Goal: Task Accomplishment & Management: Complete application form

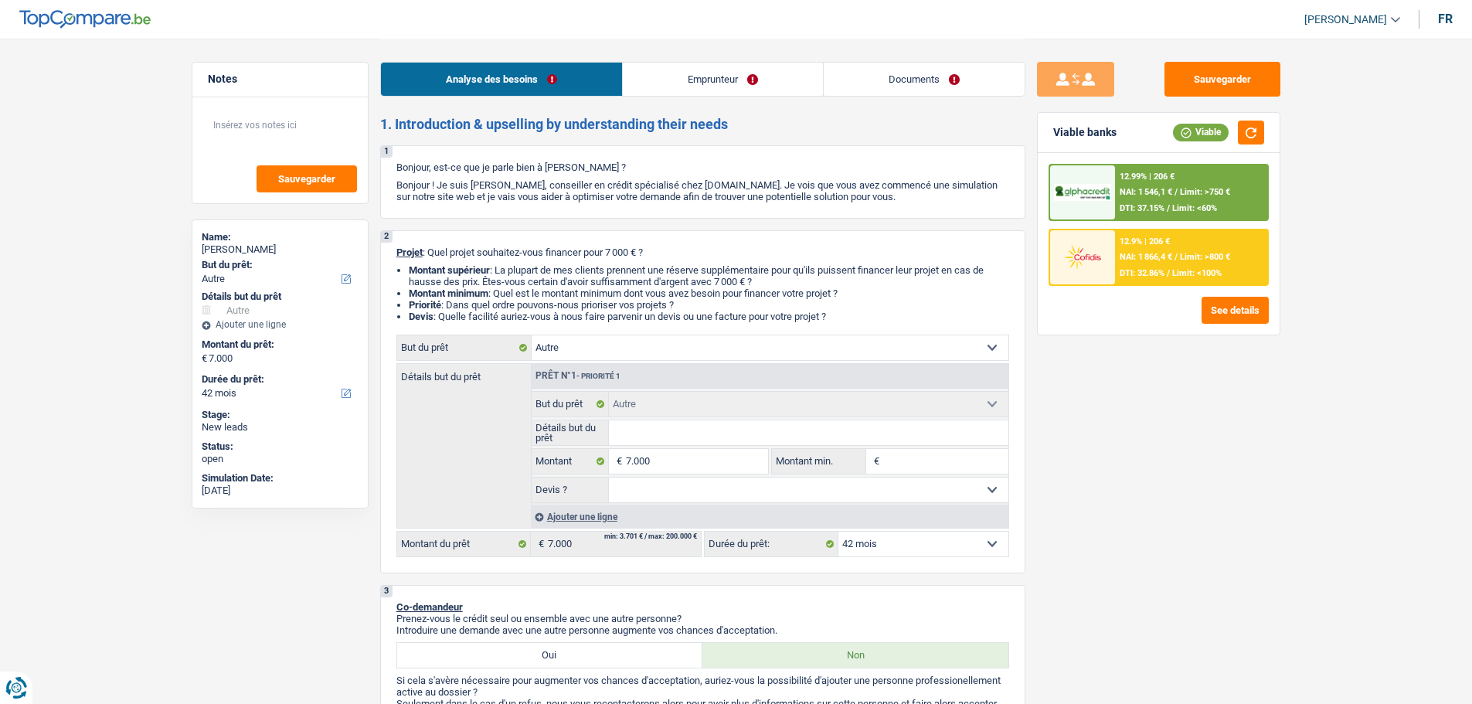
select select "other"
select select "42"
select select "other"
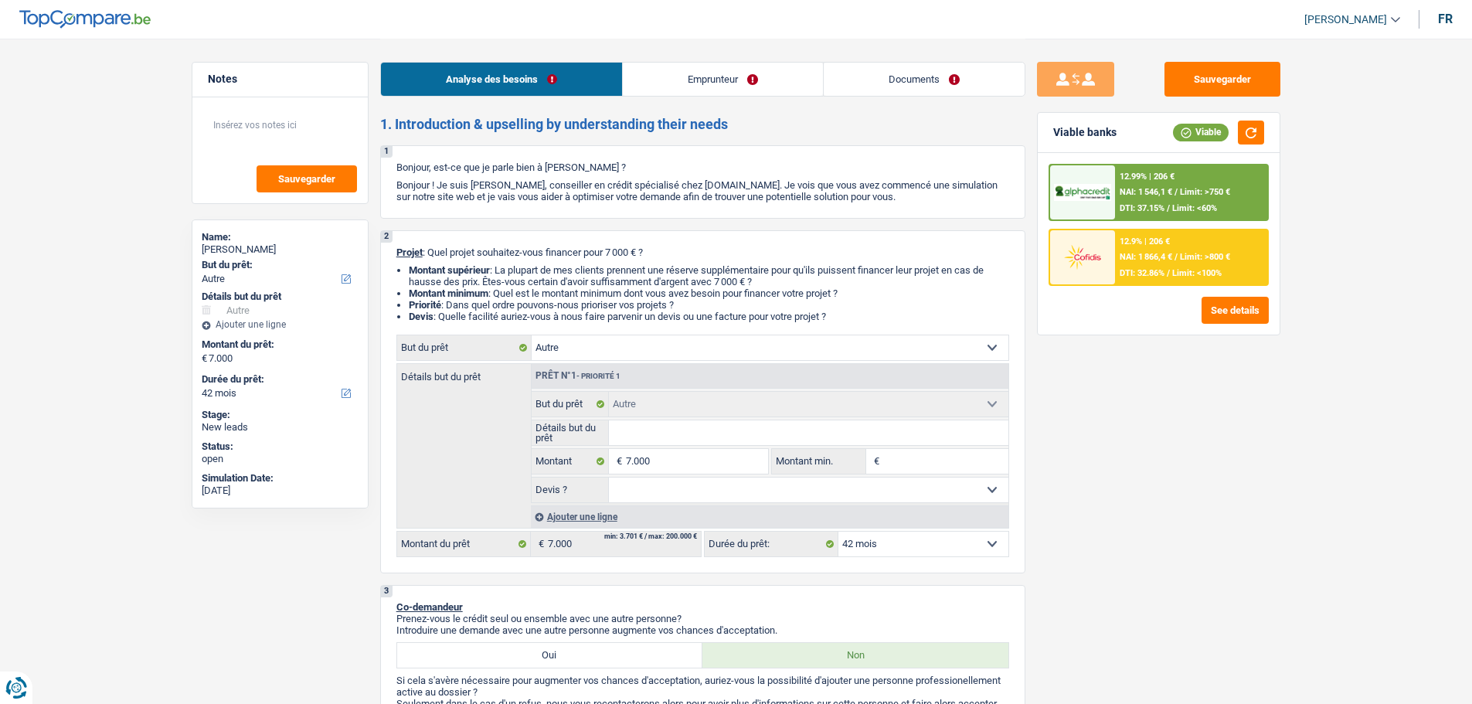
select select "42"
select select "publicEmployee"
select select "familyAllowances"
select select "netSalary"
select select "mealVouchers"
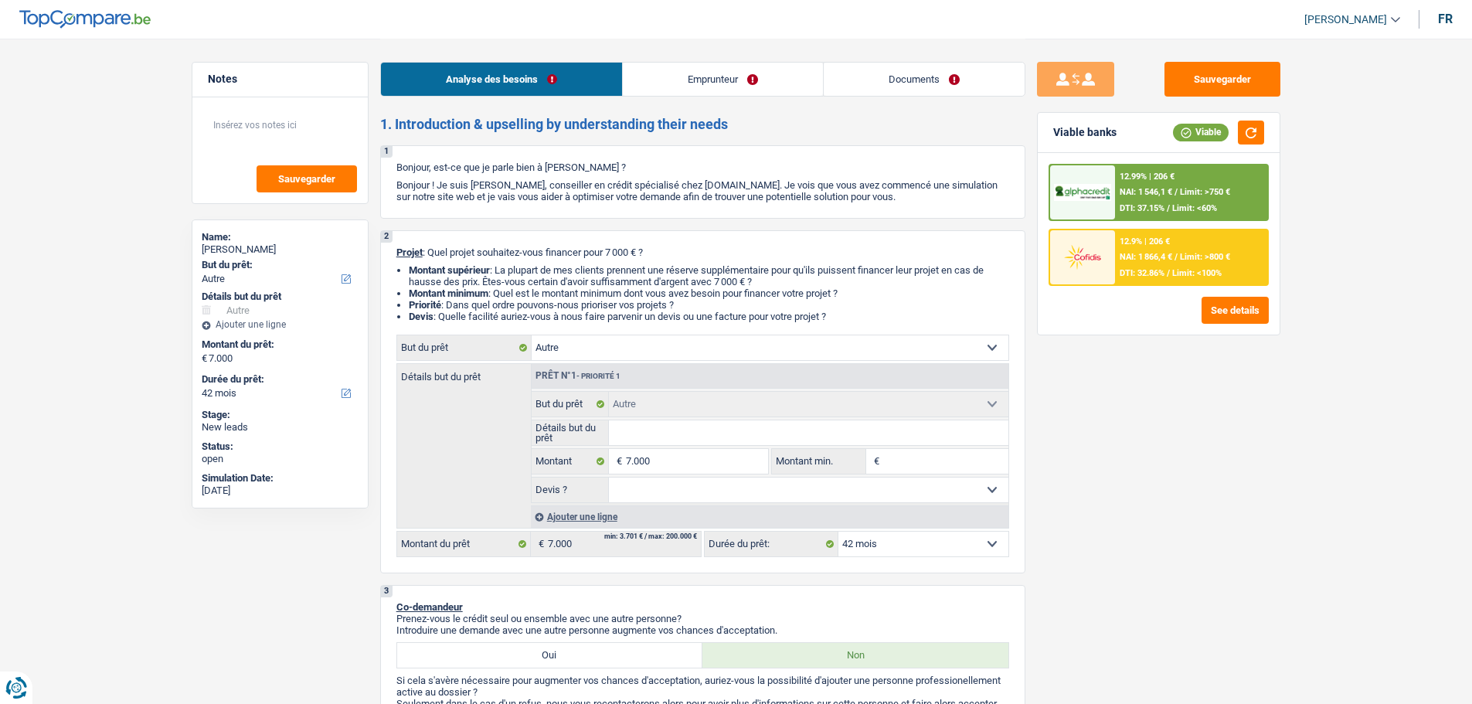
select select "ownerWithMortgage"
select select "mortgage"
select select "360"
select select "other"
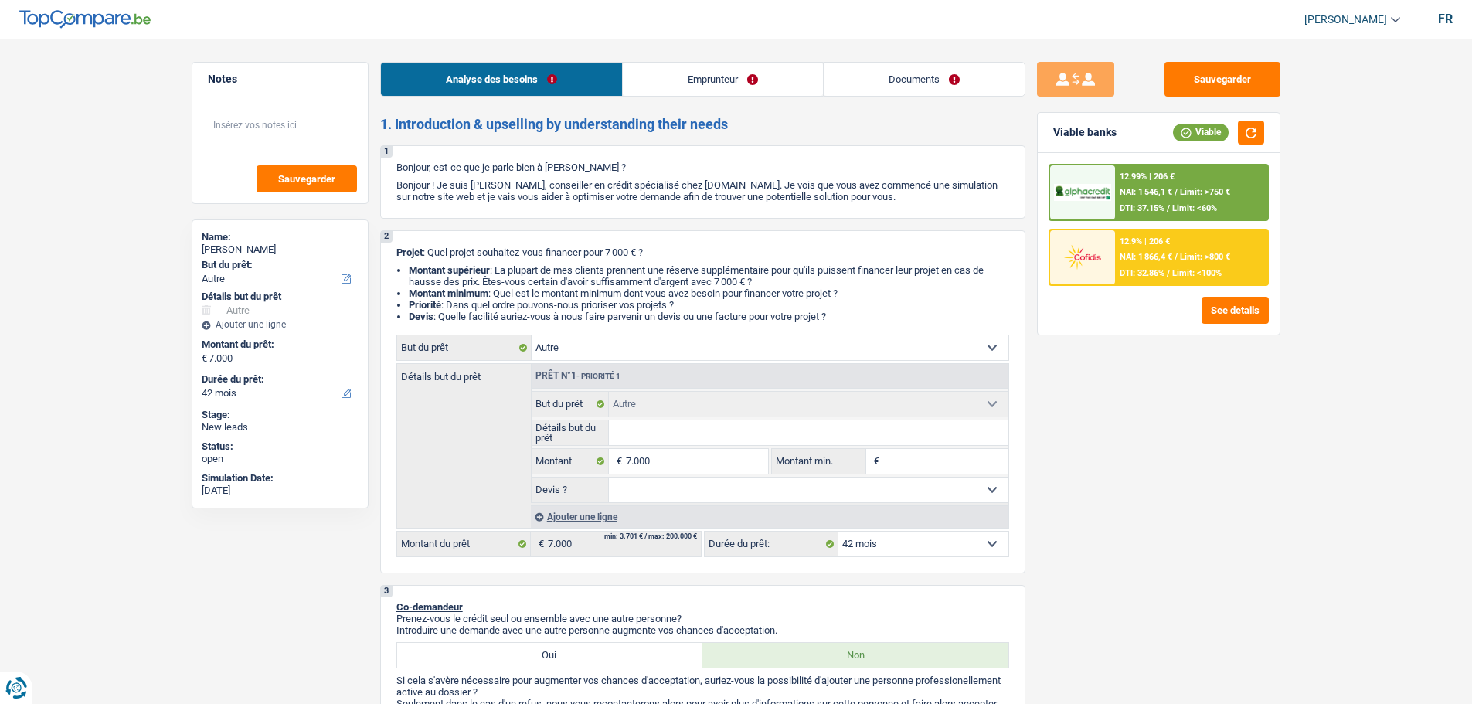
select select "42"
click at [665, 80] on link "Emprunteur" at bounding box center [723, 79] width 200 height 33
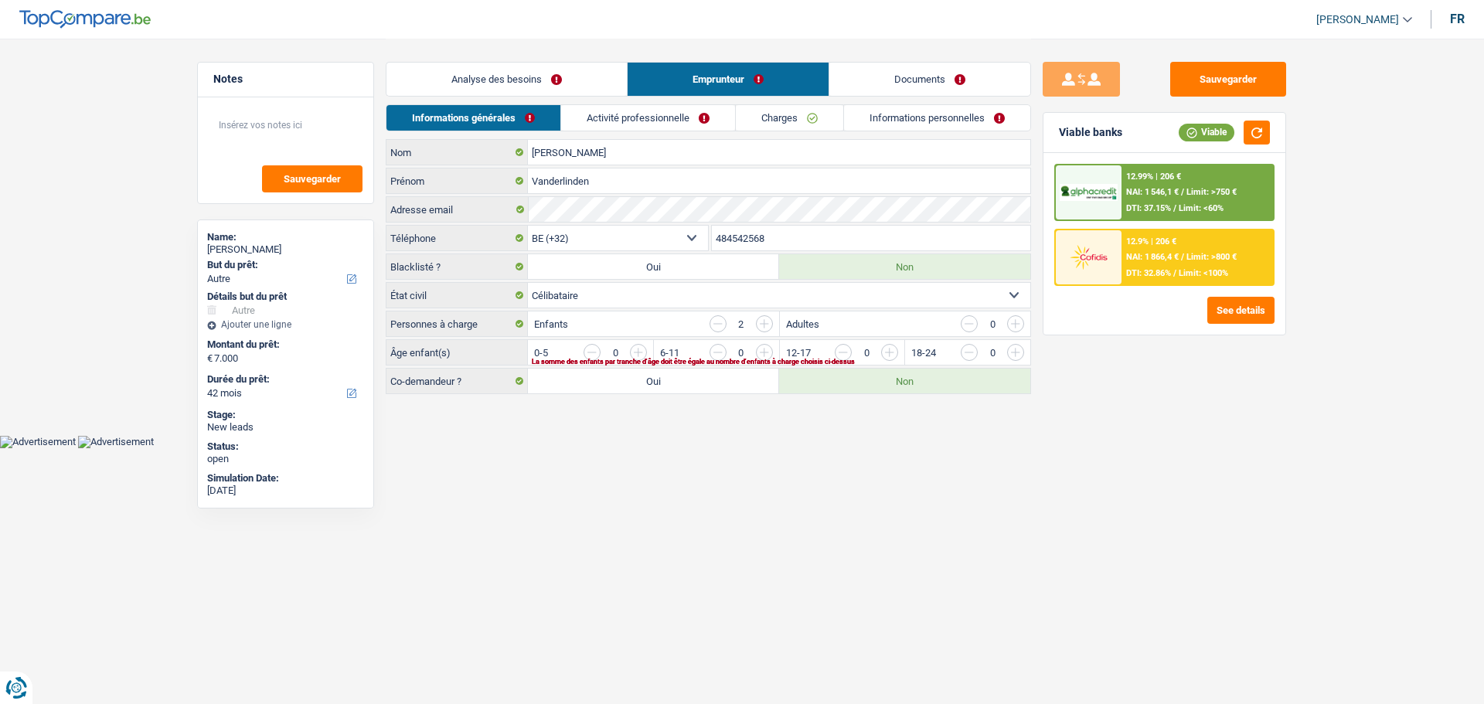
click at [586, 114] on link "Activité professionnelle" at bounding box center [648, 118] width 174 height 26
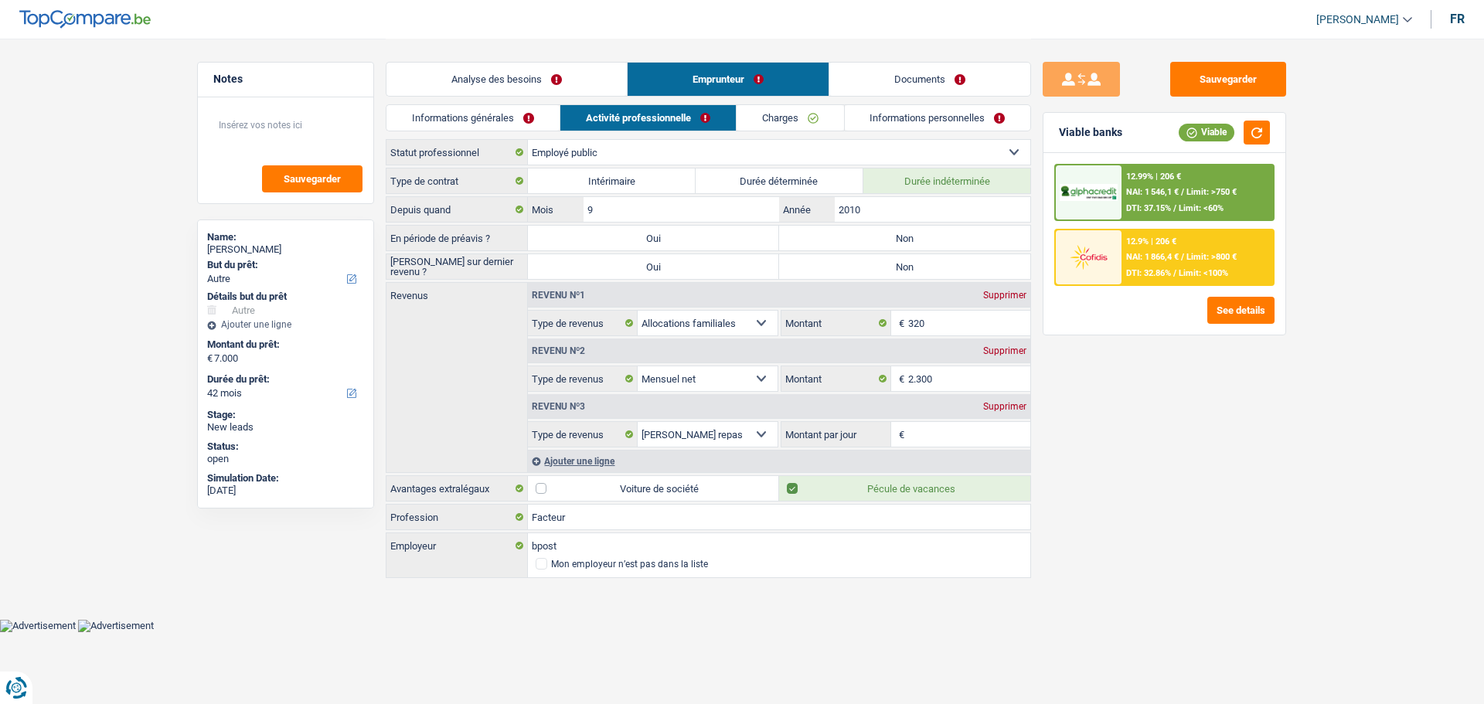
click at [526, 114] on link "Informations générales" at bounding box center [472, 118] width 173 height 26
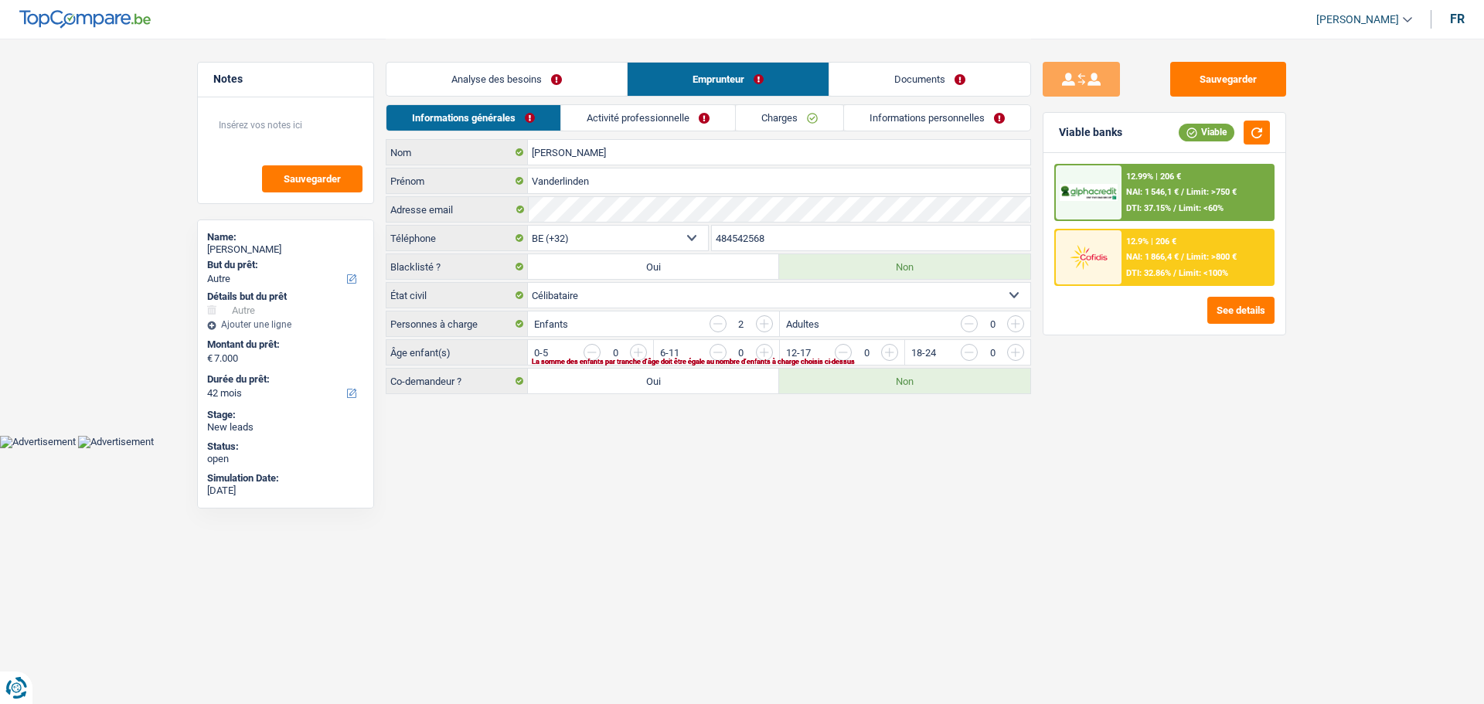
click at [531, 79] on link "Analyse des besoins" at bounding box center [506, 79] width 240 height 33
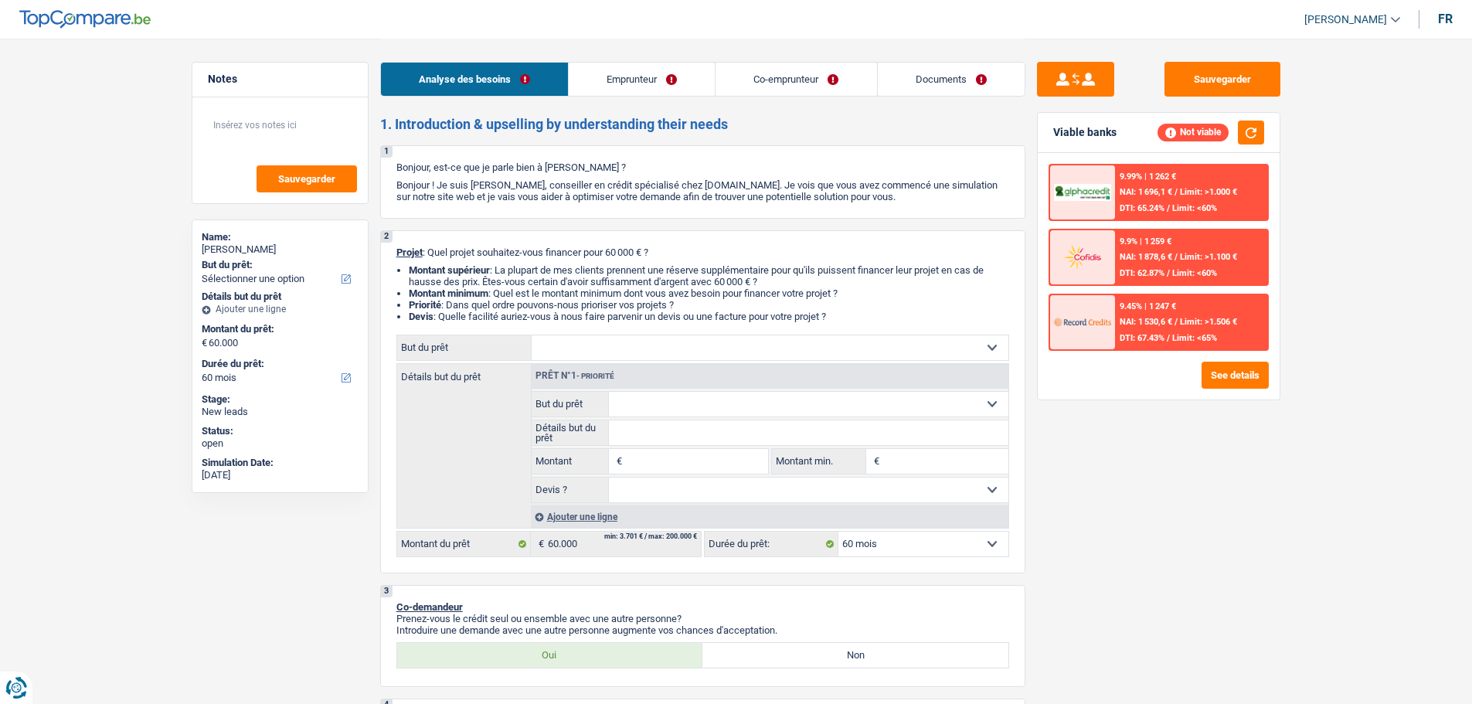
select select "60"
select select "independent"
select select "worker"
select select "familyAllowances"
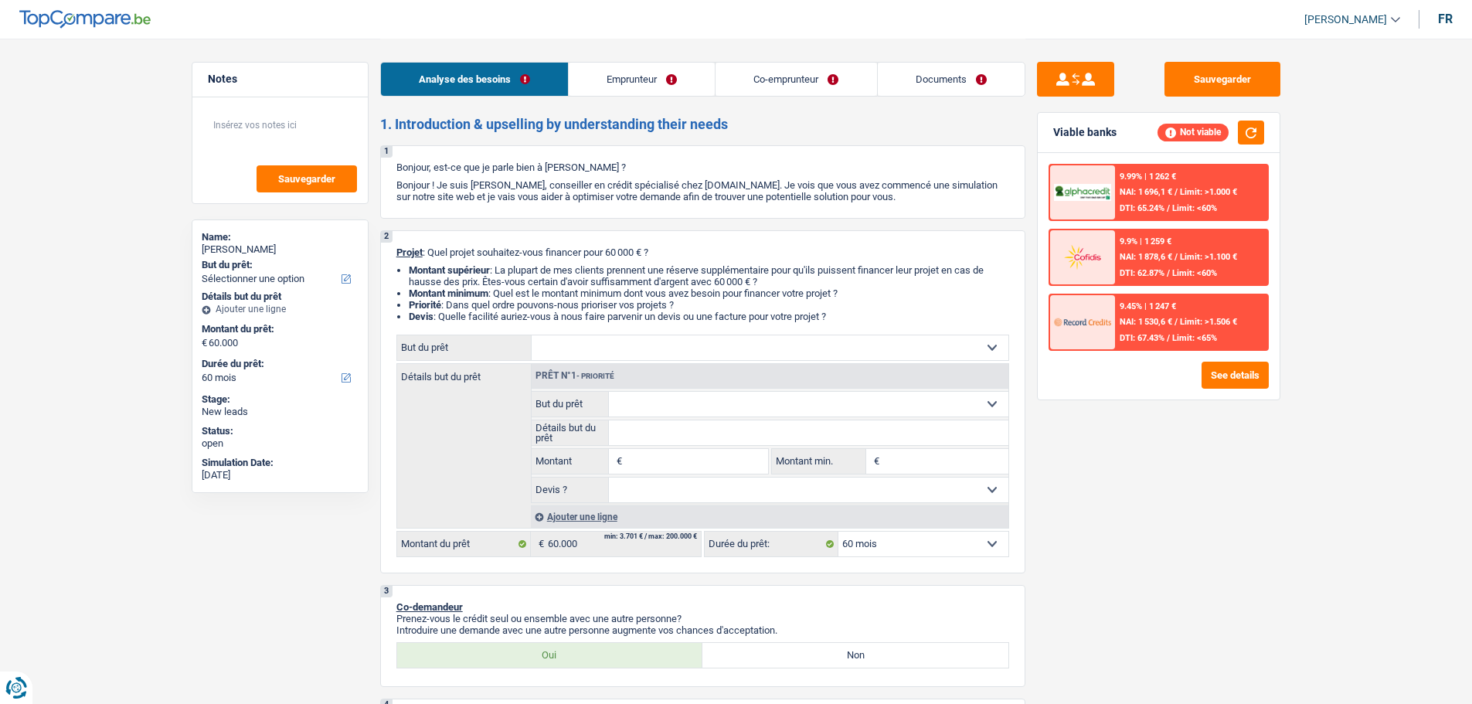
select select "netSalary"
select select "mutualityIndemnity"
select select "ownerWithMortgage"
select select "mortgage"
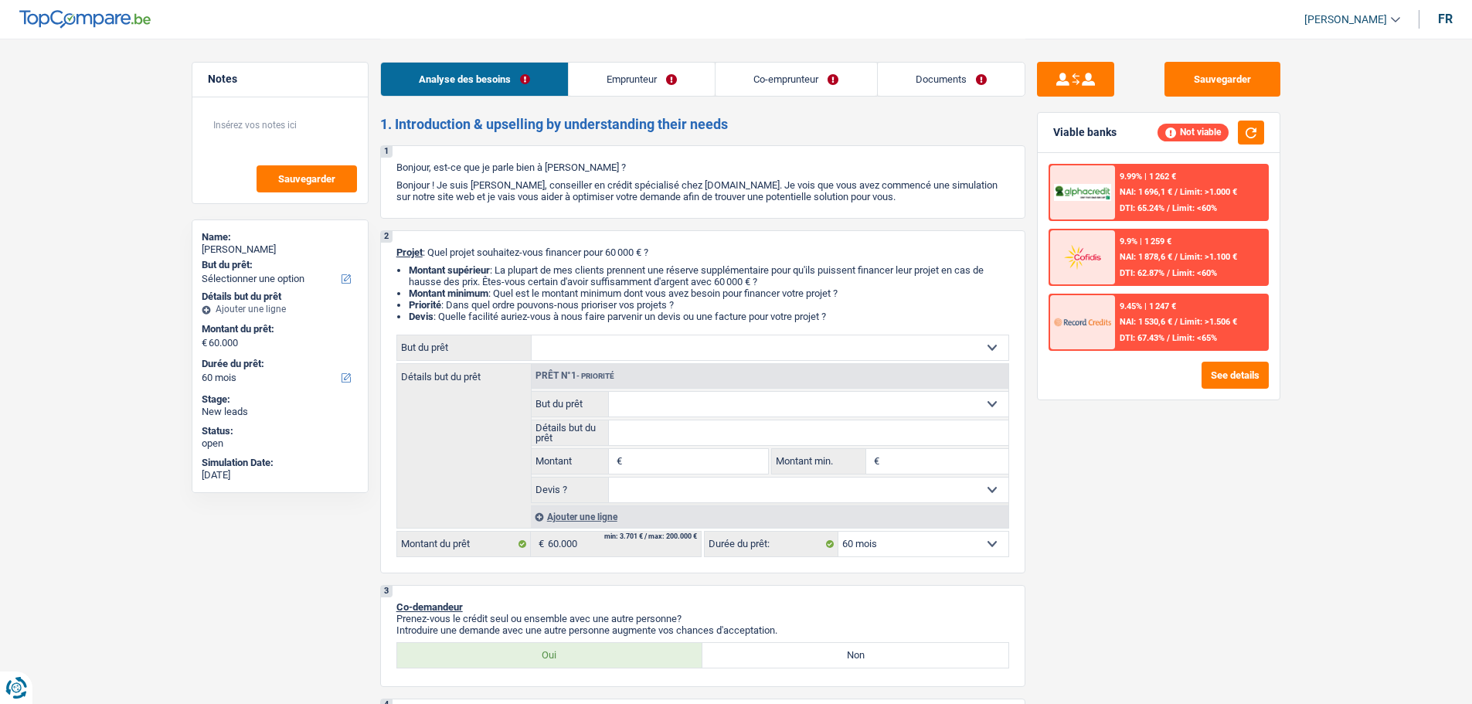
select select "300"
select select "personalLoan"
select select "loanRepayment"
select select "120"
select select "personalLoan"
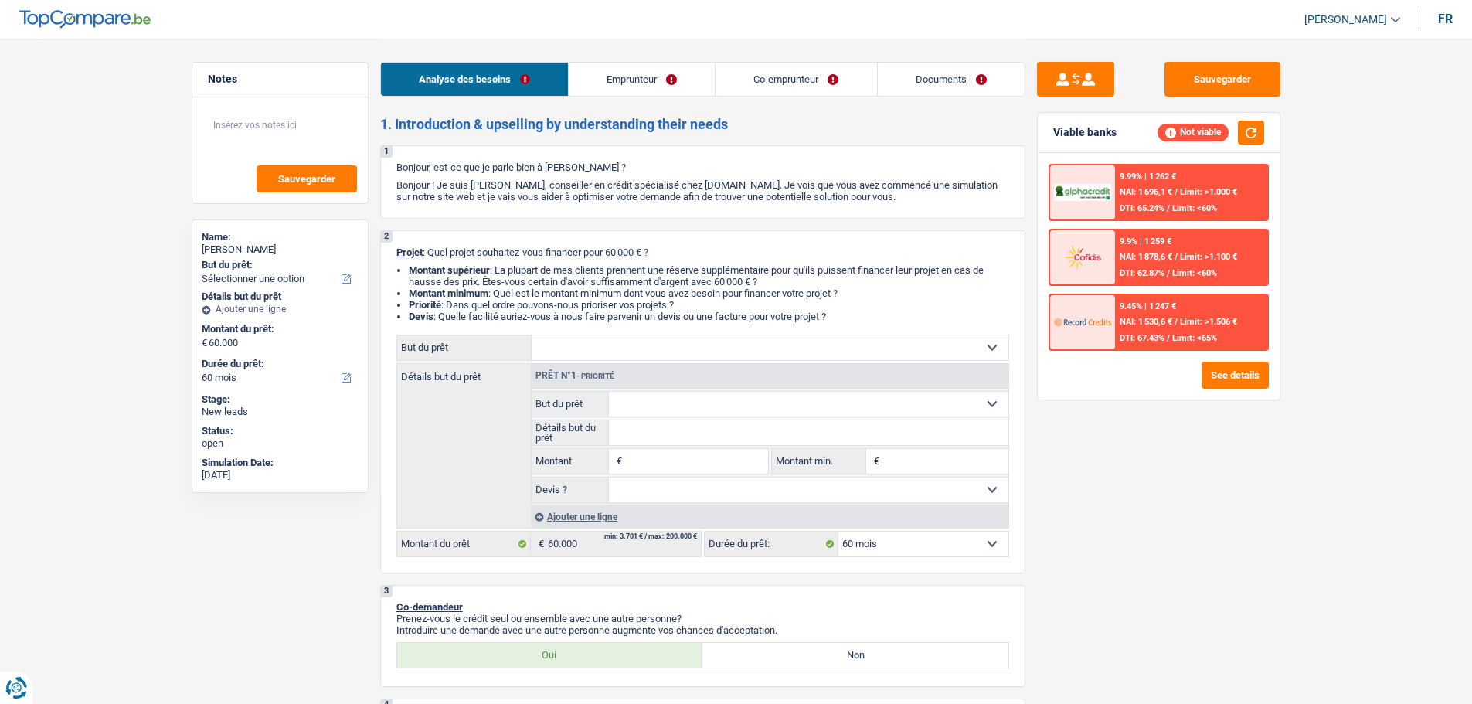
select select "medicalFees"
select select "48"
select select "60"
click at [760, 349] on select "Confort maison: meubles, textile, peinture, électroménager, outillage non-profe…" at bounding box center [770, 347] width 477 height 25
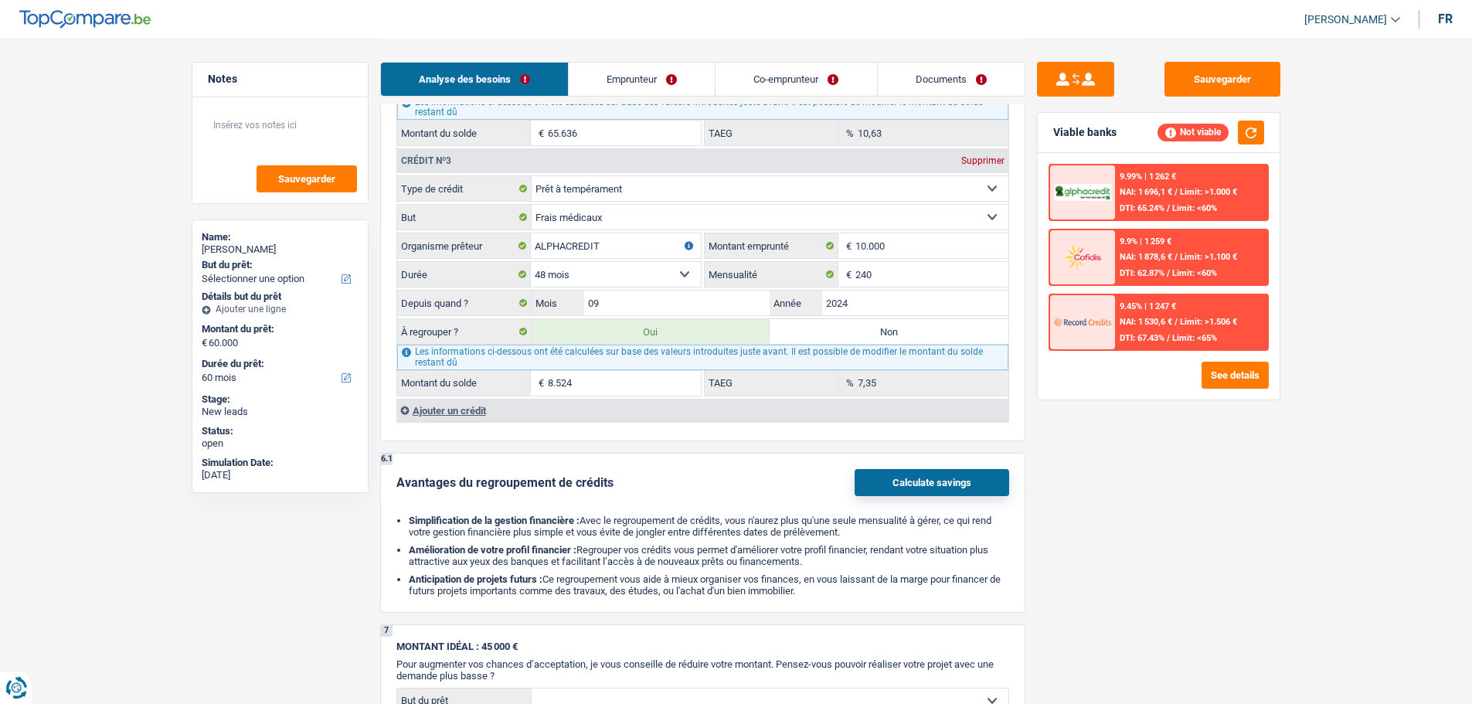
scroll to position [1546, 0]
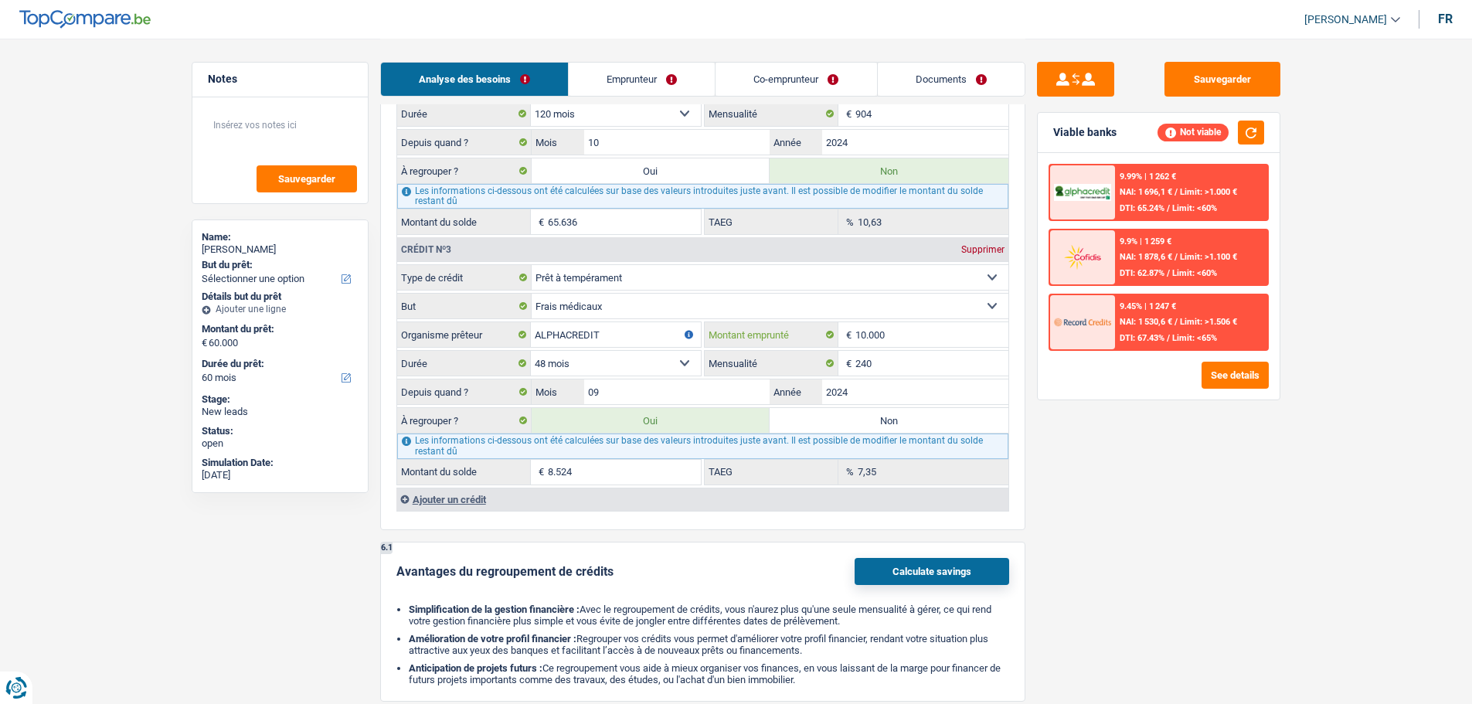
click at [913, 344] on input "10.000" at bounding box center [932, 334] width 153 height 25
click at [1160, 492] on div "Sauvegarder Viable banks Not viable 9.99% | 1 262 € NAI: 1 696,1 € / Limit: >1.…" at bounding box center [1159, 371] width 267 height 618
type input "7.760"
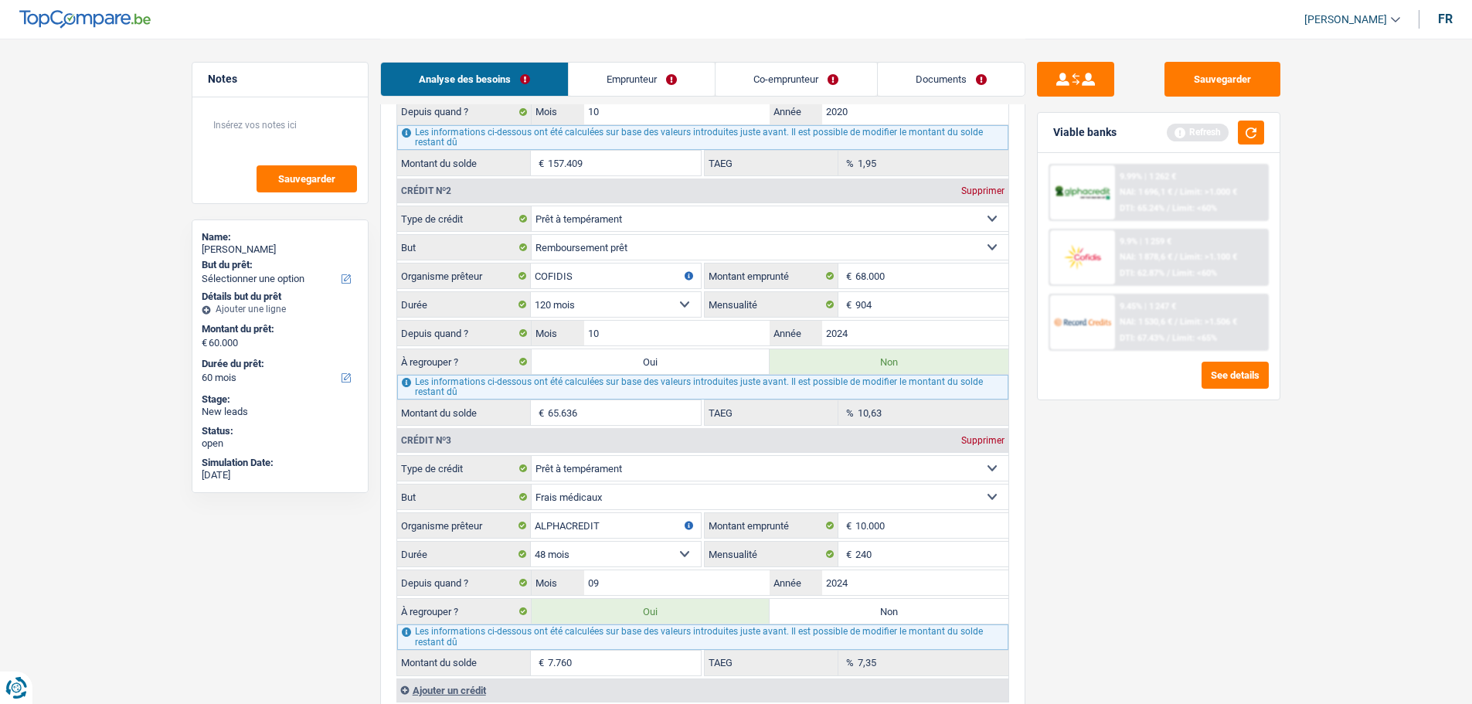
scroll to position [1391, 0]
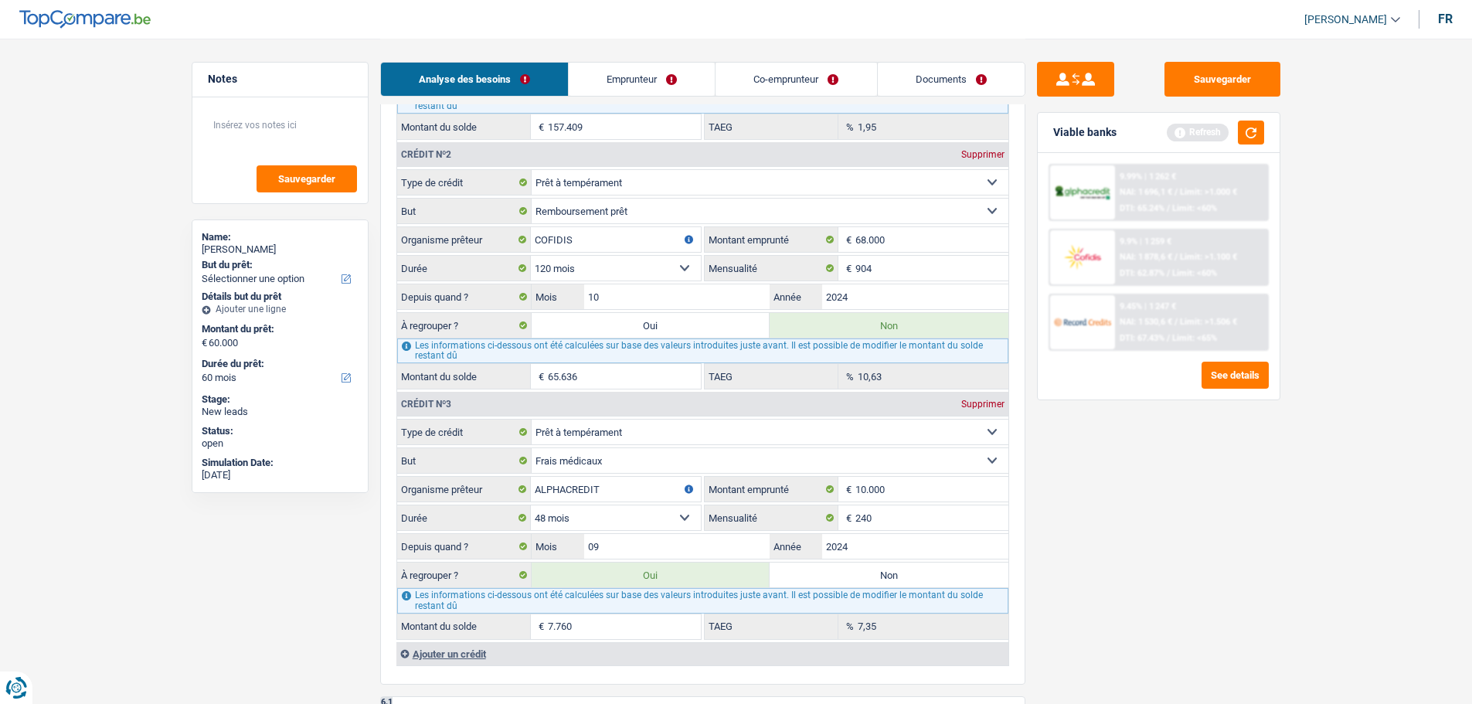
click at [978, 154] on div "Supprimer" at bounding box center [983, 154] width 51 height 9
select select "medicalFees"
type input "ALPHACREDIT"
type input "10.000"
select select "48"
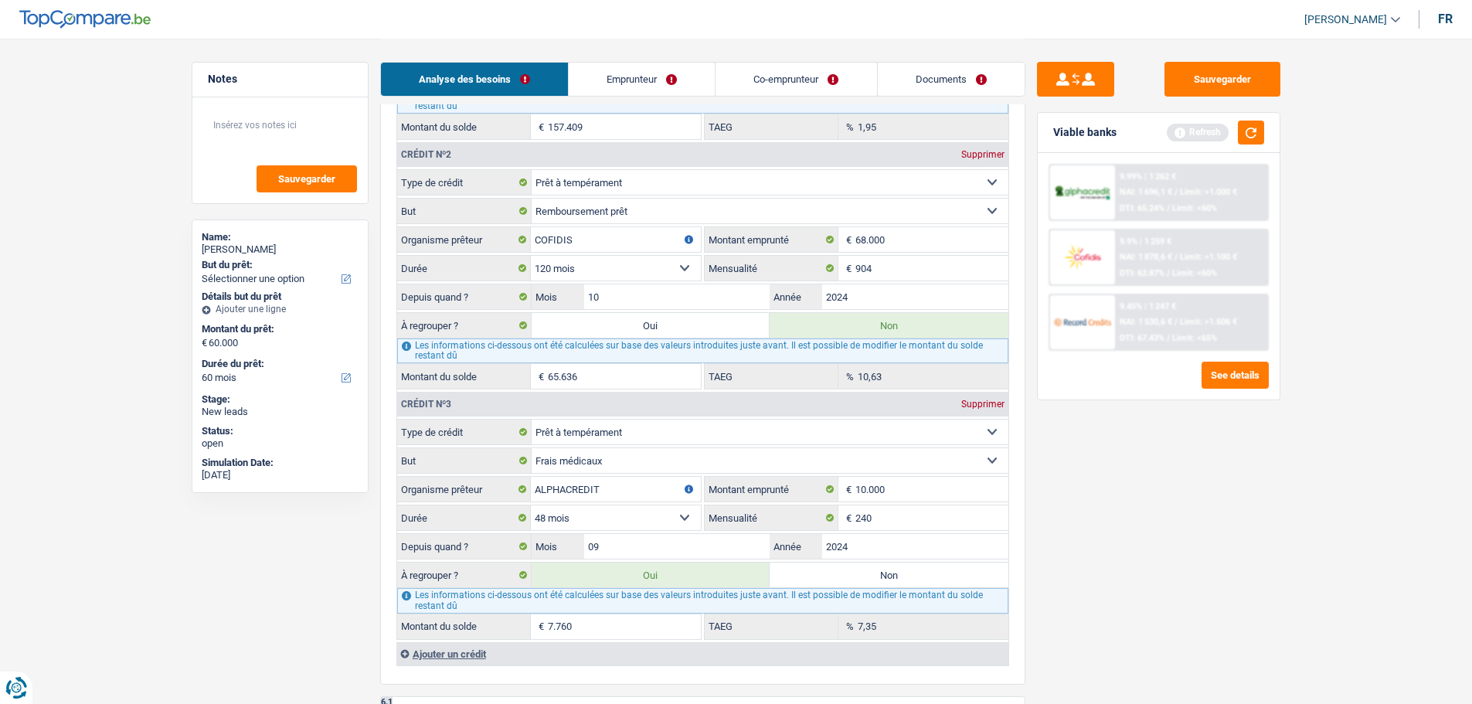
type input "240"
type input "09"
radio input "true"
radio input "false"
type input "7.760"
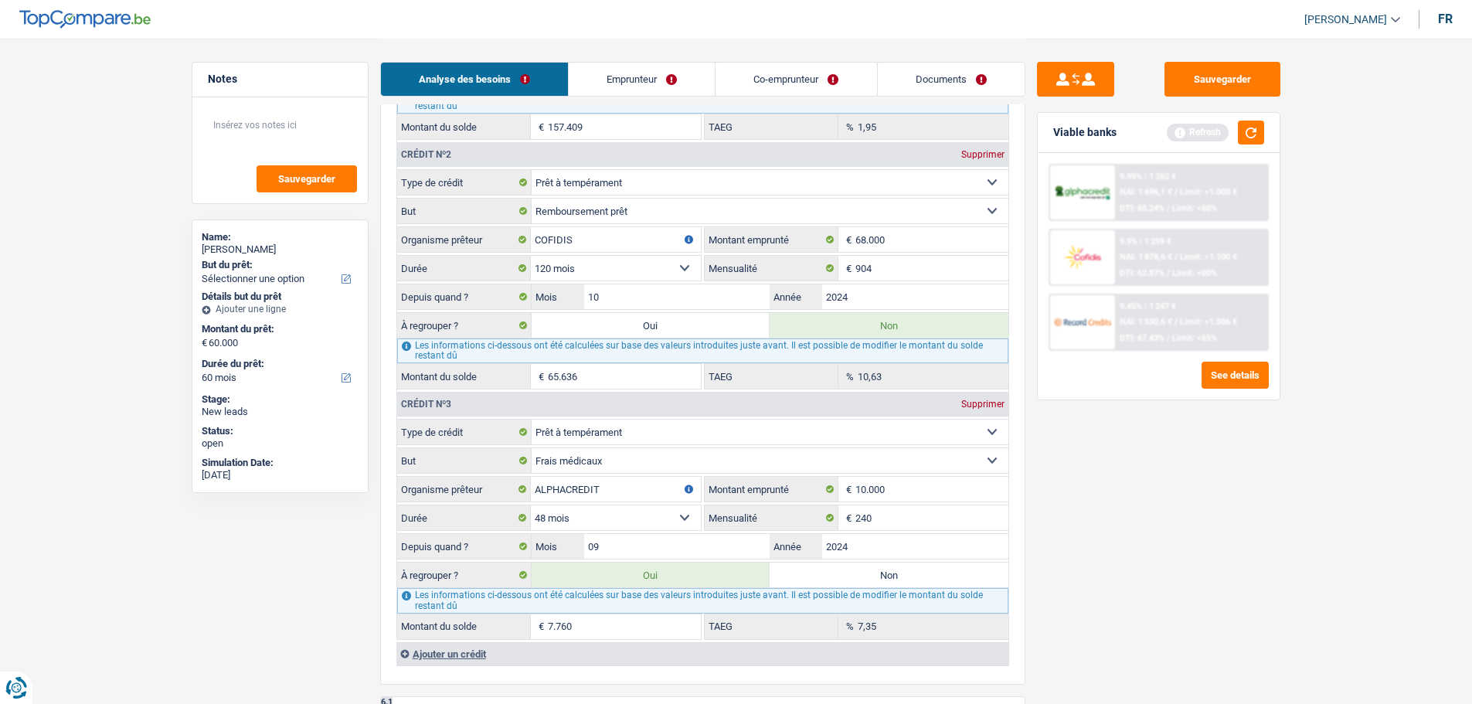
type input "7,35"
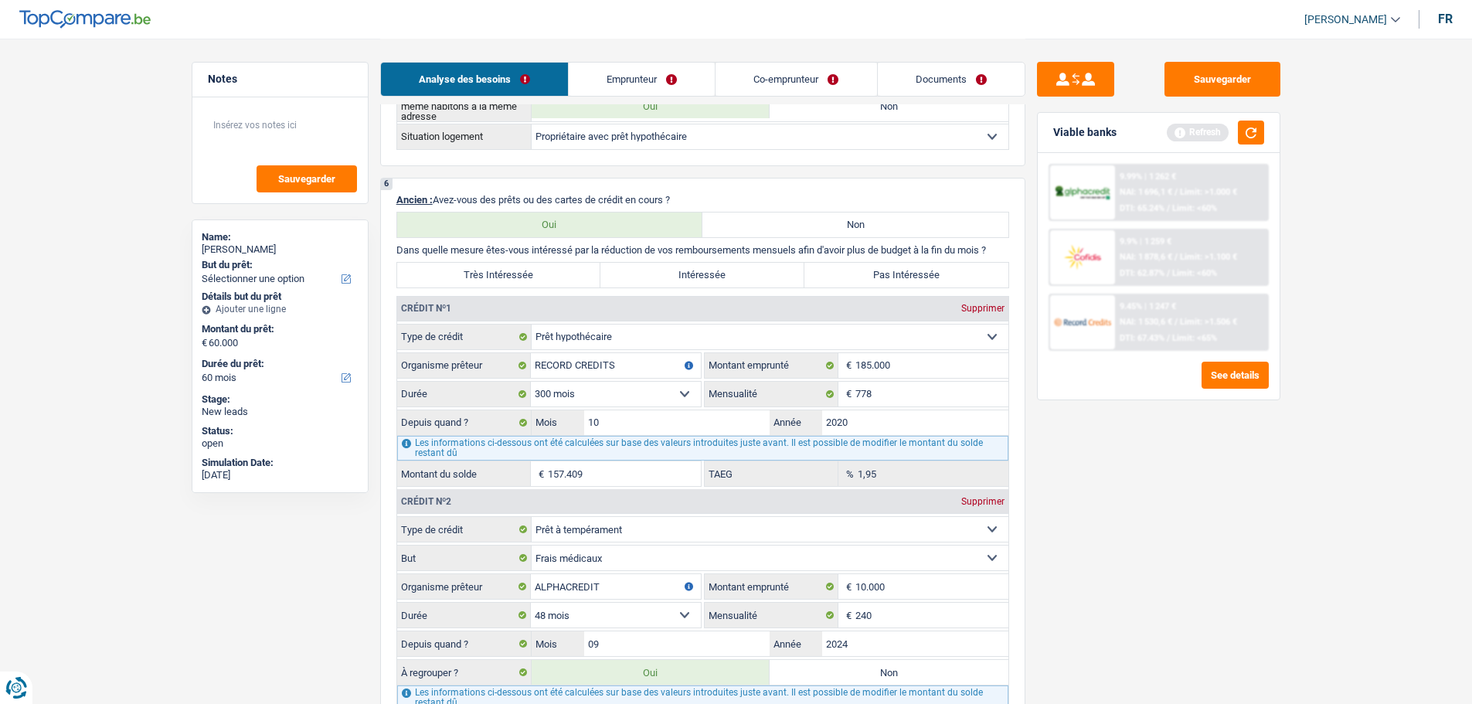
scroll to position [1082, 0]
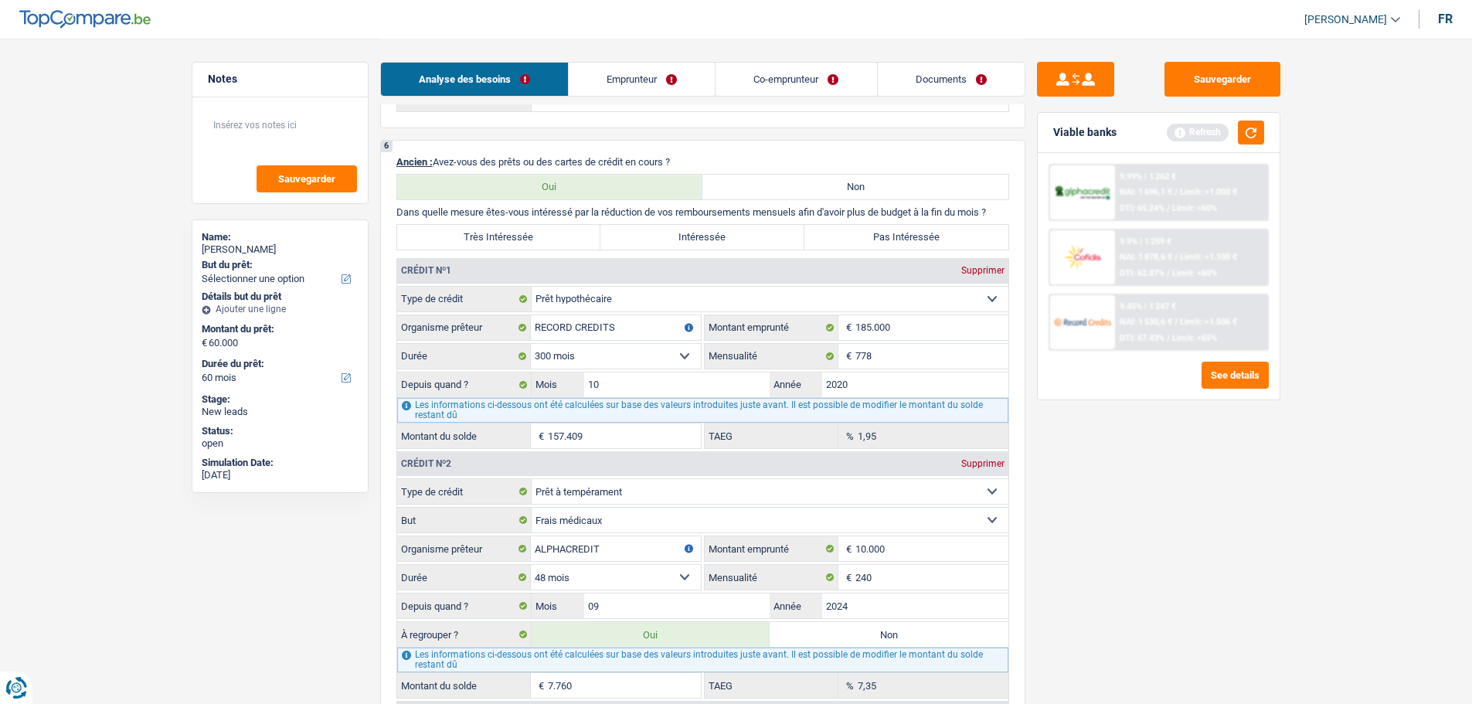
click at [917, 66] on link "Documents" at bounding box center [951, 79] width 147 height 33
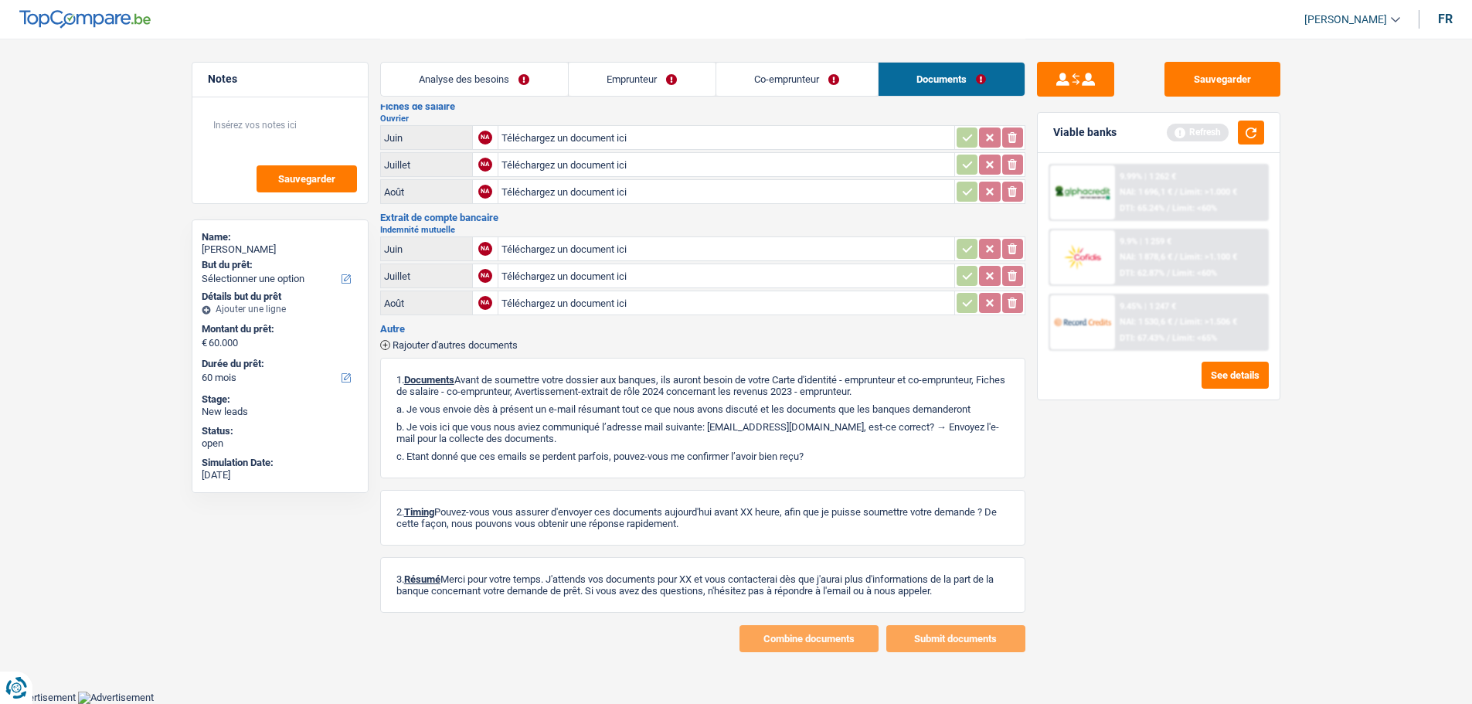
scroll to position [306, 0]
click at [771, 80] on link "Co-emprunteur" at bounding box center [797, 79] width 162 height 33
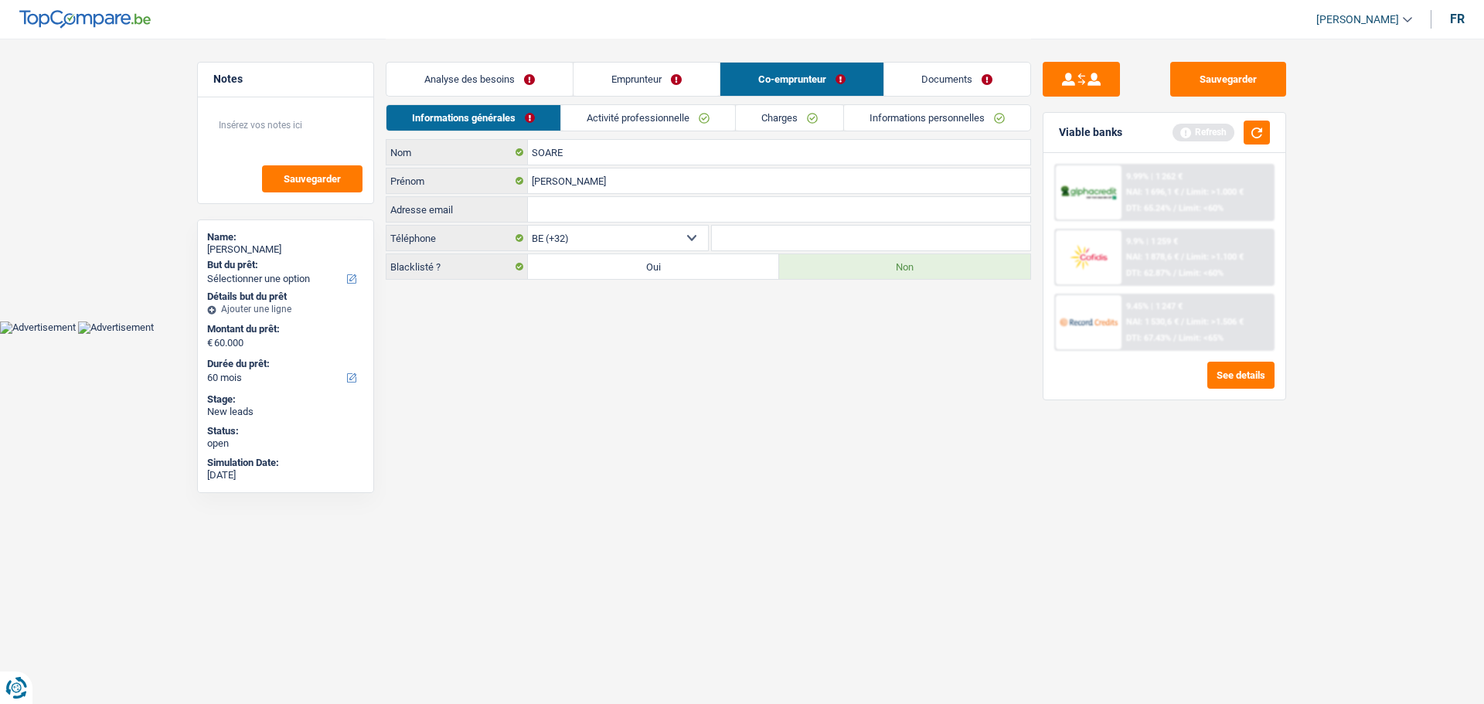
click at [671, 80] on link "Emprunteur" at bounding box center [646, 79] width 146 height 33
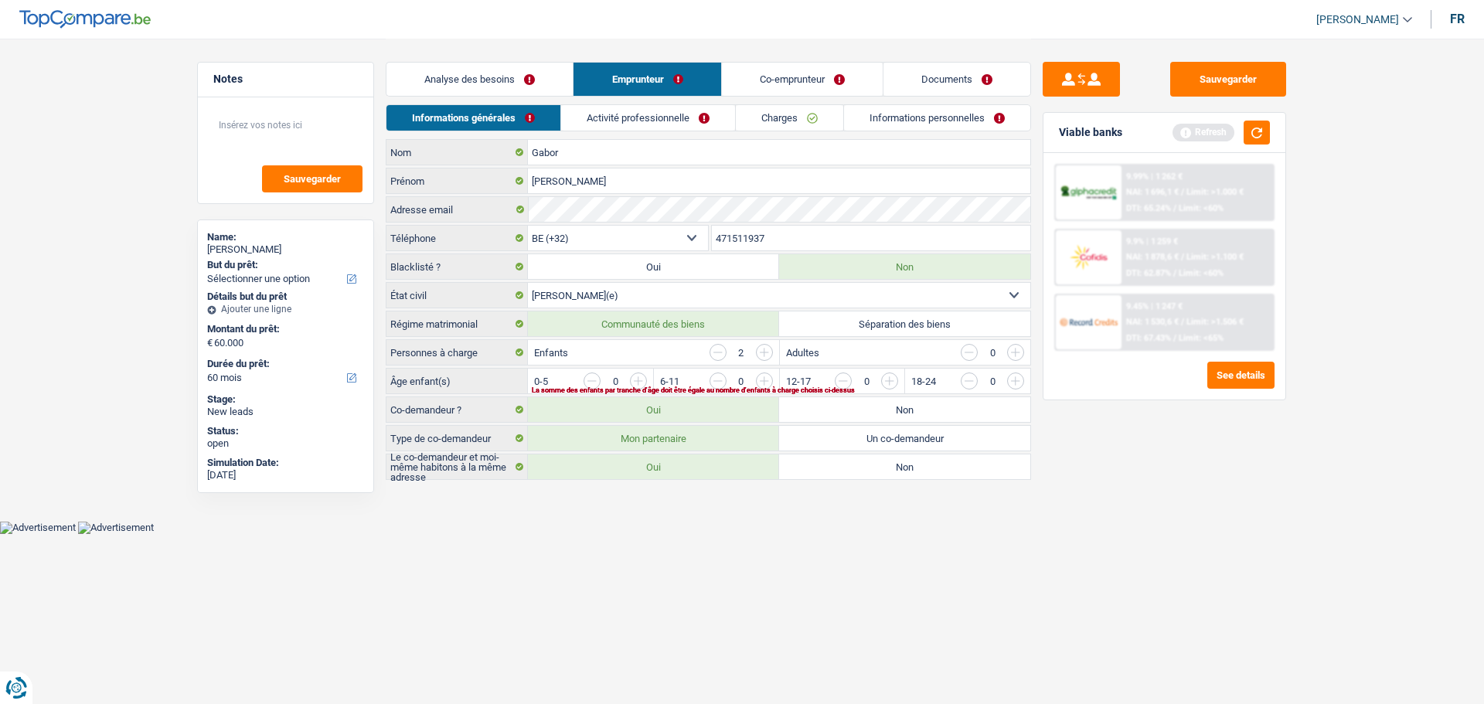
click at [533, 89] on link "Analyse des besoins" at bounding box center [479, 79] width 186 height 33
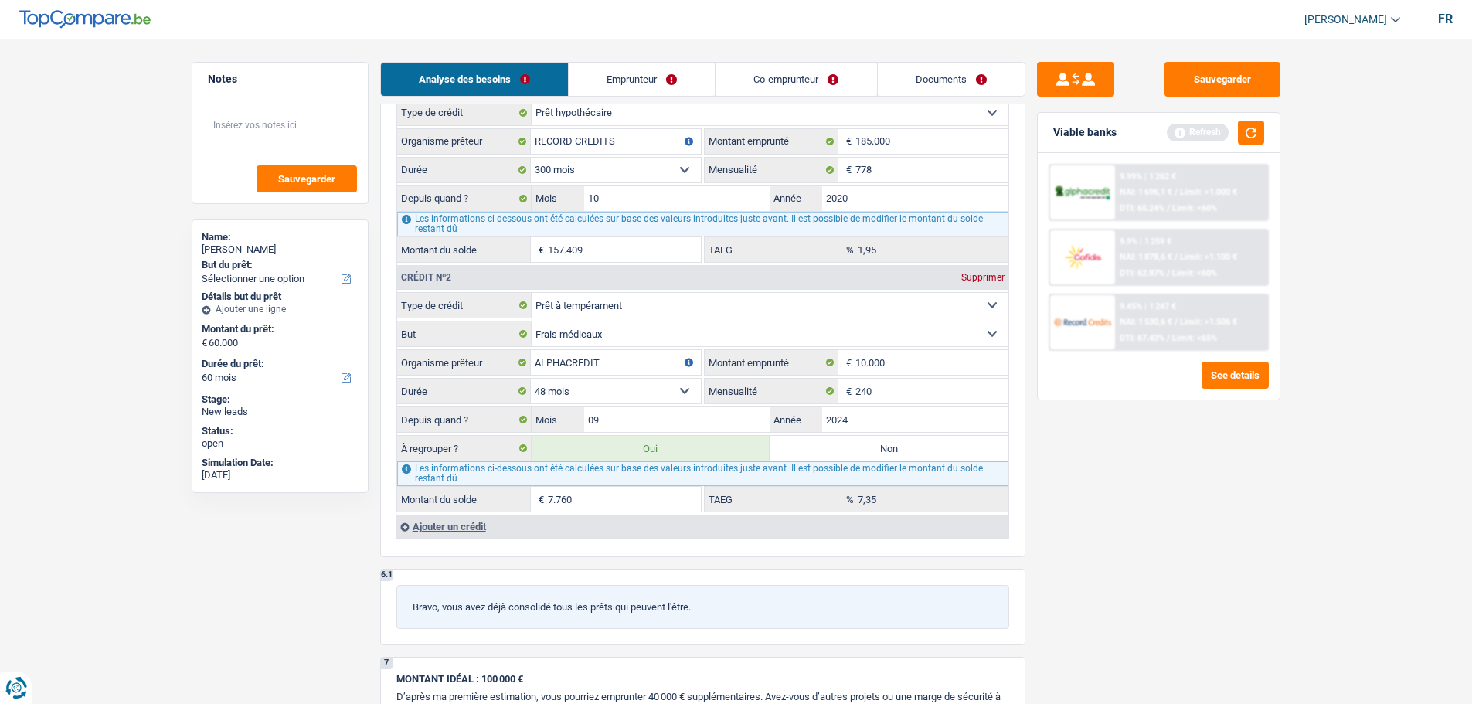
scroll to position [1082, 0]
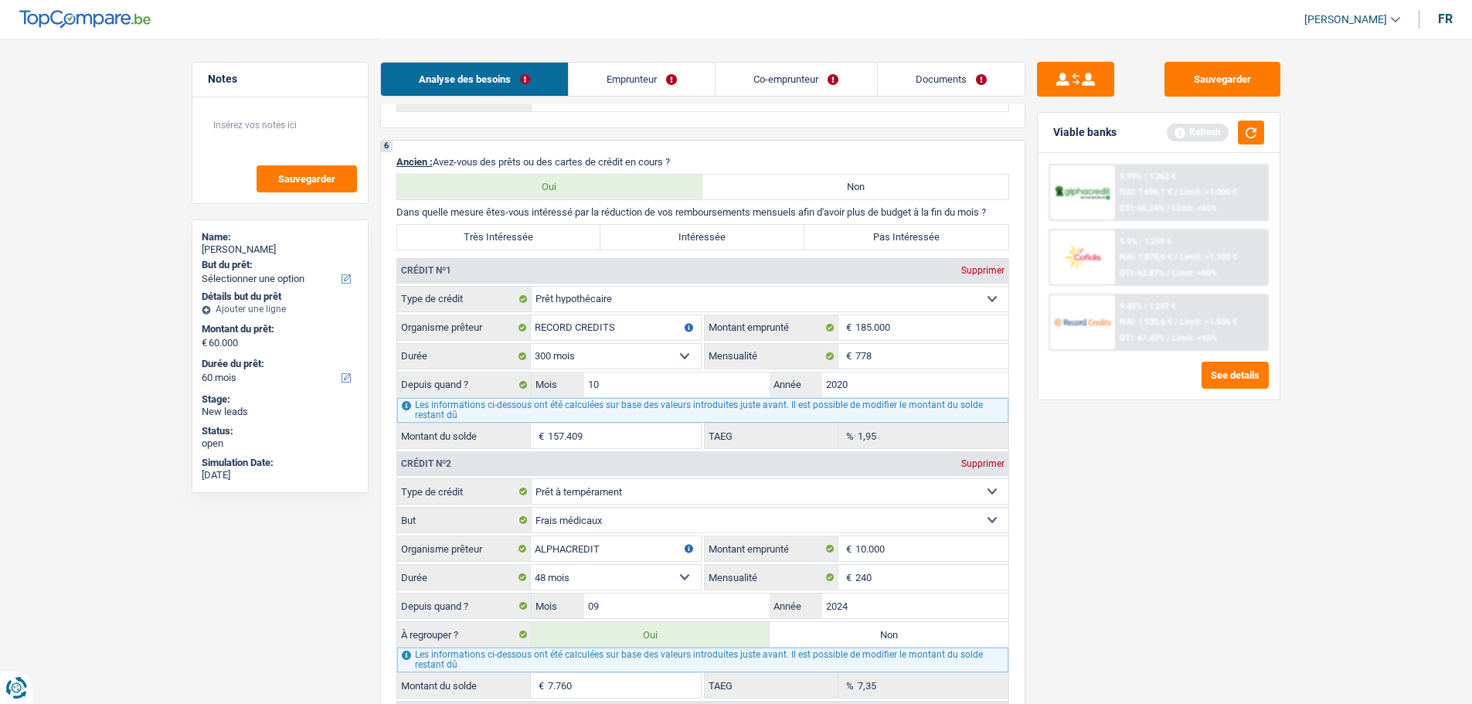
click at [996, 268] on div "Supprimer" at bounding box center [983, 270] width 51 height 9
select select "personalLoan"
type input "ALPHACREDIT"
type input "10.000"
select select "48"
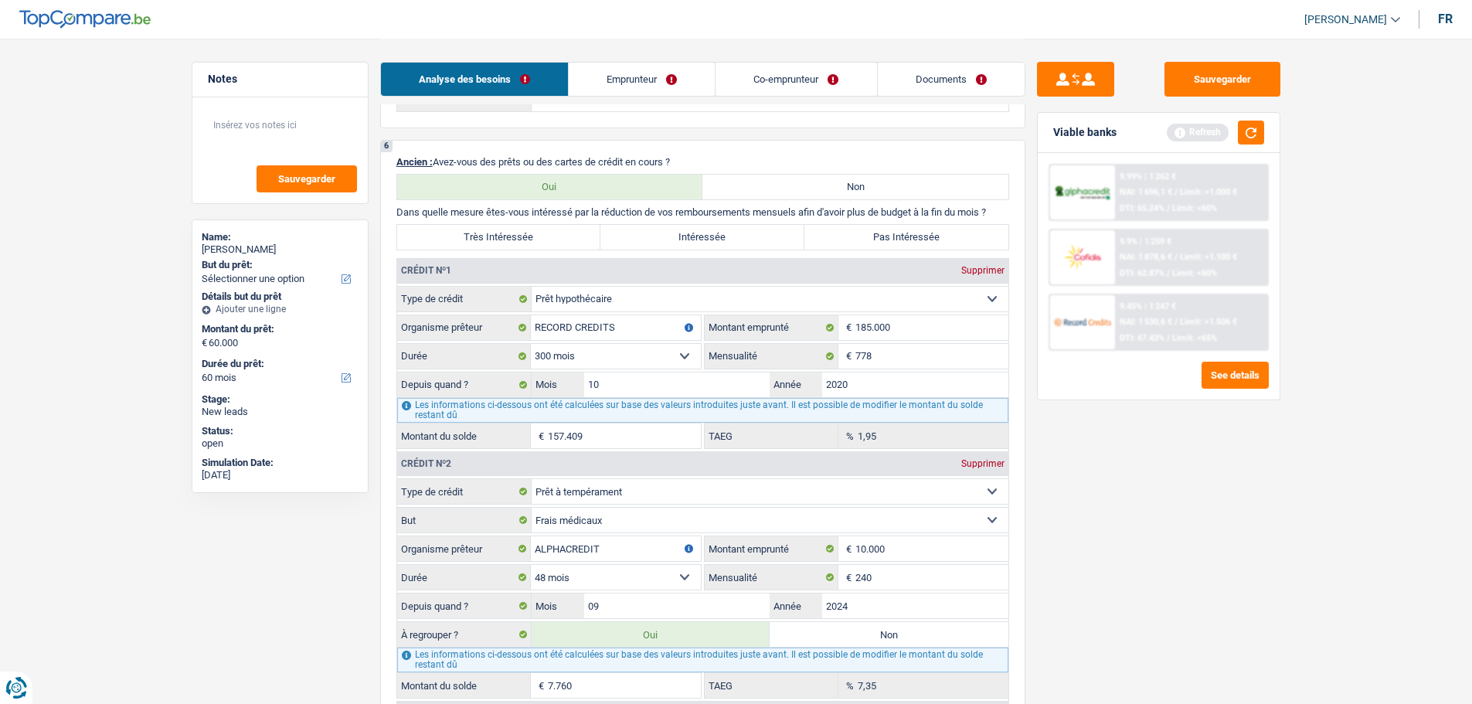
type input "240"
type input "09"
type input "2024"
type input "7.760"
type input "7,35"
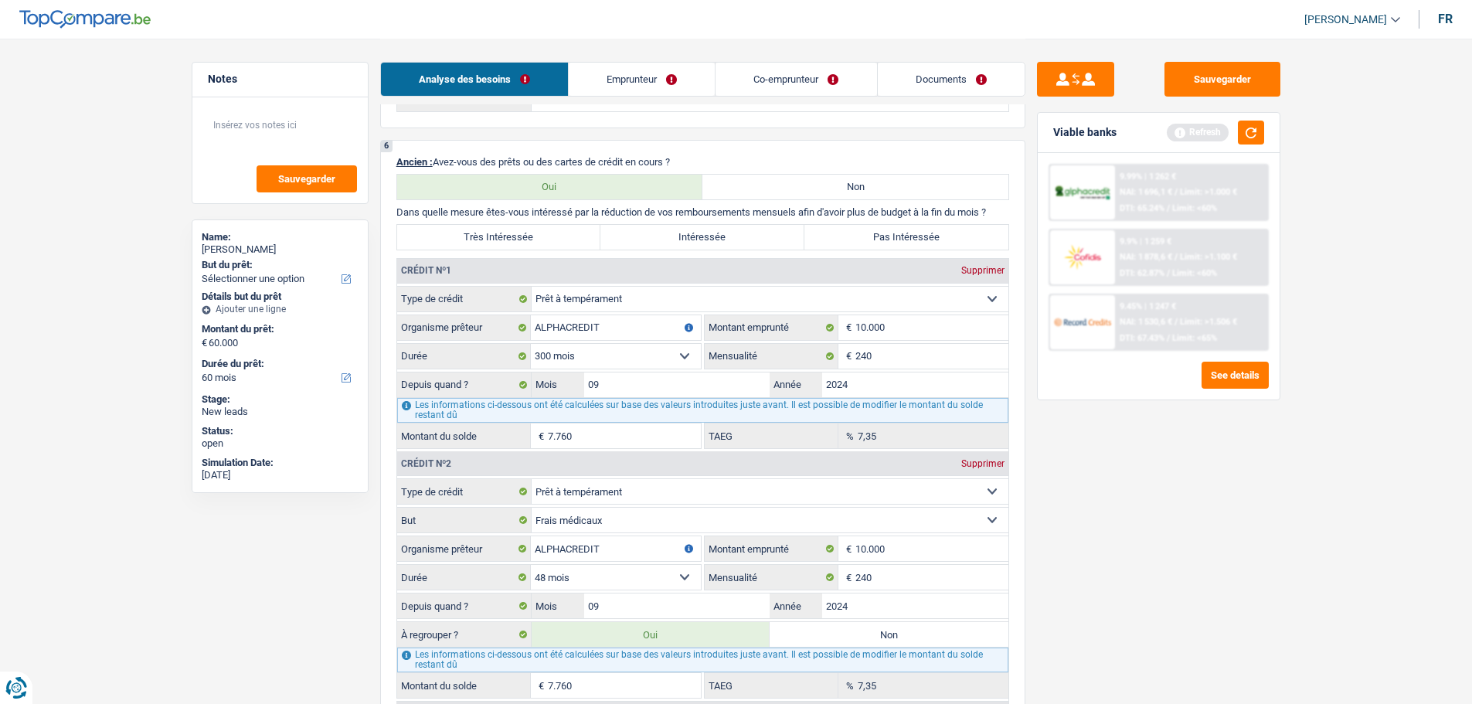
select select "medicalFees"
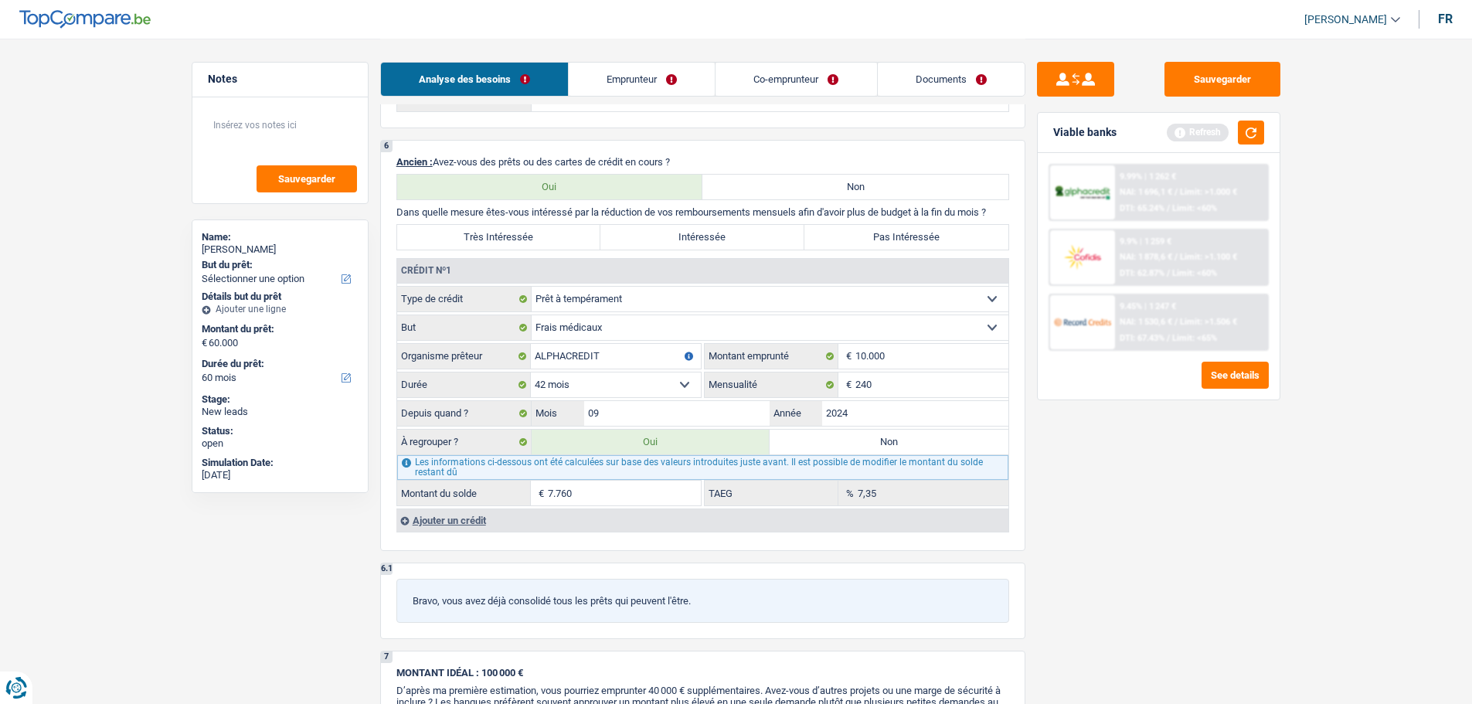
click at [421, 514] on div "Ajouter un crédit" at bounding box center [702, 520] width 612 height 23
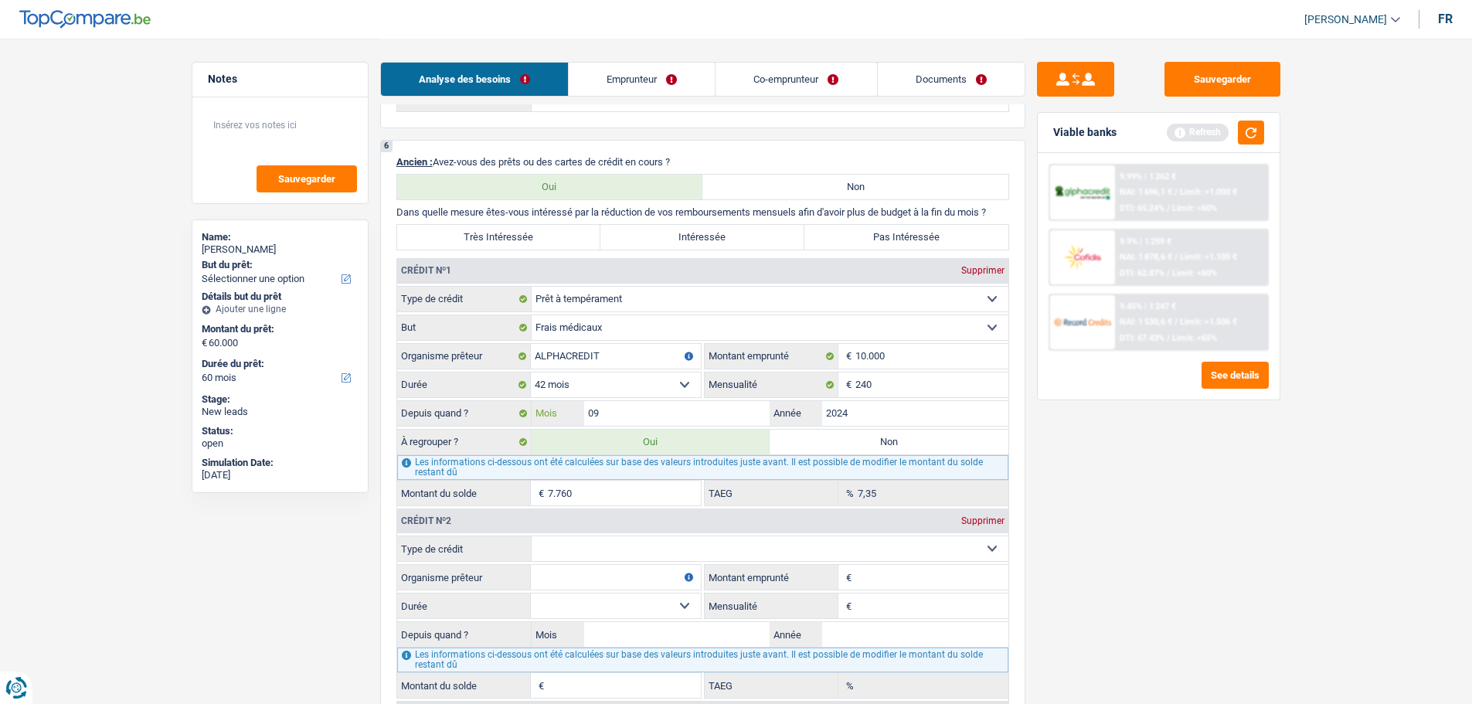
drag, startPoint x: 727, startPoint y: 404, endPoint x: 727, endPoint y: 428, distance: 24.0
drag, startPoint x: 727, startPoint y: 428, endPoint x: 1279, endPoint y: 509, distance: 558.5
click at [1279, 509] on div "Sauvegarder Viable banks Refresh 9.99% | 1 262 € NAI: 1 696,1 € / Limit: >1.000…" at bounding box center [1159, 371] width 267 height 618
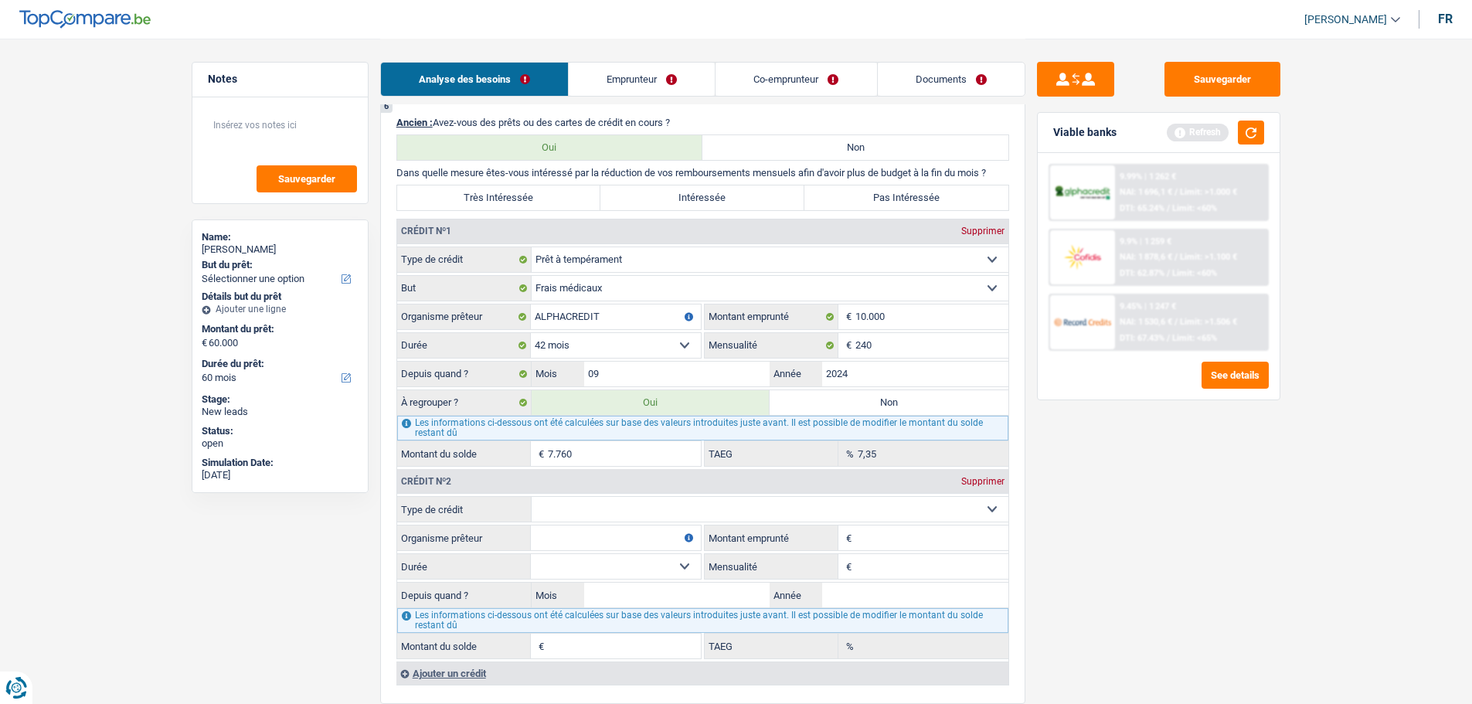
scroll to position [1159, 0]
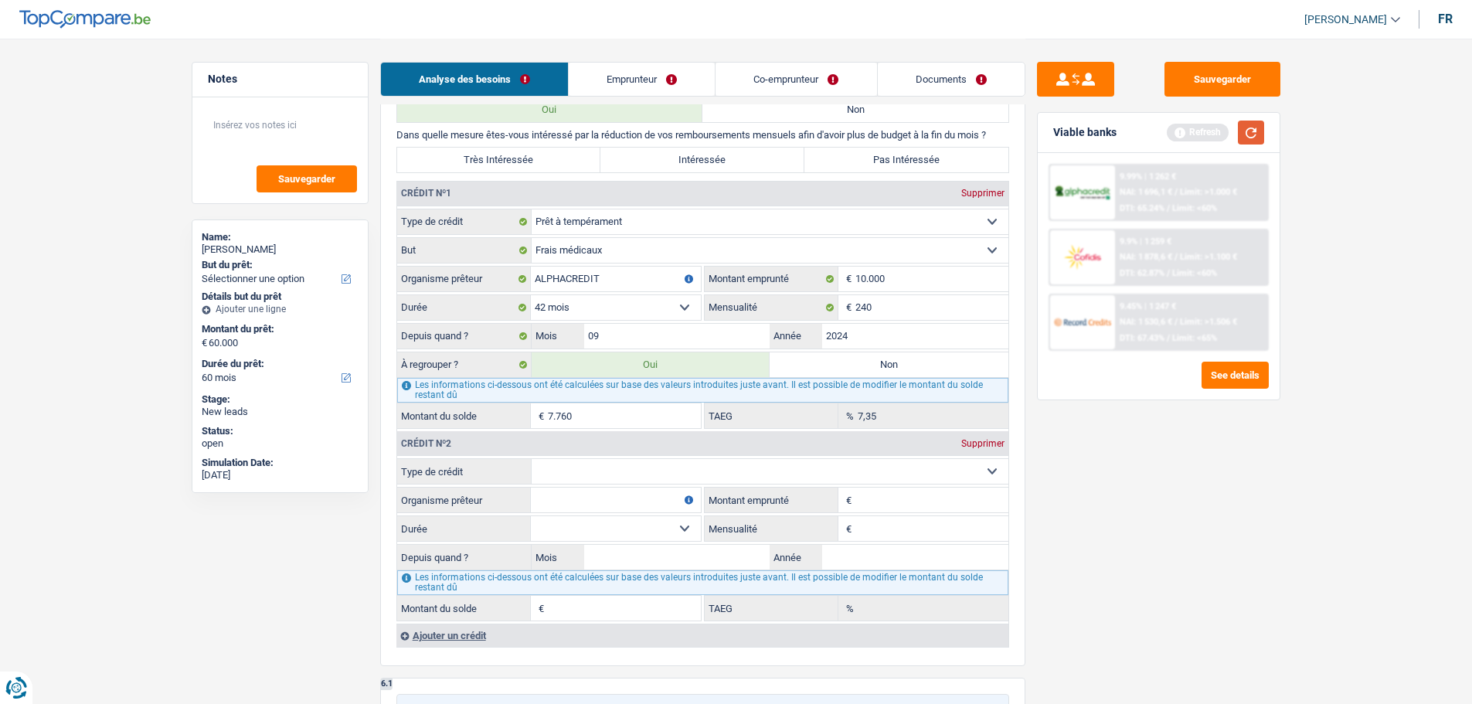
click at [1252, 126] on button "button" at bounding box center [1251, 133] width 26 height 24
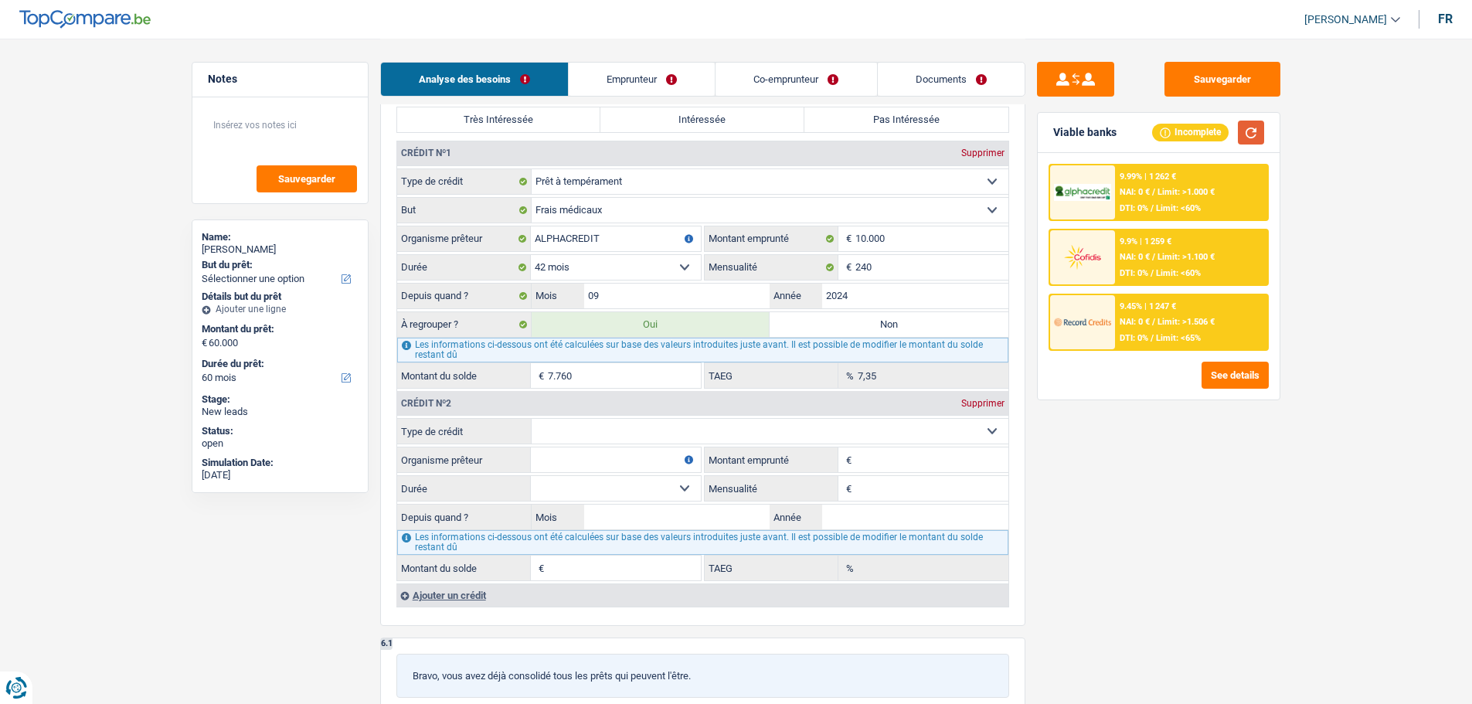
scroll to position [1237, 0]
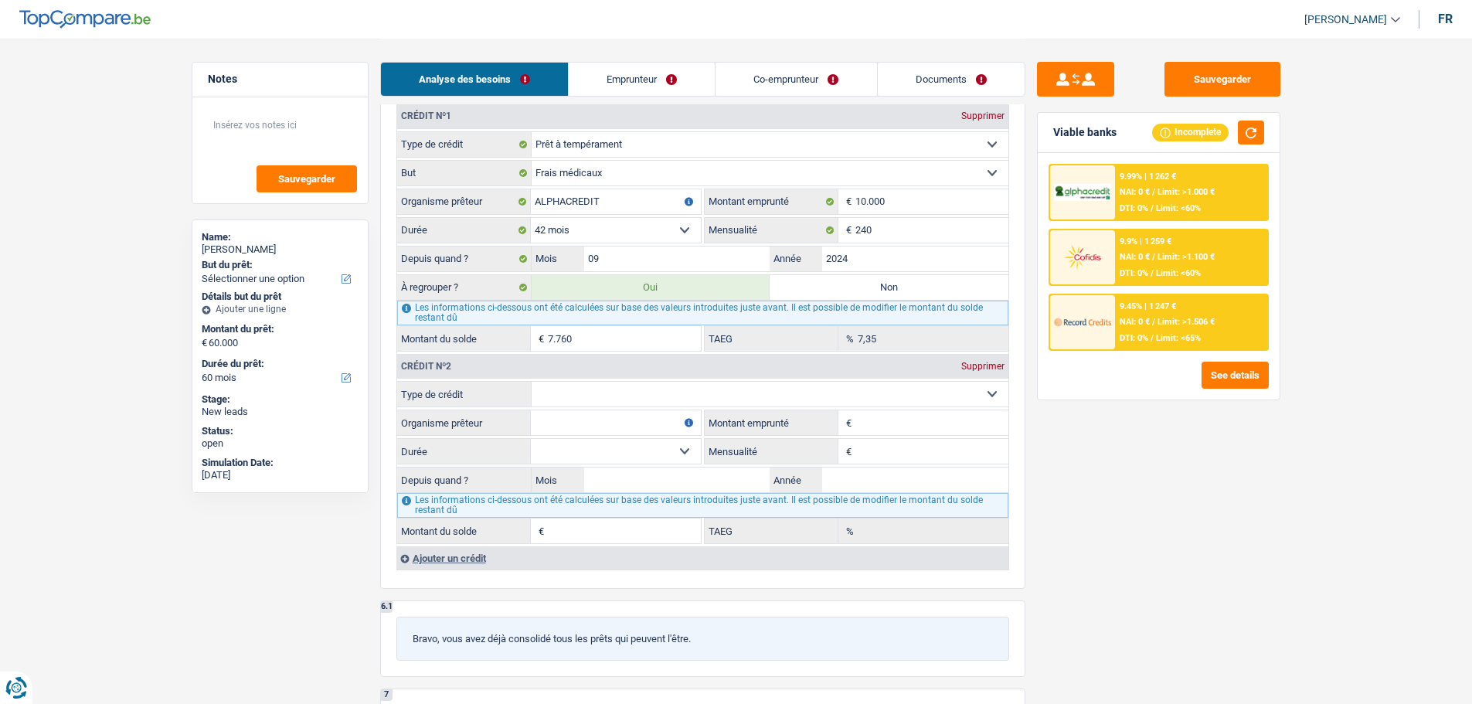
click at [647, 415] on input "Organisme prêteur" at bounding box center [616, 422] width 170 height 25
click at [654, 379] on div "Crédit nº2 Supprimer Carte ou ouverture de crédit Prêt hypothécaire Vente à tem…" at bounding box center [702, 448] width 612 height 192
click at [671, 400] on select "Carte ou ouverture de crédit Prêt hypothécaire Vente à tempérament Prêt à tempé…" at bounding box center [770, 394] width 477 height 25
select select "mortgage"
click at [532, 382] on select "Carte ou ouverture de crédit Prêt hypothécaire Vente à tempérament Prêt à tempé…" at bounding box center [770, 394] width 477 height 25
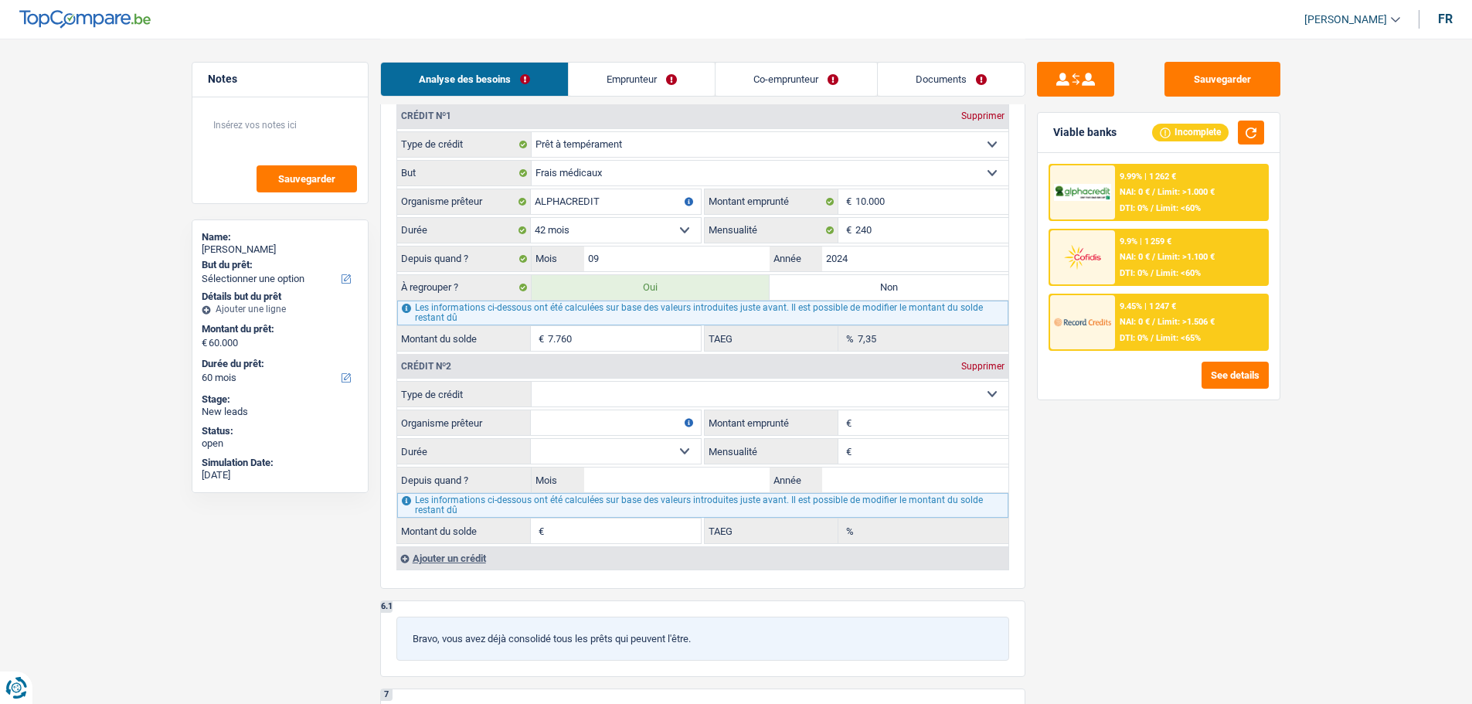
type input "0"
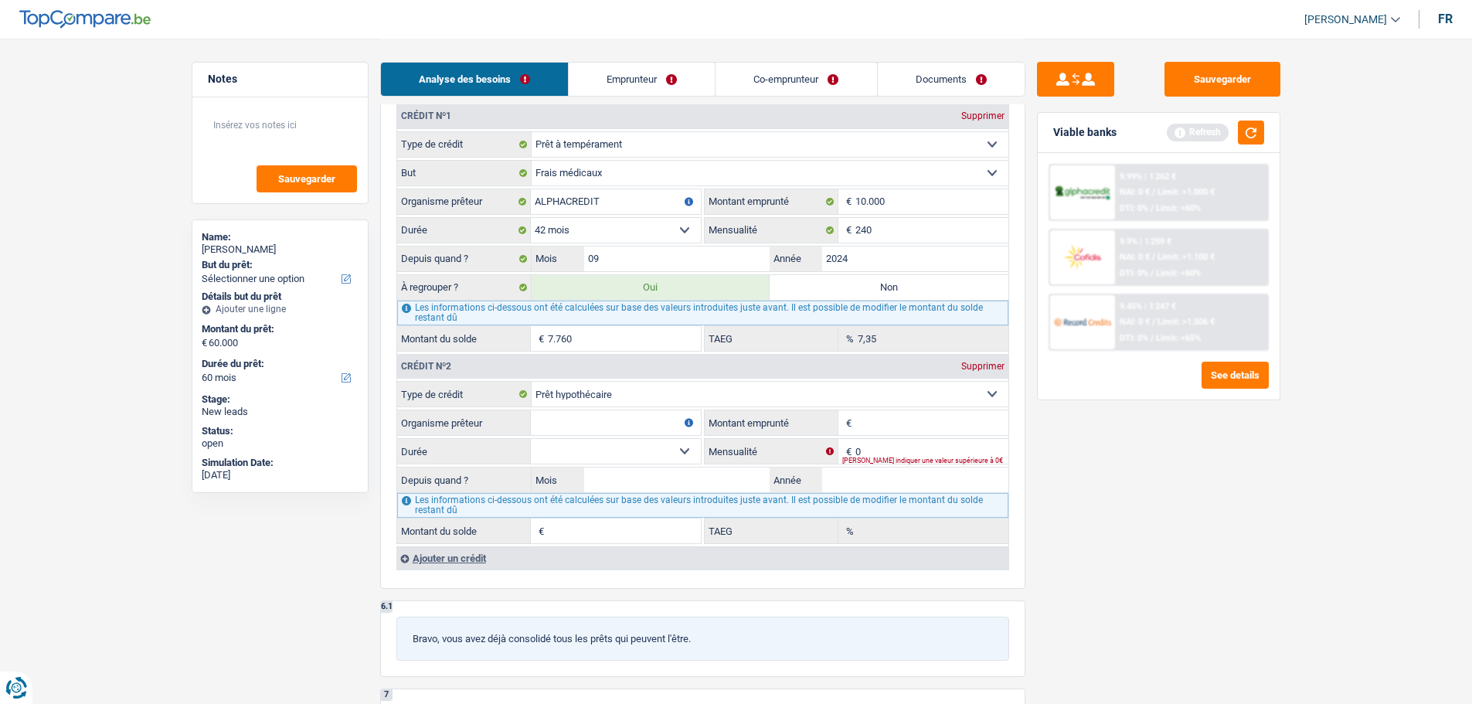
click at [563, 408] on fieldset "Carte ou ouverture de crédit Prêt hypothécaire Vente à tempérament Prêt à tempé…" at bounding box center [702, 462] width 611 height 163
click at [568, 415] on input "Organisme prêteur" at bounding box center [616, 422] width 170 height 25
click at [563, 420] on input "Creafan" at bounding box center [616, 422] width 170 height 25
type input "Creafin"
click at [869, 419] on input "Montant emprunté" at bounding box center [932, 422] width 153 height 25
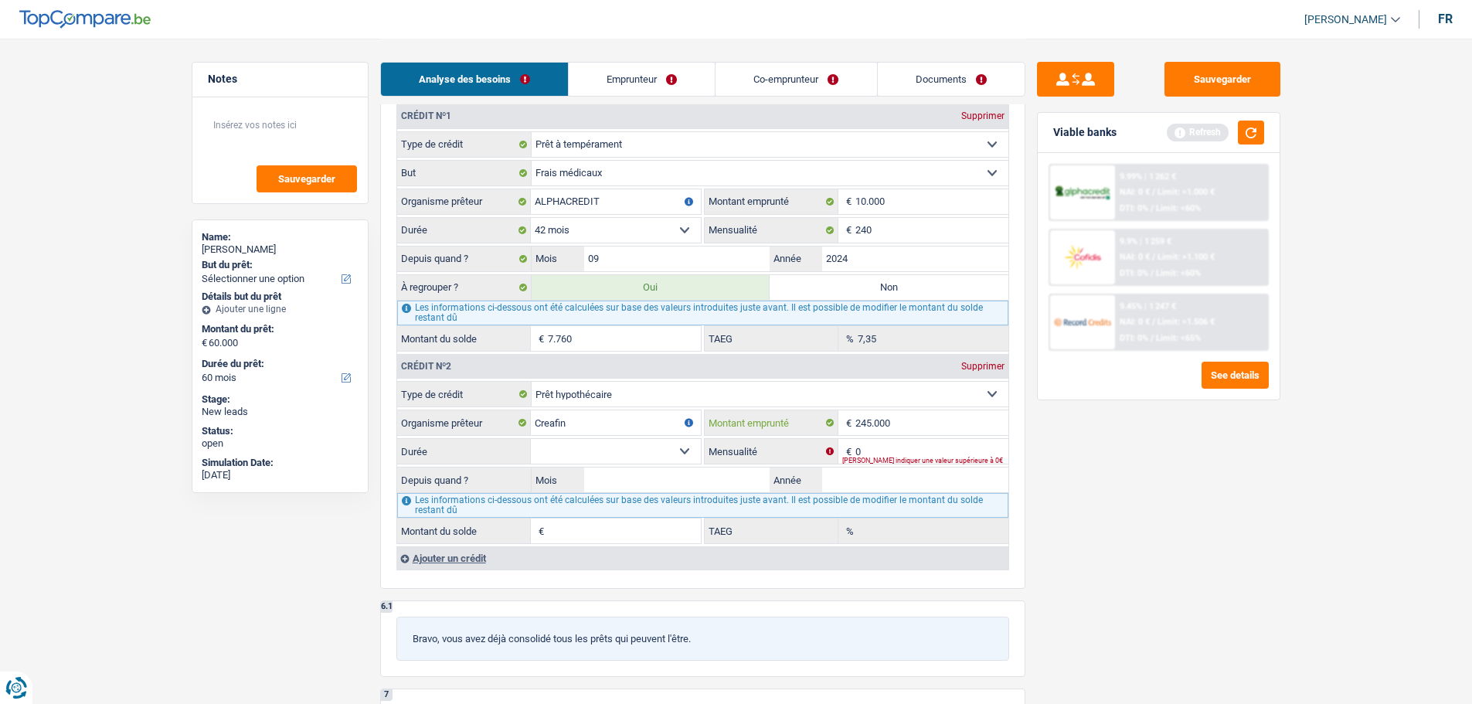
type input "245.000"
click at [650, 456] on select "120 mois 132 mois 144 mois 180 mois 240 mois 300 mois 360 mois 420 mois Sélecti…" at bounding box center [616, 451] width 170 height 25
select select "240"
click at [531, 439] on select "120 mois 132 mois 144 mois 180 mois 240 mois 300 mois 360 mois 420 mois Sélecti…" at bounding box center [616, 451] width 170 height 25
click at [926, 455] on input "0" at bounding box center [932, 451] width 153 height 25
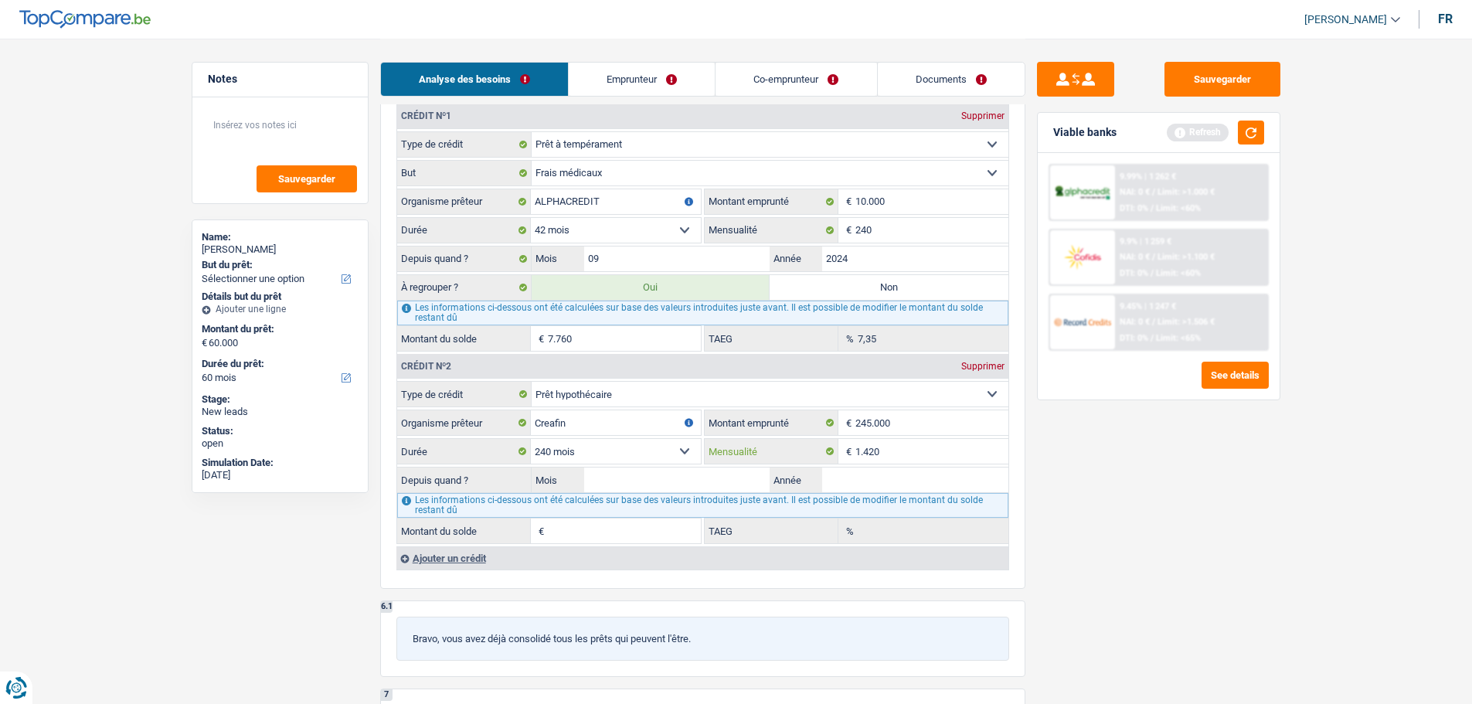
type input "1.420"
click at [624, 478] on input "Mois" at bounding box center [677, 480] width 186 height 25
click at [849, 478] on input "Année" at bounding box center [915, 480] width 186 height 25
type input "2025"
click at [676, 475] on input "Mois" at bounding box center [677, 480] width 186 height 25
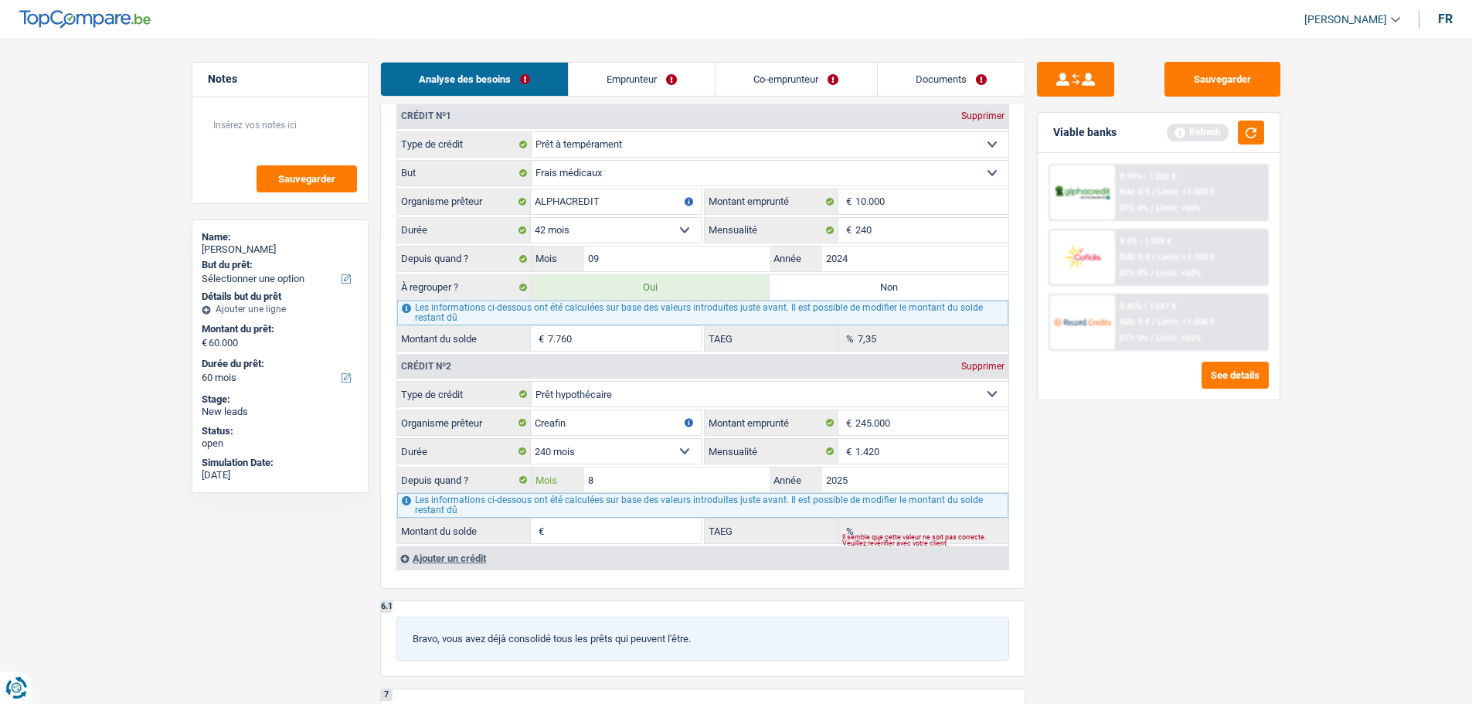
type input "8"
type input "244.294"
type input "3,55"
click at [1231, 509] on div "Sauvegarder Viable banks Refresh 9.99% | 1 262 € NAI: 0 € / Limit: >1.000 € DTI…" at bounding box center [1159, 371] width 267 height 618
click at [475, 566] on div "Ajouter un crédit" at bounding box center [702, 557] width 612 height 23
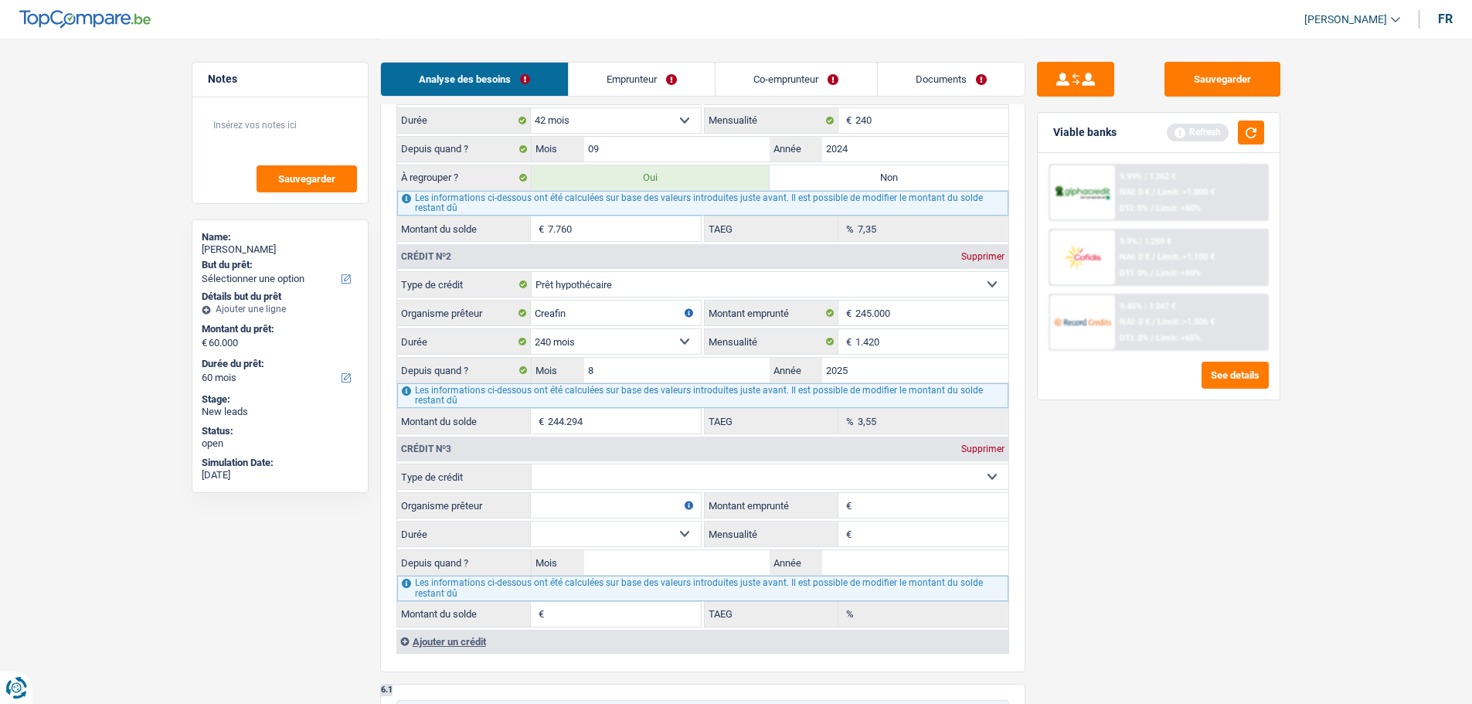
scroll to position [1468, 0]
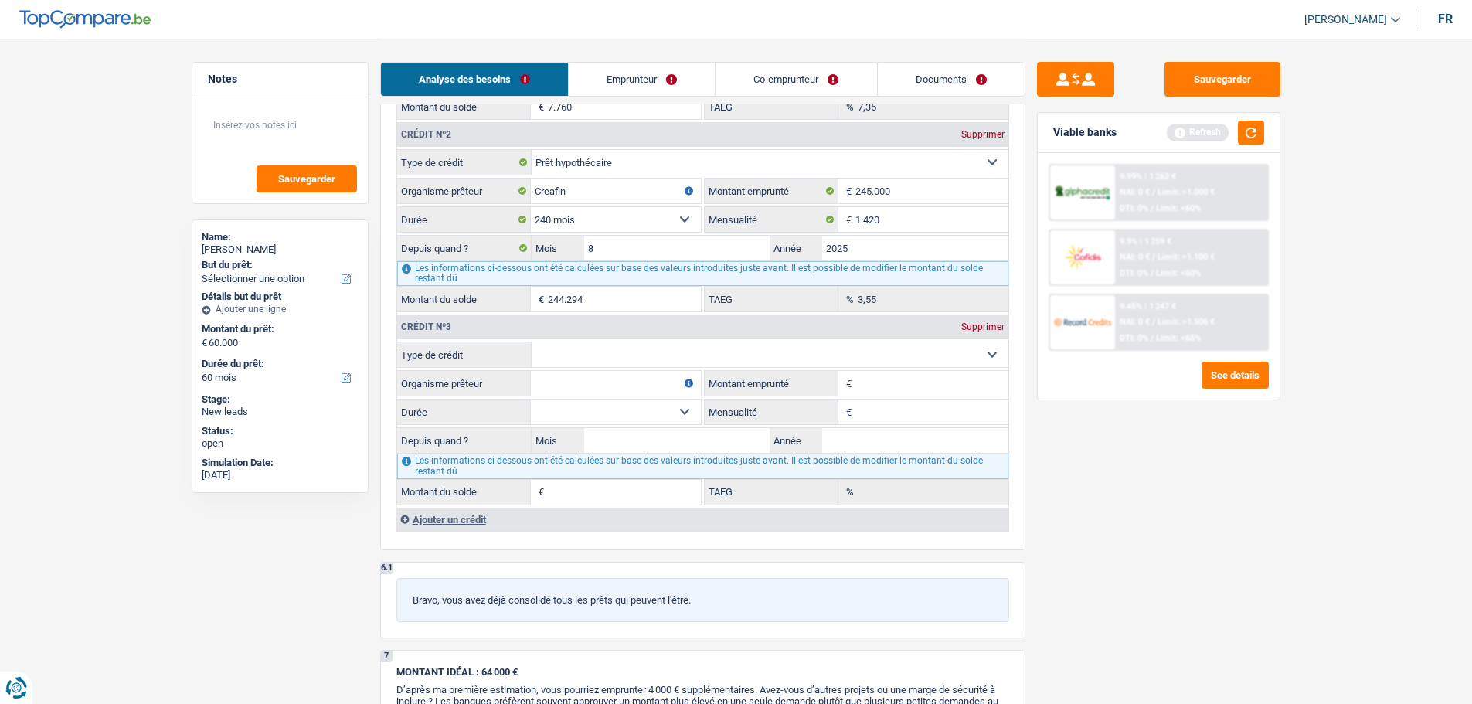
click at [574, 350] on select "Carte ou ouverture de crédit Prêt hypothécaire Vente à tempérament Prêt à tempé…" at bounding box center [770, 354] width 477 height 25
select select "personalLoan"
type input "0"
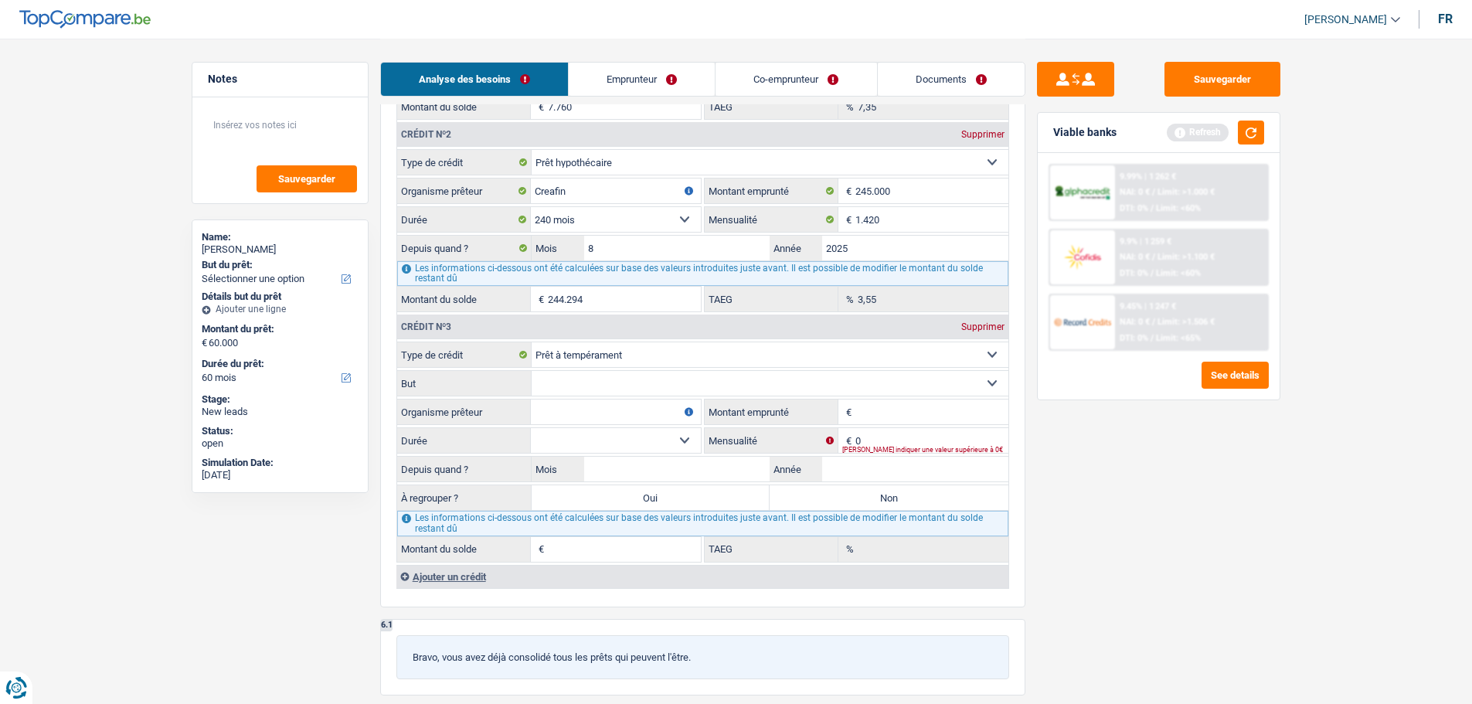
click at [638, 362] on select "Carte ou ouverture de crédit Prêt hypothécaire Vente à tempérament Prêt à tempé…" at bounding box center [770, 354] width 477 height 25
click at [672, 603] on div "6 Ancien : Avez-vous des prêts ou des cartes de crédit en cours ? Oui Non Dans …" at bounding box center [702, 180] width 645 height 854
click at [607, 396] on fieldset "Confort maison: meubles, textile, peinture, électroménager, outillage non-profe…" at bounding box center [702, 383] width 611 height 26
click at [604, 378] on select "Confort maison: meubles, textile, peinture, électroménager, outillage non-profe…" at bounding box center [770, 383] width 477 height 25
select select "education"
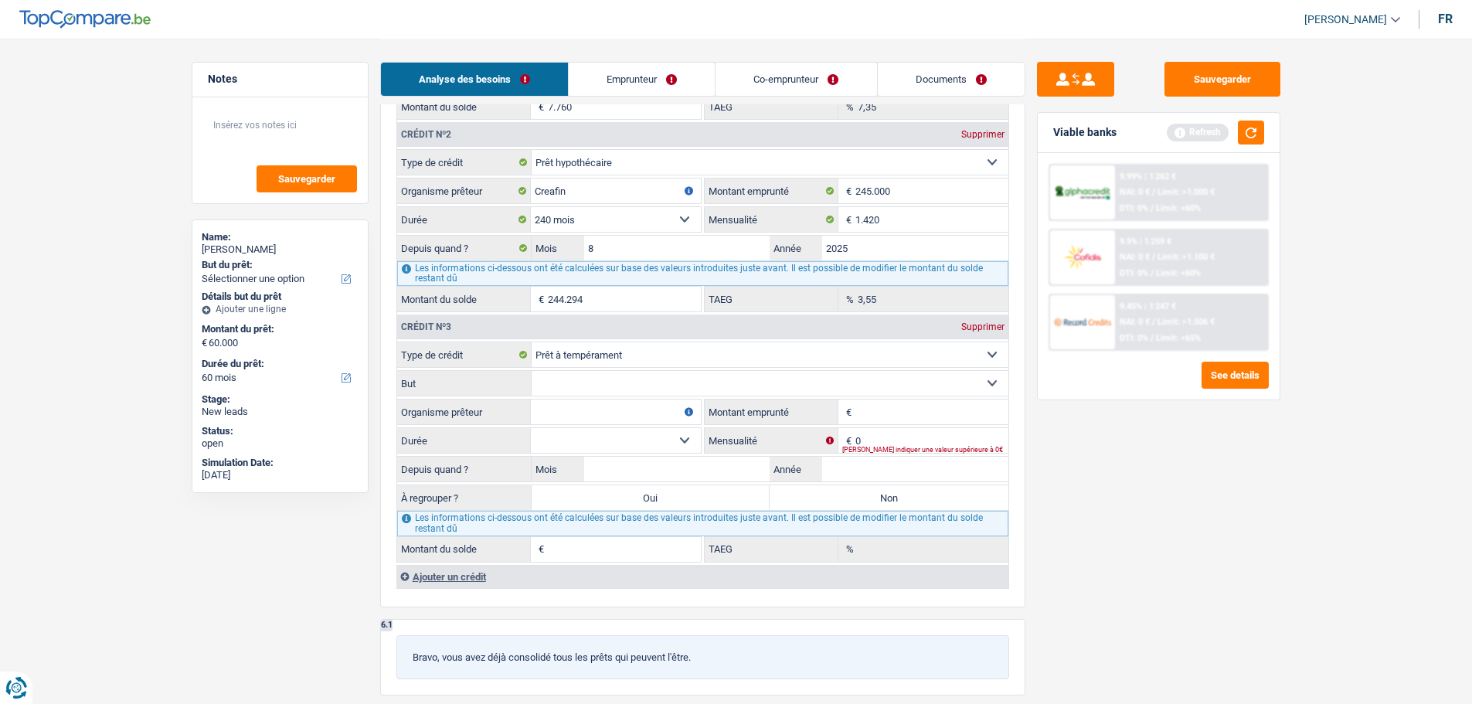
click at [532, 371] on select "Confort maison: meubles, textile, peinture, électroménager, outillage non-profe…" at bounding box center [770, 383] width 477 height 25
click at [625, 420] on input "Organisme prêteur" at bounding box center [616, 412] width 170 height 25
type input "Santander"
click at [896, 413] on input "Montant emprunté" at bounding box center [932, 412] width 153 height 25
type input "7.000"
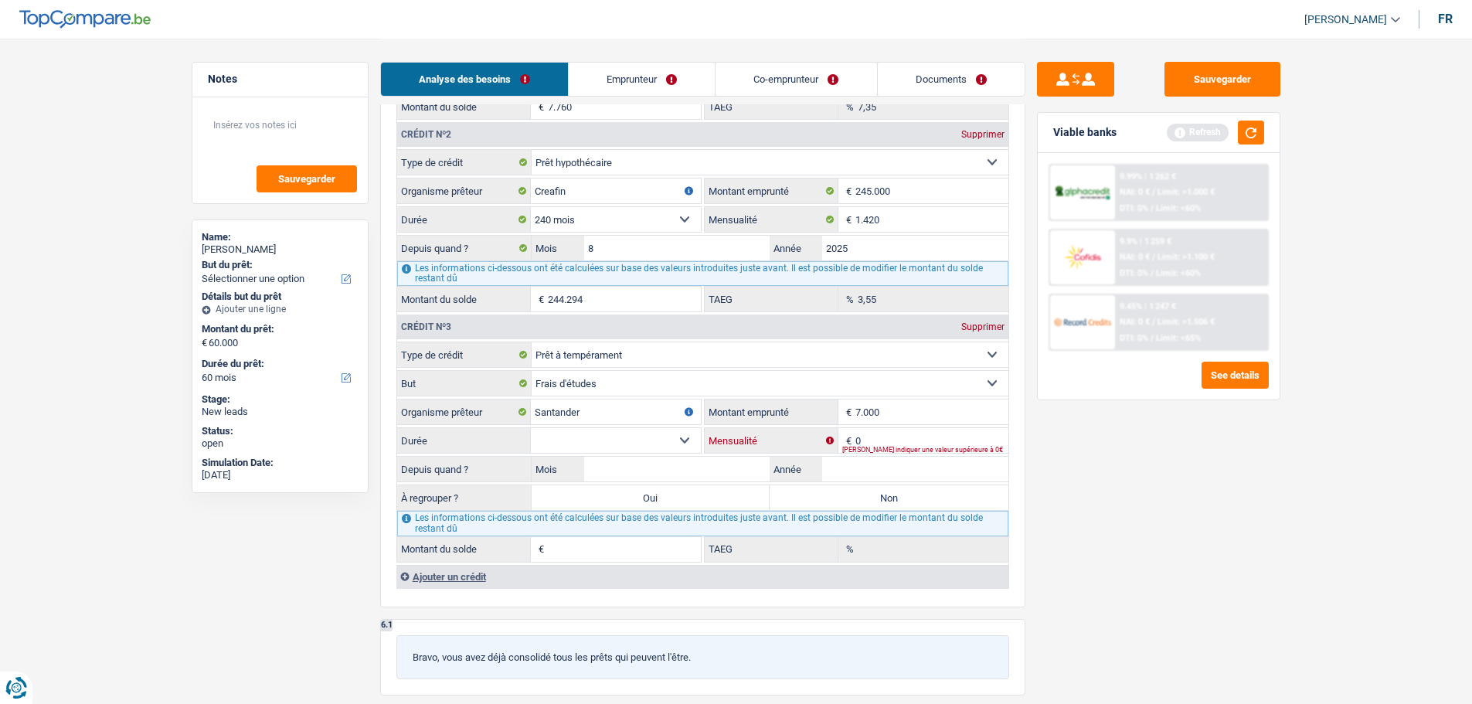
click at [943, 442] on input "0" at bounding box center [932, 440] width 153 height 25
type input "180"
click at [955, 400] on input "7.000" at bounding box center [932, 412] width 153 height 25
type input "7.500"
click at [654, 447] on select "12 mois 18 mois 24 mois 30 mois 36 mois 42 mois Sélectionner une option" at bounding box center [616, 440] width 170 height 25
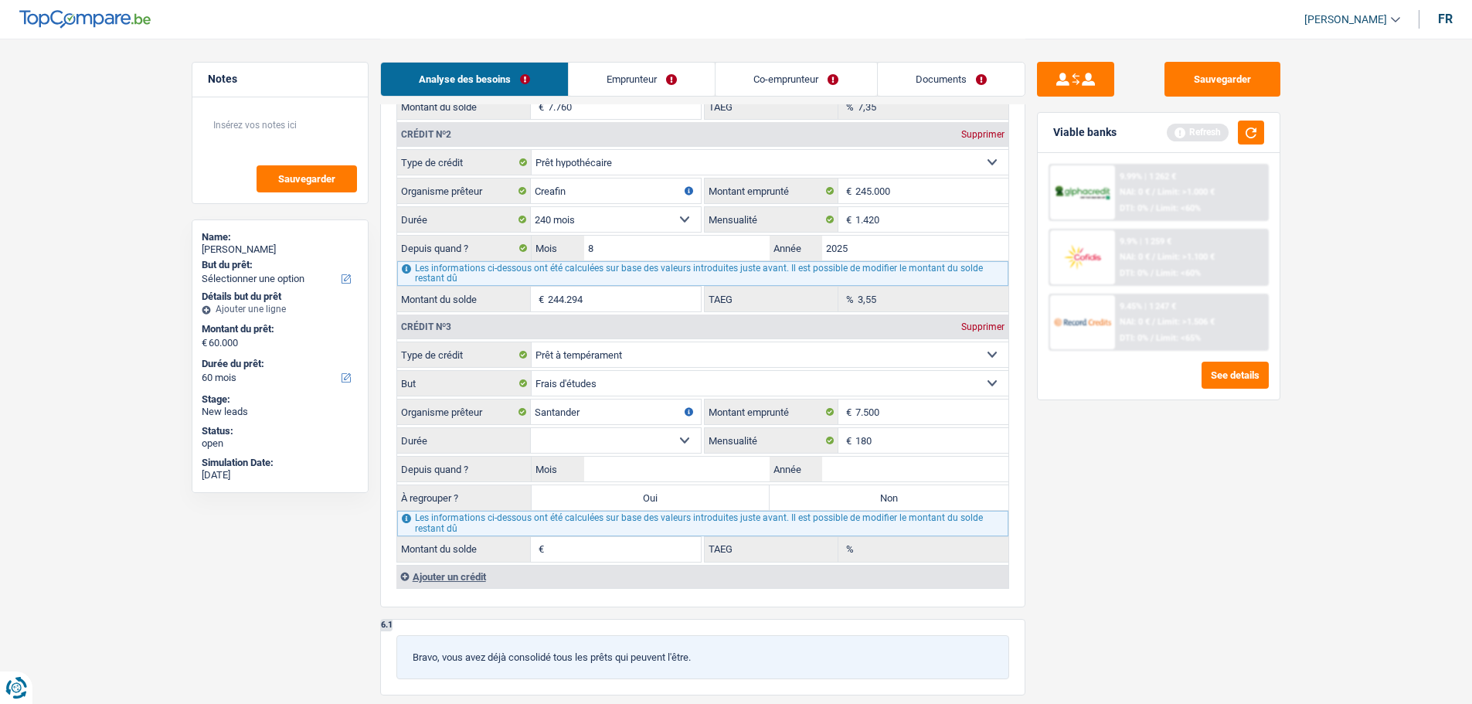
select select "42"
click at [531, 428] on select "12 mois 18 mois 24 mois 30 mois 36 mois 42 mois Sélectionner une option" at bounding box center [616, 440] width 170 height 25
click at [886, 412] on input "7.500" at bounding box center [932, 412] width 153 height 25
type input "750"
select select
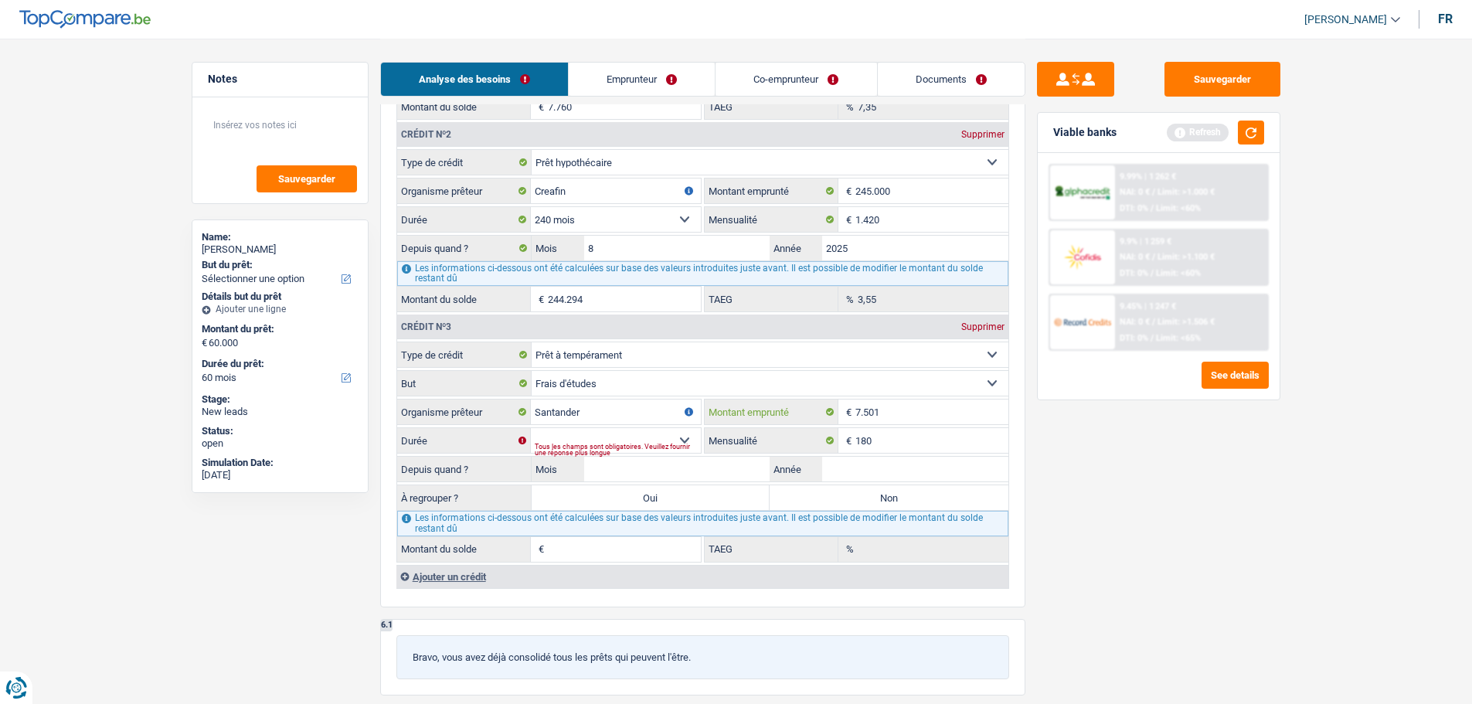
type input "7.501"
click at [652, 434] on select "12 mois 18 mois 24 mois 30 mois 36 mois 42 mois 48 mois Sélectionner une option" at bounding box center [616, 440] width 170 height 25
select select "48"
click at [531, 428] on select "12 mois 18 mois 24 mois 30 mois 36 mois 42 mois 48 mois Sélectionner une option" at bounding box center [616, 440] width 170 height 25
click at [714, 464] on input "Mois" at bounding box center [677, 469] width 186 height 25
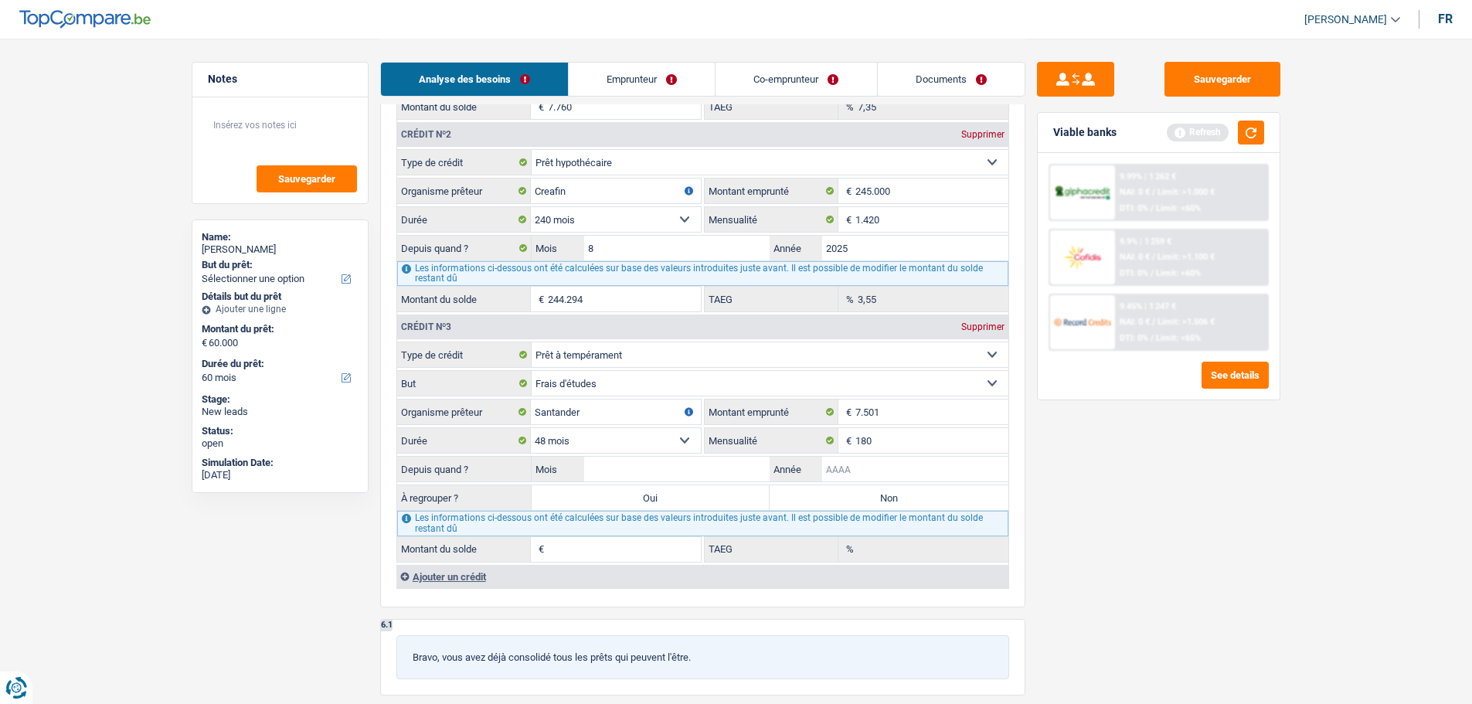
click at [875, 470] on input "Année" at bounding box center [915, 469] width 186 height 25
type input "2025"
click at [679, 470] on input "Mois" at bounding box center [677, 469] width 186 height 25
type input "5"
type input "6.954"
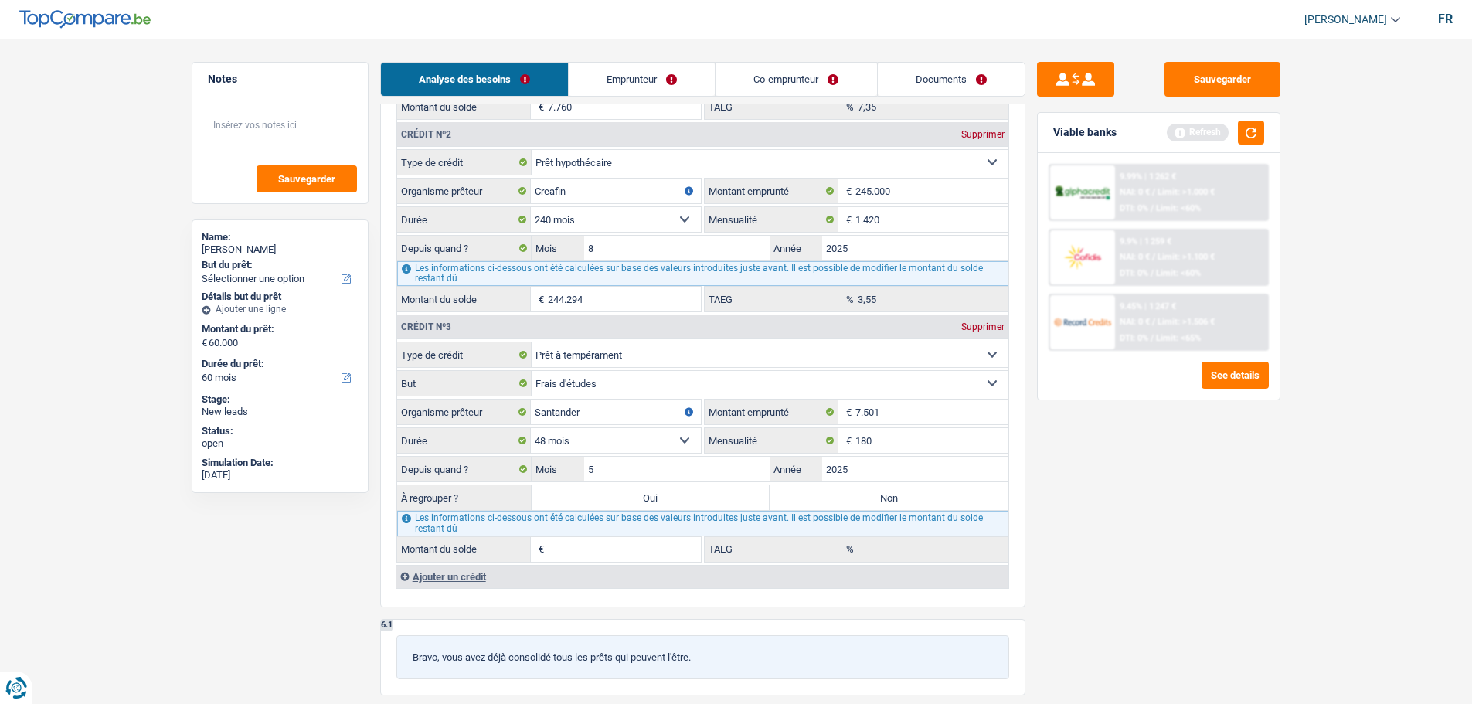
type input "7,35"
click at [792, 504] on label "Non" at bounding box center [889, 497] width 239 height 25
click at [792, 504] on input "Non" at bounding box center [889, 497] width 239 height 25
radio input "true"
type input "7.760"
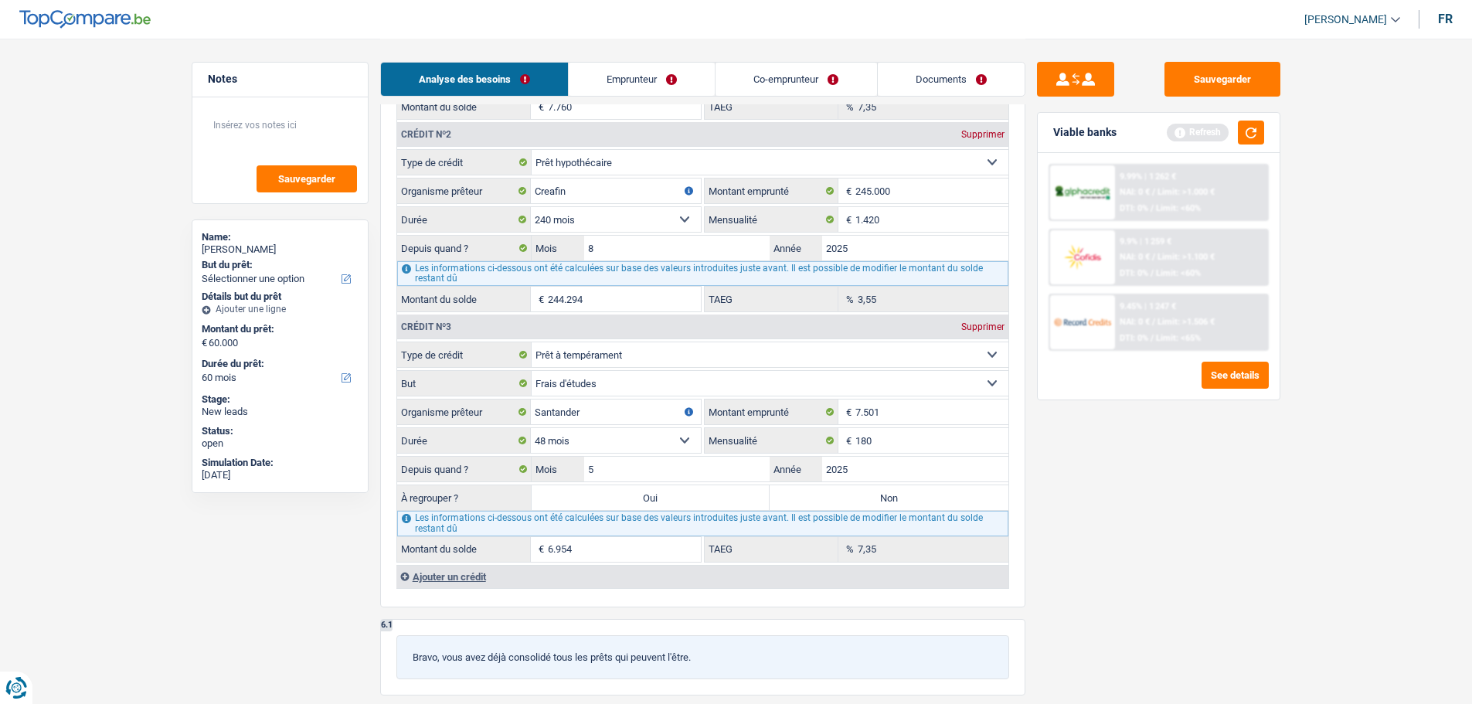
select select "48"
type input "7.760"
select select "48"
type input "7.760"
select select "48"
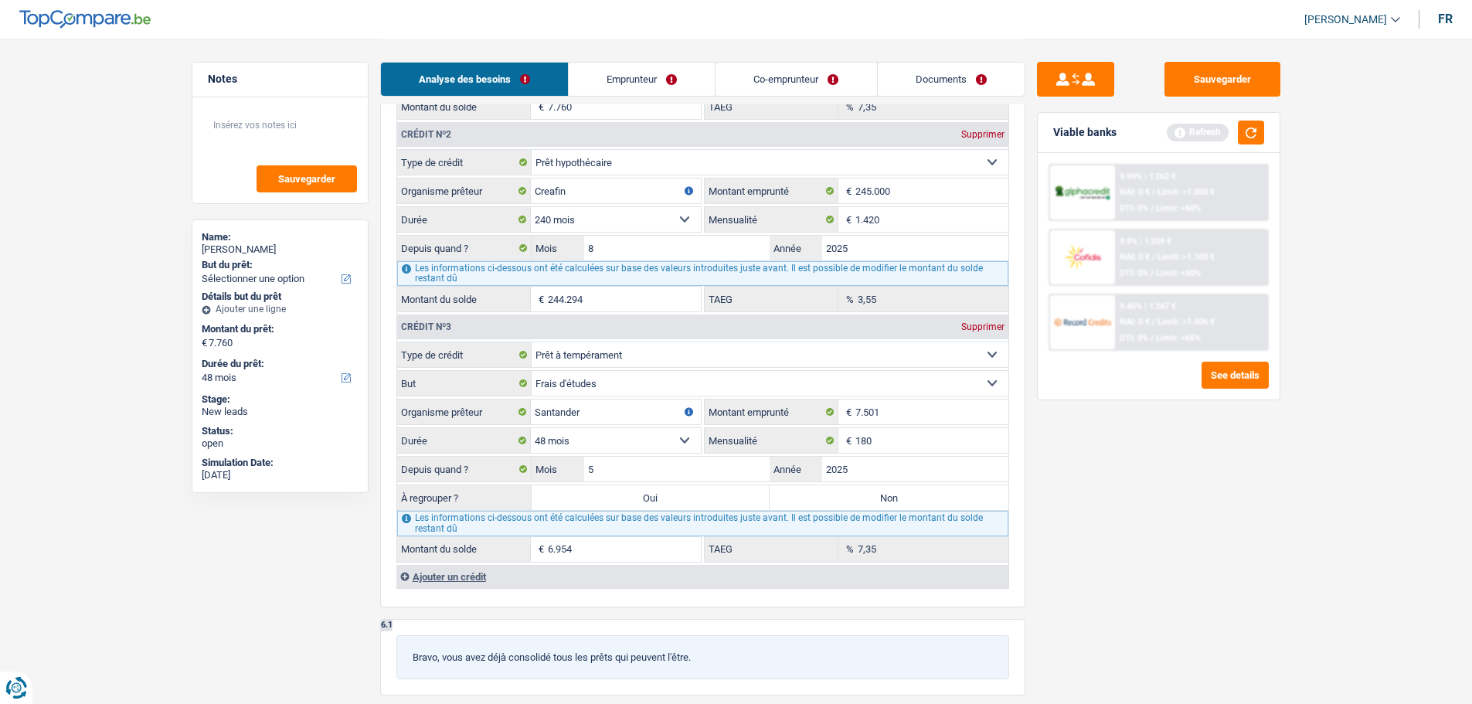
select select "refinancing"
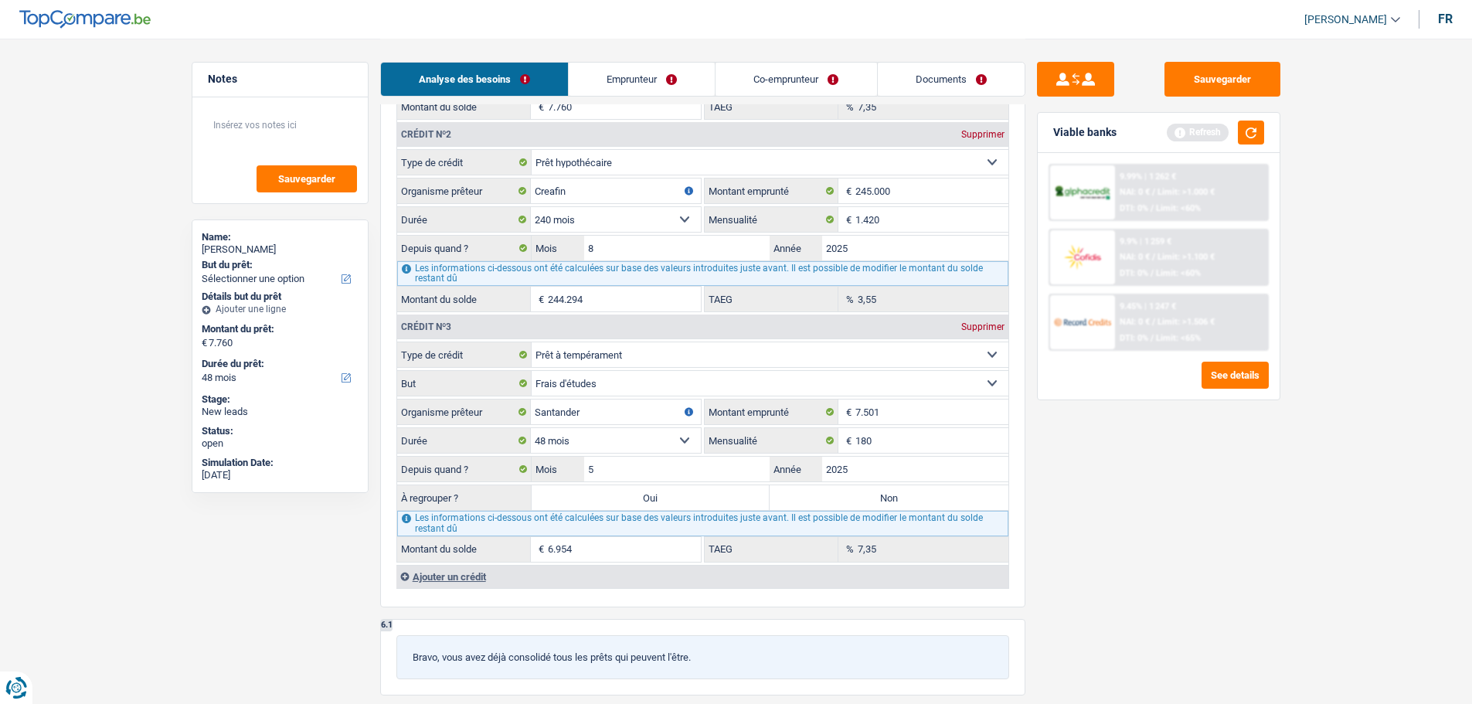
select select "refinancing"
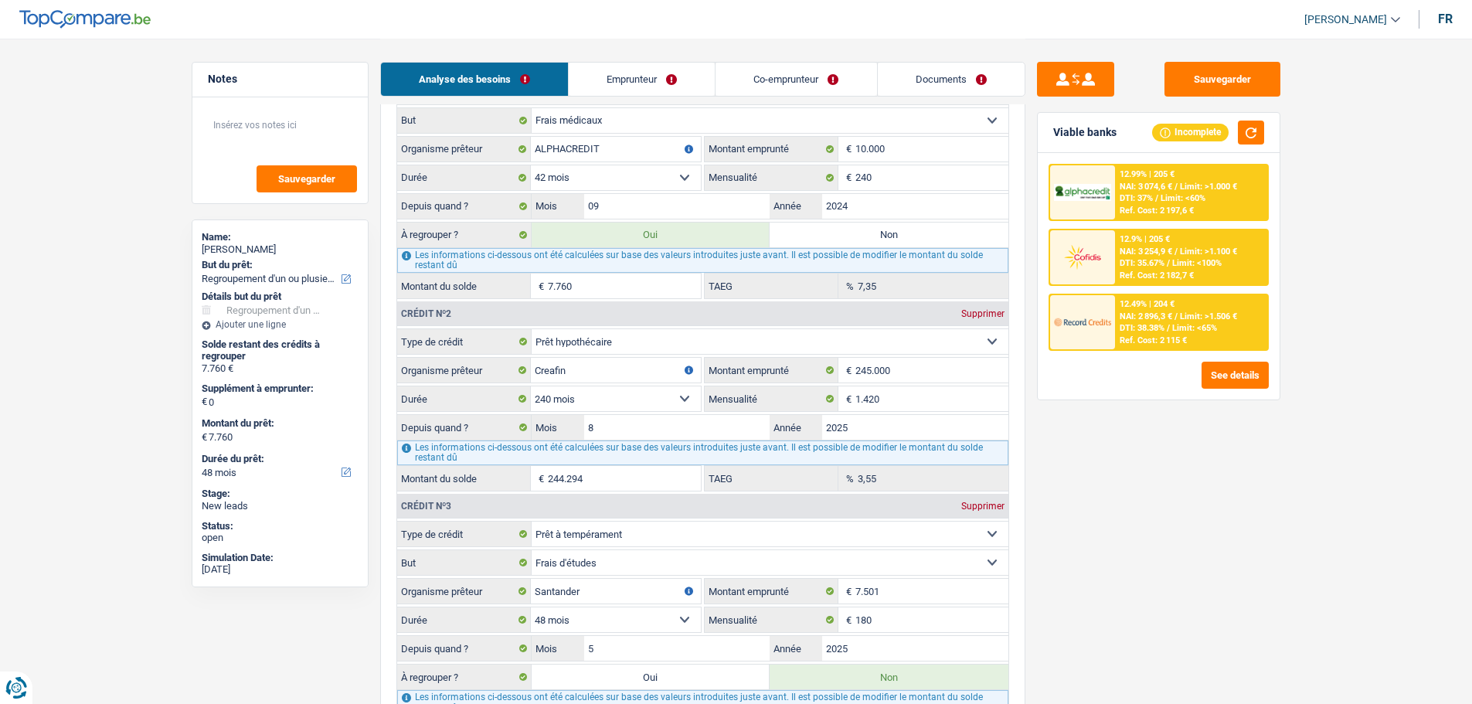
scroll to position [1237, 0]
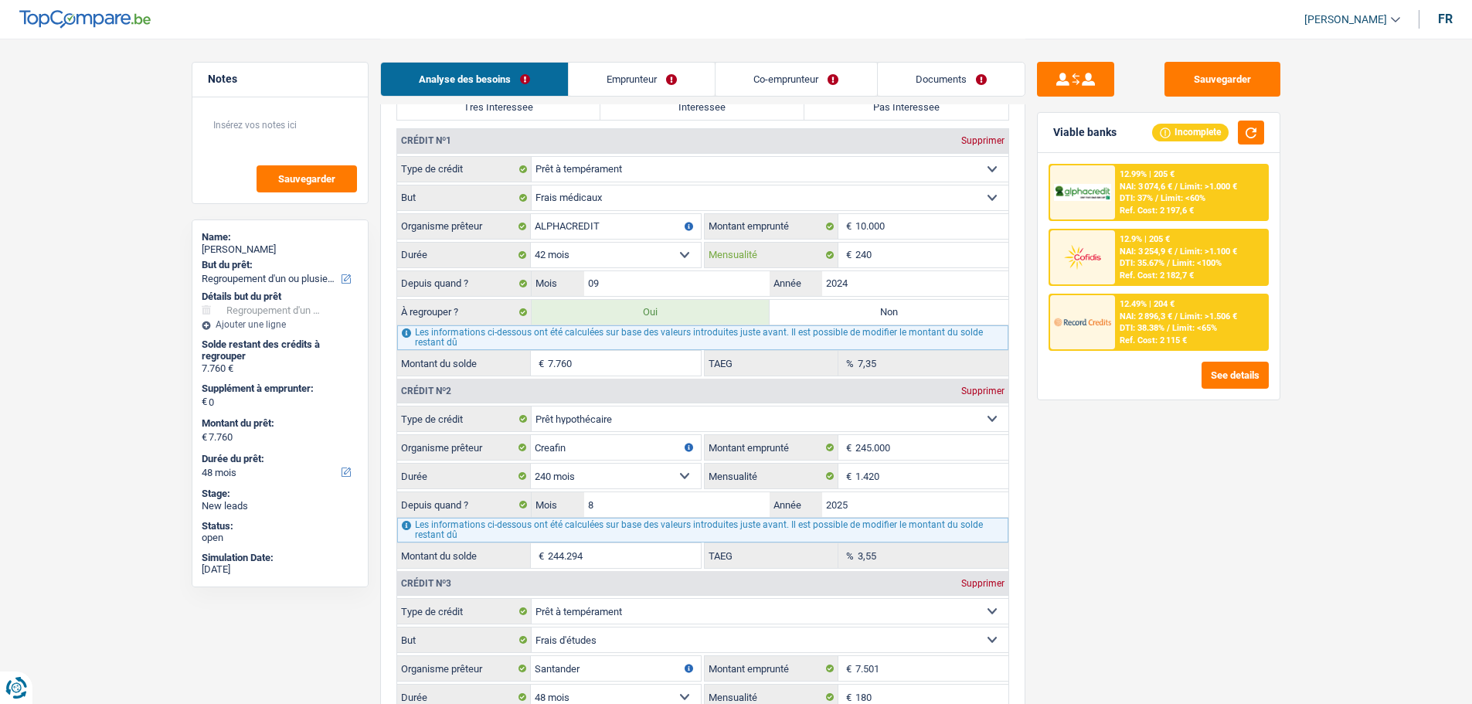
click at [905, 261] on input "240" at bounding box center [932, 255] width 153 height 25
click at [935, 229] on input "10.000" at bounding box center [932, 226] width 153 height 25
click at [897, 260] on input "240" at bounding box center [932, 255] width 153 height 25
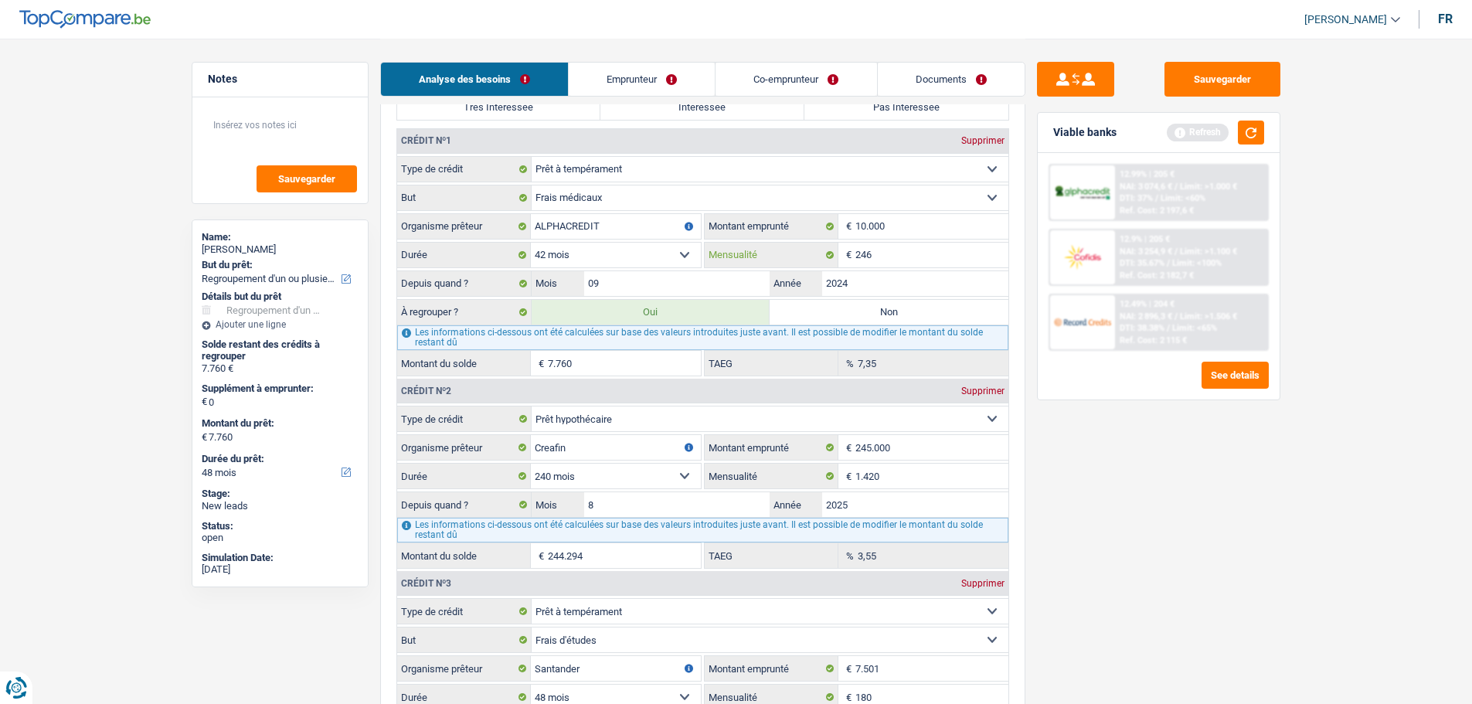
type input "246"
type input "7.805"
type input "8,73"
type input "7.805"
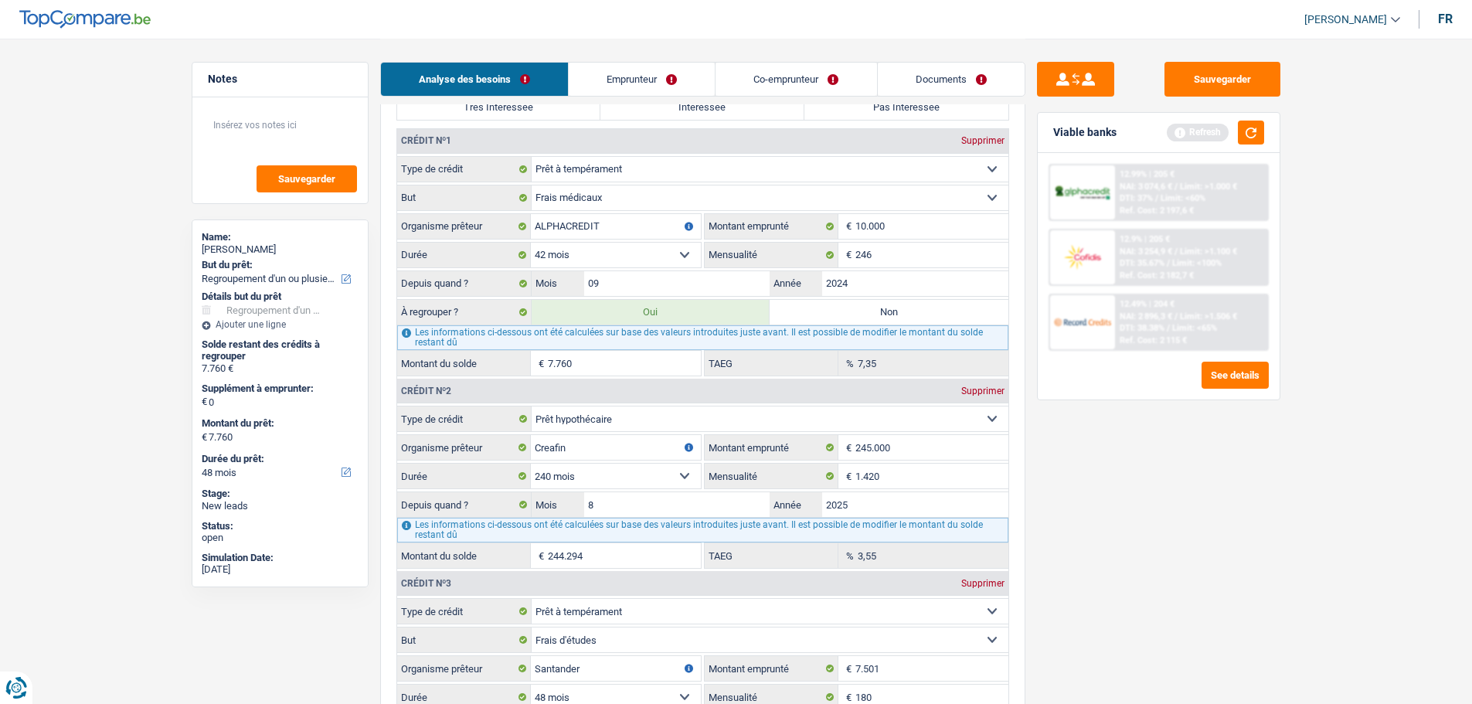
type input "7.805"
click at [1072, 478] on div "Sauvegarder Viable banks Refresh 12.99% | 205 € NAI: 3 074,6 € / Limit: >1.000 …" at bounding box center [1159, 371] width 267 height 618
click at [672, 264] on select "12 mois 18 mois 24 mois 30 mois 36 mois 42 mois 48 mois Sélectionner une option" at bounding box center [616, 255] width 170 height 25
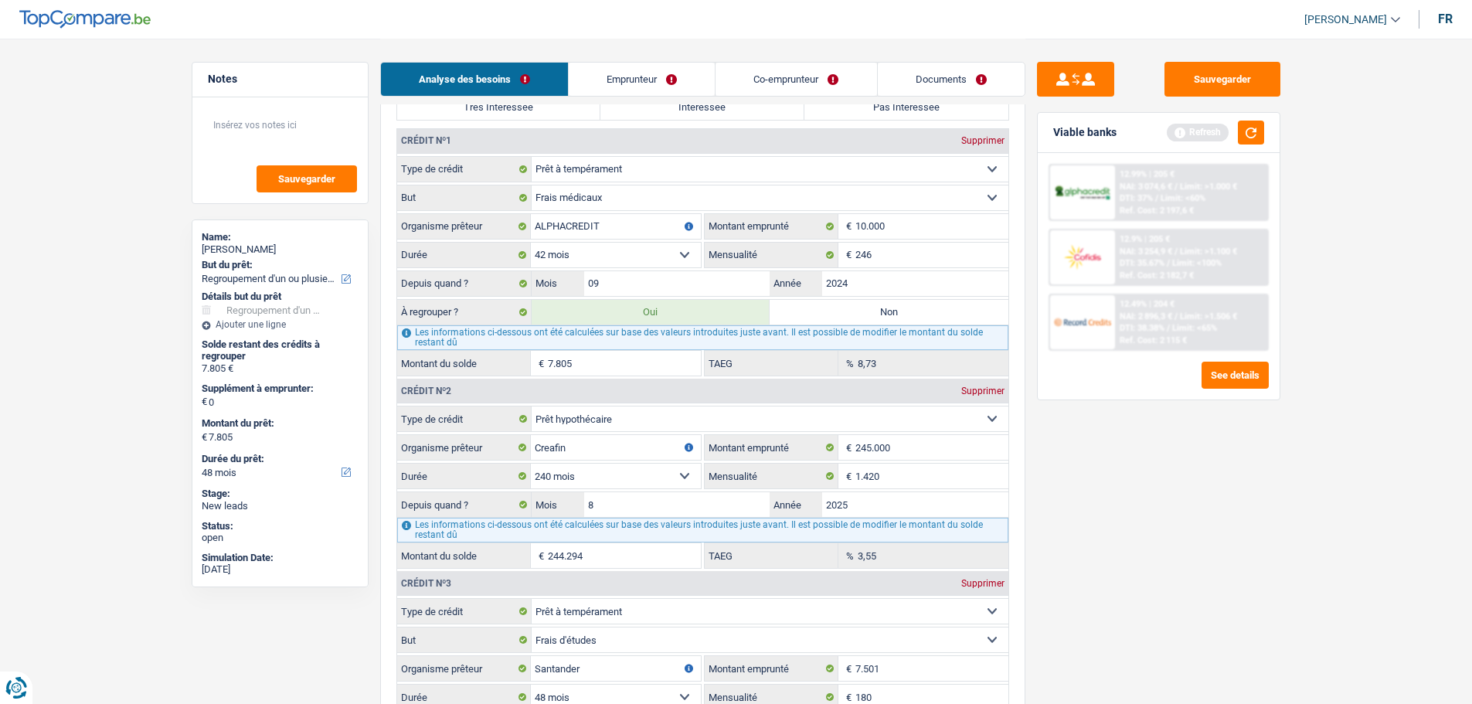
click at [531, 243] on select "12 mois 18 mois 24 mois 30 mois 36 mois 42 mois 48 mois Sélectionner une option" at bounding box center [616, 255] width 170 height 25
click at [689, 264] on select "12 mois 18 mois 24 mois 30 mois 36 mois 42 mois 48 mois Sélectionner une option" at bounding box center [616, 255] width 170 height 25
click at [531, 243] on select "12 mois 18 mois 24 mois 30 mois 36 mois 42 mois 48 mois Sélectionner une option" at bounding box center [616, 255] width 170 height 25
click at [908, 219] on input "10.000" at bounding box center [932, 226] width 153 height 25
type input "1.000"
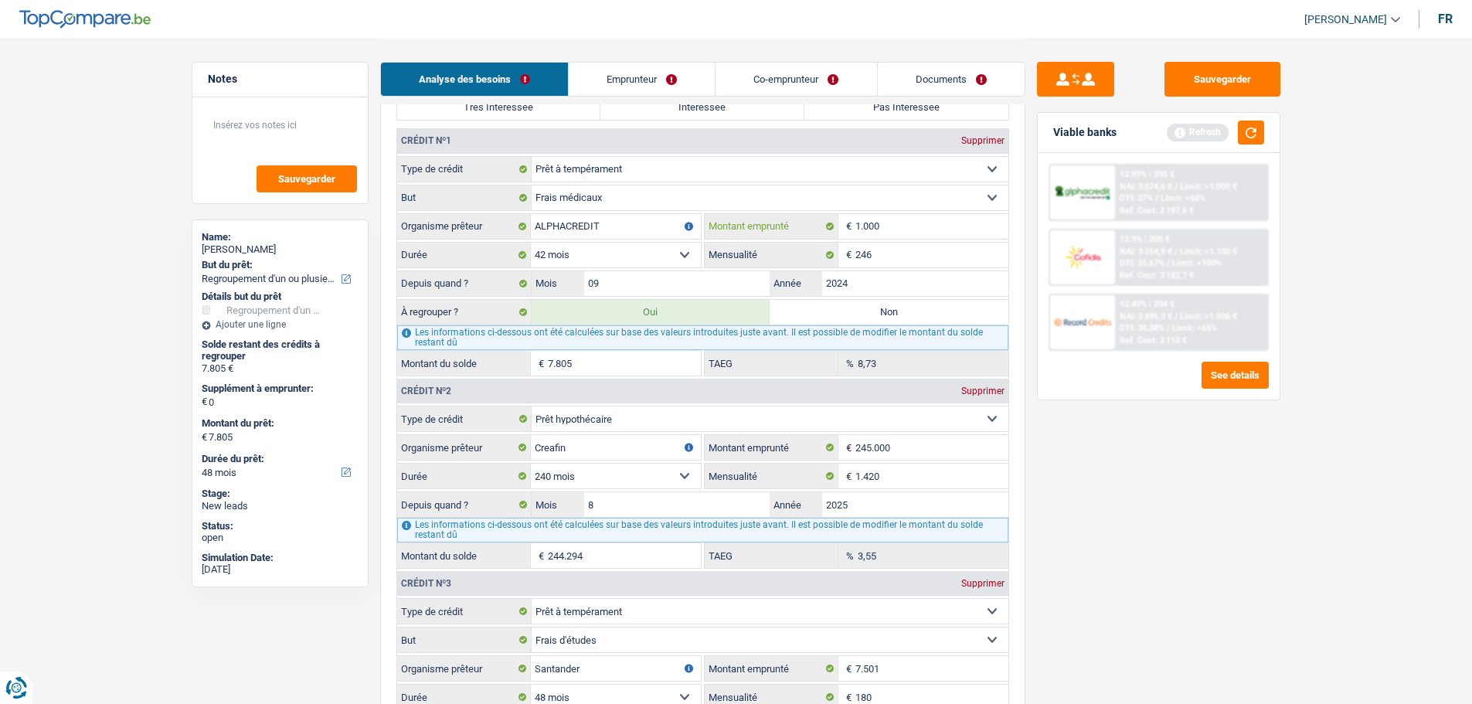
select select
type input "10.001"
click at [1183, 536] on div "Sauvegarder Viable banks Refresh 12.99% | 205 € NAI: 3 074,6 € / Limit: >1.000 …" at bounding box center [1159, 371] width 267 height 618
click at [682, 261] on div "Tous les champs sont obligatoires. Veuillez fournir une réponse plus longue" at bounding box center [618, 264] width 166 height 6
click at [680, 254] on select "12 mois 18 mois 24 mois 30 mois 36 mois 42 mois 48 mois 60 mois Sélectionner un…" at bounding box center [616, 255] width 170 height 25
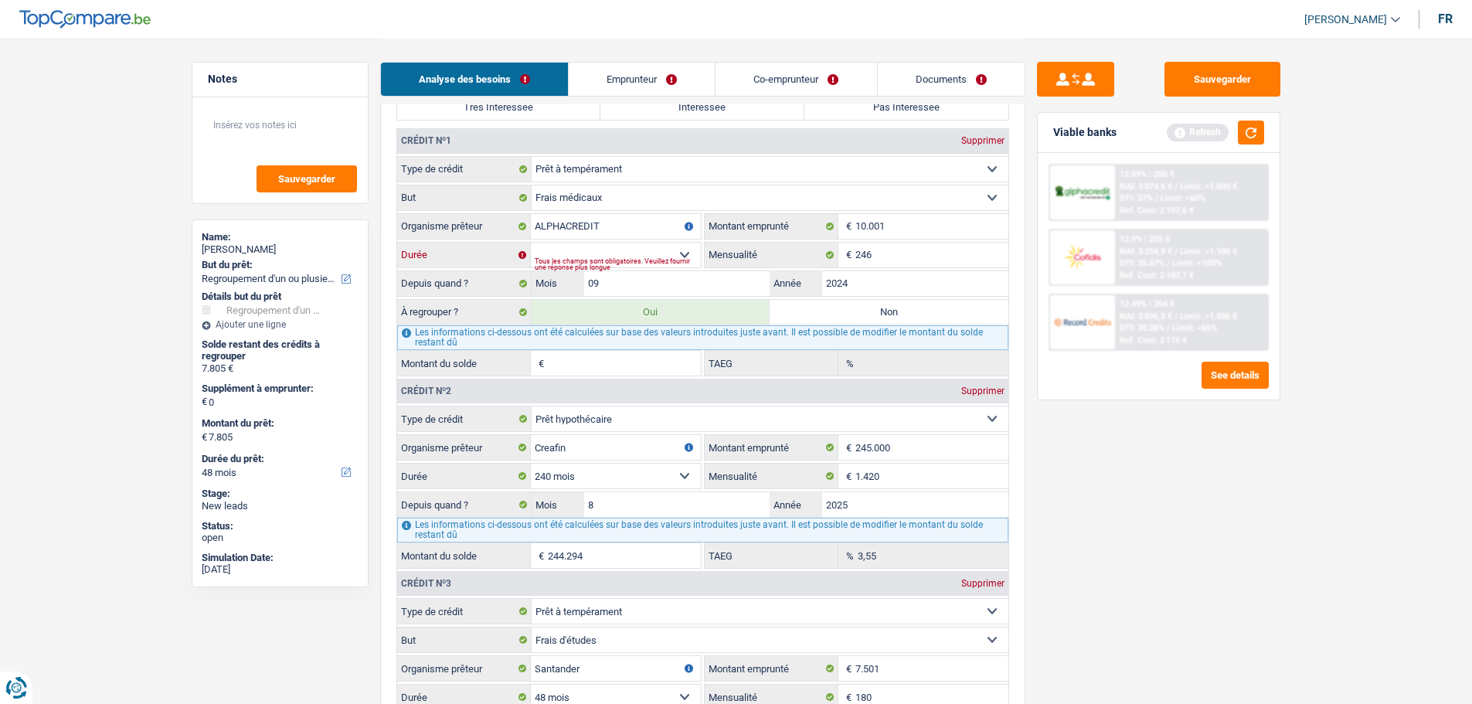
select select "60"
click at [531, 243] on select "12 mois 18 mois 24 mois 30 mois 36 mois 42 mois 48 mois 60 mois Sélectionner un…" at bounding box center [616, 255] width 170 height 25
type input "8.599"
type input "17,84"
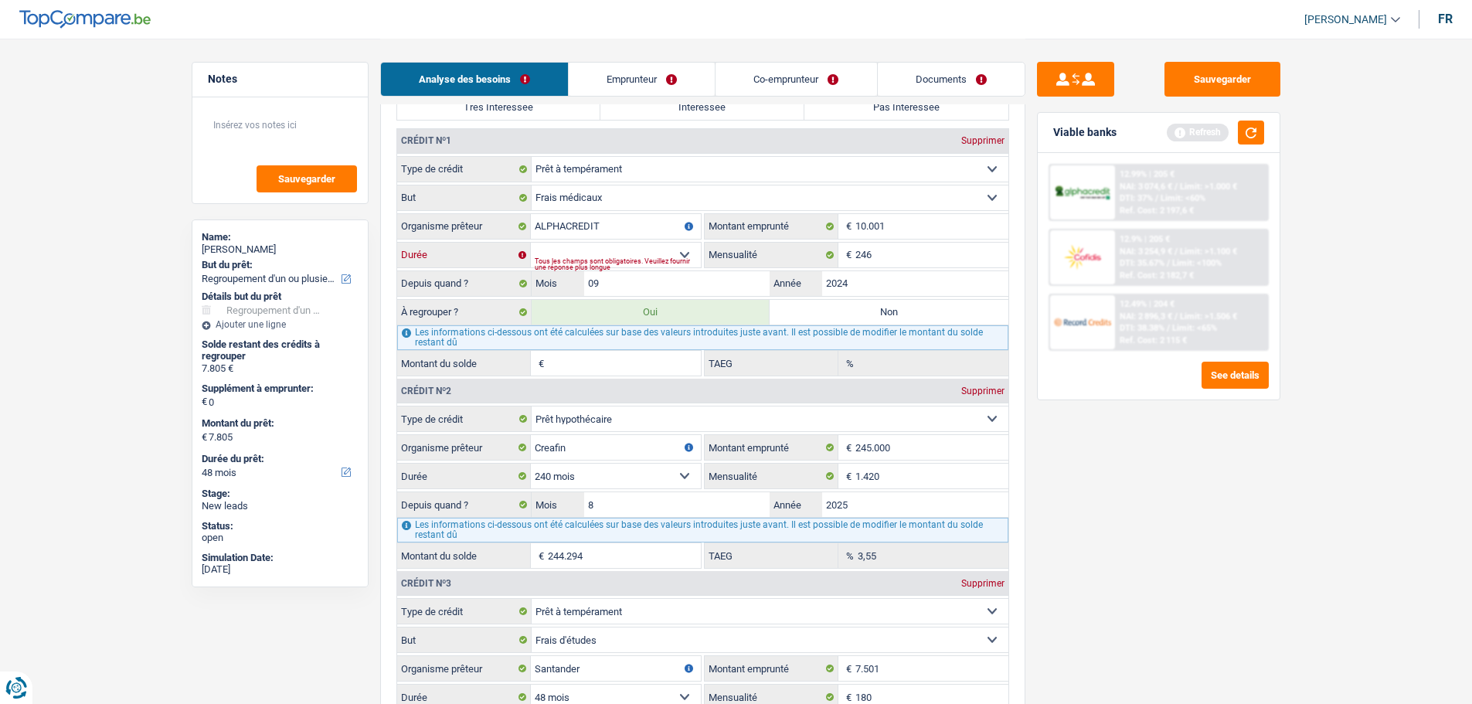
type input "8.599"
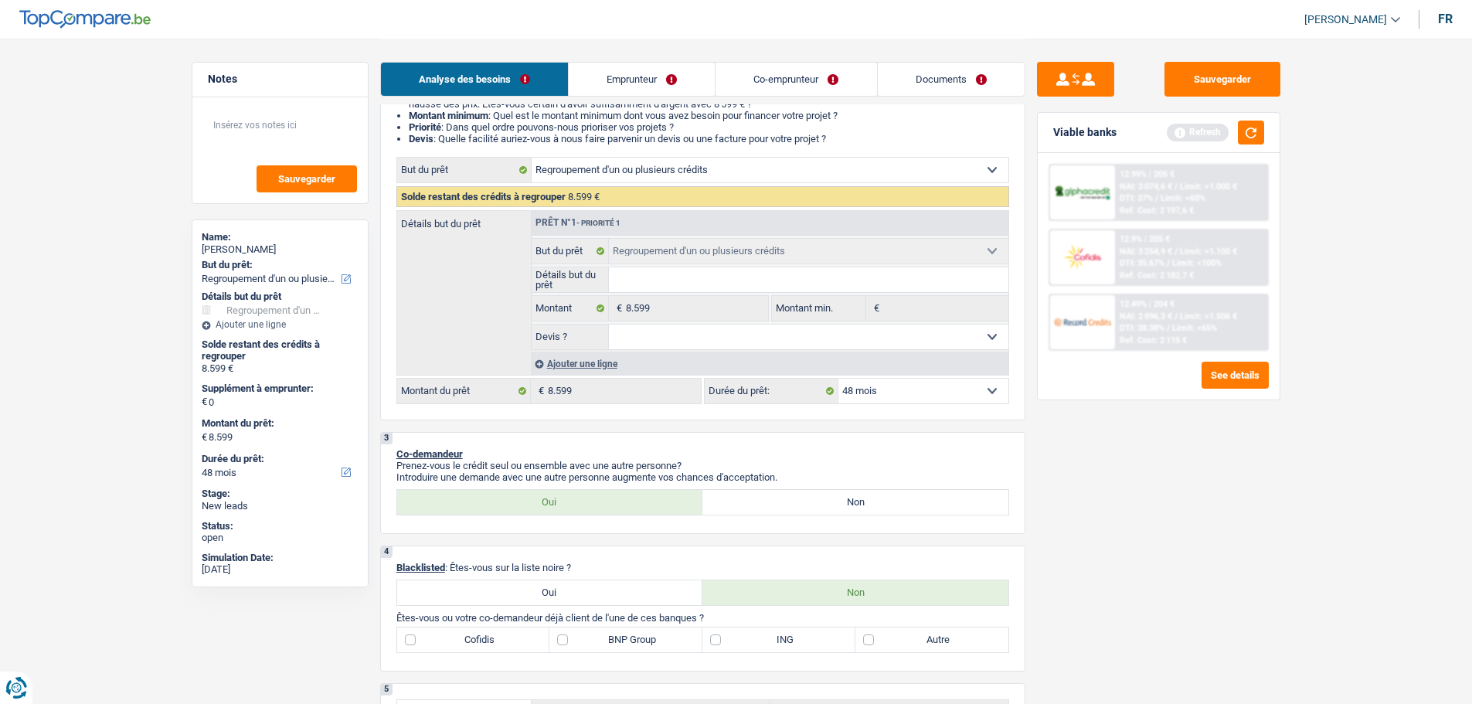
scroll to position [0, 0]
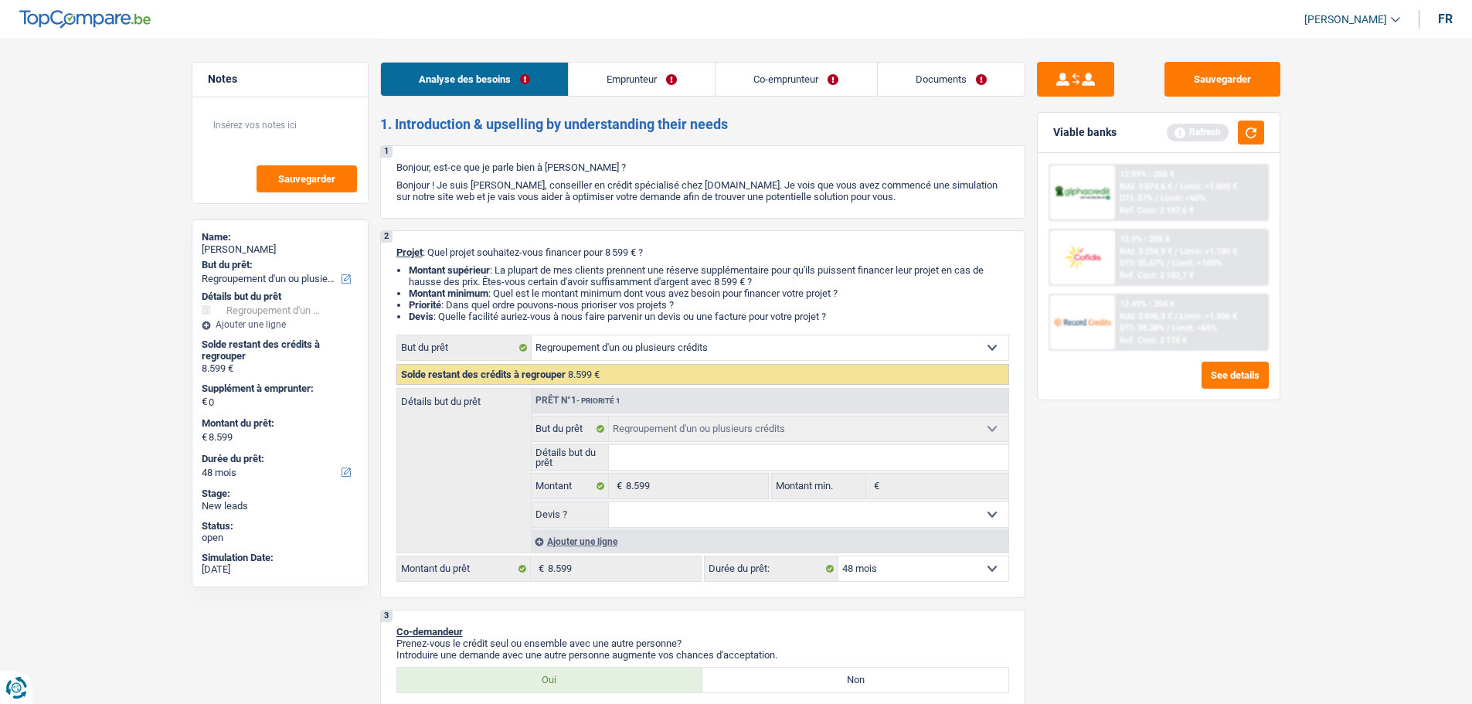
click at [603, 538] on div "Ajouter une ligne" at bounding box center [770, 541] width 478 height 22
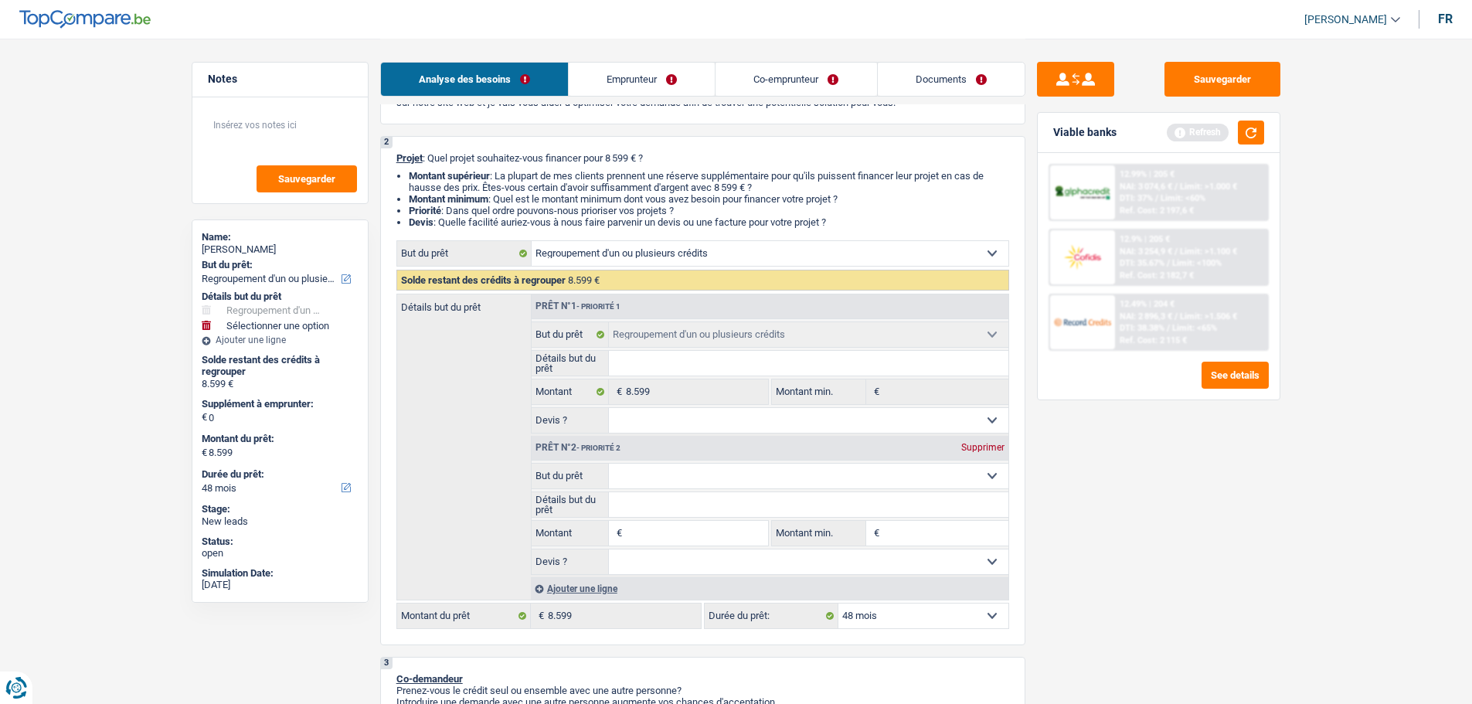
scroll to position [232, 0]
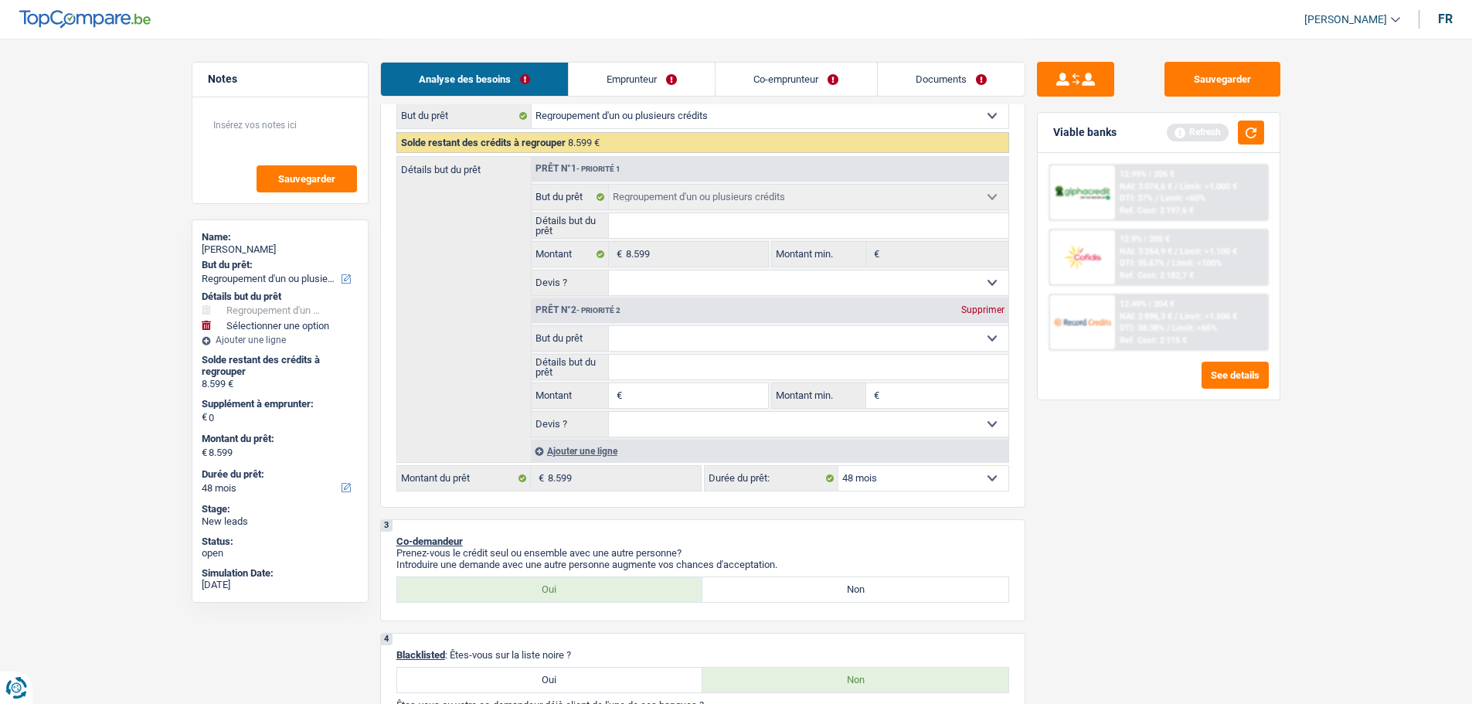
click at [700, 344] on select "Confort maison: meubles, textile, peinture, électroménager, outillage non-profe…" at bounding box center [809, 338] width 400 height 25
click at [1118, 507] on div "Sauvegarder Viable banks Refresh 12.99% | 205 € NAI: 3 074,6 € / Limit: >1.000 …" at bounding box center [1159, 371] width 267 height 618
click at [986, 308] on div "Supprimer" at bounding box center [983, 309] width 51 height 9
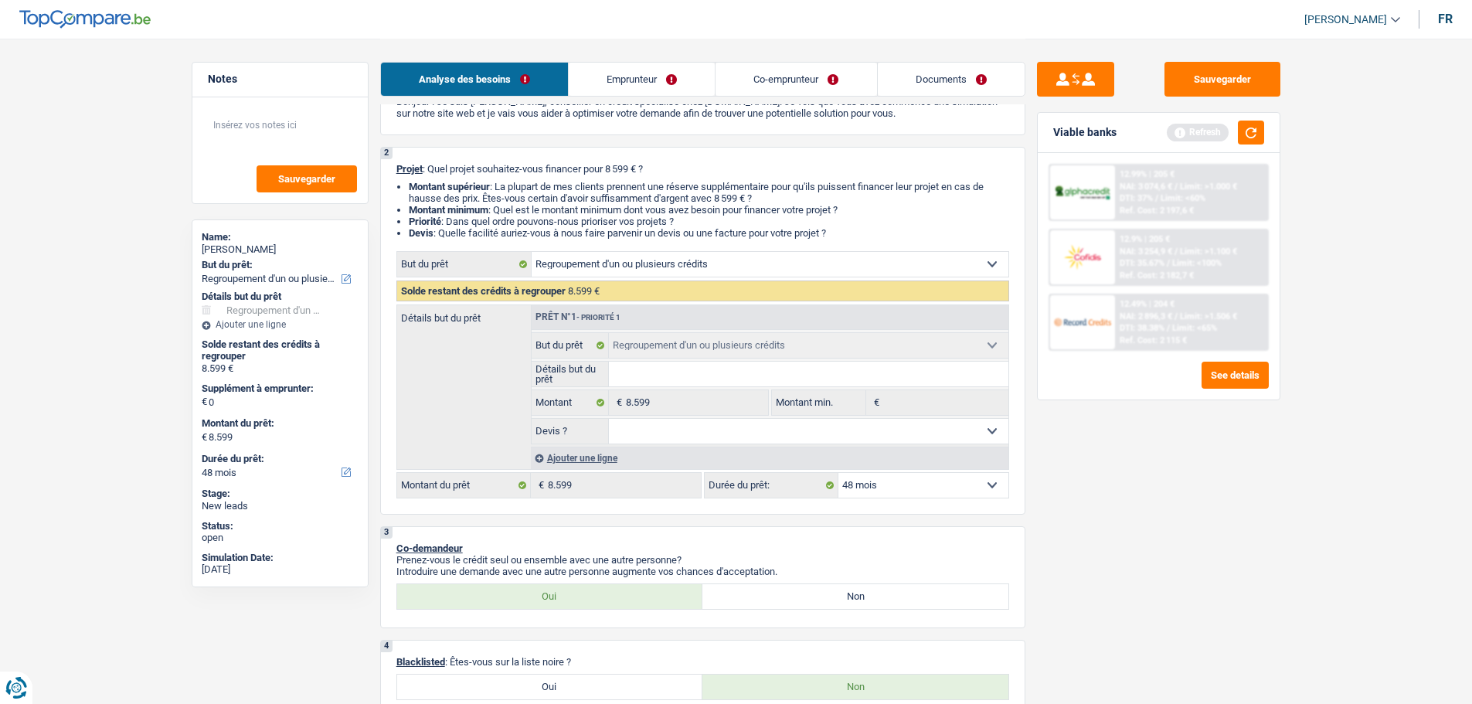
scroll to position [77, 0]
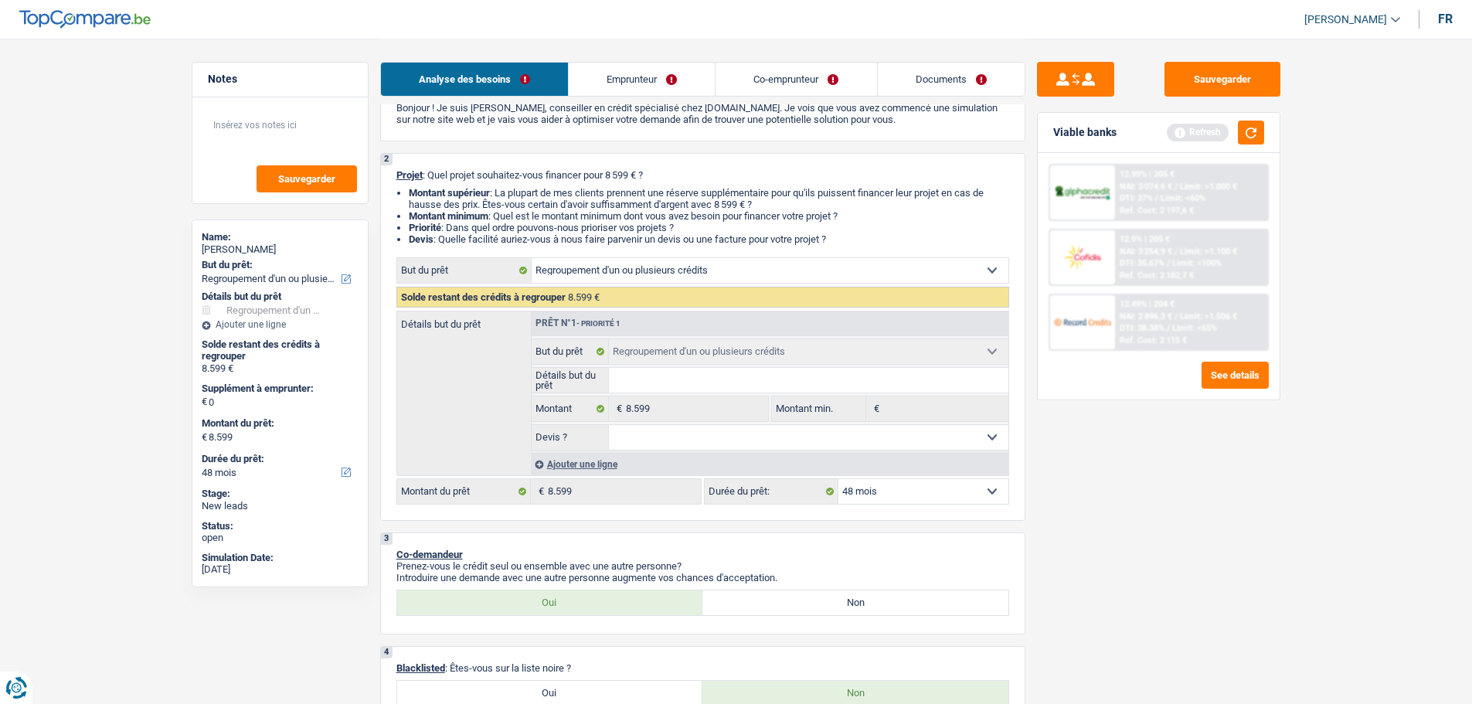
click at [574, 467] on div "Ajouter une ligne" at bounding box center [770, 464] width 478 height 22
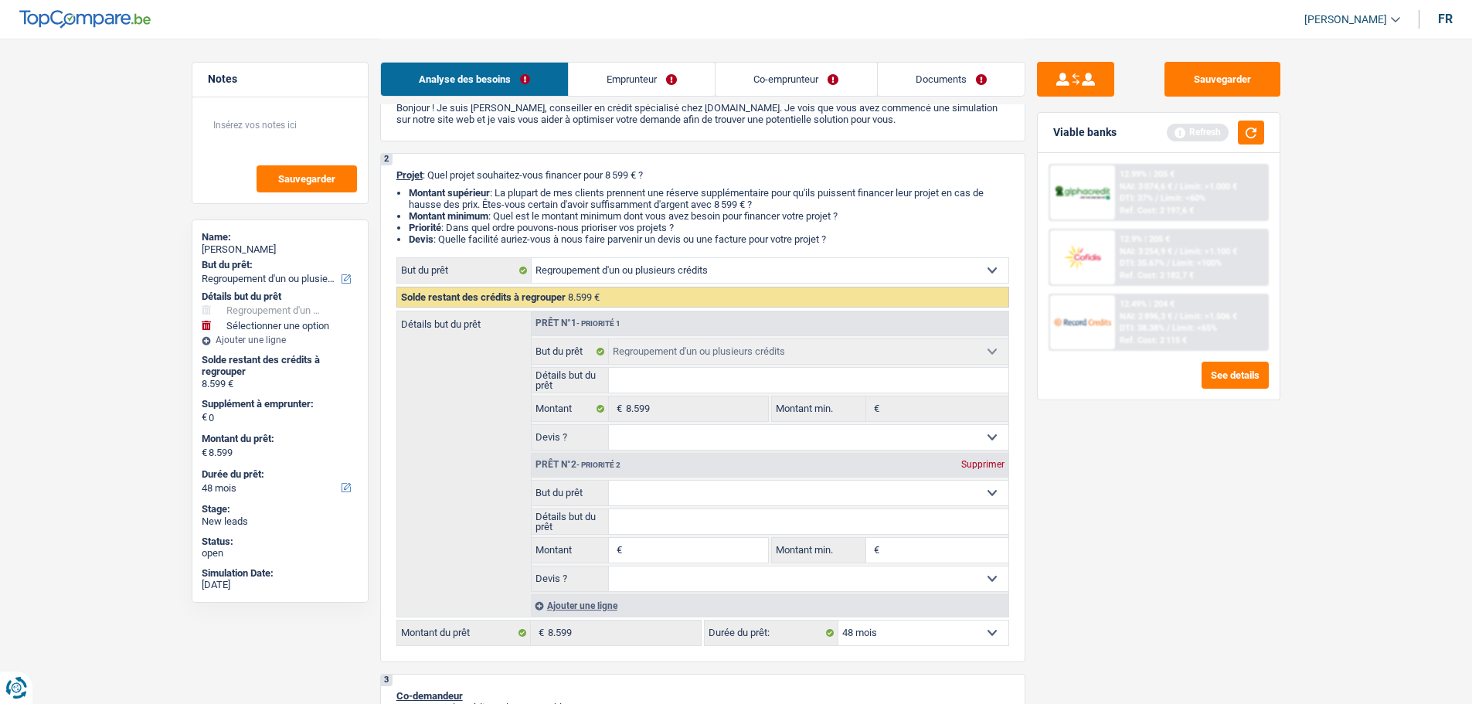
click at [658, 543] on input "Montant" at bounding box center [696, 550] width 141 height 25
type input "5"
type input "50"
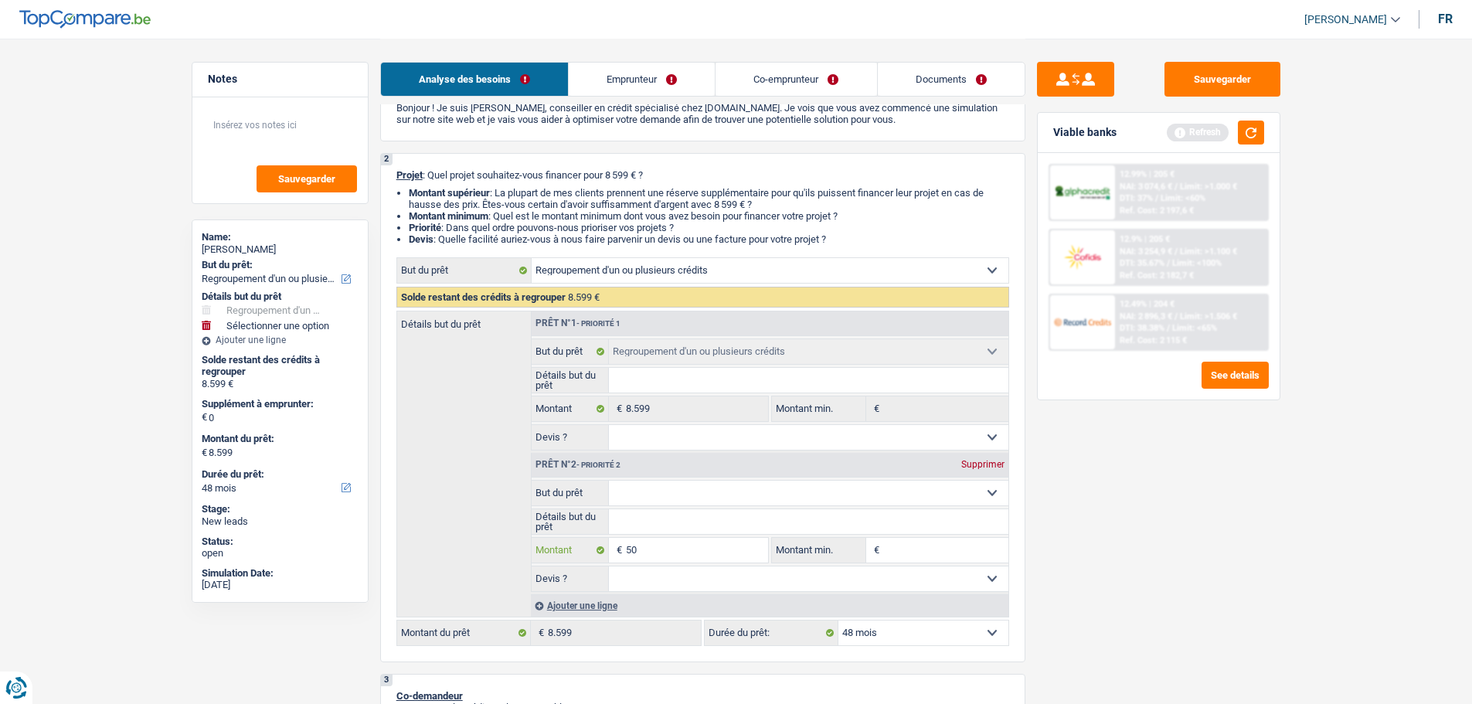
type input "500"
type input "5.000"
type input "50.000"
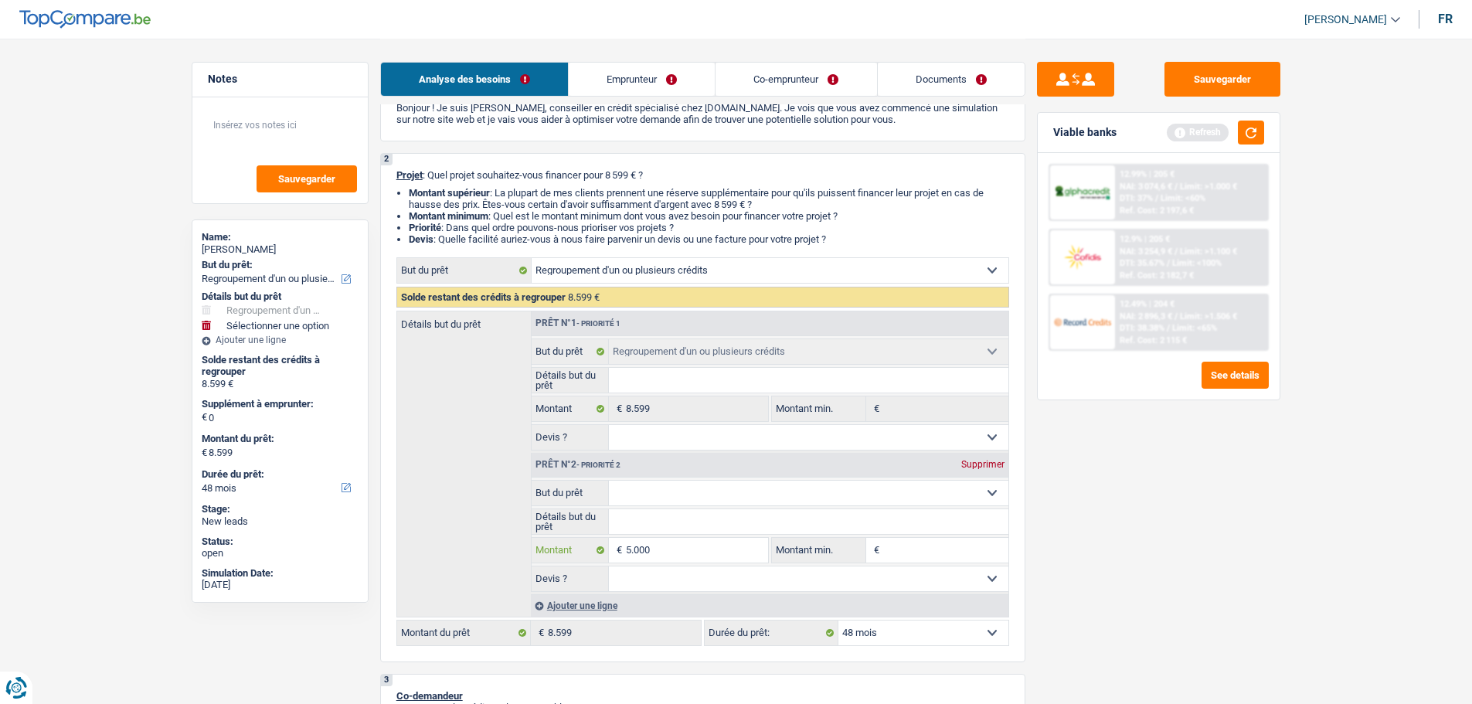
type input "50.000"
type input "58.599"
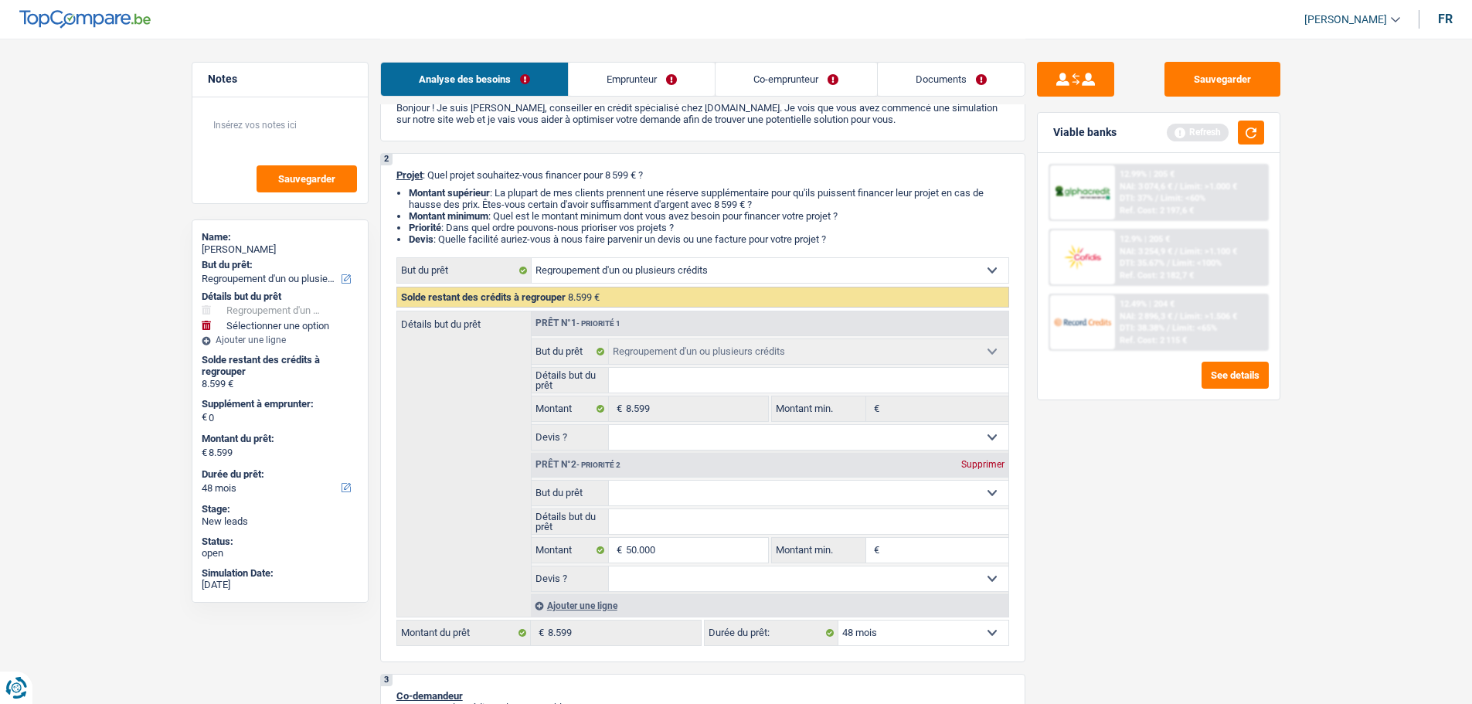
type input "58.599"
click at [719, 500] on select "Confort maison: meubles, textile, peinture, électroménager, outillage non-profe…" at bounding box center [809, 493] width 400 height 25
select select "144"
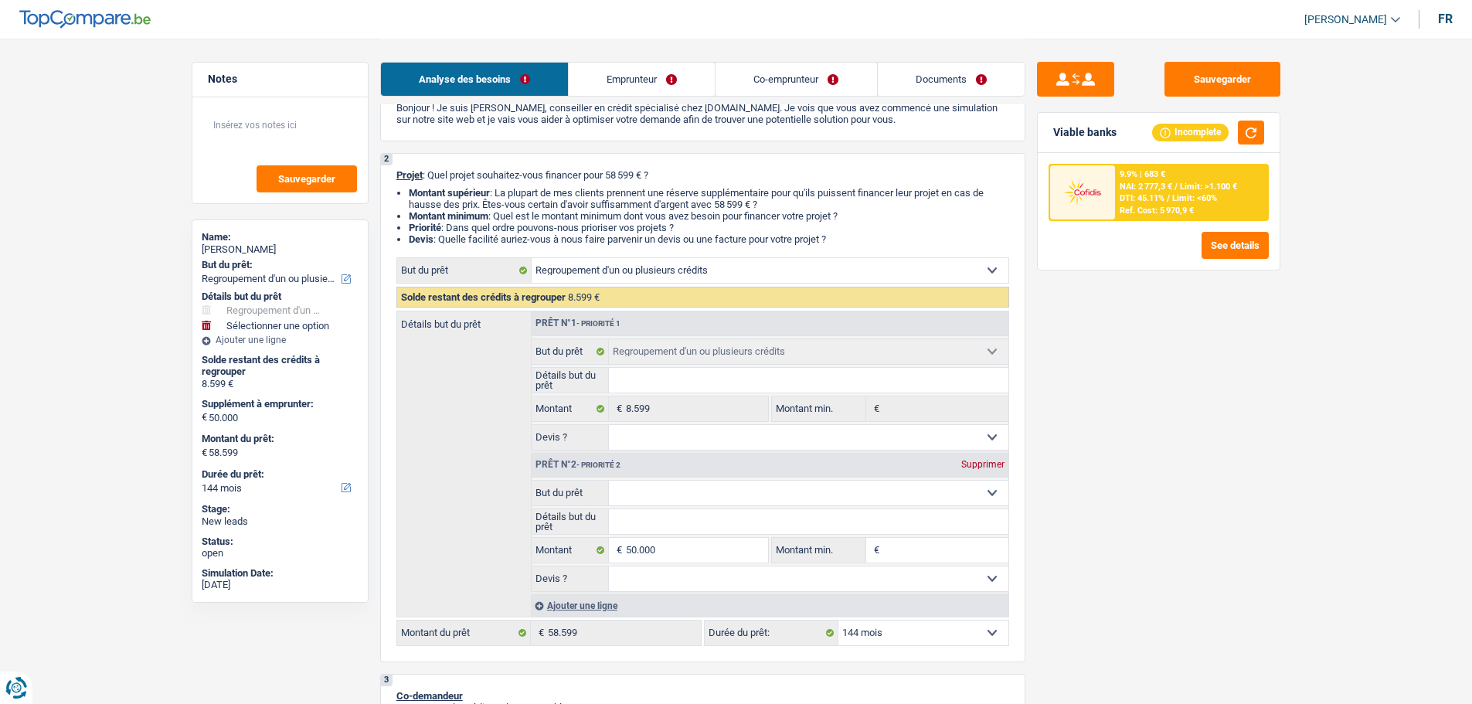
select select "houseOrGarden"
click at [609, 481] on select "Confort maison: meubles, textile, peinture, électroménager, outillage non-profe…" at bounding box center [809, 493] width 400 height 25
select select "houseOrGarden"
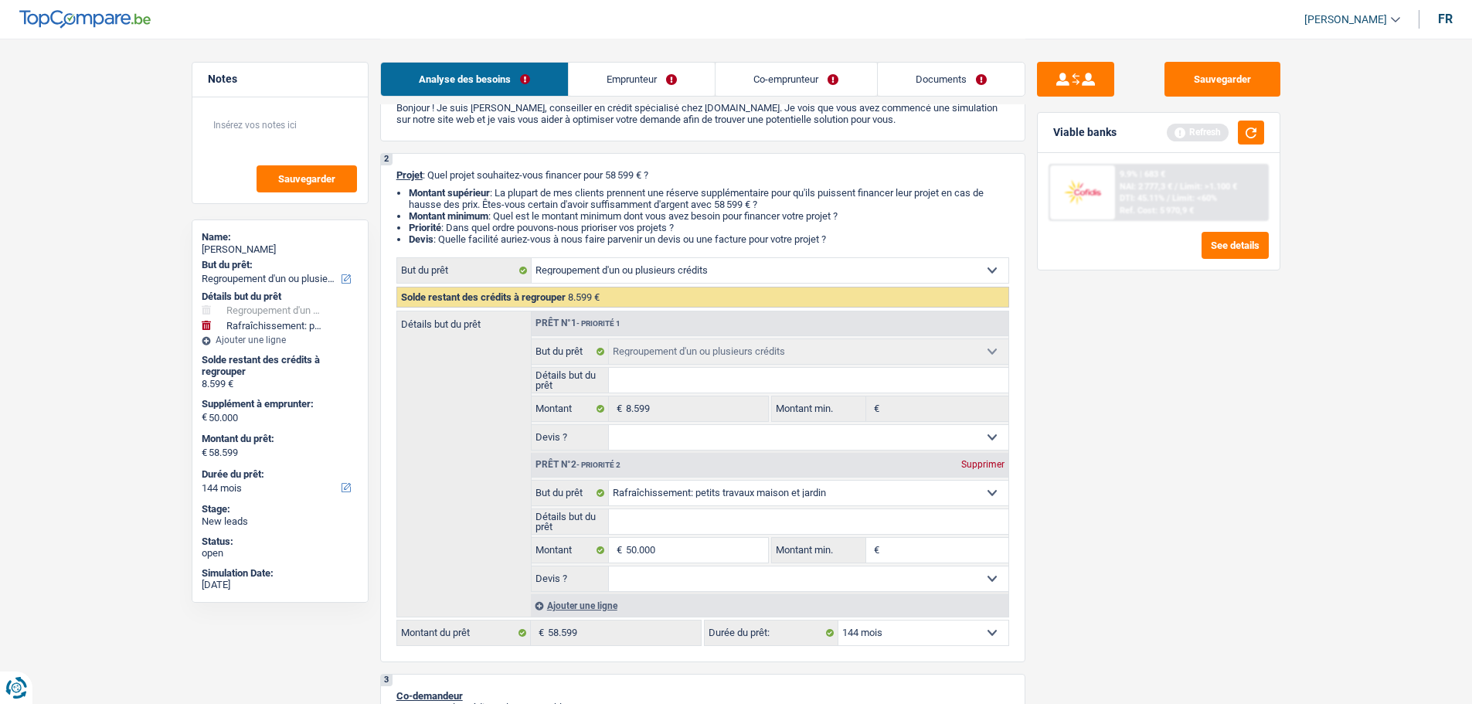
click at [825, 499] on select "Confort maison: meubles, textile, peinture, électroménager, outillage non-profe…" at bounding box center [809, 493] width 400 height 25
select select "familyDebt"
click at [609, 481] on select "Confort maison: meubles, textile, peinture, électroménager, outillage non-profe…" at bounding box center [809, 493] width 400 height 25
select select "familyDebt"
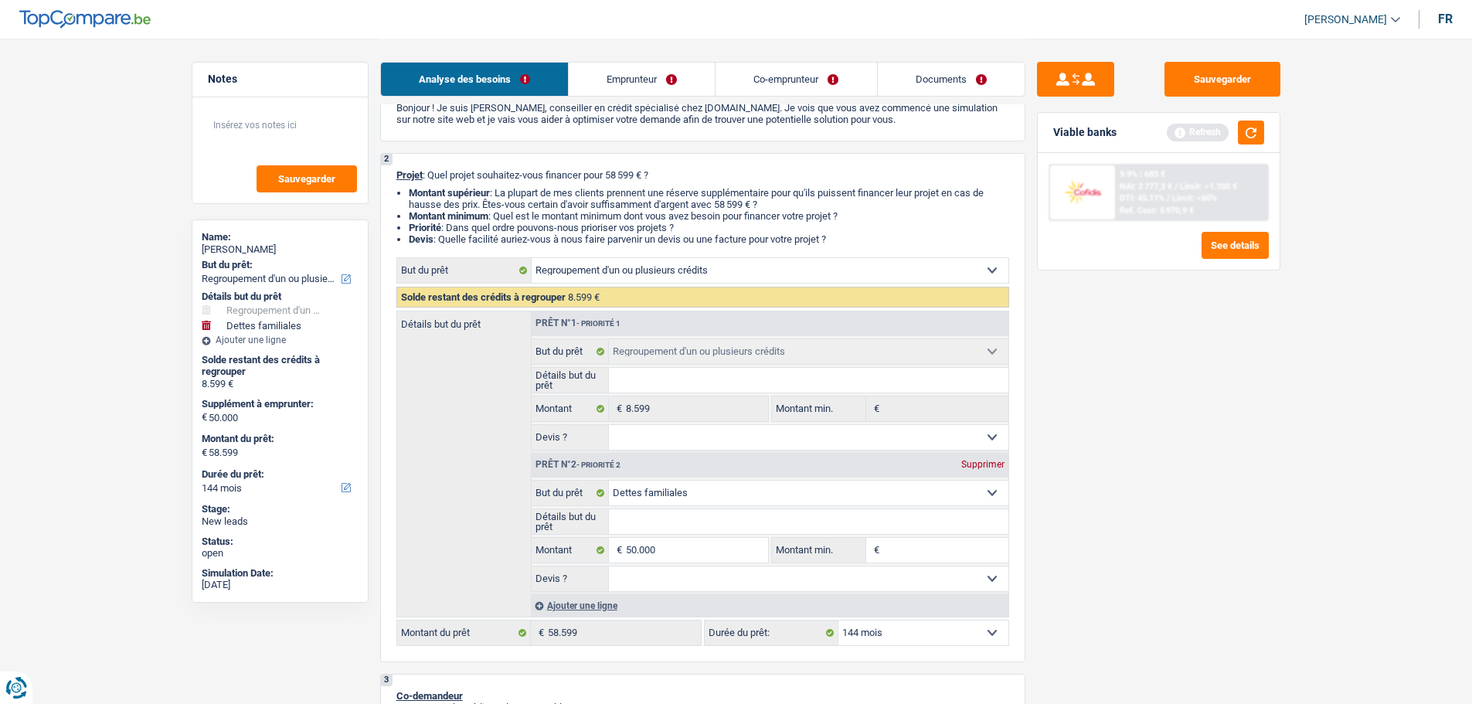
click at [686, 520] on input "Détails but du prêt" at bounding box center [809, 521] width 400 height 25
type input "R"
type input "Re"
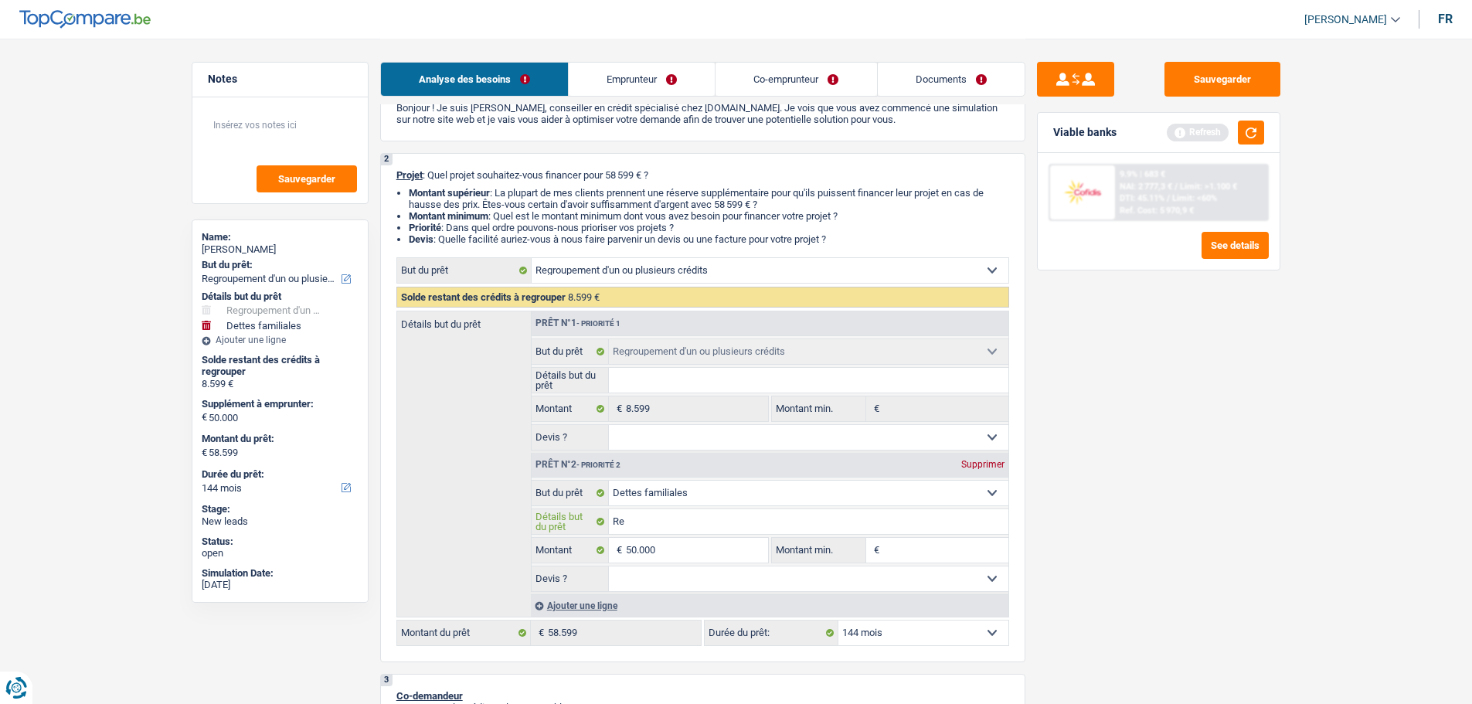
type input "Rem"
type input "Remb"
type input "Rembo"
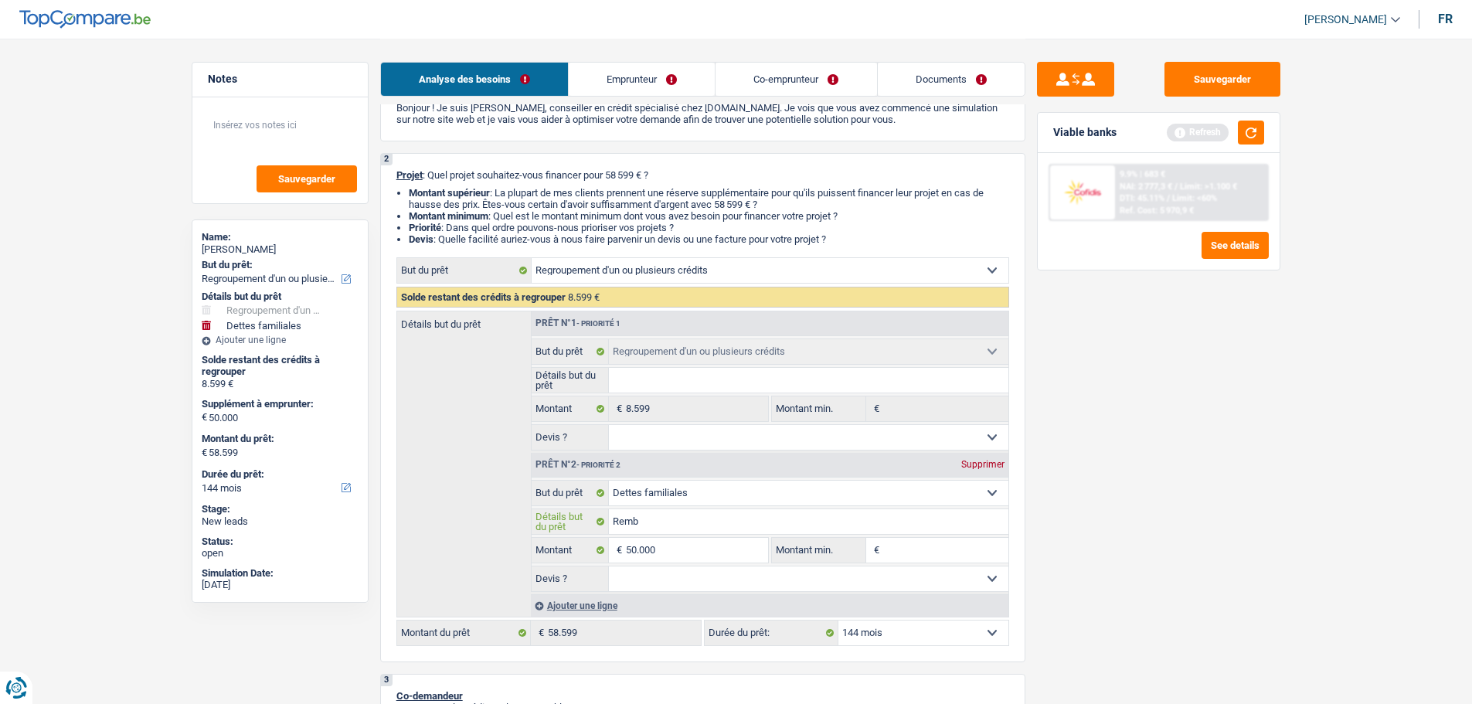
type input "Rembo"
type input "Rembou"
type input "Rembour"
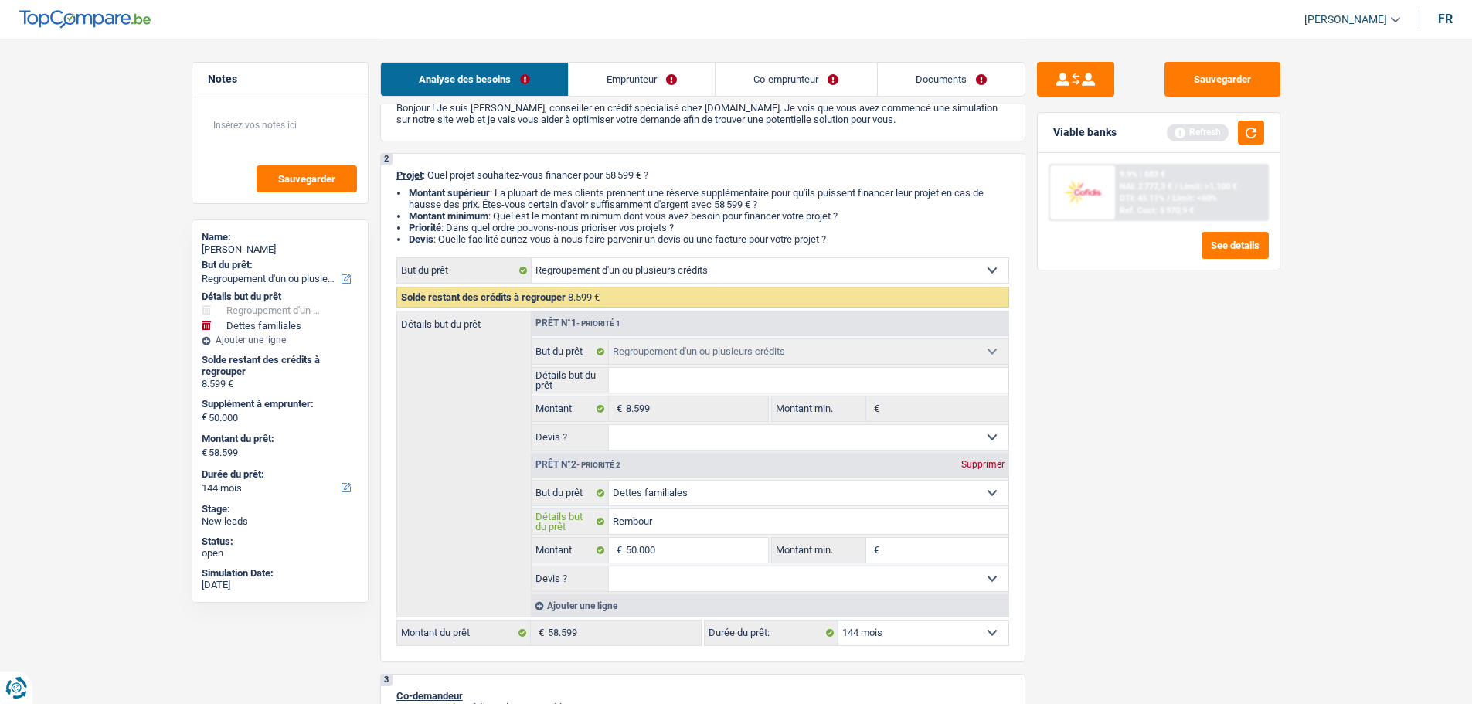
type input "Rembours"
type input "Rembourse"
type input "Rembourser"
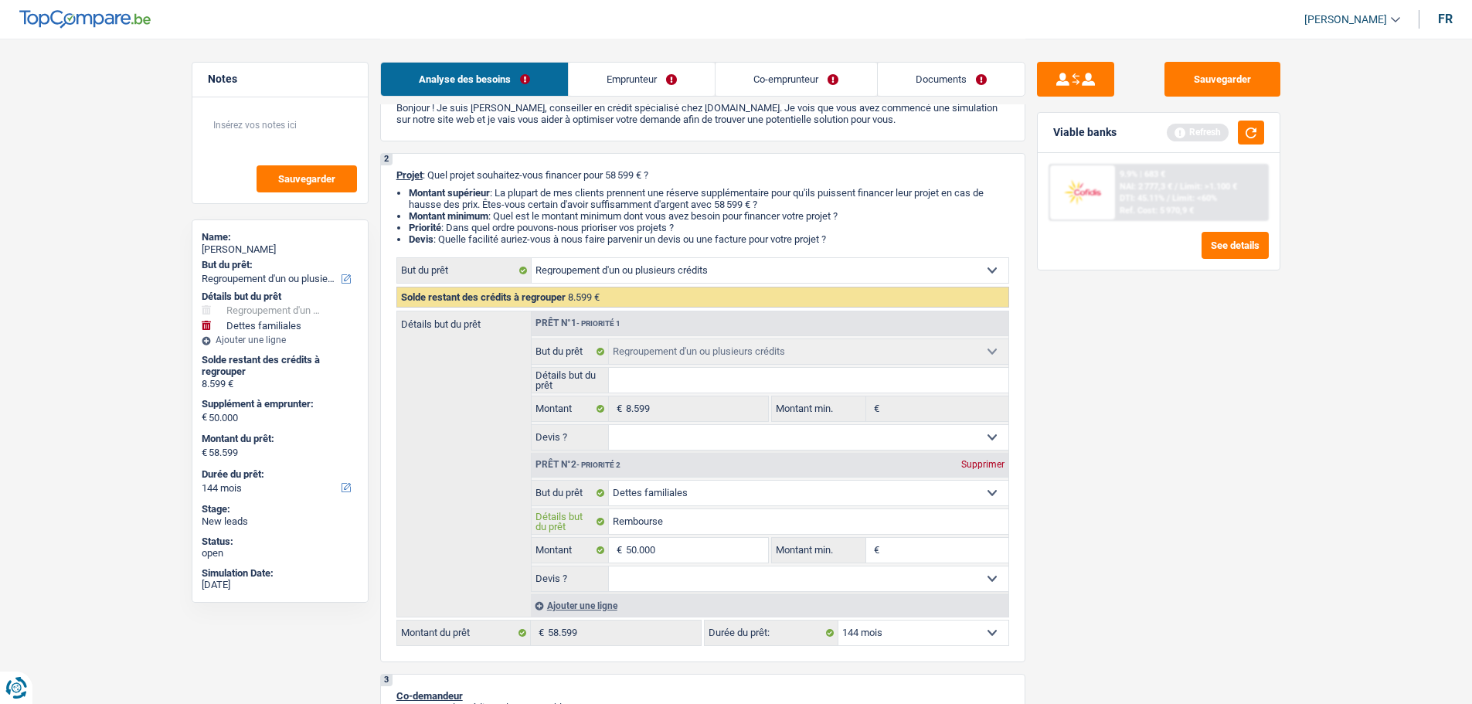
type input "Rembourser"
type input "Rembourser p"
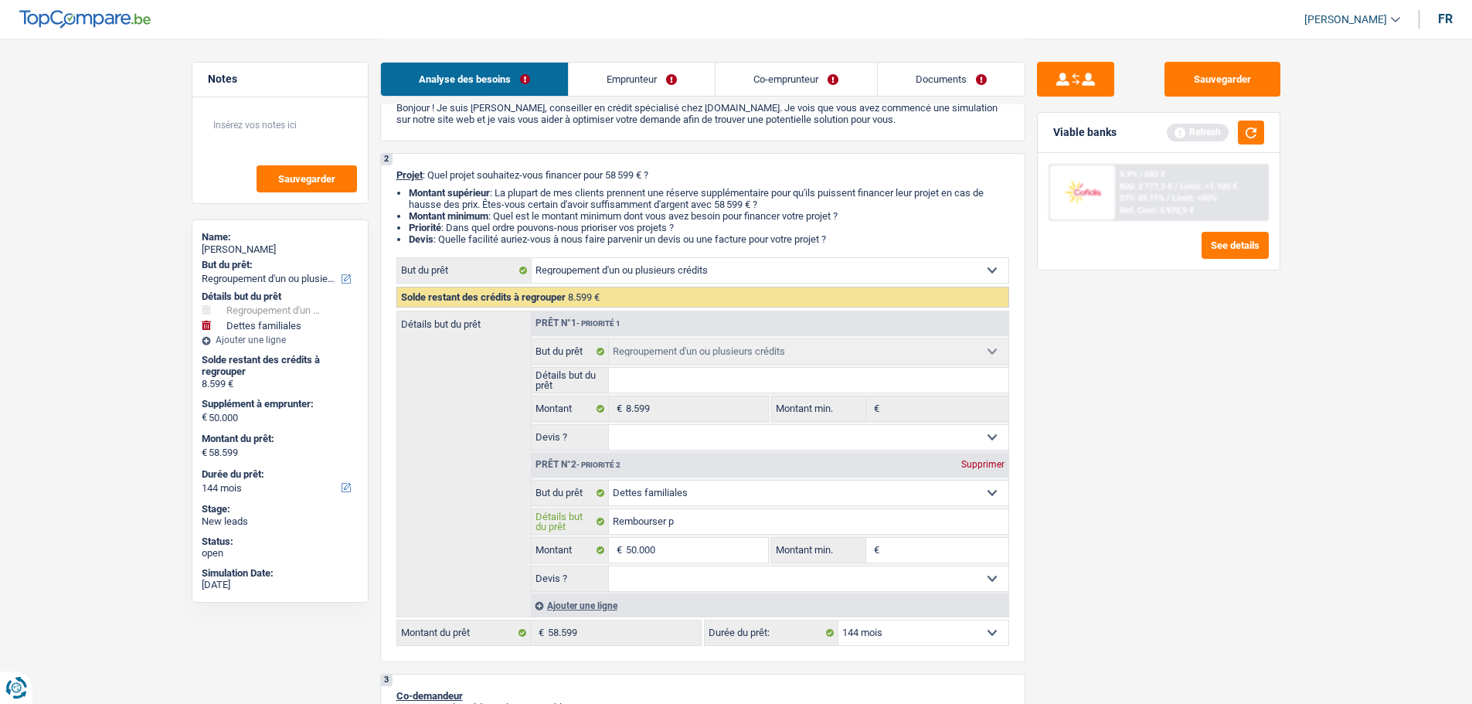
type input "Rembourser po"
type input "Rembourser pou"
type input "Rembourser pour"
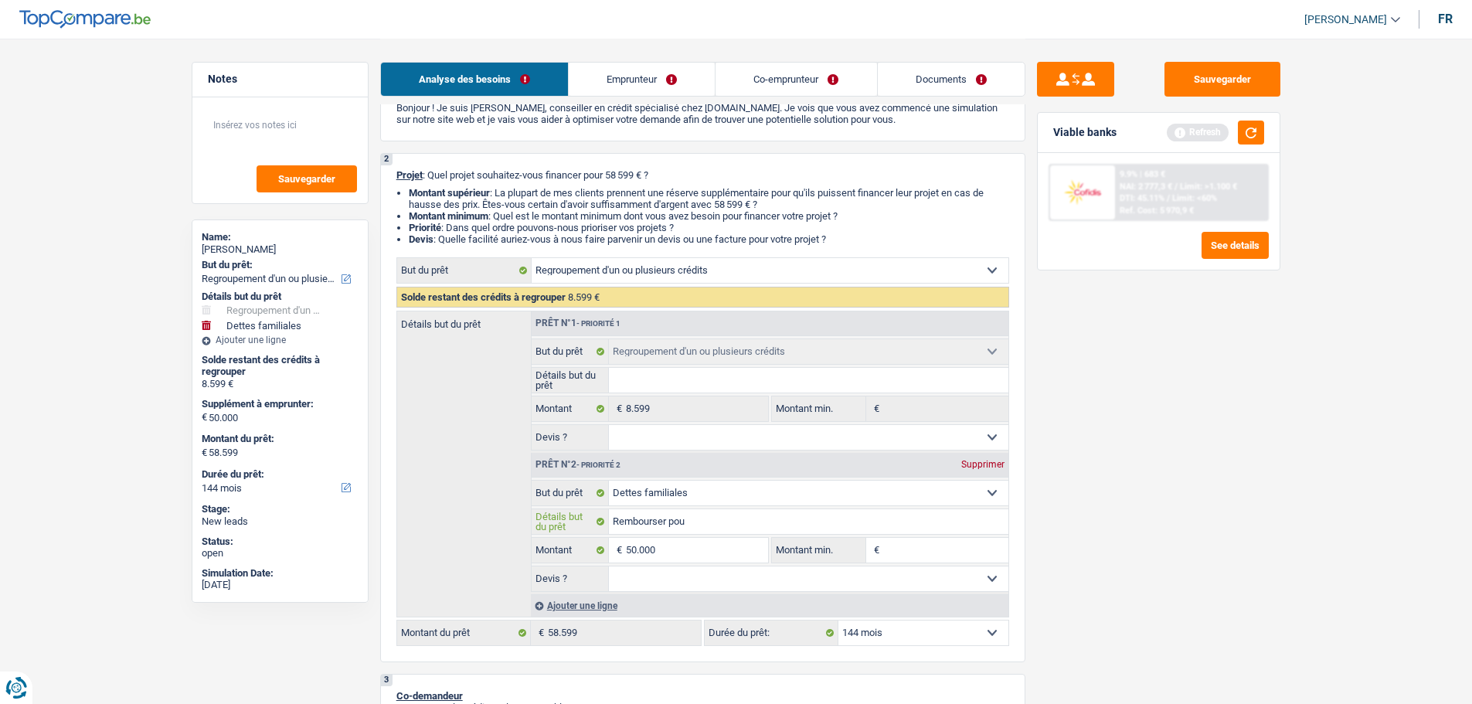
type input "Rembourser pour"
type input "Rembourser pour u"
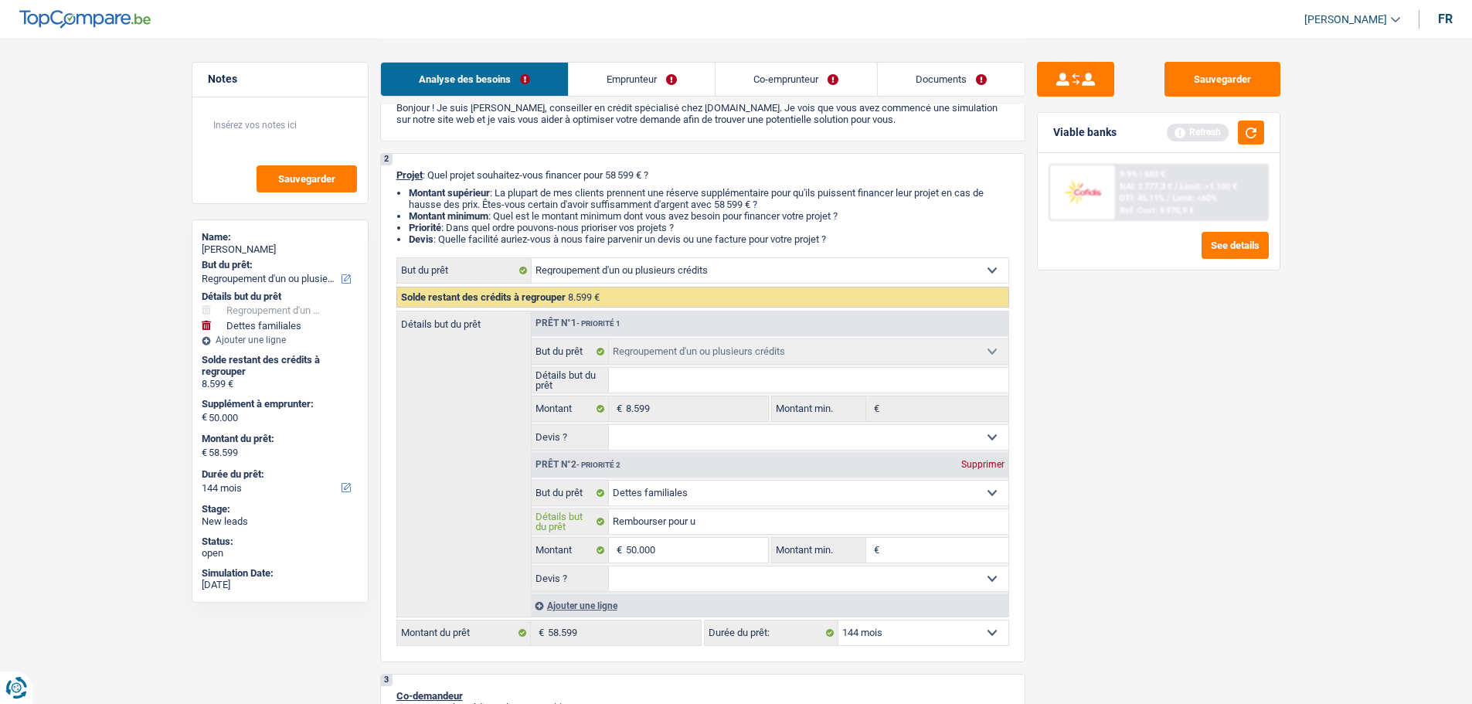
type input "Rembourser pour un"
type input "Rembourser pour une"
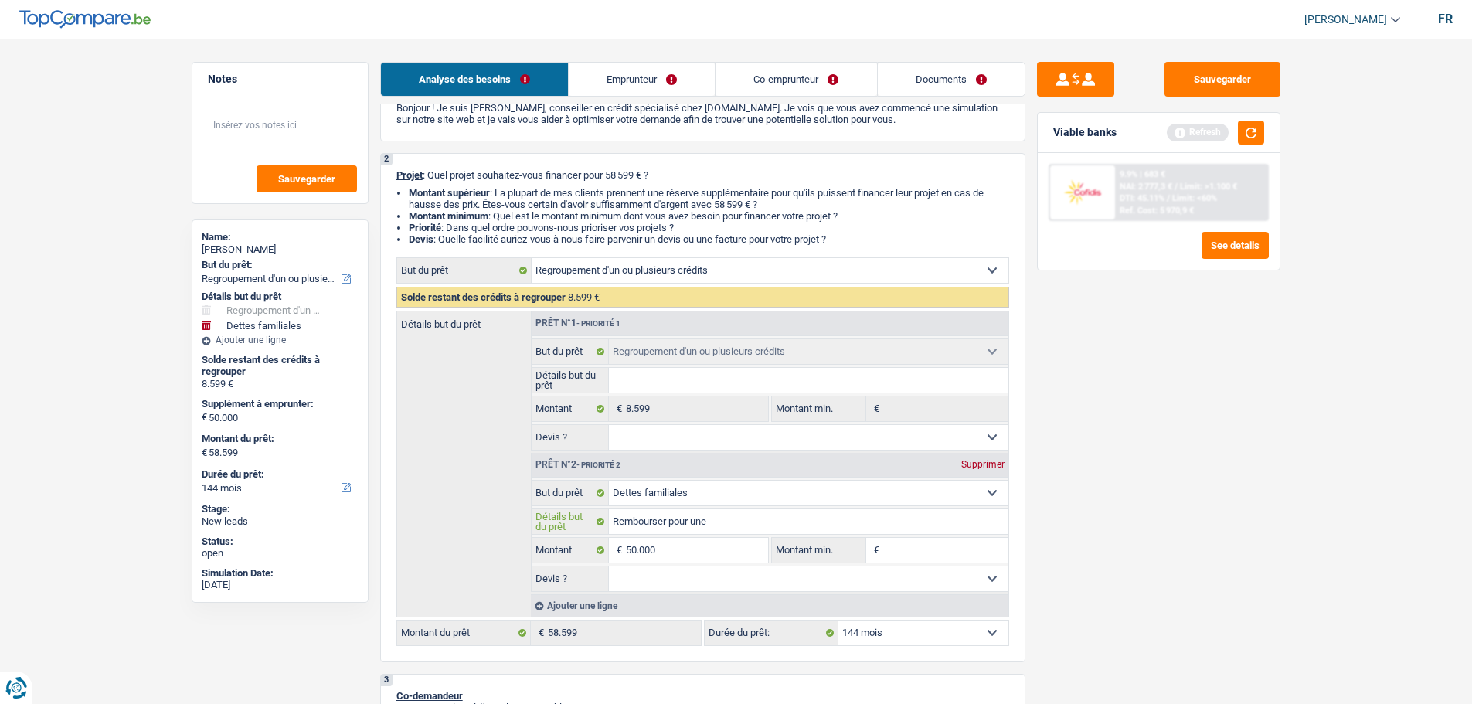
type input "Rembourser pour une"
type input "Rembourser pour une a"
type input "Rembourser pour une av"
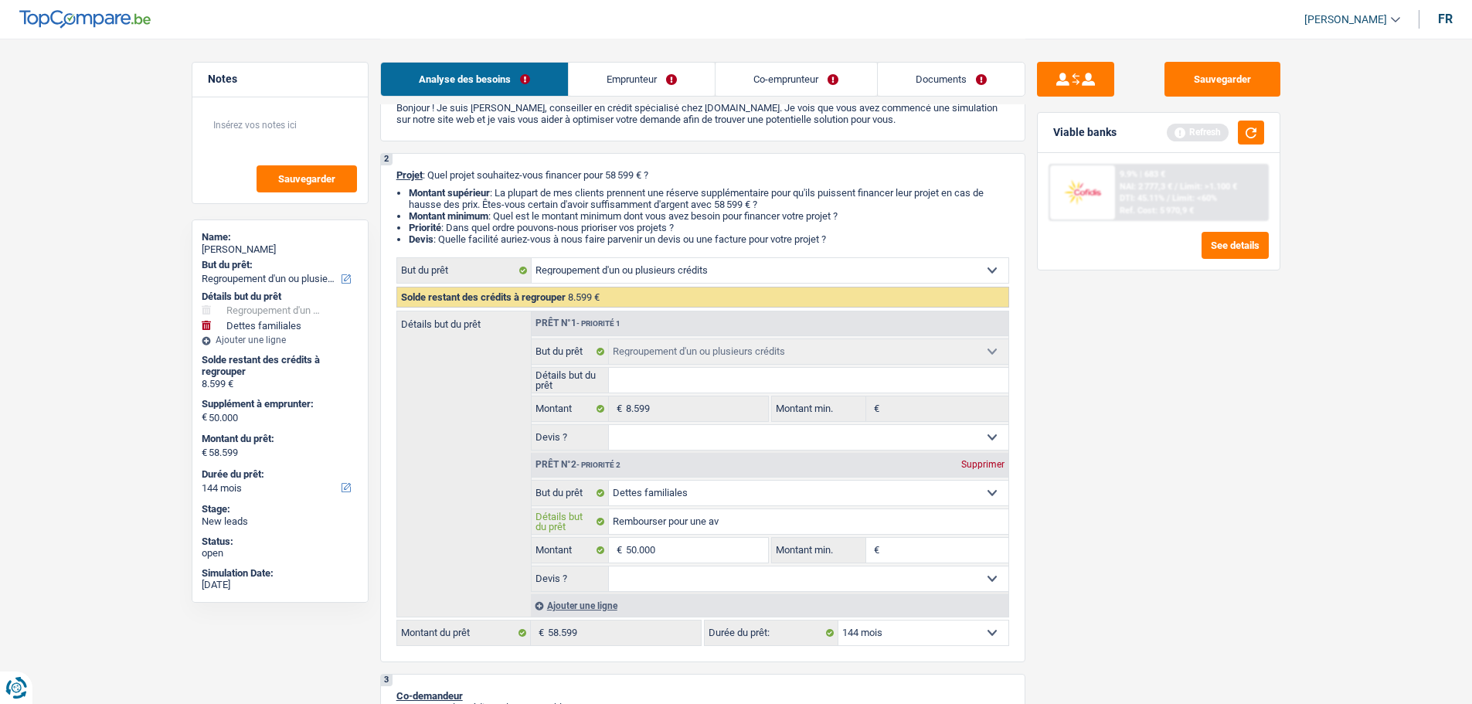
type input "Rembourser pour une ava"
type input "Rembourser pour une avan"
type input "Rembourser pour une avanc"
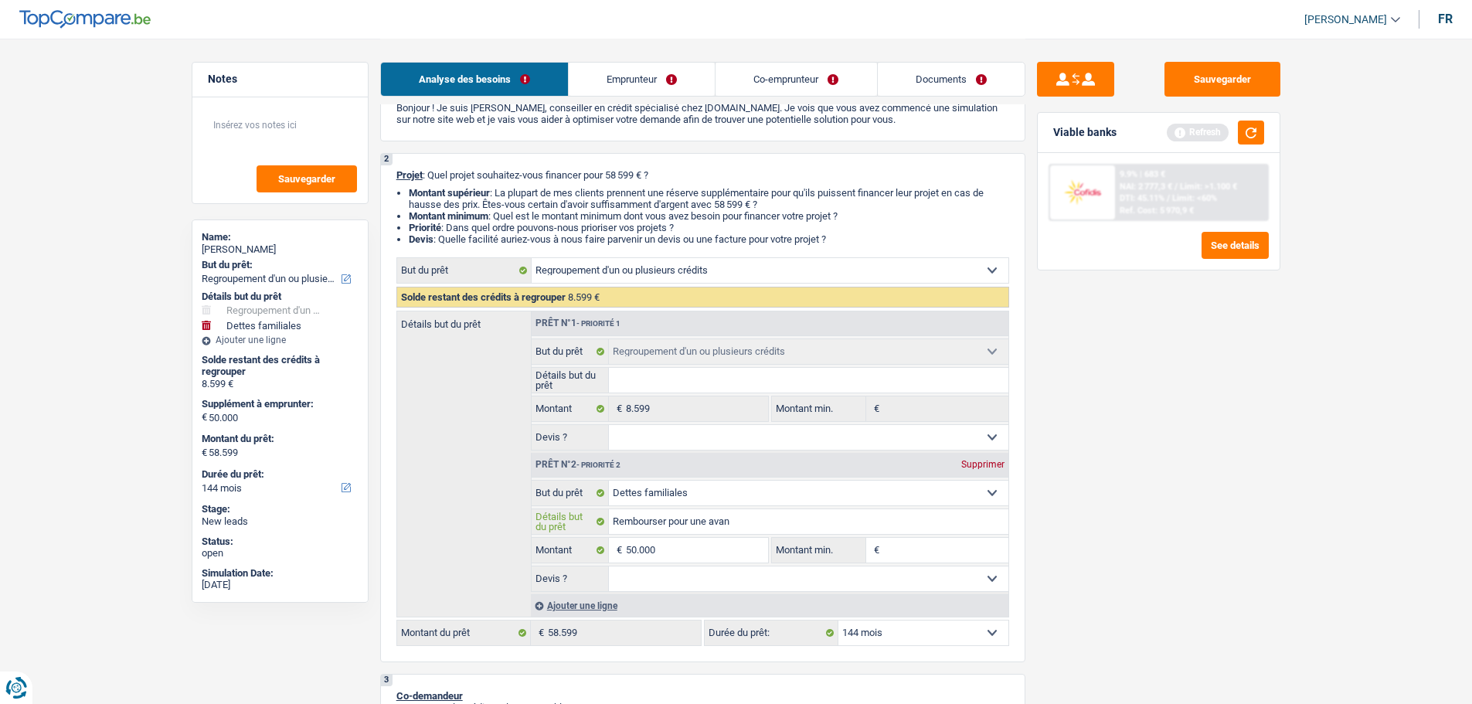
type input "Rembourser pour une avanc"
type input "Rembourser pour une avance"
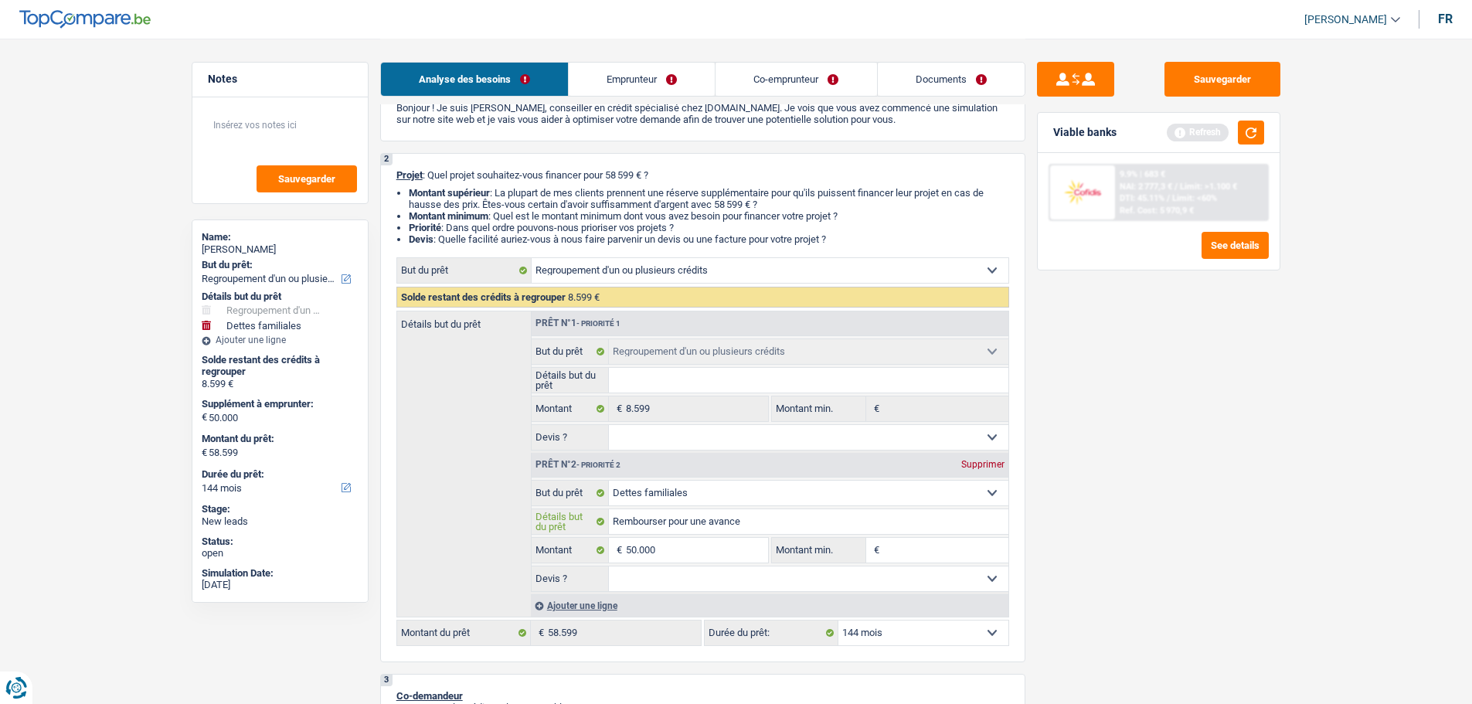
type input "Rembourser pour une avance p"
type input "Rembourser pour une avance po"
type input "Rembourser pour une avance pou"
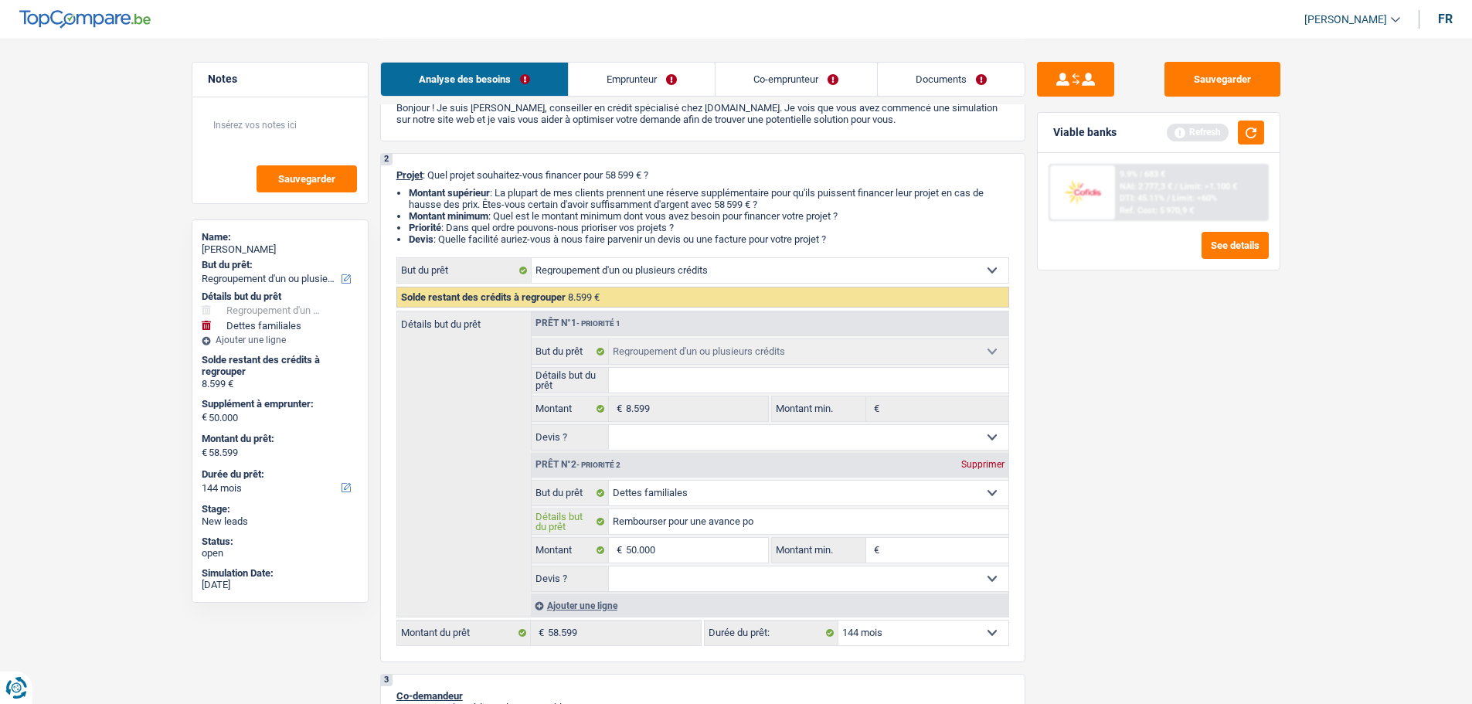
type input "Rembourser pour une avance pou"
type input "Rembourser pour une avance pour"
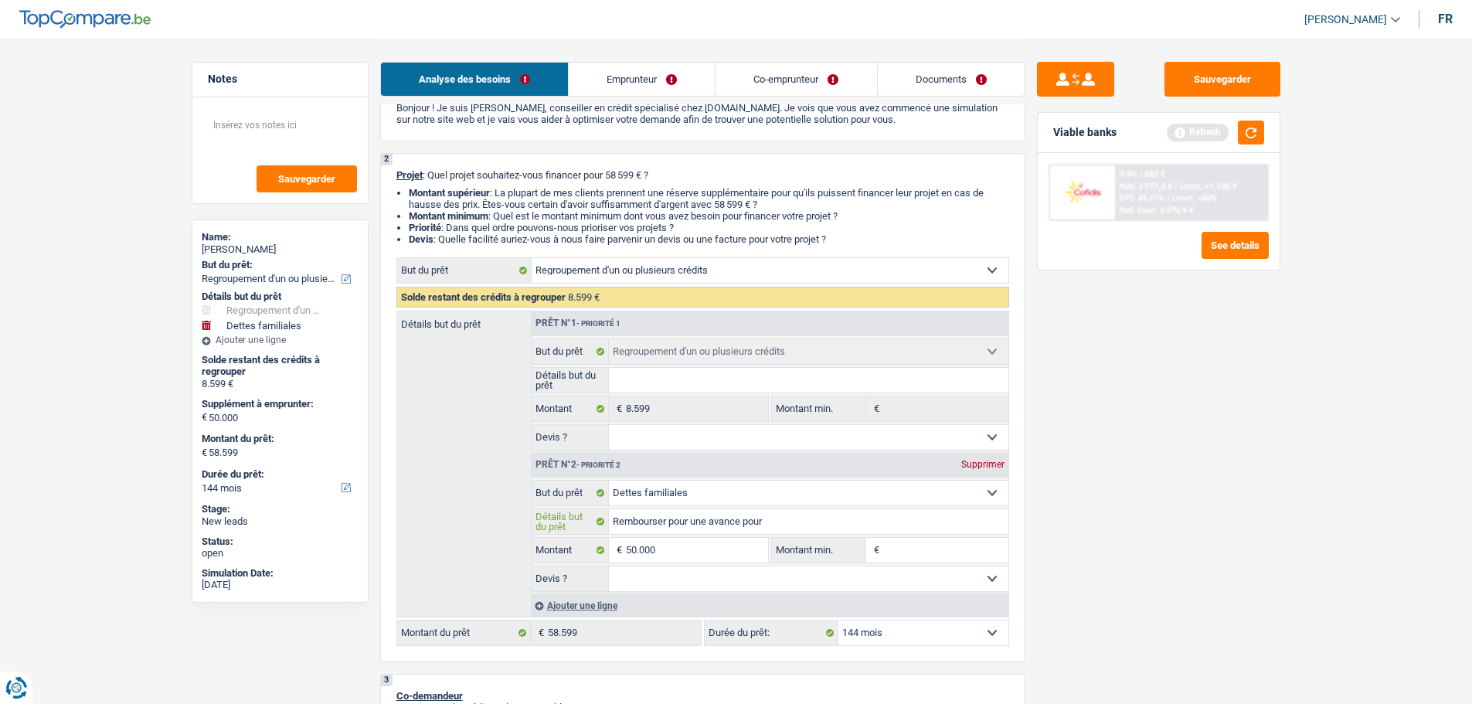
type input "Rembourser pour une avance pour d"
type input "Rembourser pour une avance pour de"
type input "Rembourser pour une avance pour des"
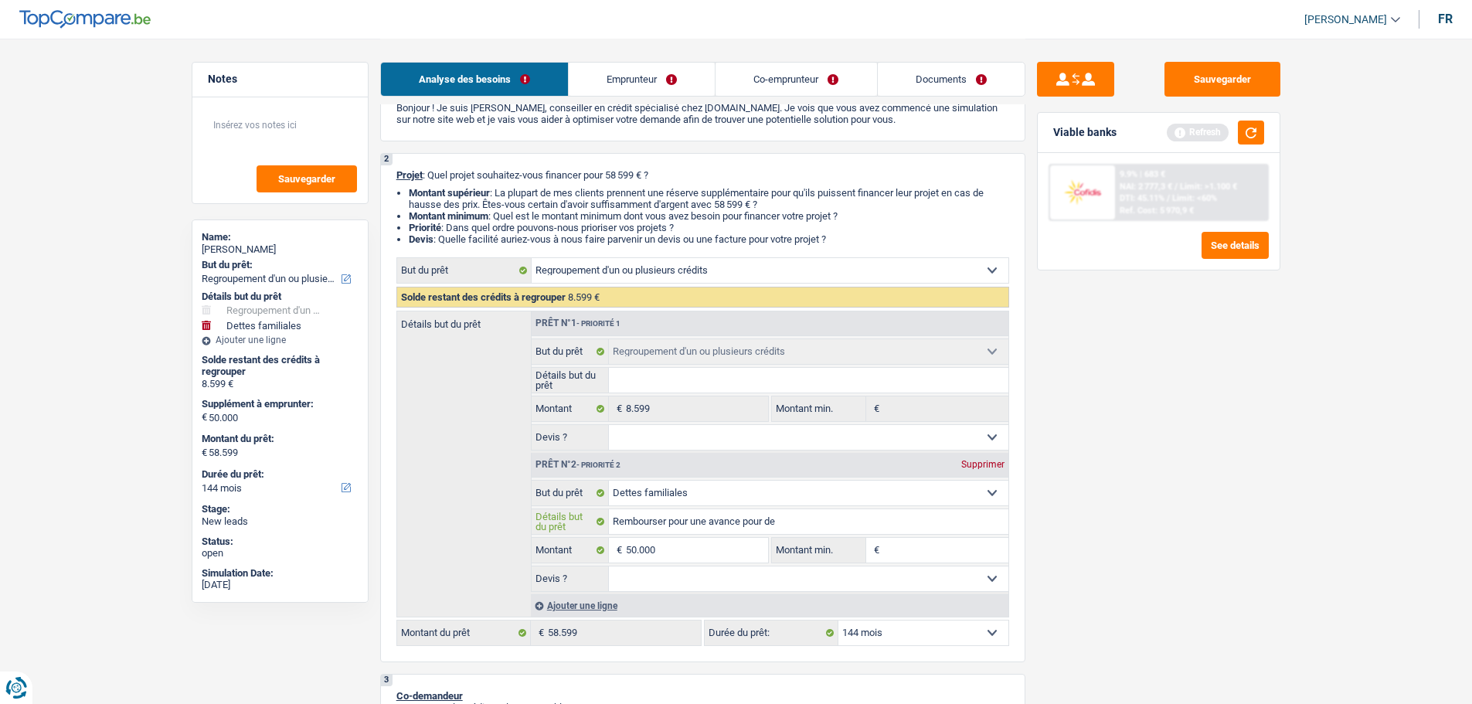
type input "Rembourser pour une avance pour des"
type input "Rembourser pour une avance pour des t"
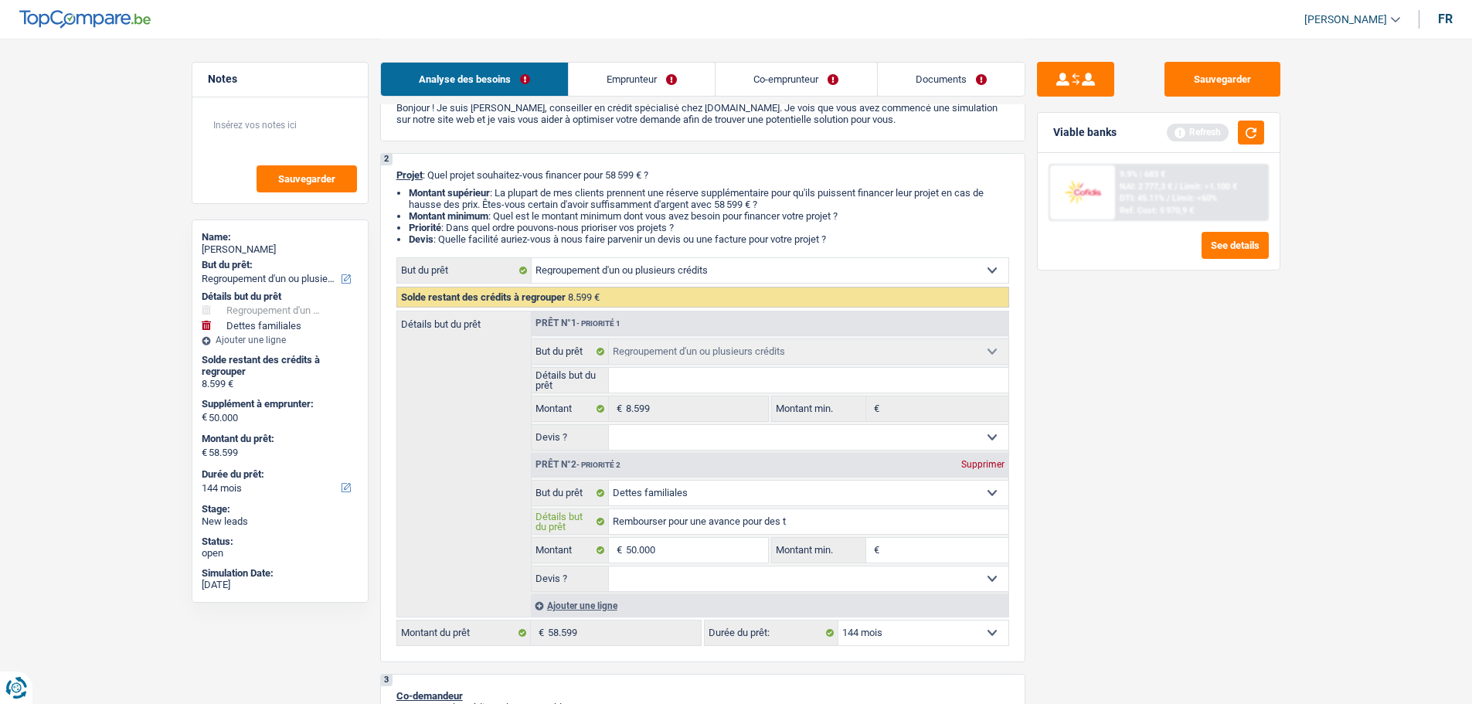
type input "Rembourser pour une avance pour des tr"
type input "Rembourser pour une avance pour des tra"
click at [669, 522] on input "Rembourser pour une avance pour des travaux" at bounding box center [809, 521] width 400 height 25
click at [808, 522] on input "Rembourser les parents pour une avance pour des travaux" at bounding box center [809, 521] width 400 height 25
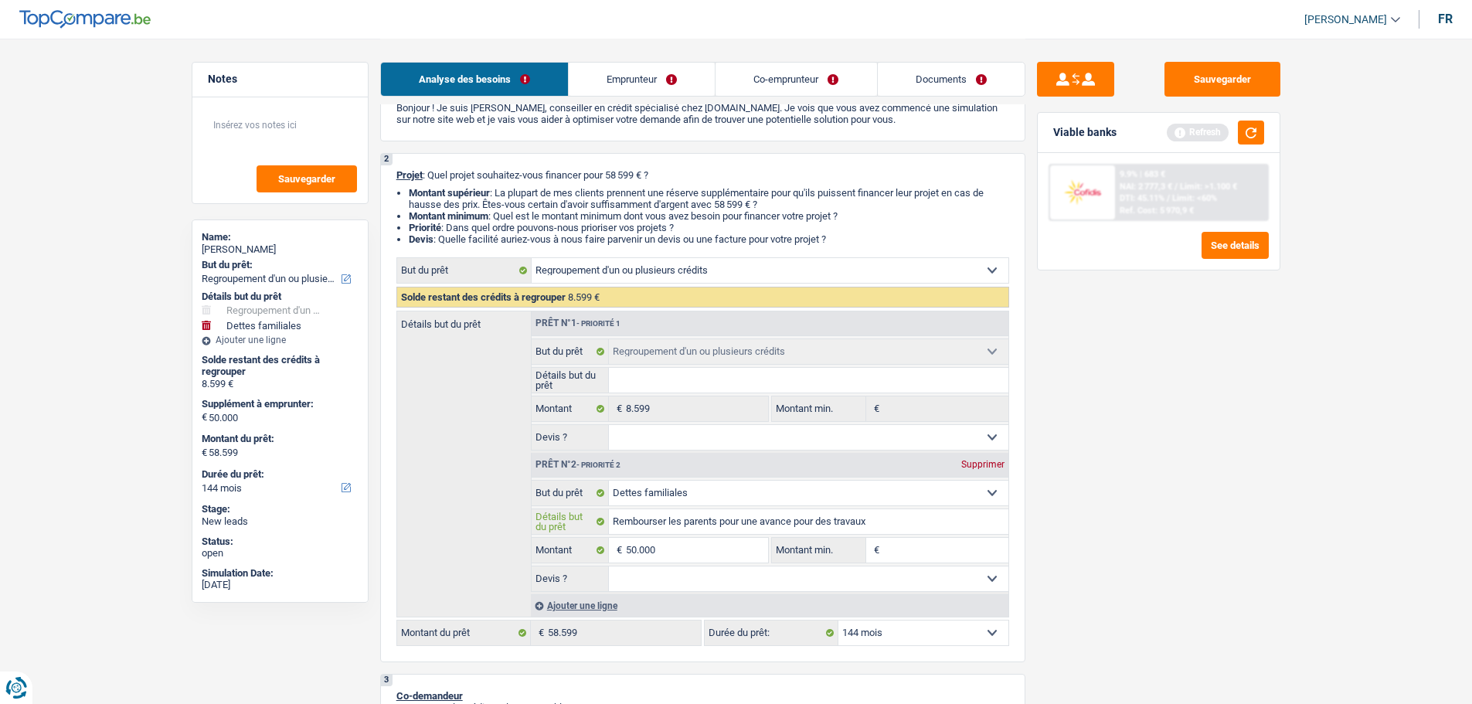
click at [808, 522] on input "Rembourser les parents pour une avance pour des travaux" at bounding box center [809, 521] width 400 height 25
click at [1217, 567] on div "Sauvegarder Viable banks Refresh 9.9% | 683 € NAI: 2 777,3 € / Limit: >1.100 € …" at bounding box center [1159, 371] width 267 height 618
click at [907, 550] on input "Montant min." at bounding box center [945, 550] width 125 height 25
click at [894, 584] on select "Oui Non Non répondu Sélectionner une option" at bounding box center [809, 579] width 400 height 25
click at [609, 567] on select "Oui Non Non répondu Sélectionner une option" at bounding box center [809, 579] width 400 height 25
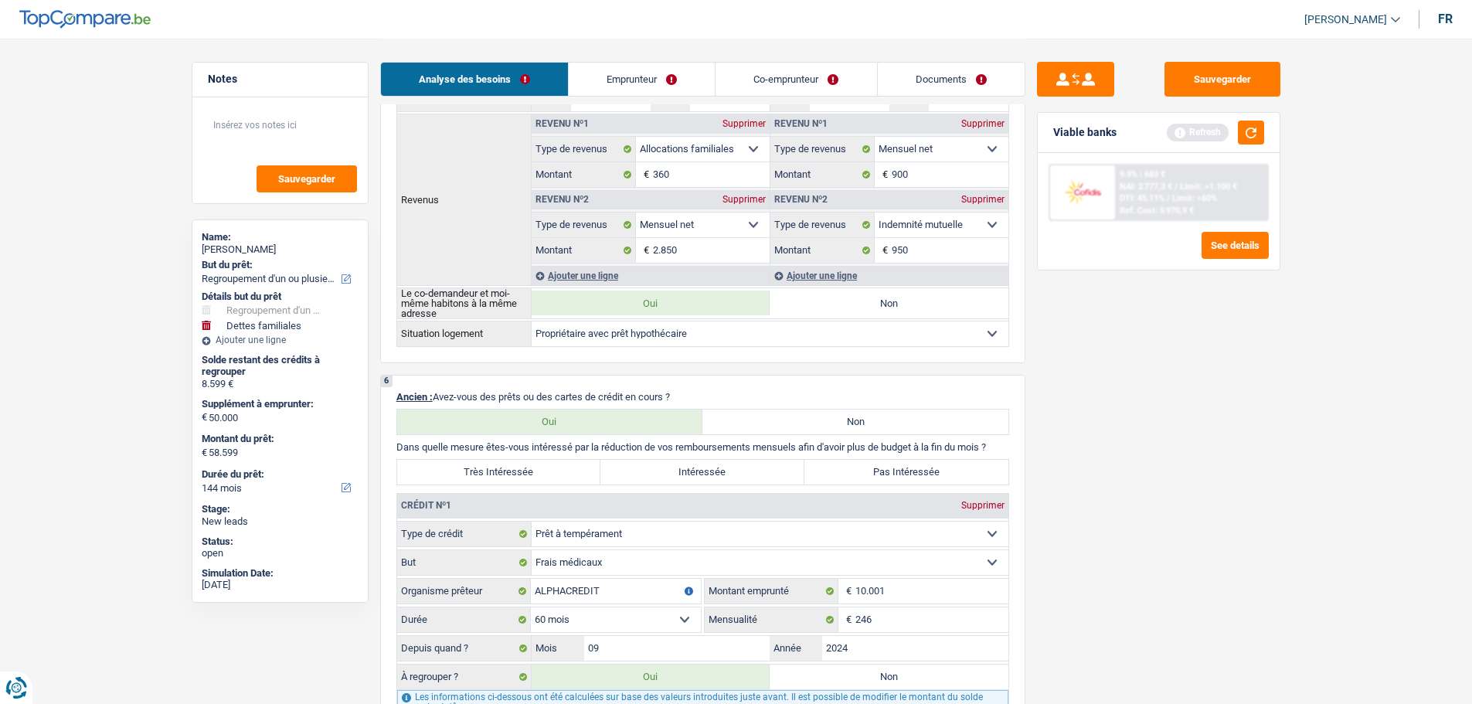
scroll to position [927, 0]
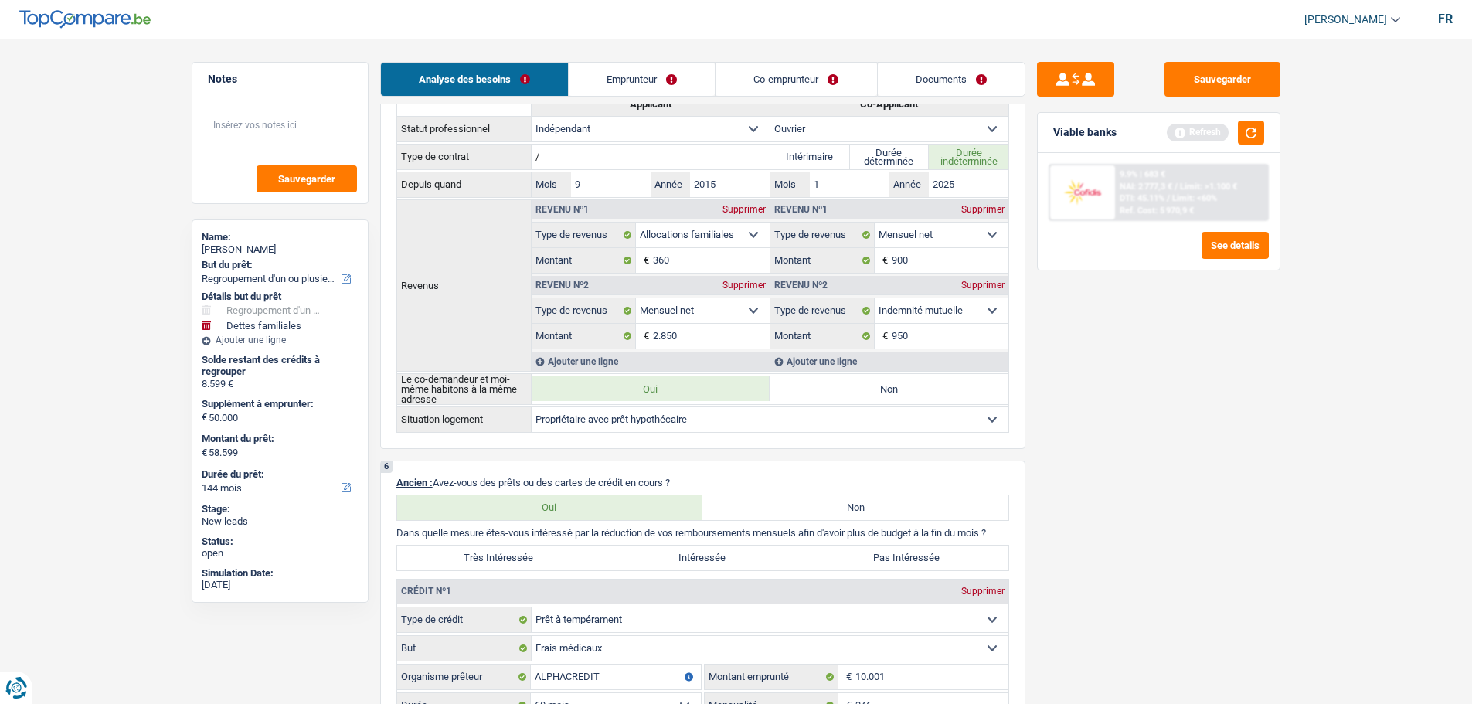
click at [731, 553] on label "Intéressée" at bounding box center [703, 558] width 204 height 25
click at [731, 553] on input "Intéressée" at bounding box center [703, 558] width 204 height 25
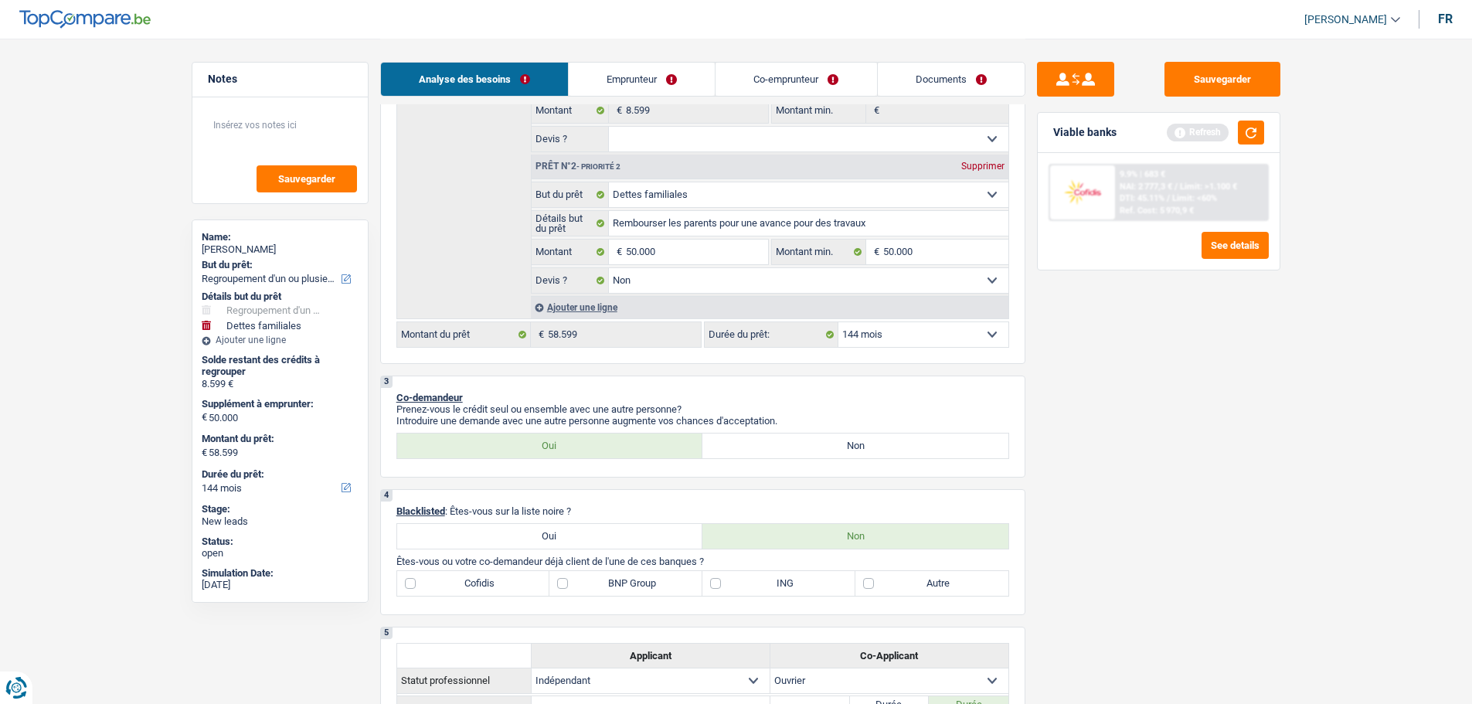
scroll to position [541, 0]
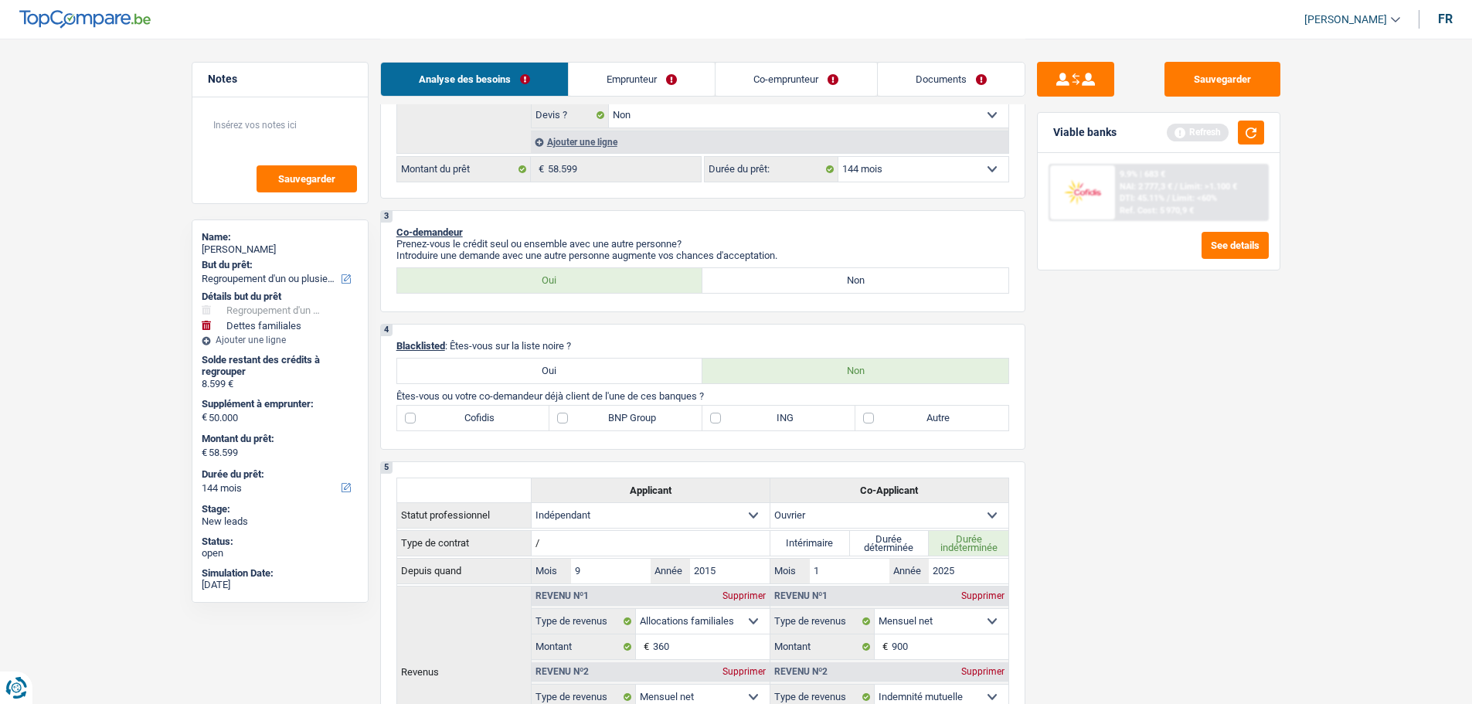
click at [586, 84] on link "Emprunteur" at bounding box center [642, 79] width 146 height 33
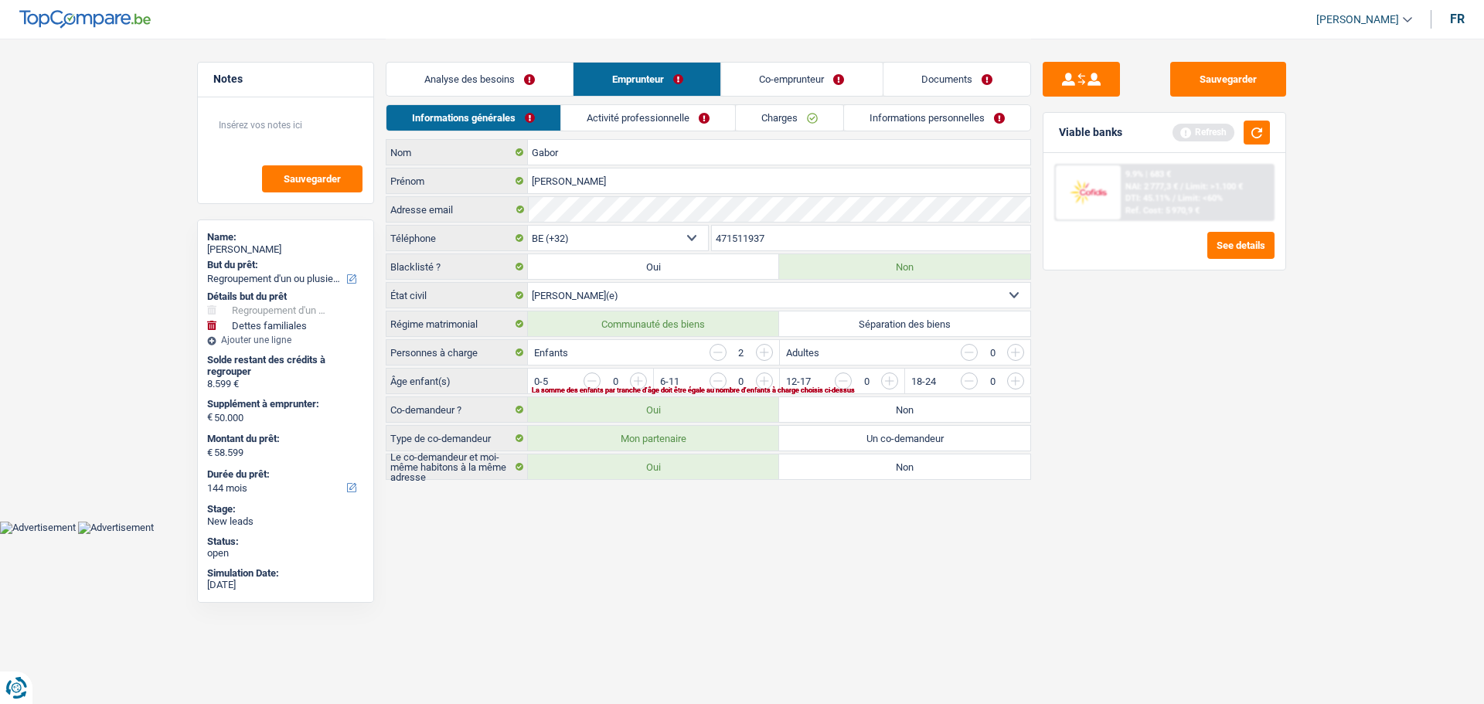
click at [510, 67] on link "Analyse des besoins" at bounding box center [479, 79] width 186 height 33
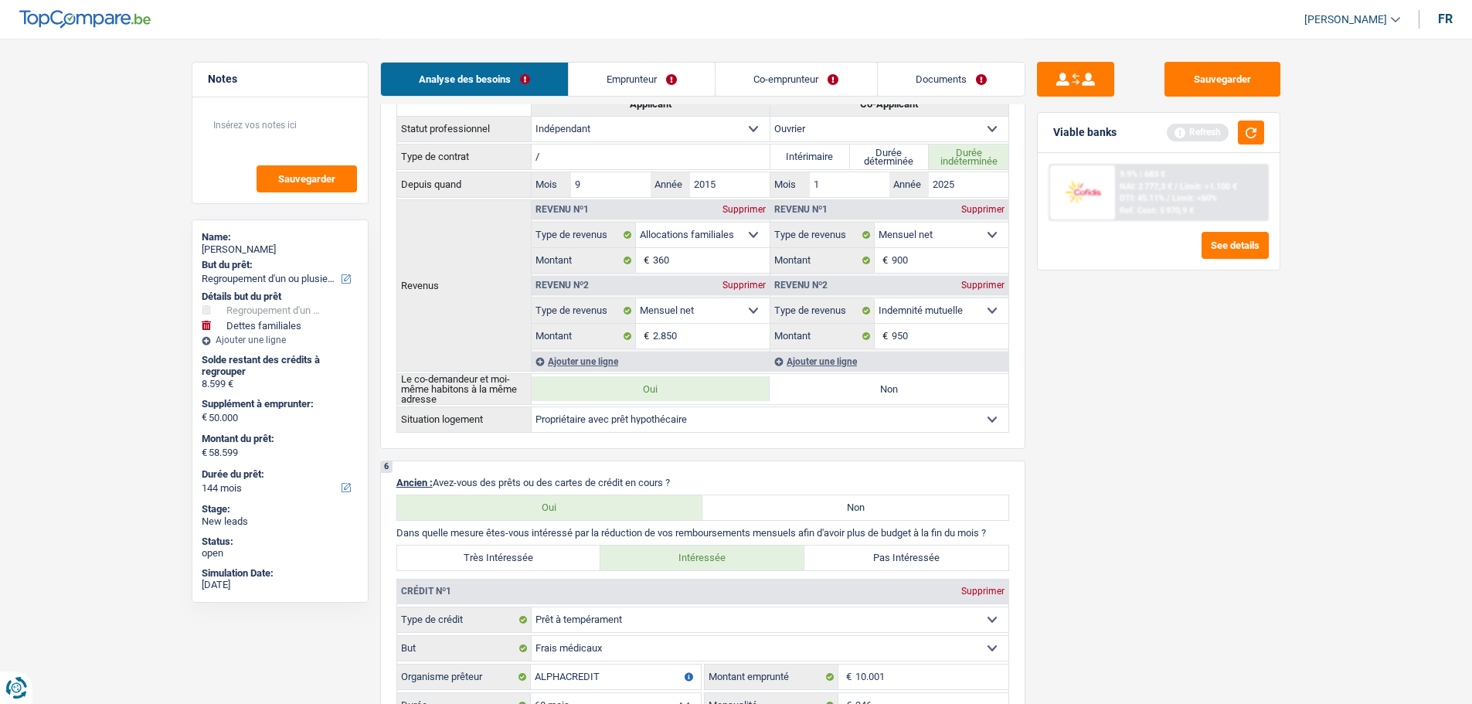
scroll to position [618, 0]
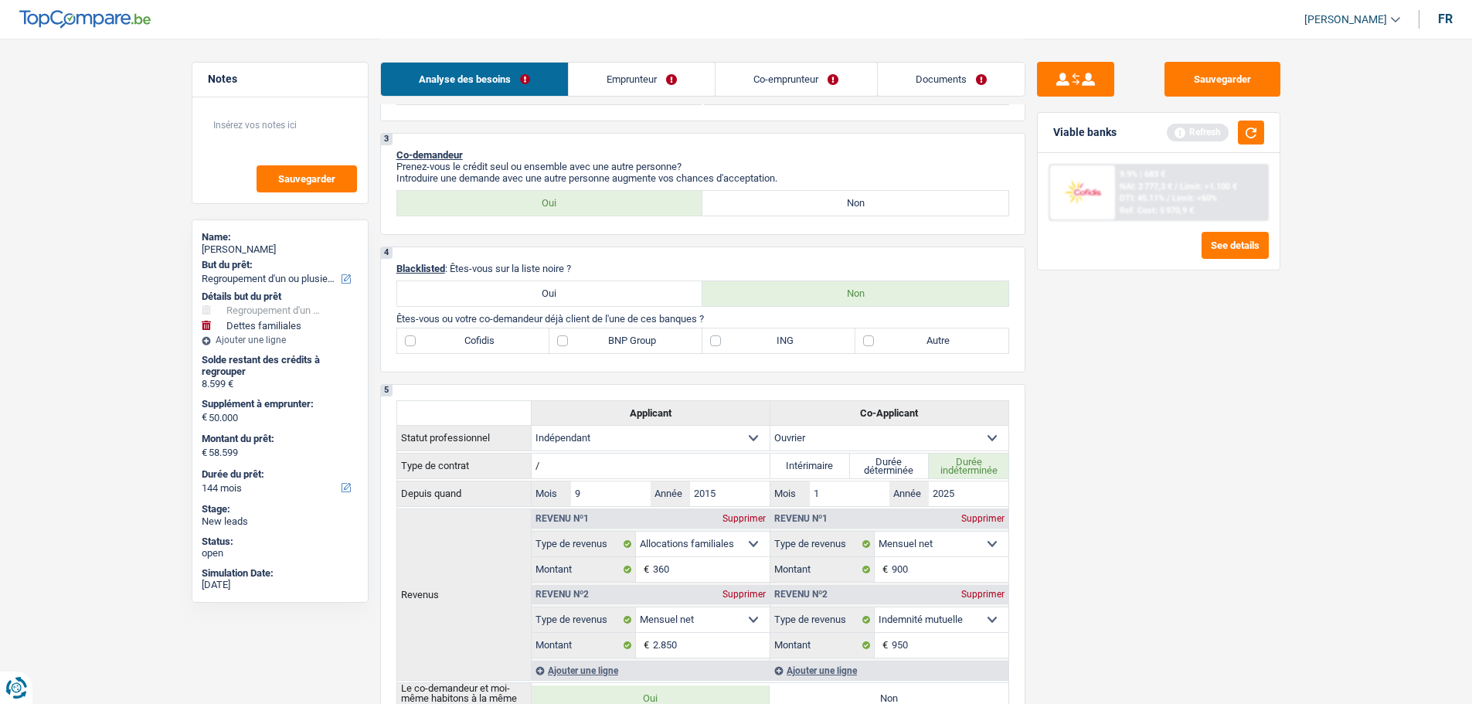
drag, startPoint x: 611, startPoint y: 335, endPoint x: 579, endPoint y: 350, distance: 34.9
click at [614, 331] on label "BNP Group" at bounding box center [626, 340] width 153 height 25
click at [589, 338] on label "BNP Group" at bounding box center [626, 340] width 153 height 25
click at [589, 338] on input "BNP Group" at bounding box center [626, 340] width 153 height 25
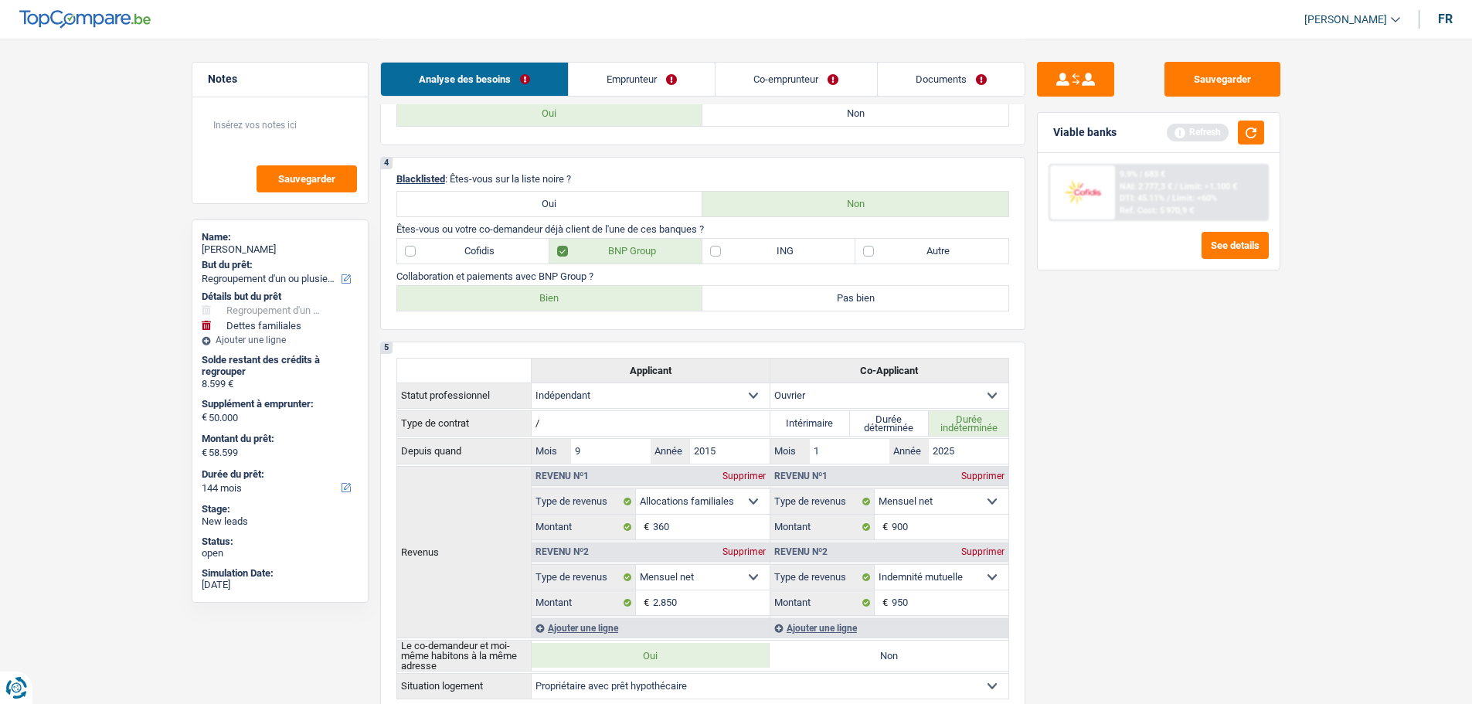
scroll to position [773, 0]
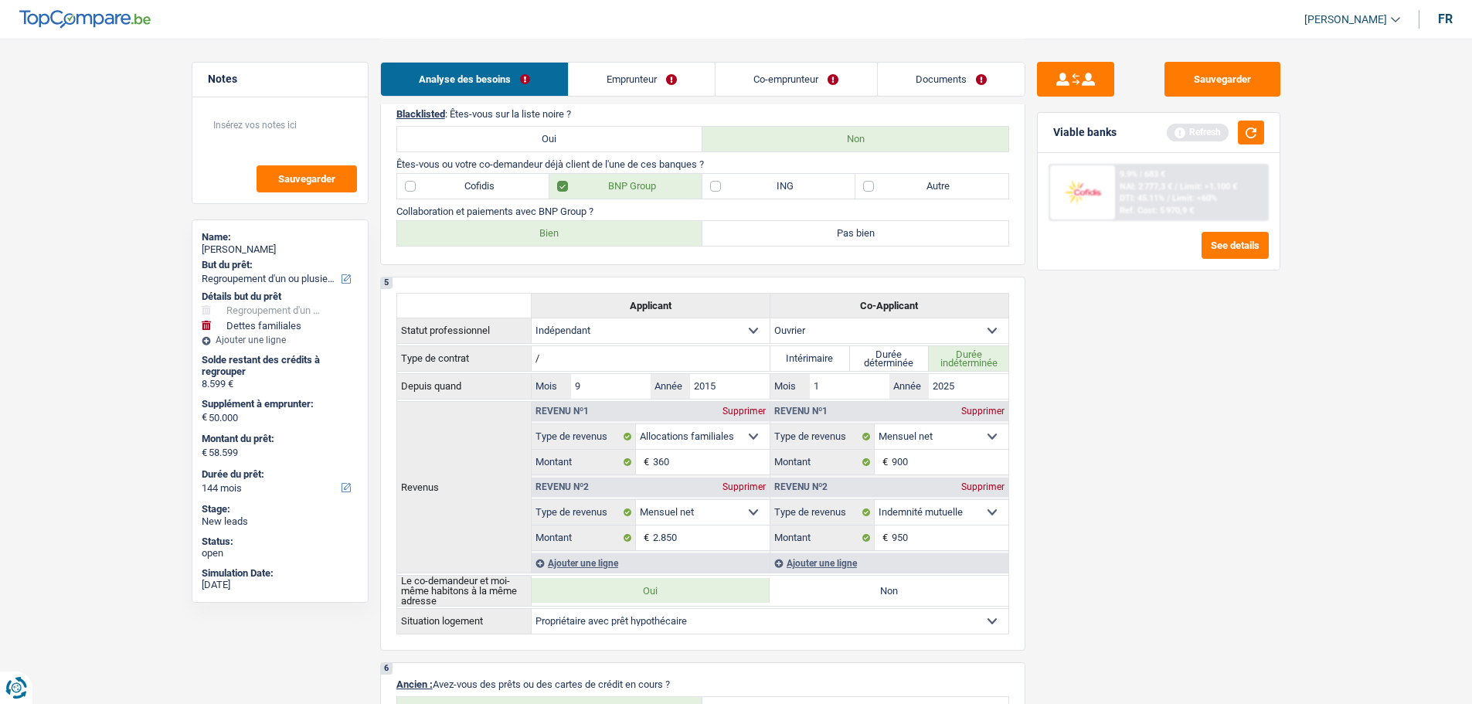
click at [612, 233] on label "Bien" at bounding box center [550, 233] width 306 height 25
click at [612, 233] on input "Bien" at bounding box center [550, 233] width 306 height 25
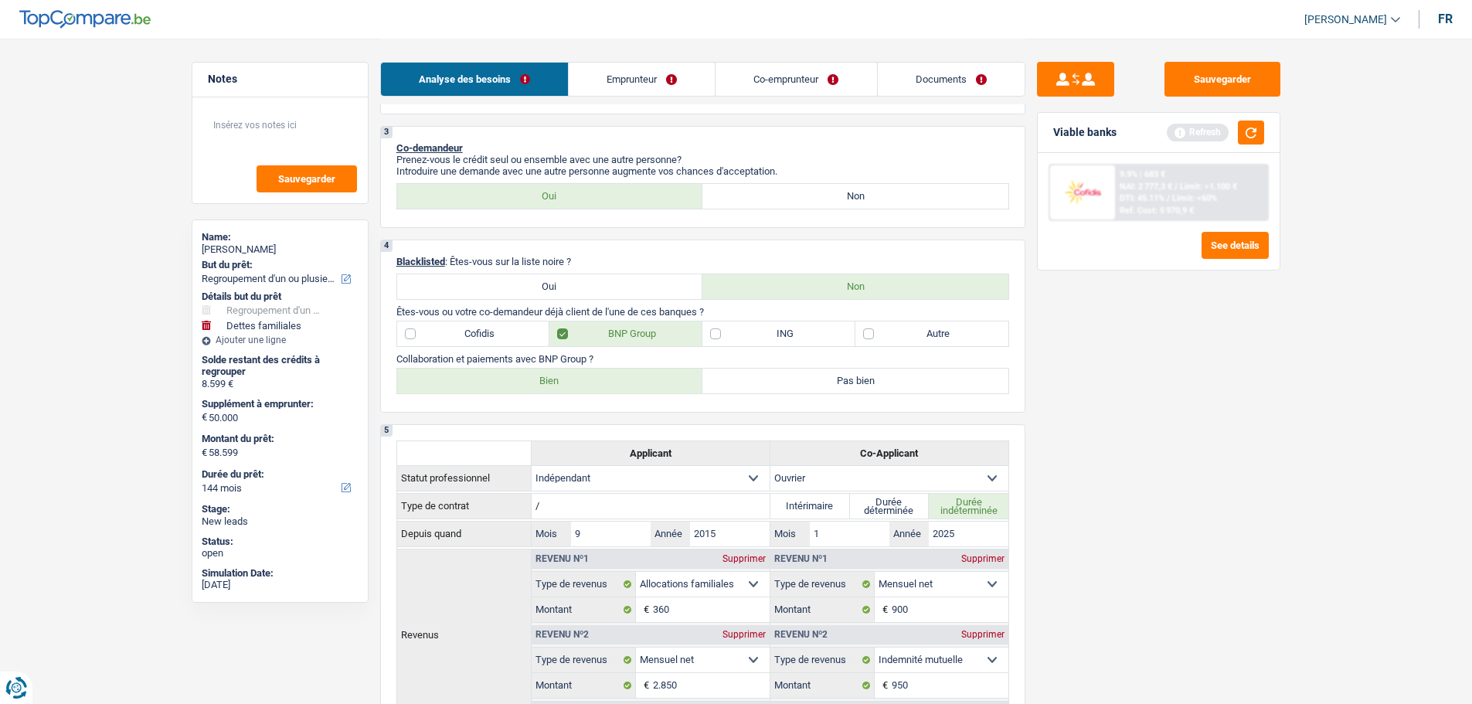
scroll to position [618, 0]
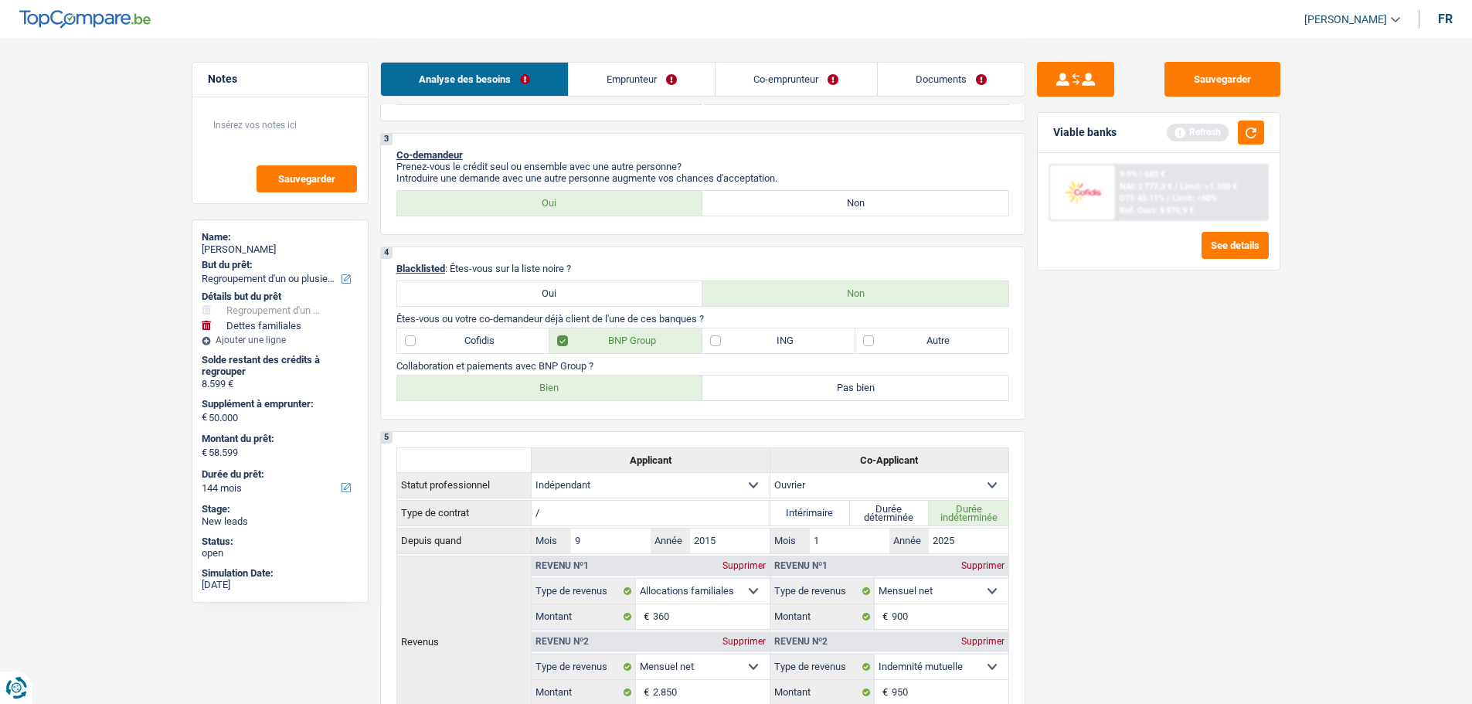
click at [904, 342] on label "Autre" at bounding box center [932, 340] width 153 height 25
click at [904, 342] on input "Autre" at bounding box center [932, 340] width 153 height 25
click at [1251, 134] on button "button" at bounding box center [1251, 133] width 26 height 24
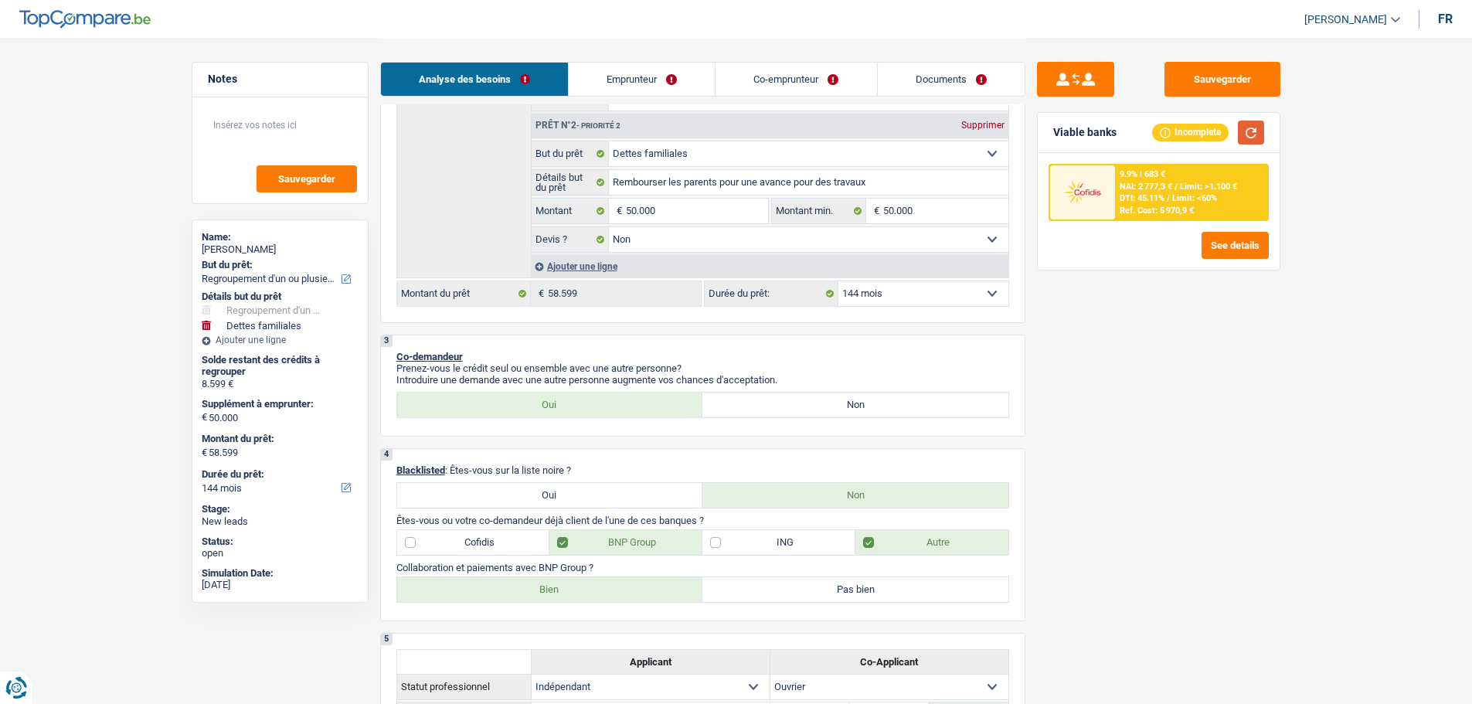
scroll to position [386, 0]
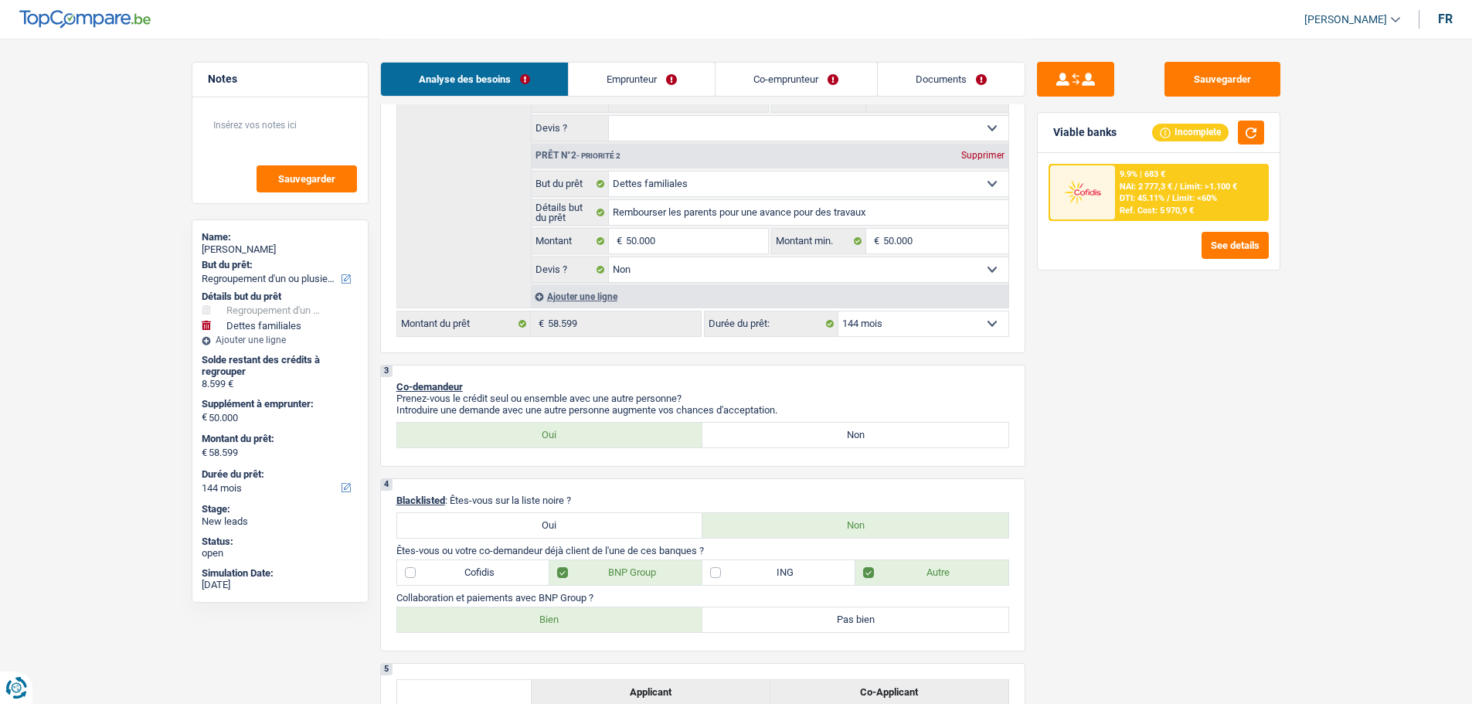
click at [468, 568] on label "Cofidis" at bounding box center [473, 572] width 153 height 25
click at [468, 568] on input "Cofidis" at bounding box center [473, 572] width 153 height 25
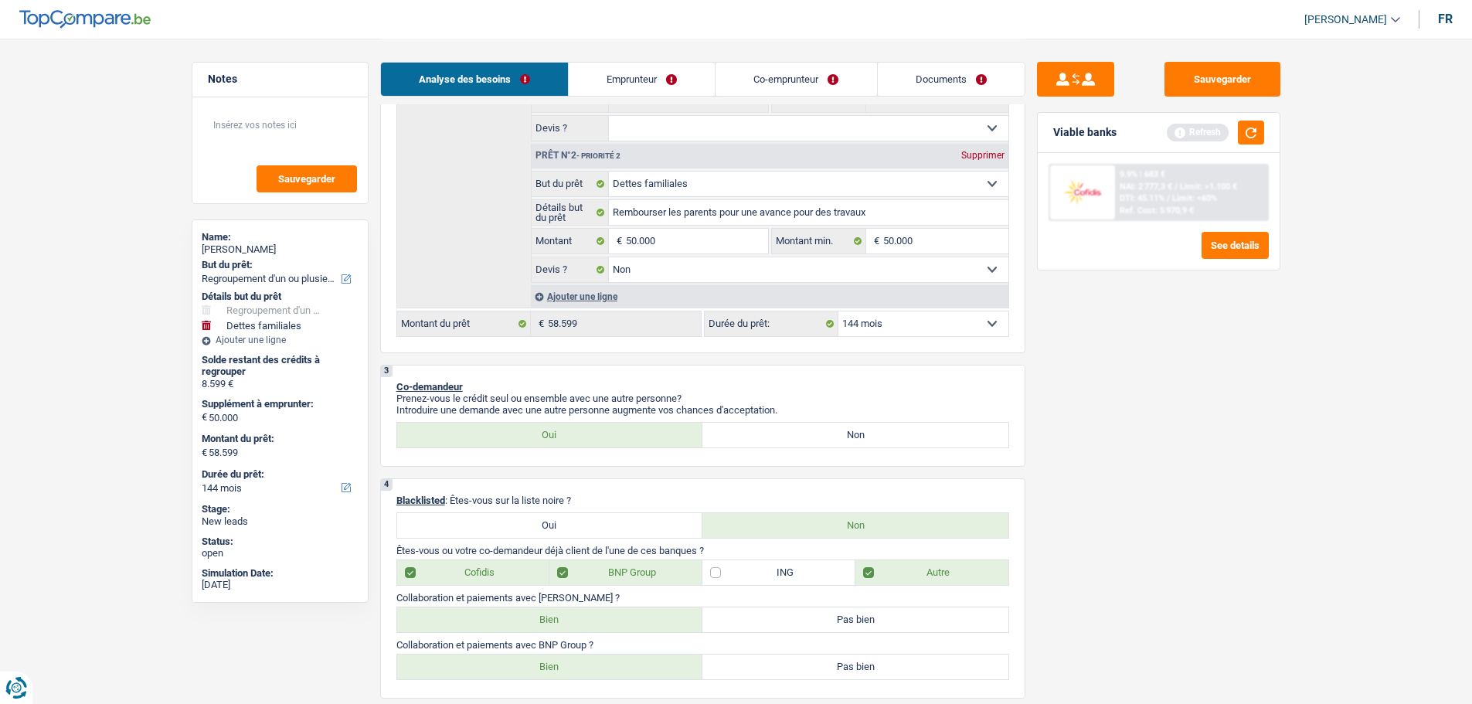
click at [526, 616] on label "Bien" at bounding box center [550, 619] width 306 height 25
click at [526, 616] on input "Bien" at bounding box center [550, 619] width 306 height 25
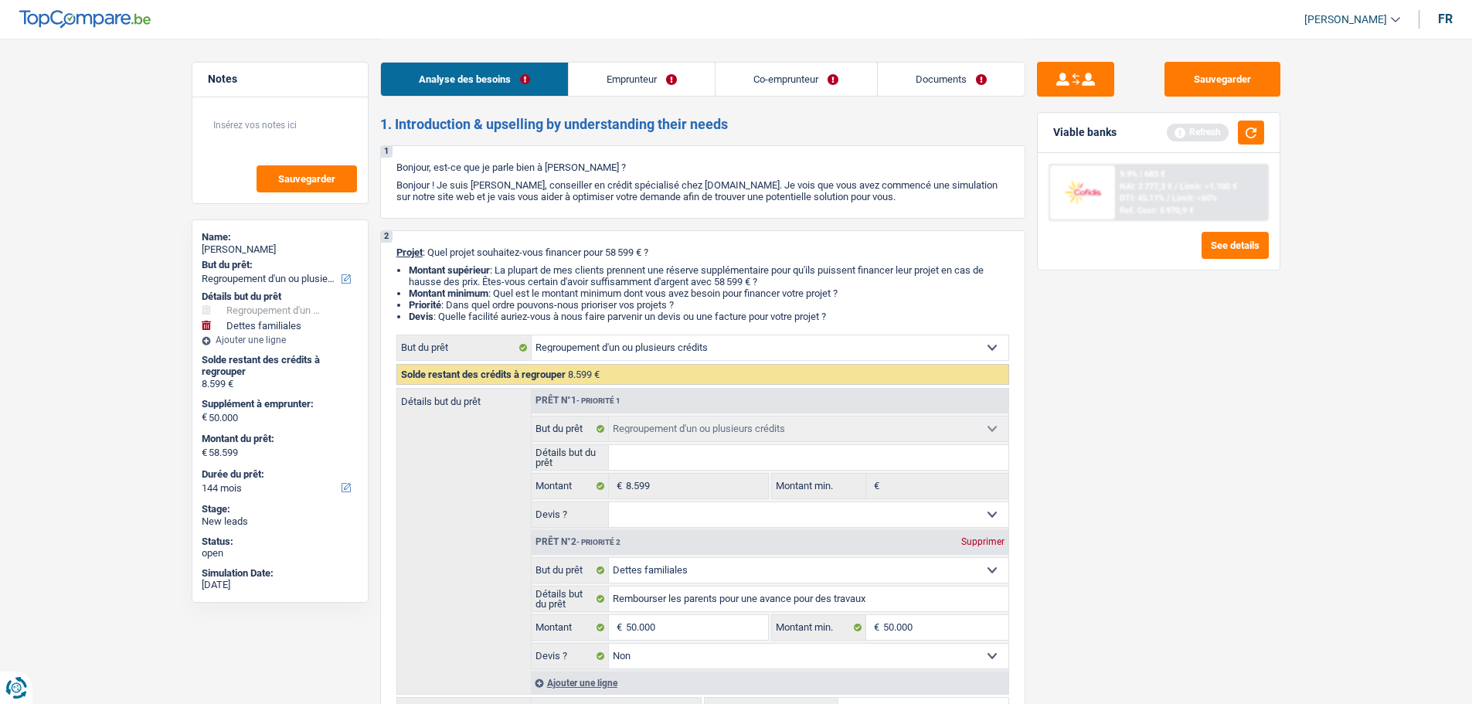
scroll to position [155, 0]
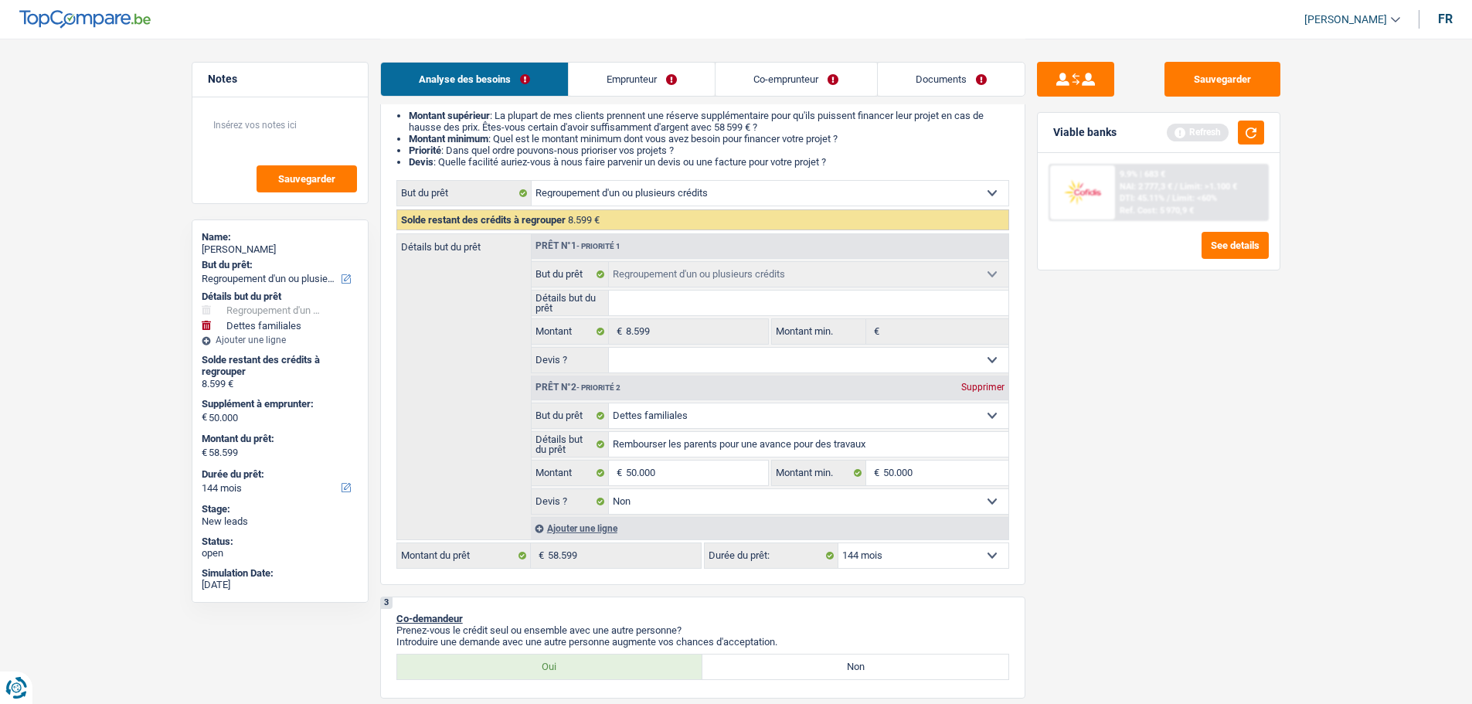
click at [877, 553] on select "12 mois 18 mois 24 mois 30 mois 36 mois 42 mois 48 mois 60 mois 72 mois 84 mois…" at bounding box center [924, 555] width 170 height 25
click at [839, 543] on select "12 mois 18 mois 24 mois 30 mois 36 mois 42 mois 48 mois 60 mois 72 mois 84 mois…" at bounding box center [924, 555] width 170 height 25
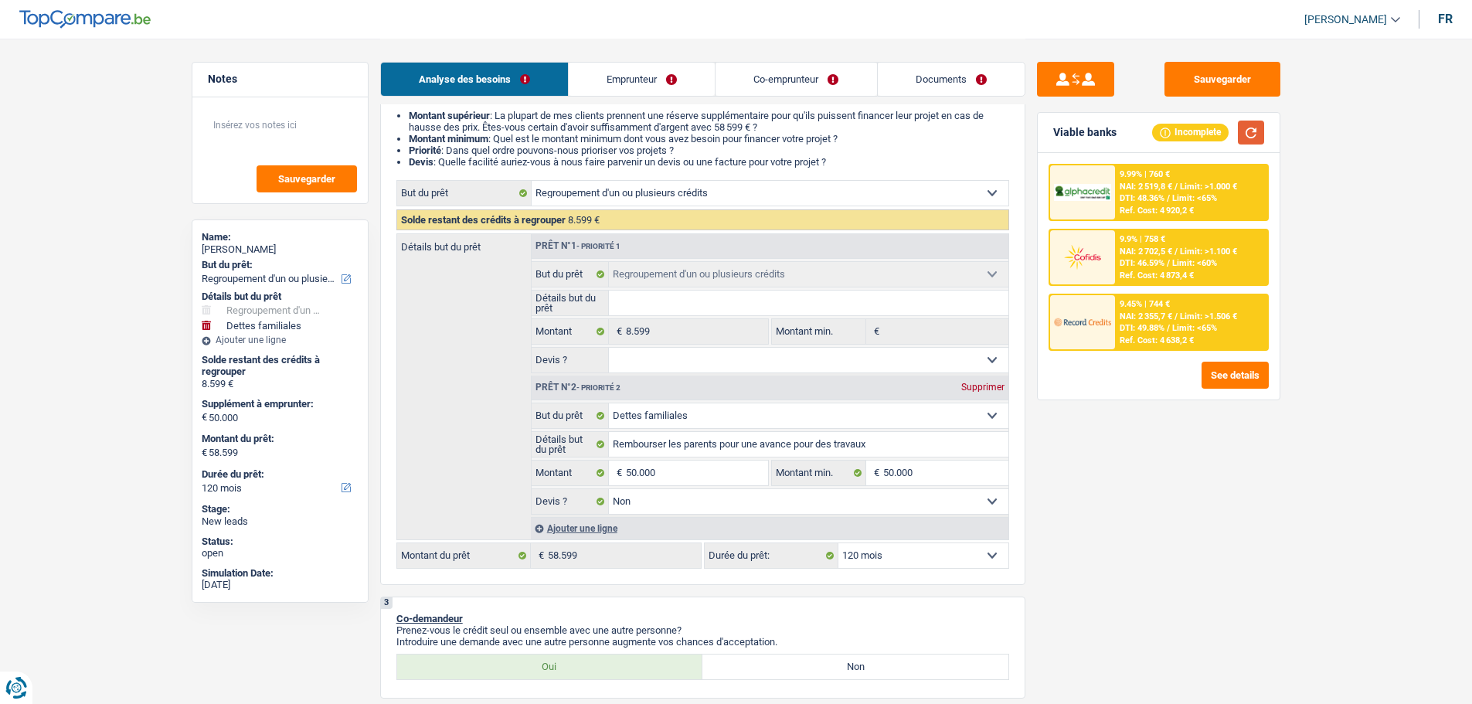
click at [1255, 131] on button "button" at bounding box center [1251, 133] width 26 height 24
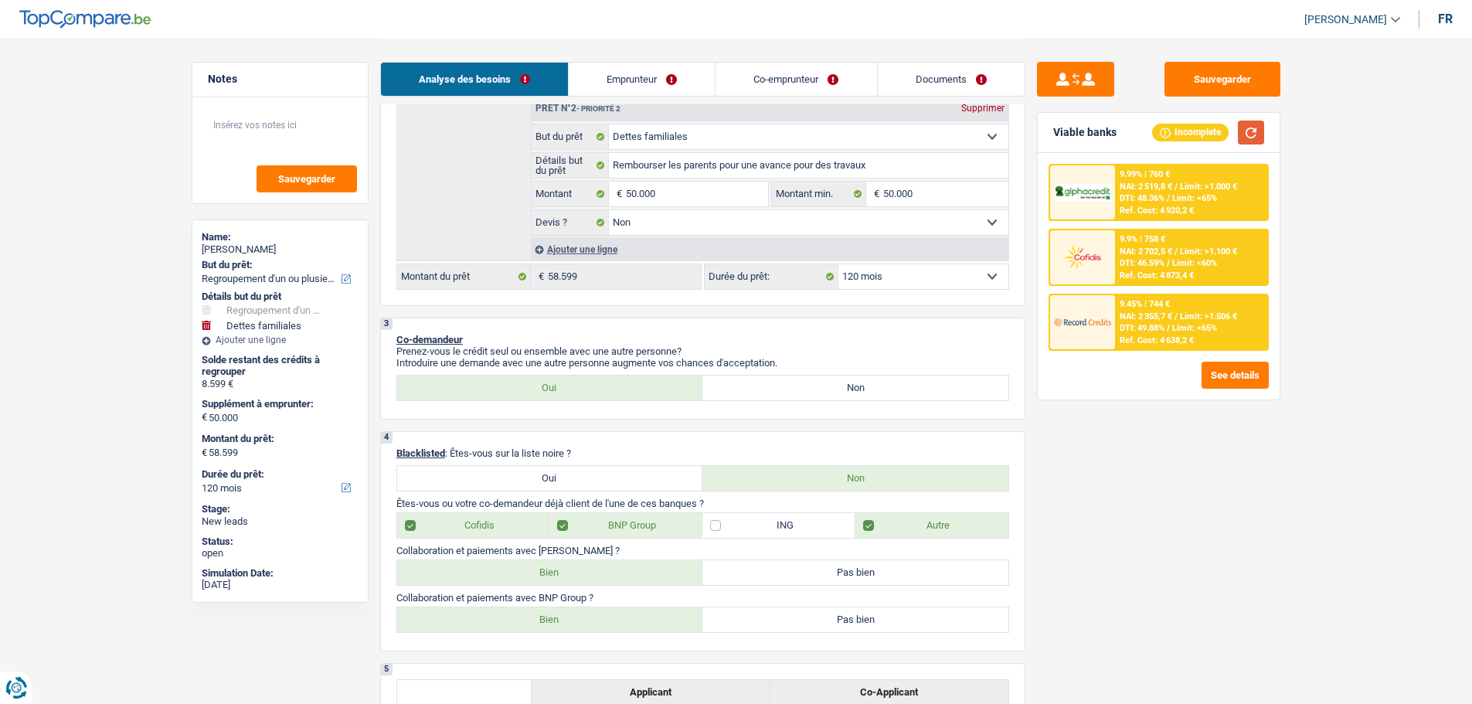
scroll to position [309, 0]
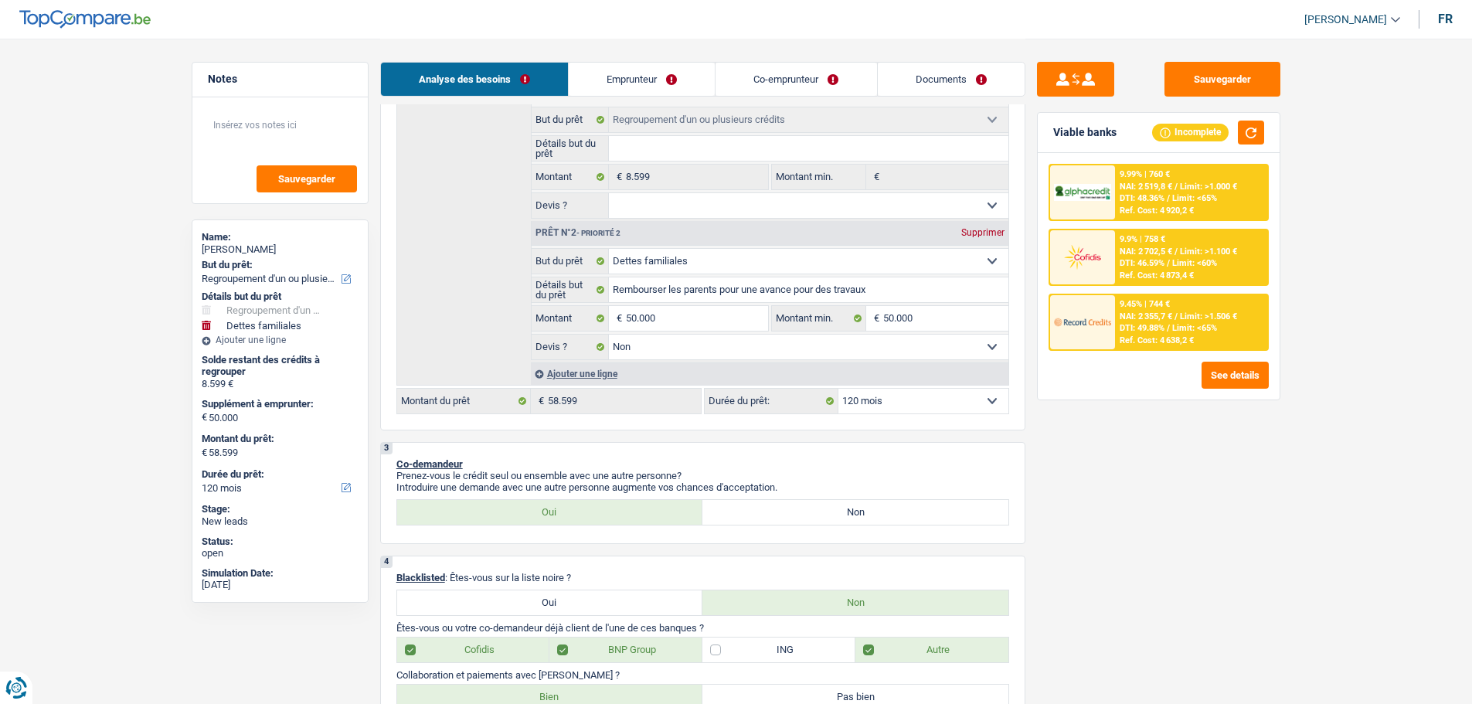
click at [889, 406] on select "12 mois 18 mois 24 mois 30 mois 36 mois 42 mois 48 mois 60 mois 72 mois 84 mois…" at bounding box center [924, 401] width 170 height 25
click at [839, 389] on select "12 mois 18 mois 24 mois 30 mois 36 mois 42 mois 48 mois 60 mois 72 mois 84 mois…" at bounding box center [924, 401] width 170 height 25
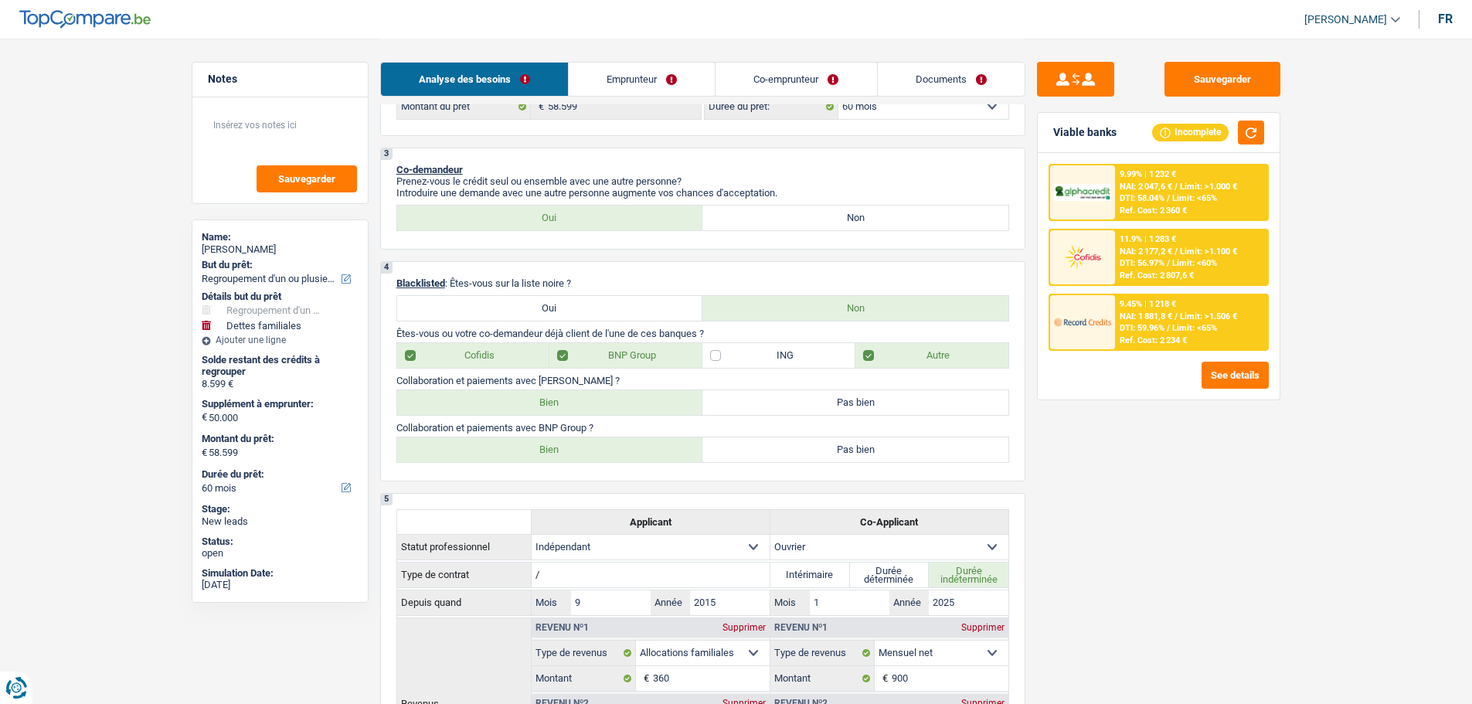
scroll to position [386, 0]
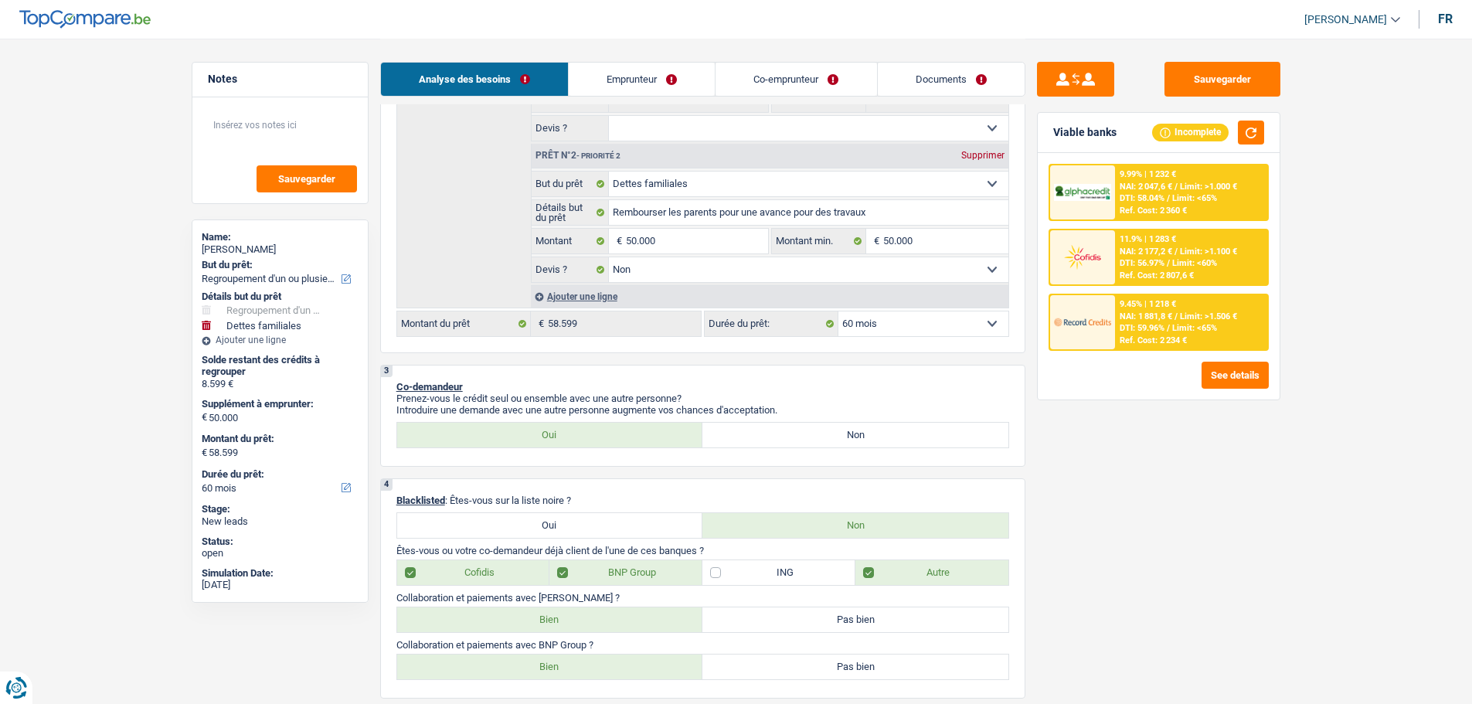
click at [1117, 294] on div "9.45% | 1 218 € NAI: 1 881,8 € / Limit: >1.506 € DTI: 59.96% / Limit: <65% Ref.…" at bounding box center [1159, 322] width 220 height 57
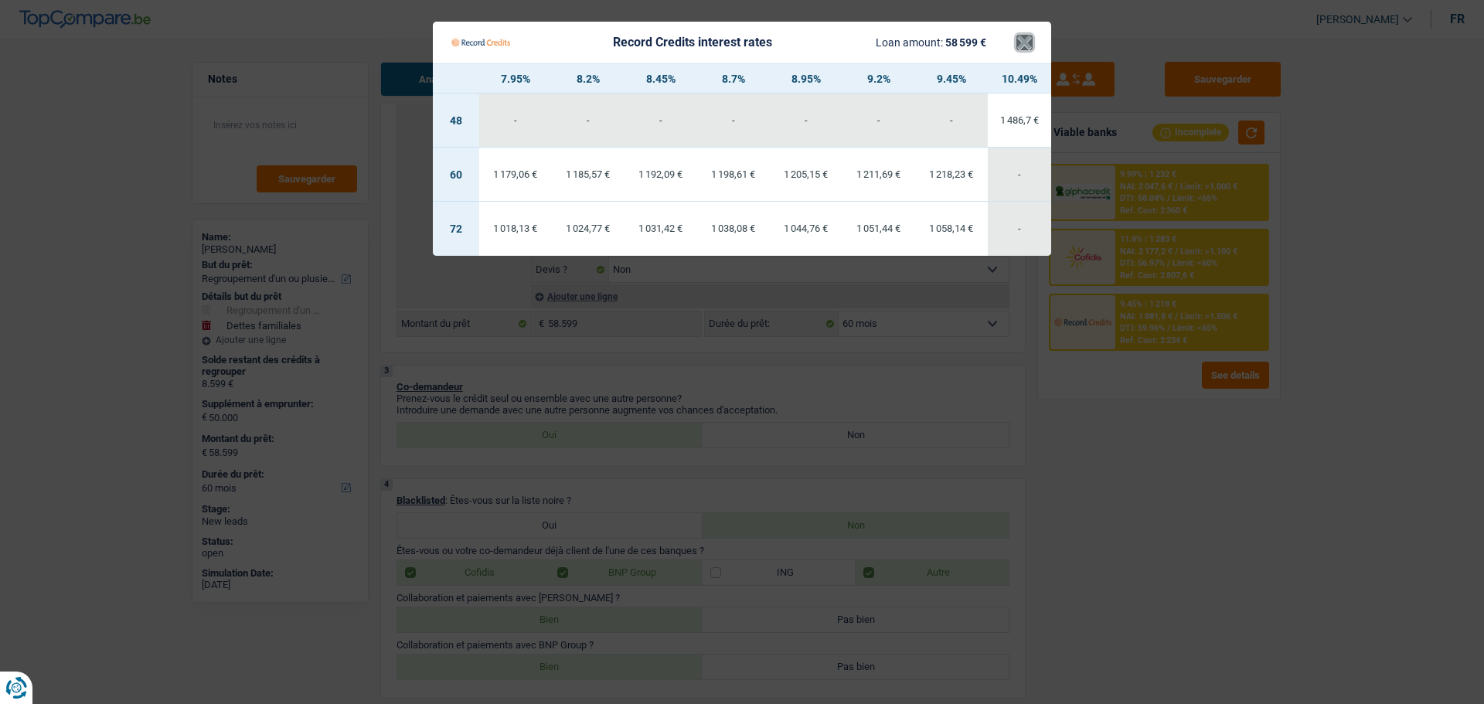
click at [1019, 39] on button "×" at bounding box center [1024, 42] width 16 height 15
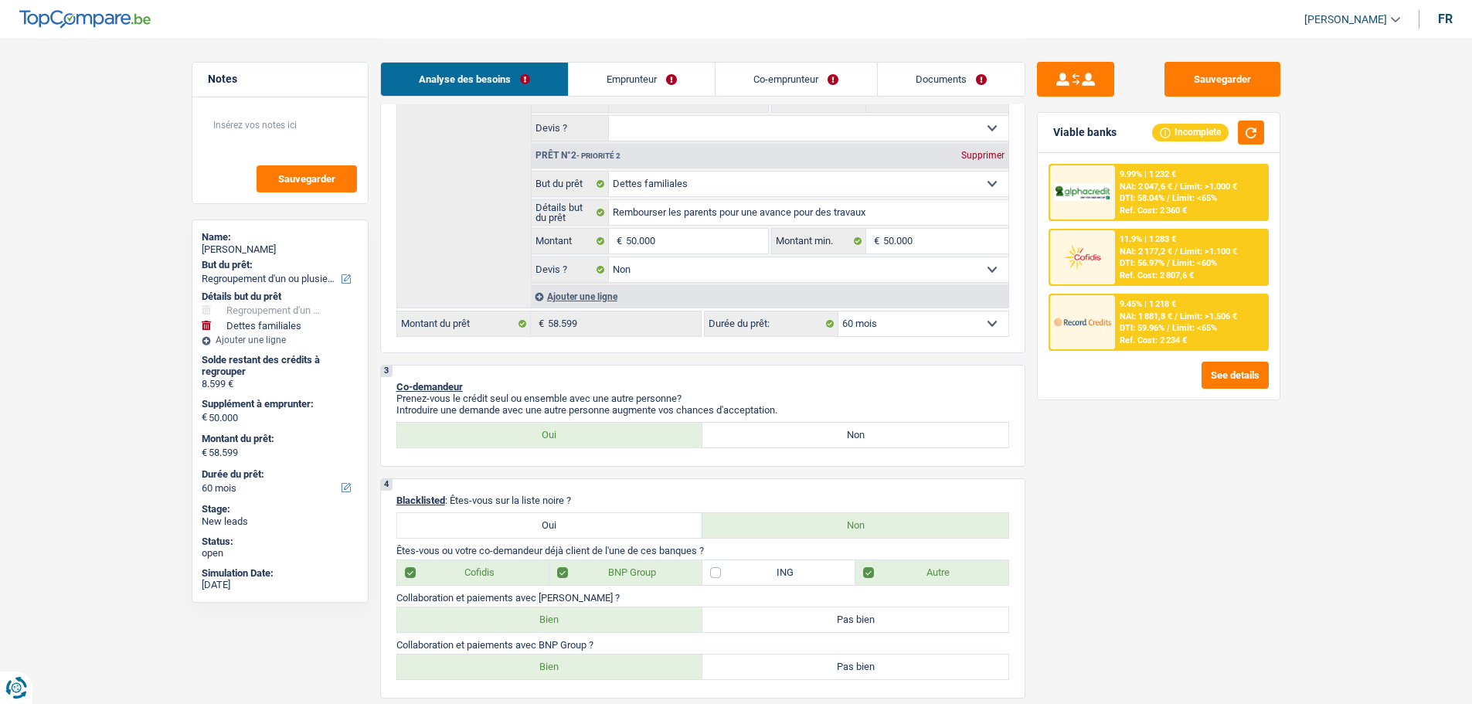
click at [1094, 194] on img at bounding box center [1082, 193] width 57 height 18
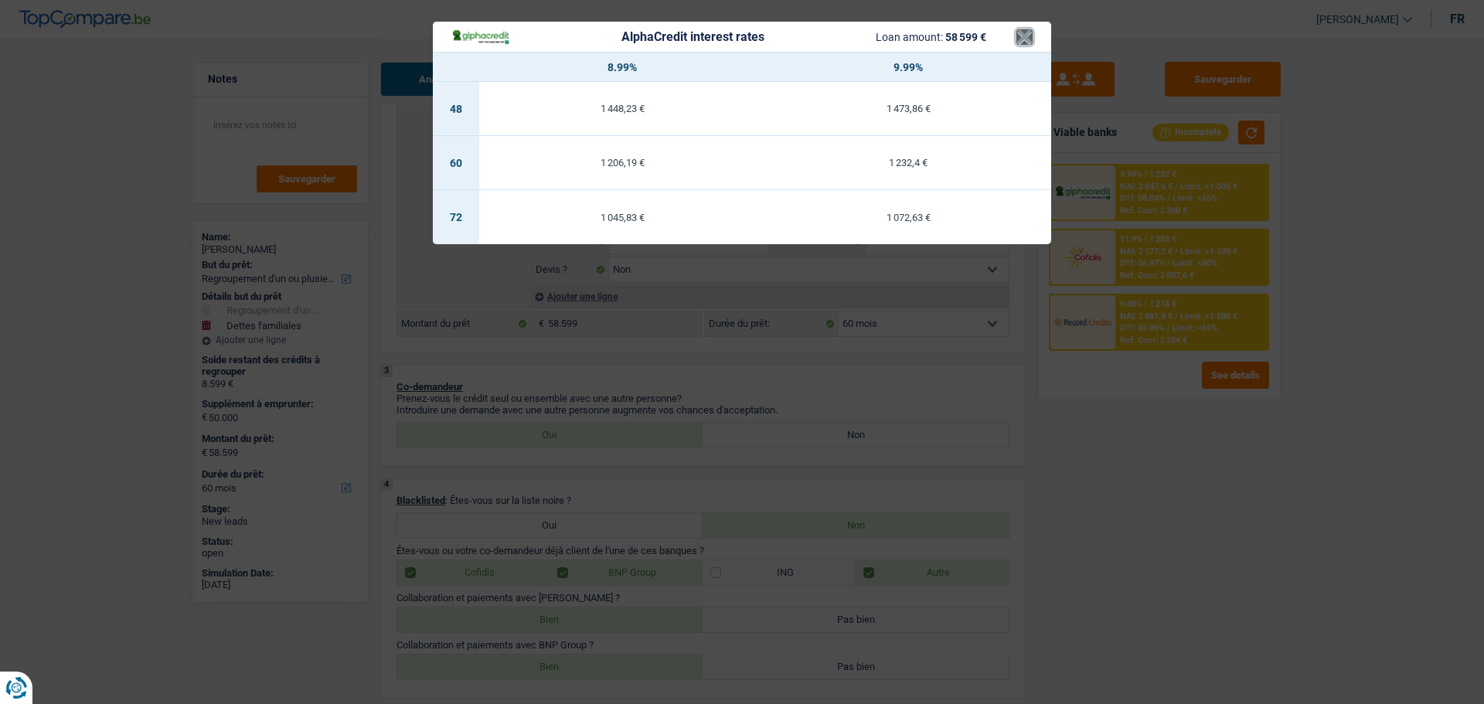
click at [1031, 44] on button "×" at bounding box center [1024, 36] width 16 height 15
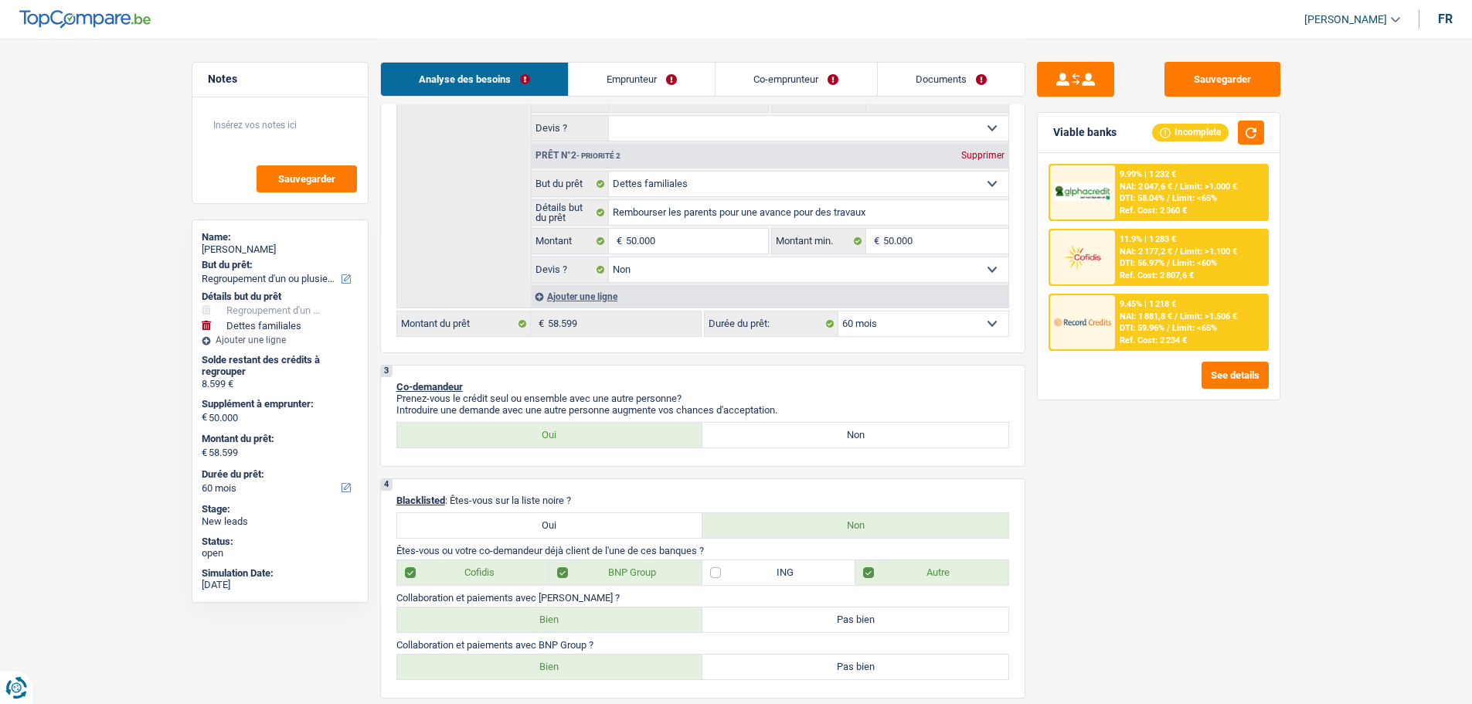
click at [1164, 272] on div "Ref. Cost: 2 807,6 €" at bounding box center [1157, 276] width 74 height 10
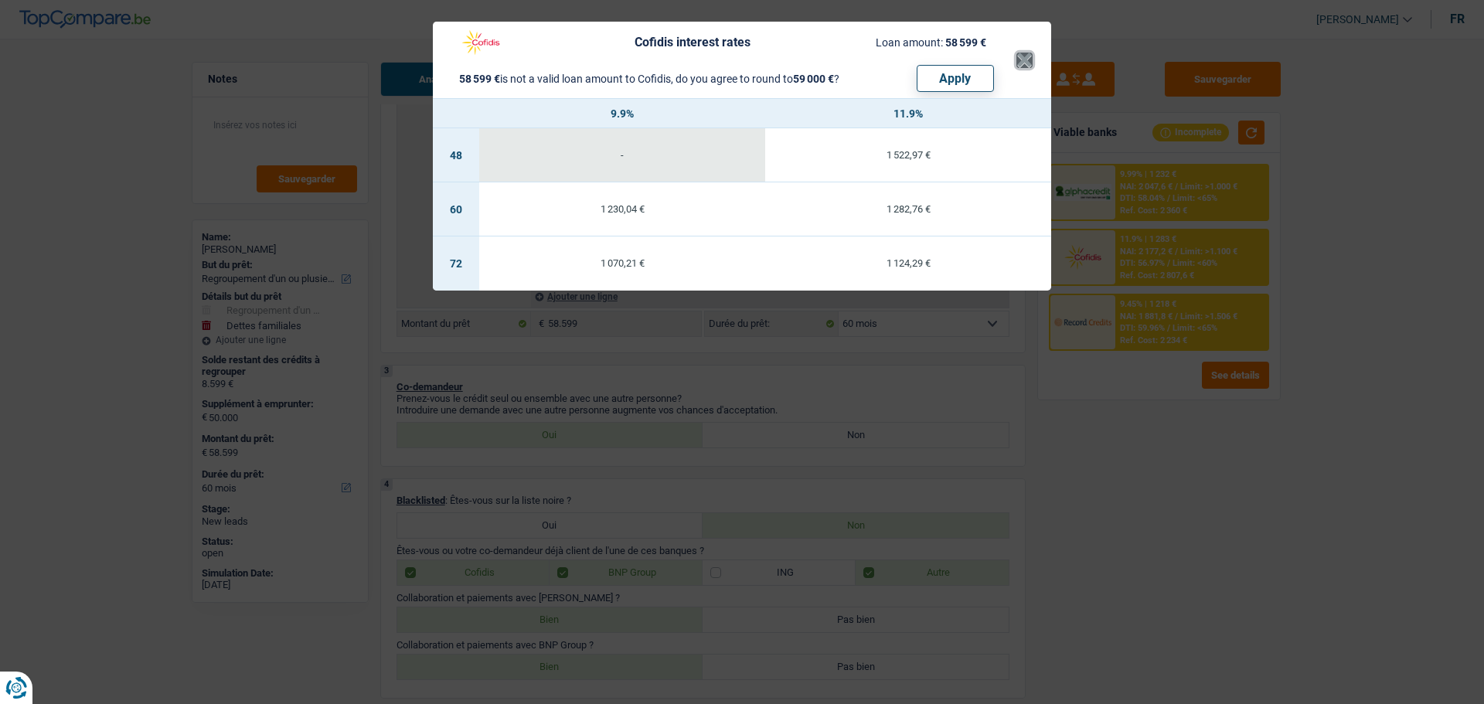
click at [1024, 63] on button "×" at bounding box center [1024, 60] width 16 height 15
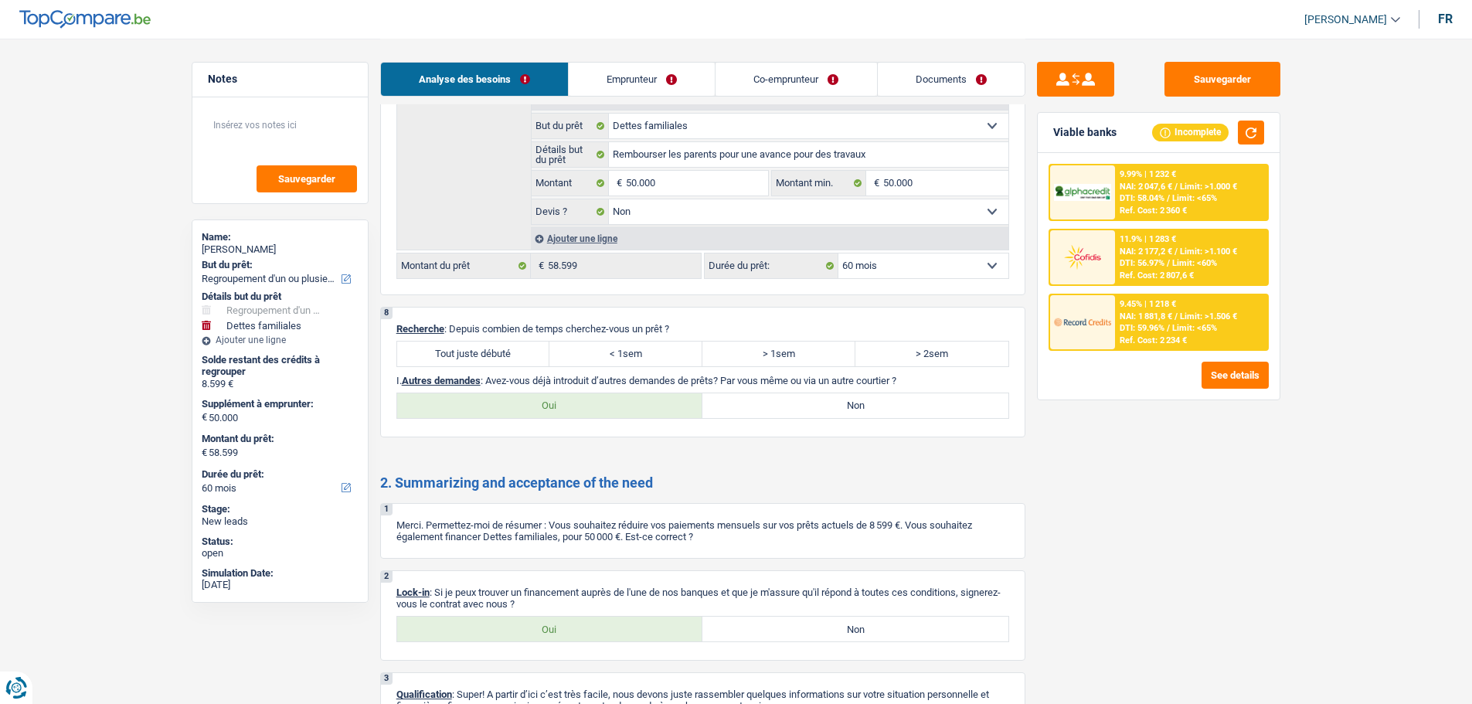
scroll to position [2705, 0]
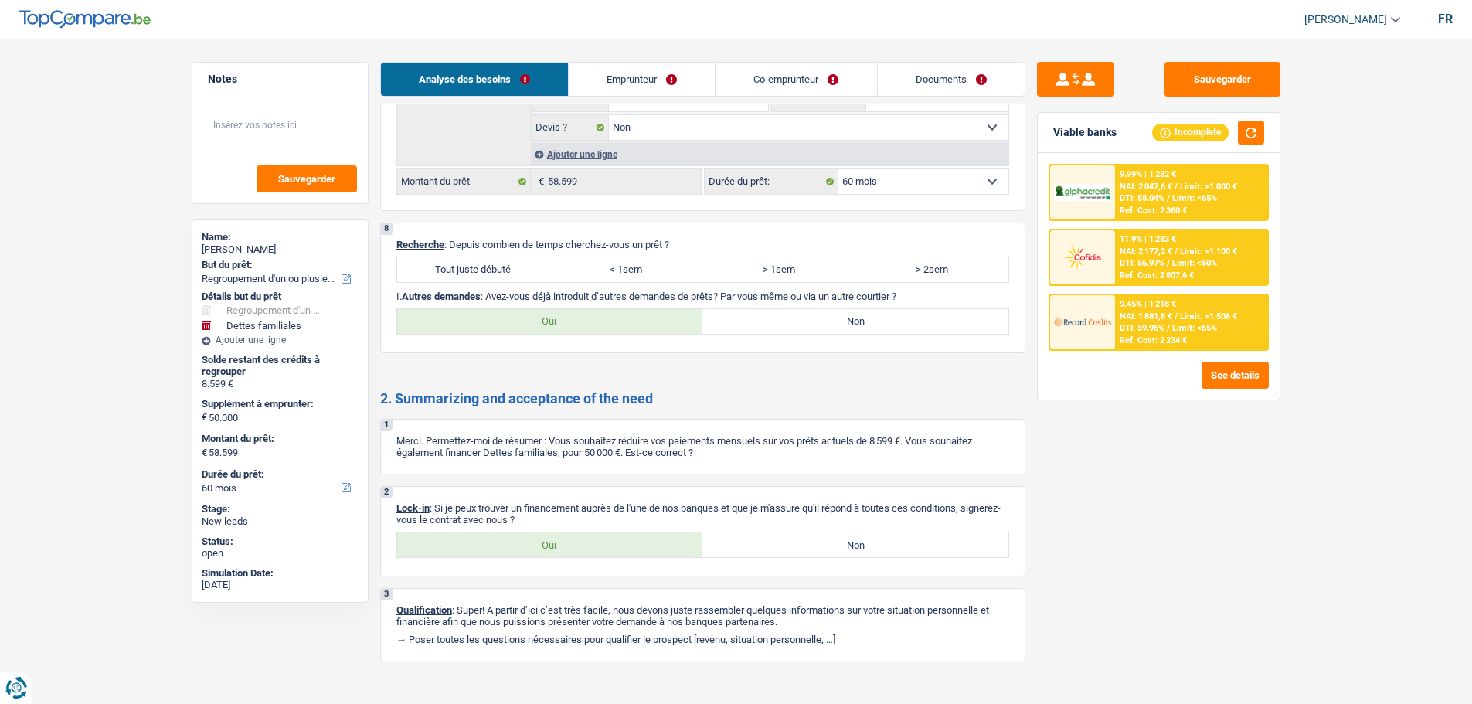
click at [513, 275] on label "Tout juste débuté" at bounding box center [473, 269] width 153 height 25
click at [513, 275] on input "Tout juste débuté" at bounding box center [473, 269] width 153 height 25
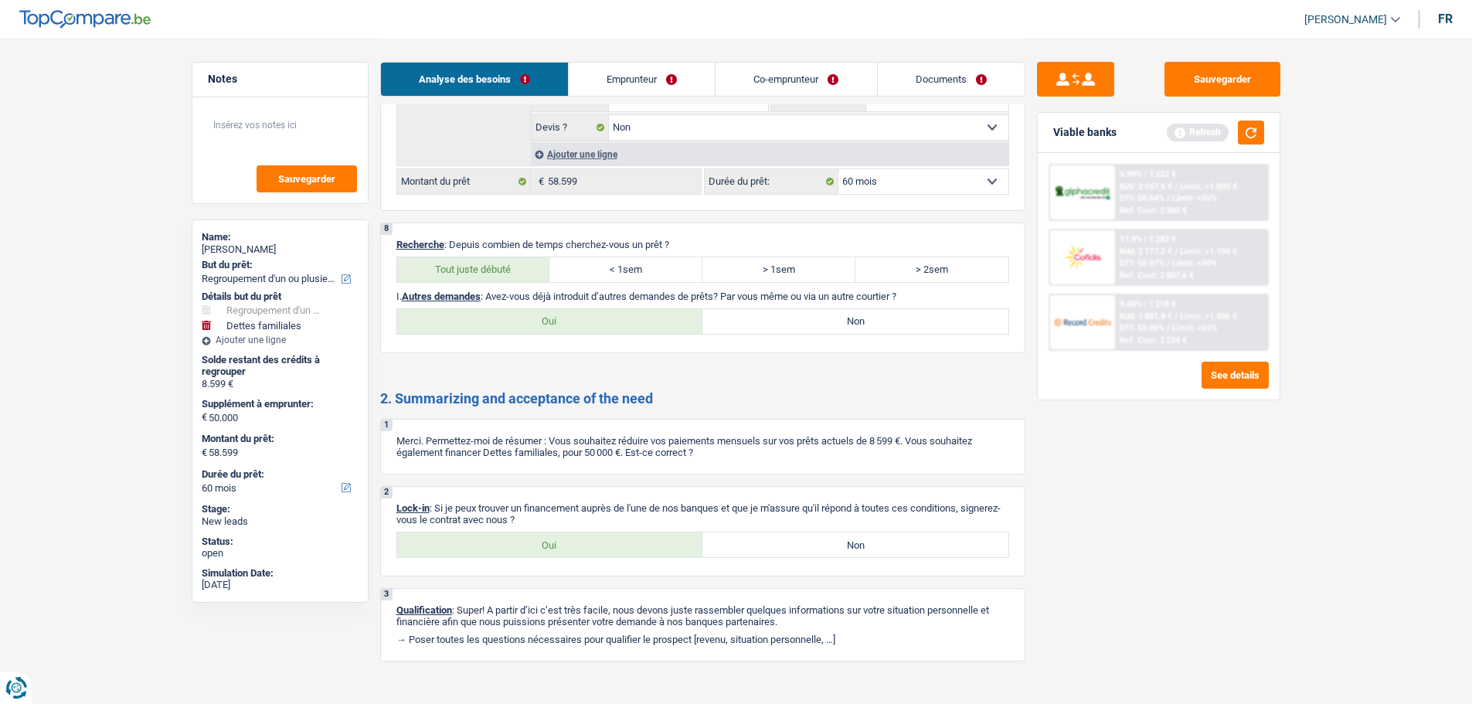
click at [812, 322] on label "Non" at bounding box center [856, 321] width 306 height 25
click at [812, 322] on input "Non" at bounding box center [856, 321] width 306 height 25
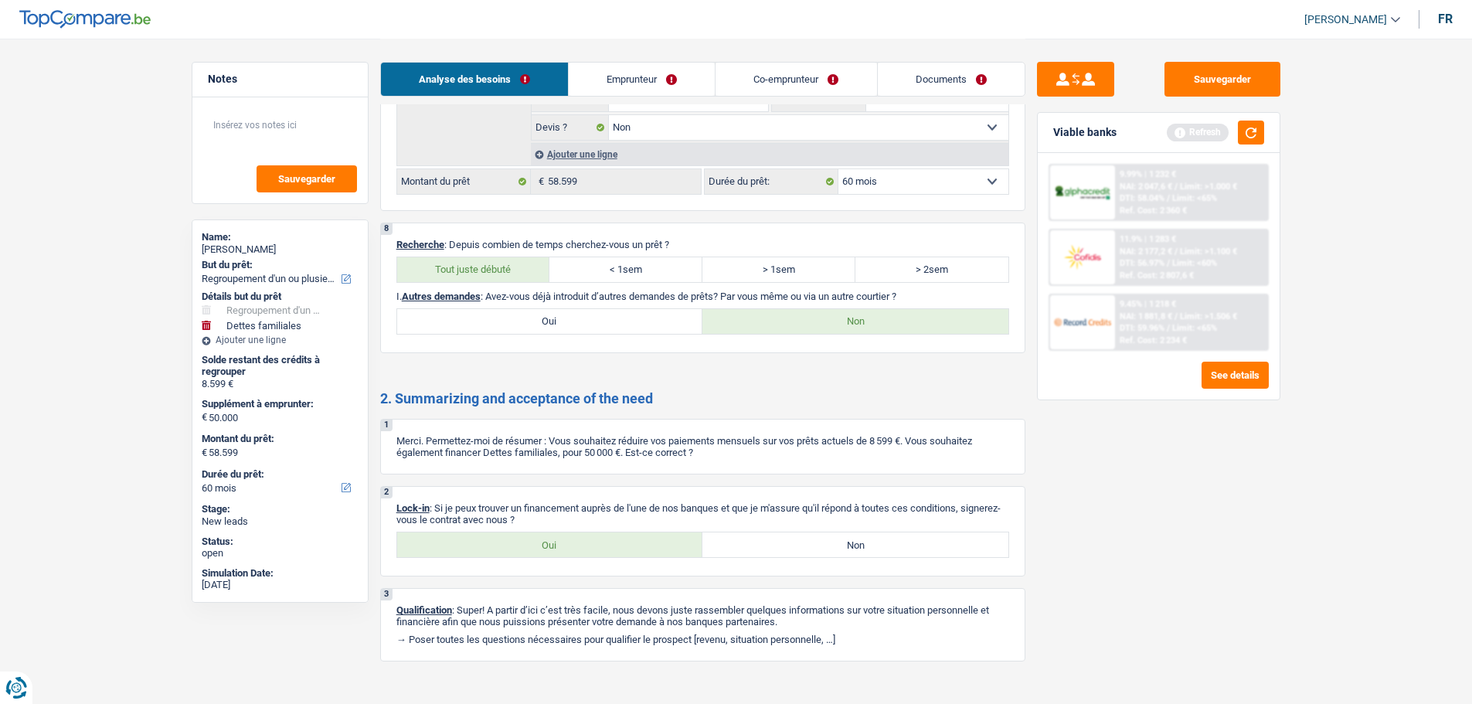
click at [674, 70] on link "Emprunteur" at bounding box center [642, 79] width 146 height 33
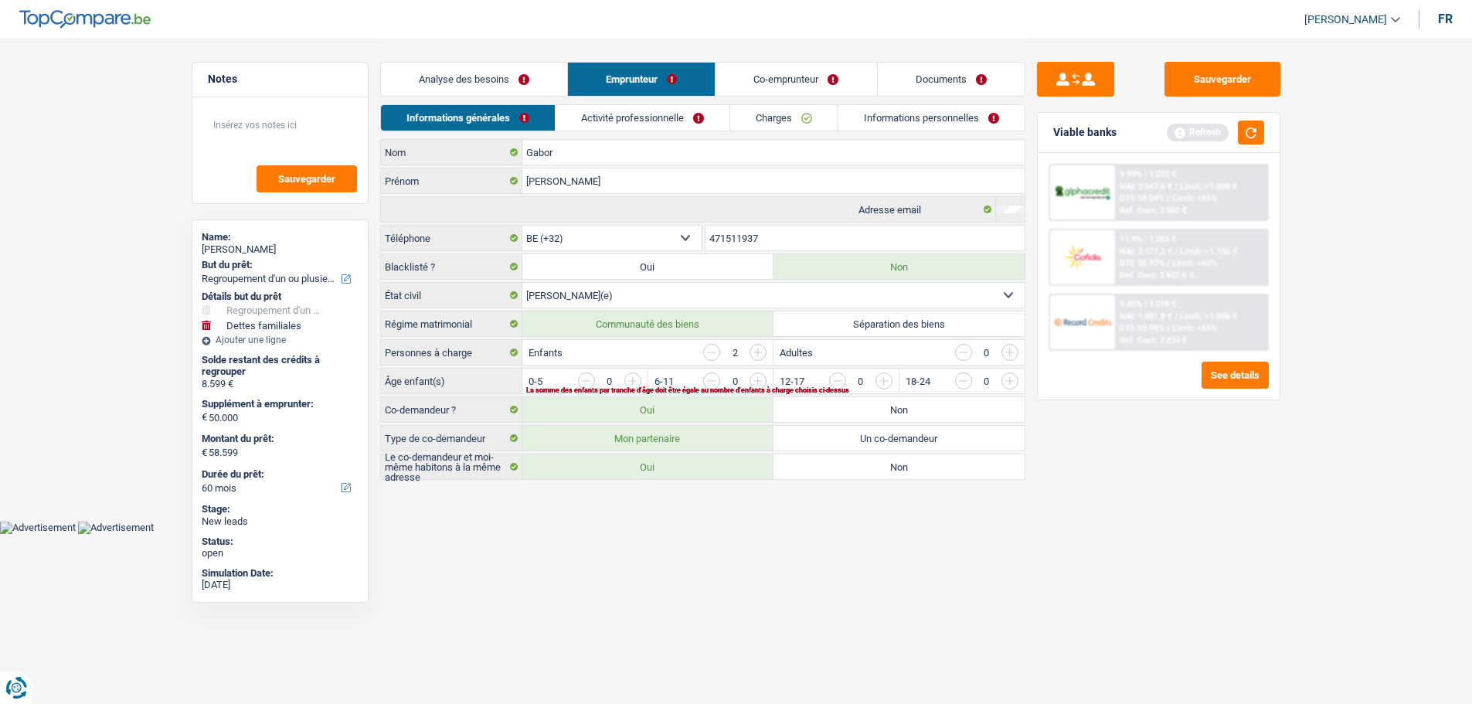
scroll to position [0, 0]
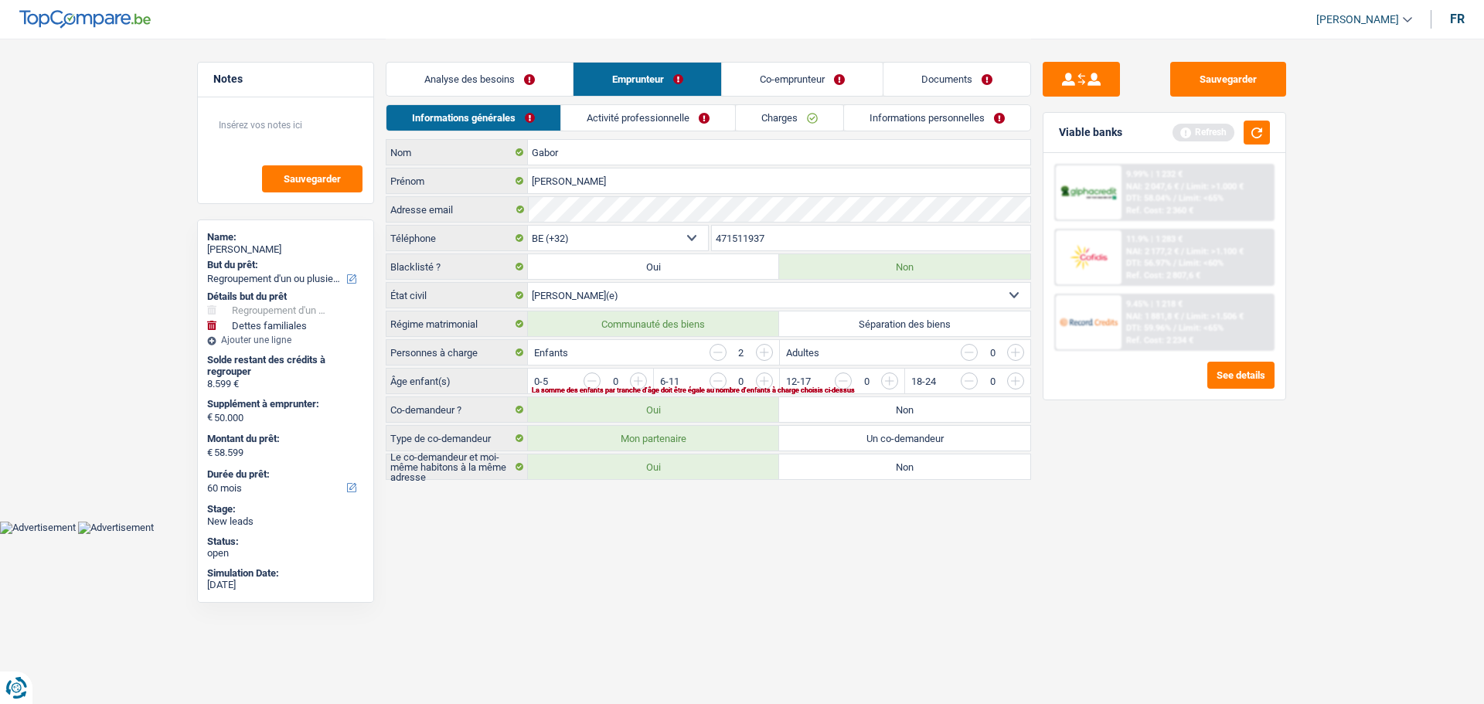
click at [770, 376] on input "button" at bounding box center [1078, 385] width 644 height 25
click at [635, 376] on input "button" at bounding box center [952, 385] width 644 height 25
click at [710, 120] on link "Activité professionnelle" at bounding box center [649, 118] width 174 height 26
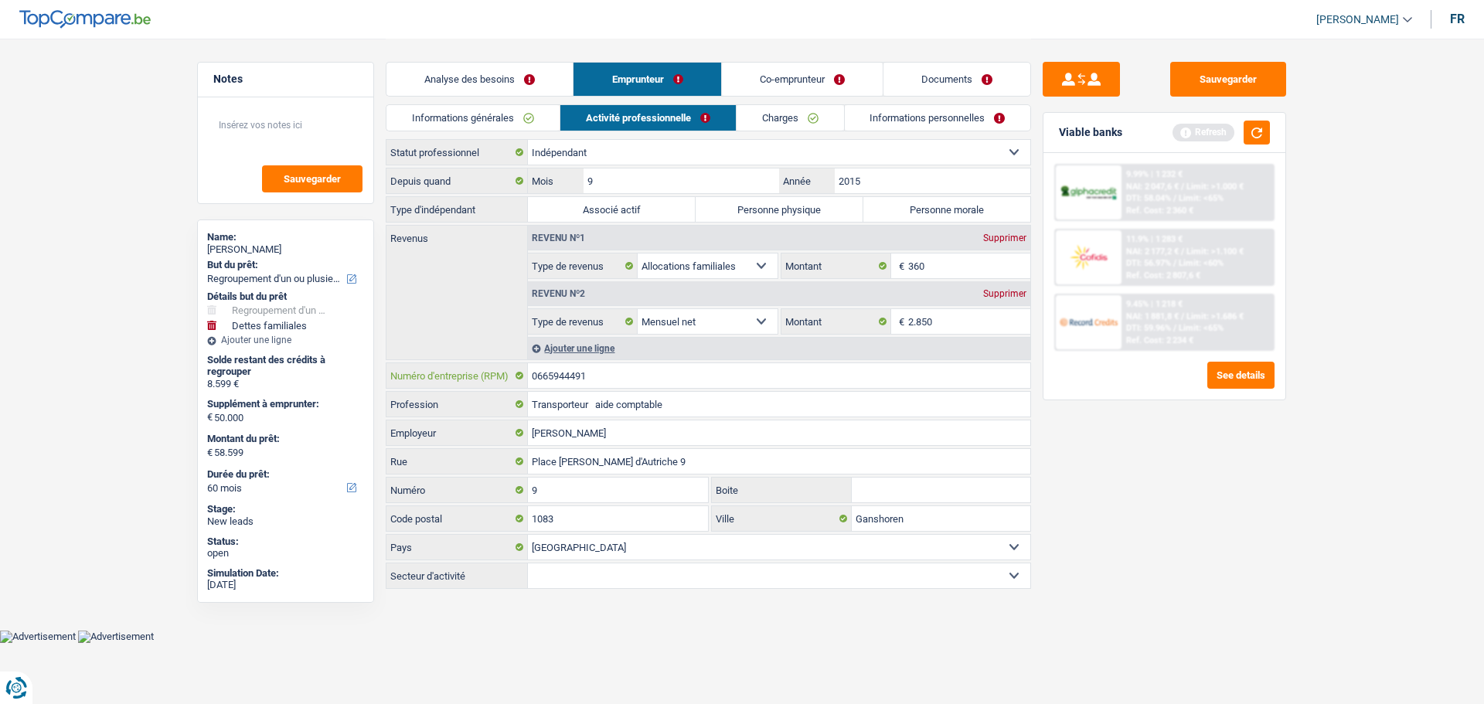
click at [611, 376] on input "0665944491" at bounding box center [779, 375] width 502 height 25
click at [888, 182] on input "2015" at bounding box center [933, 180] width 196 height 25
click at [818, 218] on label "Personne physique" at bounding box center [780, 209] width 168 height 25
click at [818, 218] on input "Personne physique" at bounding box center [780, 209] width 168 height 25
click at [978, 92] on link "Documents" at bounding box center [956, 79] width 147 height 33
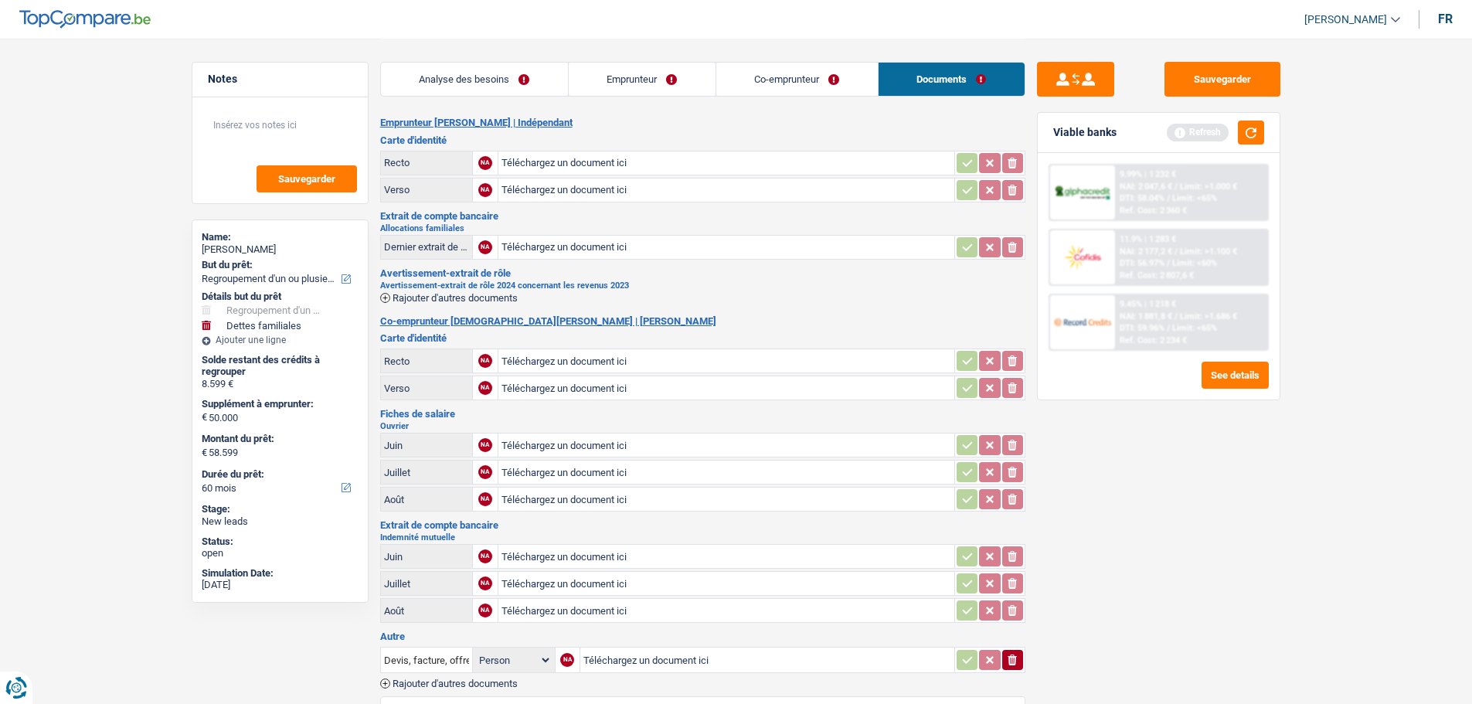
click at [812, 70] on link "Co-emprunteur" at bounding box center [797, 79] width 162 height 33
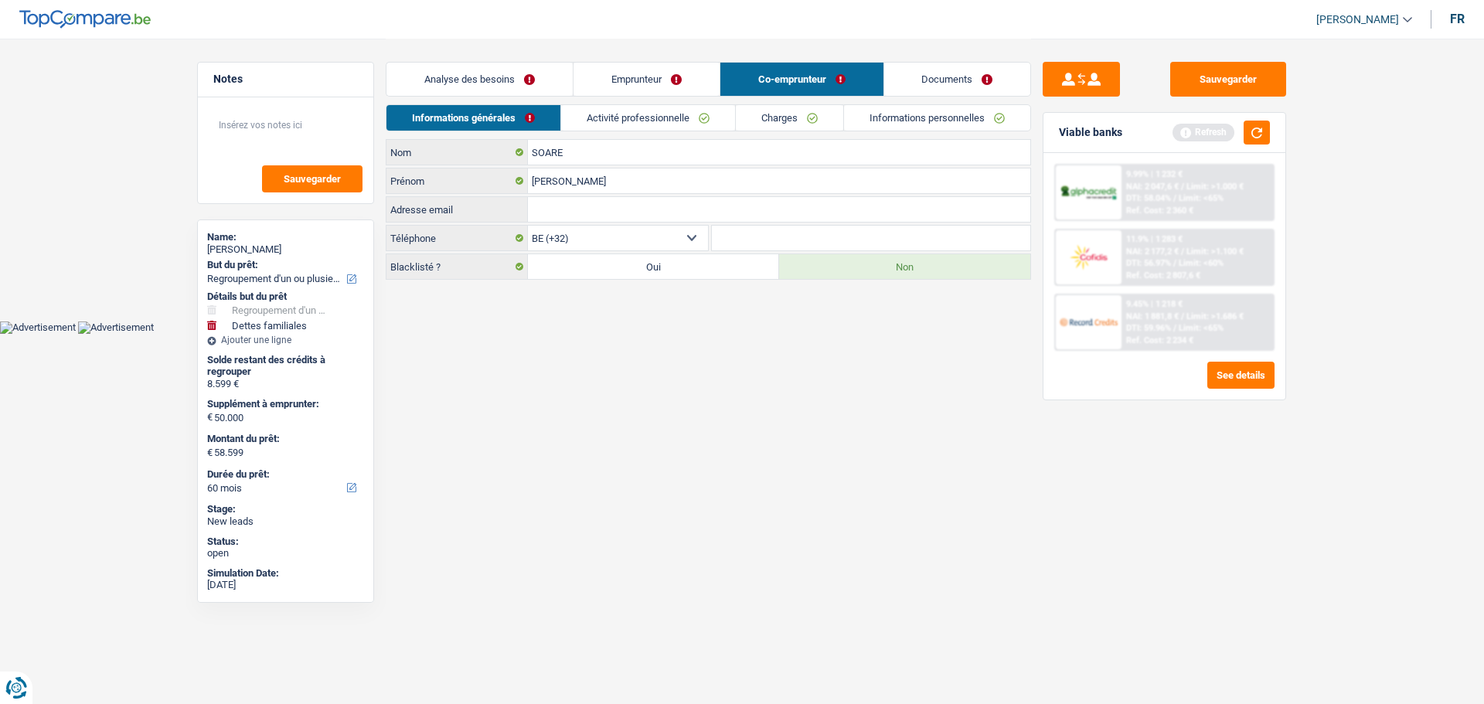
click at [662, 83] on link "Emprunteur" at bounding box center [646, 79] width 146 height 33
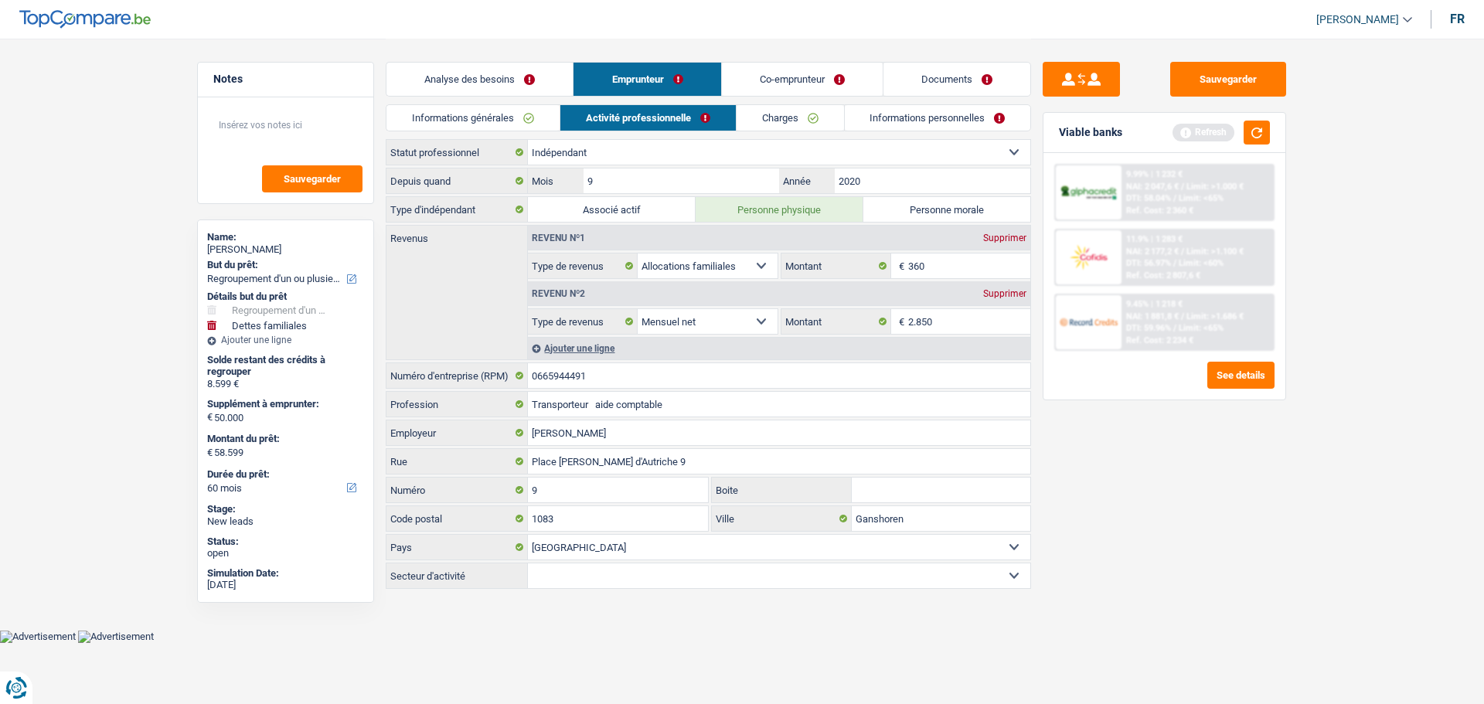
click at [793, 126] on link "Charges" at bounding box center [790, 118] width 107 height 26
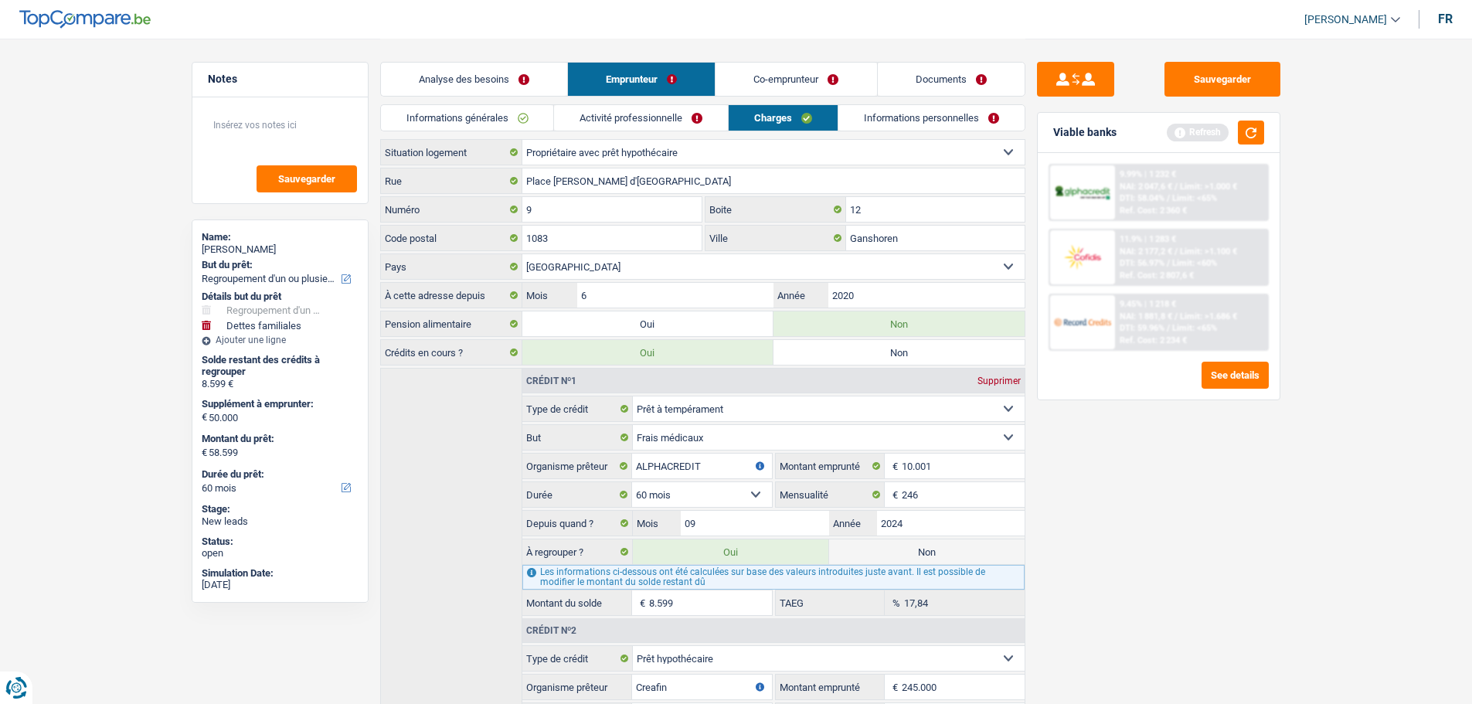
click at [924, 122] on link "Informations personnelles" at bounding box center [932, 118] width 186 height 26
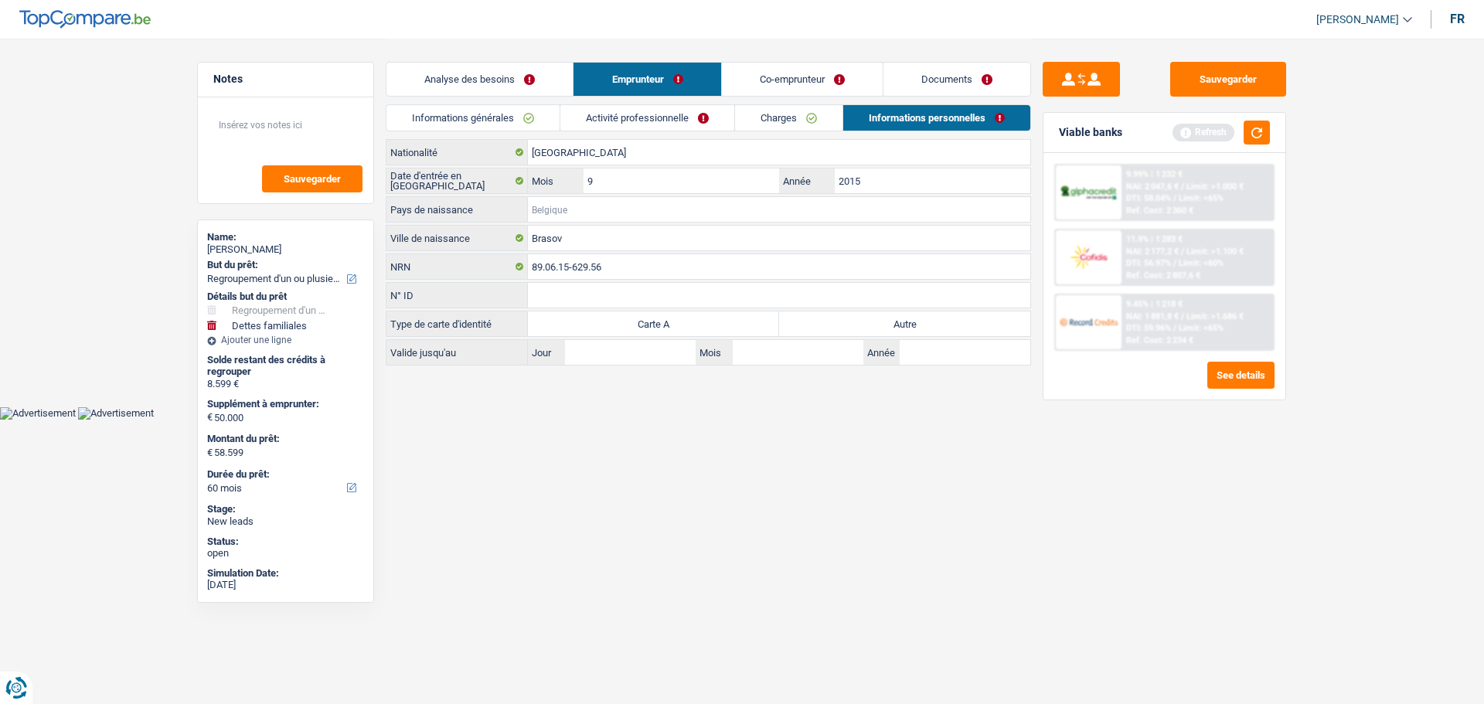
click at [618, 209] on input "Pays de naissance" at bounding box center [779, 209] width 502 height 25
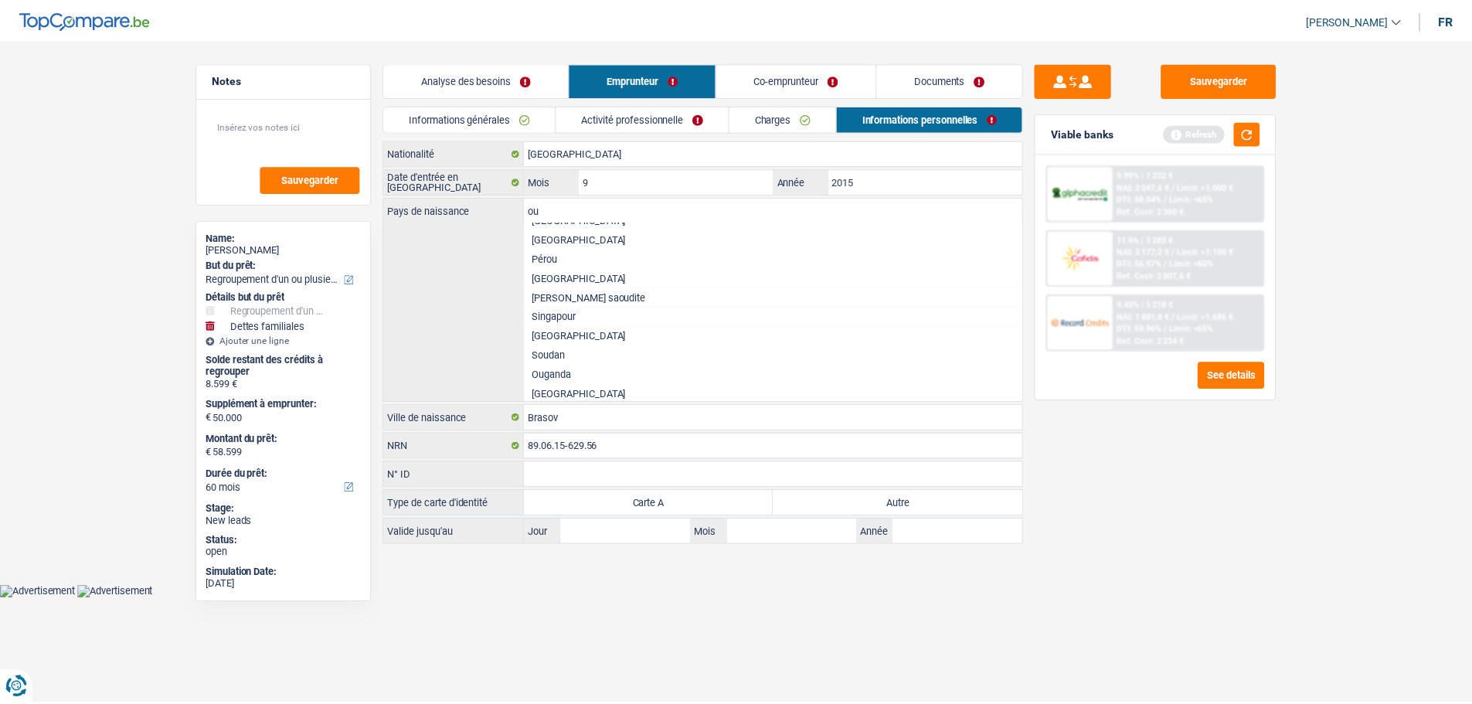
scroll to position [165, 0]
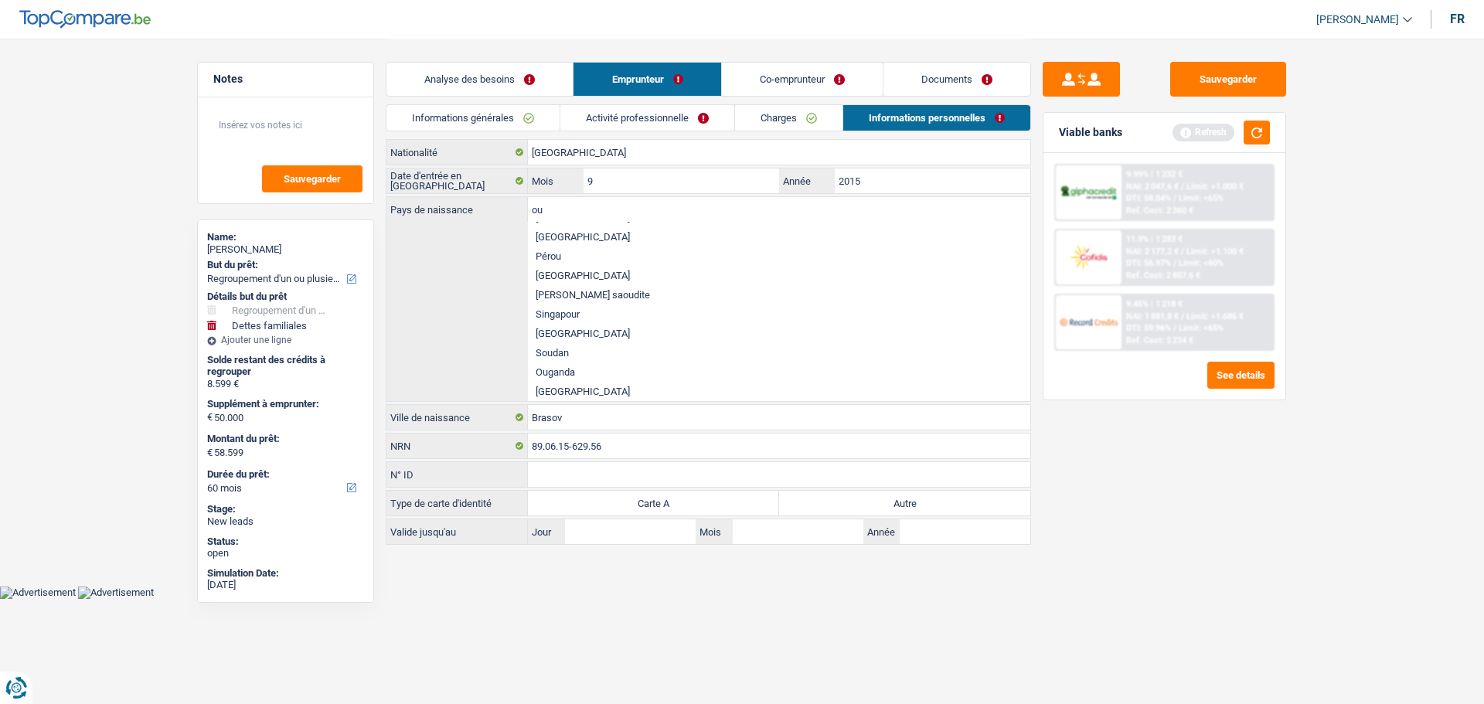
click at [564, 268] on li "Roumanie" at bounding box center [779, 275] width 502 height 19
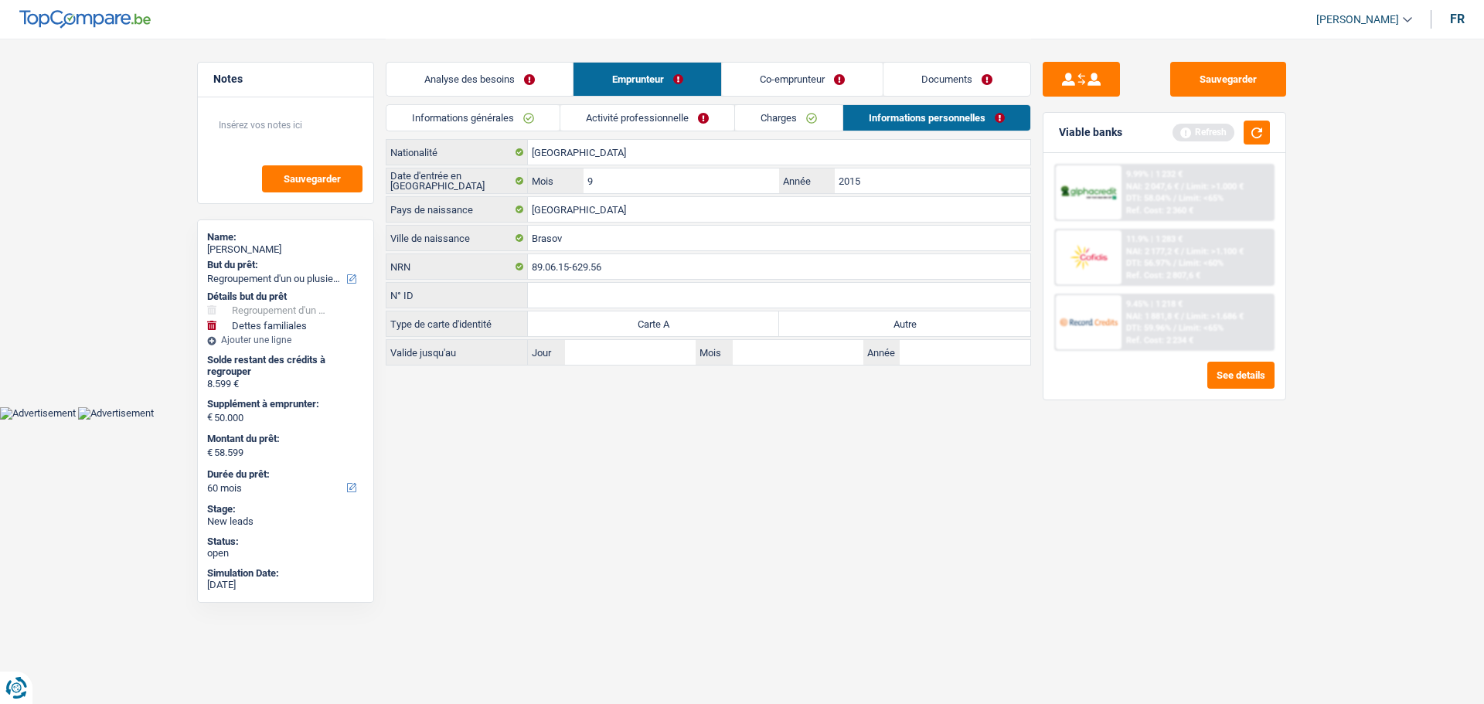
click at [753, 83] on link "Co-emprunteur" at bounding box center [802, 79] width 161 height 33
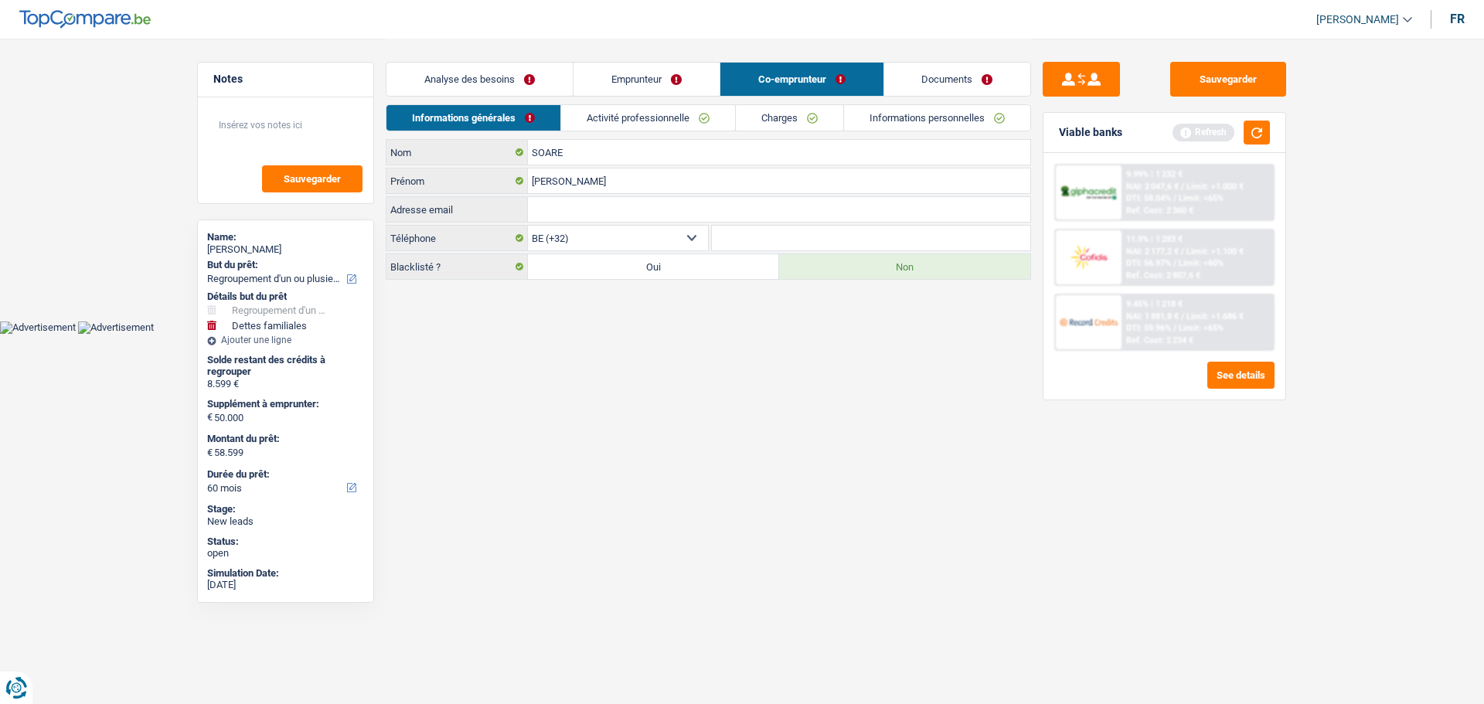
click at [646, 131] on div "Informations générales Activité professionnelle Charges Informations personnell…" at bounding box center [708, 121] width 645 height 35
click at [646, 118] on link "Activité professionnelle" at bounding box center [648, 118] width 174 height 26
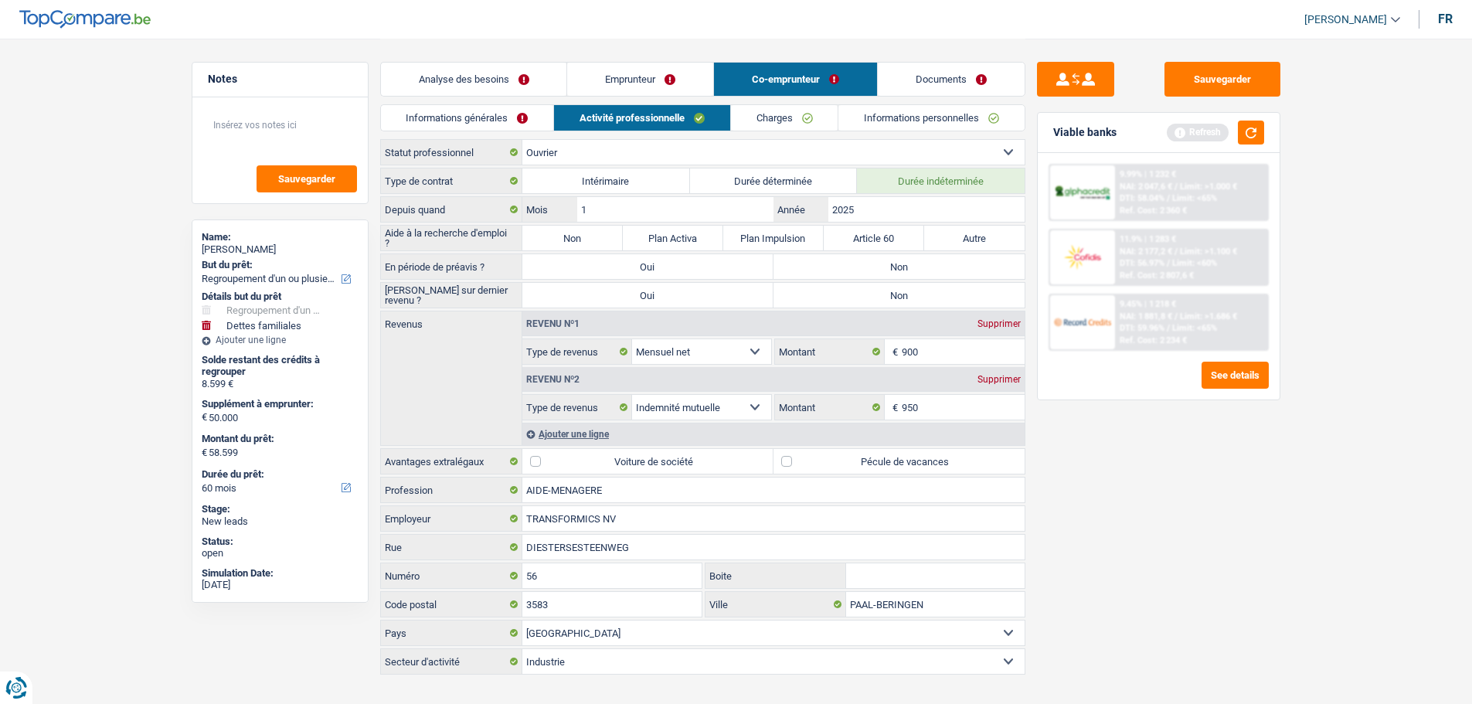
click at [887, 125] on link "Informations personnelles" at bounding box center [932, 118] width 186 height 26
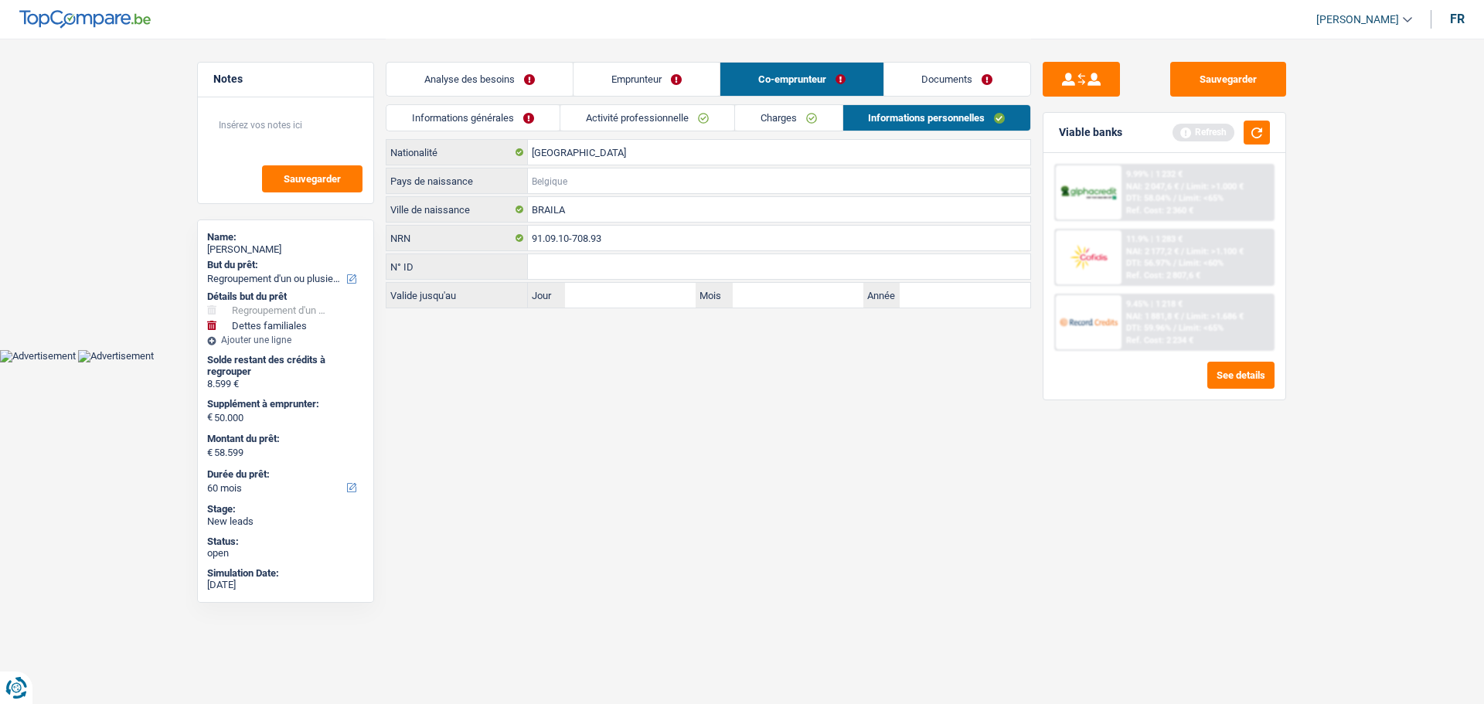
click at [585, 182] on input "Pays de naissance" at bounding box center [779, 180] width 502 height 25
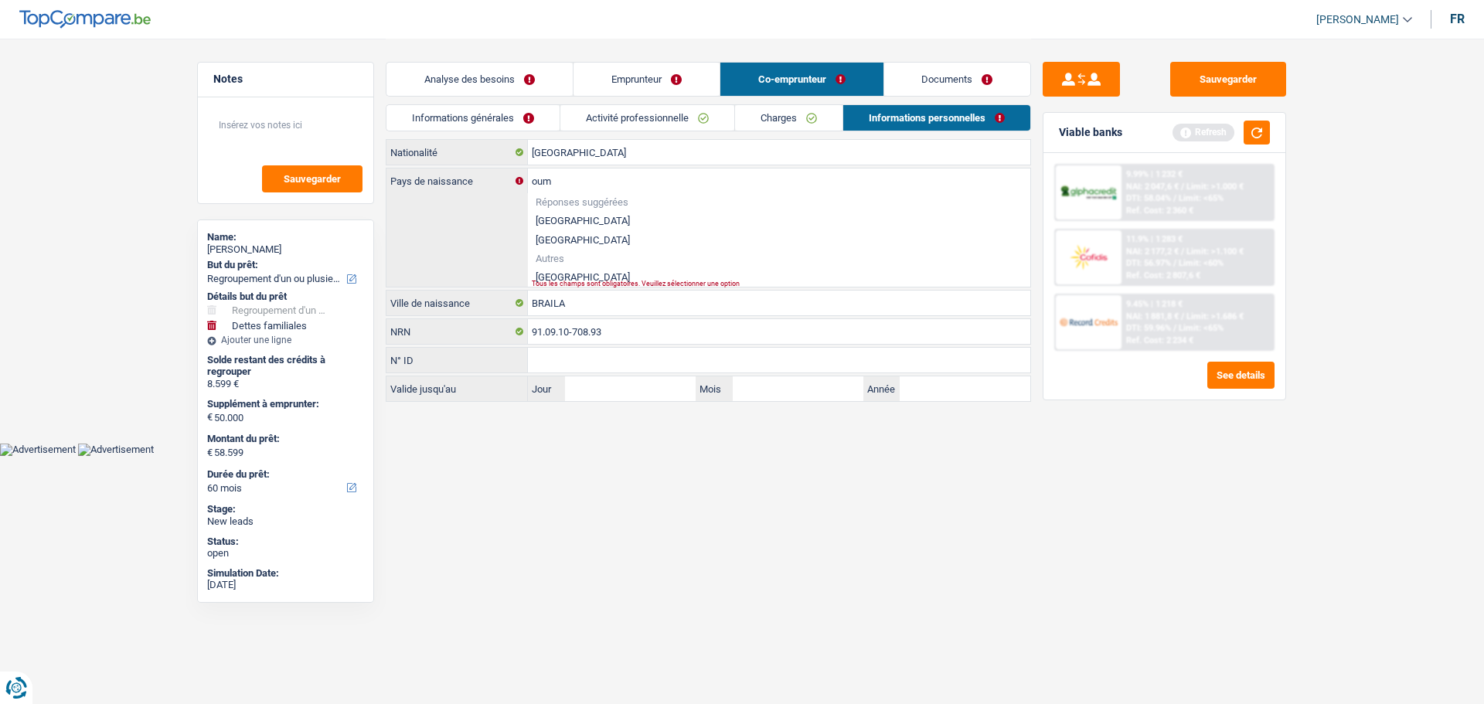
click at [580, 277] on li "Roumanie" at bounding box center [779, 276] width 502 height 19
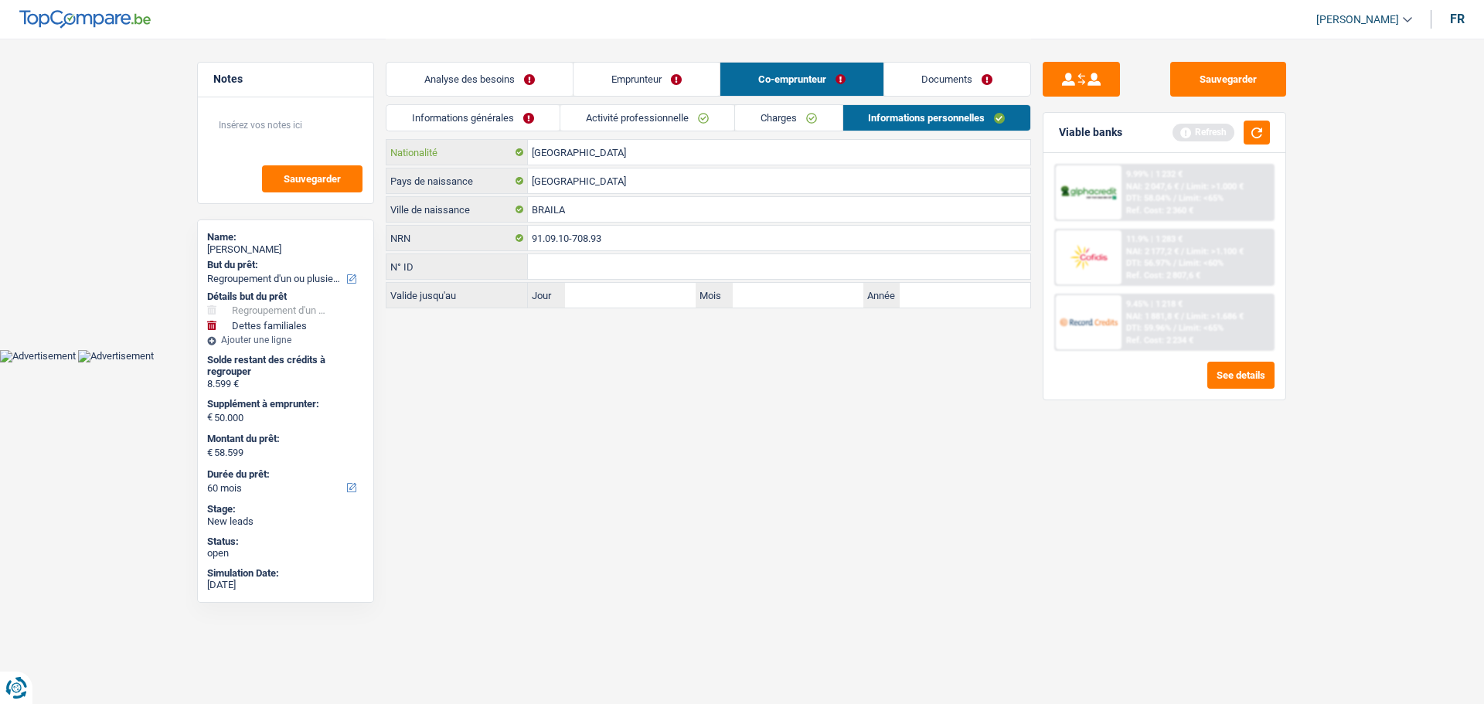
drag, startPoint x: 581, startPoint y: 148, endPoint x: 512, endPoint y: 146, distance: 69.6
click at [512, 146] on div "Belgique Nationalité" at bounding box center [708, 152] width 644 height 25
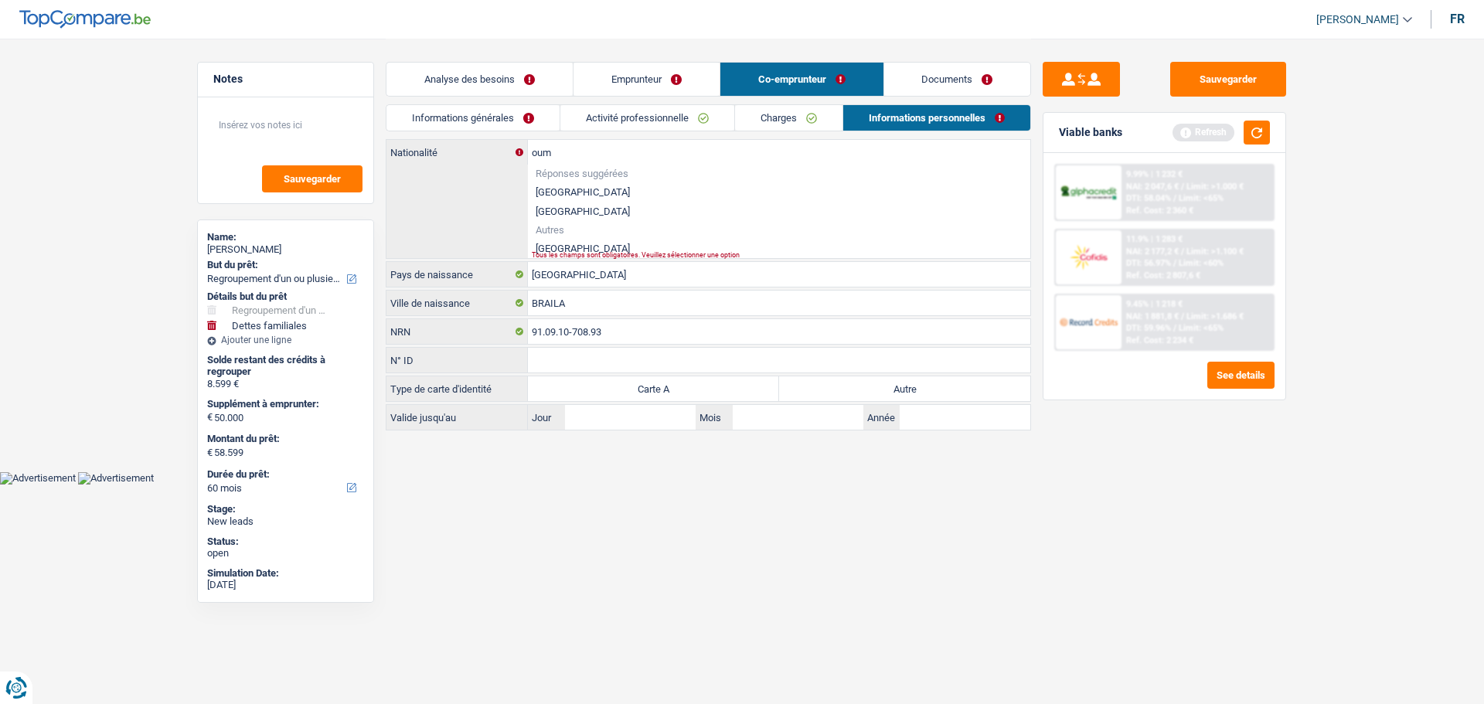
click at [577, 247] on li "Roumanie" at bounding box center [779, 248] width 502 height 19
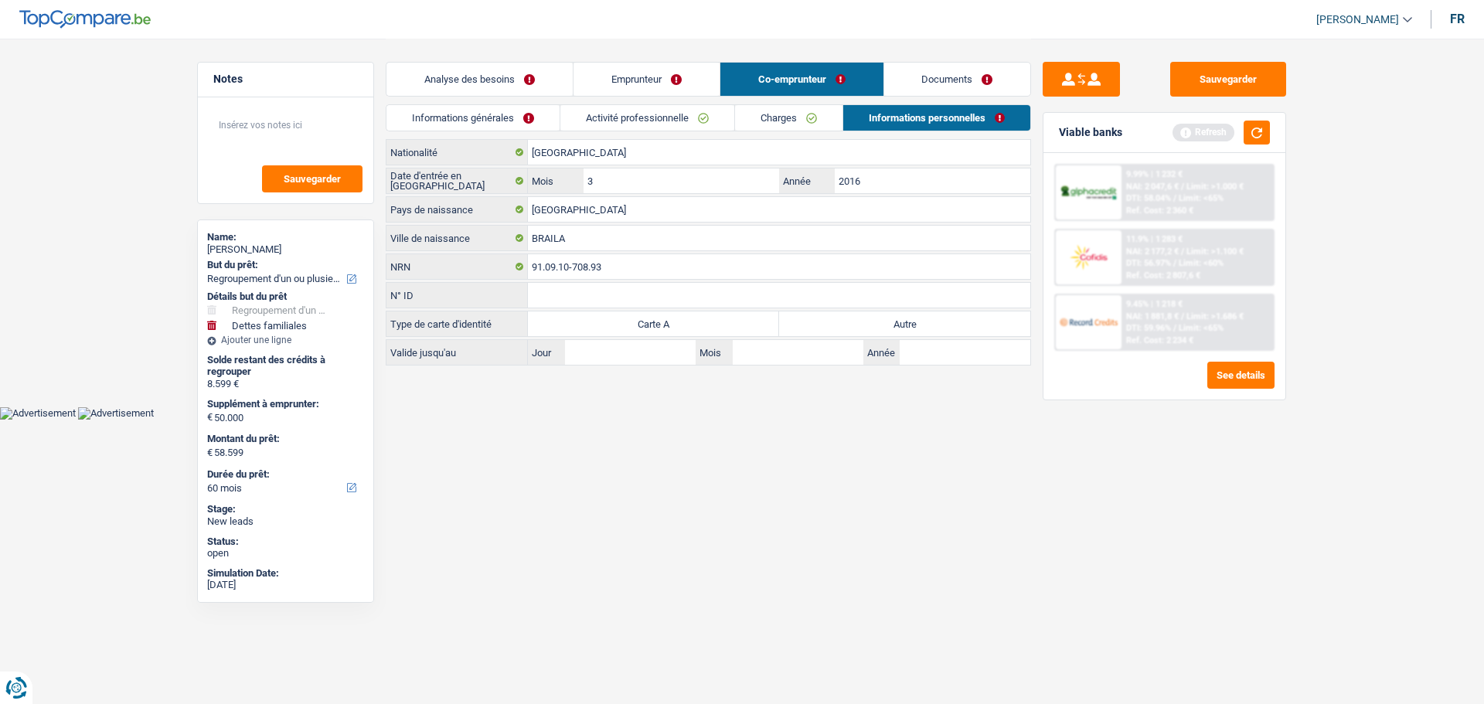
click at [679, 107] on link "Activité professionnelle" at bounding box center [647, 118] width 174 height 26
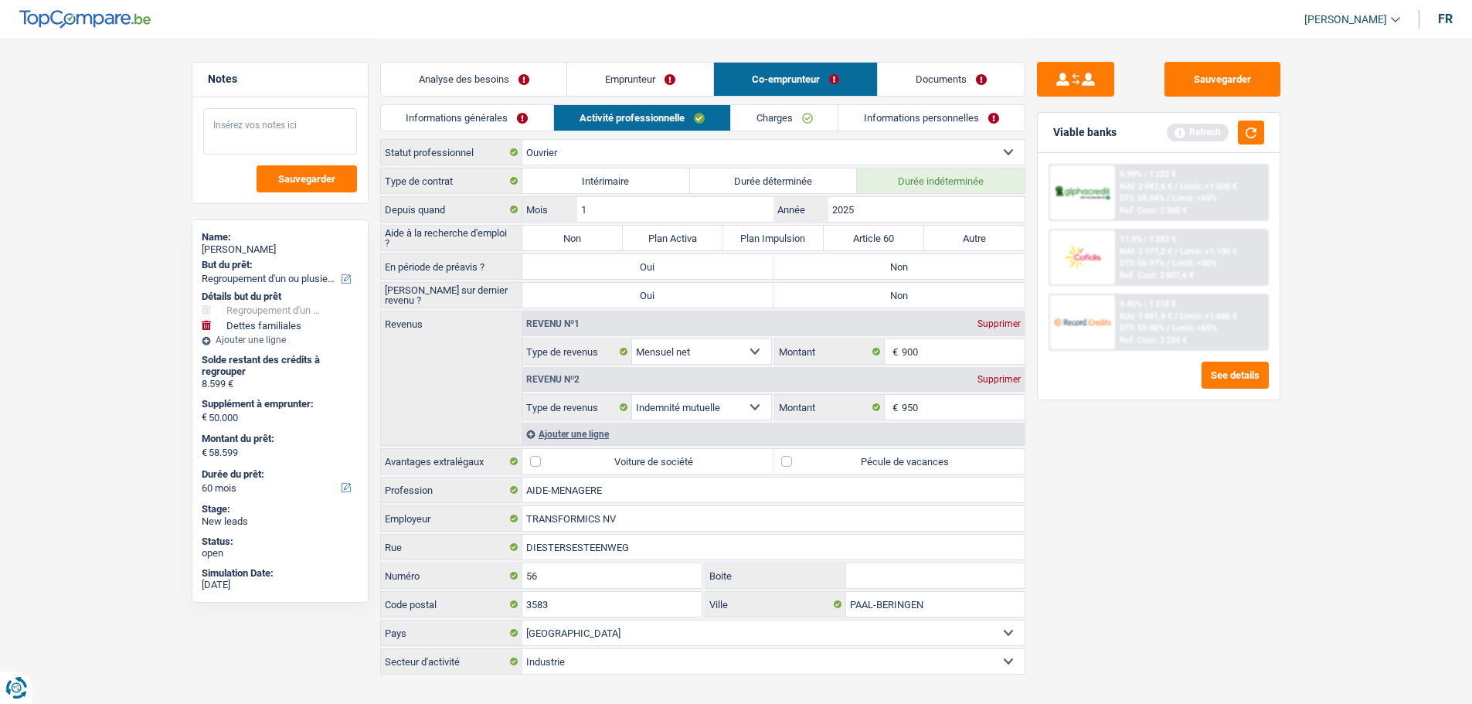
click at [296, 120] on textarea at bounding box center [280, 131] width 154 height 46
click at [935, 359] on input "900" at bounding box center [963, 351] width 123 height 25
click at [931, 408] on input "950" at bounding box center [963, 407] width 123 height 25
click at [932, 409] on input "950" at bounding box center [963, 407] width 123 height 25
click at [929, 343] on input "1.100" at bounding box center [963, 351] width 123 height 25
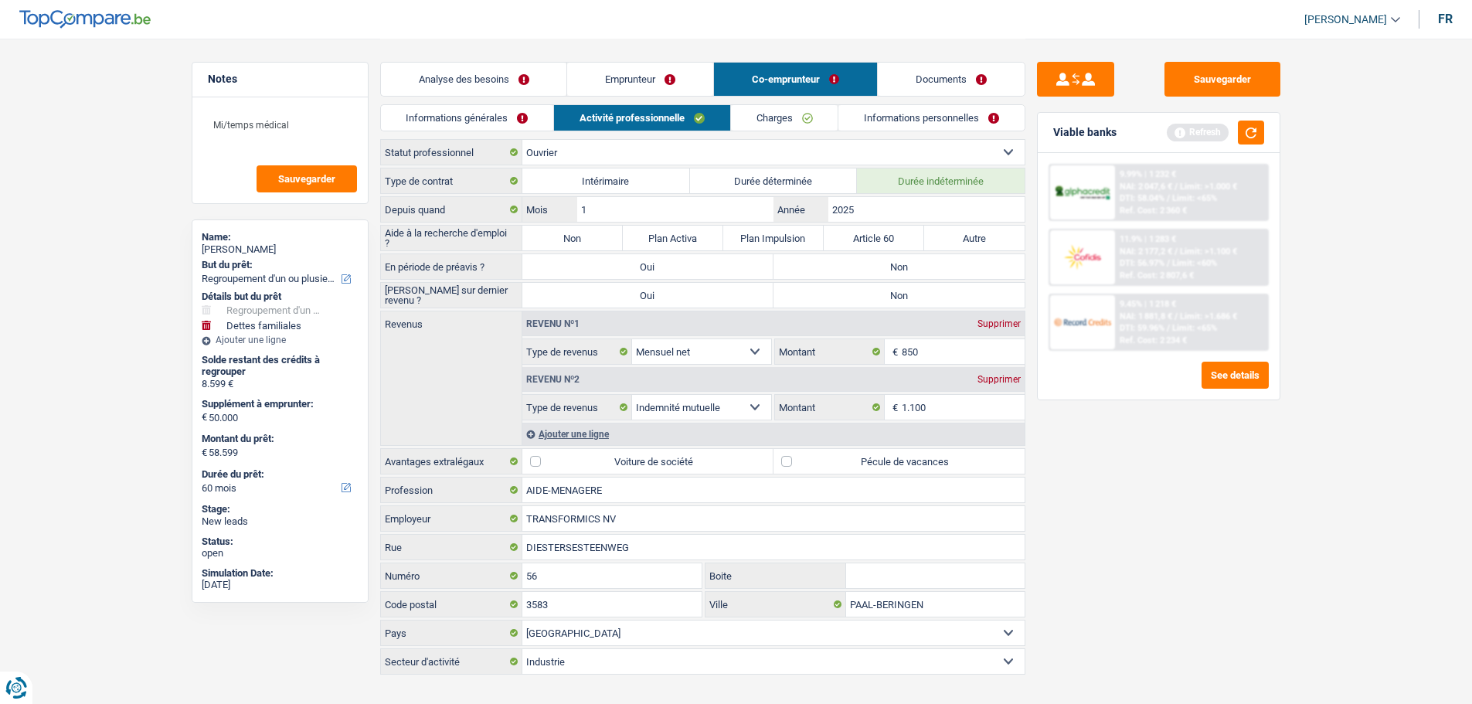
click at [949, 257] on label "Non" at bounding box center [899, 266] width 251 height 25
click at [949, 257] on input "Non" at bounding box center [899, 266] width 251 height 25
click at [917, 282] on div "Saisie sur dernier revenu ? Oui Non Tous les champs sont obligatoires. Veuillez…" at bounding box center [702, 295] width 645 height 26
click at [912, 296] on label "Non" at bounding box center [899, 295] width 251 height 25
click at [912, 296] on input "Non" at bounding box center [899, 295] width 251 height 25
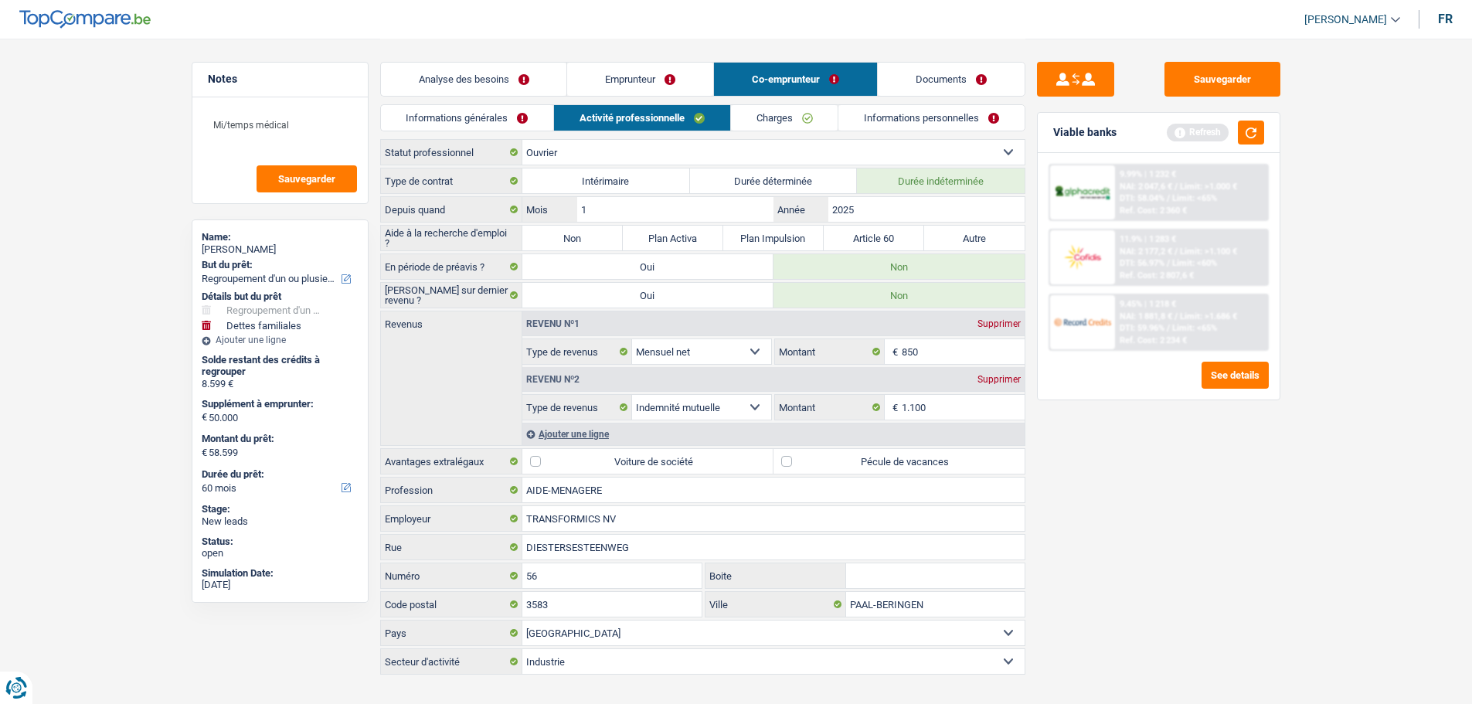
click at [599, 237] on label "Non" at bounding box center [572, 238] width 100 height 25
click at [599, 237] on input "Non" at bounding box center [572, 238] width 100 height 25
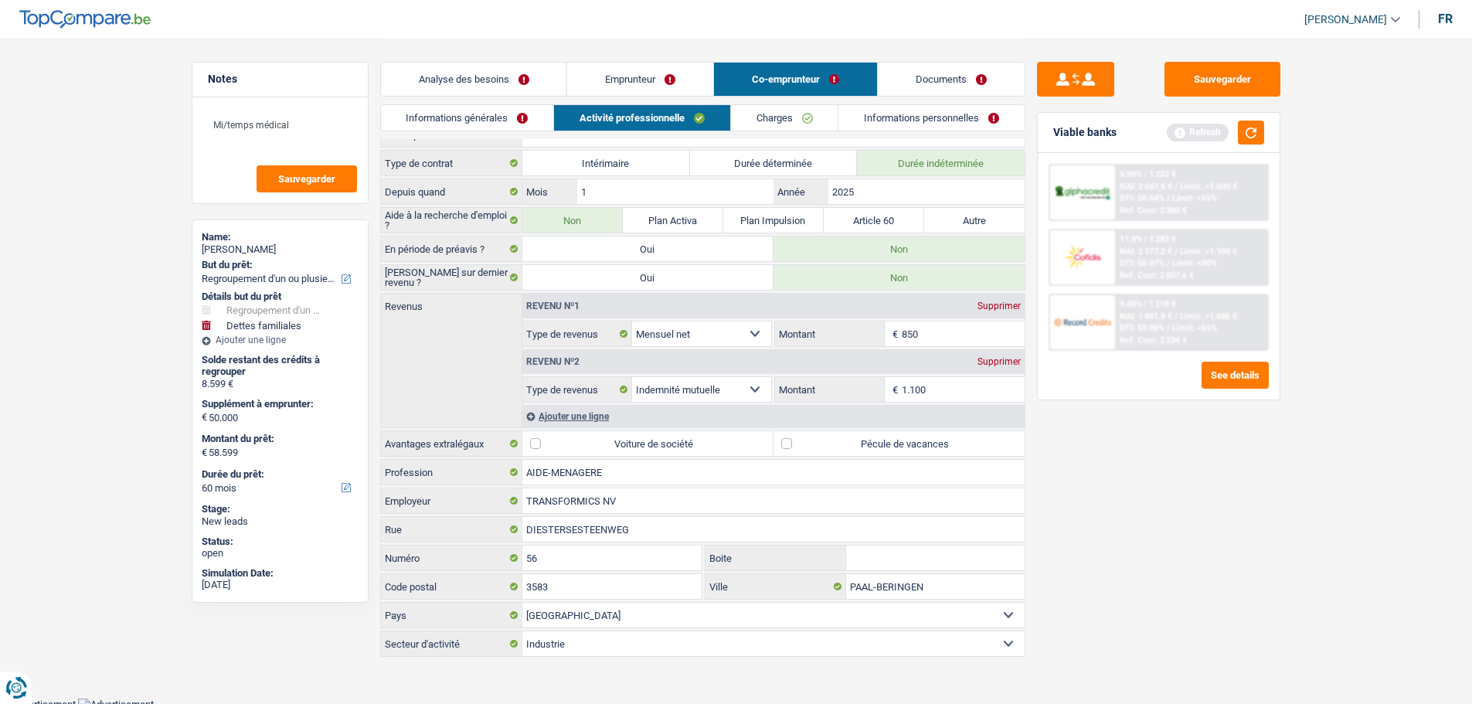
scroll to position [23, 0]
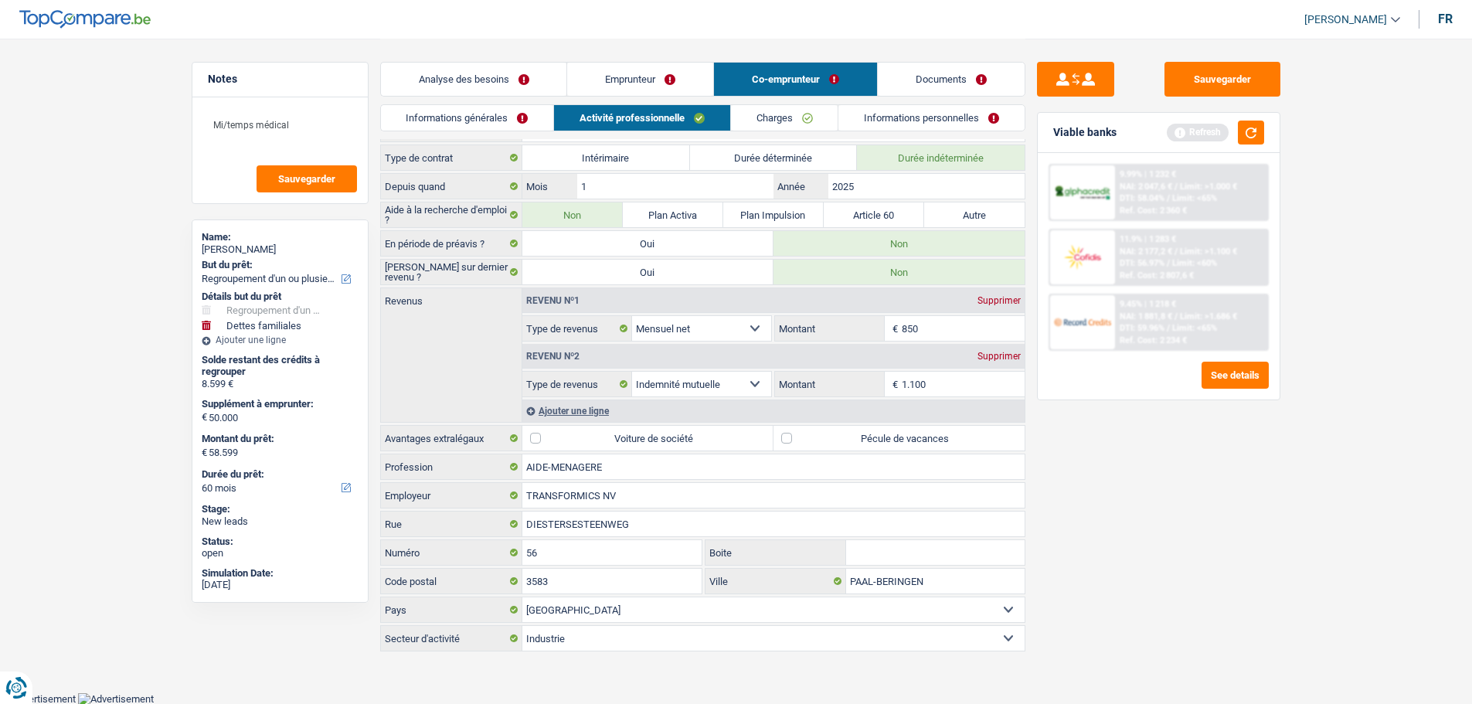
click at [846, 444] on label "Pécule de vacances" at bounding box center [899, 438] width 251 height 25
click at [846, 444] on input "Pécule de vacances" at bounding box center [899, 438] width 251 height 25
click at [824, 120] on link "Charges" at bounding box center [784, 118] width 107 height 26
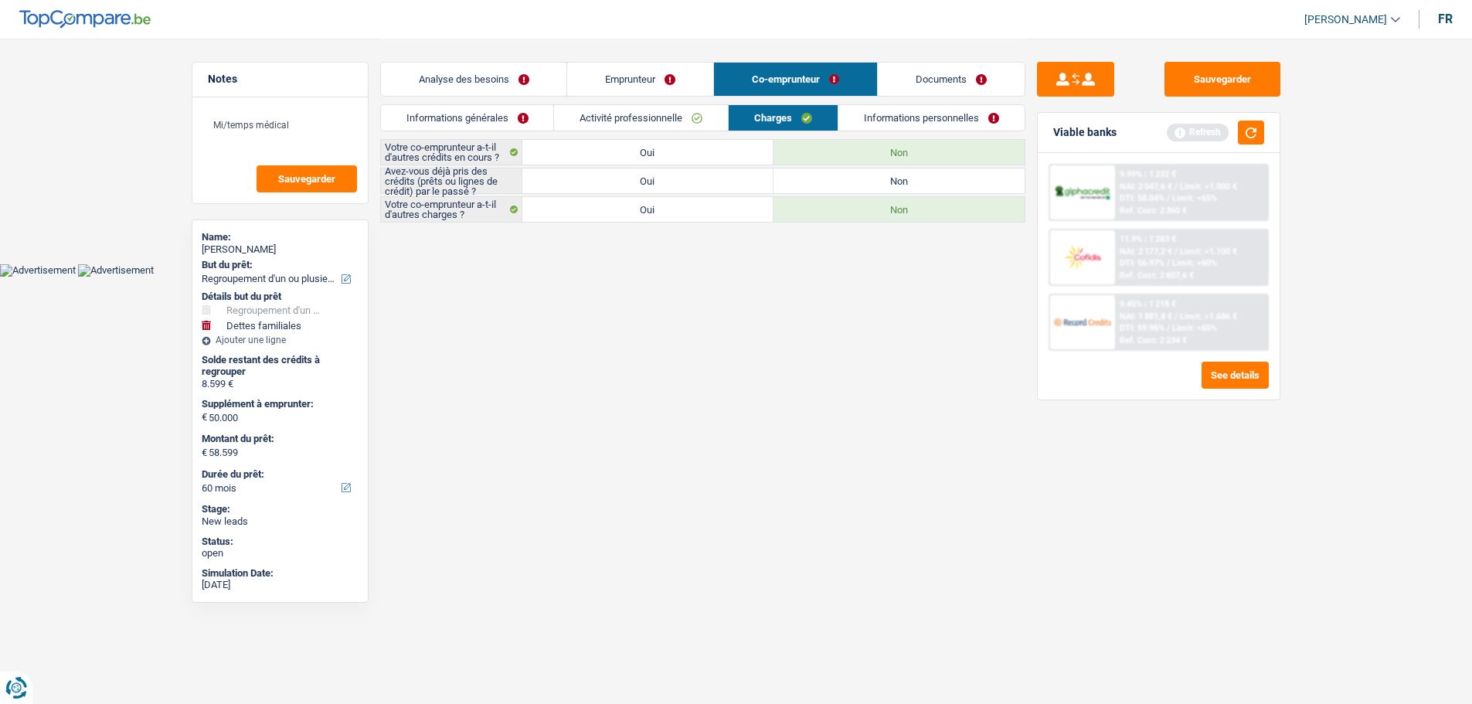
scroll to position [0, 0]
click at [718, 177] on label "Oui" at bounding box center [653, 180] width 251 height 25
click at [718, 177] on input "Oui" at bounding box center [653, 180] width 251 height 25
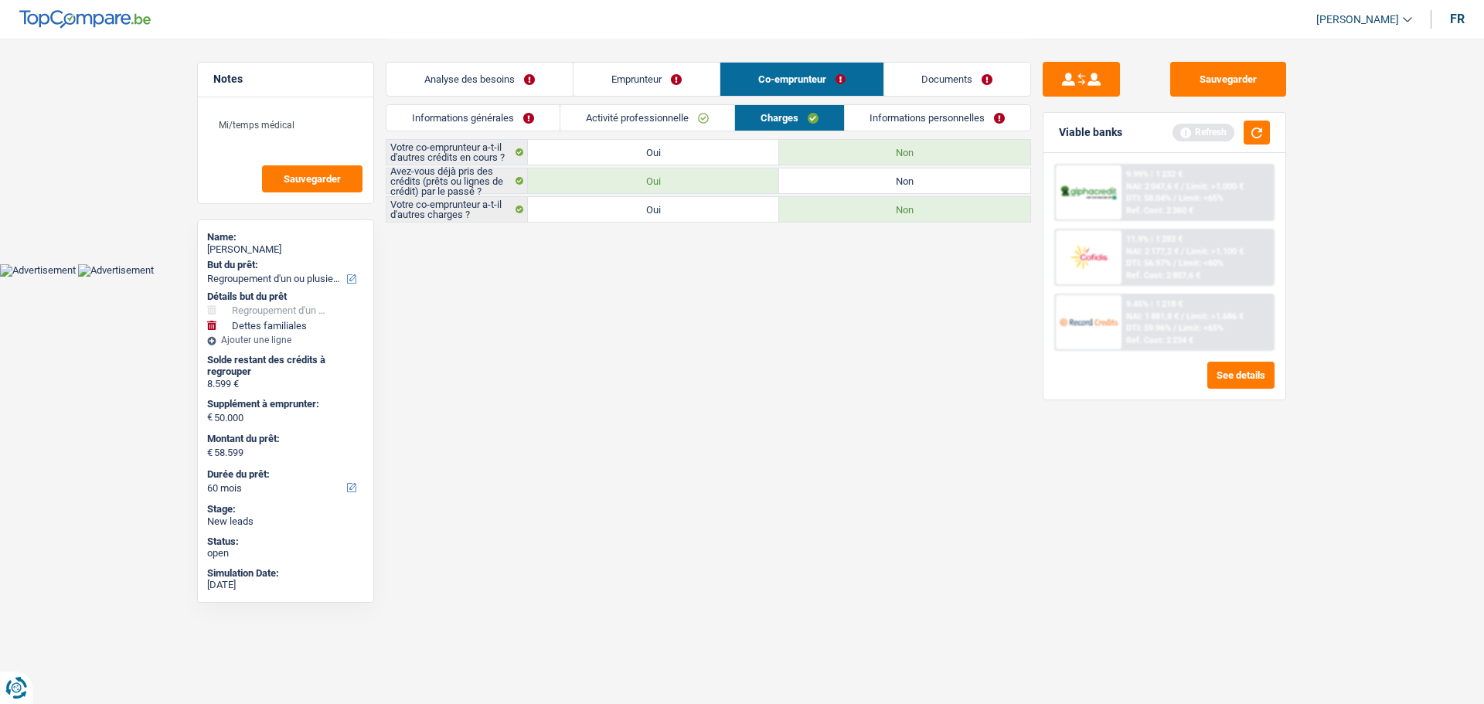
click at [936, 114] on link "Informations personnelles" at bounding box center [938, 118] width 186 height 26
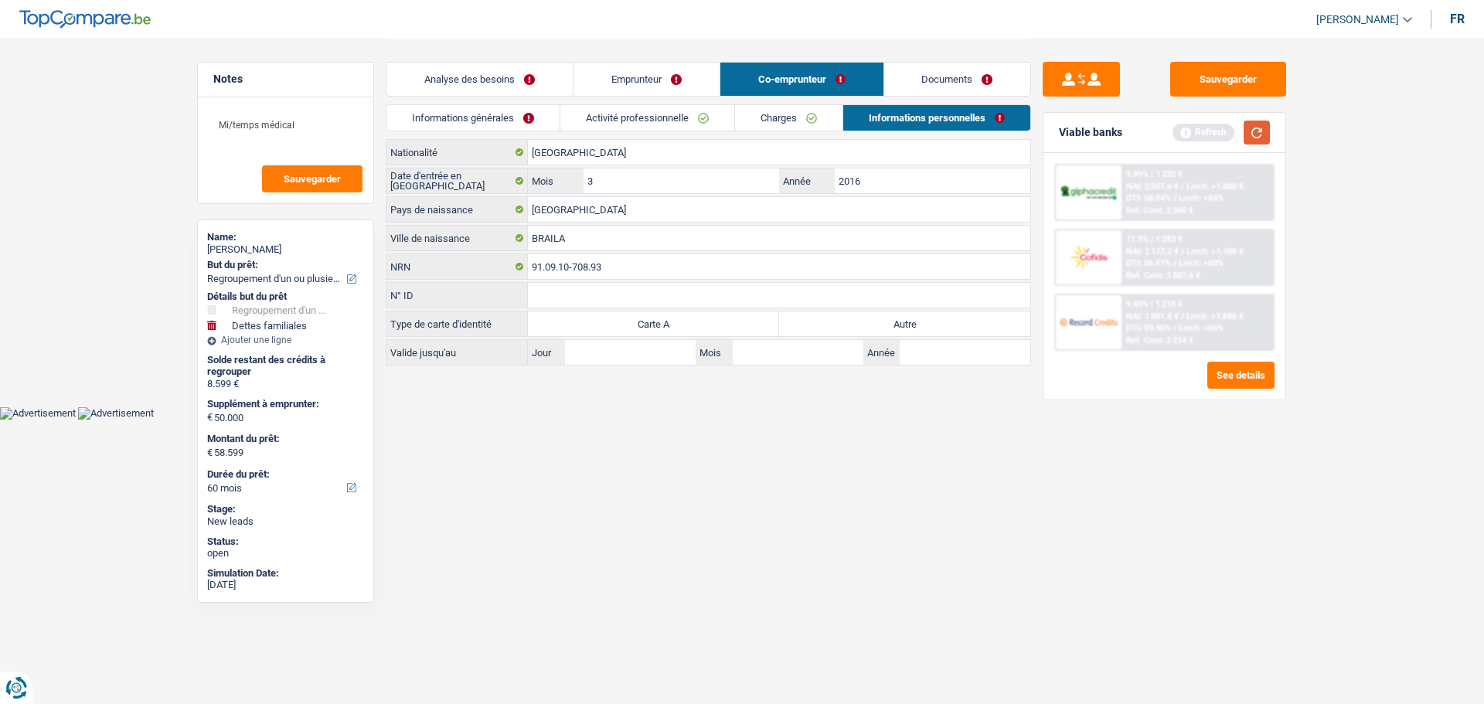
click at [1265, 140] on button "button" at bounding box center [1257, 133] width 26 height 24
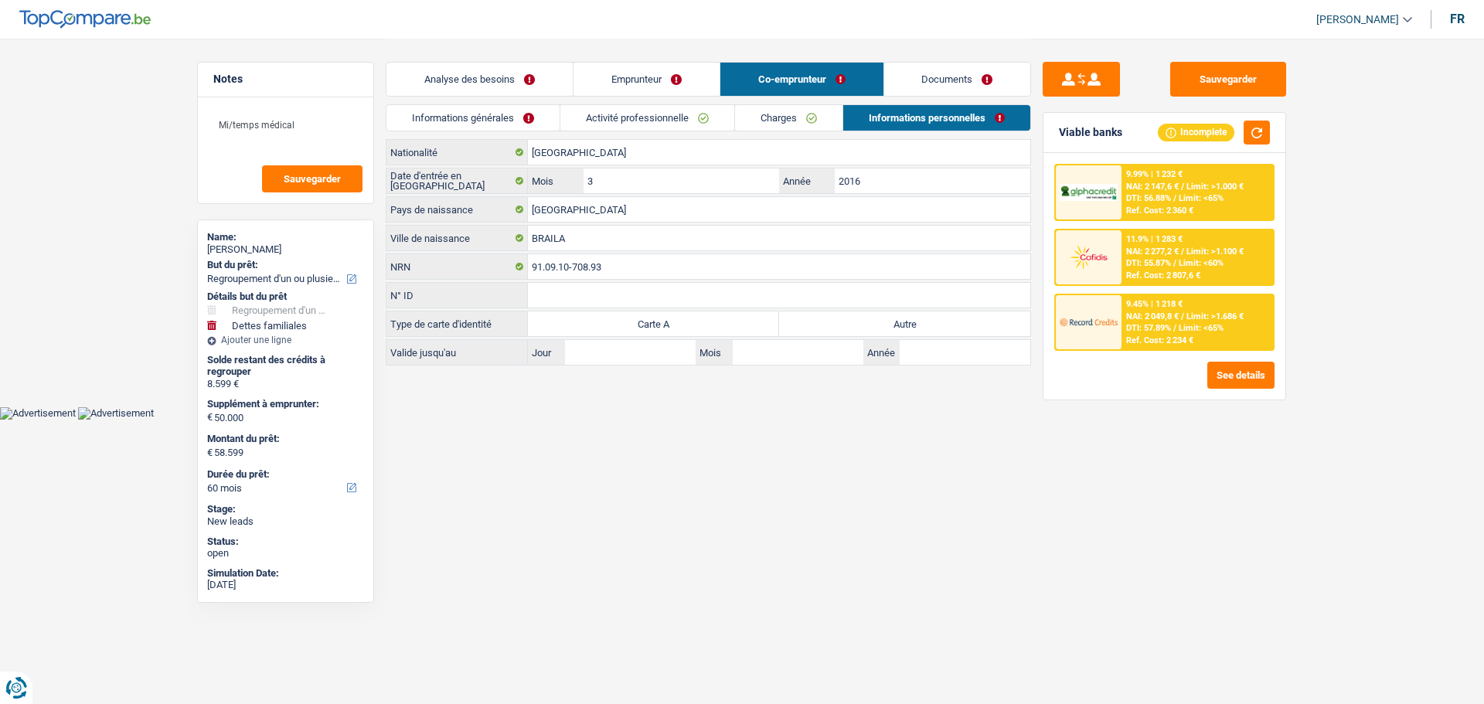
click at [488, 79] on link "Analyse des besoins" at bounding box center [479, 79] width 186 height 33
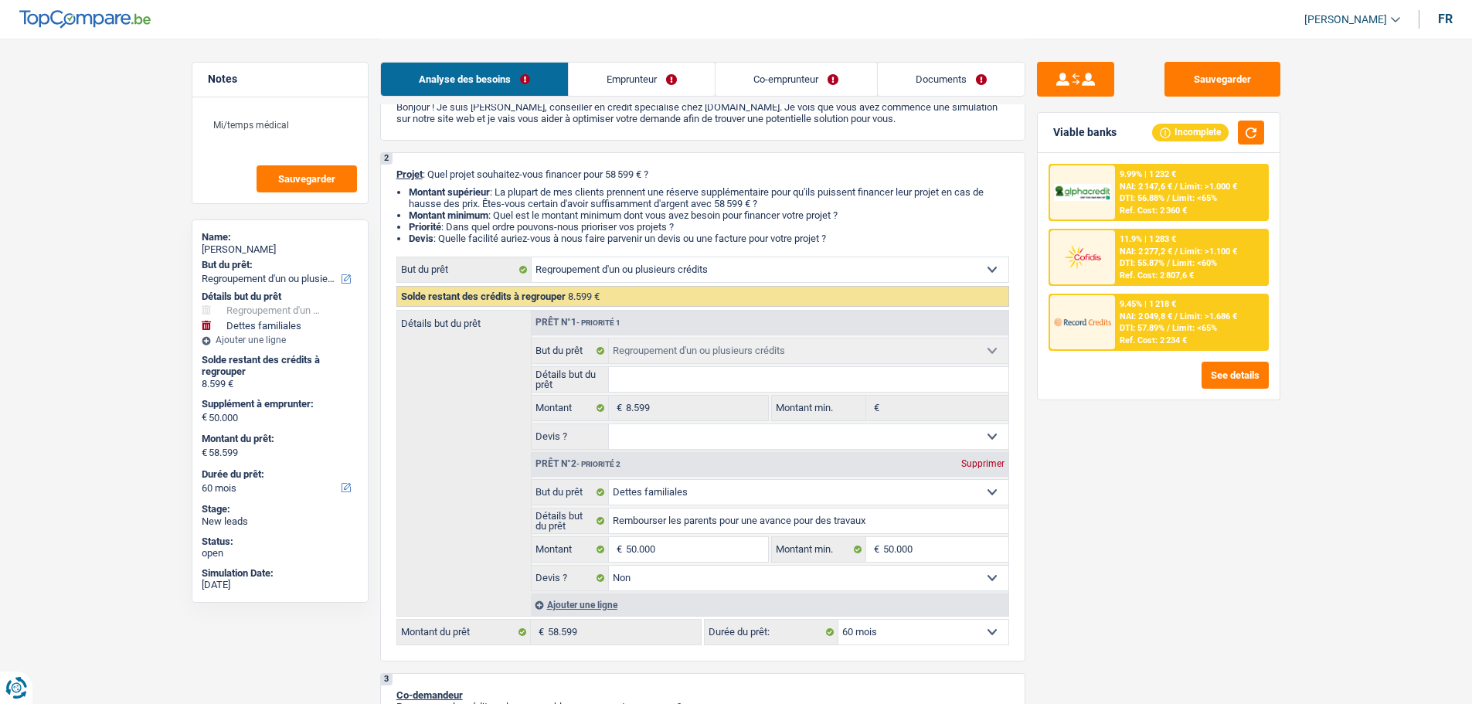
scroll to position [77, 0]
click at [311, 117] on textarea "Mi/temps médical" at bounding box center [280, 131] width 154 height 46
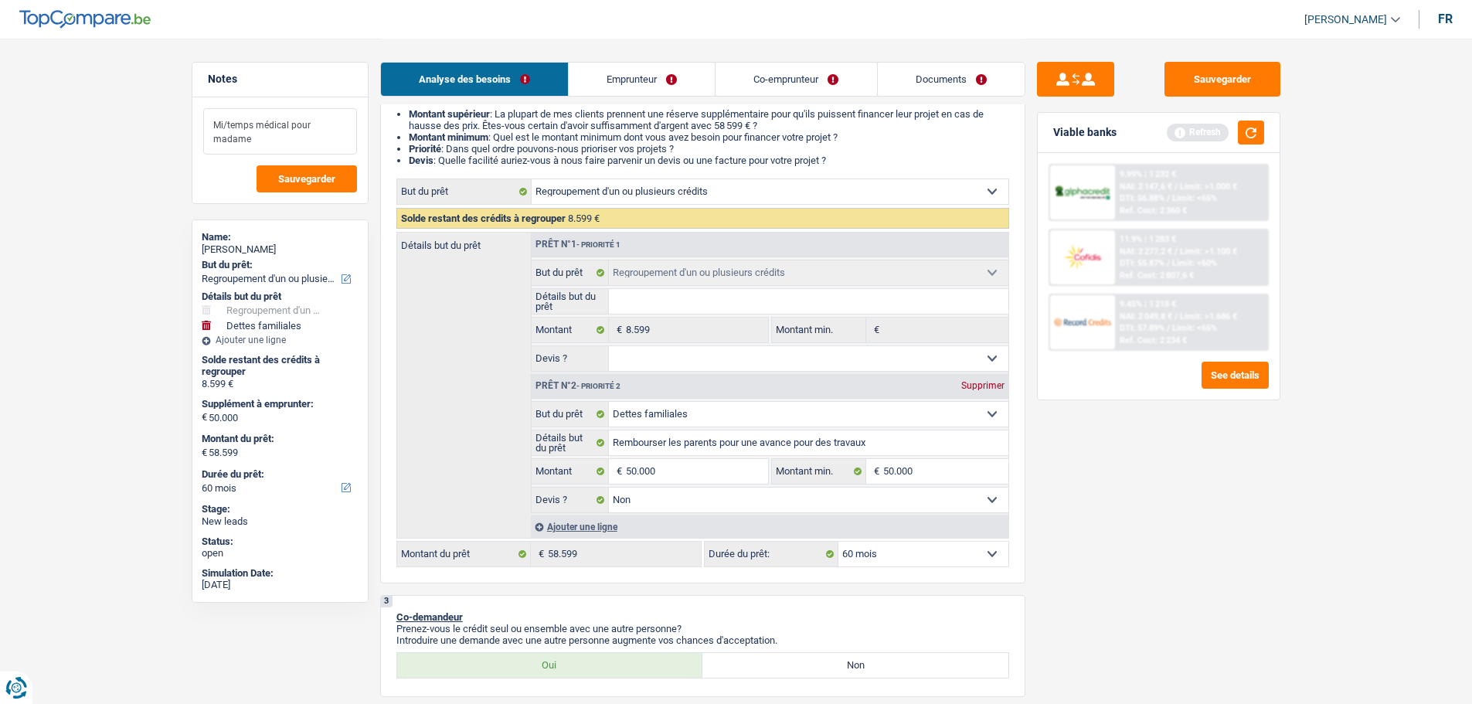
scroll to position [232, 0]
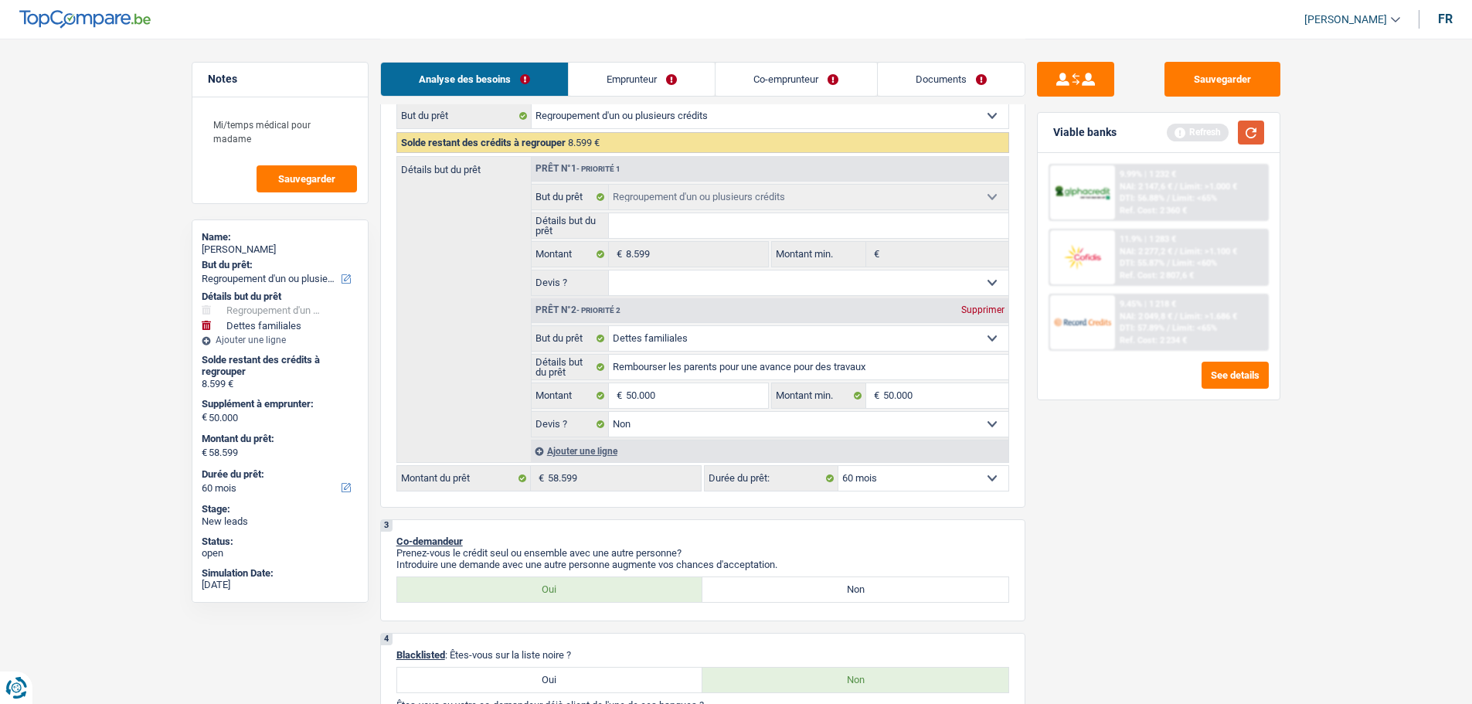
click at [1247, 125] on button "button" at bounding box center [1251, 133] width 26 height 24
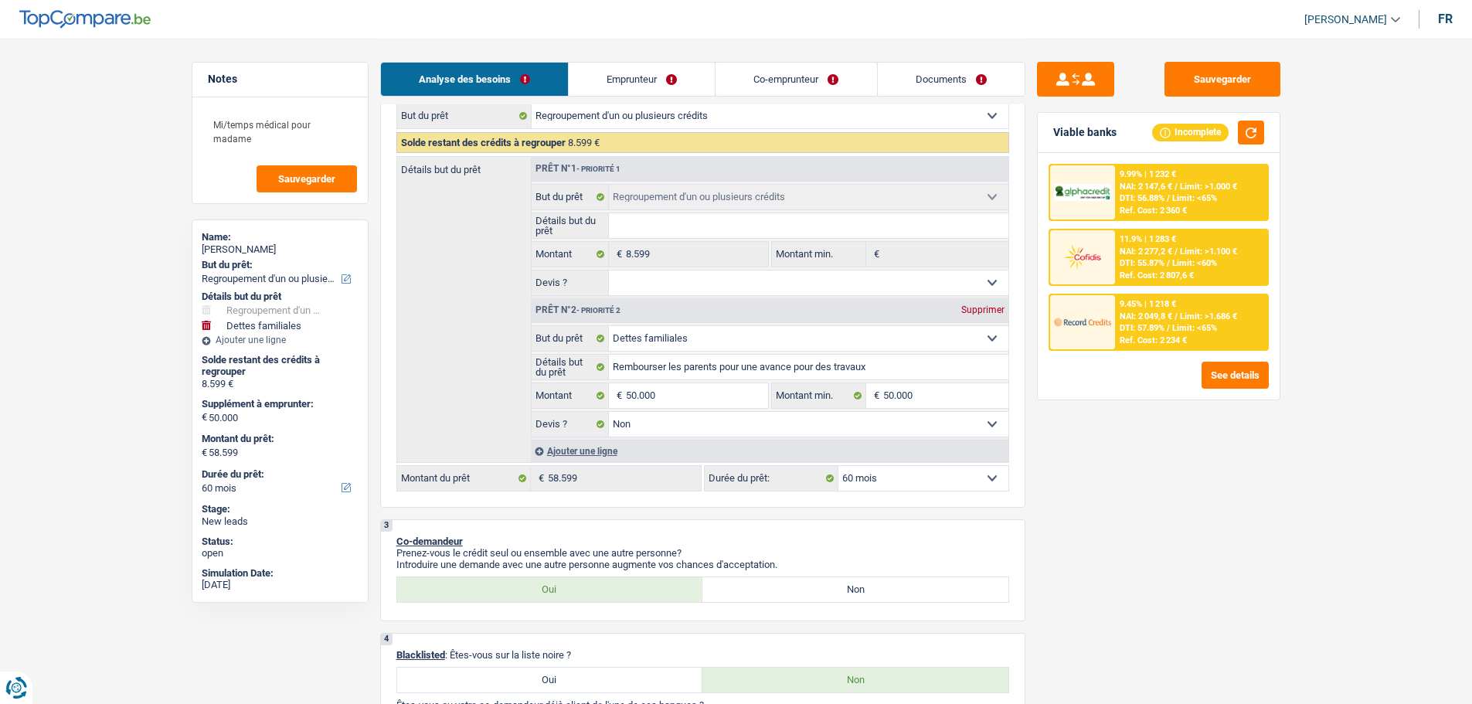
click at [1186, 335] on div "Ref. Cost: 2 234 €" at bounding box center [1153, 340] width 67 height 10
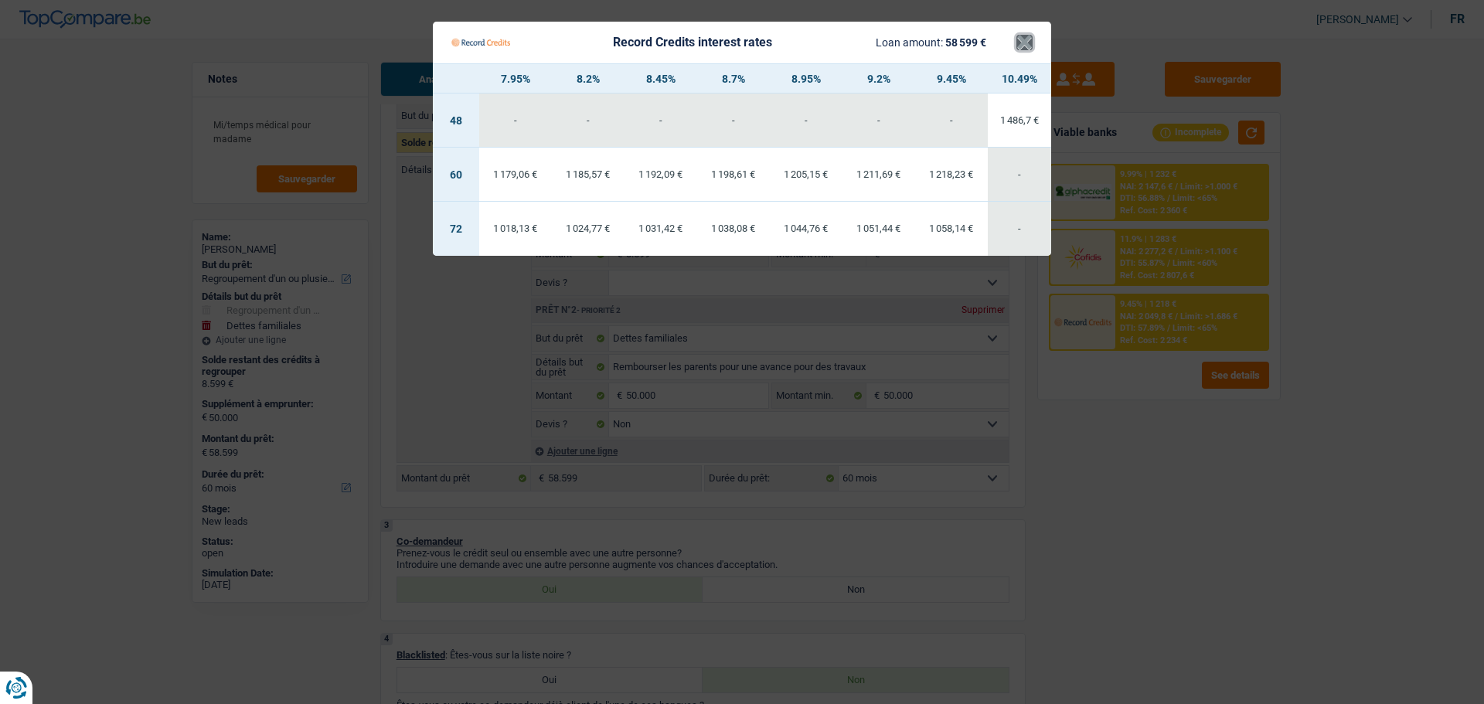
click at [1031, 39] on button "×" at bounding box center [1024, 42] width 16 height 15
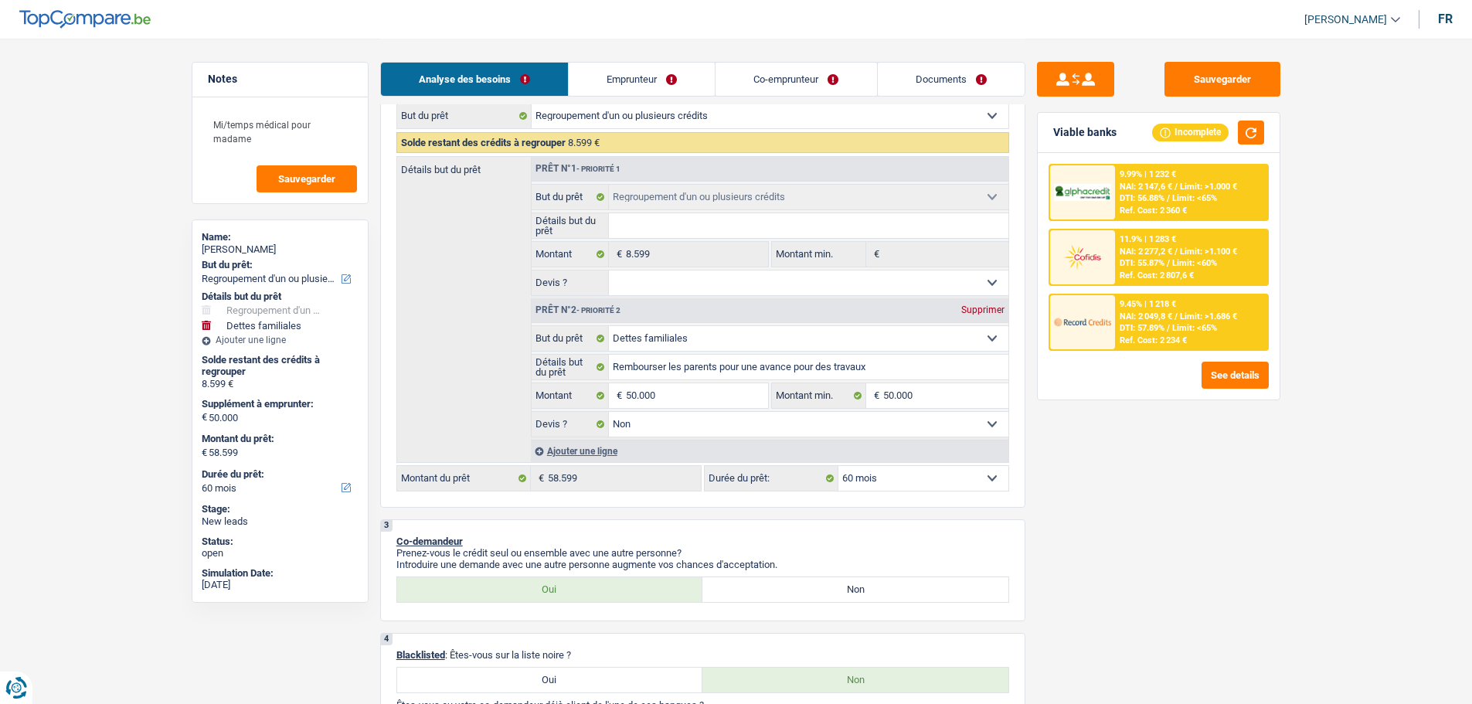
click at [1206, 176] on div "9.99% | 1 232 € NAI: 2 147,6 € / Limit: >1.000 € DTI: 56.88% / Limit: <65% Ref.…" at bounding box center [1191, 192] width 152 height 54
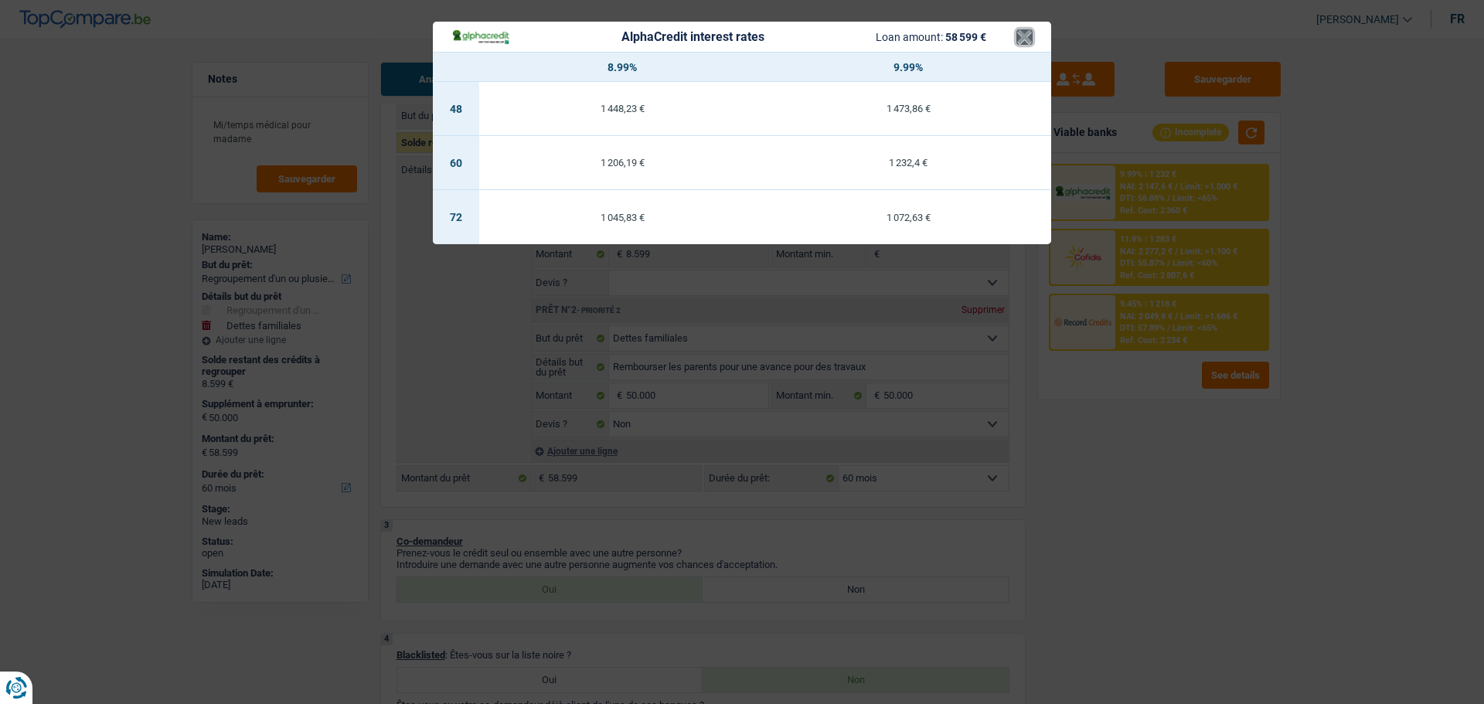
click at [1025, 39] on button "×" at bounding box center [1024, 36] width 16 height 15
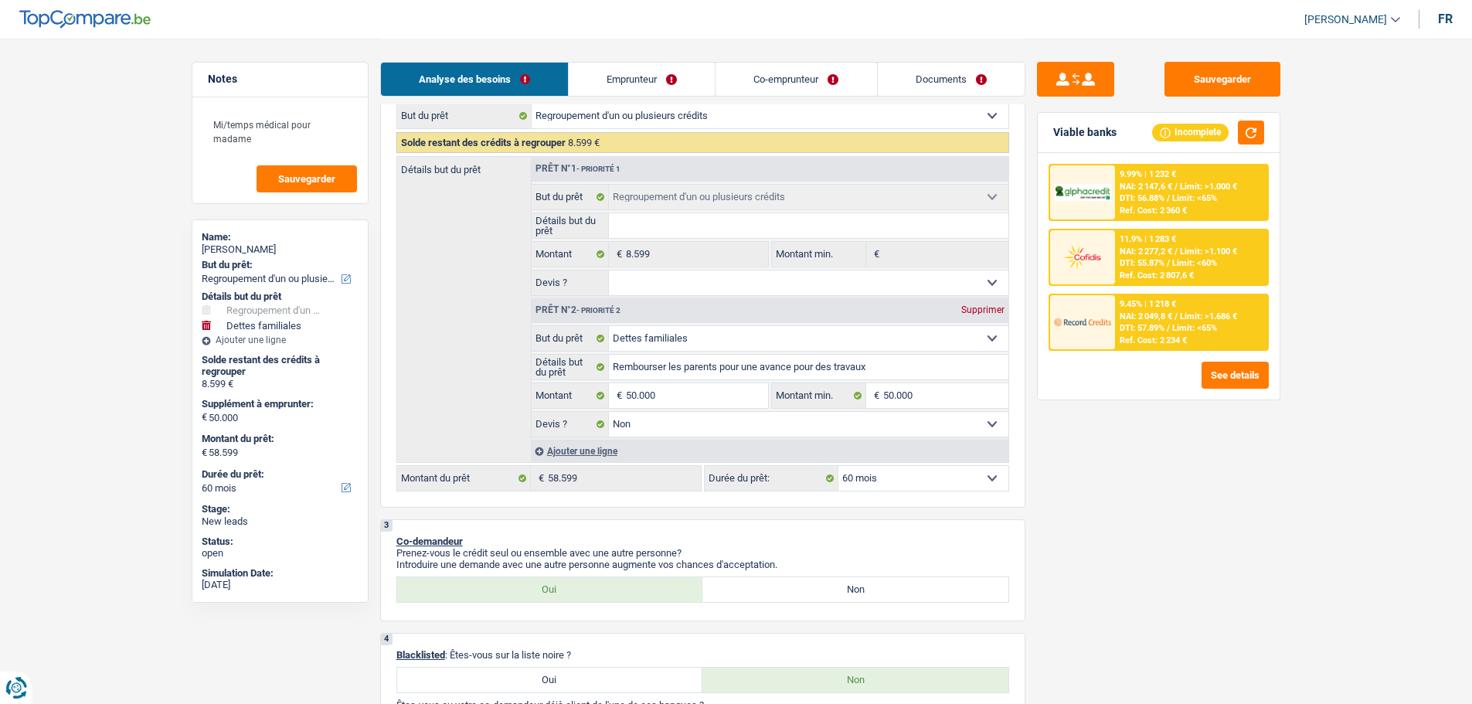
click at [1153, 338] on div "Ref. Cost: 2 234 €" at bounding box center [1153, 340] width 67 height 10
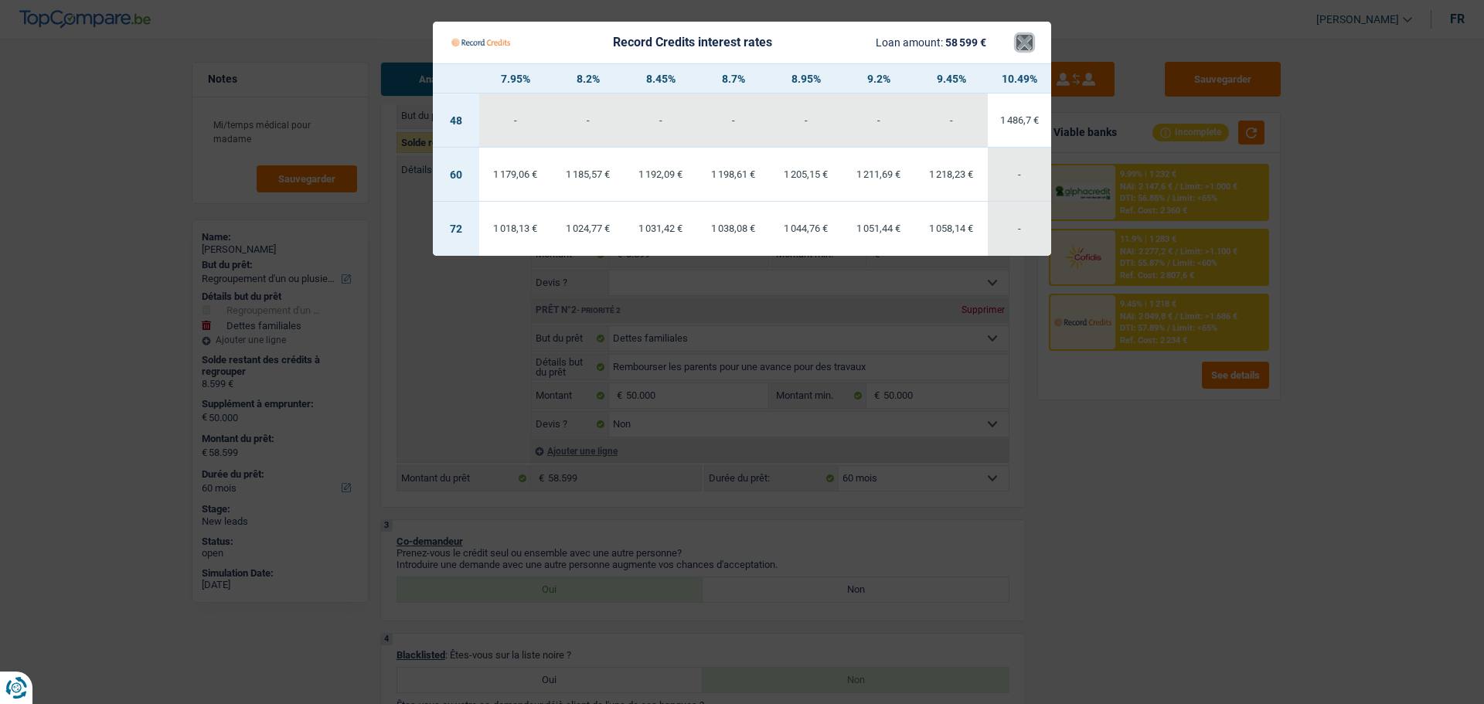
click at [1023, 39] on button "×" at bounding box center [1024, 42] width 16 height 15
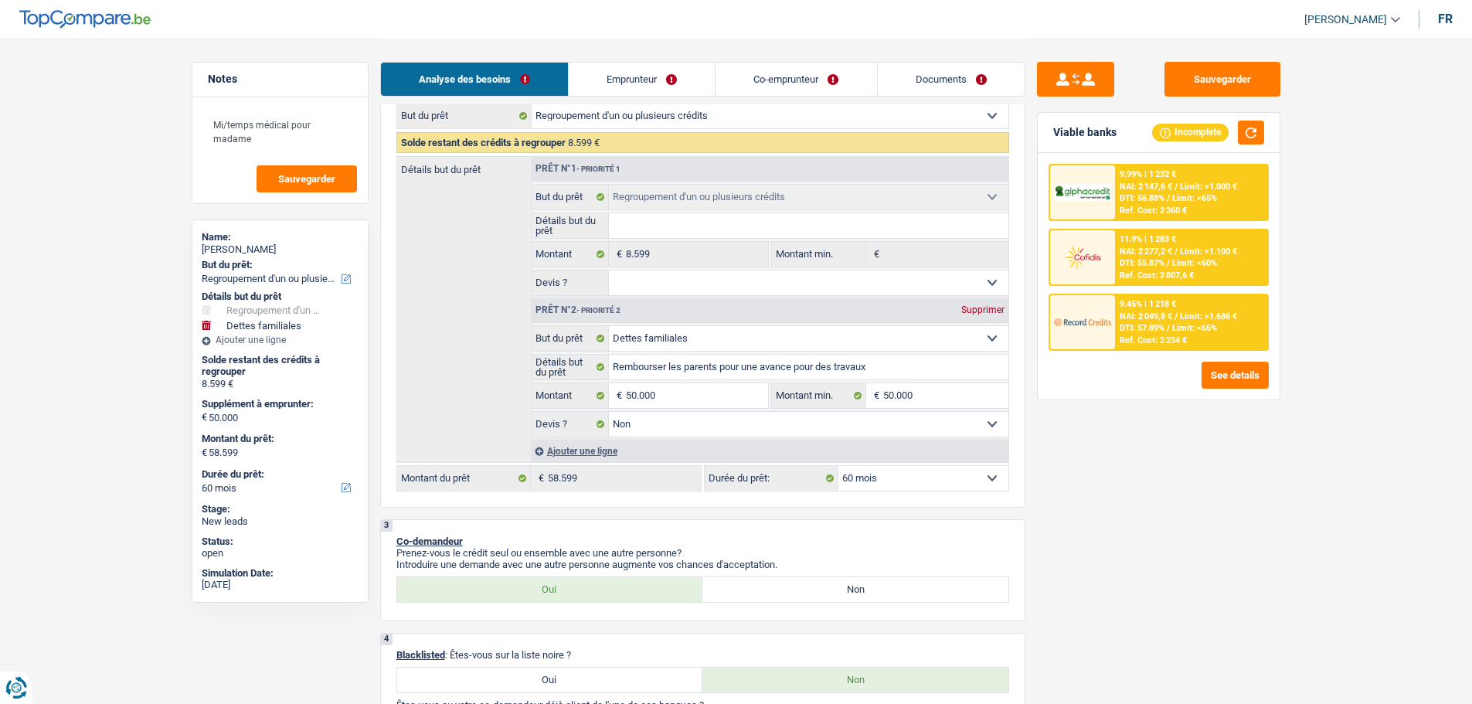
click at [1141, 325] on span "DTI: 57.89%" at bounding box center [1142, 328] width 45 height 10
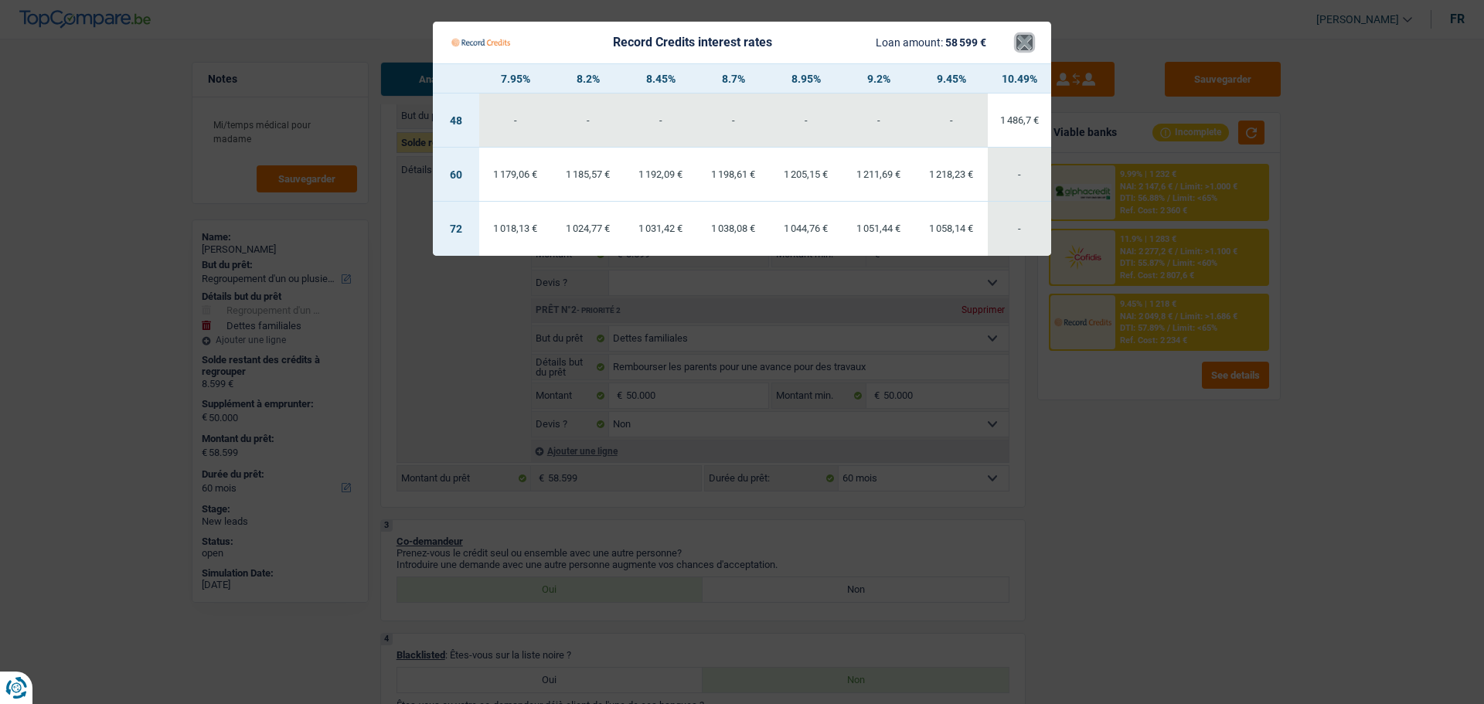
click at [1027, 36] on button "×" at bounding box center [1024, 42] width 16 height 15
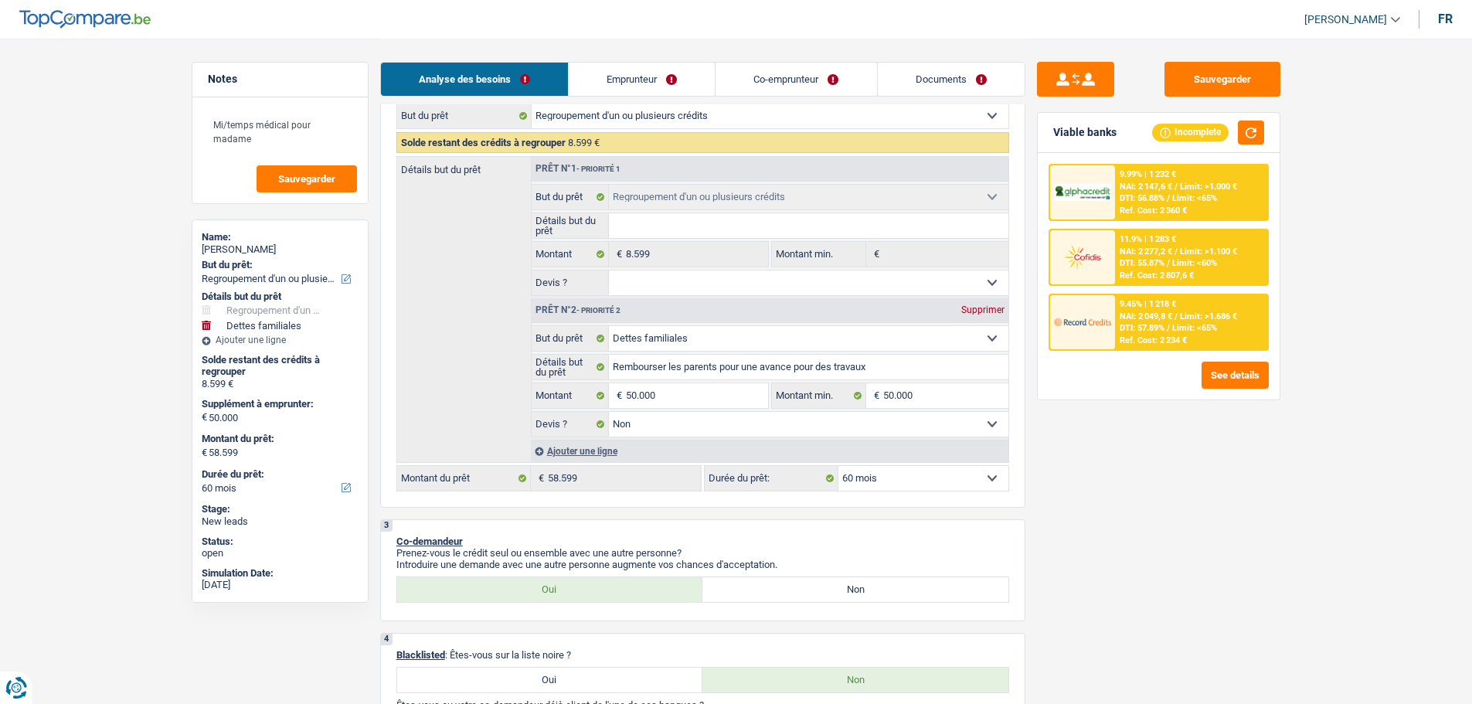
click at [1169, 182] on span "NAI: 2 147,6 €" at bounding box center [1146, 187] width 53 height 10
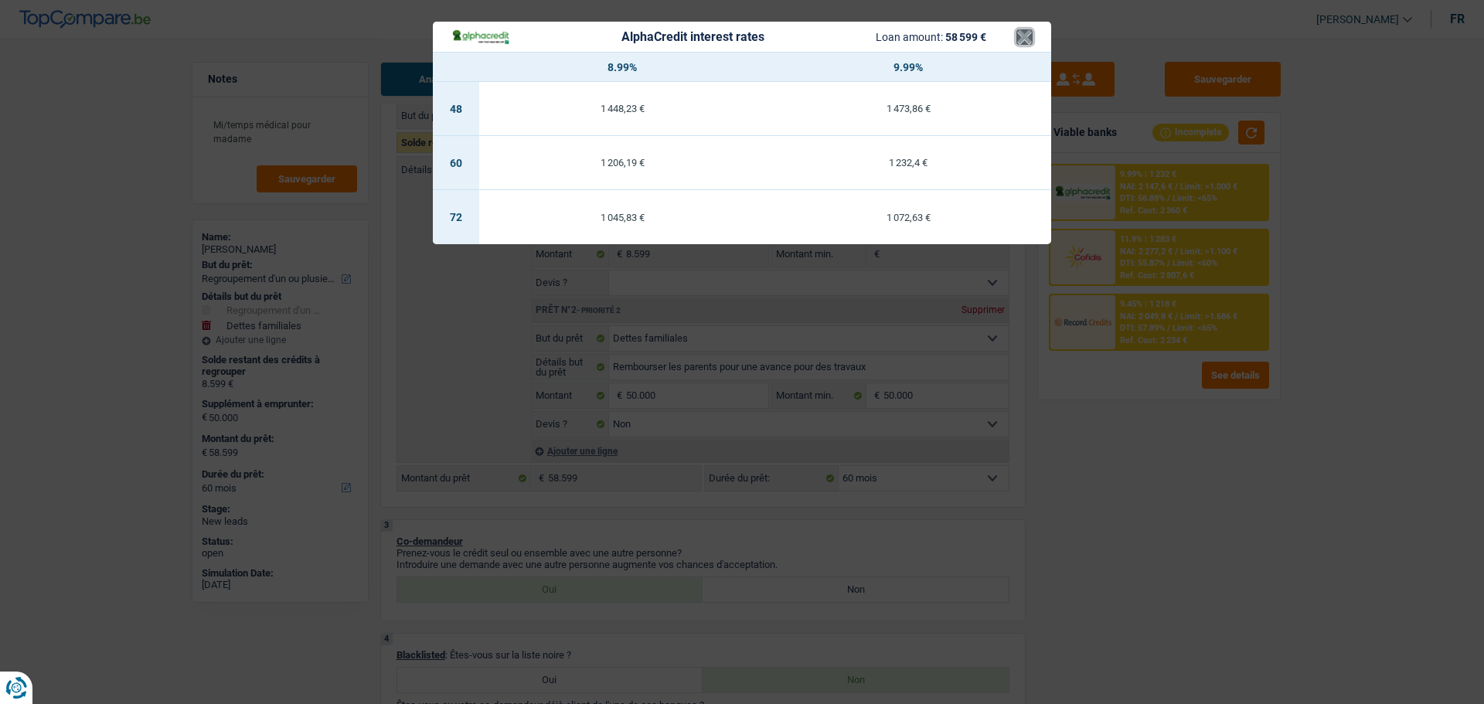
click at [1026, 41] on button "×" at bounding box center [1024, 36] width 16 height 15
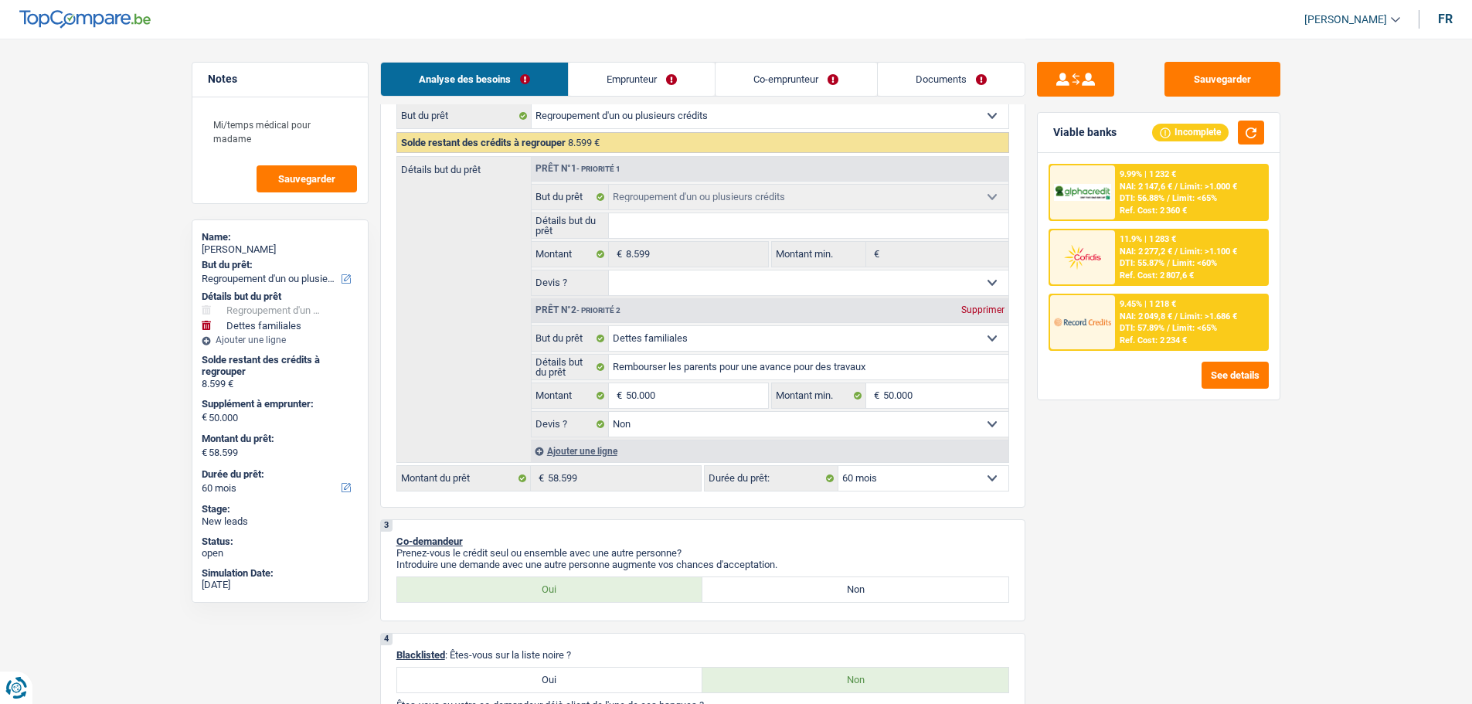
click at [1098, 267] on img at bounding box center [1082, 257] width 57 height 29
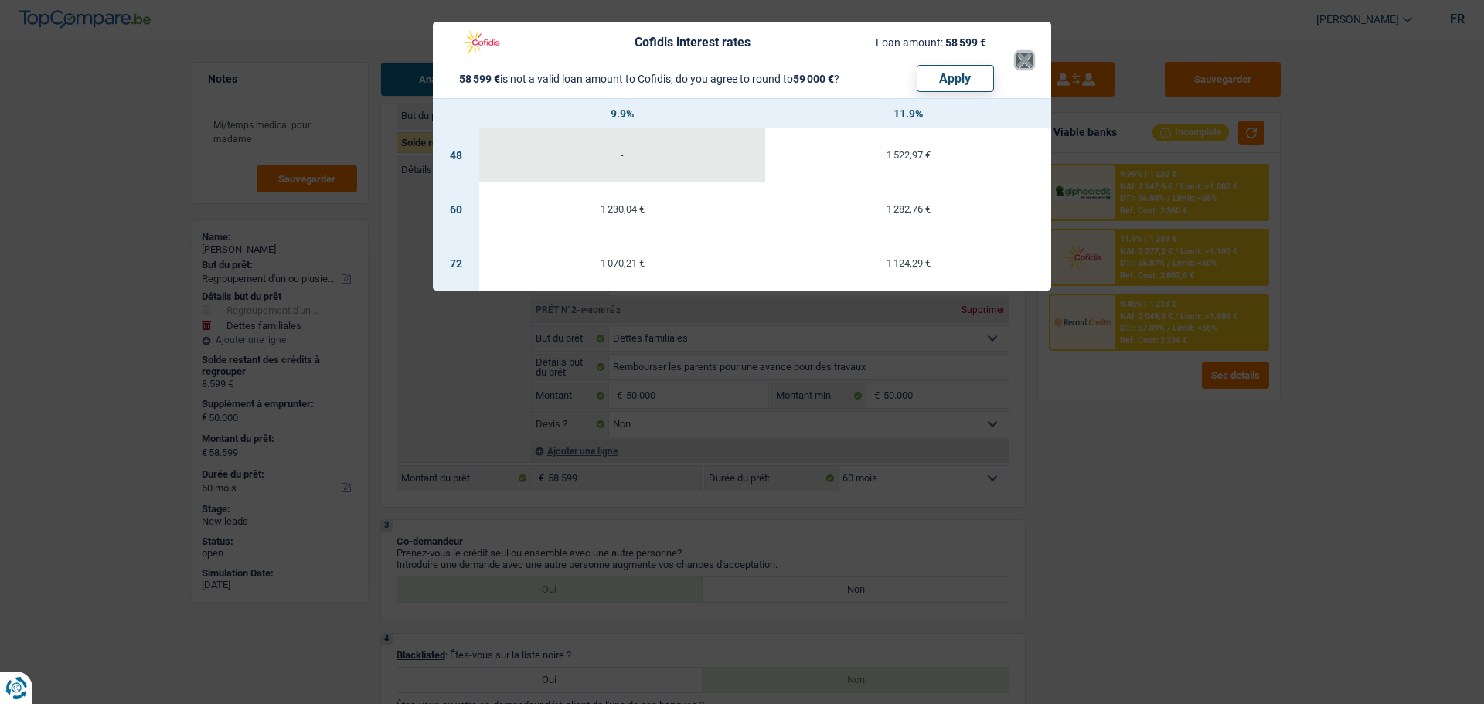
click at [1026, 63] on button "×" at bounding box center [1024, 60] width 16 height 15
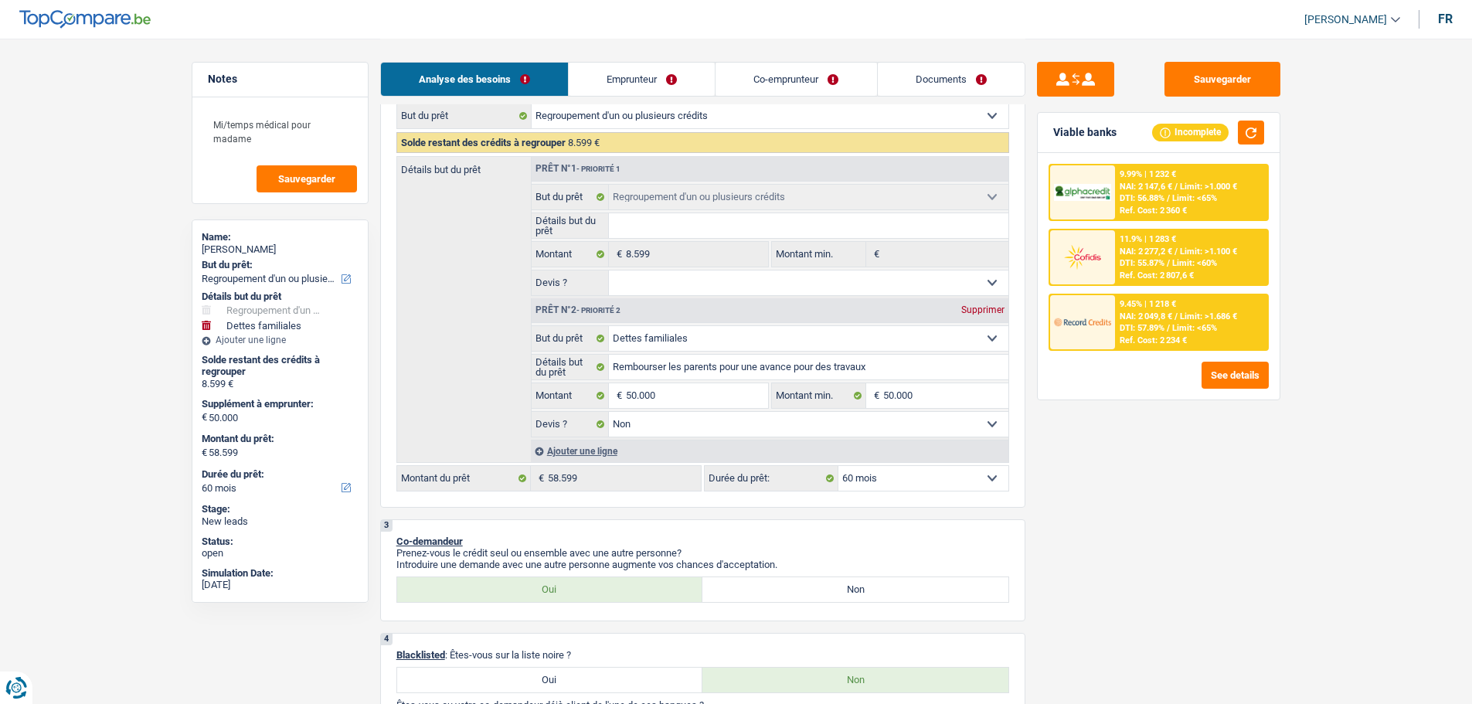
click at [1127, 254] on span "NAI: 2 277,2 €" at bounding box center [1146, 252] width 53 height 10
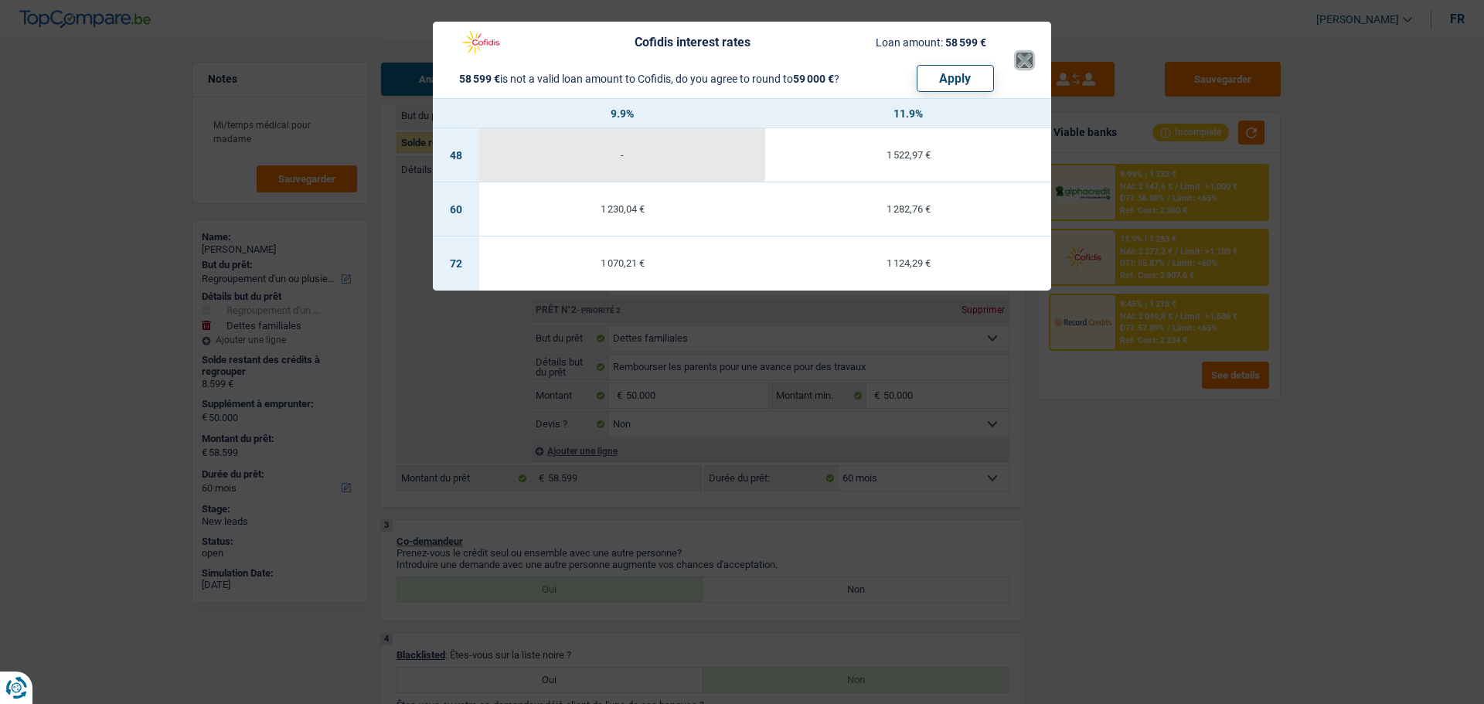
click at [1025, 68] on button "×" at bounding box center [1024, 60] width 16 height 15
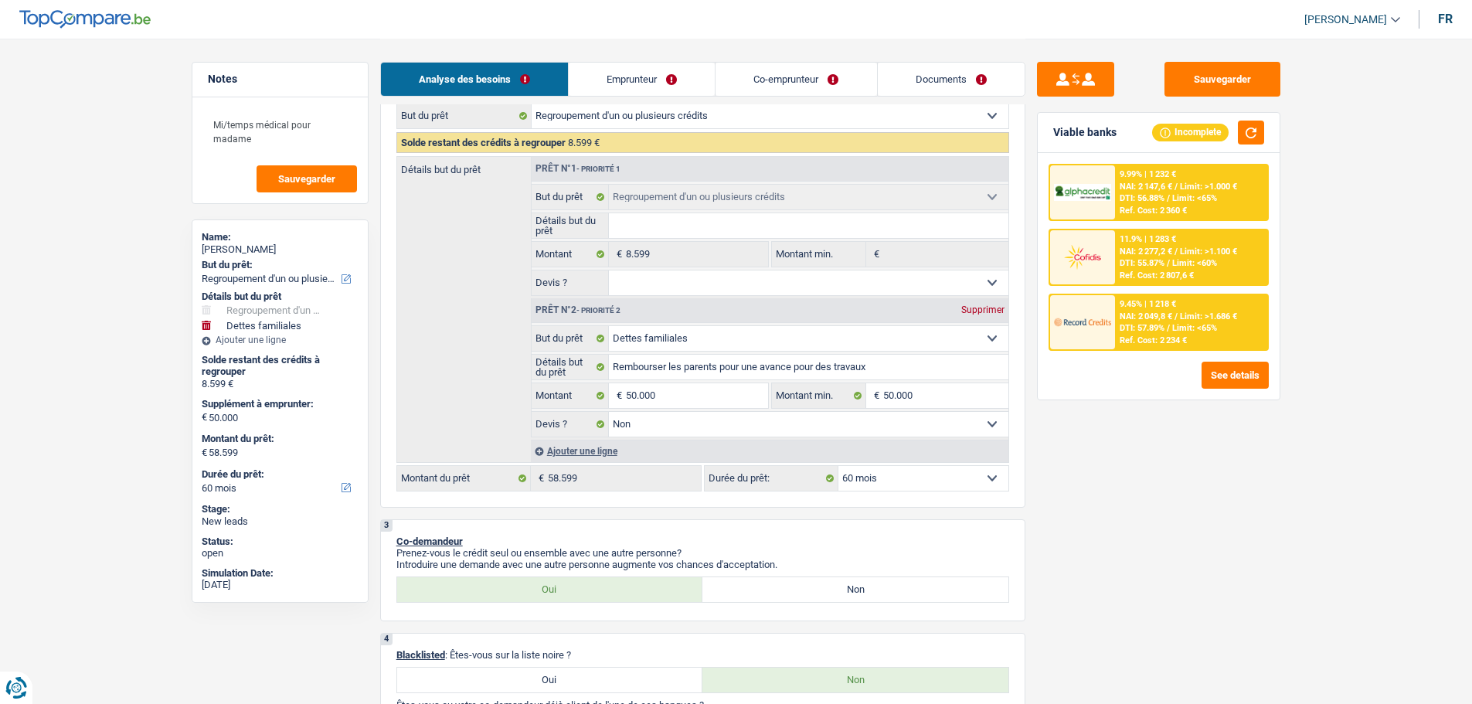
drag, startPoint x: 1185, startPoint y: 260, endPoint x: 1194, endPoint y: 251, distance: 13.1
click at [1194, 251] on div "11.9% | 1 283 € NAI: 2 277,2 € / Limit: >1.100 € DTI: 55.87% / Limit: <60% Ref.…" at bounding box center [1191, 257] width 152 height 54
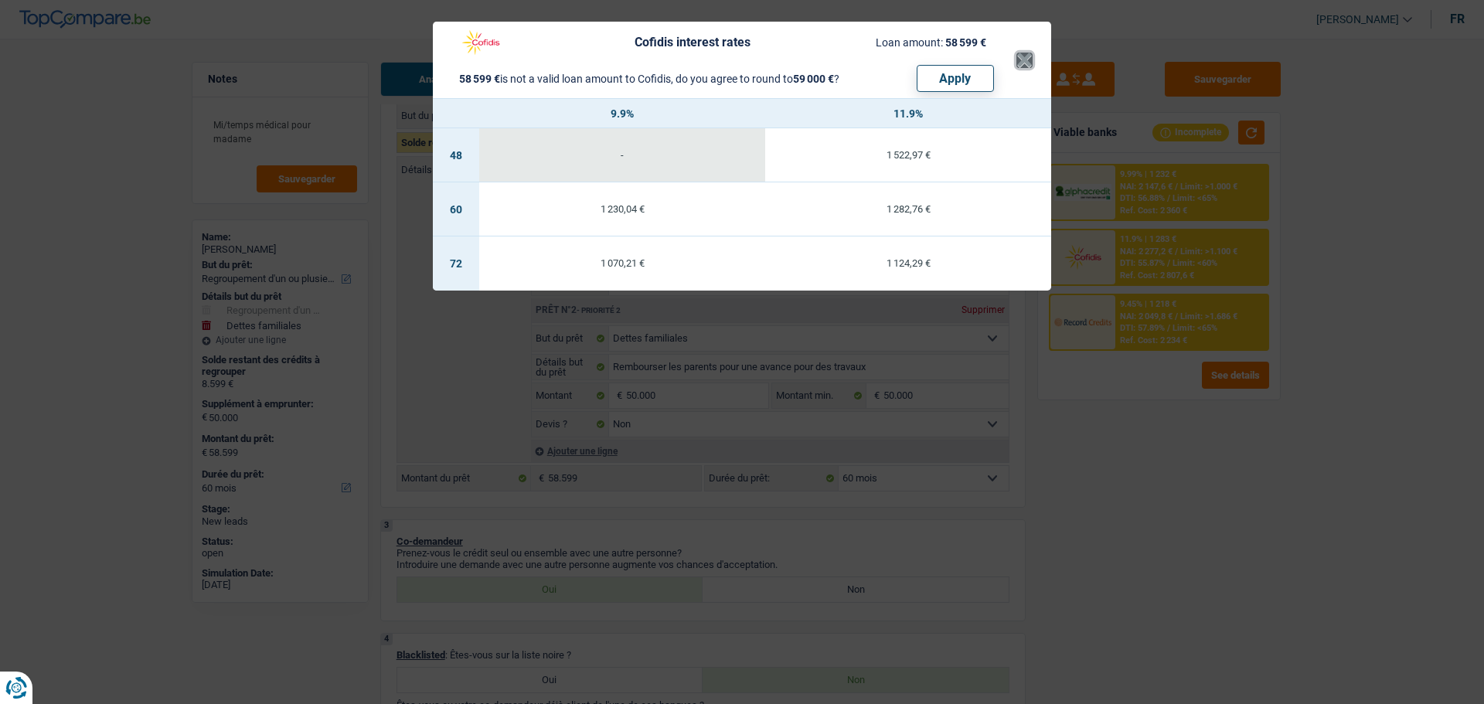
click at [1020, 59] on button "×" at bounding box center [1024, 60] width 16 height 15
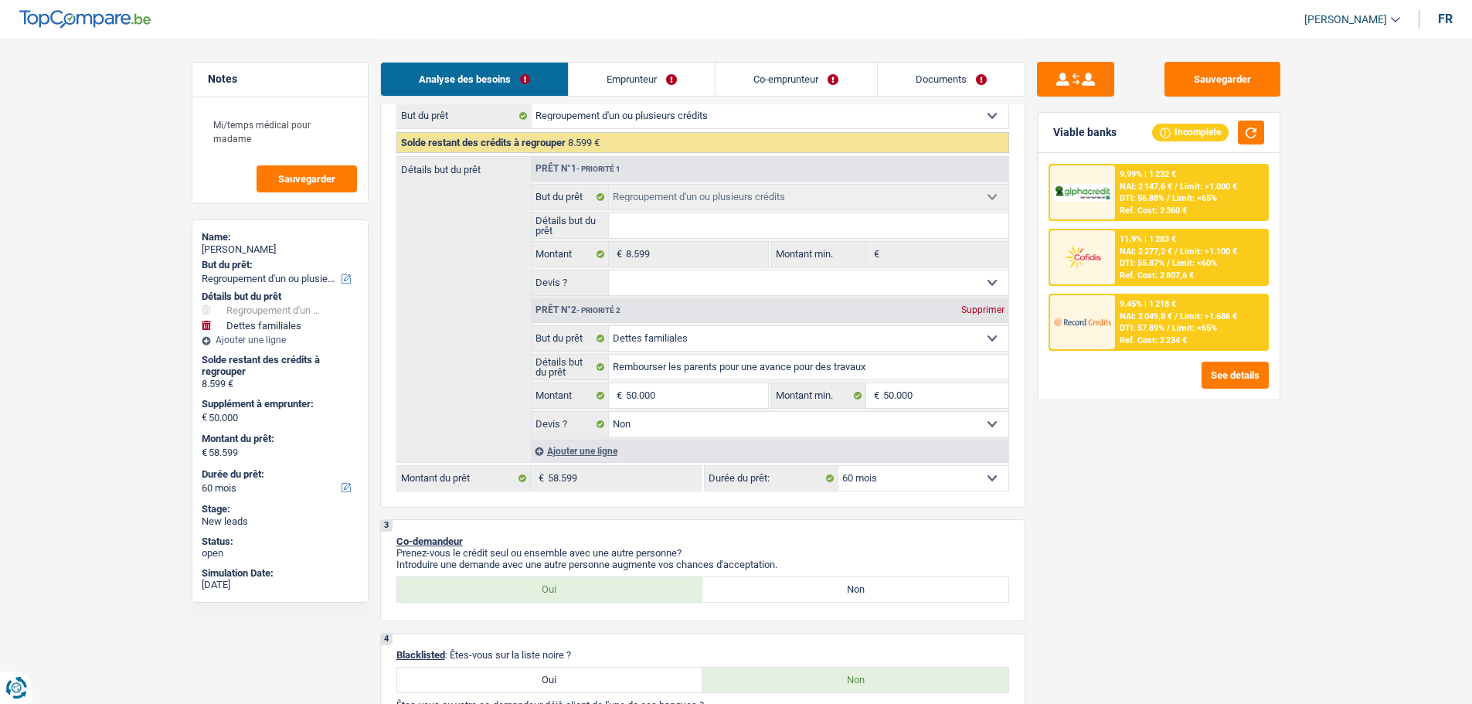
click at [1155, 342] on div "Ref. Cost: 2 234 €" at bounding box center [1153, 340] width 67 height 10
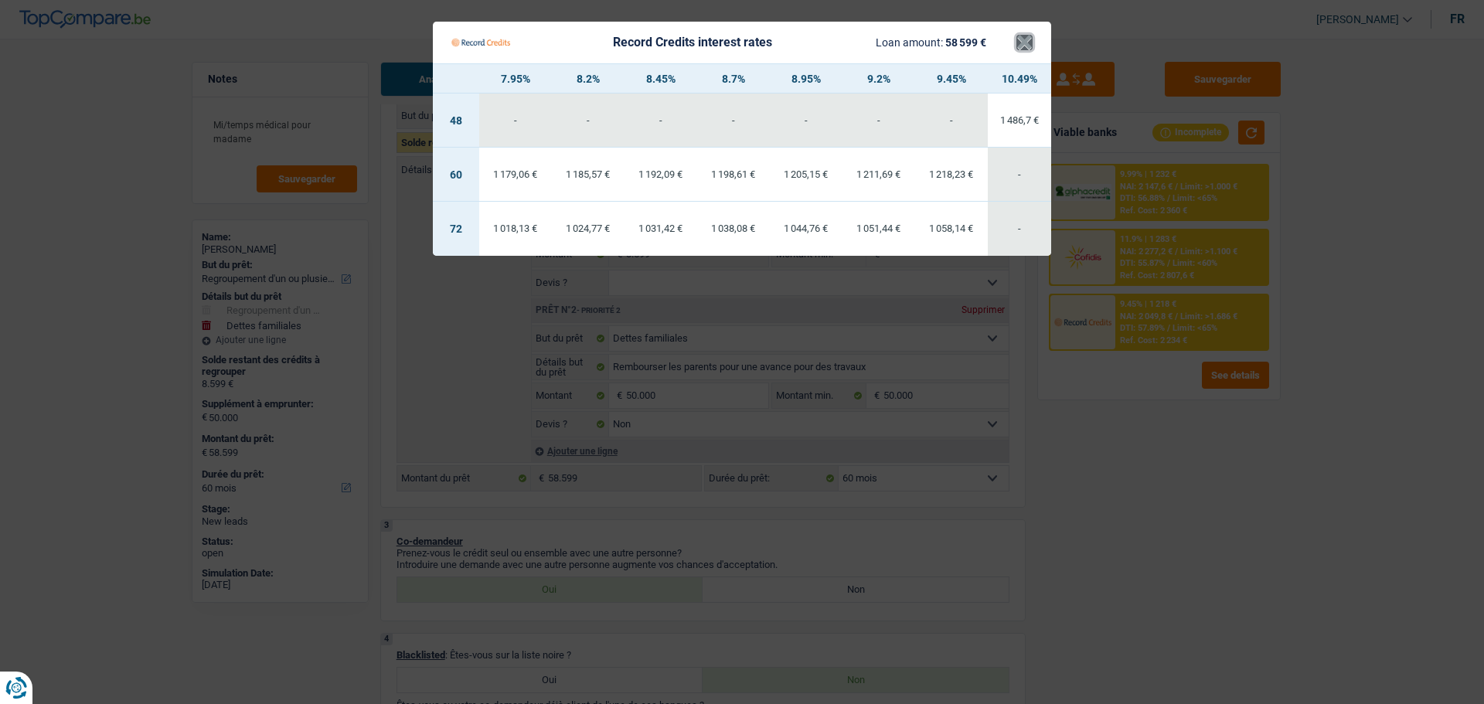
click at [1026, 43] on button "×" at bounding box center [1024, 42] width 16 height 15
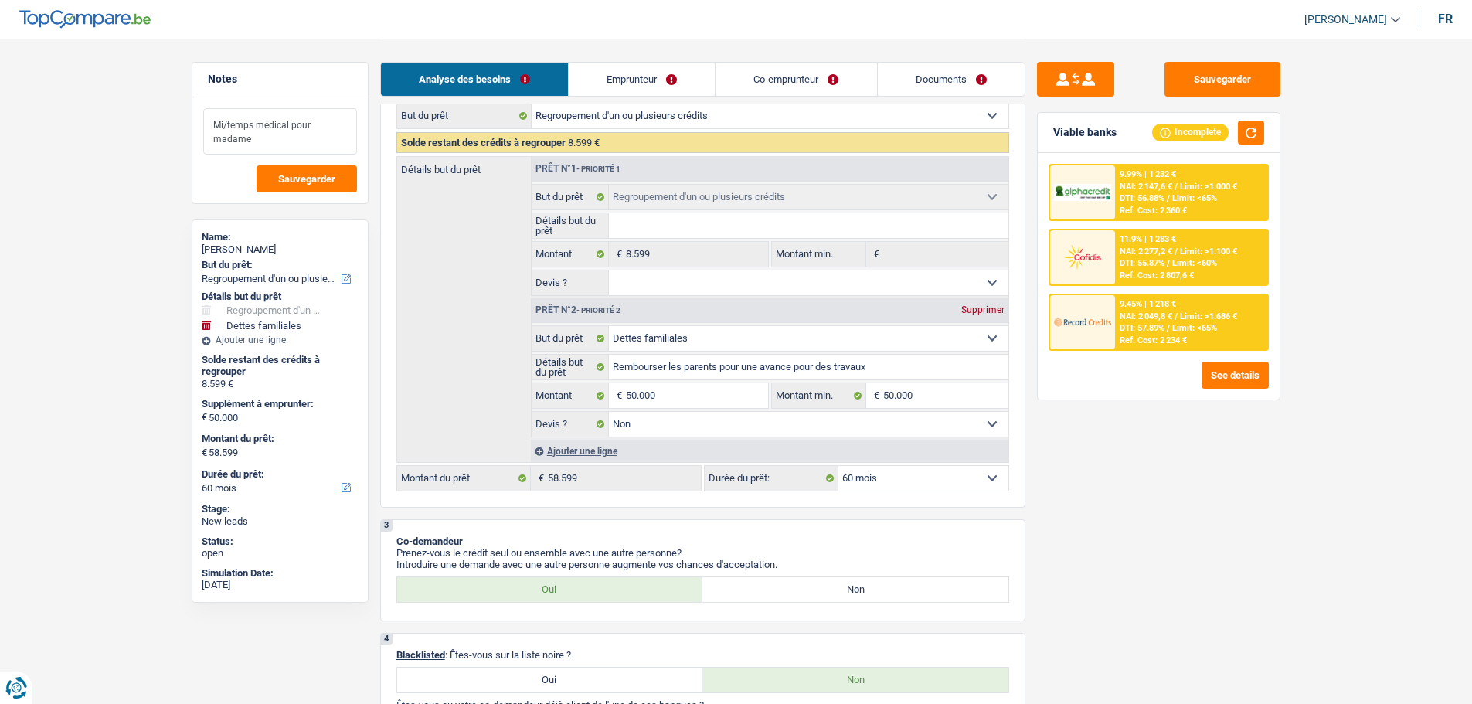
click at [319, 126] on textarea "Mi/temps médical pour madame" at bounding box center [280, 131] width 154 height 46
click at [307, 145] on textarea "Mi/temps médical pour madame" at bounding box center [280, 131] width 154 height 46
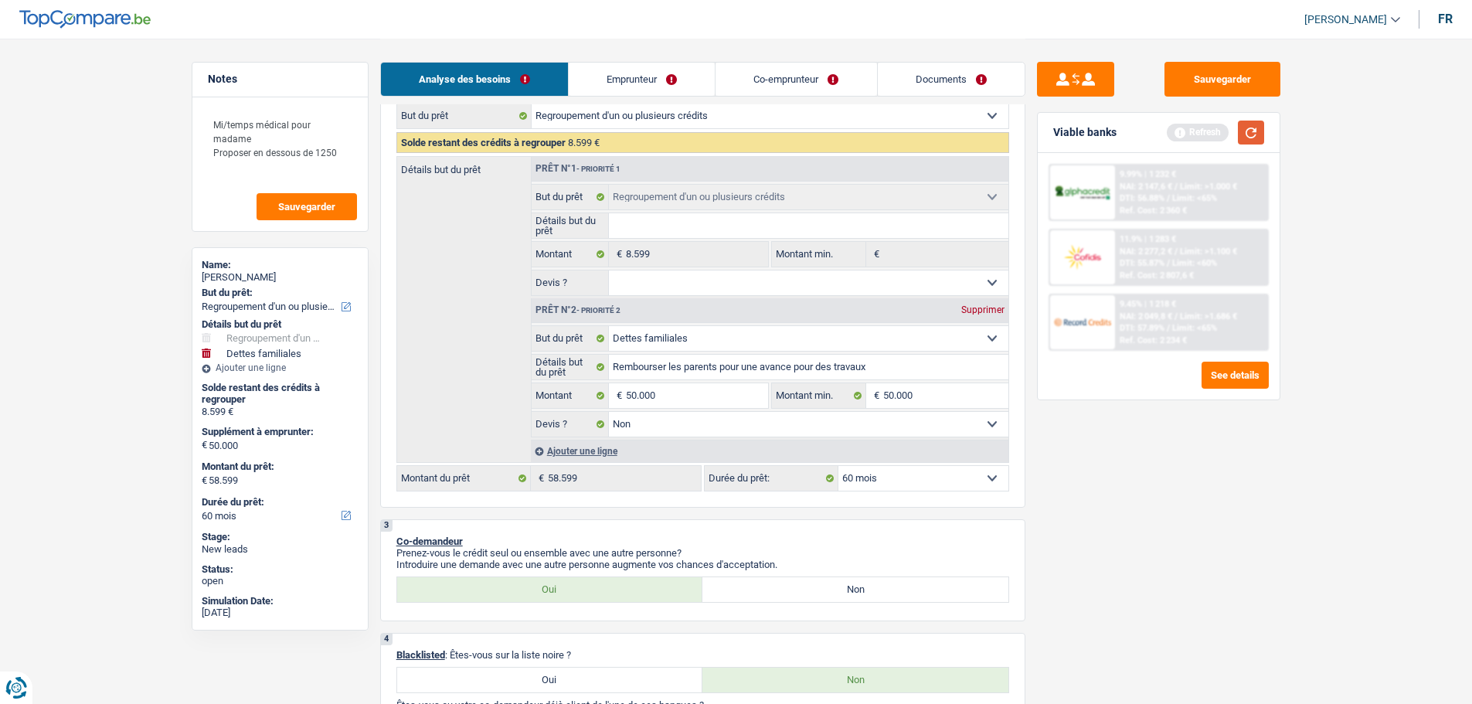
drag, startPoint x: 1245, startPoint y: 141, endPoint x: 1244, endPoint y: 149, distance: 7.8
click at [1245, 141] on button "button" at bounding box center [1251, 133] width 26 height 24
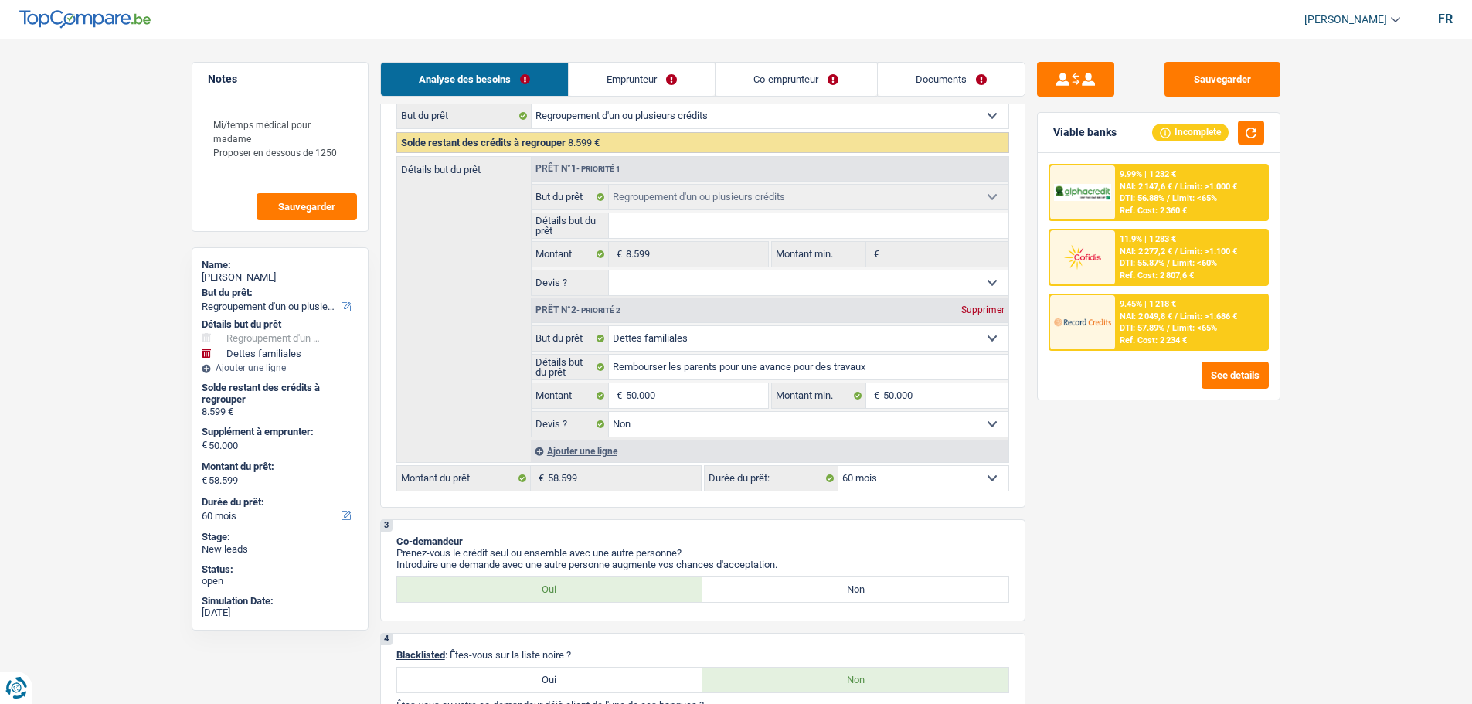
click at [1114, 321] on div at bounding box center [1082, 322] width 65 height 54
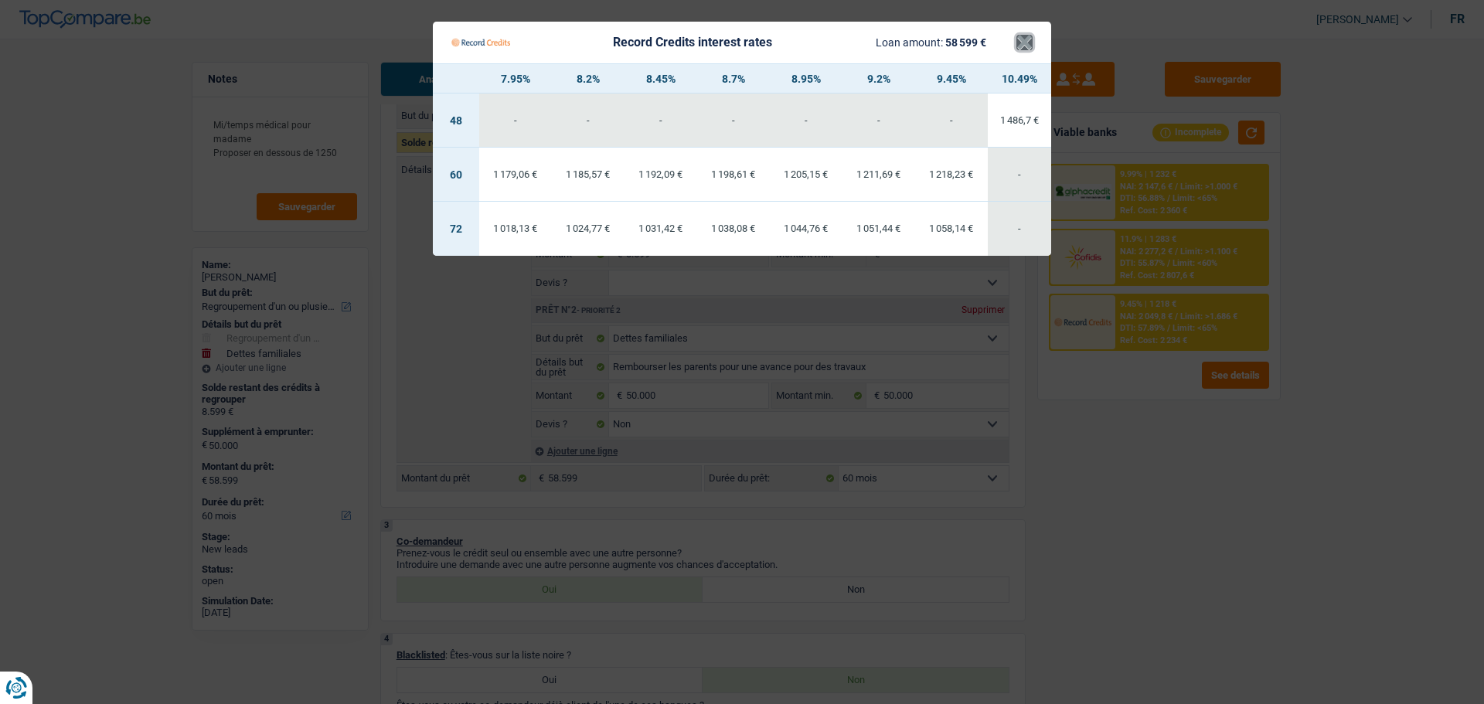
click at [1018, 38] on button "×" at bounding box center [1024, 42] width 16 height 15
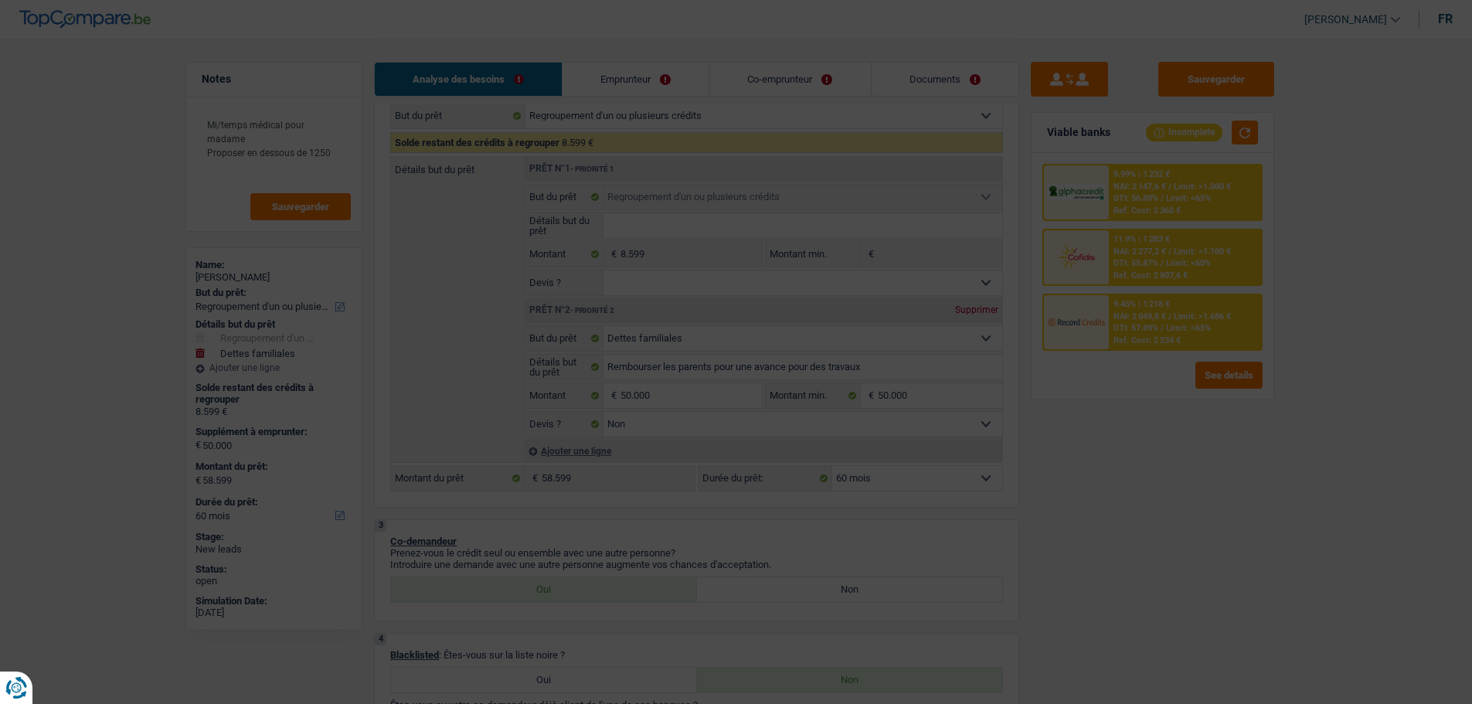
click at [1121, 182] on span "NAI: 2 147,6 €" at bounding box center [1140, 187] width 53 height 10
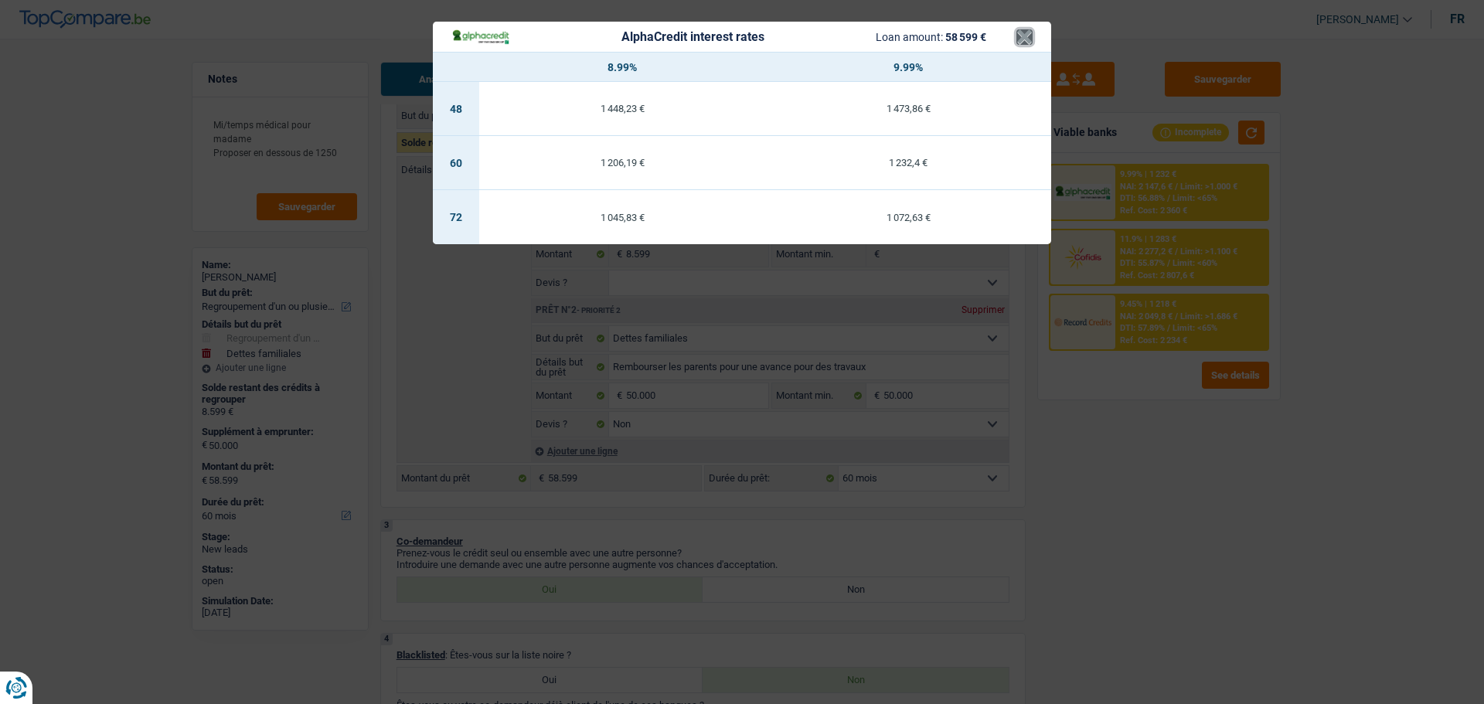
click at [1026, 37] on button "×" at bounding box center [1024, 36] width 16 height 15
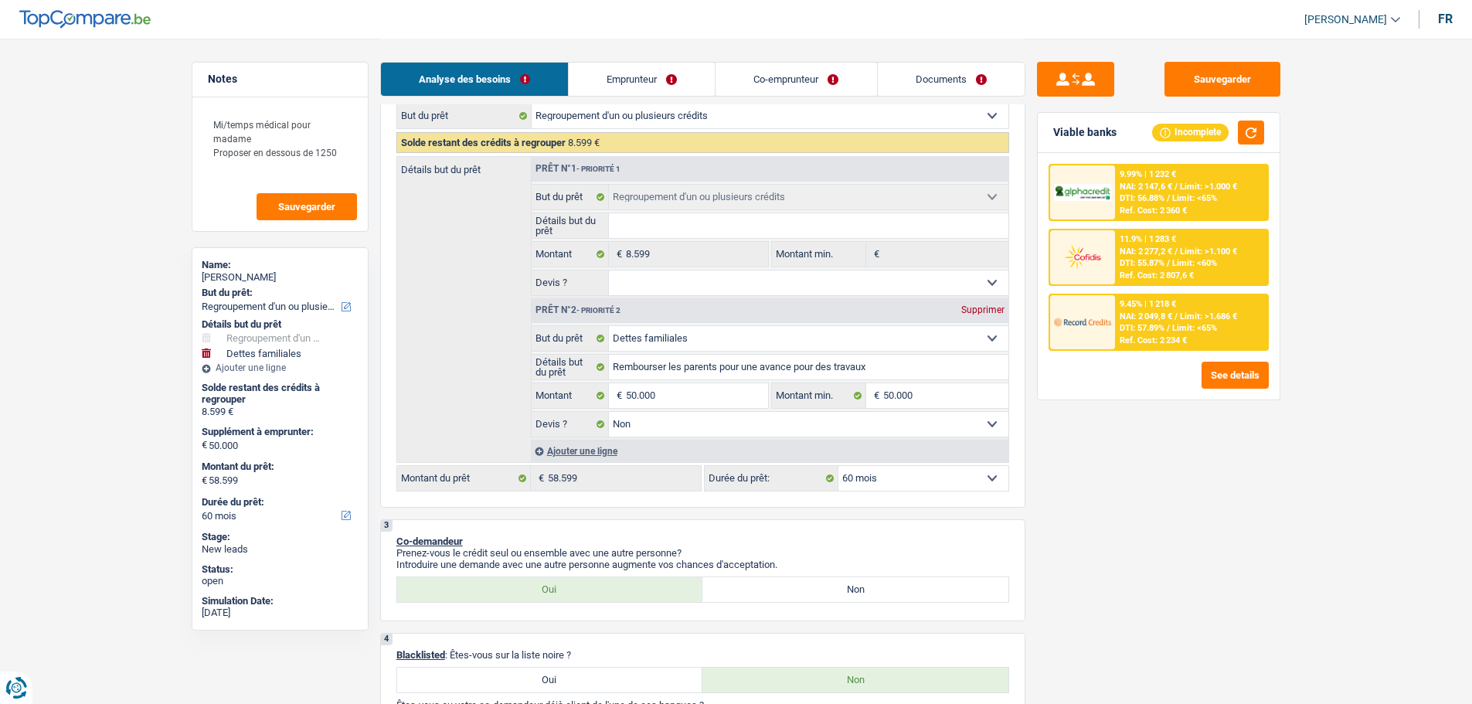
click at [1118, 181] on div "9.99% | 1 232 € NAI: 2 147,6 € / Limit: >1.000 € DTI: 56.88% / Limit: <65% Ref.…" at bounding box center [1191, 192] width 152 height 54
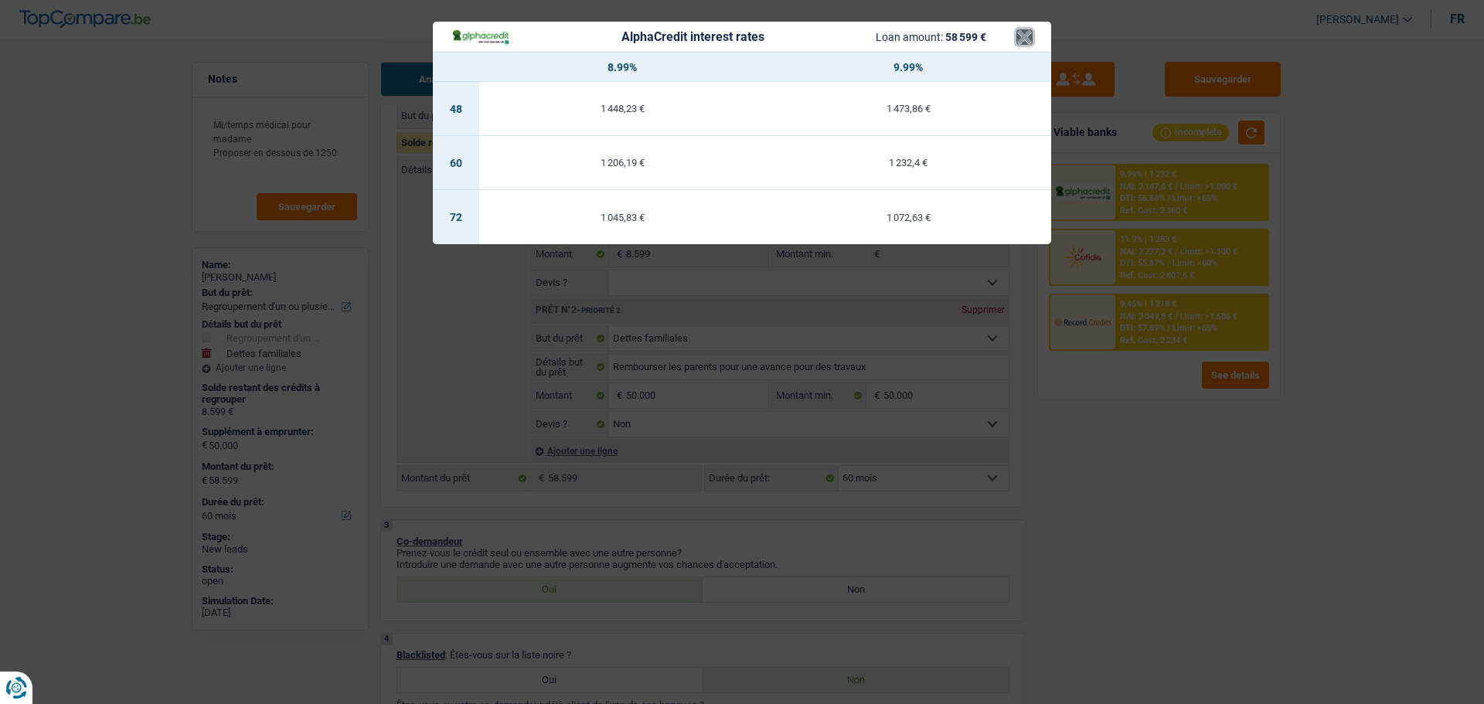
click at [1026, 36] on button "×" at bounding box center [1024, 36] width 16 height 15
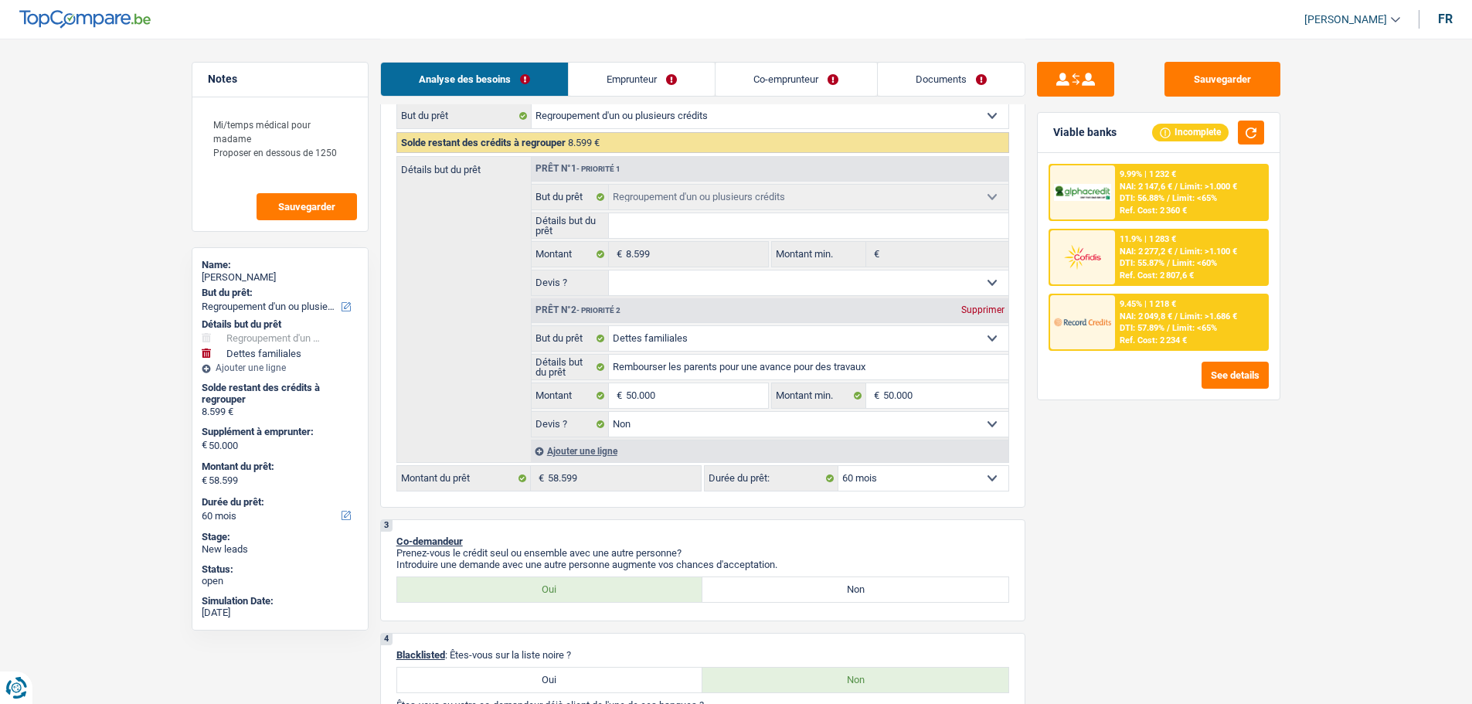
click at [1101, 257] on img at bounding box center [1082, 257] width 57 height 29
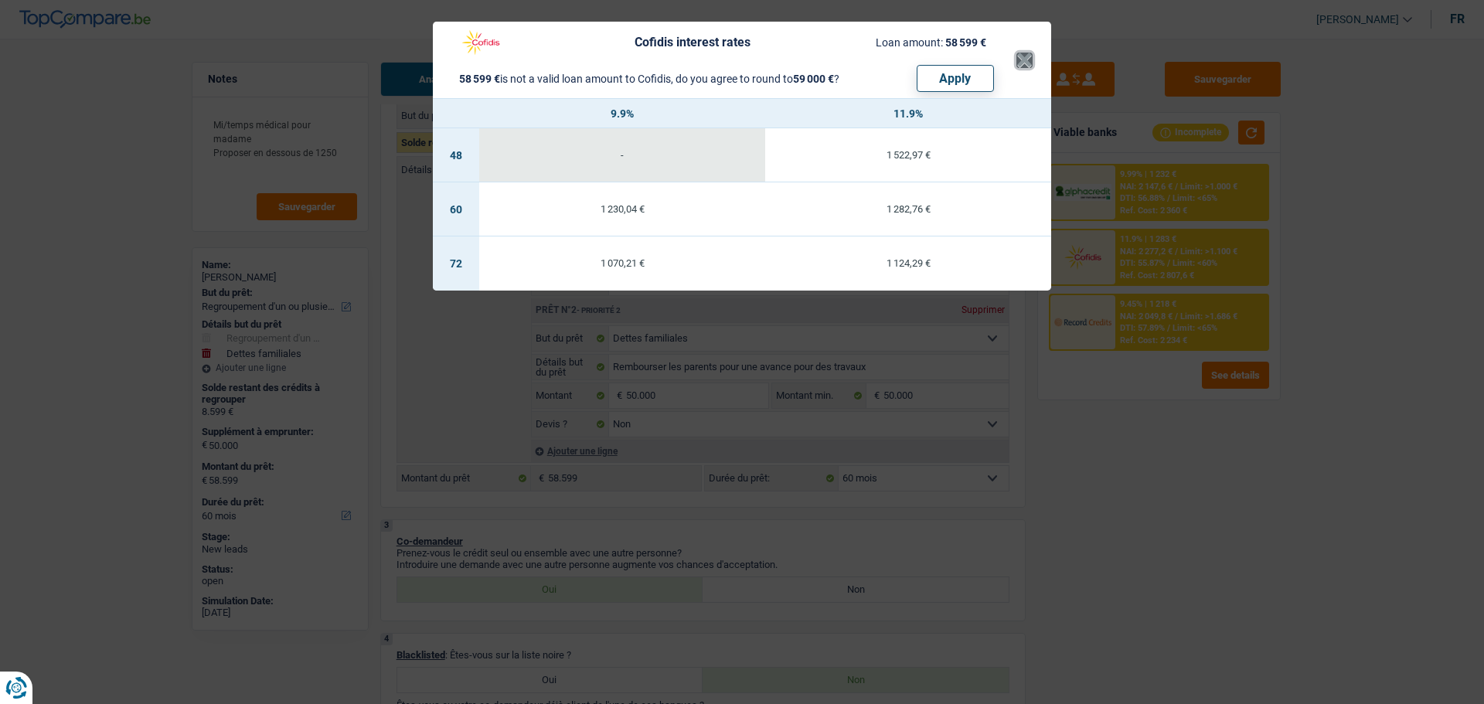
click at [1032, 56] on button "×" at bounding box center [1024, 60] width 16 height 15
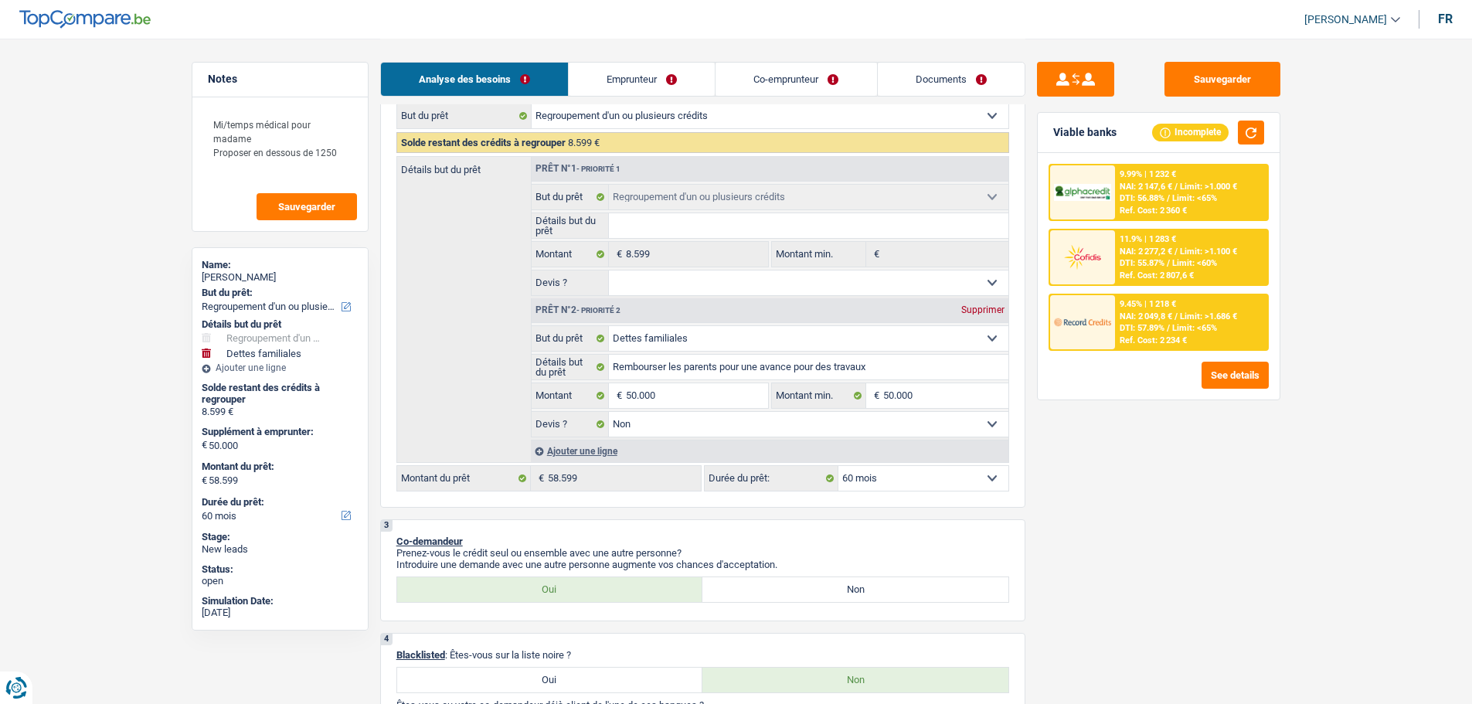
click at [1197, 196] on span "Limit: <65%" at bounding box center [1194, 198] width 45 height 10
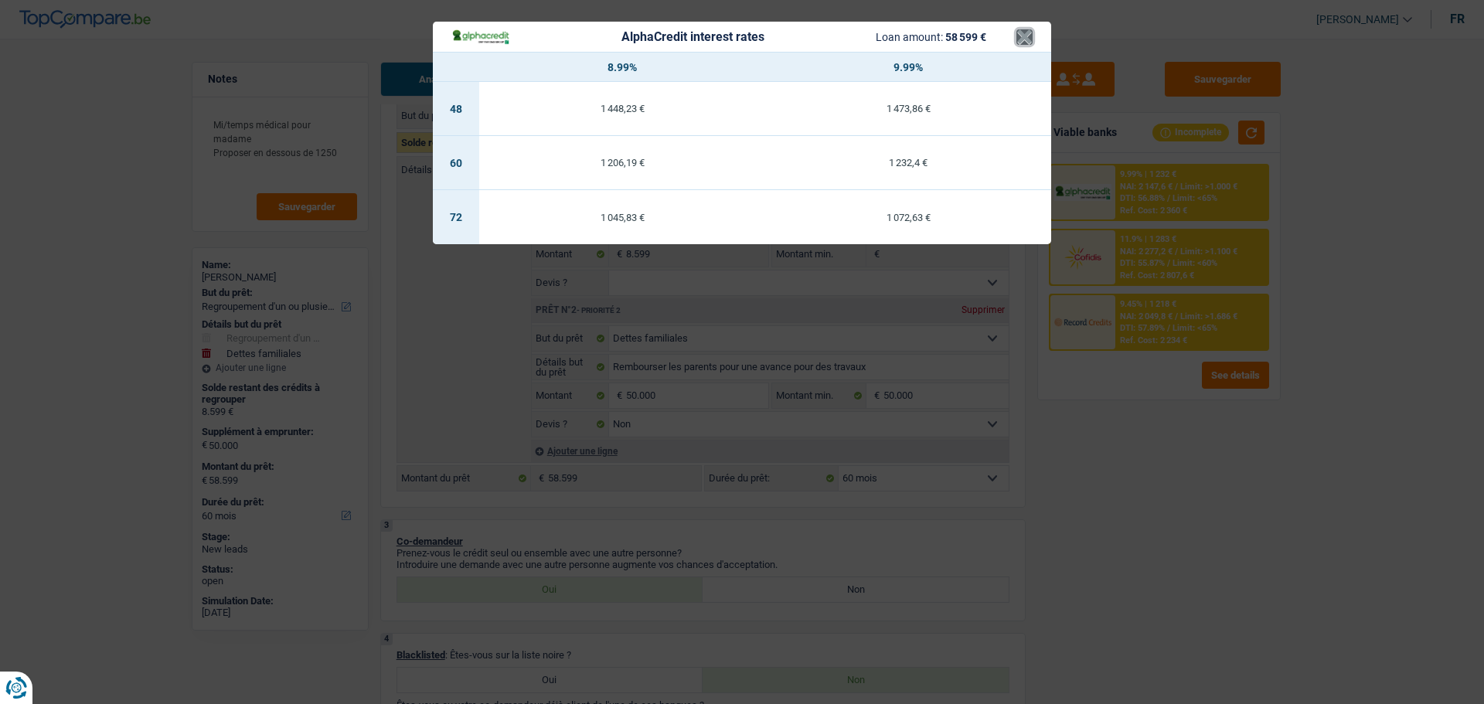
click at [1019, 36] on button "×" at bounding box center [1024, 36] width 16 height 15
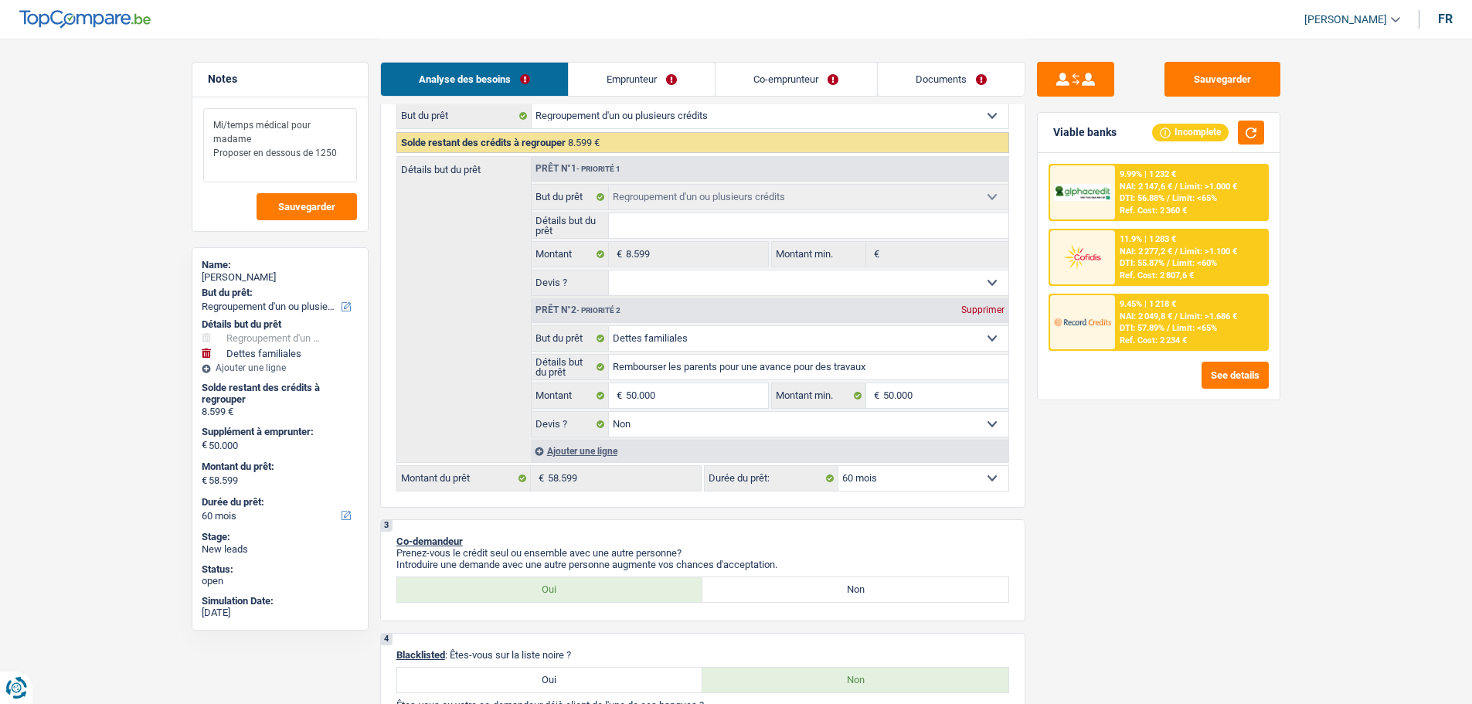
click at [340, 151] on textarea "Mi/temps médical pour madame Proposer en dessous de 1250" at bounding box center [280, 145] width 154 height 74
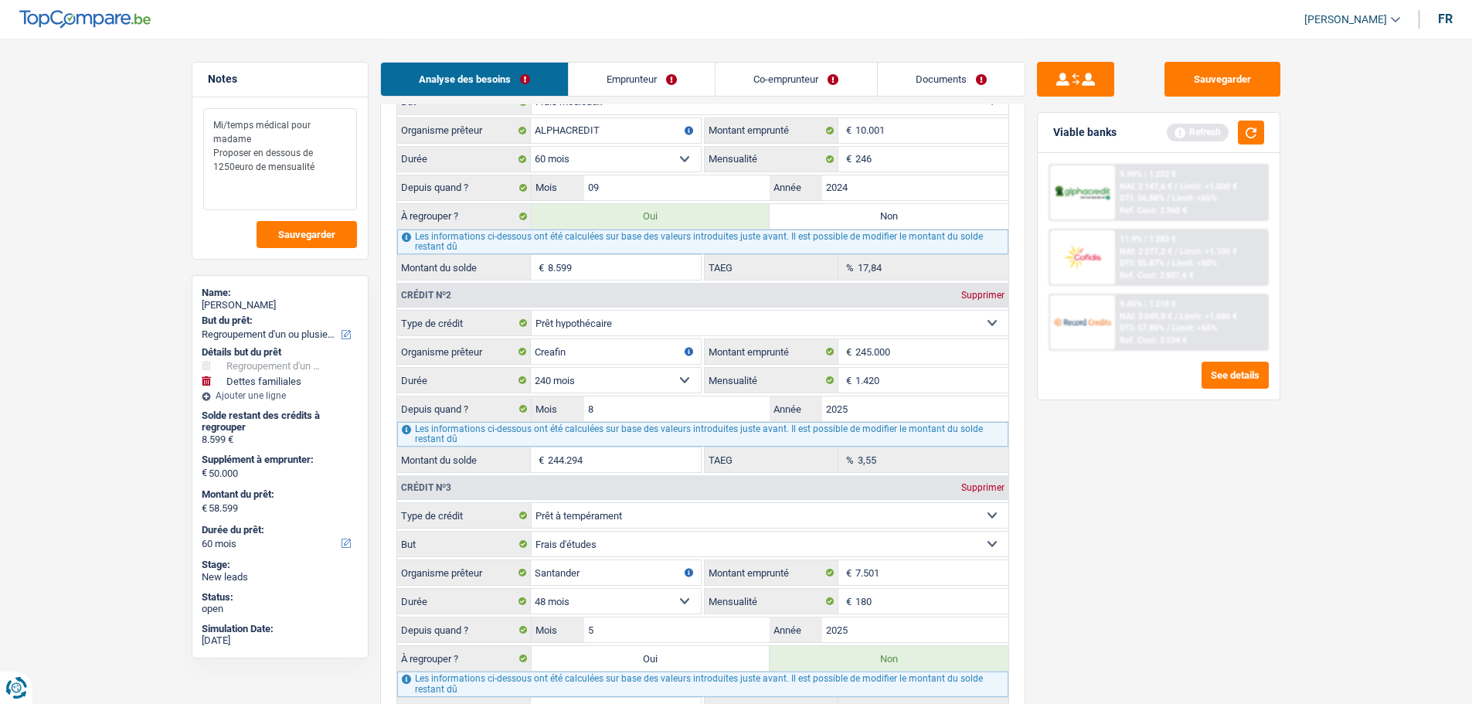
scroll to position [1314, 0]
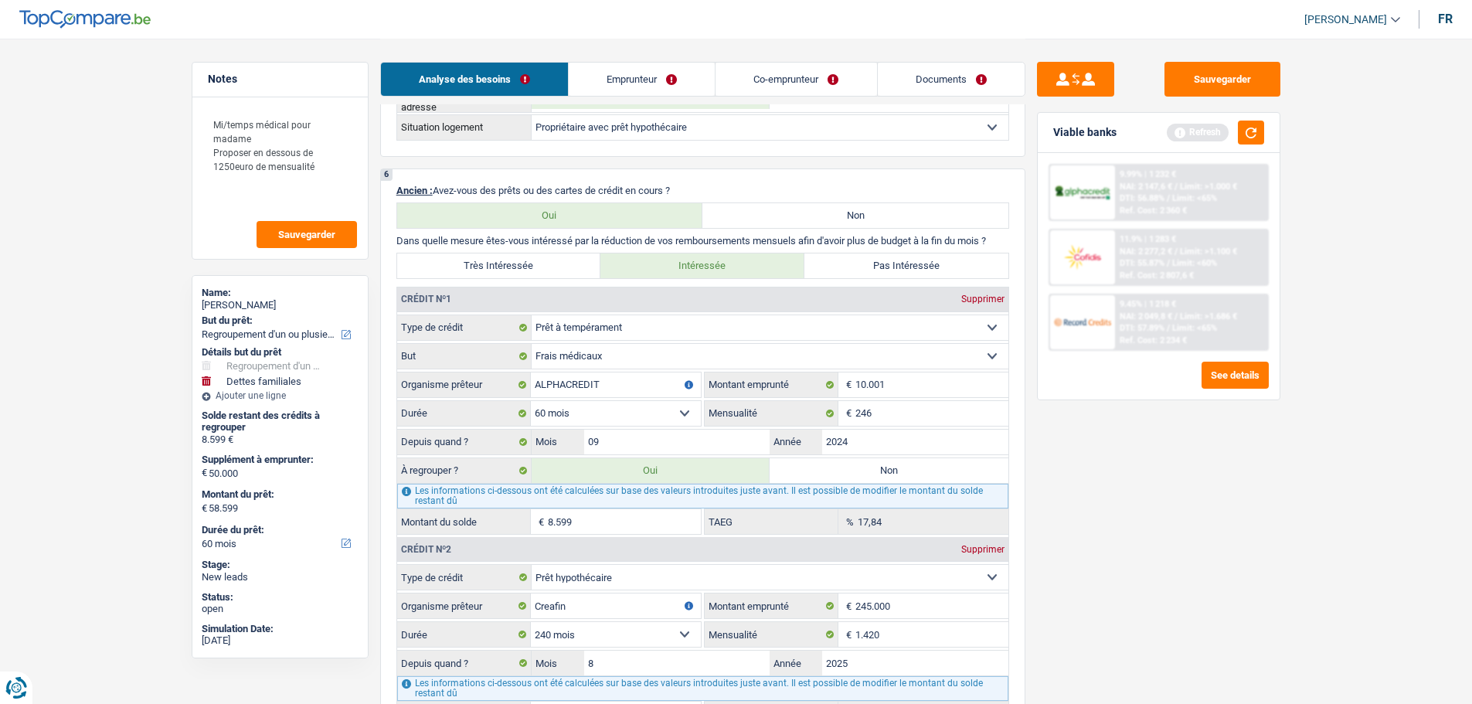
click at [839, 473] on label "Non" at bounding box center [889, 470] width 239 height 25
click at [839, 473] on input "Non" at bounding box center [889, 470] width 239 height 25
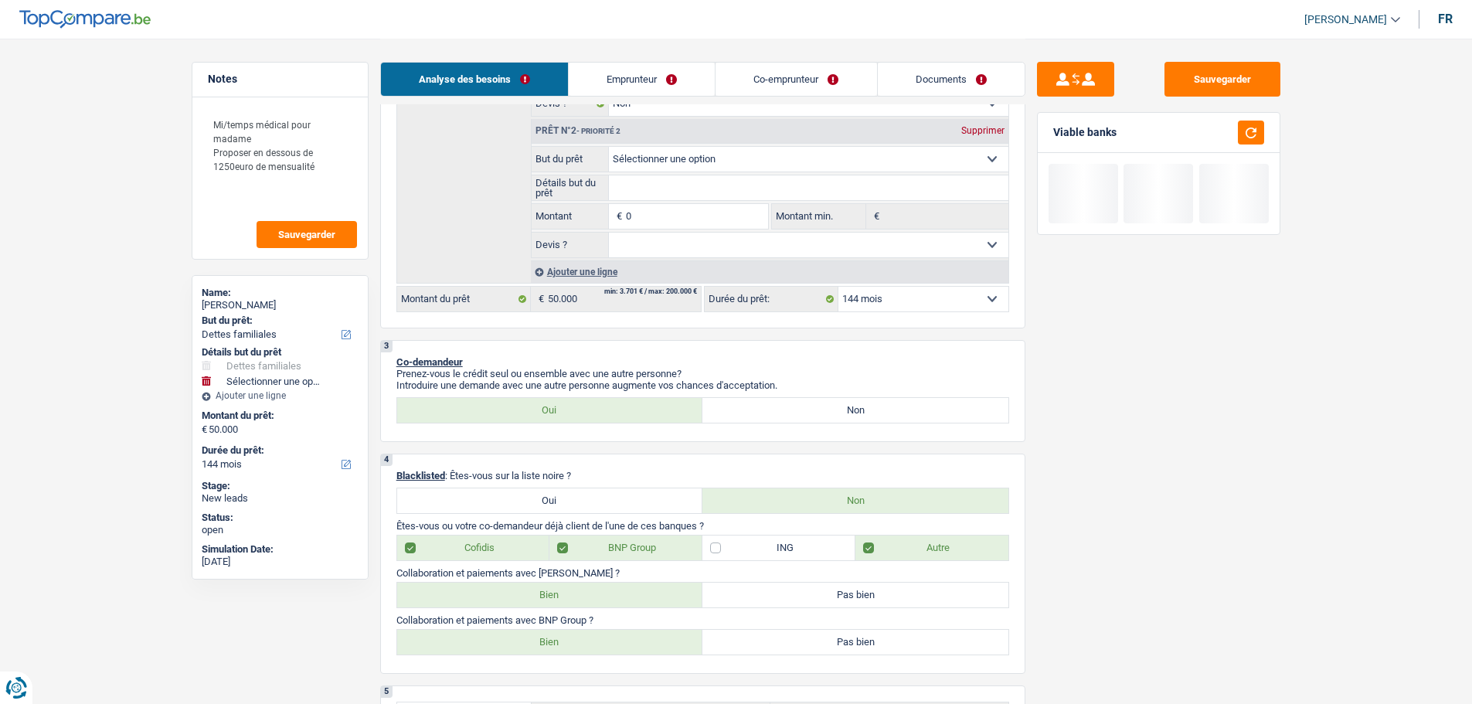
scroll to position [0, 0]
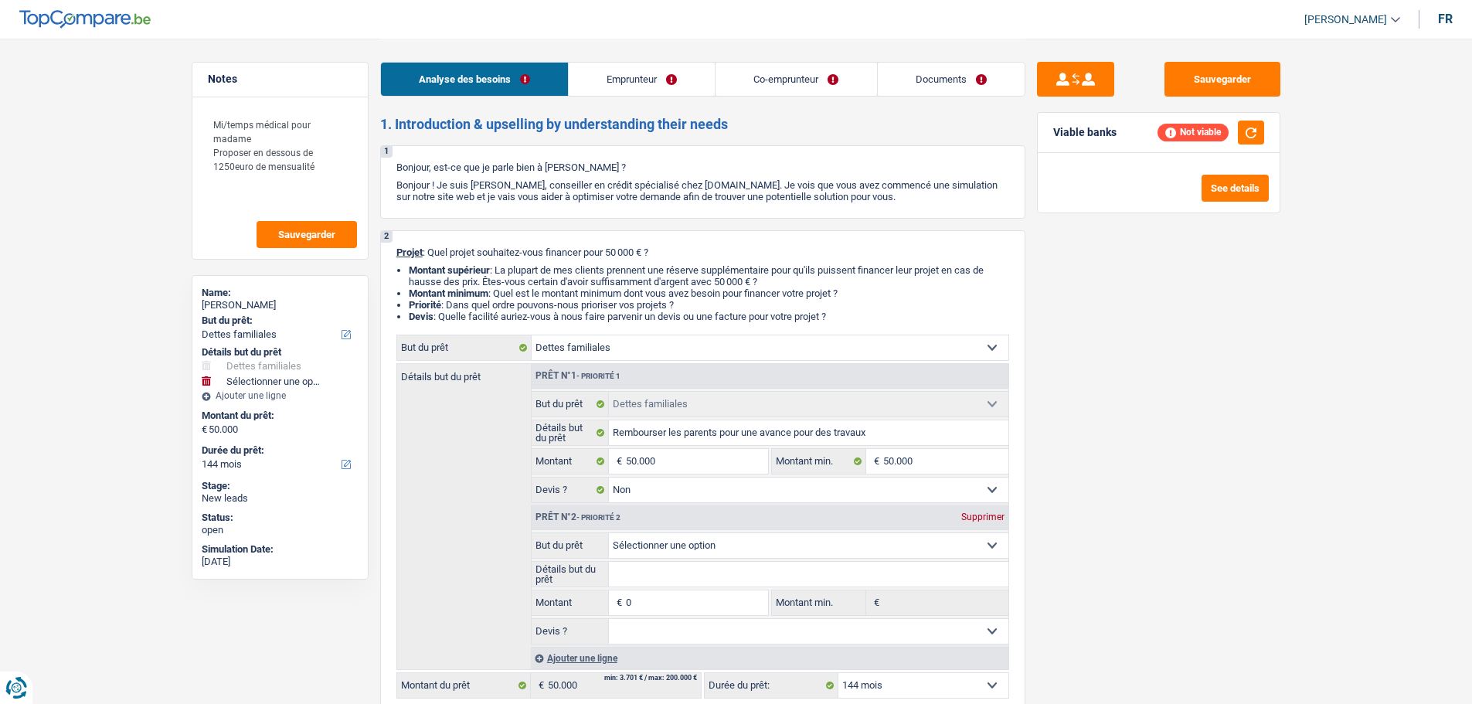
click at [962, 519] on div "Supprimer" at bounding box center [983, 516] width 51 height 9
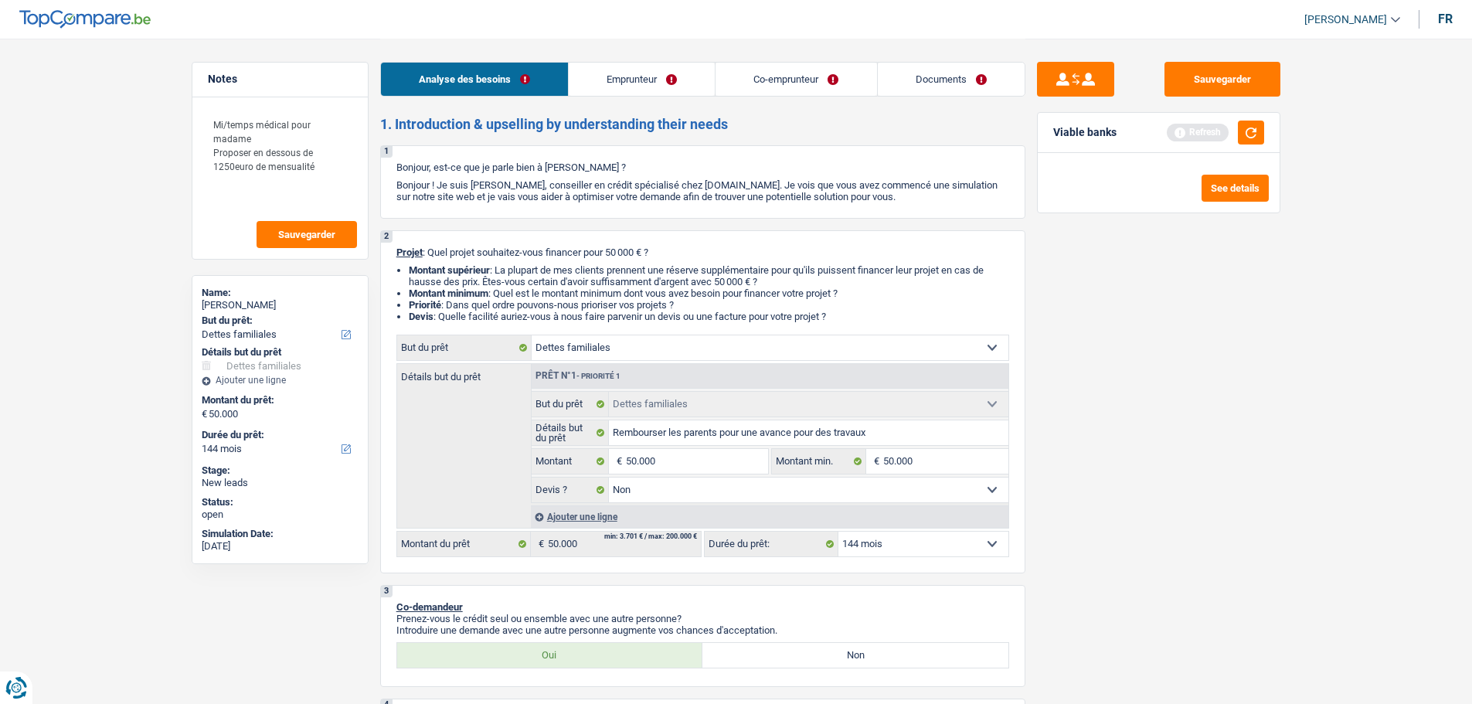
click at [939, 544] on select "12 mois 18 mois 24 mois 30 mois 36 mois 42 mois 48 mois 60 mois 72 mois 84 mois…" at bounding box center [924, 544] width 170 height 25
click at [839, 532] on select "12 mois 18 mois 24 mois 30 mois 36 mois 42 mois 48 mois 60 mois 72 mois 84 mois…" at bounding box center [924, 544] width 170 height 25
drag, startPoint x: 944, startPoint y: 545, endPoint x: 929, endPoint y: 533, distance: 19.2
click at [944, 545] on select "12 mois 18 mois 24 mois 30 mois 36 mois 42 mois 48 mois 60 mois 72 mois 84 mois…" at bounding box center [924, 544] width 170 height 25
click at [839, 532] on select "12 mois 18 mois 24 mois 30 mois 36 mois 42 mois 48 mois 60 mois 72 mois 84 mois…" at bounding box center [924, 544] width 170 height 25
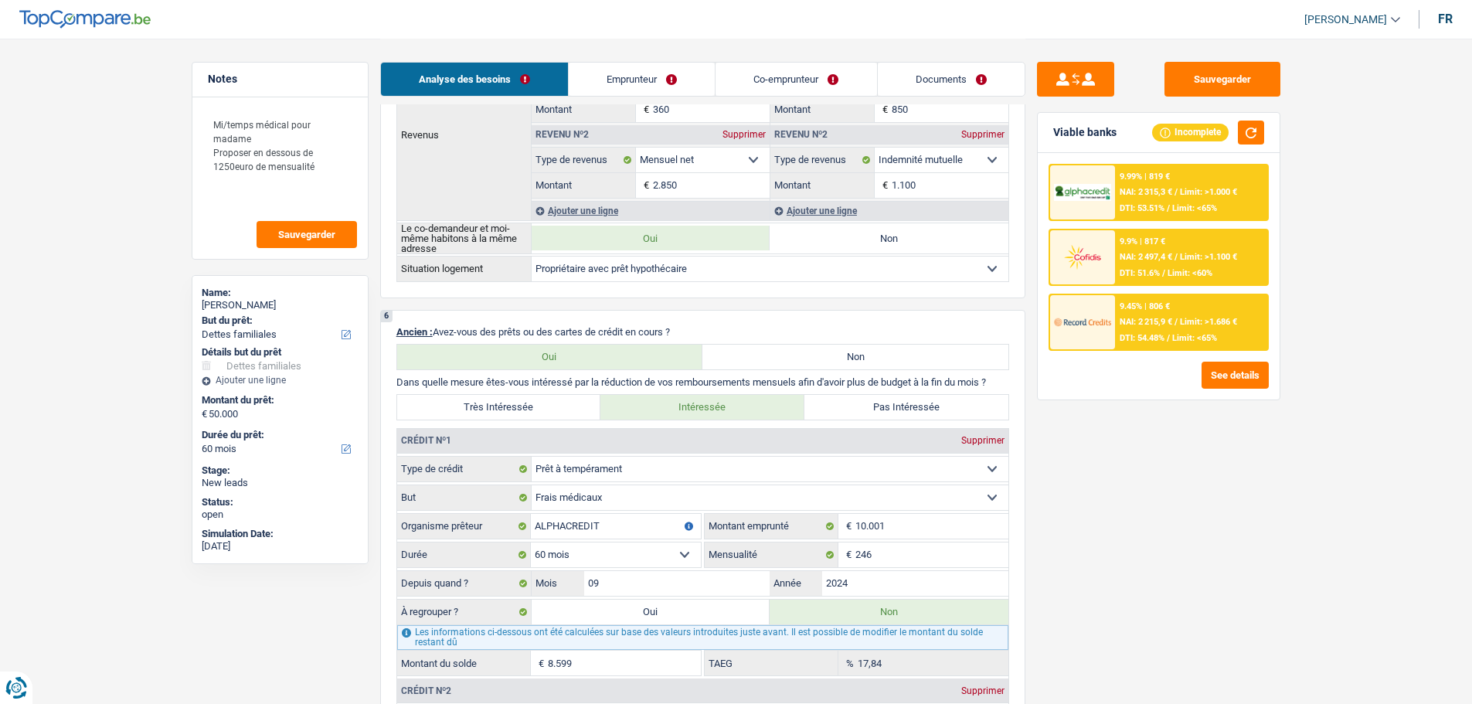
scroll to position [1005, 0]
click at [917, 419] on label "Pas Intéressée" at bounding box center [907, 408] width 204 height 25
click at [917, 419] on input "Pas Intéressée" at bounding box center [907, 408] width 204 height 25
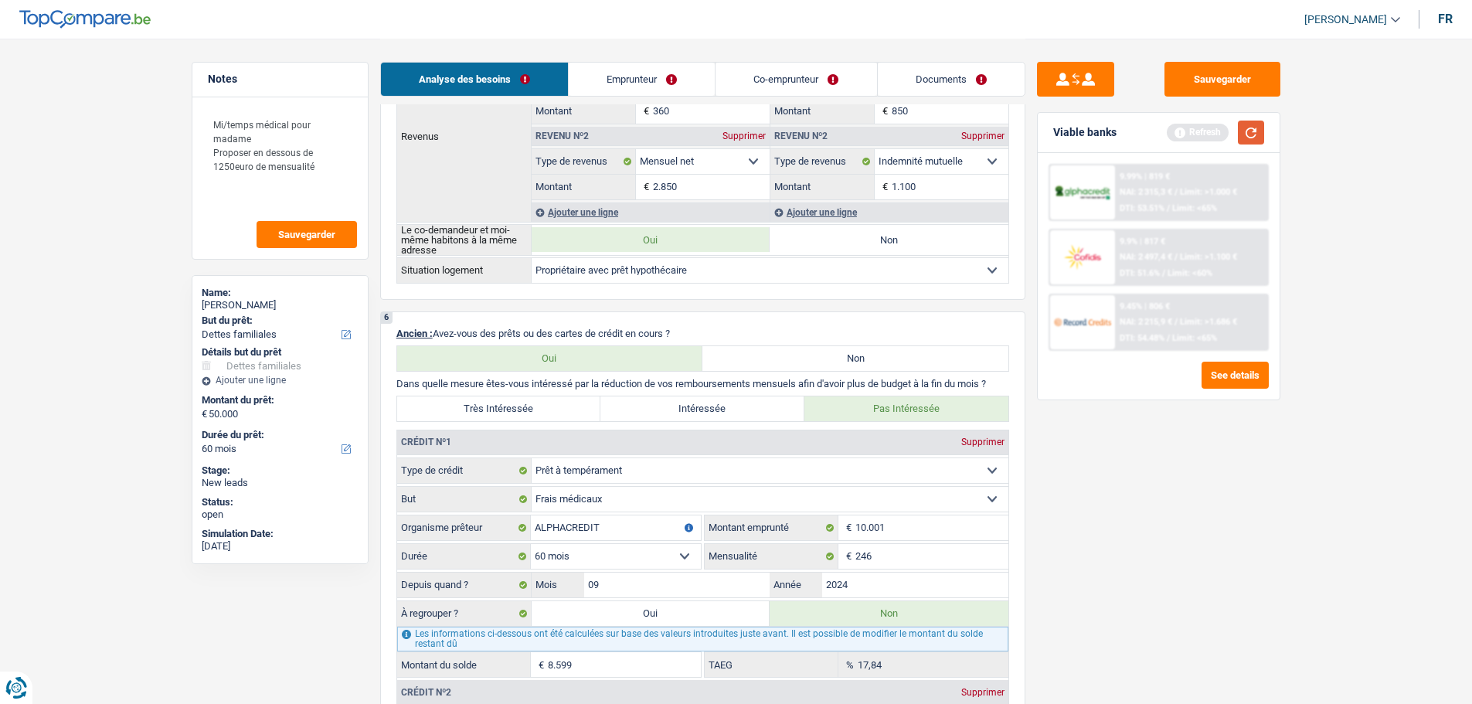
click at [1264, 134] on button "button" at bounding box center [1251, 133] width 26 height 24
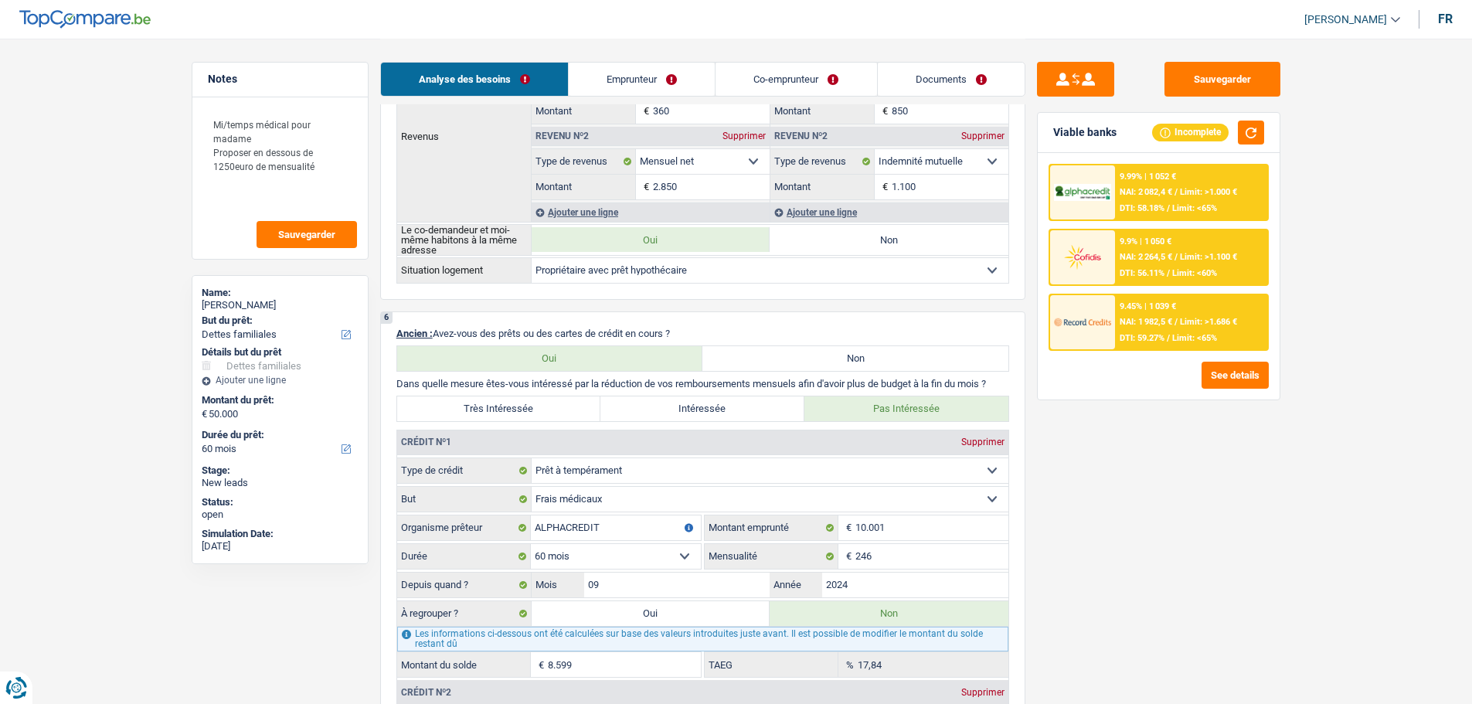
click at [1210, 284] on div "9.9% | 1 050 € NAI: 2 264,5 € / Limit: >1.100 € DTI: 56.11% / Limit: <60%" at bounding box center [1159, 257] width 220 height 57
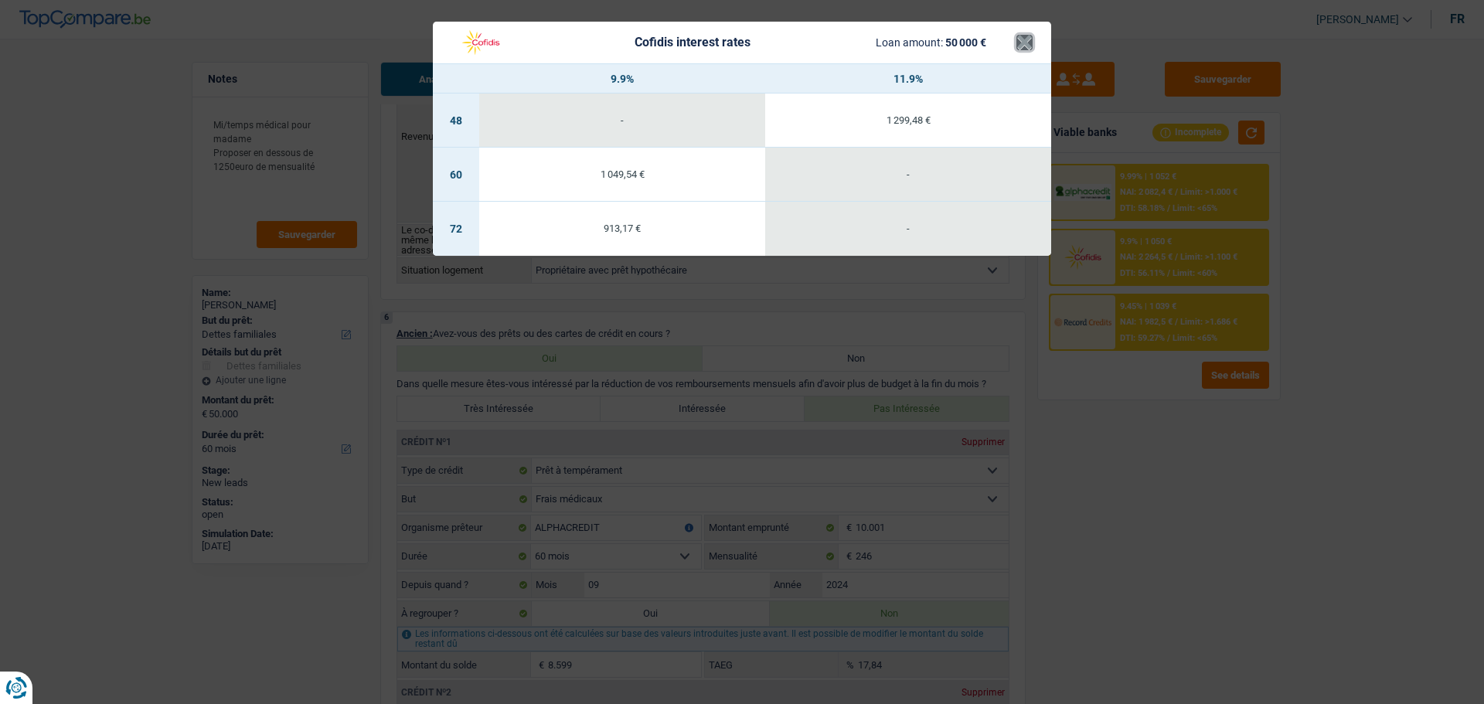
click at [1029, 36] on button "×" at bounding box center [1024, 42] width 16 height 15
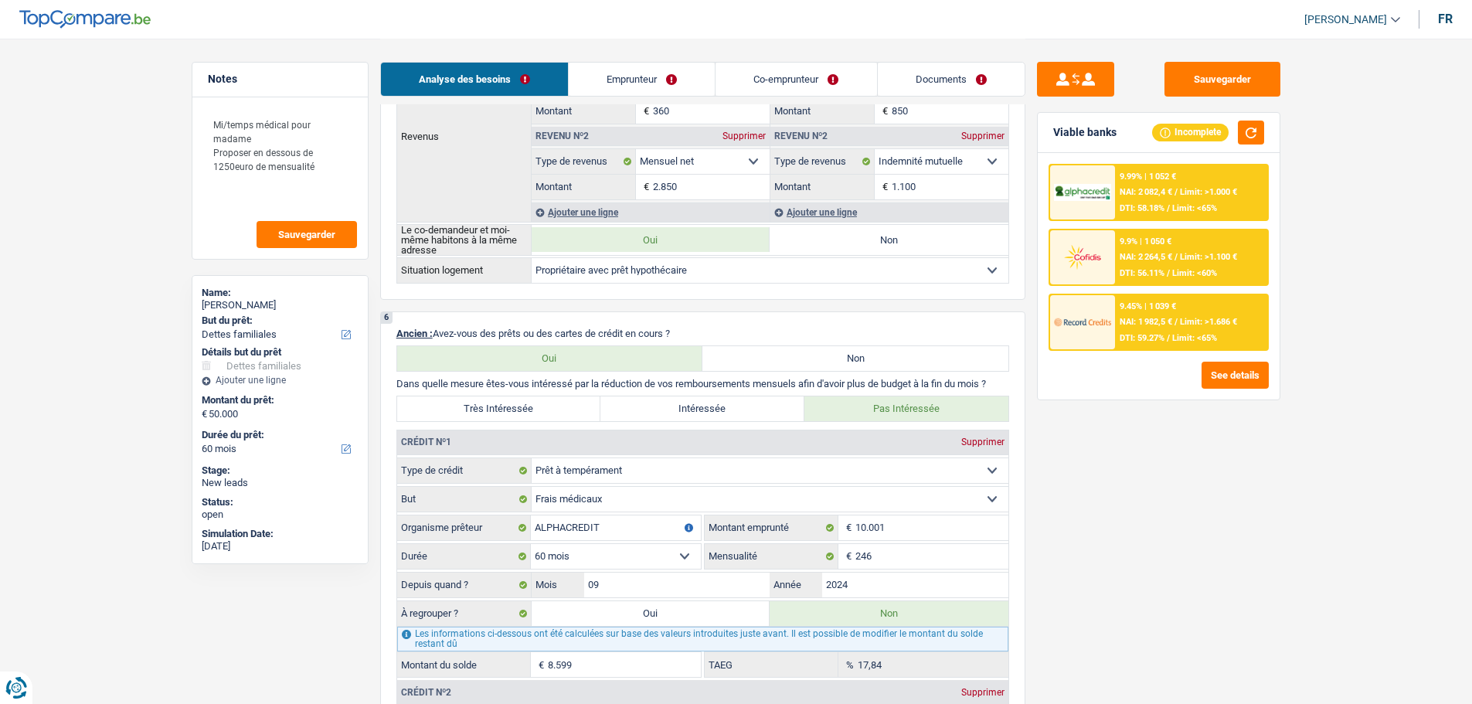
click at [1124, 317] on span "NAI: 1 982,5 €" at bounding box center [1146, 322] width 53 height 10
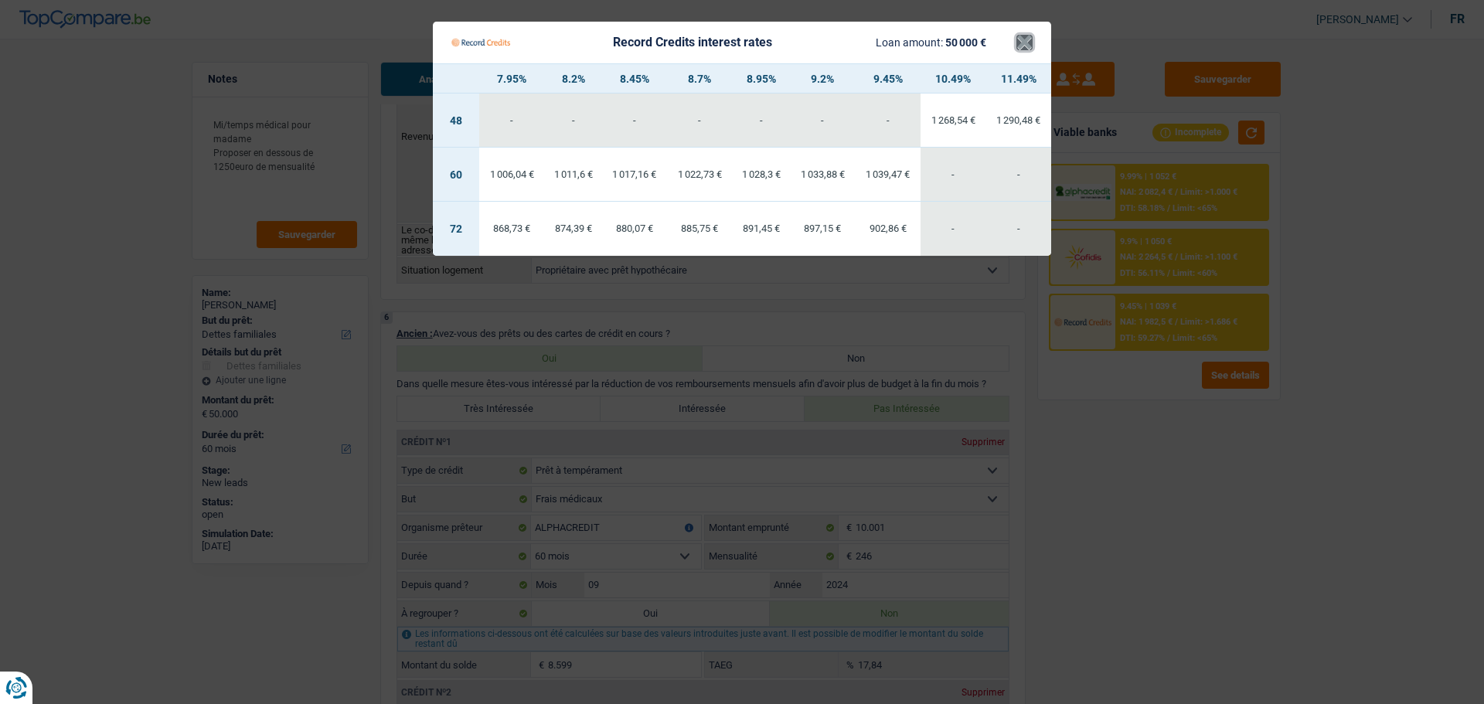
click at [1032, 42] on button "×" at bounding box center [1024, 42] width 16 height 15
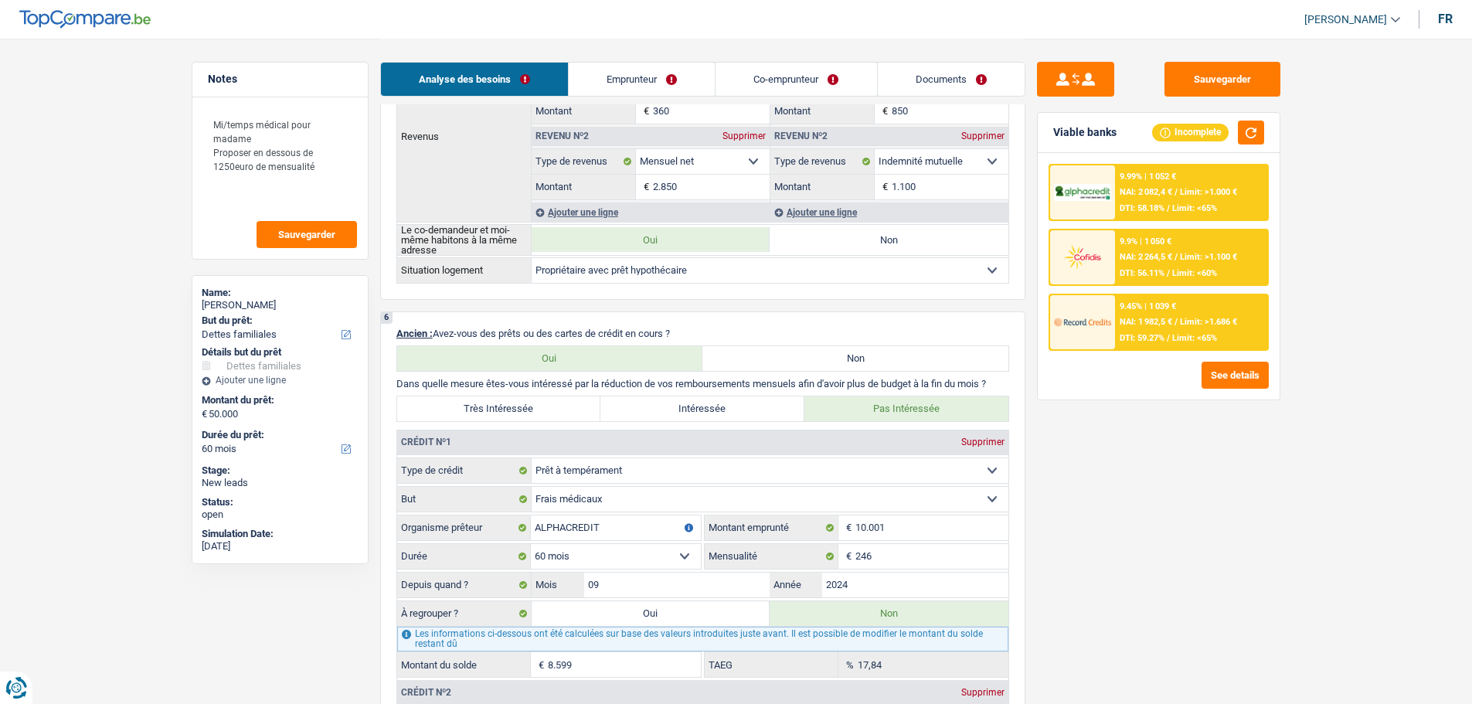
click at [1145, 199] on div "9.99% | 1 052 € NAI: 2 082,4 € / Limit: >1.000 € DTI: 58.18% / Limit: <65%" at bounding box center [1191, 192] width 152 height 54
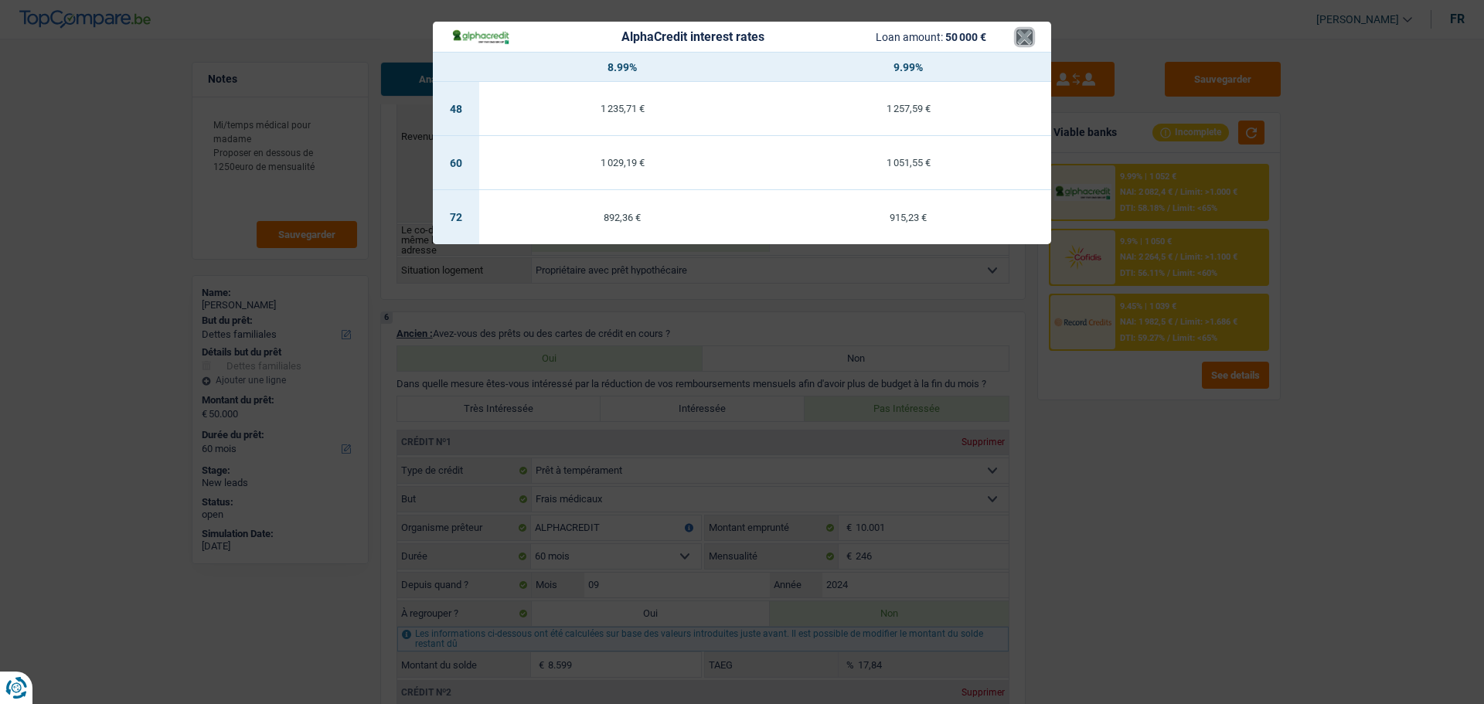
click at [1026, 40] on button "×" at bounding box center [1024, 36] width 16 height 15
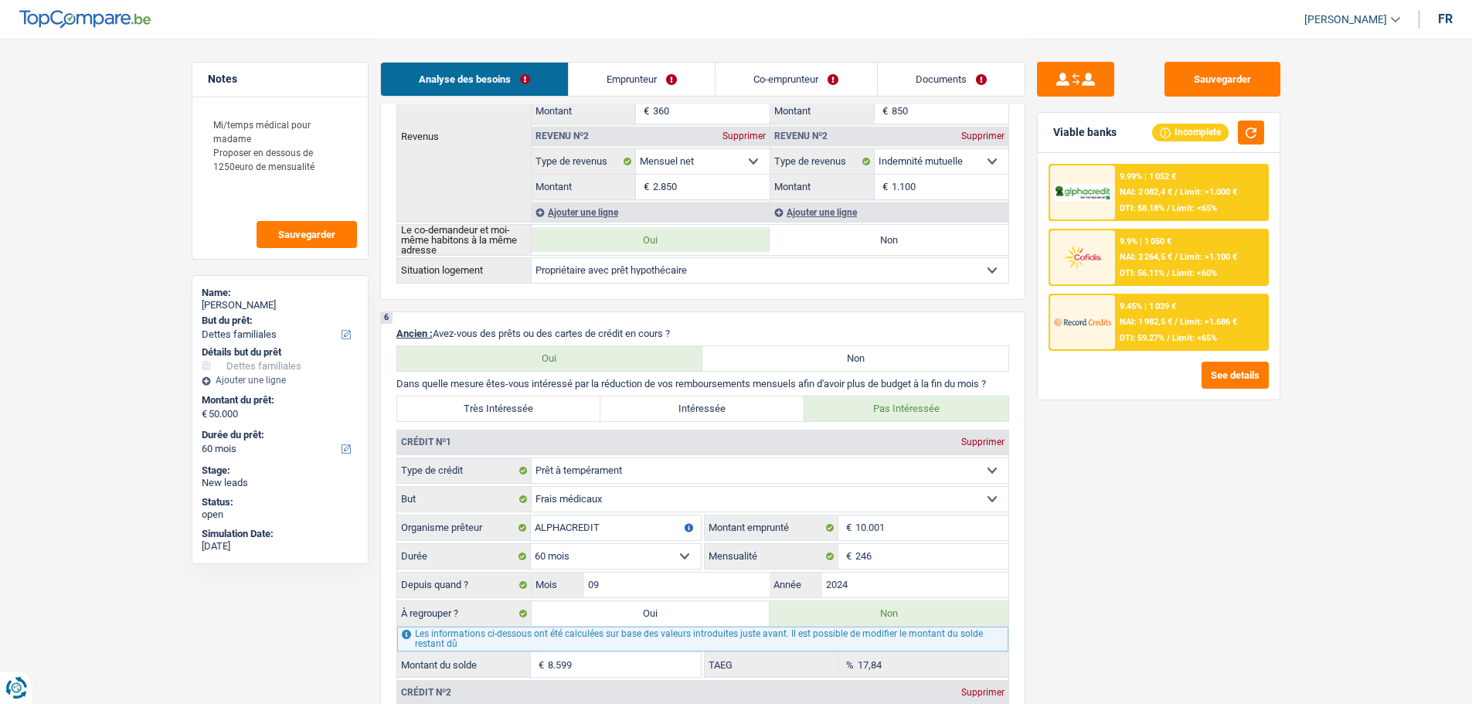
click at [1202, 326] on span "Limit: >1.686 €" at bounding box center [1208, 322] width 57 height 10
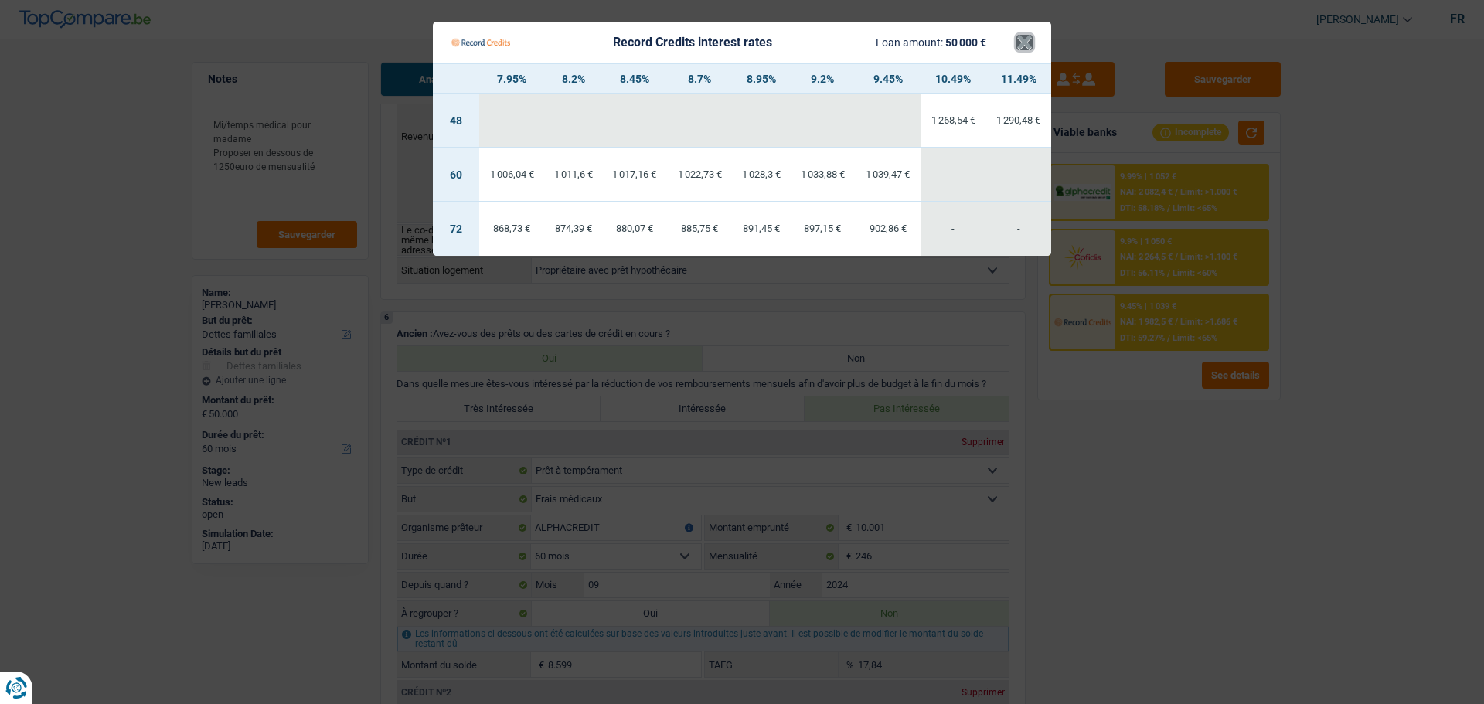
click at [1027, 46] on button "×" at bounding box center [1024, 42] width 16 height 15
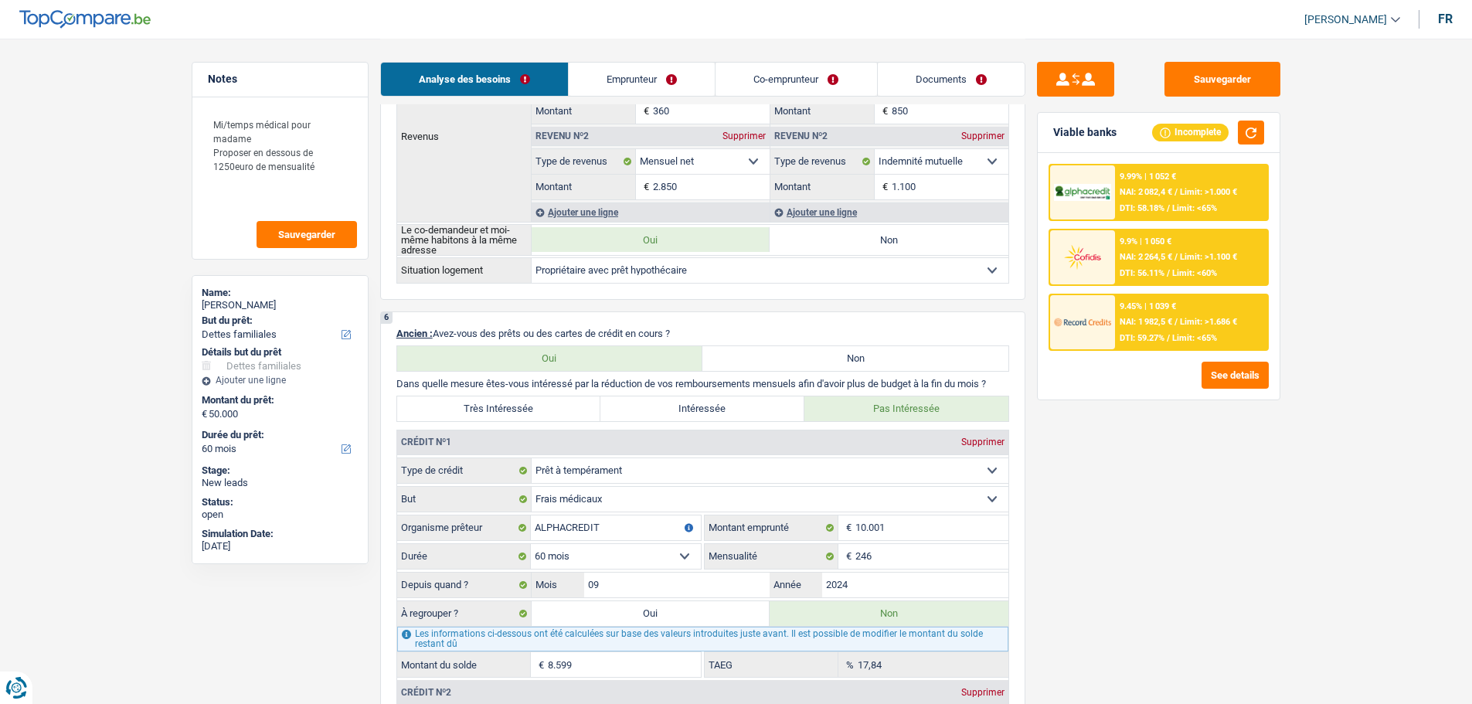
click at [1152, 203] on span "DTI: 58.18%" at bounding box center [1142, 208] width 45 height 10
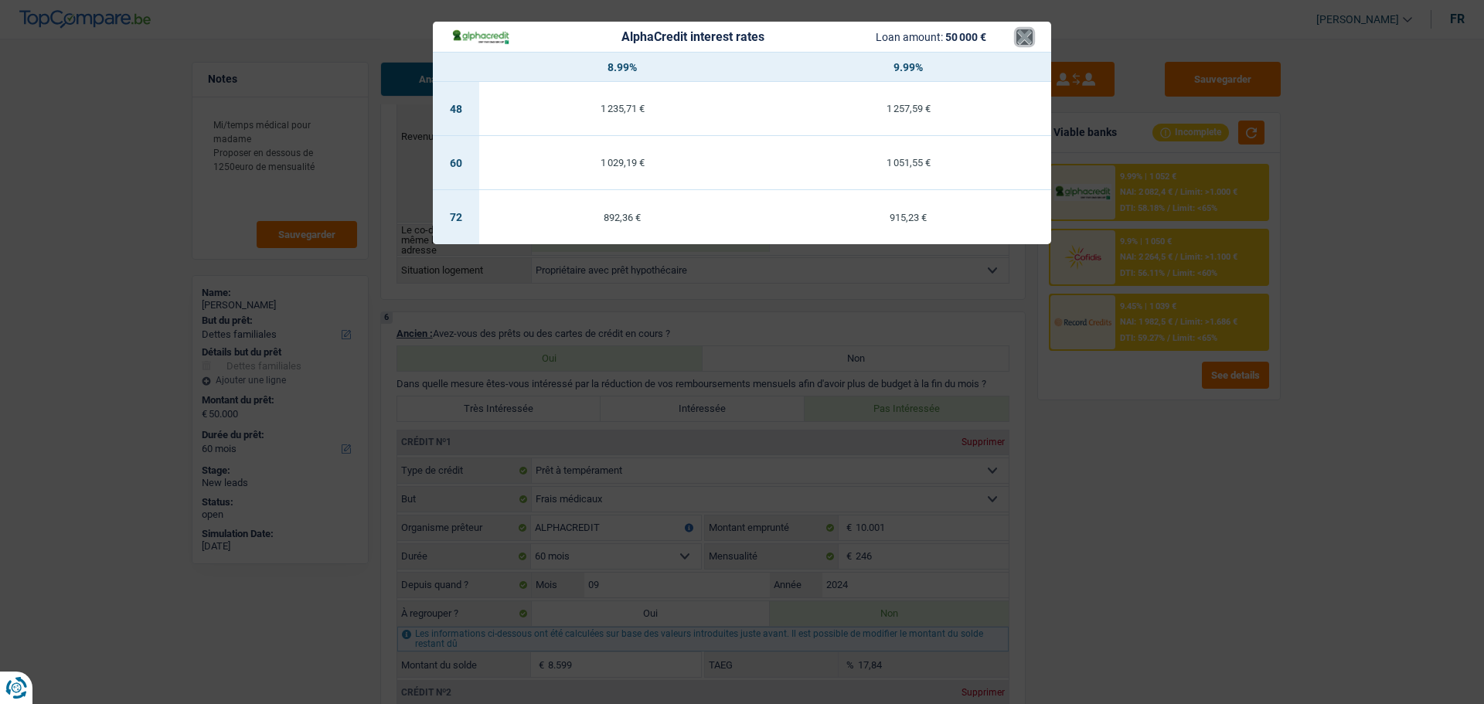
click at [1026, 40] on button "×" at bounding box center [1024, 36] width 16 height 15
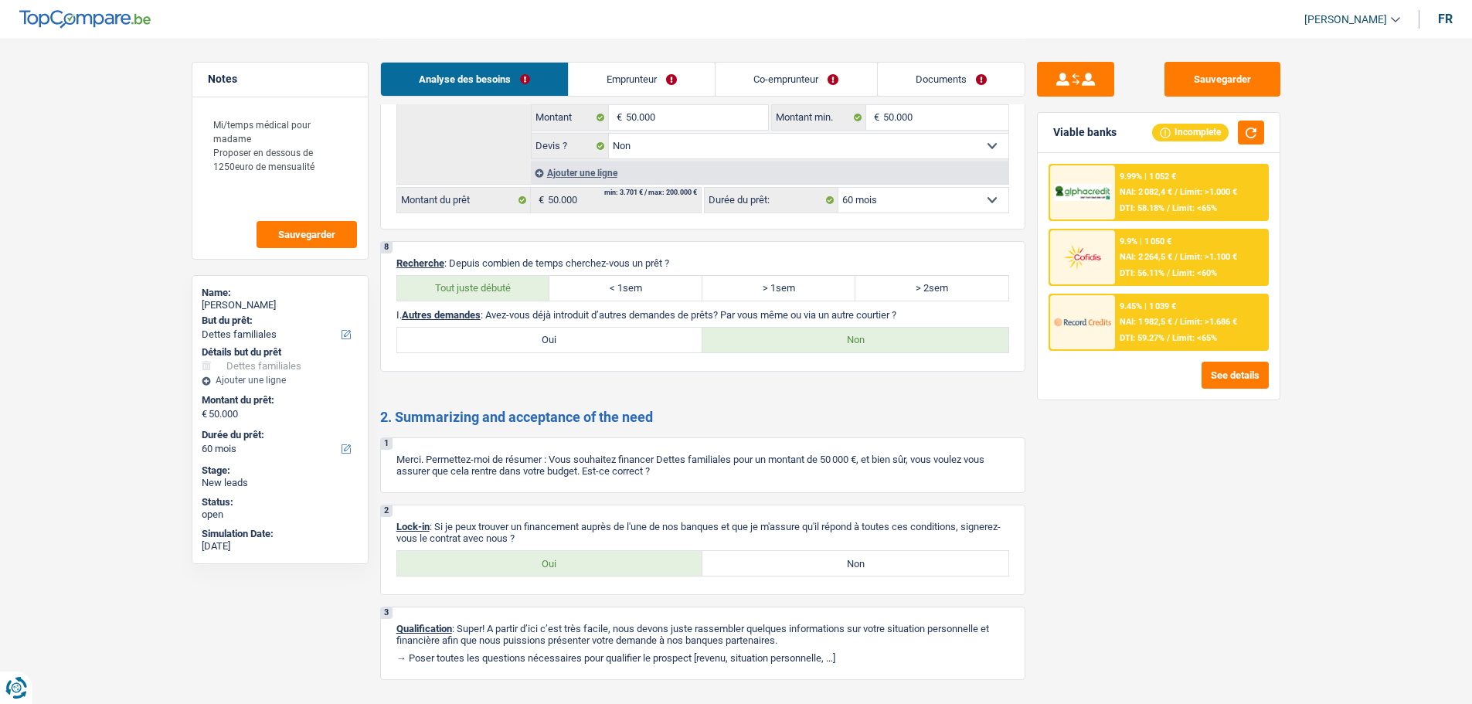
scroll to position [2476, 0]
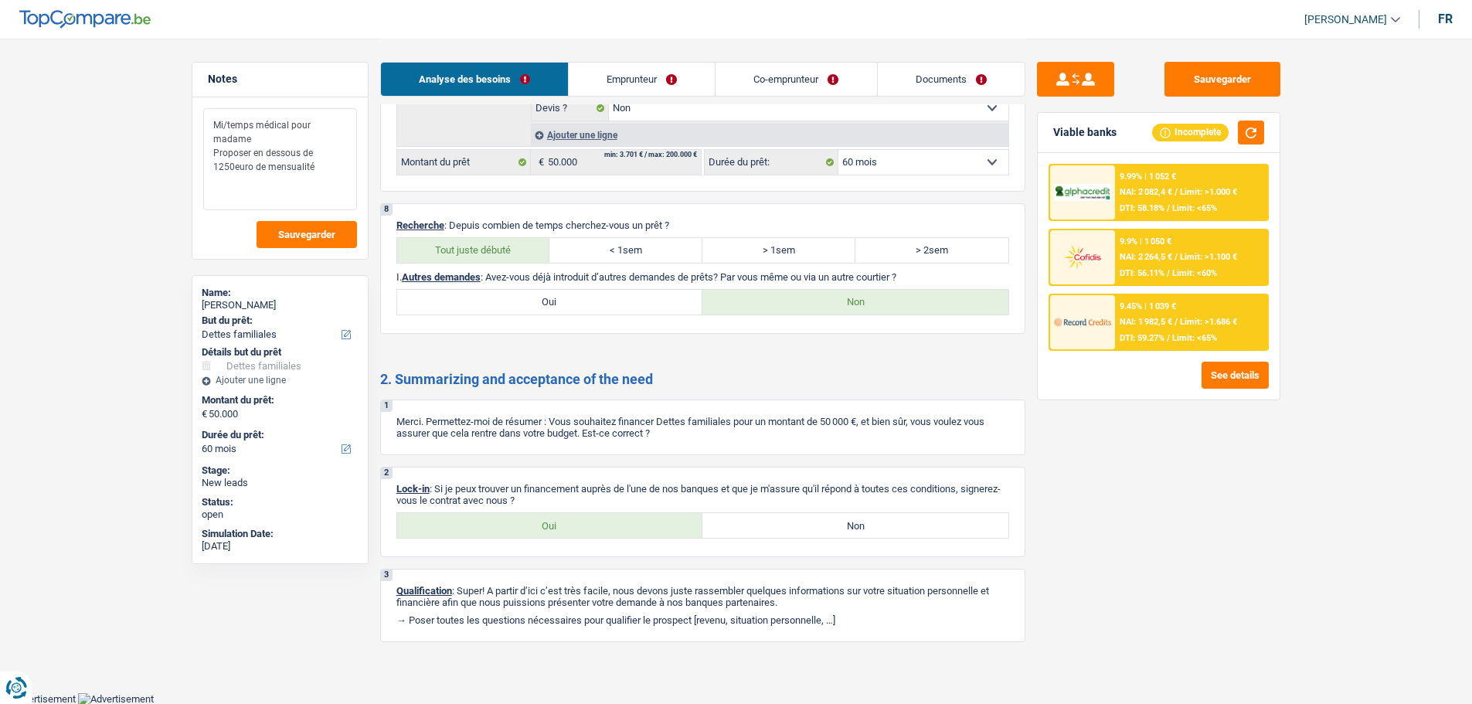
click at [331, 162] on textarea "Mi/temps médical pour madame Proposer en dessous de 1250euro de mensualité" at bounding box center [280, 159] width 154 height 102
click at [644, 525] on label "Oui" at bounding box center [550, 525] width 306 height 25
click at [644, 525] on input "Oui" at bounding box center [550, 525] width 306 height 25
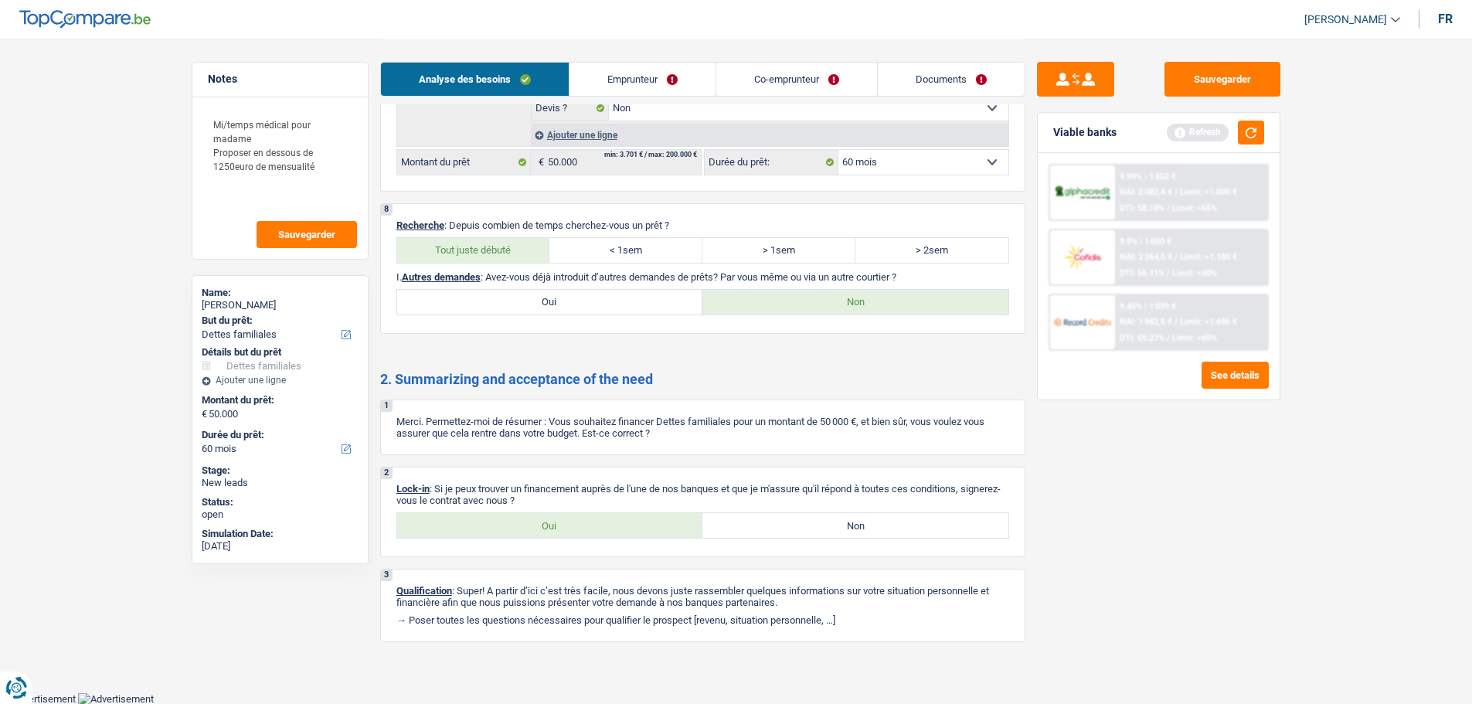
drag, startPoint x: 920, startPoint y: 73, endPoint x: 905, endPoint y: 80, distance: 17.0
click at [920, 73] on link "Documents" at bounding box center [951, 79] width 147 height 33
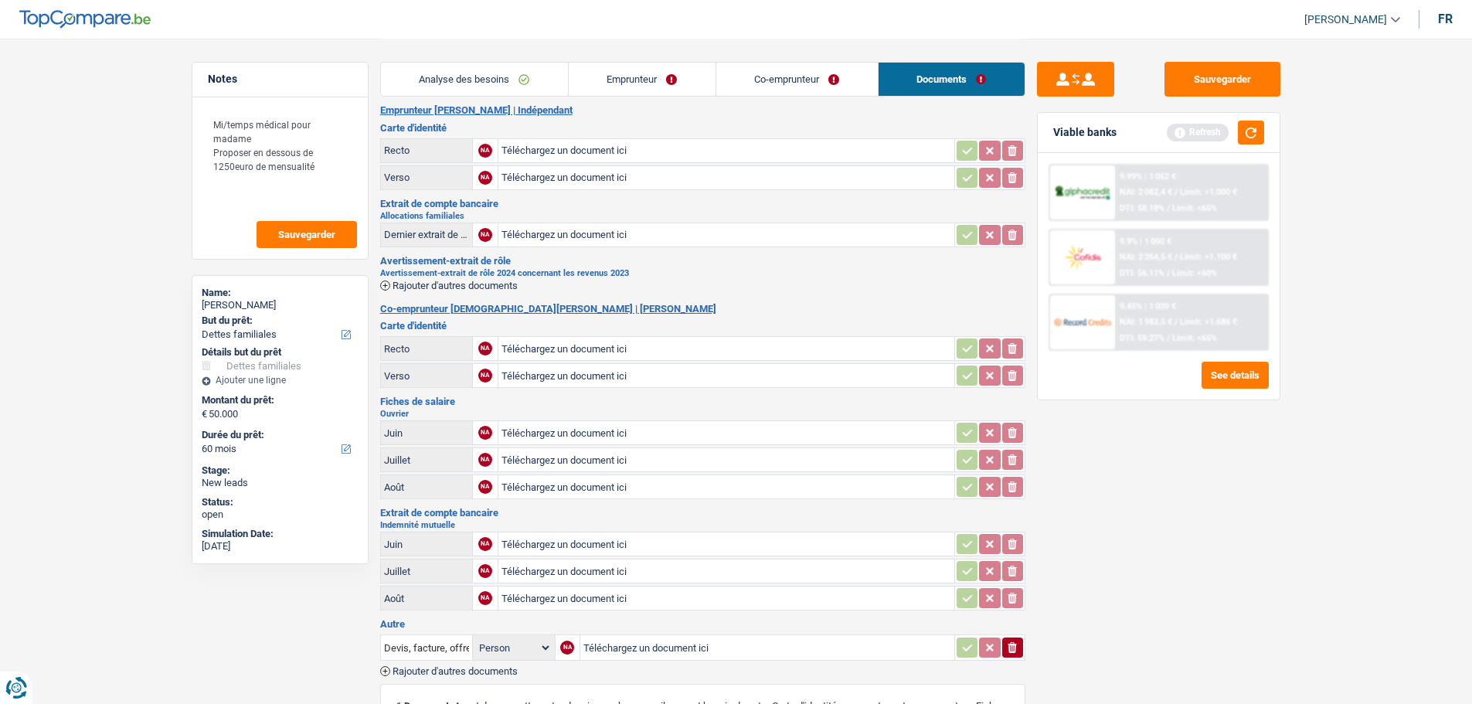
scroll to position [0, 0]
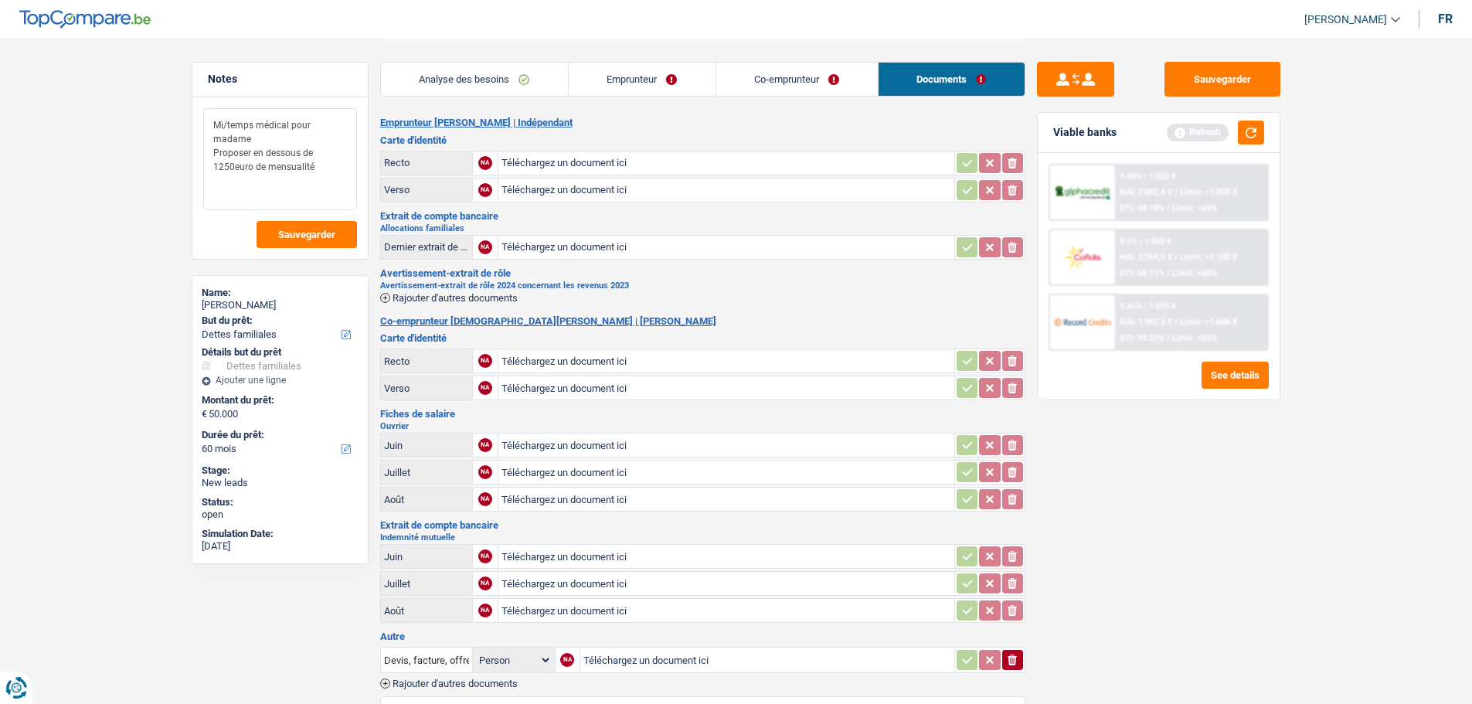
click at [323, 168] on textarea "Mi/temps médical pour madame Proposer en dessous de 1250euro de mensualité" at bounding box center [280, 159] width 154 height 102
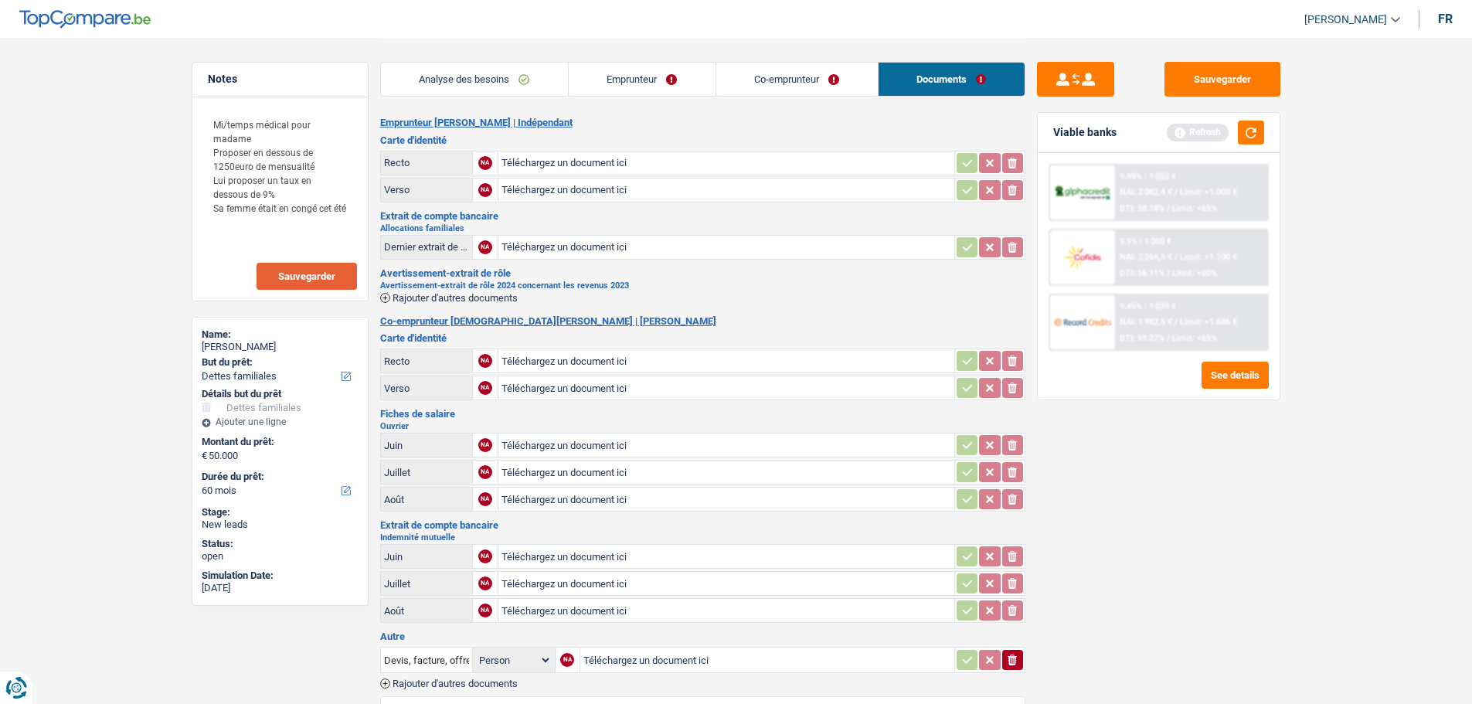
click at [305, 277] on span "Sauvegarder" at bounding box center [306, 276] width 57 height 10
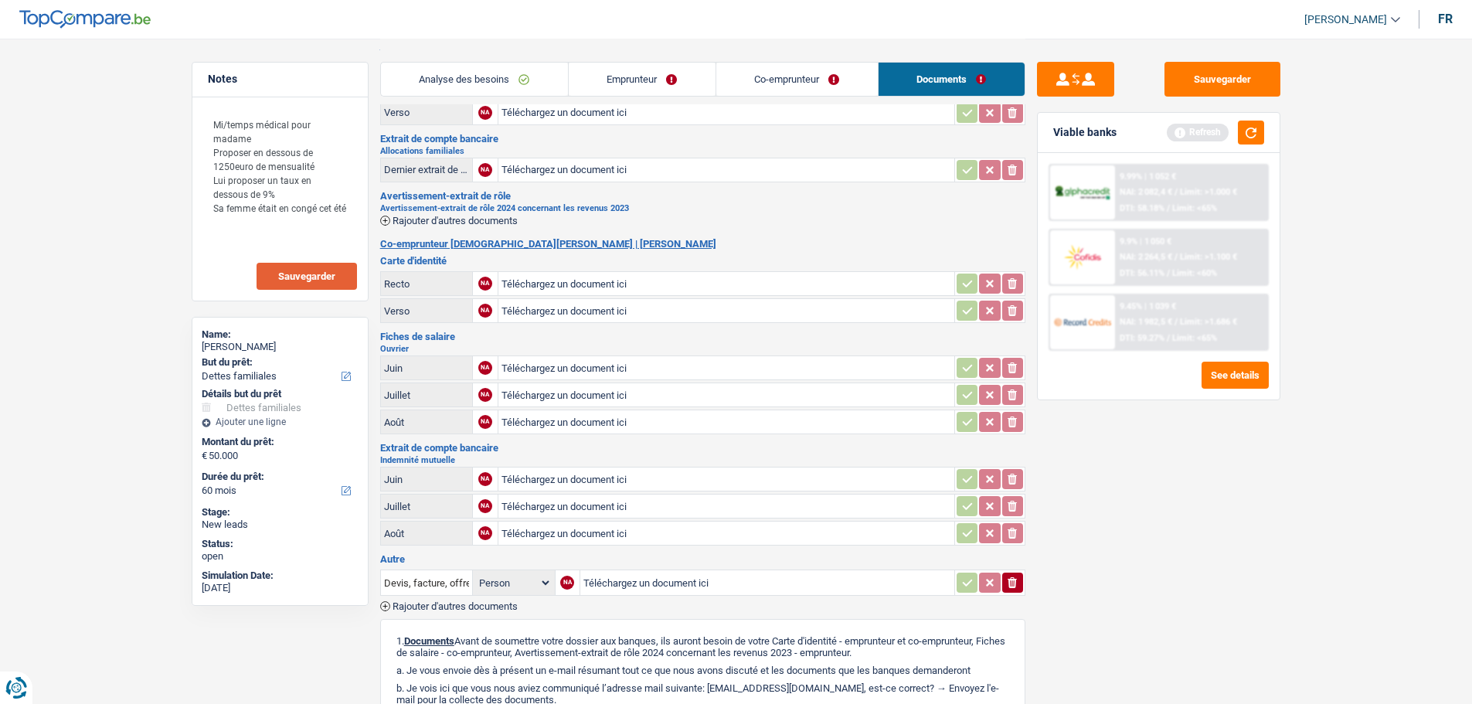
scroll to position [309, 0]
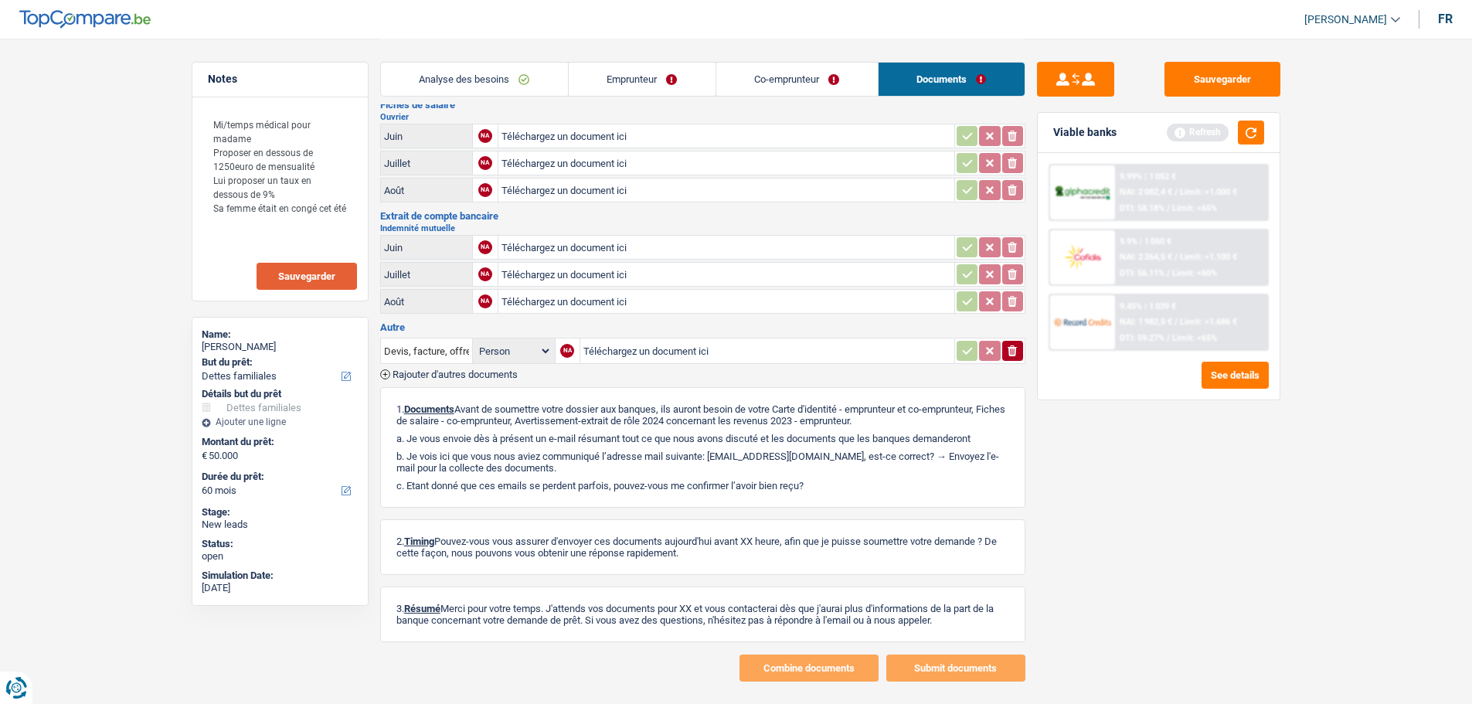
click at [797, 84] on link "Co-emprunteur" at bounding box center [797, 79] width 162 height 33
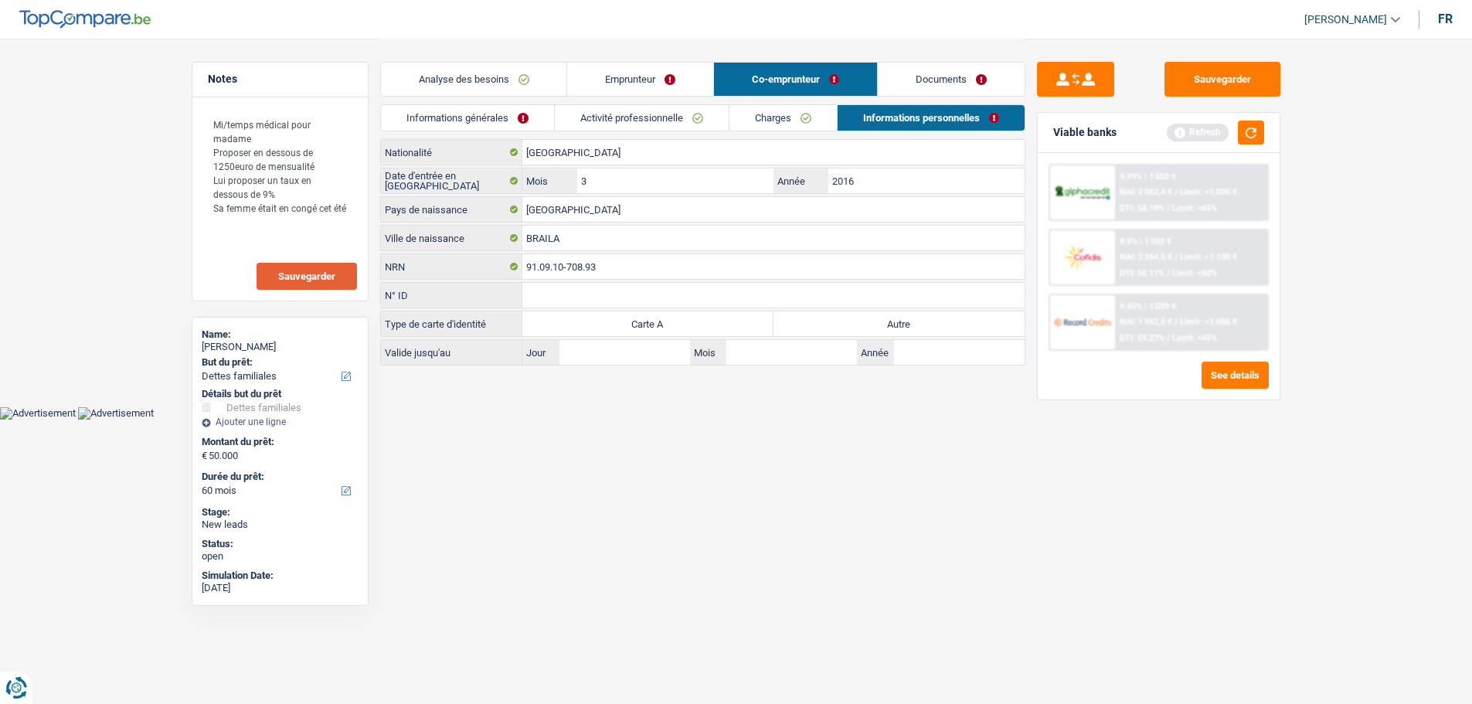
scroll to position [0, 0]
click at [760, 116] on link "Charges" at bounding box center [788, 118] width 107 height 26
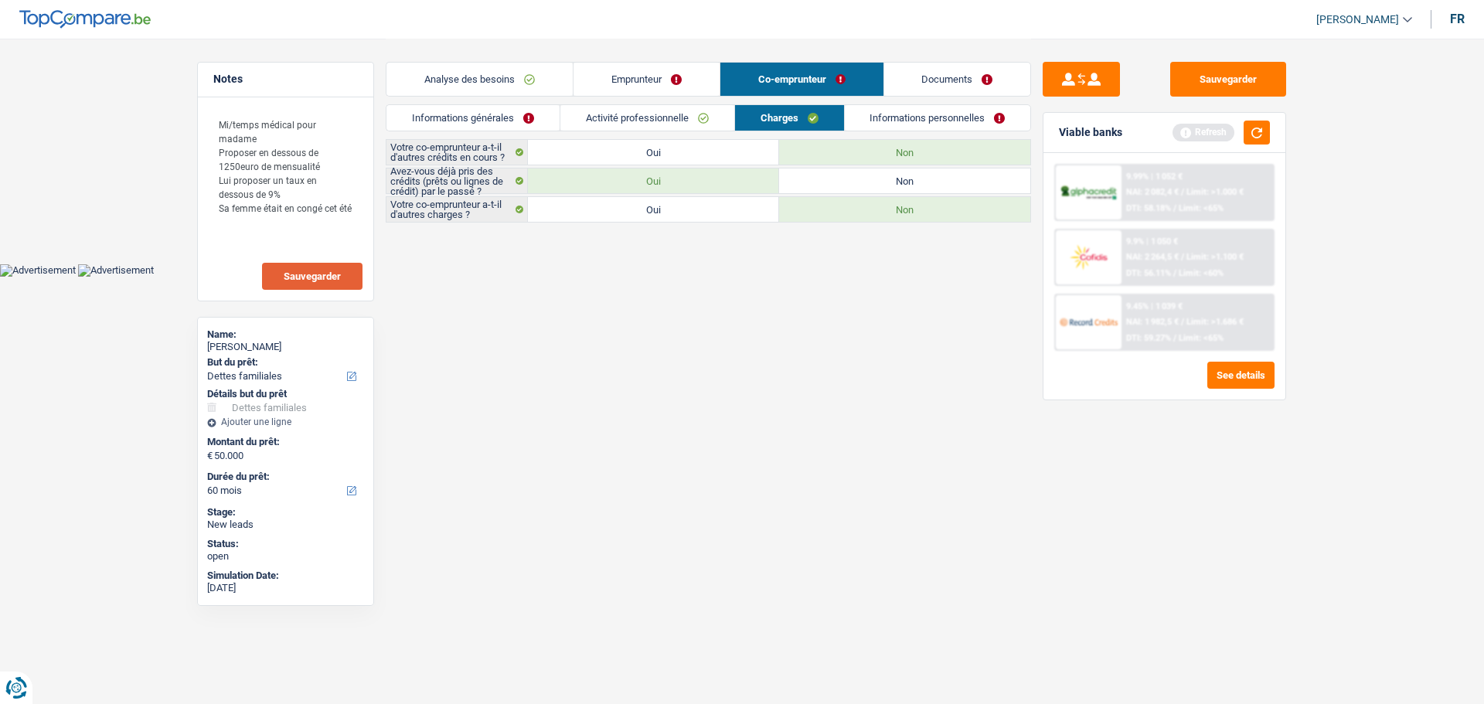
click at [716, 122] on link "Activité professionnelle" at bounding box center [647, 118] width 174 height 26
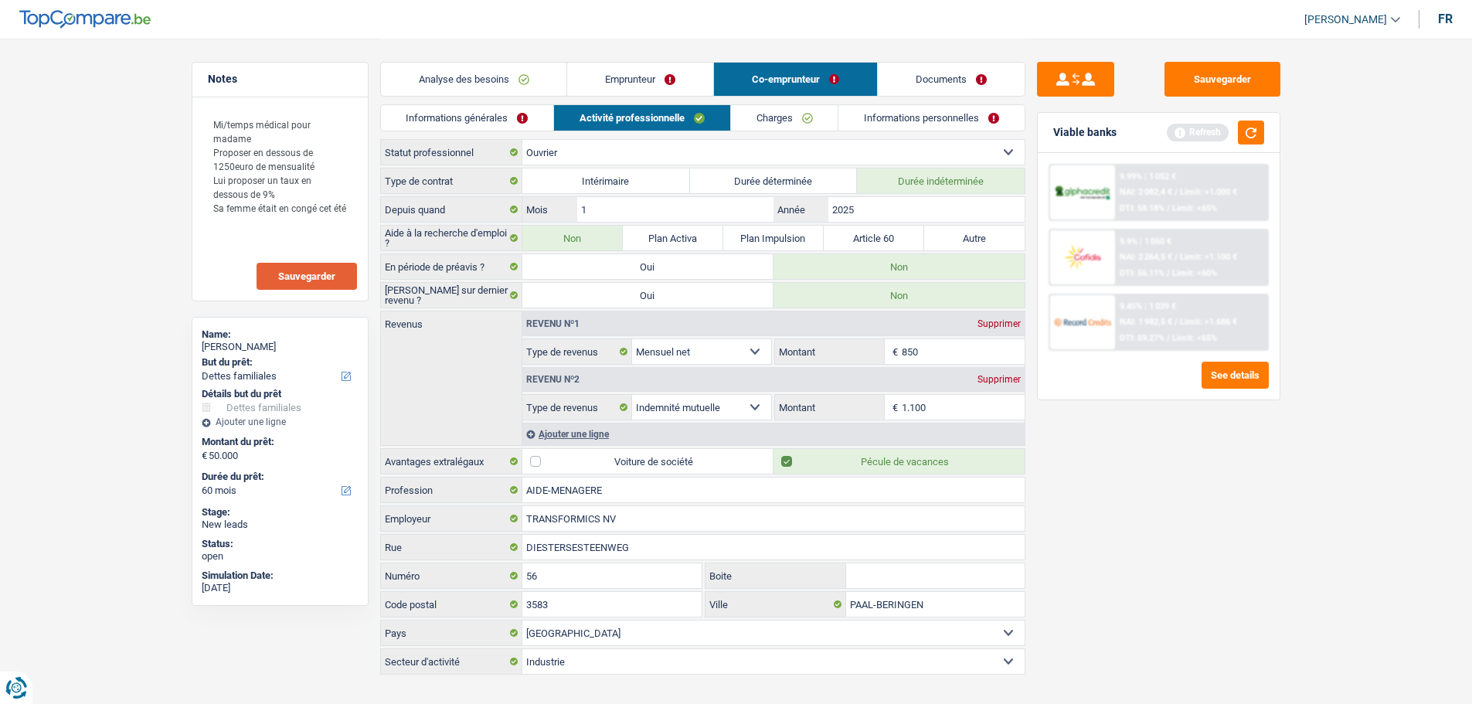
click at [955, 410] on input "1.100" at bounding box center [963, 407] width 123 height 25
drag, startPoint x: 1410, startPoint y: 468, endPoint x: 1323, endPoint y: 438, distance: 91.4
click at [1411, 468] on main "Notes Mi/temps médical pour madame Proposer en dessous de 1250euro de mensualit…" at bounding box center [736, 358] width 1472 height 716
click at [935, 349] on input "850" at bounding box center [963, 351] width 123 height 25
click at [1284, 573] on div "Sauvegarder Viable banks Refresh 9.99% | 1 052 € NAI: 2 082,4 € / Limit: >1.000…" at bounding box center [1159, 371] width 267 height 618
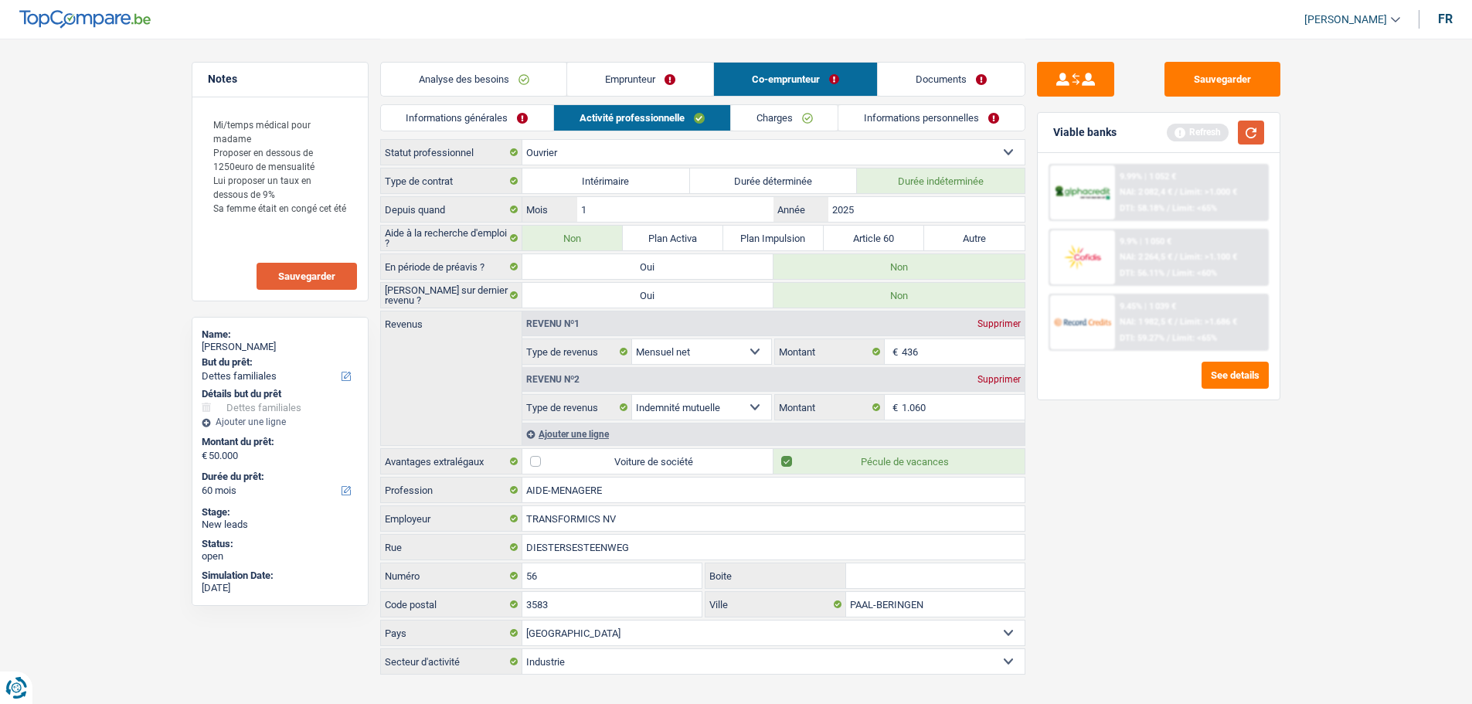
click at [1249, 133] on button "button" at bounding box center [1251, 133] width 26 height 24
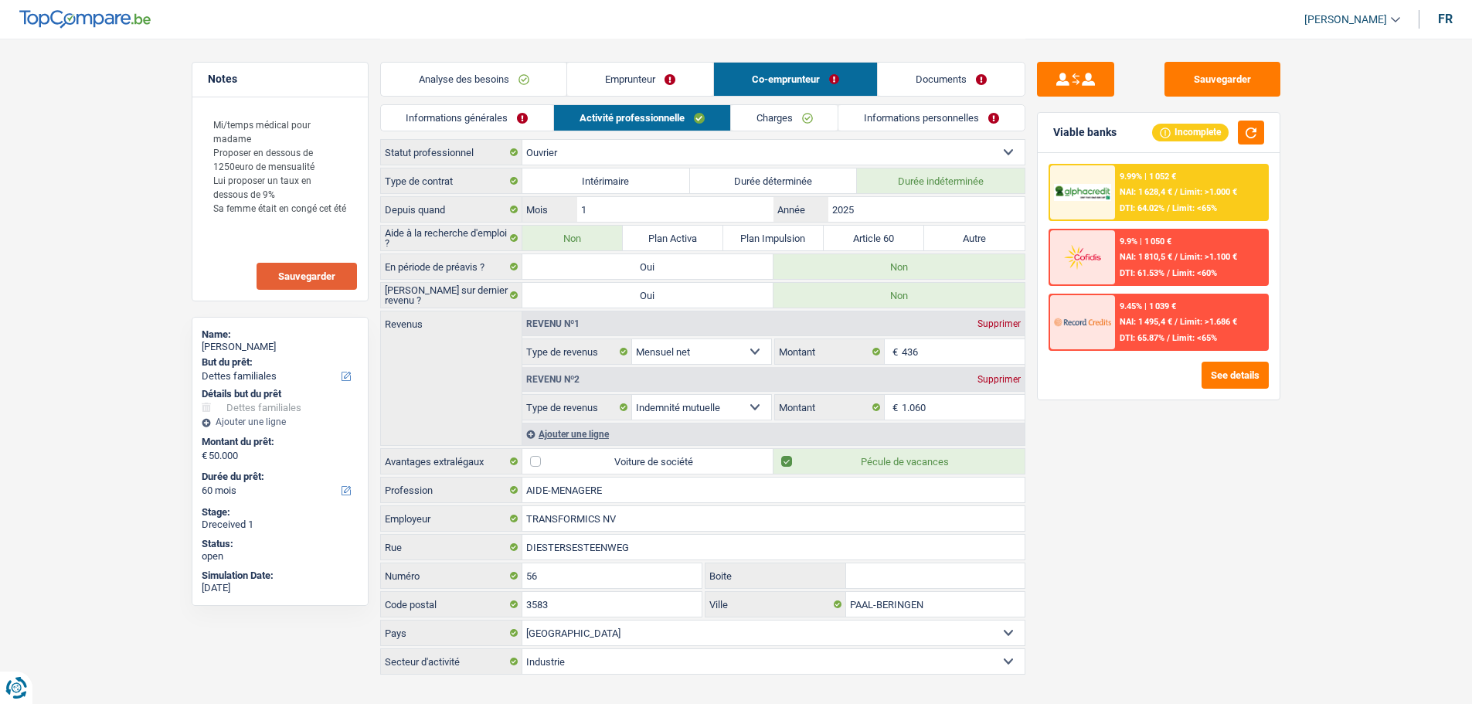
click at [493, 87] on link "Analyse des besoins" at bounding box center [474, 79] width 186 height 33
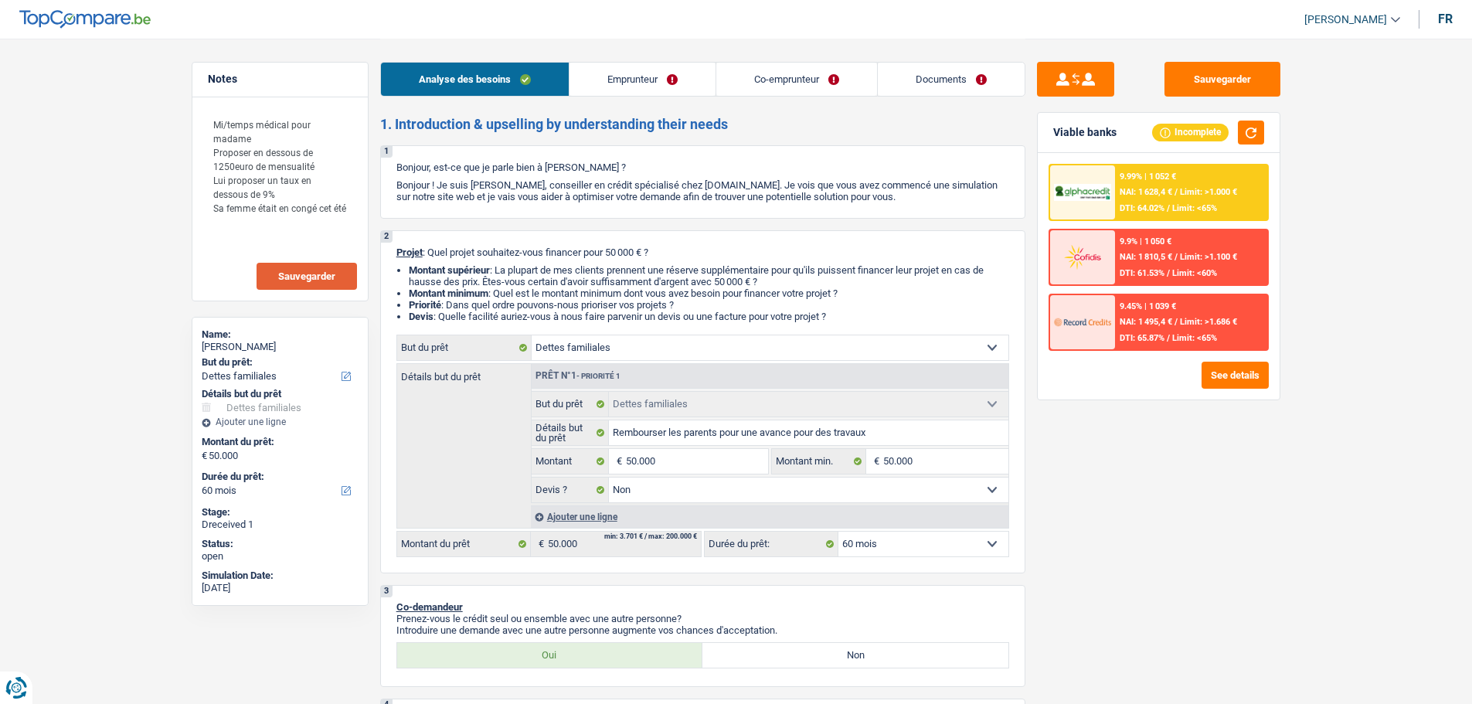
click at [938, 544] on select "12 mois 18 mois 24 mois 30 mois 36 mois 42 mois 48 mois 60 mois 72 mois 84 mois…" at bounding box center [924, 544] width 170 height 25
click at [839, 532] on select "12 mois 18 mois 24 mois 30 mois 36 mois 42 mois 48 mois 60 mois 72 mois 84 mois…" at bounding box center [924, 544] width 170 height 25
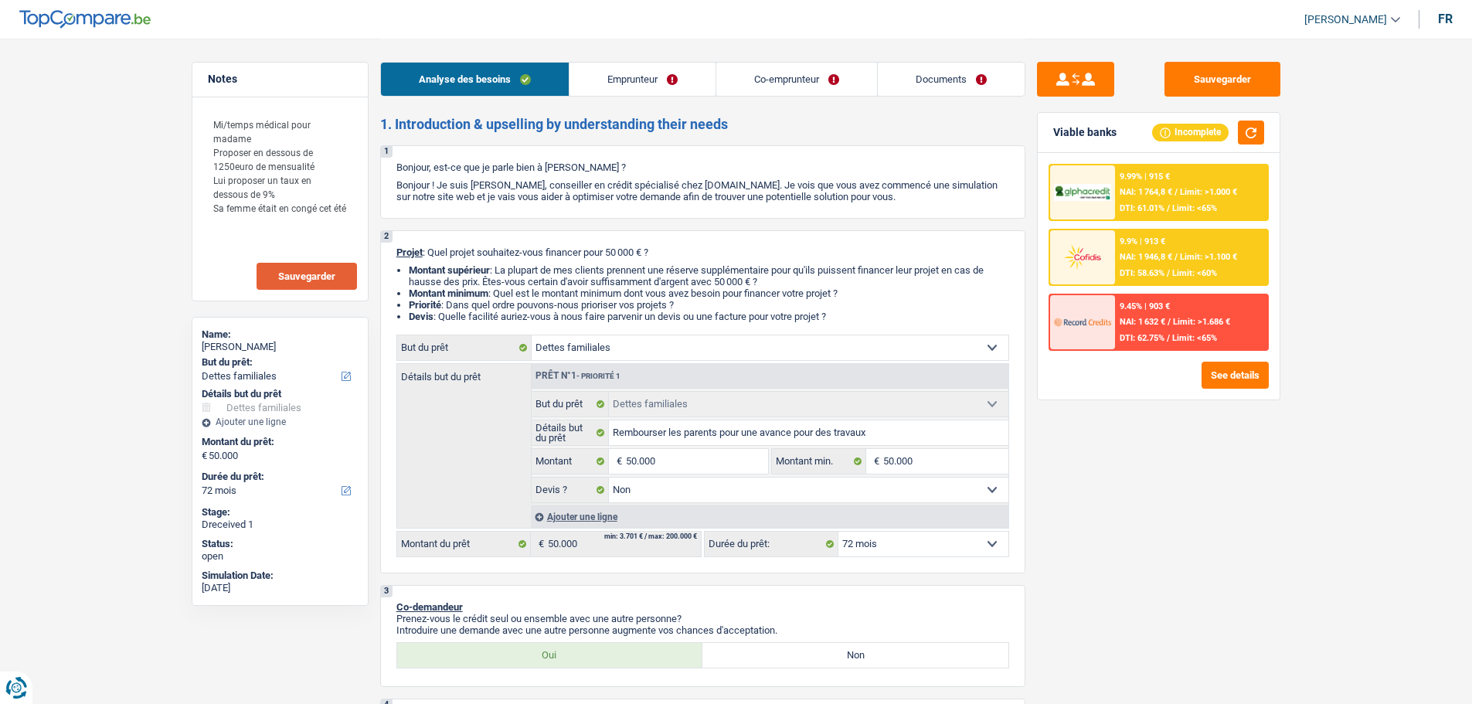
click at [951, 544] on select "12 mois 18 mois 24 mois 30 mois 36 mois 42 mois 48 mois 60 mois 72 mois 84 mois…" at bounding box center [924, 544] width 170 height 25
click at [839, 532] on select "12 mois 18 mois 24 mois 30 mois 36 mois 42 mois 48 mois 60 mois 72 mois 84 mois…" at bounding box center [924, 544] width 170 height 25
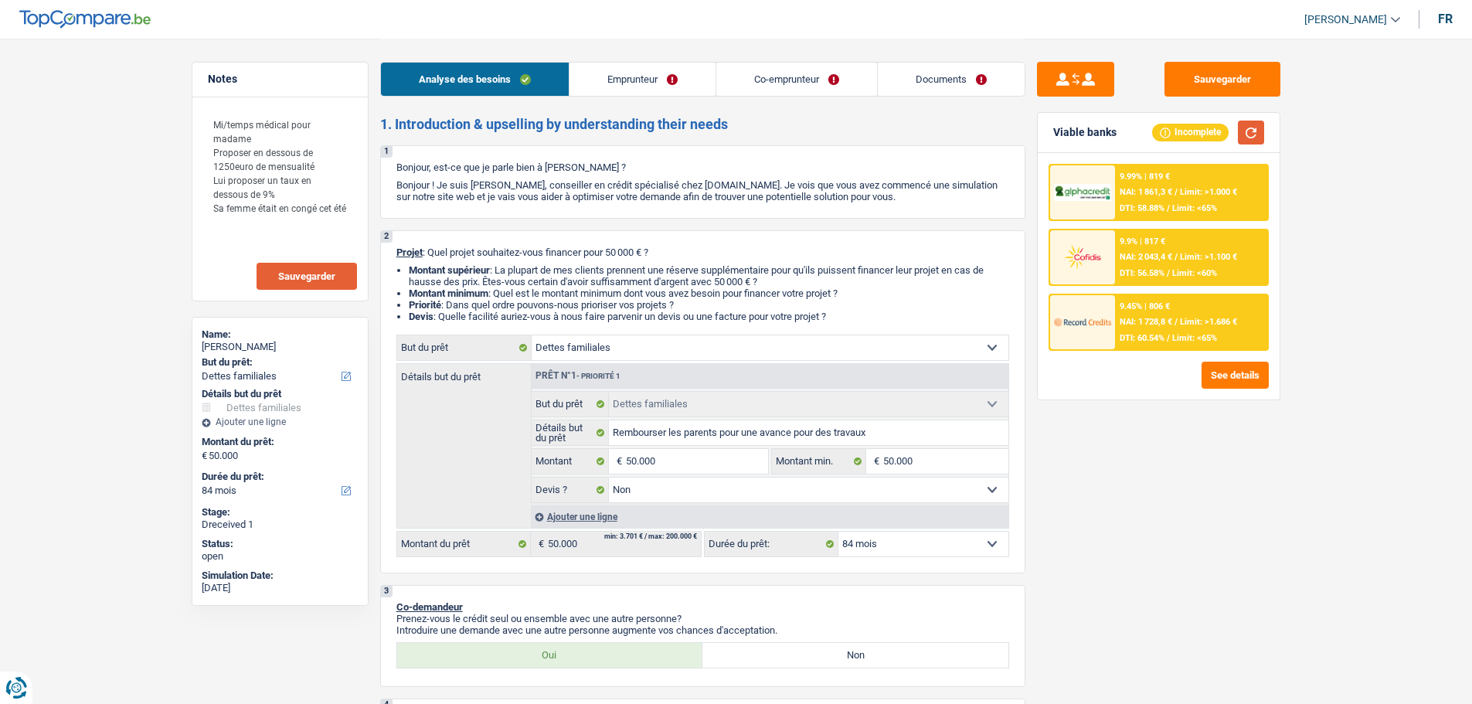
click at [1249, 141] on button "button" at bounding box center [1251, 133] width 26 height 24
click at [781, 83] on link "Co-emprunteur" at bounding box center [796, 79] width 161 height 33
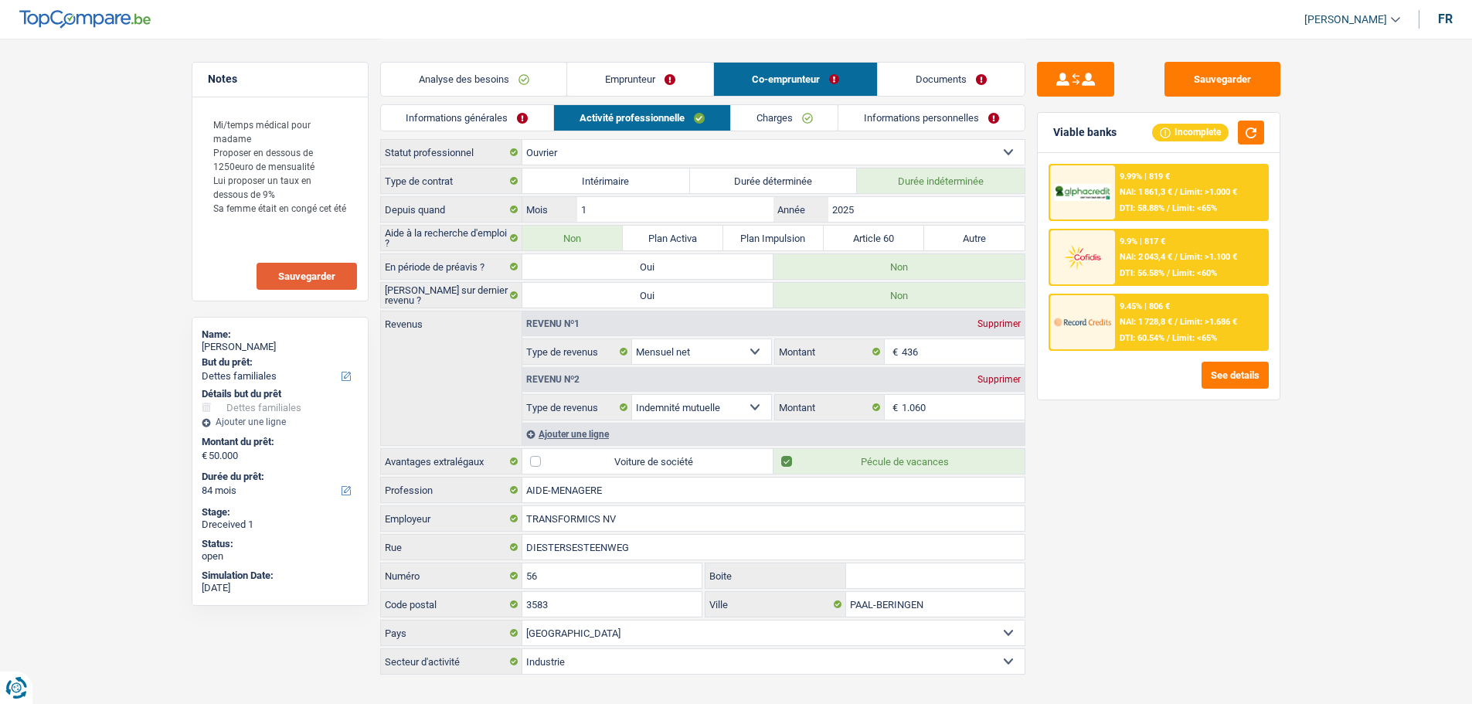
click at [508, 77] on link "Analyse des besoins" at bounding box center [474, 79] width 186 height 33
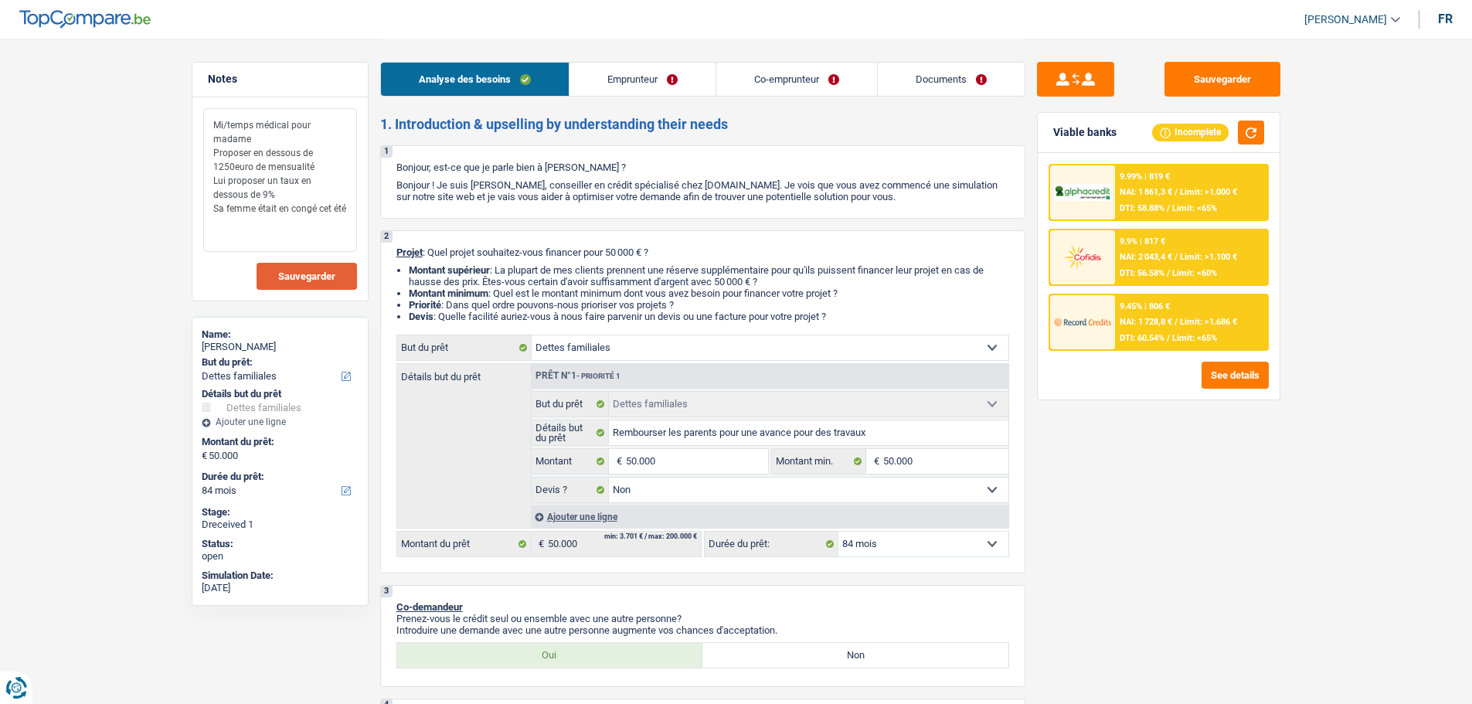
click at [345, 209] on textarea "Mi/temps médical pour madame Proposer en dessous de 1250euro de mensualité Lui …" at bounding box center [280, 180] width 154 height 144
click at [1168, 321] on span "NAI: 1 728,8 €" at bounding box center [1146, 322] width 53 height 10
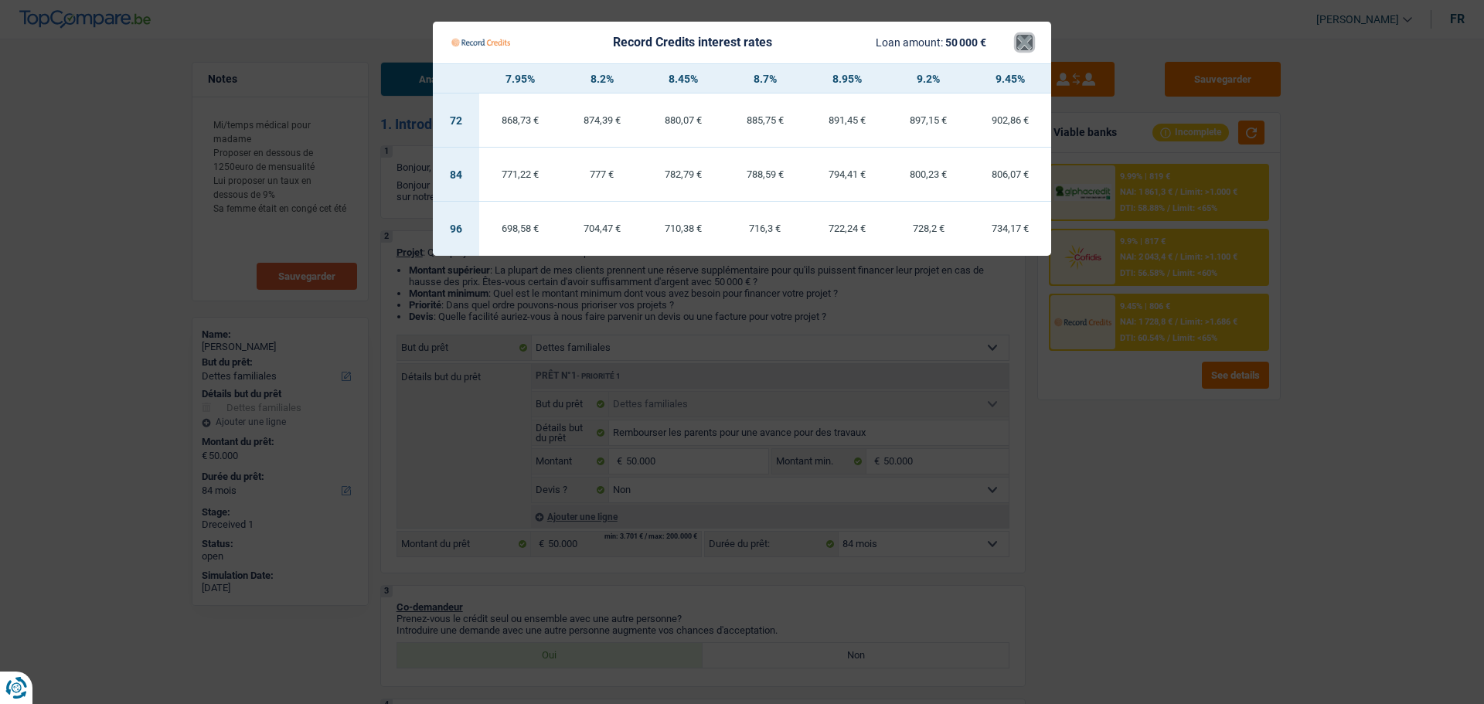
click at [1023, 46] on button "×" at bounding box center [1024, 42] width 16 height 15
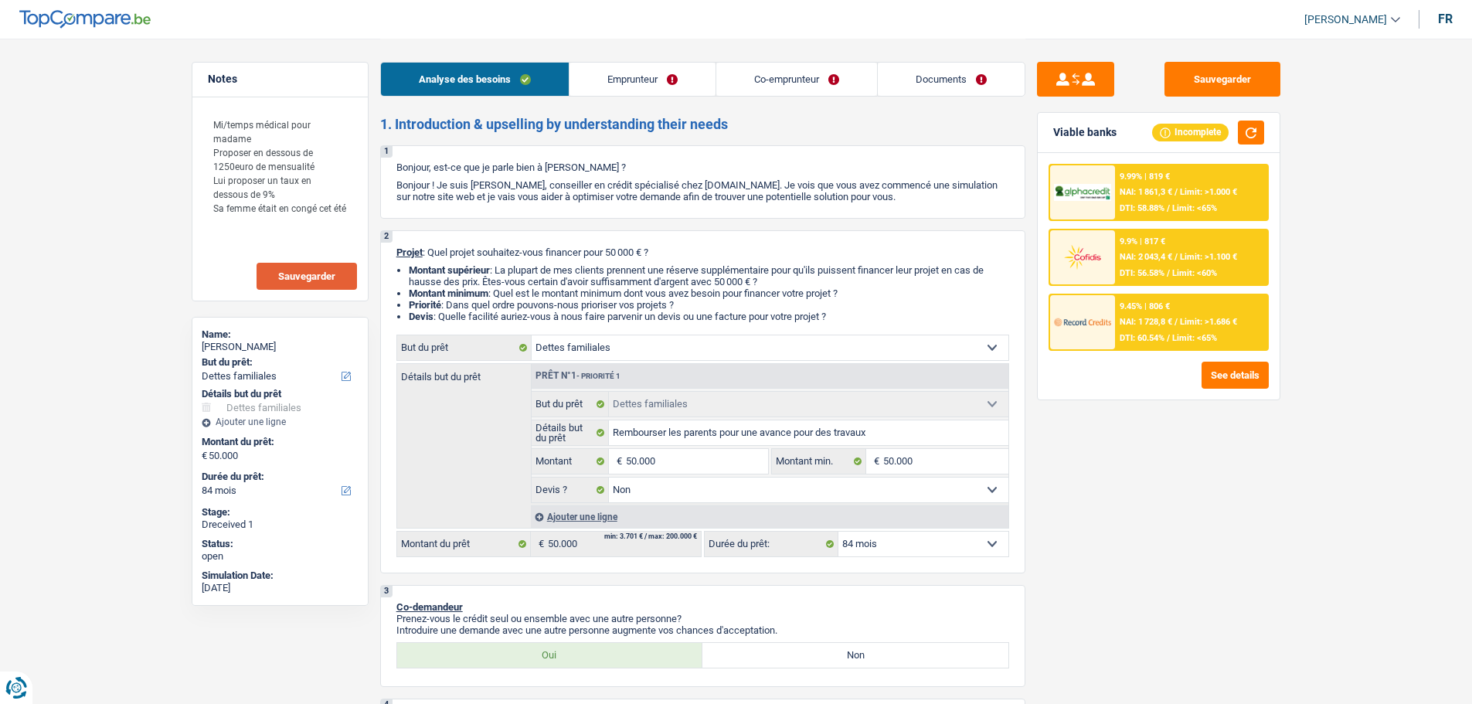
click at [1177, 184] on div "9.99% | 819 € NAI: 1 861,3 € / Limit: >1.000 € DTI: 58.88% / Limit: <65%" at bounding box center [1191, 192] width 152 height 54
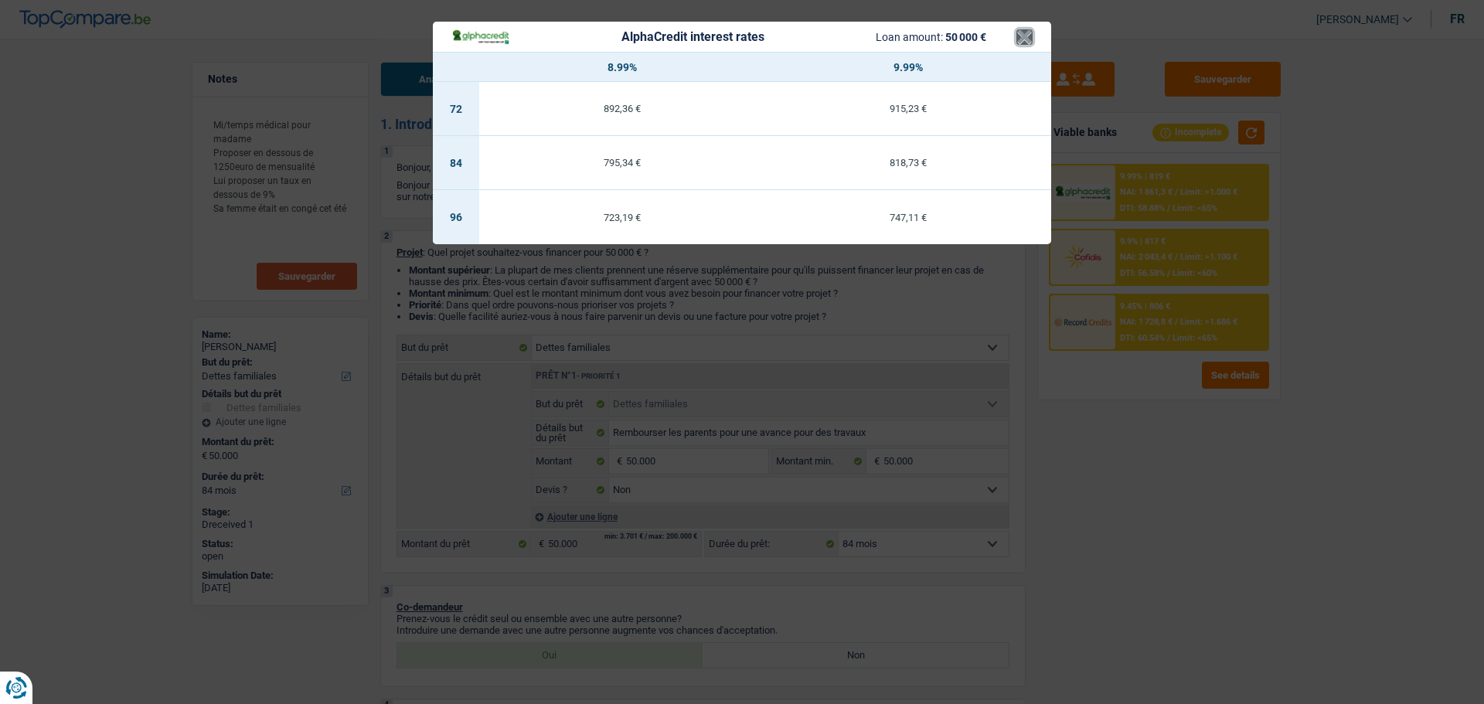
click at [1031, 39] on button "×" at bounding box center [1024, 36] width 16 height 15
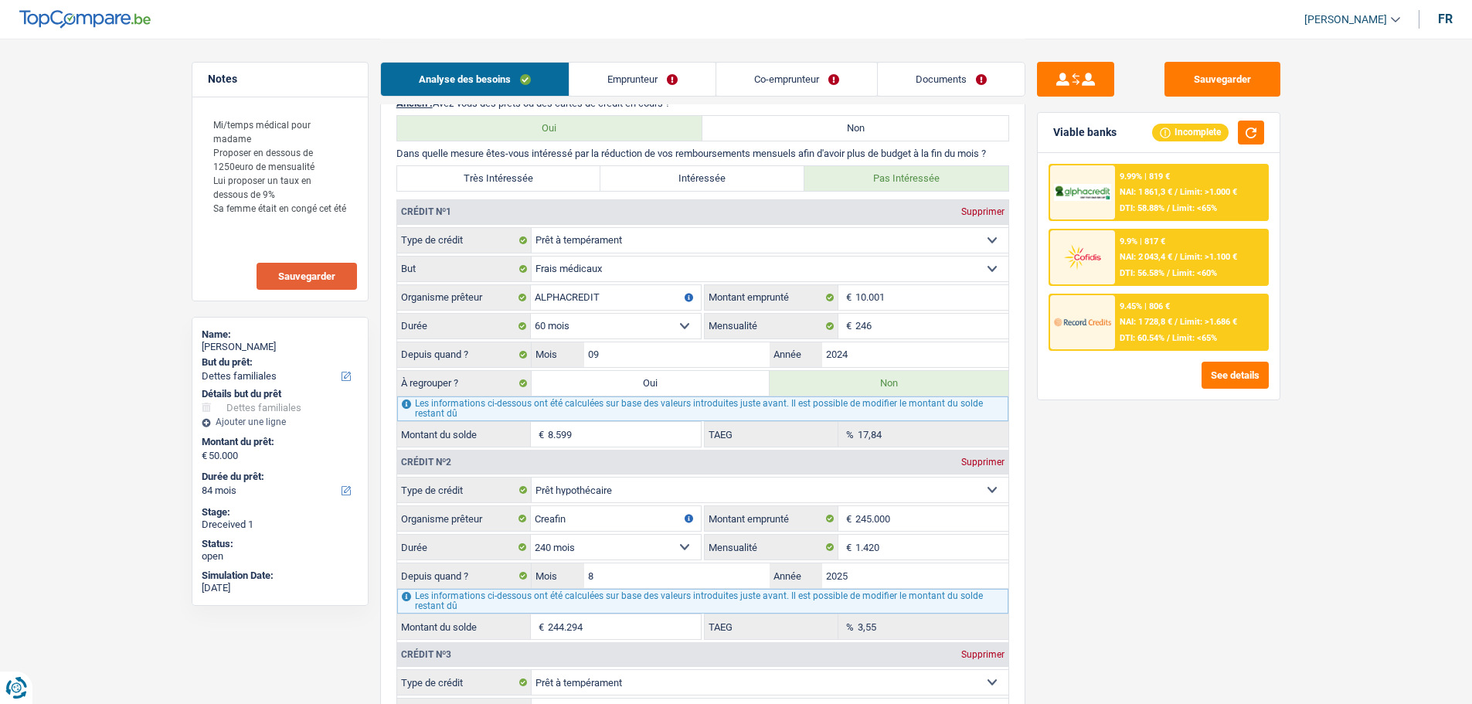
scroll to position [1159, 0]
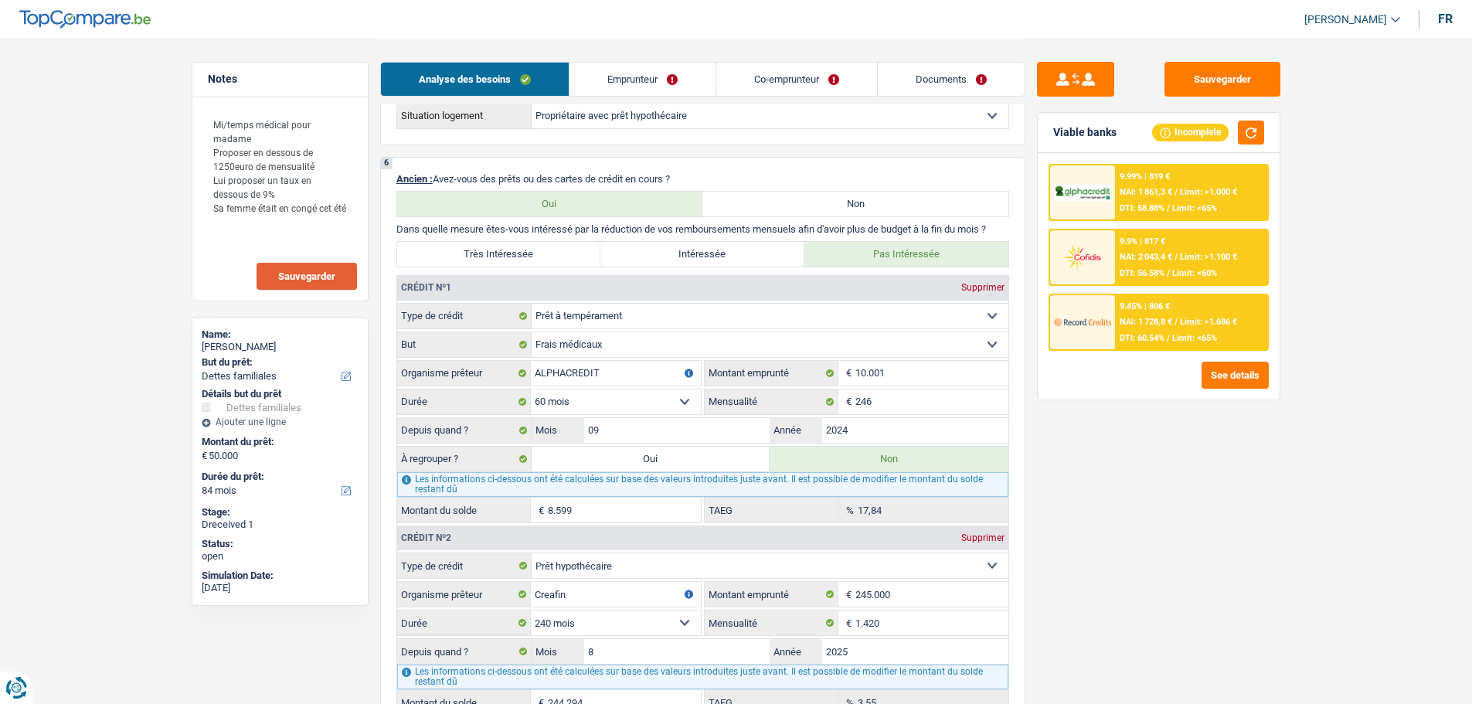
click at [703, 461] on label "Oui" at bounding box center [651, 459] width 239 height 25
click at [703, 461] on input "Oui" at bounding box center [651, 459] width 239 height 25
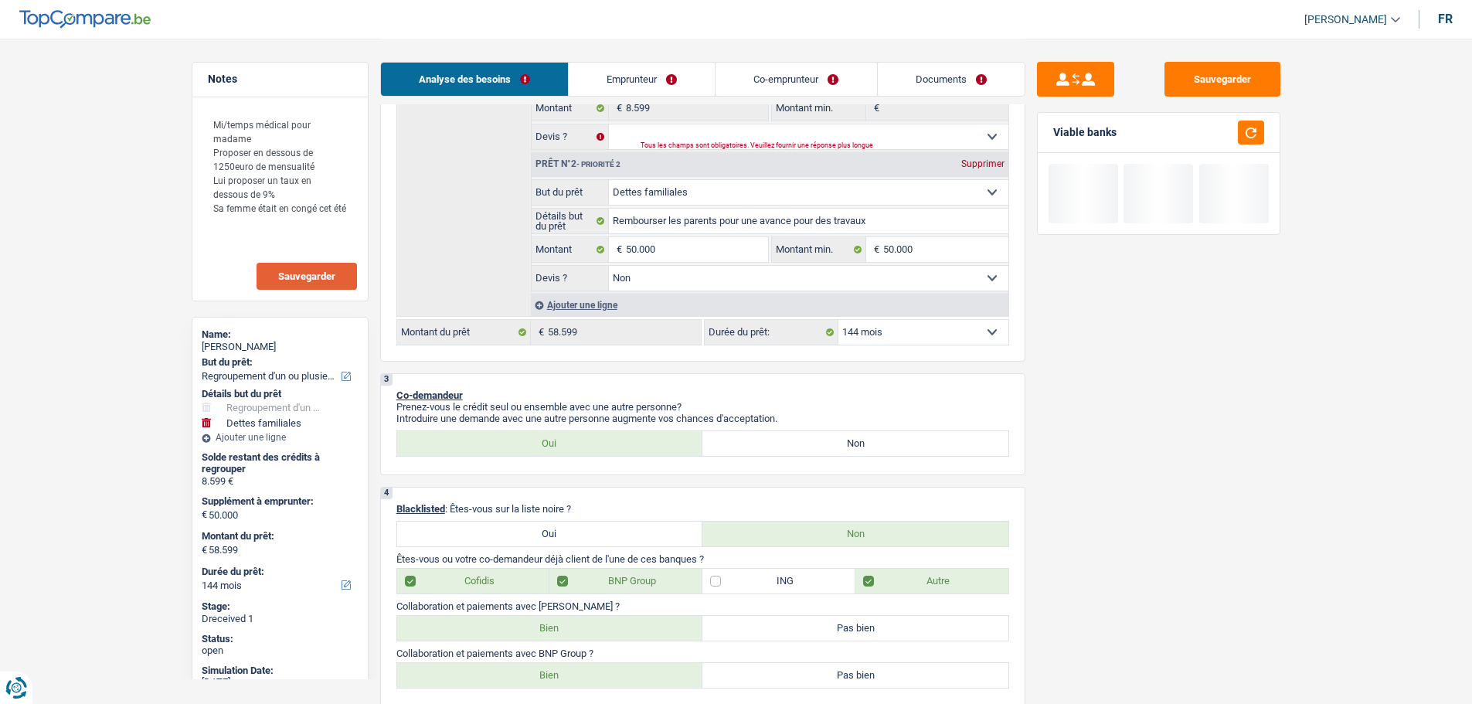
scroll to position [309, 0]
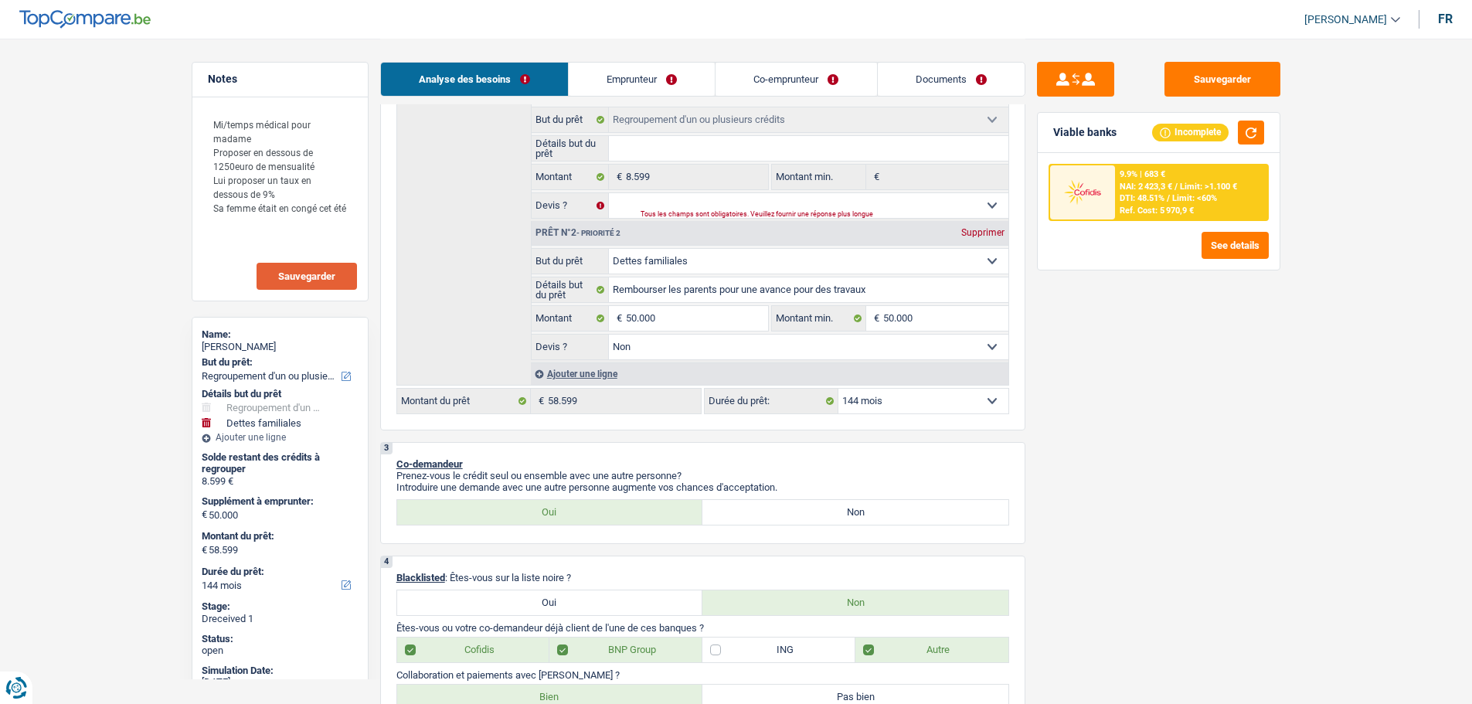
click at [950, 396] on select "12 mois 18 mois 24 mois 30 mois 36 mois 42 mois 48 mois 60 mois 72 mois 84 mois…" at bounding box center [924, 401] width 170 height 25
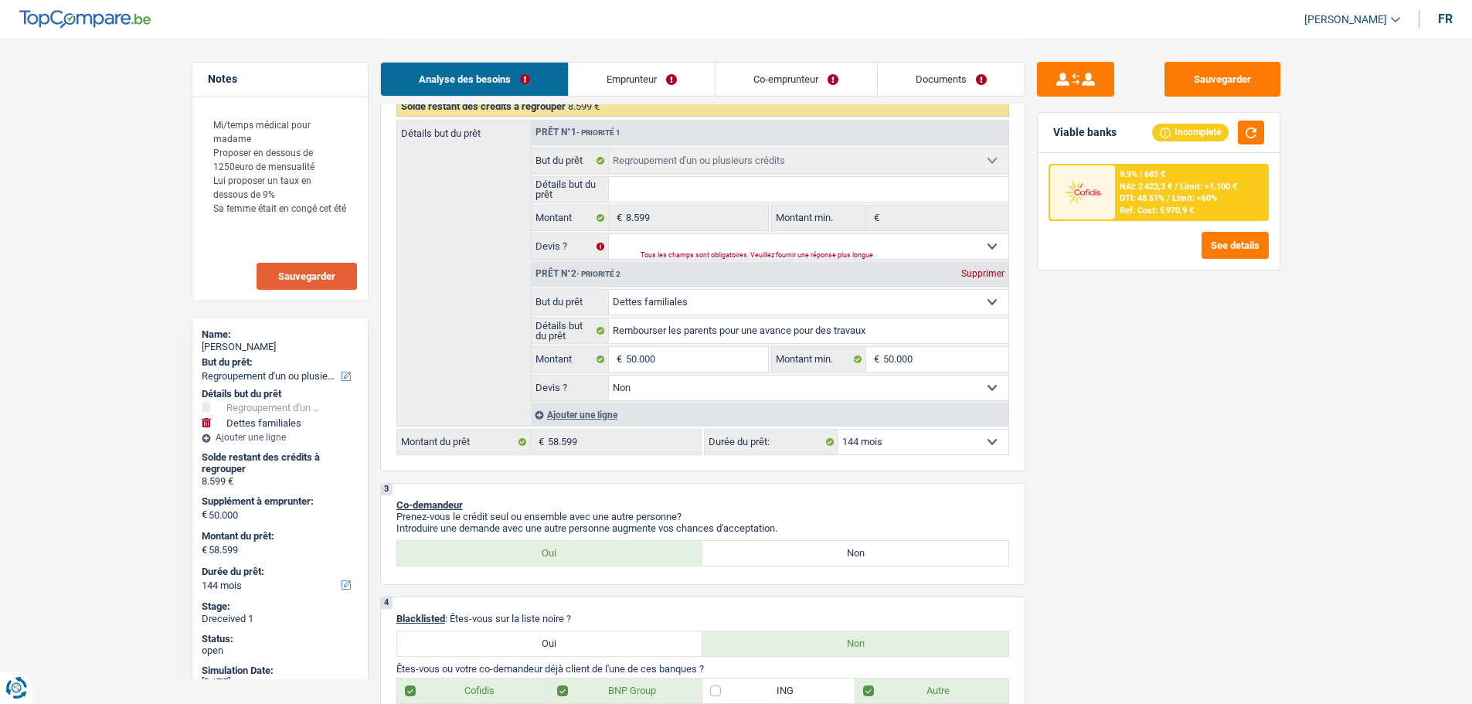
scroll to position [386, 0]
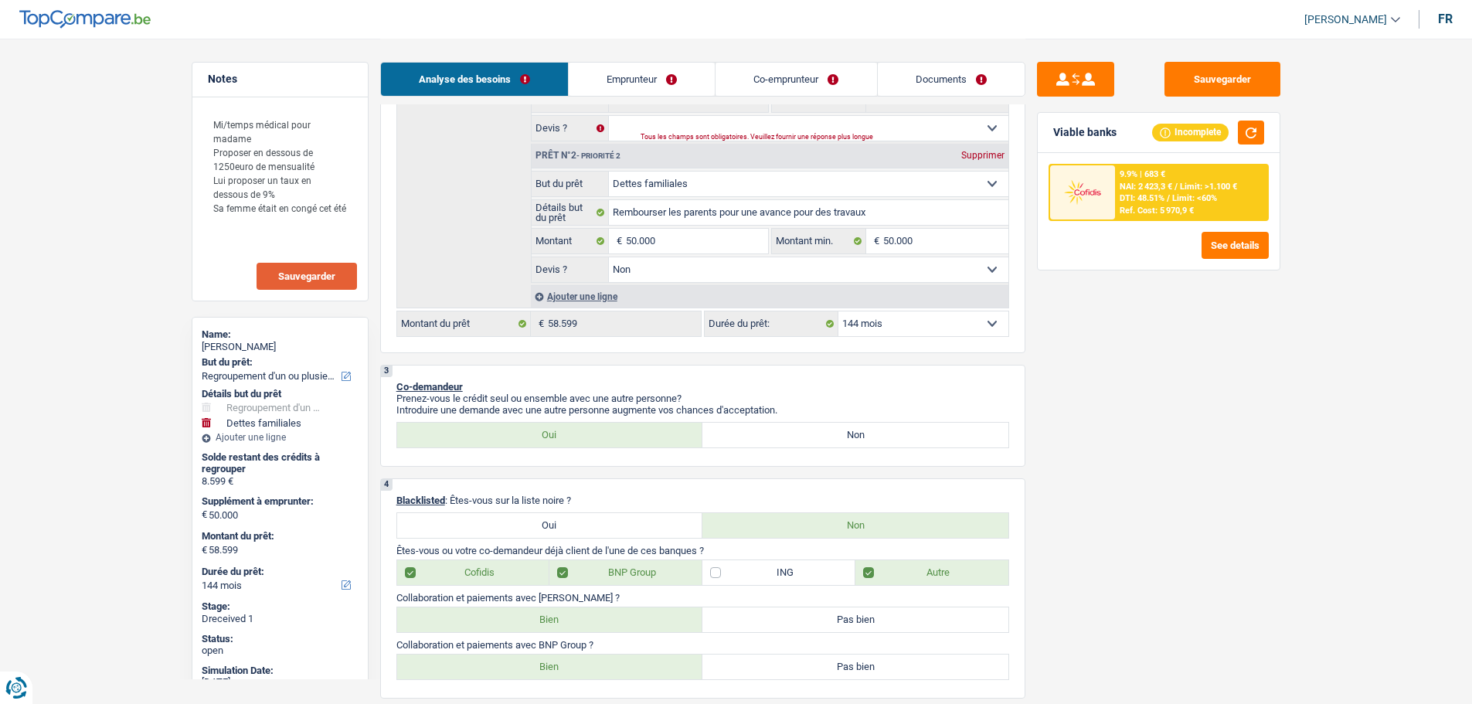
click at [926, 315] on select "12 mois 18 mois 24 mois 30 mois 36 mois 42 mois 48 mois 60 mois 72 mois 84 mois…" at bounding box center [924, 323] width 170 height 25
click at [839, 311] on select "12 mois 18 mois 24 mois 30 mois 36 mois 42 mois 48 mois 60 mois 72 mois 84 mois…" at bounding box center [924, 323] width 170 height 25
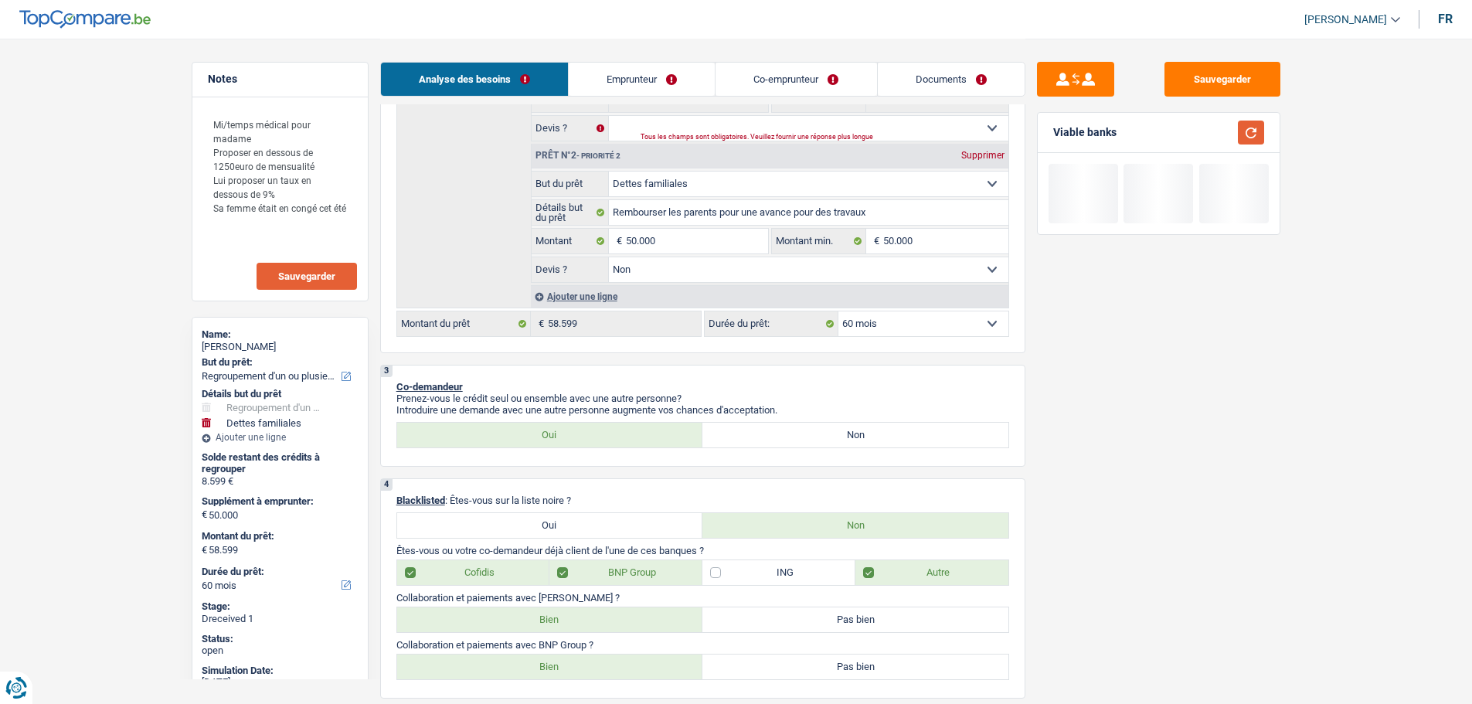
click at [1257, 128] on button "button" at bounding box center [1251, 133] width 26 height 24
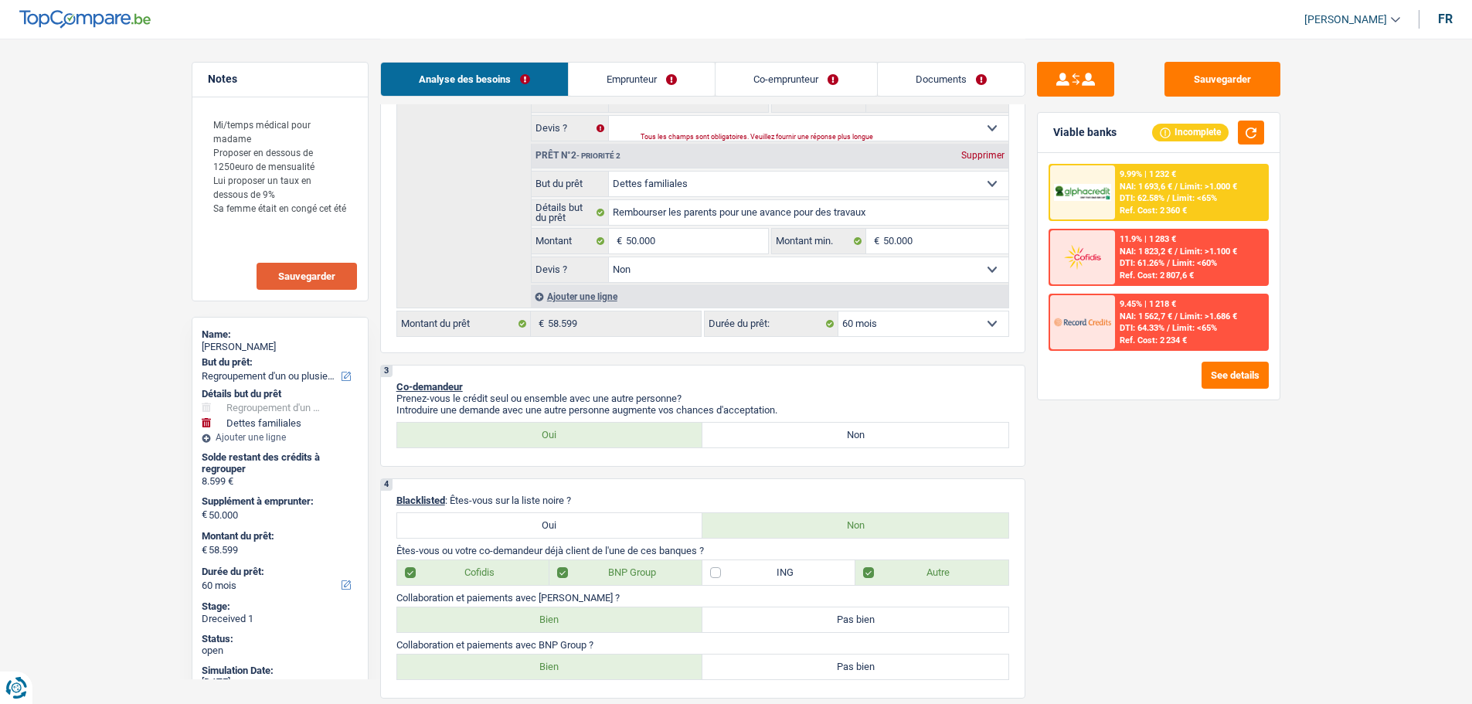
click at [1203, 189] on span "Limit: >1.000 €" at bounding box center [1208, 187] width 57 height 10
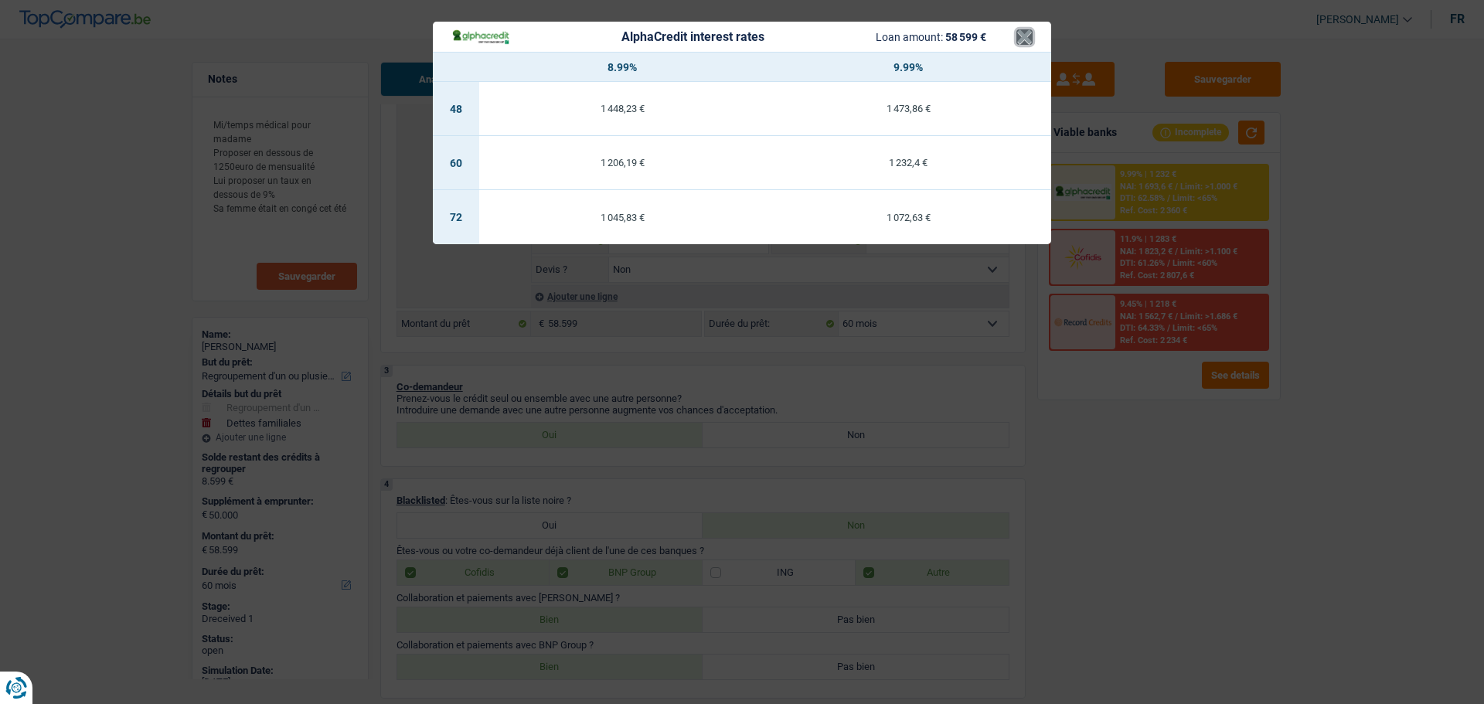
click at [1019, 36] on button "×" at bounding box center [1024, 36] width 16 height 15
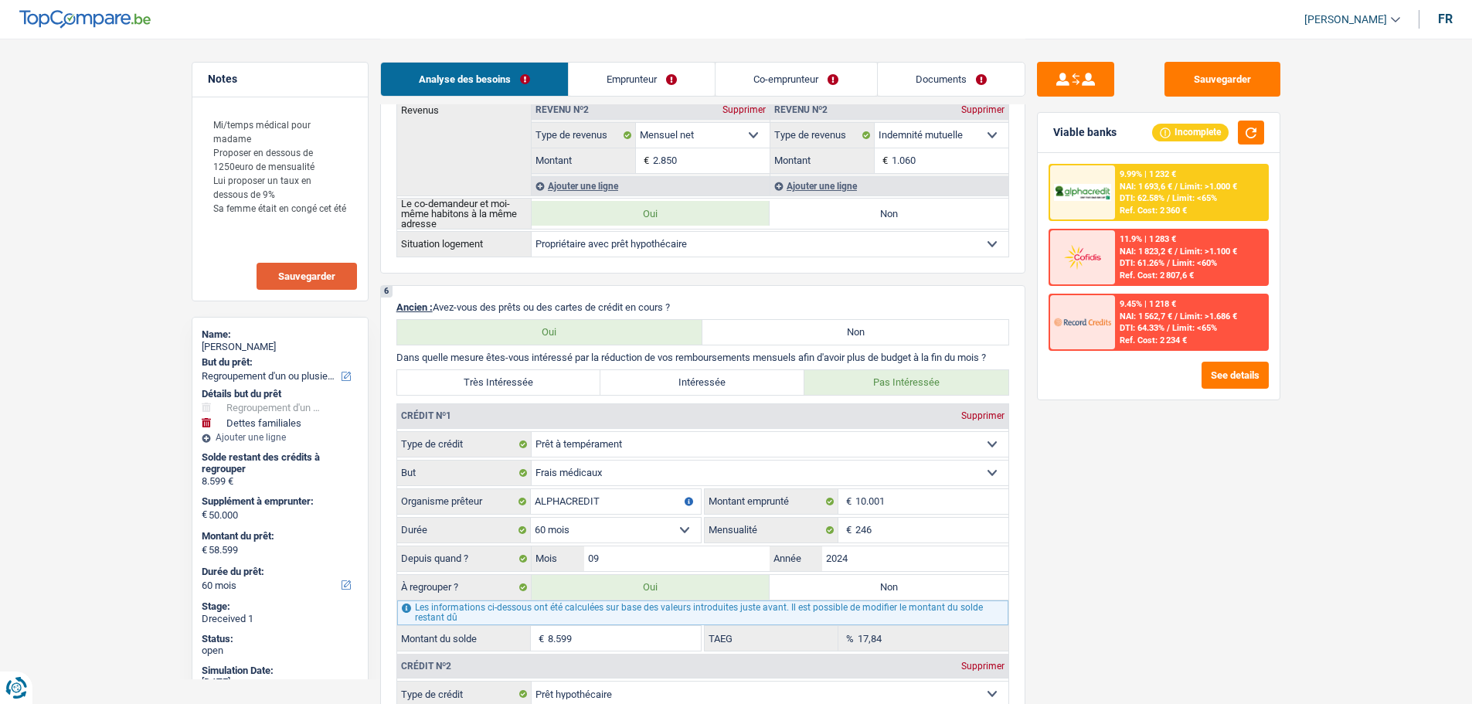
scroll to position [1314, 0]
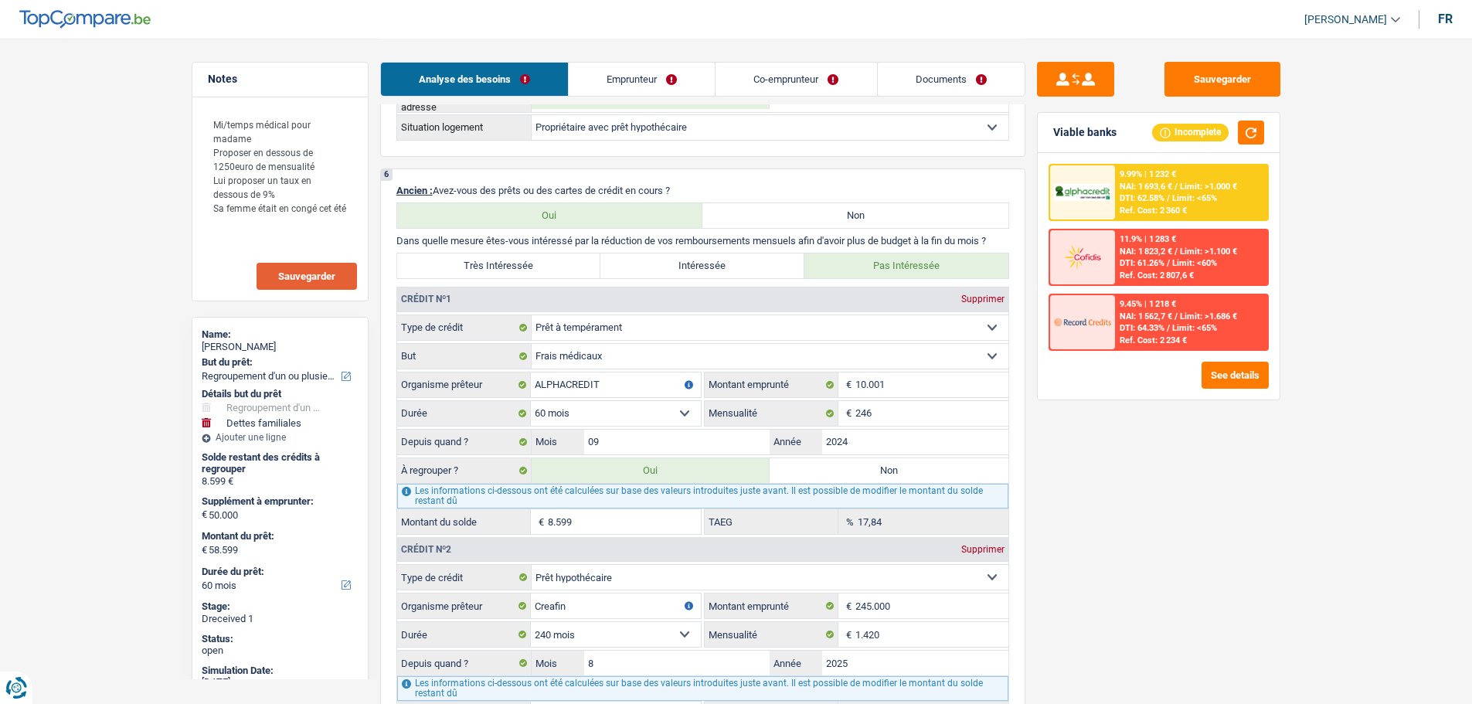
click at [854, 468] on label "Non" at bounding box center [889, 470] width 239 height 25
click at [854, 468] on input "Non" at bounding box center [889, 470] width 239 height 25
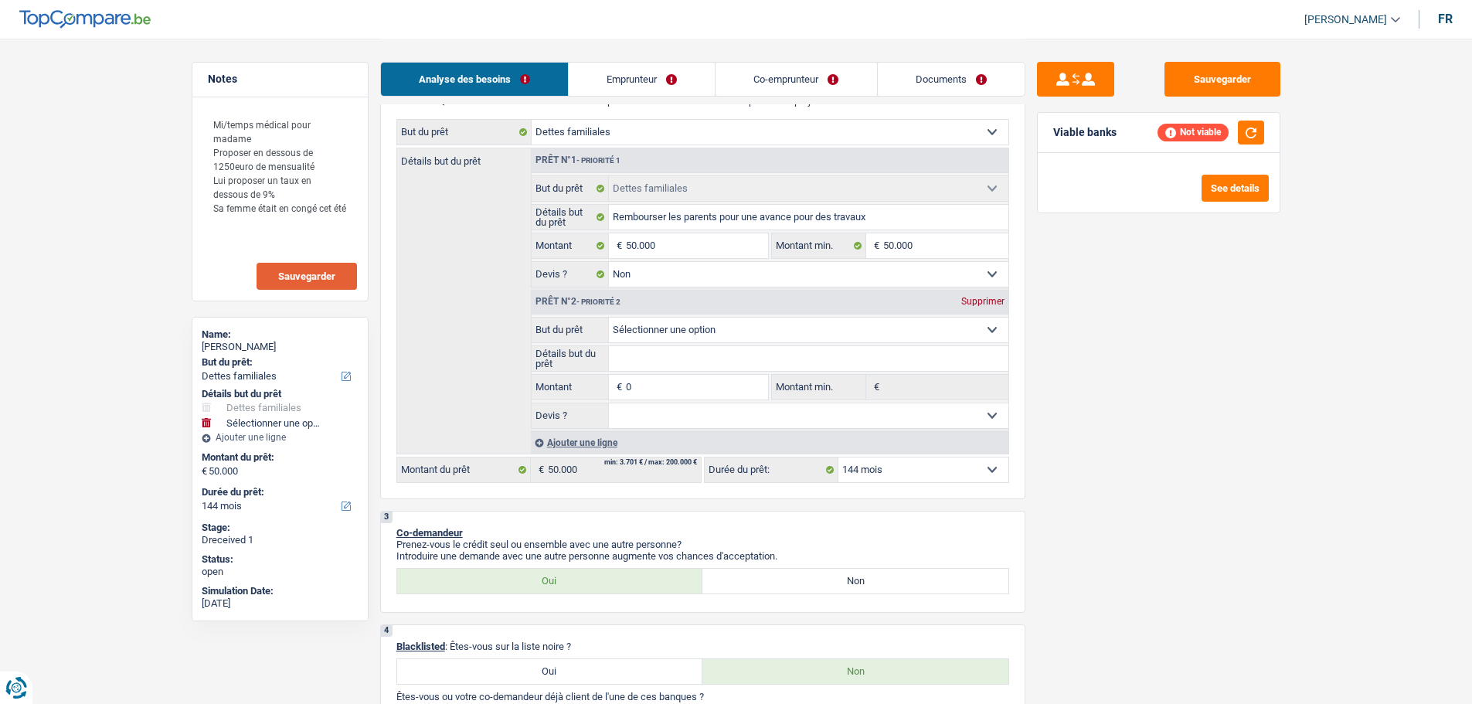
scroll to position [77, 0]
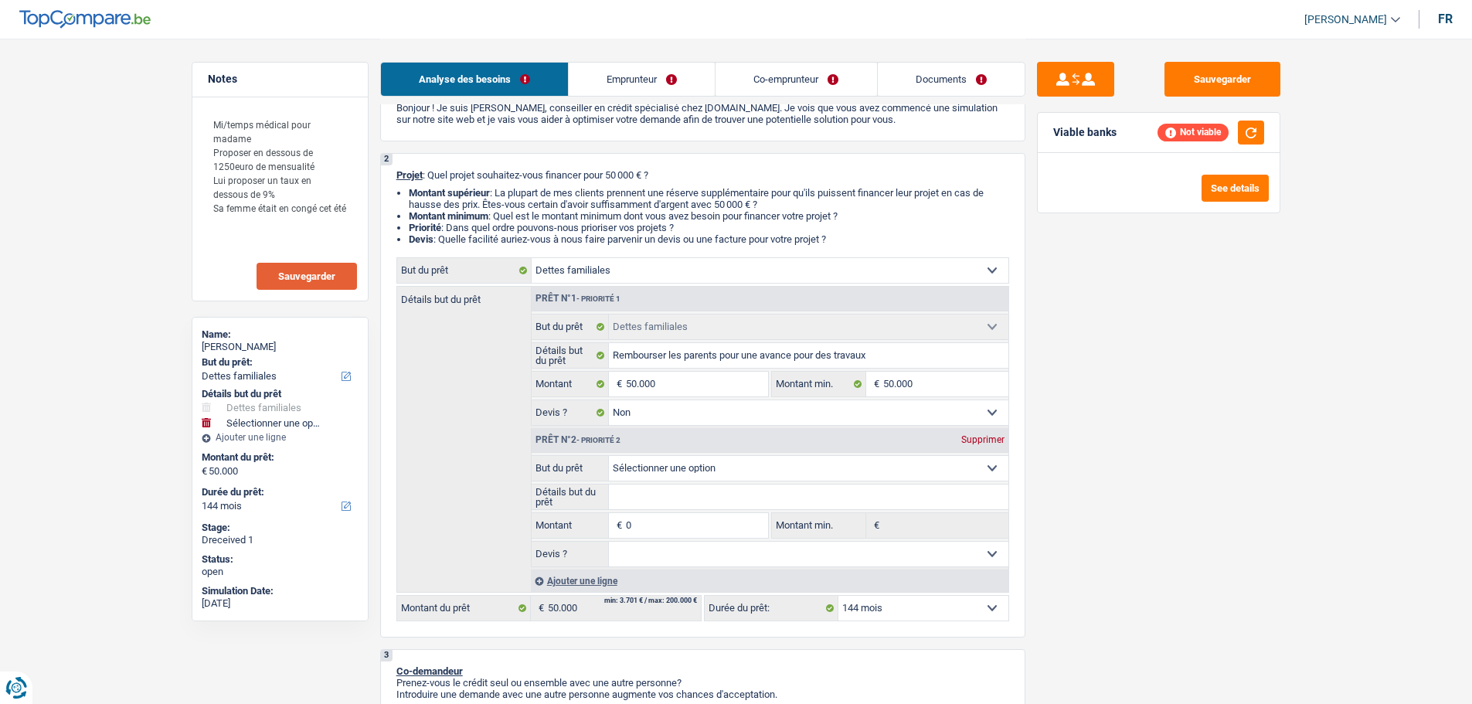
click at [984, 446] on div "Prêt n°2 - Priorité 2 Supprimer" at bounding box center [770, 440] width 477 height 25
click at [986, 438] on div "Supprimer" at bounding box center [983, 439] width 51 height 9
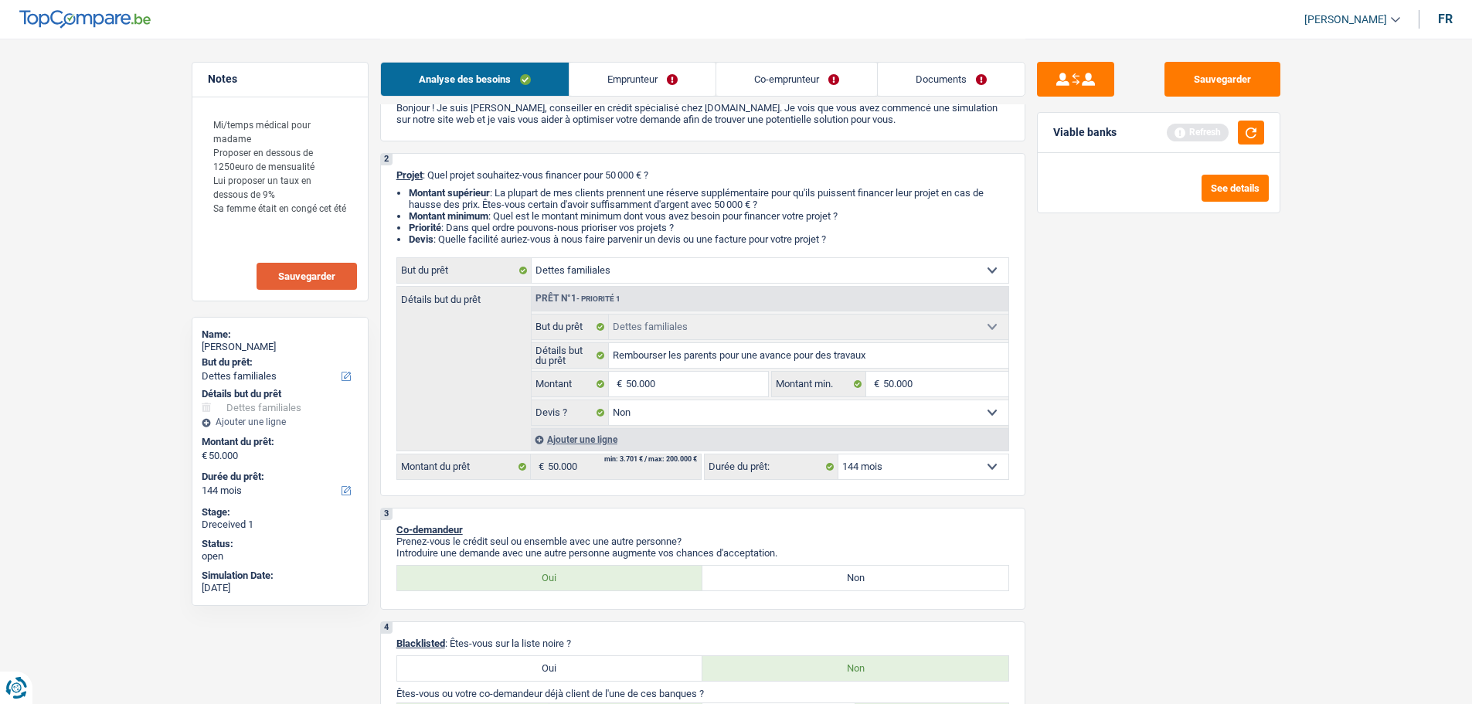
click at [940, 465] on select "12 mois 18 mois 24 mois 30 mois 36 mois 42 mois 48 mois 60 mois 72 mois 84 mois…" at bounding box center [924, 466] width 170 height 25
click at [839, 454] on select "12 mois 18 mois 24 mois 30 mois 36 mois 42 mois 48 mois 60 mois 72 mois 84 mois…" at bounding box center [924, 466] width 170 height 25
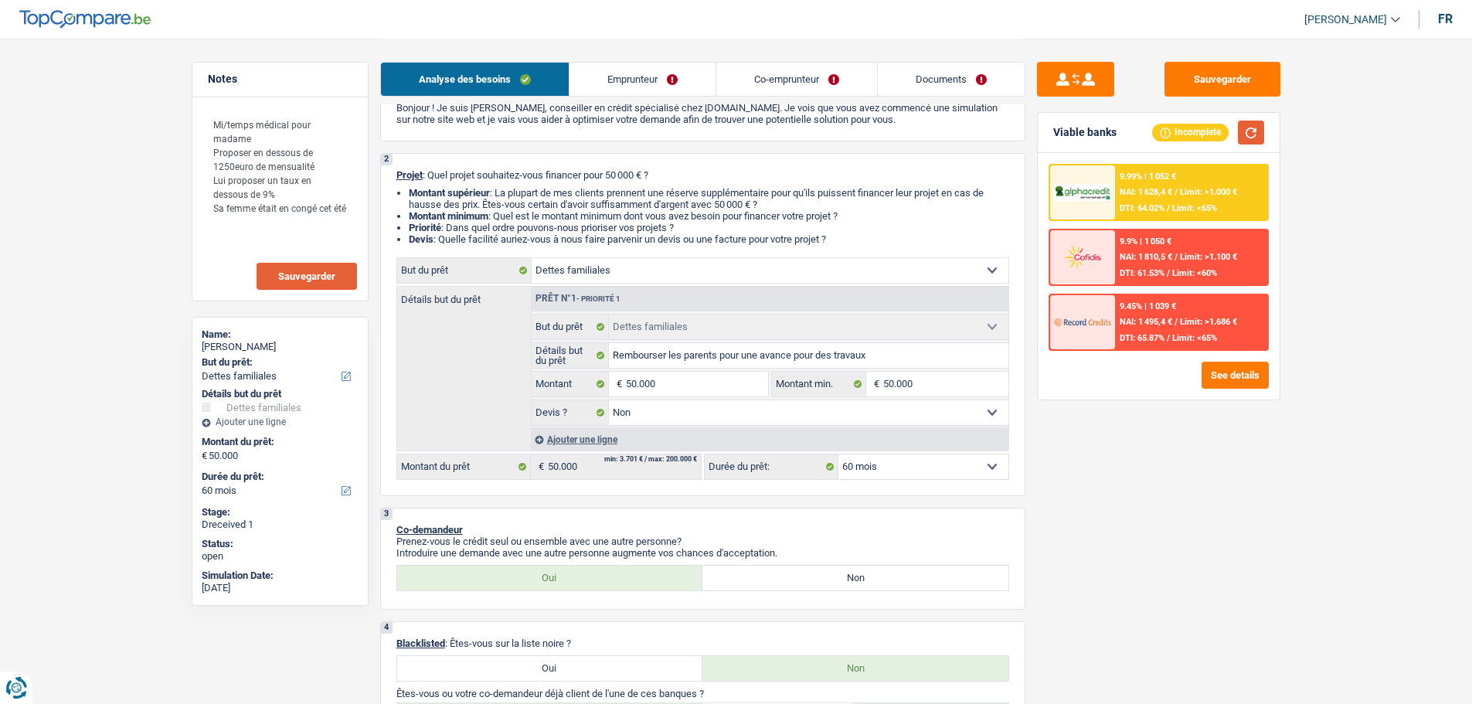
click at [1252, 130] on button "button" at bounding box center [1251, 133] width 26 height 24
click at [1222, 215] on div "9.99% | 1 052 € NAI: 1 628,4 € / Limit: >1.000 € DTI: 64.02% / Limit: <65%" at bounding box center [1191, 192] width 152 height 54
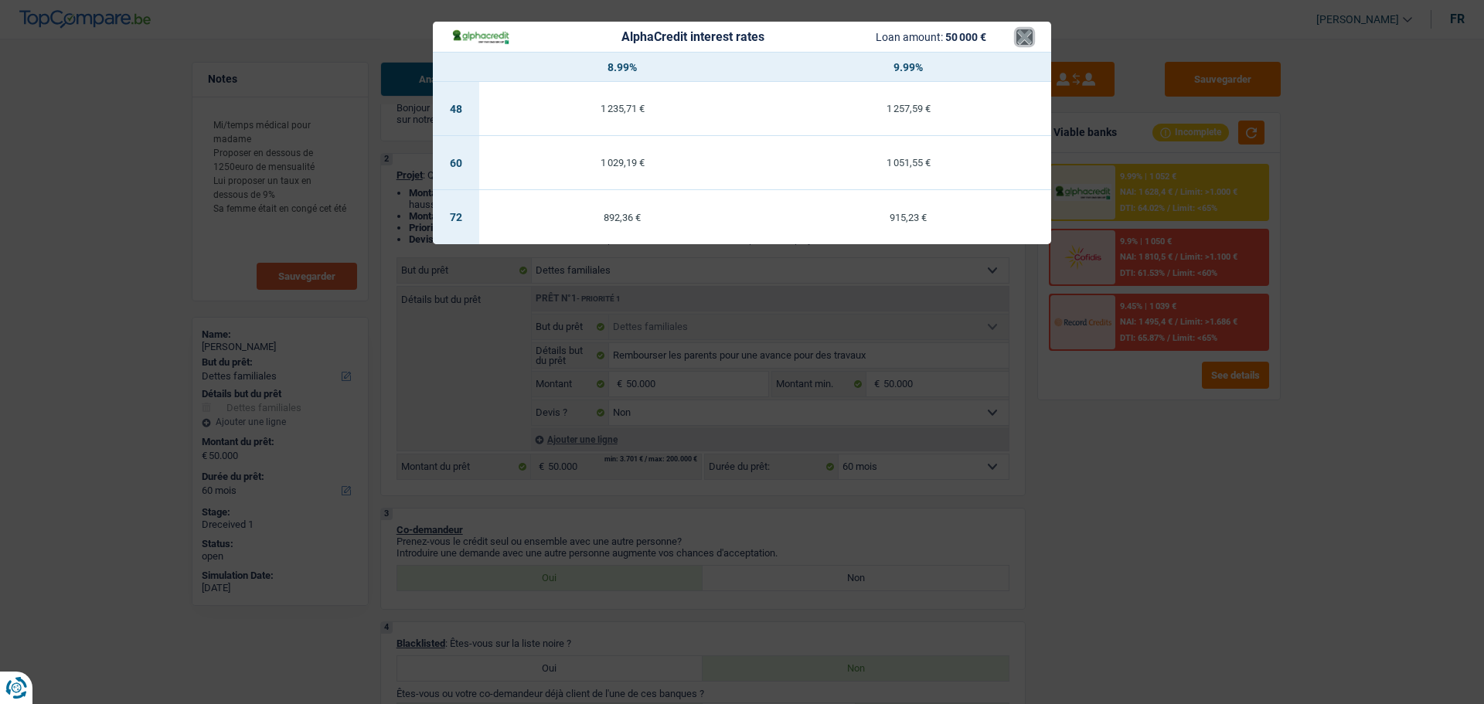
click at [1026, 37] on button "×" at bounding box center [1024, 36] width 16 height 15
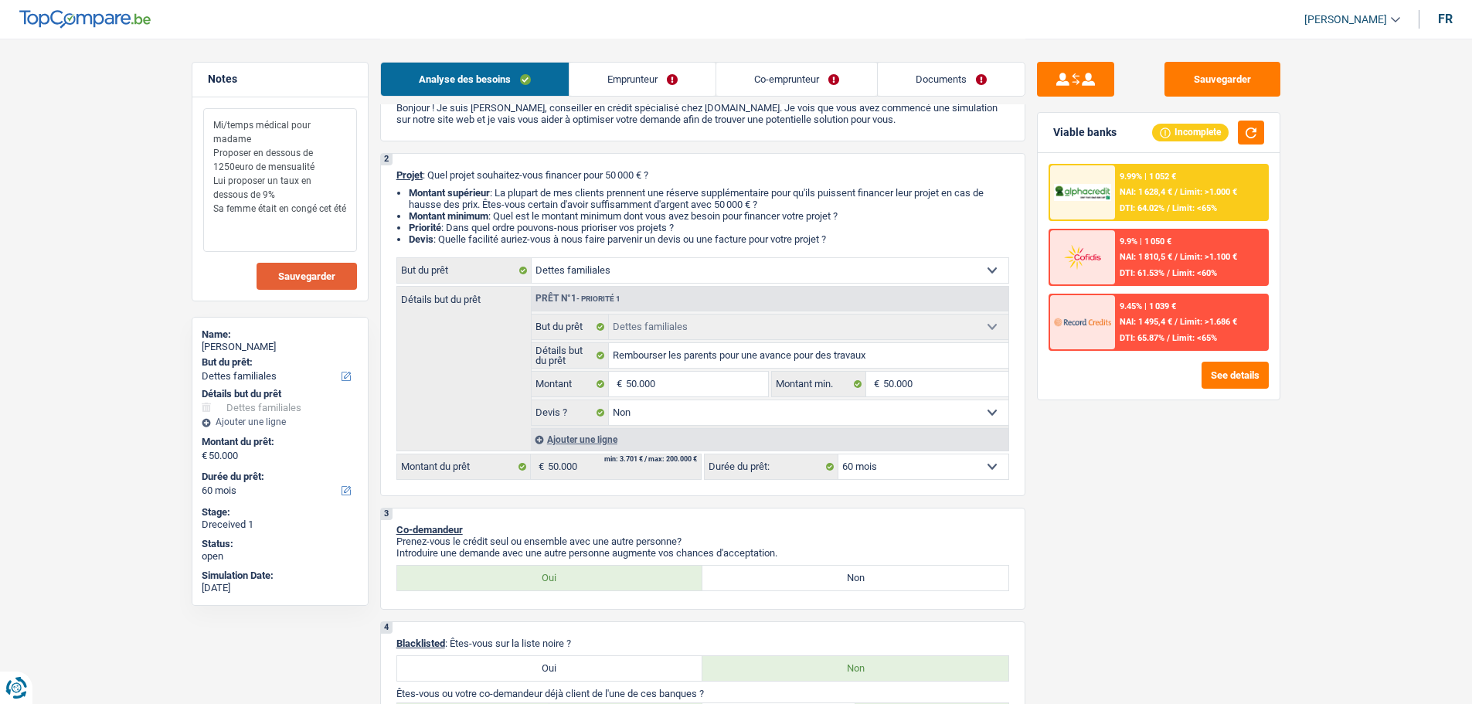
click at [345, 206] on textarea "Mi/temps médical pour madame Proposer en dessous de 1250euro de mensualité Lui …" at bounding box center [280, 180] width 154 height 144
click at [1181, 191] on span "Limit: >1.000 €" at bounding box center [1208, 192] width 57 height 10
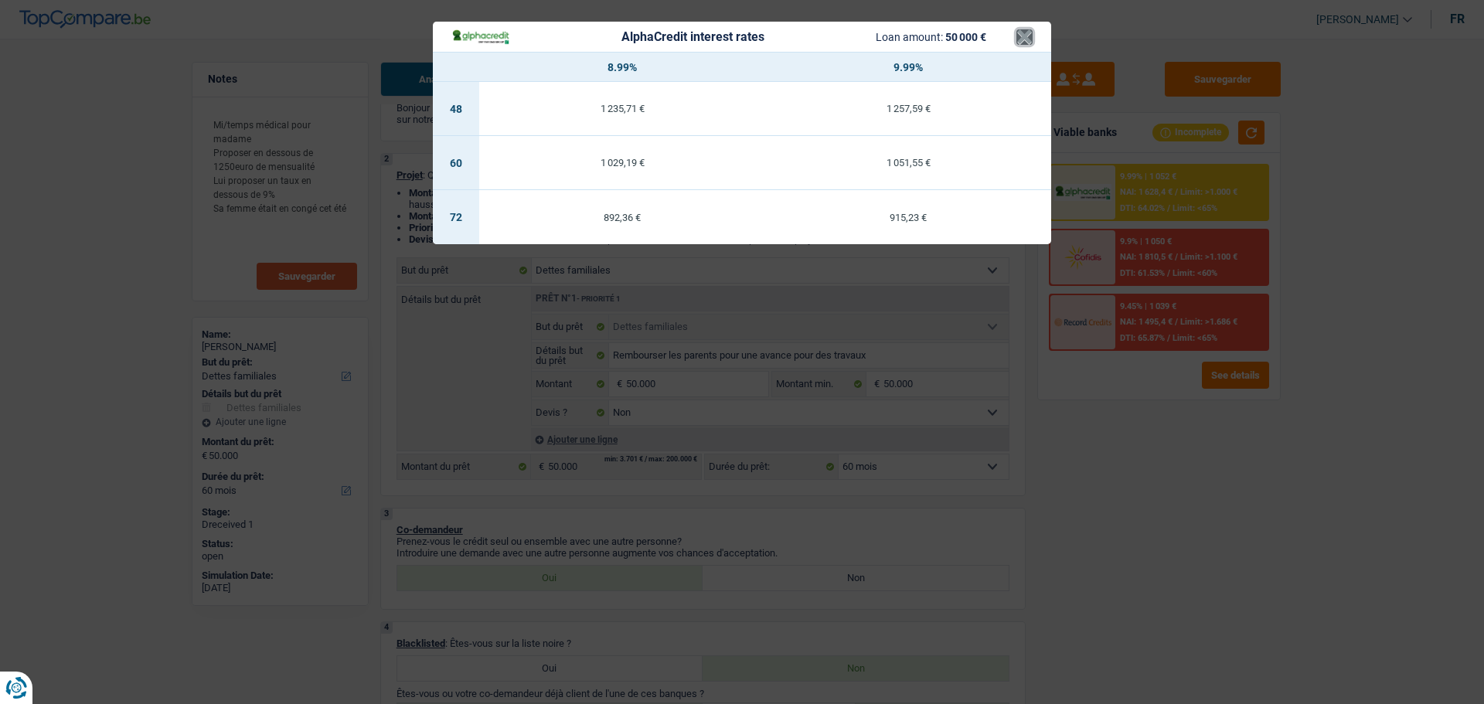
click at [1026, 36] on button "×" at bounding box center [1024, 36] width 16 height 15
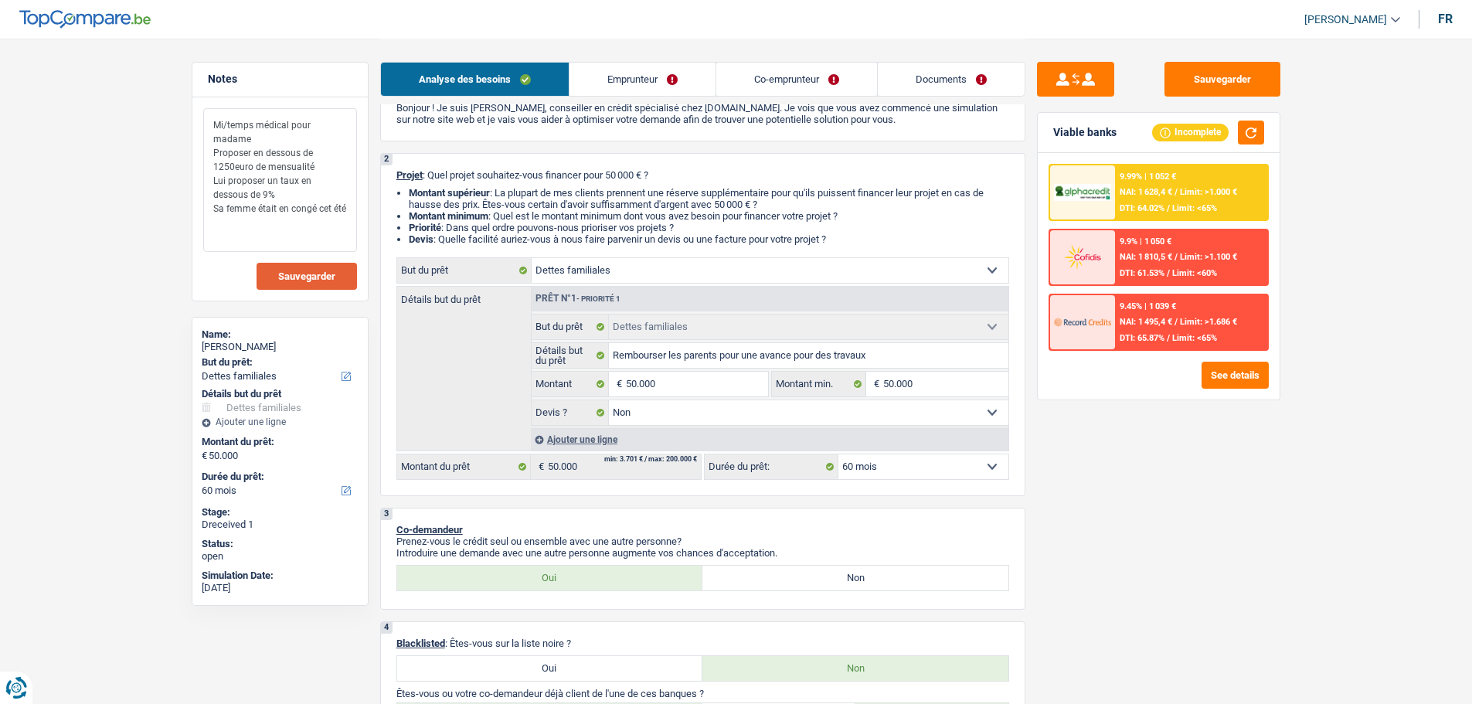
click at [349, 213] on textarea "Mi/temps médical pour madame Proposer en dessous de 1250euro de mensualité Lui …" at bounding box center [280, 180] width 154 height 144
click at [771, 83] on link "Co-emprunteur" at bounding box center [796, 79] width 161 height 33
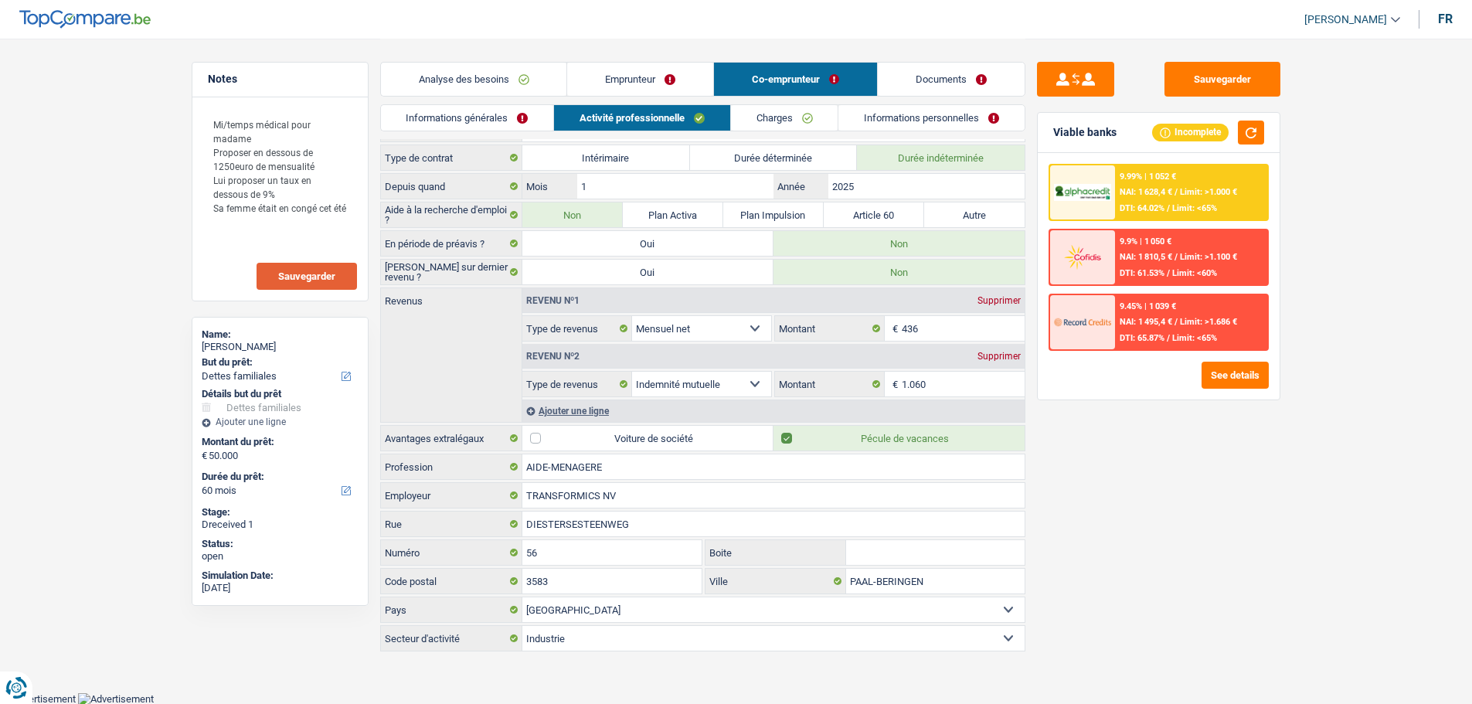
click at [822, 107] on link "Charges" at bounding box center [784, 118] width 107 height 26
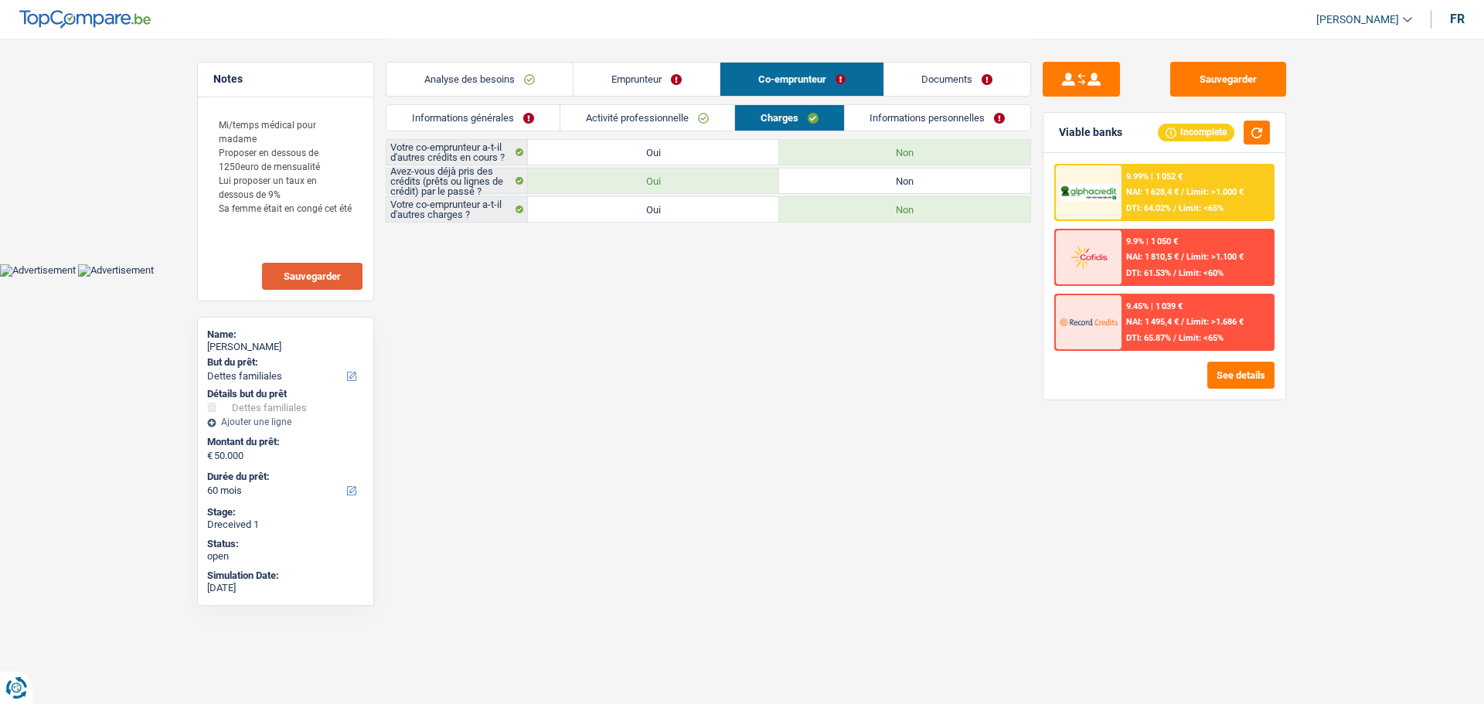
click at [703, 122] on link "Activité professionnelle" at bounding box center [647, 118] width 174 height 26
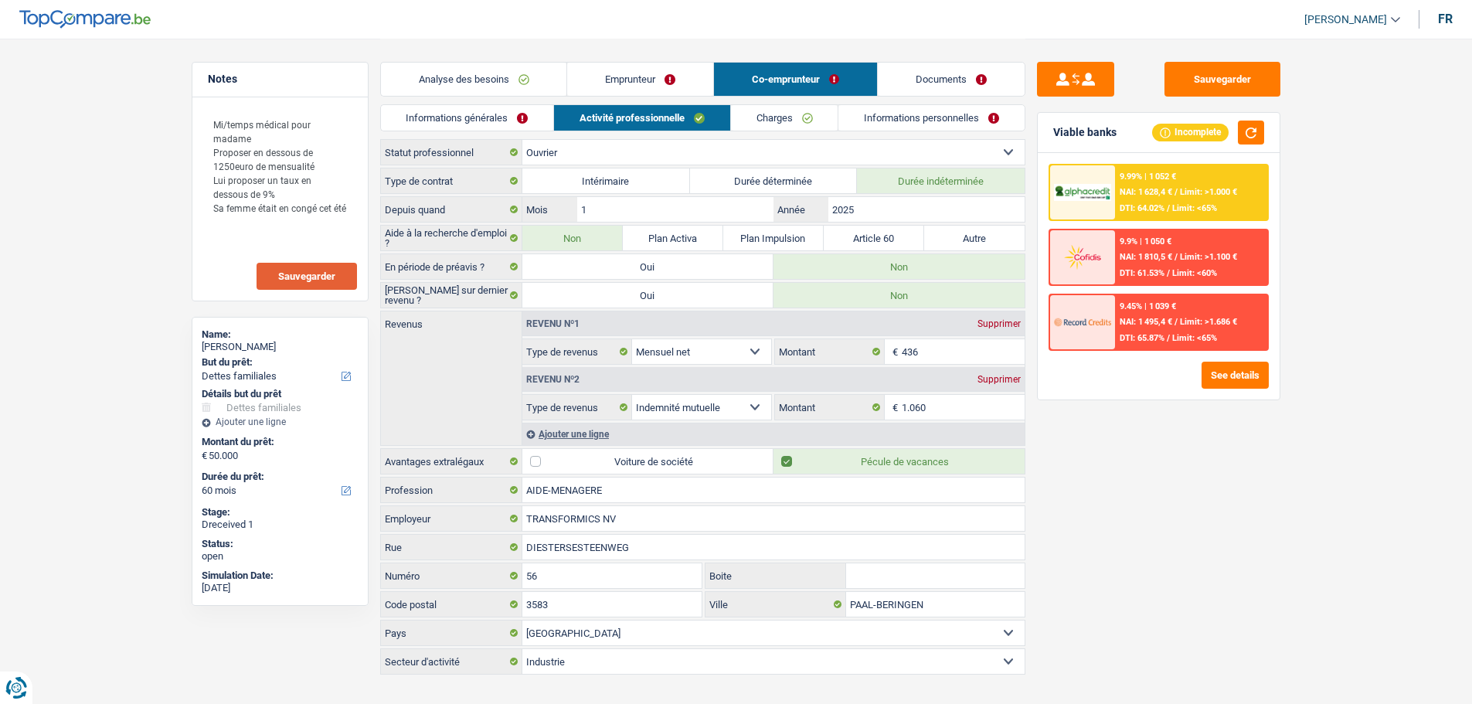
click at [482, 76] on link "Analyse des besoins" at bounding box center [474, 79] width 186 height 33
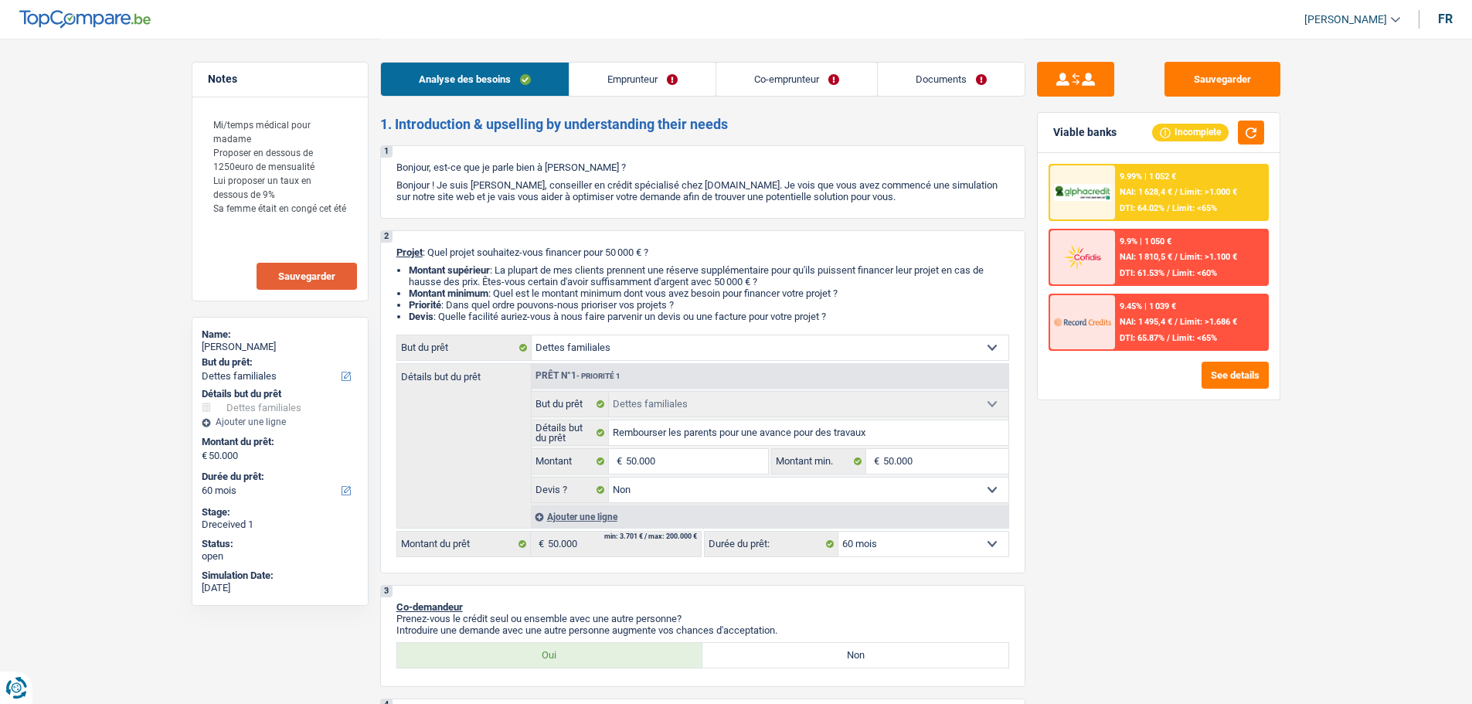
click at [625, 93] on link "Emprunteur" at bounding box center [643, 79] width 146 height 33
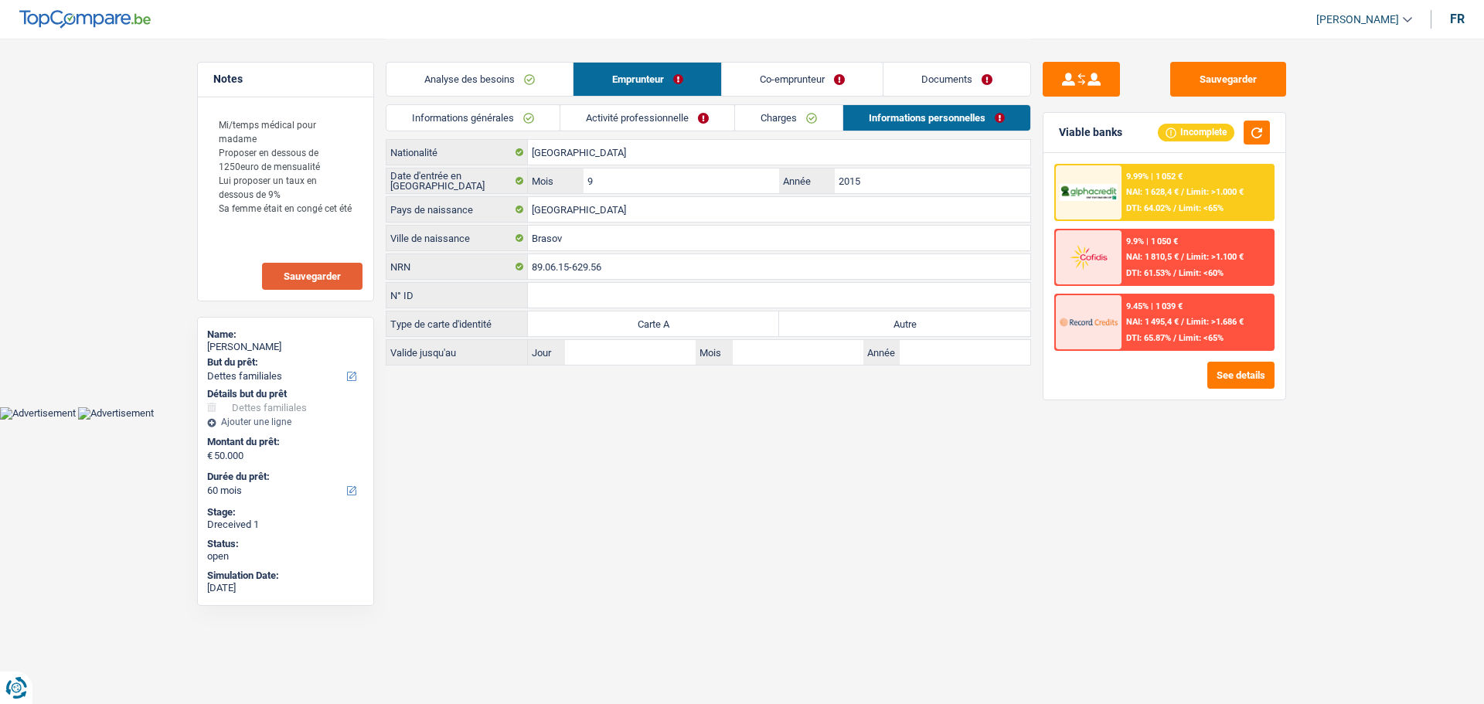
click at [685, 118] on link "Activité professionnelle" at bounding box center [647, 118] width 174 height 26
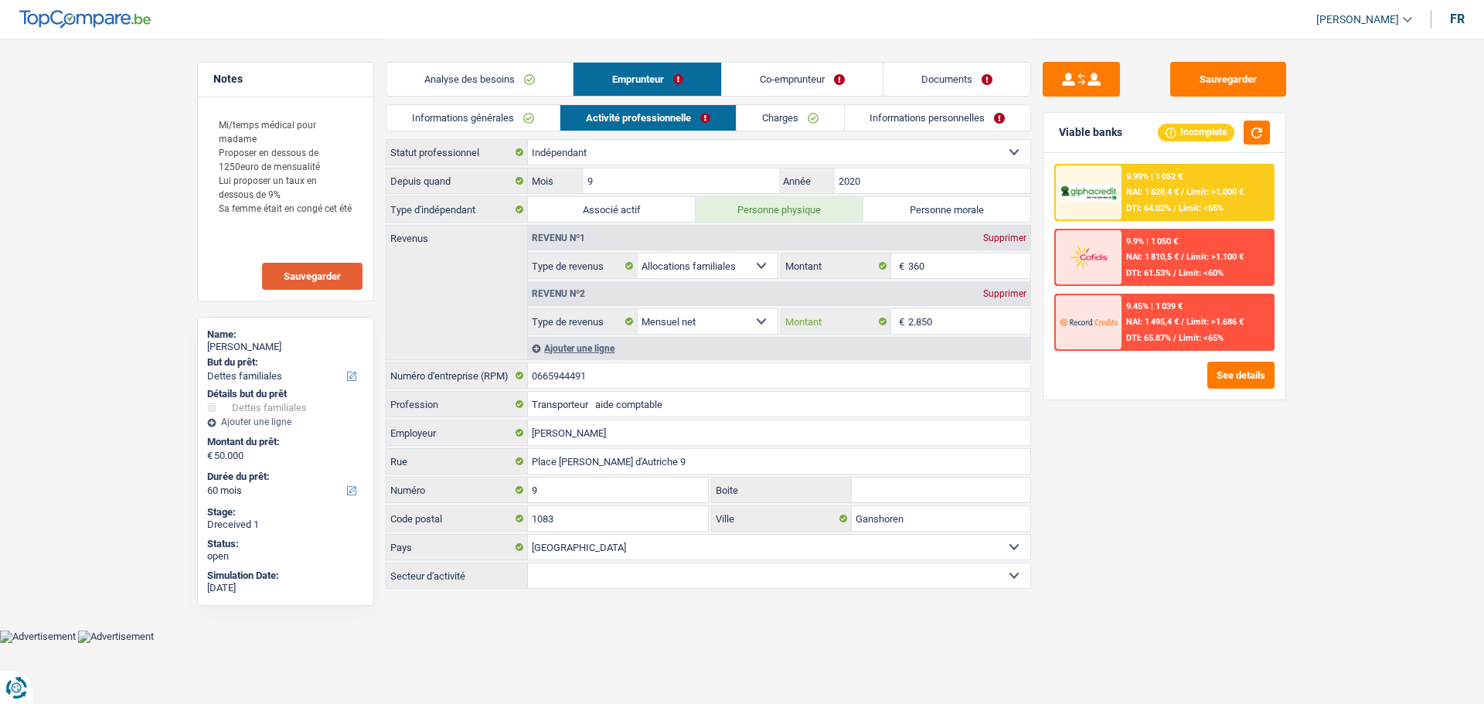
click at [952, 321] on input "2.850" at bounding box center [969, 321] width 123 height 25
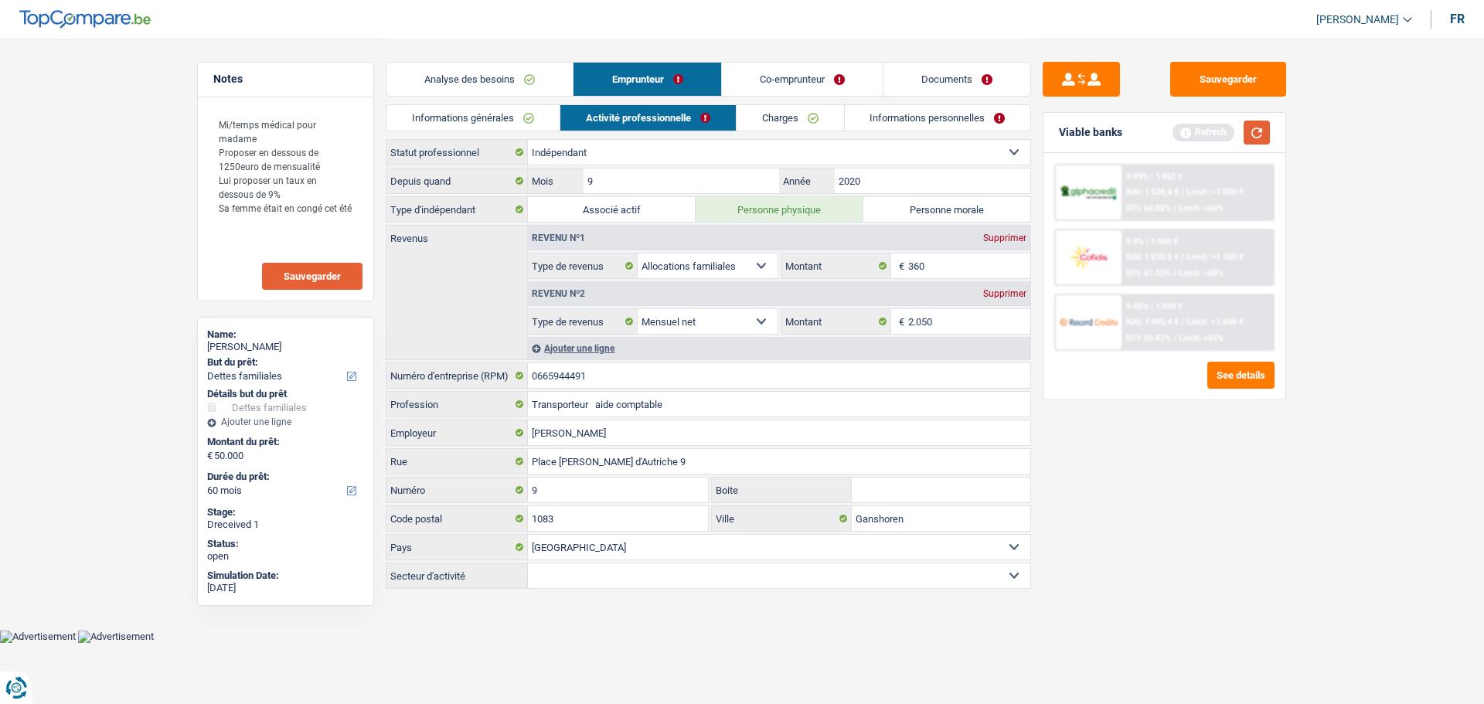
click at [1257, 138] on button "button" at bounding box center [1257, 133] width 26 height 24
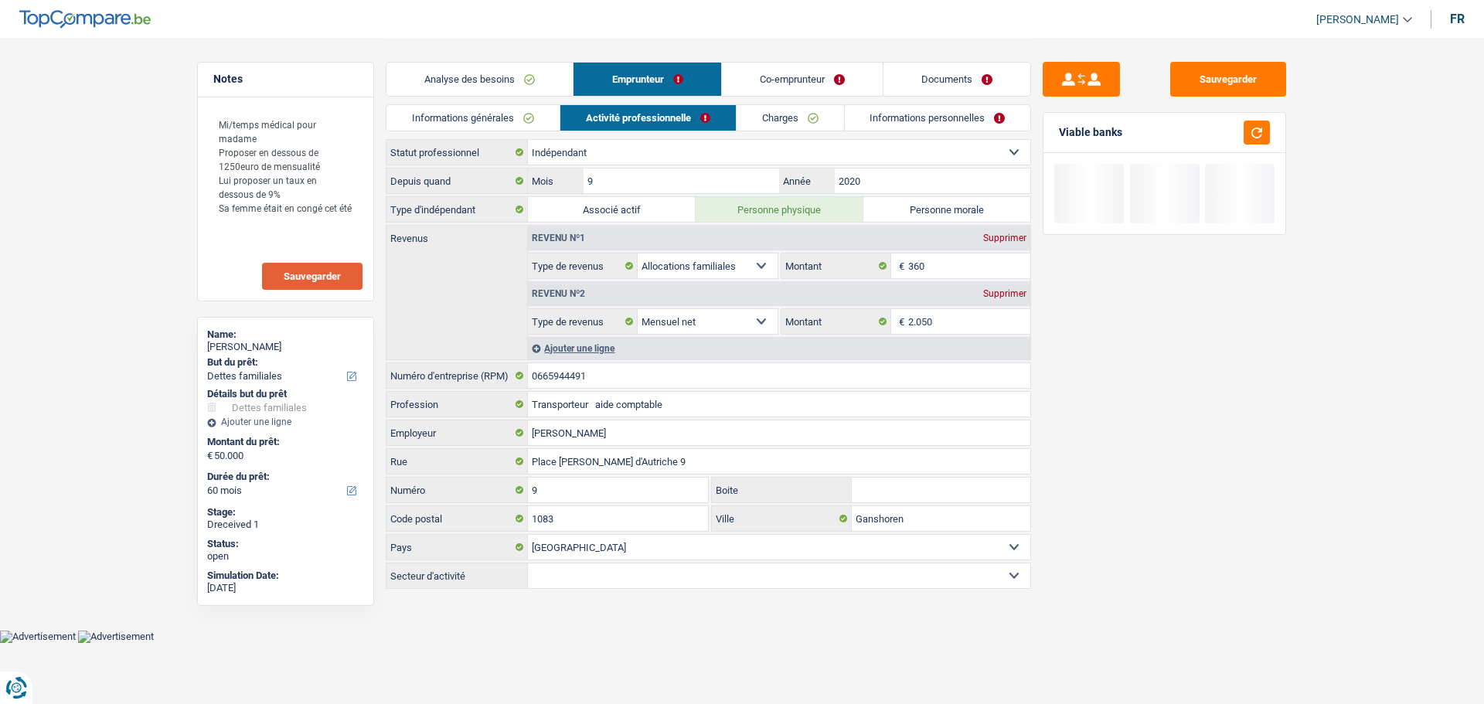
click at [534, 111] on link "Informations générales" at bounding box center [472, 118] width 173 height 26
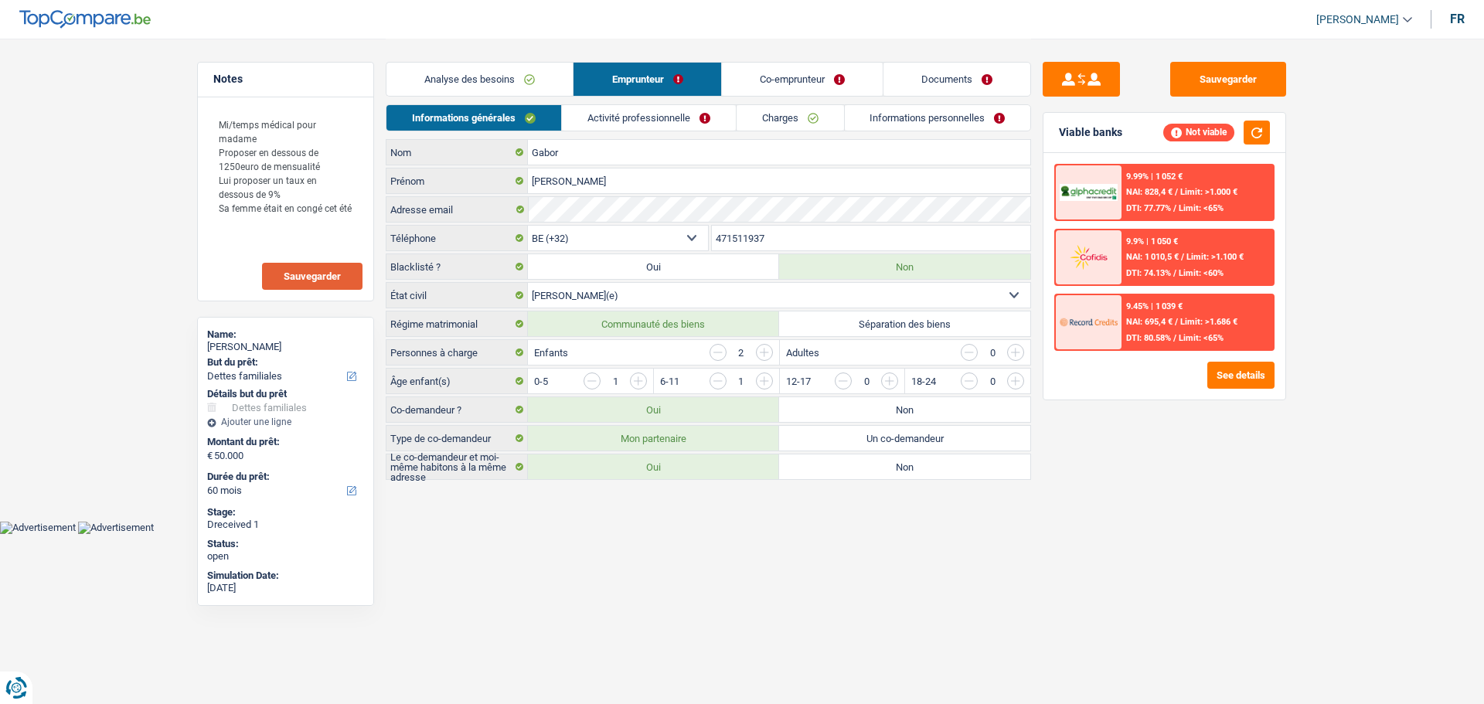
click at [535, 75] on link "Analyse des besoins" at bounding box center [479, 79] width 186 height 33
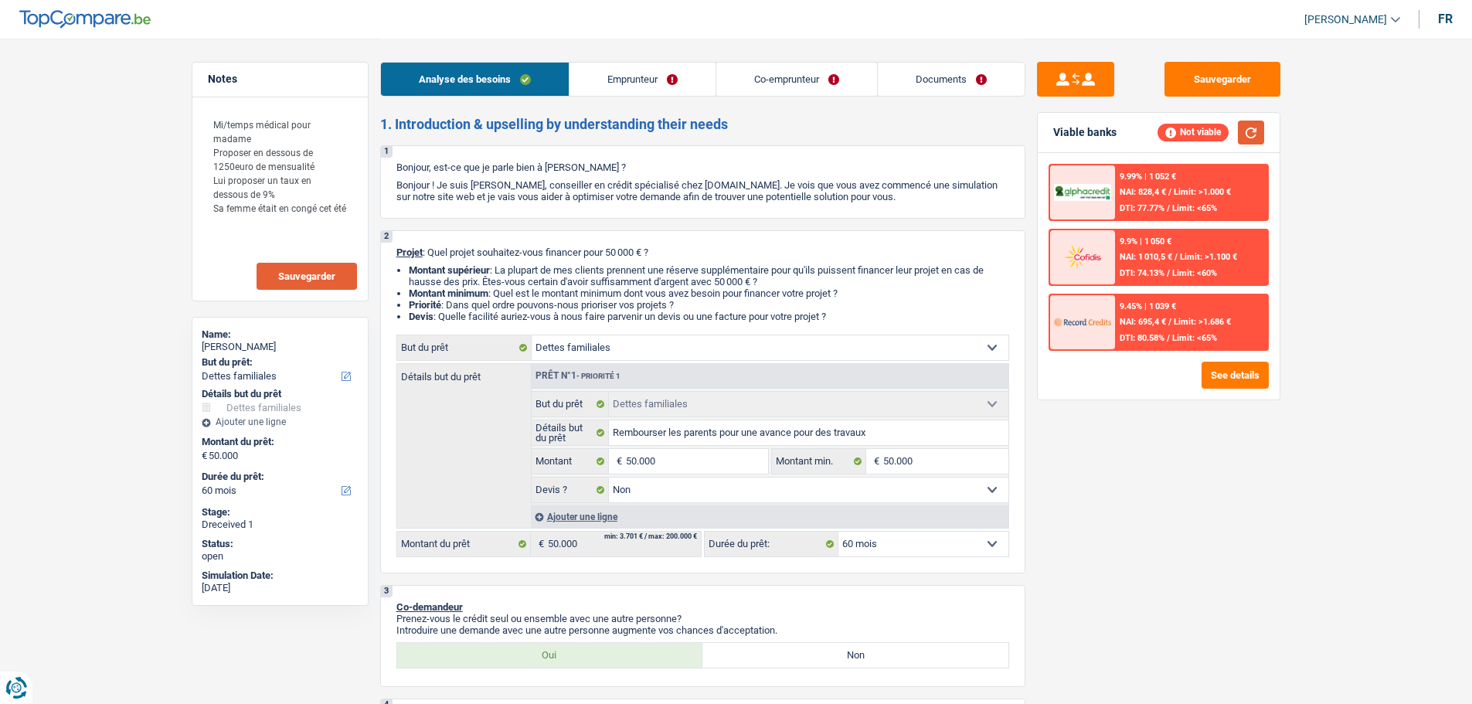
click at [1250, 124] on button "button" at bounding box center [1251, 133] width 26 height 24
click at [751, 81] on link "Co-emprunteur" at bounding box center [796, 79] width 161 height 33
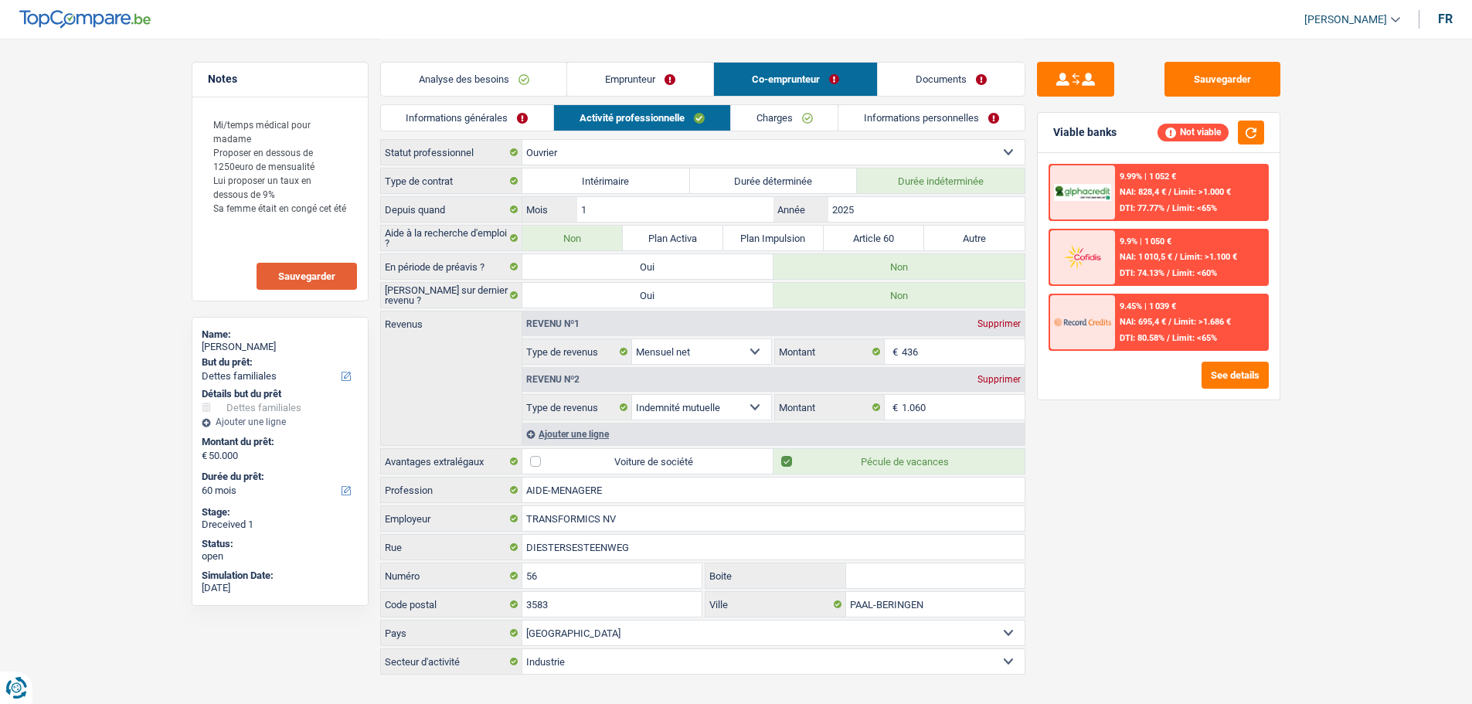
click at [710, 75] on link "Emprunteur" at bounding box center [640, 79] width 146 height 33
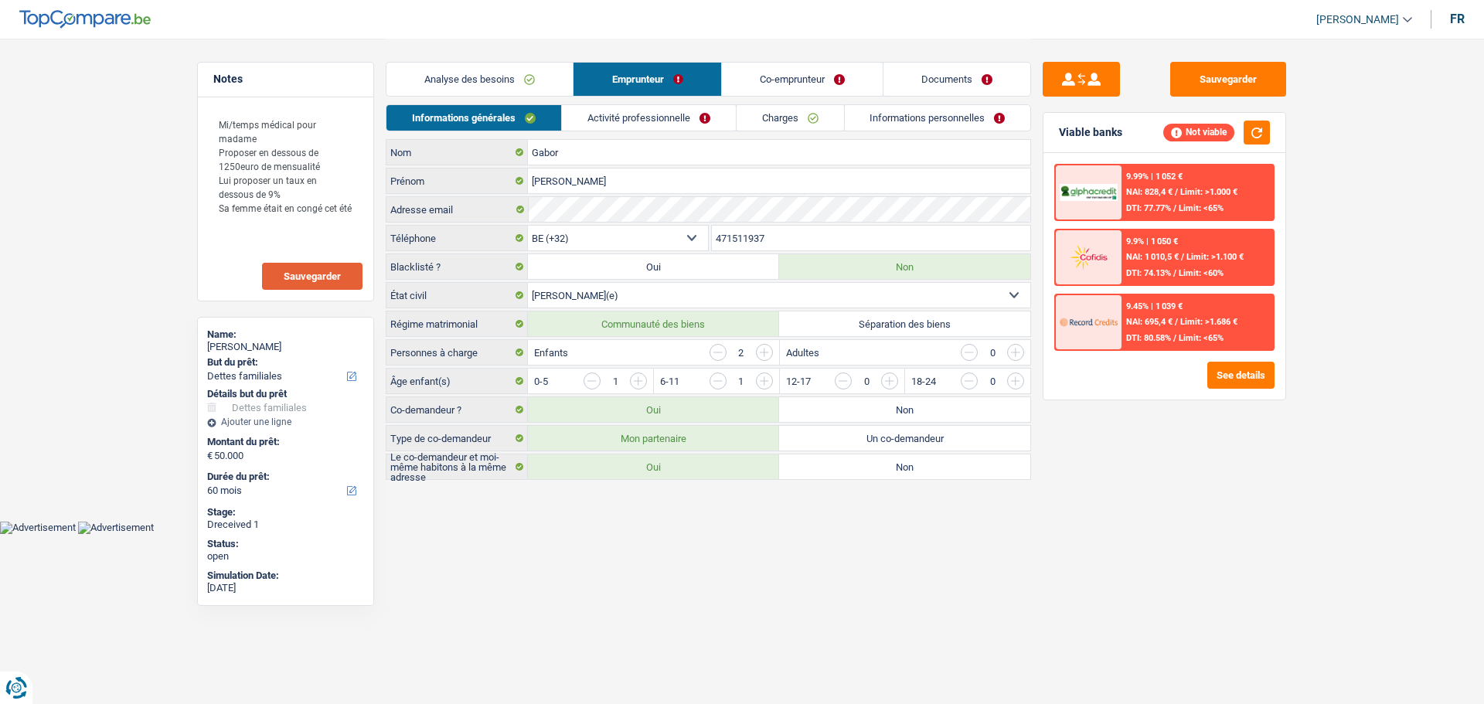
drag, startPoint x: 1393, startPoint y: 259, endPoint x: 1125, endPoint y: 175, distance: 280.1
click at [1383, 250] on main "Notes Mi/temps médical pour madame Proposer en dessous de 1250euro de mensualit…" at bounding box center [742, 260] width 1484 height 521
click at [514, 89] on link "Analyse des besoins" at bounding box center [479, 79] width 186 height 33
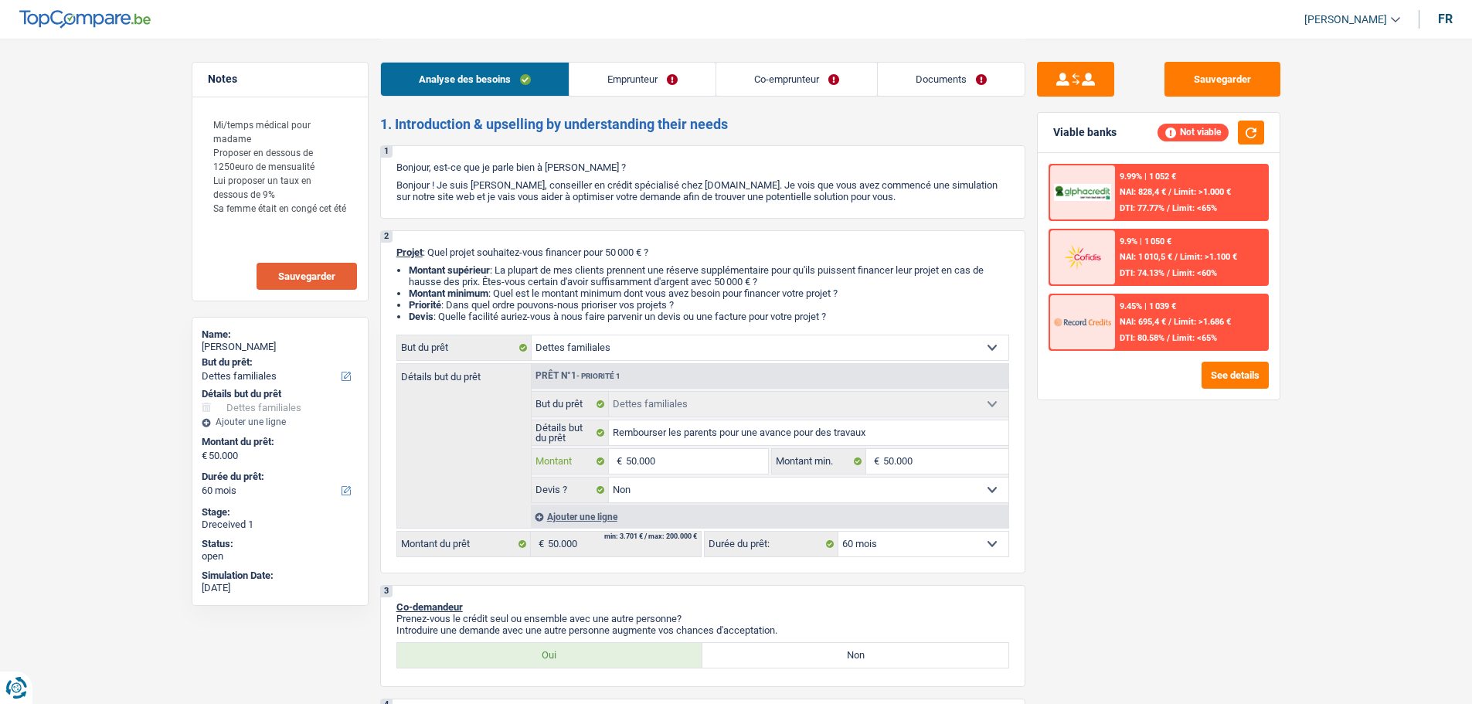
click at [682, 450] on input "50.000" at bounding box center [696, 461] width 141 height 25
click at [686, 452] on input "50.000" at bounding box center [696, 461] width 141 height 25
click at [692, 465] on input "50.000" at bounding box center [696, 461] width 141 height 25
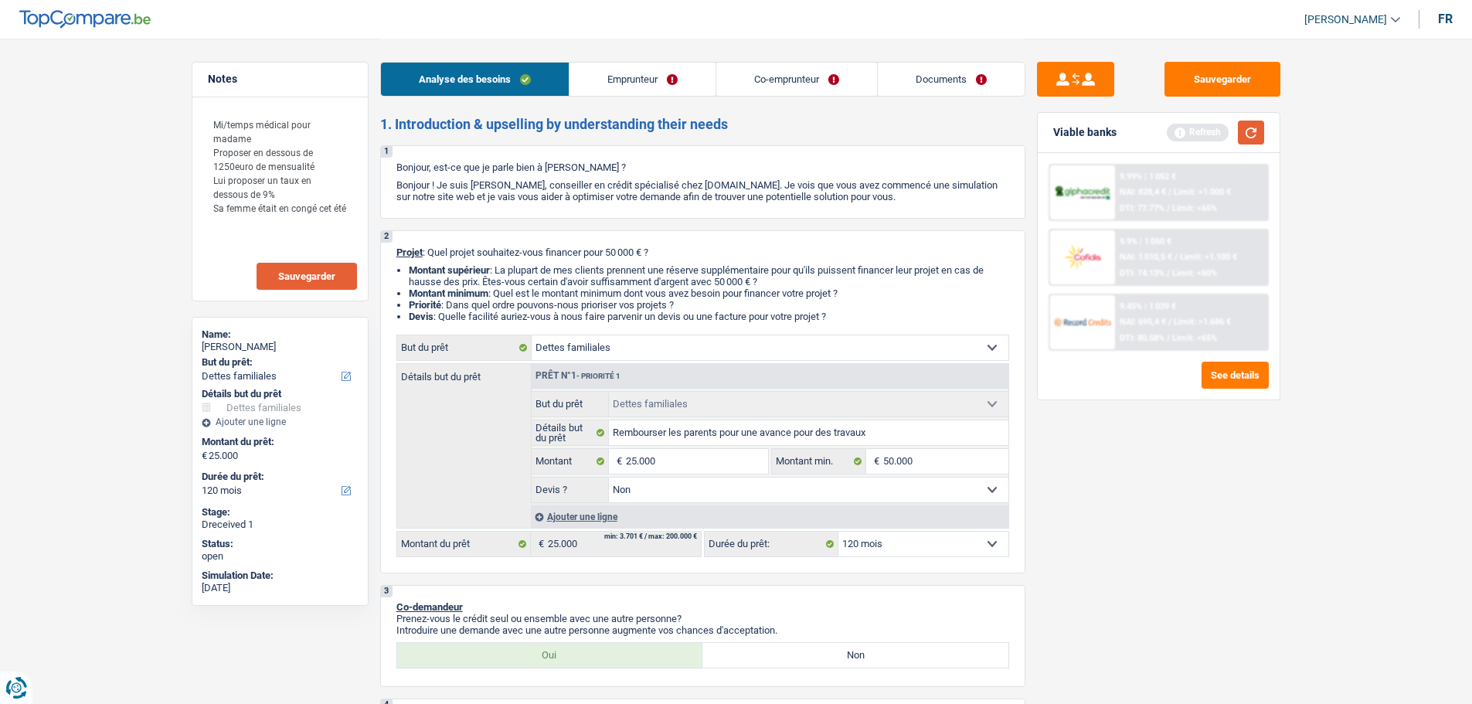
click at [1254, 132] on button "button" at bounding box center [1251, 133] width 26 height 24
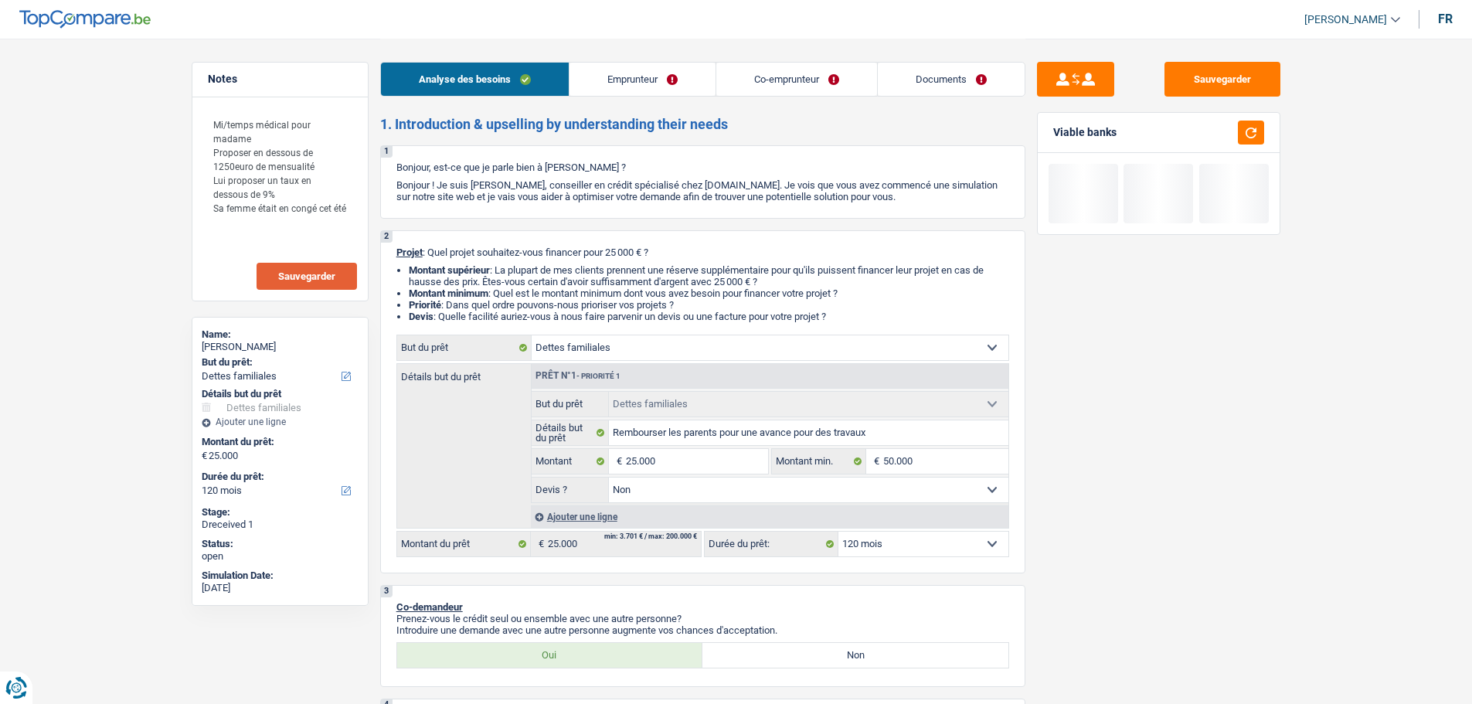
drag, startPoint x: 938, startPoint y: 542, endPoint x: 938, endPoint y: 533, distance: 9.3
click at [938, 542] on select "12 mois 18 mois 24 mois 30 mois 36 mois 42 mois 48 mois 60 mois 72 mois 84 mois…" at bounding box center [924, 544] width 170 height 25
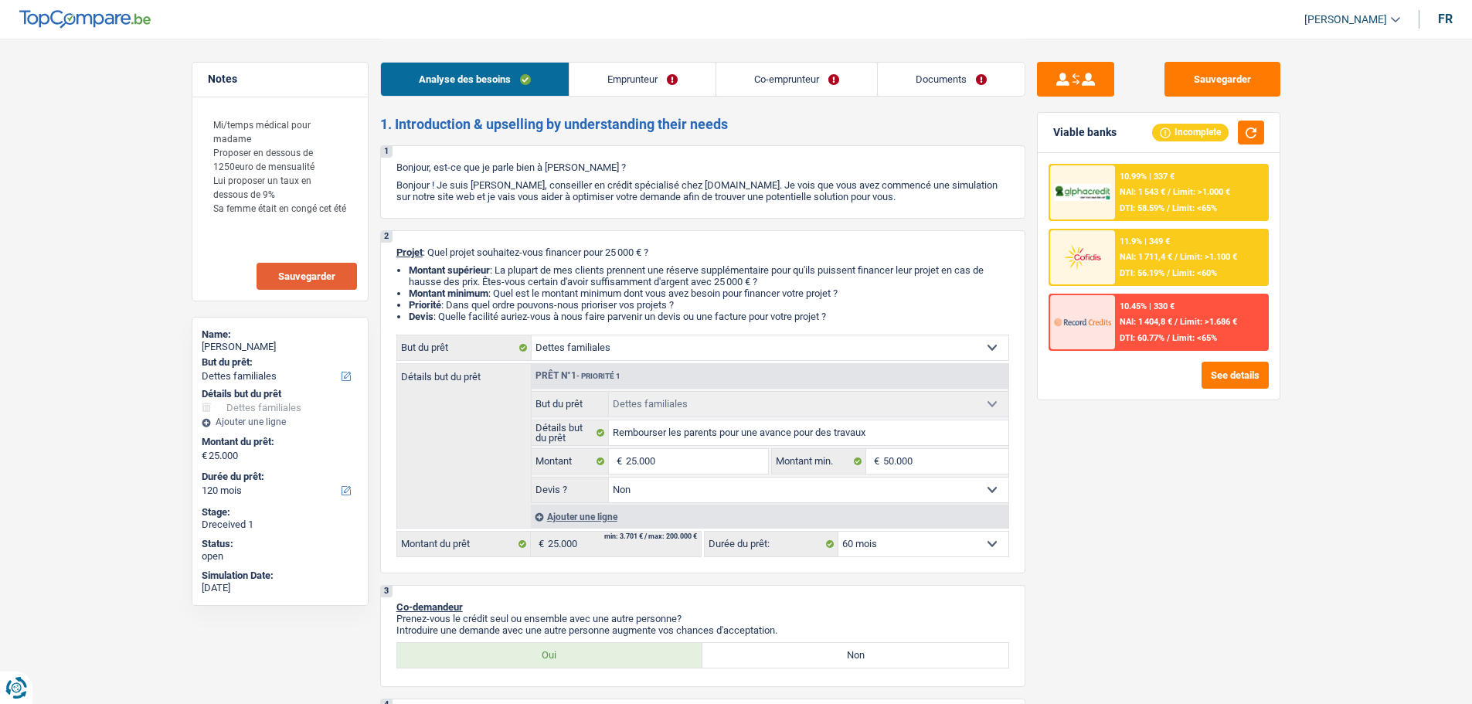
click at [839, 532] on select "12 mois 18 mois 24 mois 30 mois 36 mois 42 mois 48 mois 60 mois 72 mois 84 mois…" at bounding box center [924, 544] width 170 height 25
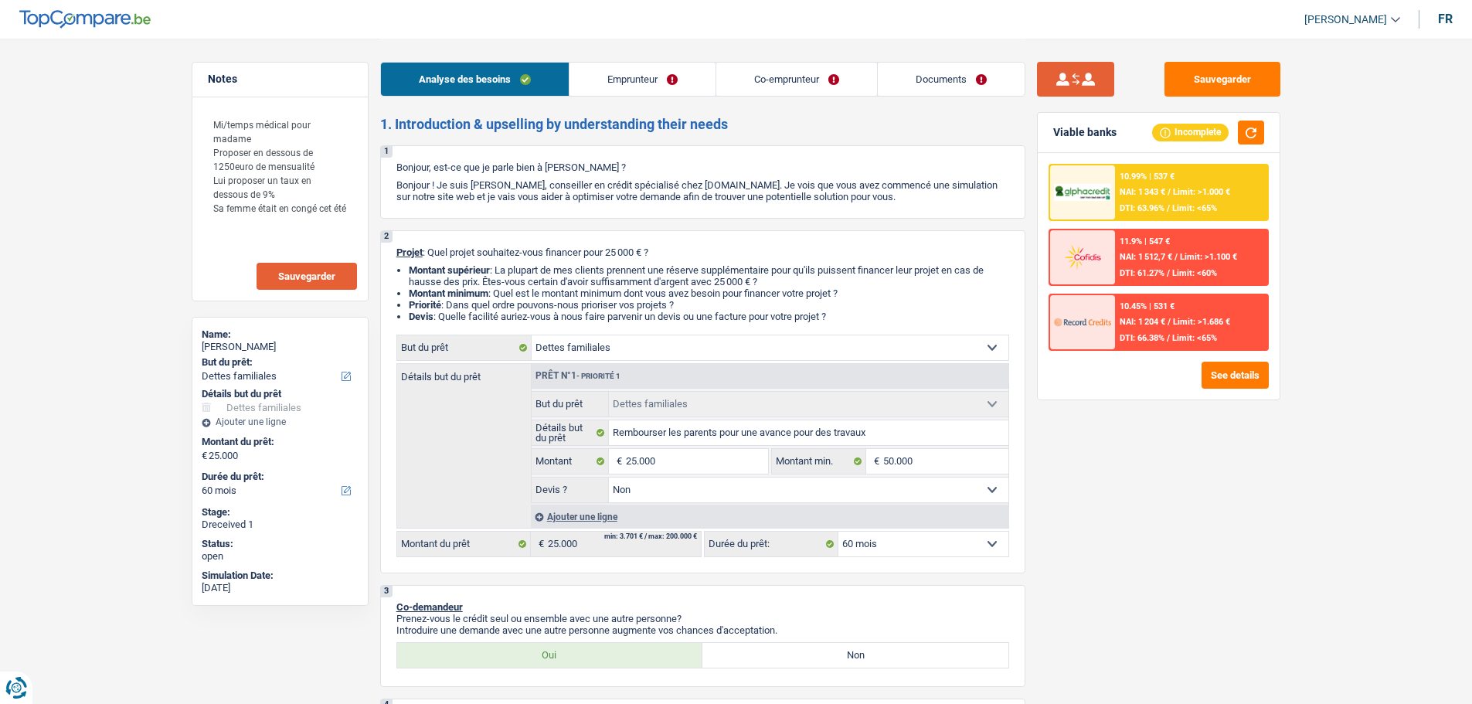
click at [1104, 80] on button "submit" at bounding box center [1075, 79] width 77 height 35
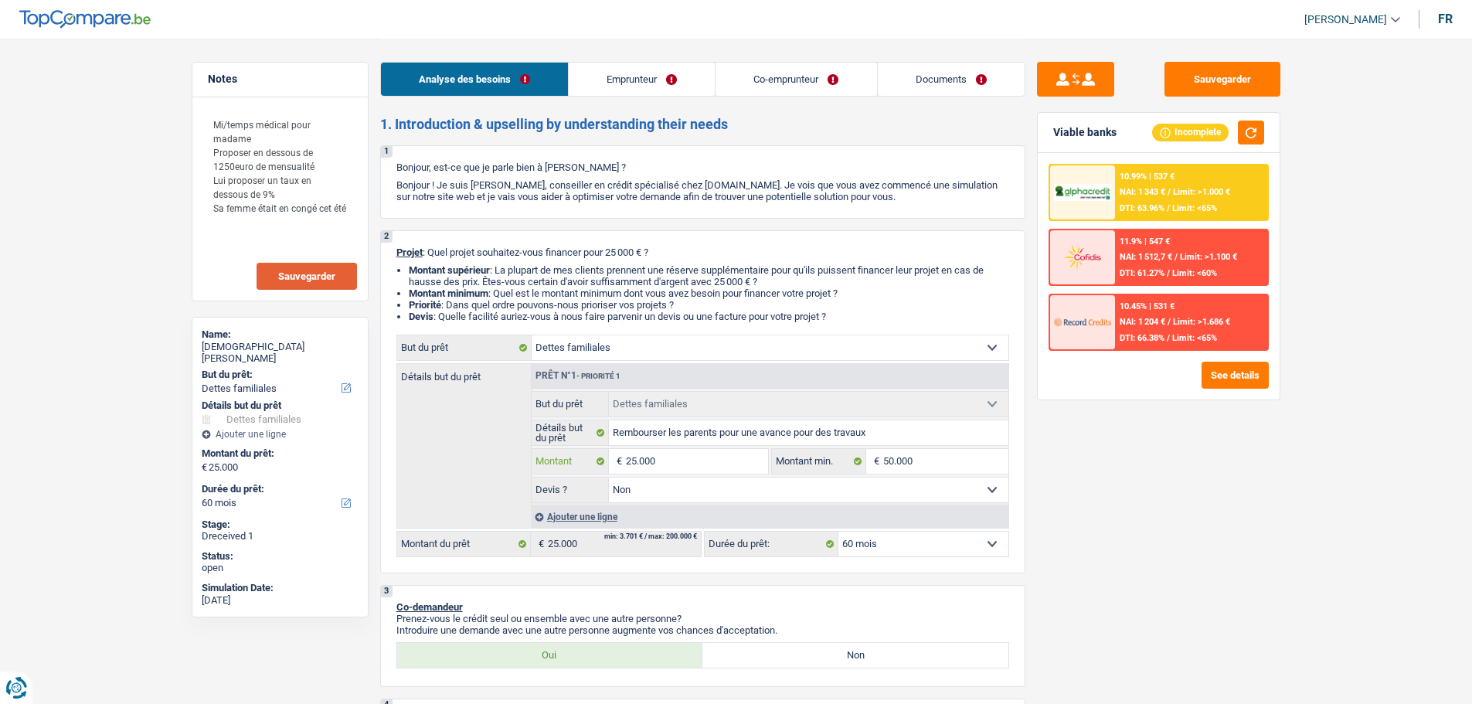
click at [758, 468] on input "25.000" at bounding box center [696, 461] width 141 height 25
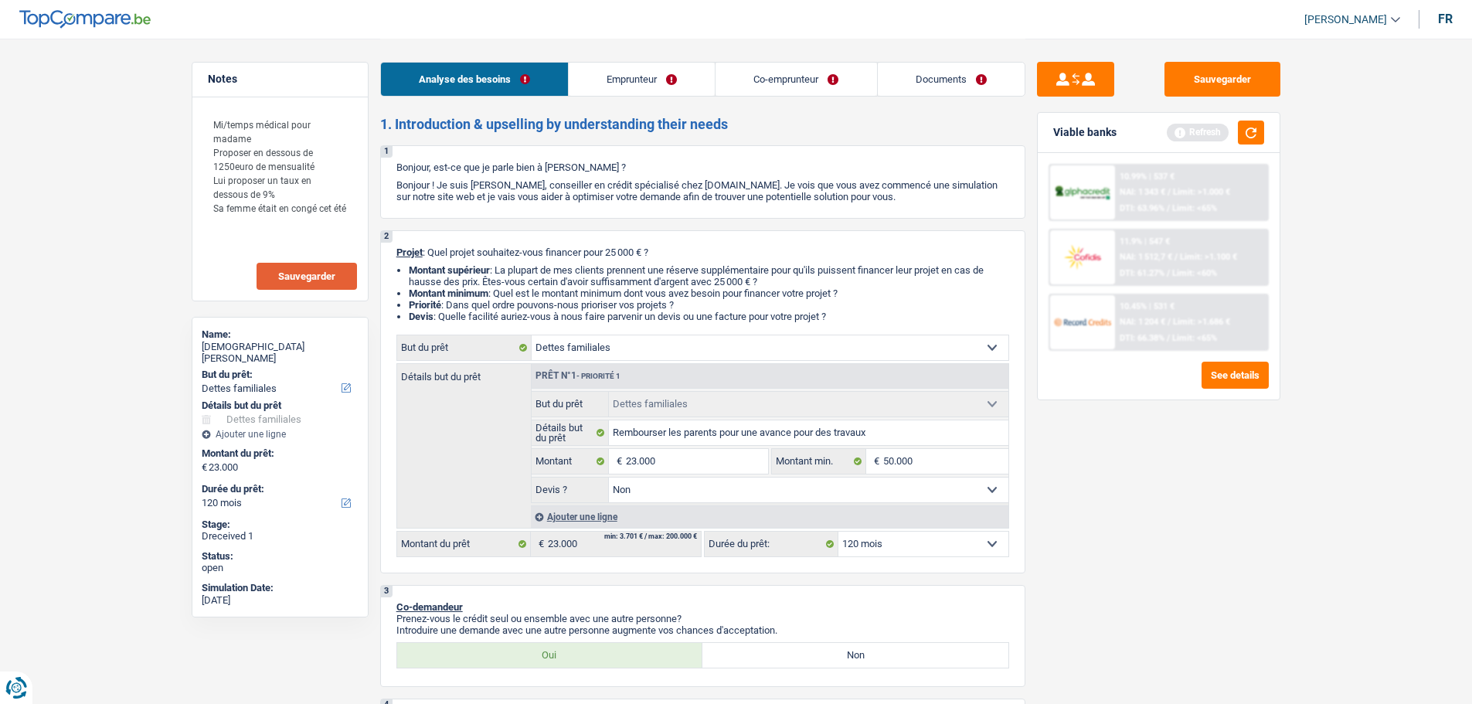
click at [1143, 555] on div "Sauvegarder Viable banks Refresh 10.99% | 537 € NAI: 1 343 € / Limit: >1.000 € …" at bounding box center [1159, 371] width 267 height 618
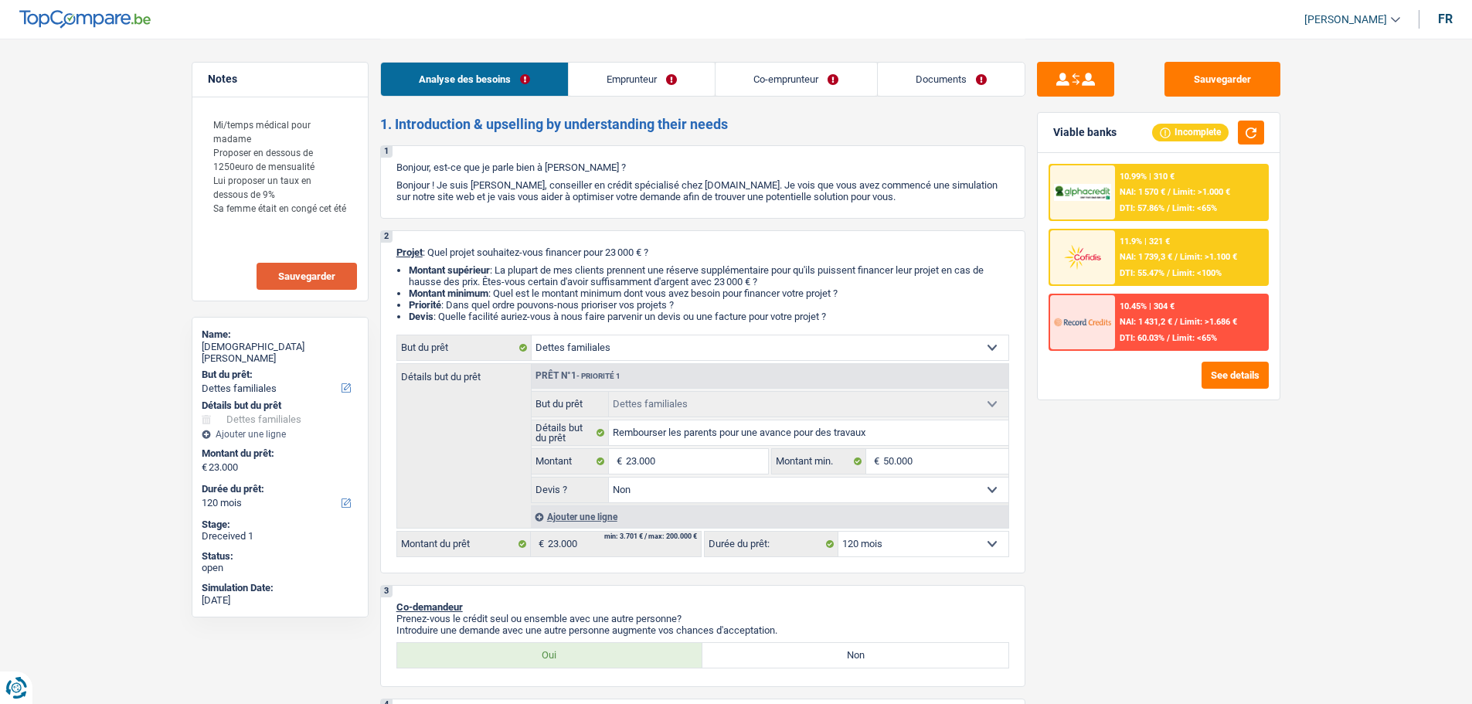
click at [672, 63] on link "Emprunteur" at bounding box center [642, 79] width 146 height 33
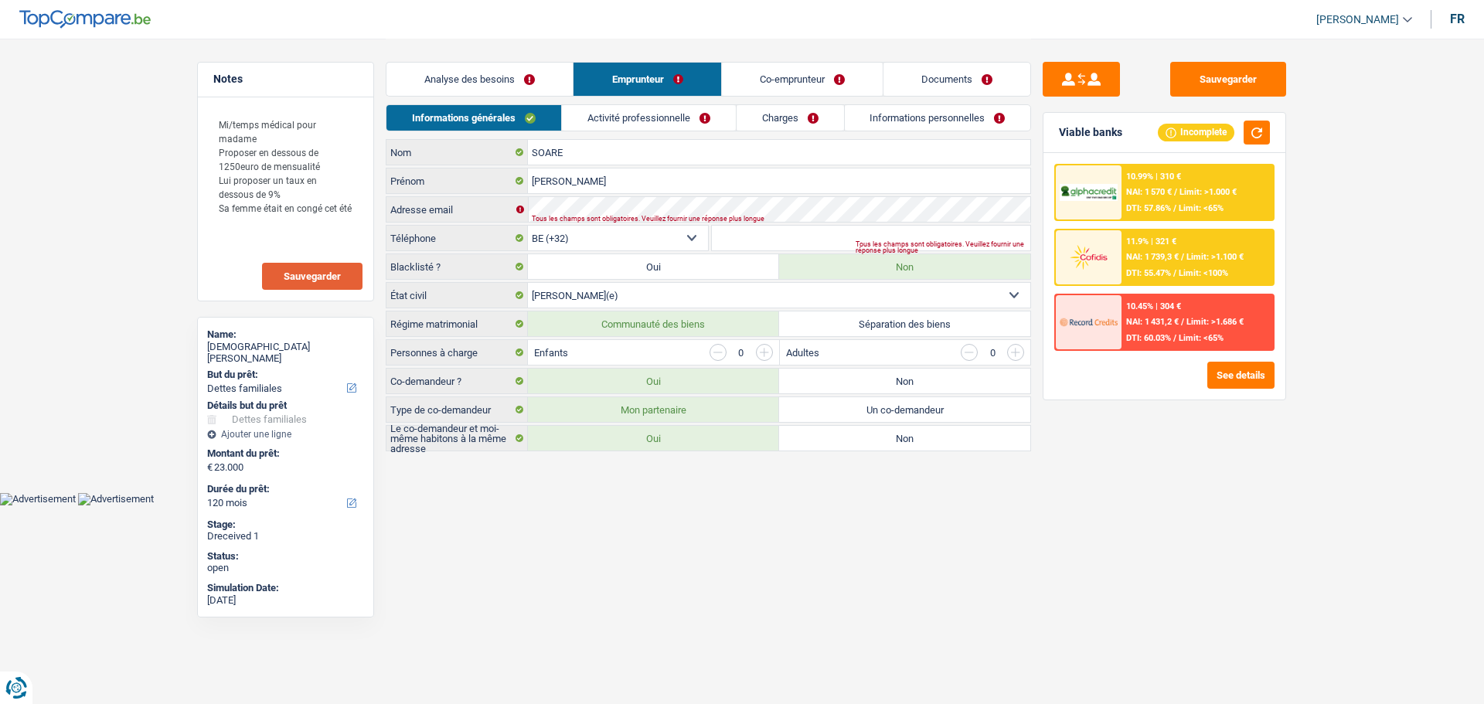
click at [651, 116] on link "Activité professionnelle" at bounding box center [649, 118] width 174 height 26
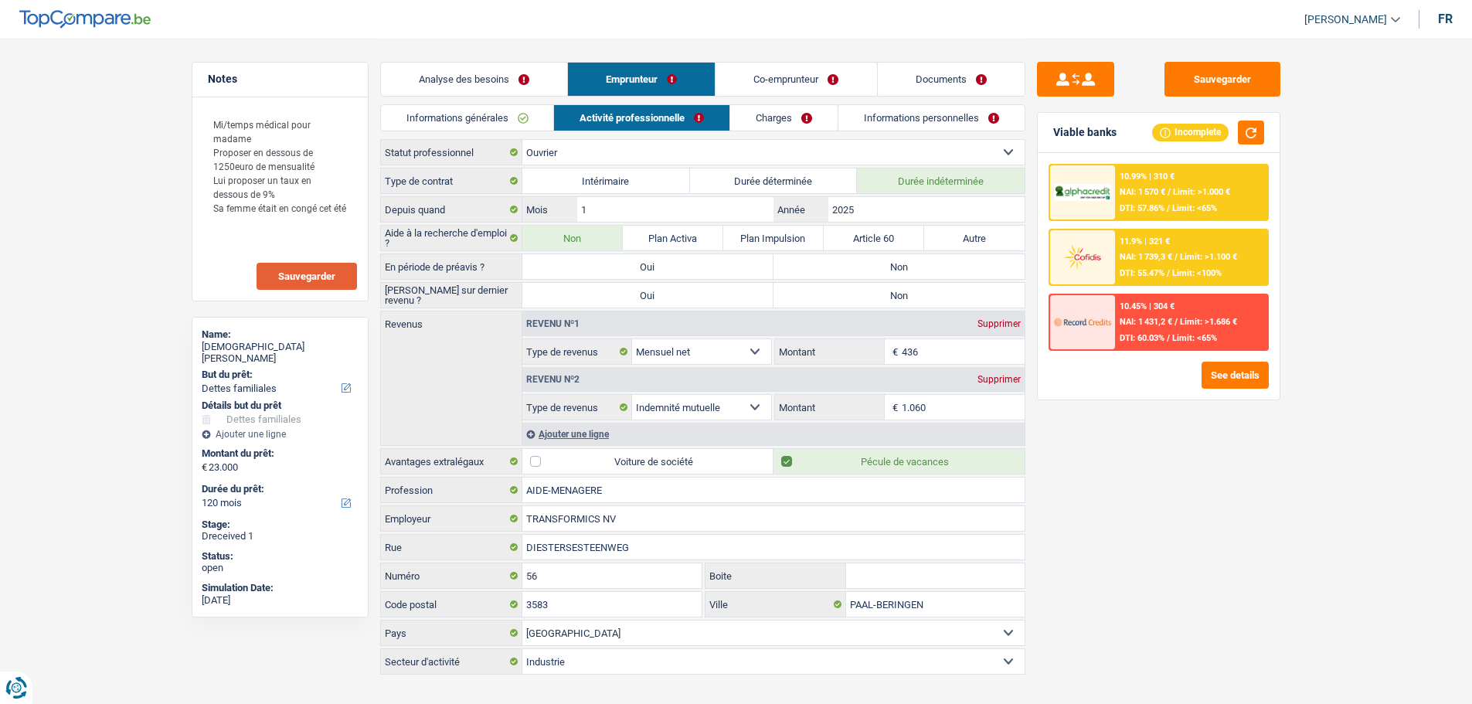
click at [774, 87] on link "Co-emprunteur" at bounding box center [796, 79] width 161 height 33
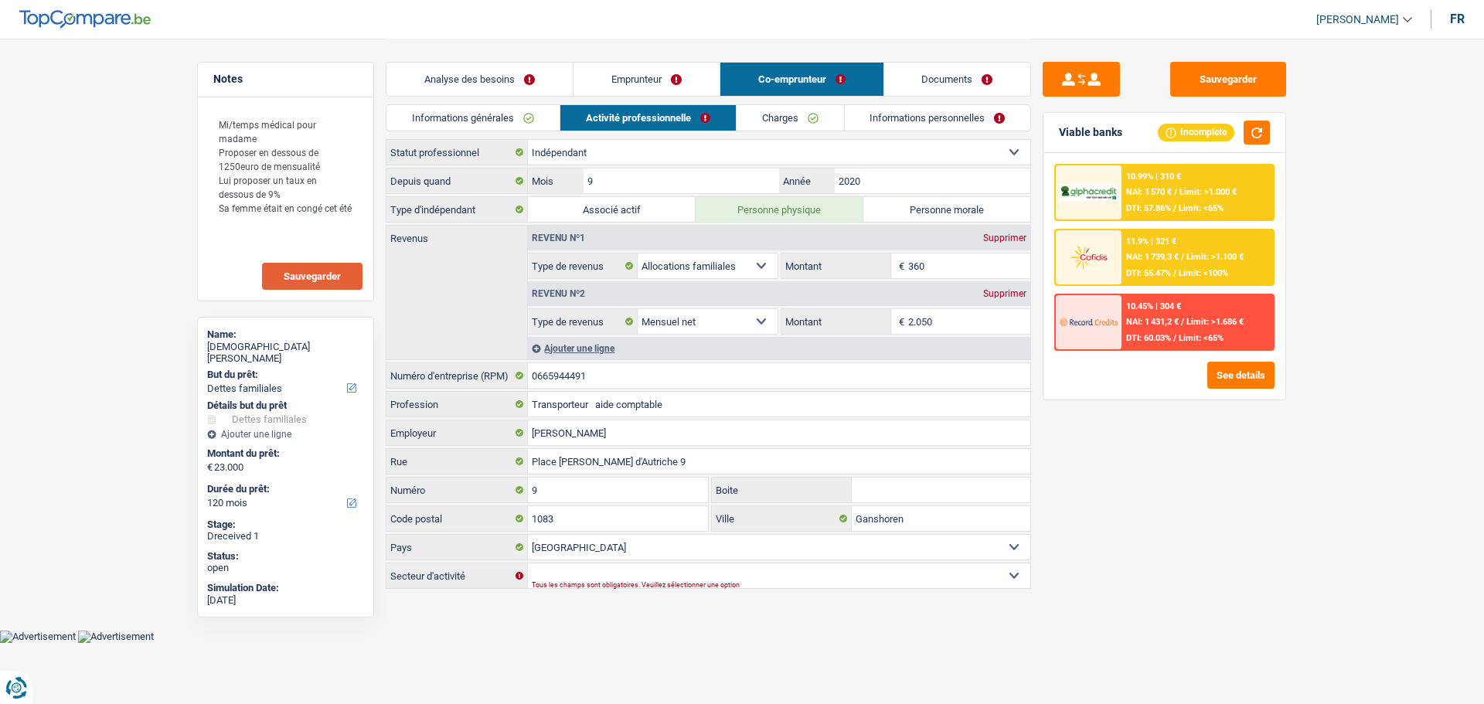
click at [487, 78] on link "Analyse des besoins" at bounding box center [479, 79] width 186 height 33
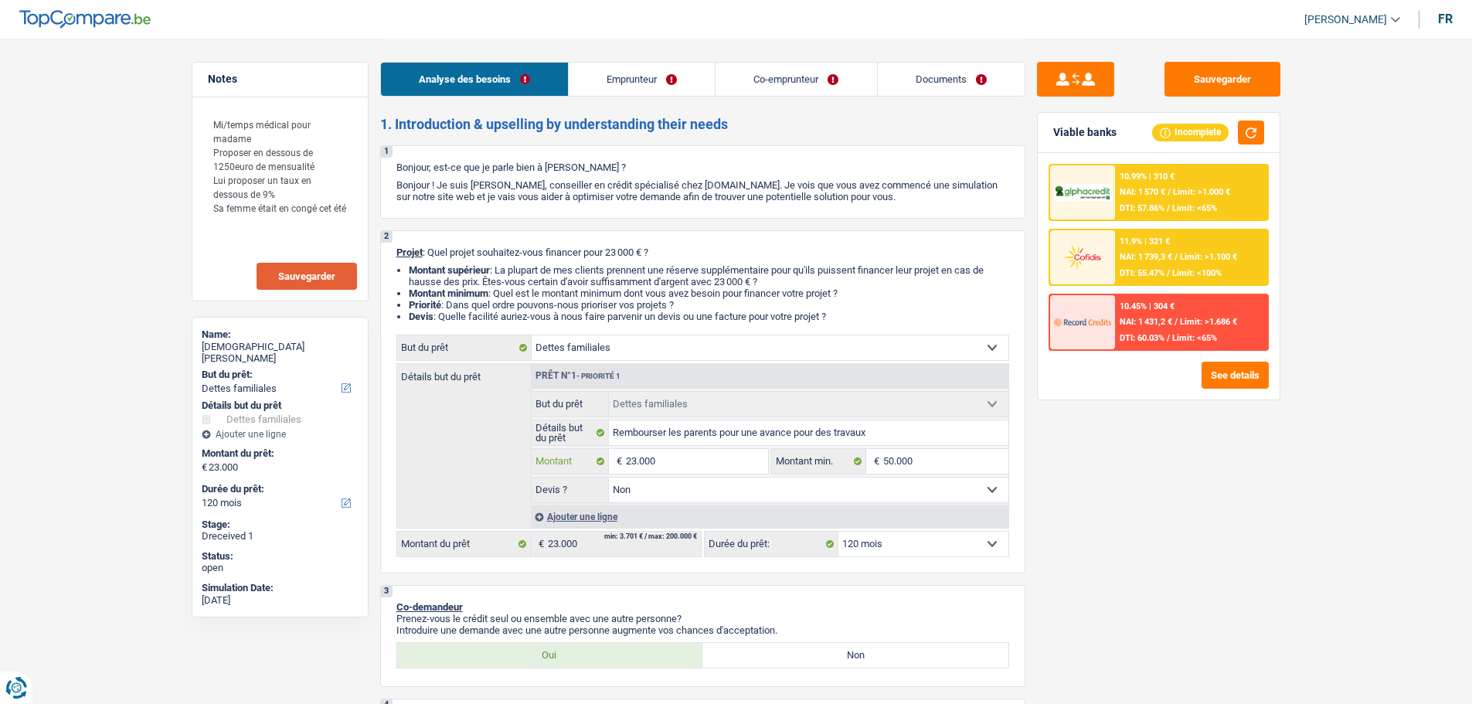
click at [710, 465] on input "23.000" at bounding box center [696, 461] width 141 height 25
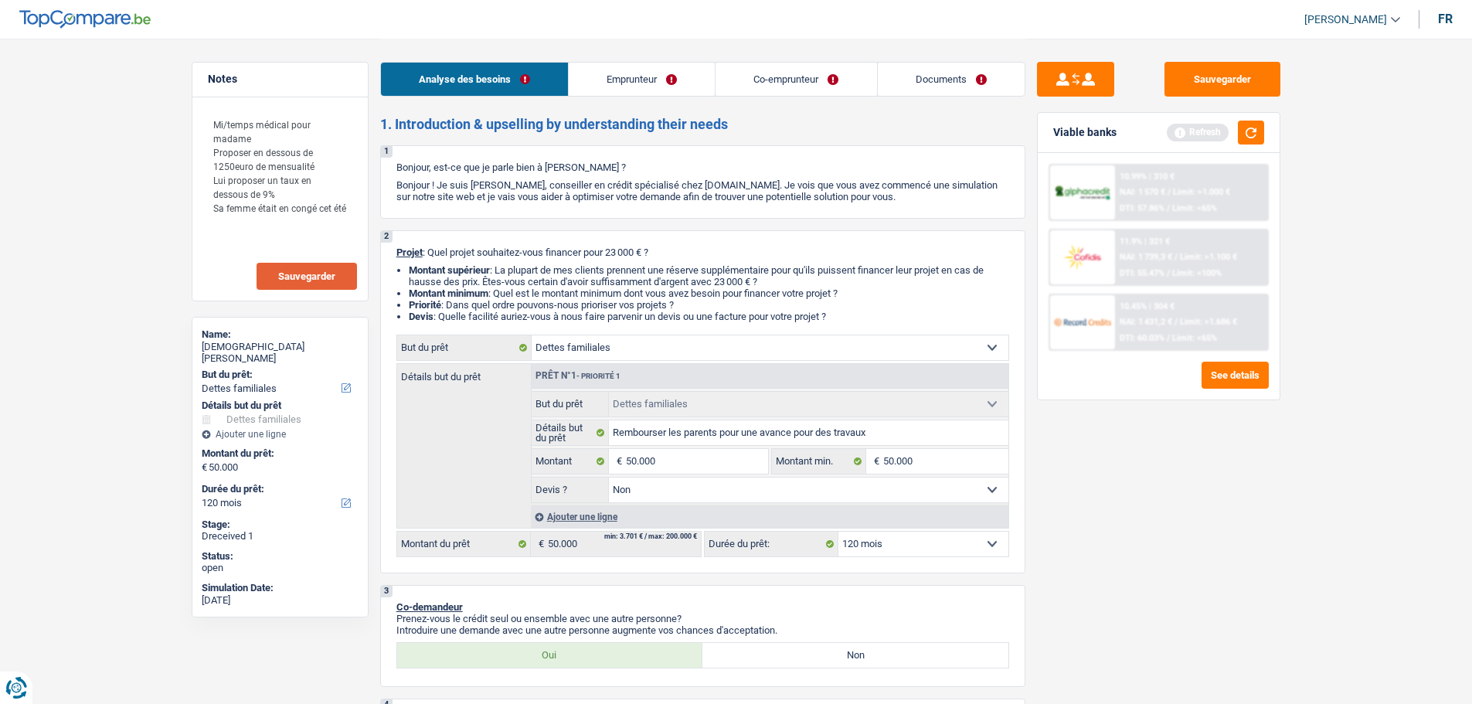
click at [1271, 575] on div "Sauvegarder Viable banks Refresh 10.99% | 310 € NAI: 1 570 € / Limit: >1.000 € …" at bounding box center [1159, 371] width 267 height 618
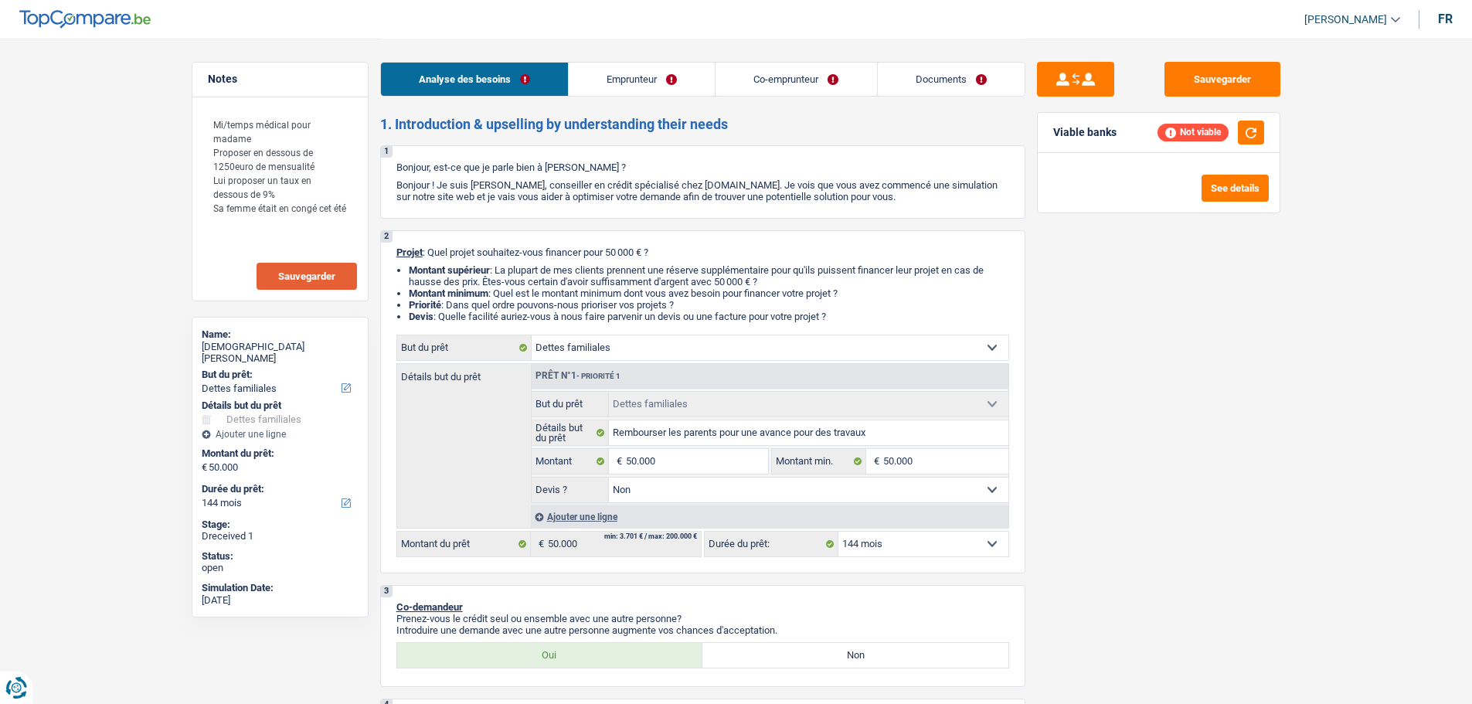
click at [962, 554] on select "12 mois 18 mois 24 mois 30 mois 36 mois 42 mois 48 mois 60 mois 72 mois 84 mois…" at bounding box center [924, 544] width 170 height 25
click at [839, 532] on select "12 mois 18 mois 24 mois 30 mois 36 mois 42 mois 48 mois 60 mois 72 mois 84 mois…" at bounding box center [924, 544] width 170 height 25
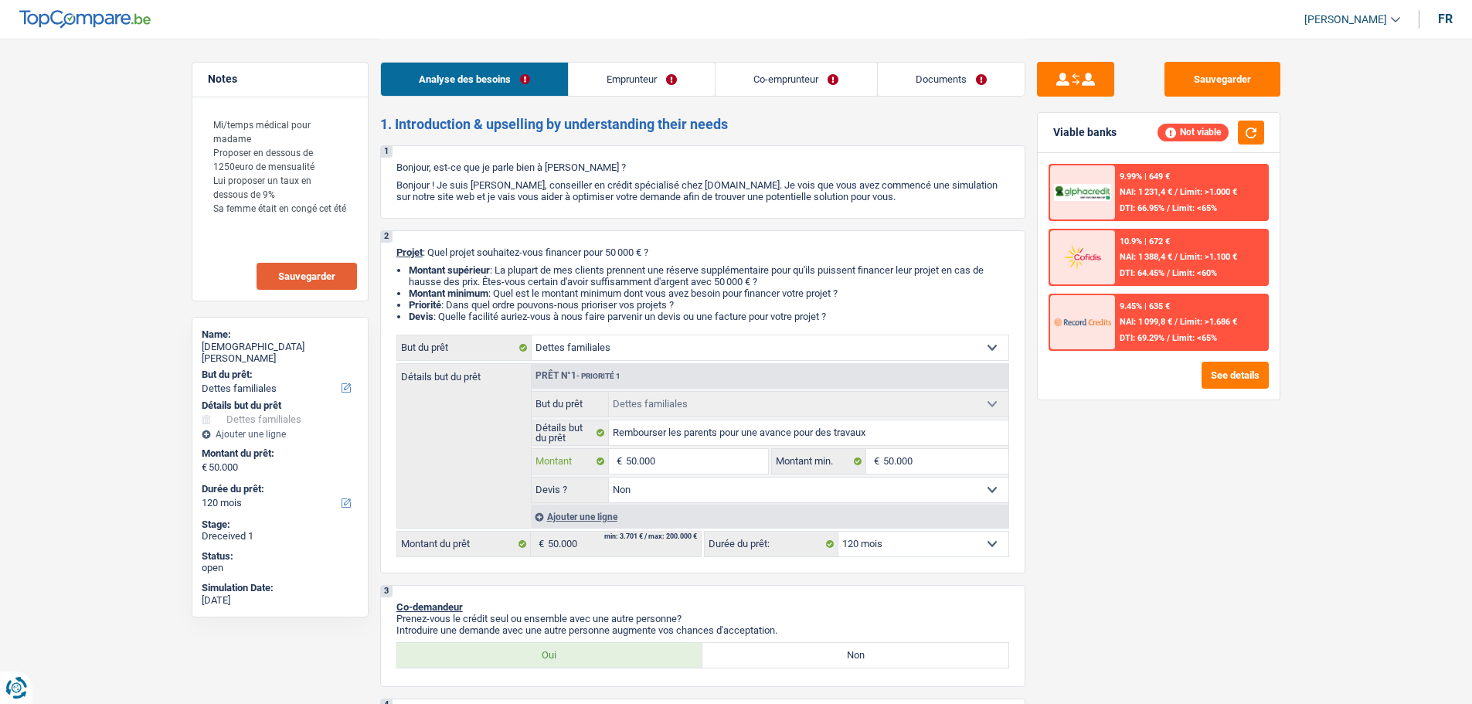
click at [717, 462] on input "50.000" at bounding box center [696, 461] width 141 height 25
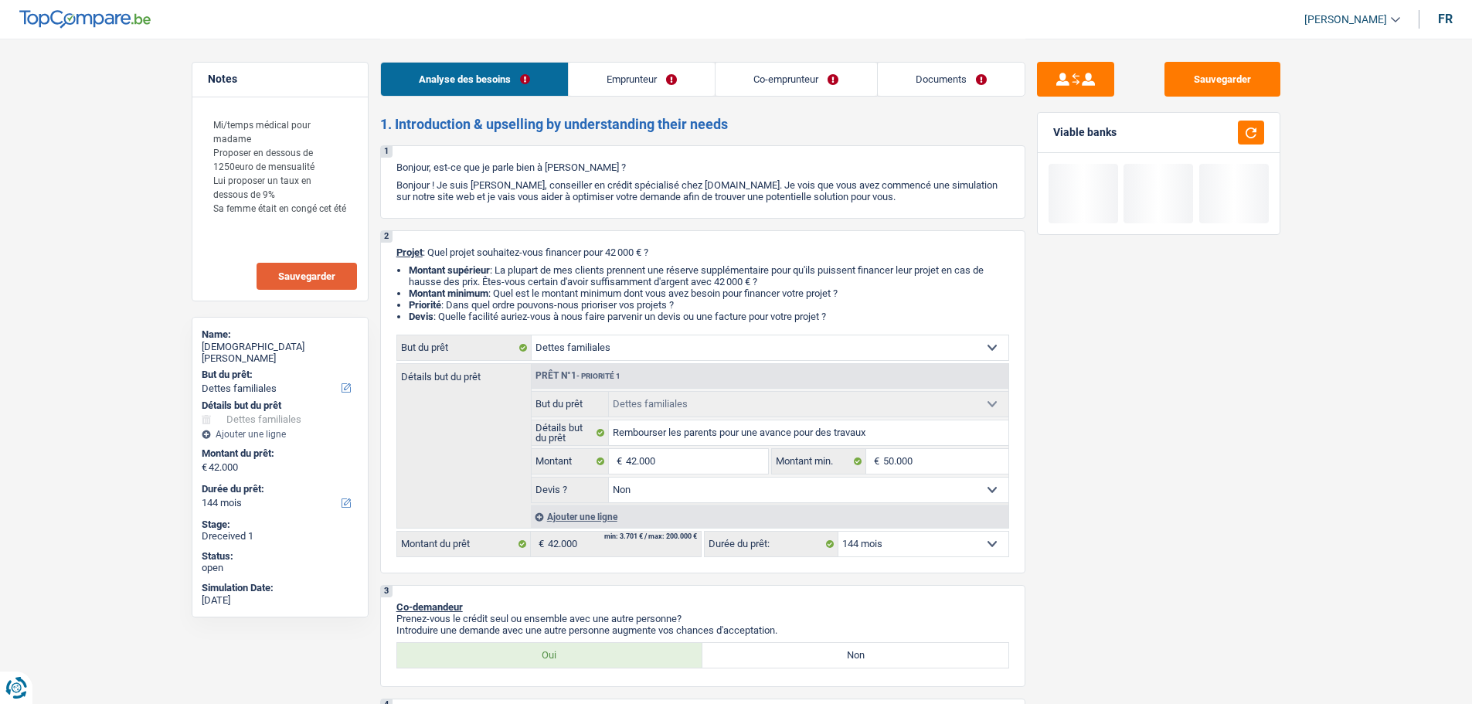
drag, startPoint x: 1277, startPoint y: 478, endPoint x: 1235, endPoint y: 308, distance: 174.3
click at [1278, 472] on div "Sauvegarder Viable banks" at bounding box center [1159, 371] width 267 height 618
click at [936, 543] on select "12 mois 18 mois 24 mois 30 mois 36 mois 42 mois 48 mois 60 mois 72 mois 84 mois…" at bounding box center [924, 544] width 170 height 25
click at [839, 532] on select "12 mois 18 mois 24 mois 30 mois 36 mois 42 mois 48 mois 60 mois 72 mois 84 mois…" at bounding box center [924, 544] width 170 height 25
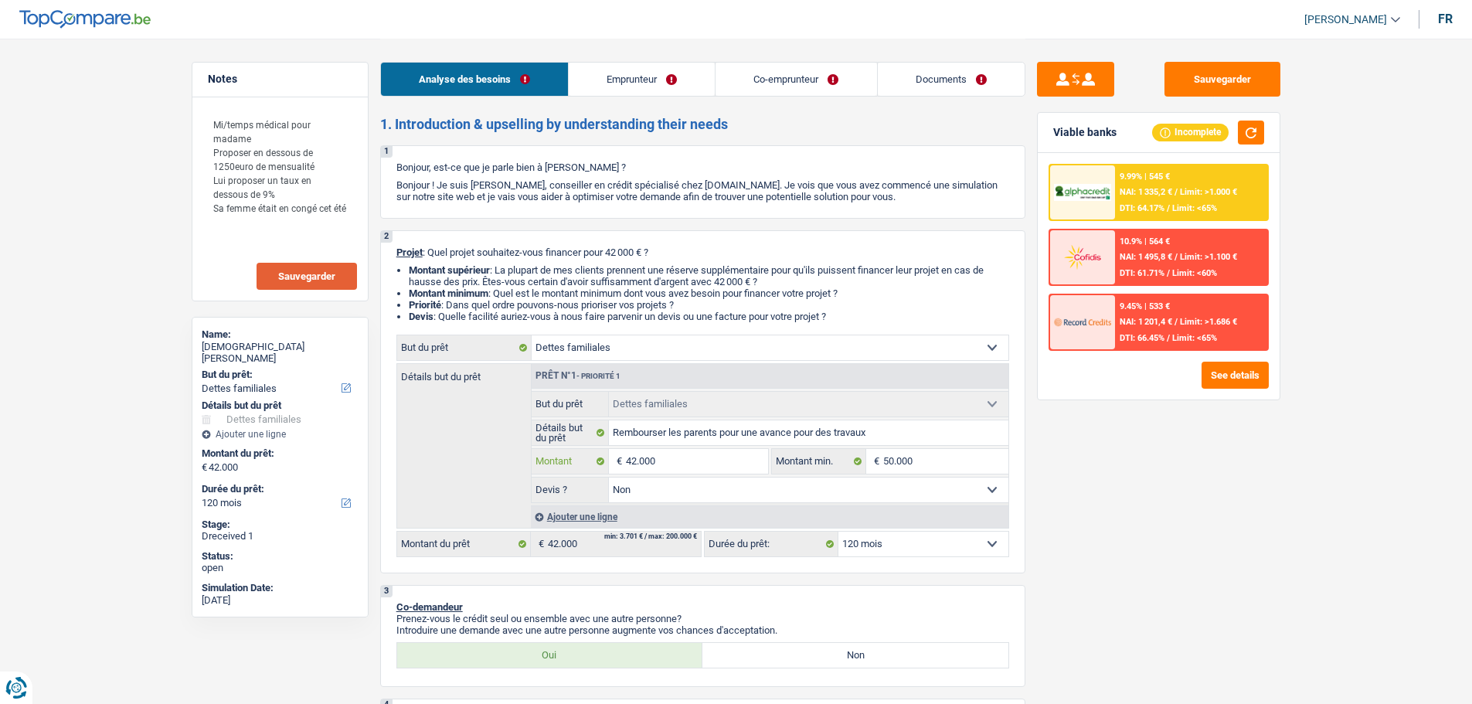
click at [673, 466] on input "42.000" at bounding box center [696, 461] width 141 height 25
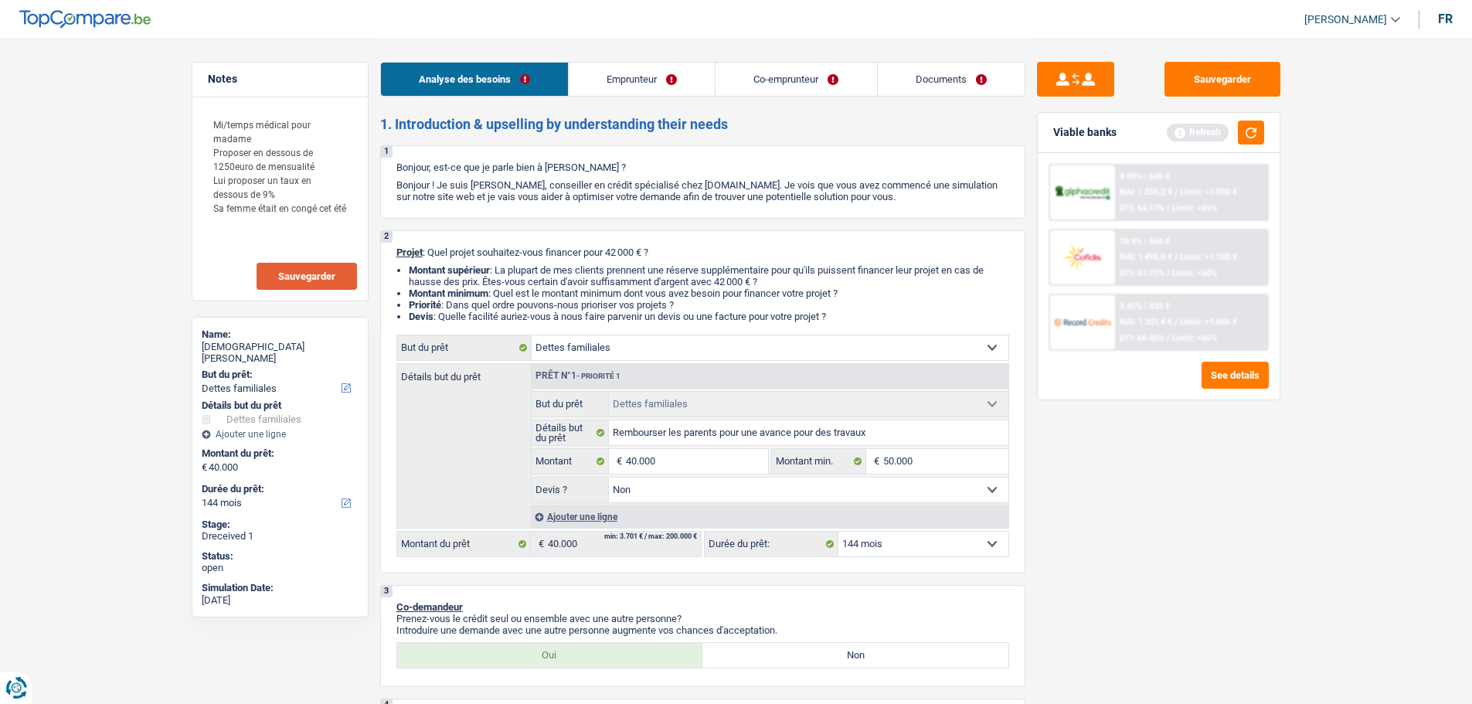
drag, startPoint x: 1215, startPoint y: 511, endPoint x: 1183, endPoint y: 494, distance: 36.6
click at [1210, 509] on div "Sauvegarder Viable banks Refresh 9.99% | 545 € NAI: 1 335,2 € / Limit: >1.000 €…" at bounding box center [1159, 371] width 267 height 618
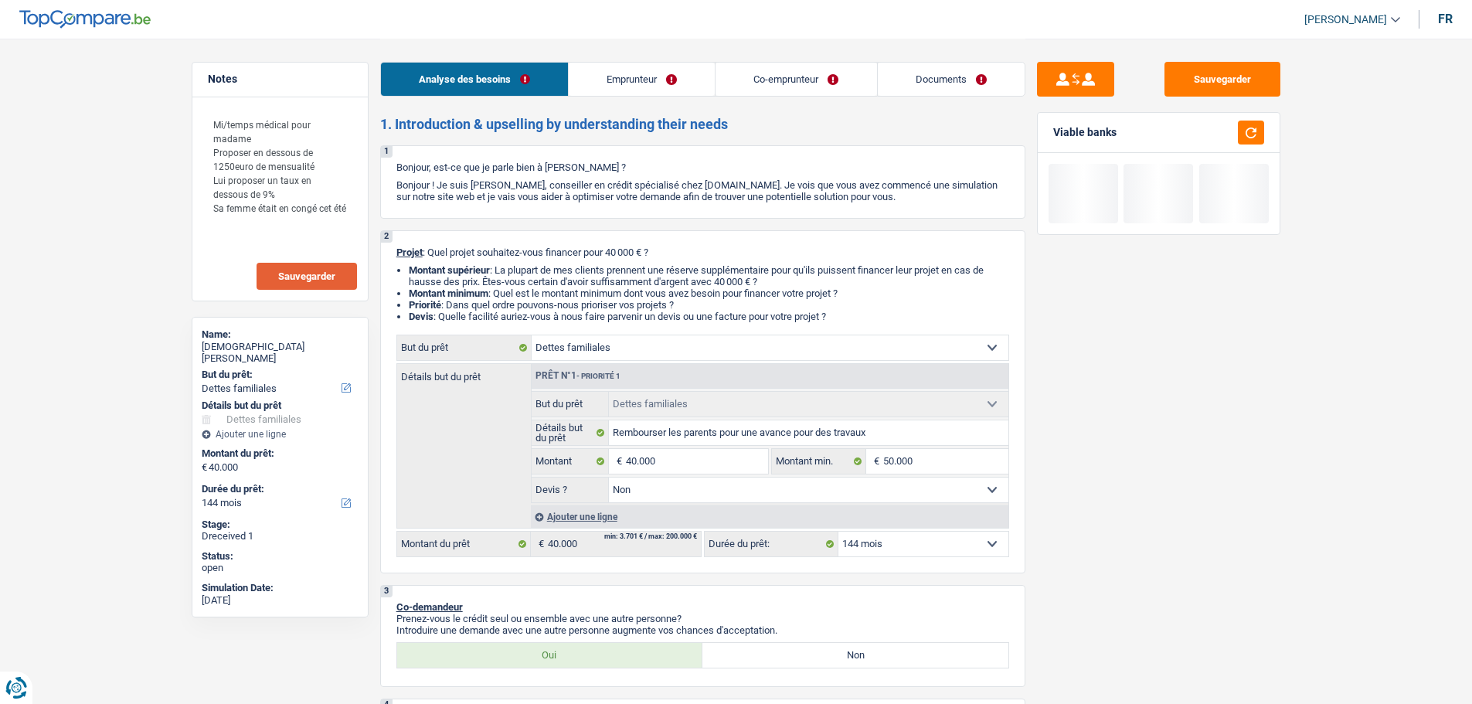
click at [917, 539] on select "12 mois 18 mois 24 mois 30 mois 36 mois 42 mois 48 mois 60 mois 72 mois 84 mois…" at bounding box center [924, 544] width 170 height 25
click at [839, 532] on select "12 mois 18 mois 24 mois 30 mois 36 mois 42 mois 48 mois 60 mois 72 mois 84 mois…" at bounding box center [924, 544] width 170 height 25
click at [1247, 133] on button "button" at bounding box center [1251, 133] width 26 height 24
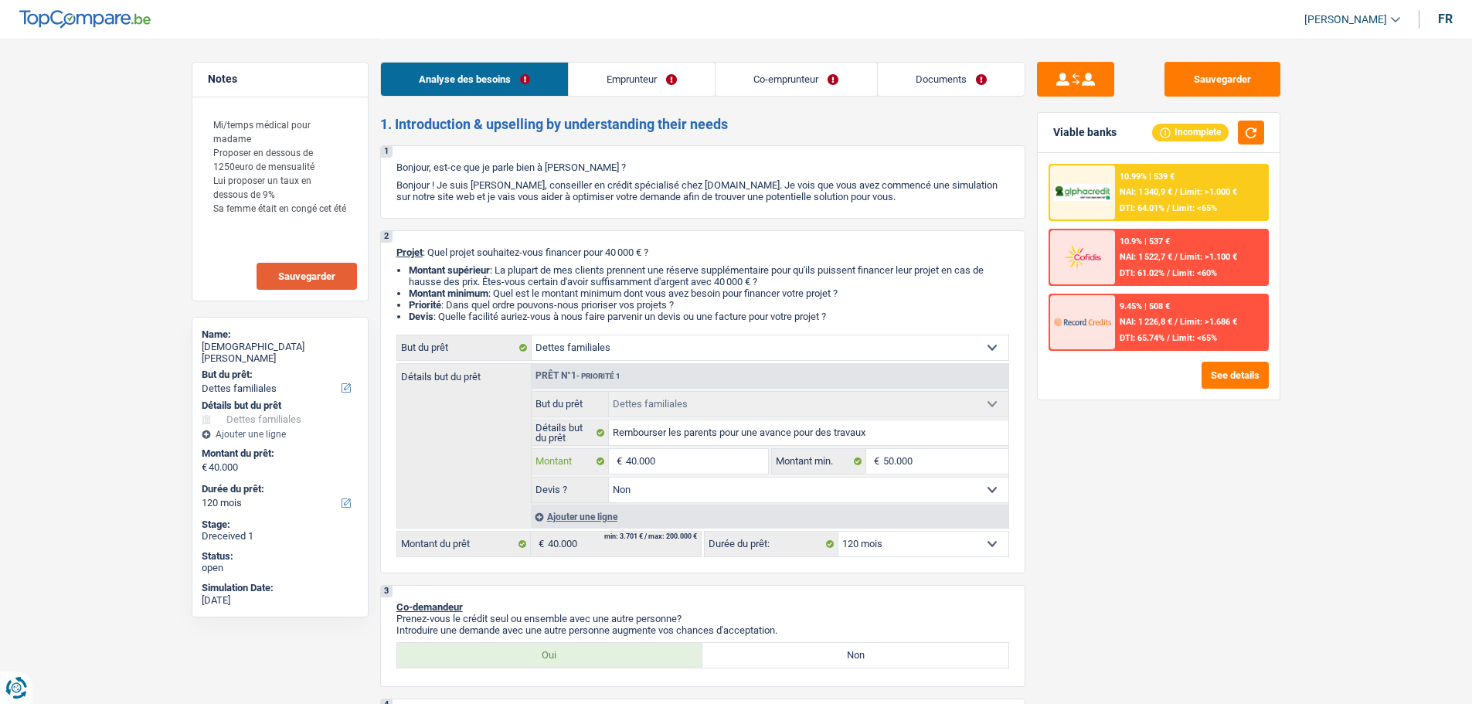
click at [679, 455] on input "40.000" at bounding box center [696, 461] width 141 height 25
click at [680, 454] on input "40.000" at bounding box center [696, 461] width 141 height 25
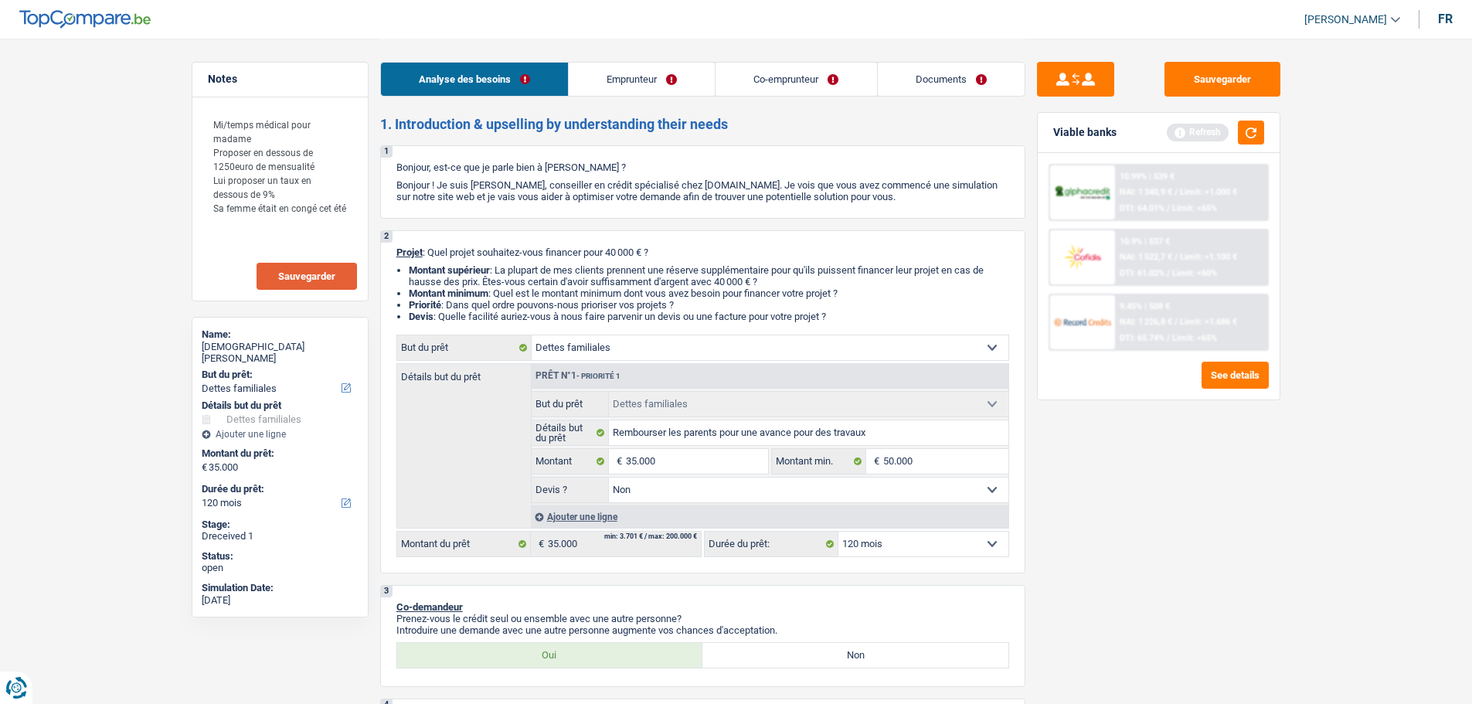
click at [876, 540] on select "12 mois 18 mois 24 mois 30 mois 36 mois 42 mois 48 mois 60 mois 72 mois 84 mois…" at bounding box center [924, 544] width 170 height 25
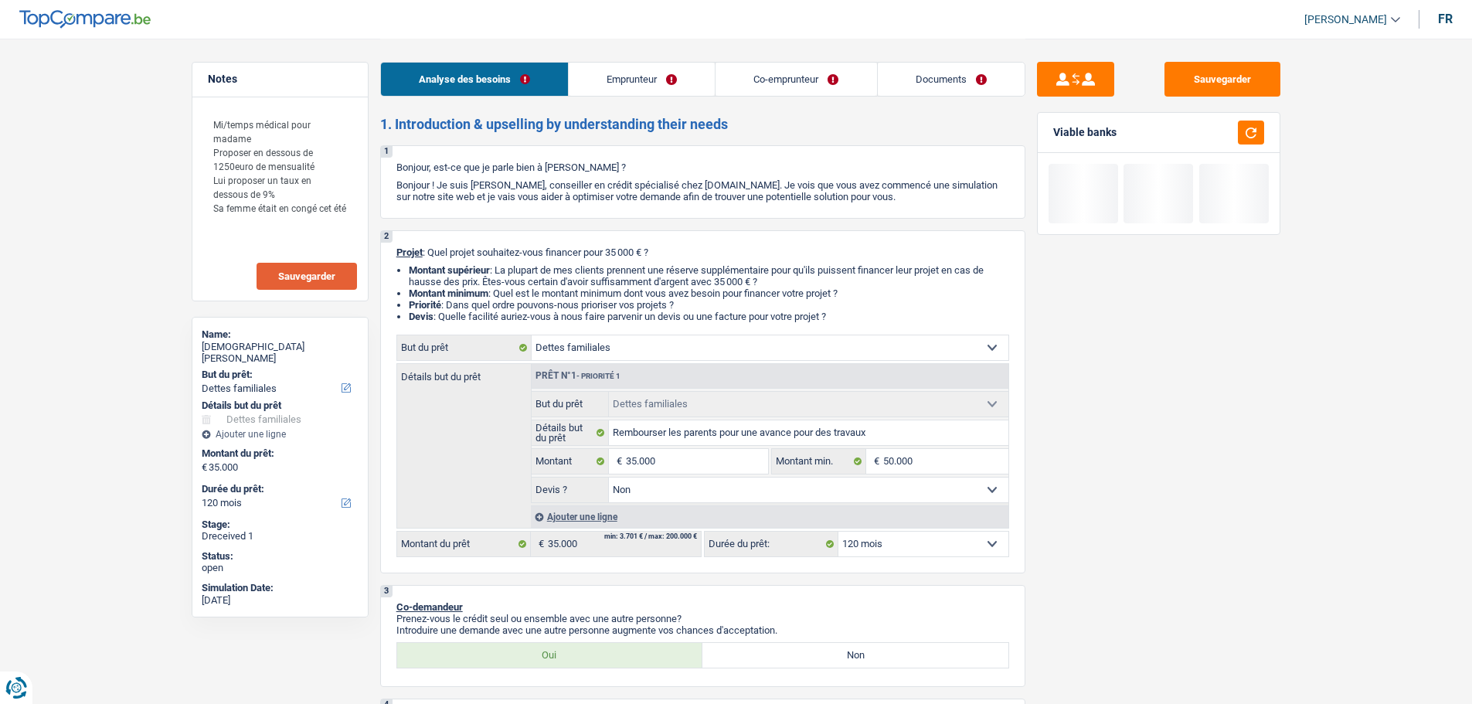
click at [839, 532] on select "12 mois 18 mois 24 mois 30 mois 36 mois 42 mois 48 mois 60 mois 72 mois 84 mois…" at bounding box center [924, 544] width 170 height 25
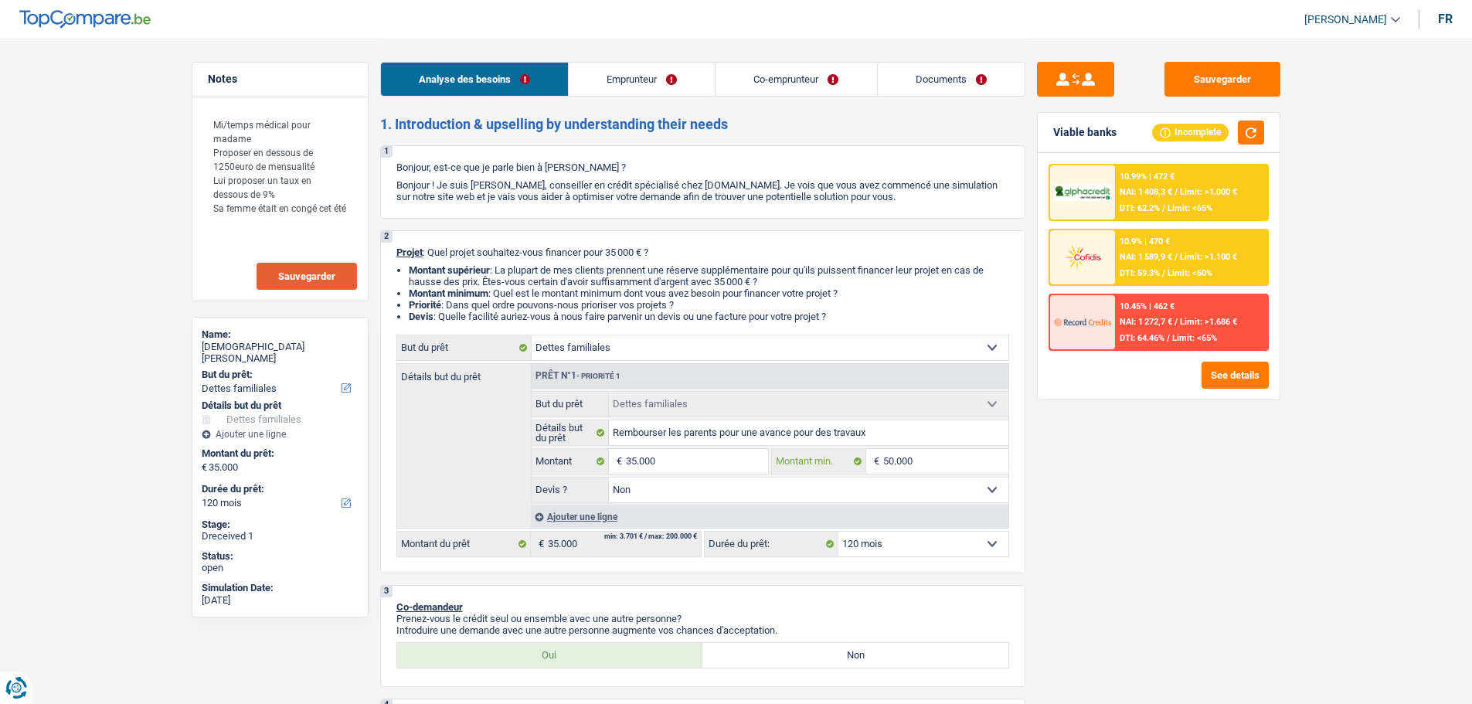
click at [955, 469] on input "50.000" at bounding box center [945, 461] width 125 height 25
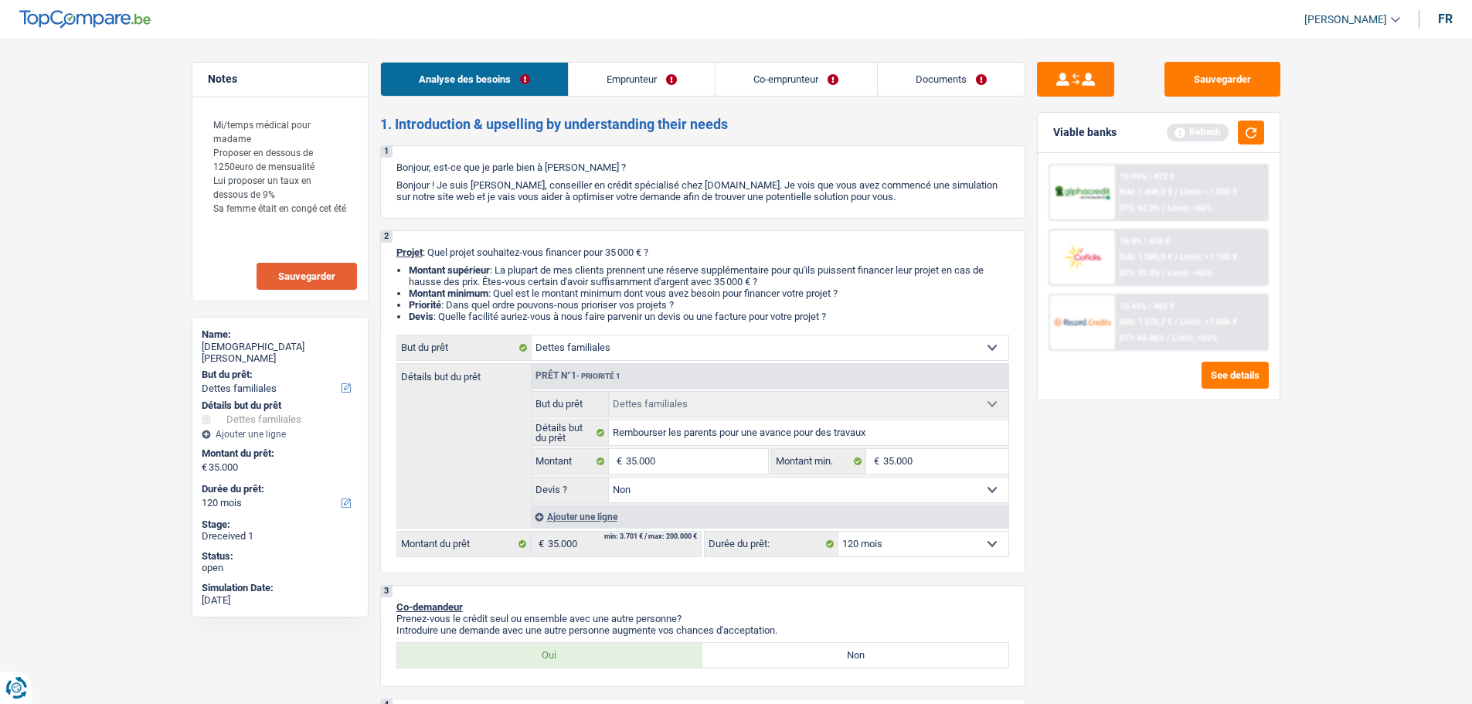
click at [1119, 451] on div "Sauvegarder Viable banks Refresh 10.99% | 472 € NAI: 1 408,3 € / Limit: >1.000 …" at bounding box center [1159, 371] width 267 height 618
click at [1246, 134] on button "button" at bounding box center [1251, 133] width 26 height 24
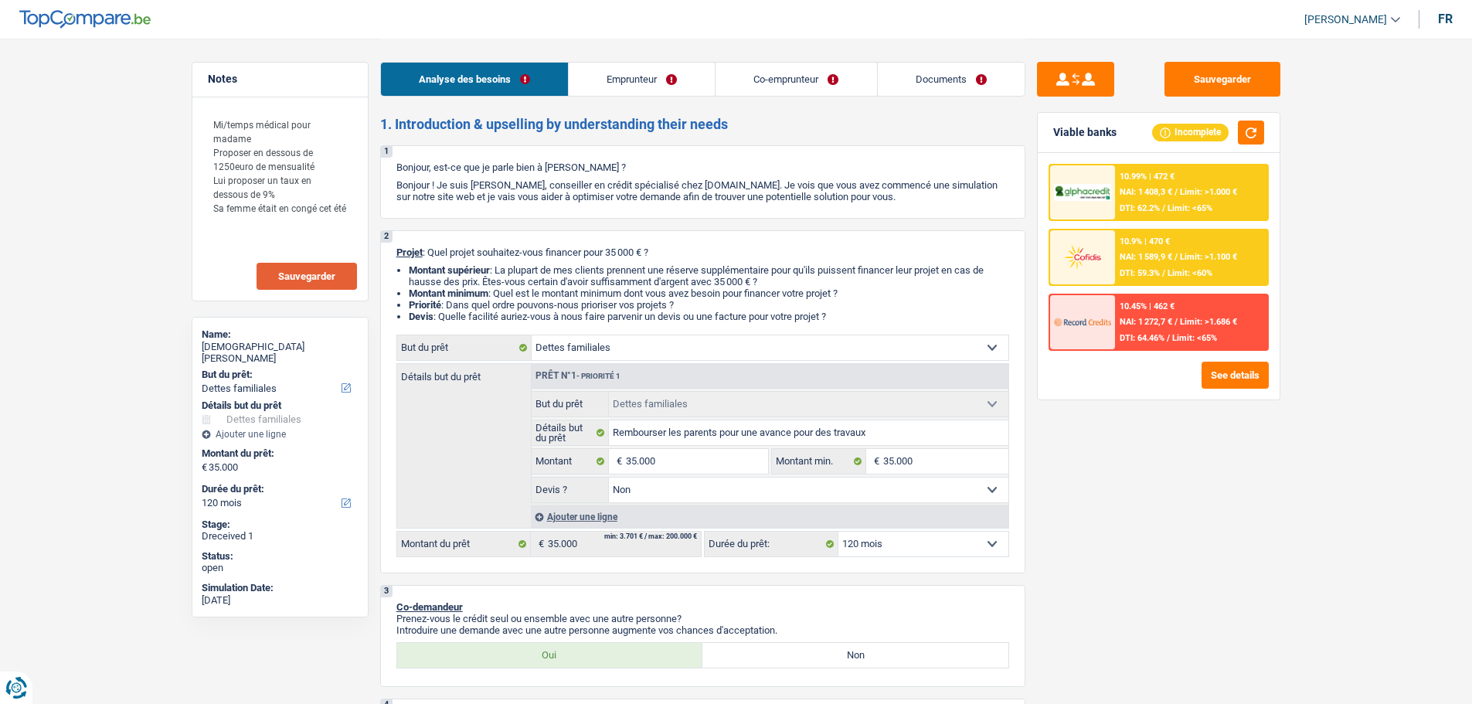
click at [1172, 263] on div "10.9% | 470 € NAI: 1 589,9 € / Limit: >1.100 € DTI: 59.3% / Limit: <60%" at bounding box center [1191, 257] width 152 height 54
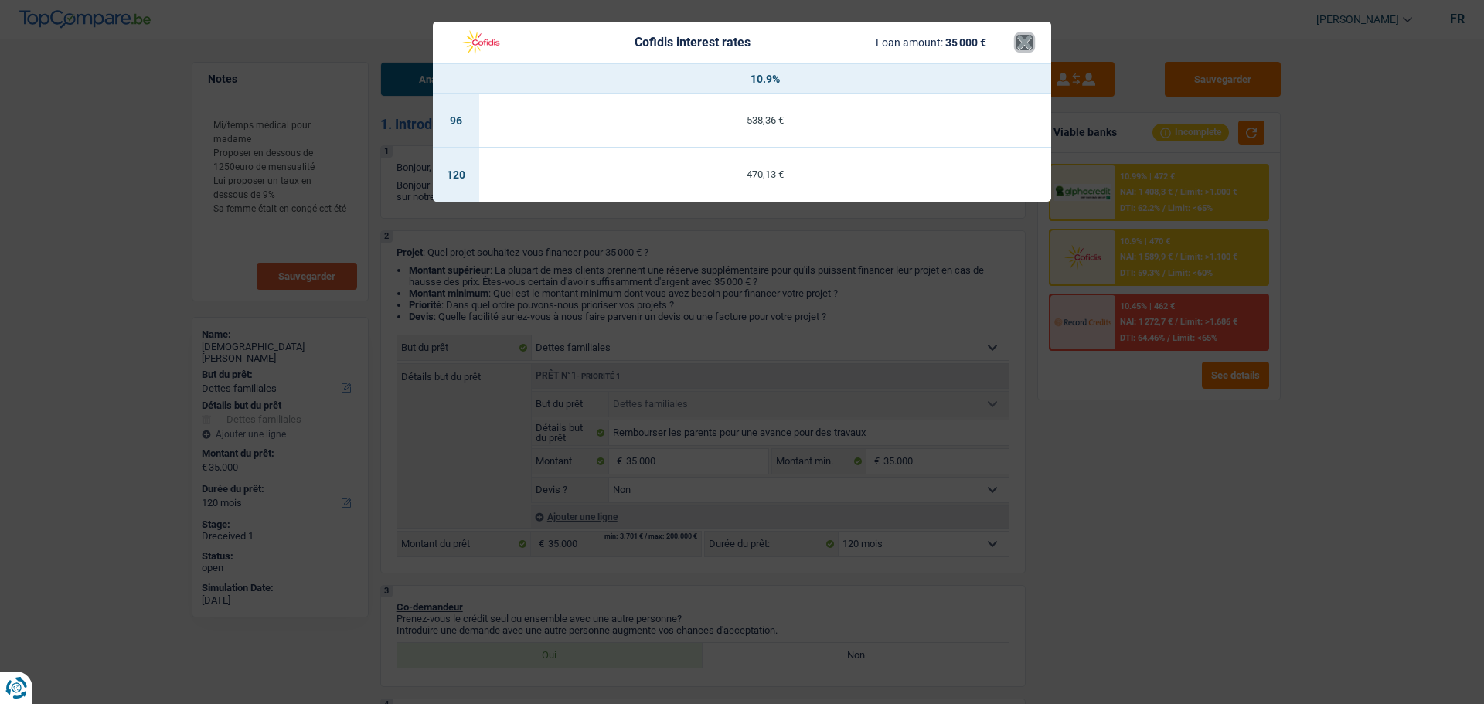
click at [1026, 39] on button "×" at bounding box center [1024, 42] width 16 height 15
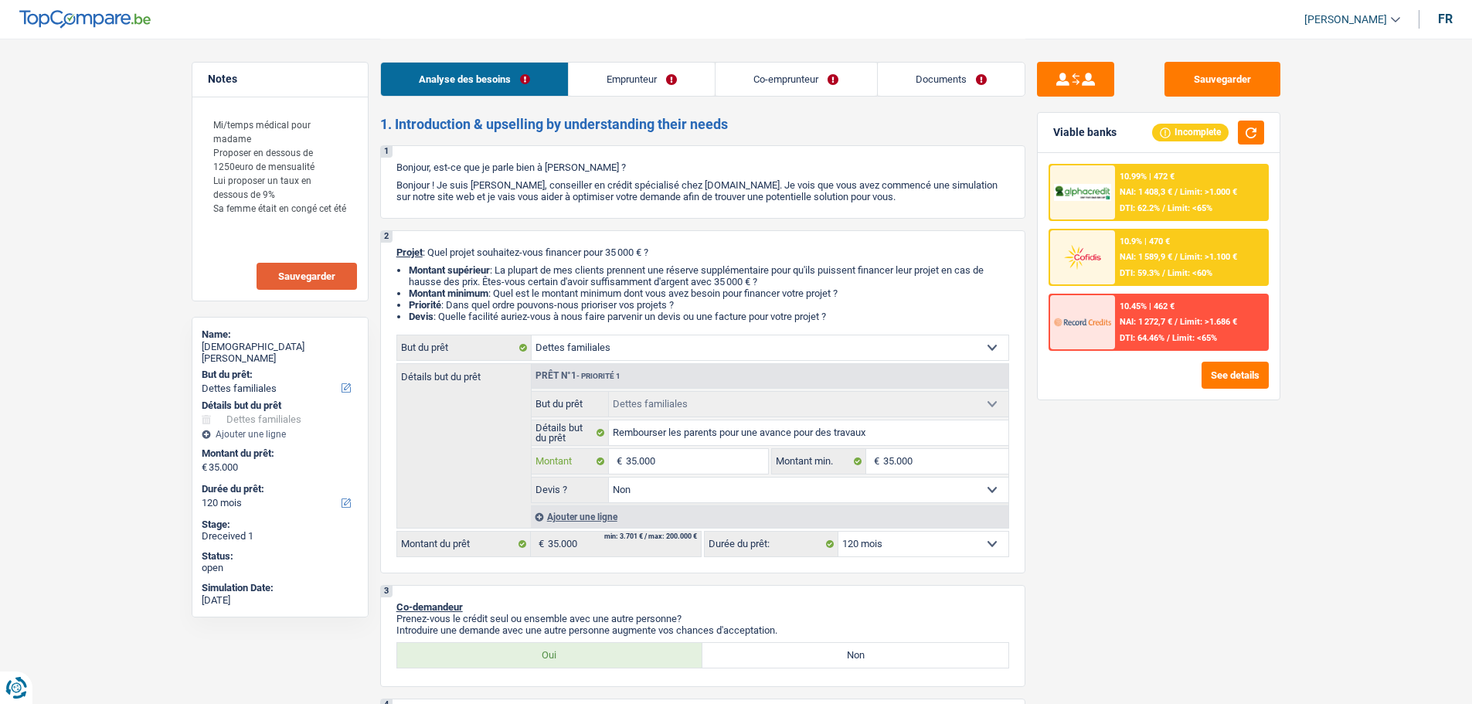
click at [686, 463] on input "35.000" at bounding box center [696, 461] width 141 height 25
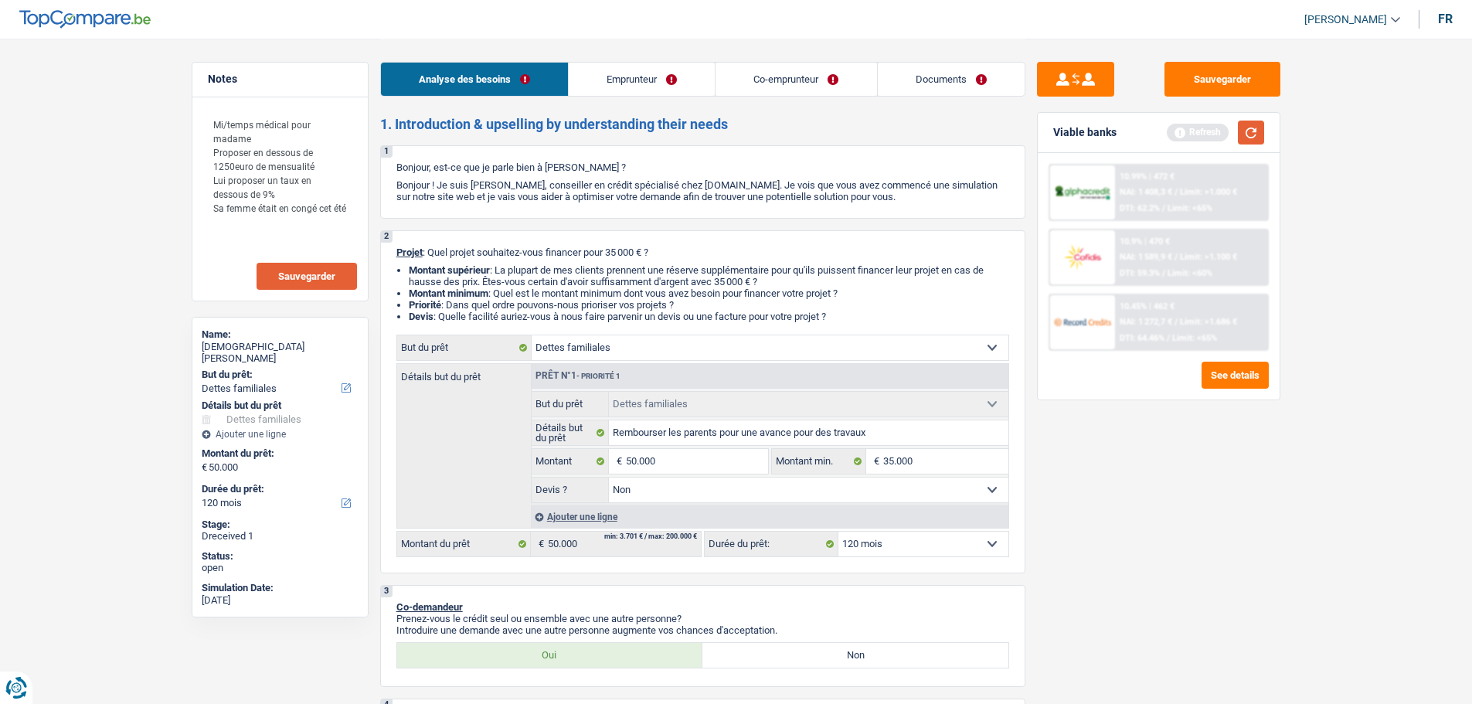
click at [1251, 137] on button "button" at bounding box center [1251, 133] width 26 height 24
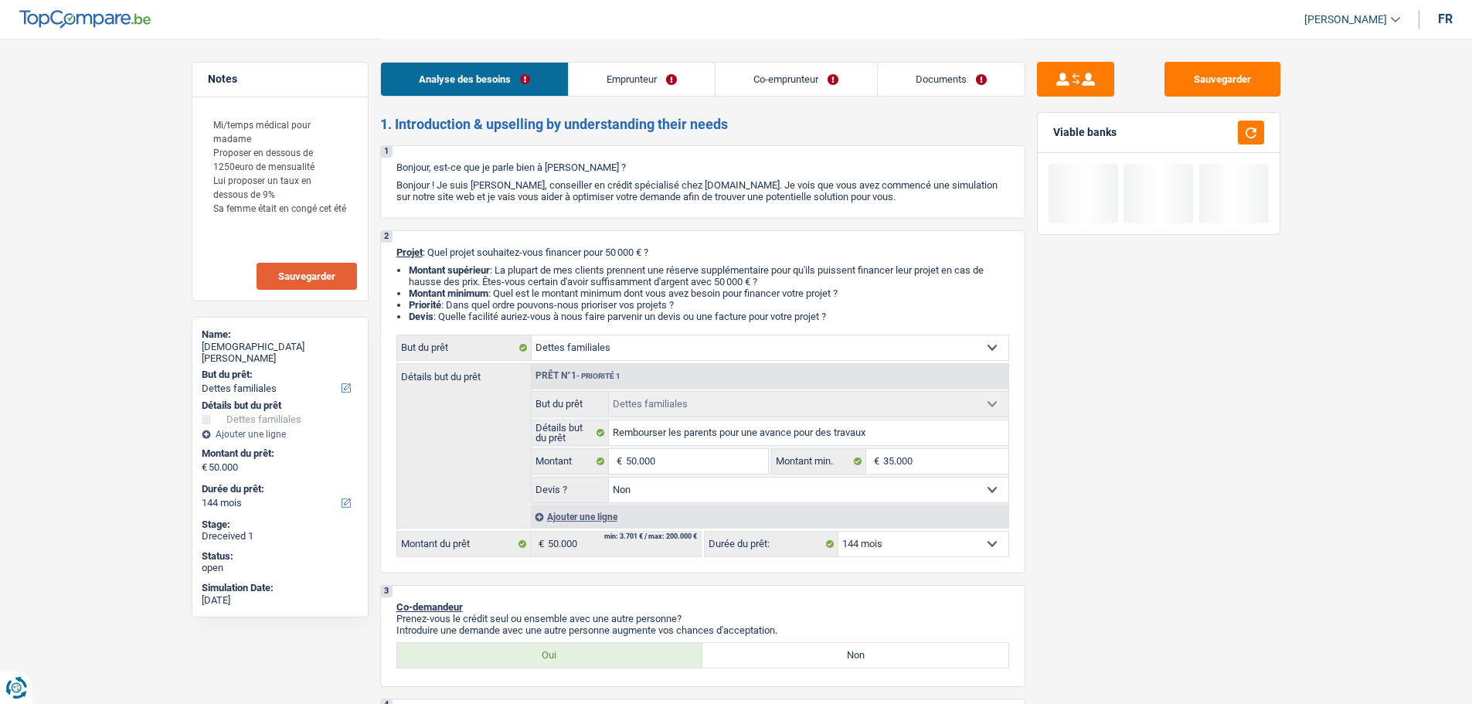
click at [945, 550] on select "12 mois 18 mois 24 mois 30 mois 36 mois 42 mois 48 mois 60 mois 72 mois 84 mois…" at bounding box center [924, 544] width 170 height 25
click at [839, 532] on select "12 mois 18 mois 24 mois 30 mois 36 mois 42 mois 48 mois 60 mois 72 mois 84 mois…" at bounding box center [924, 544] width 170 height 25
click at [1246, 126] on button "button" at bounding box center [1251, 133] width 26 height 24
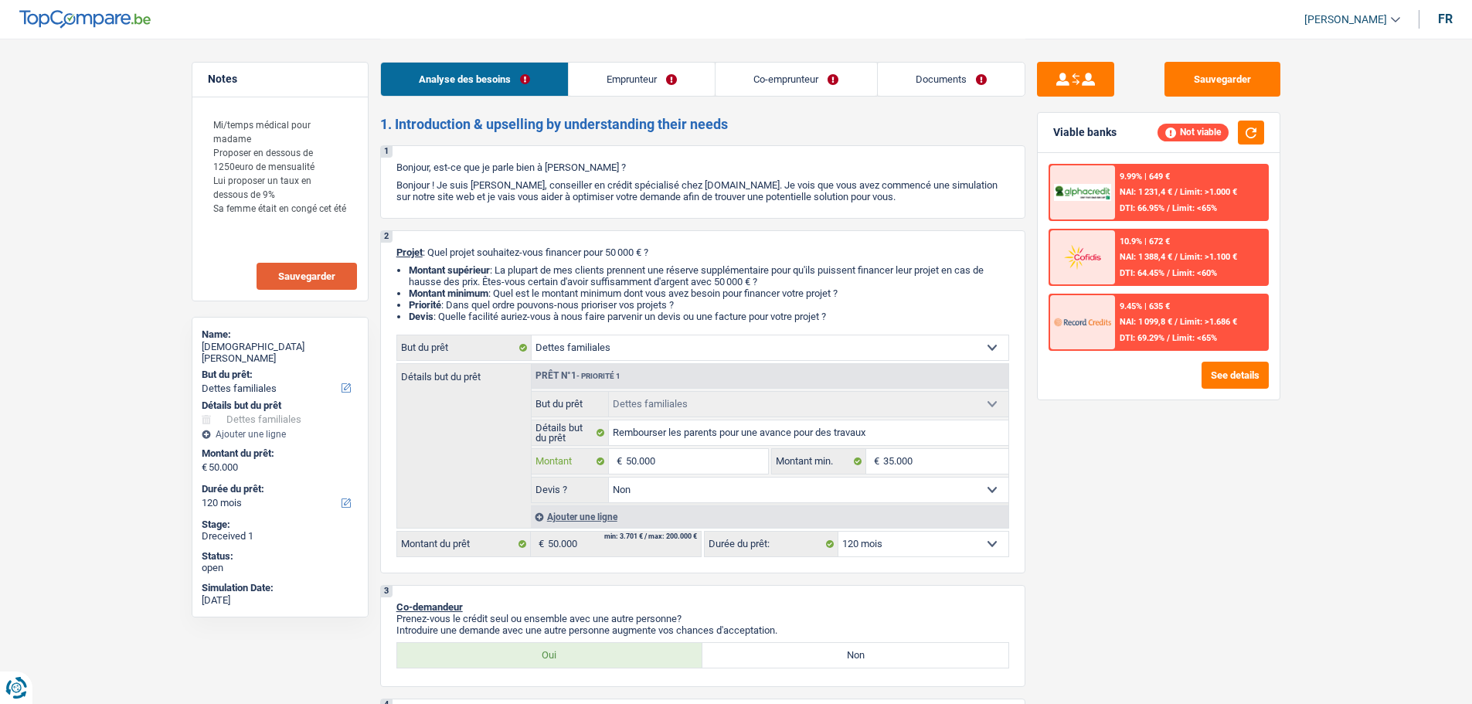
click at [743, 457] on input "50.000" at bounding box center [696, 461] width 141 height 25
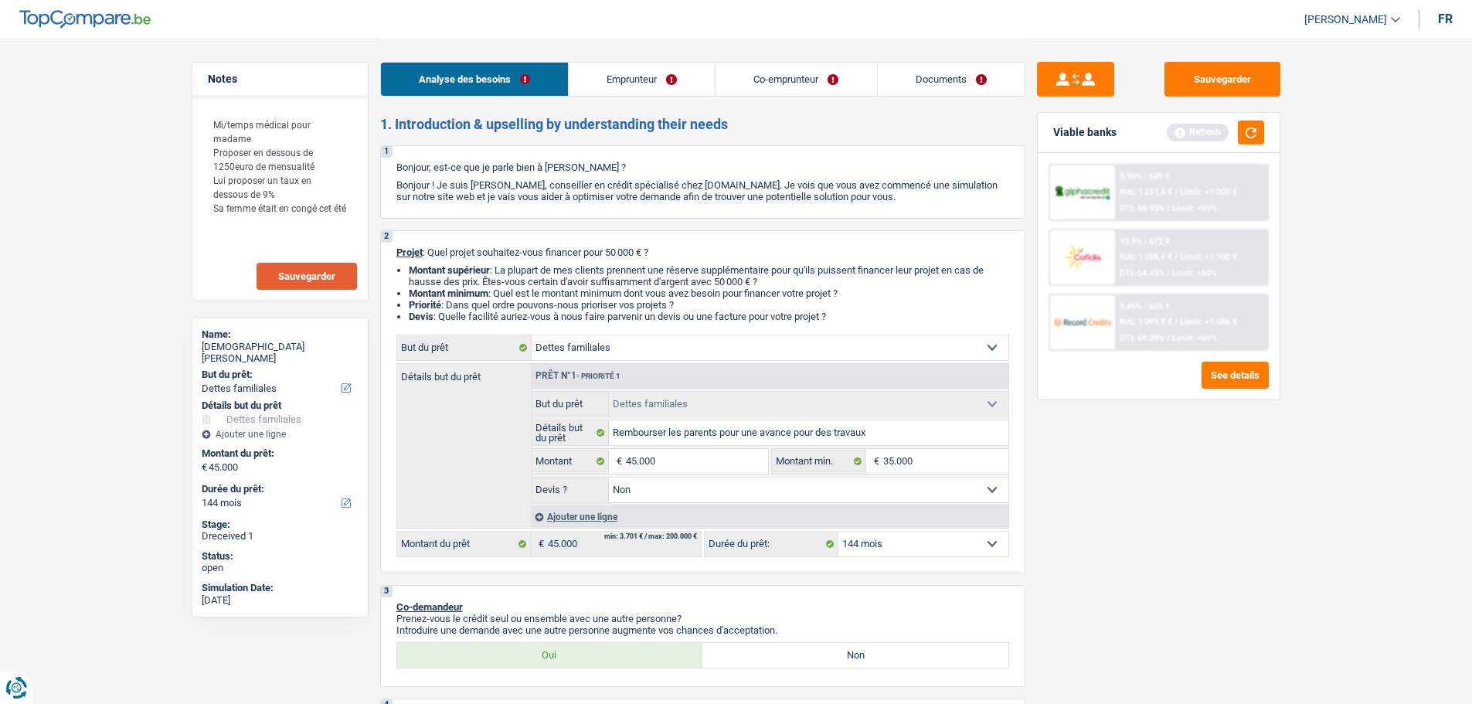
click at [1261, 145] on div "Viable banks Refresh" at bounding box center [1159, 133] width 242 height 40
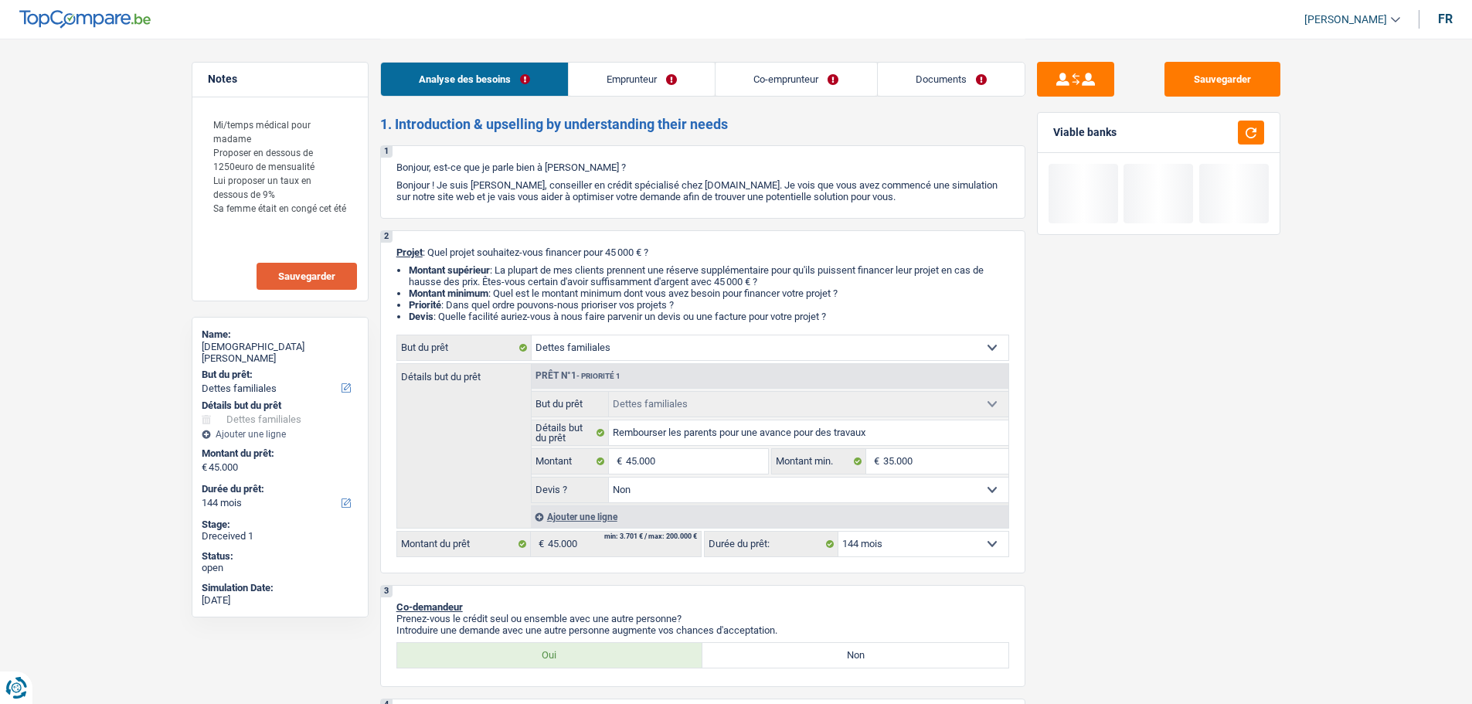
click at [932, 540] on select "12 mois 18 mois 24 mois 30 mois 36 mois 42 mois 48 mois 60 mois 72 mois 84 mois…" at bounding box center [924, 544] width 170 height 25
click at [839, 532] on select "12 mois 18 mois 24 mois 30 mois 36 mois 42 mois 48 mois 60 mois 72 mois 84 mois…" at bounding box center [924, 544] width 170 height 25
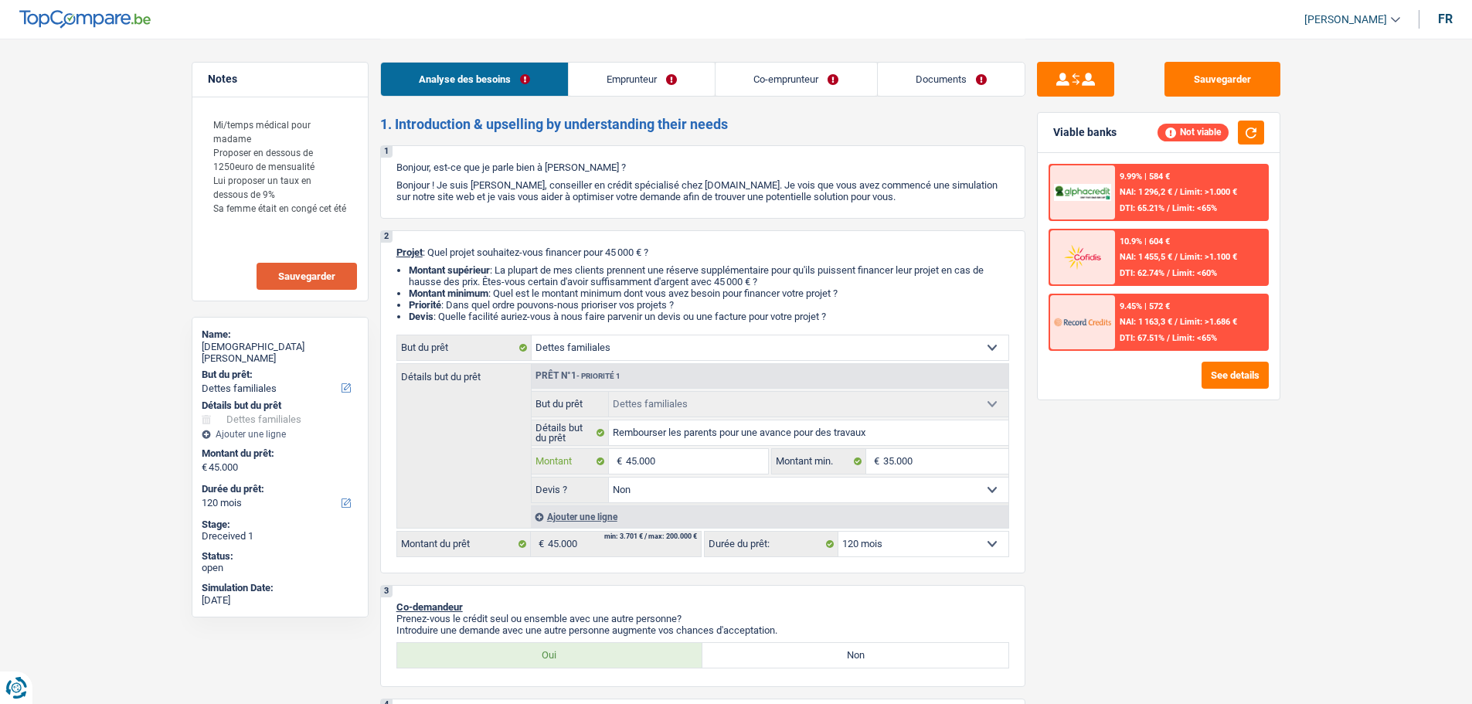
click at [702, 451] on input "45.000" at bounding box center [696, 461] width 141 height 25
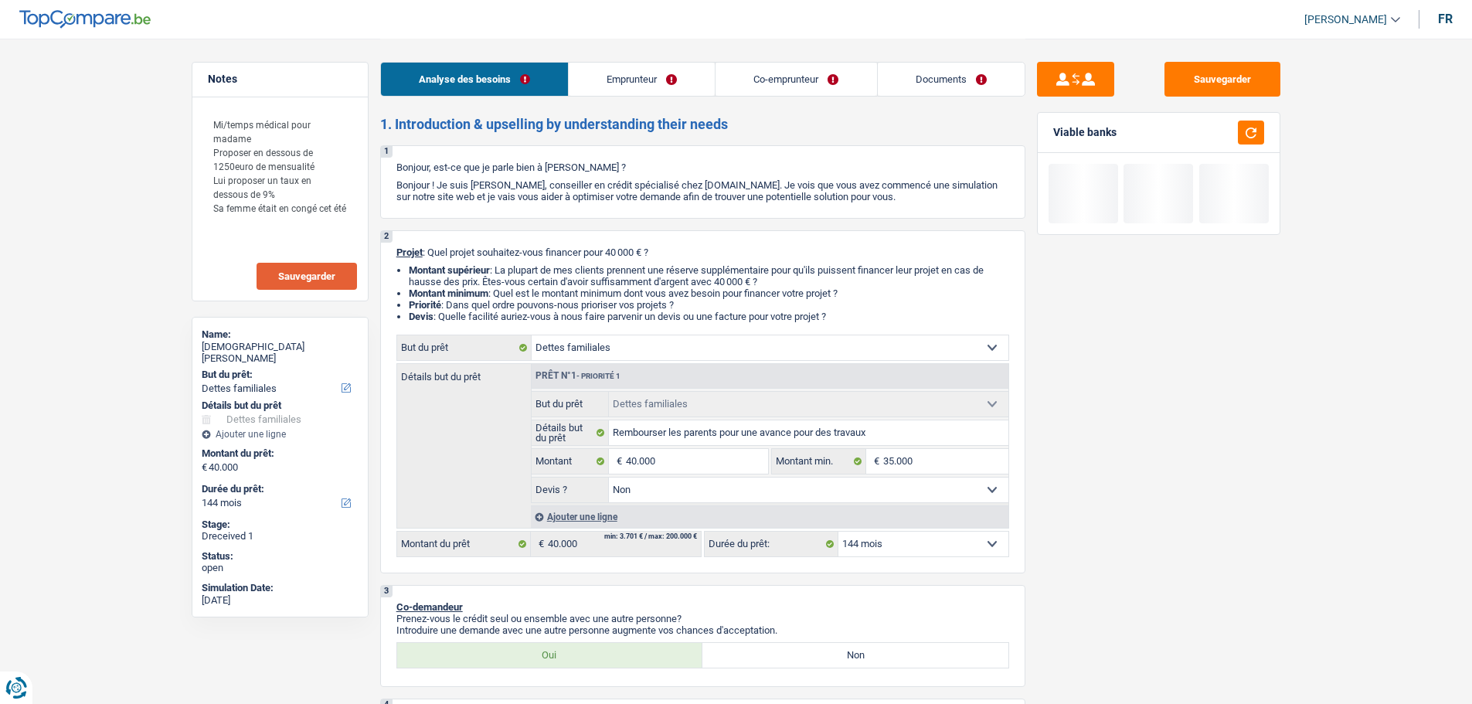
click at [1241, 588] on div "Sauvegarder Viable banks" at bounding box center [1159, 371] width 267 height 618
click at [918, 545] on select "12 mois 18 mois 24 mois 30 mois 36 mois 42 mois 48 mois 60 mois 72 mois 84 mois…" at bounding box center [924, 544] width 170 height 25
click at [839, 532] on select "12 mois 18 mois 24 mois 30 mois 36 mois 42 mois 48 mois 60 mois 72 mois 84 mois…" at bounding box center [924, 544] width 170 height 25
click at [1245, 134] on button "button" at bounding box center [1251, 133] width 26 height 24
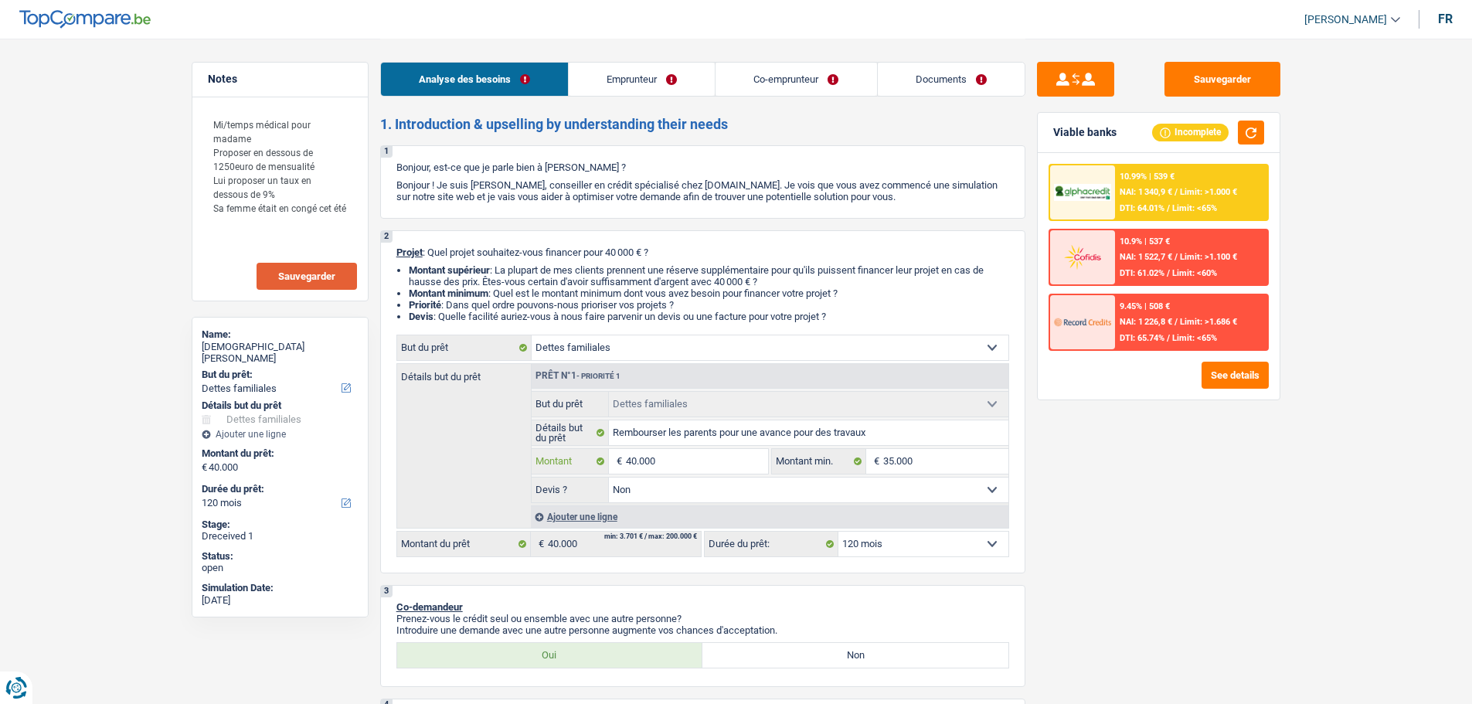
click at [752, 459] on input "40.000" at bounding box center [696, 461] width 141 height 25
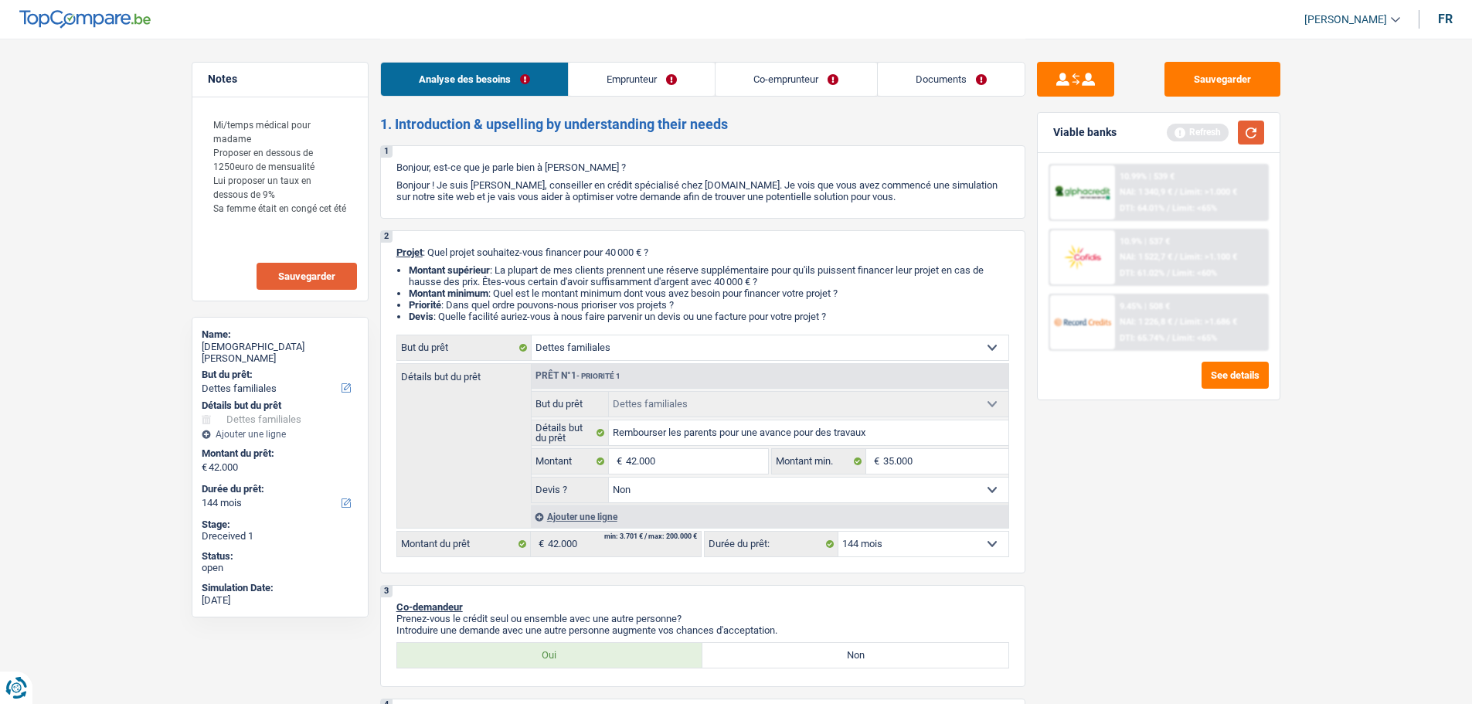
click at [1243, 131] on button "button" at bounding box center [1251, 133] width 26 height 24
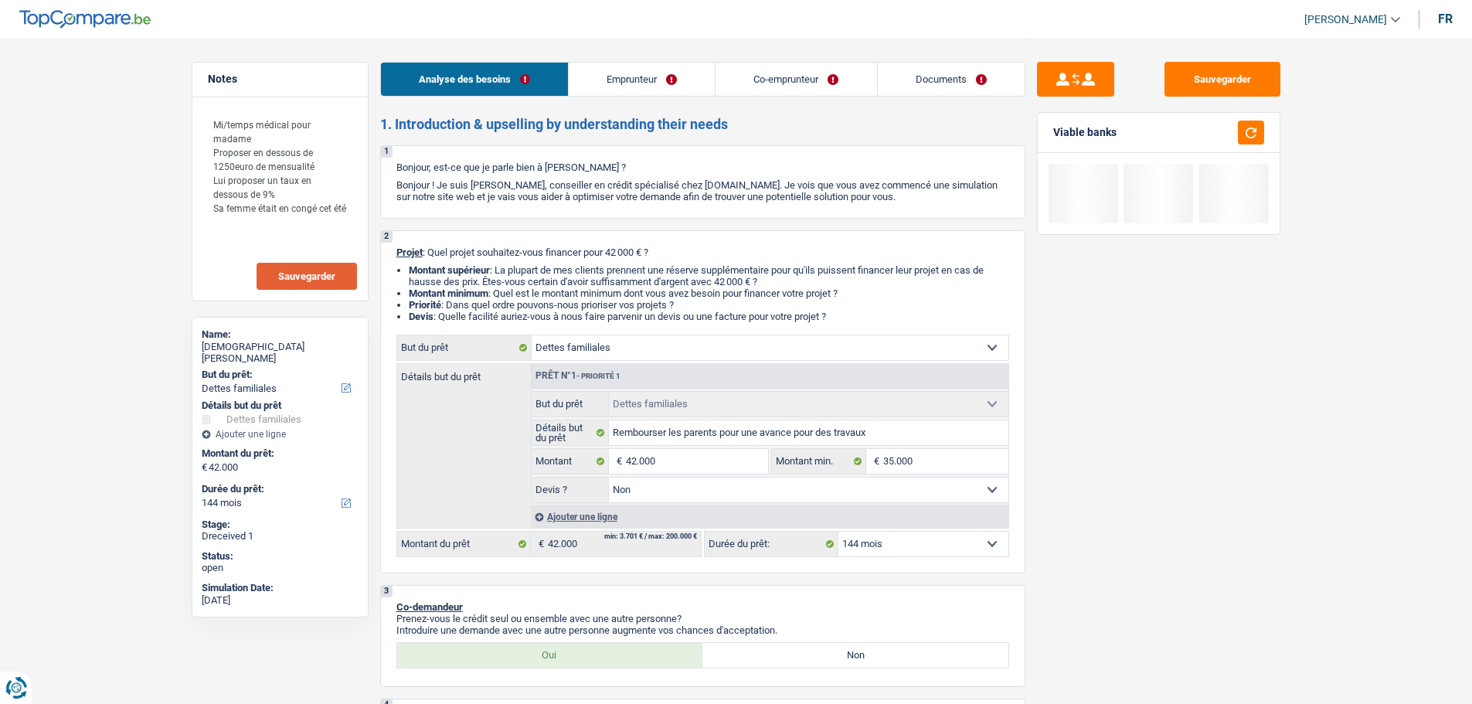
click at [878, 541] on select "12 mois 18 mois 24 mois 30 mois 36 mois 42 mois 48 mois 60 mois 72 mois 84 mois…" at bounding box center [924, 544] width 170 height 25
click at [839, 532] on select "12 mois 18 mois 24 mois 30 mois 36 mois 42 mois 48 mois 60 mois 72 mois 84 mois…" at bounding box center [924, 544] width 170 height 25
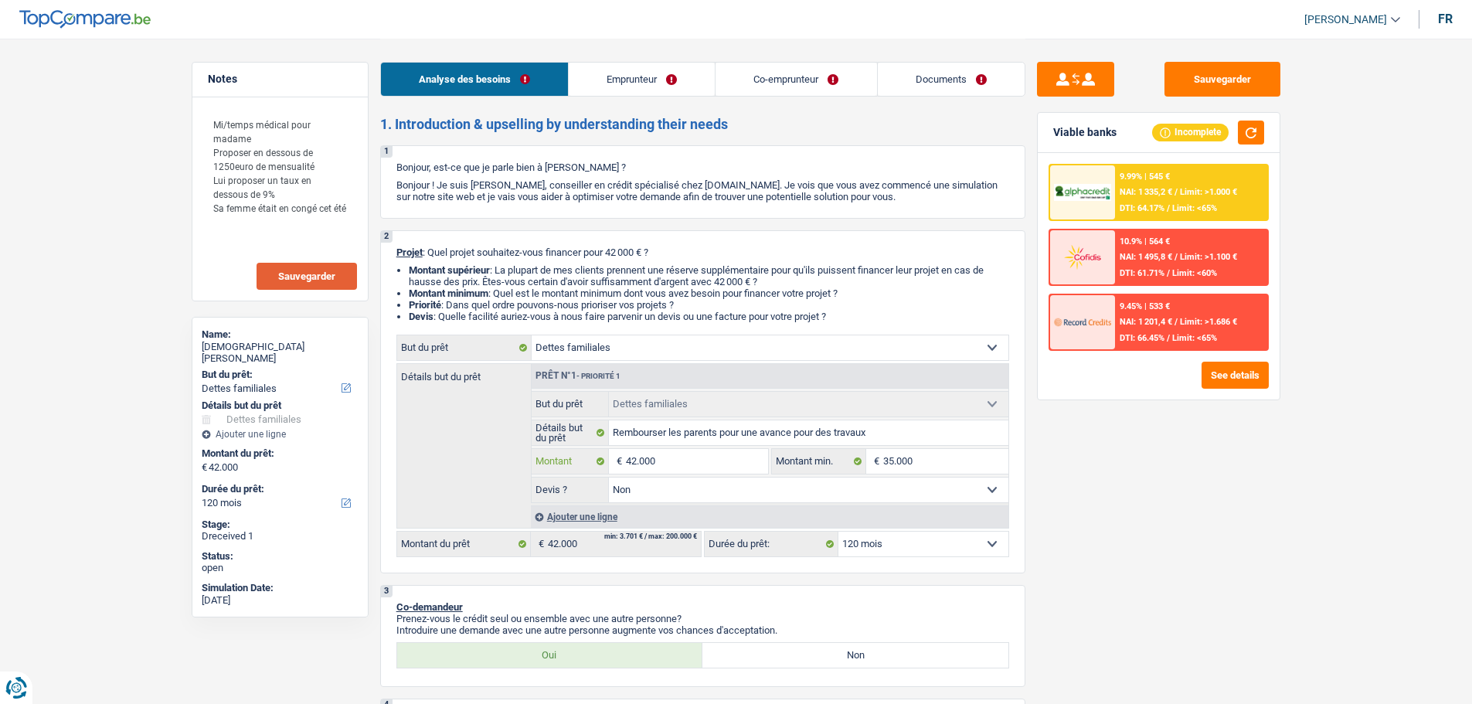
click at [701, 454] on input "42.000" at bounding box center [696, 461] width 141 height 25
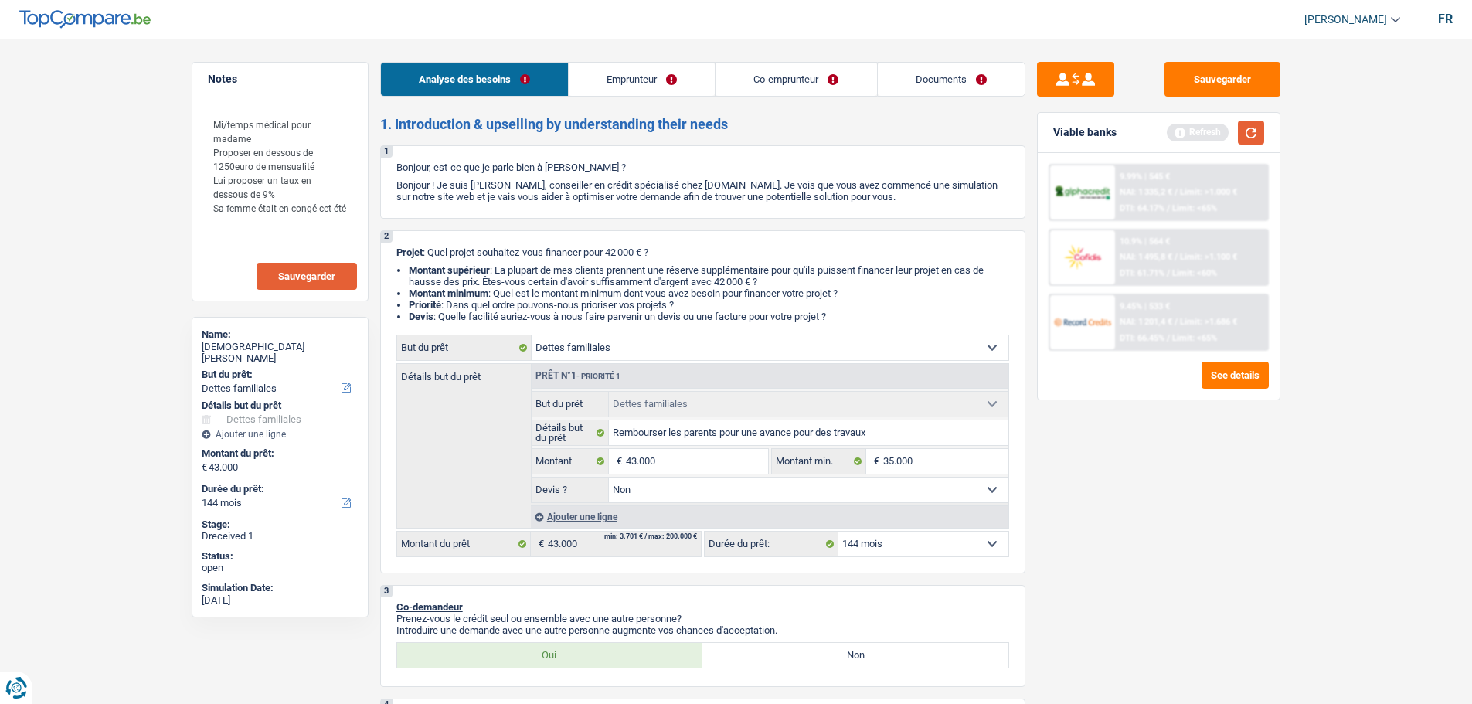
click at [1239, 137] on button "button" at bounding box center [1251, 133] width 26 height 24
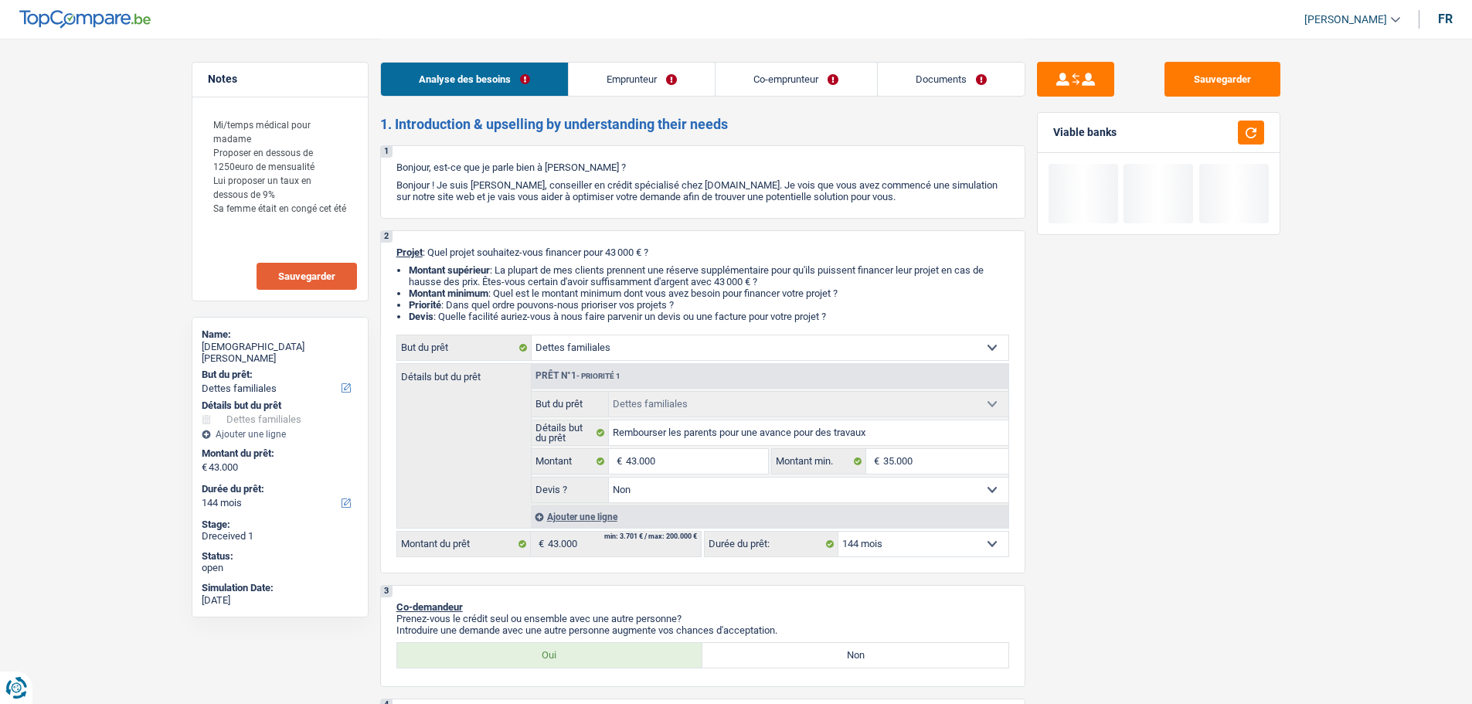
click at [882, 539] on select "12 mois 18 mois 24 mois 30 mois 36 mois 42 mois 48 mois 60 mois 72 mois 84 mois…" at bounding box center [924, 544] width 170 height 25
click at [839, 532] on select "12 mois 18 mois 24 mois 30 mois 36 mois 42 mois 48 mois 60 mois 72 mois 84 mois…" at bounding box center [924, 544] width 170 height 25
drag, startPoint x: 1242, startPoint y: 143, endPoint x: 1231, endPoint y: 158, distance: 18.2
click at [1243, 143] on button "button" at bounding box center [1251, 133] width 26 height 24
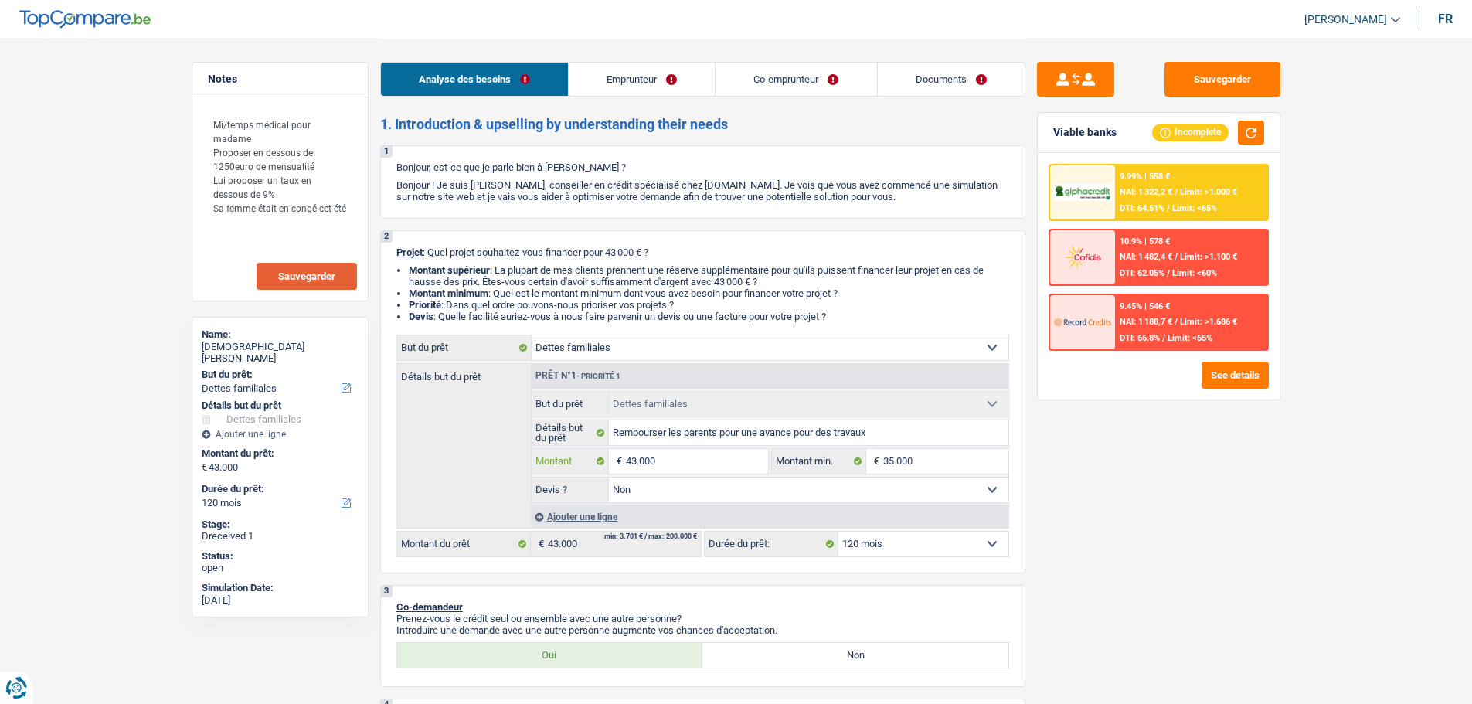
click at [683, 456] on input "43.000" at bounding box center [696, 461] width 141 height 25
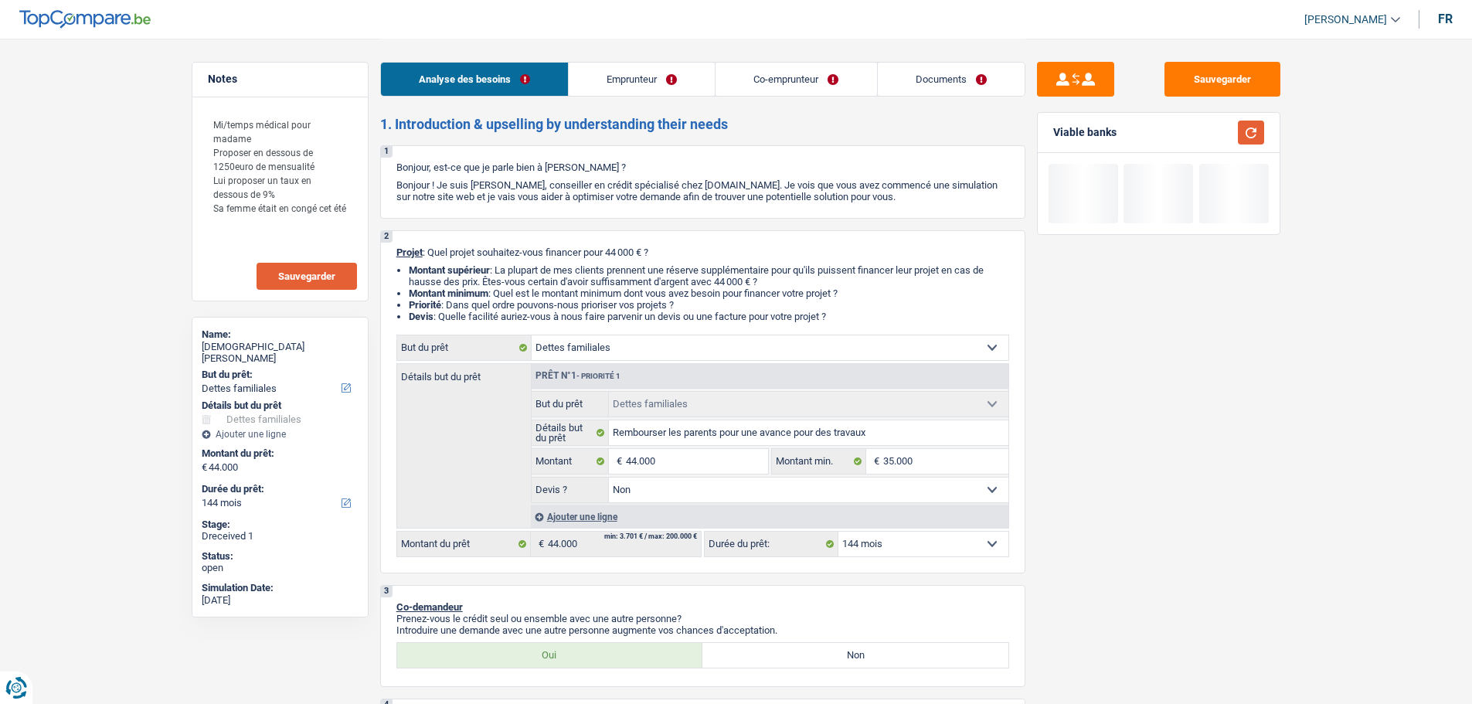
click at [1259, 127] on button "button" at bounding box center [1251, 133] width 26 height 24
click at [1000, 544] on select "12 mois 18 mois 24 mois 30 mois 36 mois 42 mois 48 mois 60 mois 72 mois 84 mois…" at bounding box center [924, 544] width 170 height 25
click at [839, 532] on select "12 mois 18 mois 24 mois 30 mois 36 mois 42 mois 48 mois 60 mois 72 mois 84 mois…" at bounding box center [924, 544] width 170 height 25
click at [1254, 132] on button "button" at bounding box center [1251, 133] width 26 height 24
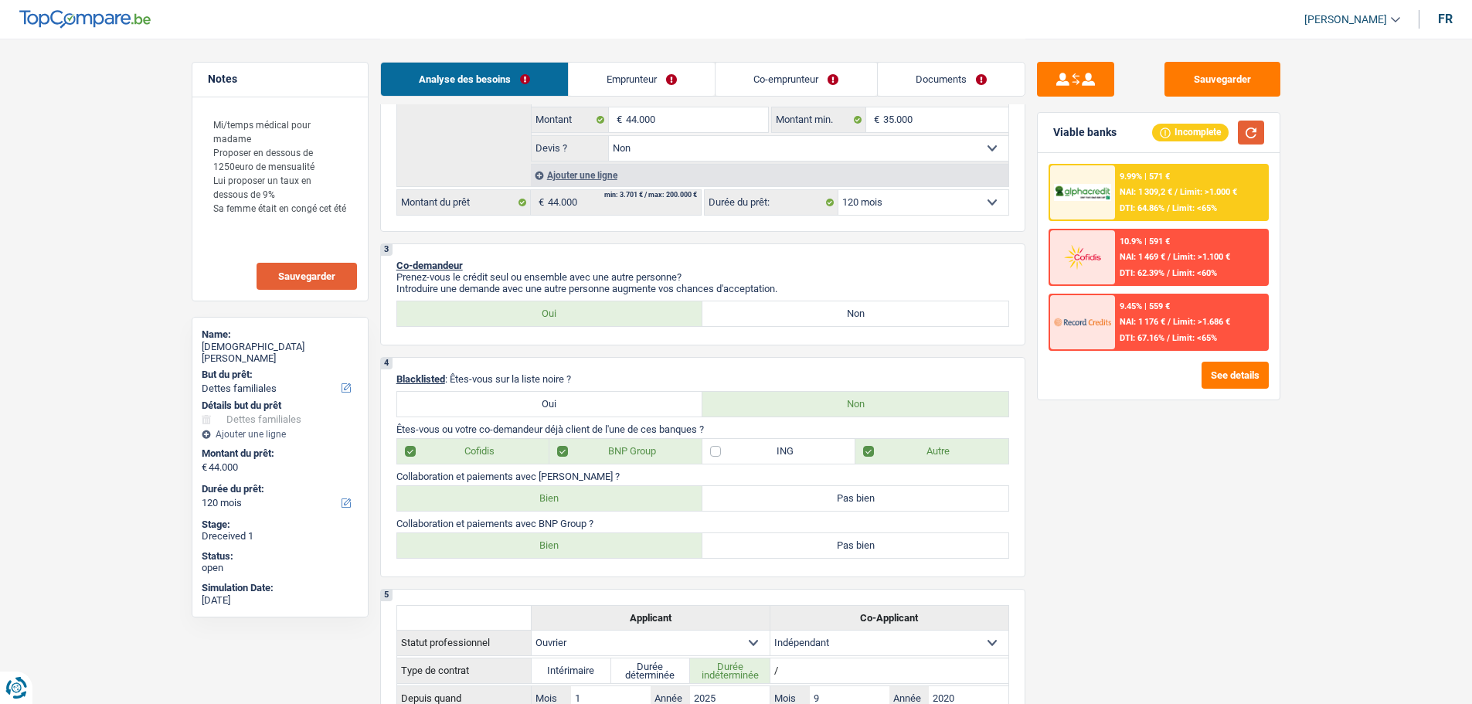
scroll to position [110, 0]
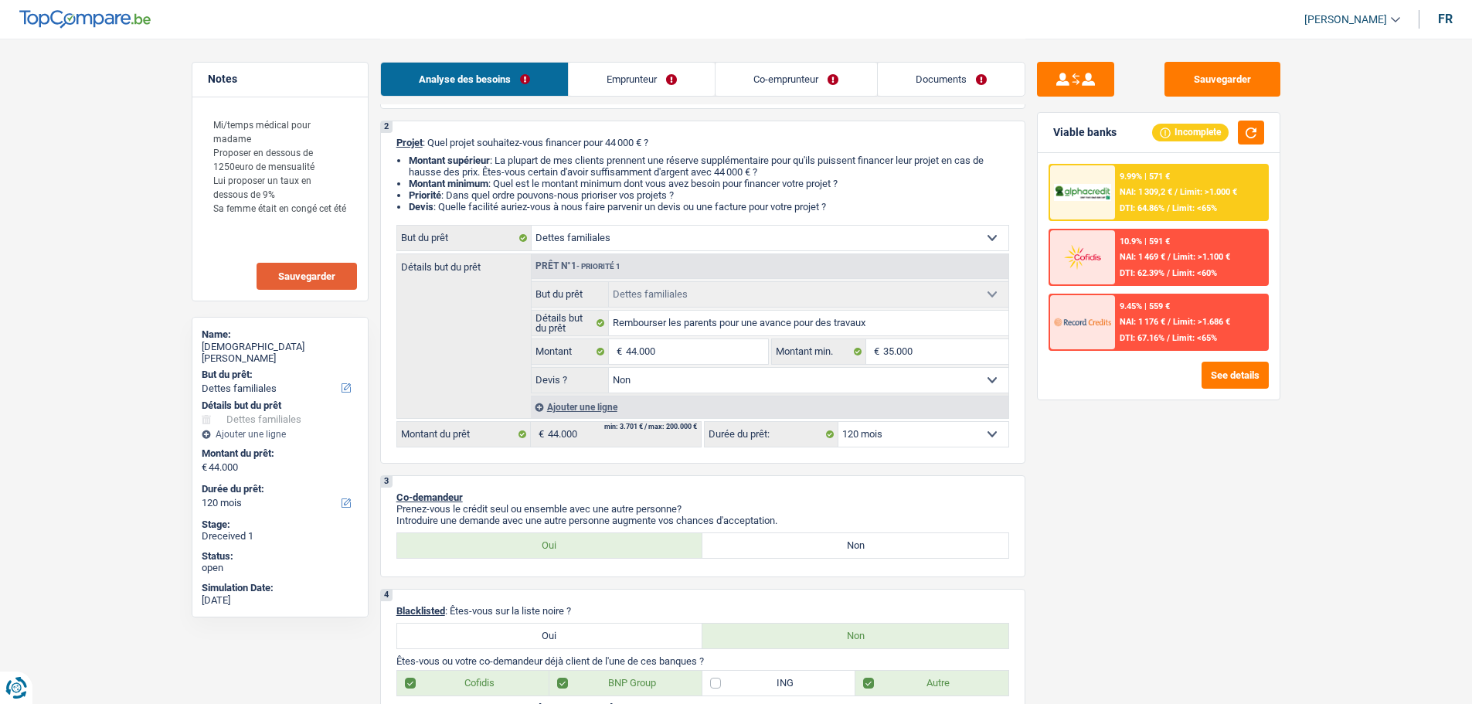
click at [676, 80] on link "Emprunteur" at bounding box center [642, 79] width 146 height 33
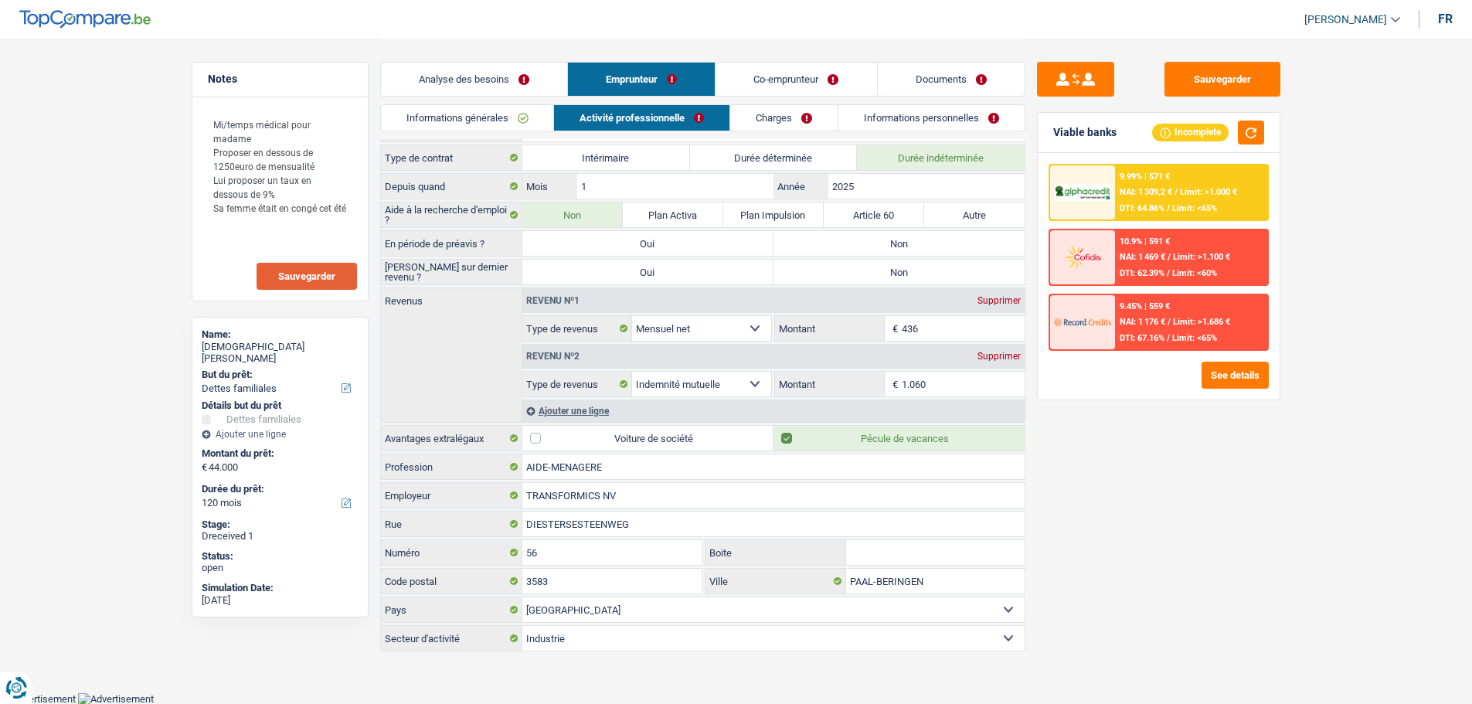
click at [790, 68] on link "Co-emprunteur" at bounding box center [796, 79] width 161 height 33
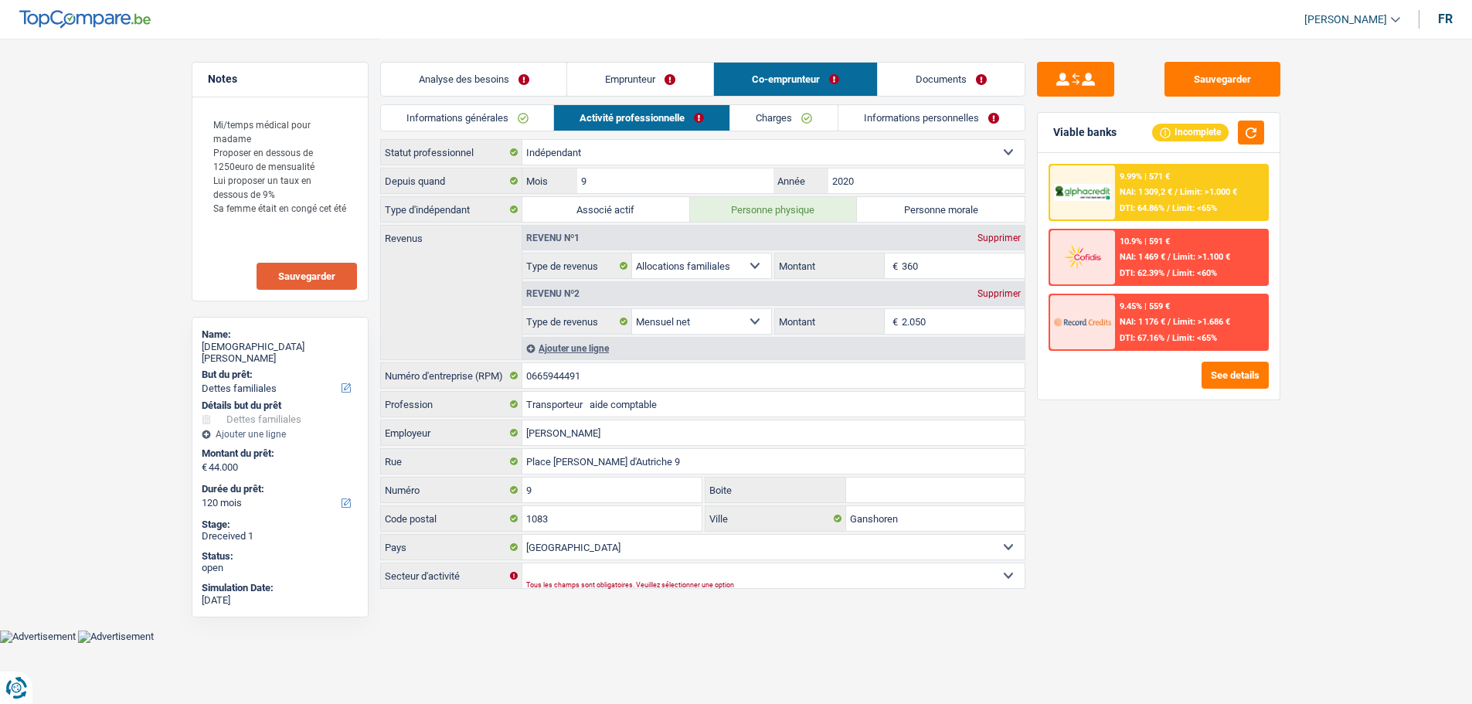
scroll to position [0, 0]
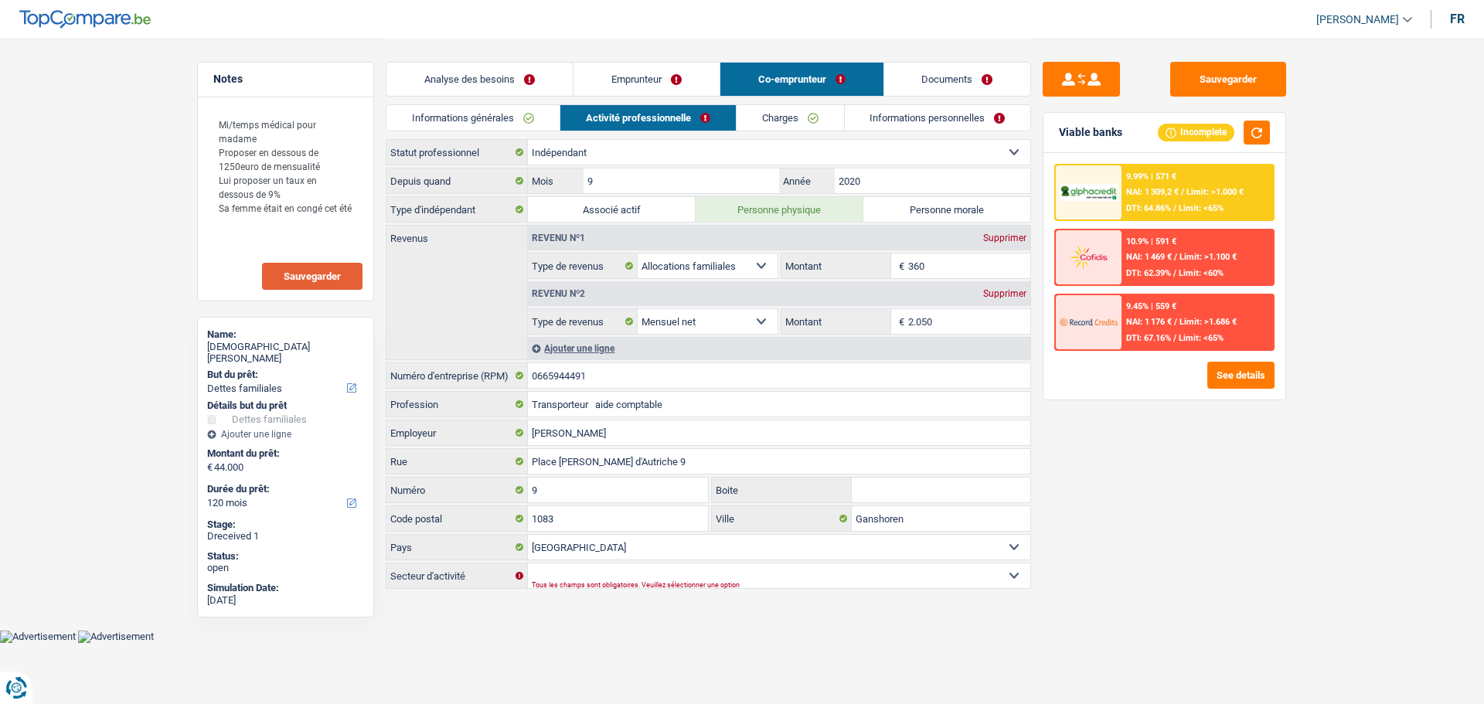
click at [807, 114] on link "Charges" at bounding box center [790, 118] width 107 height 26
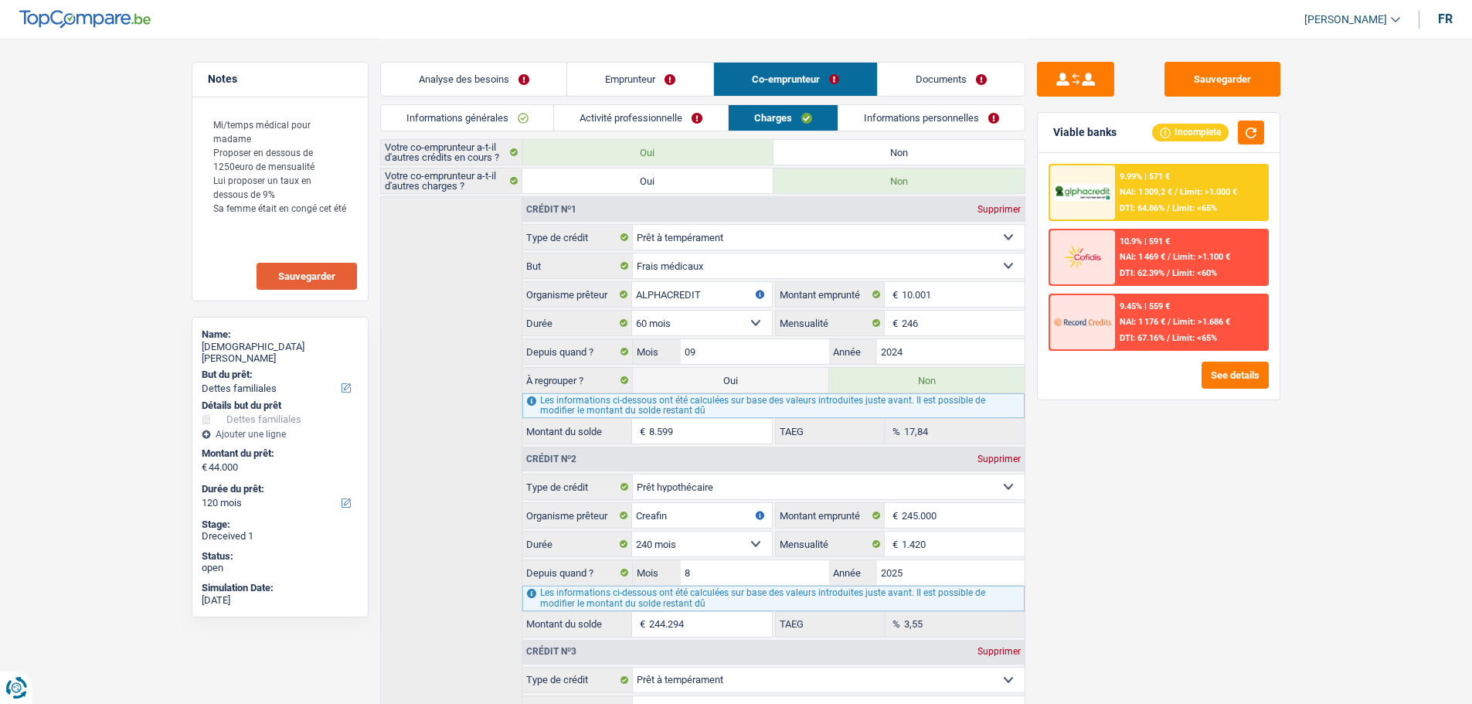
click at [764, 386] on label "Oui" at bounding box center [731, 380] width 196 height 25
click at [764, 386] on input "Oui" at bounding box center [731, 380] width 196 height 25
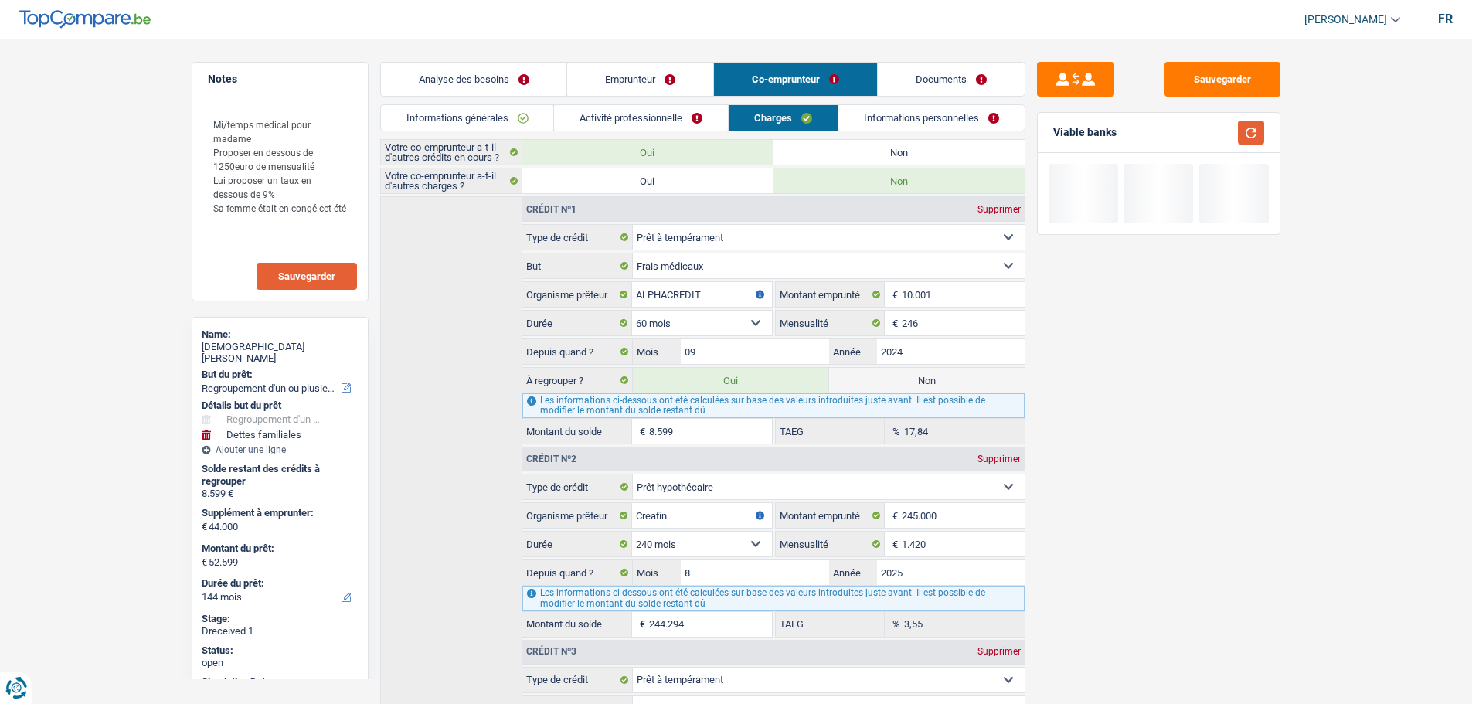
click at [1252, 134] on button "button" at bounding box center [1251, 133] width 26 height 24
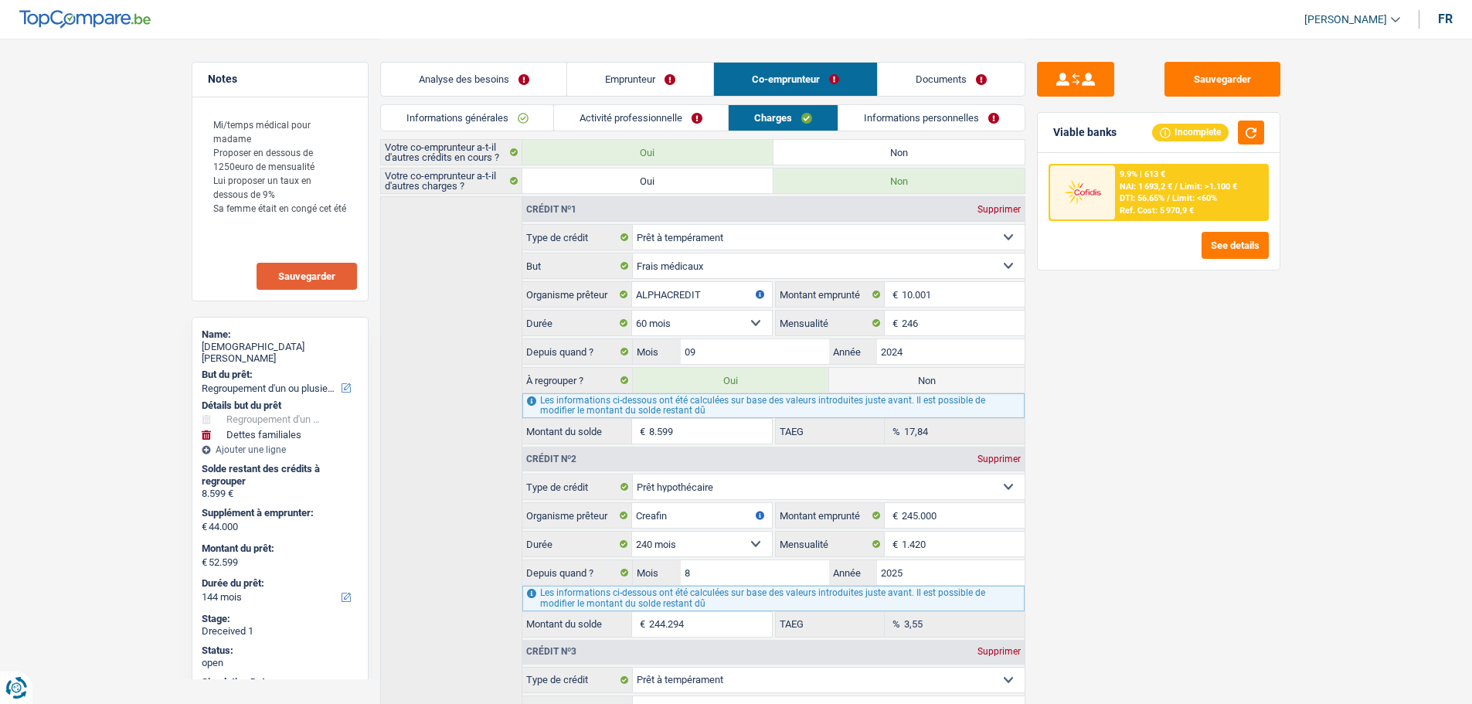
click at [515, 80] on link "Analyse des besoins" at bounding box center [474, 79] width 186 height 33
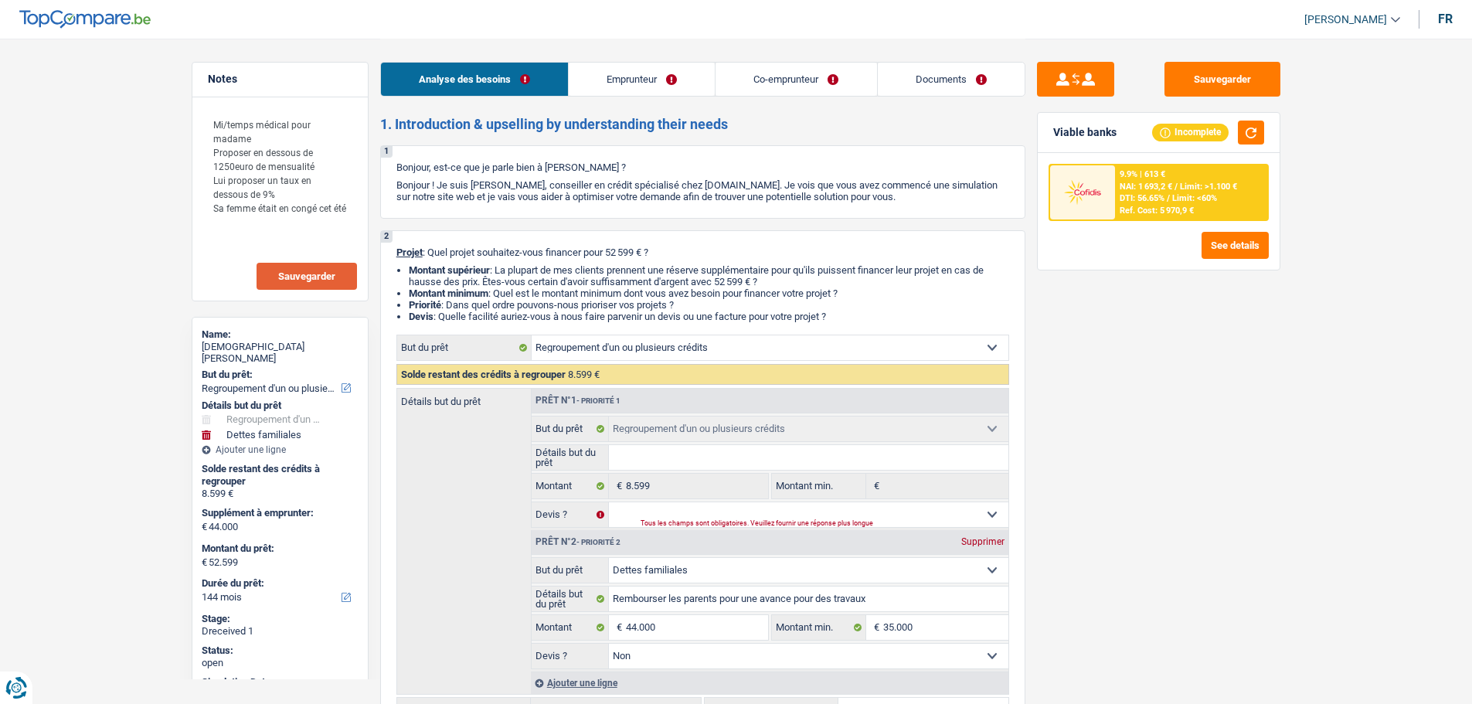
scroll to position [232, 0]
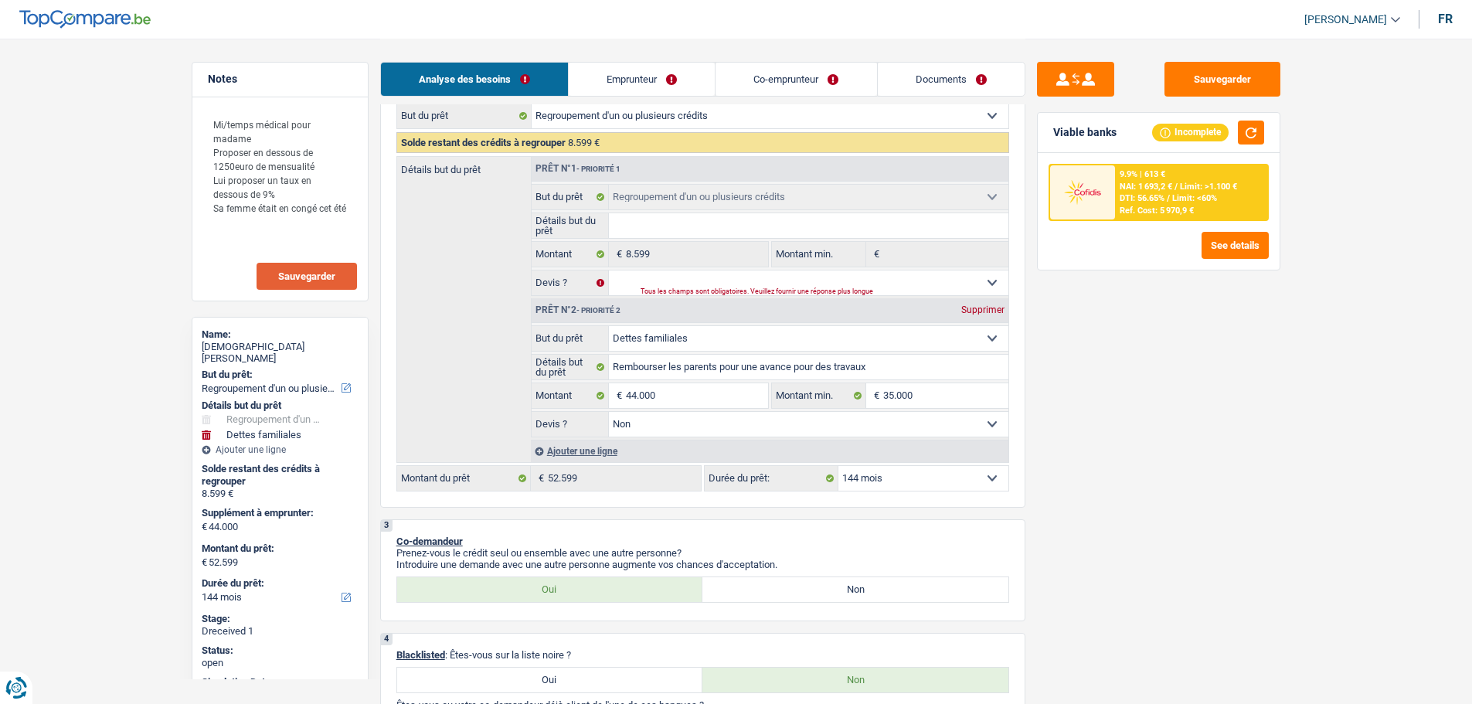
drag, startPoint x: 921, startPoint y: 478, endPoint x: 916, endPoint y: 488, distance: 12.1
click at [921, 478] on select "12 mois 18 mois 24 mois 30 mois 36 mois 42 mois 48 mois 60 mois 72 mois 84 mois…" at bounding box center [924, 478] width 170 height 25
click at [839, 466] on select "12 mois 18 mois 24 mois 30 mois 36 mois 42 mois 48 mois 60 mois 72 mois 84 mois…" at bounding box center [924, 478] width 170 height 25
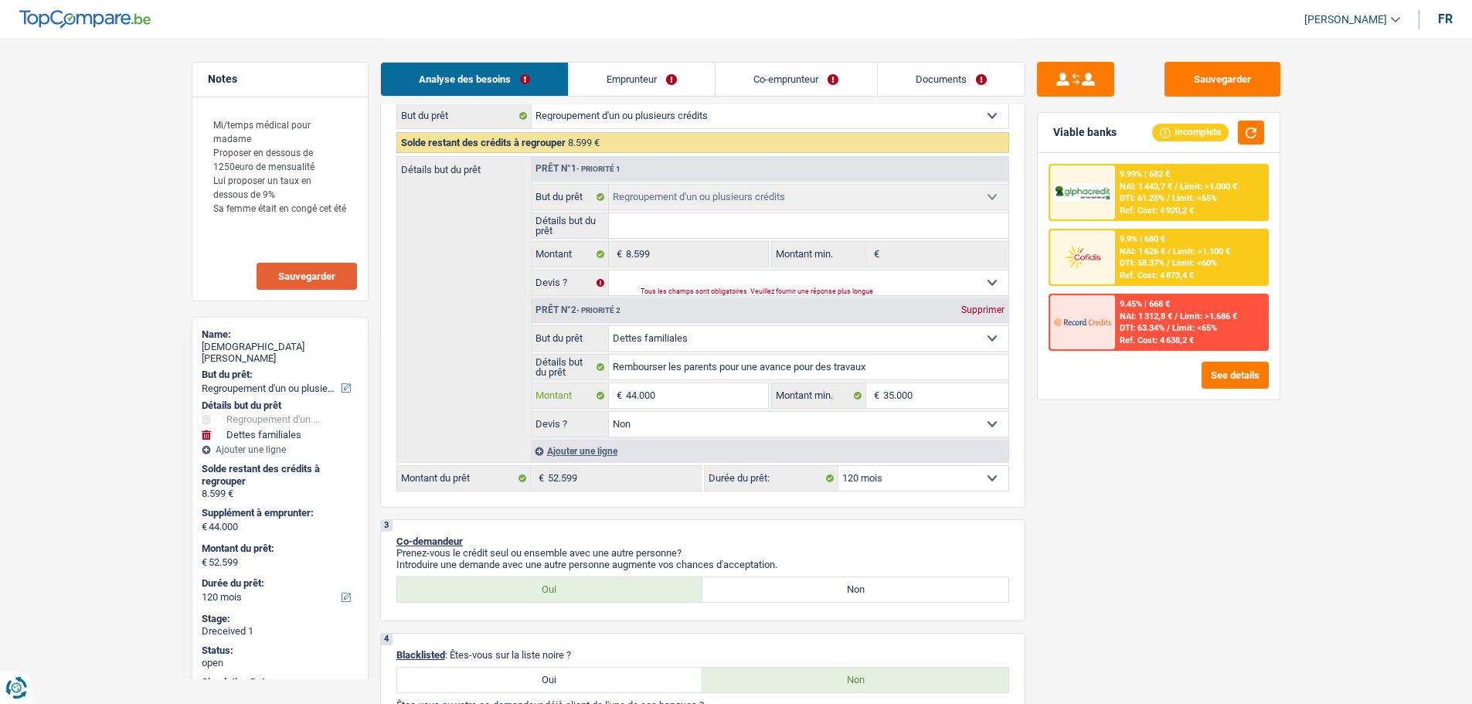
click at [706, 390] on input "44.000" at bounding box center [696, 395] width 141 height 25
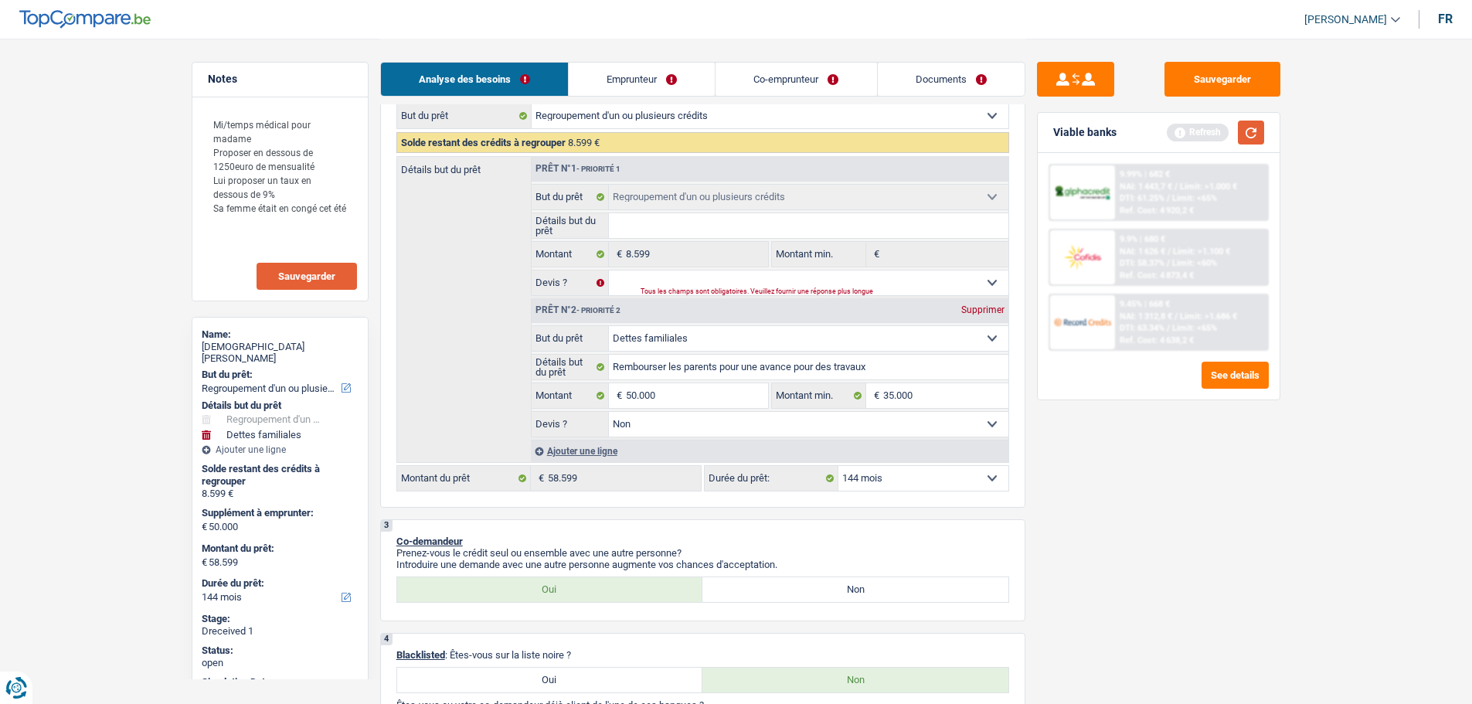
click at [1255, 139] on button "button" at bounding box center [1251, 133] width 26 height 24
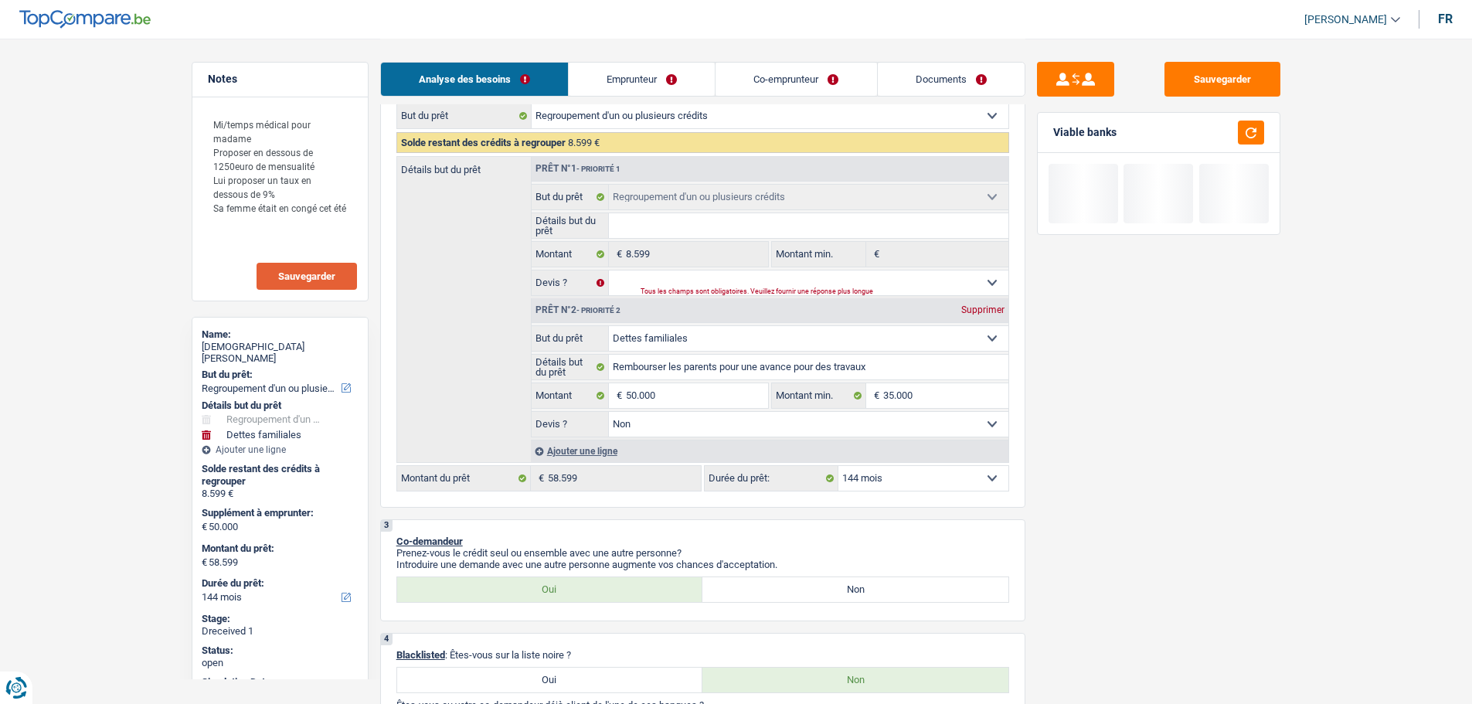
click at [951, 471] on select "12 mois 18 mois 24 mois 30 mois 36 mois 42 mois 48 mois 60 mois 72 mois 84 mois…" at bounding box center [924, 478] width 170 height 25
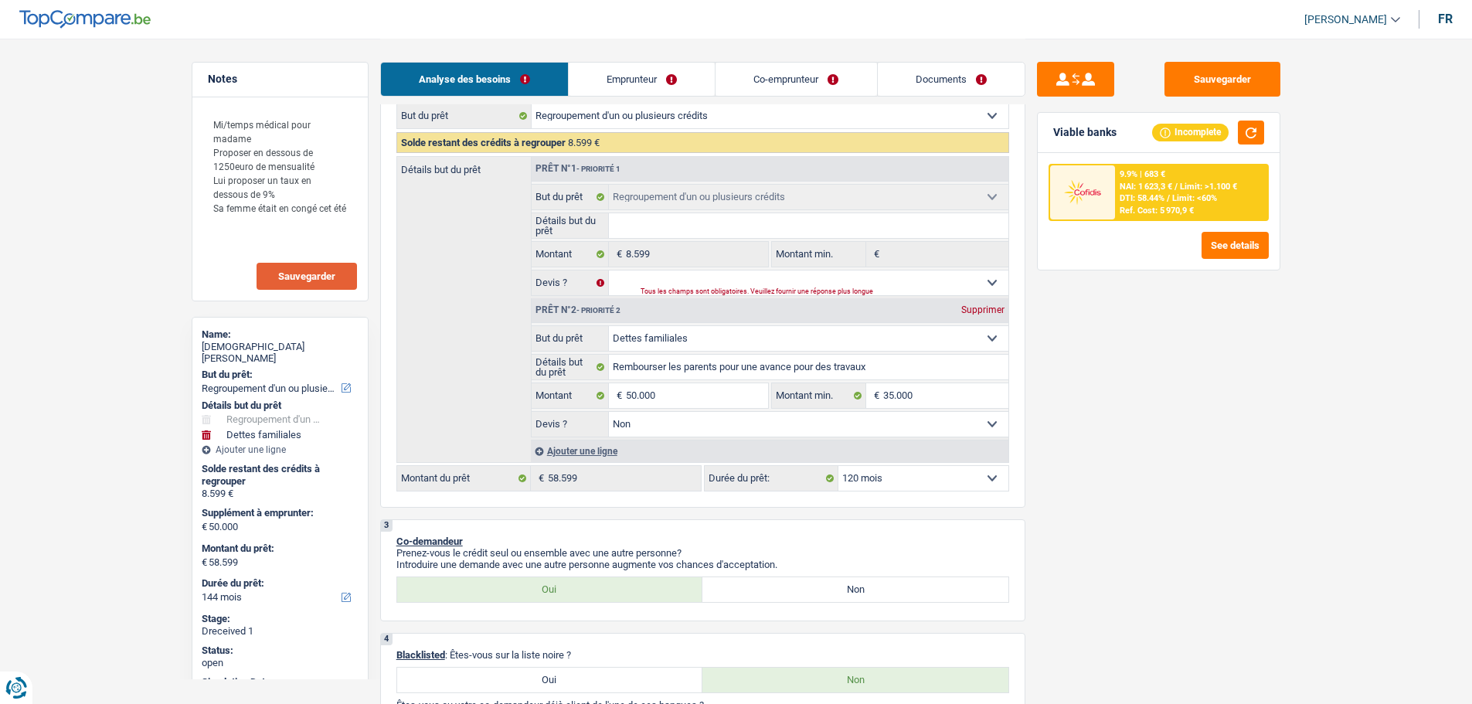
click at [839, 466] on select "12 mois 18 mois 24 mois 30 mois 36 mois 42 mois 48 mois 60 mois 72 mois 84 mois…" at bounding box center [924, 478] width 170 height 25
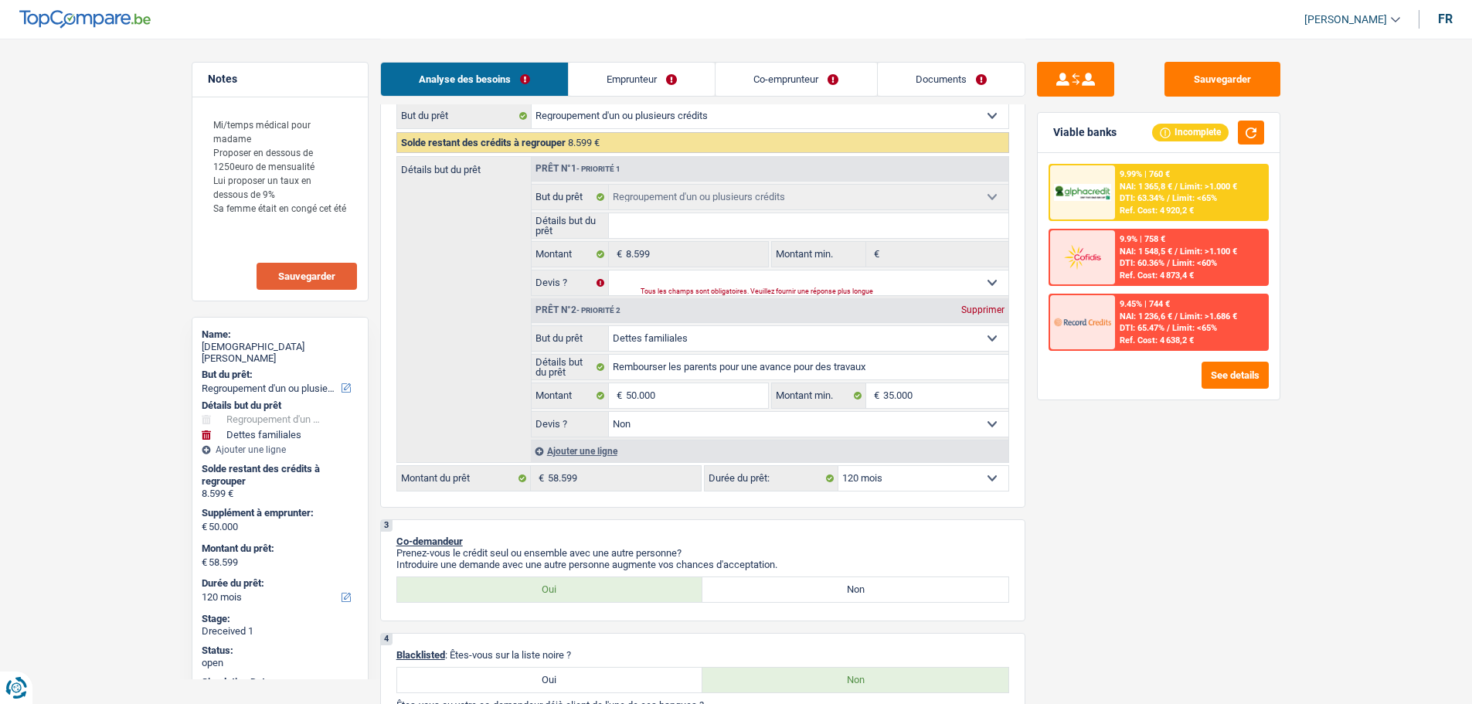
click at [773, 86] on link "Co-emprunteur" at bounding box center [796, 79] width 161 height 33
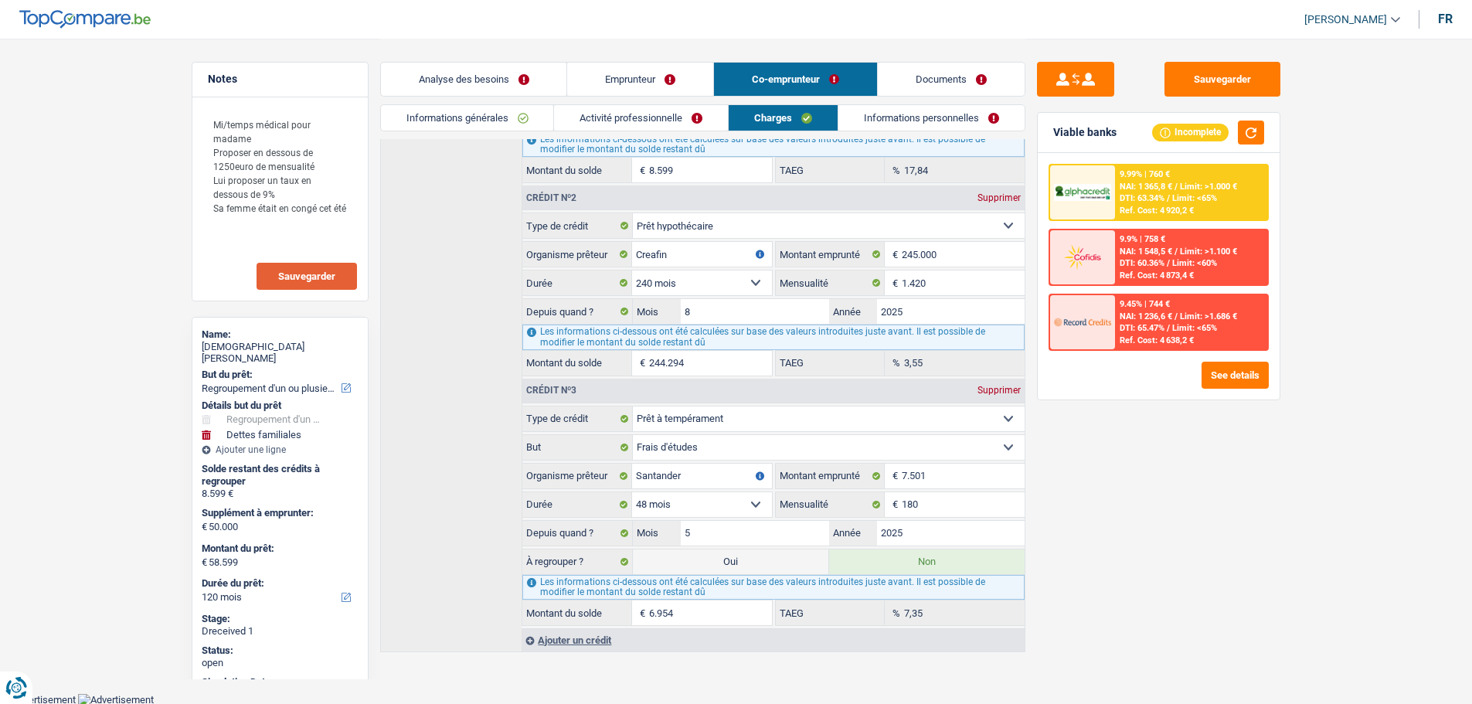
scroll to position [262, 0]
click at [746, 558] on label "Oui" at bounding box center [731, 561] width 196 height 25
click at [746, 558] on input "Oui" at bounding box center [731, 561] width 196 height 25
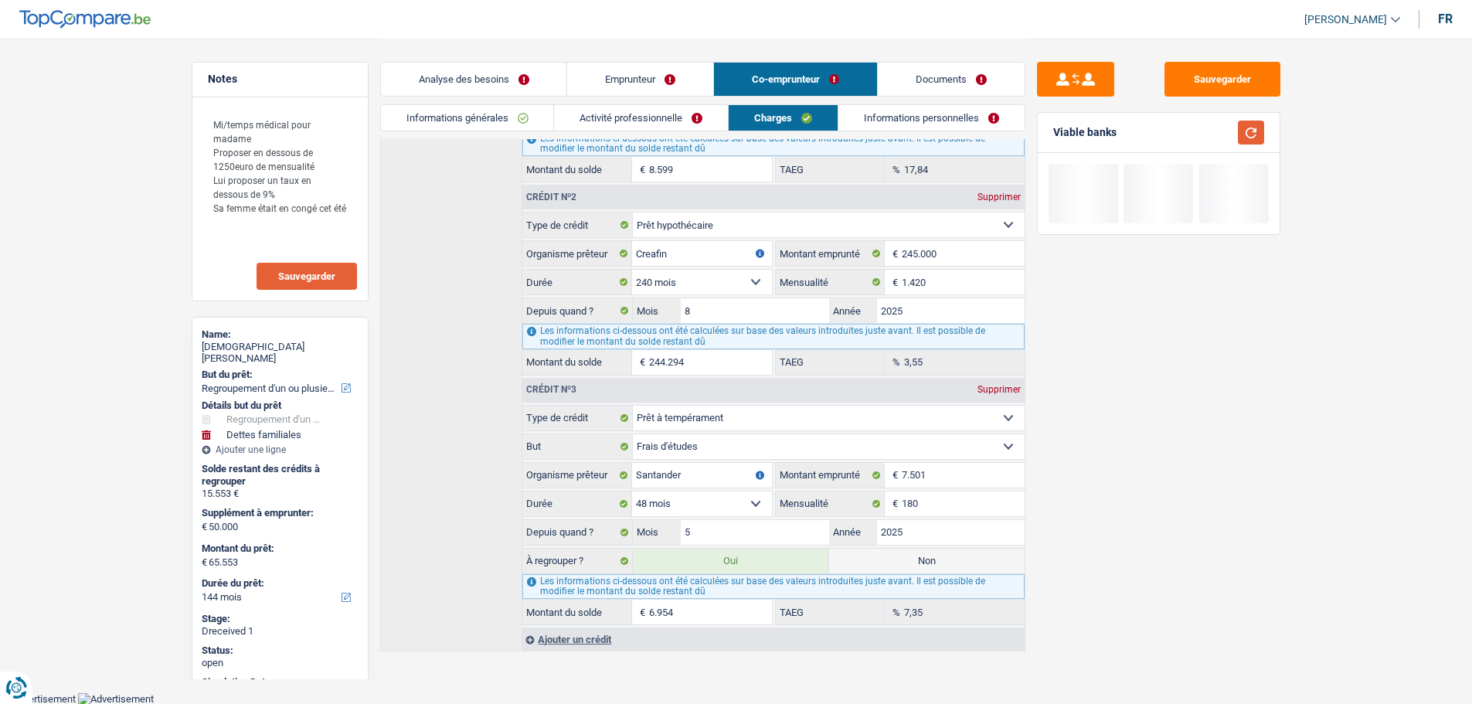
click at [1255, 138] on button "button" at bounding box center [1251, 133] width 26 height 24
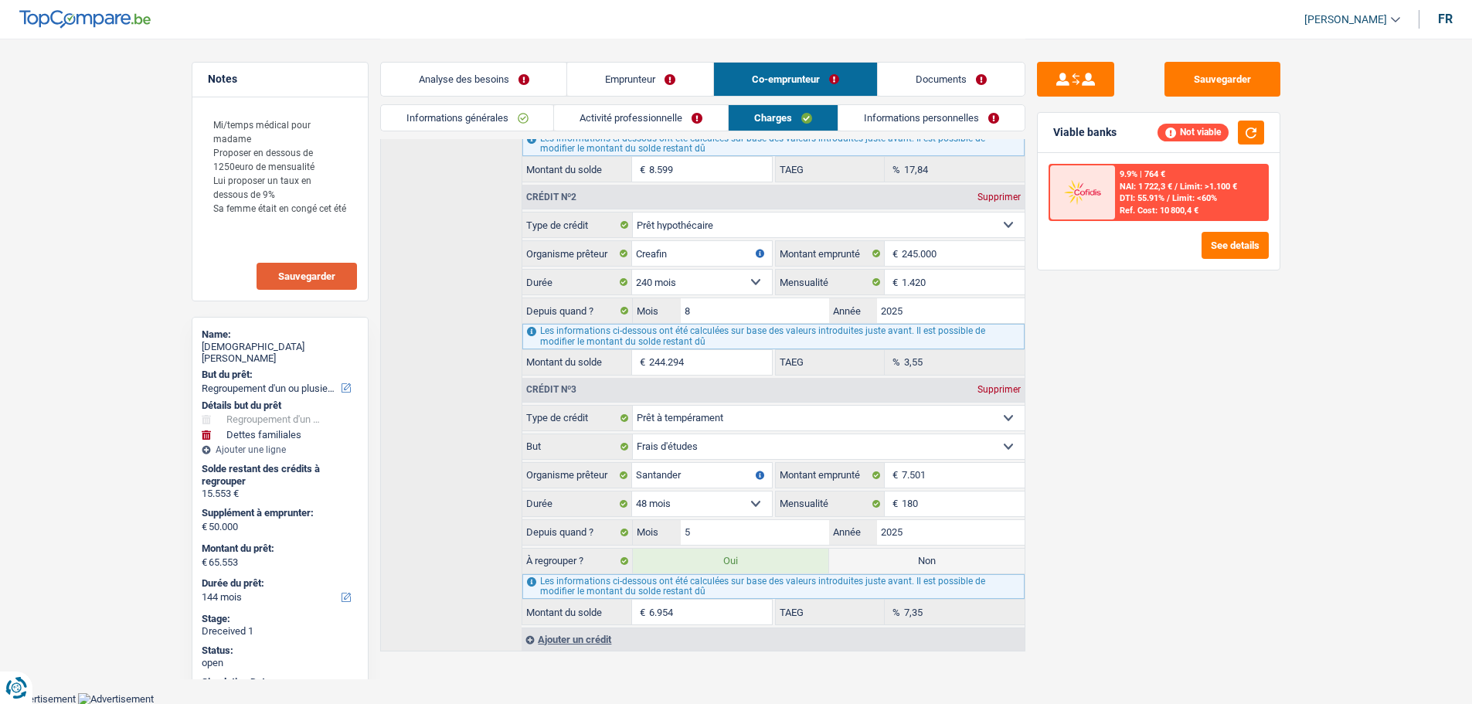
click at [513, 66] on link "Analyse des besoins" at bounding box center [474, 79] width 186 height 33
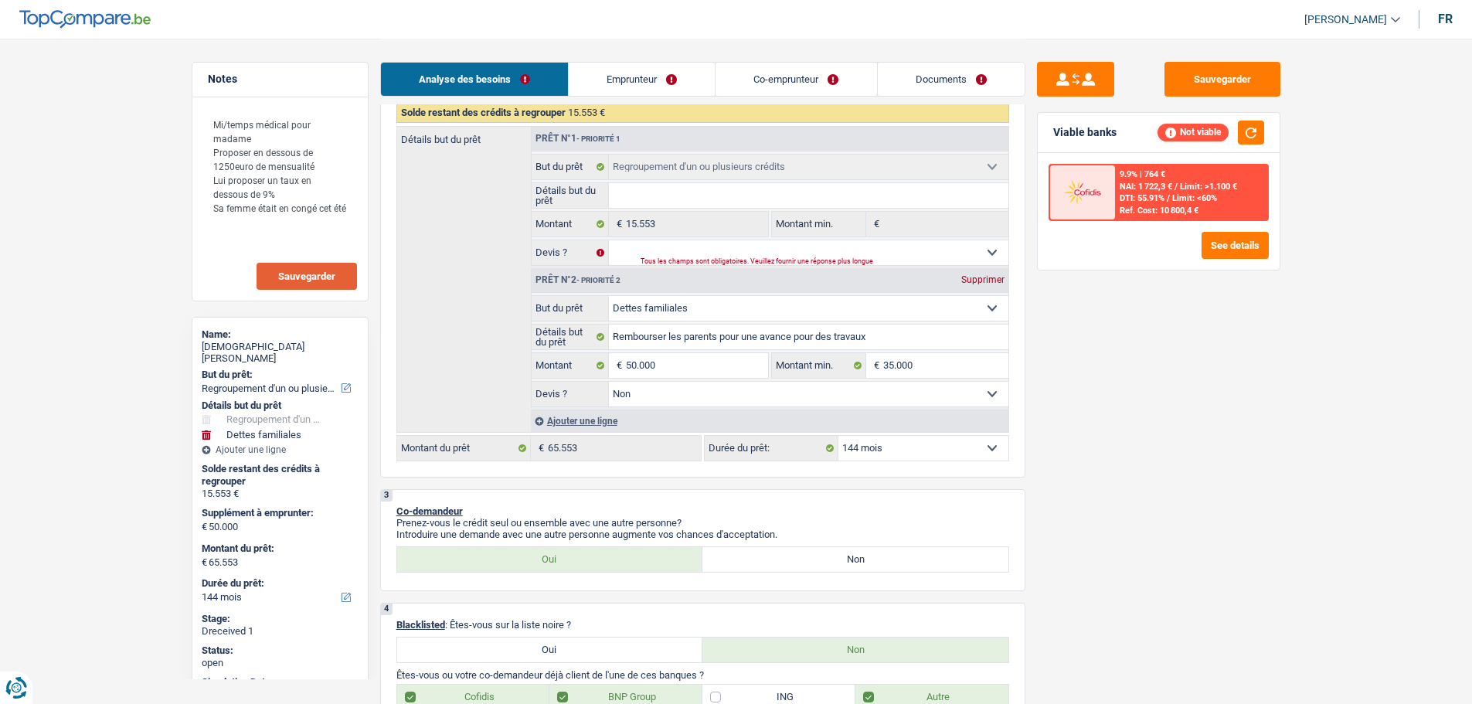
click at [943, 436] on select "12 mois 18 mois 24 mois 30 mois 36 mois 42 mois 48 mois 60 mois 72 mois 84 mois…" at bounding box center [924, 448] width 170 height 25
click at [839, 436] on select "12 mois 18 mois 24 mois 30 mois 36 mois 42 mois 48 mois 60 mois 72 mois 84 mois…" at bounding box center [924, 448] width 170 height 25
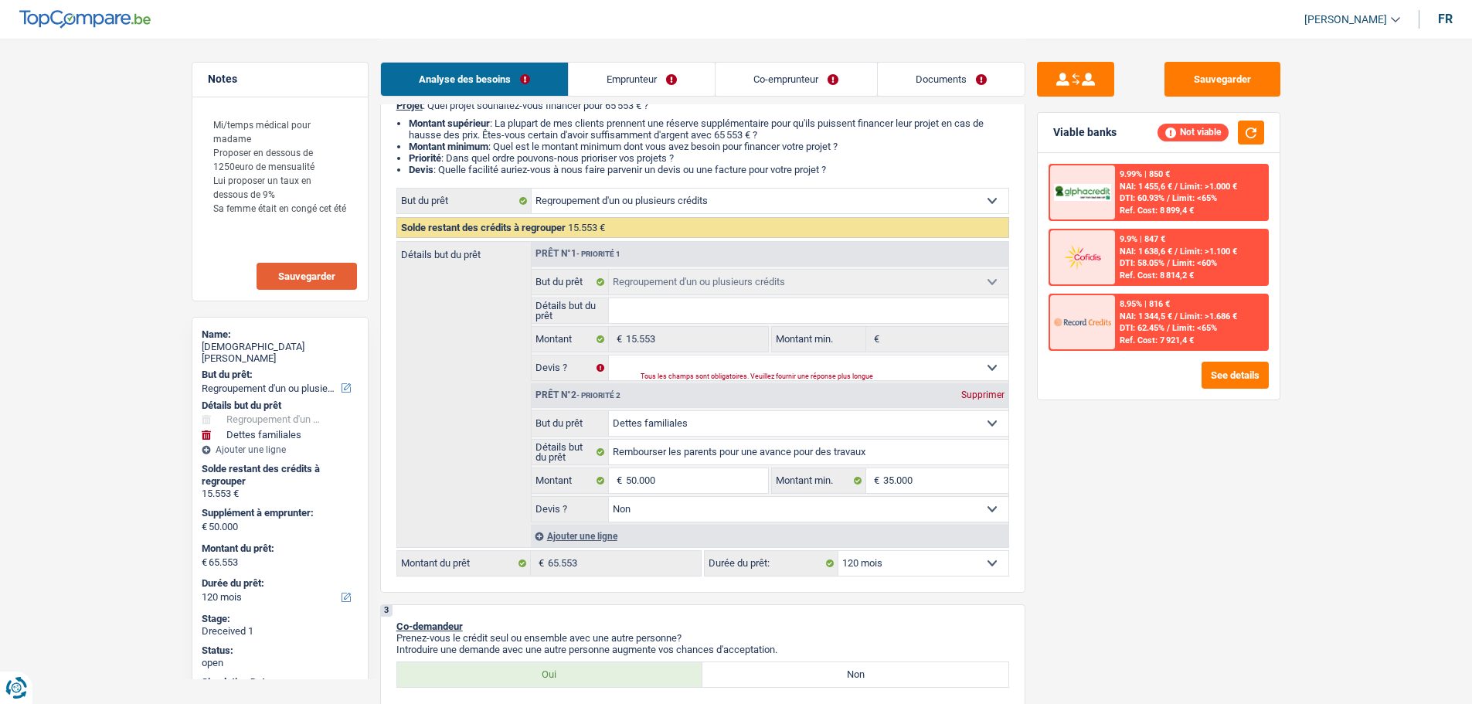
scroll to position [185, 0]
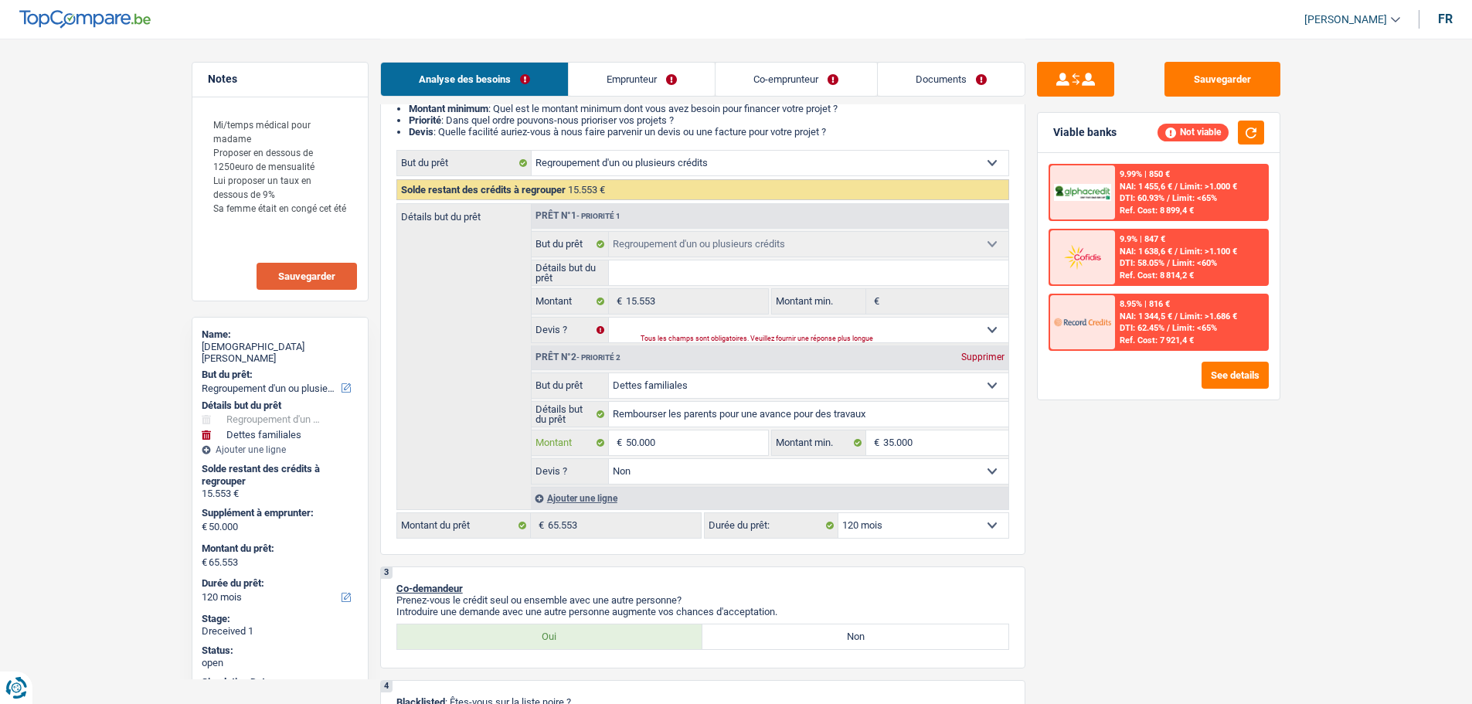
click at [688, 434] on input "50.000" at bounding box center [696, 442] width 141 height 25
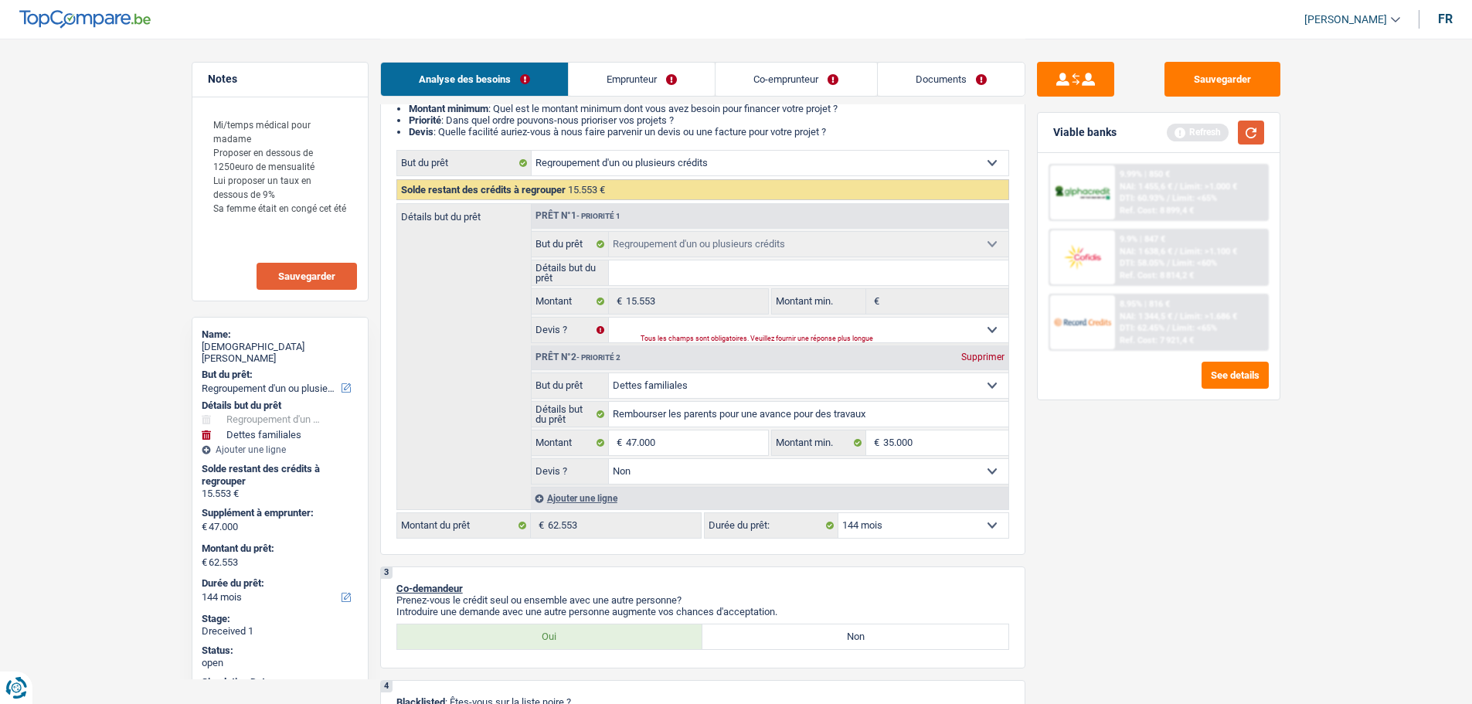
click at [1243, 124] on button "button" at bounding box center [1251, 133] width 26 height 24
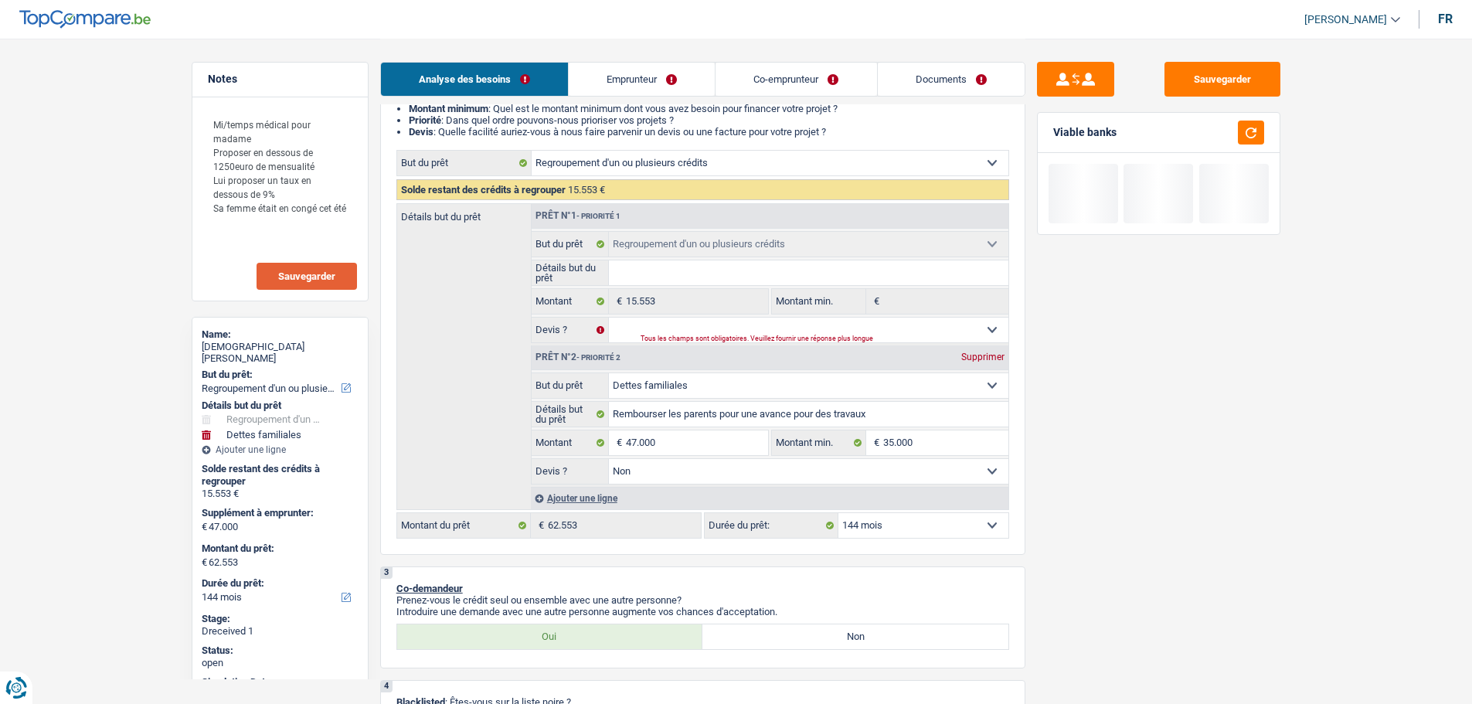
click at [938, 531] on select "12 mois 18 mois 24 mois 30 mois 36 mois 42 mois 48 mois 60 mois 72 mois 84 mois…" at bounding box center [924, 525] width 170 height 25
click at [839, 513] on select "12 mois 18 mois 24 mois 30 mois 36 mois 42 mois 48 mois 60 mois 72 mois 84 mois…" at bounding box center [924, 525] width 170 height 25
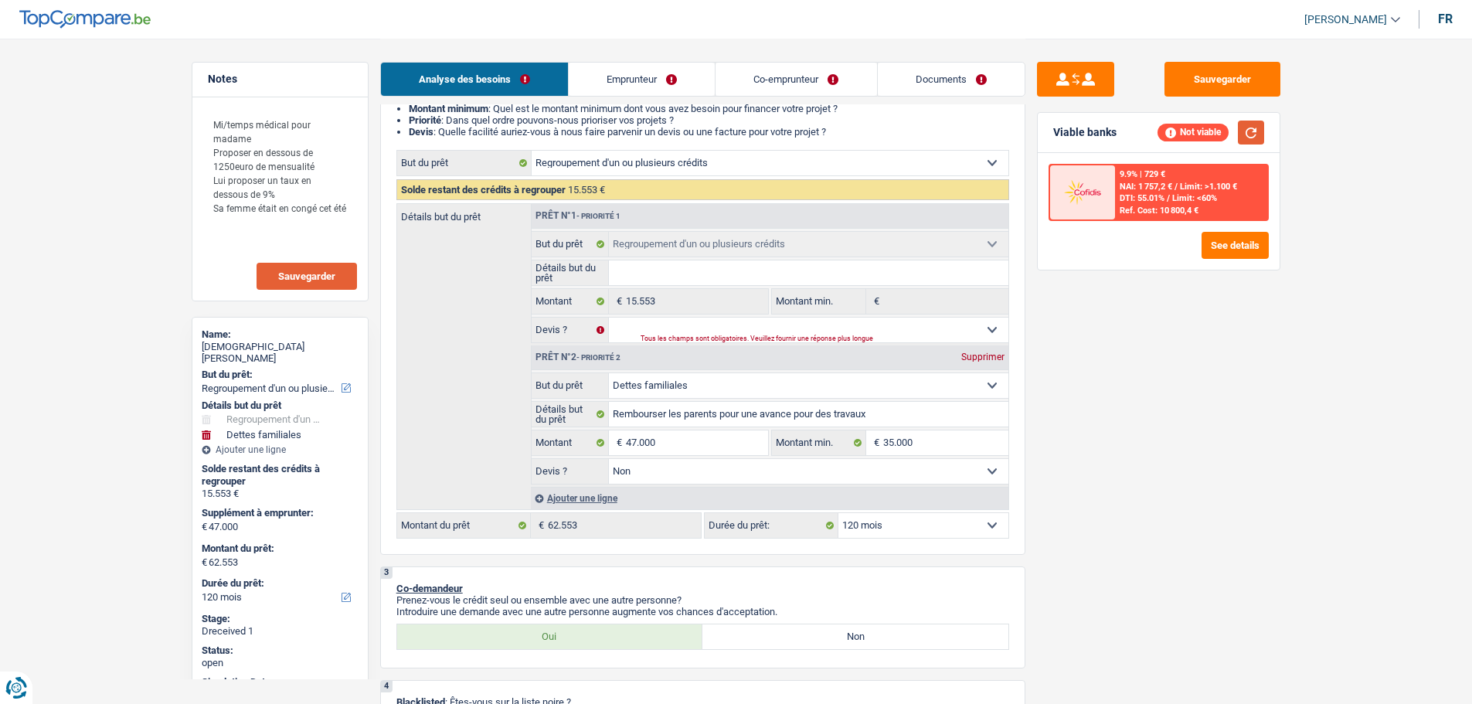
click at [1250, 133] on button "button" at bounding box center [1251, 133] width 26 height 24
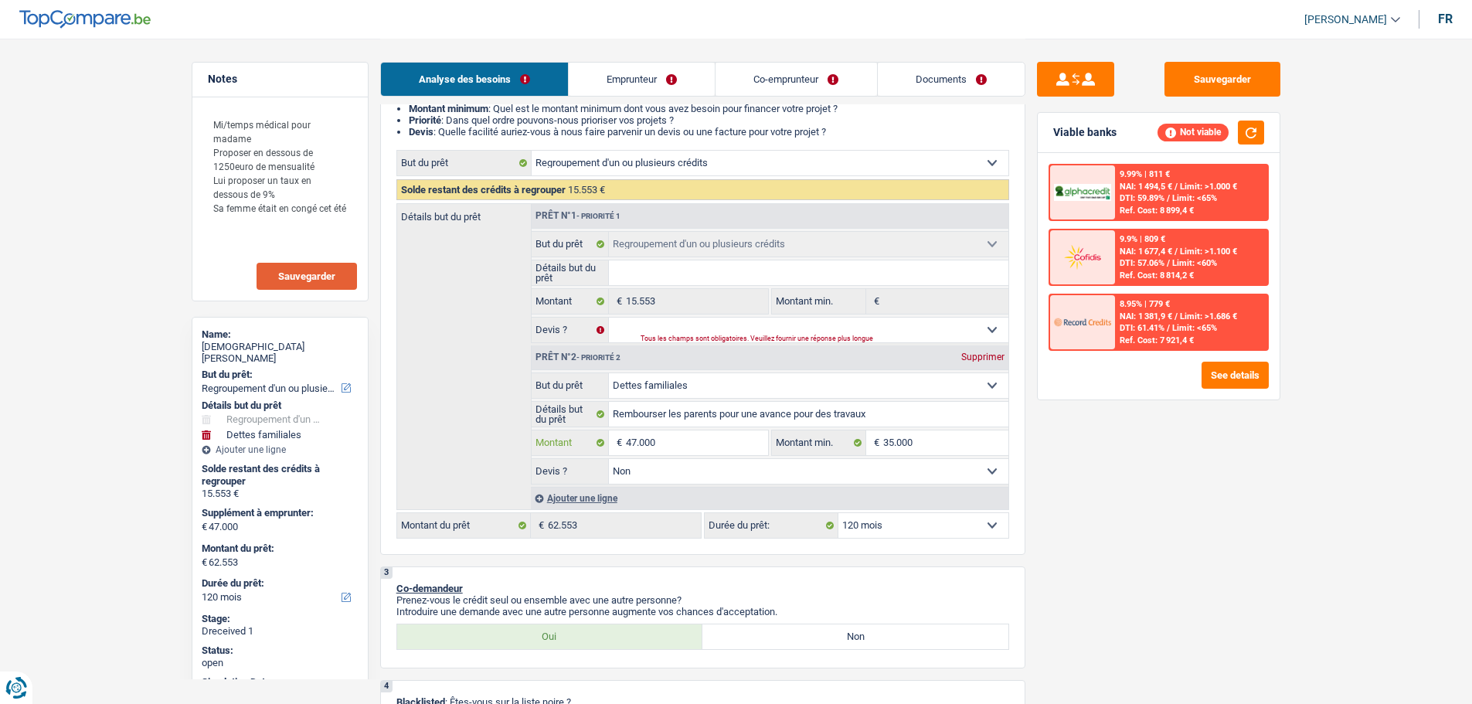
click at [735, 451] on input "47.000" at bounding box center [696, 442] width 141 height 25
click at [811, 88] on link "Co-emprunteur" at bounding box center [796, 79] width 161 height 33
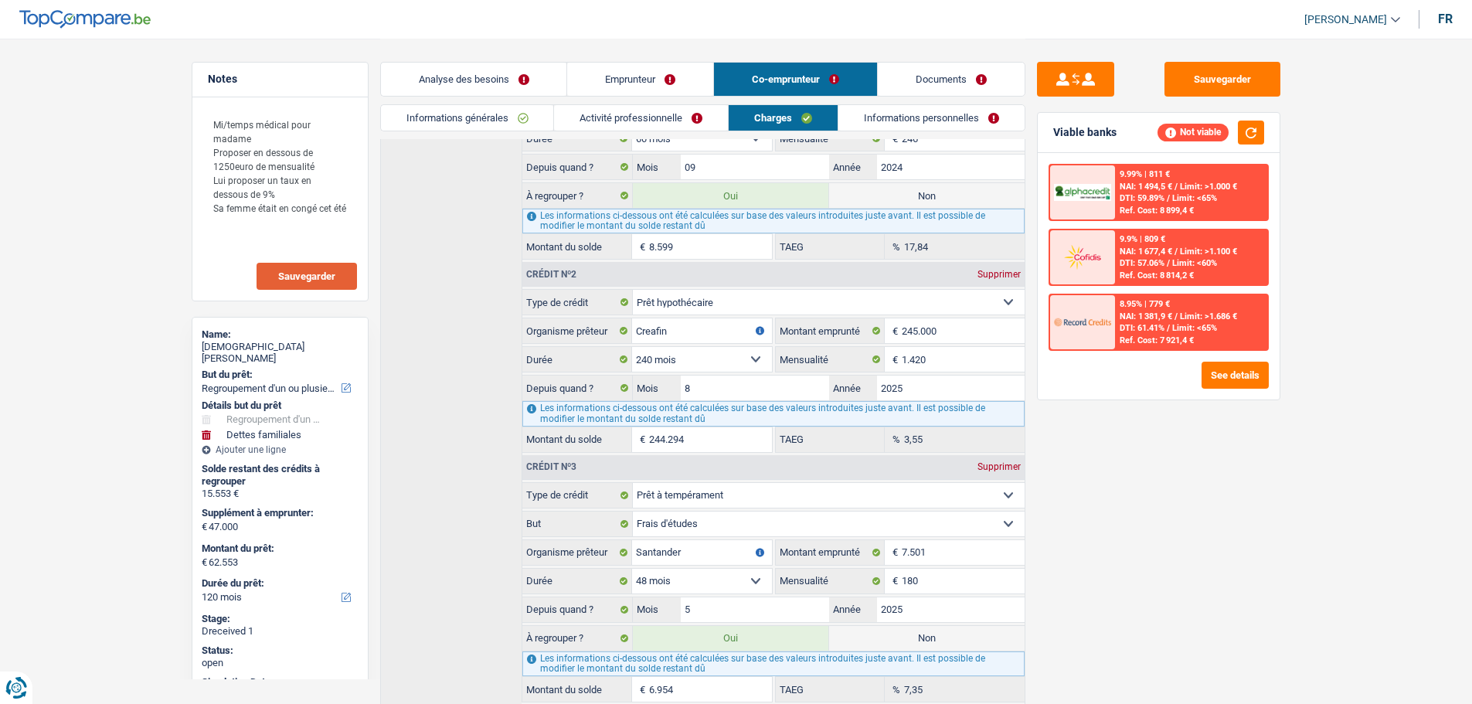
click at [898, 638] on label "Non" at bounding box center [927, 638] width 196 height 25
click at [898, 638] on input "Non" at bounding box center [927, 638] width 196 height 25
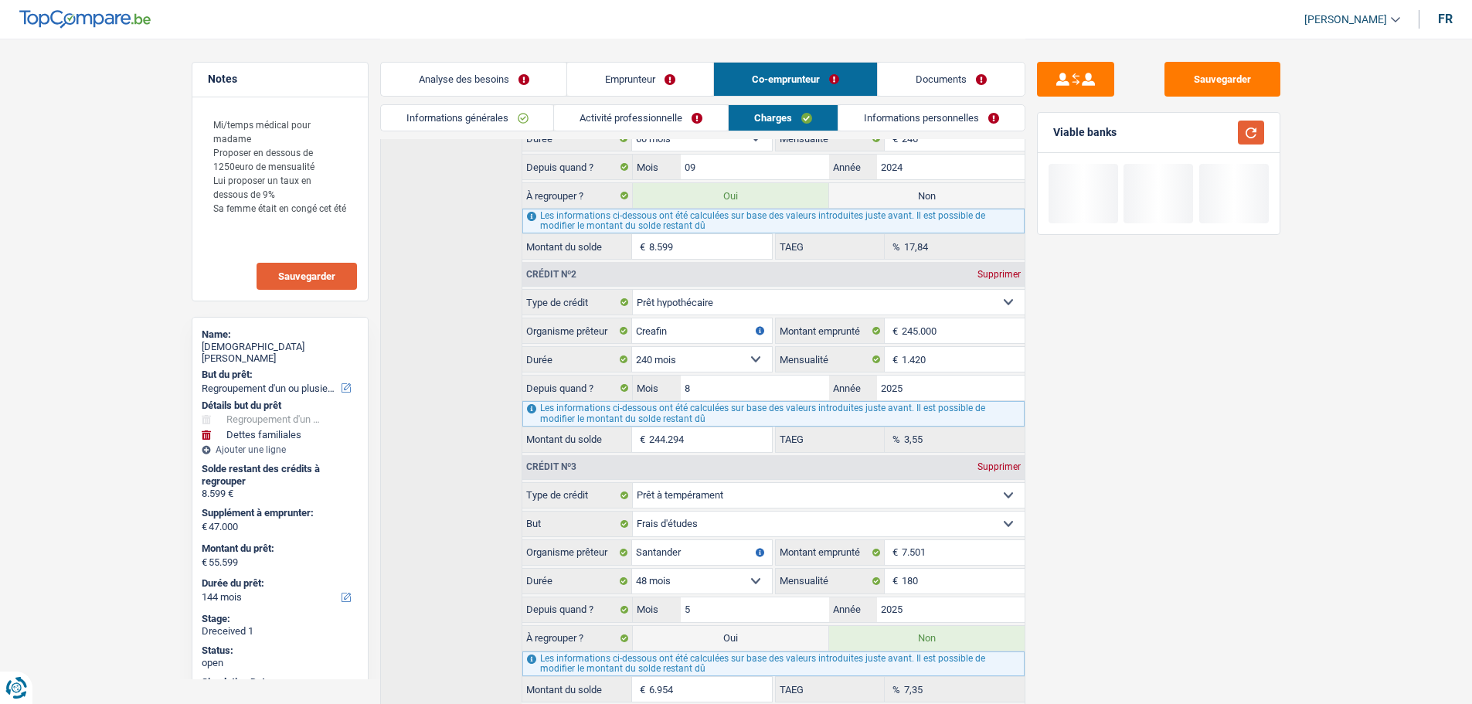
click at [1256, 127] on button "button" at bounding box center [1251, 133] width 26 height 24
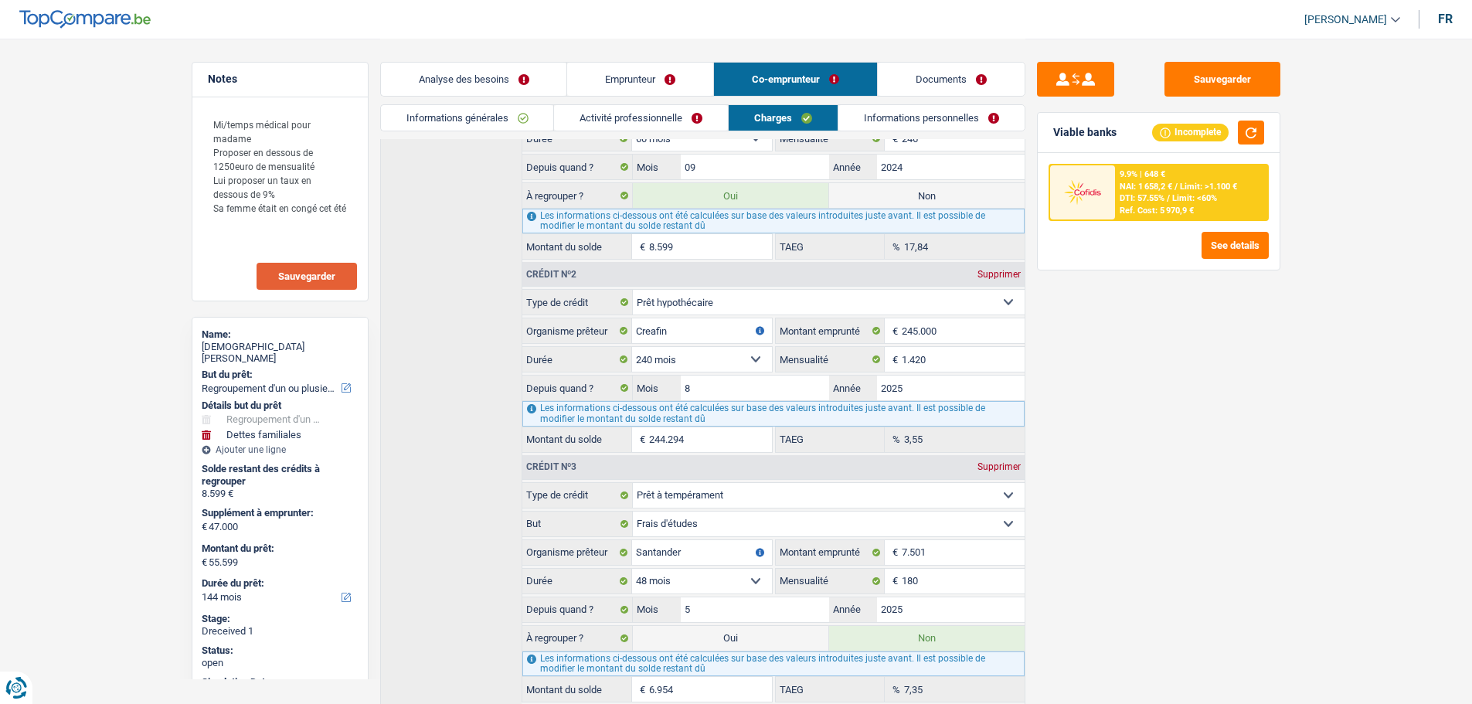
click at [461, 75] on link "Analyse des besoins" at bounding box center [474, 79] width 186 height 33
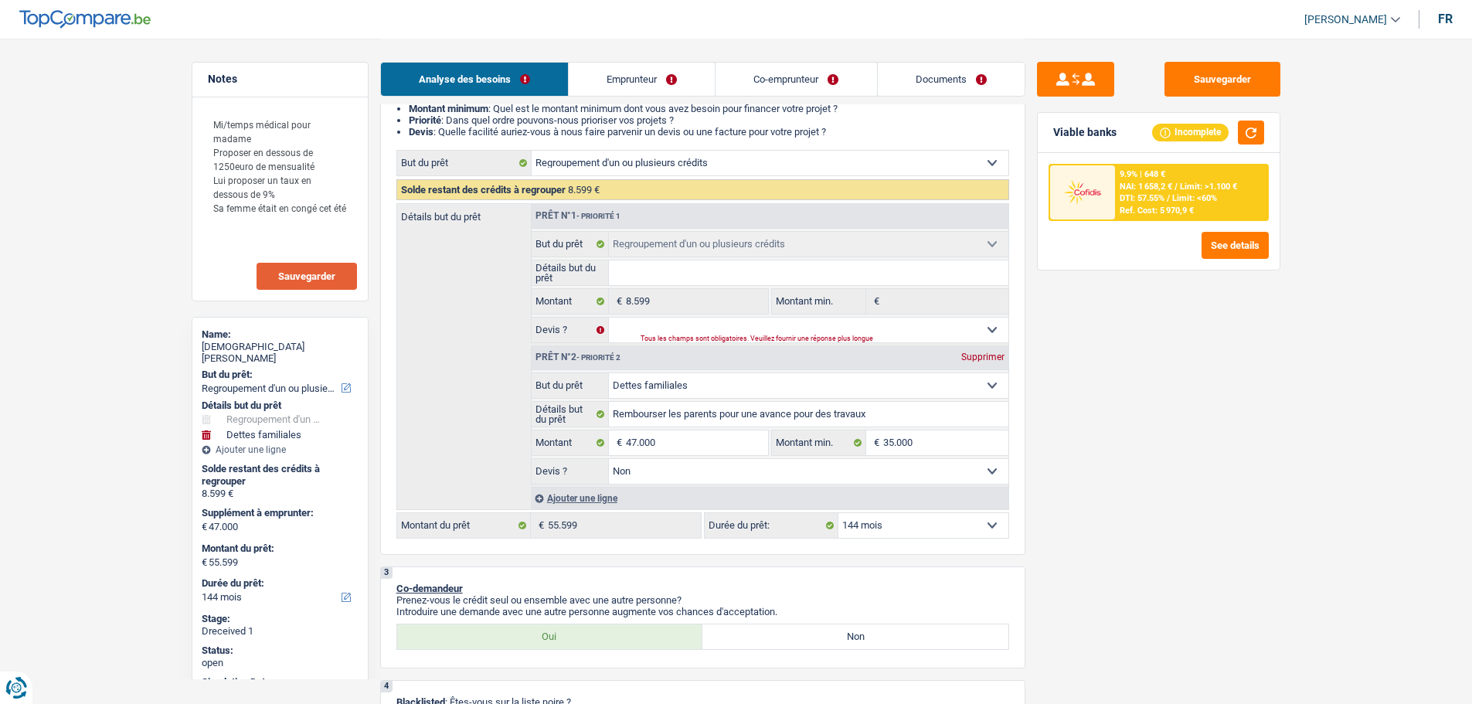
click at [931, 531] on select "12 mois 18 mois 24 mois 30 mois 36 mois 42 mois 48 mois 60 mois 72 mois 84 mois…" at bounding box center [924, 525] width 170 height 25
click at [839, 513] on select "12 mois 18 mois 24 mois 30 mois 36 mois 42 mois 48 mois 60 mois 72 mois 84 mois…" at bounding box center [924, 525] width 170 height 25
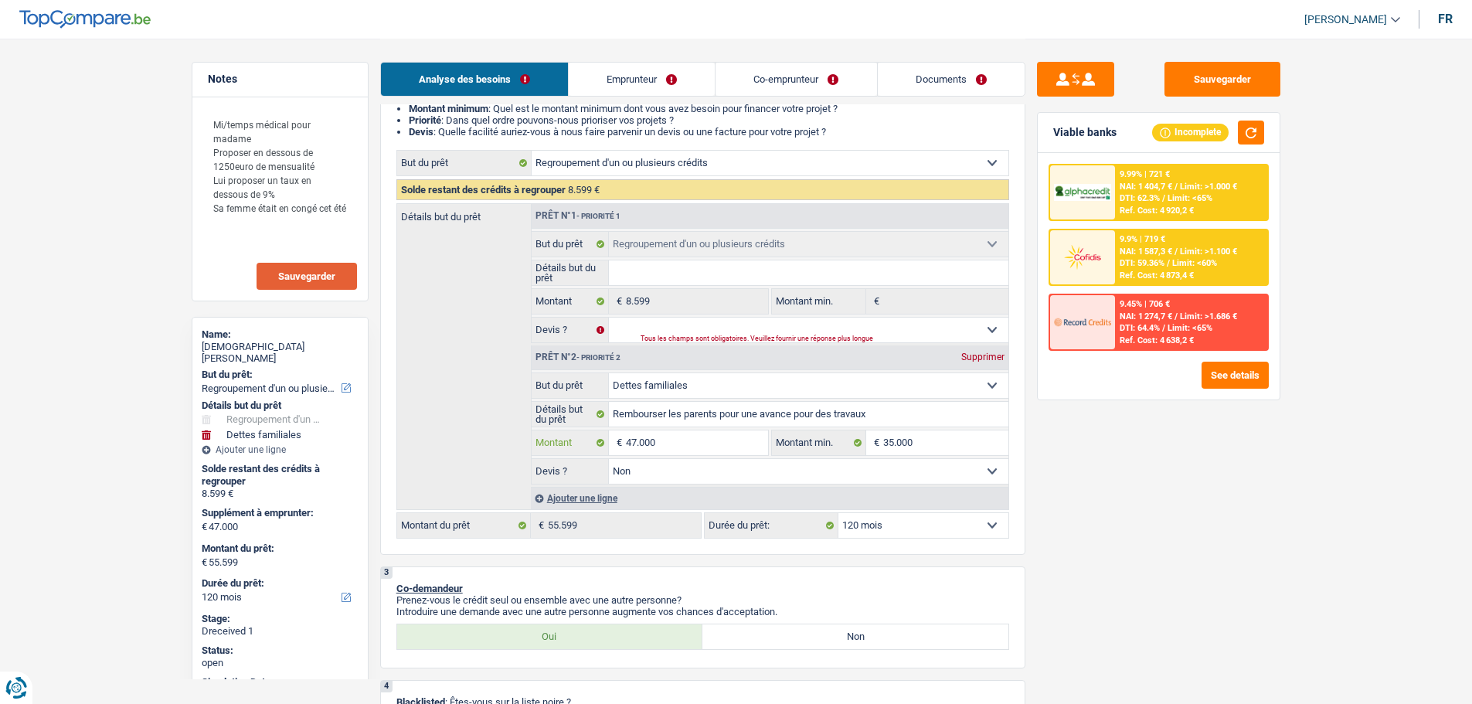
click at [716, 449] on input "47.000" at bounding box center [696, 442] width 141 height 25
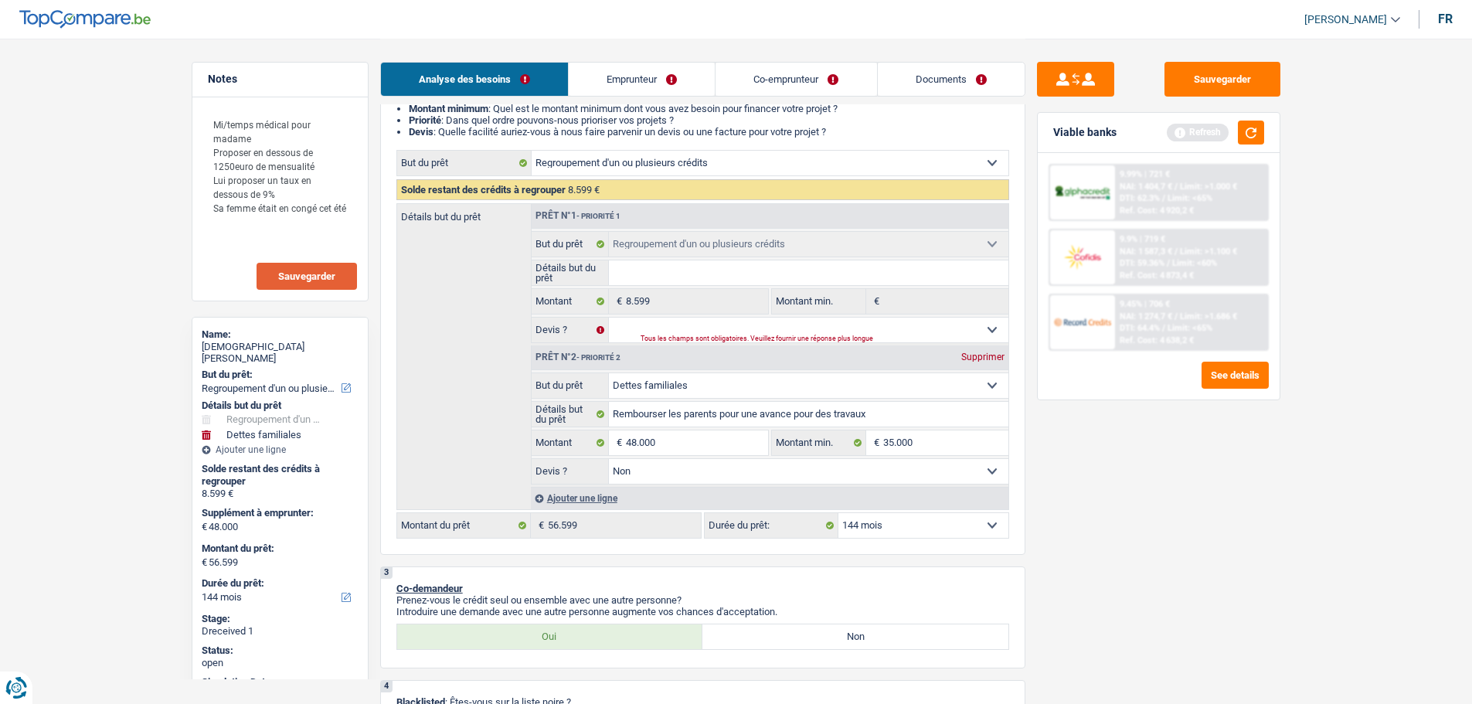
click at [1265, 121] on div "Viable banks Refresh" at bounding box center [1159, 133] width 242 height 40
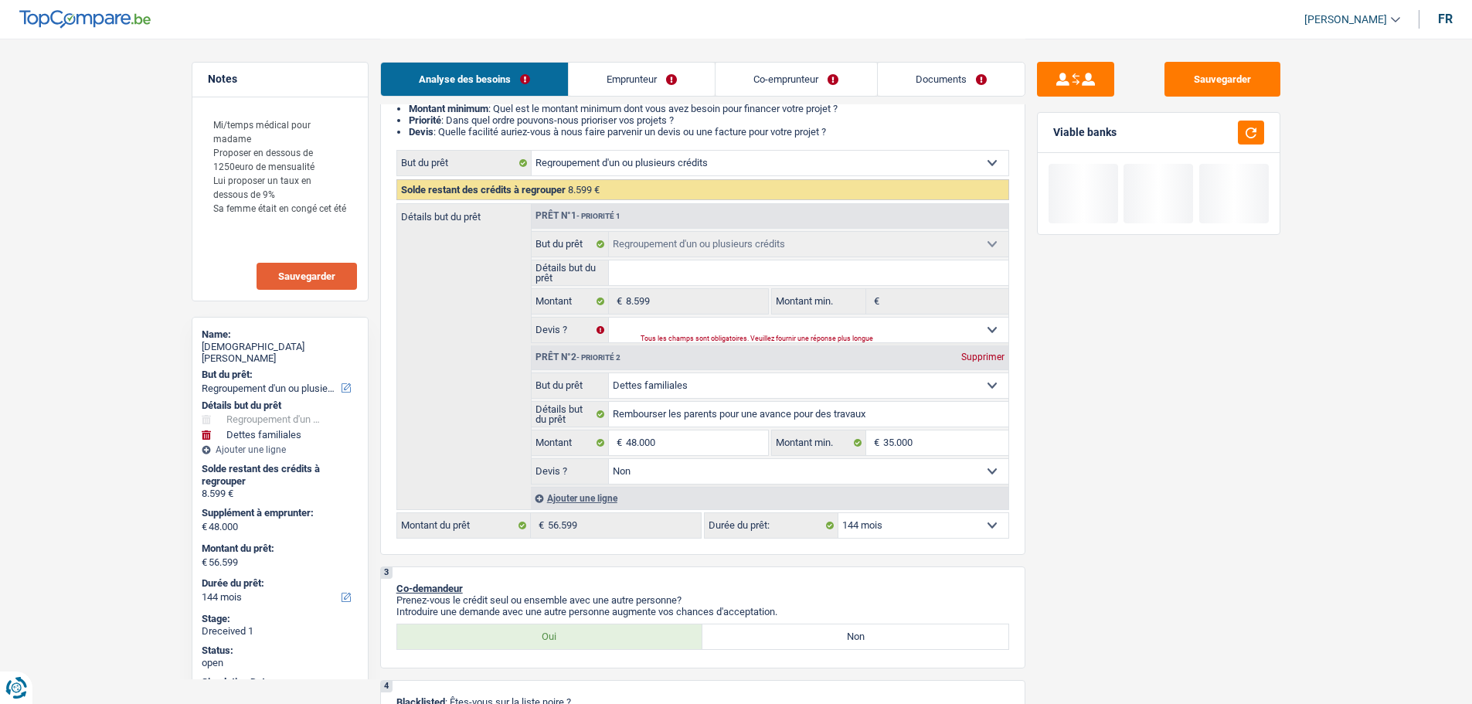
click at [1264, 125] on div "Viable banks" at bounding box center [1159, 133] width 242 height 40
click at [953, 533] on select "12 mois 18 mois 24 mois 30 mois 36 mois 42 mois 48 mois 60 mois 72 mois 84 mois…" at bounding box center [924, 525] width 170 height 25
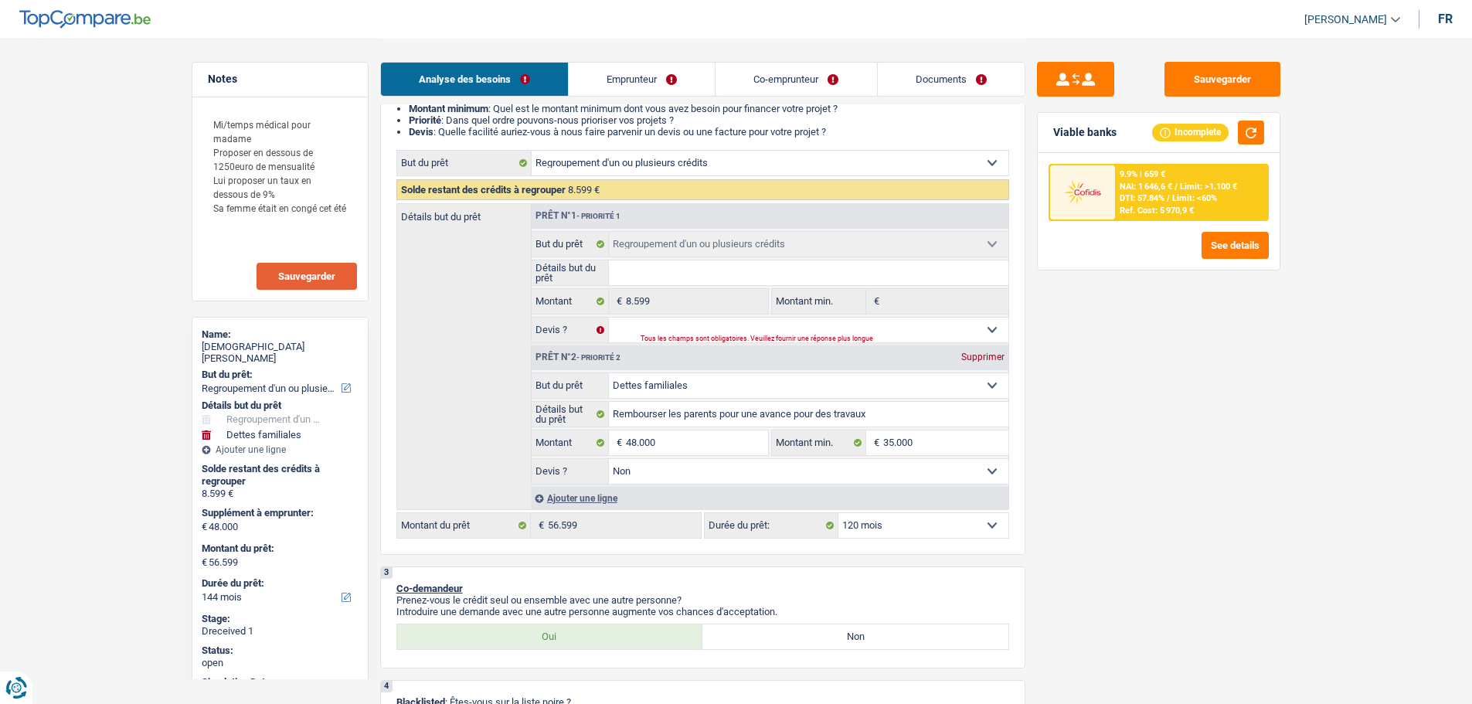
click at [839, 513] on select "12 mois 18 mois 24 mois 30 mois 36 mois 42 mois 48 mois 60 mois 72 mois 84 mois…" at bounding box center [924, 525] width 170 height 25
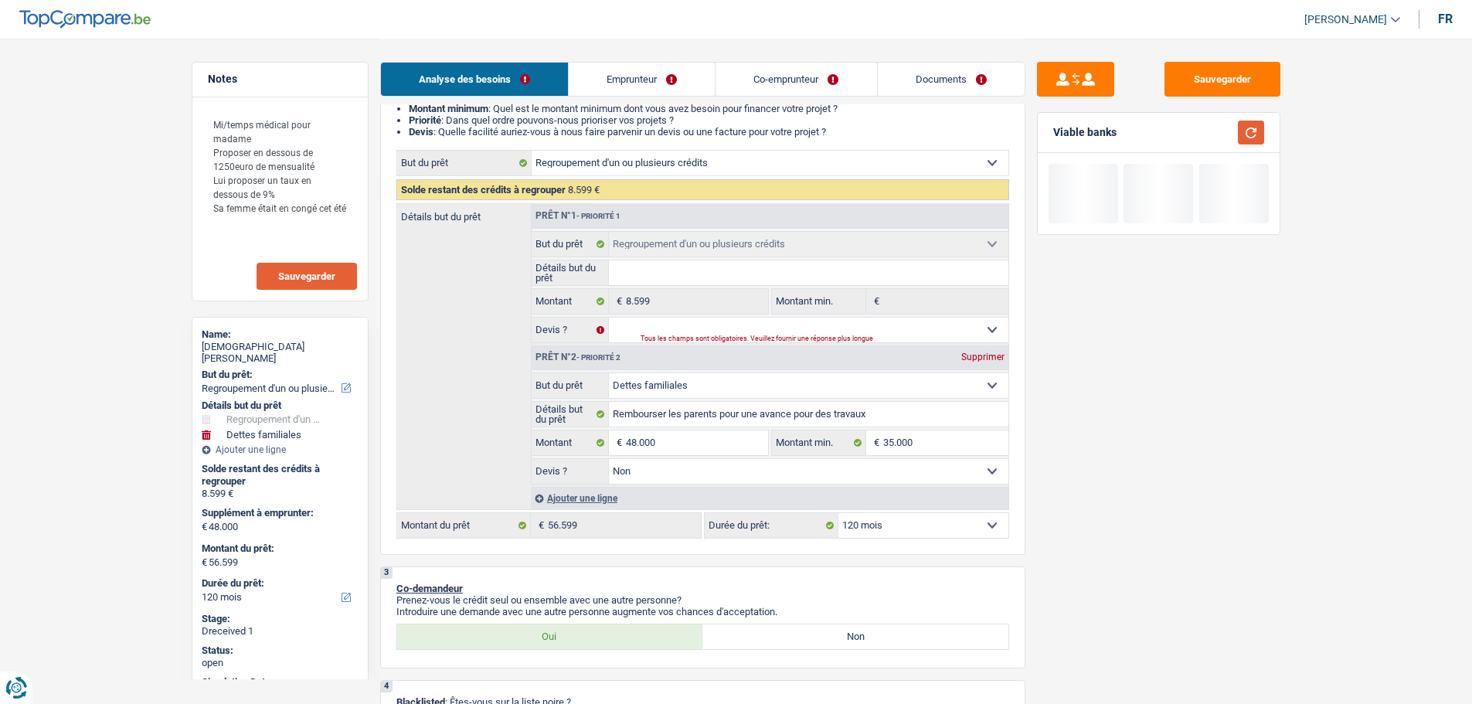
click at [1251, 131] on button "button" at bounding box center [1251, 133] width 26 height 24
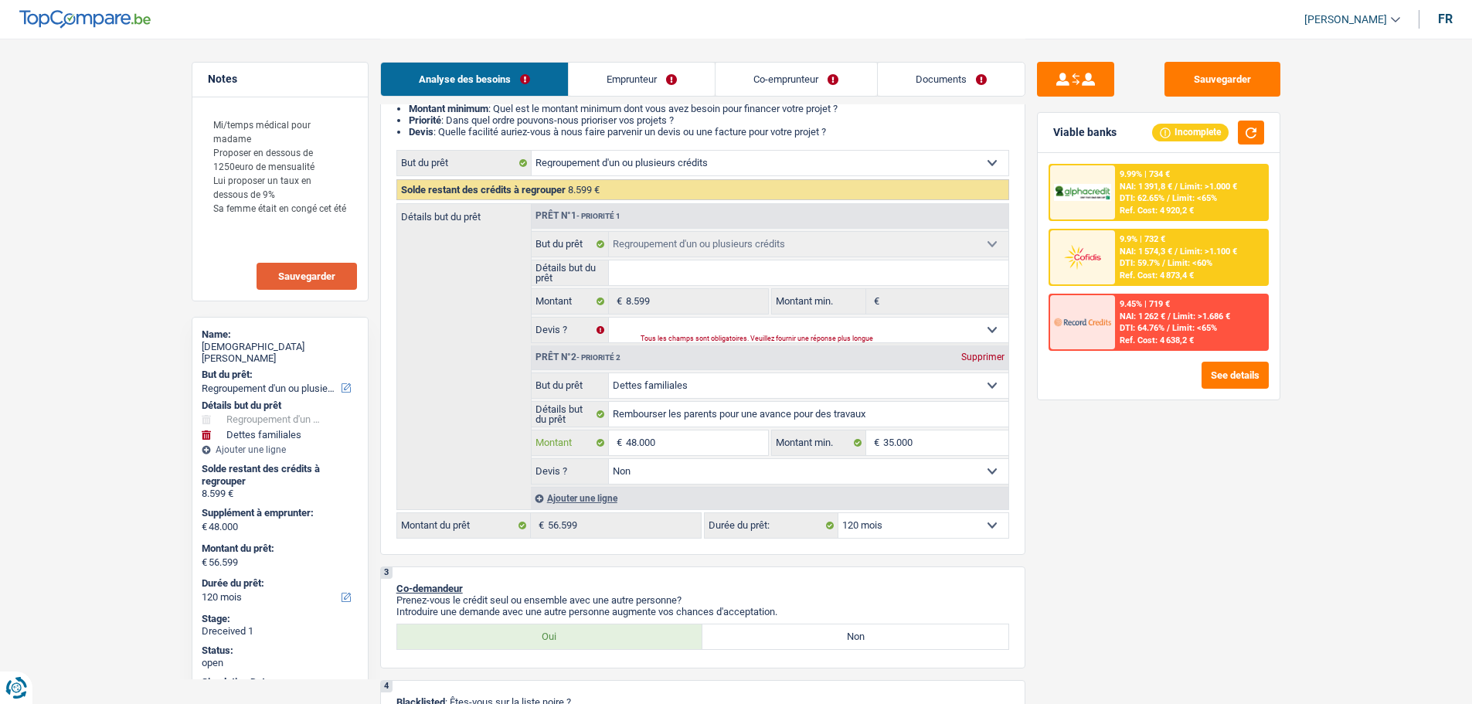
click at [682, 444] on input "48.000" at bounding box center [696, 442] width 141 height 25
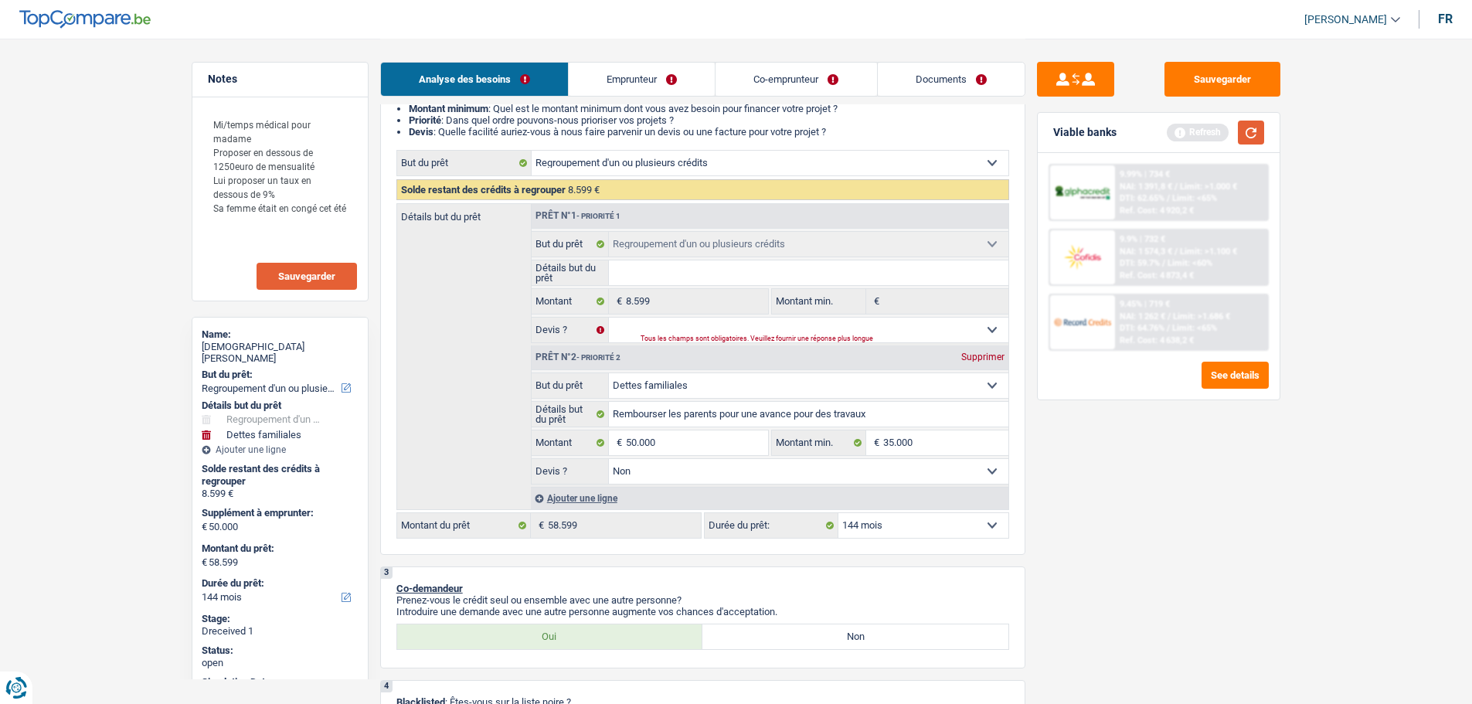
click at [1248, 139] on button "button" at bounding box center [1251, 133] width 26 height 24
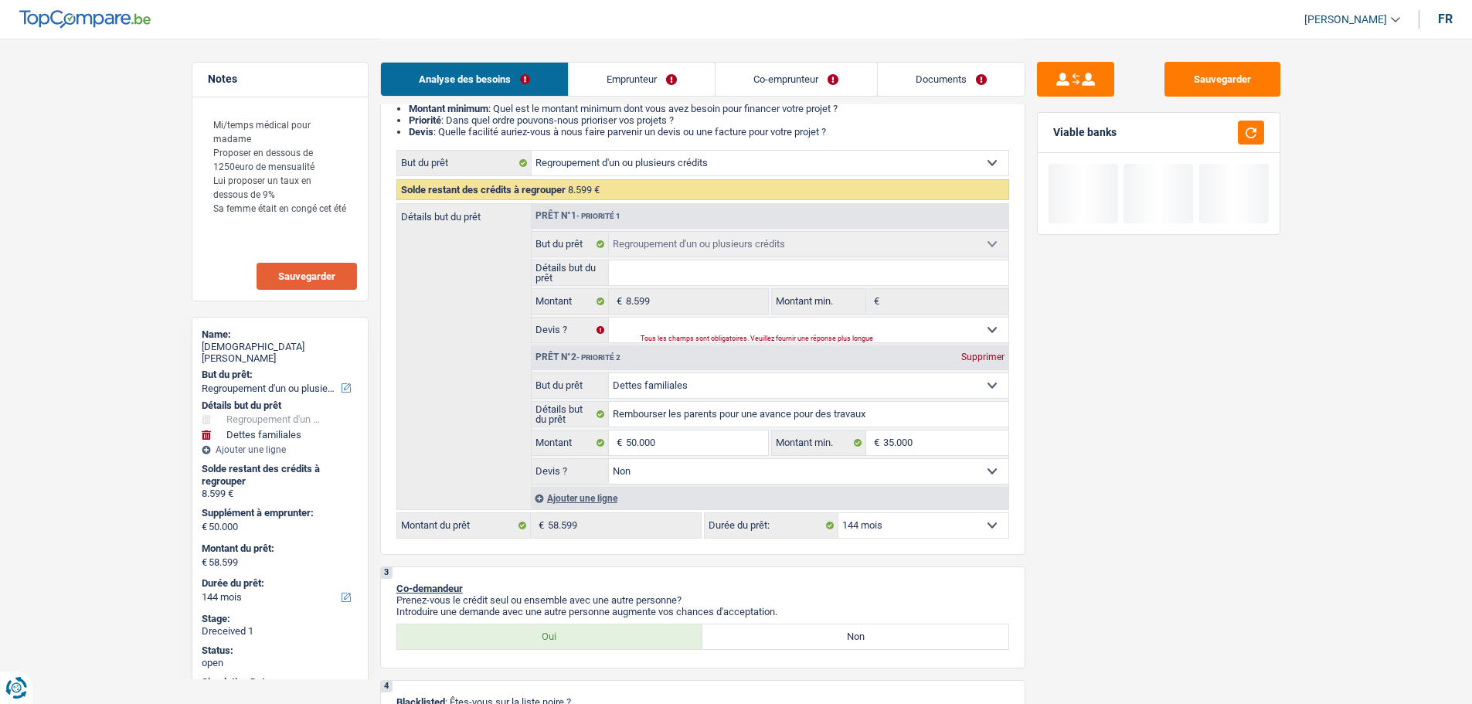
click at [952, 526] on select "12 mois 18 mois 24 mois 30 mois 36 mois 42 mois 48 mois 60 mois 72 mois 84 mois…" at bounding box center [924, 525] width 170 height 25
click at [839, 513] on select "12 mois 18 mois 24 mois 30 mois 36 mois 42 mois 48 mois 60 mois 72 mois 84 mois…" at bounding box center [924, 525] width 170 height 25
click at [1255, 125] on button "button" at bounding box center [1251, 133] width 26 height 24
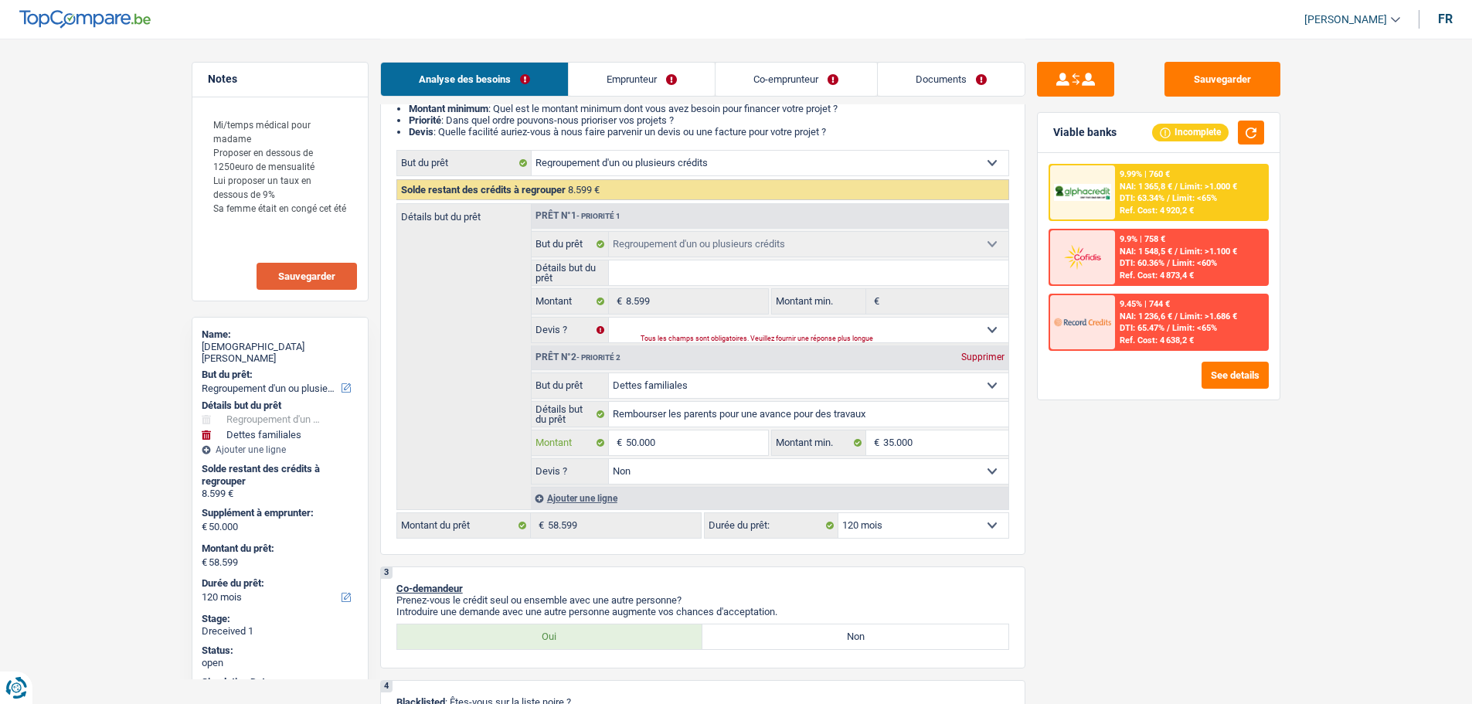
click at [716, 447] on input "50.000" at bounding box center [696, 442] width 141 height 25
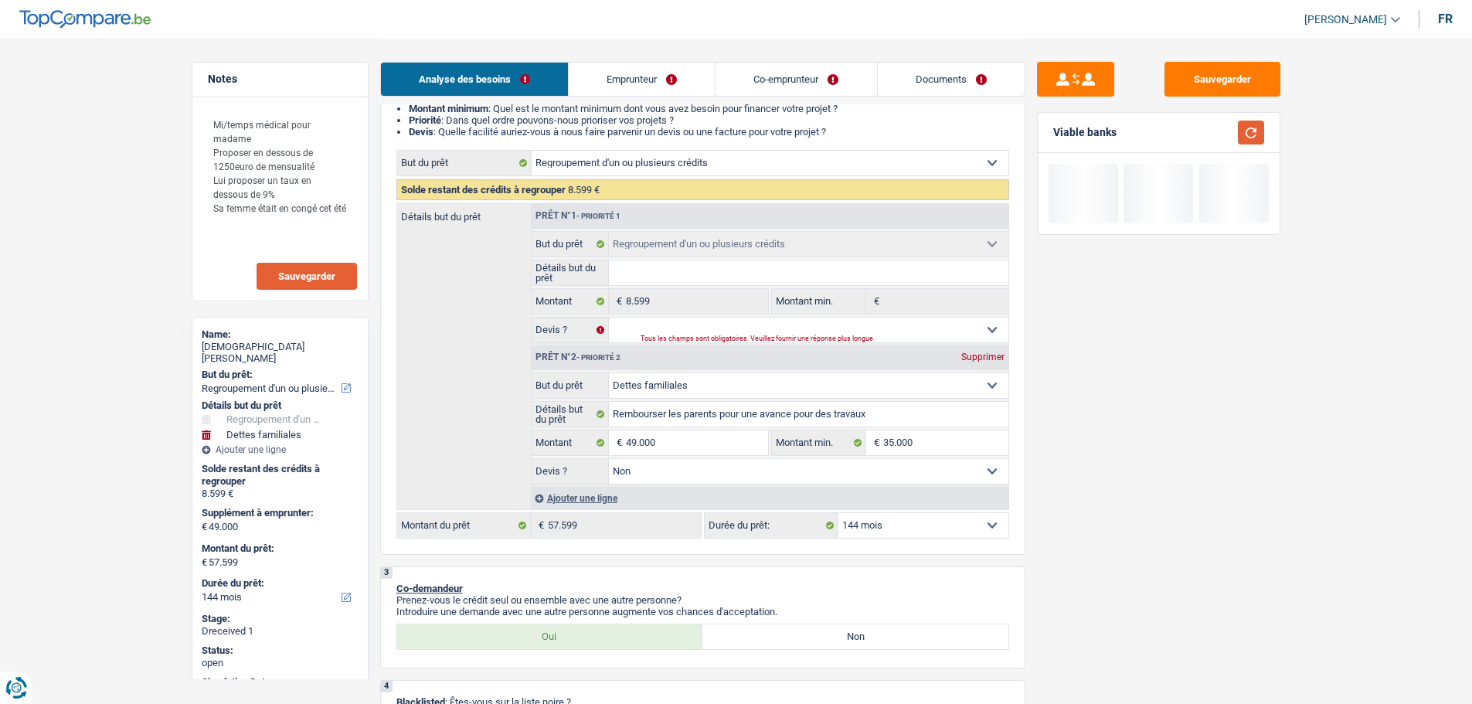
click at [1257, 131] on button "button" at bounding box center [1251, 133] width 26 height 24
click at [939, 527] on select "12 mois 18 mois 24 mois 30 mois 36 mois 42 mois 48 mois 60 mois 72 mois 84 mois…" at bounding box center [924, 525] width 170 height 25
click at [839, 513] on select "12 mois 18 mois 24 mois 30 mois 36 mois 42 mois 48 mois 60 mois 72 mois 84 mois…" at bounding box center [924, 525] width 170 height 25
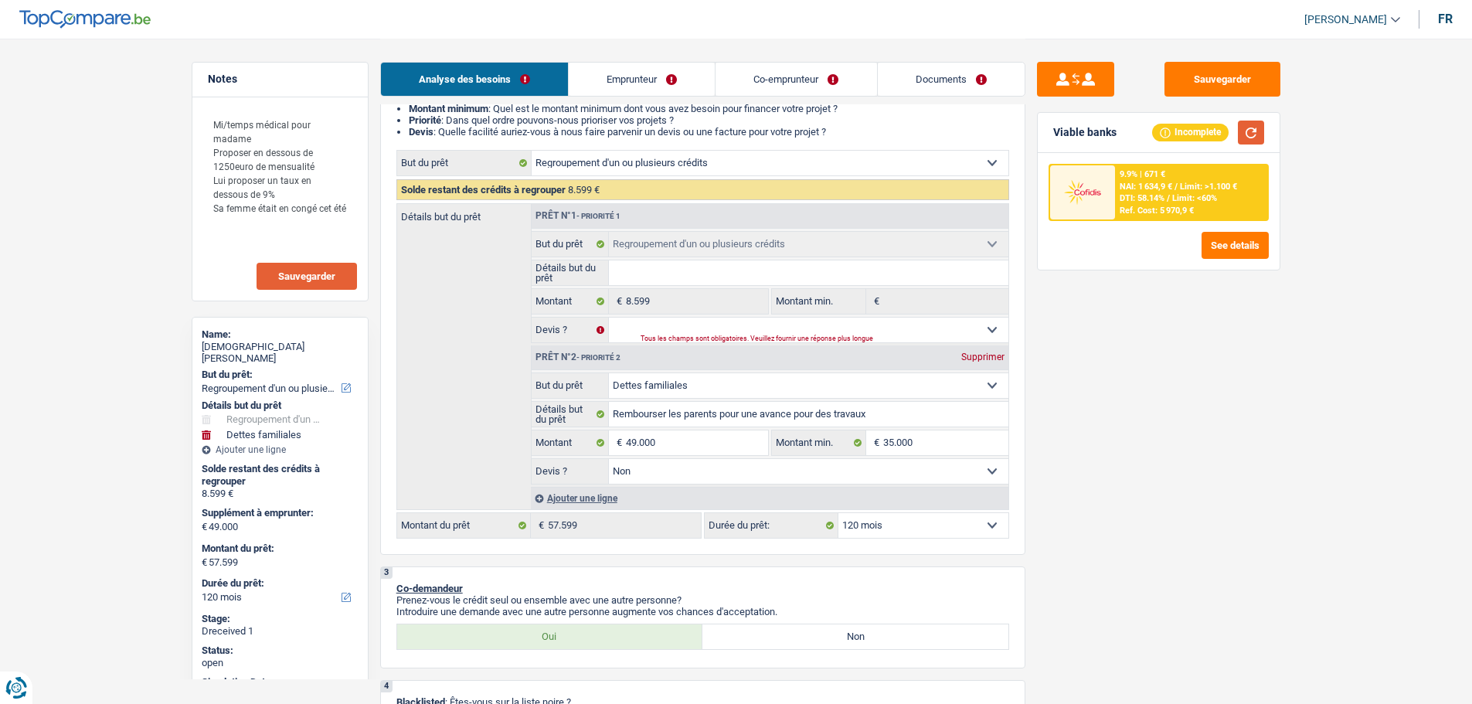
click at [1248, 121] on button "button" at bounding box center [1251, 133] width 26 height 24
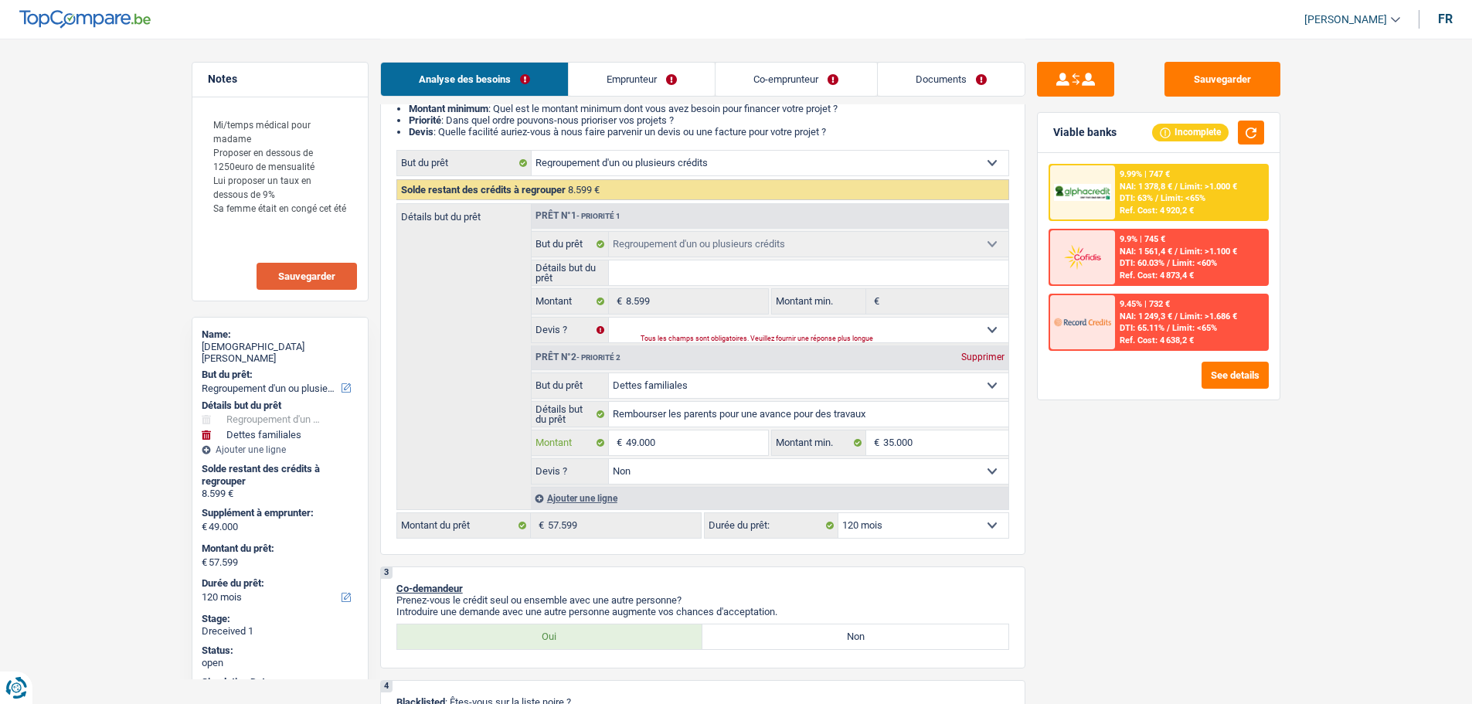
click at [673, 439] on input "49.000" at bounding box center [696, 442] width 141 height 25
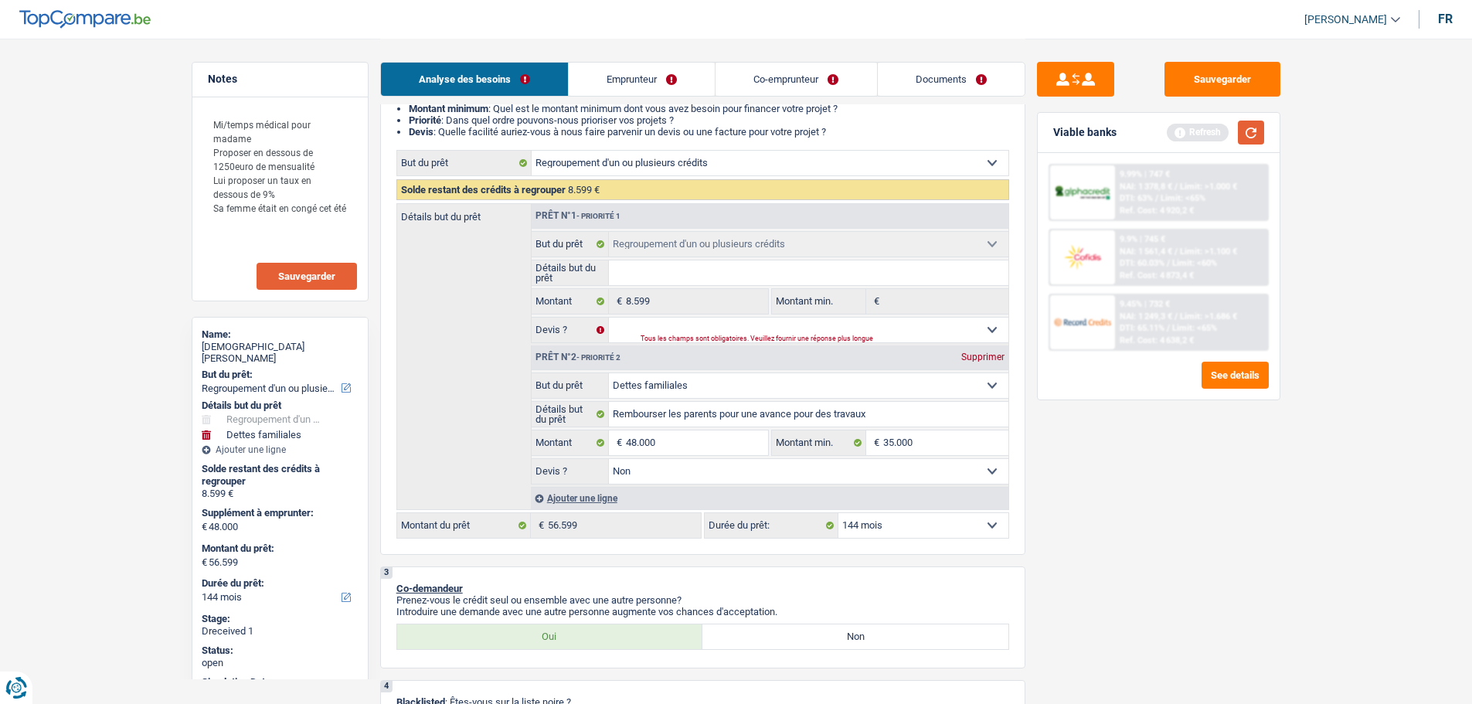
drag, startPoint x: 1247, startPoint y: 133, endPoint x: 1203, endPoint y: 158, distance: 51.6
click at [1245, 135] on button "button" at bounding box center [1251, 133] width 26 height 24
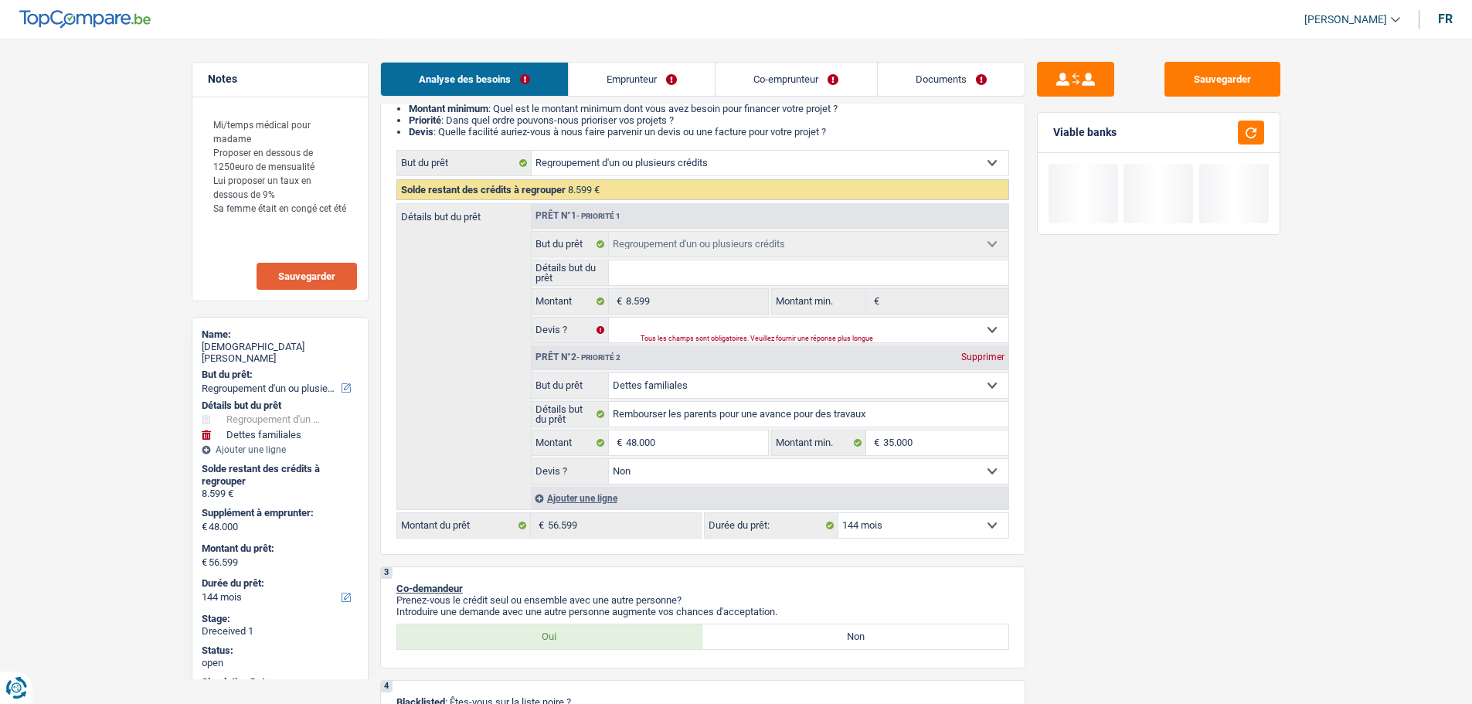
click at [941, 535] on select "12 mois 18 mois 24 mois 30 mois 36 mois 42 mois 48 mois 60 mois 72 mois 84 mois…" at bounding box center [924, 525] width 170 height 25
click at [839, 513] on select "12 mois 18 mois 24 mois 30 mois 36 mois 42 mois 48 mois 60 mois 72 mois 84 mois…" at bounding box center [924, 525] width 170 height 25
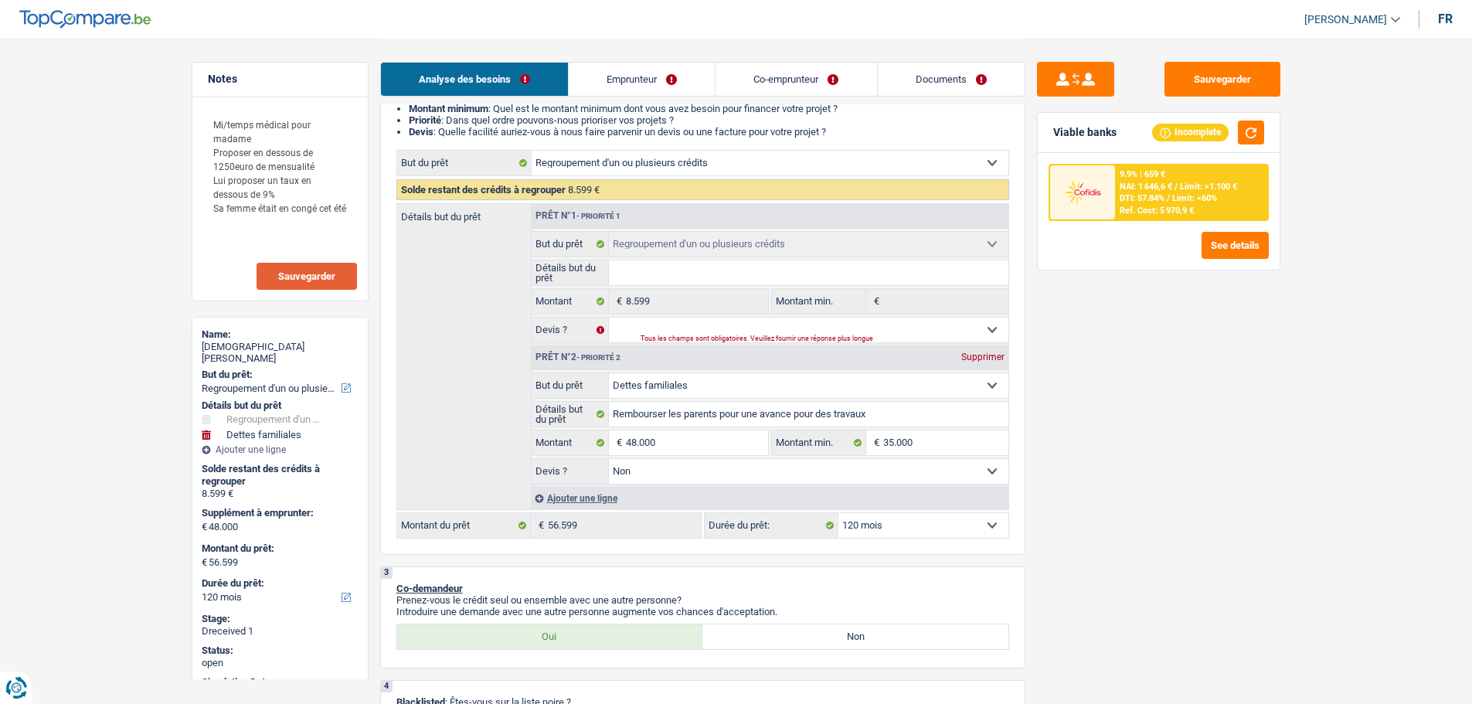
click at [1234, 130] on div "Incomplete" at bounding box center [1208, 133] width 112 height 24
click at [1253, 128] on button "button" at bounding box center [1251, 133] width 26 height 24
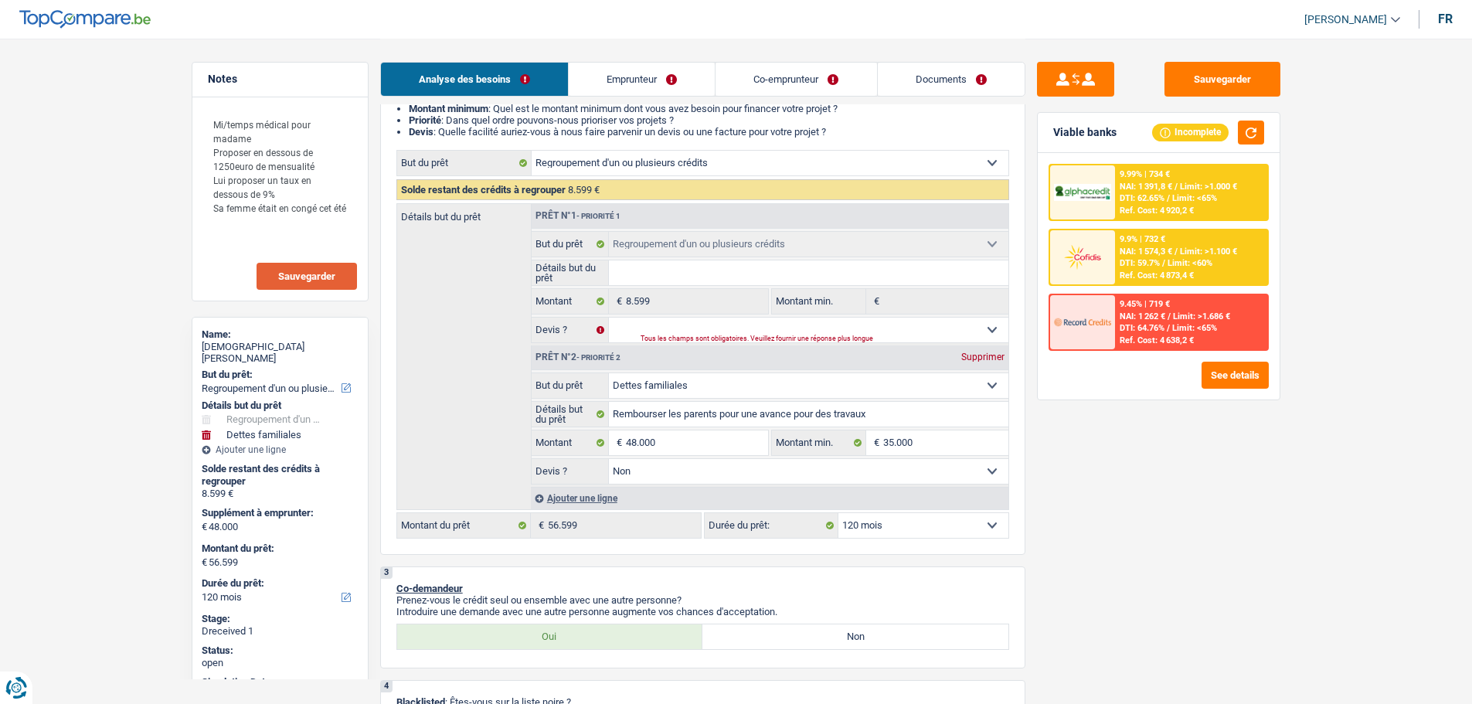
click at [1161, 288] on div "9.99% | 734 € NAI: 1 391,8 € / Limit: >1.000 € DTI: 62.65% / Limit: <65% Ref. C…" at bounding box center [1159, 257] width 220 height 187
click at [1163, 266] on span "/" at bounding box center [1163, 263] width 3 height 10
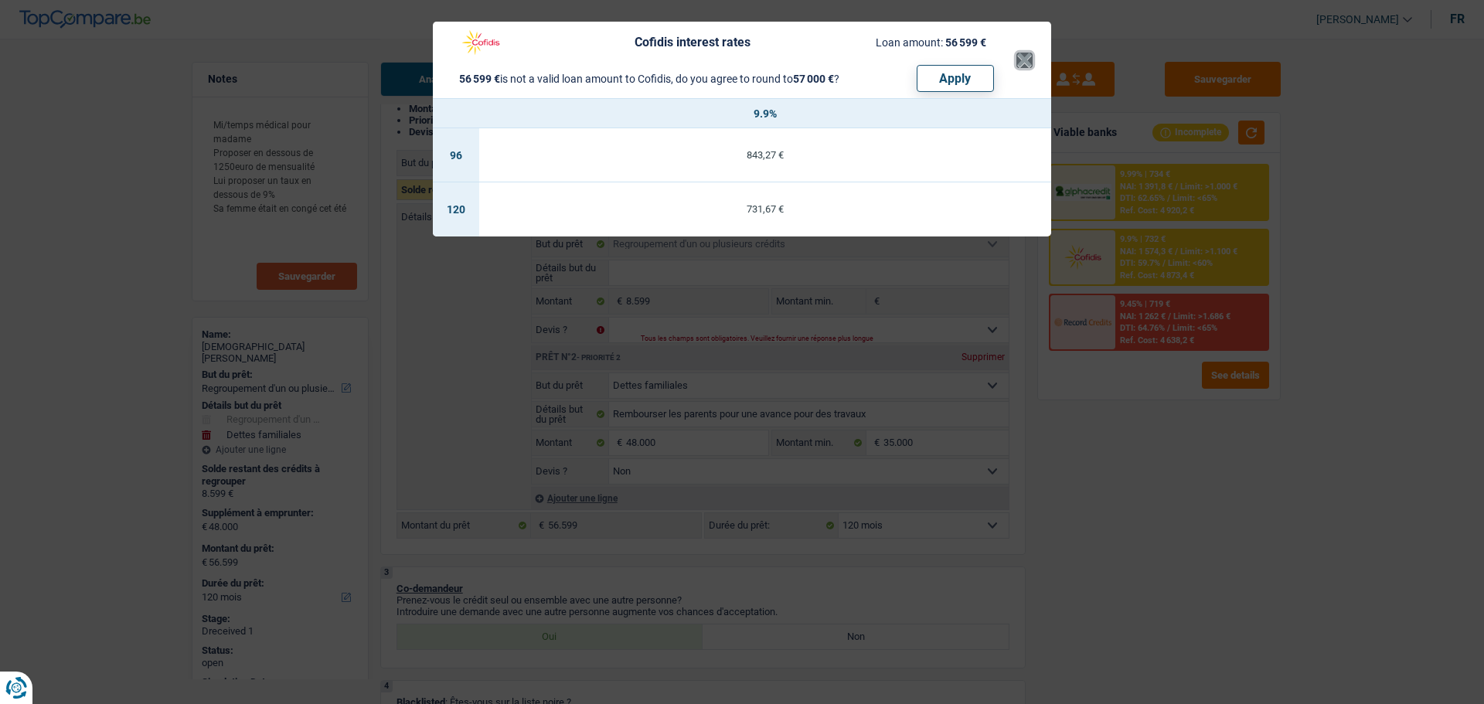
click at [1016, 55] on button "×" at bounding box center [1024, 60] width 16 height 15
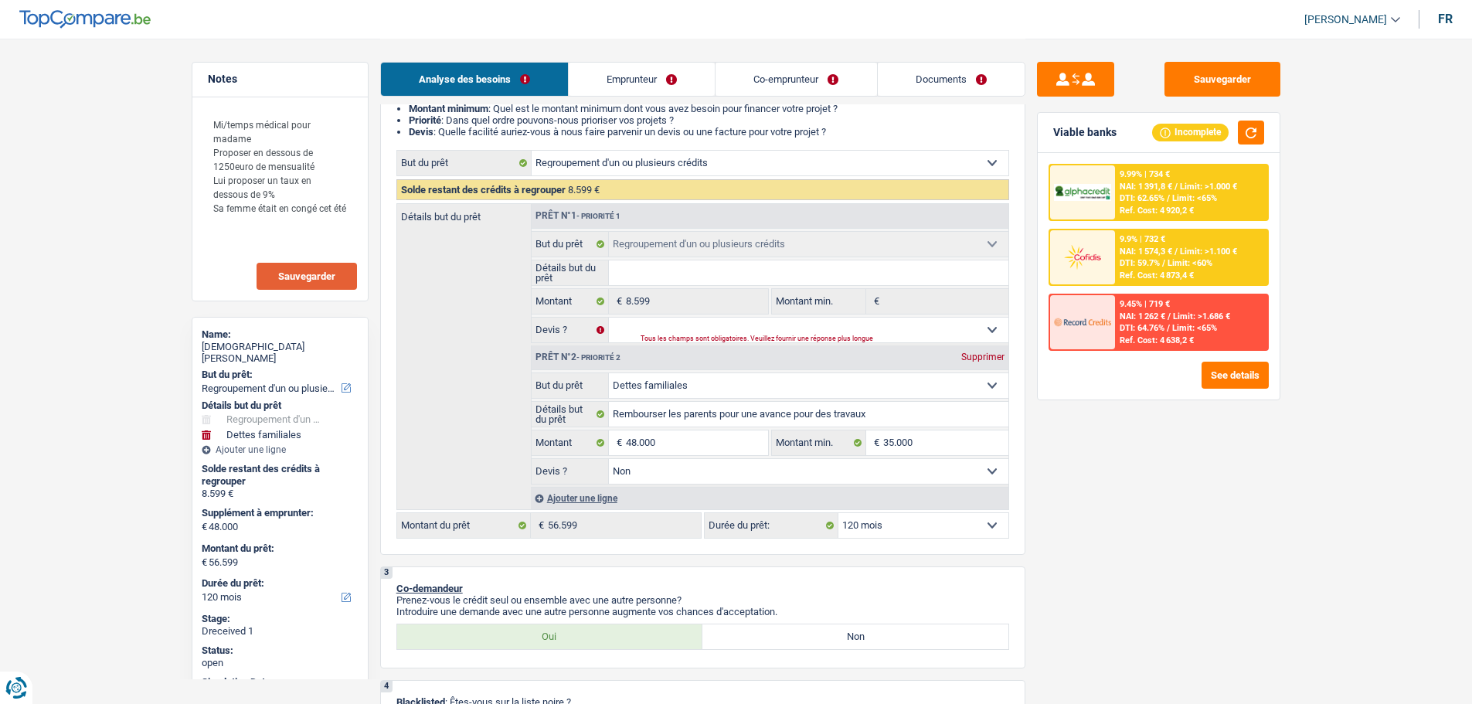
click at [1122, 248] on span "NAI: 1 574,3 €" at bounding box center [1146, 252] width 53 height 10
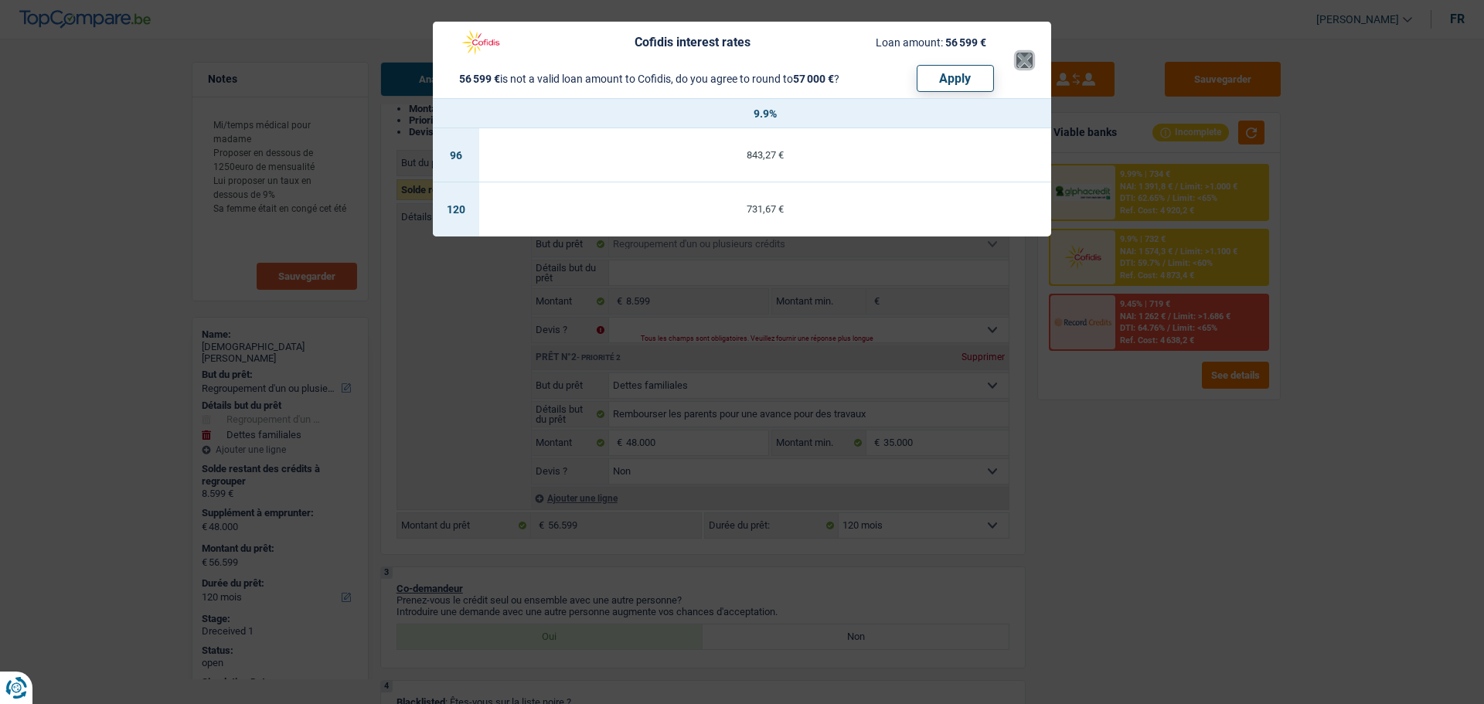
click at [1023, 56] on button "×" at bounding box center [1024, 60] width 16 height 15
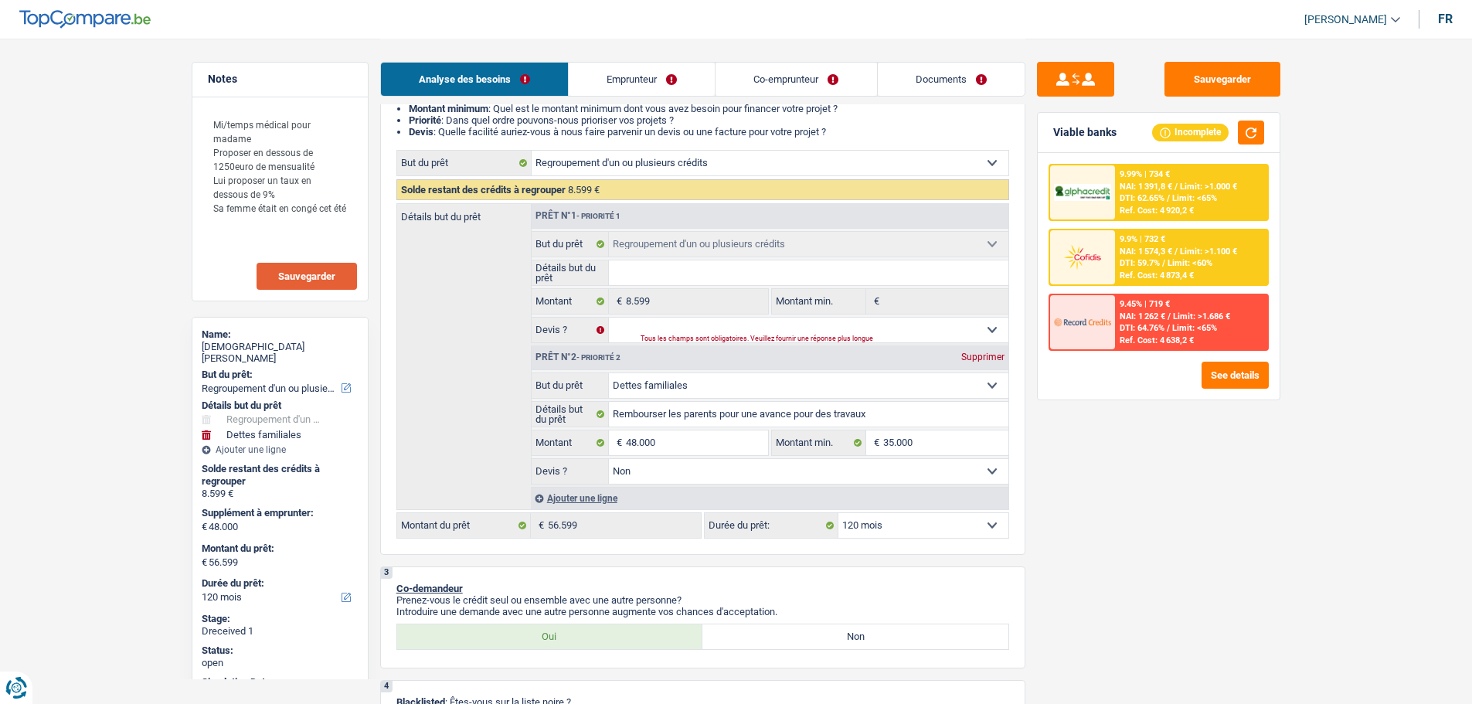
click at [1158, 207] on div "Ref. Cost: 4 920,2 €" at bounding box center [1157, 211] width 74 height 10
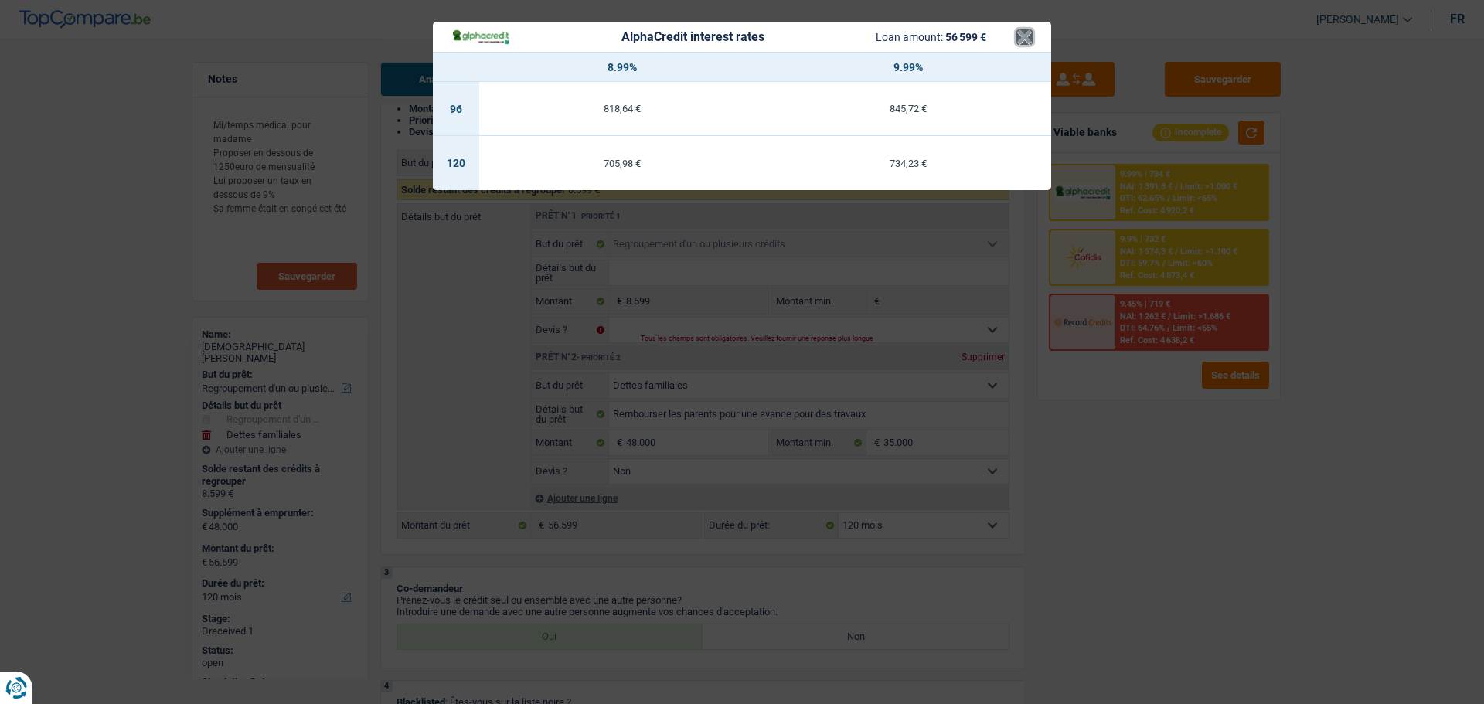
click at [1016, 30] on button "×" at bounding box center [1024, 36] width 16 height 15
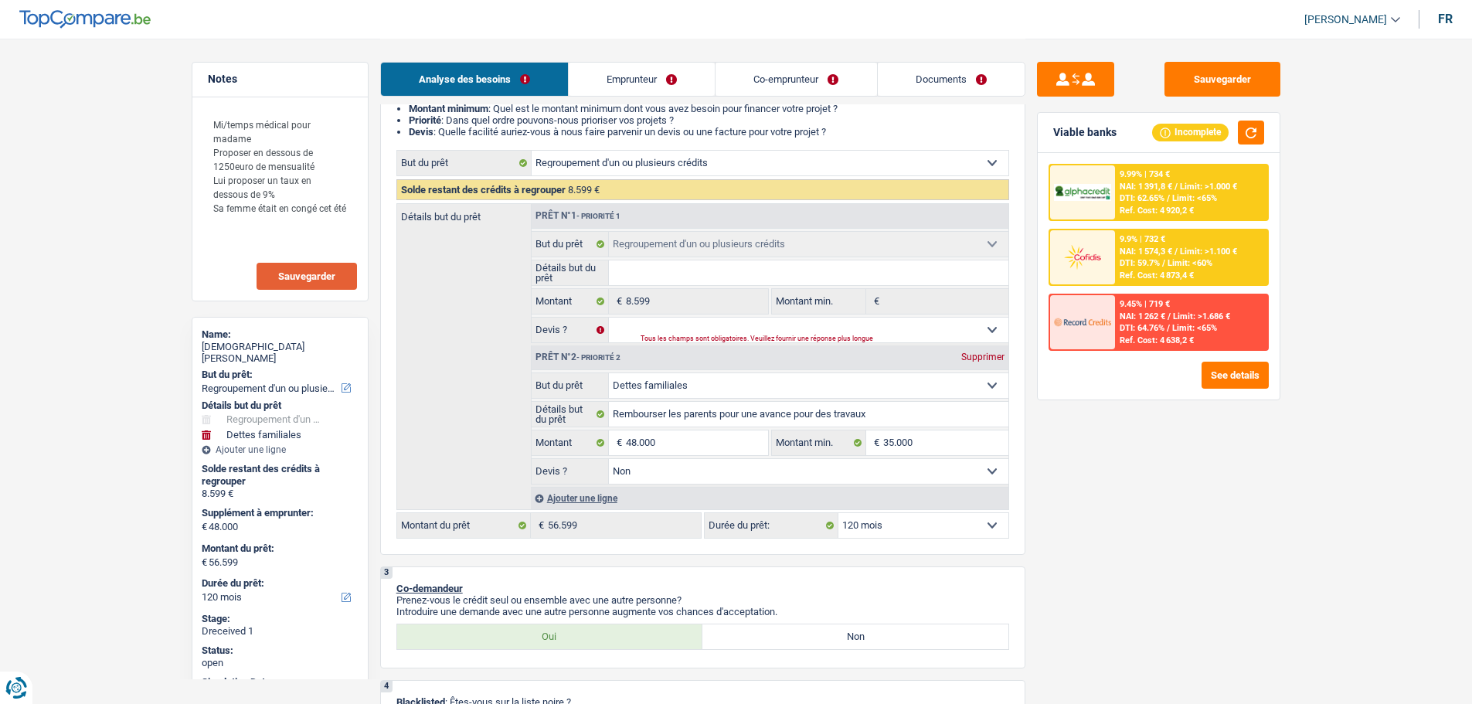
click at [1116, 244] on div "9.9% | 732 € NAI: 1 574,3 € / Limit: >1.100 € DTI: 59.7% / Limit: <60% Ref. Cos…" at bounding box center [1191, 257] width 152 height 54
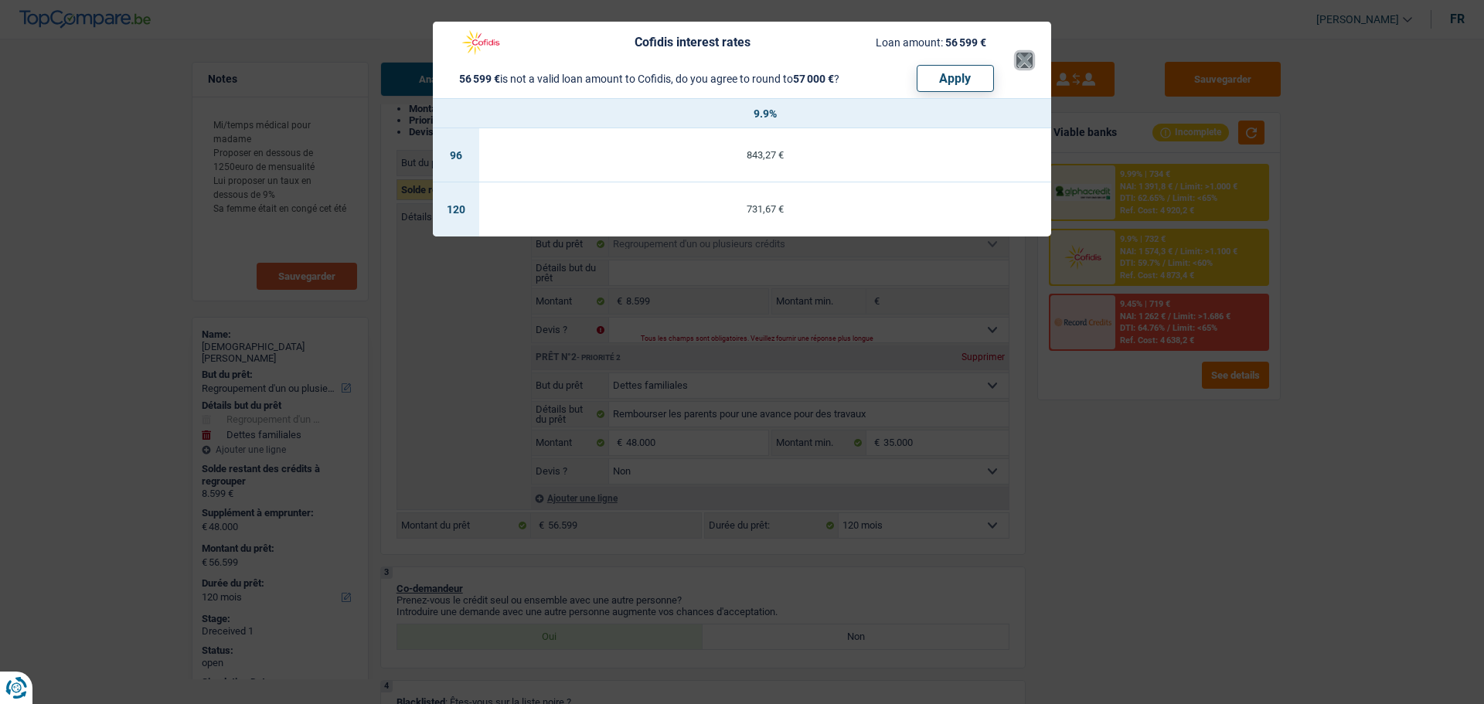
click at [1023, 56] on button "×" at bounding box center [1024, 60] width 16 height 15
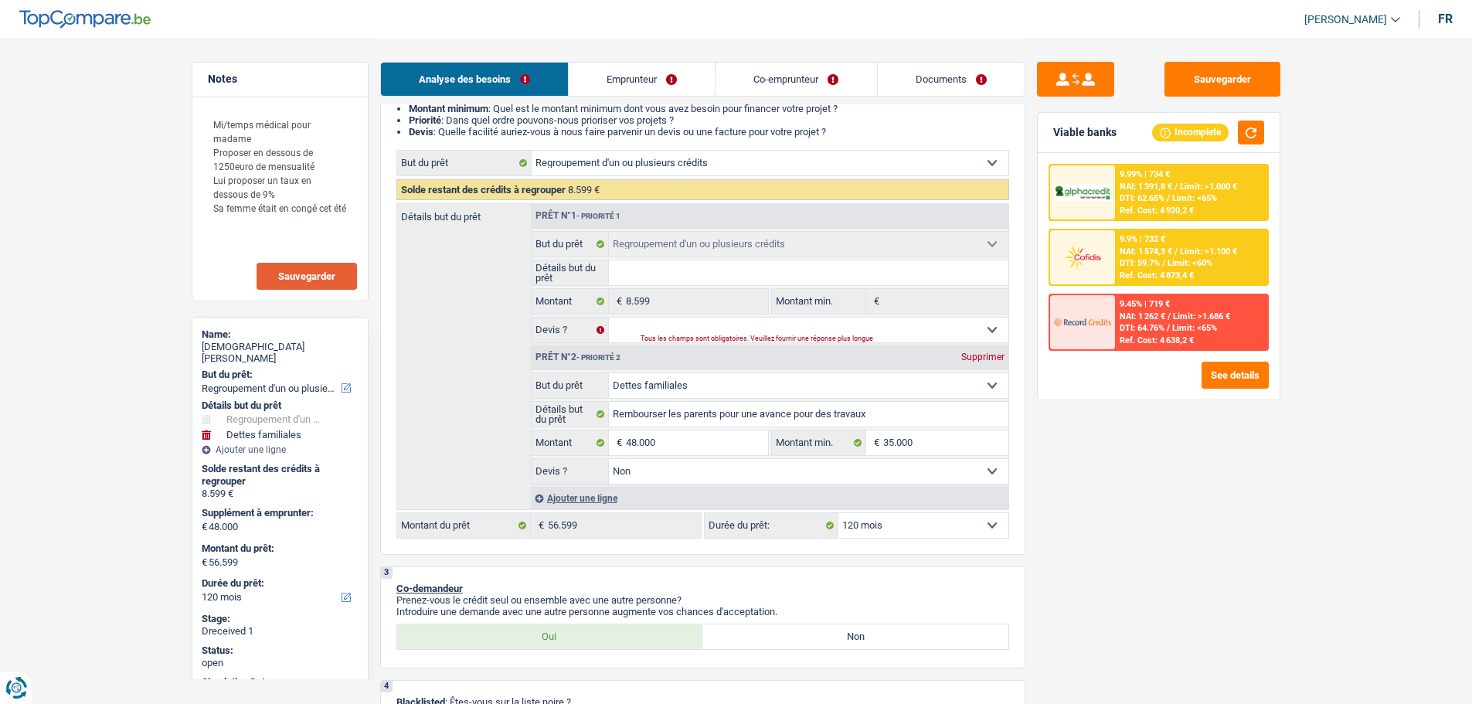
click at [1112, 206] on div at bounding box center [1082, 192] width 65 height 54
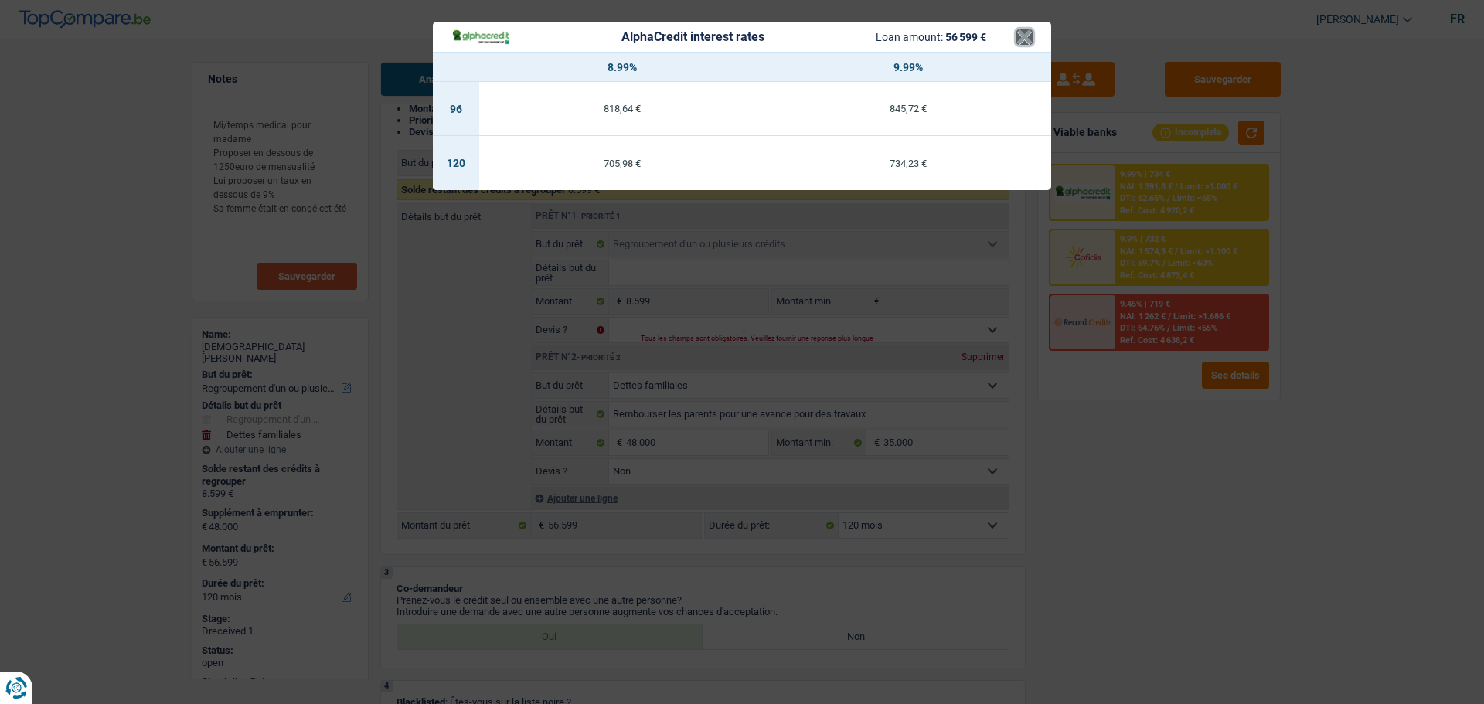
click at [1019, 32] on button "×" at bounding box center [1024, 36] width 16 height 15
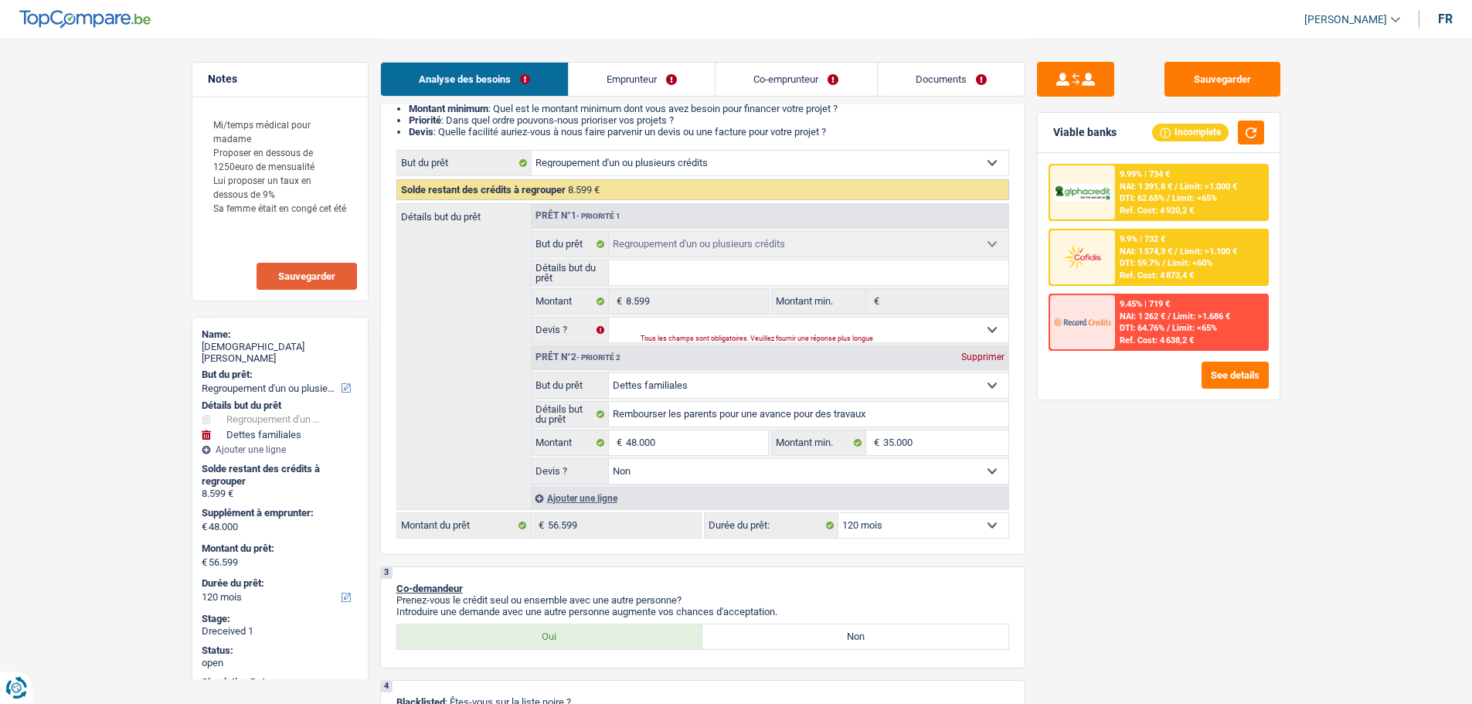
click at [1170, 539] on div "Sauvegarder Viable banks Incomplete 9.99% | 734 € NAI: 1 391,8 € / Limit: >1.00…" at bounding box center [1159, 371] width 267 height 618
click at [988, 530] on select "12 mois 18 mois 24 mois 30 mois 36 mois 42 mois 48 mois 60 mois 72 mois 84 mois…" at bounding box center [924, 525] width 170 height 25
click at [1080, 533] on div "Sauvegarder Viable banks Incomplete 9.99% | 734 € NAI: 1 391,8 € / Limit: >1.00…" at bounding box center [1159, 371] width 267 height 618
click at [1141, 277] on div "Ref. Cost: 4 873,4 €" at bounding box center [1157, 276] width 74 height 10
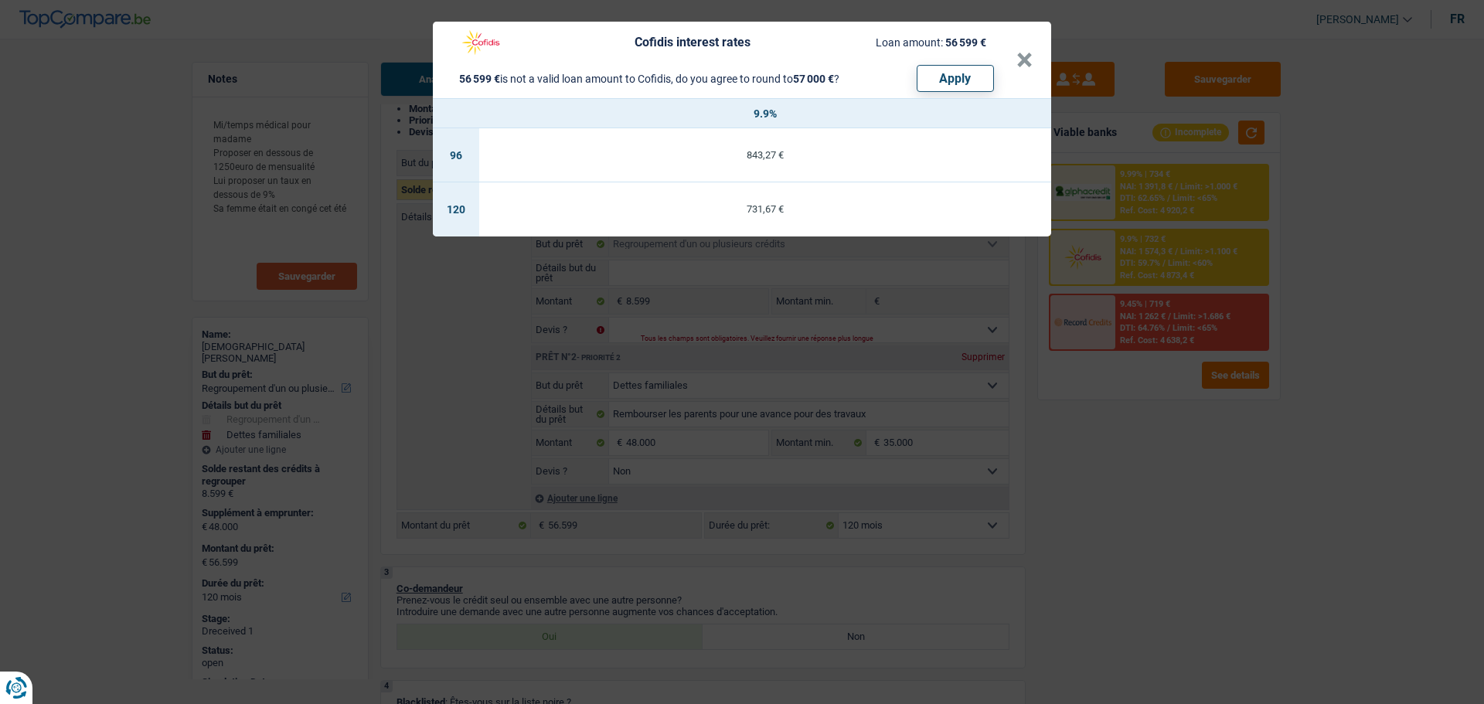
drag, startPoint x: 1148, startPoint y: 143, endPoint x: 1159, endPoint y: 173, distance: 32.0
click at [1148, 158] on div "Cofidis interest rates Loan amount: 56 599 € 56 599 € is not a valid loan amoun…" at bounding box center [742, 352] width 1484 height 704
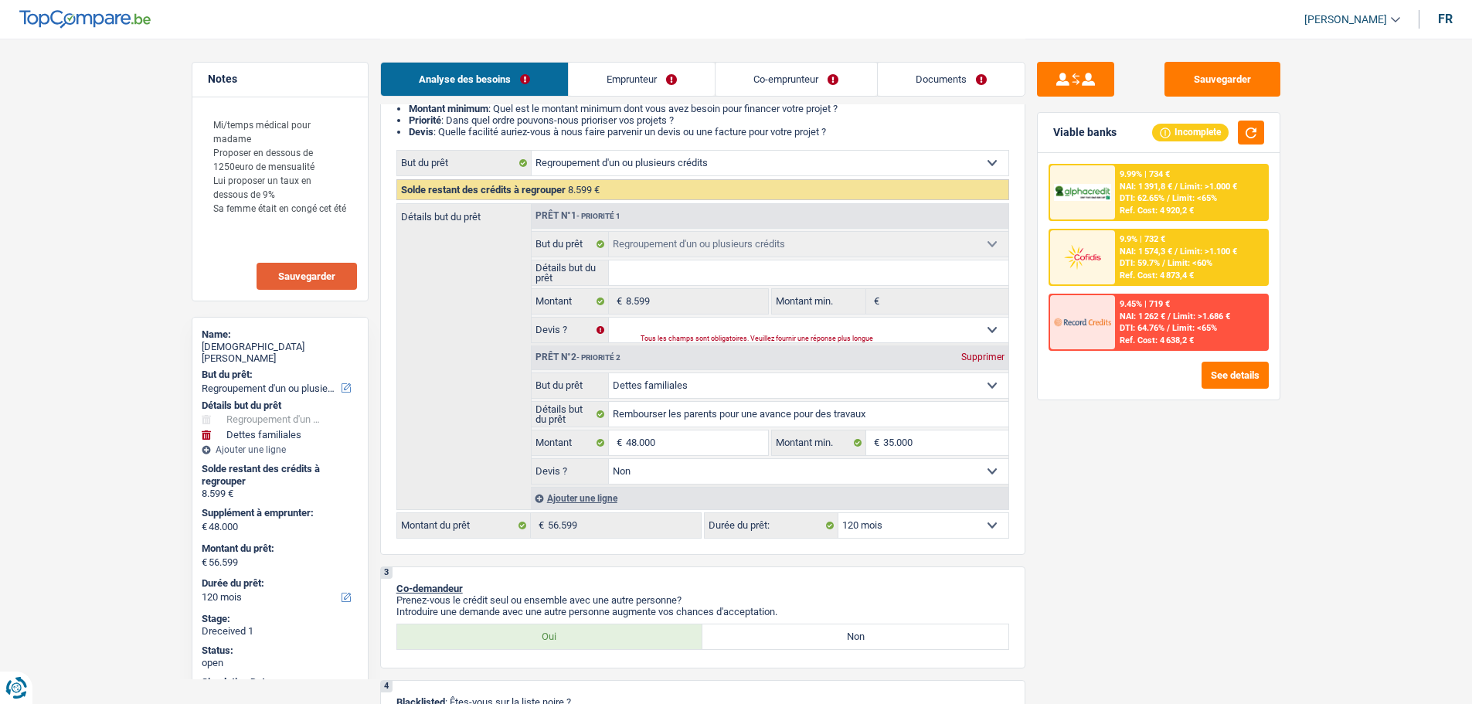
click at [1162, 186] on span "NAI: 1 391,8 €" at bounding box center [1146, 187] width 53 height 10
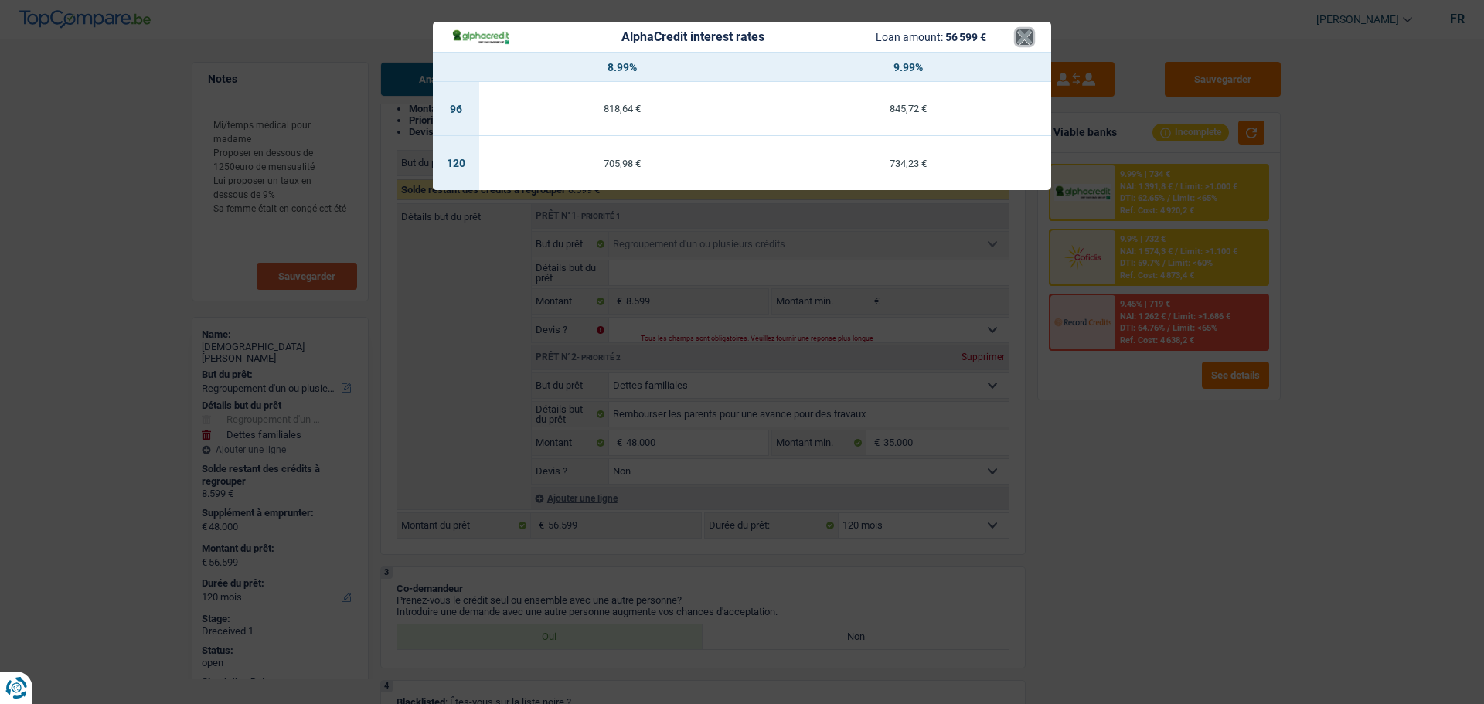
click at [1028, 36] on button "×" at bounding box center [1024, 36] width 16 height 15
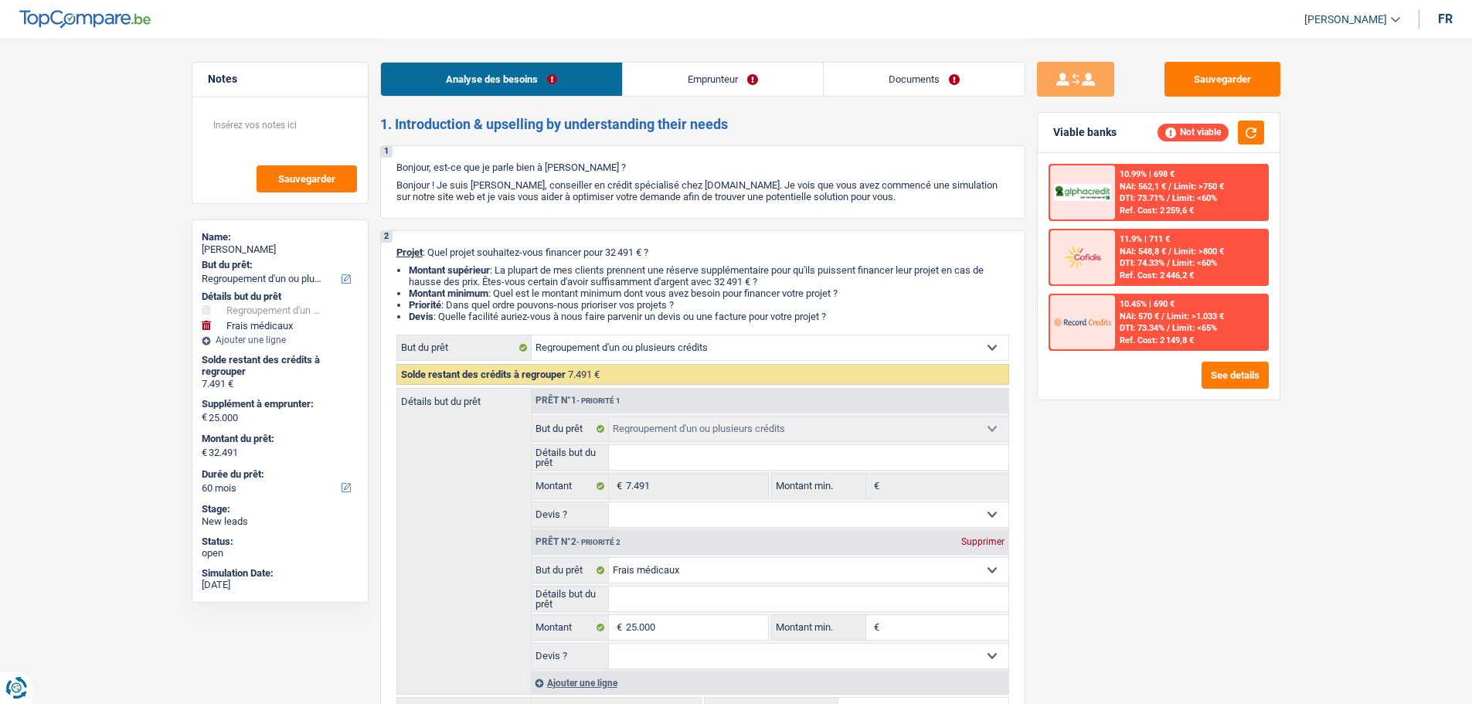
select select "refinancing"
select select "medical"
select select "60"
select select "refinancing"
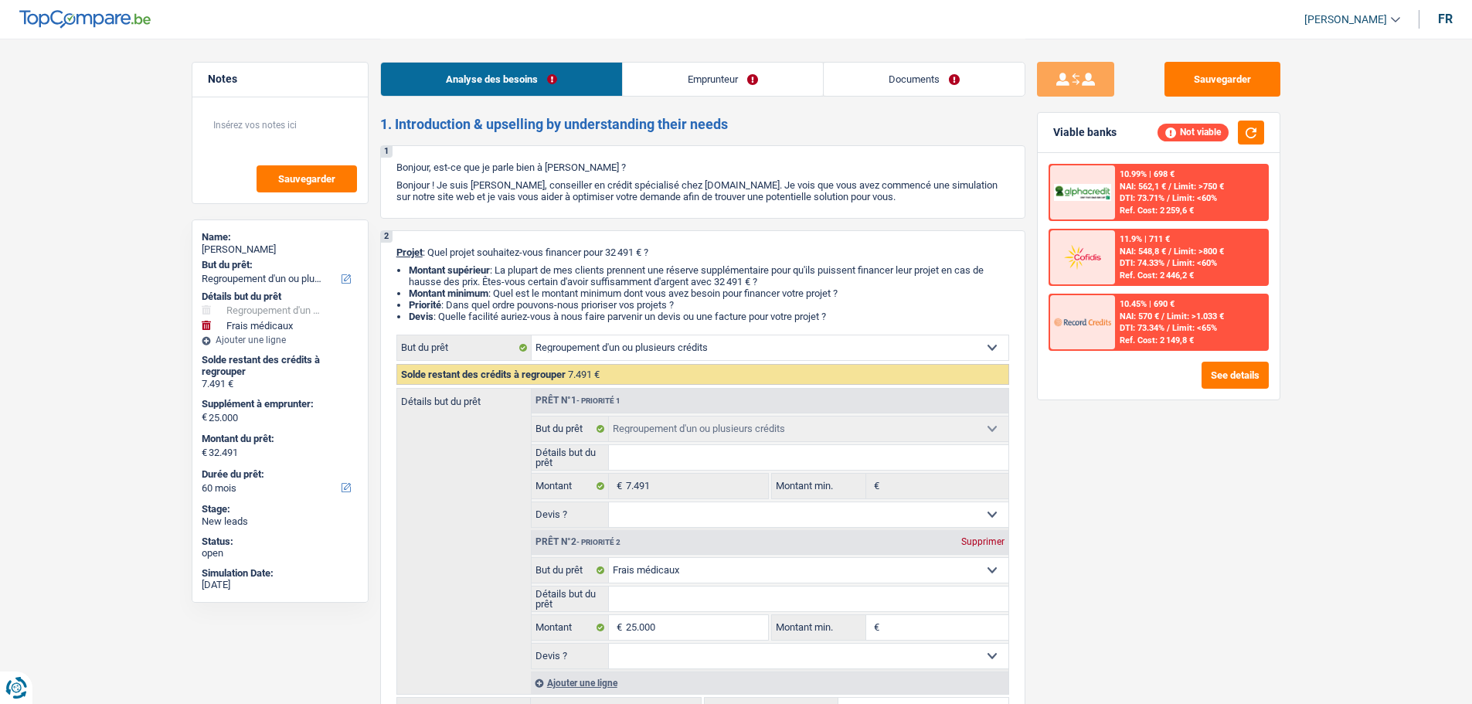
select select "refinancing"
select select "medical"
select select "60"
select select "mutuality"
select select "mutualityIndemnity"
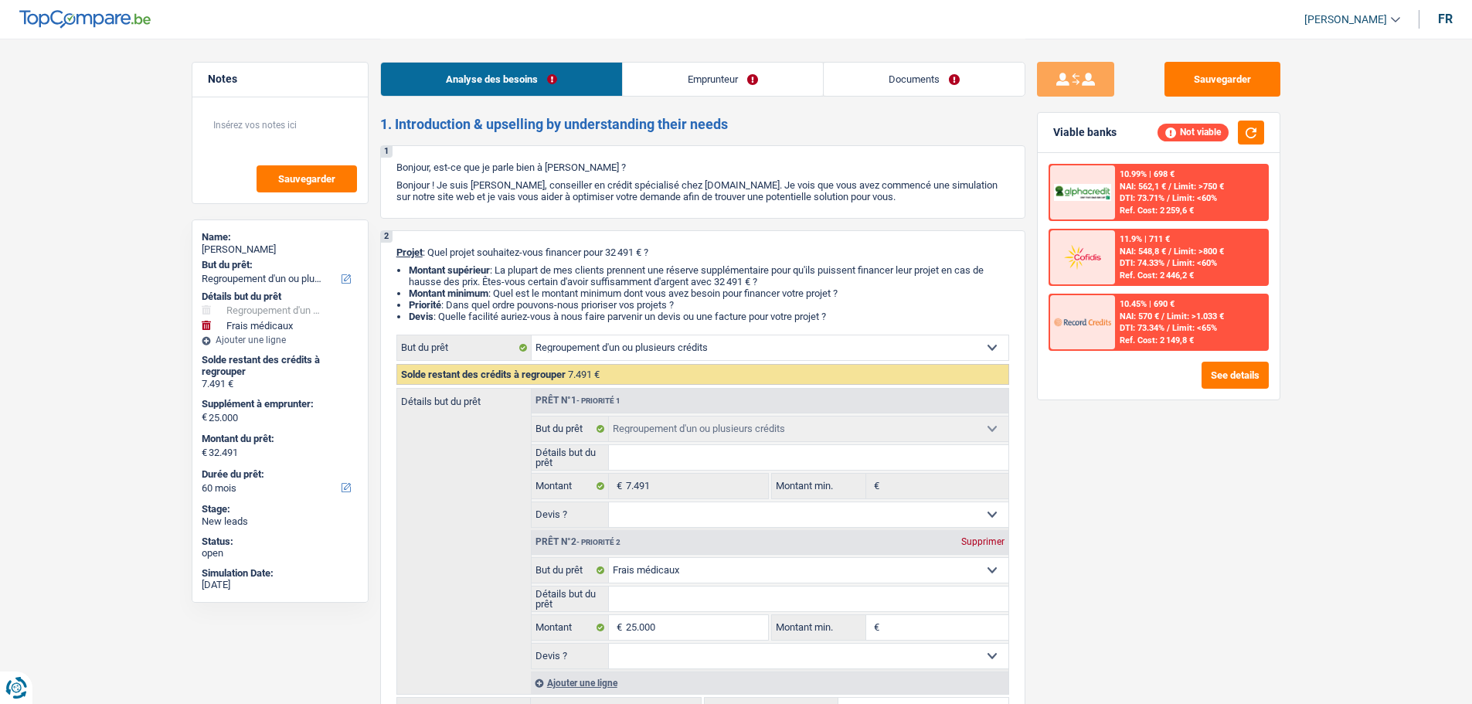
select select "ownerWithMortgage"
select select "mortgage"
select select "300"
select select "renovationLoan"
select select "60"
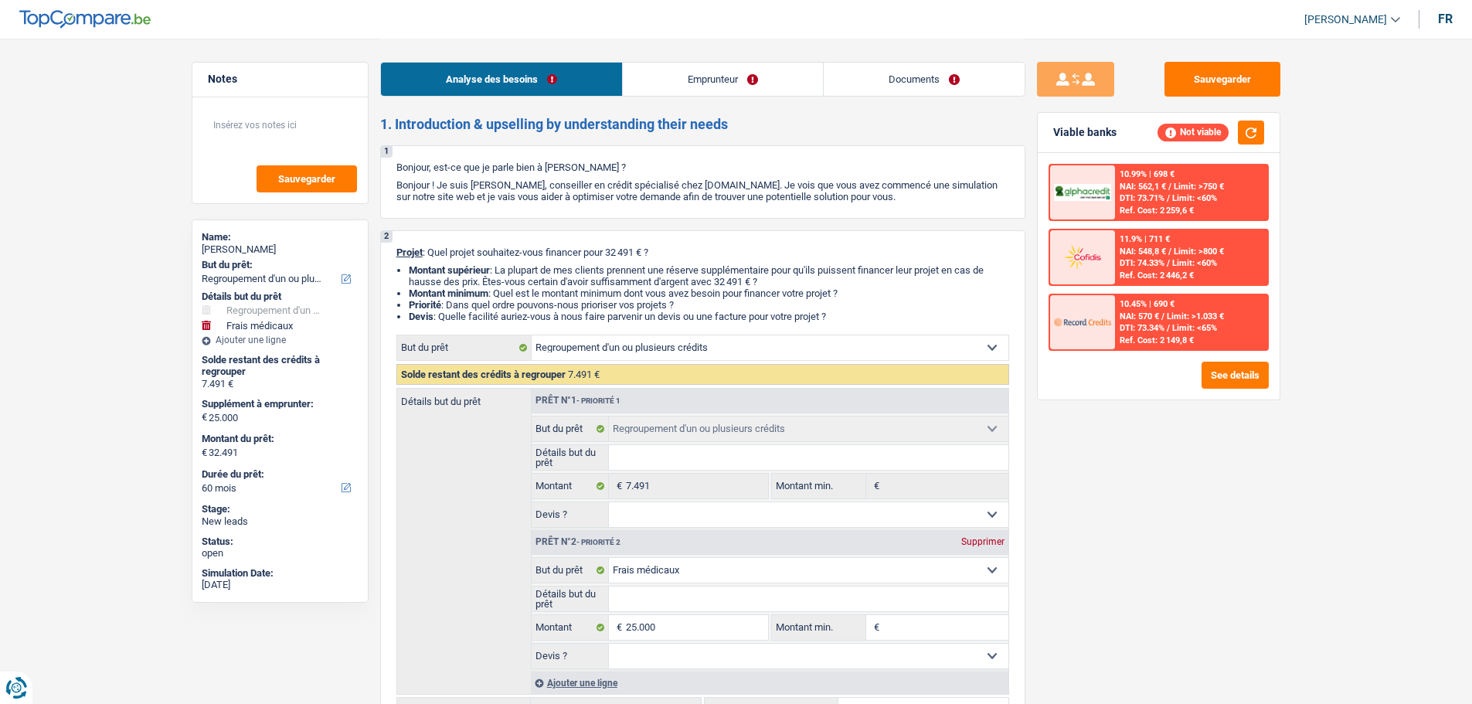
select select "refinancing"
select select "medical"
select select "60"
click at [747, 92] on link "Emprunteur" at bounding box center [723, 79] width 200 height 33
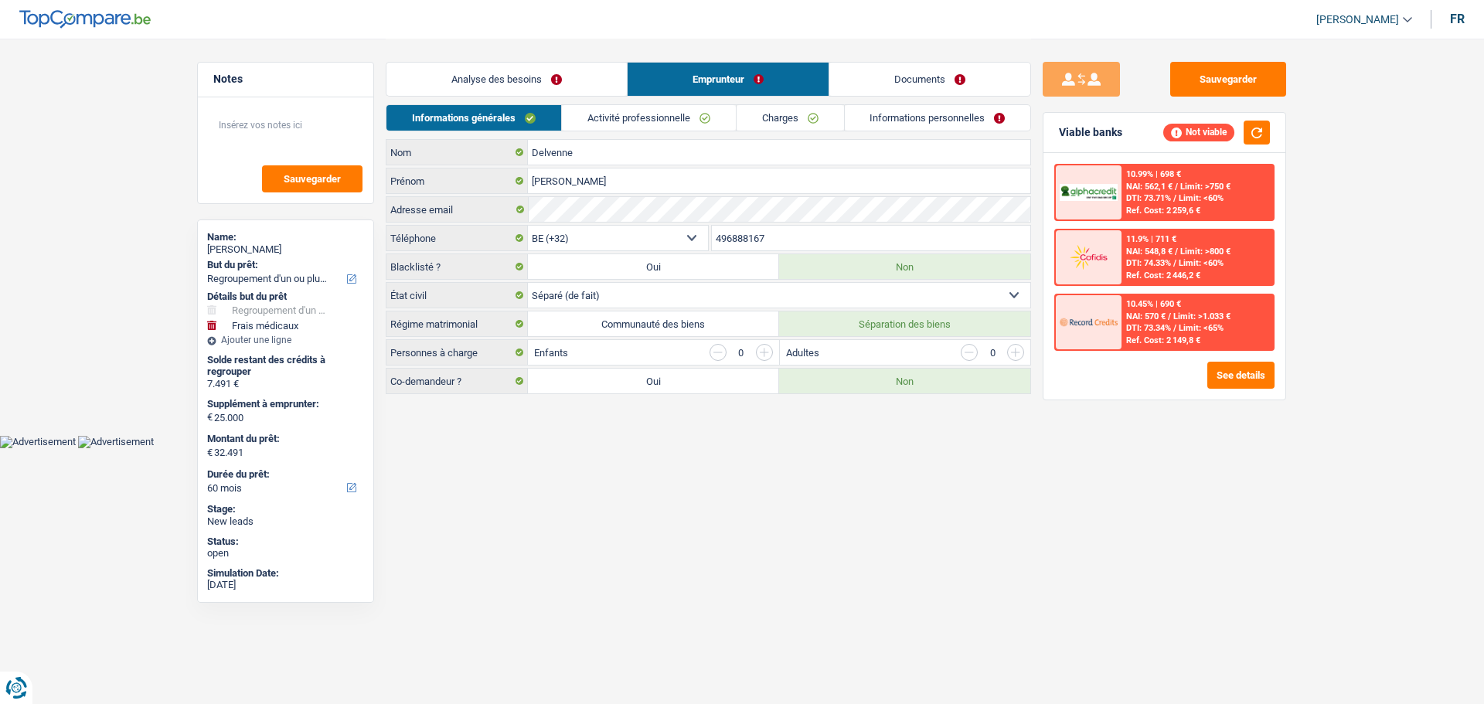
click at [718, 121] on link "Activité professionnelle" at bounding box center [649, 118] width 174 height 26
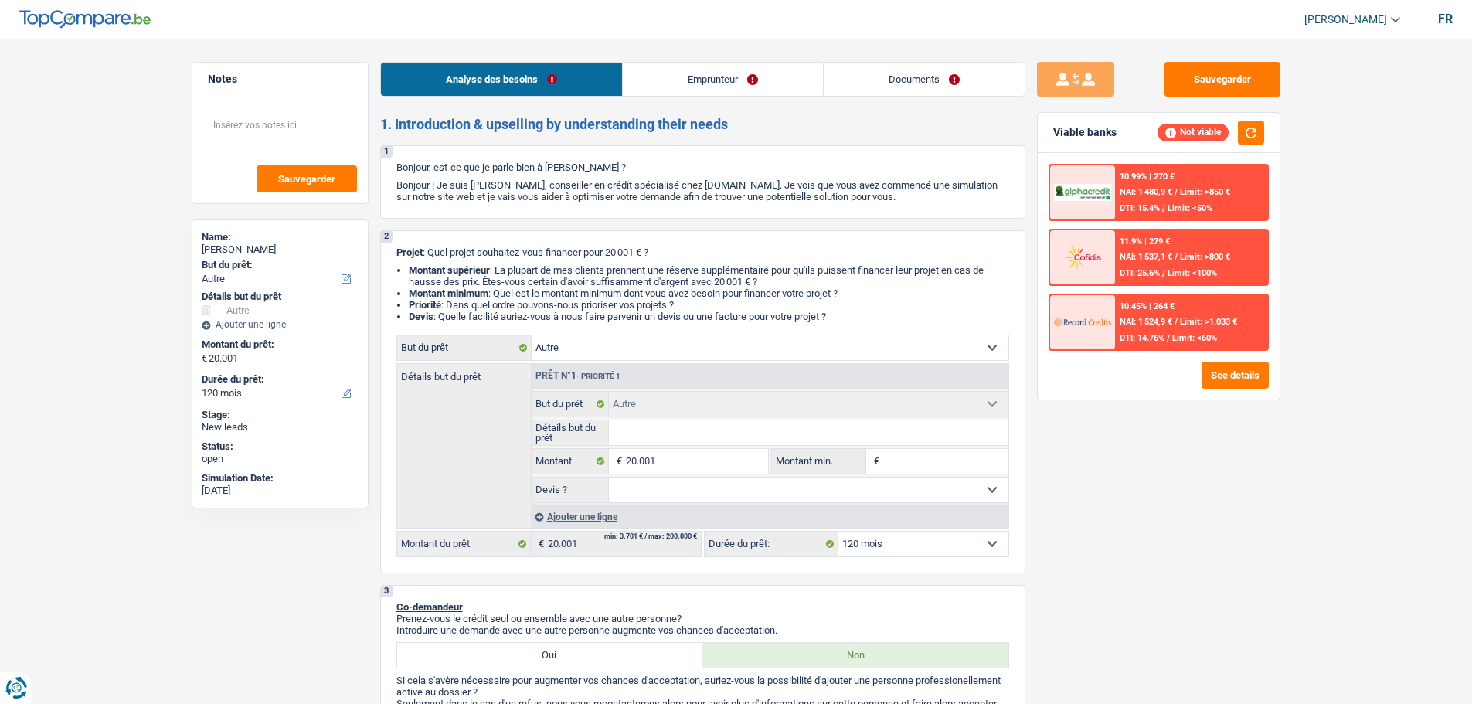
select select "other"
select select "120"
select select "other"
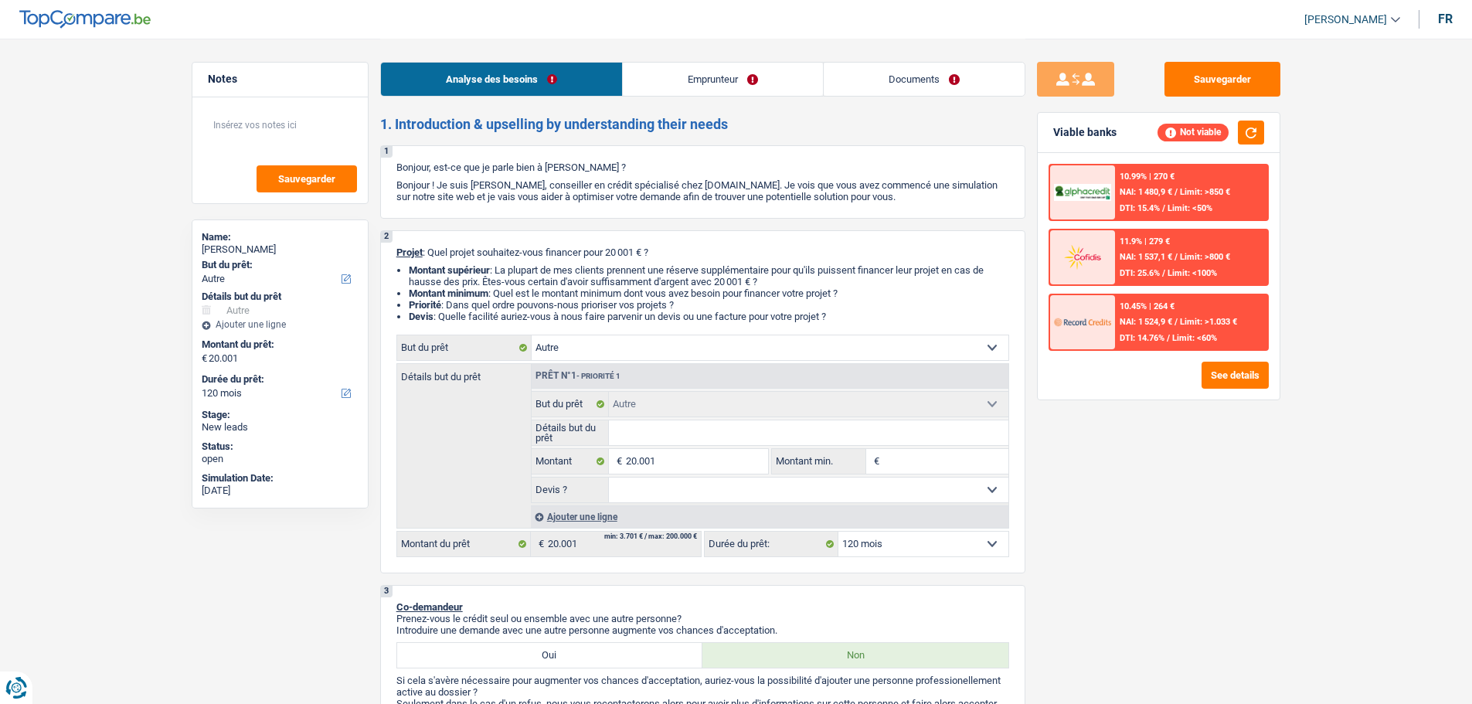
select select "120"
select select "publicEmployee"
select select "familyAllowances"
select select "netSalary"
select select "mealVouchers"
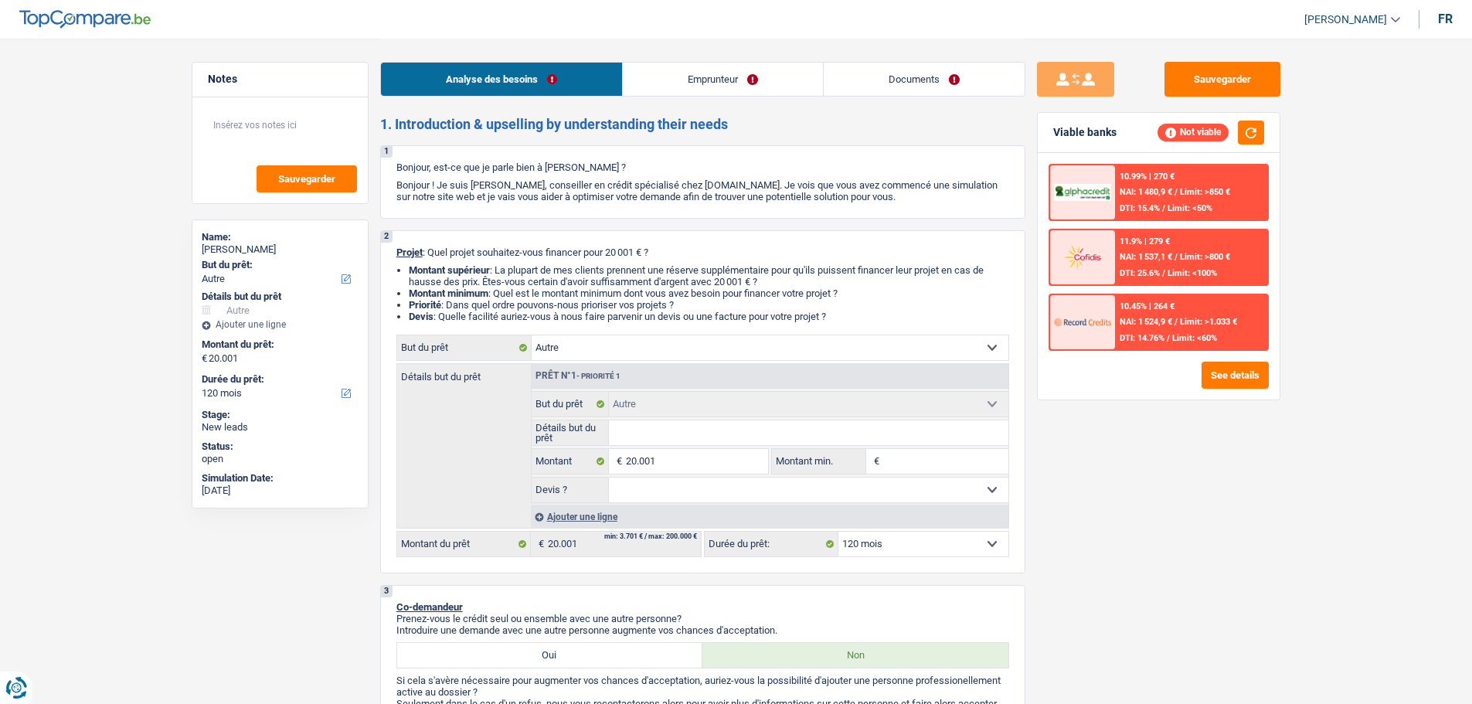
select select "liveWithParents"
select select "other"
select select "120"
drag, startPoint x: 747, startPoint y: 71, endPoint x: 747, endPoint y: 80, distance: 9.3
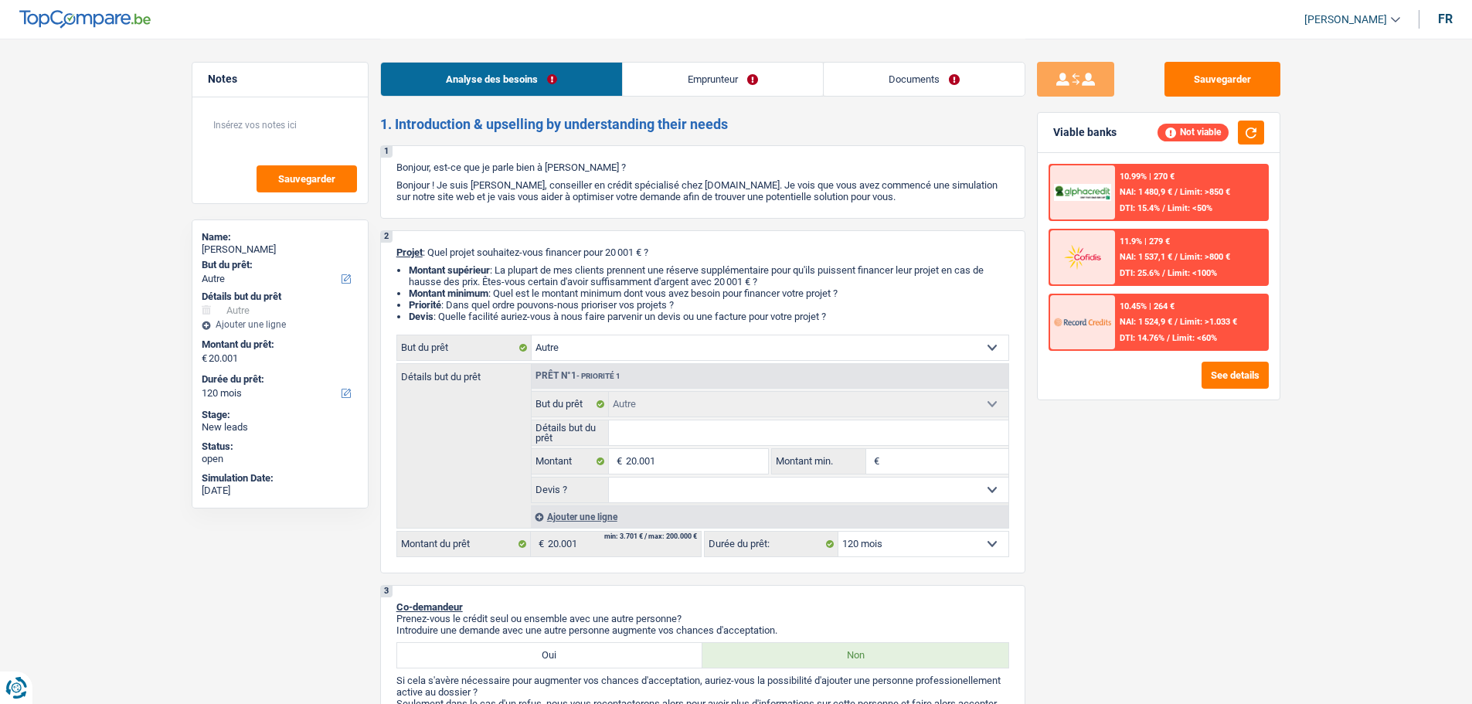
click at [747, 71] on link "Emprunteur" at bounding box center [723, 79] width 200 height 33
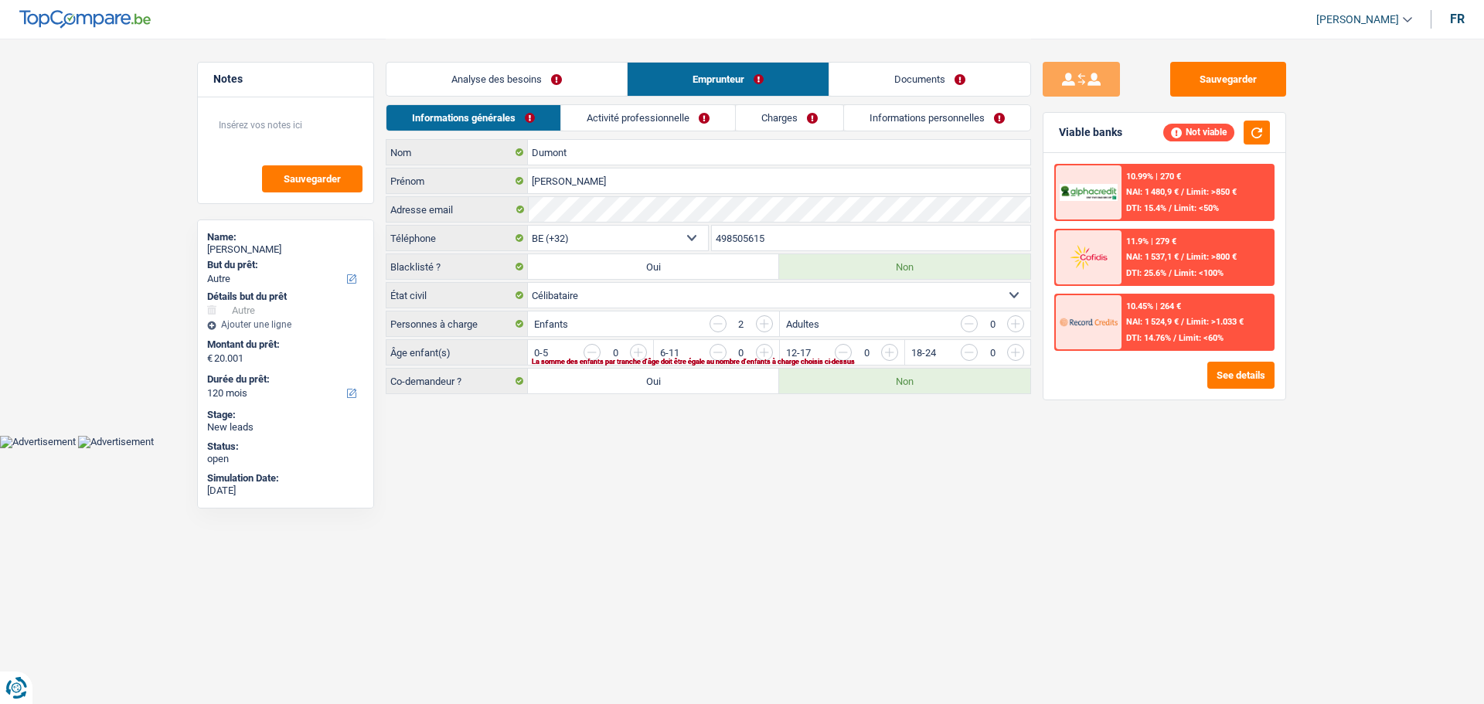
click at [630, 114] on link "Activité professionnelle" at bounding box center [648, 118] width 174 height 26
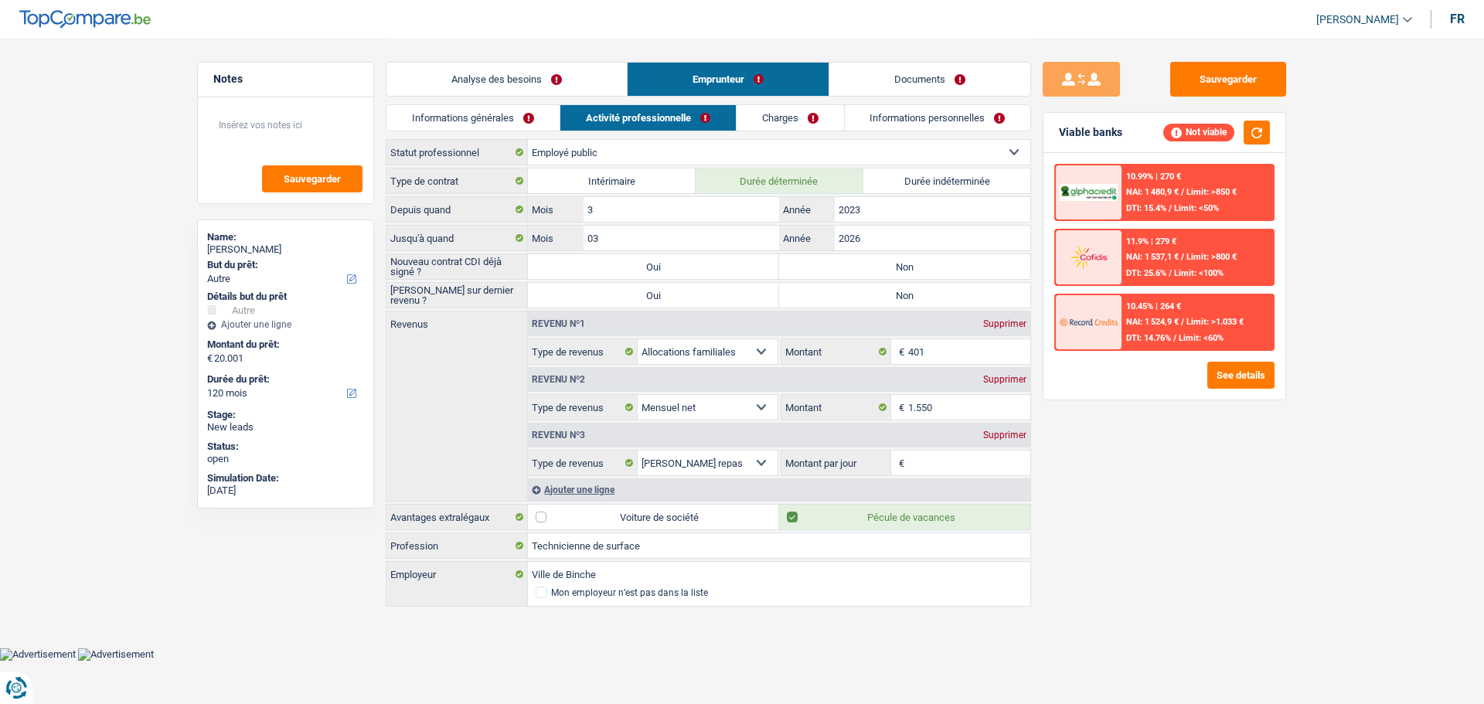
click at [768, 125] on link "Charges" at bounding box center [790, 118] width 107 height 26
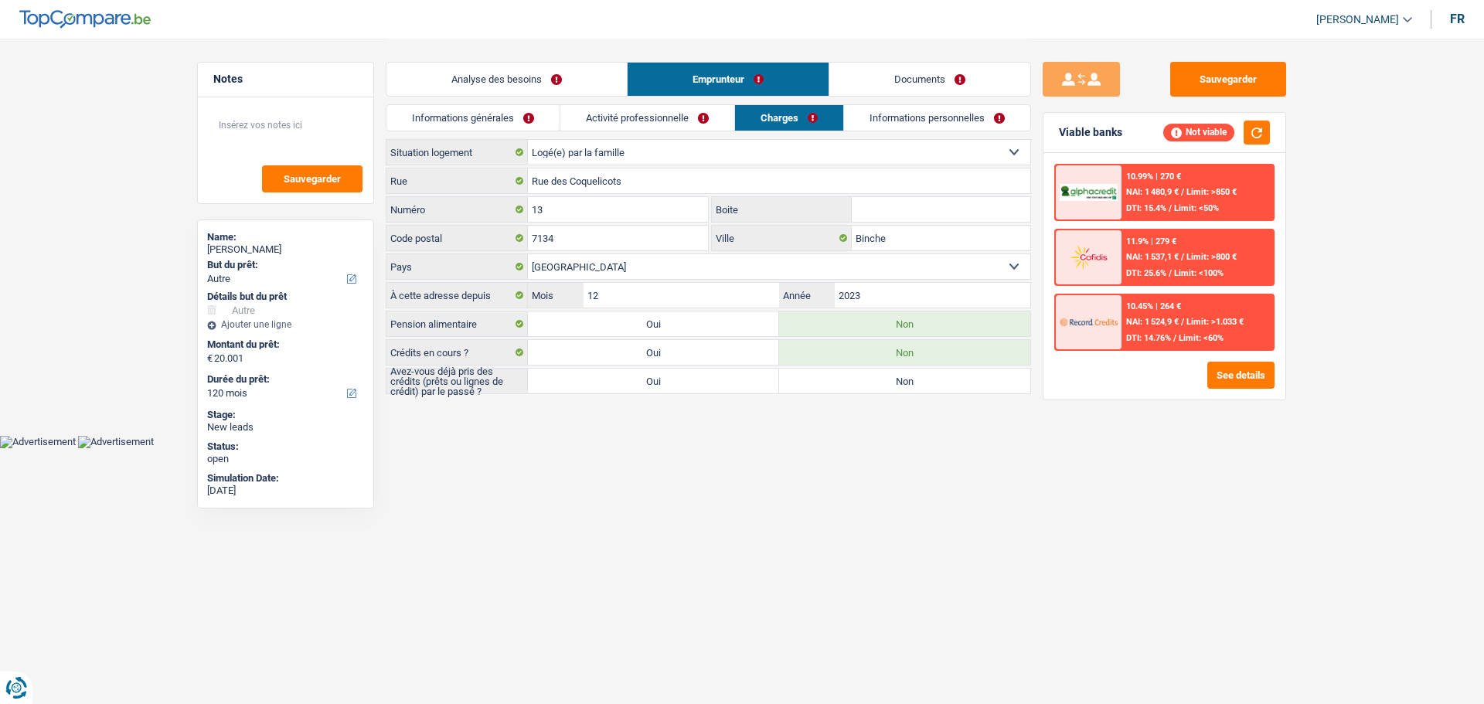
click at [668, 114] on link "Activité professionnelle" at bounding box center [647, 118] width 174 height 26
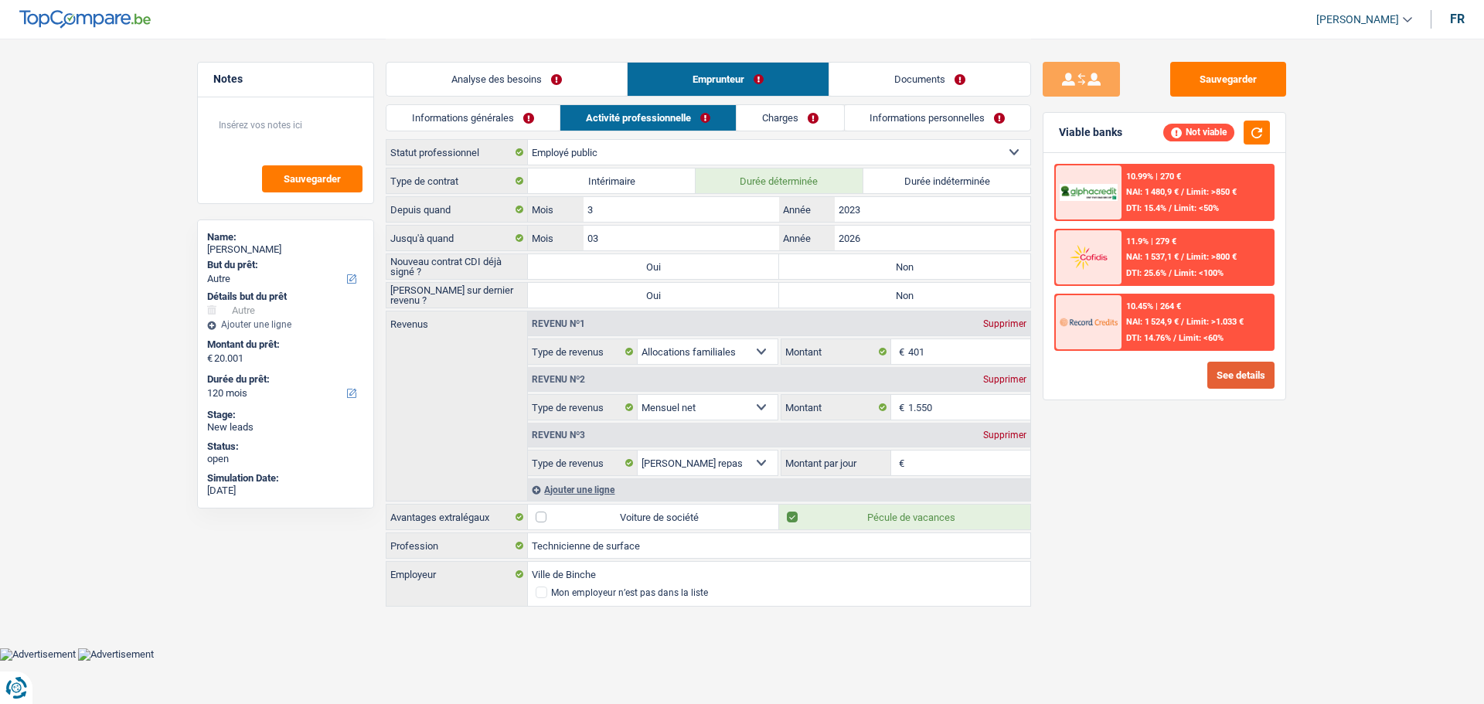
click at [1247, 366] on button "See details" at bounding box center [1240, 375] width 67 height 27
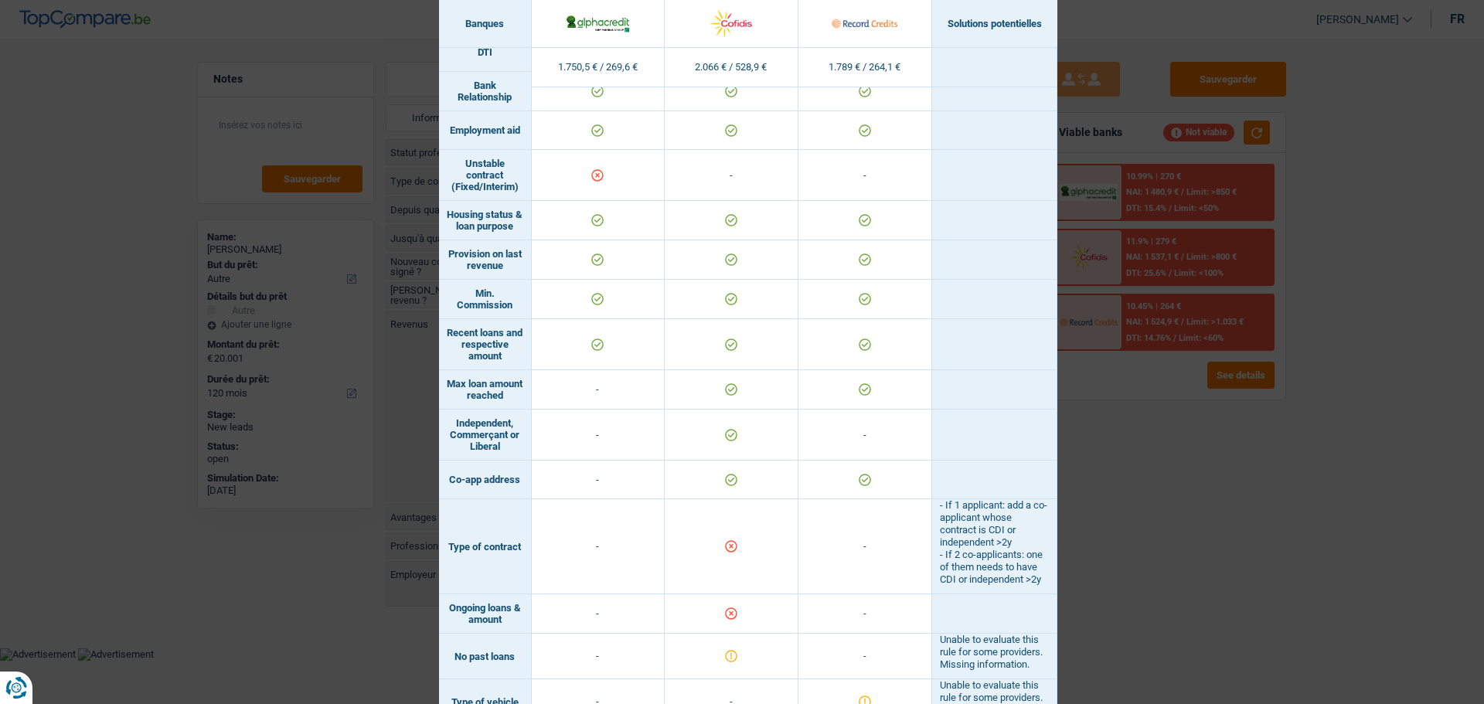
scroll to position [865, 0]
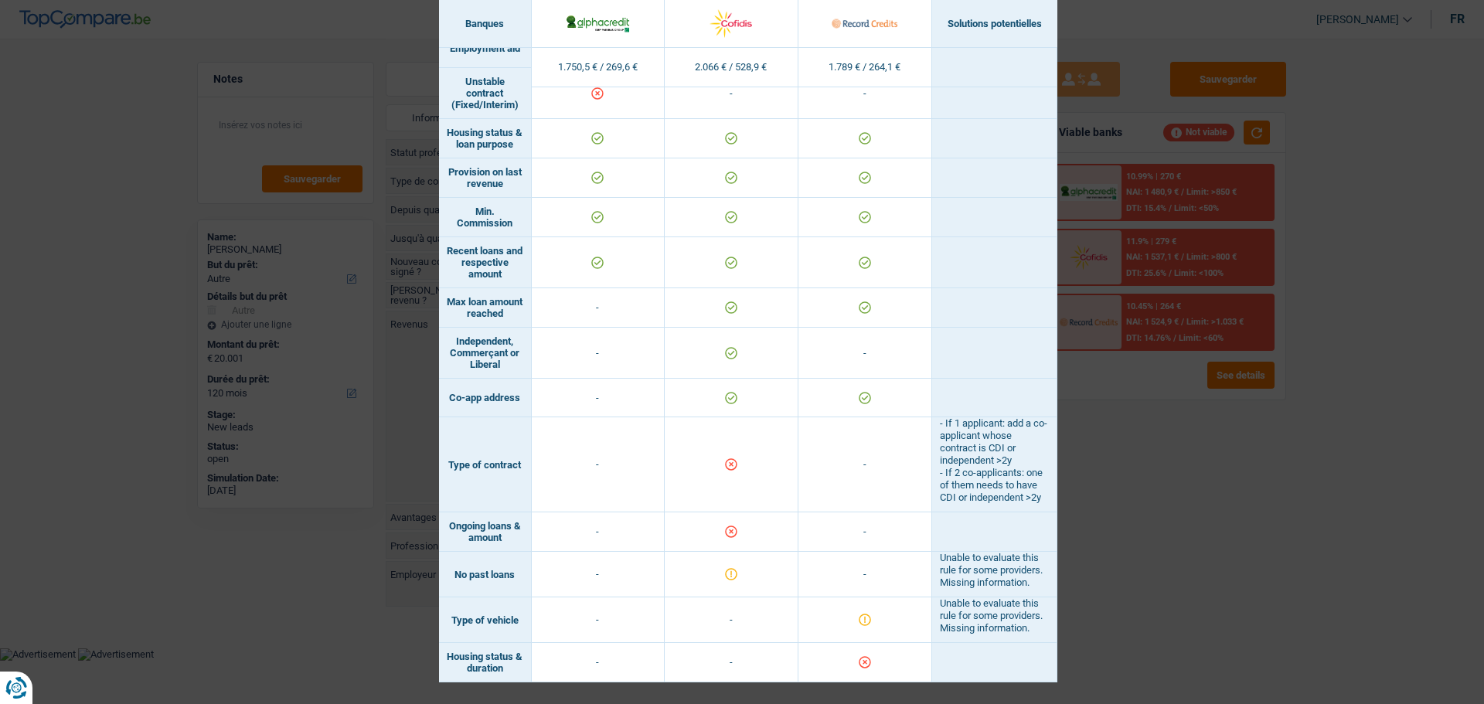
click at [1228, 529] on div "Banks conditions × Banques Solutions potentielles Revenus / Charges 1.750,5 € /…" at bounding box center [742, 352] width 1484 height 704
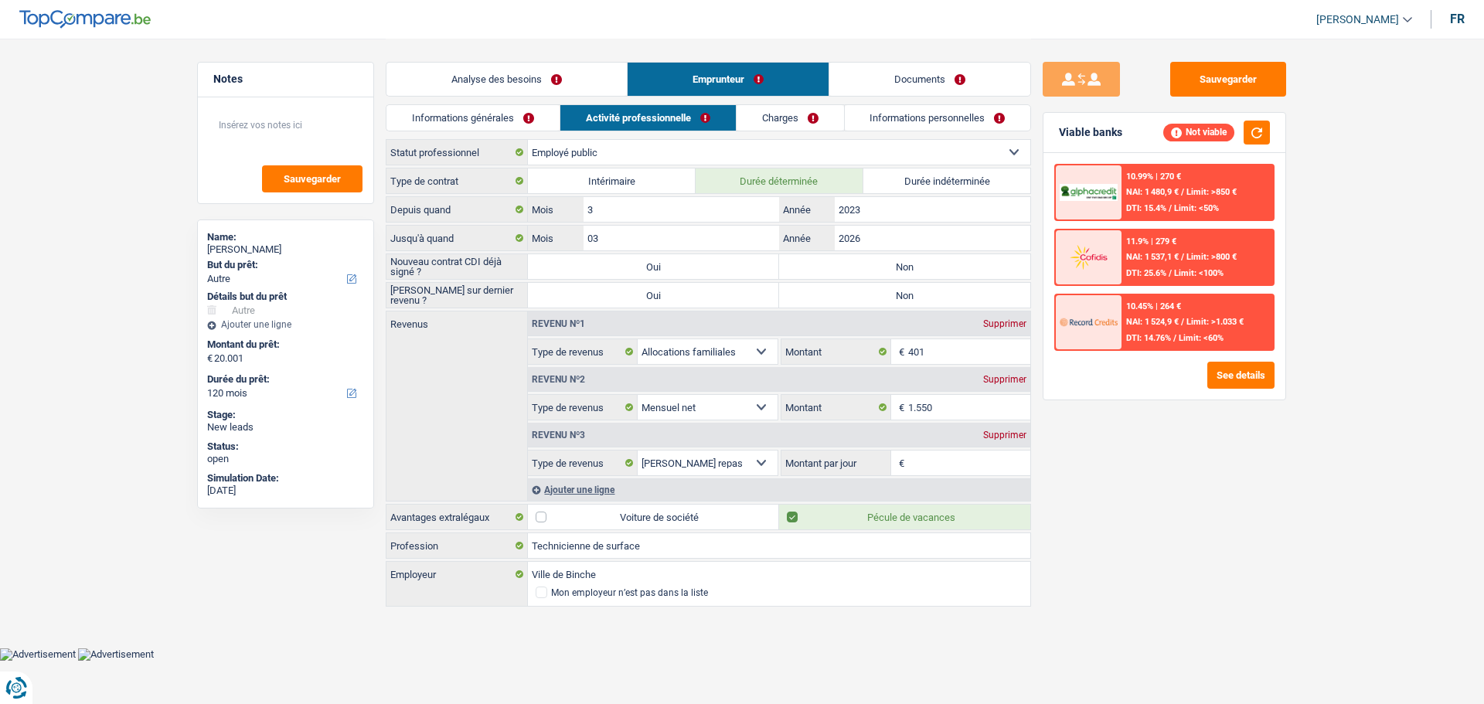
click at [764, 123] on link "Charges" at bounding box center [790, 118] width 107 height 26
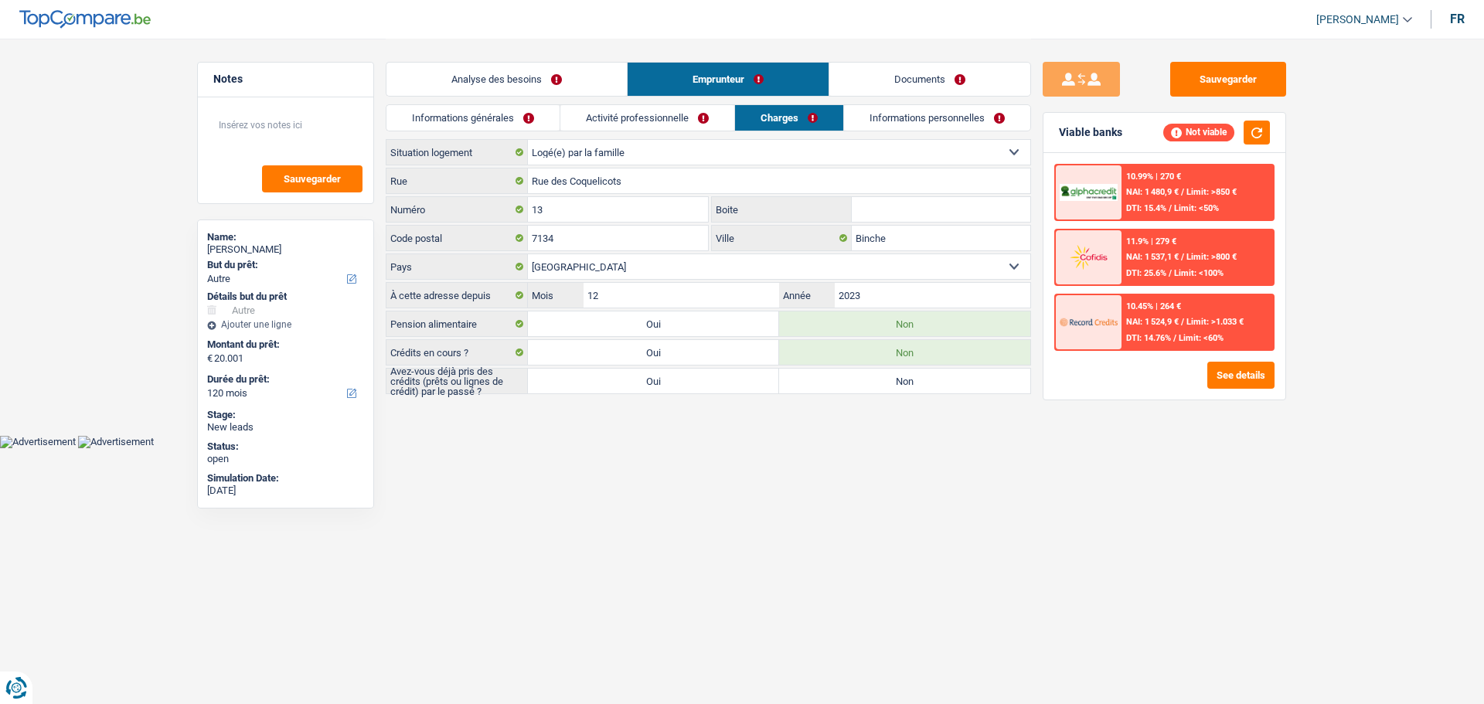
click at [749, 377] on label "Oui" at bounding box center [653, 381] width 251 height 25
click at [749, 377] on input "Oui" at bounding box center [653, 381] width 251 height 25
radio input "true"
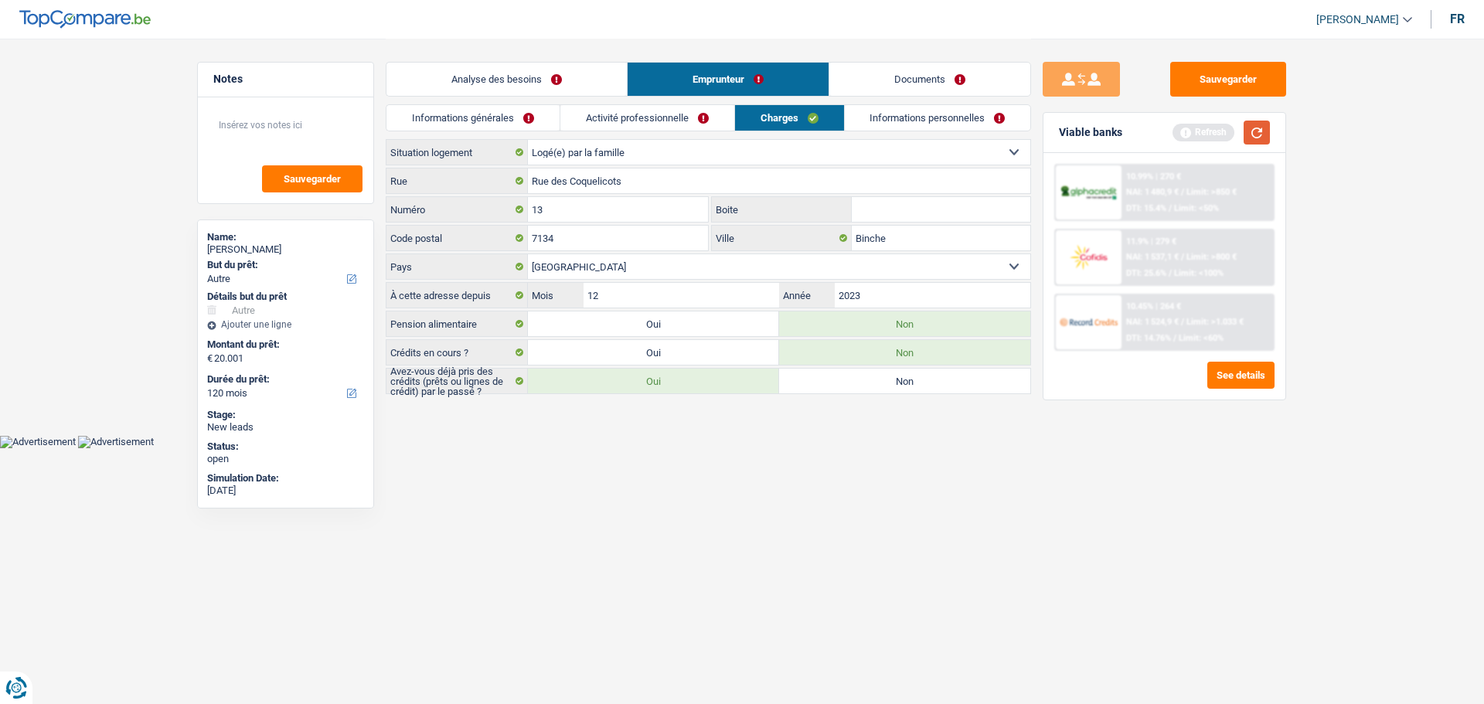
click at [1248, 128] on button "button" at bounding box center [1257, 133] width 26 height 24
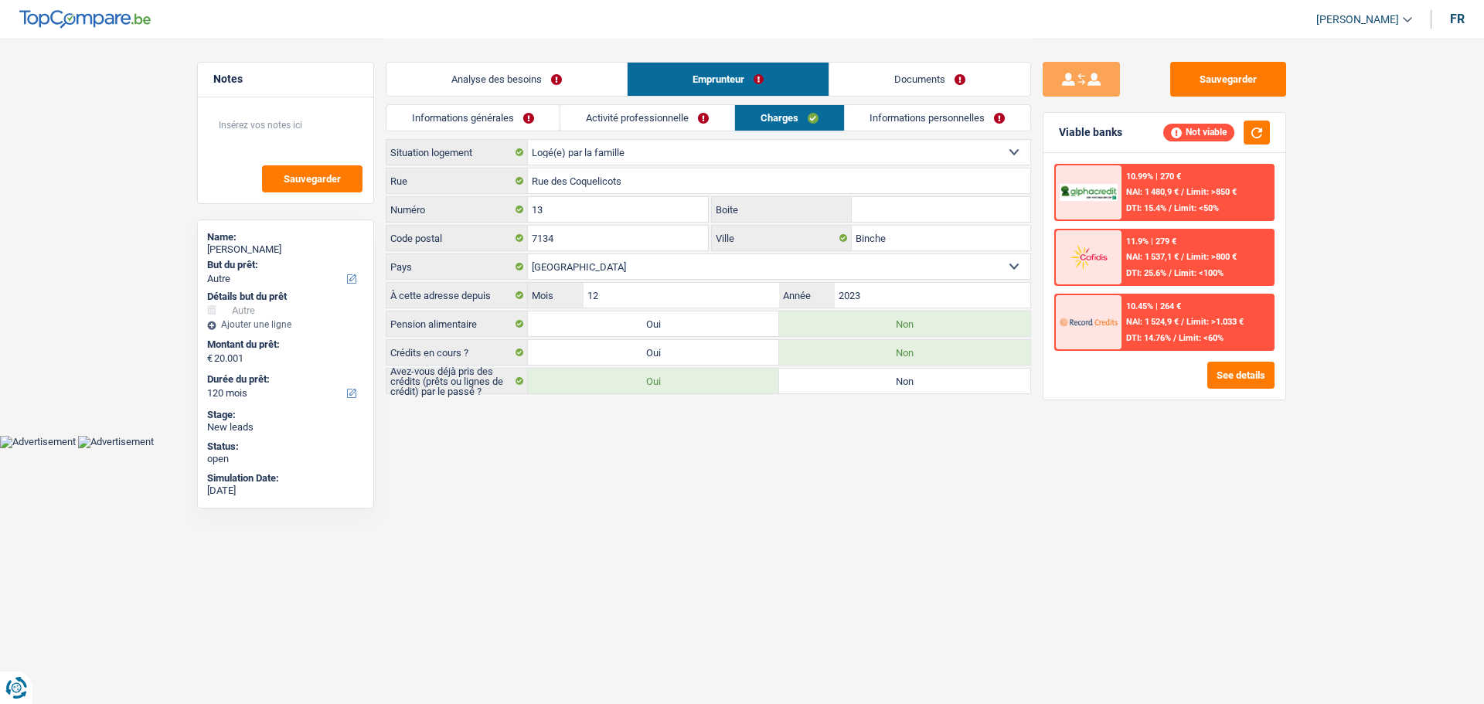
click at [538, 73] on link "Analyse des besoins" at bounding box center [506, 79] width 240 height 33
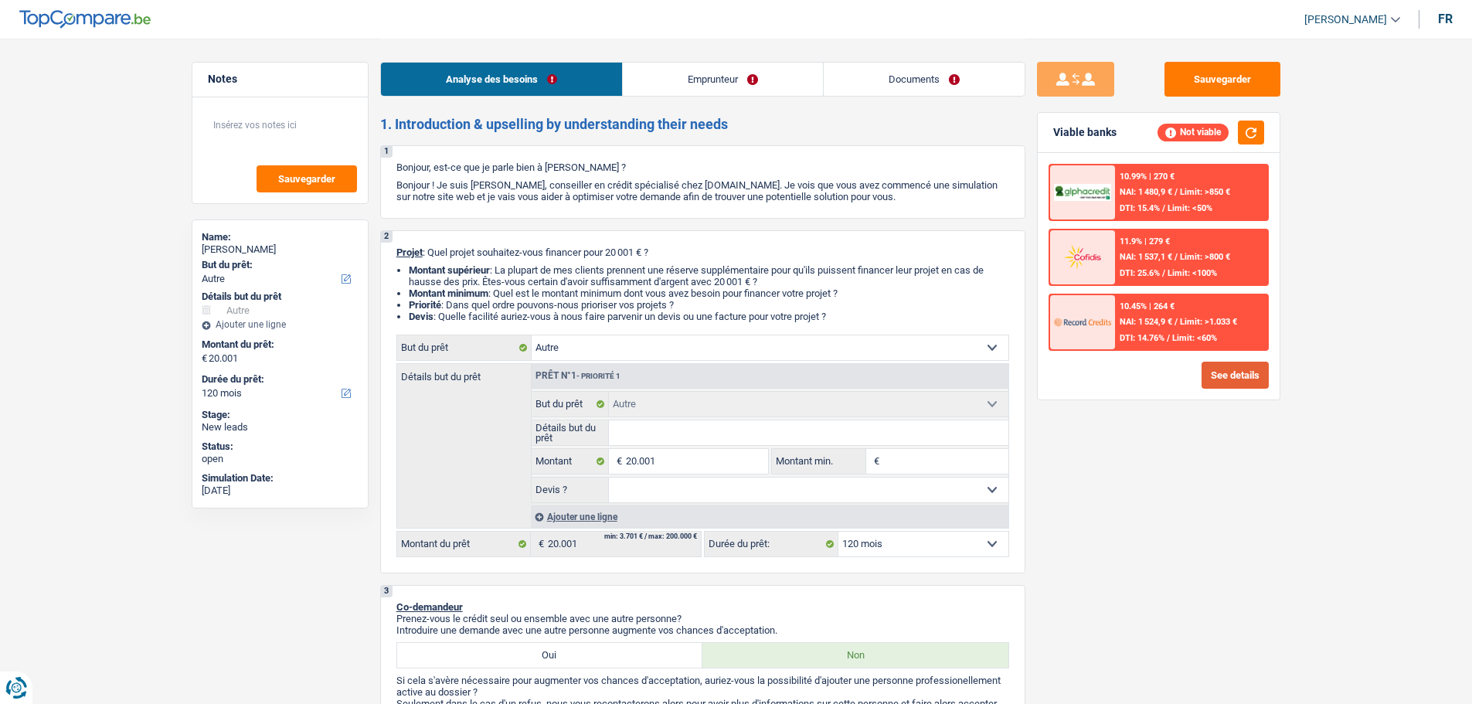
click at [1230, 382] on button "See details" at bounding box center [1235, 375] width 67 height 27
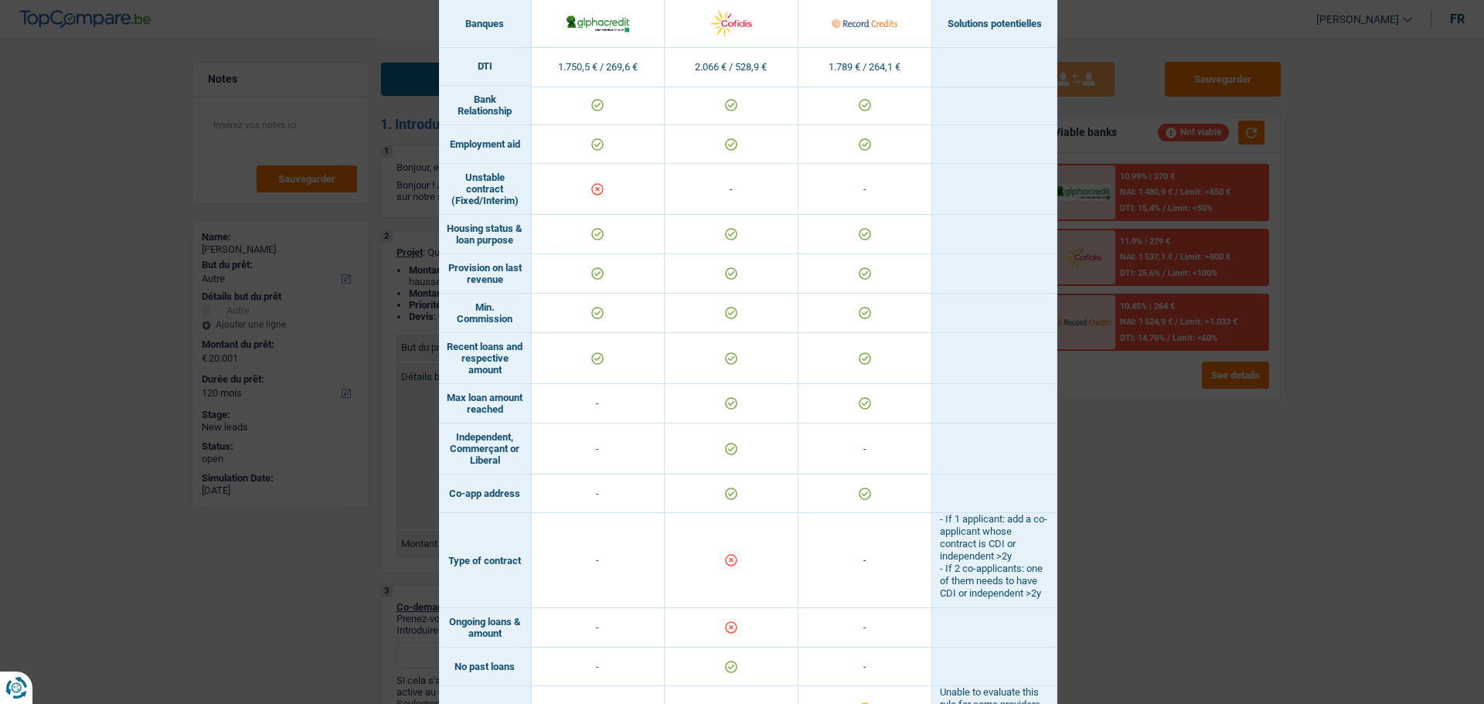
scroll to position [846, 0]
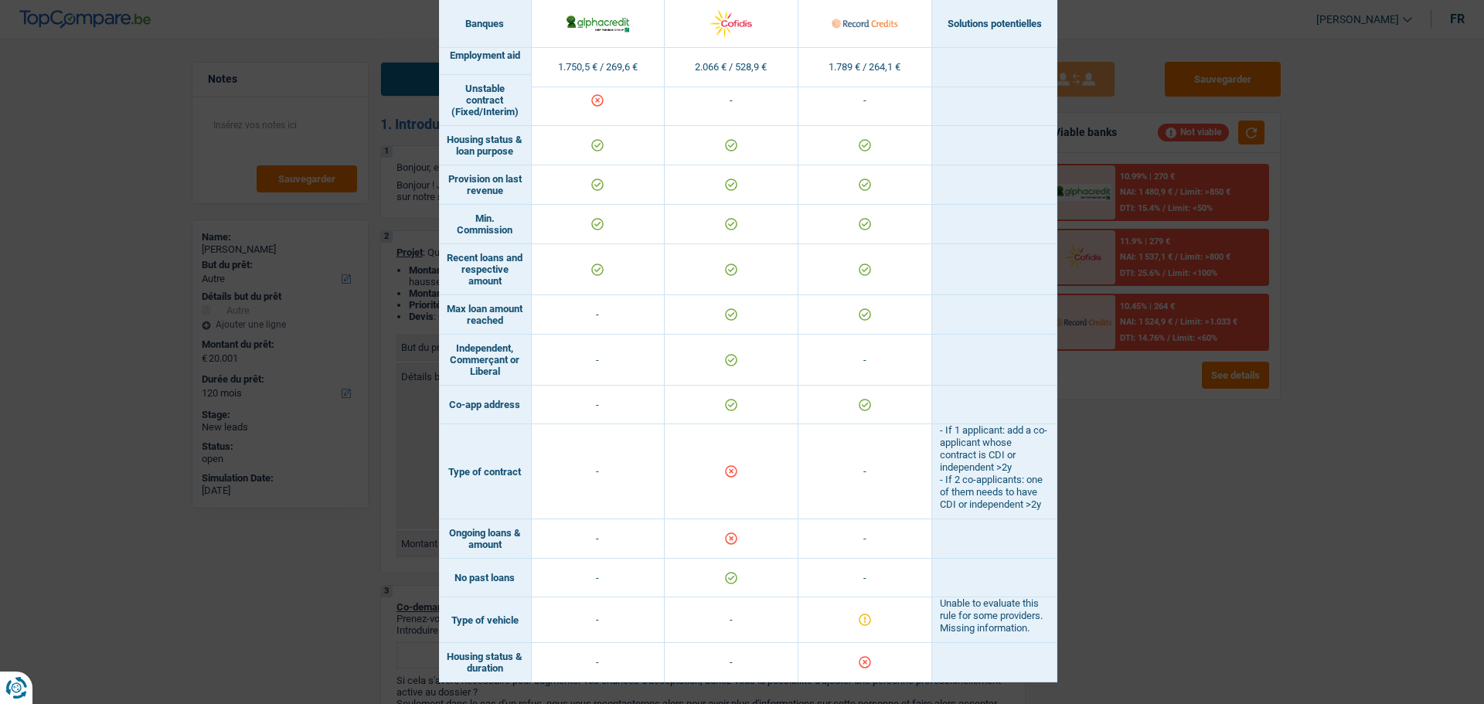
click at [1295, 482] on div "Banks conditions × Banques Solutions potentielles Revenus / Charges 1.750,5 € /…" at bounding box center [742, 352] width 1484 height 704
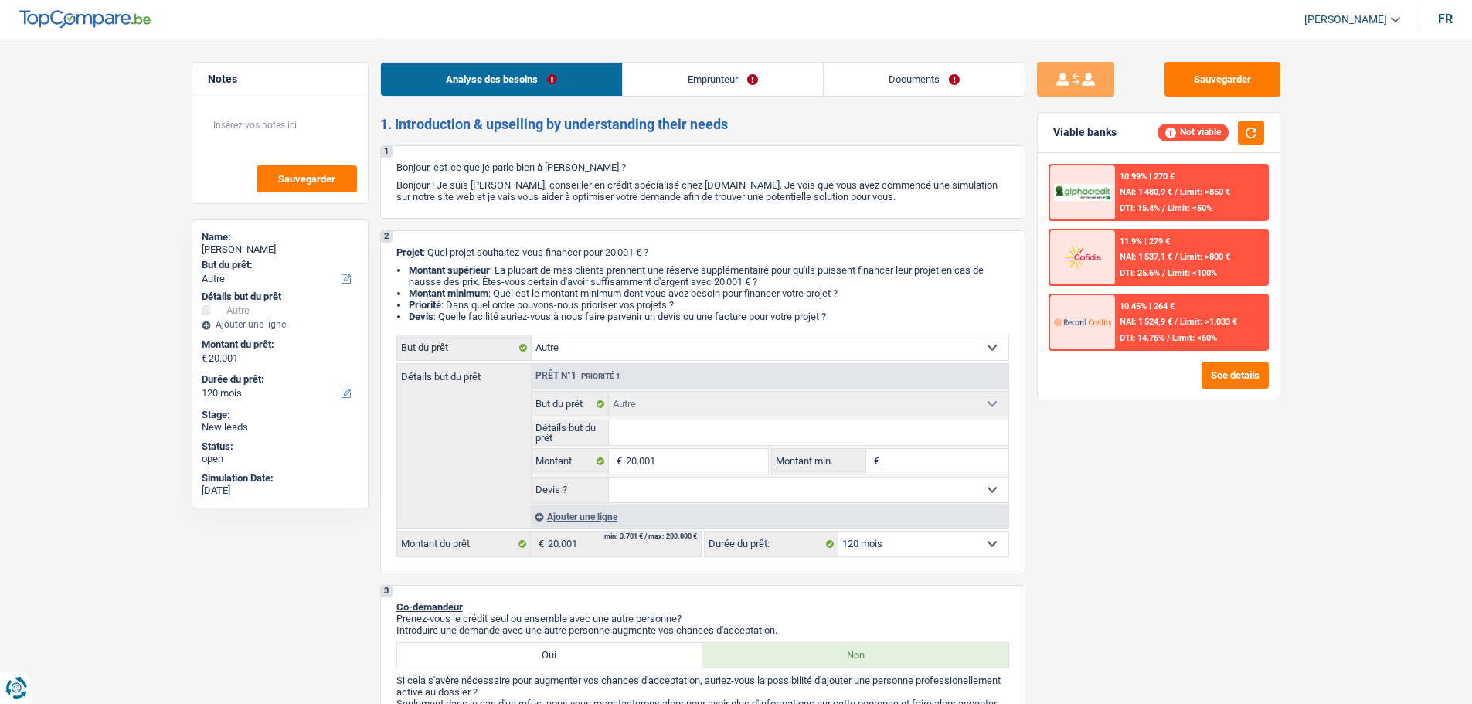
click at [722, 74] on link "Emprunteur" at bounding box center [723, 79] width 200 height 33
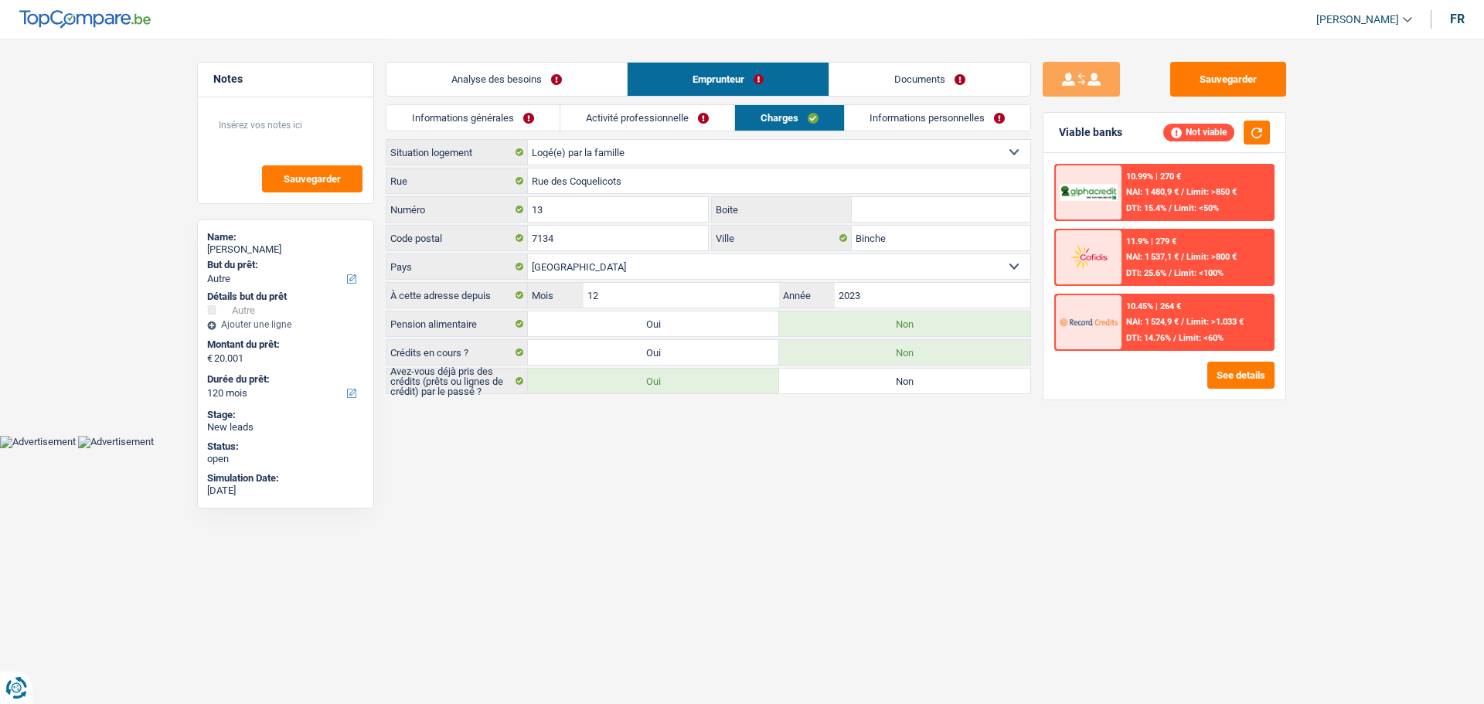
click at [644, 109] on link "Activité professionnelle" at bounding box center [647, 118] width 174 height 26
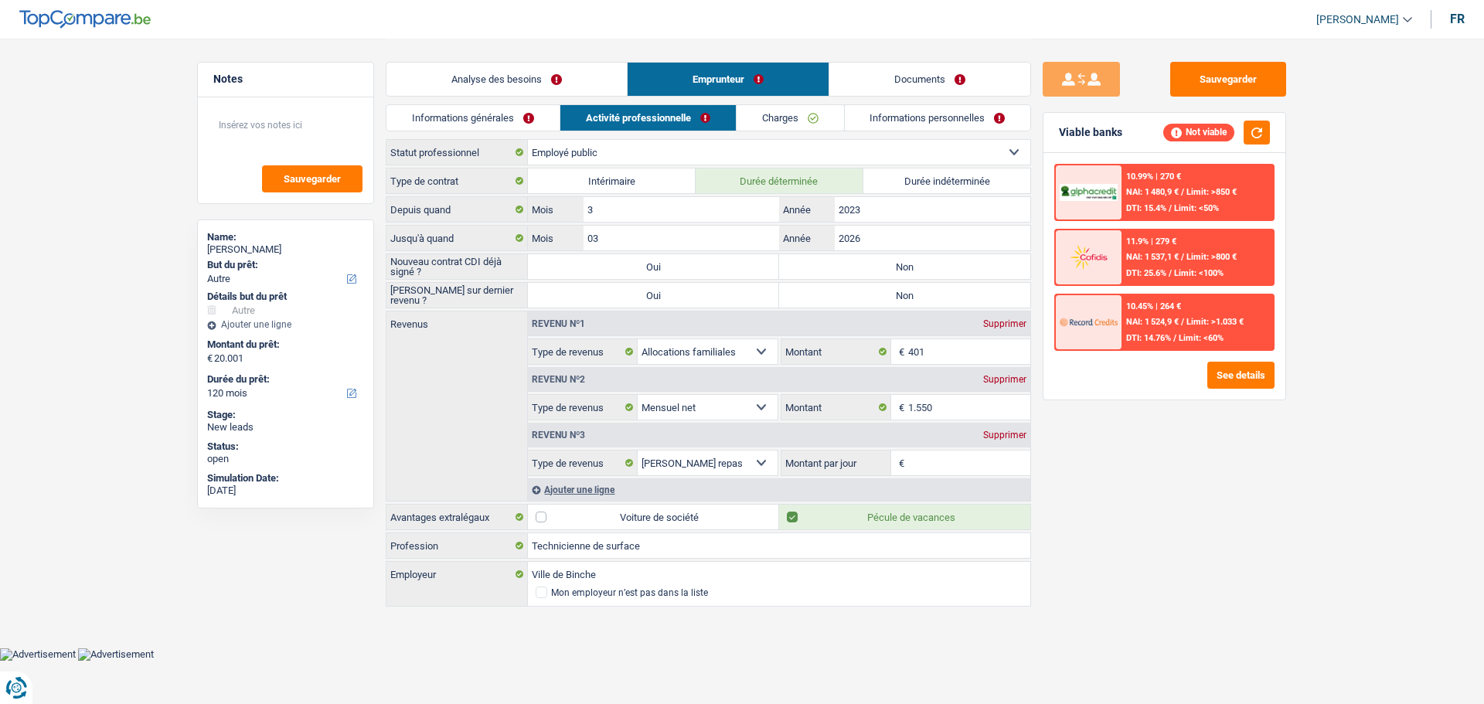
click at [629, 270] on label "Oui" at bounding box center [653, 266] width 251 height 25
click at [629, 270] on input "Oui" at bounding box center [653, 266] width 251 height 25
radio input "true"
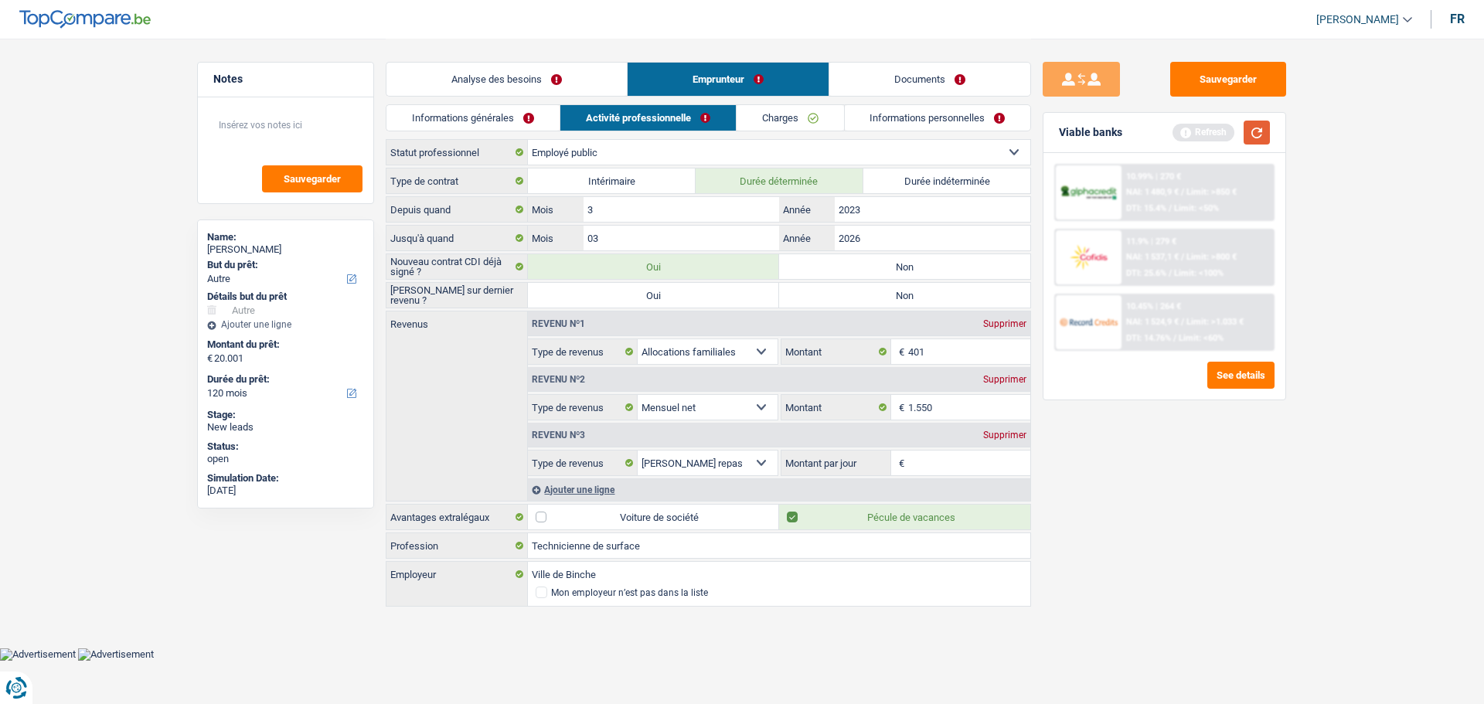
click at [1247, 133] on button "button" at bounding box center [1257, 133] width 26 height 24
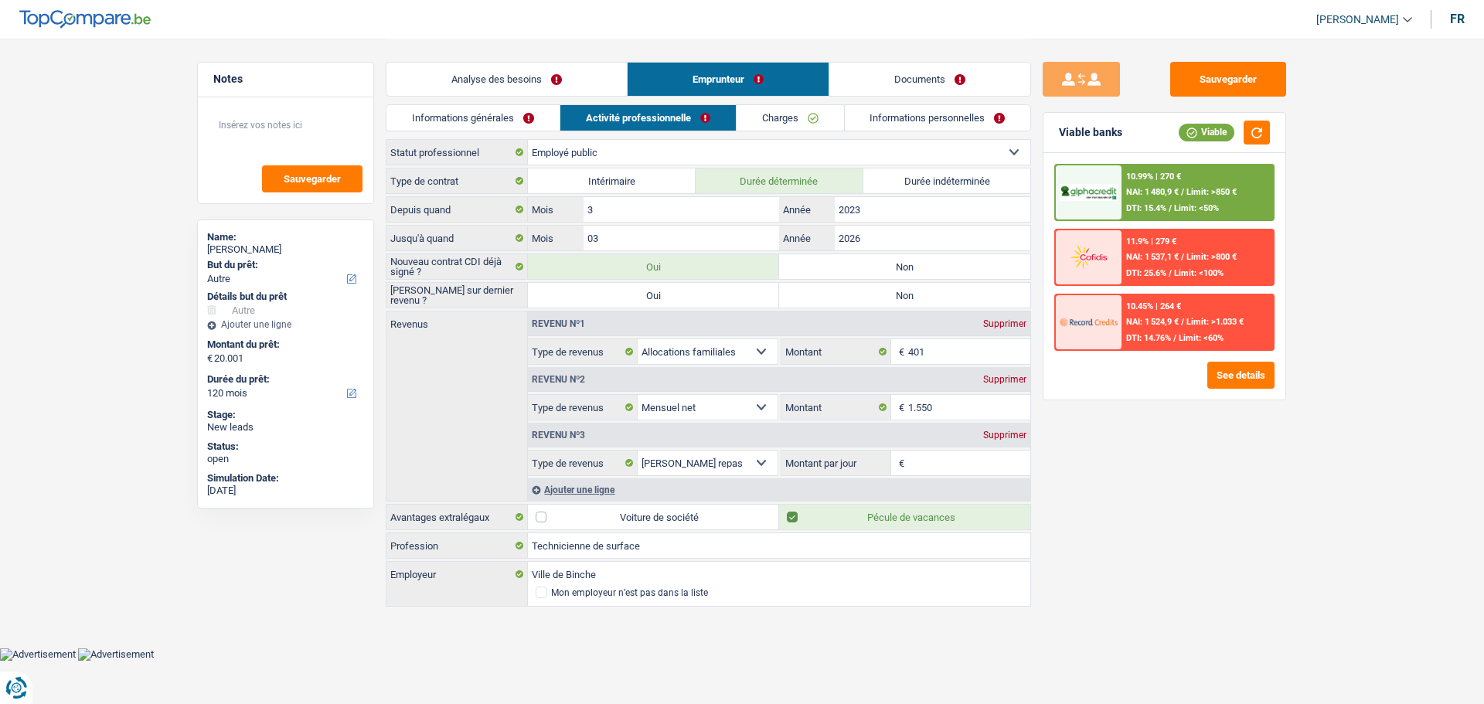
click at [998, 438] on div "Supprimer" at bounding box center [1004, 434] width 51 height 9
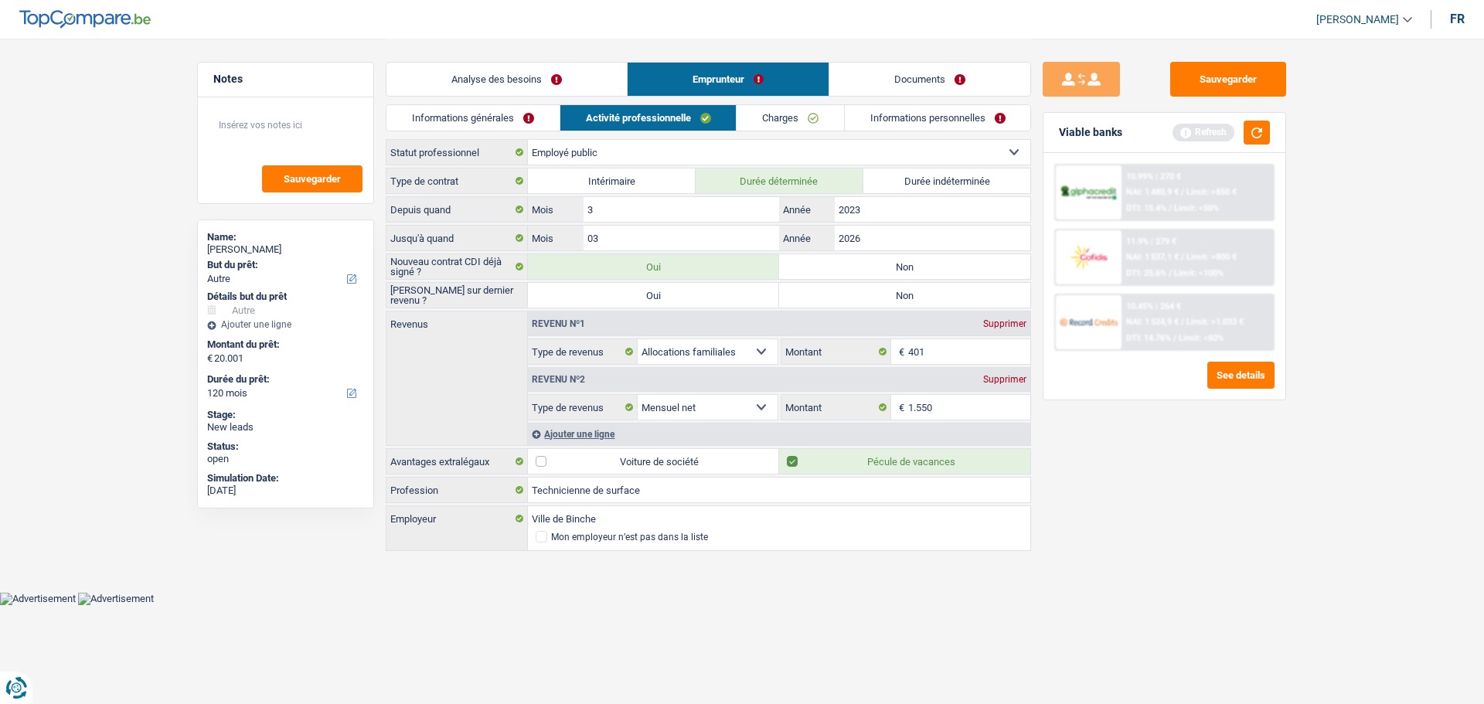
click at [878, 274] on label "Non" at bounding box center [904, 266] width 251 height 25
click at [878, 274] on input "Non" at bounding box center [904, 266] width 251 height 25
radio input "true"
click at [810, 121] on link "Charges" at bounding box center [790, 118] width 107 height 26
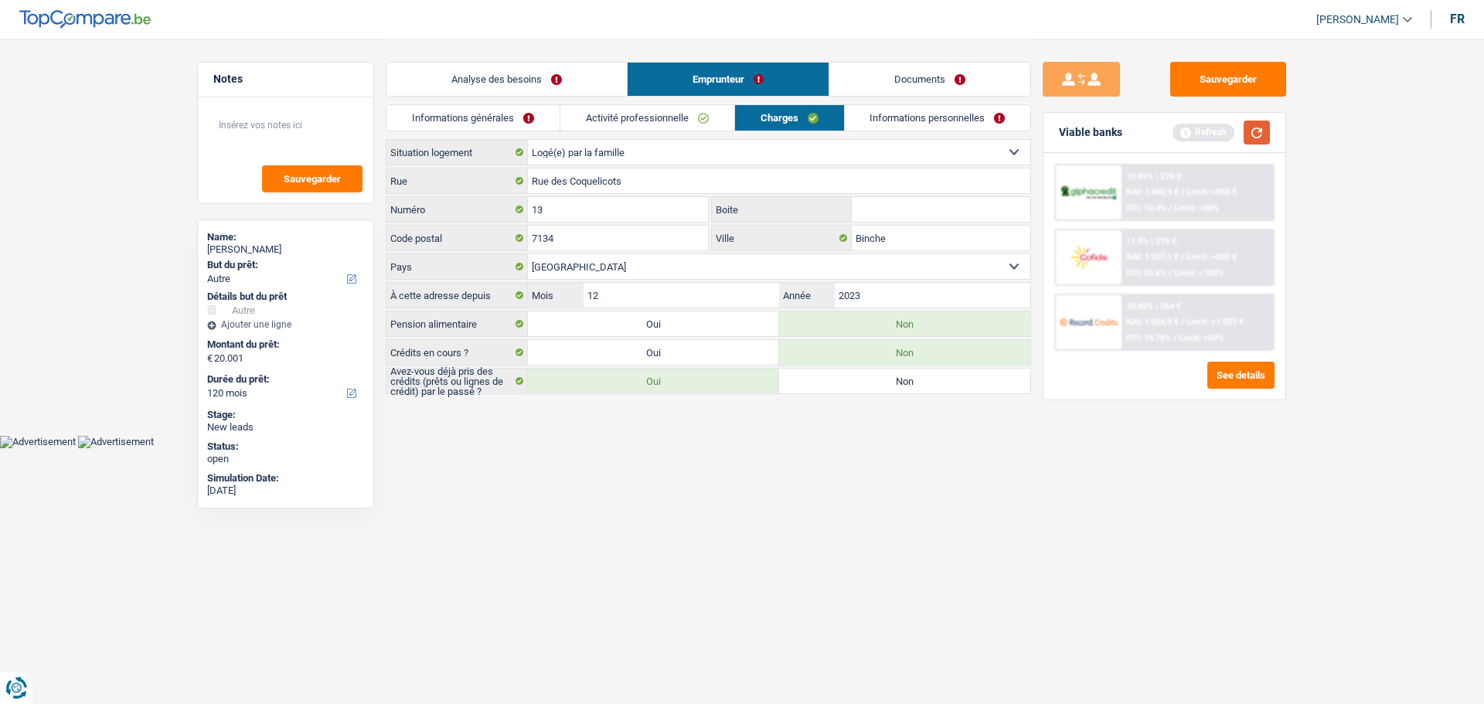
click at [1259, 131] on button "button" at bounding box center [1257, 133] width 26 height 24
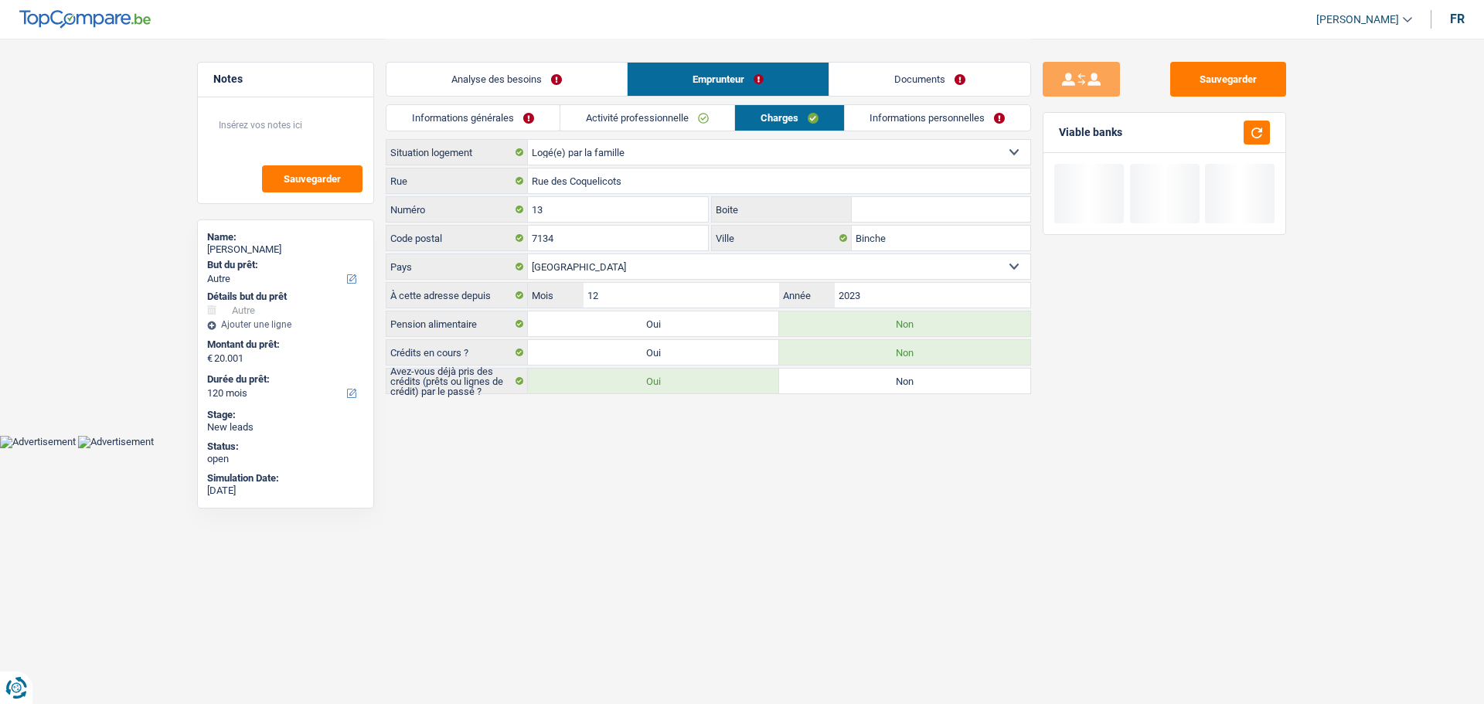
click at [622, 118] on link "Activité professionnelle" at bounding box center [647, 118] width 174 height 26
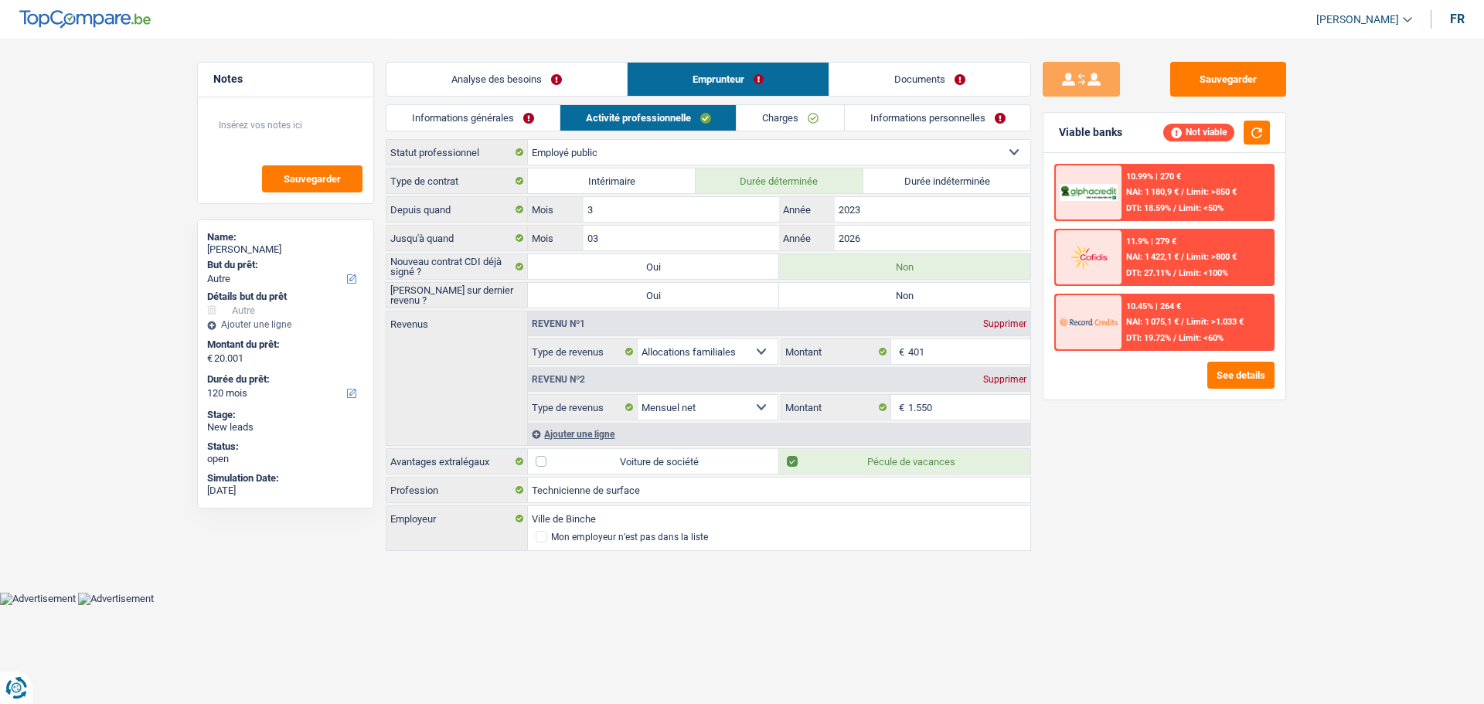
click at [561, 83] on link "Analyse des besoins" at bounding box center [506, 79] width 240 height 33
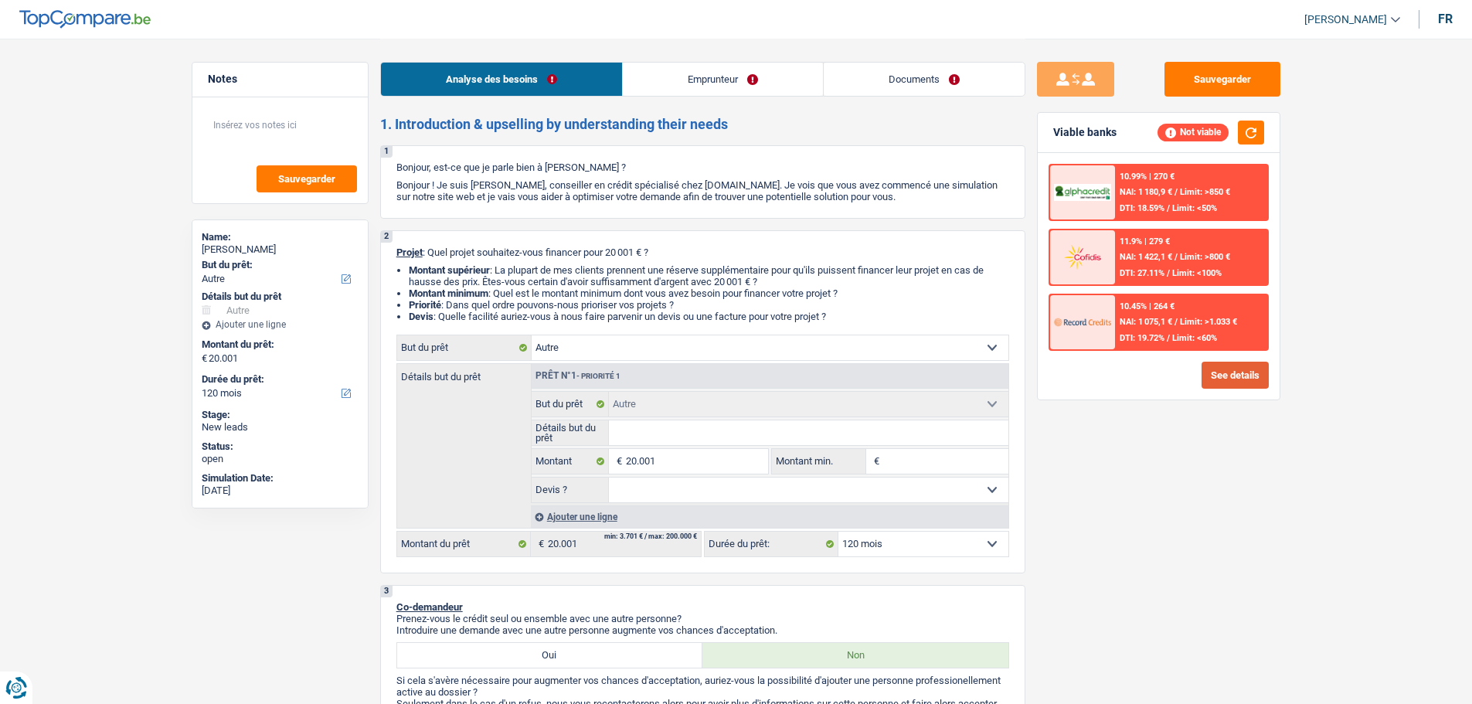
click at [1251, 383] on button "See details" at bounding box center [1235, 375] width 67 height 27
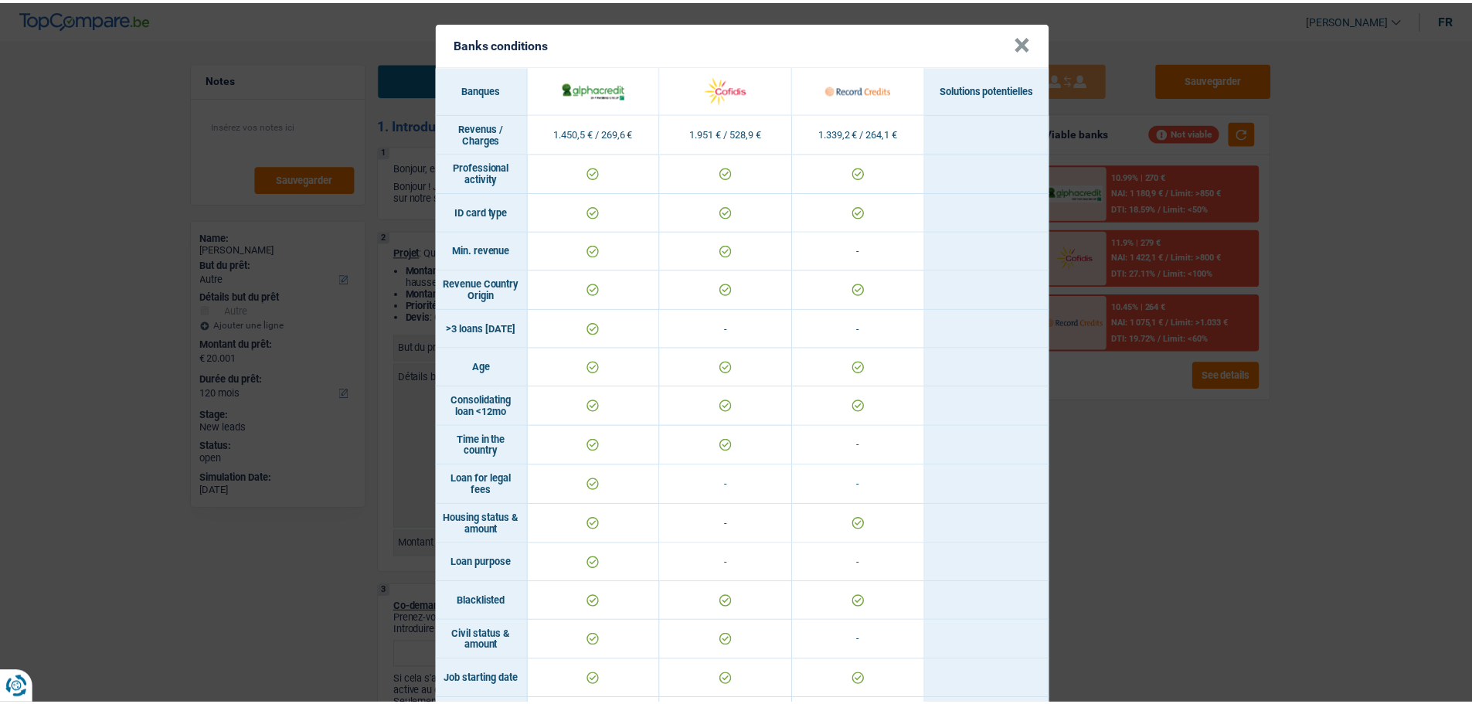
scroll to position [0, 0]
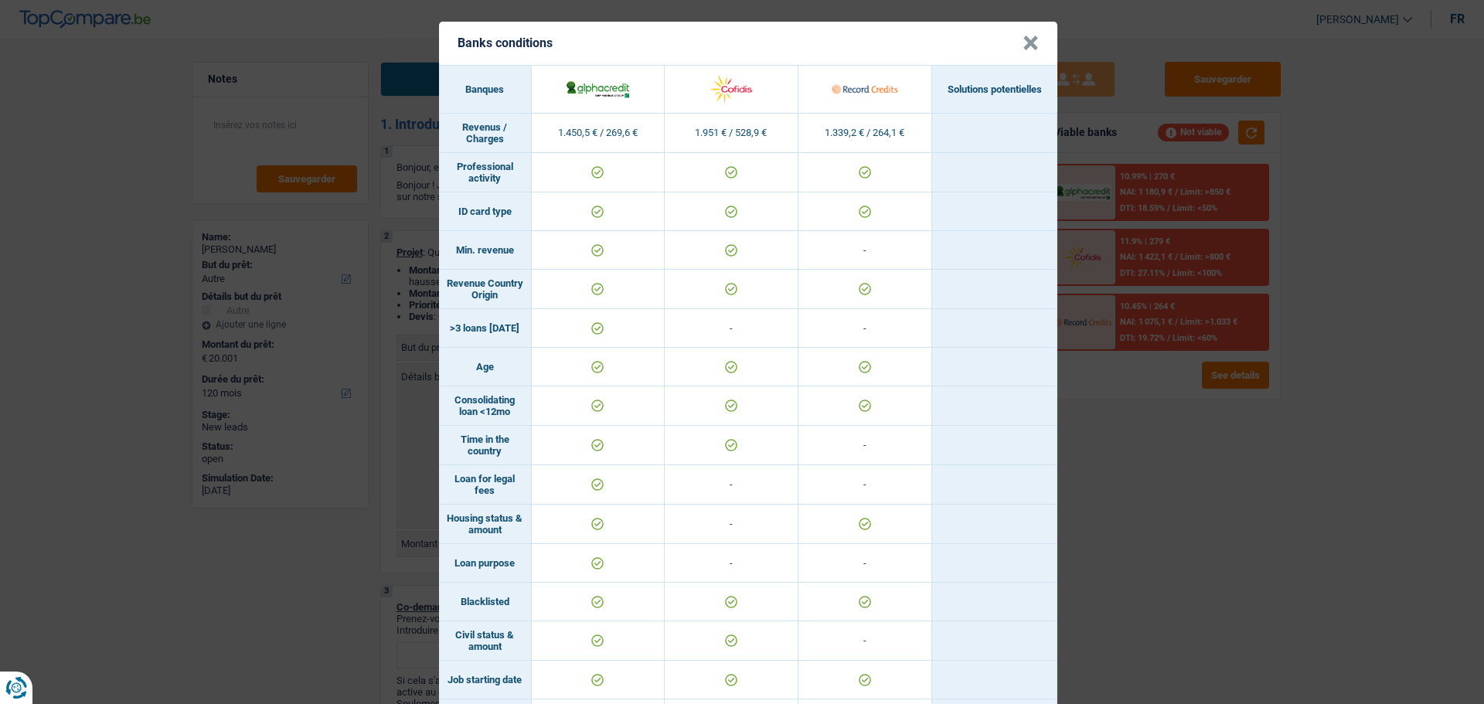
click at [1025, 45] on button "×" at bounding box center [1031, 43] width 16 height 15
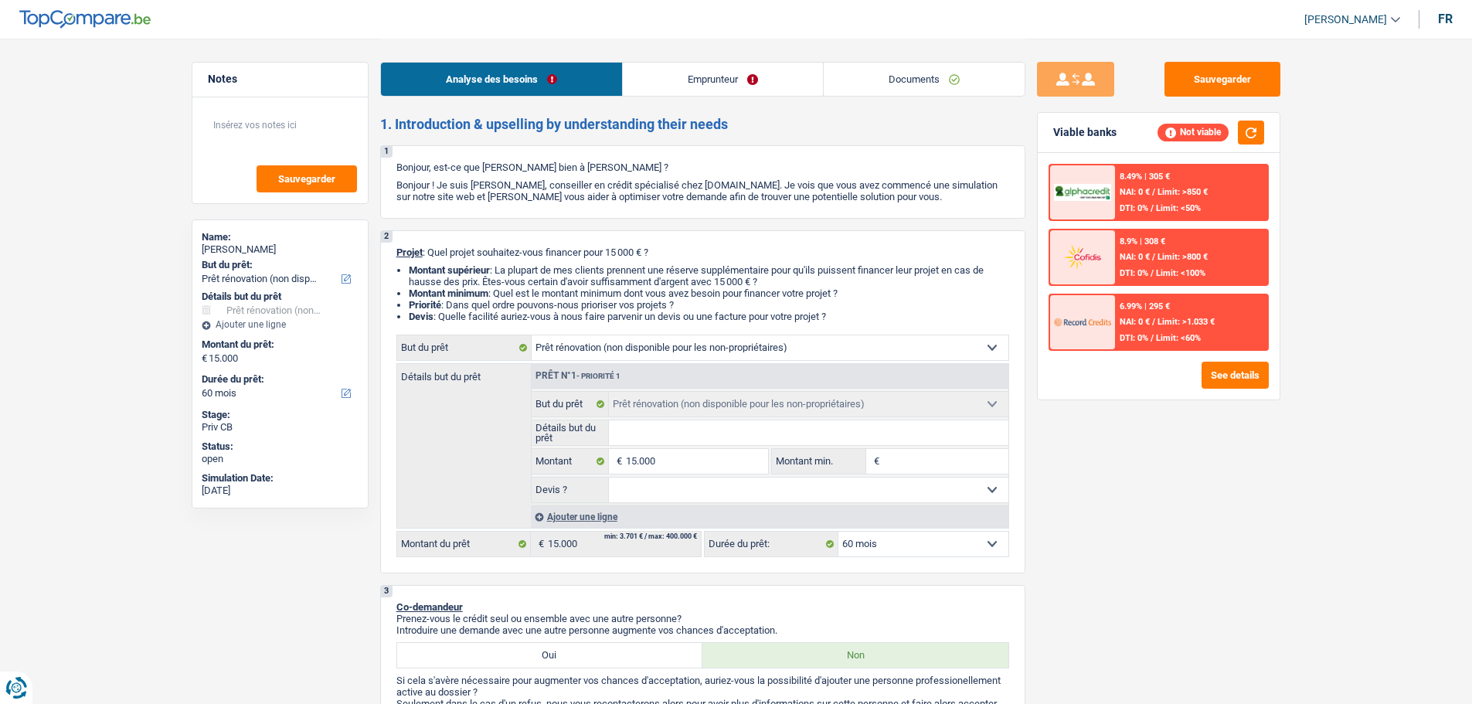
select select "renovation"
select select "60"
select select "renovation"
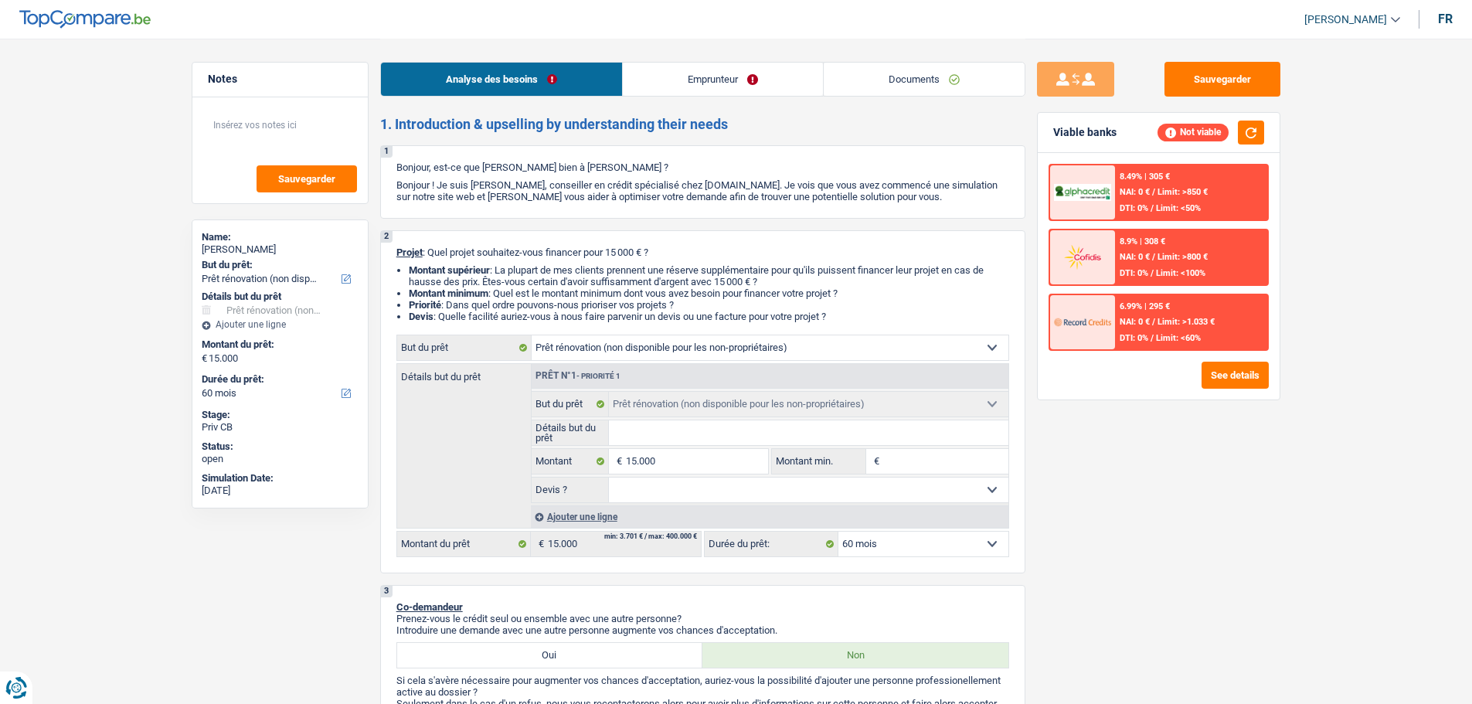
select select "60"
select select "renovation"
select select "60"
click at [1256, 138] on button "button" at bounding box center [1251, 133] width 26 height 24
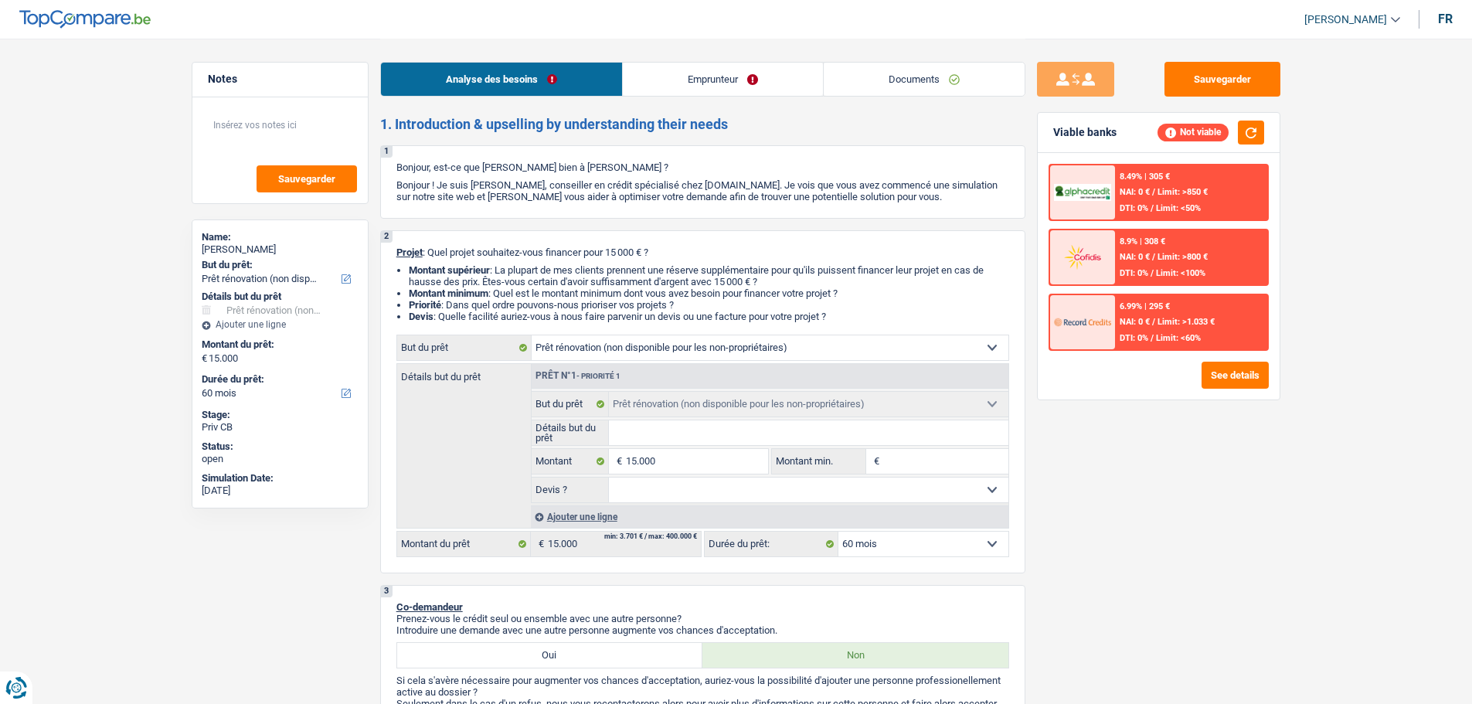
click at [642, 438] on input "Détails but du prêt" at bounding box center [809, 432] width 400 height 25
type input "I"
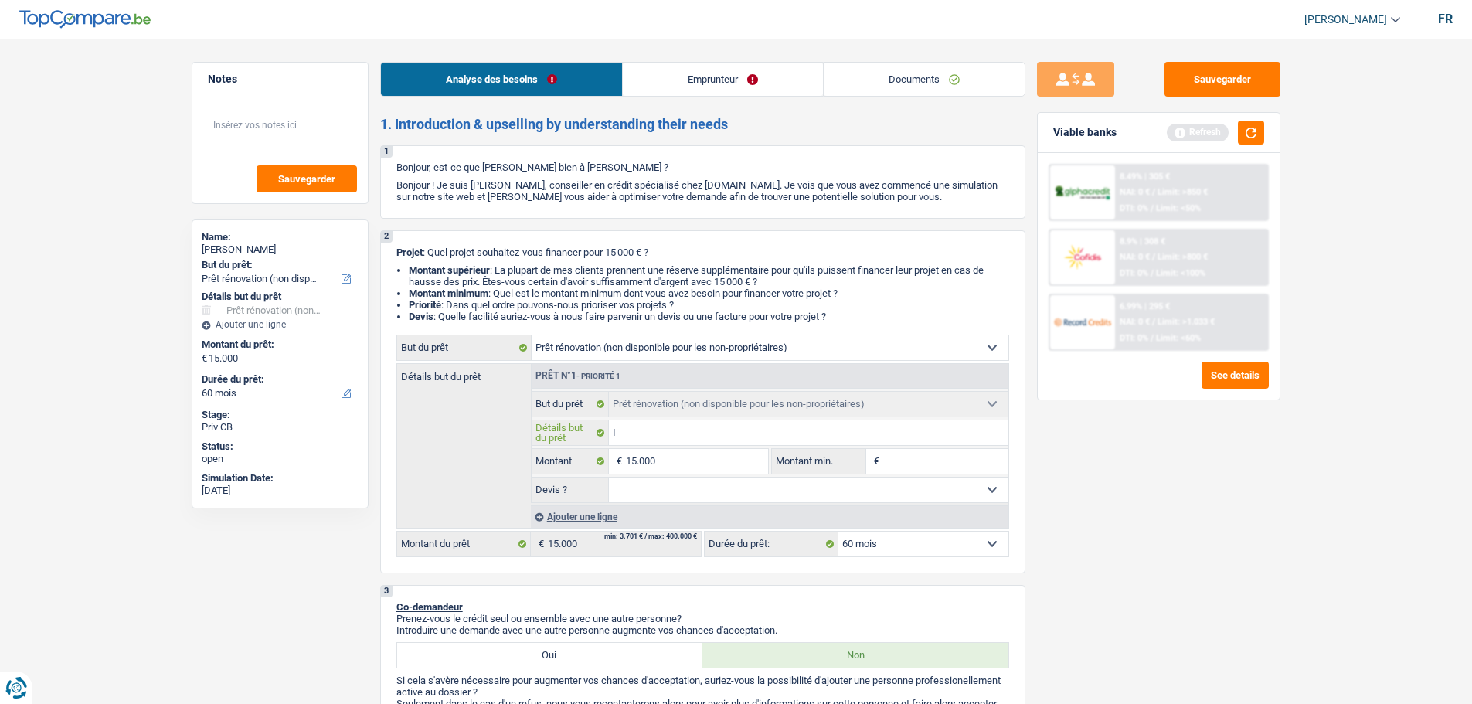
type input "Il"
type input "Il v"
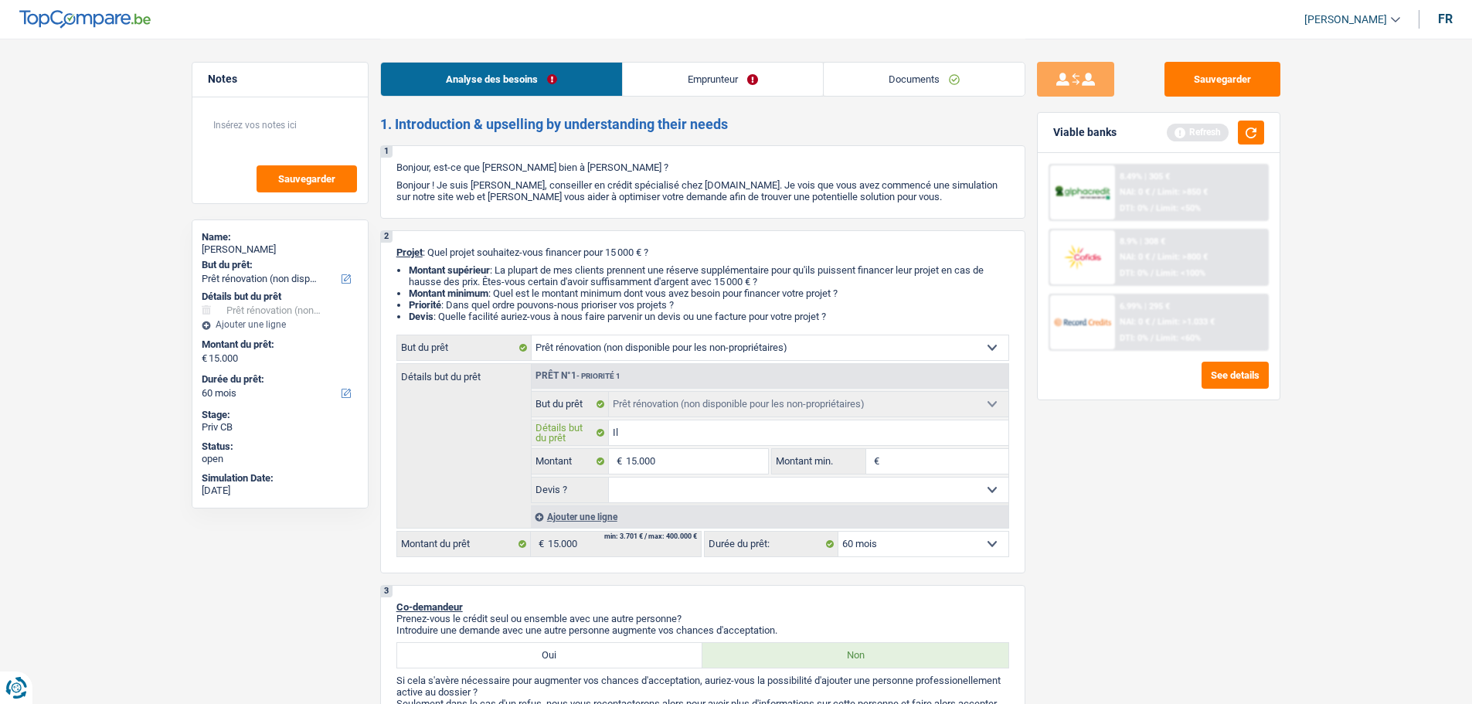
type input "Il v"
type input "Il ve"
type input "Il veu"
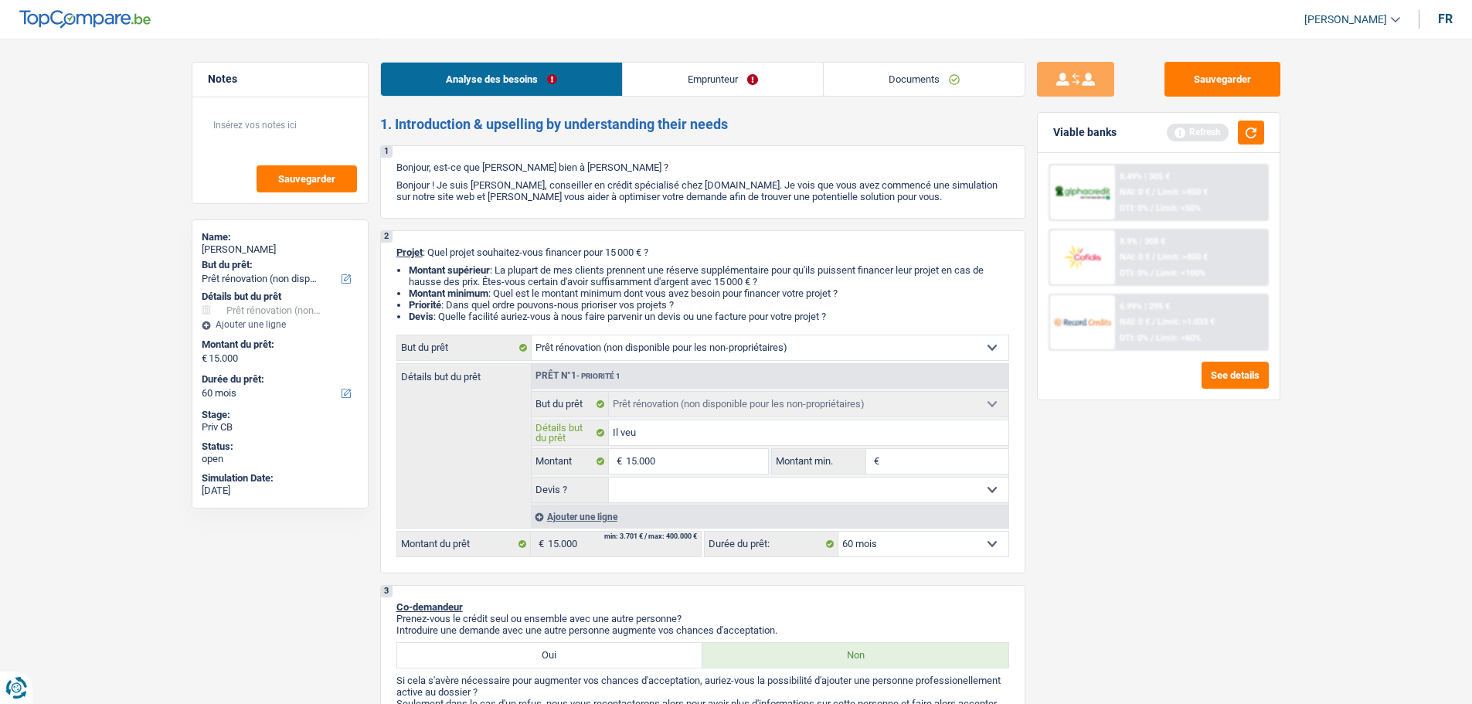
type input "Il veut"
type input "Il veut r"
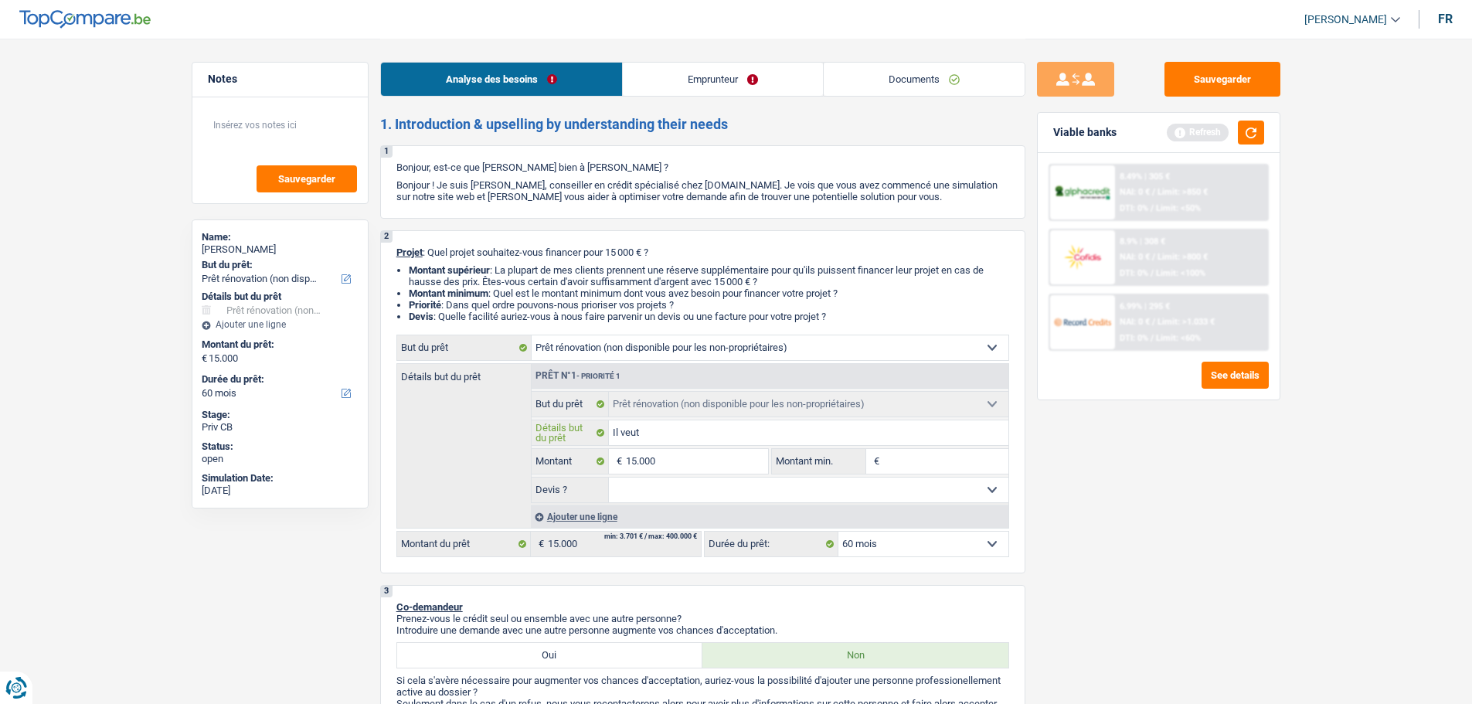
type input "Il veut r"
type input "Il veut re"
type input "Il veut ref"
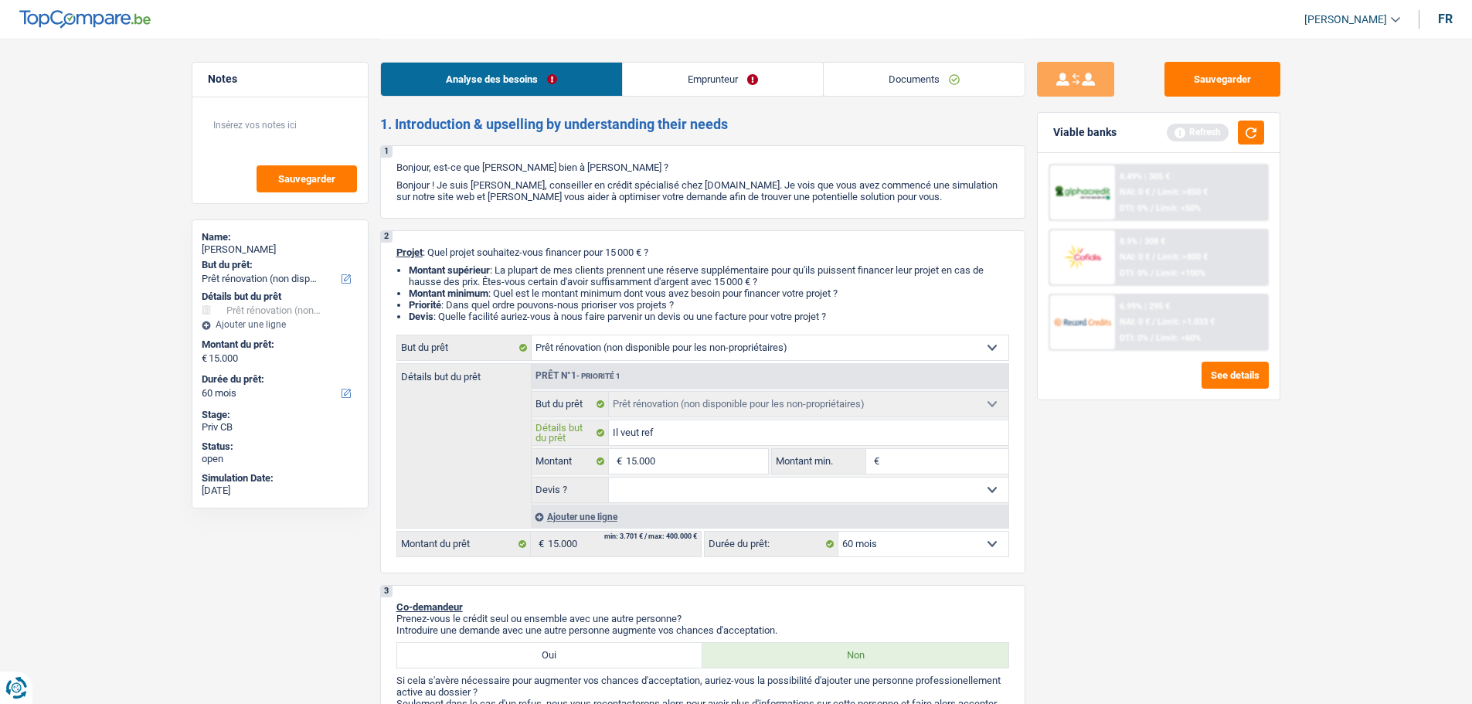
type input "Il veut refa"
type input "Il veut refai"
type input "Il veut refair"
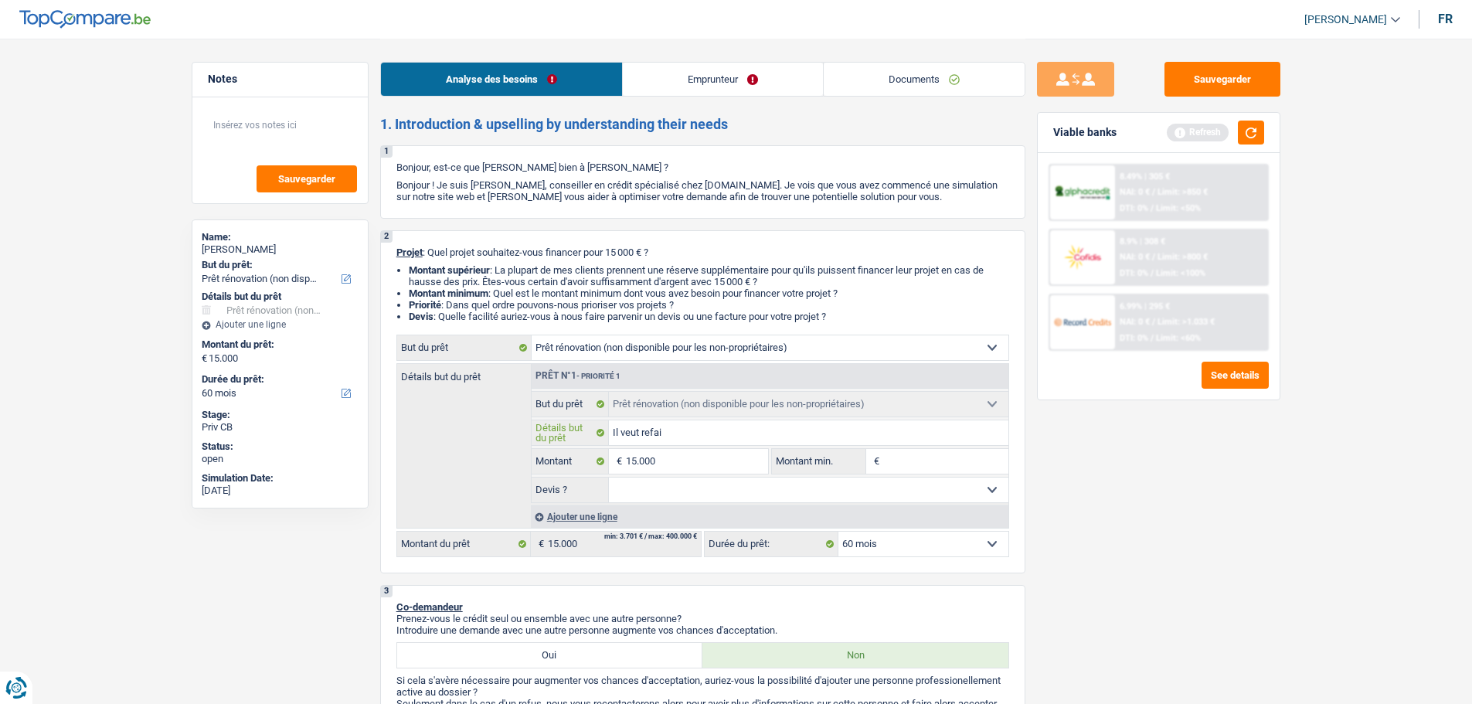
type input "Il veut refair"
type input "Il veut refaire"
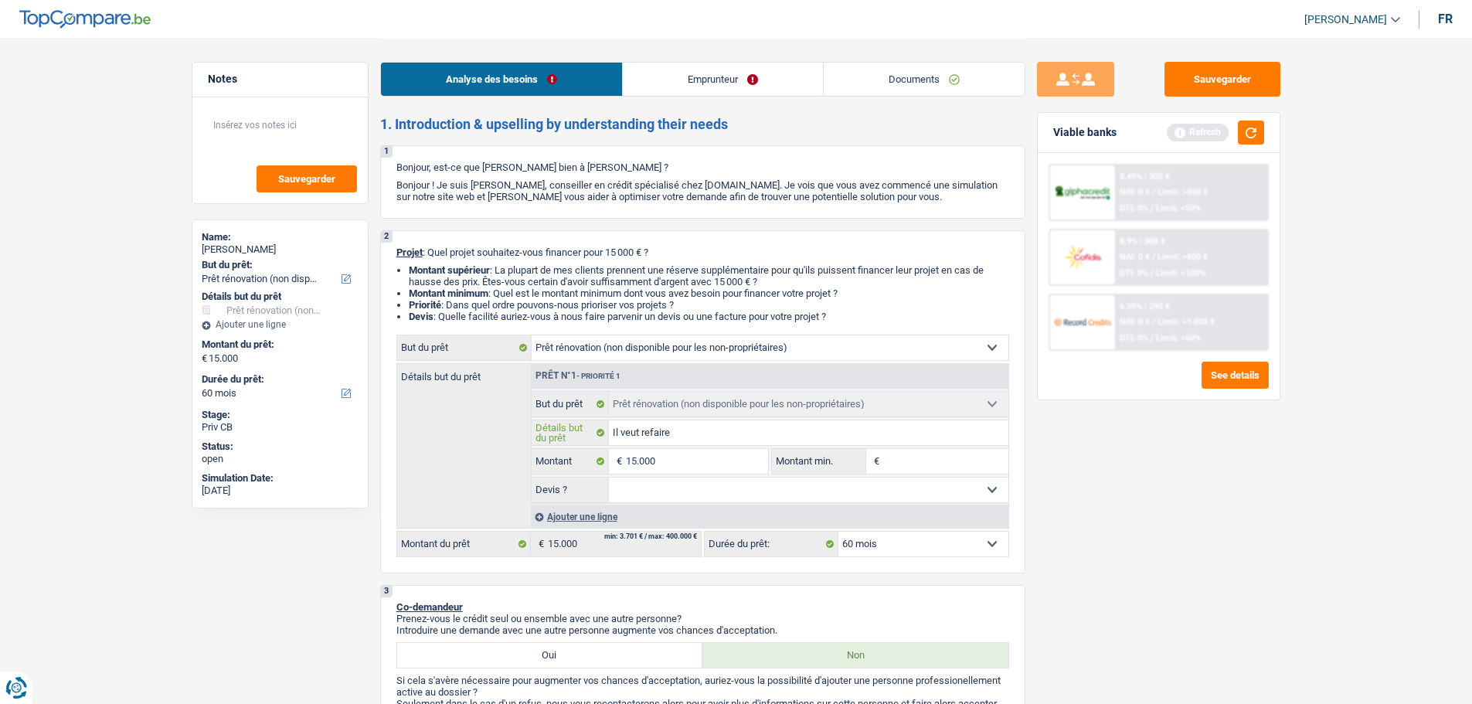
type input "Il veut refaire l"
type input "Il veut refaire le"
type input "Il veut refaire les"
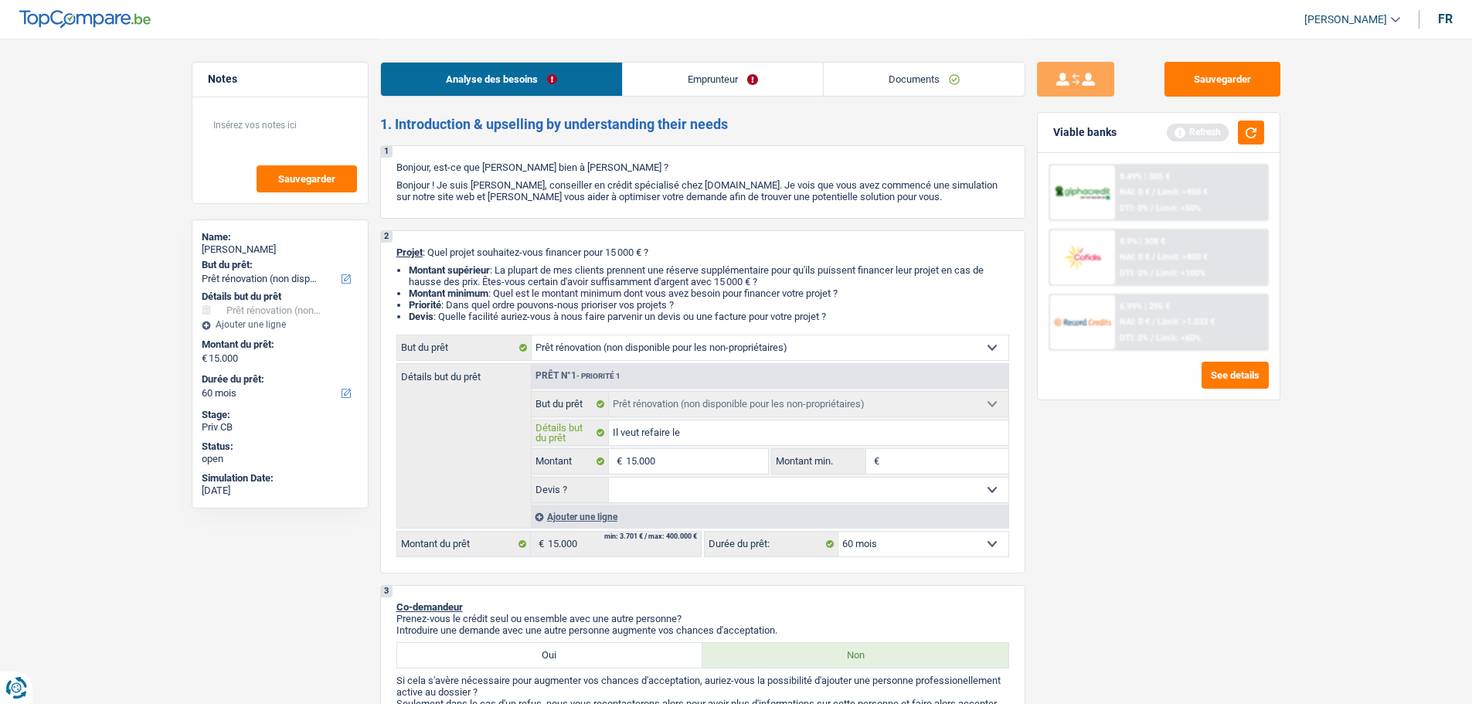
type input "Il veut refaire les"
type input "Il veut refaire les m"
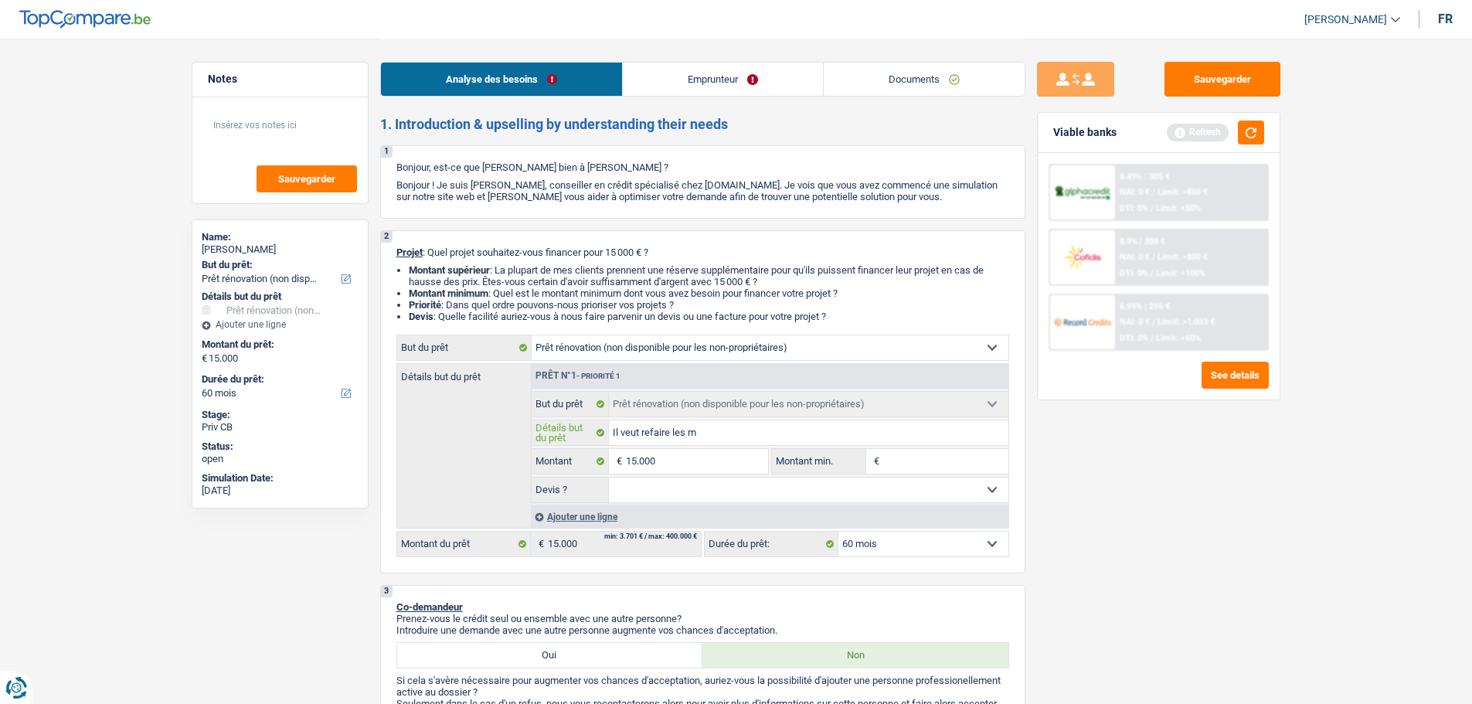
type input "Il veut refaire les mu"
type input "Il veut refaire les mur"
type input "Il veut refaire les murs"
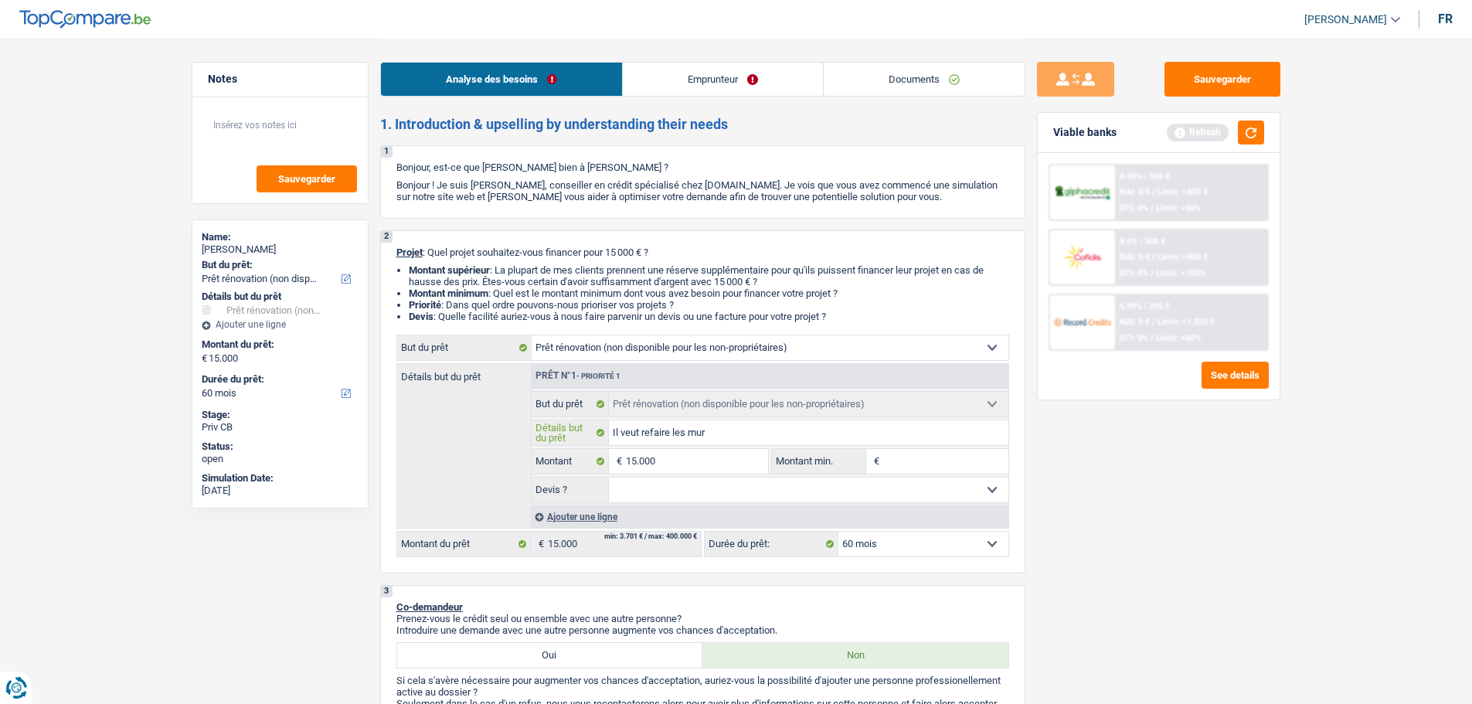
type input "Il veut refaire les murs"
type input "Il veut refaire les murs,"
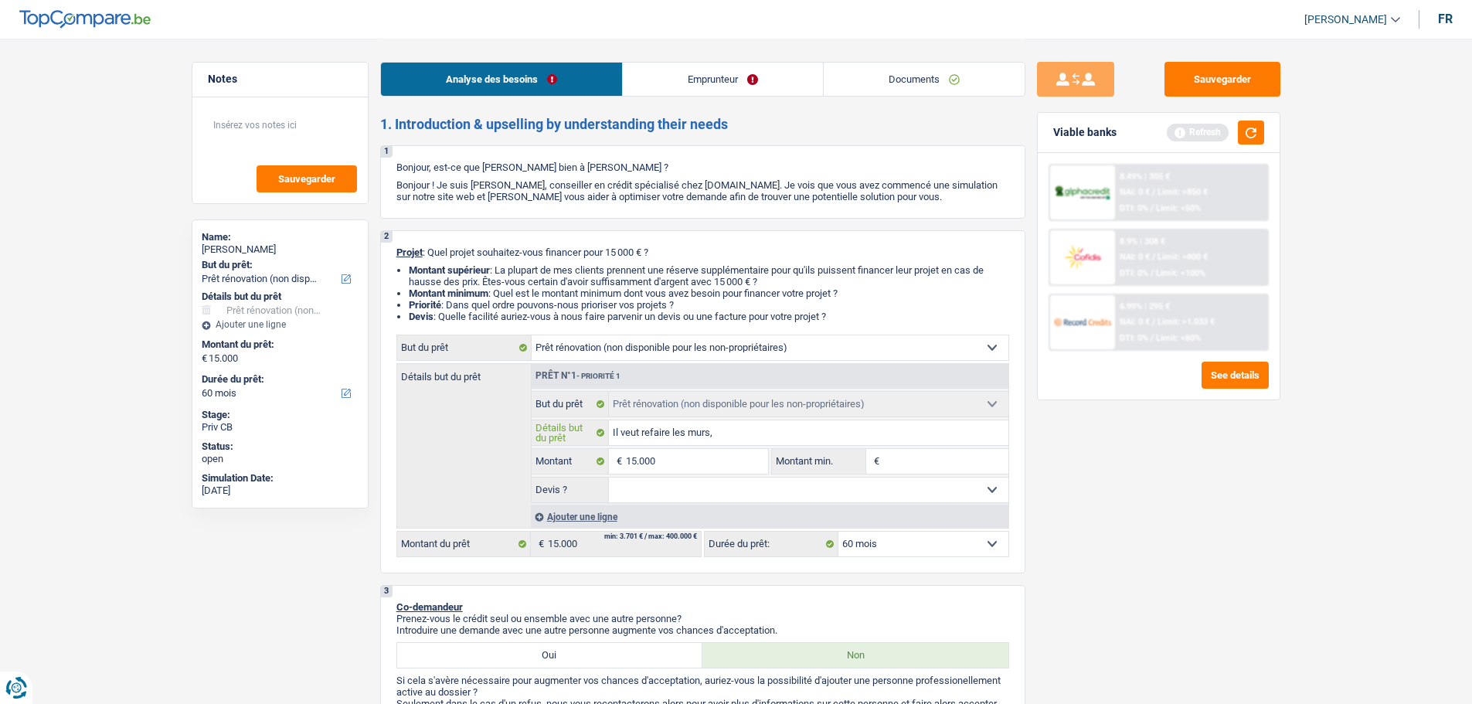
type input "Il veut refaire les murs, l"
type input "Il veut refaire les murs, la"
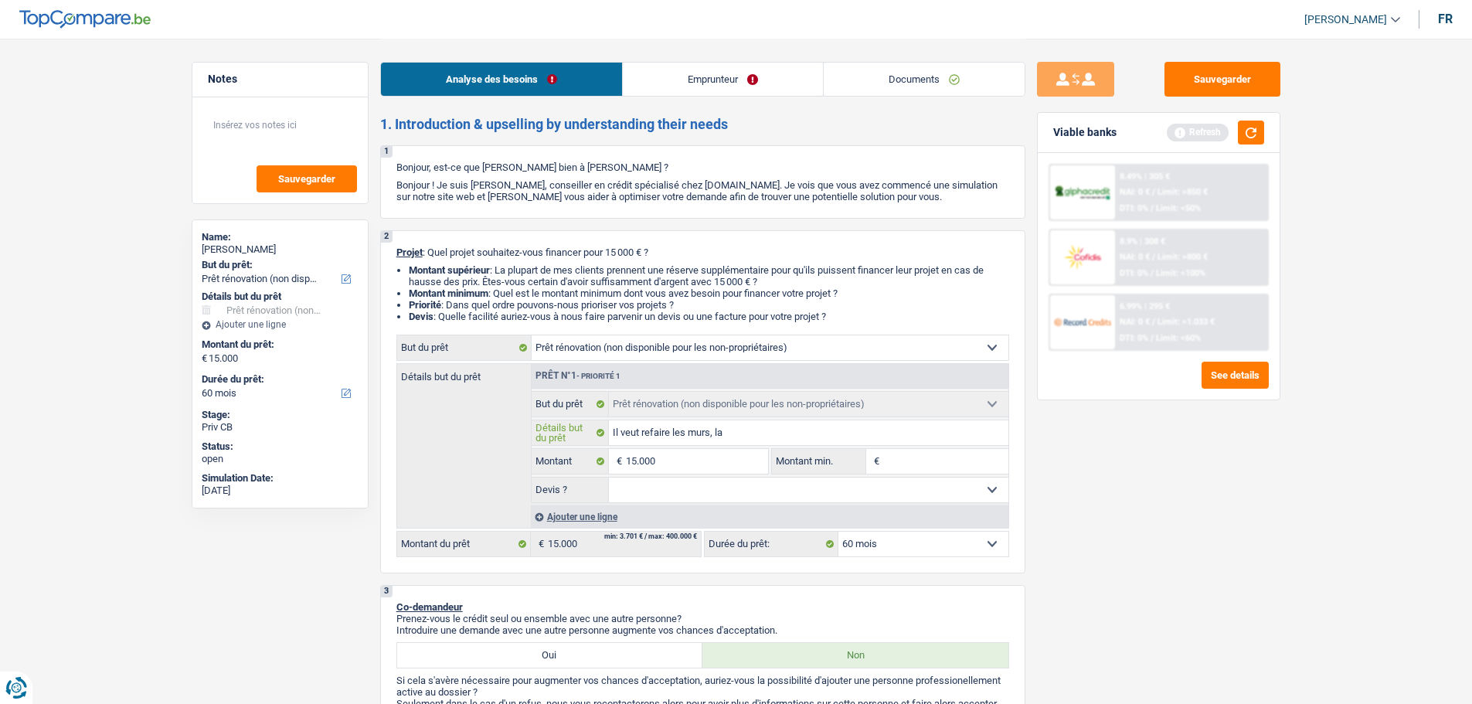
type input "Il veut refaire les murs, la"
type input "Il veut refaire les murs, la p"
type input "Il veut refaire les murs, la pe"
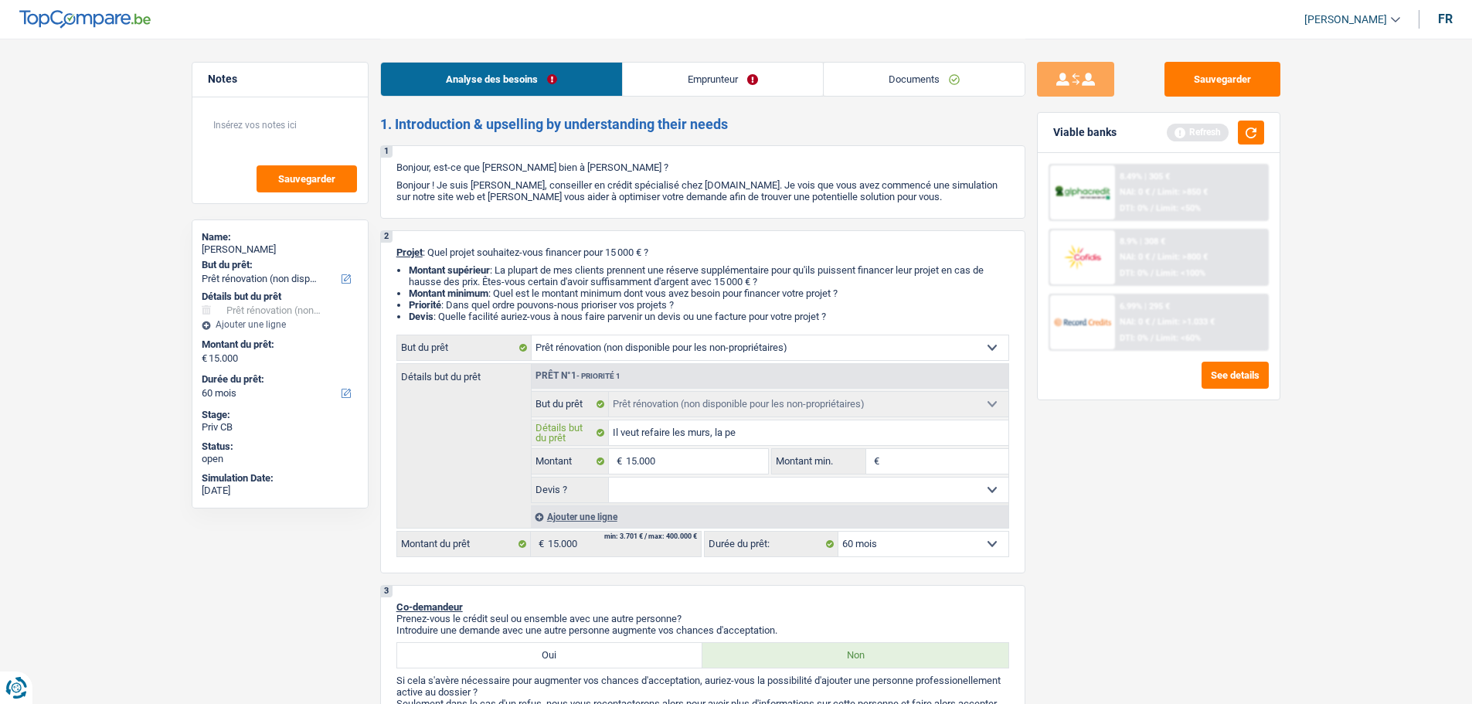
type input "Il veut refaire les murs, la pei"
type input "Il veut refaire les murs, la pein"
type input "Il veut refaire les murs, la peint"
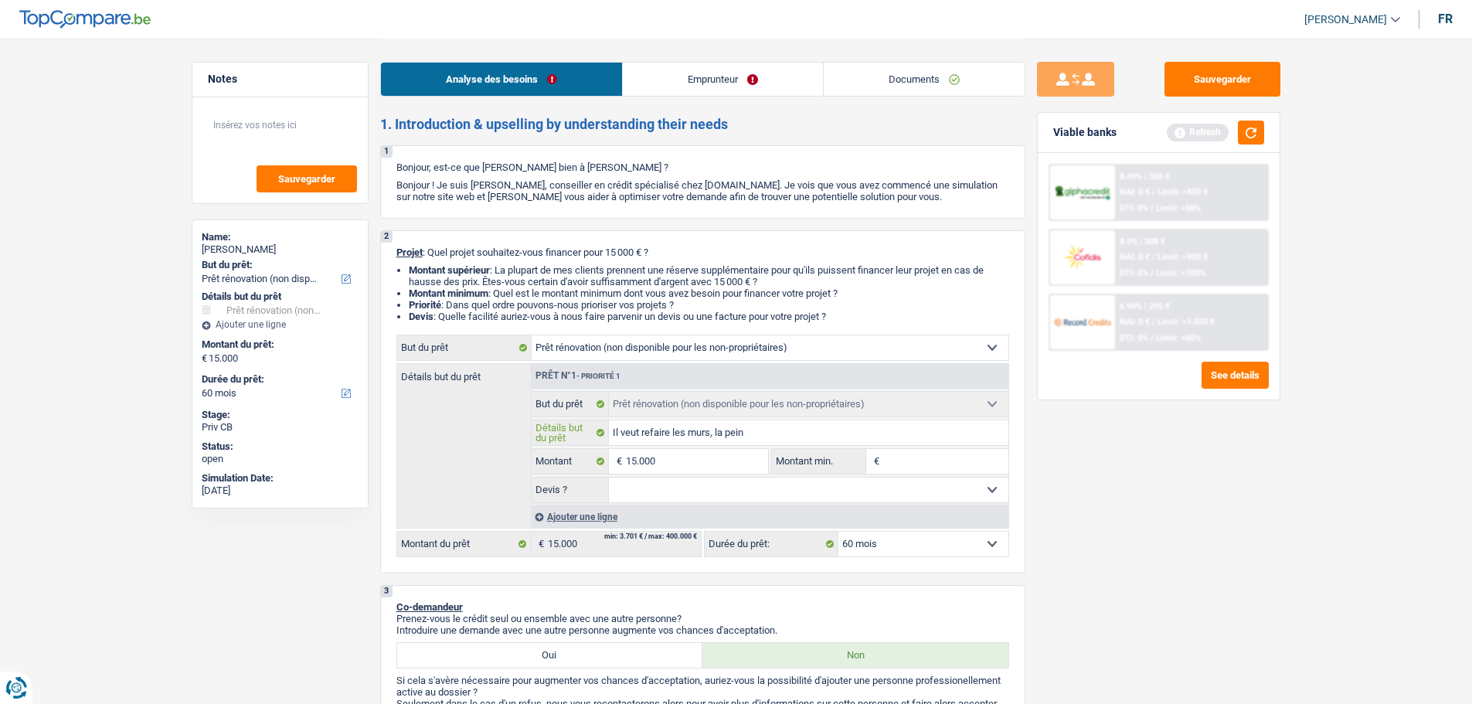
type input "Il veut refaire les murs, la peint"
type input "Il veut refaire les murs, la peintu"
type input "Il veut refaire les murs, la peintur"
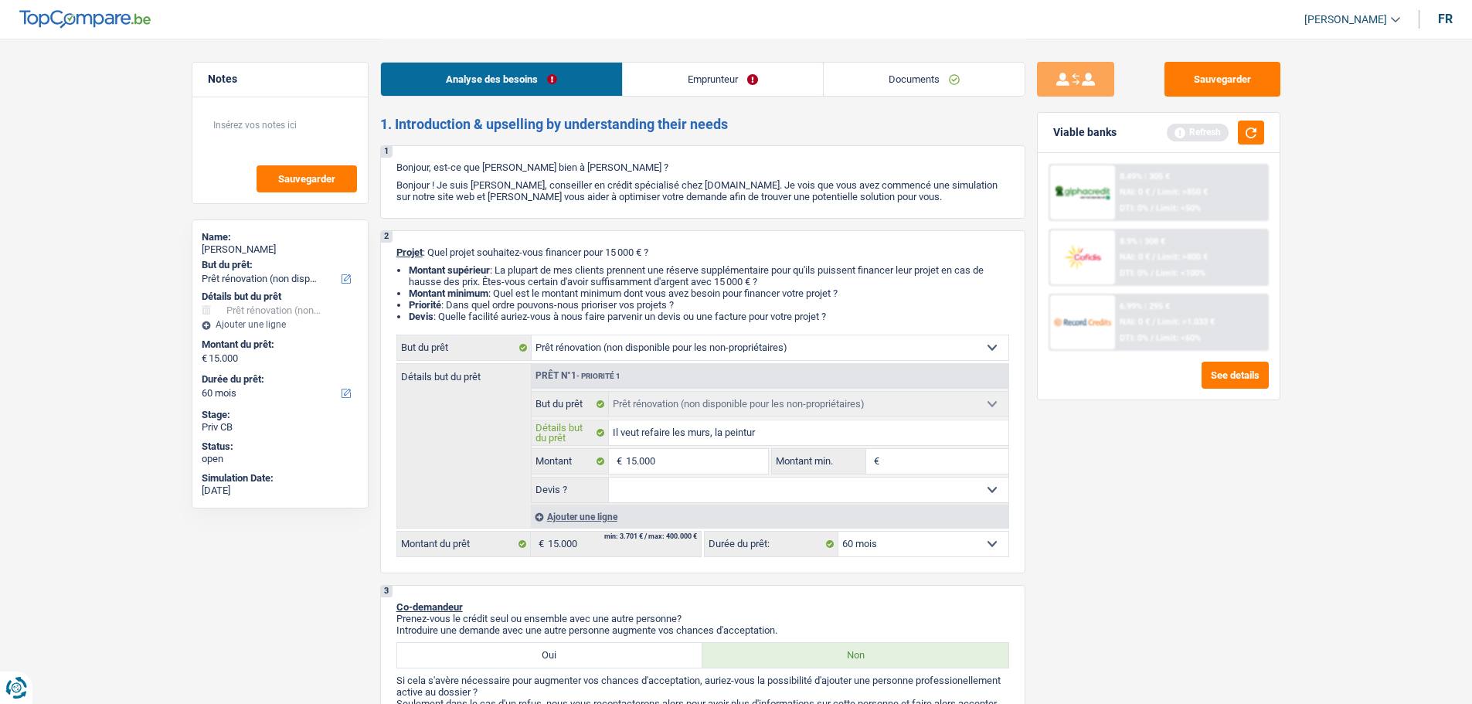
type input "Il veut refaire les murs, la peinture"
type input "Il veut refaire les murs, la peinture c"
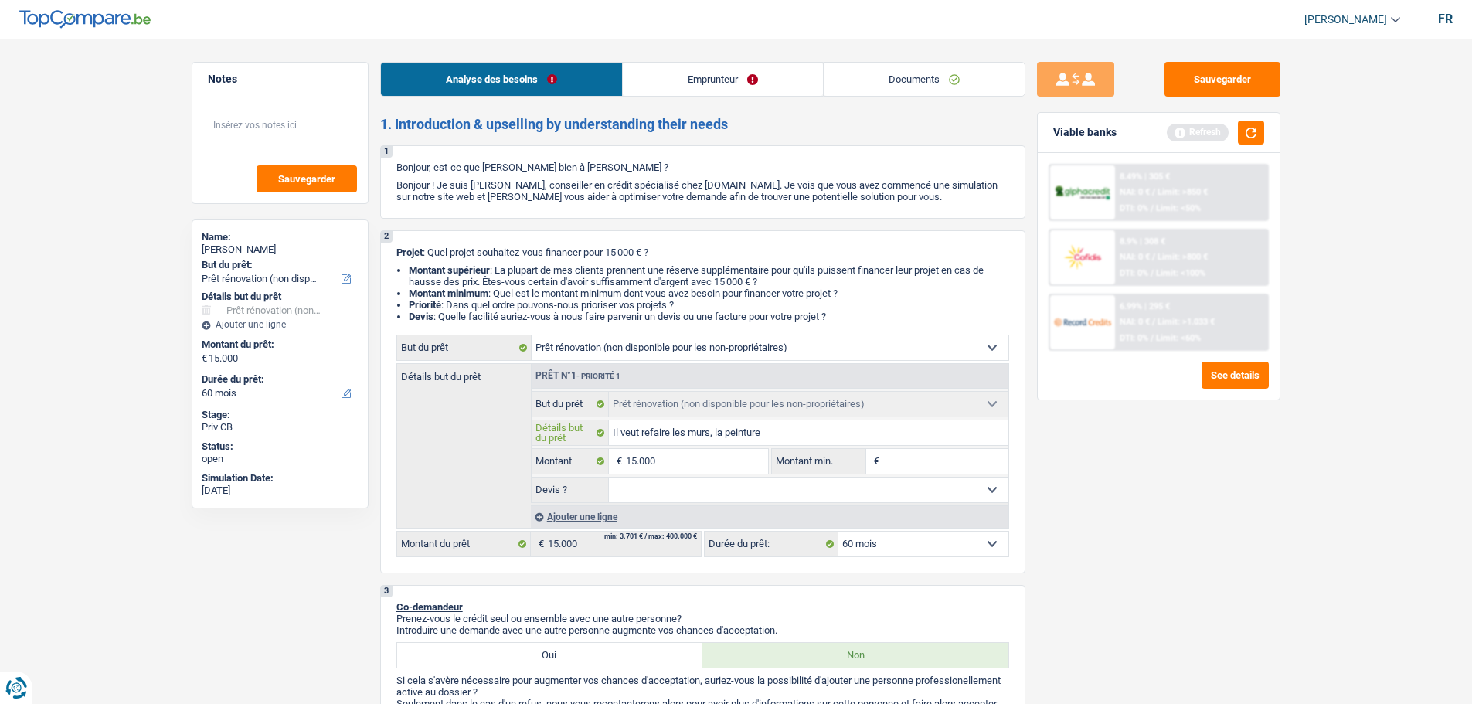
type input "Il veut refaire les murs, la peinture c"
type input "Il veut refaire les murs, la peinture co"
type input "Il veut refaire les murs, la peinture com"
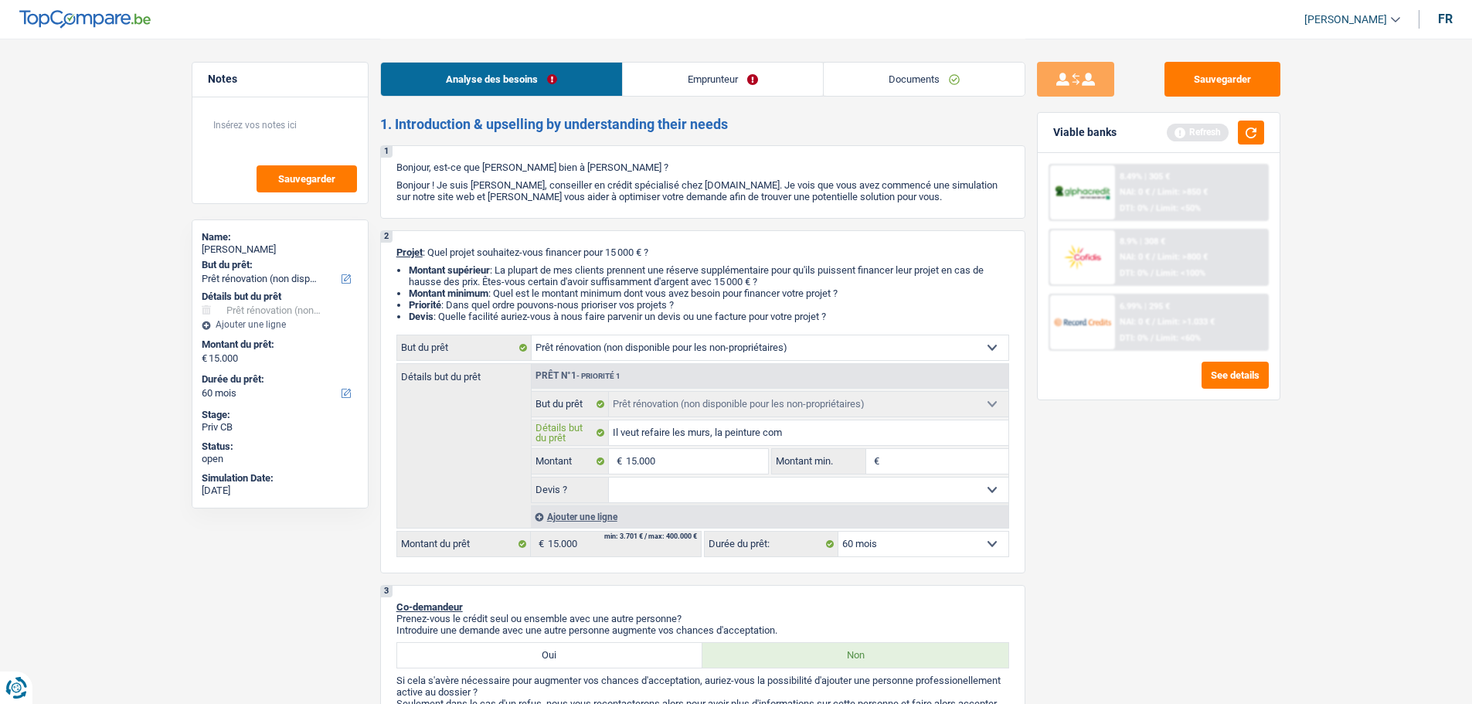
type input "Il veut refaire les murs, la peinture comp"
type input "Il veut refaire les murs, la peinture compl"
type input "Il veut refaire les murs, la peinture complè"
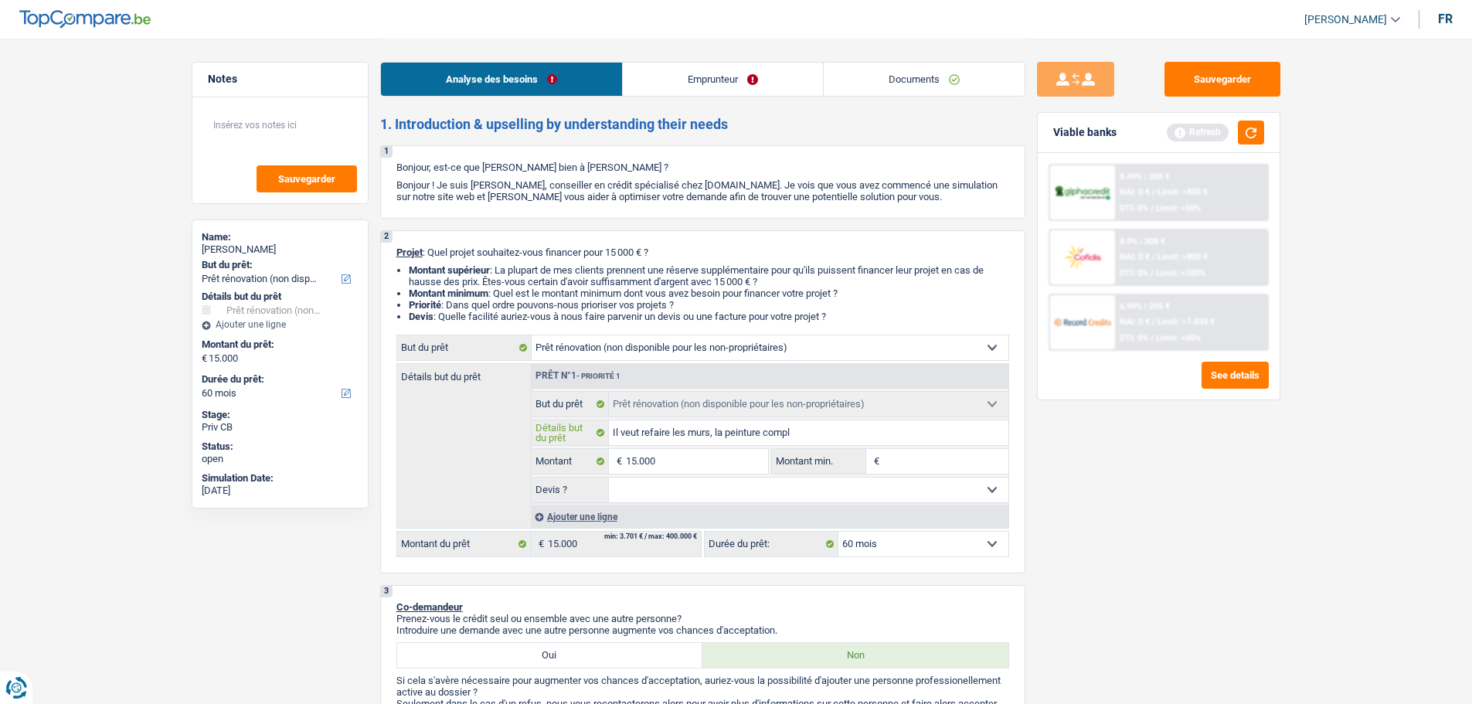
type input "Il veut refaire les murs, la peinture complè"
type input "Il veut refaire les murs, la peinture complèt"
type input "Il veut refaire les murs, la peinture complète"
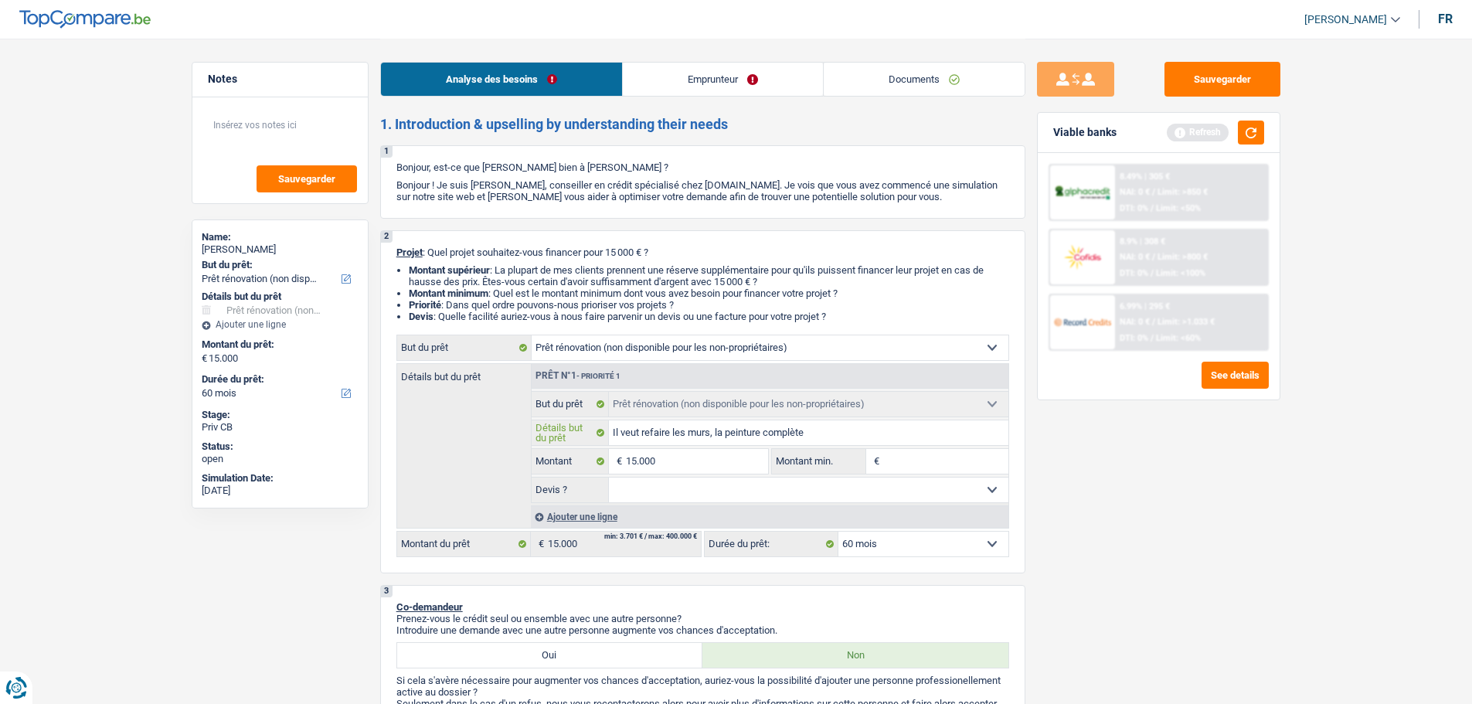
type input "Il veut refaire les murs, la peinture complète"
type input "Il veut refaire les murs, la peinture complète,"
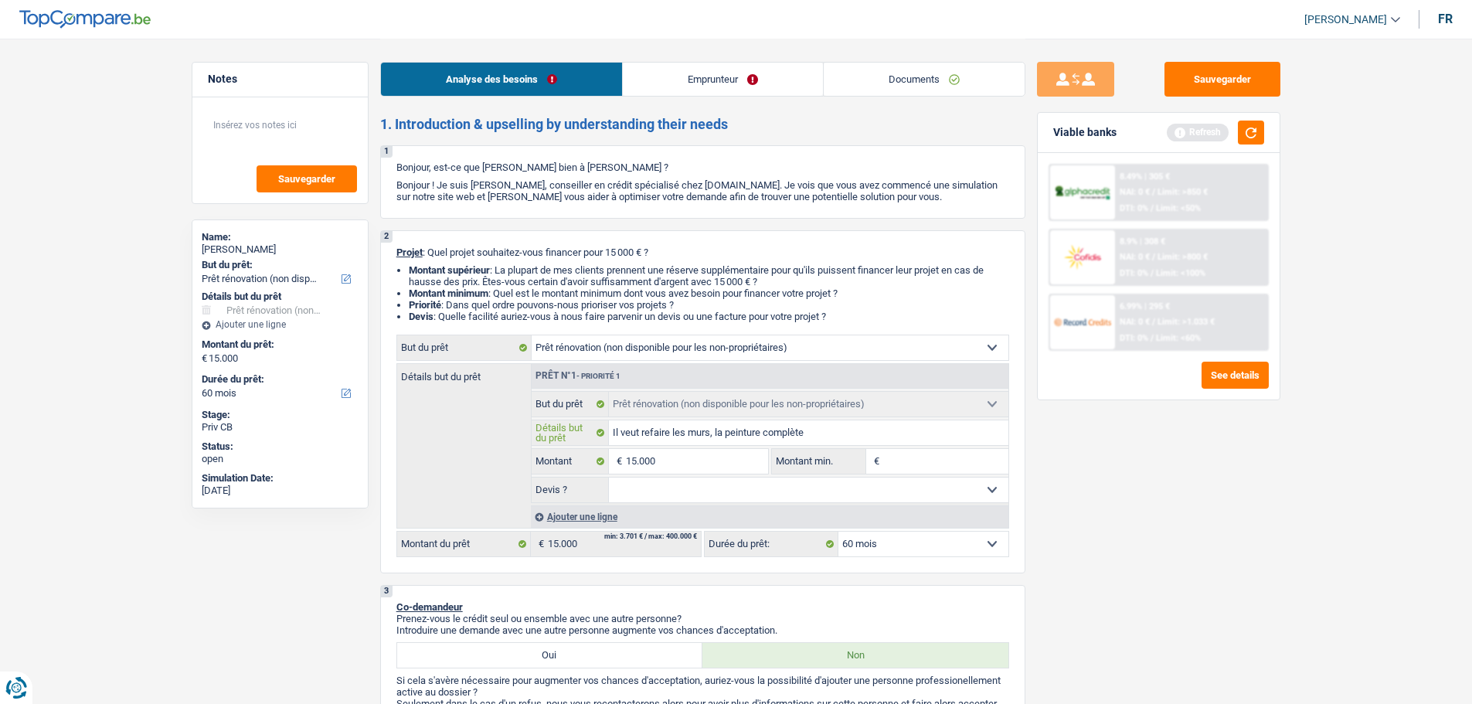
type input "Il veut refaire les murs, la peinture complète,"
type input "Il veut refaire les murs, la peinture complète, c"
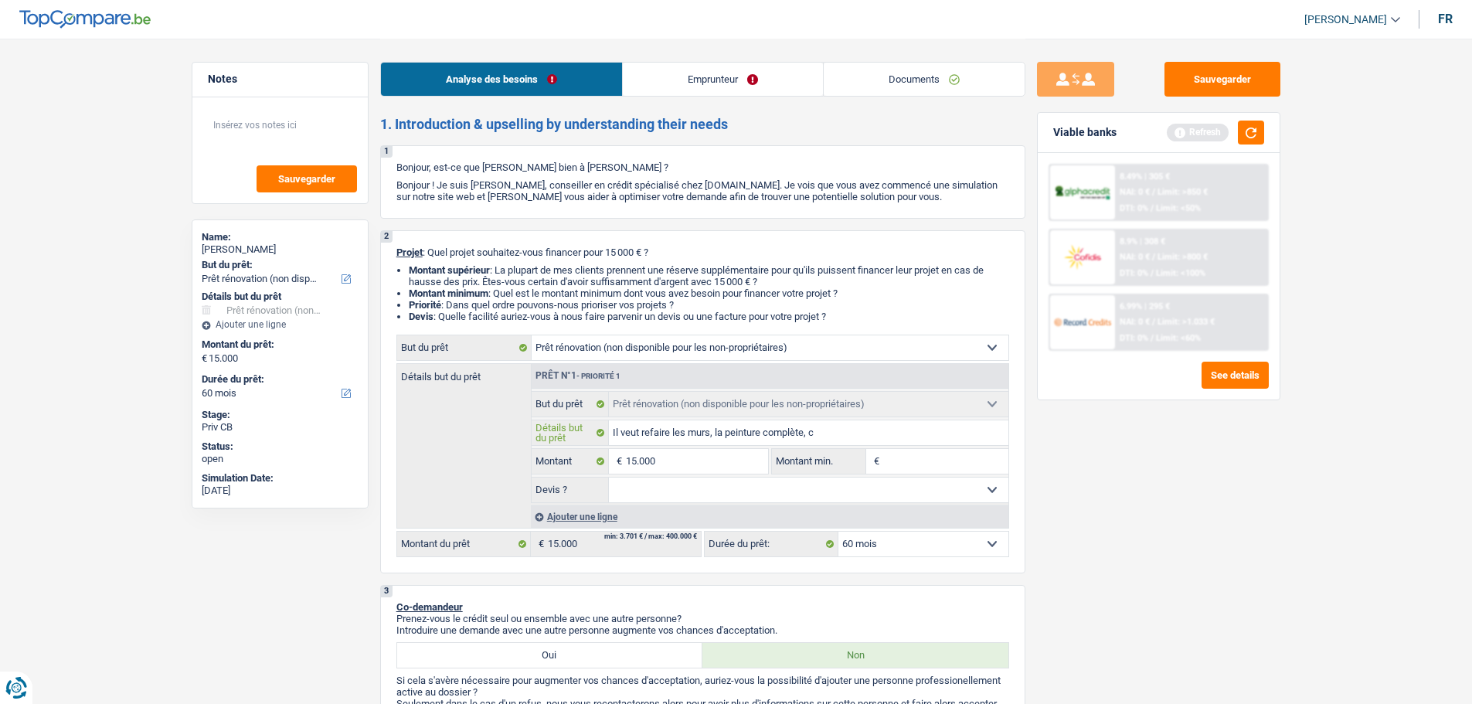
type input "Il veut refaire les murs, la peinture complète, ch"
type input "Il veut refaire les murs, la peinture complète, chn"
type input "Il veut refaire les murs, la peinture complète, ch"
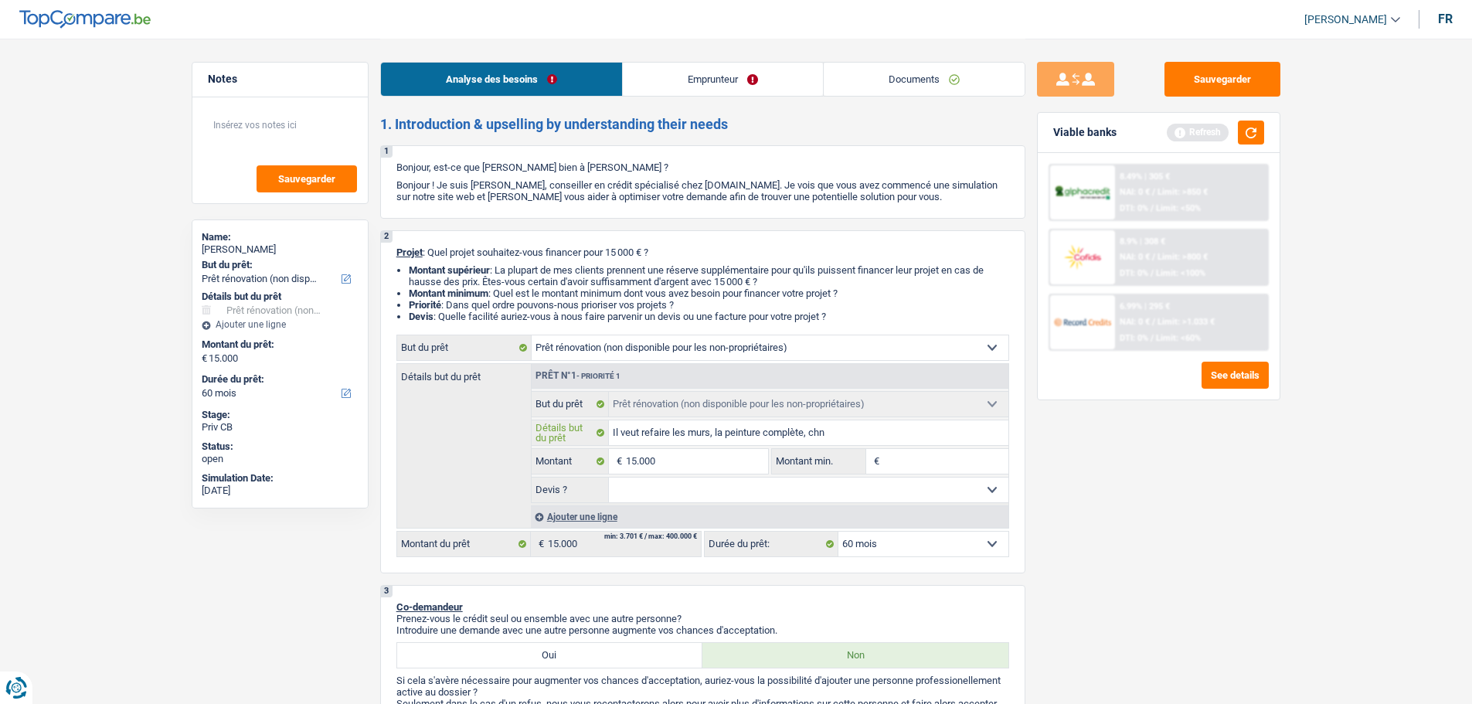
type input "Il veut refaire les murs, la peinture complète, ch"
type input "Il veut refaire les murs, la peinture complète, cha"
type input "Il veut refaire les murs, la peinture complète, chan"
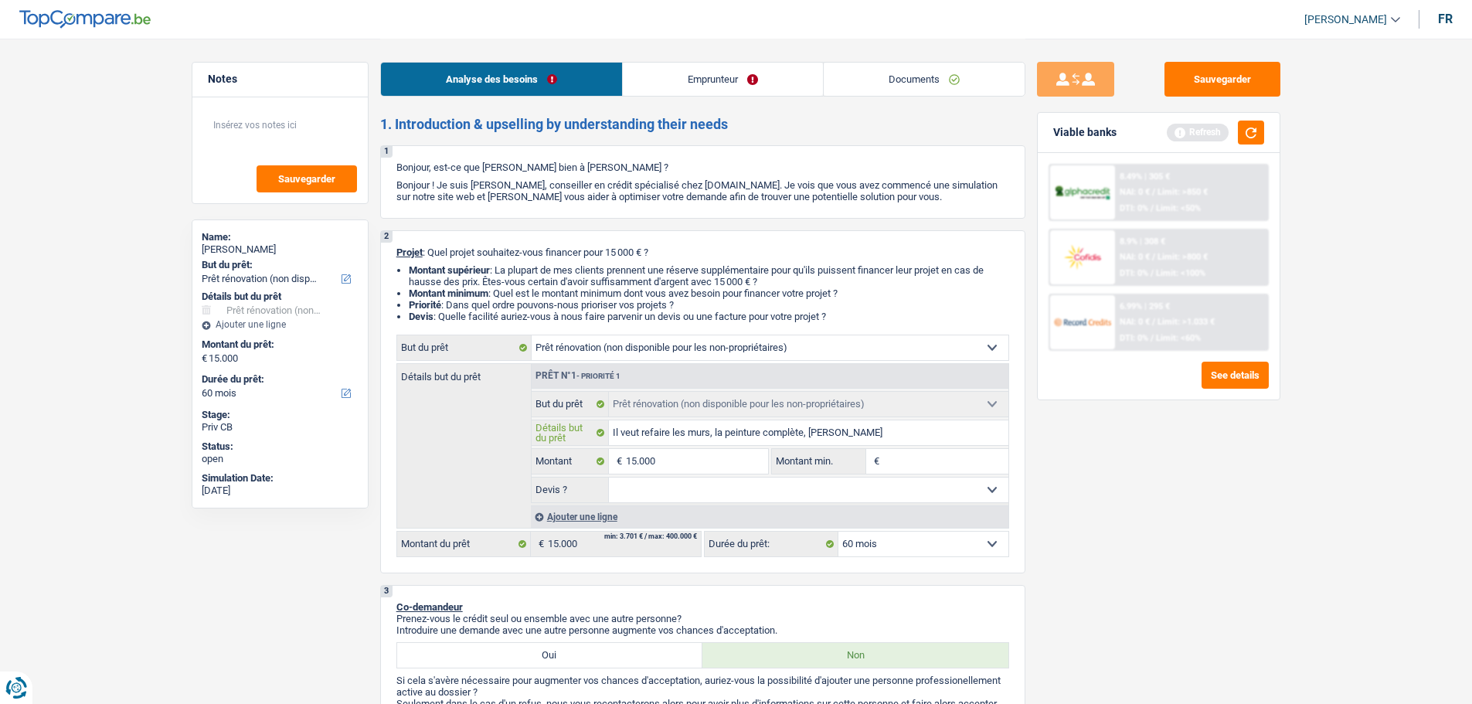
type input "Il veut refaire les murs, la peinture complète, chang"
type input "Il veut refaire les murs, la peinture complète, change"
type input "Il veut refaire les murs, la peinture complète, changer"
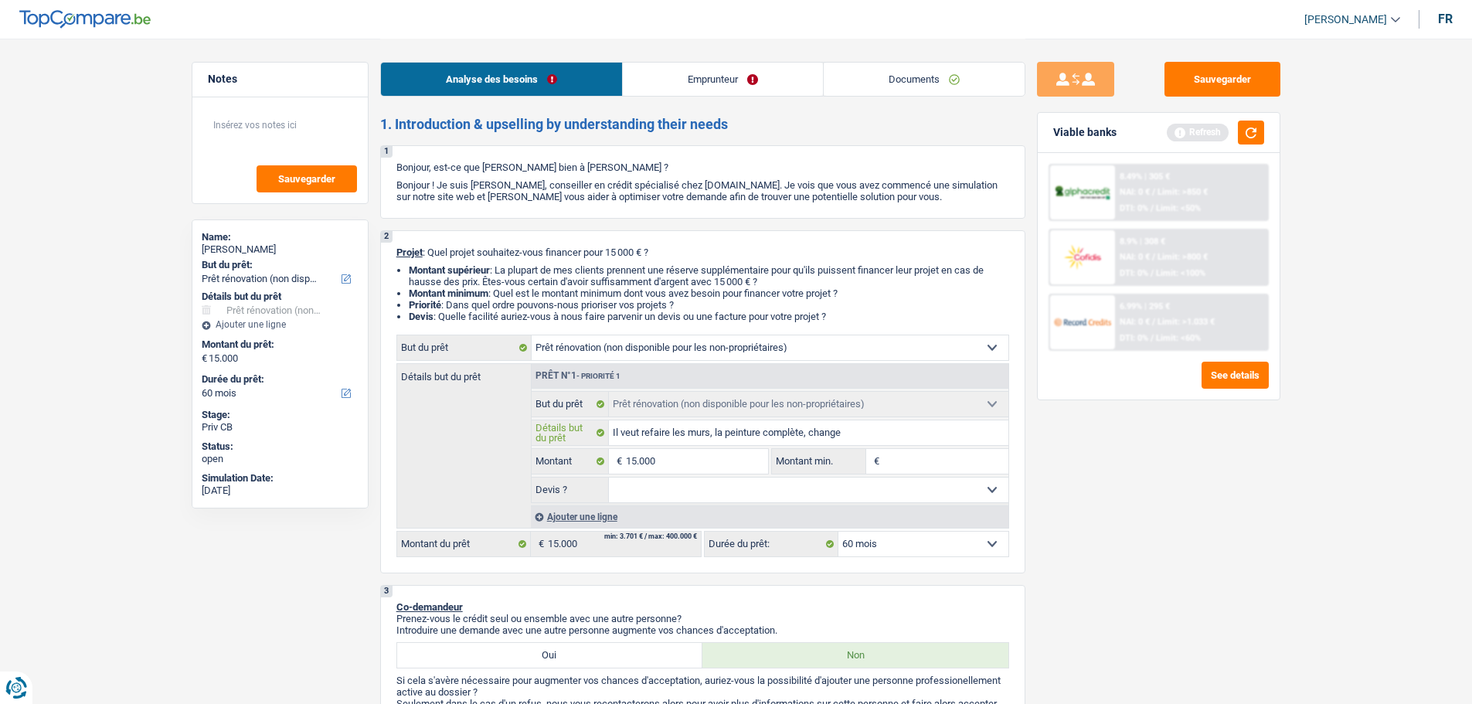
type input "Il veut refaire les murs, la peinture complète, changer"
type input "Il veut refaire les murs, la peinture complète, changer l"
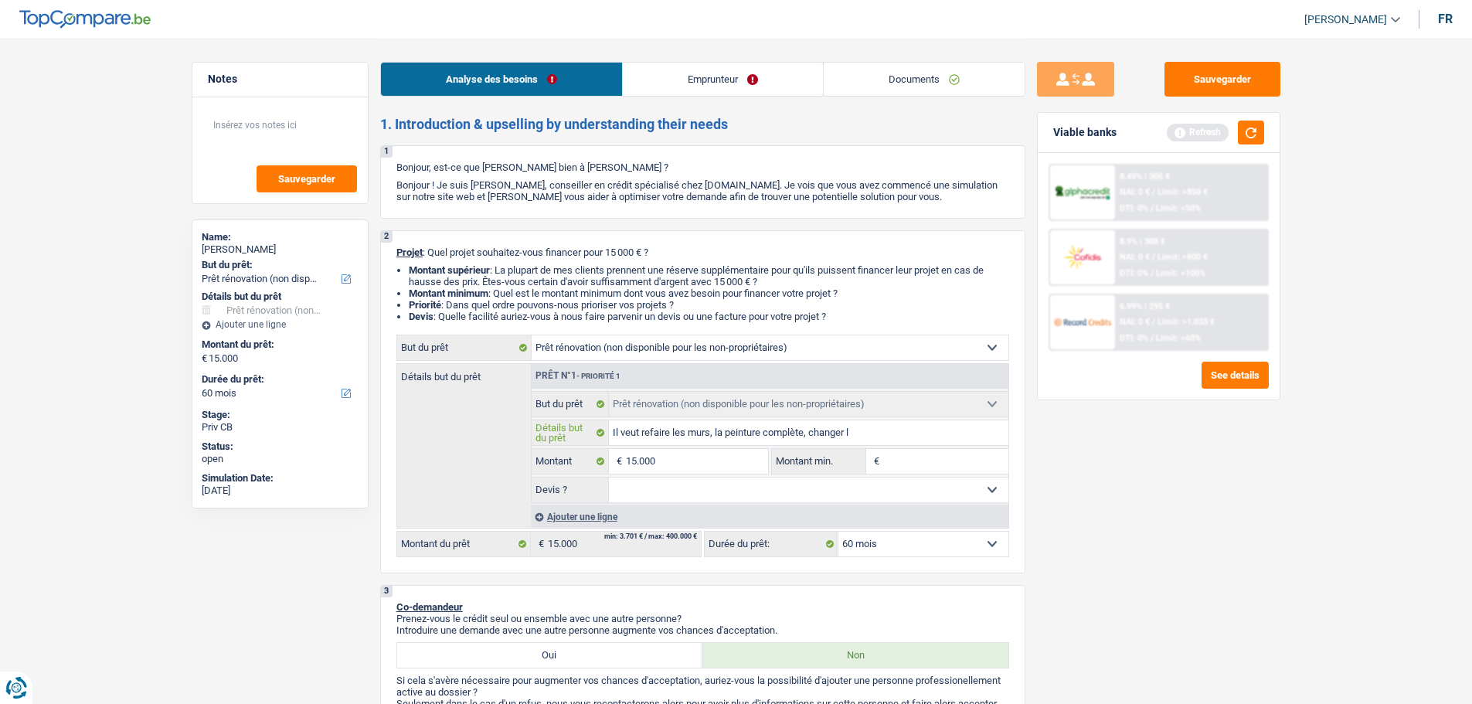
type input "Il veut refaire les murs, la peinture complète, changer la"
type input "Il veut refaire les murs, la peinture complète, changer la c"
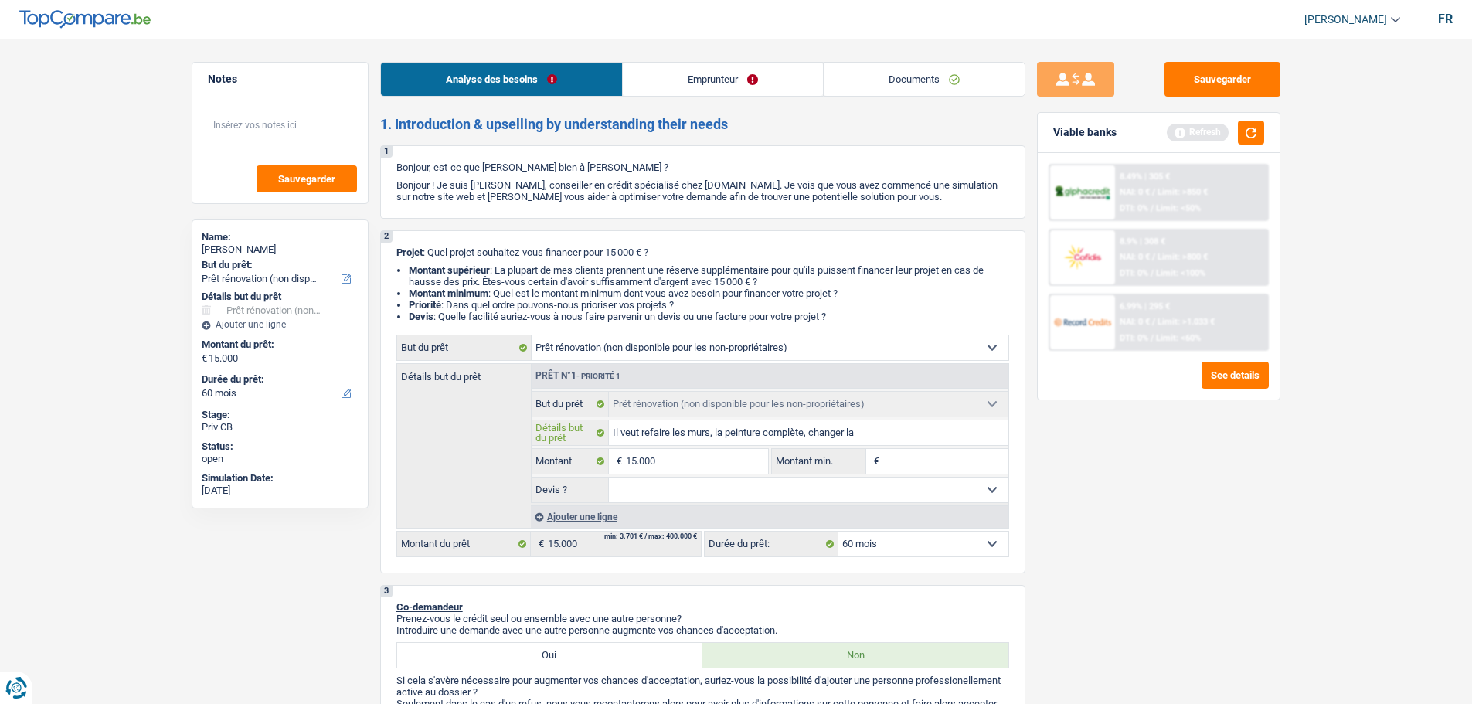
type input "Il veut refaire les murs, la peinture complète, changer la c"
type input "Il veut refaire les murs, la peinture complète, changer la cu"
type input "Il veut refaire les murs, la peinture complète, changer la cui"
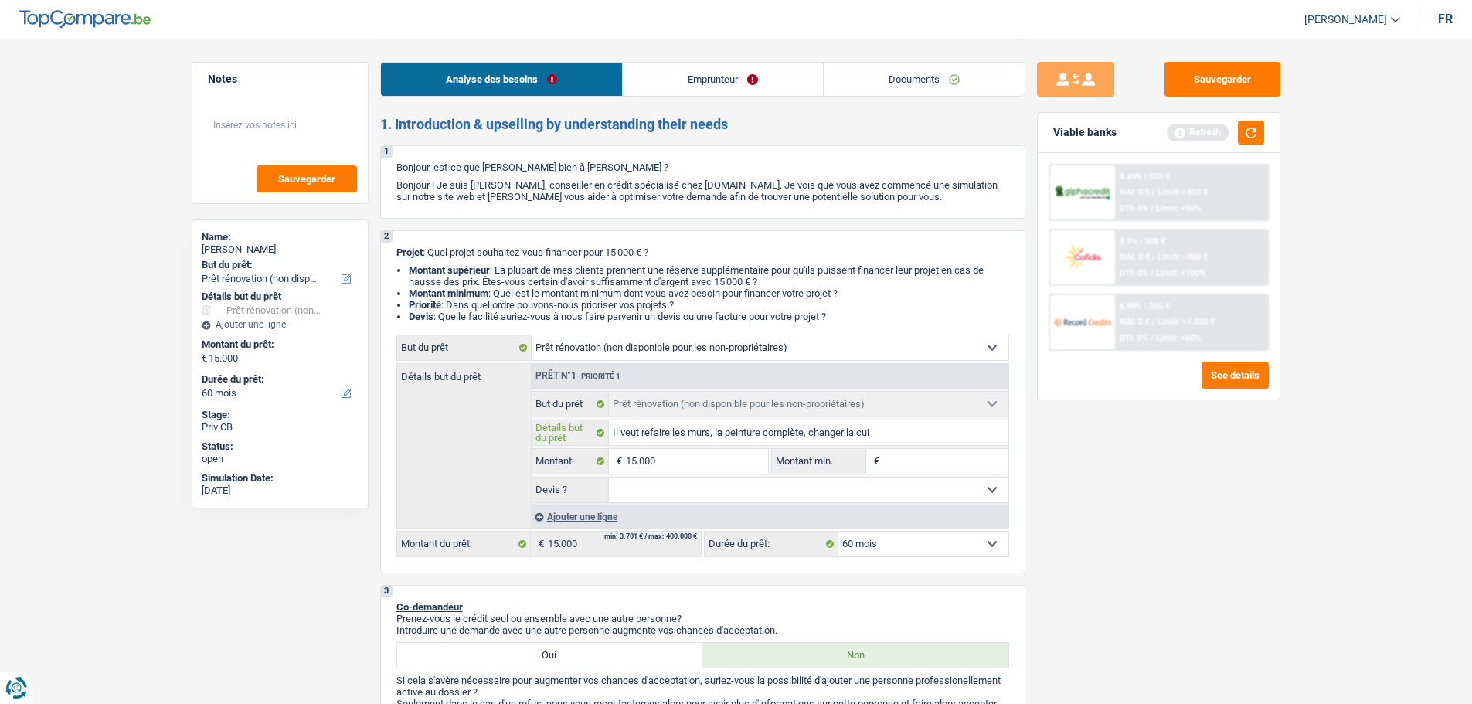
type input "Il veut refaire les murs, la peinture complète, changer la cuis"
type input "Il veut refaire les murs, la peinture complète, changer la cuisi"
type input "Il veut refaire les murs, la peinture complète, changer la cuisin"
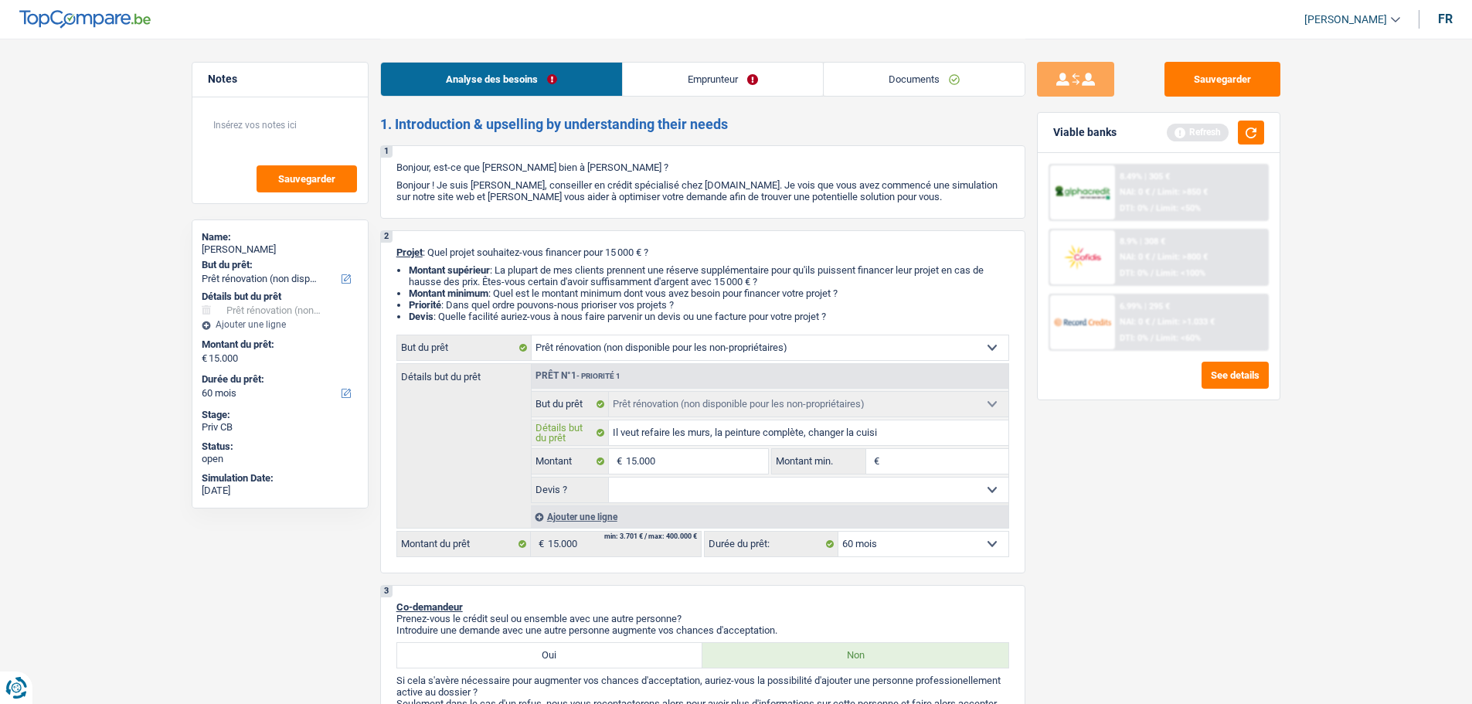
type input "Il veut refaire les murs, la peinture complète, changer la cuisin"
type input "Il veut refaire les murs, la peinture complète, changer la cuisine"
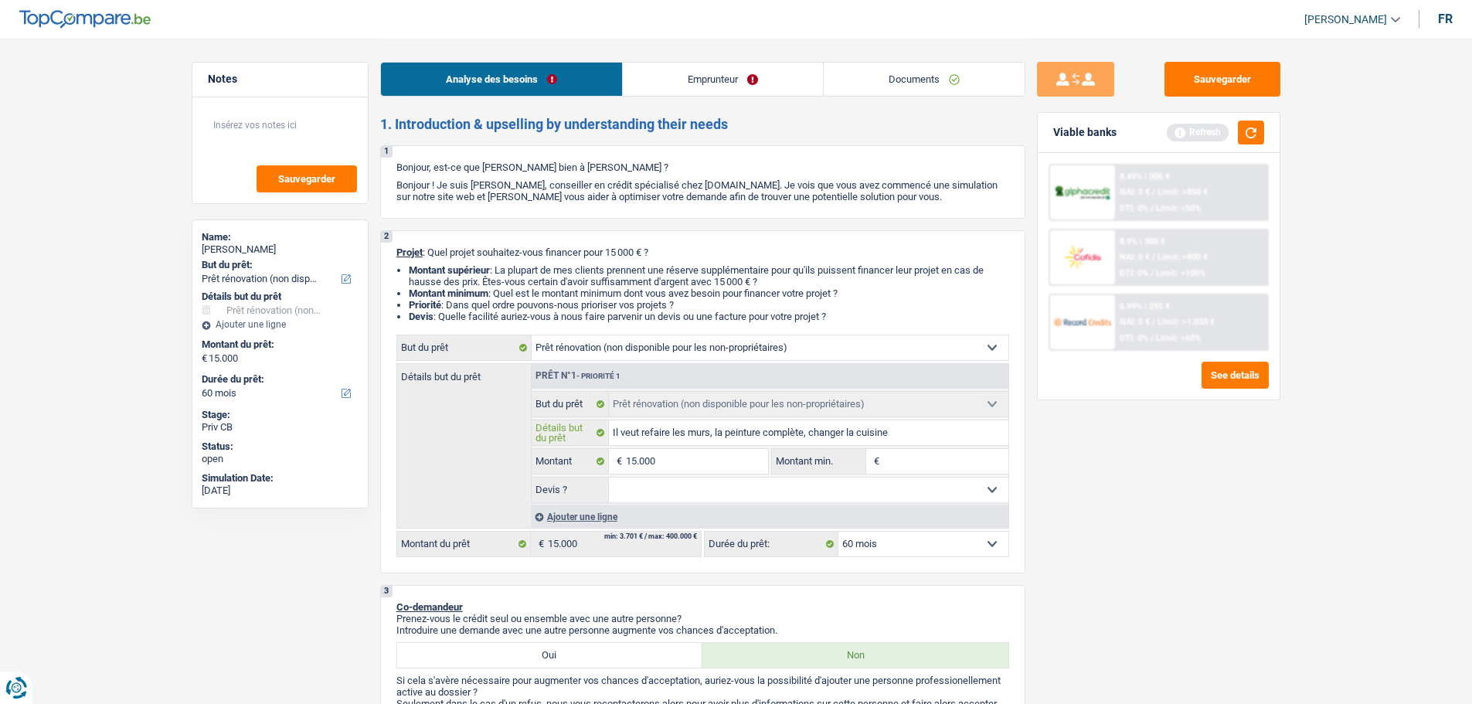
type input "Il veut refaire les murs, la peinture complète, changer la cuisine e"
type input "Il veut refaire les murs, la peinture complète, changer la cuisine et"
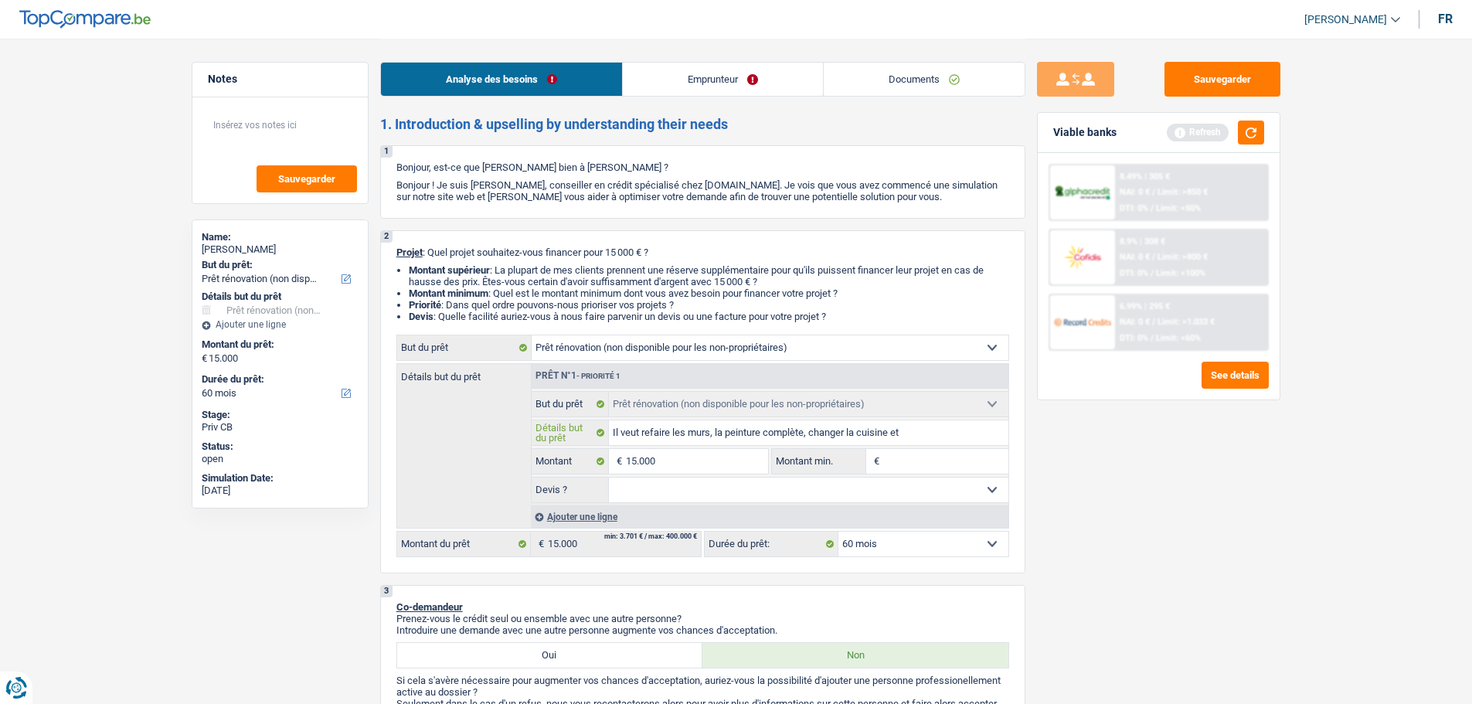
type input "Il veut refaire les murs, la peinture complète, changer la cuisine et"
type input "Il veut refaire les murs, la peinture complète, changer la cuisine et l"
type input "Il veut refaire les murs, la peinture complète, changer la cuisine et la"
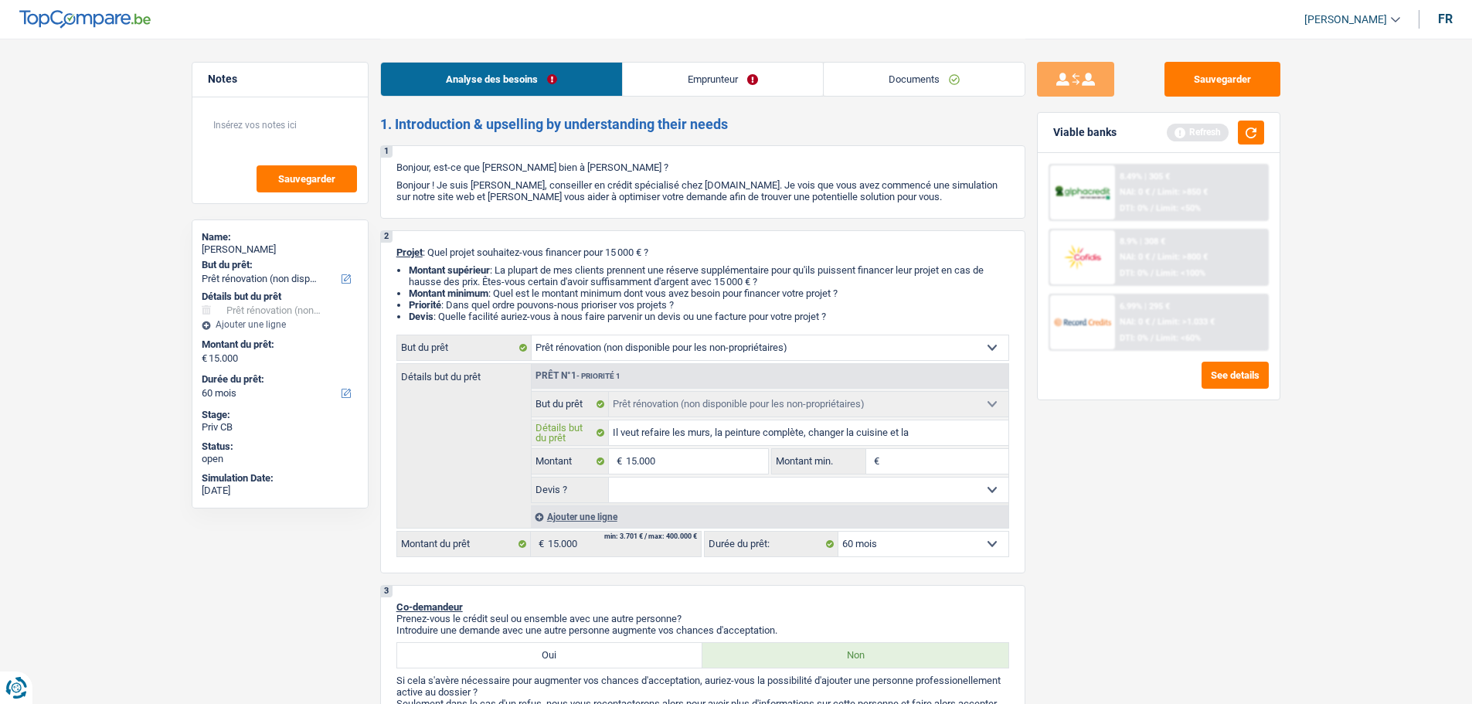
type input "Il veut refaire les murs, la peinture complète, changer la cuisine et la"
type input "Il veut refaire les murs, la peinture complète, changer la cuisine et la s"
type input "Il veut refaire les murs, la peinture complète, changer la cuisine et la sa"
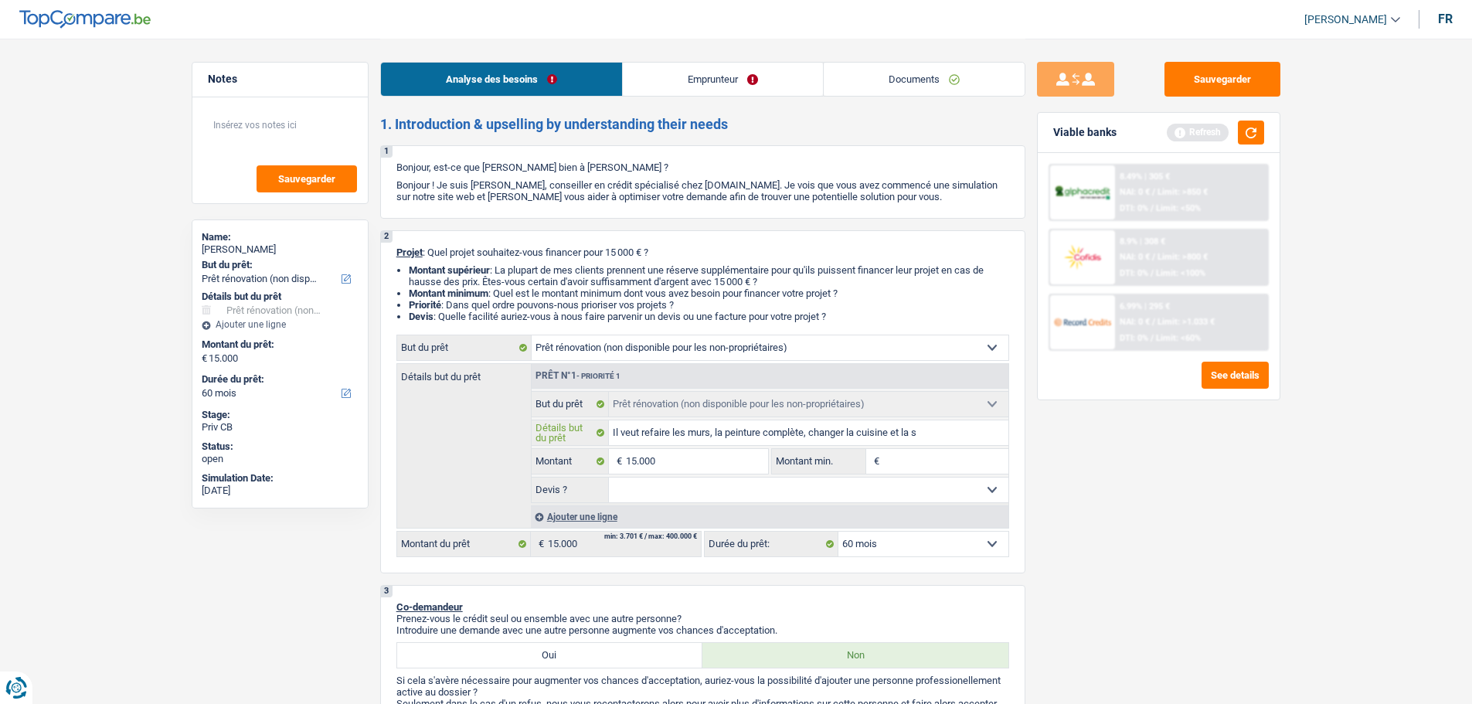
type input "Il veut refaire les murs, la peinture complète, changer la cuisine et la sa"
type input "Il veut refaire les murs, la peinture complète, changer la cuisine et la sal"
type input "Il veut refaire les murs, la peinture complète, changer la cuisine et la sall"
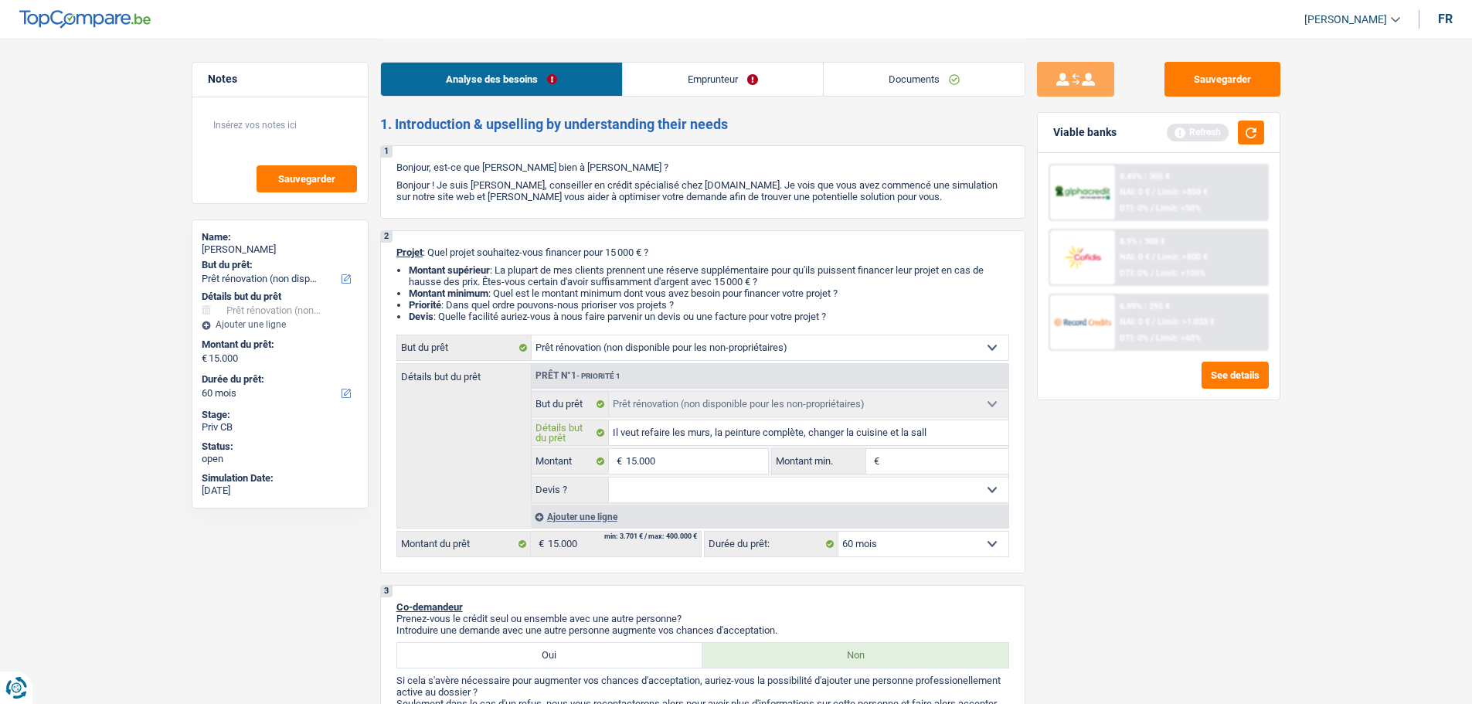
type input "Il veut refaire les murs, la peinture complète, changer la cuisine et la salle"
type input "Il veut refaire les murs, la peinture complète, changer la cuisine et la salle d"
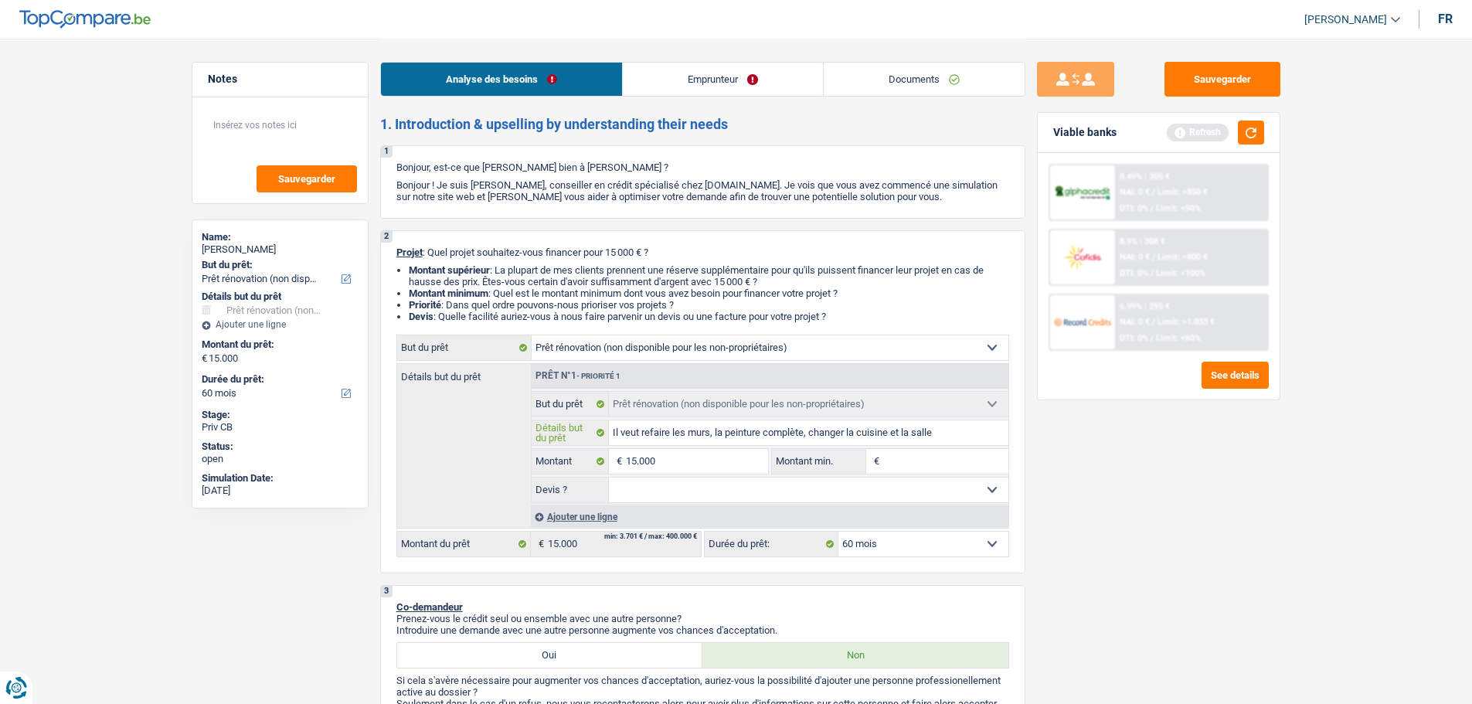
type input "Il veut refaire les murs, la peinture complète, changer la cuisine et la salle d"
type input "Il veut refaire les murs, la peinture complète, changer la cuisine et la salle …"
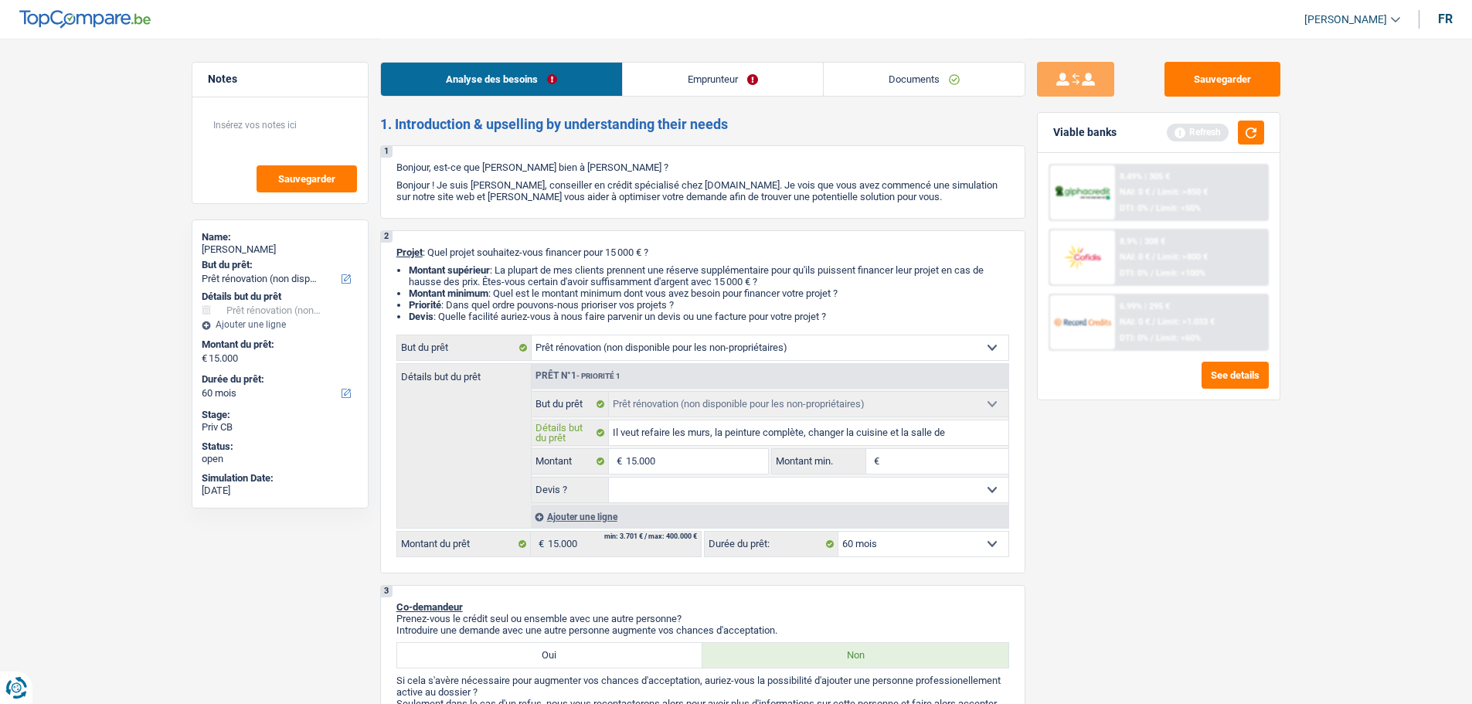
type input "Il veut refaire les murs, la peinture complète, changer la cuisine et la salle …"
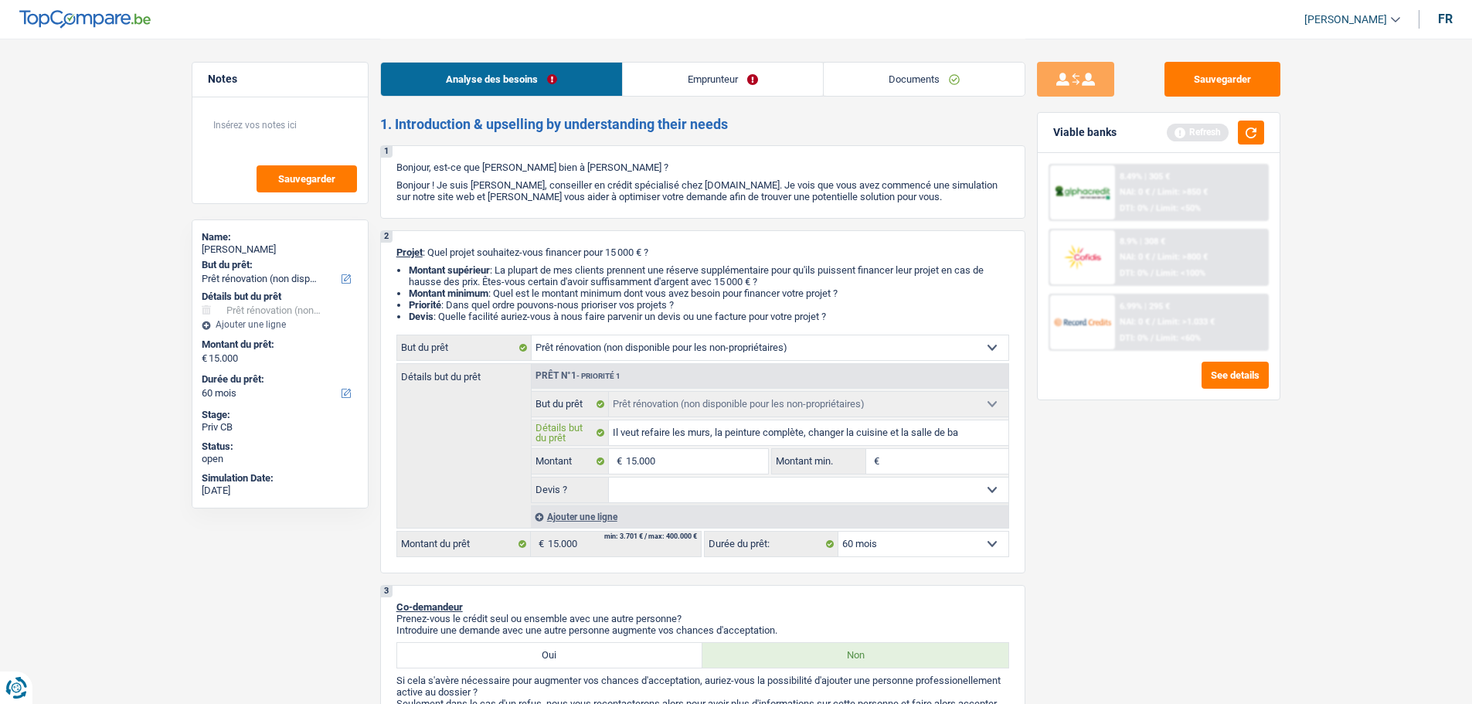
type input "Il veut refaire les murs, la peinture complète, changer la cuisine et la salle …"
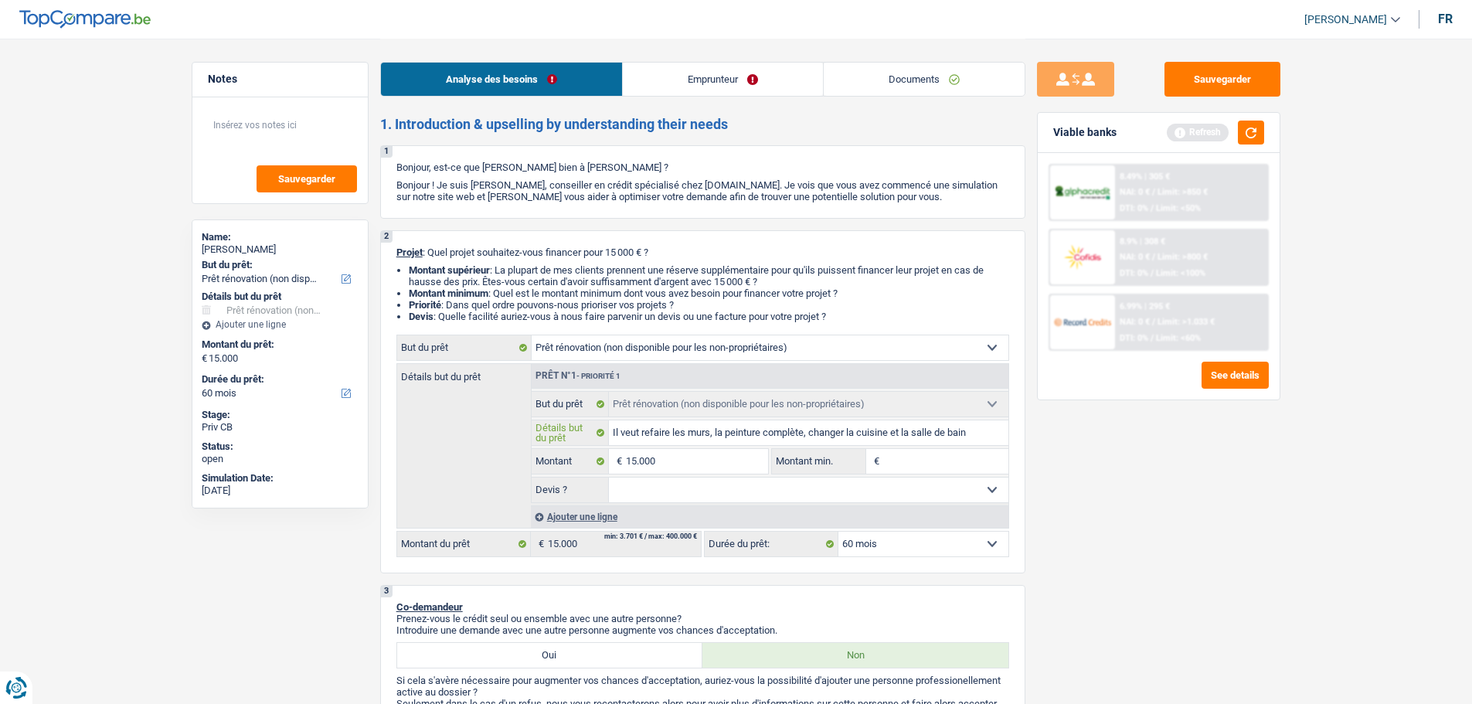
type input "Il veut refaire les murs, la peinture complète, changer la cuisine et la salle …"
click at [901, 461] on input "Montant min." at bounding box center [945, 461] width 125 height 25
click at [883, 500] on select "Oui Non Non répondu Sélectionner une option" at bounding box center [809, 490] width 400 height 25
select select "yes"
click at [609, 478] on select "Oui Non Non répondu Sélectionner une option" at bounding box center [809, 490] width 400 height 25
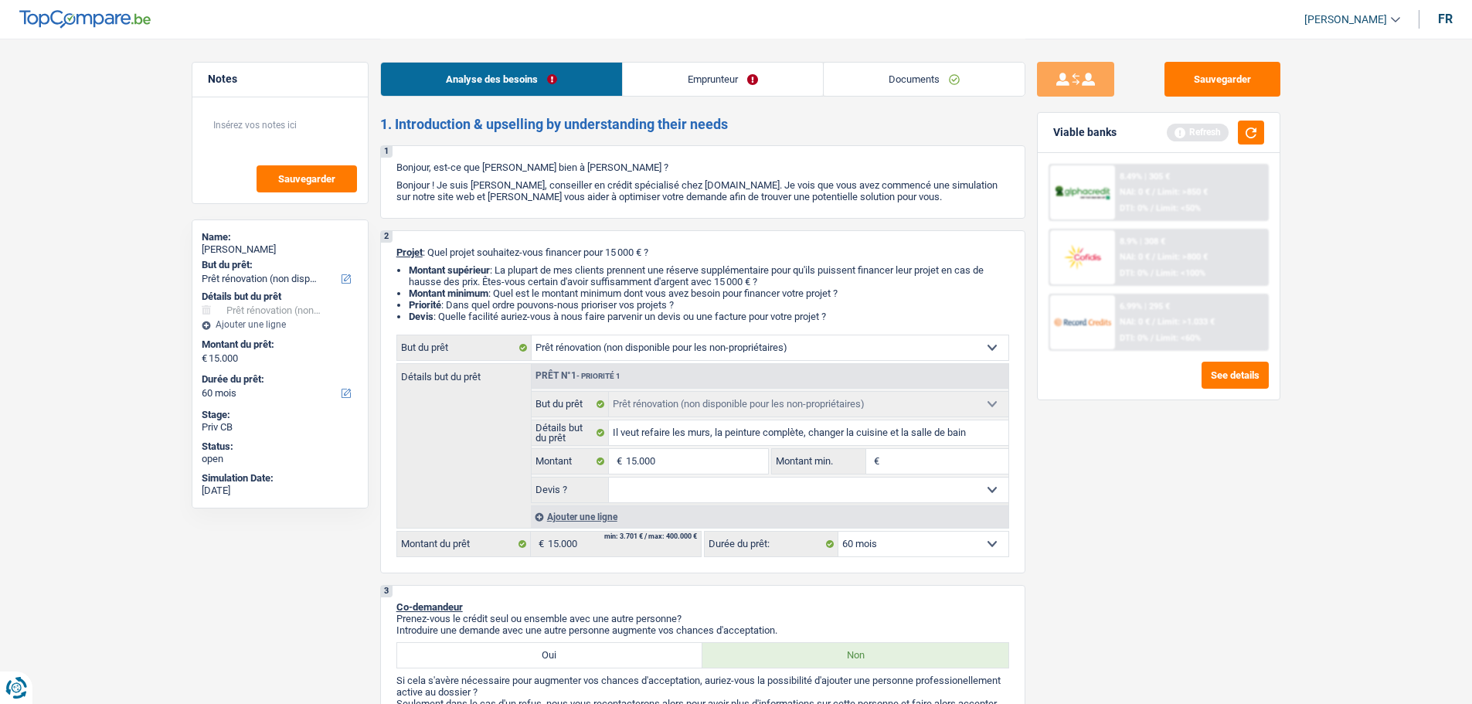
select select "yes"
click at [919, 460] on input "Montant min." at bounding box center [945, 461] width 125 height 25
click at [704, 450] on input "15.000" at bounding box center [696, 461] width 141 height 25
click at [883, 460] on input "Montant min." at bounding box center [945, 461] width 125 height 25
type input "1"
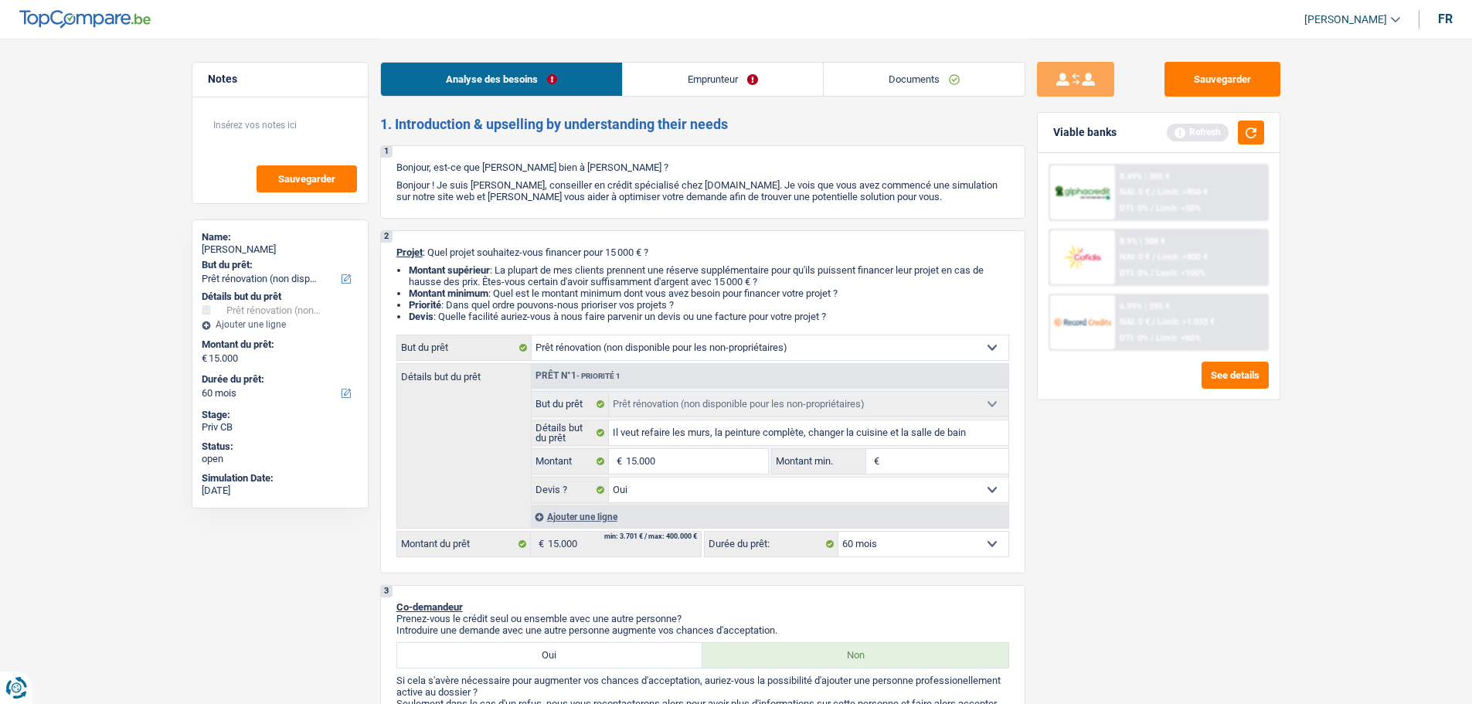
type input "1"
type input "15"
type input "150"
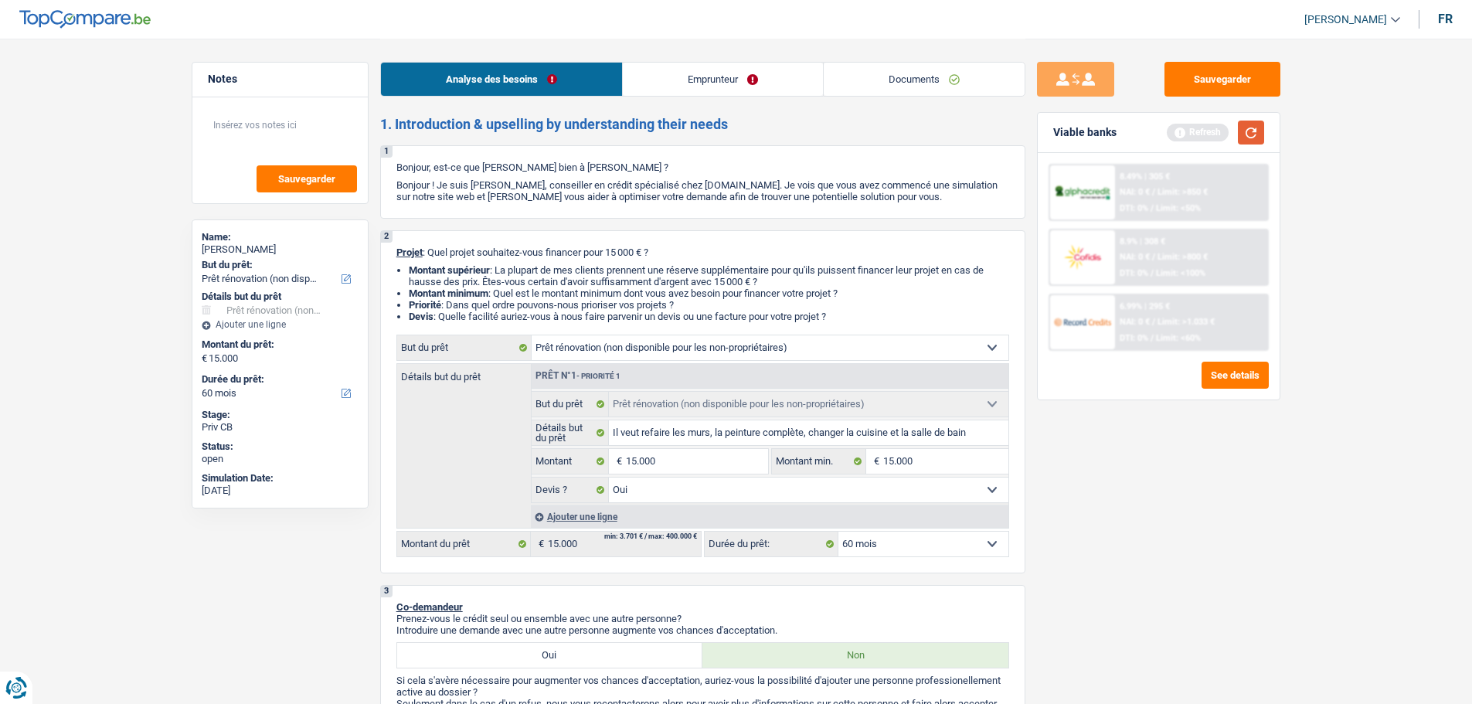
click at [1251, 132] on button "button" at bounding box center [1251, 133] width 26 height 24
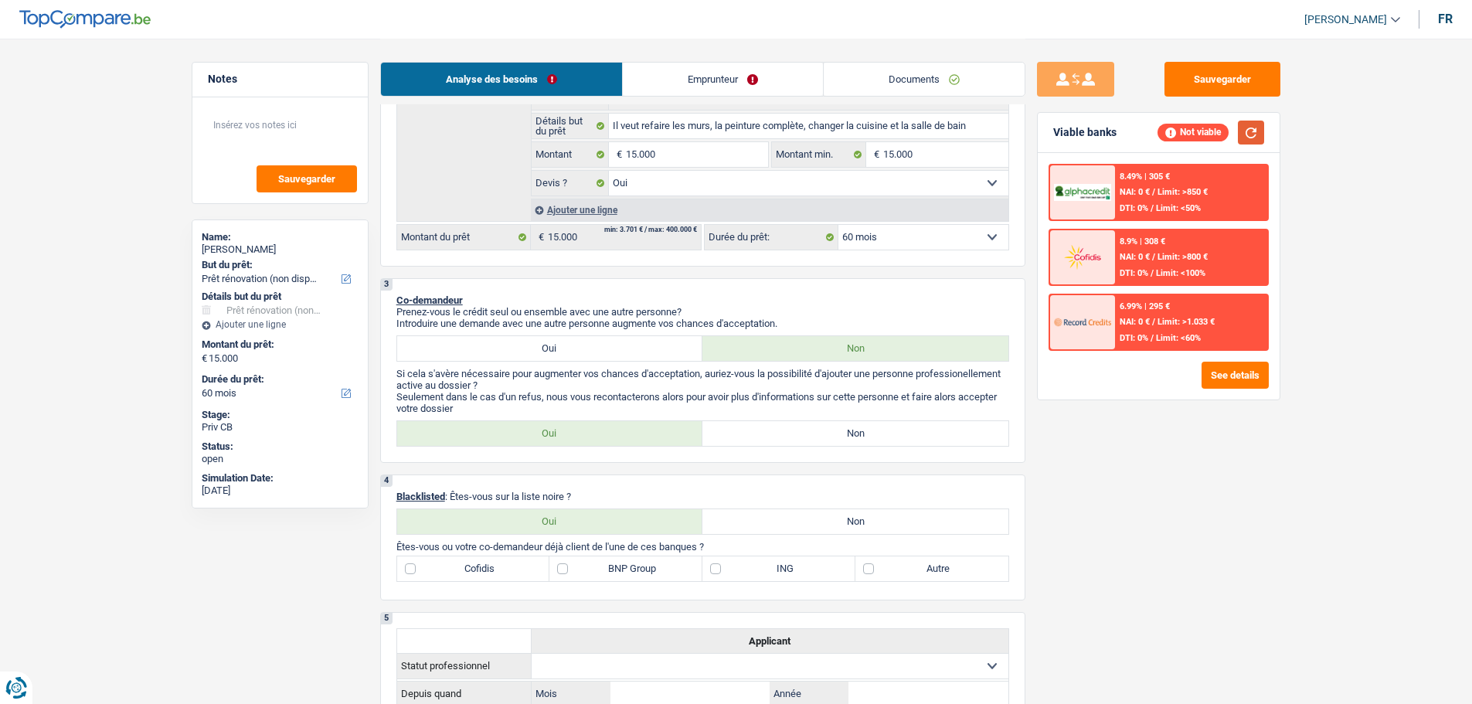
scroll to position [309, 0]
click at [754, 83] on link "Emprunteur" at bounding box center [723, 79] width 200 height 33
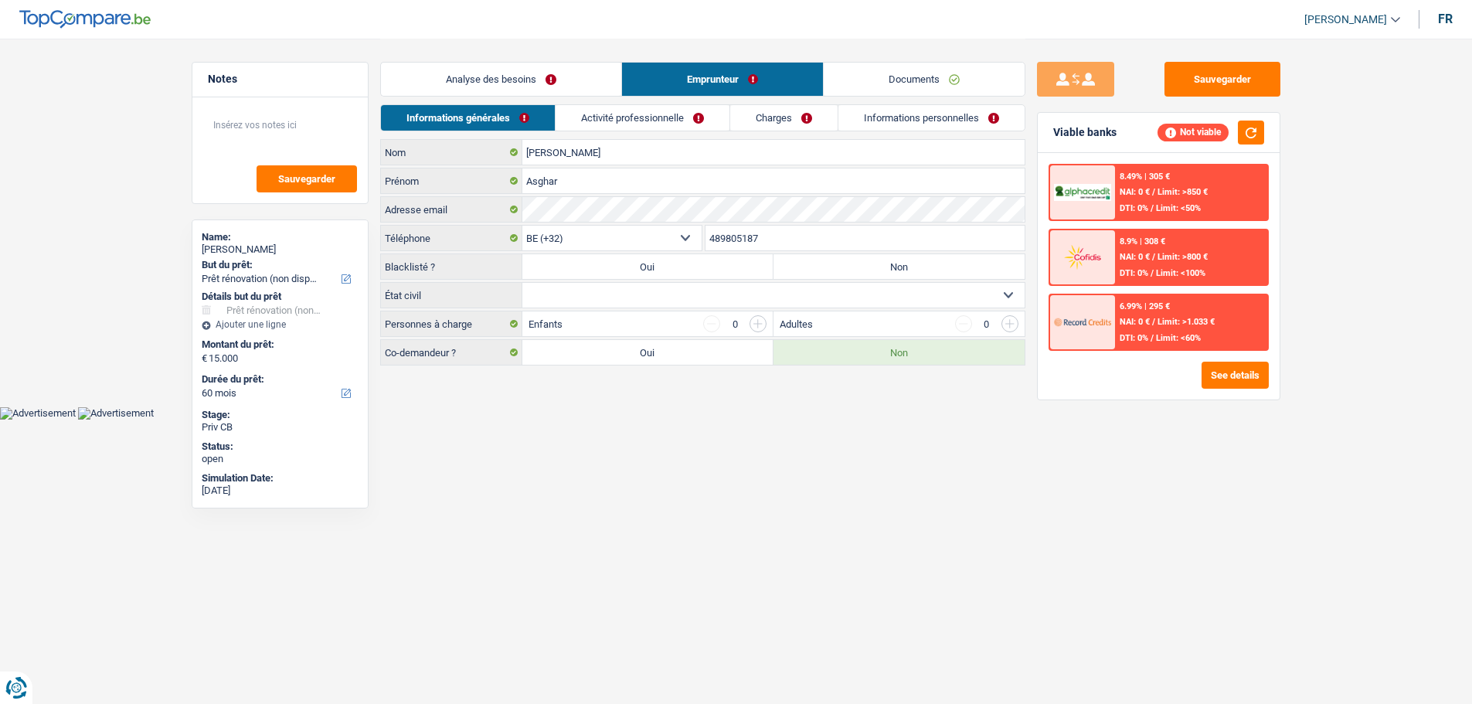
scroll to position [0, 0]
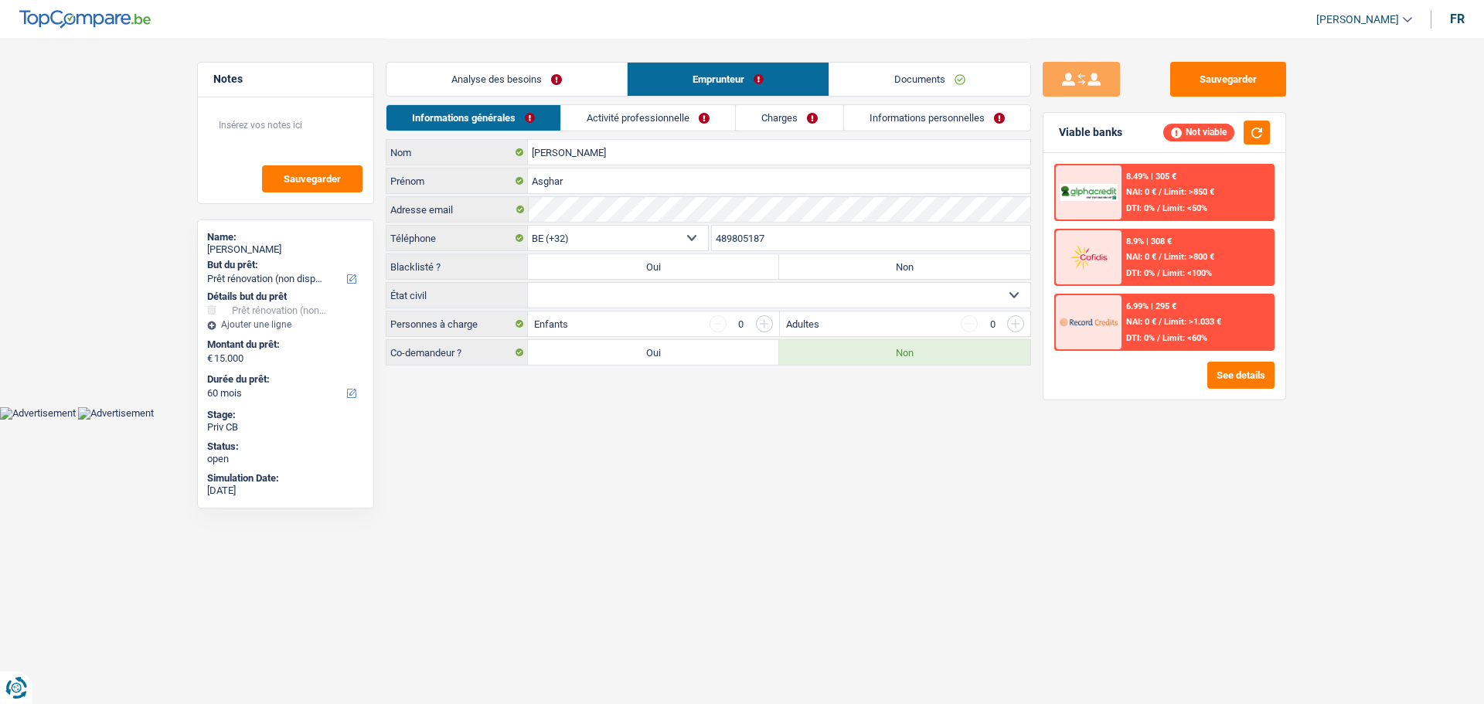
click at [567, 83] on link "Analyse des besoins" at bounding box center [506, 79] width 240 height 33
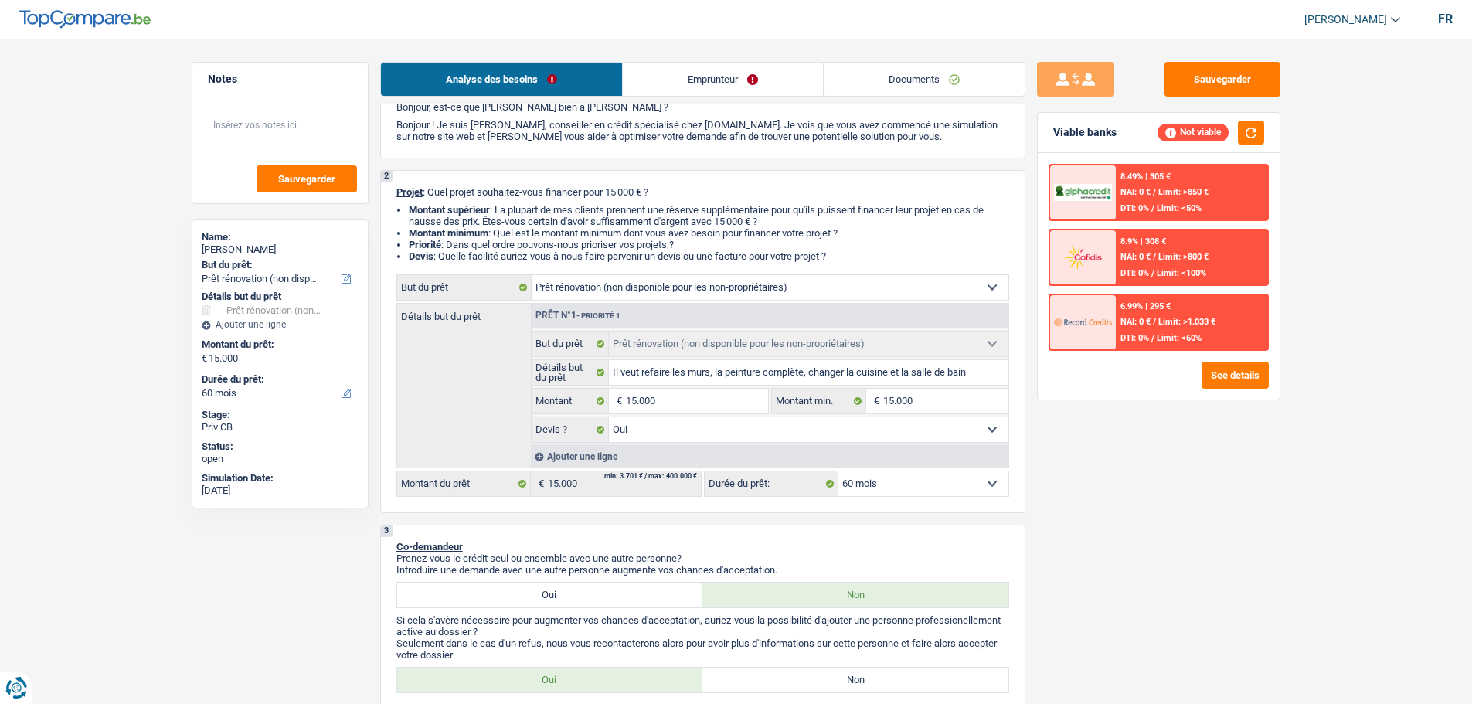
scroll to position [155, 0]
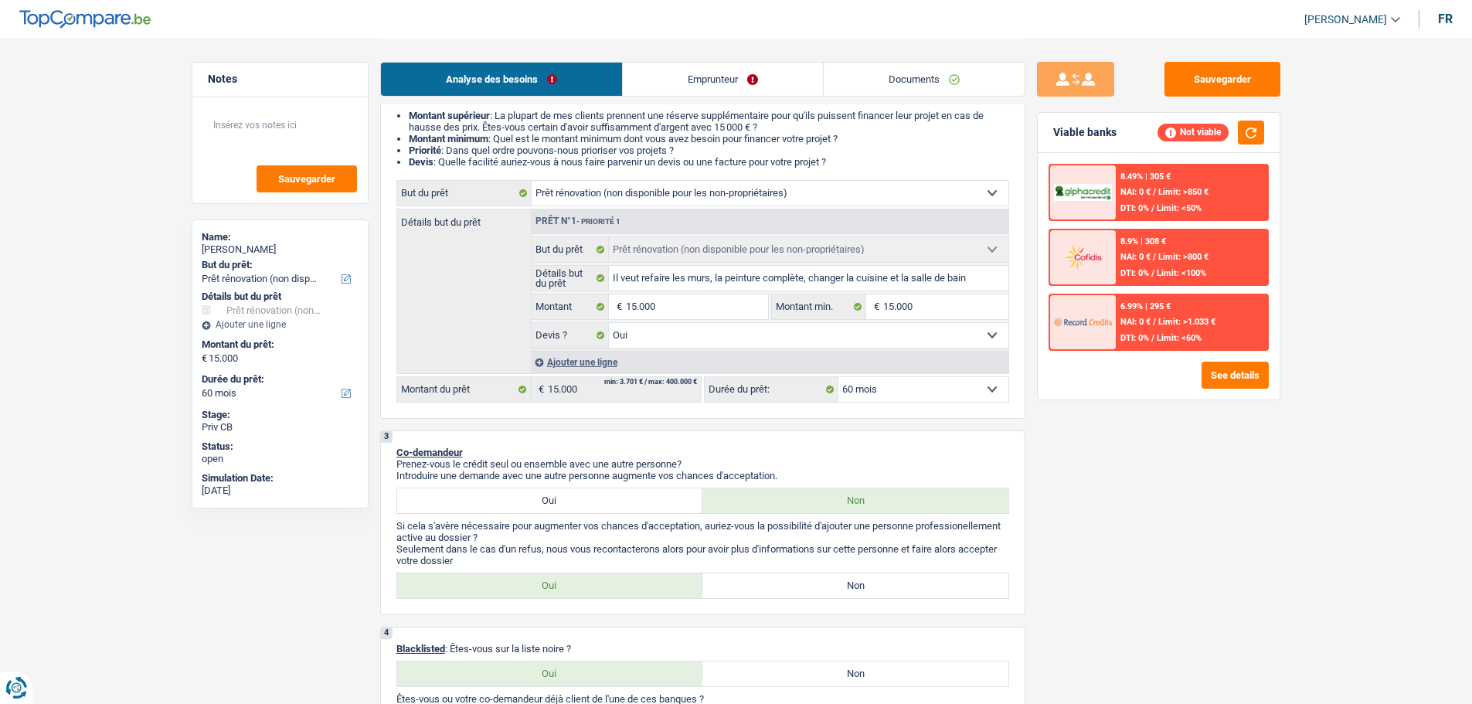
click at [619, 505] on label "Oui" at bounding box center [550, 500] width 306 height 25
click at [619, 505] on input "Oui" at bounding box center [550, 500] width 306 height 25
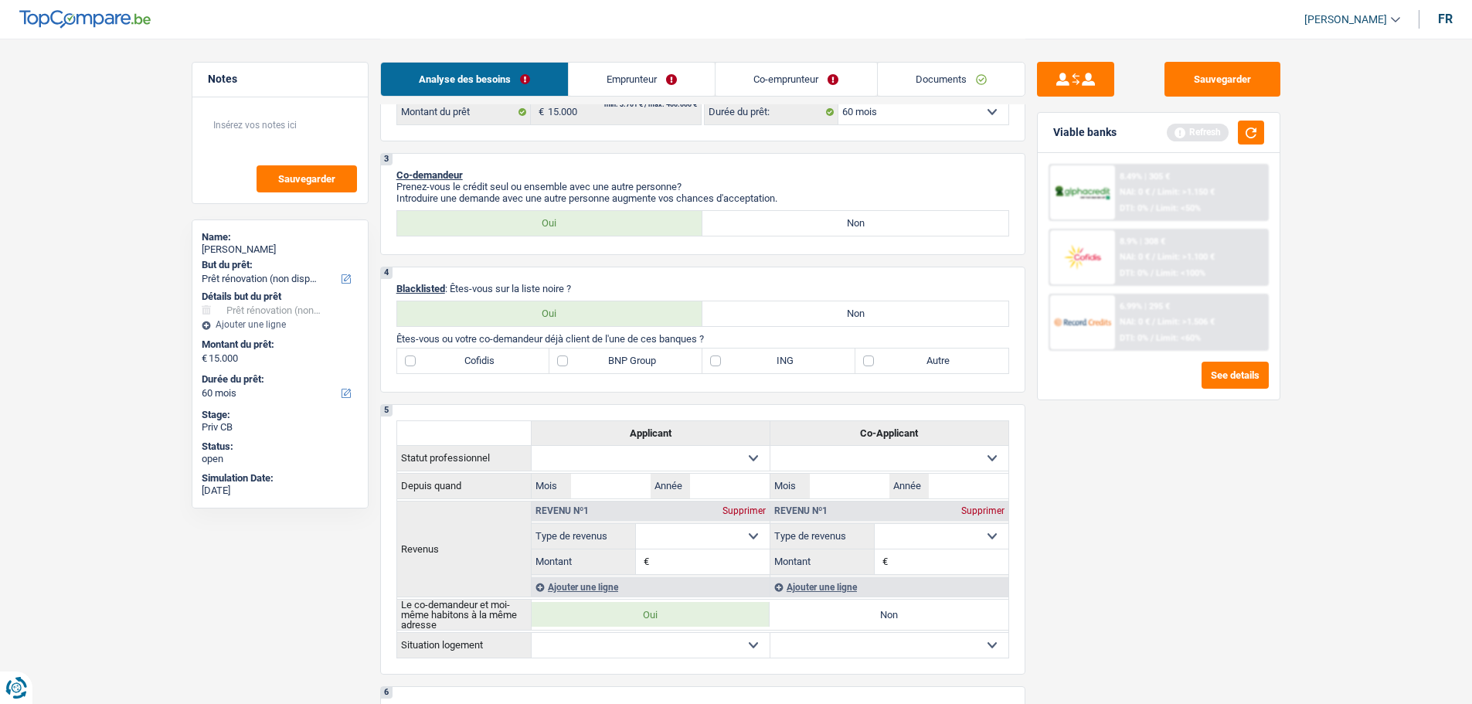
scroll to position [541, 0]
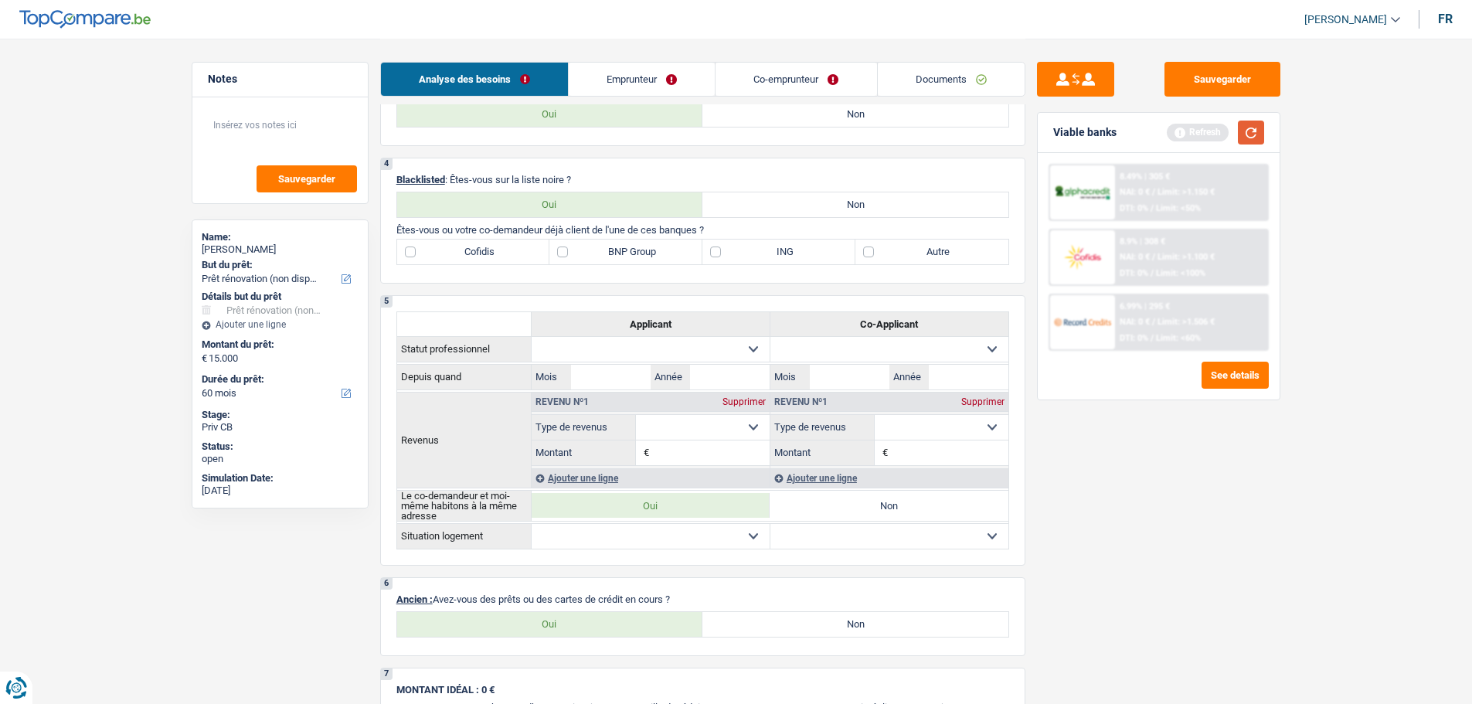
click at [1251, 128] on button "button" at bounding box center [1251, 133] width 26 height 24
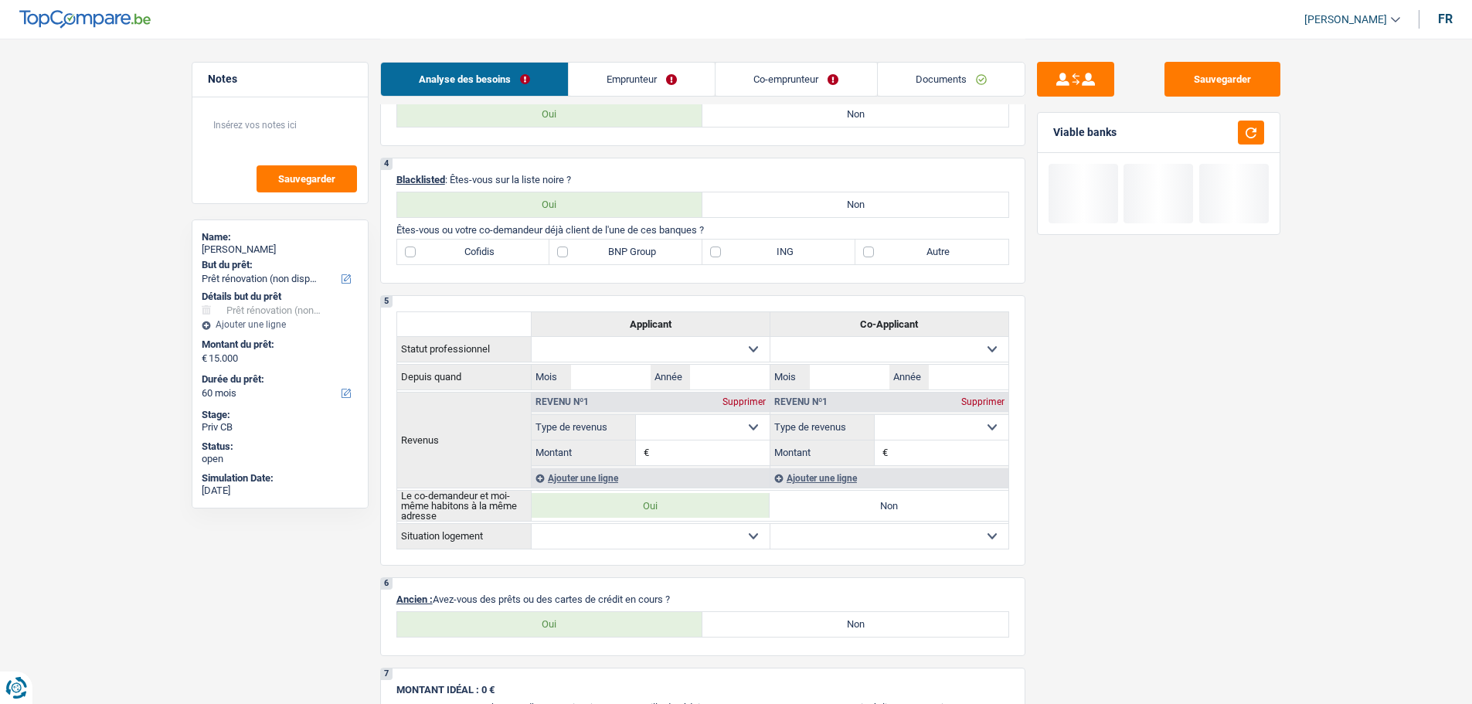
click at [784, 201] on label "Non" at bounding box center [856, 204] width 306 height 25
click at [784, 201] on input "Non" at bounding box center [856, 204] width 306 height 25
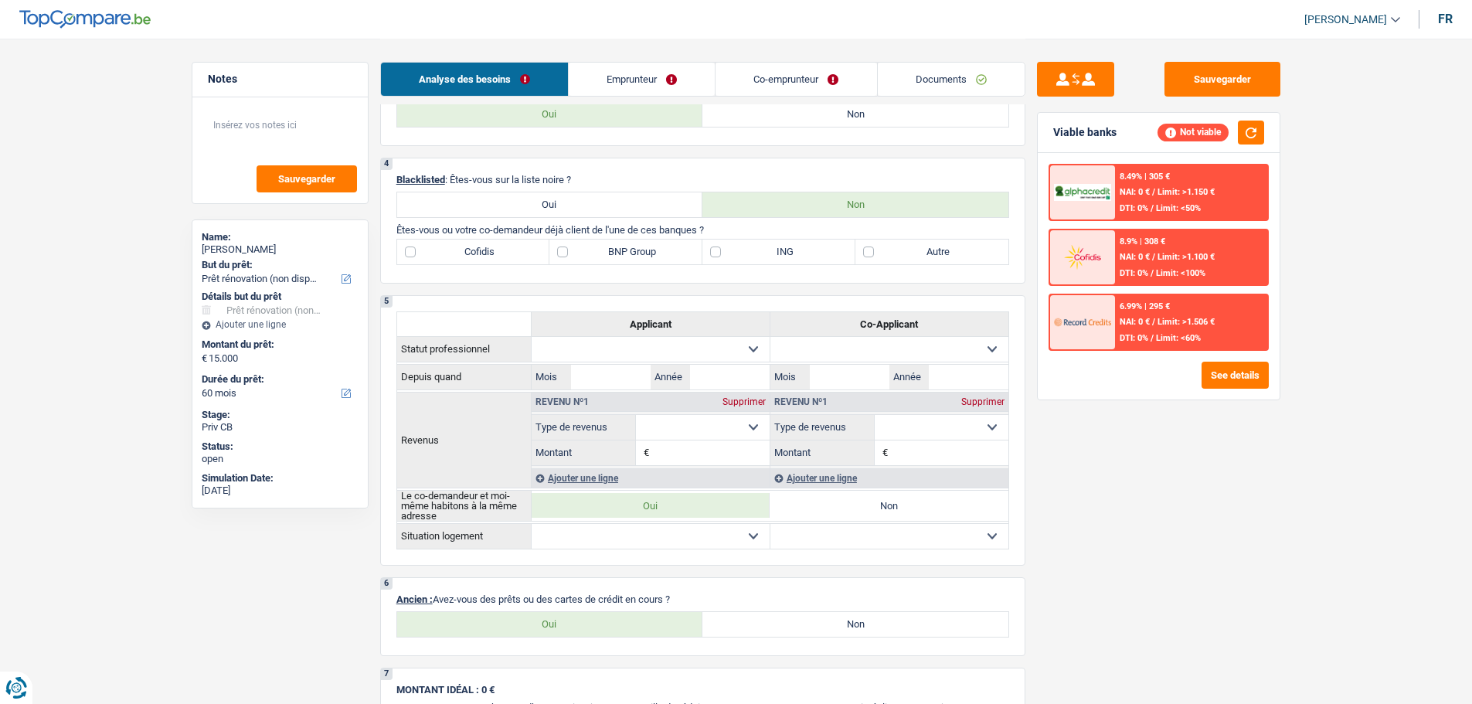
scroll to position [850, 0]
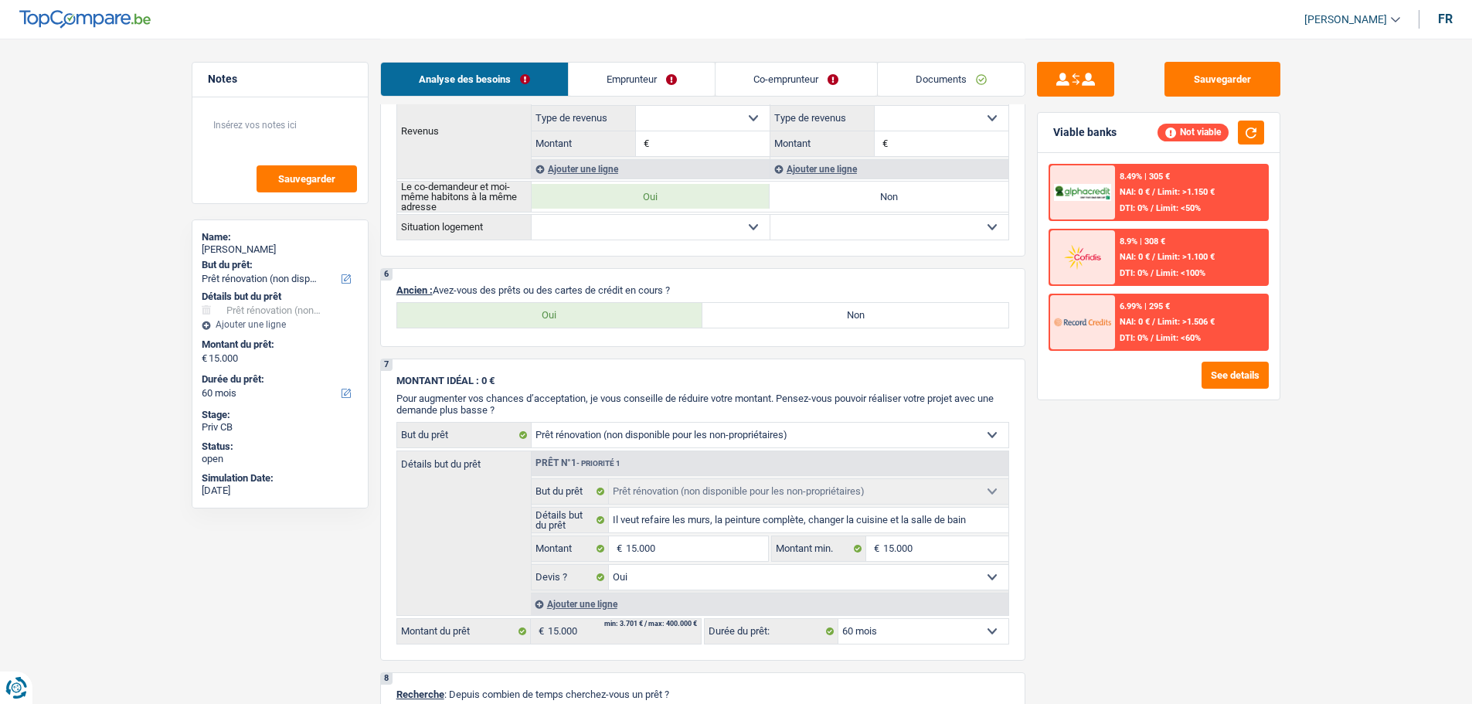
click at [624, 313] on label "Oui" at bounding box center [550, 315] width 306 height 25
click at [624, 313] on input "Oui" at bounding box center [550, 315] width 306 height 25
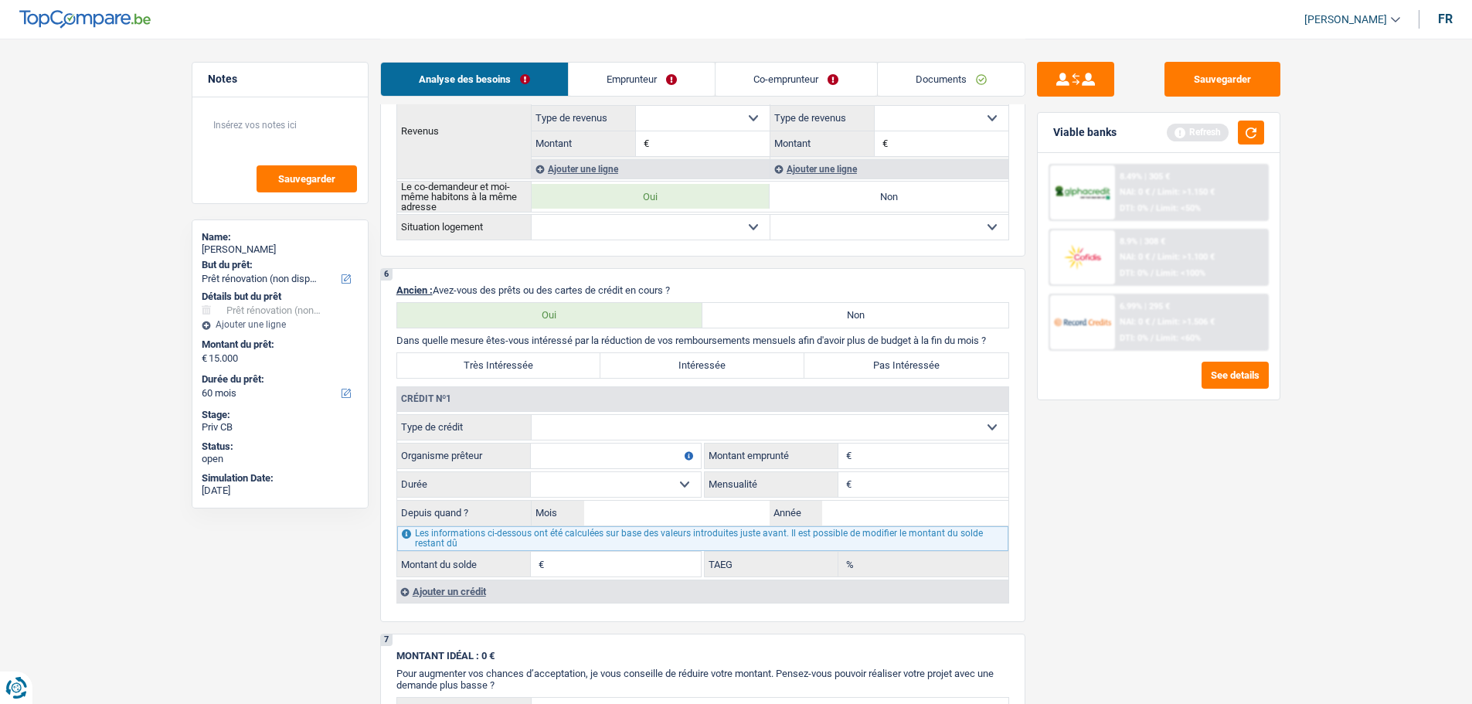
click at [668, 433] on select "Carte ou ouverture de crédit Prêt hypothécaire Vente à tempérament Prêt à tempé…" at bounding box center [770, 427] width 477 height 25
click at [532, 415] on select "Carte ou ouverture de crédit Prêt hypothécaire Vente à tempérament Prêt à tempé…" at bounding box center [770, 427] width 477 height 25
click at [601, 462] on input "Organisme prêteur" at bounding box center [616, 456] width 170 height 25
click at [460, 594] on div "Ajouter un crédit" at bounding box center [702, 591] width 612 height 23
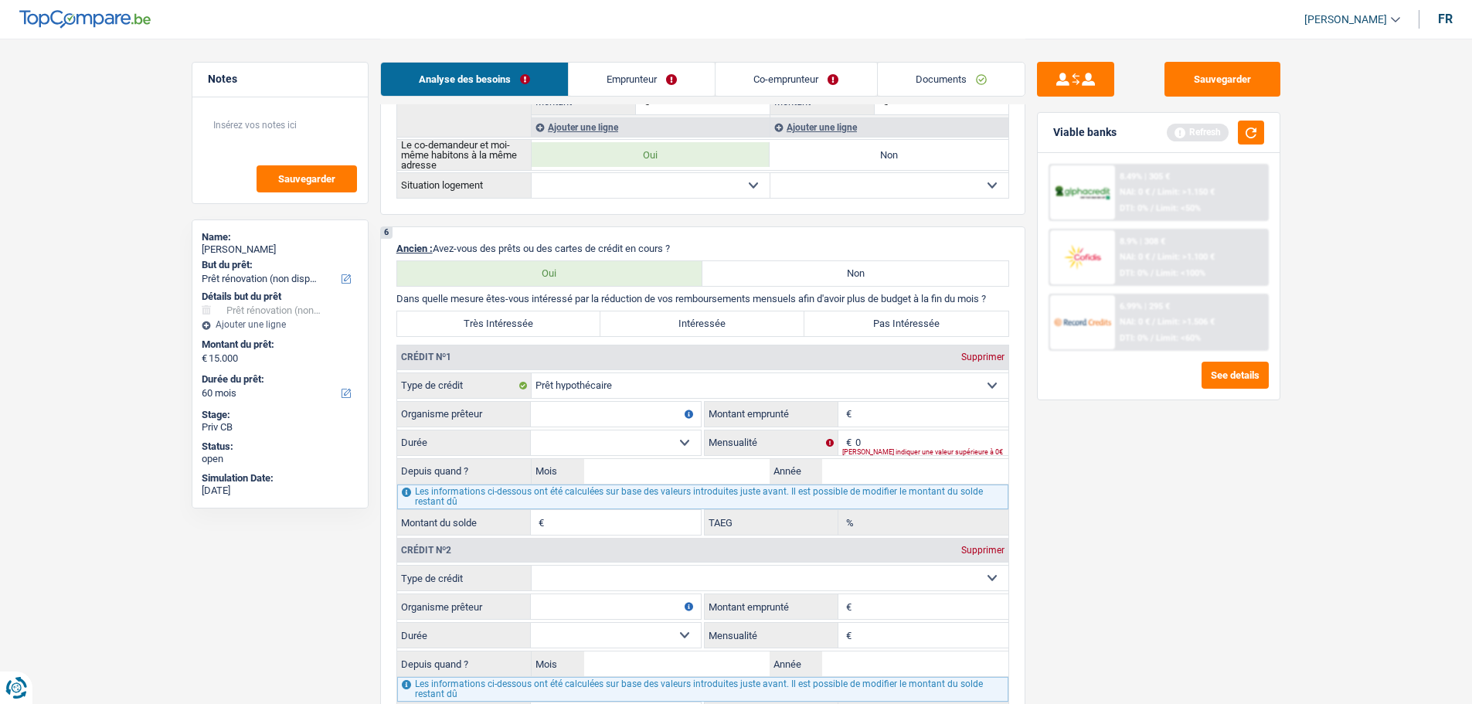
scroll to position [1005, 0]
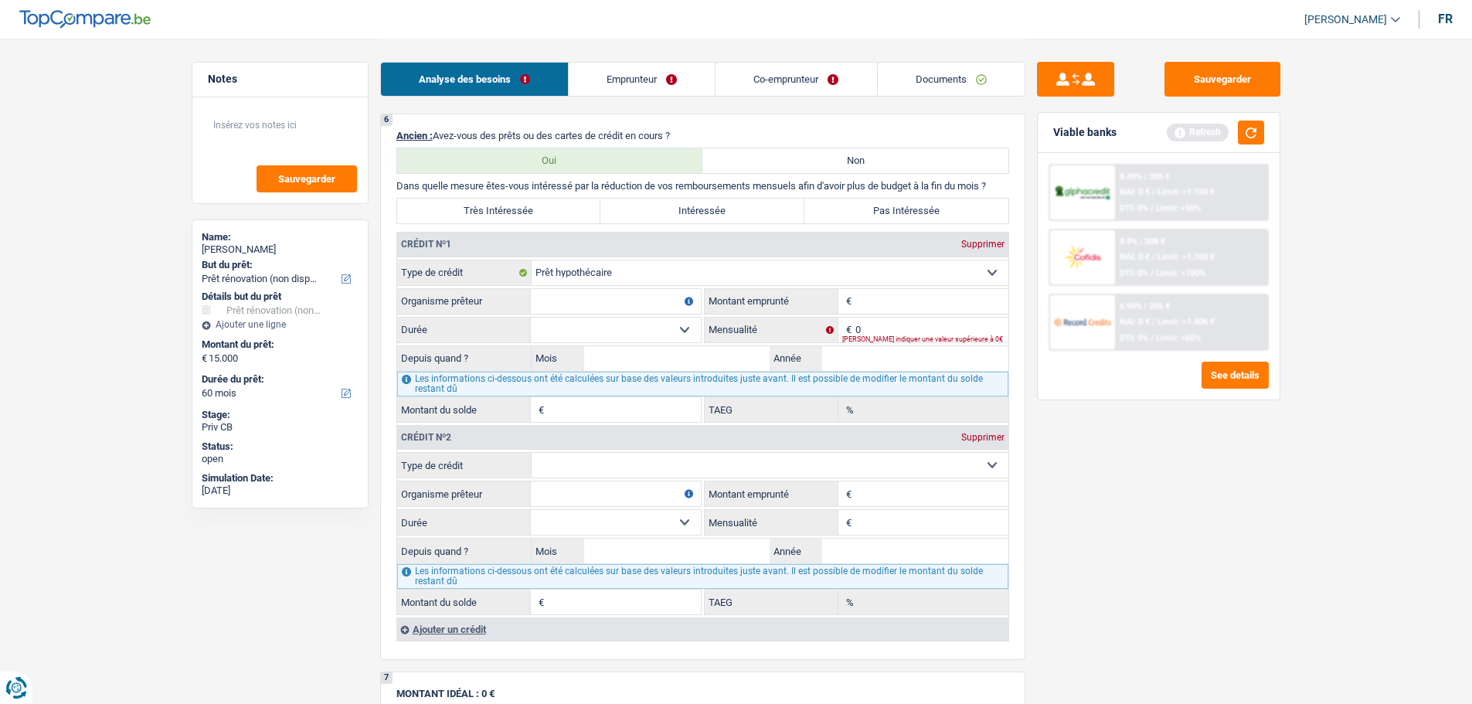
click at [634, 480] on fieldset "Carte ou ouverture de crédit Prêt hypothécaire Vente à tempérament Prêt à tempé…" at bounding box center [702, 533] width 611 height 163
click at [651, 471] on select "Carte ou ouverture de crédit Prêt hypothécaire Vente à tempérament Prêt à tempé…" at bounding box center [770, 465] width 477 height 25
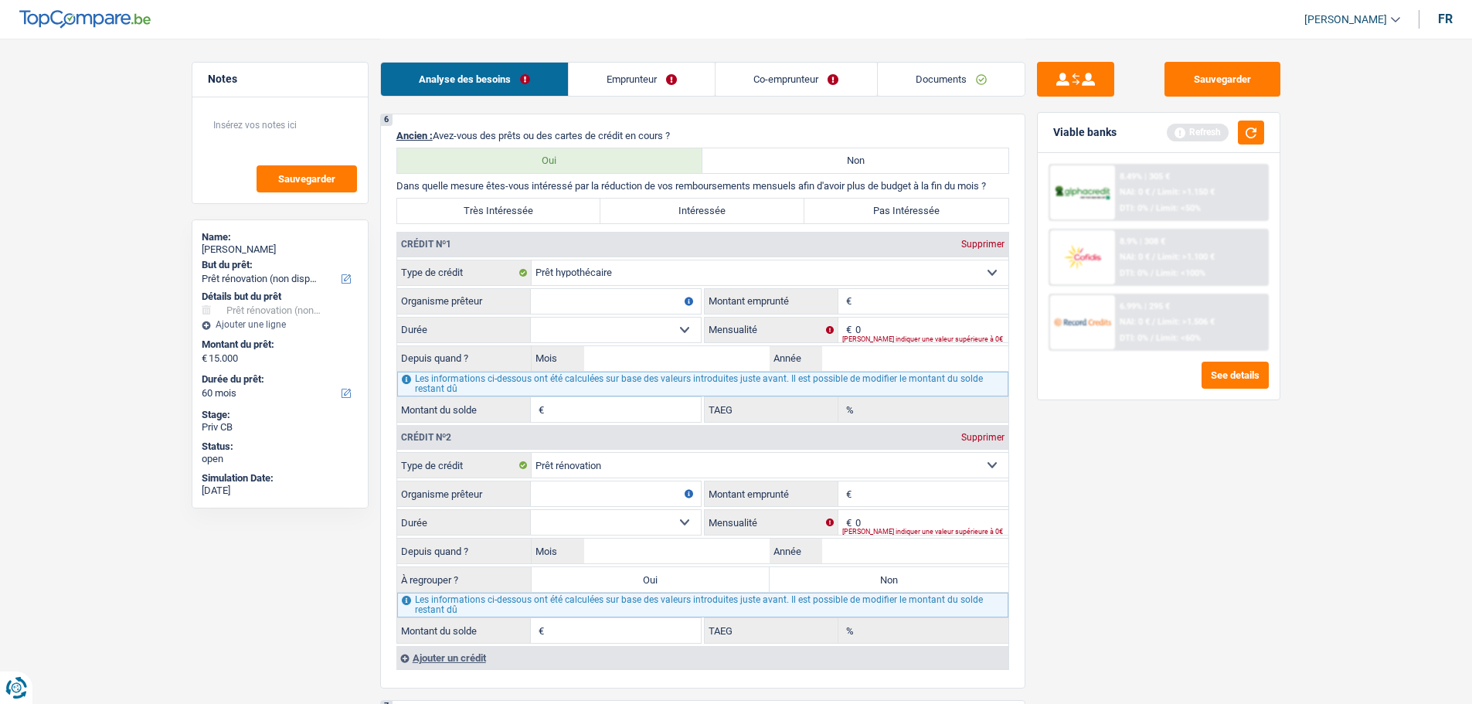
click at [649, 494] on input "Organisme prêteur" at bounding box center [616, 494] width 170 height 25
click at [631, 302] on input "Organisme prêteur" at bounding box center [616, 301] width 170 height 25
click at [950, 286] on fieldset "Carte ou ouverture de crédit Prêt hypothécaire Vente à tempérament Prêt à tempé…" at bounding box center [702, 341] width 611 height 163
click at [950, 297] on input "Montant" at bounding box center [932, 301] width 153 height 25
click at [661, 337] on select "120 mois 132 mois 144 mois 180 mois 240 mois 300 mois 360 mois 420 mois Sélecti…" at bounding box center [616, 330] width 170 height 25
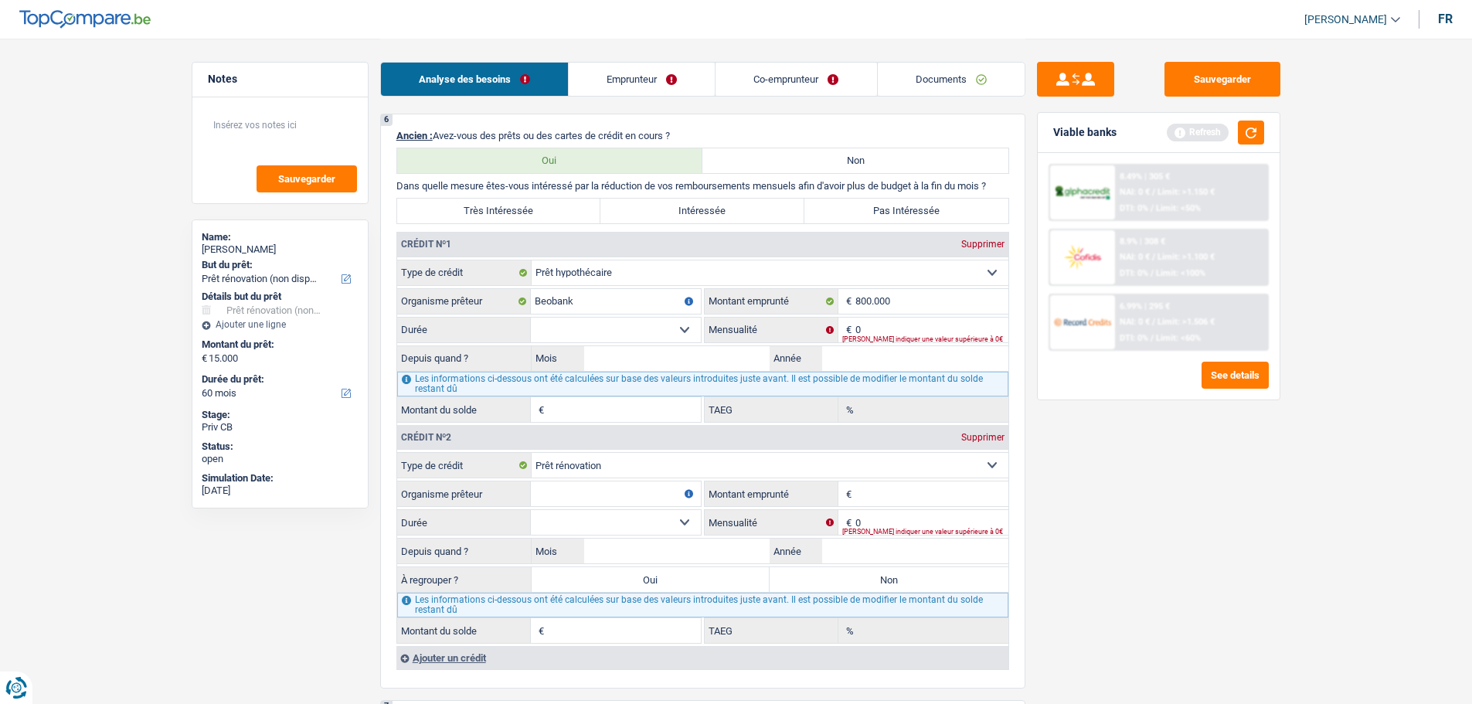
click at [531, 318] on select "120 mois 132 mois 144 mois 180 mois 240 mois 300 mois 360 mois 420 mois Sélecti…" at bounding box center [616, 330] width 170 height 25
click at [897, 336] on div "Veuillez indiquer une valeur supérieure à 0€" at bounding box center [925, 339] width 166 height 6
click at [890, 328] on input "0" at bounding box center [932, 330] width 153 height 25
click at [699, 358] on input "Mois" at bounding box center [677, 358] width 186 height 25
click at [844, 356] on input "Année" at bounding box center [915, 358] width 186 height 25
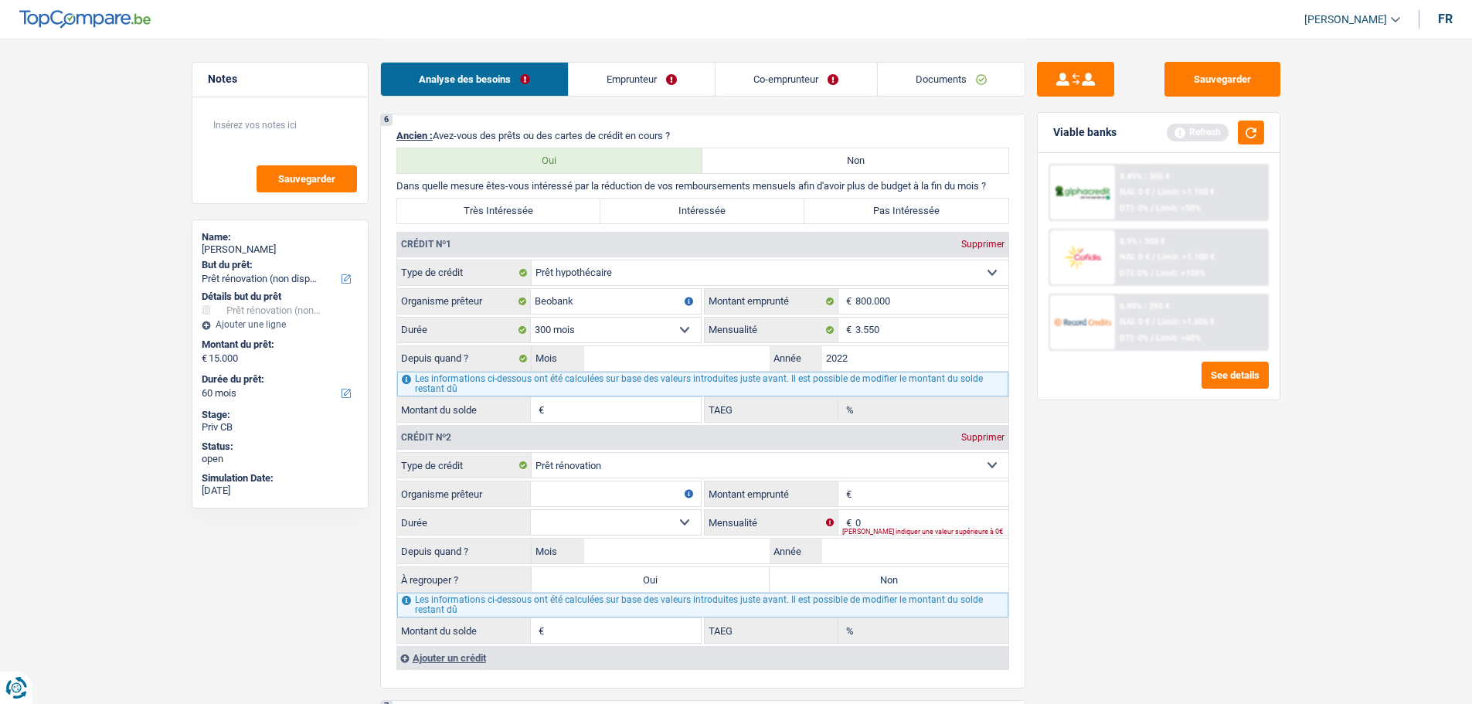
click at [675, 362] on fieldset "Carte ou ouverture de crédit Prêt hypothécaire Vente à tempérament Prêt à tempé…" at bounding box center [702, 341] width 611 height 163
click at [675, 366] on input "Mois" at bounding box center [677, 358] width 186 height 25
drag, startPoint x: 1240, startPoint y: 430, endPoint x: 1209, endPoint y: 445, distance: 34.6
click at [1237, 430] on div "Sauvegarder Viable banks Refresh 8.49% | 305 € NAI: 0 € / Limit: >1.150 € DTI: …" at bounding box center [1159, 371] width 267 height 618
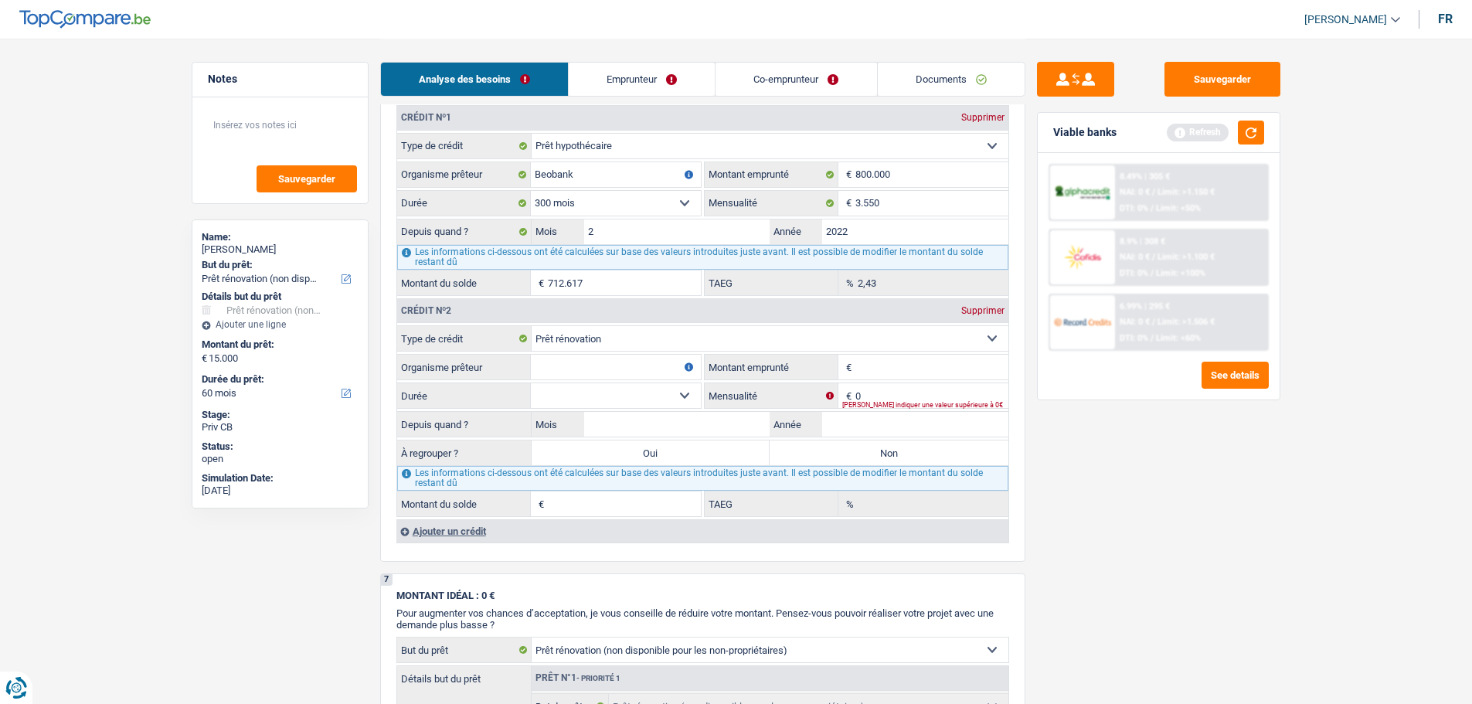
scroll to position [1159, 0]
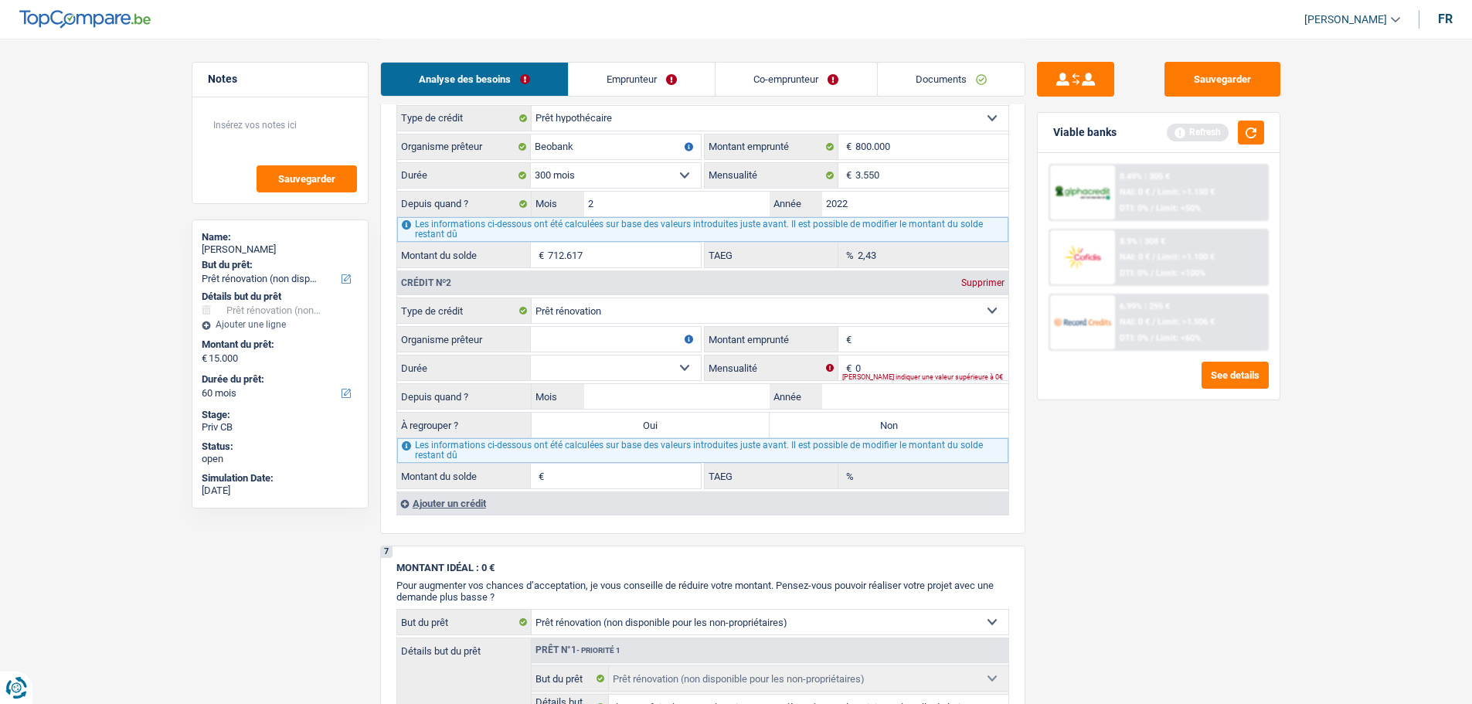
click at [641, 329] on input "Organisme prêteur" at bounding box center [616, 339] width 170 height 25
click at [875, 365] on input "0" at bounding box center [932, 368] width 153 height 25
click at [881, 339] on input "Montant emprunté" at bounding box center [932, 339] width 153 height 25
click at [616, 377] on select "12 mois 18 mois 24 mois 30 mois 36 mois 42 mois 48 mois 60 mois 72 mois 84 mois…" at bounding box center [616, 368] width 170 height 25
click at [531, 356] on select "12 mois 18 mois 24 mois 30 mois 36 mois 42 mois 48 mois 60 mois 72 mois 84 mois…" at bounding box center [616, 368] width 170 height 25
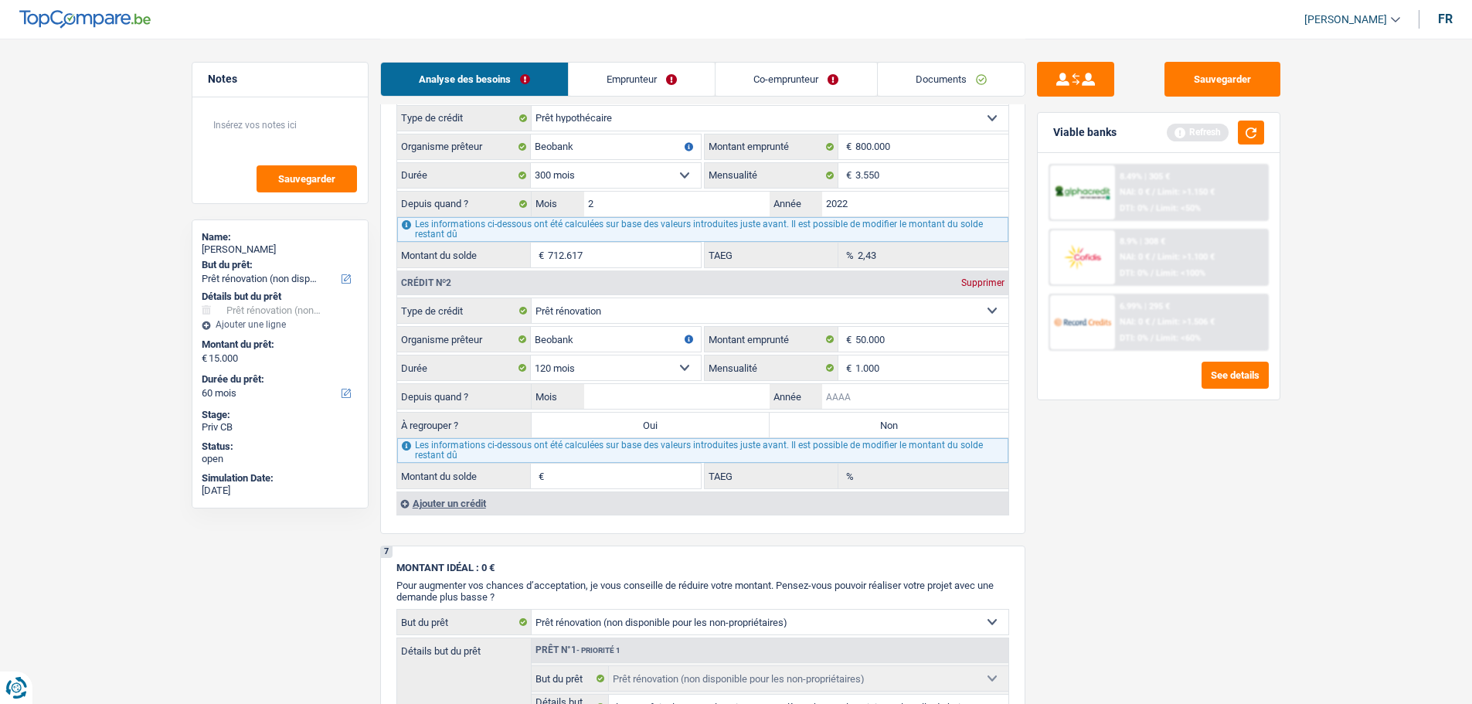
click at [907, 402] on input "Année" at bounding box center [915, 396] width 186 height 25
click at [675, 370] on select "12 mois 18 mois 24 mois 30 mois 36 mois 42 mois 48 mois 60 mois 72 mois 84 mois…" at bounding box center [616, 368] width 170 height 25
click at [531, 356] on select "12 mois 18 mois 24 mois 30 mois 36 mois 42 mois 48 mois 60 mois 72 mois 84 mois…" at bounding box center [616, 368] width 170 height 25
click at [805, 427] on label "Non" at bounding box center [889, 425] width 239 height 25
click at [805, 427] on input "Non" at bounding box center [889, 425] width 239 height 25
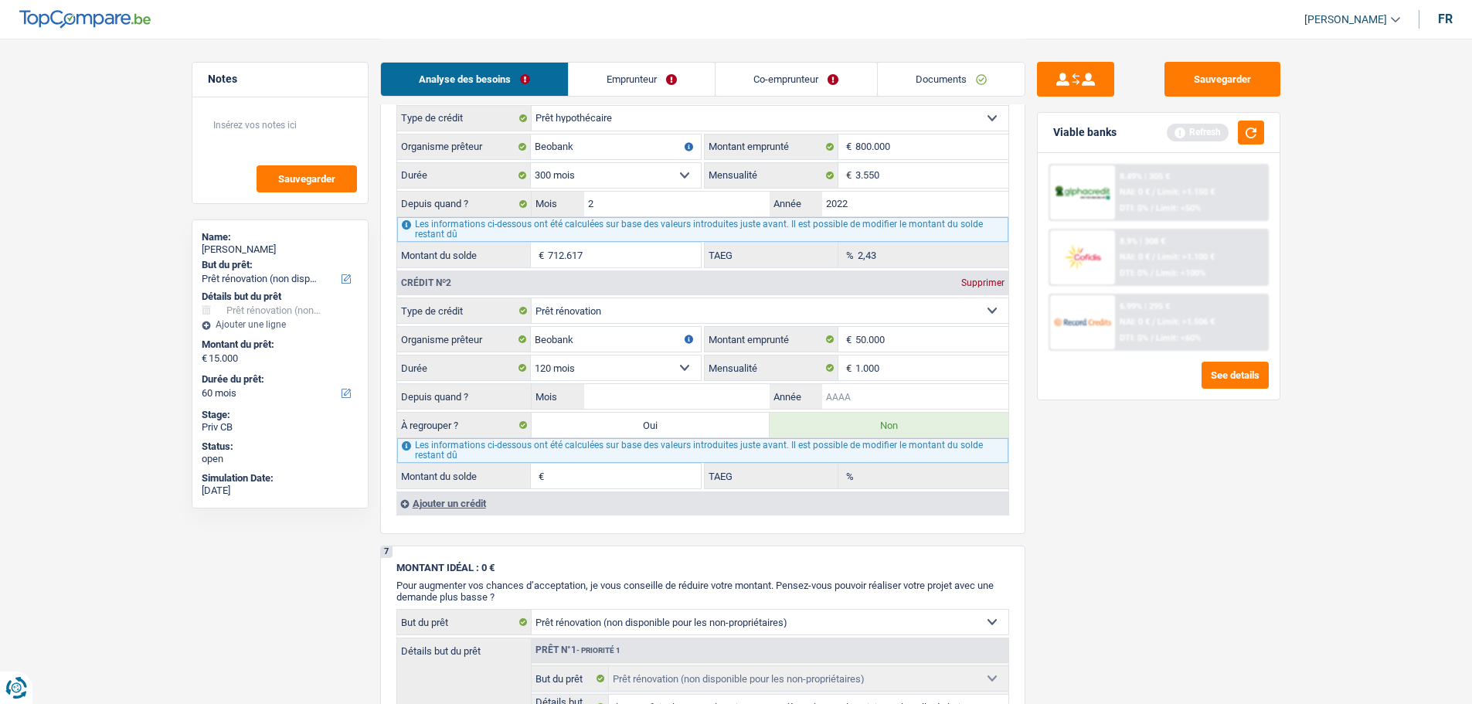
click at [938, 401] on input "Année" at bounding box center [915, 396] width 186 height 25
click at [862, 397] on input "Année" at bounding box center [915, 396] width 186 height 25
click at [635, 396] on input "Mois" at bounding box center [677, 396] width 186 height 25
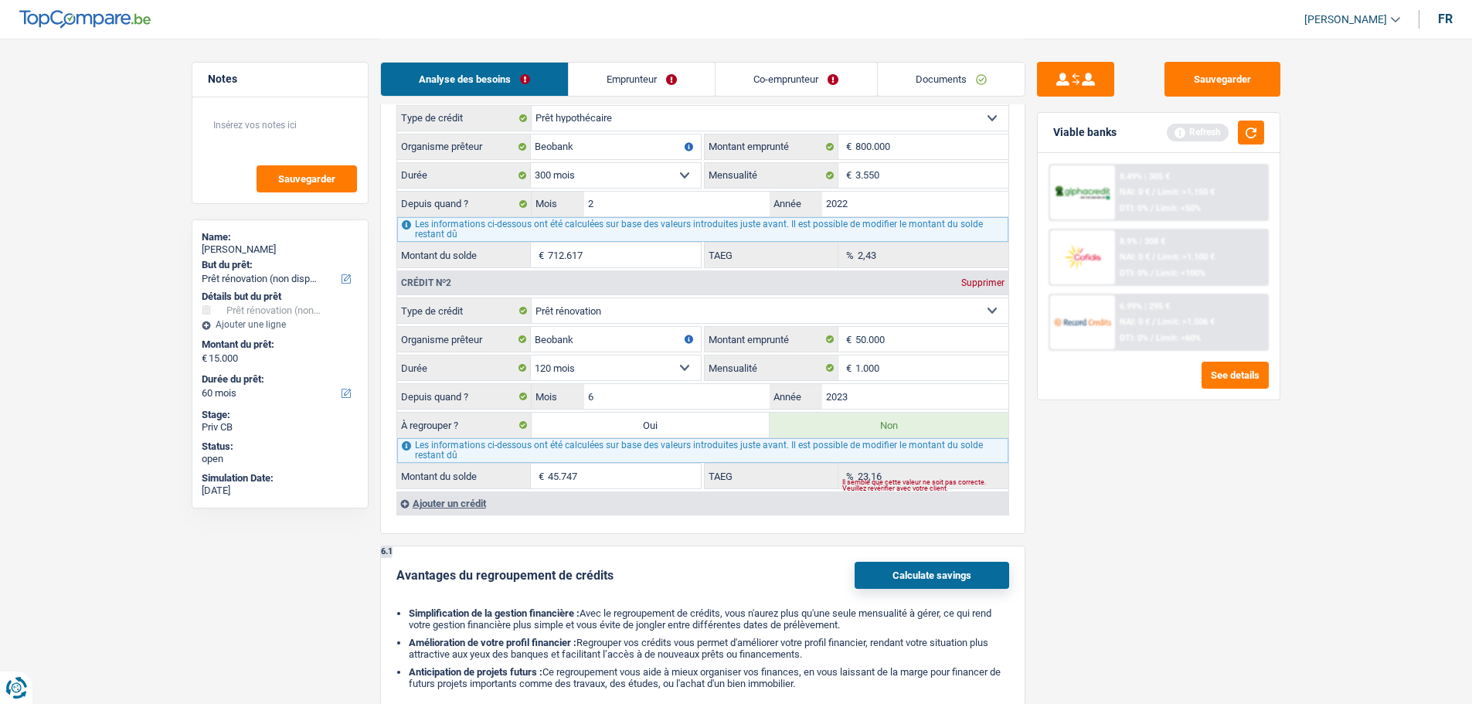
click at [1179, 475] on div "Sauvegarder Viable banks Refresh 8.49% | 305 € NAI: 0 € / Limit: >1.150 € DTI: …" at bounding box center [1159, 371] width 267 height 618
click at [297, 116] on textarea at bounding box center [280, 131] width 154 height 46
drag, startPoint x: 295, startPoint y: 134, endPoint x: 292, endPoint y: 126, distance: 9.0
drag, startPoint x: 239, startPoint y: 146, endPoint x: 222, endPoint y: 157, distance: 20.2
click at [222, 157] on div "A revérifier le prêt Réno chez Beobank Sauvegarder" at bounding box center [279, 150] width 175 height 106
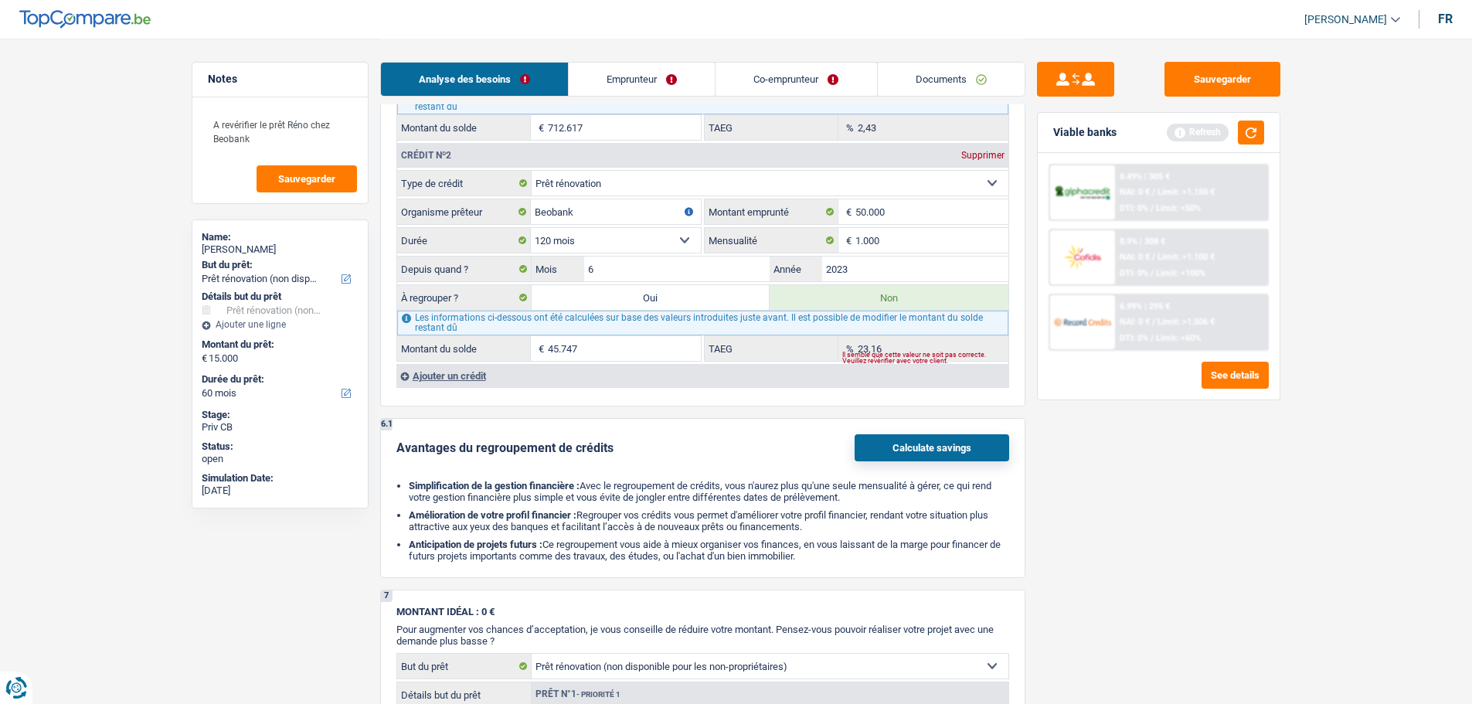
scroll to position [1314, 0]
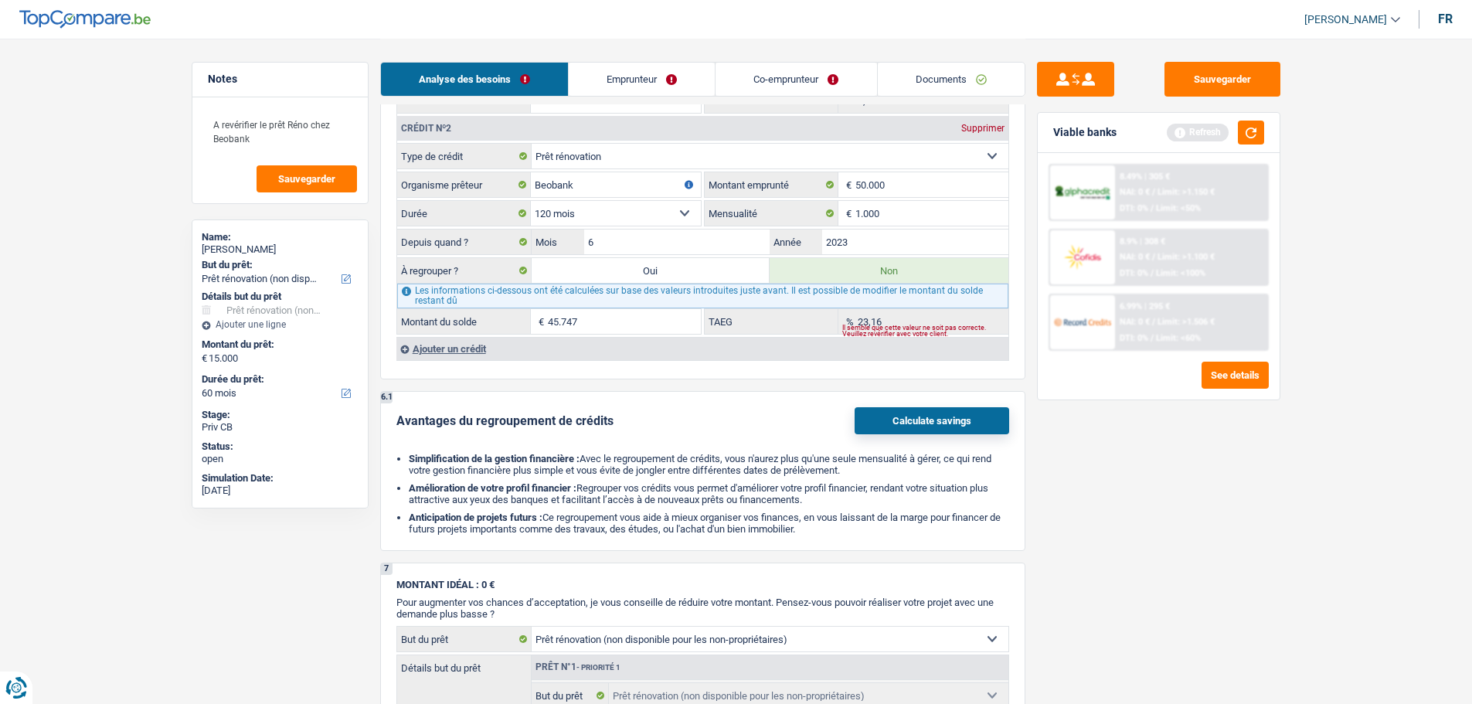
click at [629, 311] on input "45.747" at bounding box center [624, 321] width 153 height 25
click at [1261, 126] on button "button" at bounding box center [1251, 133] width 26 height 24
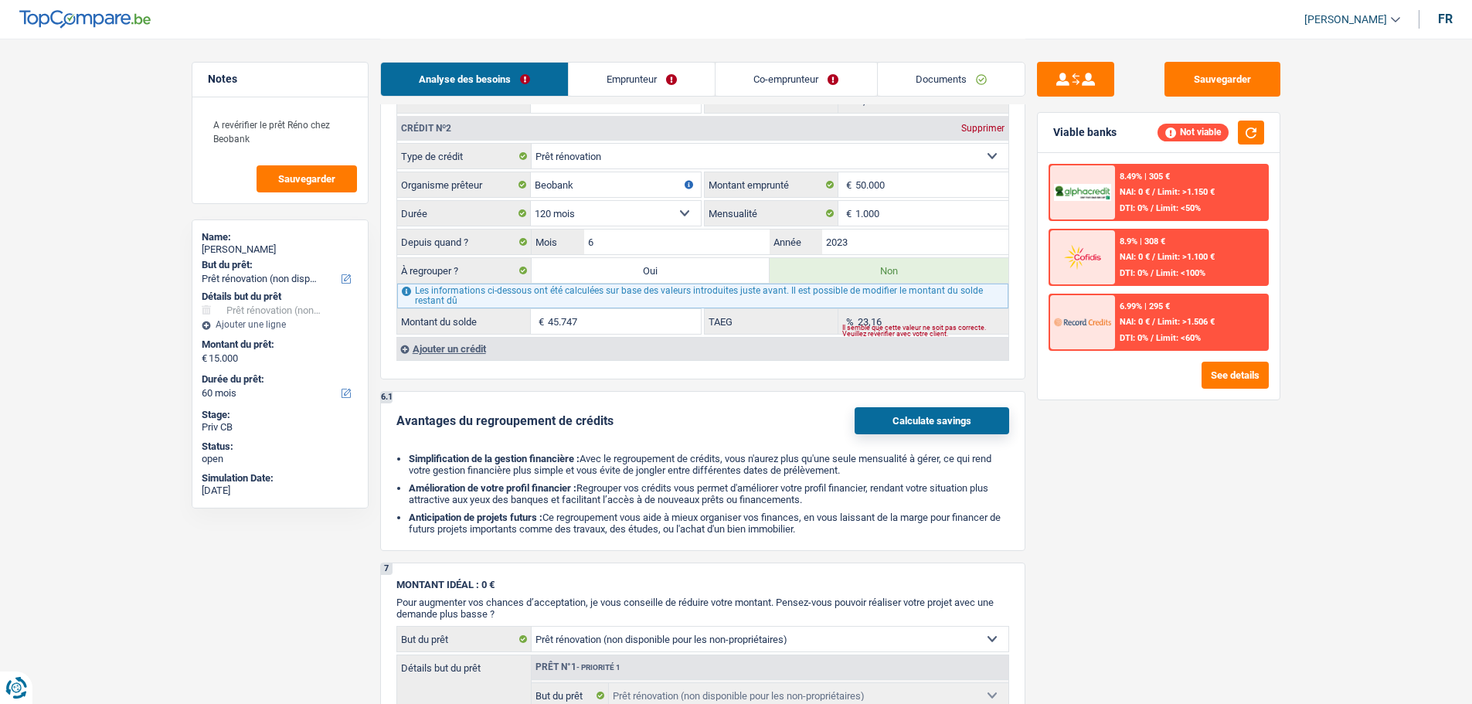
click at [638, 319] on input "45.747" at bounding box center [624, 321] width 153 height 25
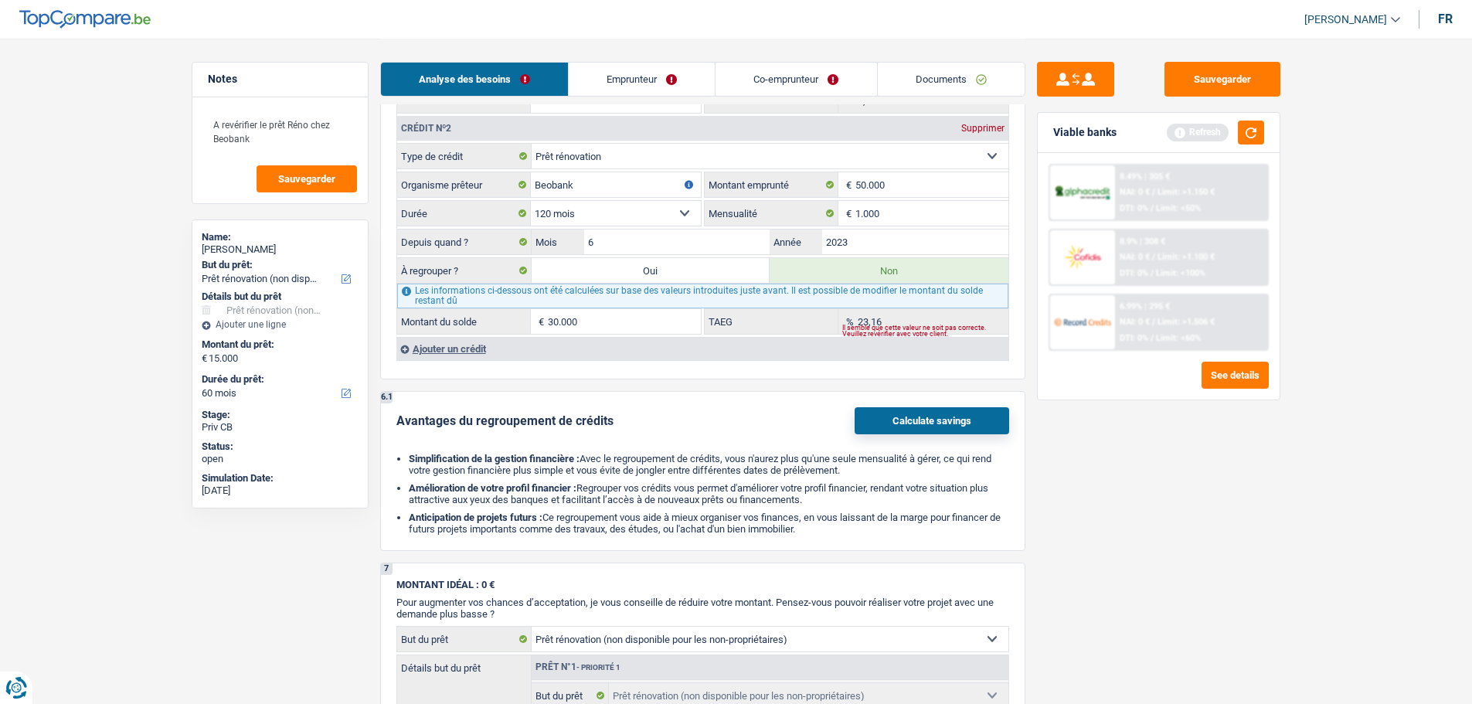
click at [1269, 134] on div "Viable banks Refresh" at bounding box center [1159, 133] width 242 height 40
click at [1262, 134] on button "button" at bounding box center [1251, 133] width 26 height 24
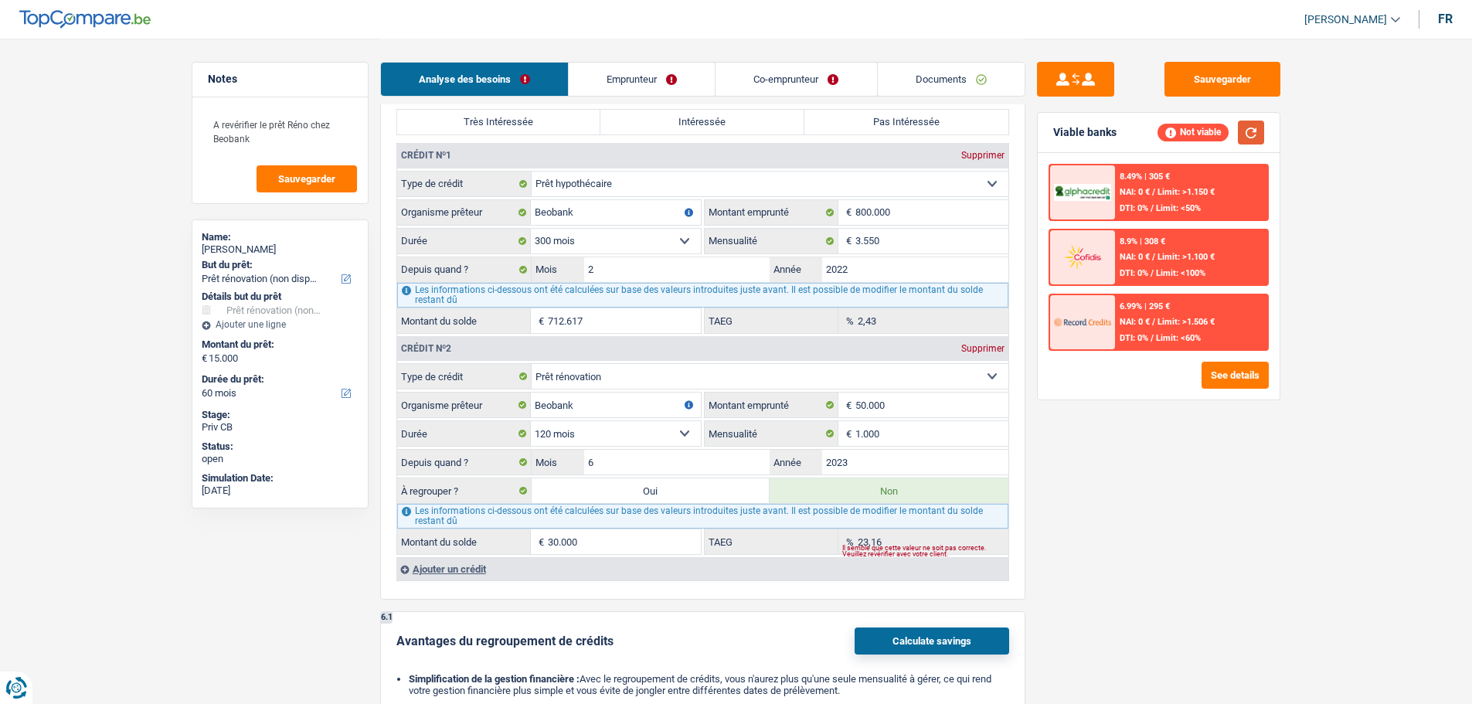
scroll to position [850, 0]
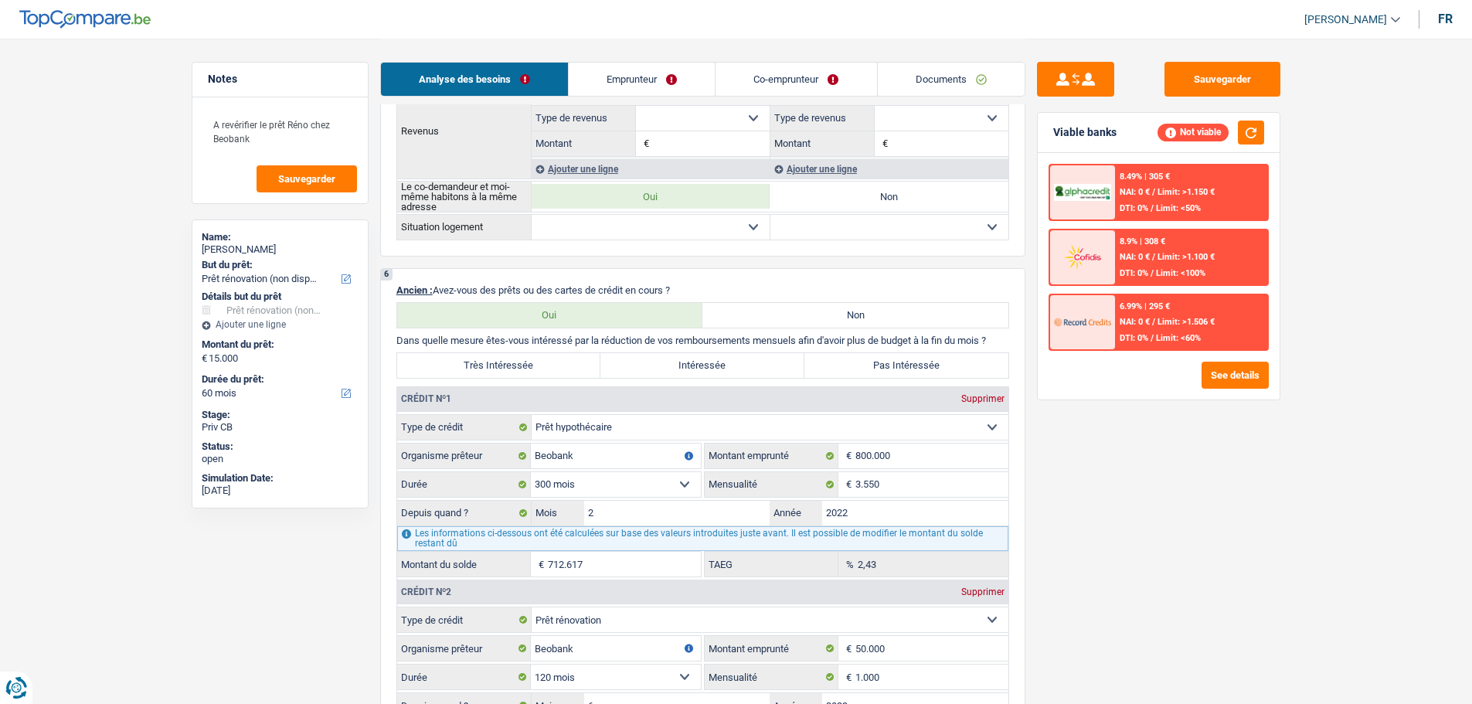
click at [898, 361] on label "Pas Intéressée" at bounding box center [907, 365] width 204 height 25
click at [898, 361] on input "Pas Intéressée" at bounding box center [907, 365] width 204 height 25
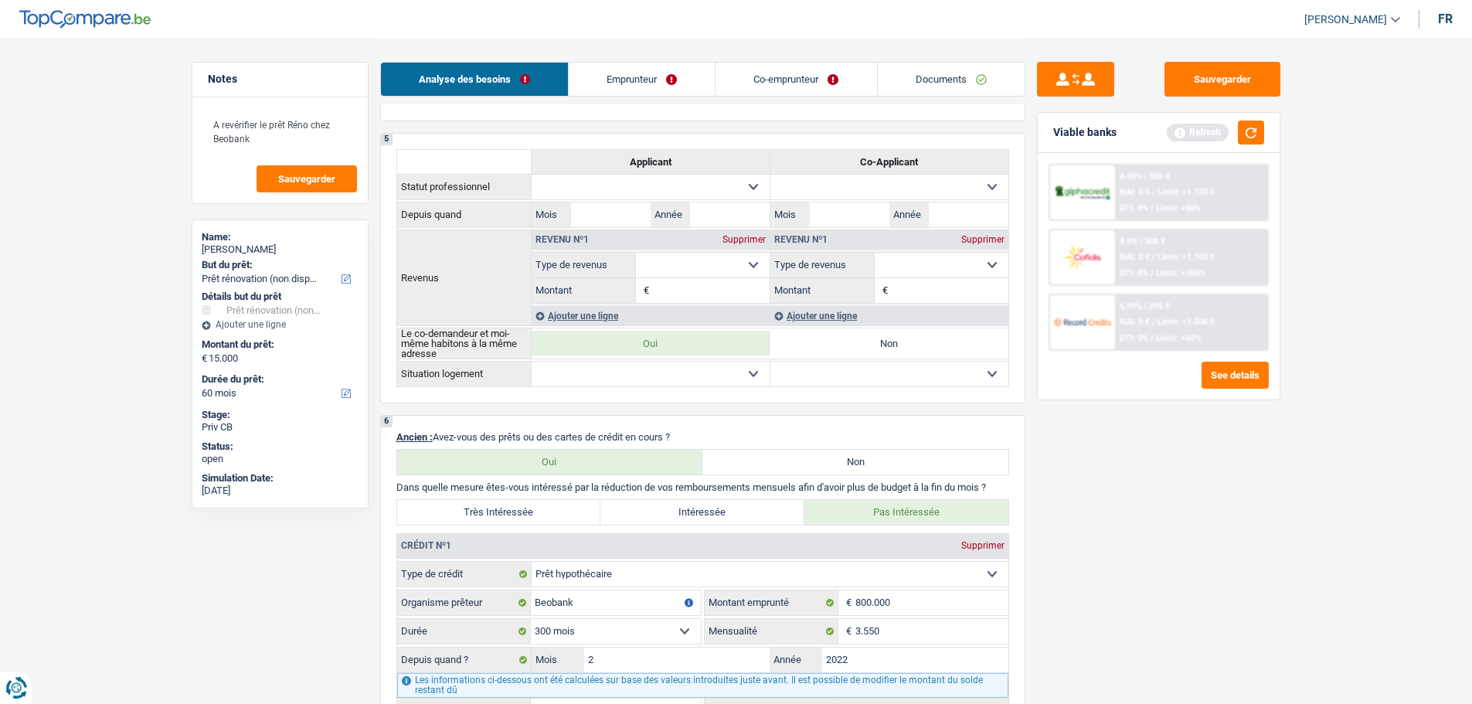
scroll to position [464, 0]
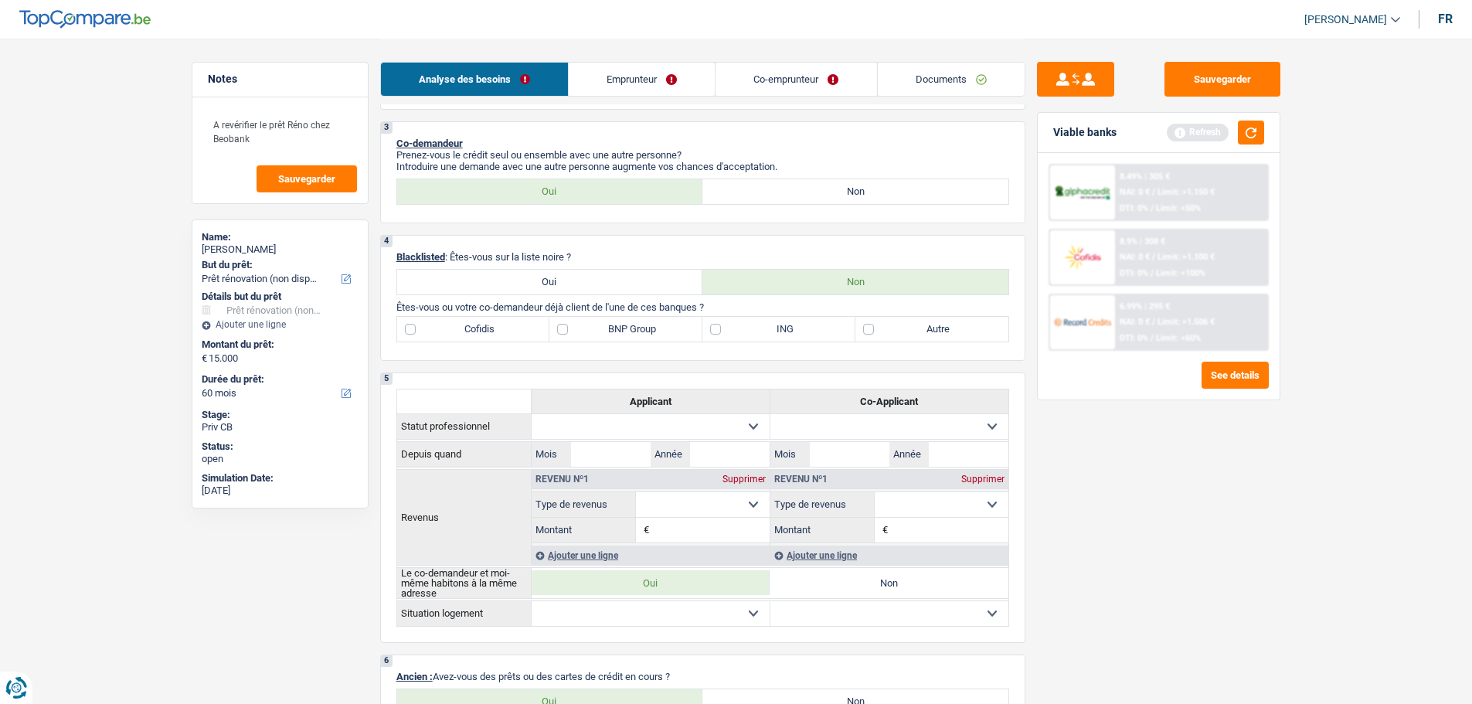
click at [920, 320] on label "Autre" at bounding box center [932, 329] width 153 height 25
click at [920, 320] on input "Autre" at bounding box center [932, 329] width 153 height 25
click at [608, 325] on label "BNP Group" at bounding box center [626, 329] width 153 height 25
click at [608, 325] on input "BNP Group" at bounding box center [626, 329] width 153 height 25
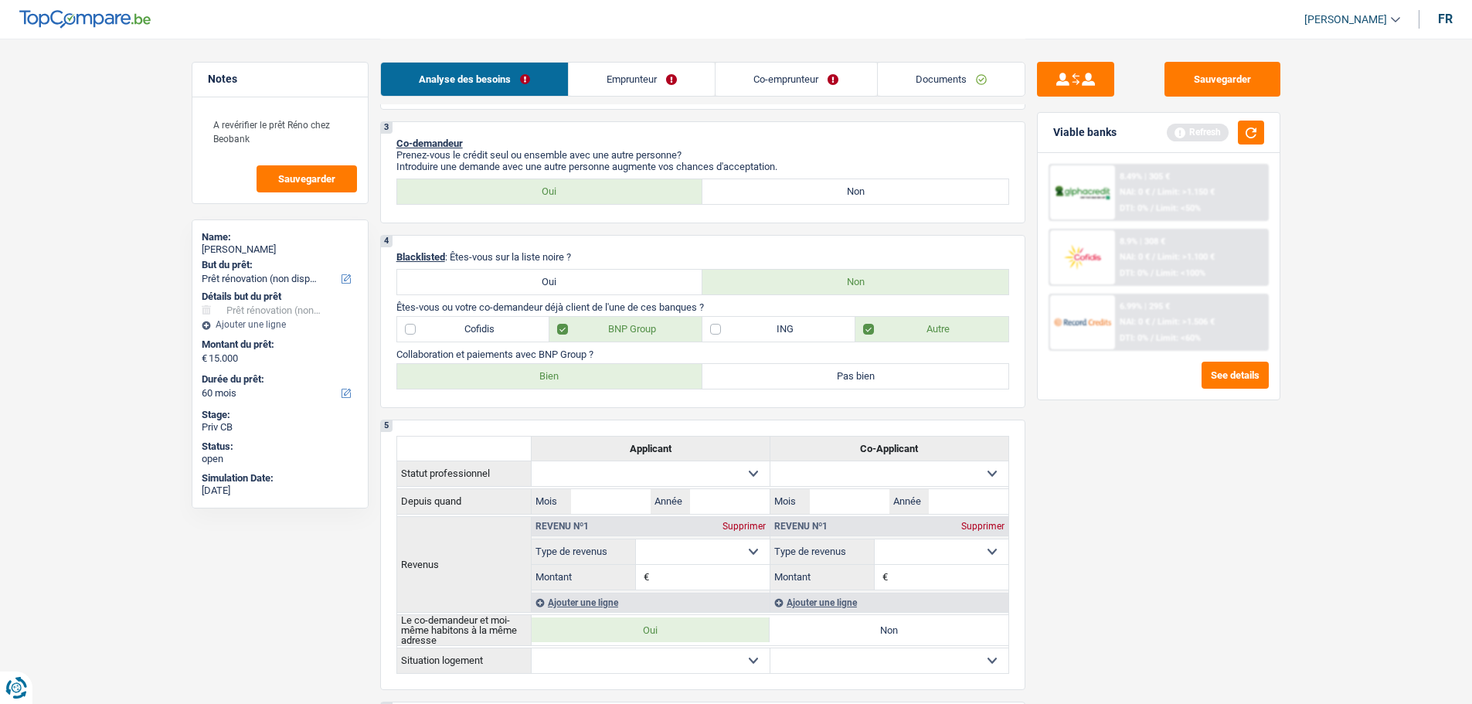
drag, startPoint x: 512, startPoint y: 381, endPoint x: 528, endPoint y: 387, distance: 16.6
click at [513, 381] on label "Bien" at bounding box center [550, 376] width 306 height 25
click at [513, 381] on input "Bien" at bounding box center [550, 376] width 306 height 25
click at [1262, 134] on button "button" at bounding box center [1251, 133] width 26 height 24
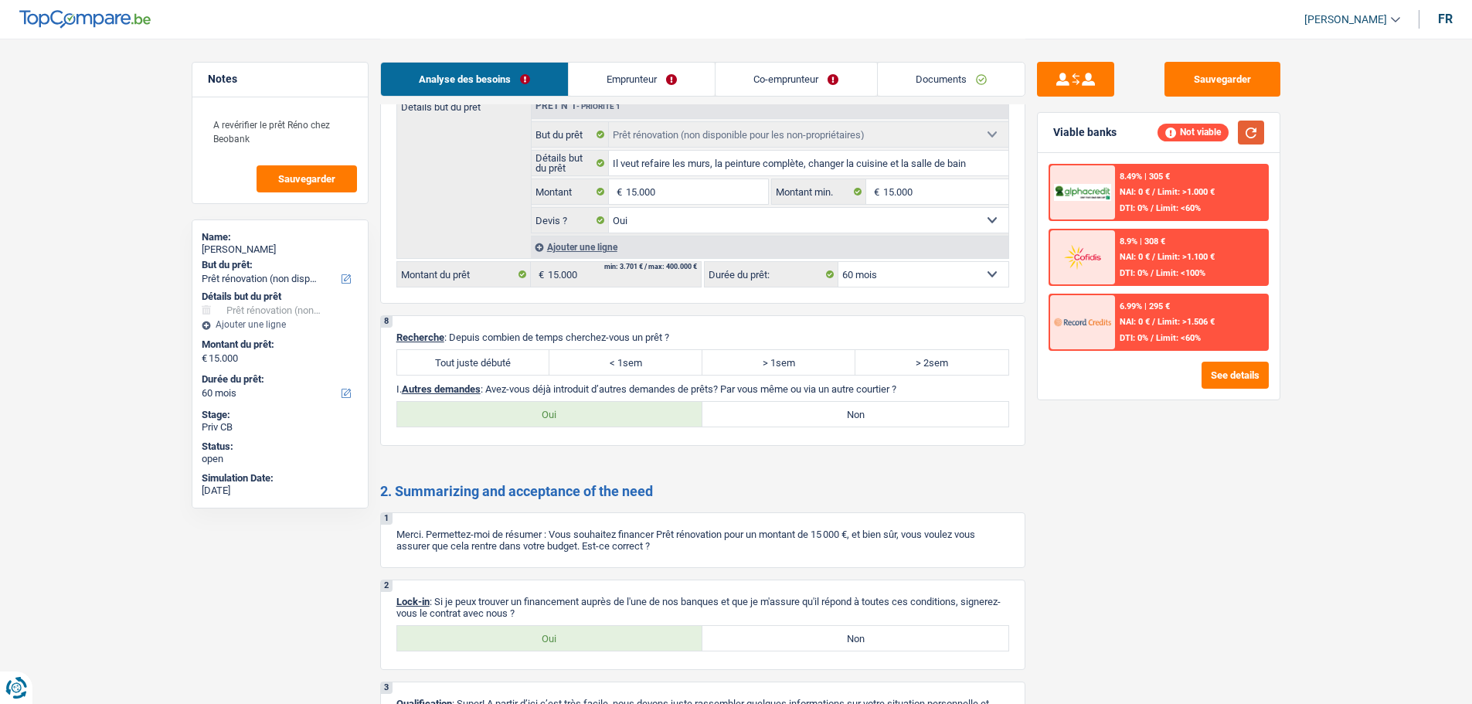
scroll to position [2009, 0]
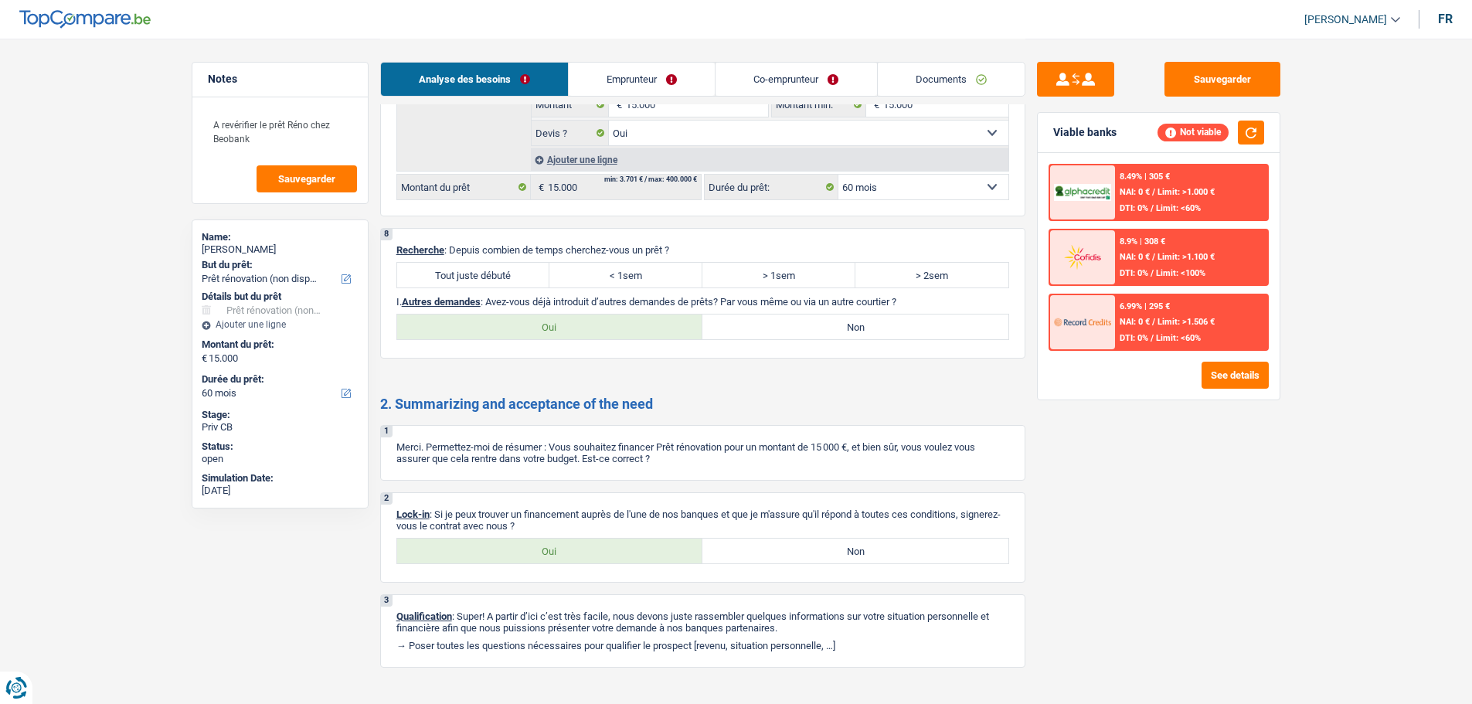
click at [542, 264] on label "Tout juste débuté" at bounding box center [473, 275] width 153 height 25
click at [542, 264] on input "Tout juste débuté" at bounding box center [473, 275] width 153 height 25
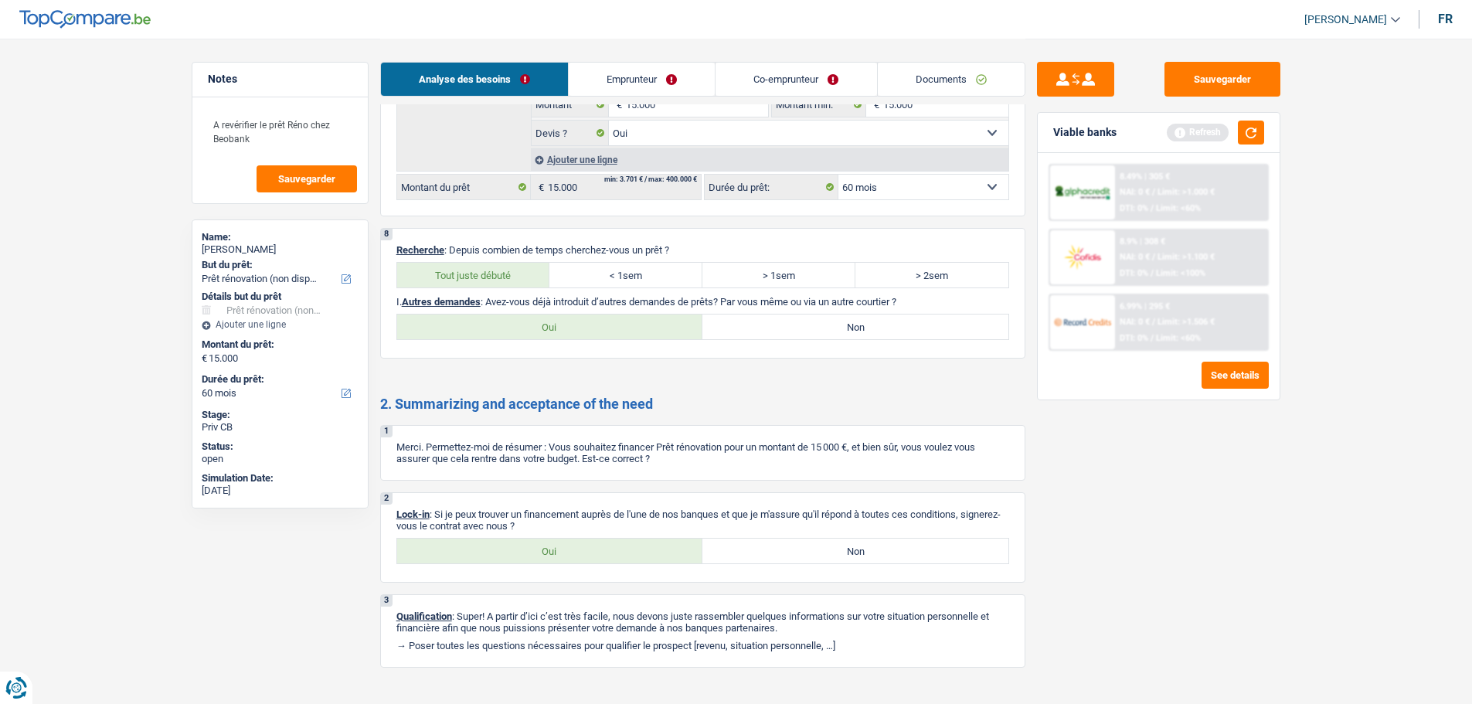
click at [762, 328] on label "Non" at bounding box center [856, 327] width 306 height 25
click at [762, 328] on input "Non" at bounding box center [856, 327] width 306 height 25
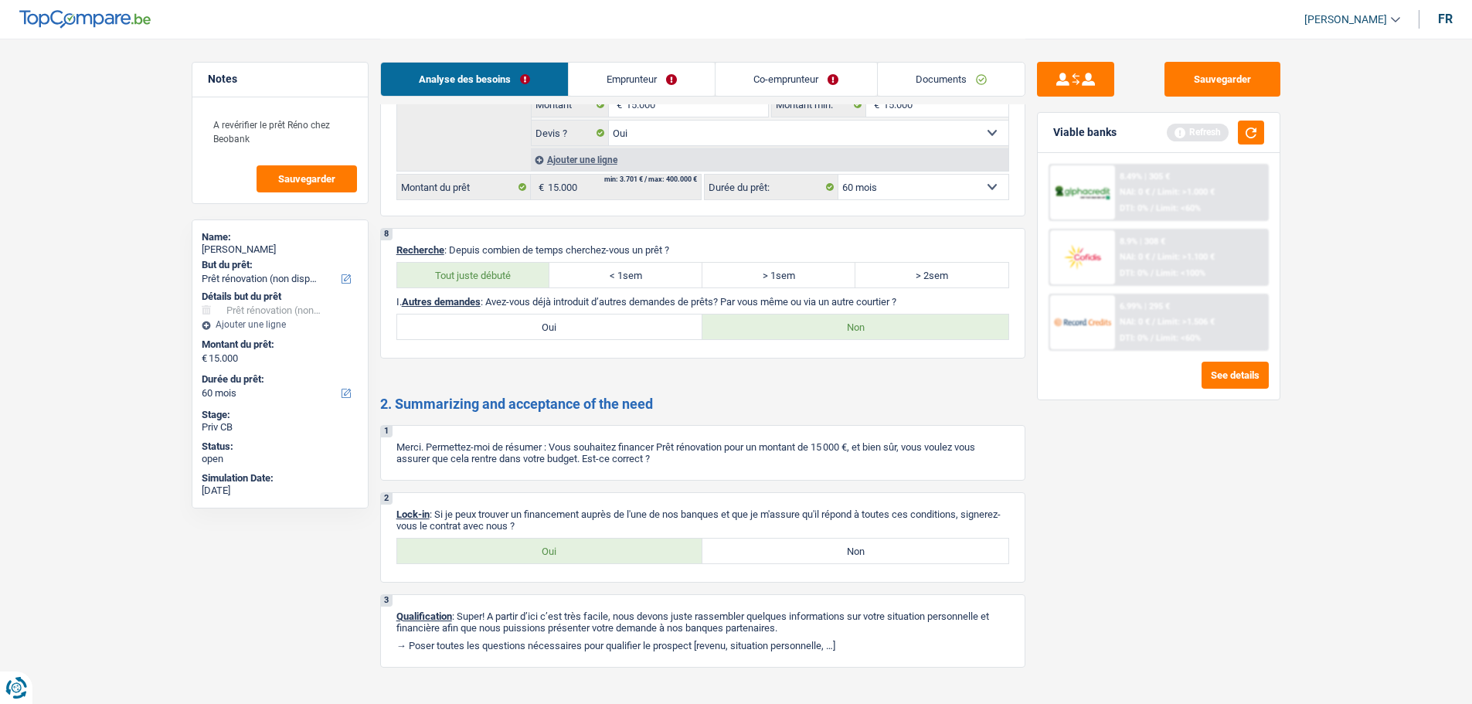
click at [649, 83] on link "Emprunteur" at bounding box center [642, 79] width 146 height 33
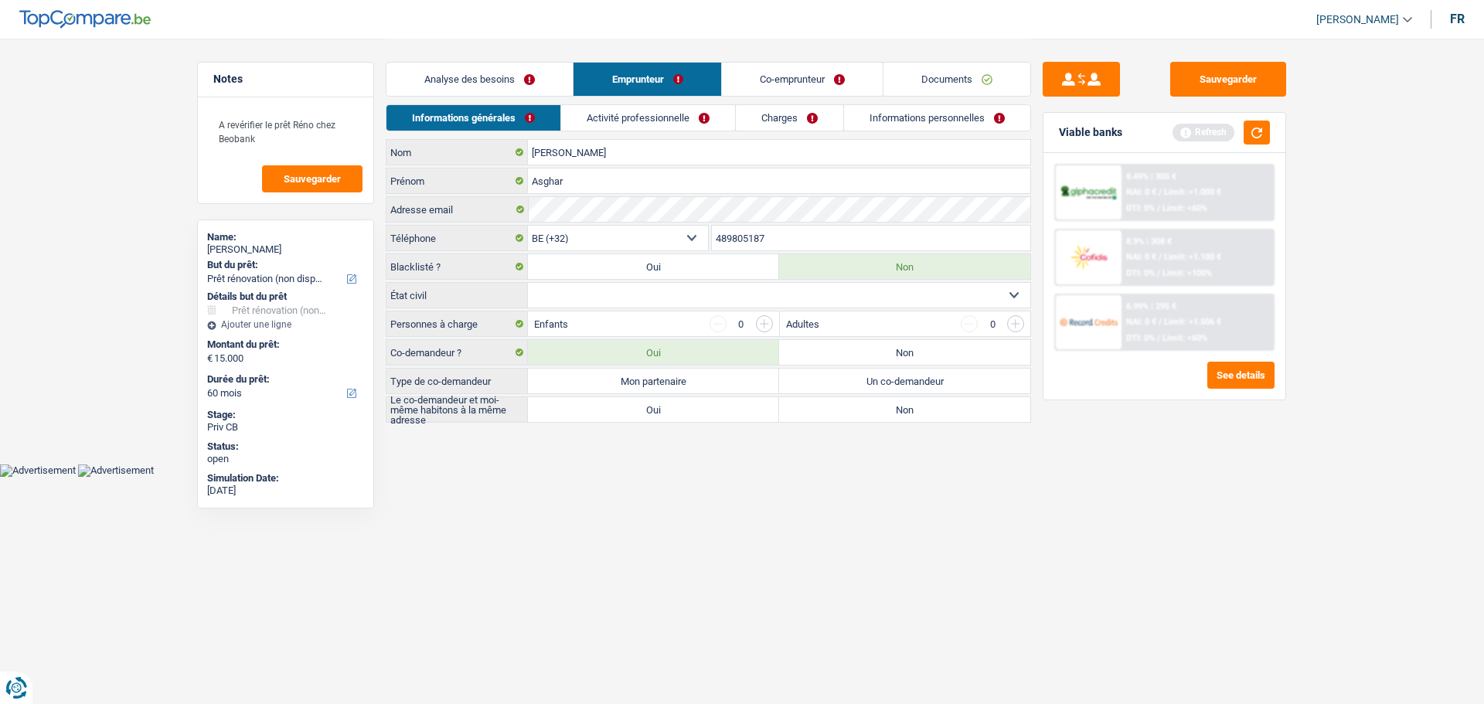
drag, startPoint x: 661, startPoint y: 301, endPoint x: 641, endPoint y: 287, distance: 23.8
click at [660, 301] on select "Célibataire Marié(e) Cohabitant(e) légal(e) Divorcé(e) Veuf(ve) Séparé (de fait…" at bounding box center [779, 295] width 502 height 25
click at [528, 283] on select "Célibataire Marié(e) Cohabitant(e) légal(e) Divorcé(e) Veuf(ve) Séparé (de fait…" at bounding box center [779, 295] width 502 height 25
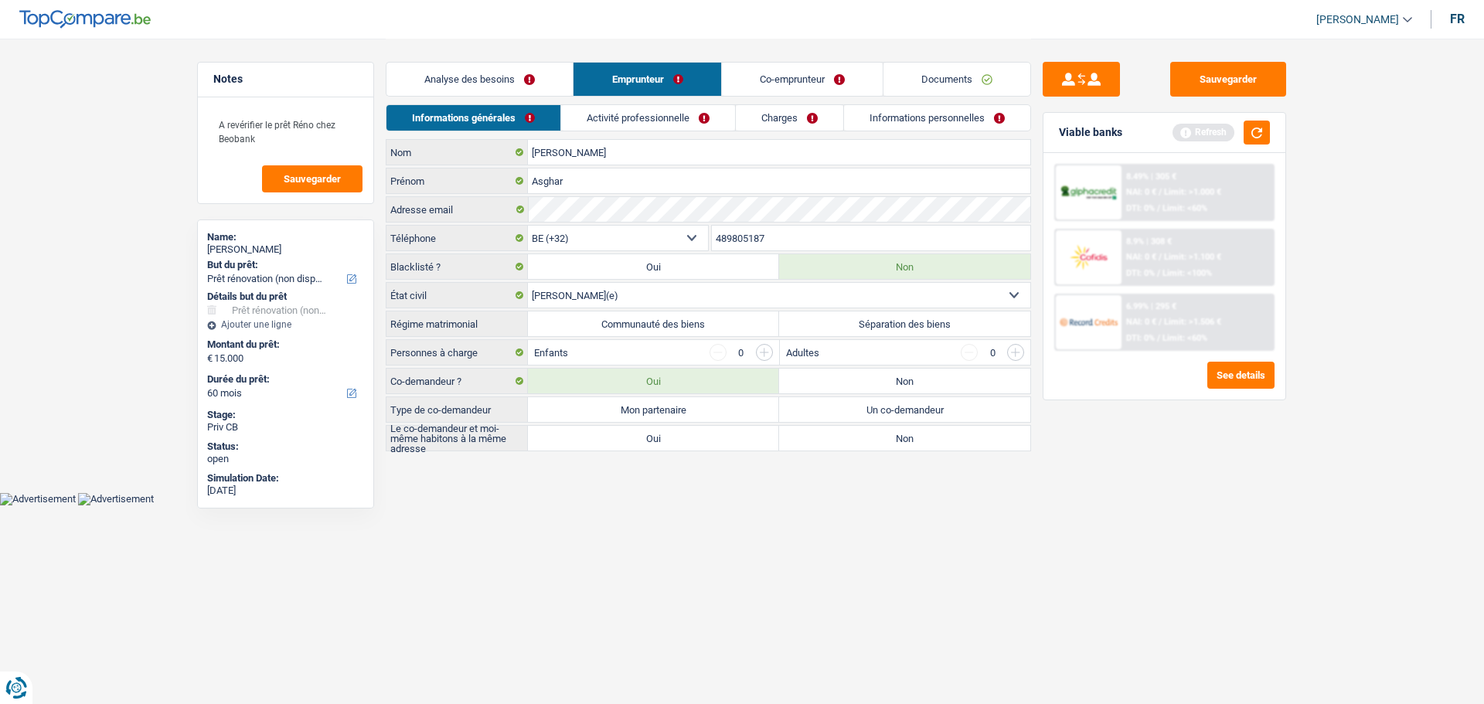
click at [611, 315] on label "Communauté des biens" at bounding box center [653, 323] width 251 height 25
click at [611, 315] on input "Communauté des biens" at bounding box center [653, 323] width 251 height 25
click at [635, 414] on label "Mon partenaire" at bounding box center [653, 409] width 251 height 25
click at [635, 414] on input "Mon partenaire" at bounding box center [653, 409] width 251 height 25
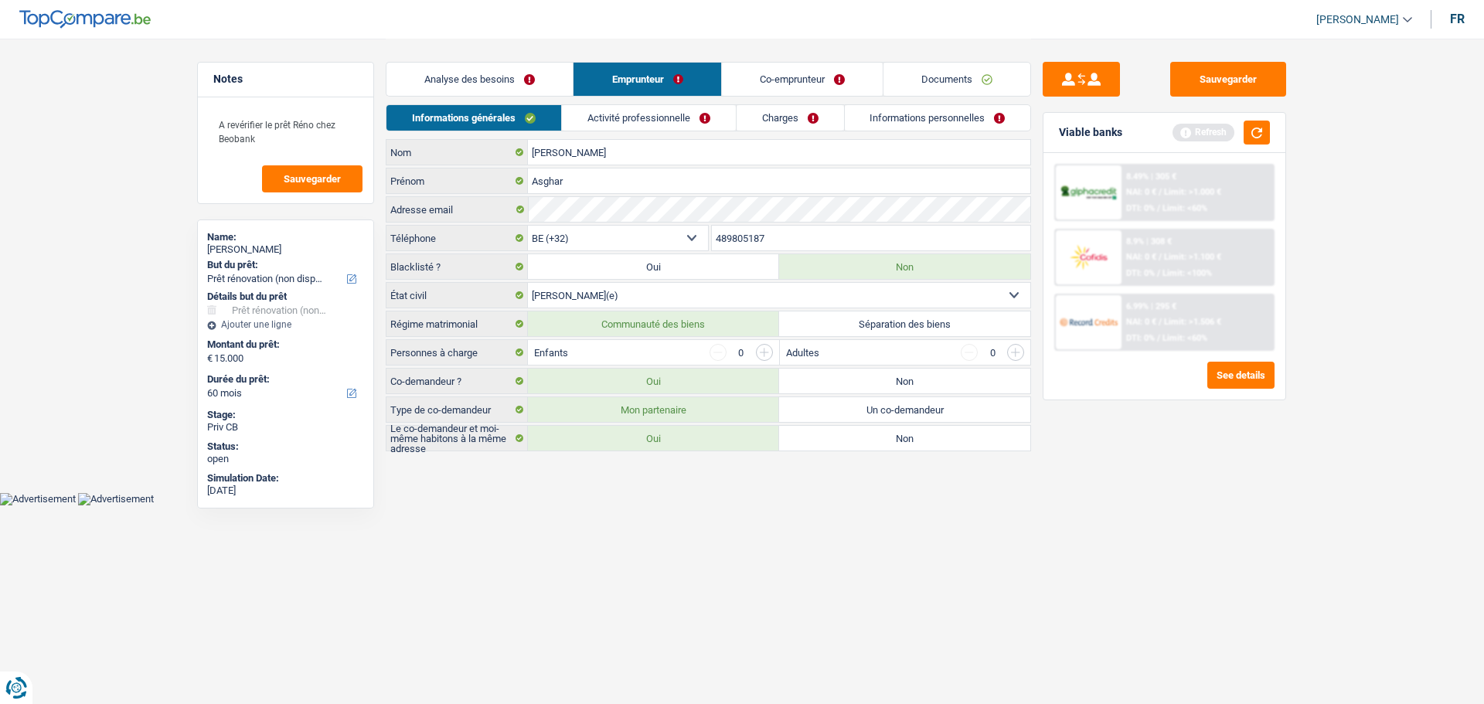
click at [765, 350] on input "button" at bounding box center [764, 352] width 17 height 17
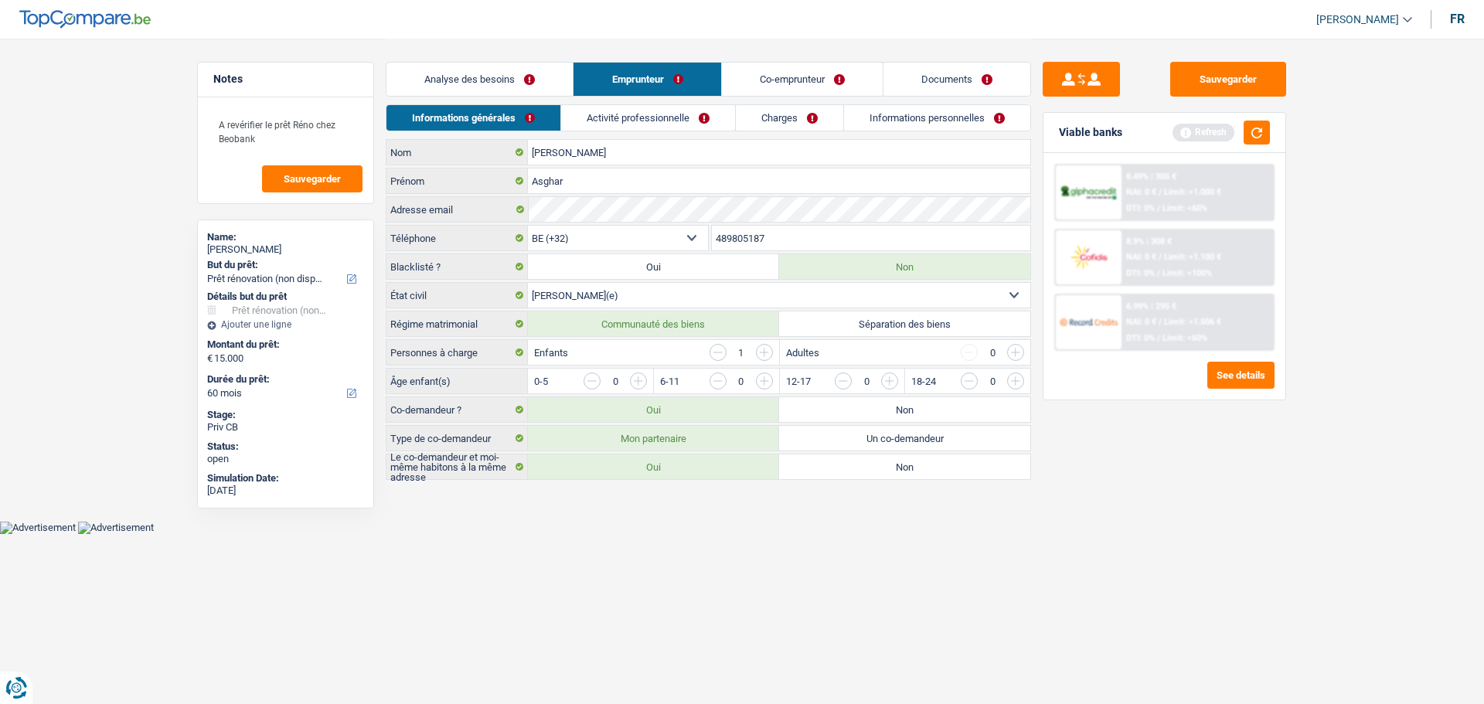
click at [1023, 381] on input "button" at bounding box center [1329, 385] width 644 height 25
click at [682, 123] on link "Activité professionnelle" at bounding box center [649, 118] width 174 height 26
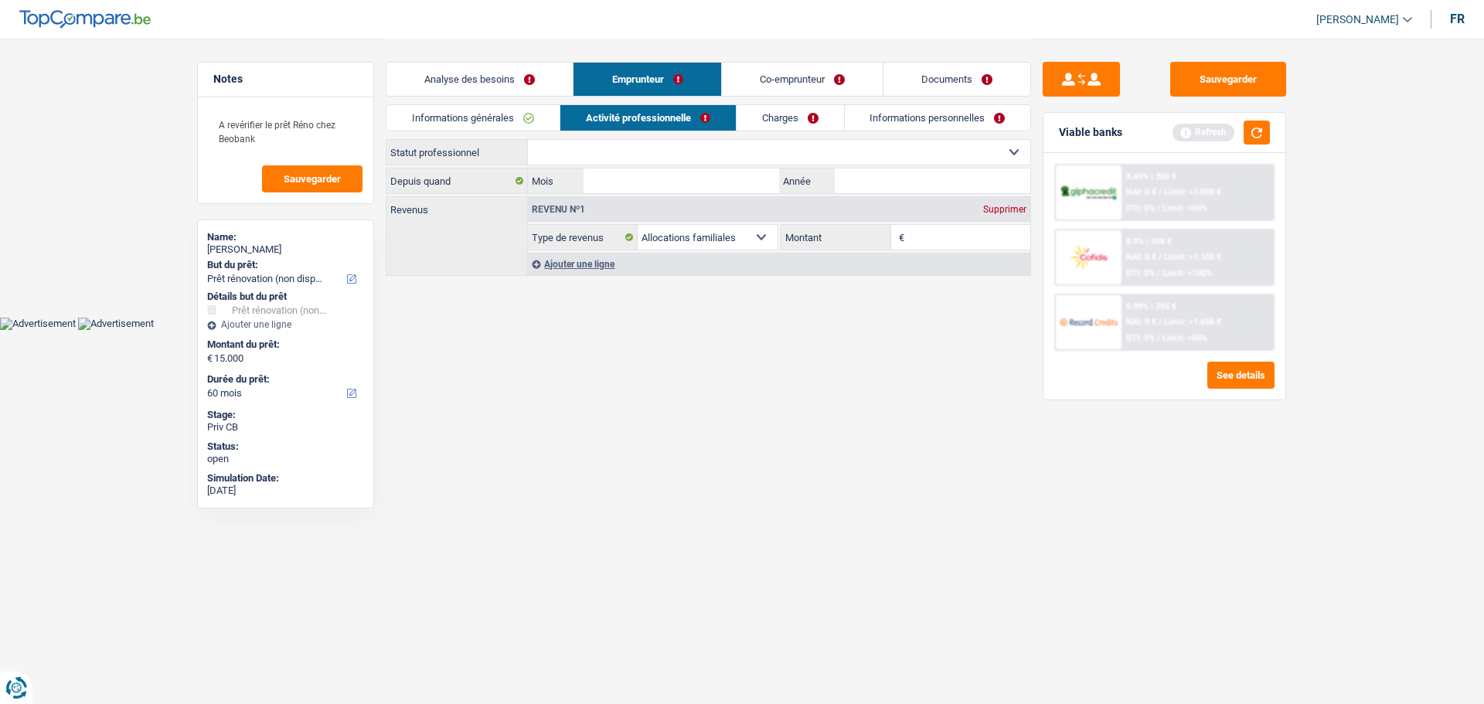
click at [713, 146] on select "Ouvrier Employé privé Employé public Invalide Indépendant Pensionné Chômeur Mut…" at bounding box center [779, 152] width 502 height 25
click at [528, 140] on select "Ouvrier Employé privé Employé public Invalide Indépendant Pensionné Chômeur Mut…" at bounding box center [779, 152] width 502 height 25
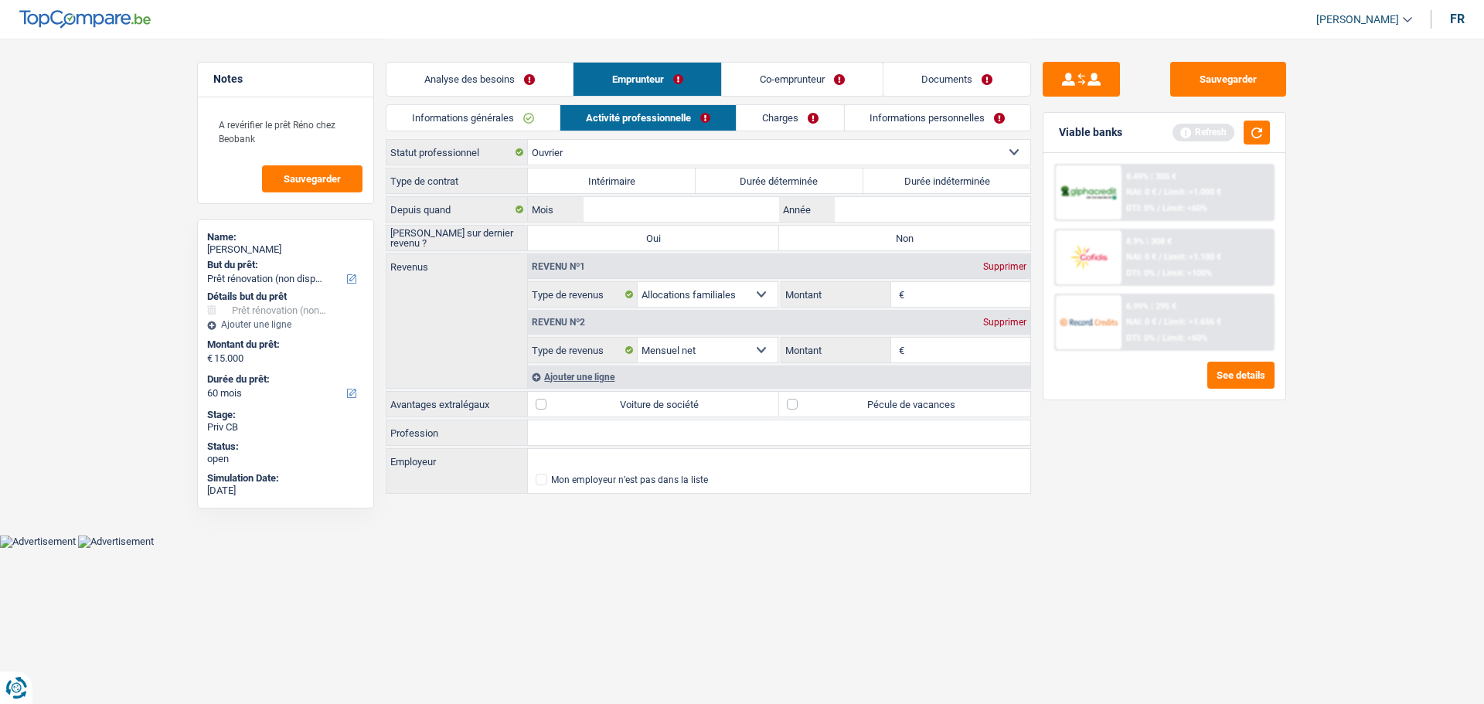
click at [913, 175] on label "Durée indéterminée" at bounding box center [947, 180] width 168 height 25
click at [994, 179] on label "Durée indéterminée" at bounding box center [947, 180] width 168 height 25
click at [994, 179] on input "Durée indéterminée" at bounding box center [947, 180] width 168 height 25
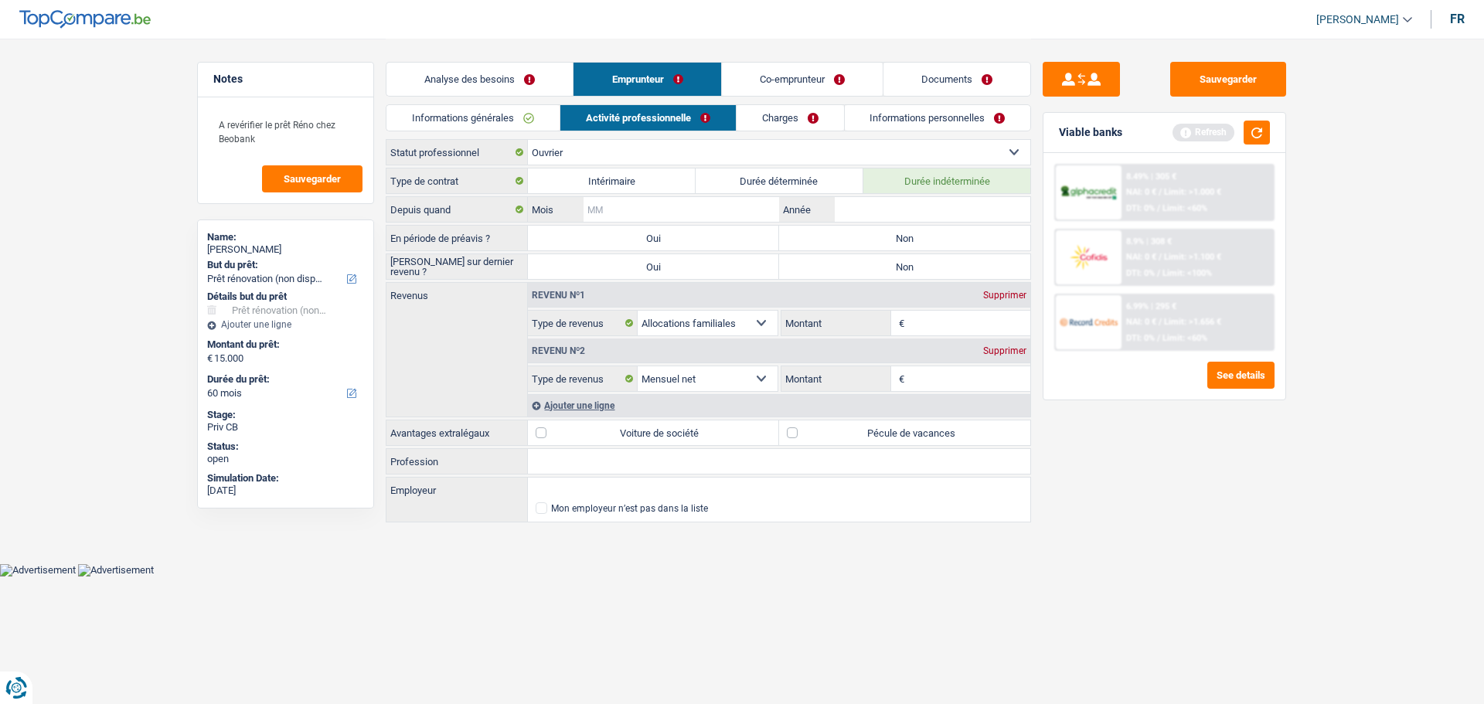
click at [744, 211] on input "Mois" at bounding box center [682, 209] width 196 height 25
click at [866, 217] on input "Année" at bounding box center [933, 209] width 196 height 25
click at [883, 243] on label "Non" at bounding box center [904, 238] width 251 height 25
click at [883, 243] on input "Non" at bounding box center [904, 238] width 251 height 25
click at [884, 262] on label "Non" at bounding box center [904, 266] width 251 height 25
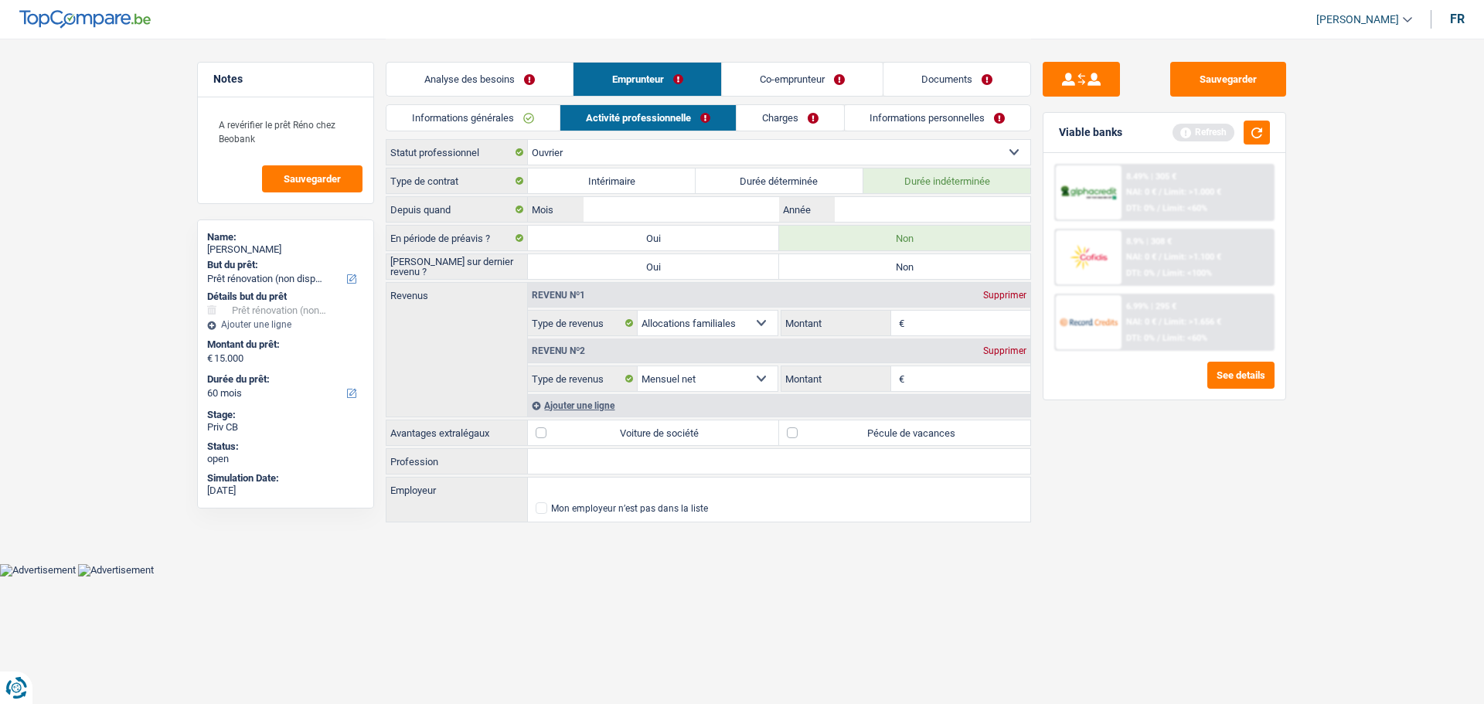
click at [884, 262] on input "Non" at bounding box center [904, 266] width 251 height 25
click at [879, 214] on input "Année" at bounding box center [933, 209] width 196 height 25
click at [737, 199] on input "Mois" at bounding box center [682, 209] width 196 height 25
click at [947, 383] on input "Montant" at bounding box center [969, 378] width 123 height 25
click at [920, 439] on label "Pécule de vacances" at bounding box center [904, 432] width 251 height 25
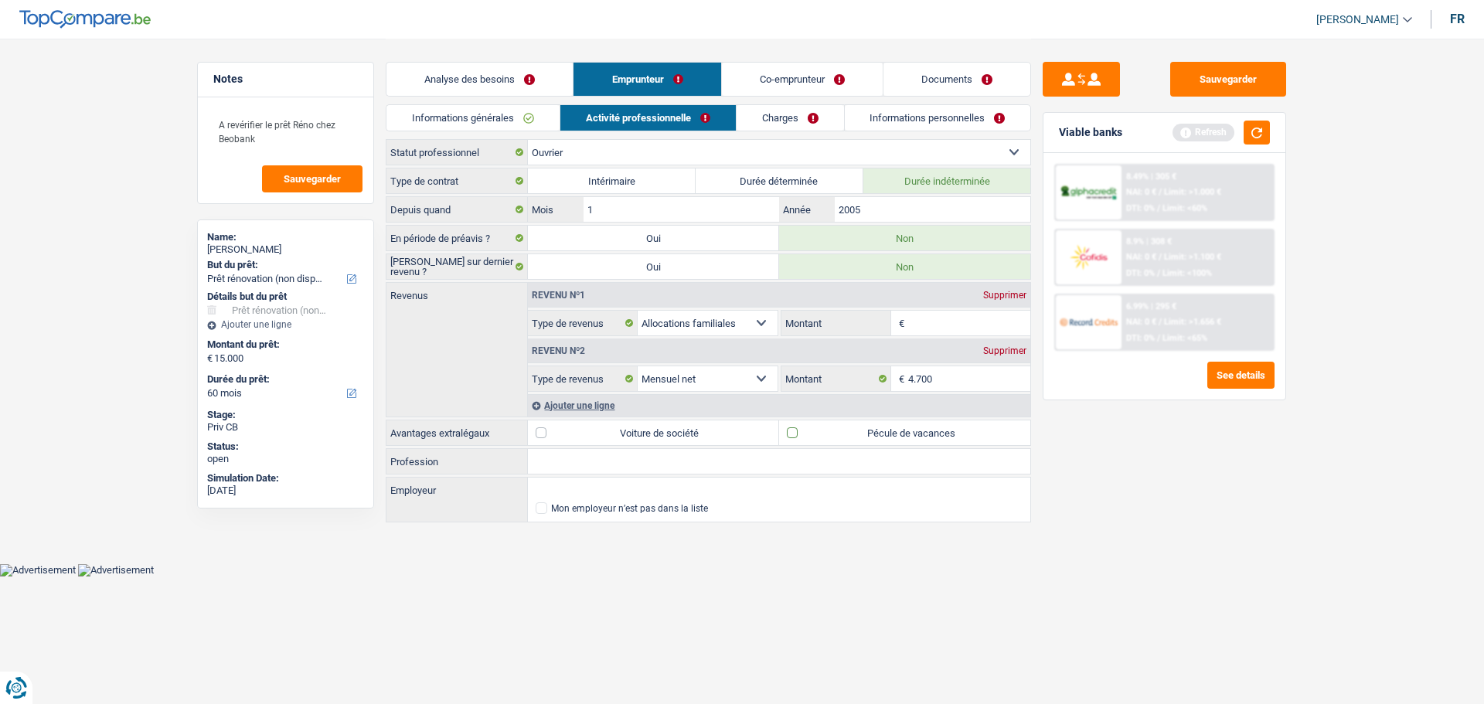
click at [920, 439] on input "Pécule de vacances" at bounding box center [904, 432] width 251 height 25
click at [959, 313] on input "Montant" at bounding box center [969, 323] width 123 height 25
click at [1152, 502] on div "Sauvegarder Viable banks Refresh 8.49% | 305 € NAI: 0 € / Limit: >1.000 € DTI: …" at bounding box center [1164, 371] width 267 height 618
click at [585, 410] on div "Ajouter une ligne" at bounding box center [779, 405] width 502 height 22
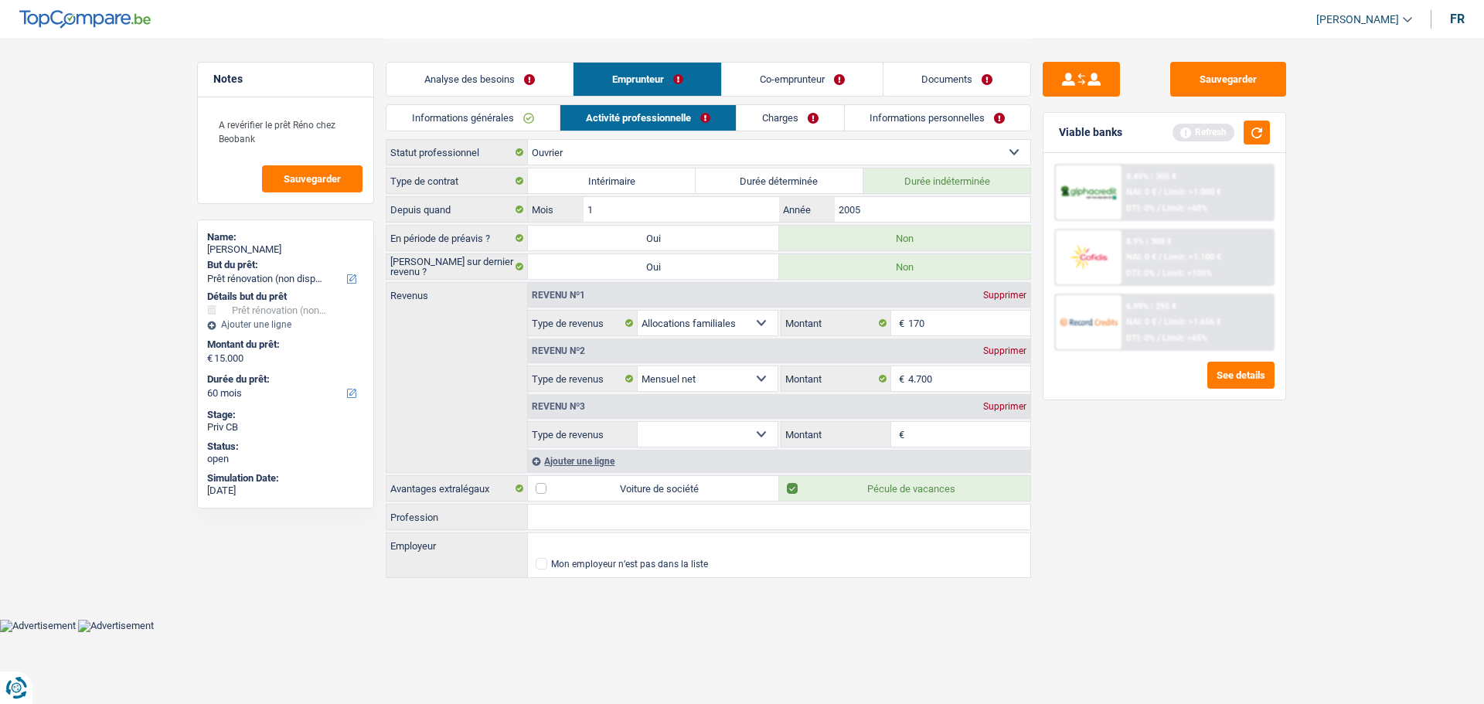
click at [753, 436] on select "Allocation d'handicap Allocations chômage Allocations familiales Chèques repas …" at bounding box center [708, 434] width 140 height 25
click at [638, 422] on select "Allocation d'handicap Allocations chômage Allocations familiales Chèques repas …" at bounding box center [708, 434] width 140 height 25
click at [953, 441] on input "Montant" at bounding box center [969, 434] width 123 height 25
click at [1096, 529] on div "Sauvegarder Viable banks Refresh 8.49% | 305 € NAI: 0 € / Limit: >1.000 € DTI: …" at bounding box center [1164, 371] width 267 height 618
click at [581, 463] on div "Ajouter une ligne" at bounding box center [779, 461] width 502 height 22
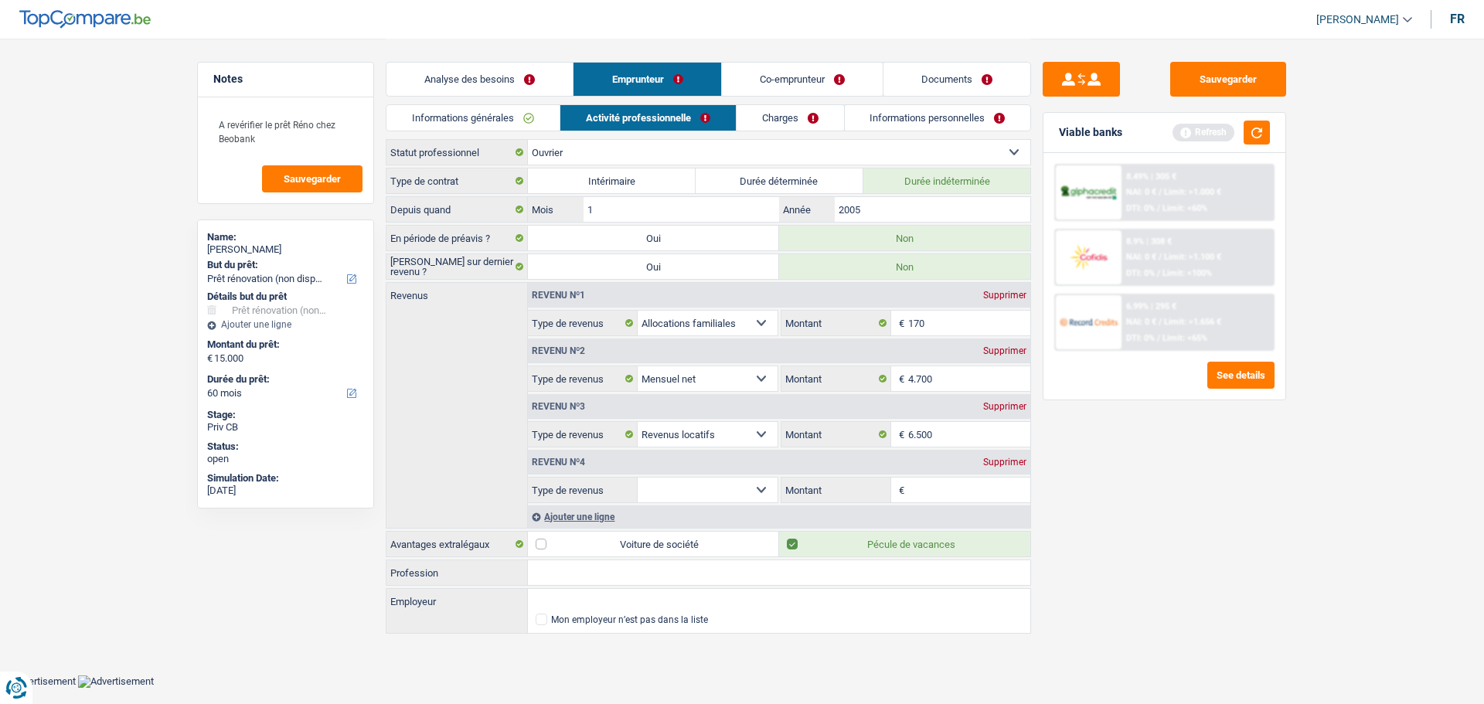
click at [760, 489] on select "Allocation d'handicap Allocations chômage Allocations familiales Chèques repas …" at bounding box center [708, 490] width 140 height 25
click at [995, 461] on div "Supprimer" at bounding box center [1004, 462] width 51 height 9
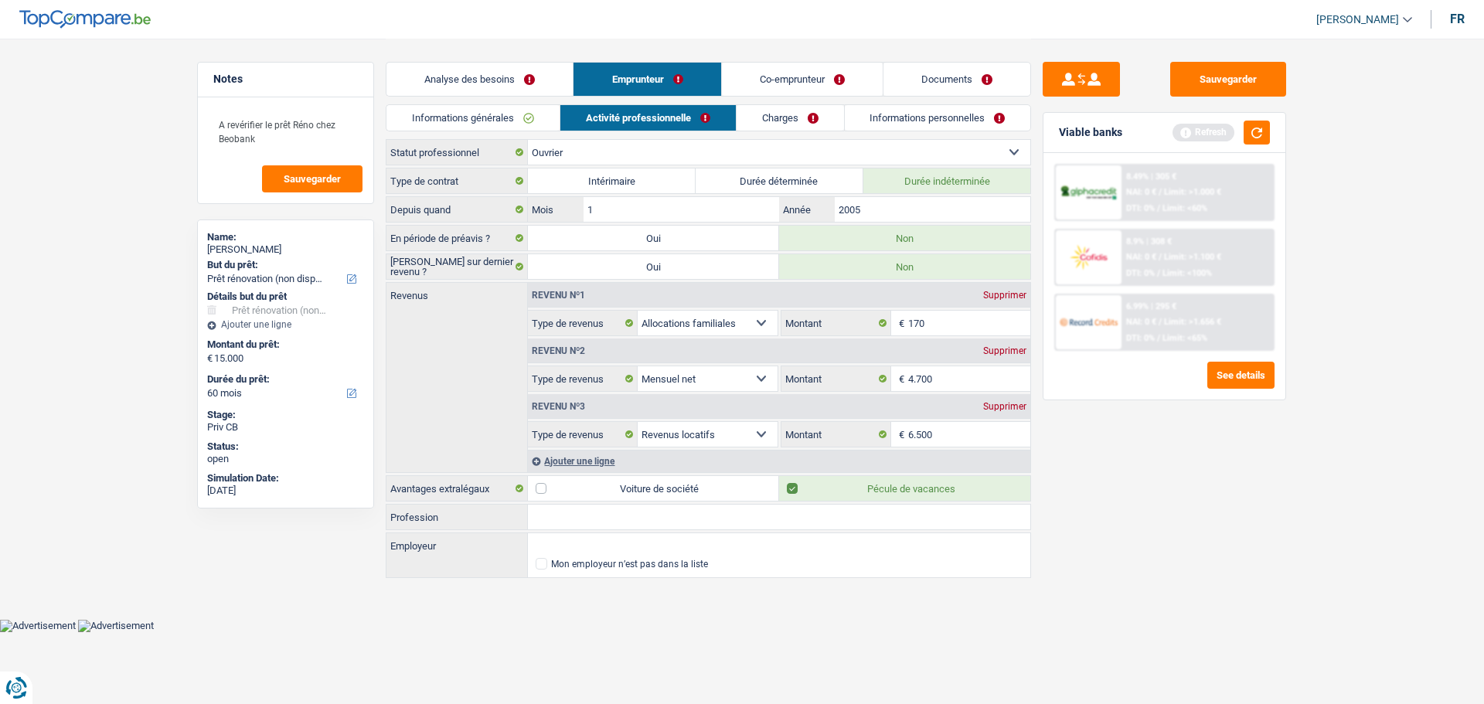
click at [780, 120] on link "Charges" at bounding box center [790, 118] width 107 height 26
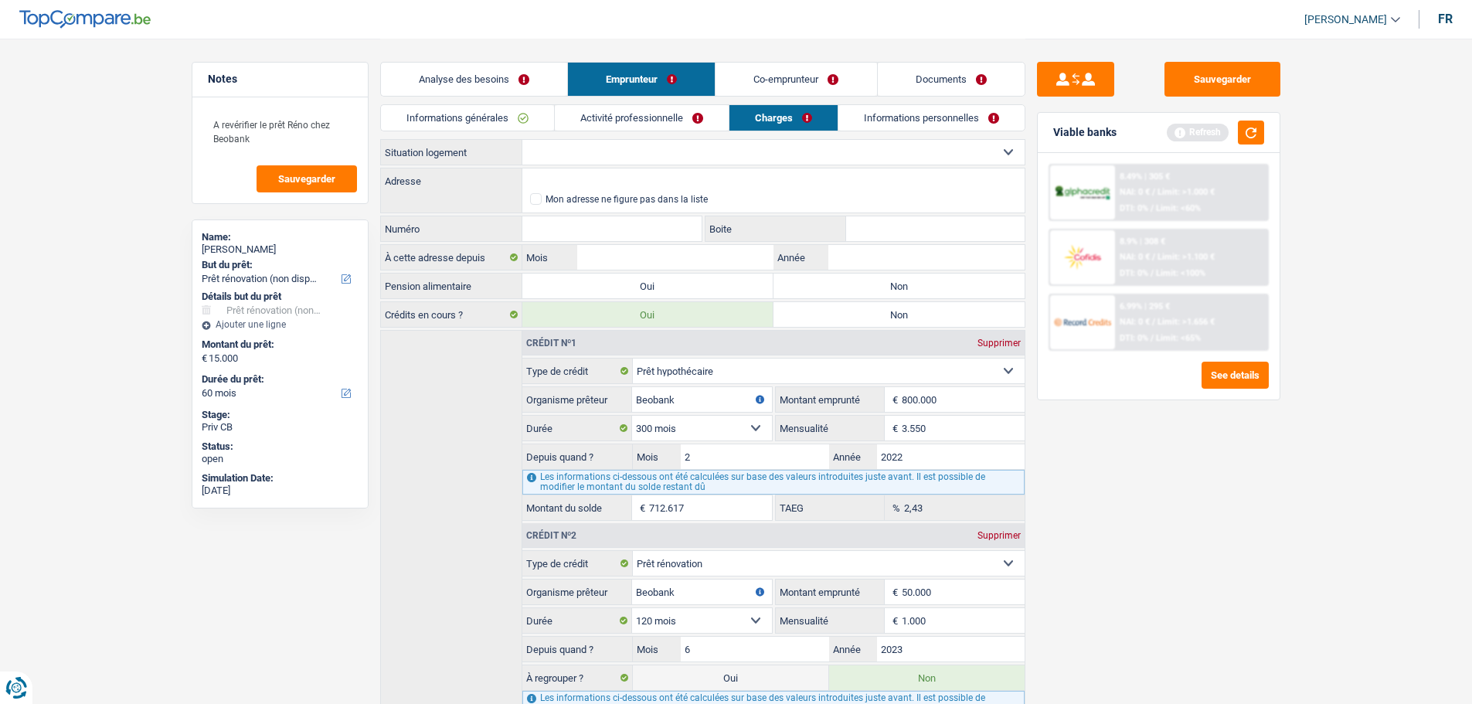
click at [593, 152] on select "Locataire Propriétaire avec prêt hypothécaire Propriétaire sans prêt hypothécai…" at bounding box center [773, 152] width 502 height 25
click at [522, 140] on select "Locataire Propriétaire avec prêt hypothécaire Propriétaire sans prêt hypothécai…" at bounding box center [773, 152] width 502 height 25
click at [654, 179] on input "Adresse" at bounding box center [773, 180] width 502 height 25
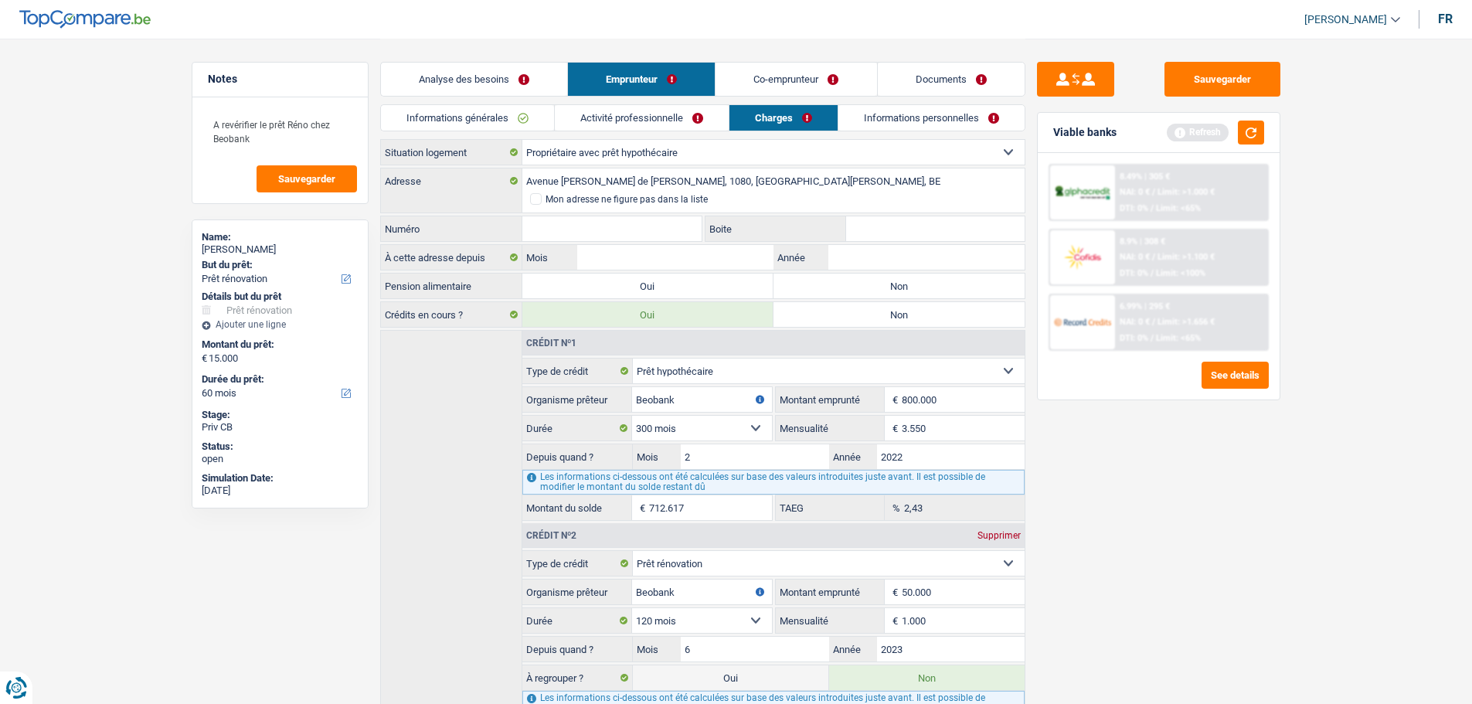
click at [659, 226] on input "Numéro" at bounding box center [612, 228] width 180 height 25
click at [909, 249] on input "Année" at bounding box center [927, 257] width 196 height 25
click at [910, 243] on div "Boite" at bounding box center [864, 230] width 323 height 29
click at [874, 285] on label "Non" at bounding box center [899, 286] width 251 height 25
click at [874, 285] on input "Non" at bounding box center [899, 286] width 251 height 25
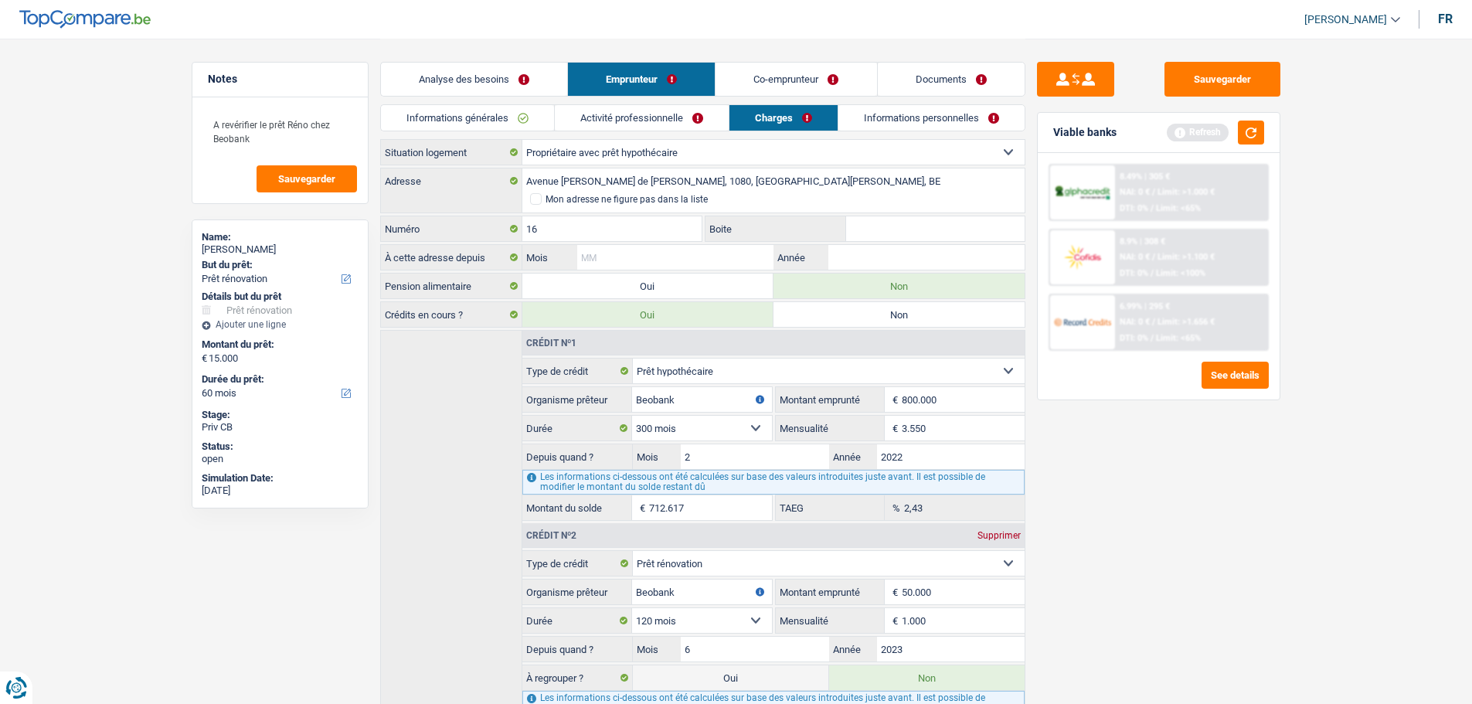
click at [632, 245] on input "Mois" at bounding box center [675, 257] width 196 height 25
click at [896, 247] on input "Année" at bounding box center [927, 257] width 196 height 25
click at [668, 271] on div "Locataire Propriétaire avec prêt hypothécaire Propriétaire sans prêt hypothécai…" at bounding box center [702, 454] width 645 height 630
click at [668, 267] on input "Mois" at bounding box center [675, 257] width 196 height 25
click at [1220, 454] on div "Sauvegarder Viable banks Refresh 8.49% | 305 € NAI: 0 € / Limit: >1.000 € DTI: …" at bounding box center [1159, 371] width 267 height 618
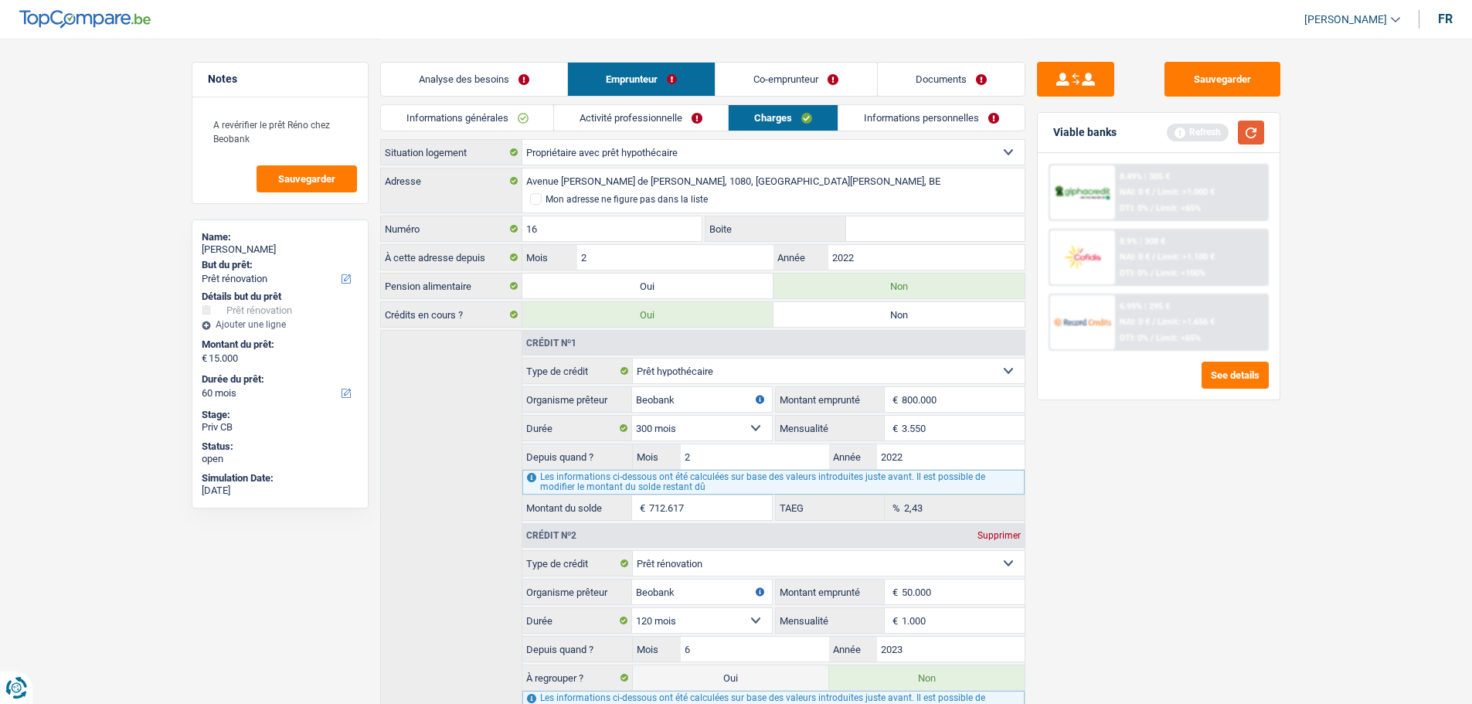
click at [1240, 131] on button "button" at bounding box center [1251, 133] width 26 height 24
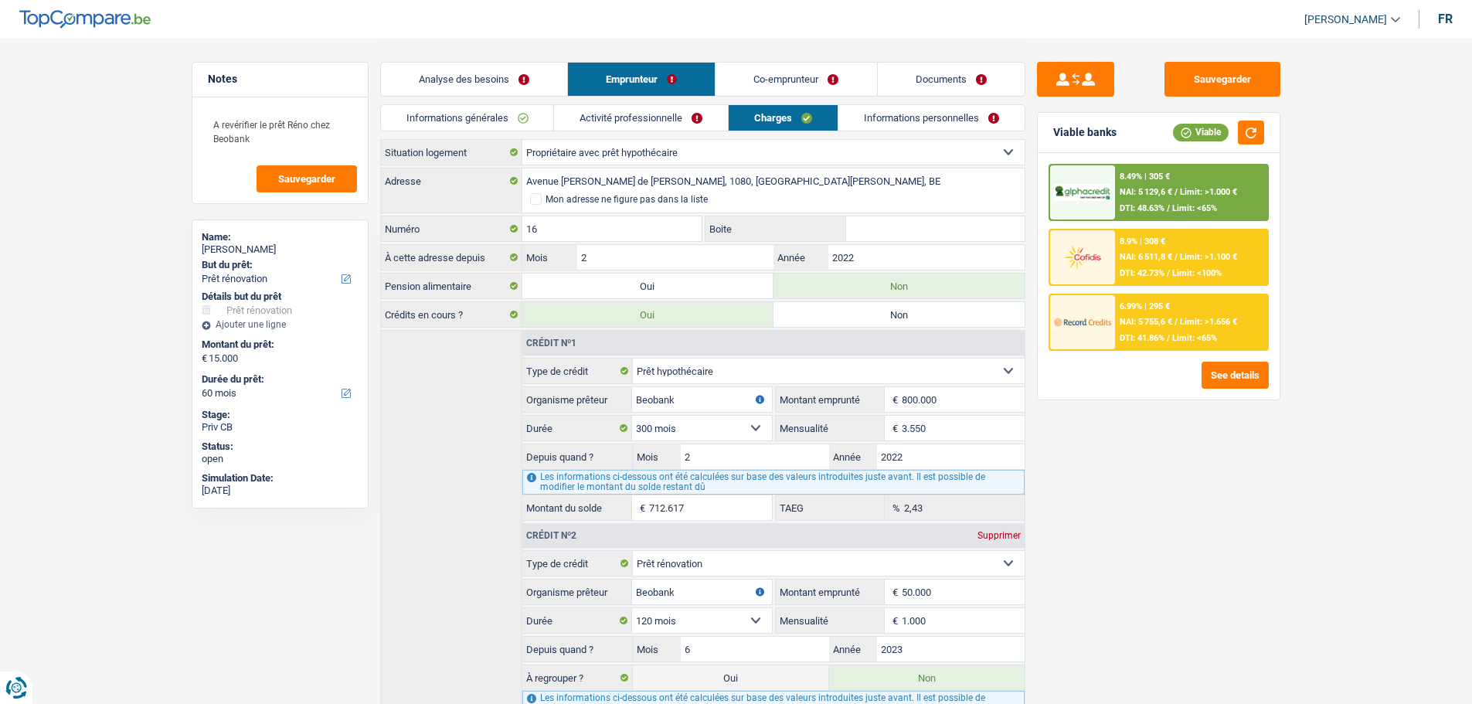
click at [937, 239] on input "Boite" at bounding box center [935, 228] width 179 height 25
click at [898, 118] on link "Informations personnelles" at bounding box center [932, 118] width 186 height 26
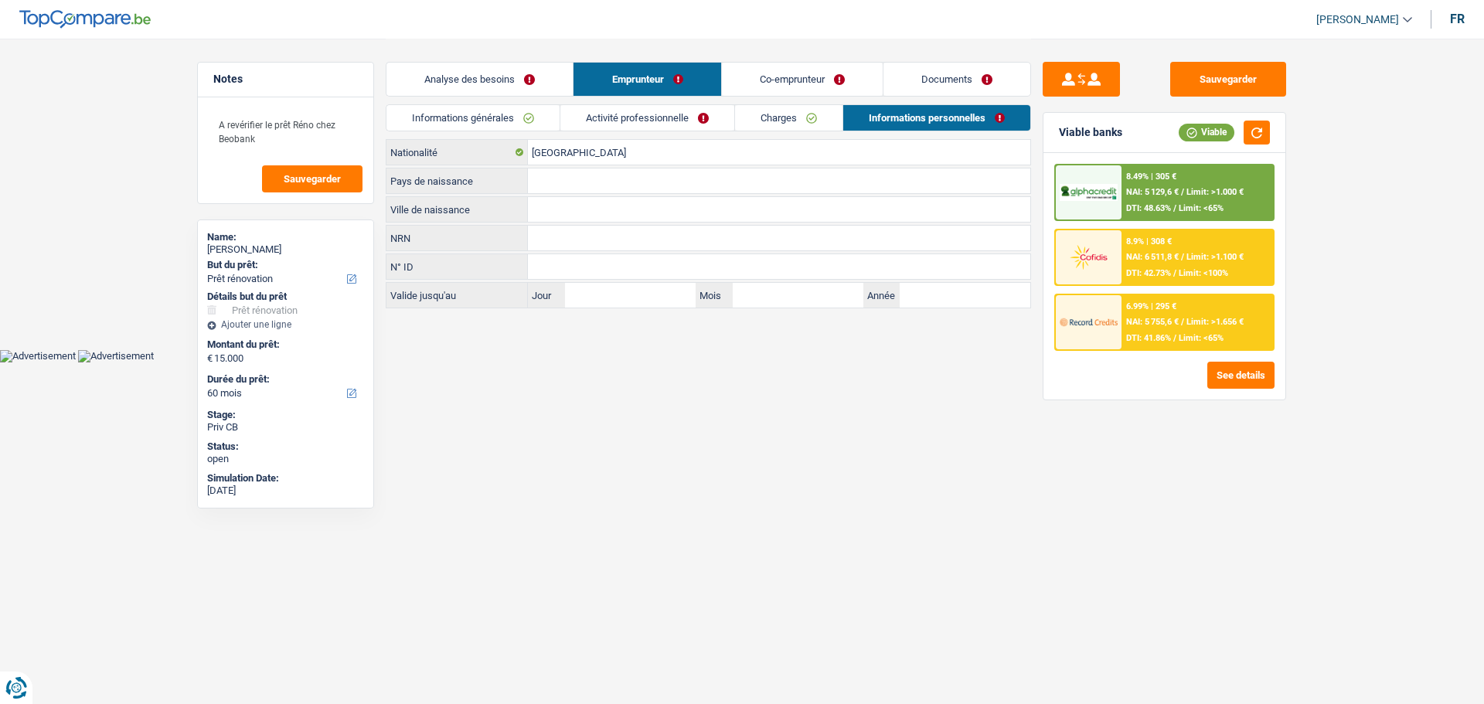
click at [715, 218] on input "Ville de naissance" at bounding box center [779, 209] width 502 height 25
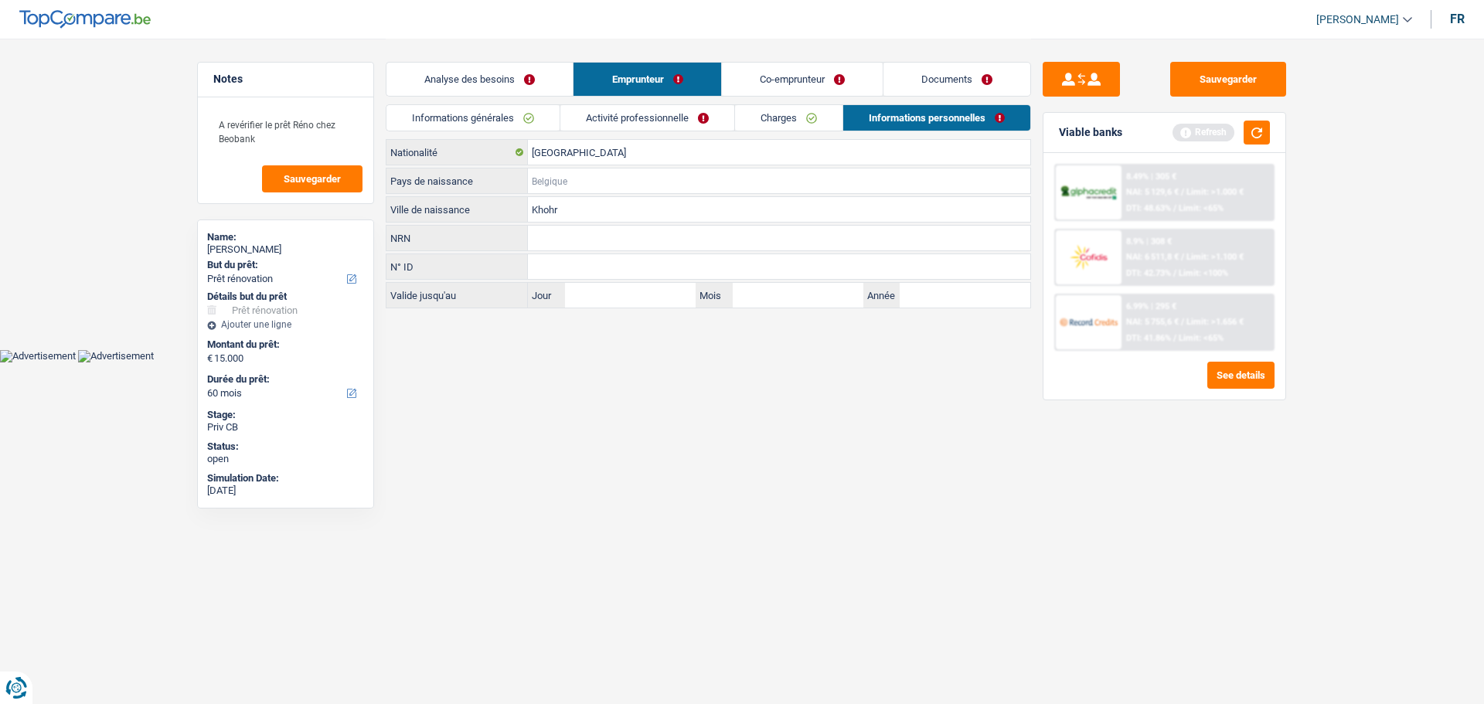
click at [648, 169] on input "Pays de naissance" at bounding box center [779, 180] width 502 height 25
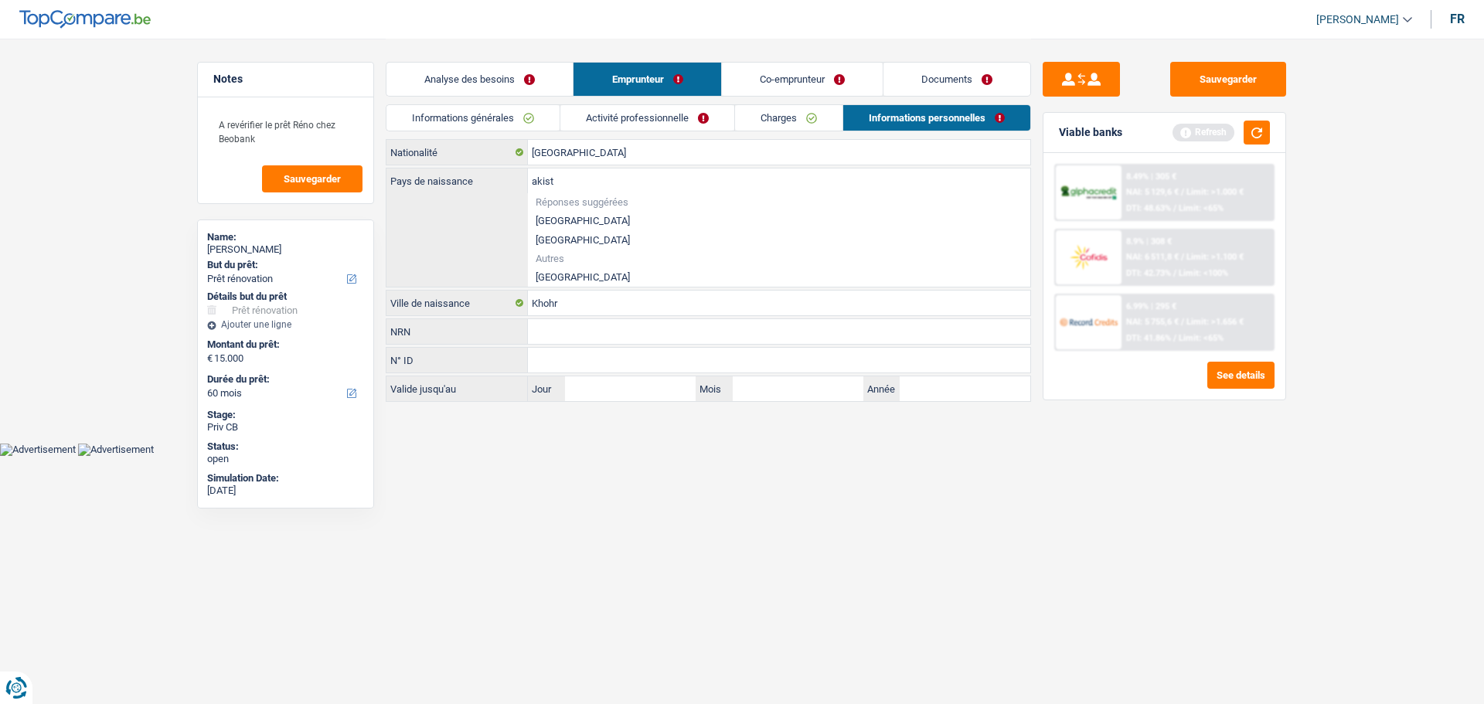
click at [617, 271] on li "Pakistan" at bounding box center [779, 276] width 502 height 19
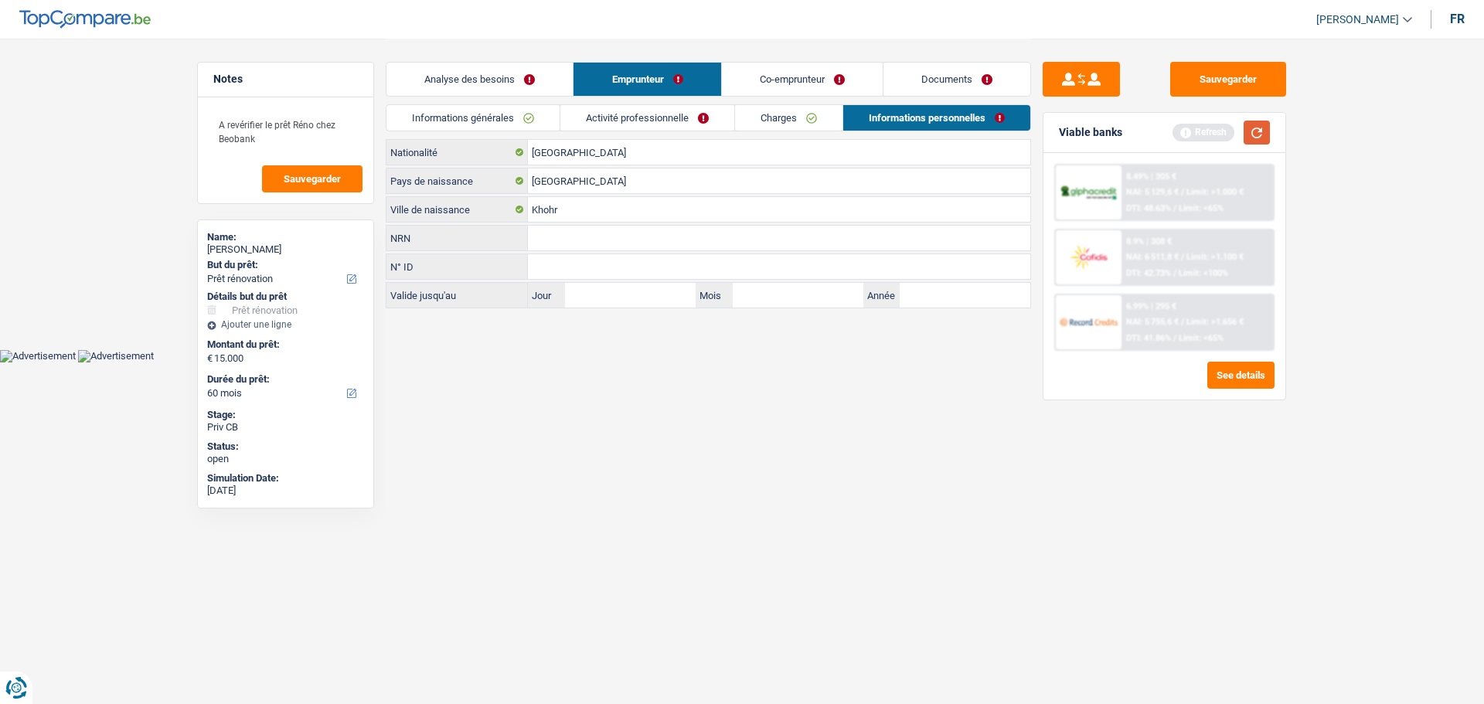
click at [1269, 128] on button "button" at bounding box center [1257, 133] width 26 height 24
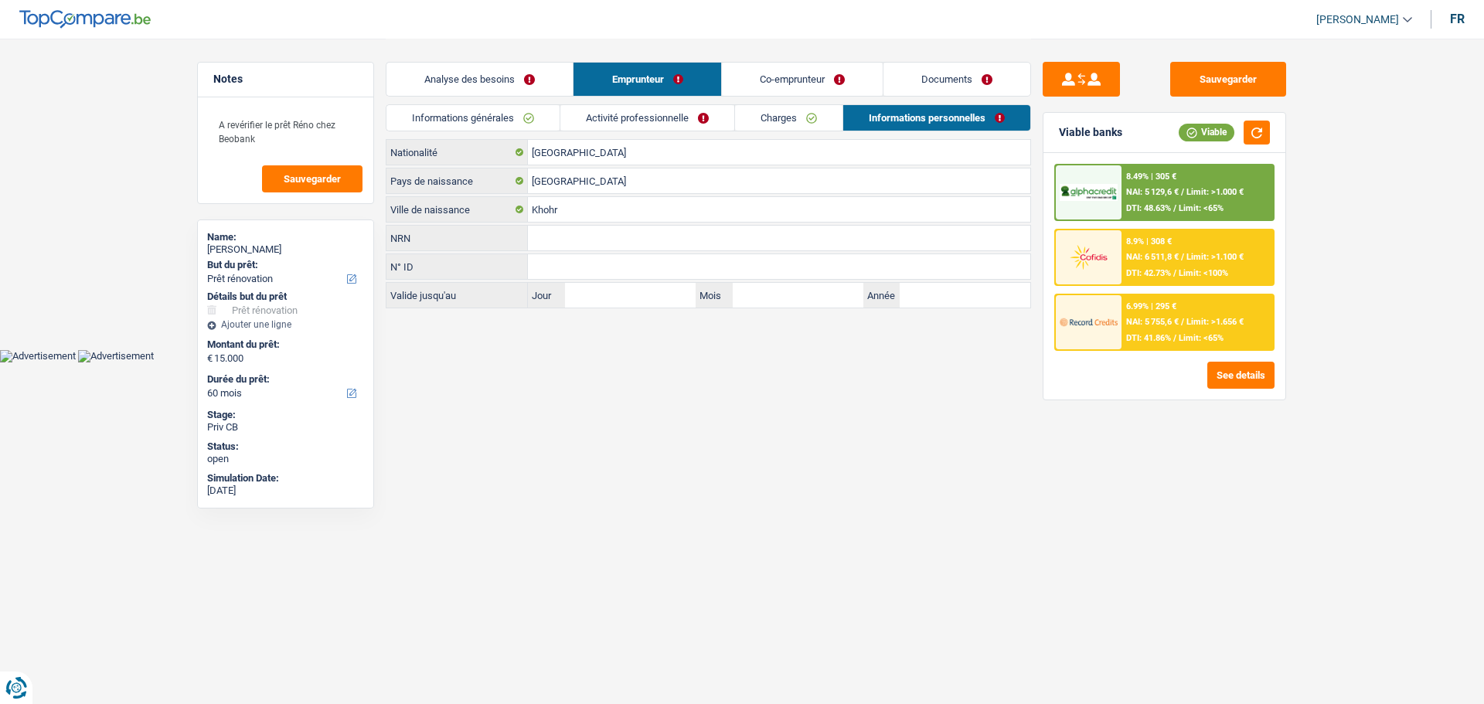
click at [789, 86] on link "Co-emprunteur" at bounding box center [802, 79] width 161 height 33
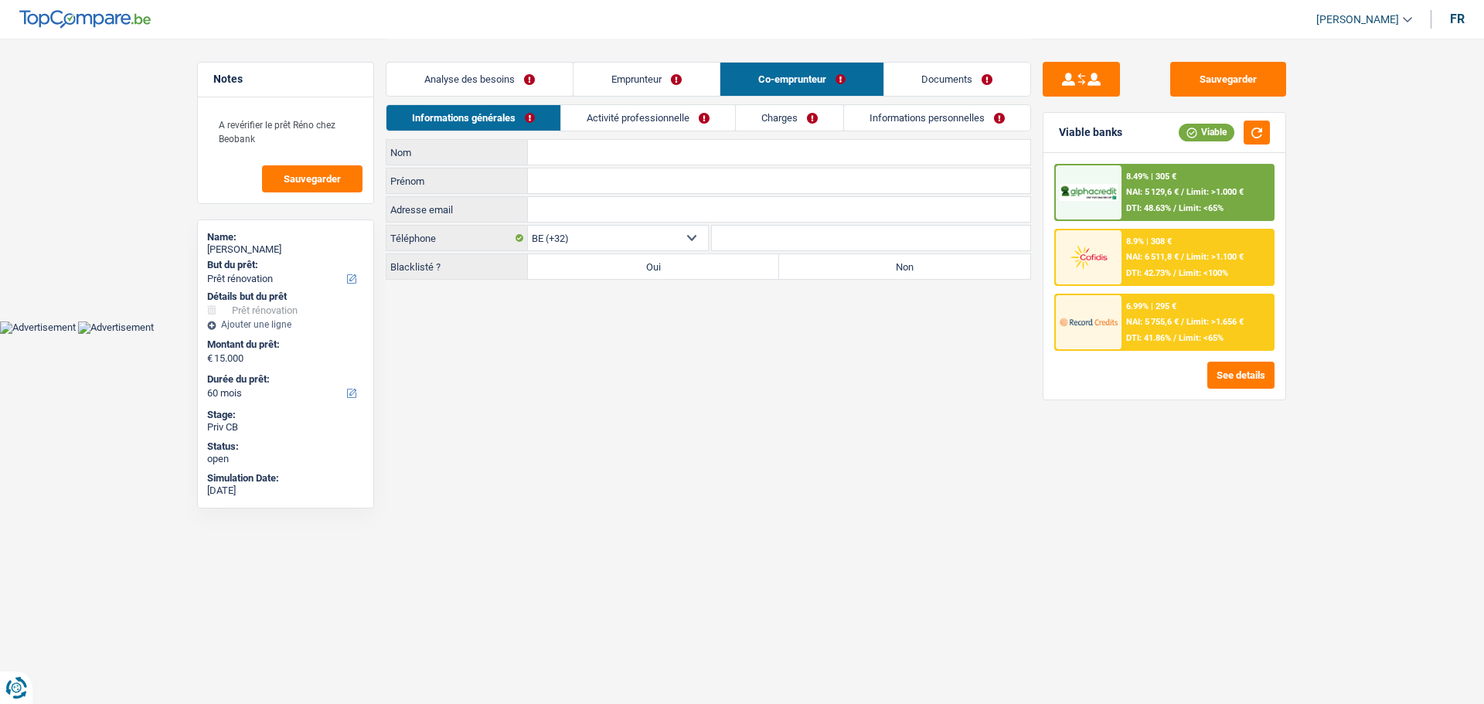
click at [572, 182] on input "Prénom" at bounding box center [779, 180] width 502 height 25
click at [916, 258] on label "Non" at bounding box center [904, 266] width 251 height 25
click at [916, 258] on input "Non" at bounding box center [904, 266] width 251 height 25
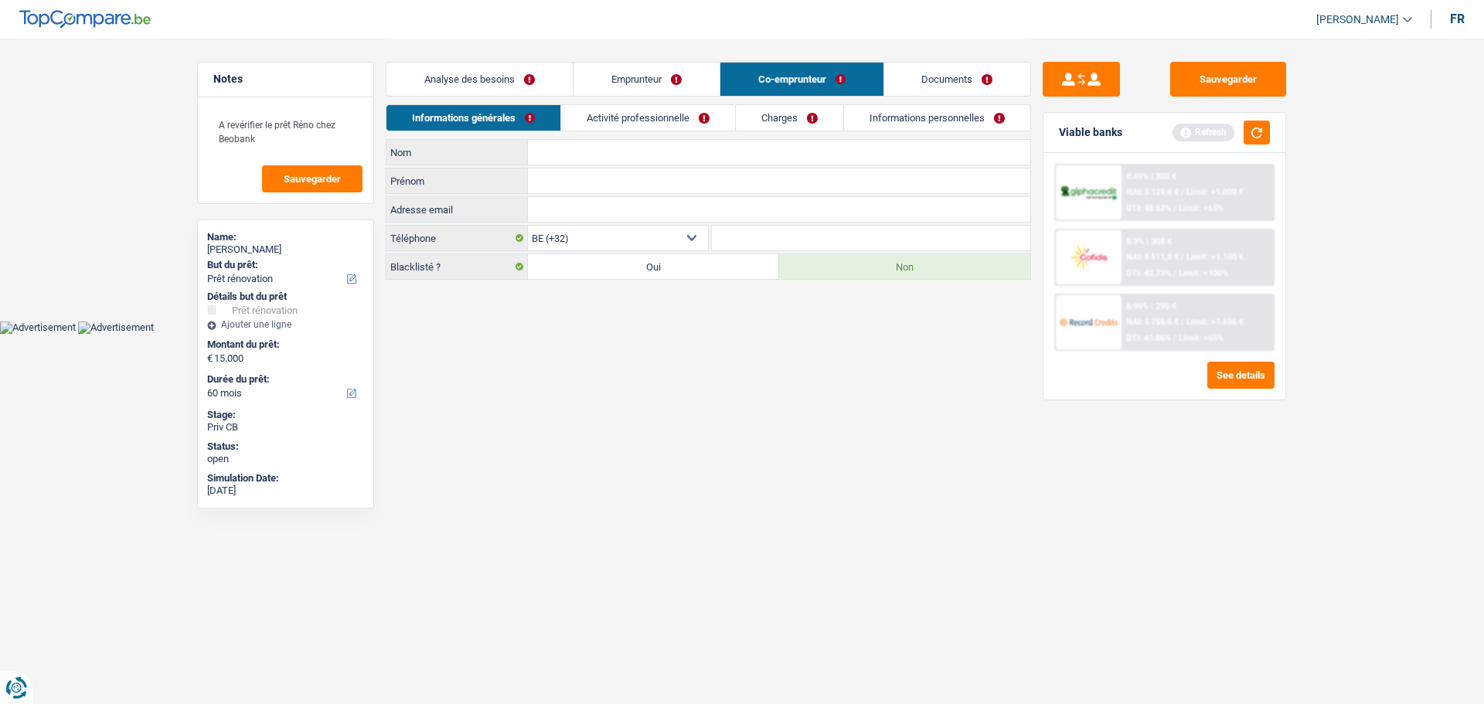
click at [587, 179] on input "Prénom" at bounding box center [779, 180] width 502 height 25
click at [594, 134] on div "Informations générales Activité professionnelle Charges Informations personnell…" at bounding box center [708, 121] width 645 height 35
click at [585, 148] on input "Nom" at bounding box center [779, 152] width 502 height 25
drag, startPoint x: 652, startPoint y: 124, endPoint x: 652, endPoint y: 138, distance: 13.9
click at [652, 124] on link "Activité professionnelle" at bounding box center [648, 118] width 174 height 26
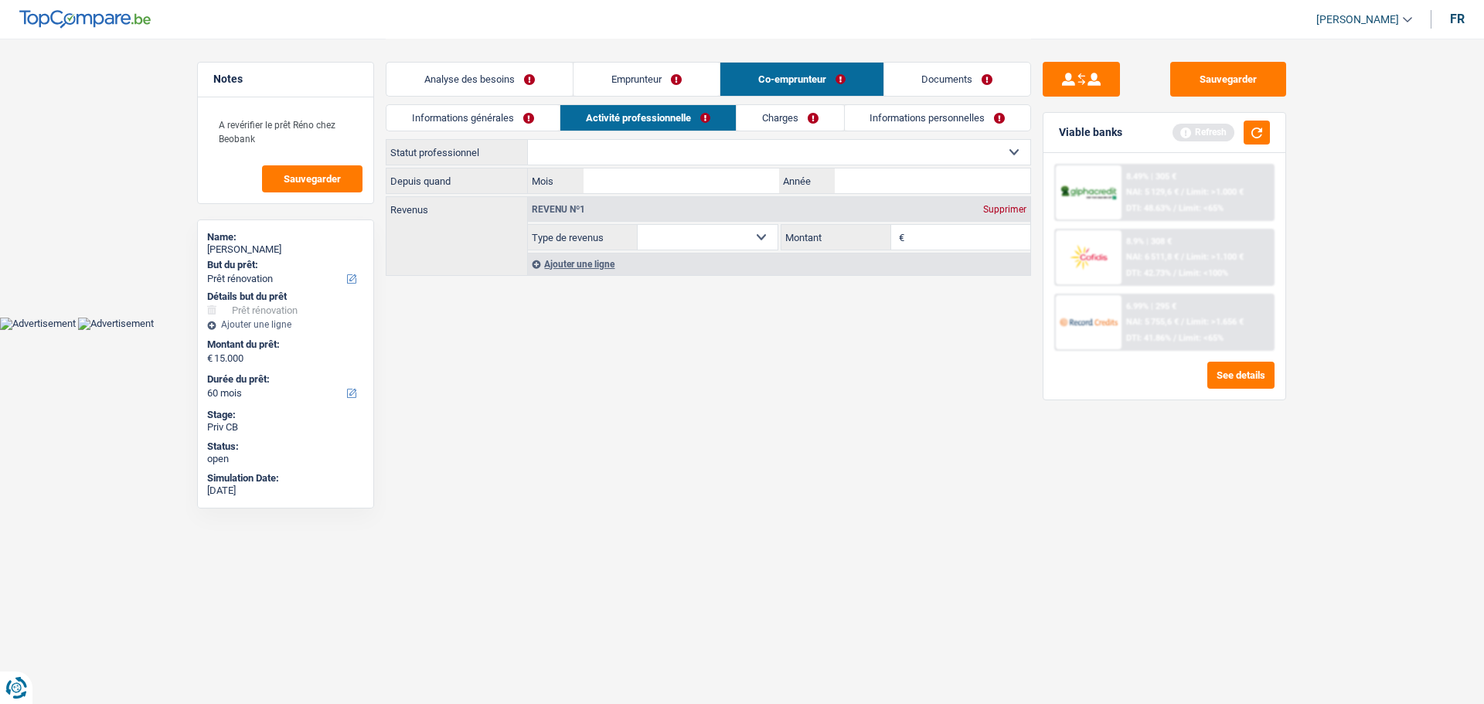
click at [648, 157] on select "Ouvrier Employé privé Employé public Invalide Indépendant Pensionné Chômeur Mut…" at bounding box center [779, 152] width 502 height 25
click at [528, 140] on select "Ouvrier Employé privé Employé public Invalide Indépendant Pensionné Chômeur Mut…" at bounding box center [779, 152] width 502 height 25
click at [699, 184] on input "Mois" at bounding box center [682, 180] width 196 height 25
click at [912, 177] on input "Année" at bounding box center [933, 180] width 196 height 25
click at [937, 111] on link "Informations personnelles" at bounding box center [938, 118] width 186 height 26
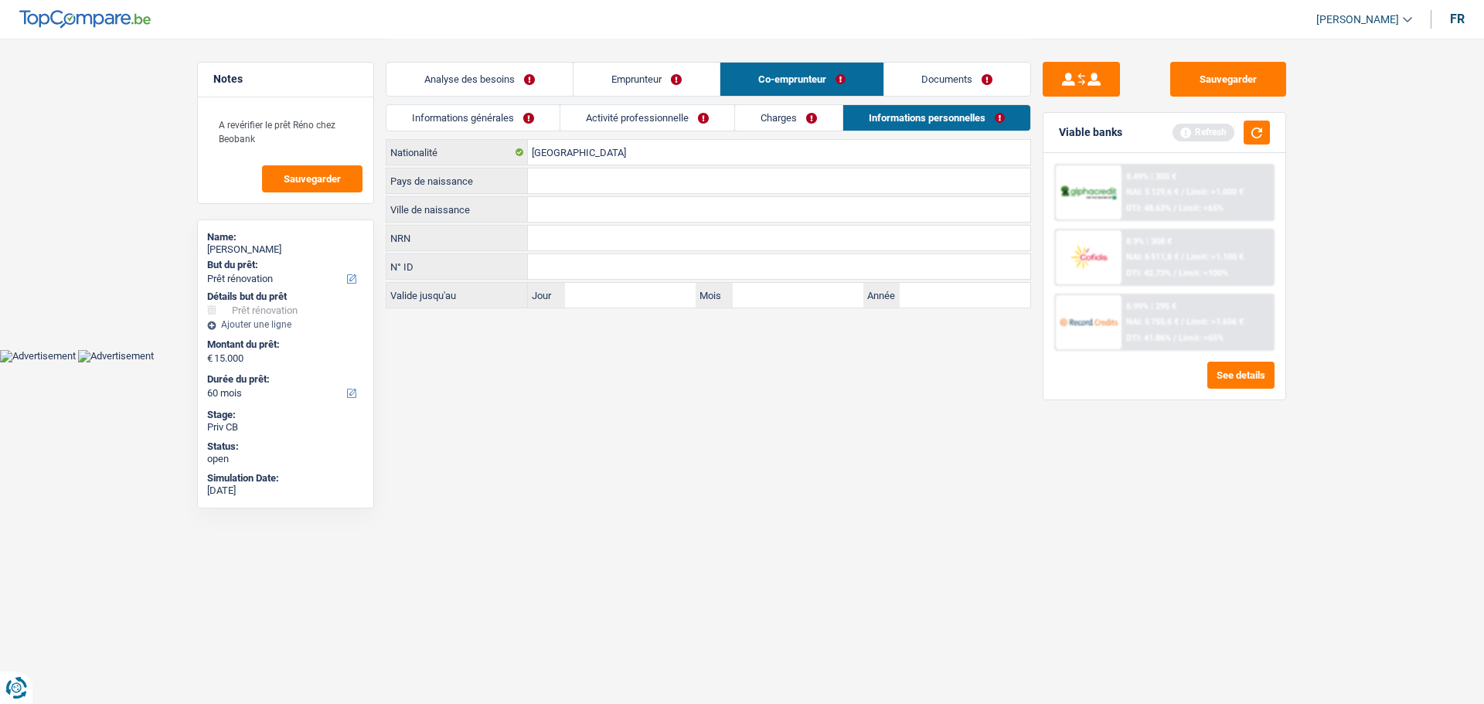
click at [685, 127] on link "Activité professionnelle" at bounding box center [647, 118] width 174 height 26
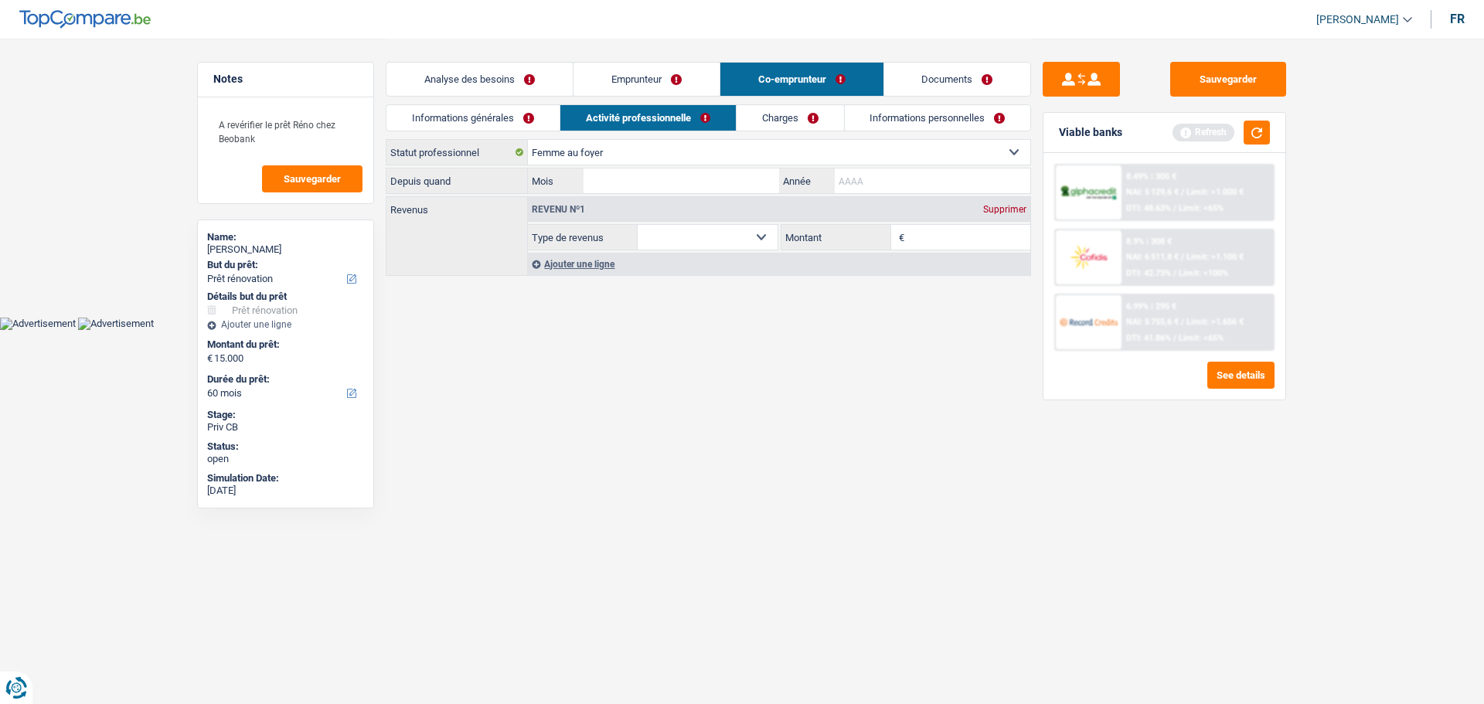
click at [865, 178] on input "Année" at bounding box center [933, 180] width 196 height 25
click at [778, 330] on html "Vous avez le contrôle de vos données Nous utilisons des cookies, tout comme nos…" at bounding box center [742, 165] width 1484 height 330
click at [934, 109] on link "Informations personnelles" at bounding box center [938, 118] width 186 height 26
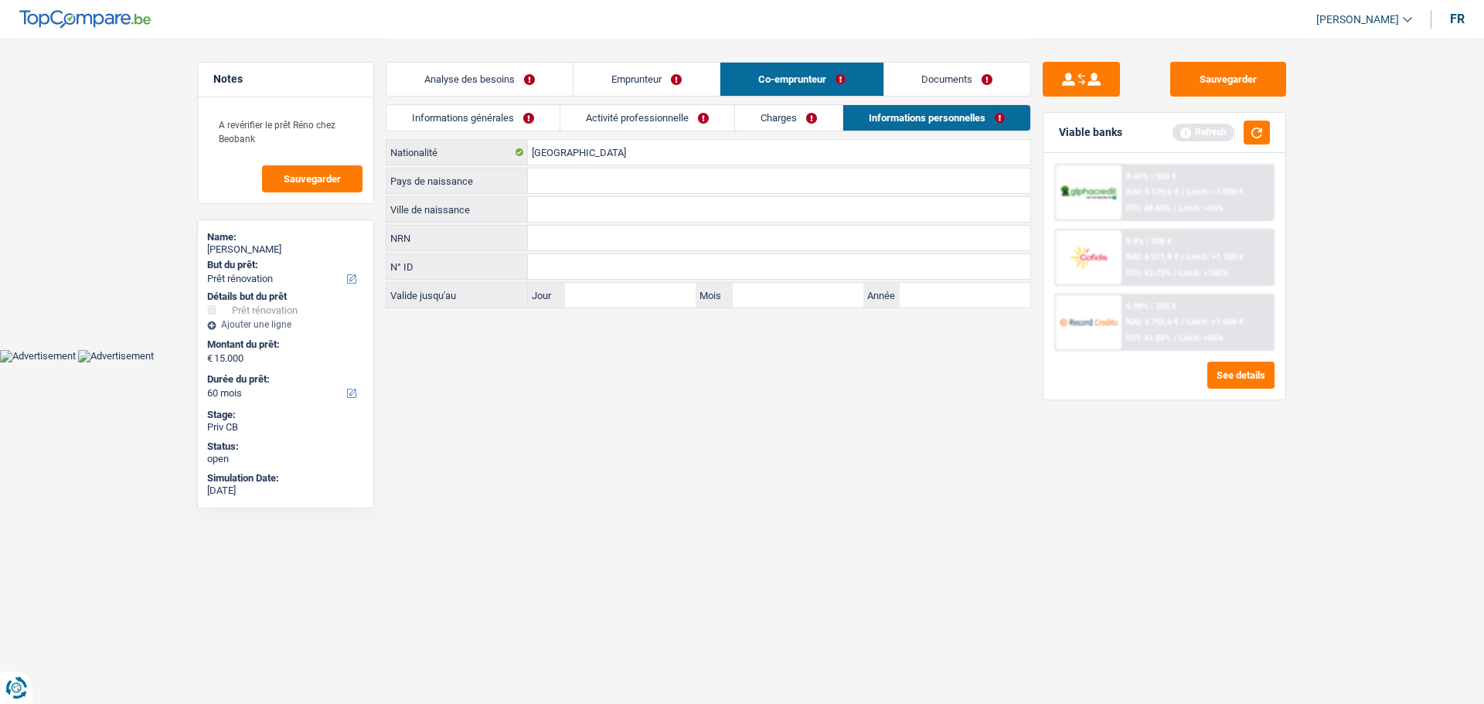
click at [800, 114] on link "Charges" at bounding box center [788, 118] width 107 height 26
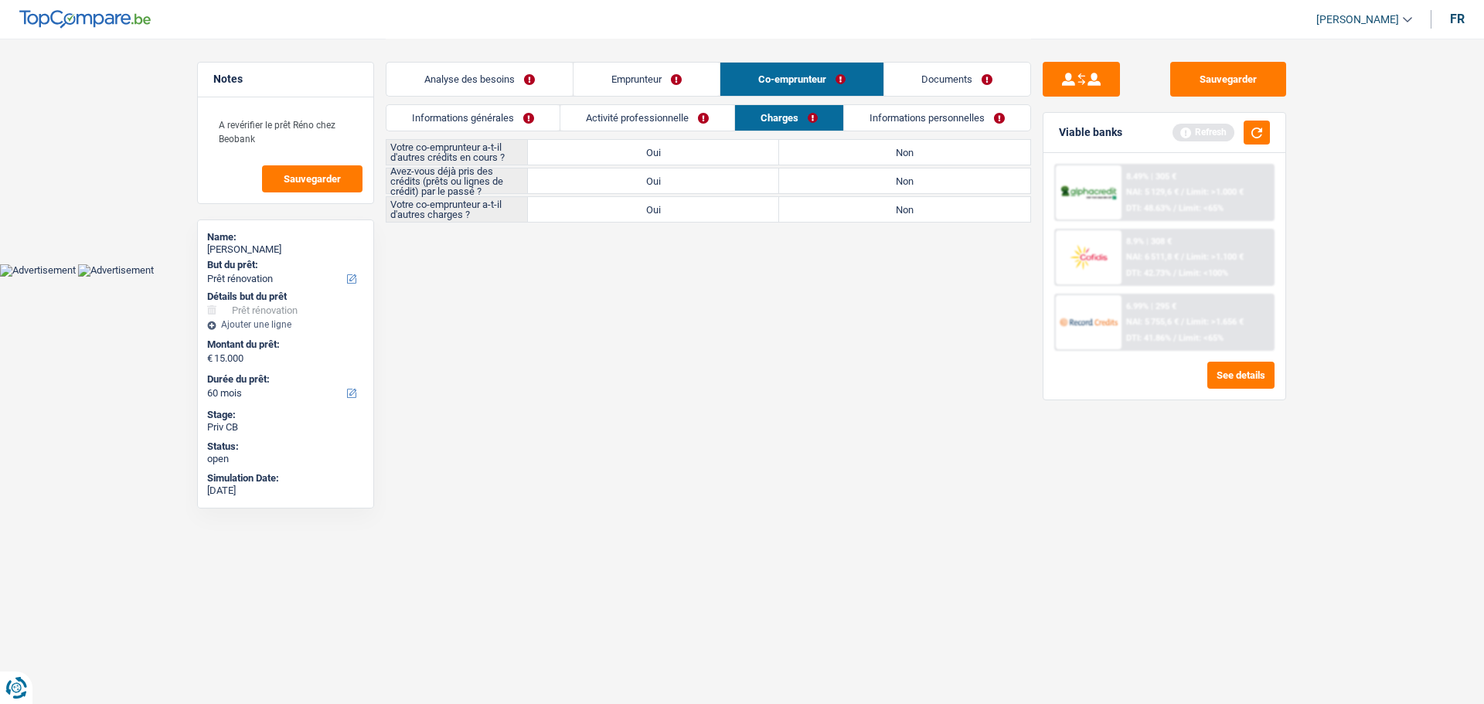
click at [671, 115] on link "Activité professionnelle" at bounding box center [647, 118] width 174 height 26
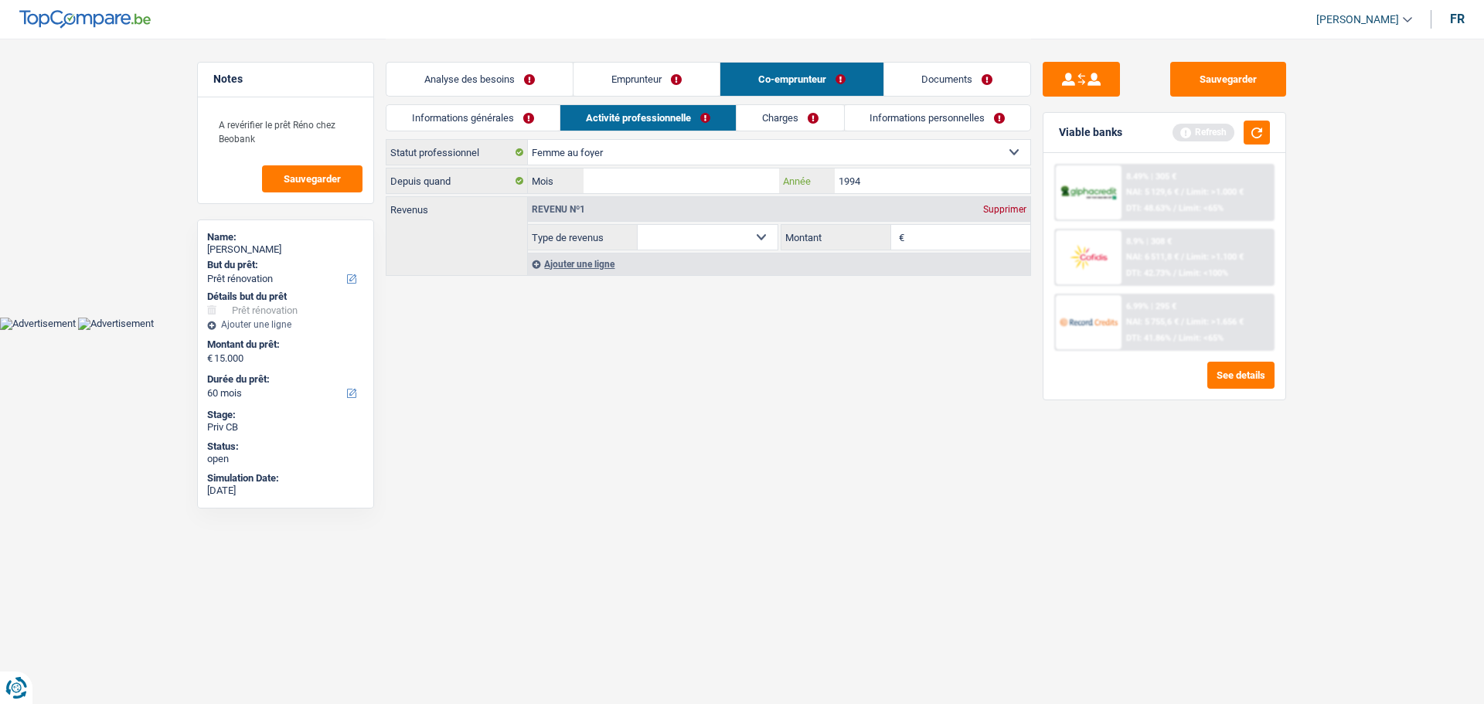
click at [876, 182] on input "1994" at bounding box center [933, 180] width 196 height 25
click at [761, 181] on input "Mois" at bounding box center [682, 180] width 196 height 25
click at [997, 206] on div "Supprimer" at bounding box center [1004, 209] width 51 height 9
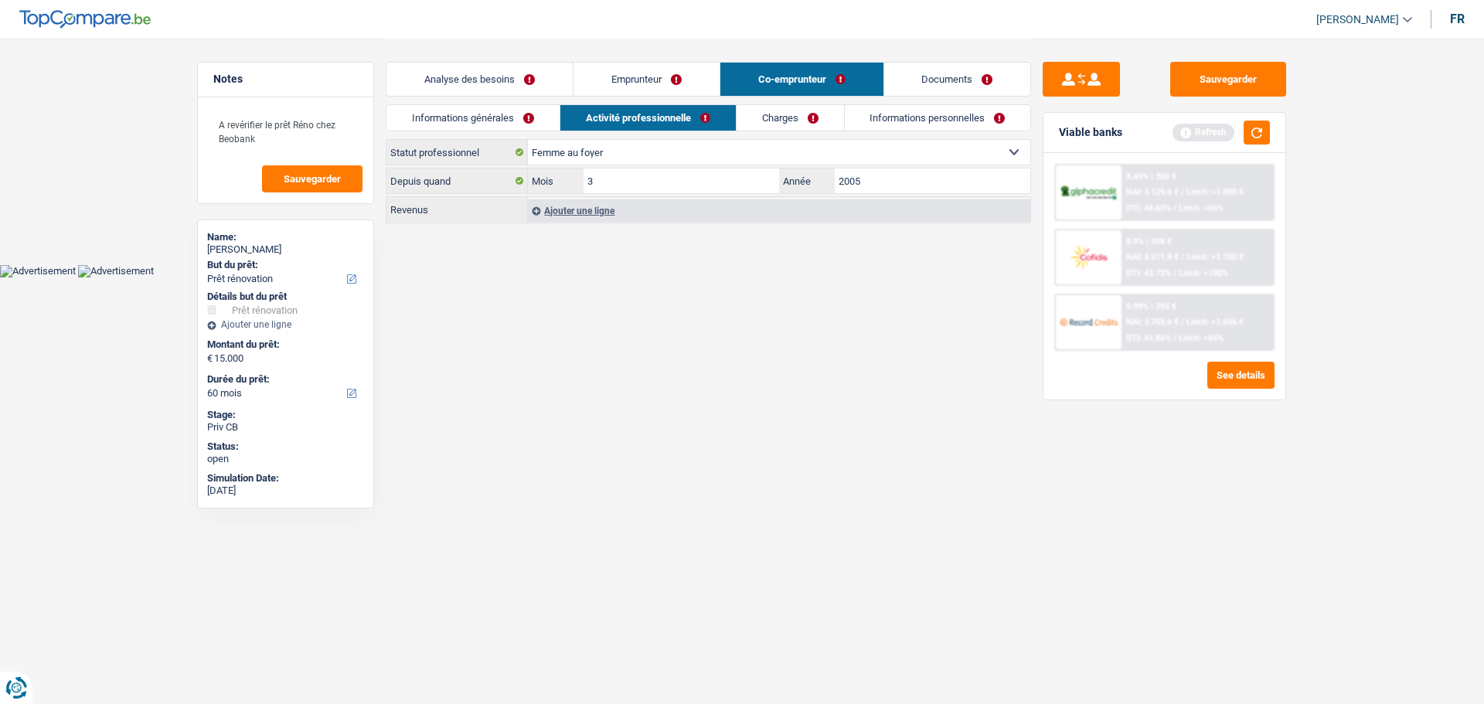
drag, startPoint x: 807, startPoint y: 112, endPoint x: 815, endPoint y: 115, distance: 9.0
click at [807, 112] on link "Charges" at bounding box center [790, 118] width 107 height 26
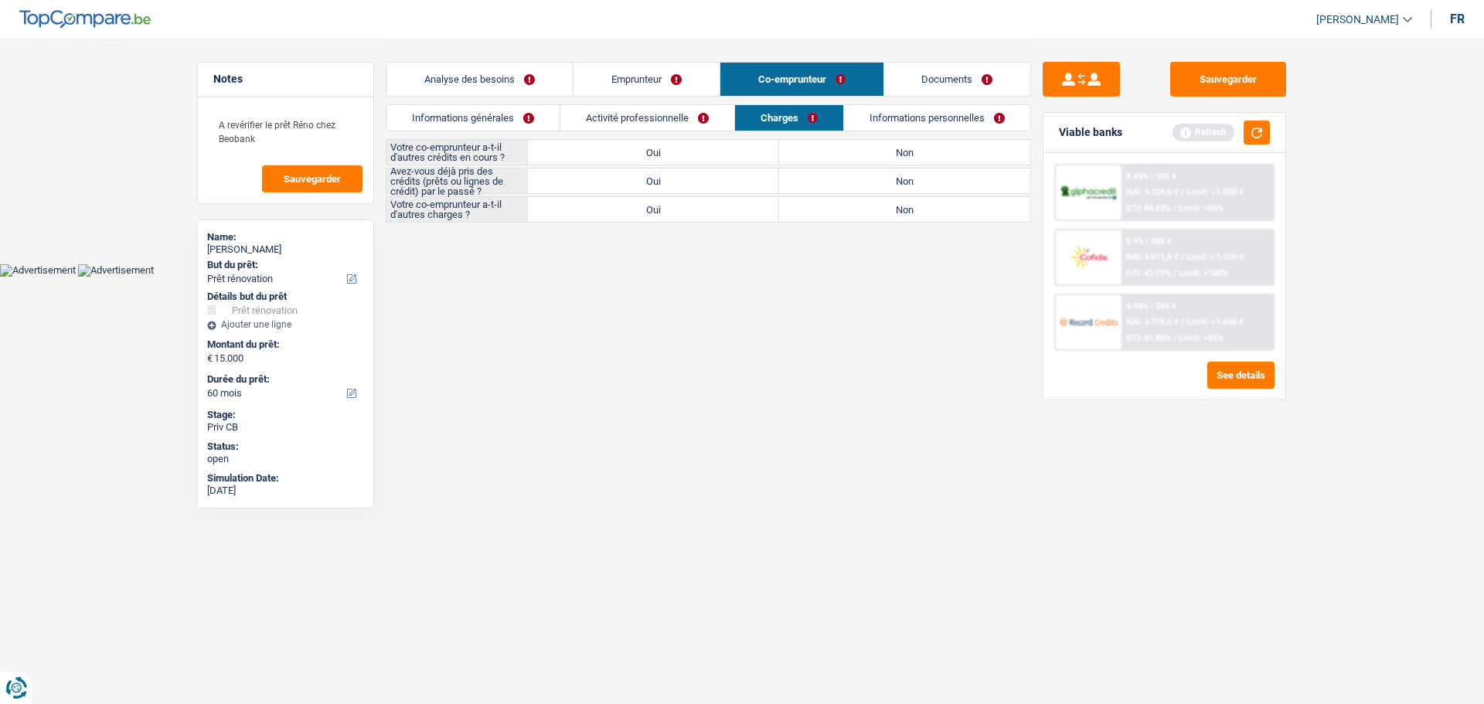
click at [886, 138] on div "Informations générales Activité professionnelle Charges Informations personnell…" at bounding box center [708, 121] width 645 height 35
click at [890, 147] on label "Non" at bounding box center [904, 152] width 251 height 25
click at [890, 147] on input "Non" at bounding box center [904, 152] width 251 height 25
click at [677, 187] on label "Oui" at bounding box center [653, 180] width 251 height 25
click at [677, 187] on input "Oui" at bounding box center [653, 180] width 251 height 25
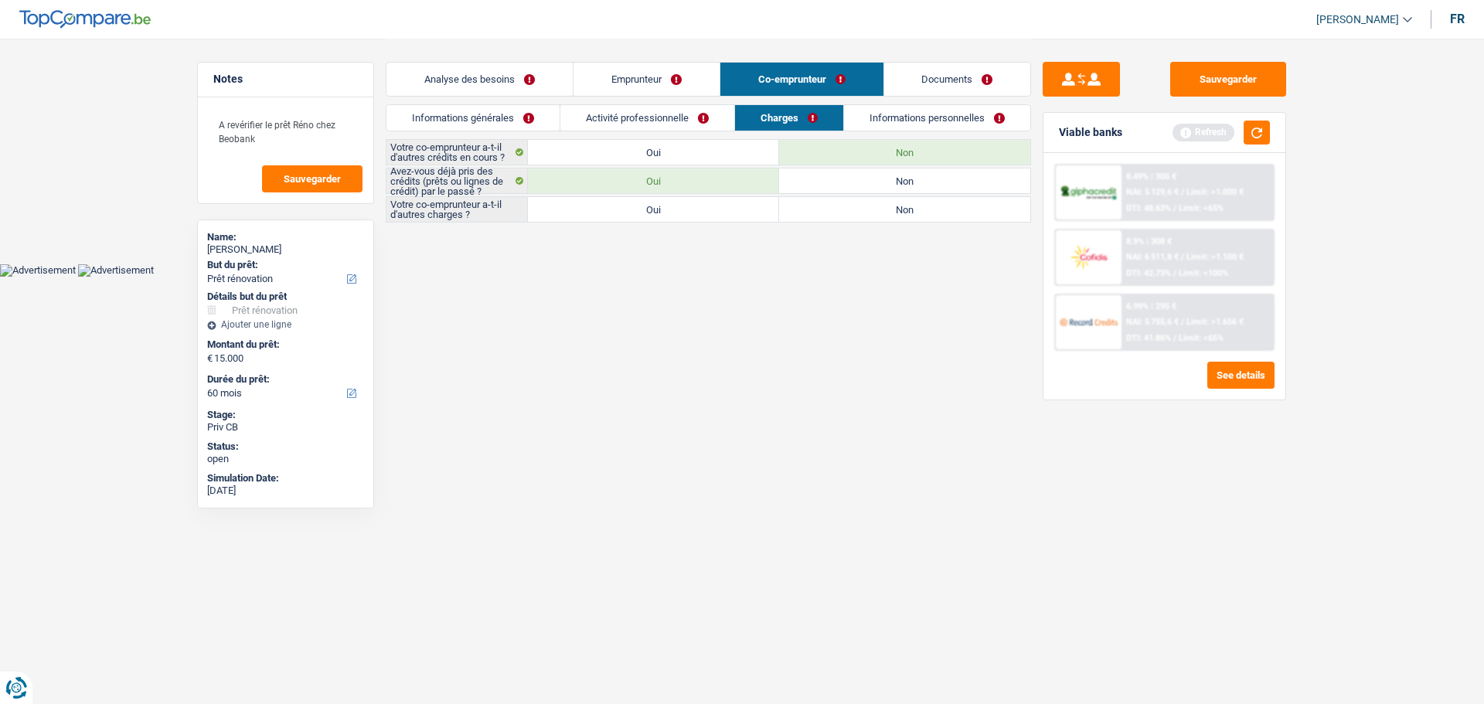
click at [805, 208] on label "Non" at bounding box center [904, 209] width 251 height 25
click at [805, 208] on input "Non" at bounding box center [904, 209] width 251 height 25
click at [974, 117] on link "Informations personnelles" at bounding box center [938, 118] width 186 height 26
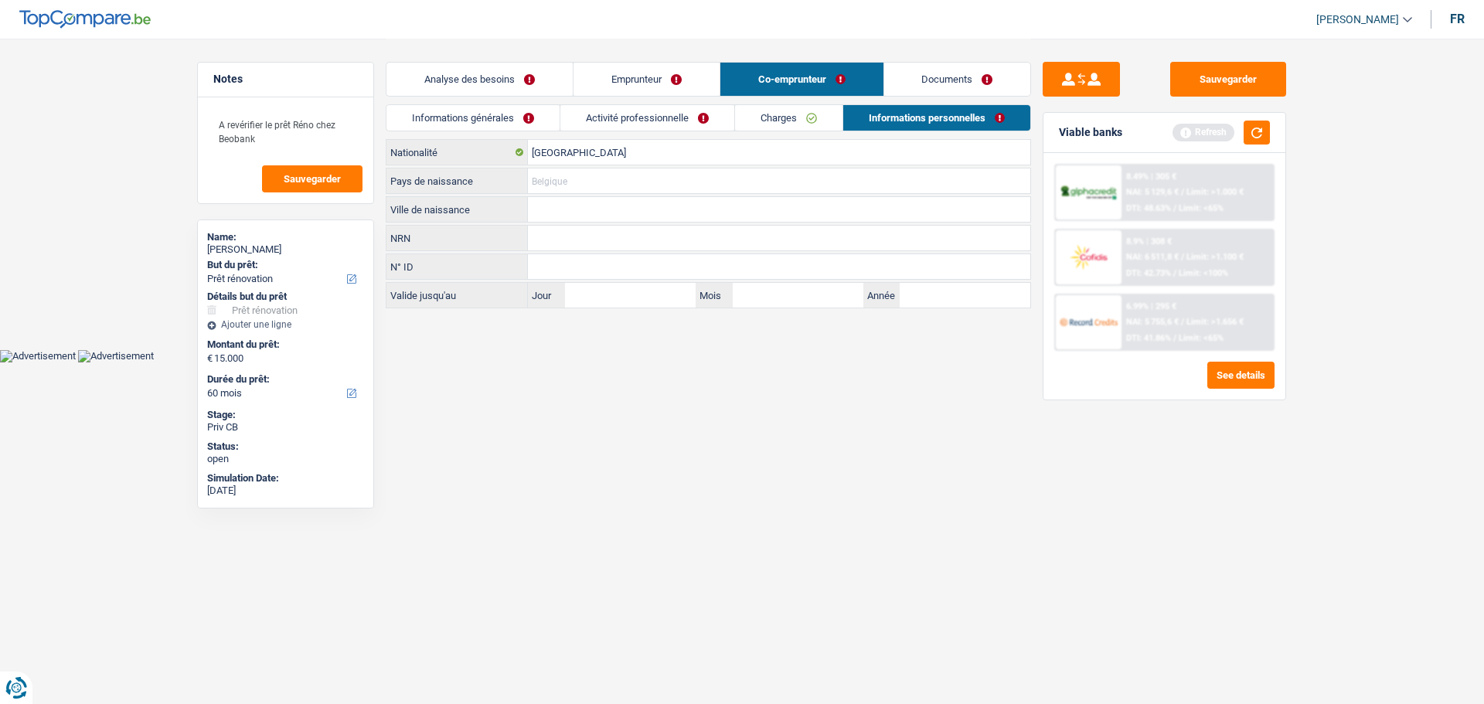
click at [575, 180] on input "Pays de naissance" at bounding box center [779, 180] width 502 height 25
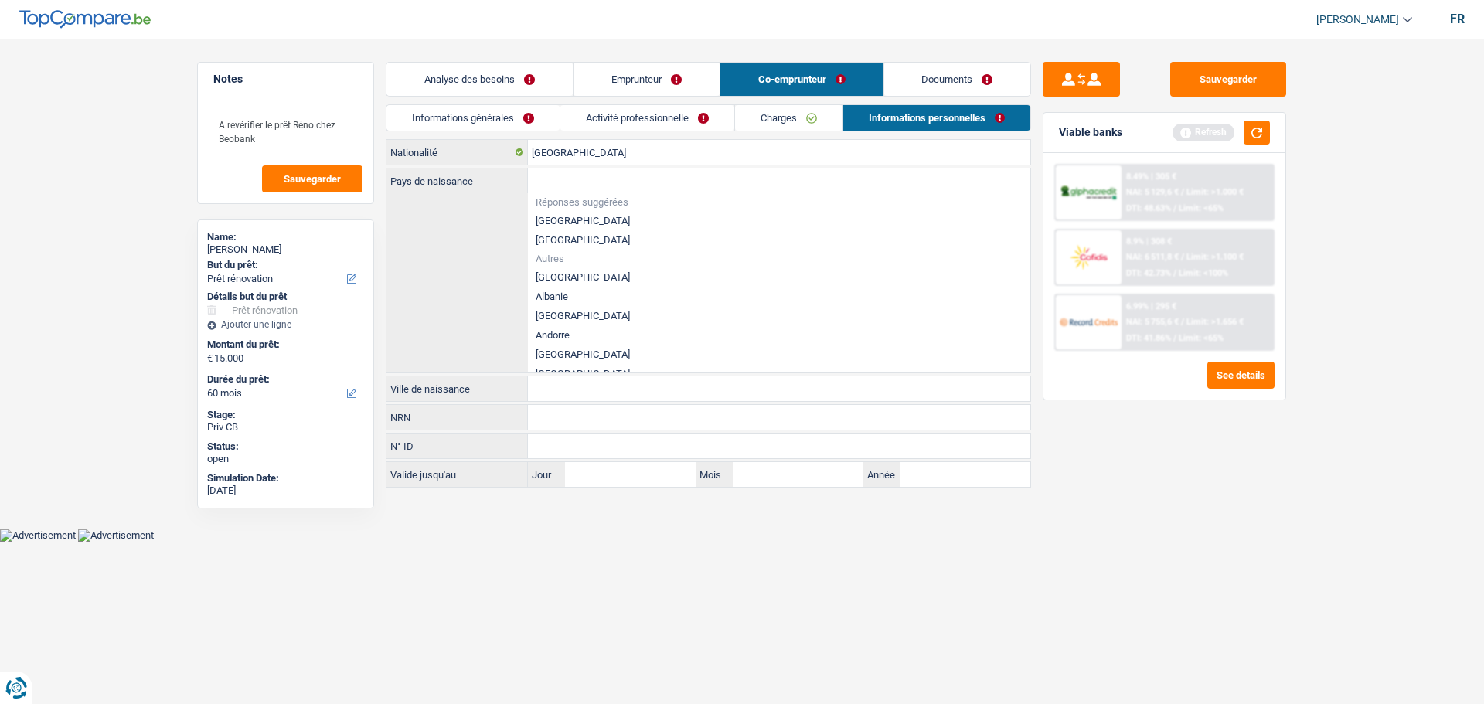
click at [591, 377] on input "Ville de naissance" at bounding box center [779, 388] width 502 height 25
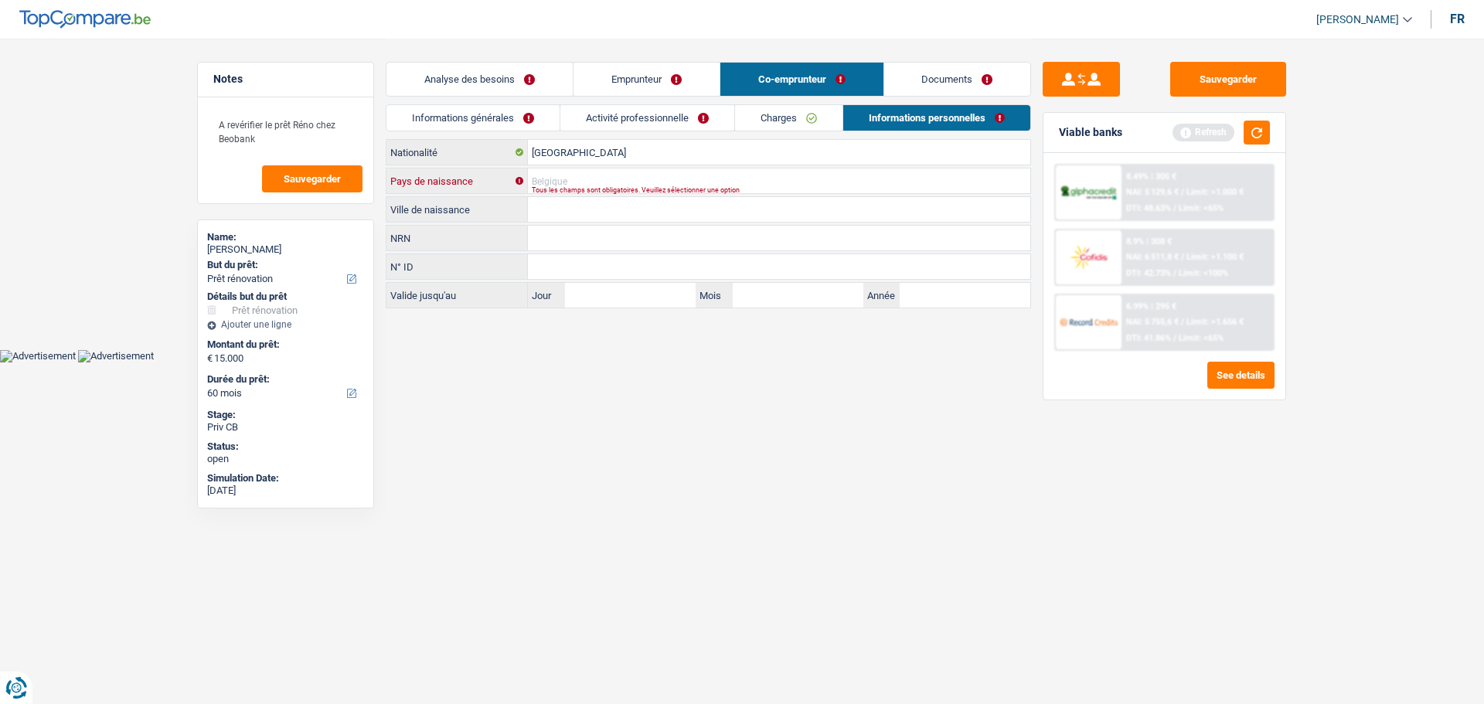
click at [596, 182] on input "Pays de naissance" at bounding box center [779, 180] width 502 height 25
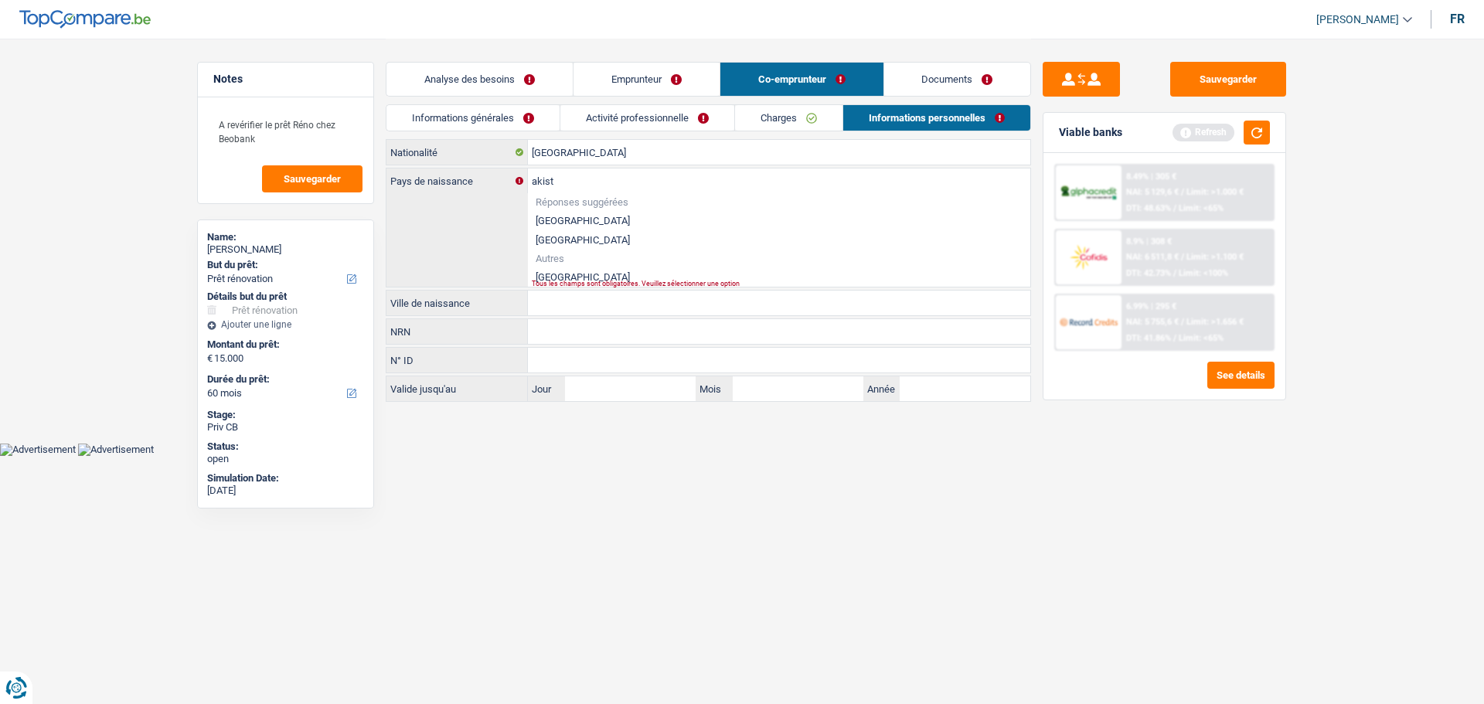
click at [561, 281] on div "akist Pays de naissance Réponses suggérées Belgique Luxembourg Autres Pakistan …" at bounding box center [708, 227] width 644 height 118
click at [563, 274] on li "[GEOGRAPHIC_DATA]" at bounding box center [779, 276] width 502 height 19
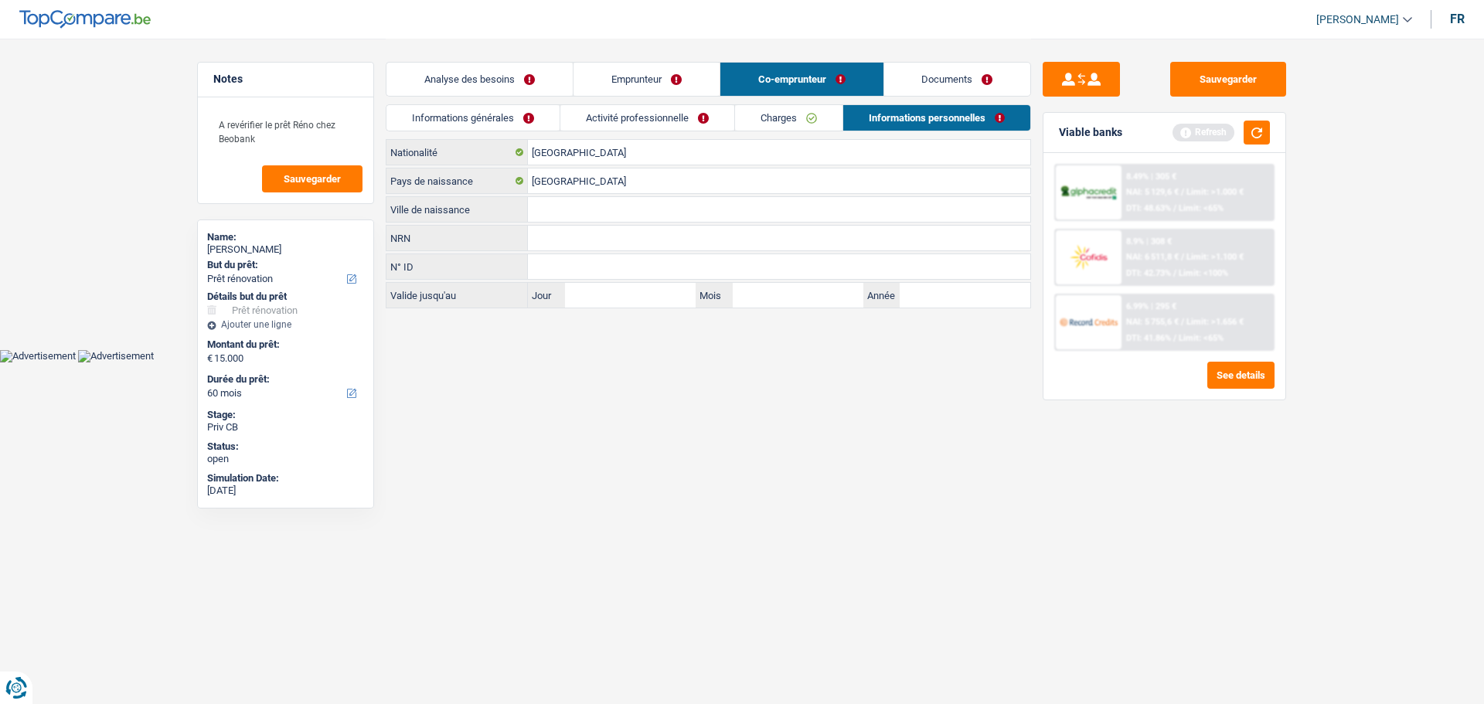
click at [555, 207] on input "Ville de naissance" at bounding box center [779, 209] width 502 height 25
click at [631, 61] on div "Analyse des besoins Emprunteur Co-emprunteur Documents" at bounding box center [708, 72] width 645 height 66
click at [633, 77] on link "Emprunteur" at bounding box center [646, 79] width 146 height 33
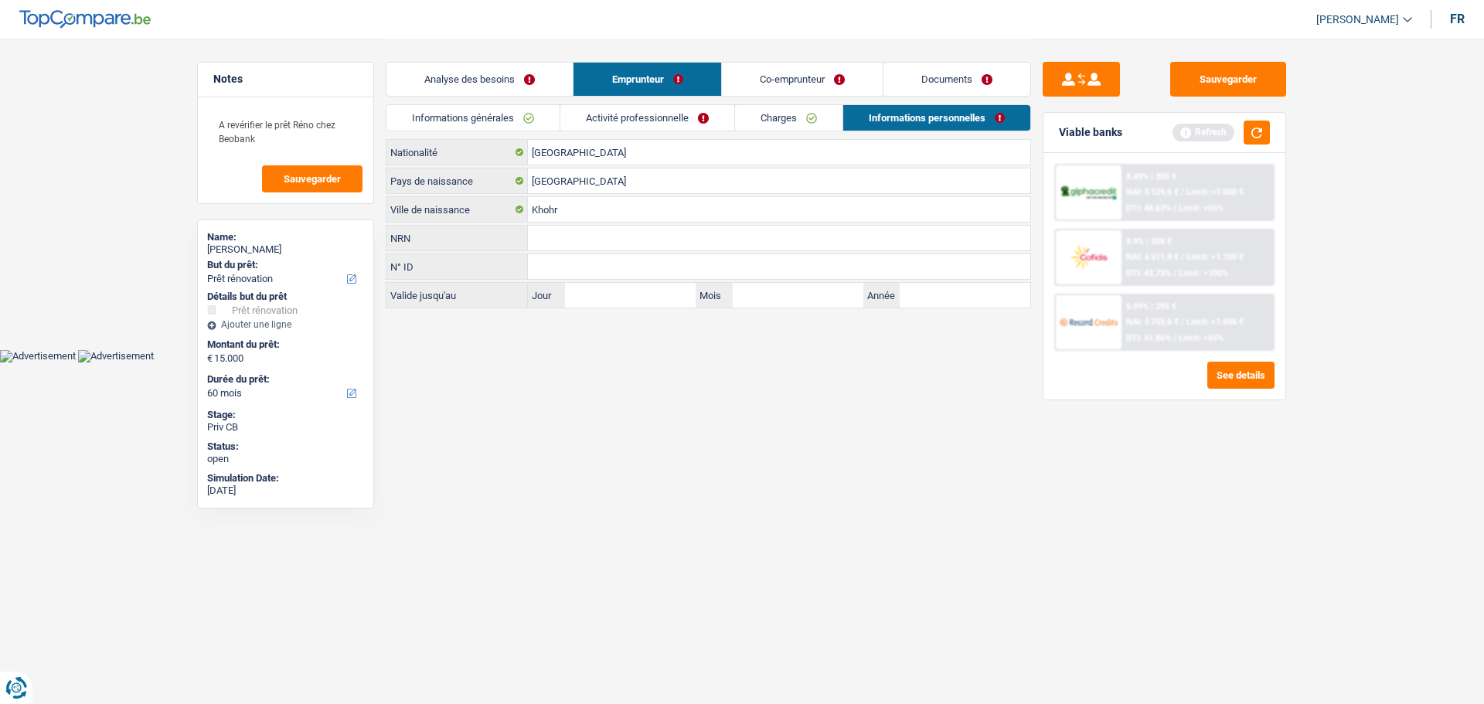
click at [864, 80] on link "Co-emprunteur" at bounding box center [802, 79] width 161 height 33
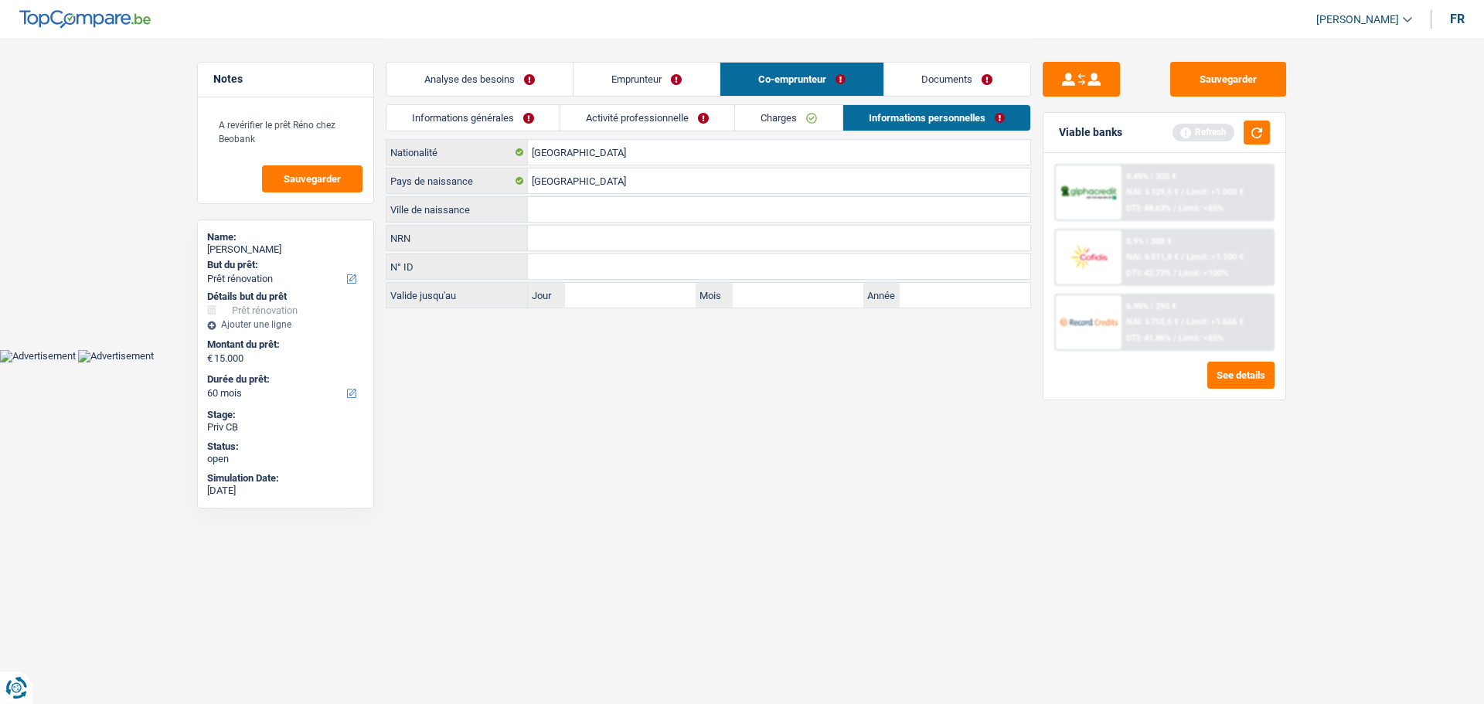
click at [587, 210] on input "Ville de naissance" at bounding box center [779, 209] width 502 height 25
click at [1250, 136] on button "button" at bounding box center [1257, 133] width 26 height 24
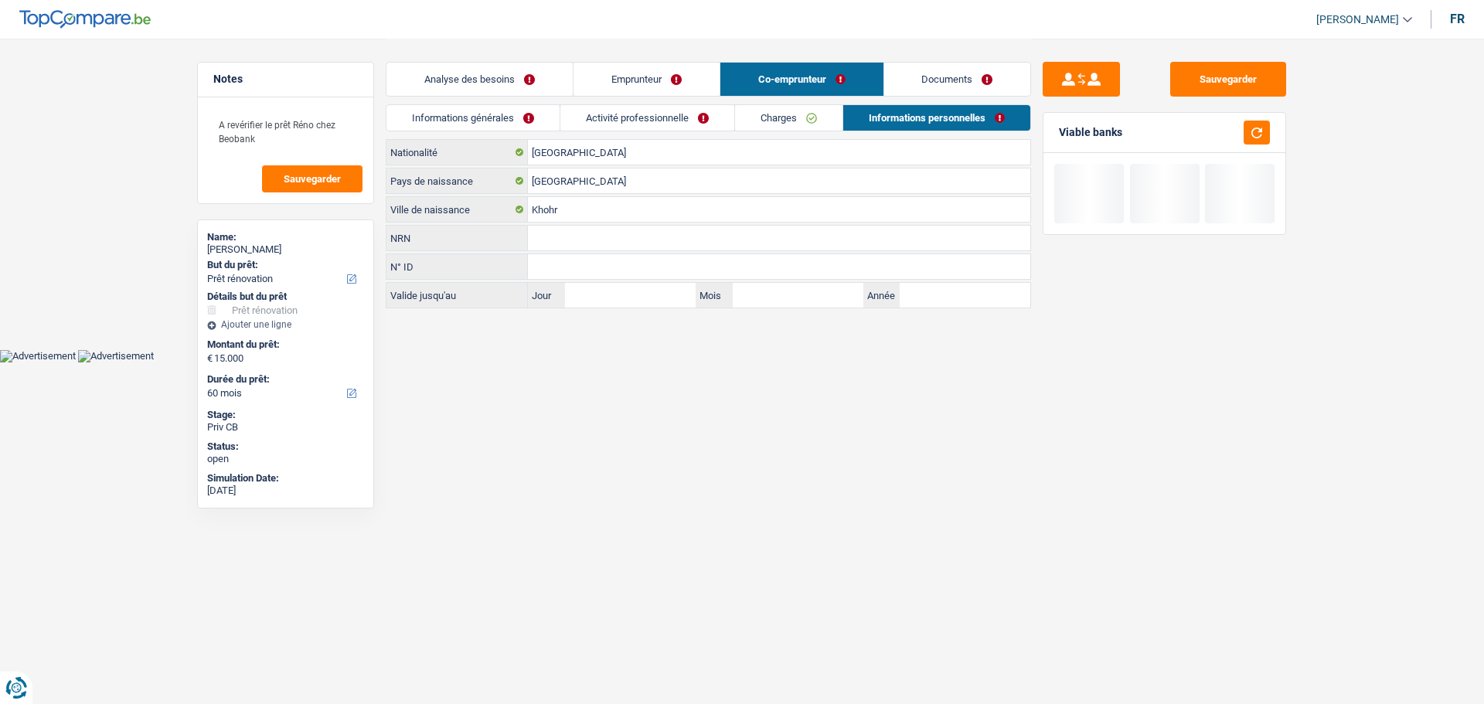
click at [506, 67] on link "Analyse des besoins" at bounding box center [479, 79] width 186 height 33
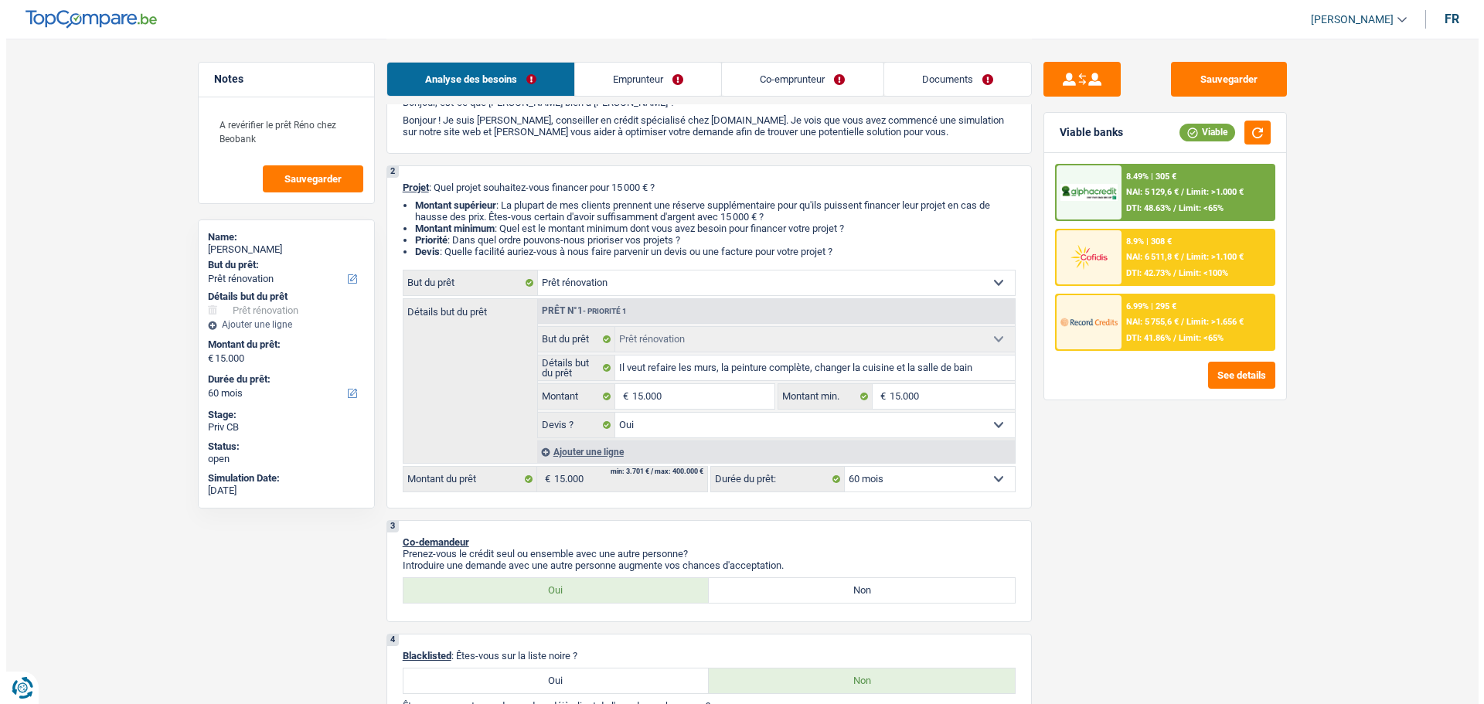
scroll to position [155, 0]
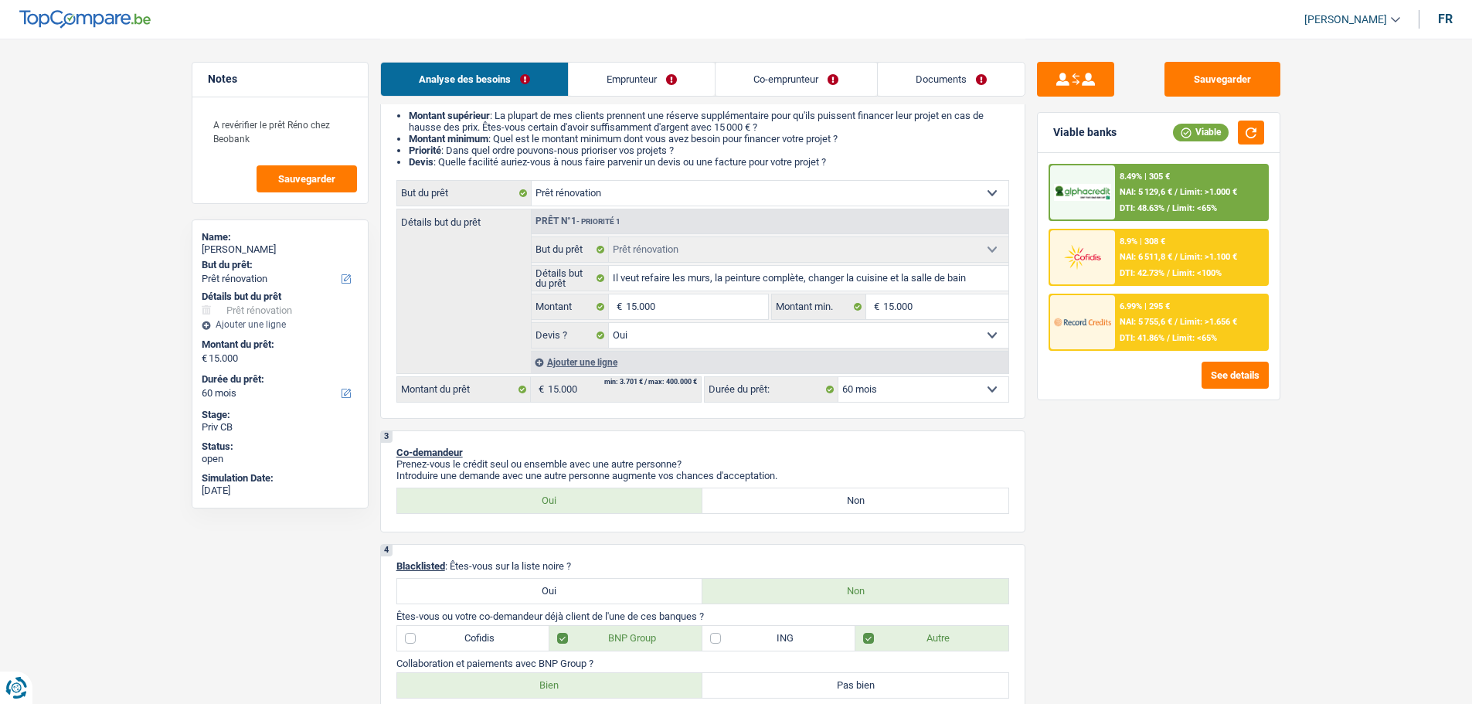
click at [962, 405] on div "2 Projet : Quel projet souhaitez-vous financer pour 15 000 € ? Montant supérieu…" at bounding box center [702, 247] width 645 height 343
click at [903, 383] on select "12 mois 18 mois 24 mois 30 mois 36 mois 42 mois 48 mois 60 mois Sélectionner un…" at bounding box center [924, 389] width 170 height 25
click at [839, 377] on select "12 mois 18 mois 24 mois 30 mois 36 mois 42 mois 48 mois 60 mois Sélectionner un…" at bounding box center [924, 389] width 170 height 25
click at [1236, 380] on button "See details" at bounding box center [1235, 375] width 67 height 27
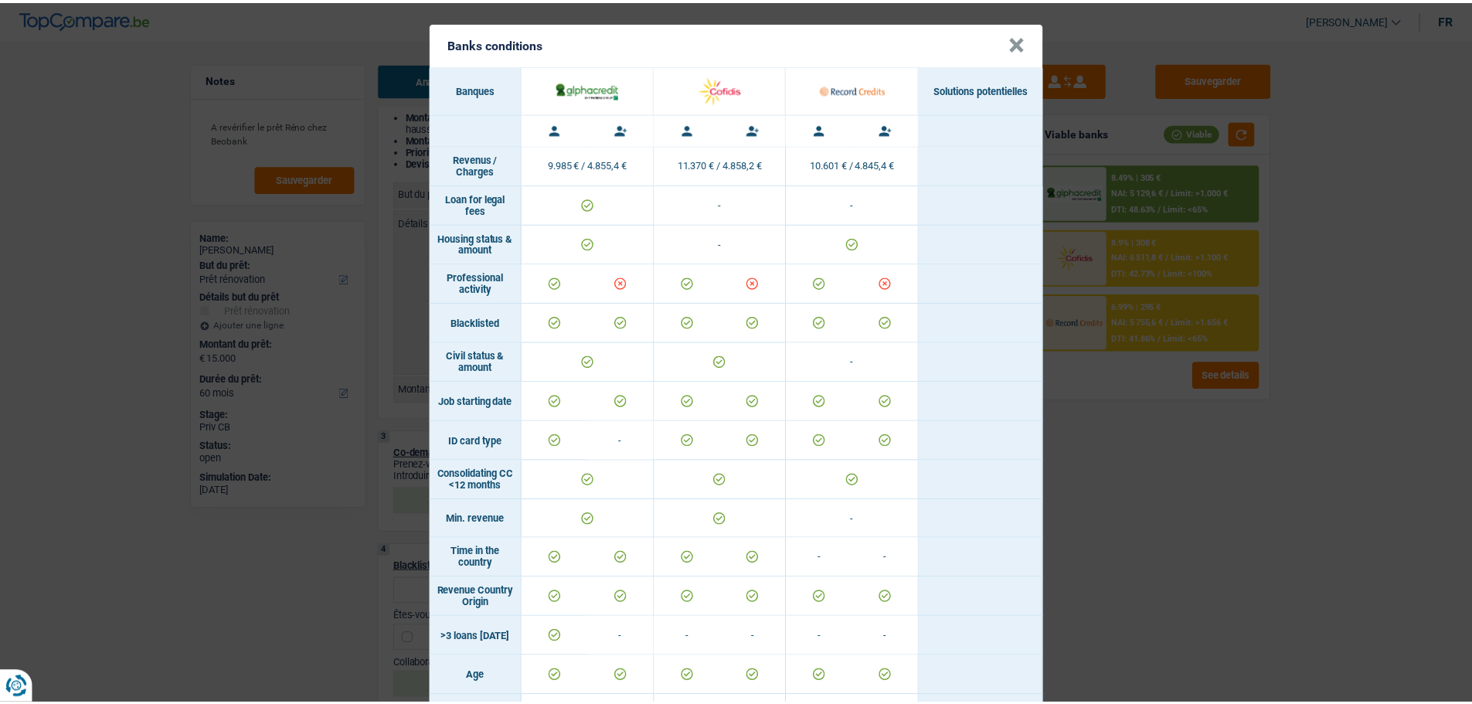
scroll to position [0, 0]
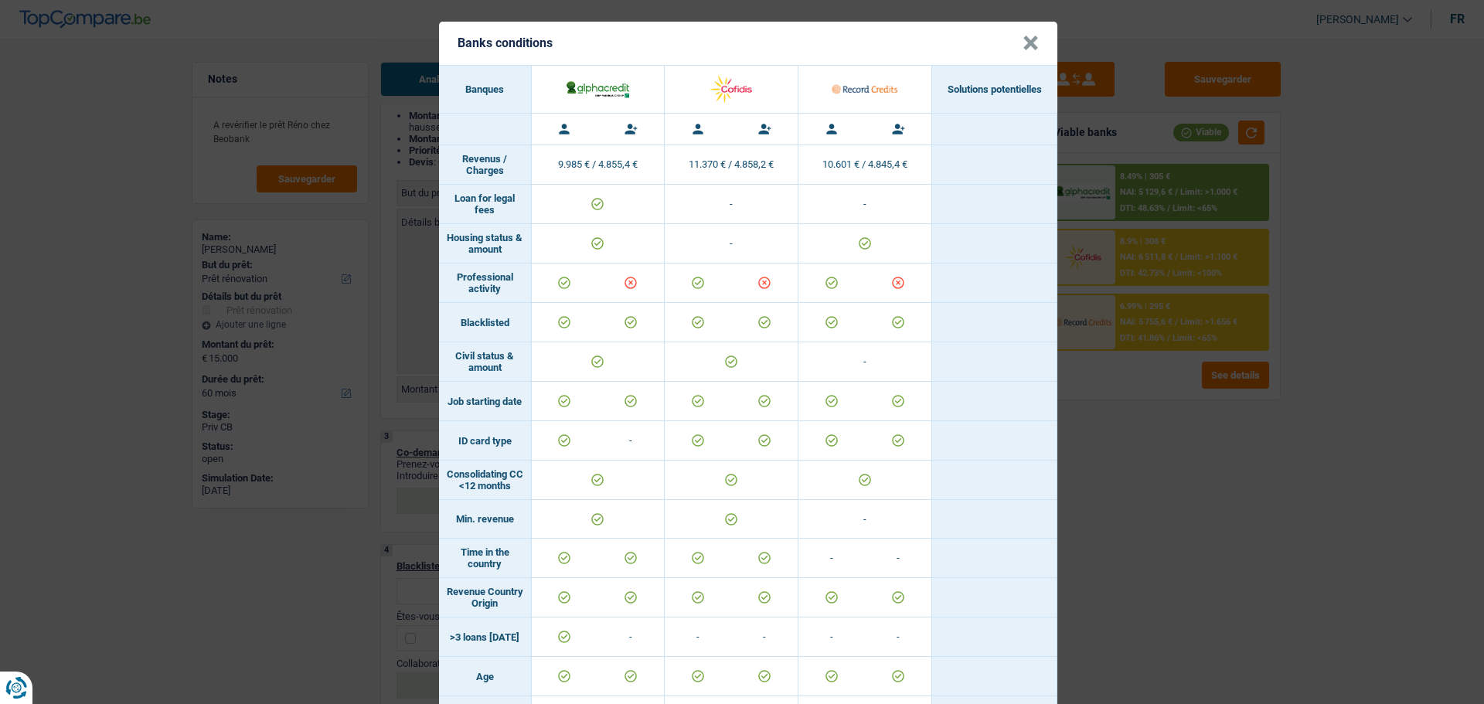
click at [1023, 46] on button "×" at bounding box center [1031, 43] width 16 height 15
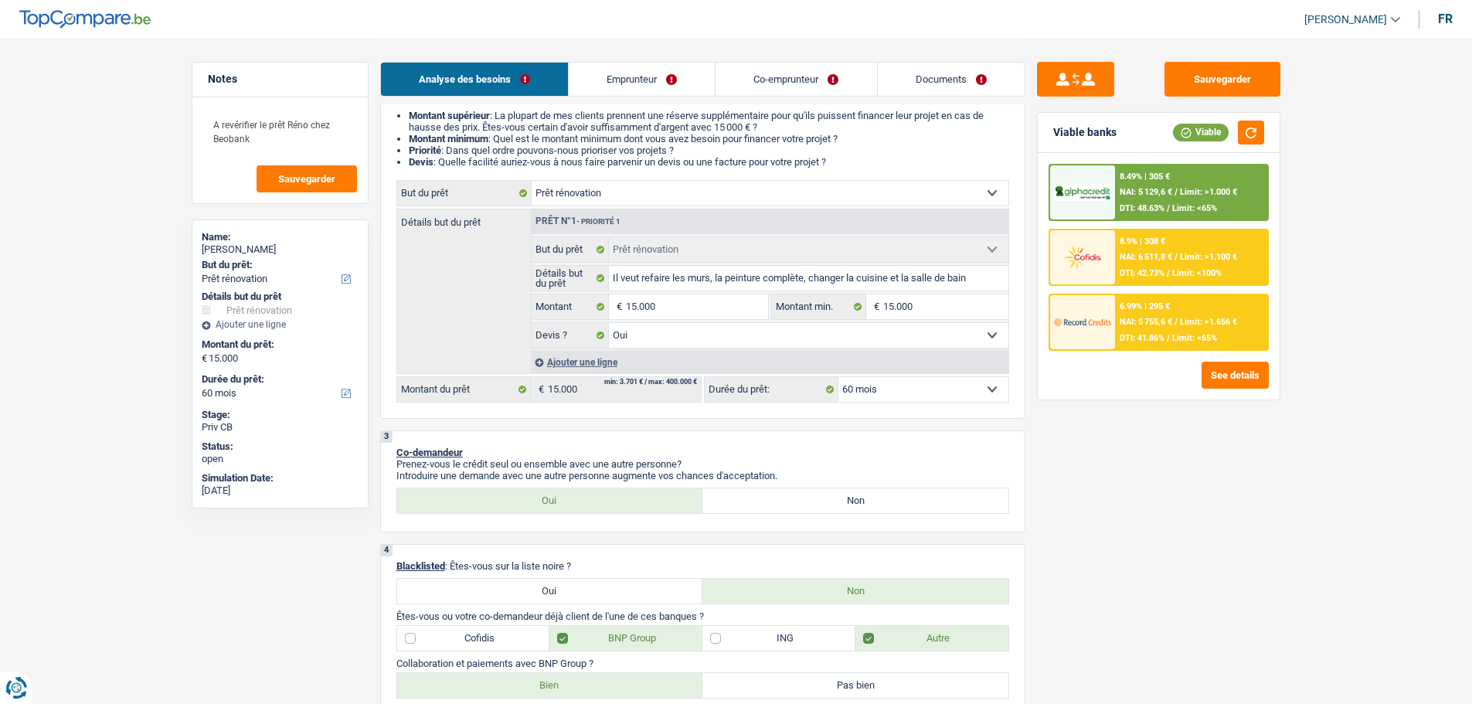
click at [1116, 311] on div "6.99% | 295 € NAI: 5 755,6 € / Limit: >1.656 € DTI: 41.86% / Limit: <65%" at bounding box center [1191, 322] width 152 height 54
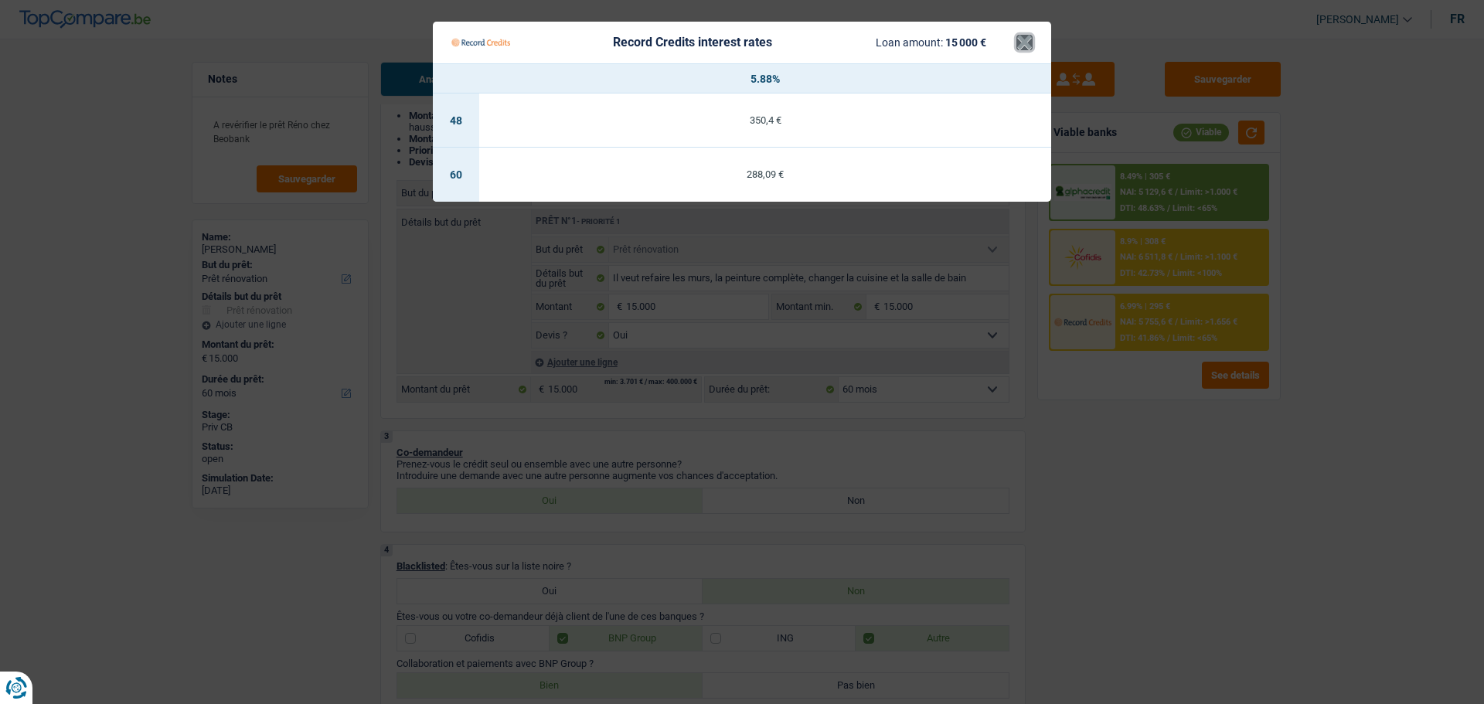
click at [1025, 39] on button "×" at bounding box center [1024, 42] width 16 height 15
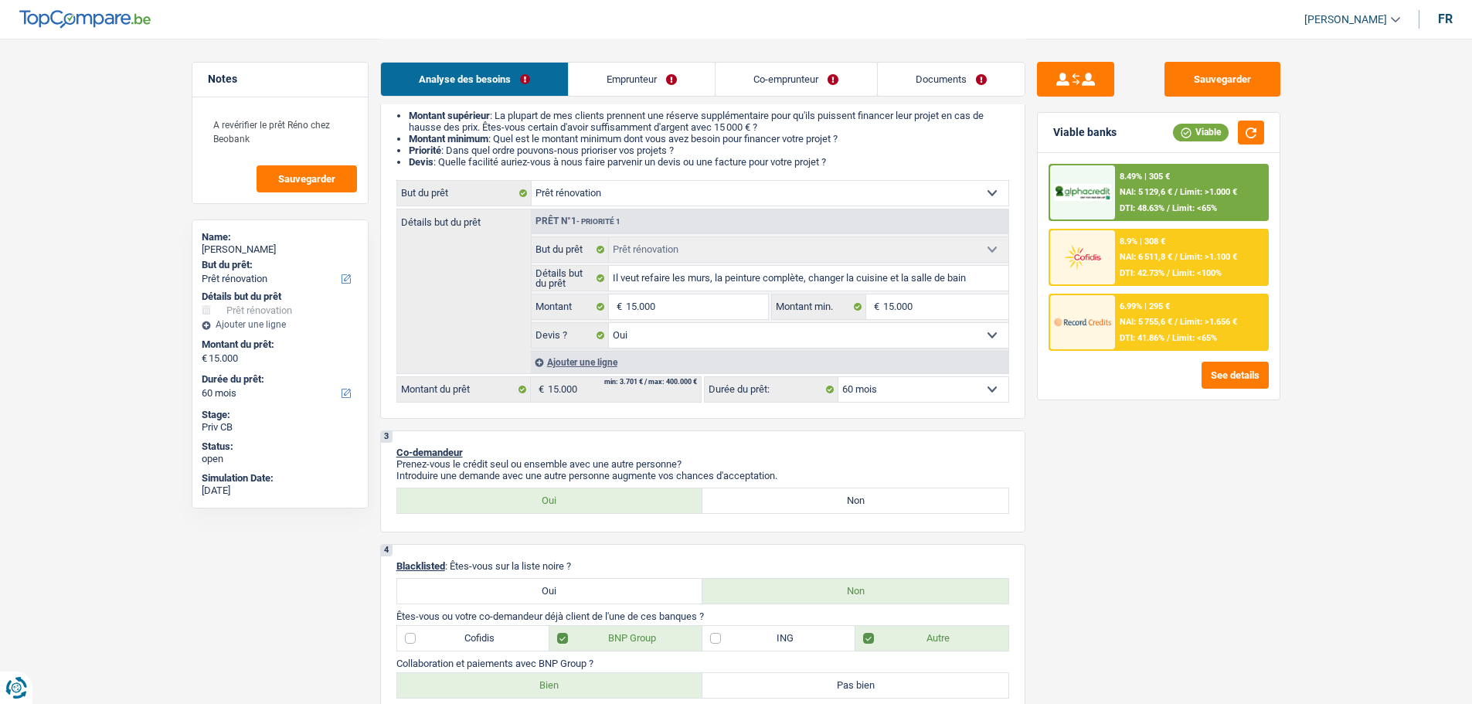
click at [1120, 193] on span "NAI: 5 129,6 €" at bounding box center [1146, 192] width 53 height 10
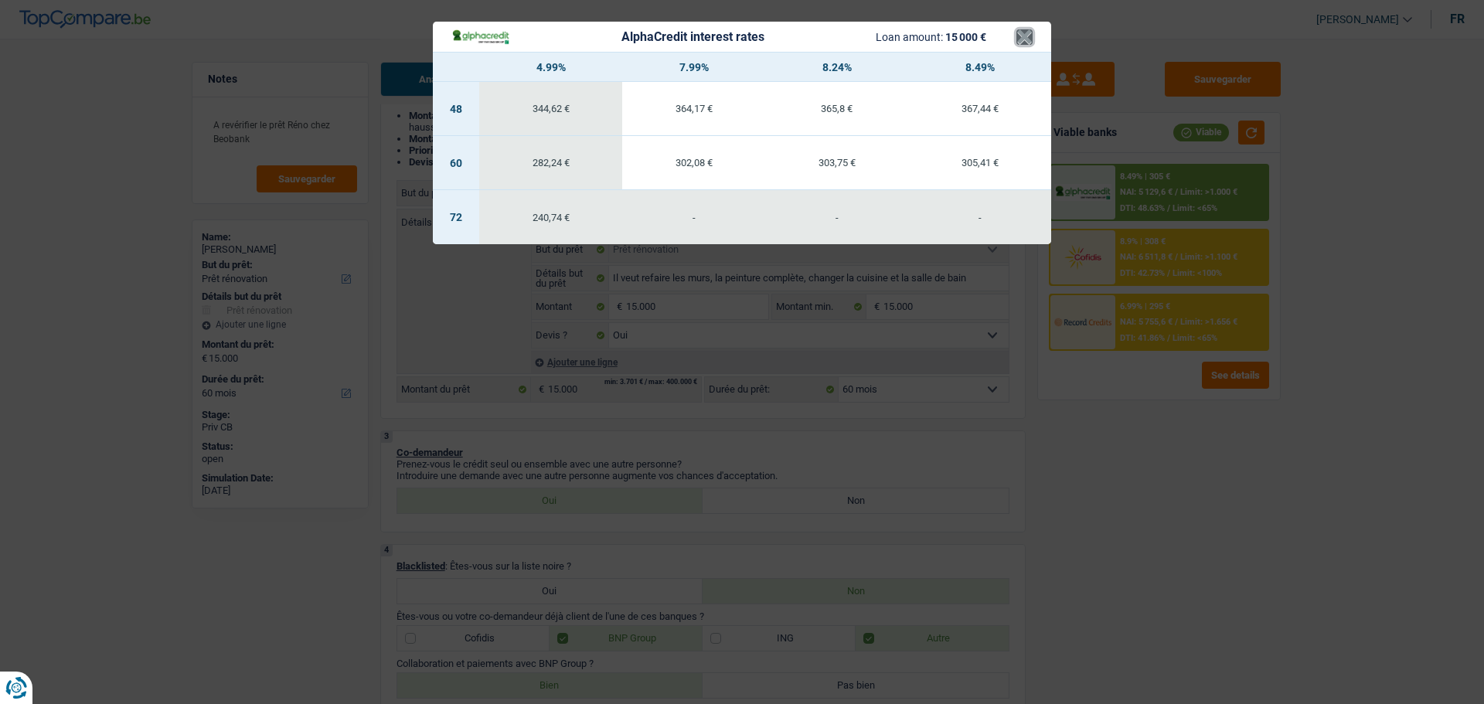
click at [1029, 45] on button "×" at bounding box center [1024, 36] width 16 height 15
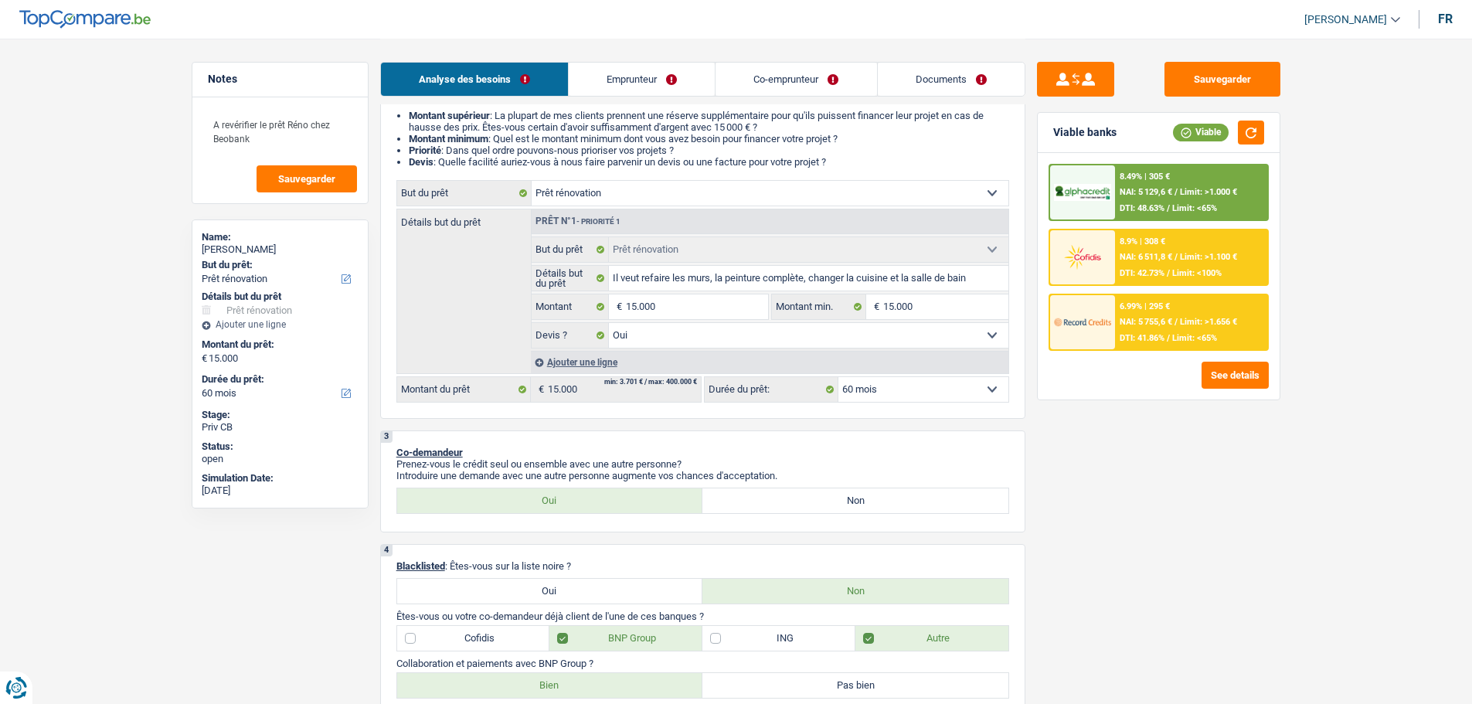
click at [1138, 325] on span "NAI: 5 755,6 €" at bounding box center [1146, 322] width 53 height 10
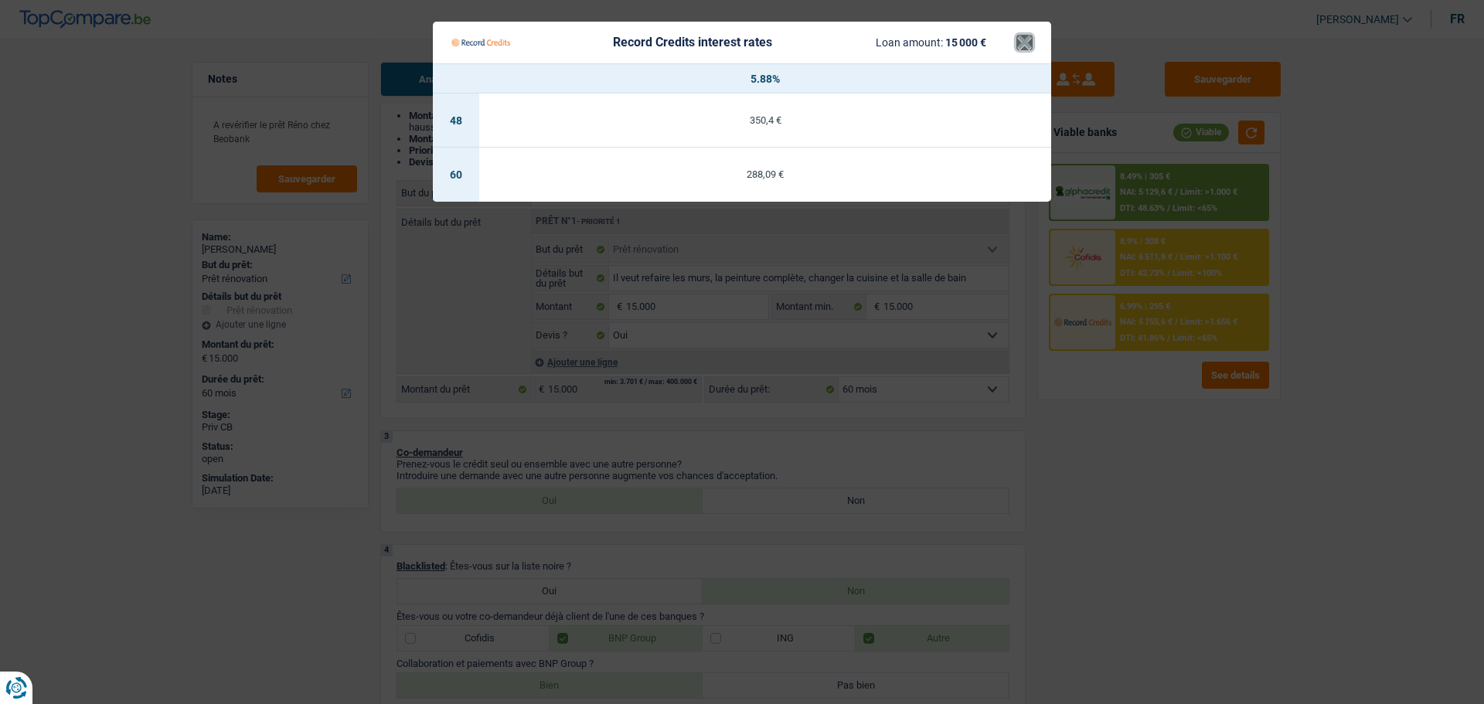
click at [1023, 47] on button "×" at bounding box center [1024, 42] width 16 height 15
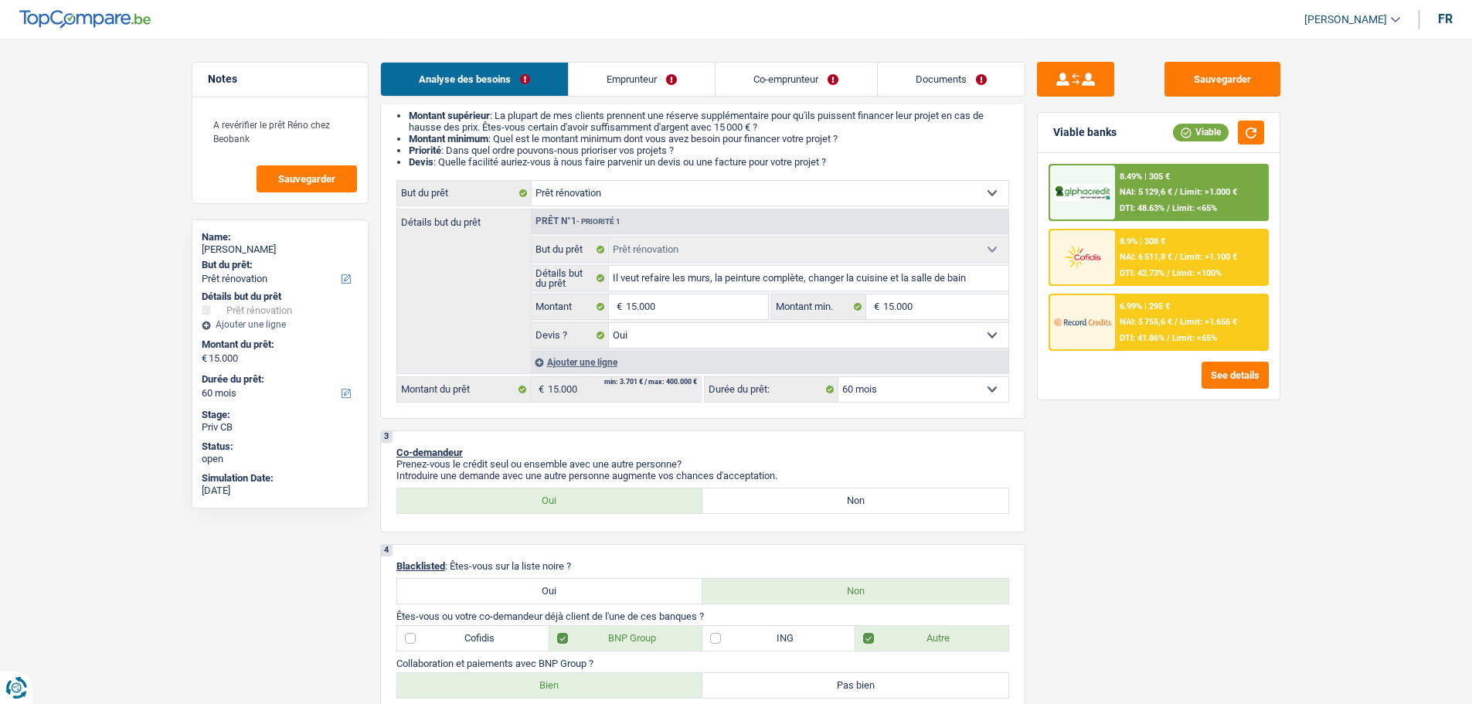
click at [1099, 167] on div at bounding box center [1082, 192] width 65 height 54
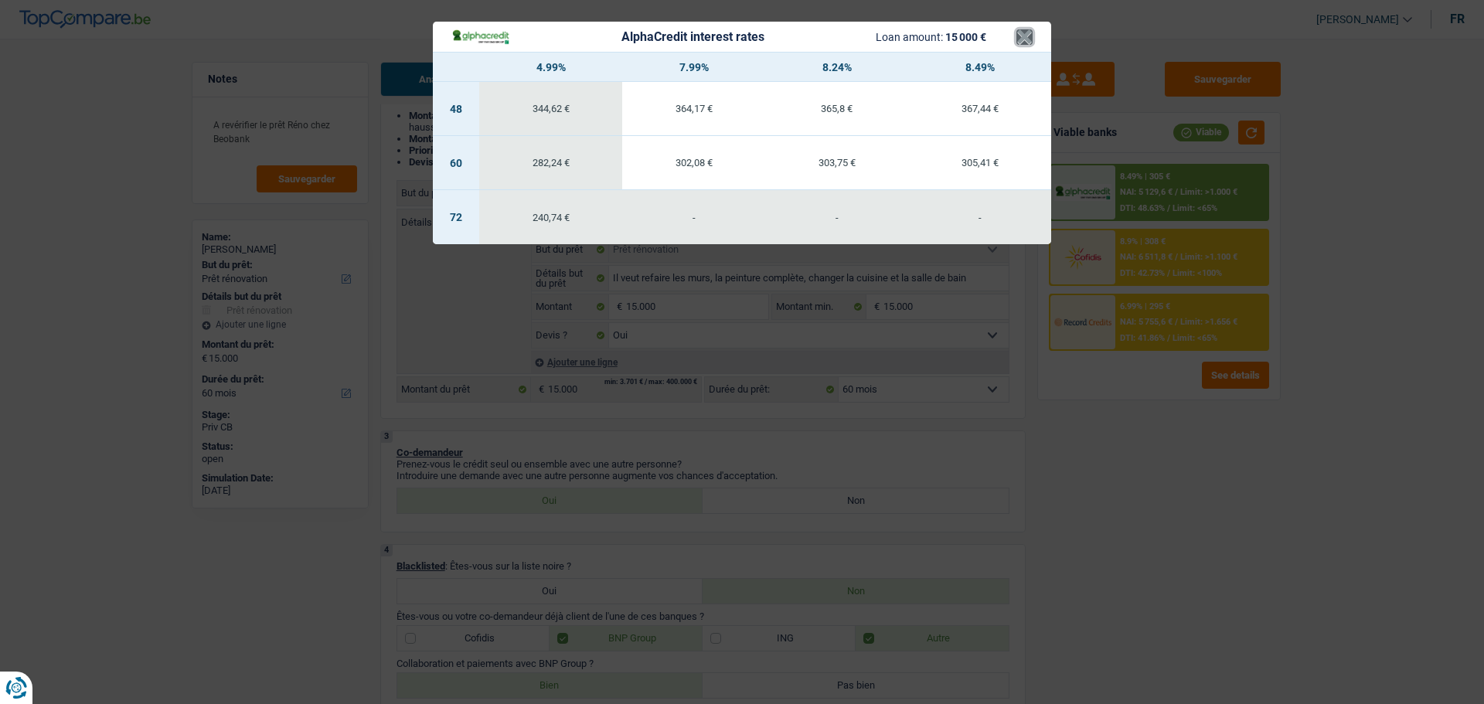
click at [1025, 43] on button "×" at bounding box center [1024, 36] width 16 height 15
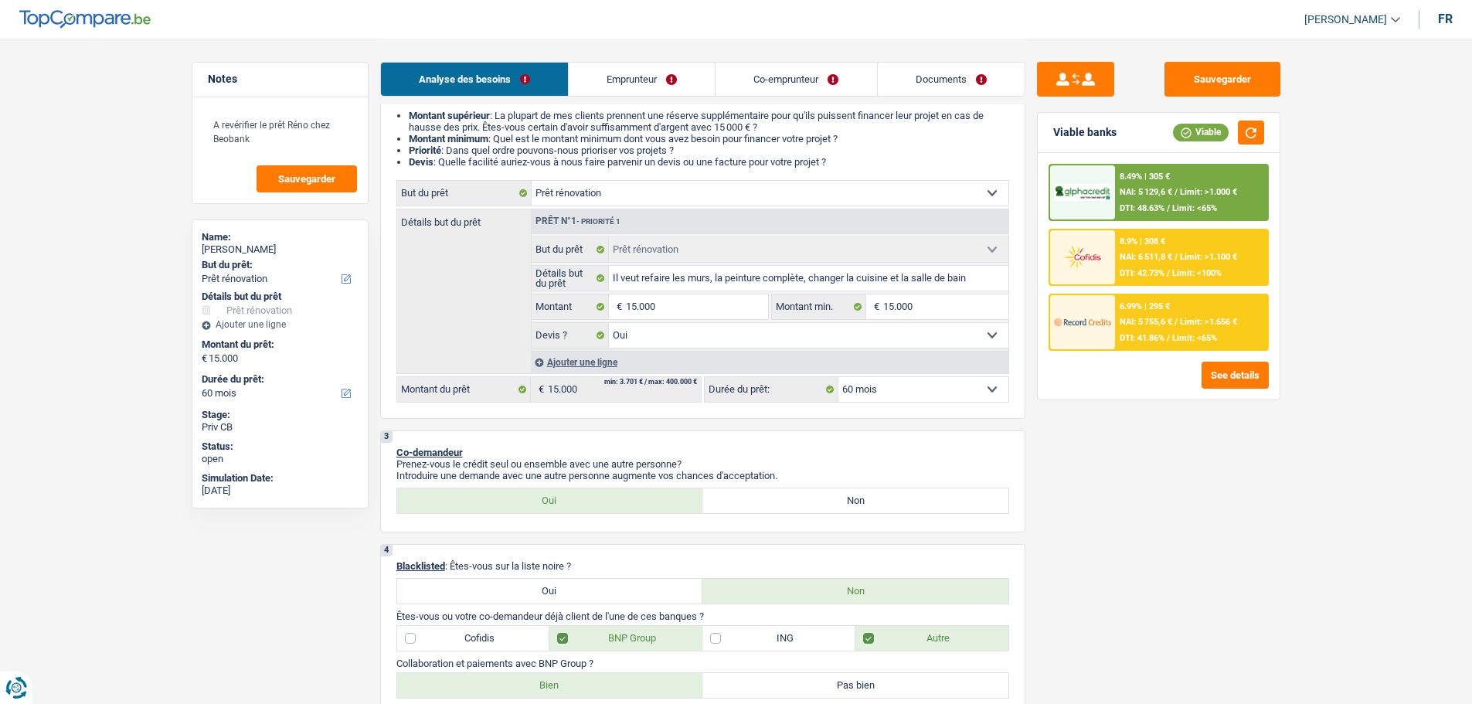
click at [1160, 320] on span "NAI: 5 755,6 €" at bounding box center [1146, 322] width 53 height 10
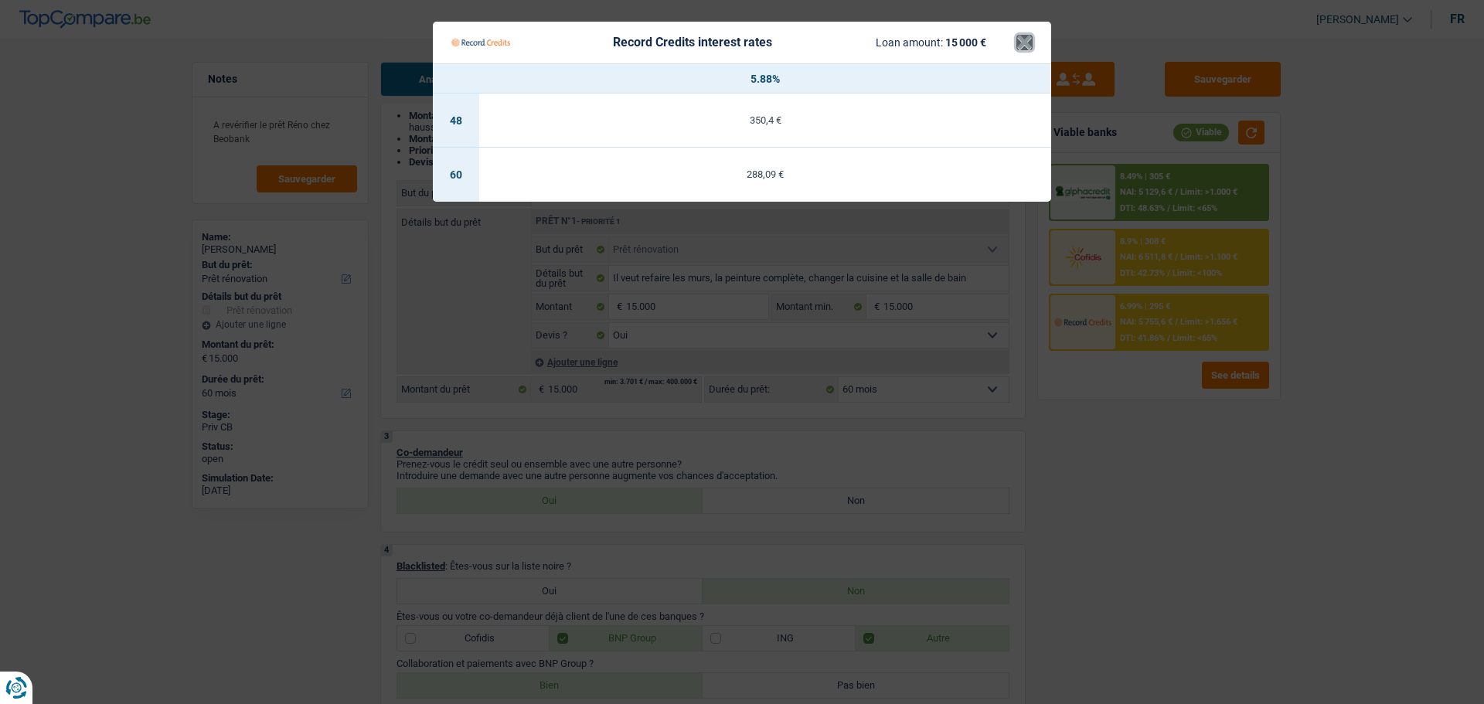
click at [1023, 49] on button "×" at bounding box center [1024, 42] width 16 height 15
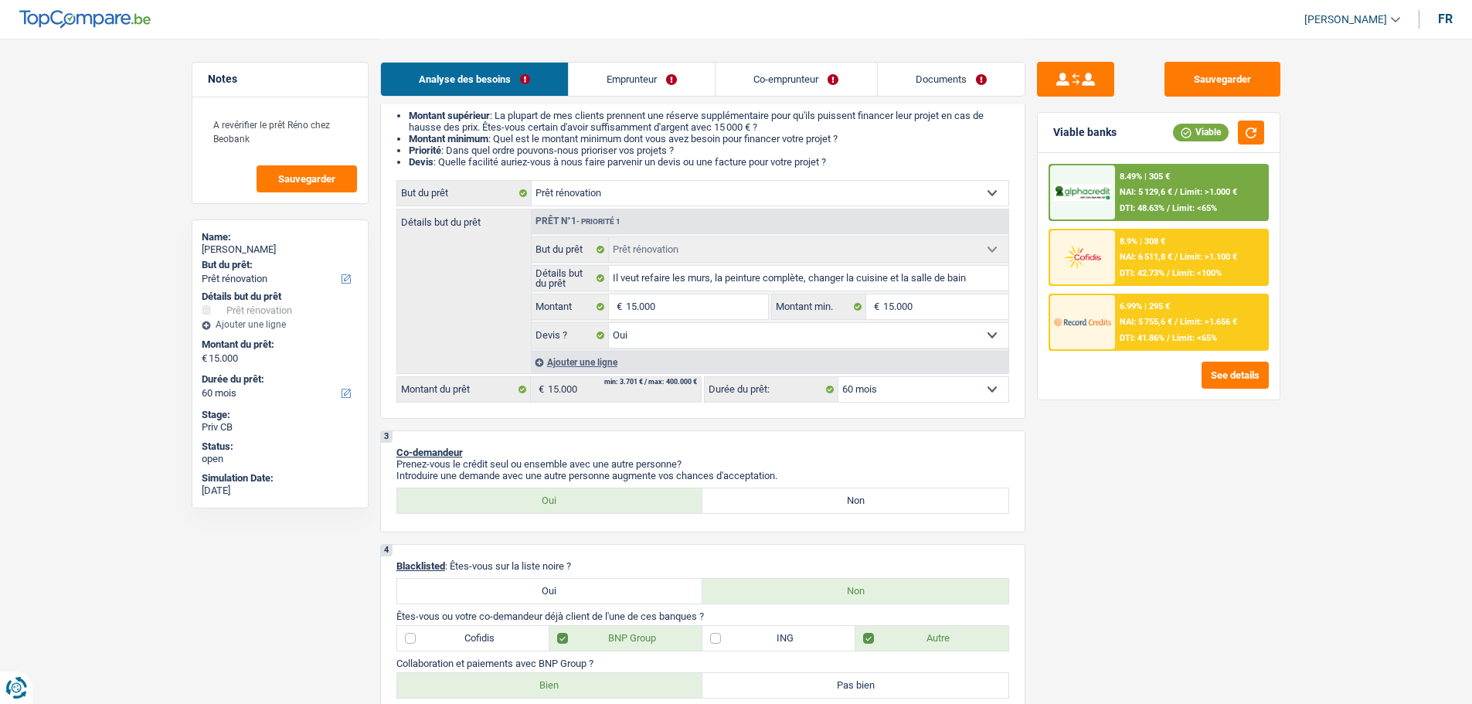
click at [1184, 231] on div "8.9% | 308 € NAI: 6 511,8 € / Limit: >1.100 € DTI: 42.73% / Limit: <100%" at bounding box center [1191, 257] width 152 height 54
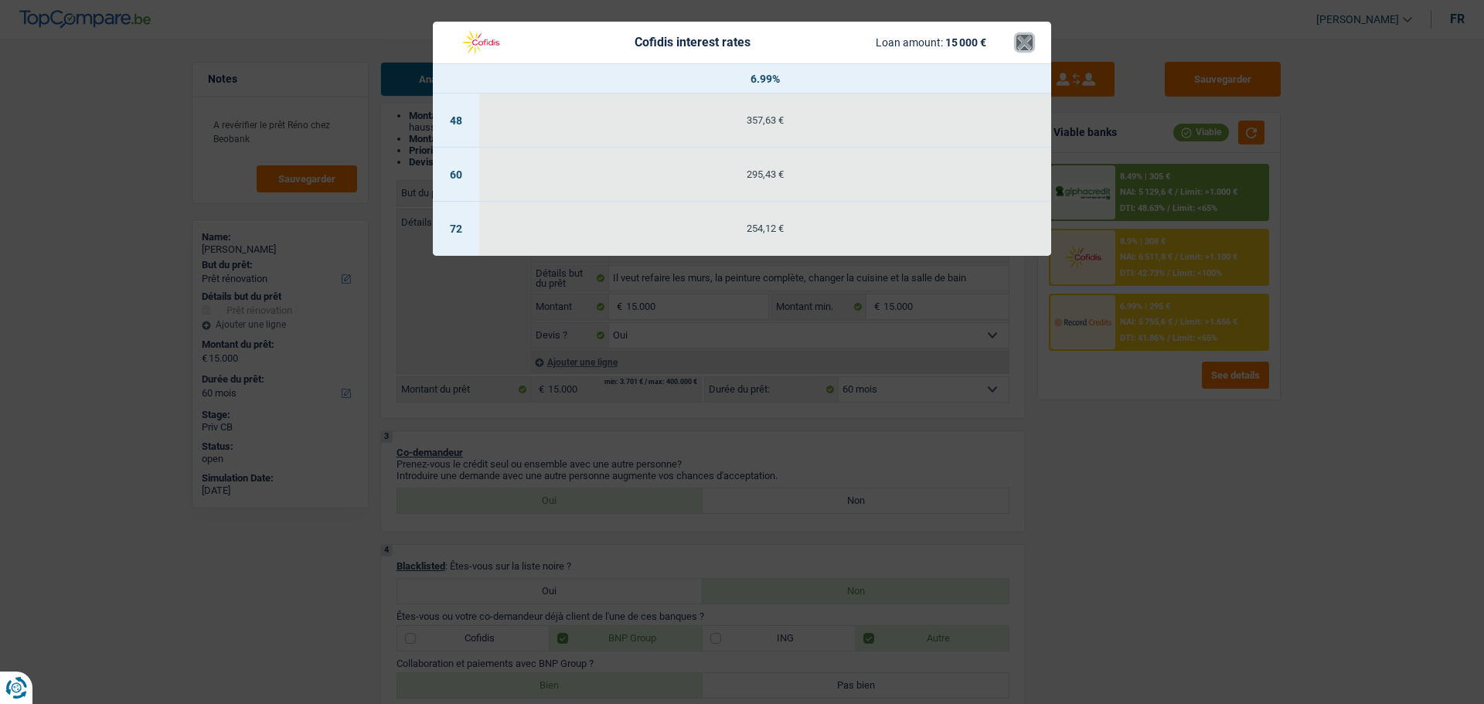
click at [1016, 47] on button "×" at bounding box center [1024, 42] width 16 height 15
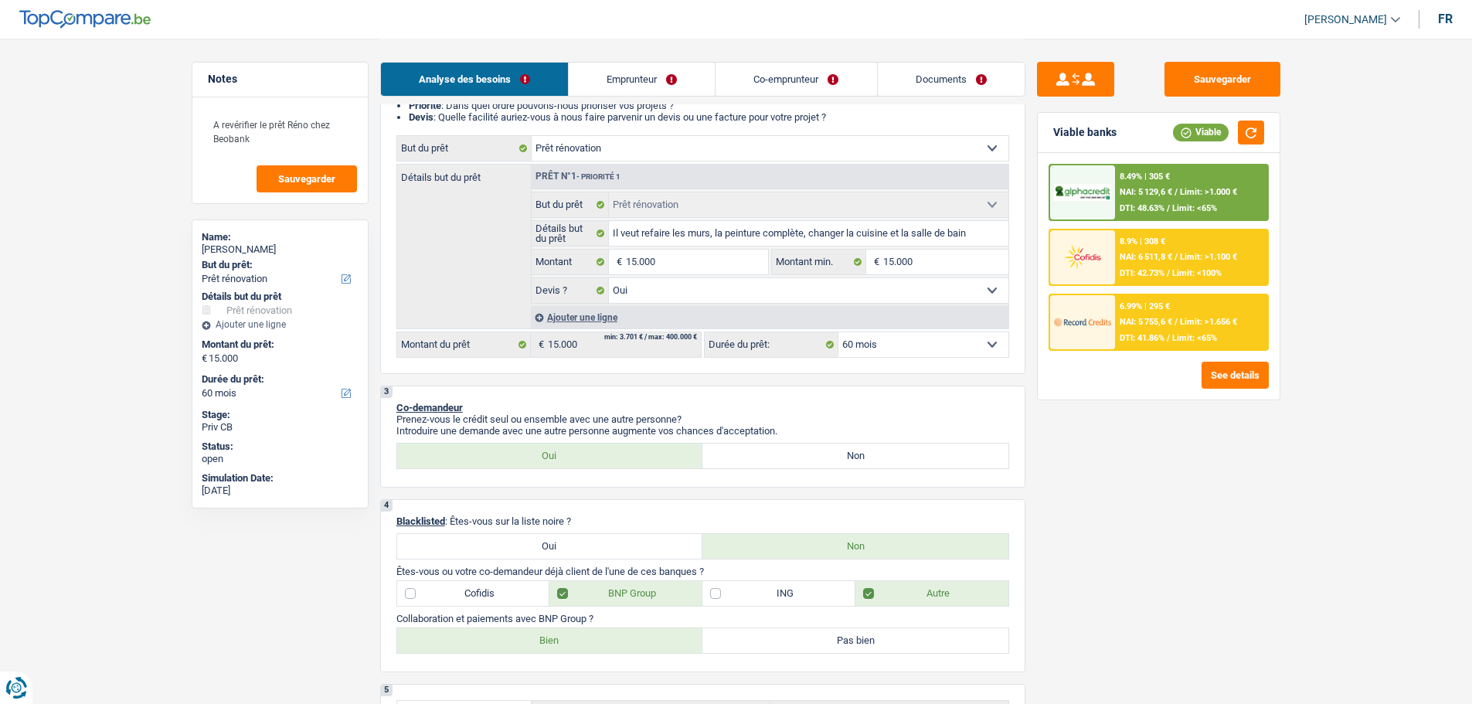
scroll to position [77, 0]
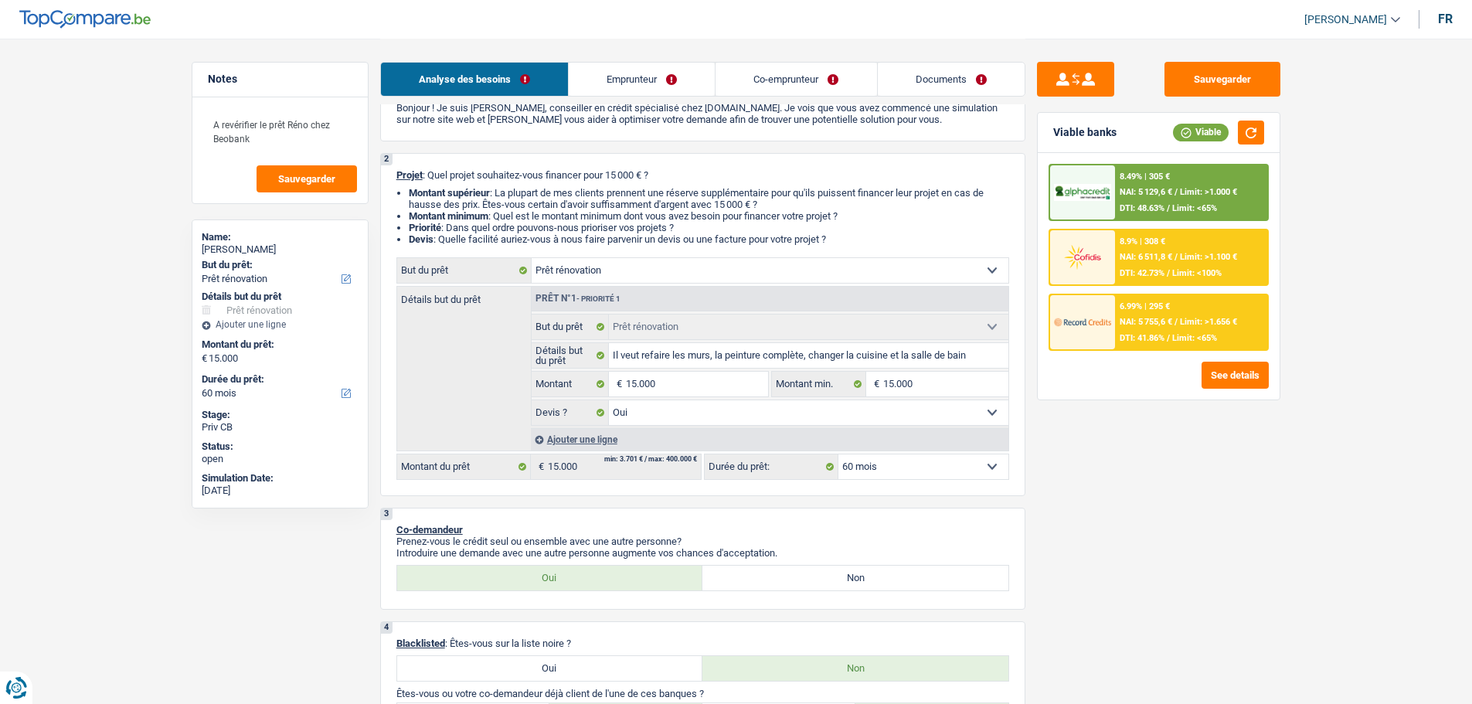
click at [822, 76] on link "Co-emprunteur" at bounding box center [796, 79] width 161 height 33
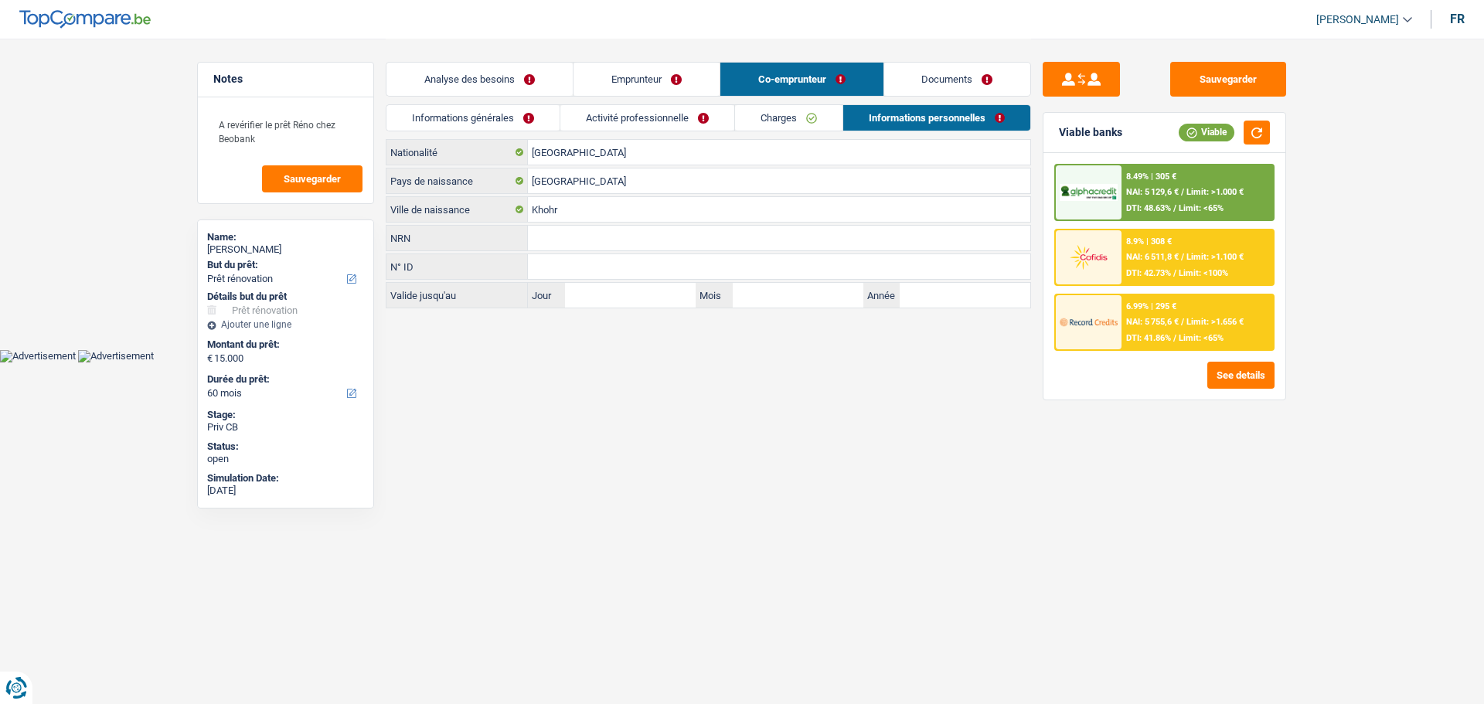
click at [679, 93] on link "Emprunteur" at bounding box center [646, 79] width 146 height 33
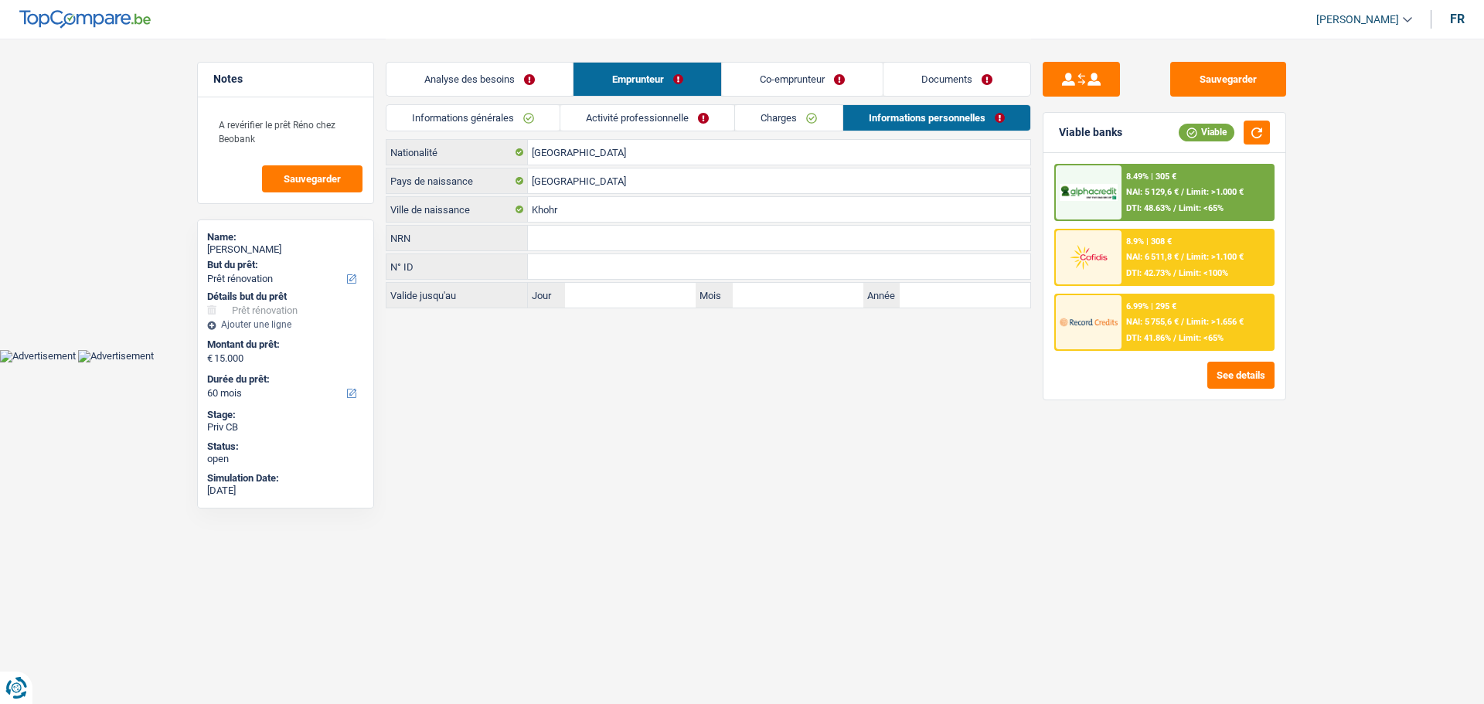
click at [951, 90] on link "Documents" at bounding box center [956, 79] width 147 height 33
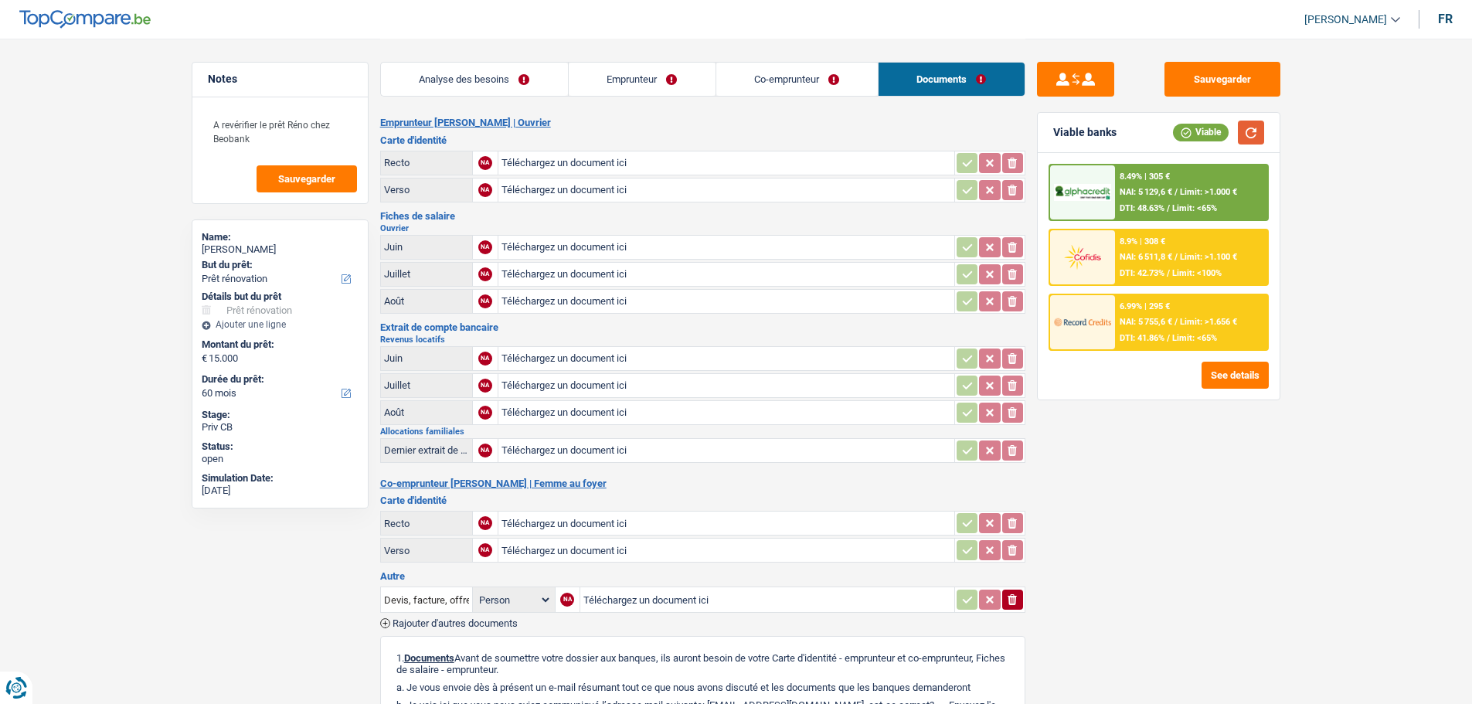
click at [1257, 133] on button "button" at bounding box center [1251, 133] width 26 height 24
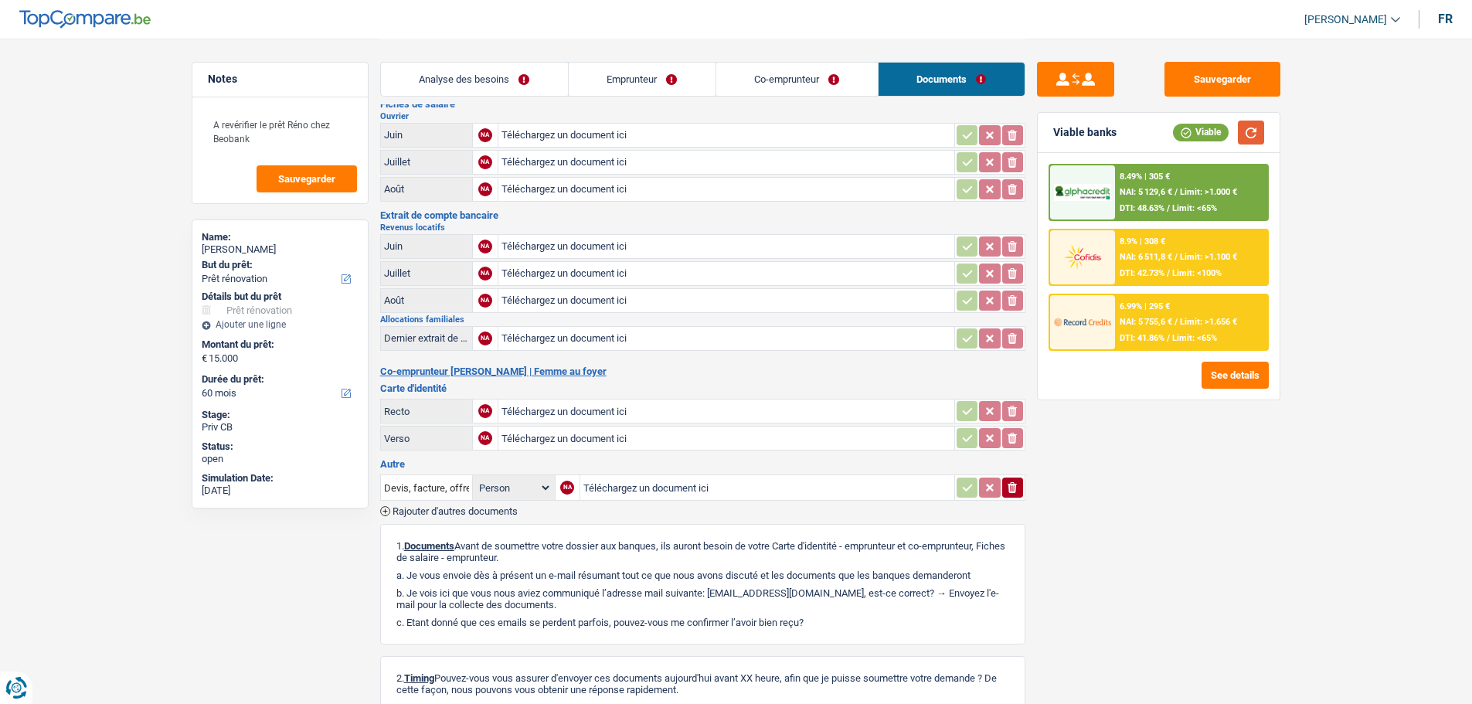
scroll to position [277, 0]
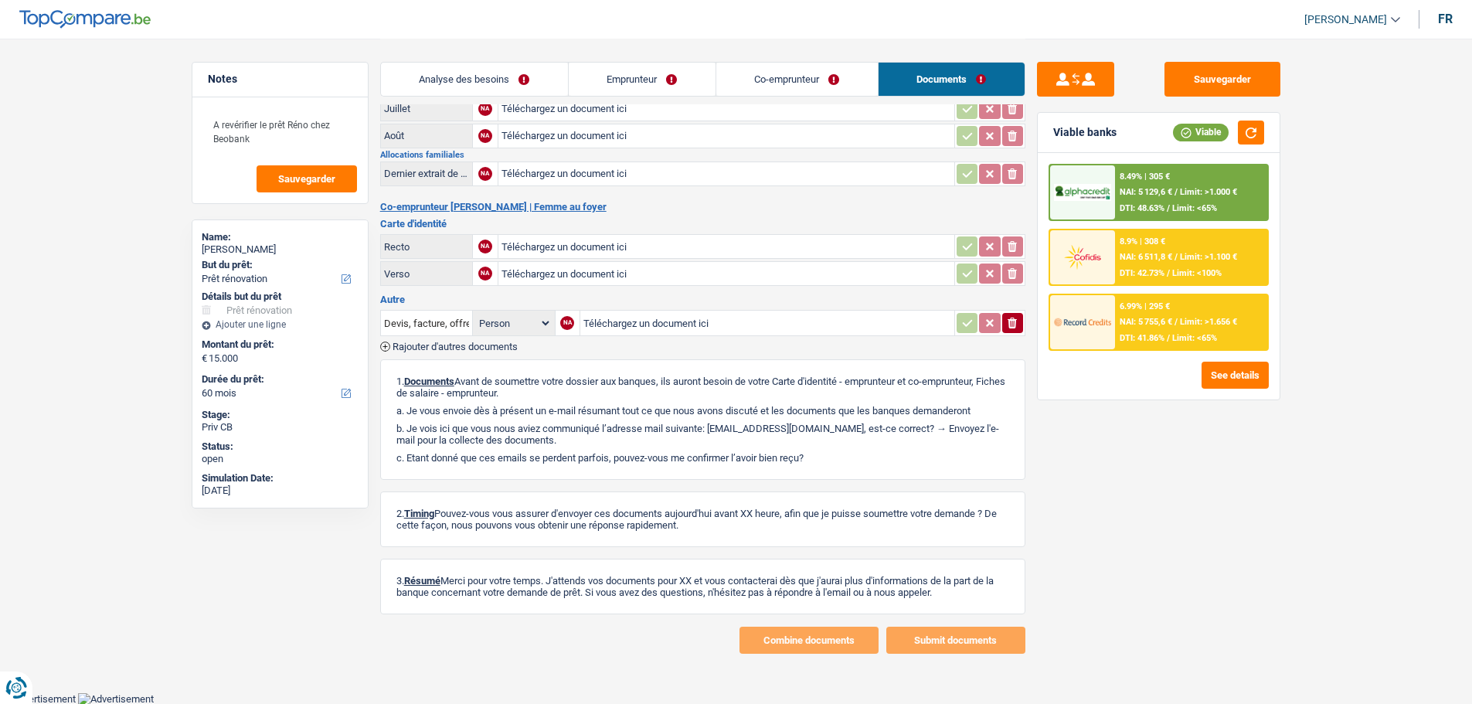
click at [502, 70] on link "Analyse des besoins" at bounding box center [474, 79] width 187 height 33
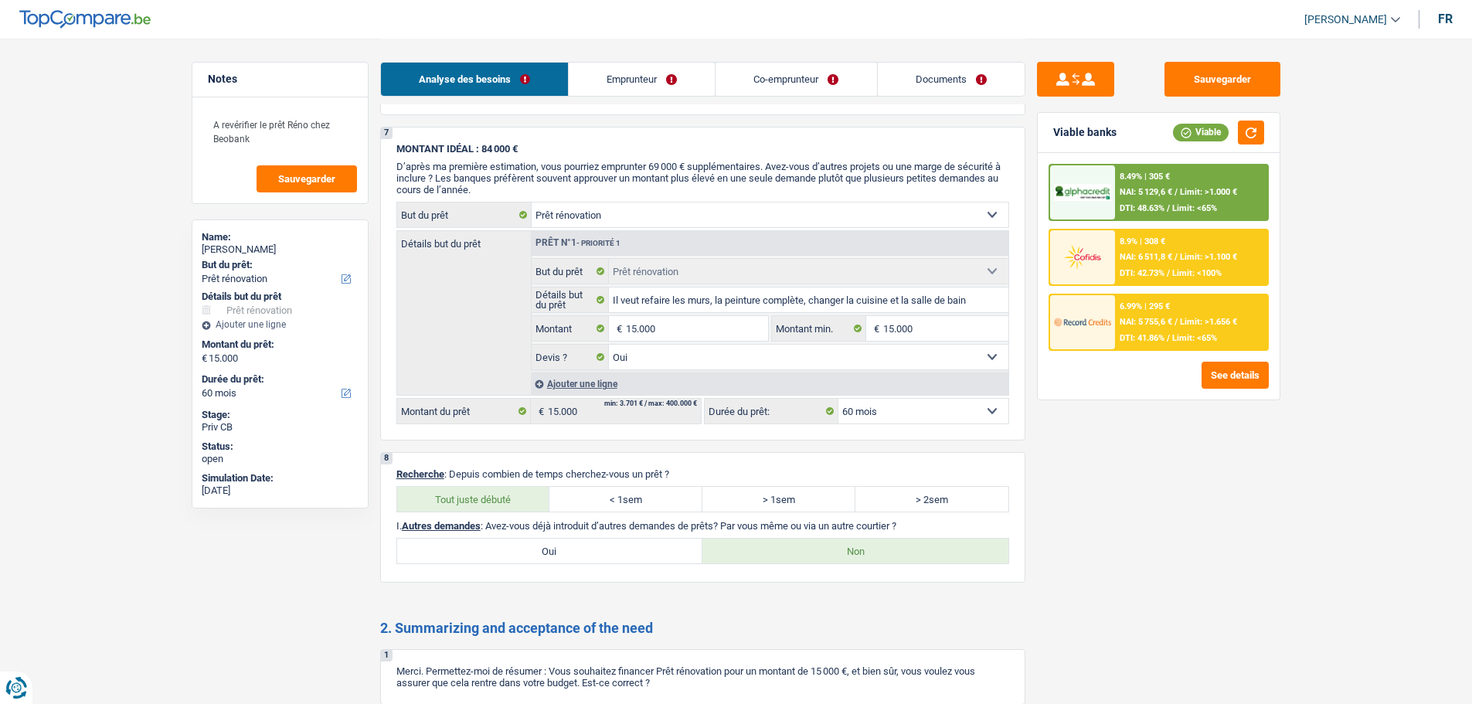
scroll to position [2132, 0]
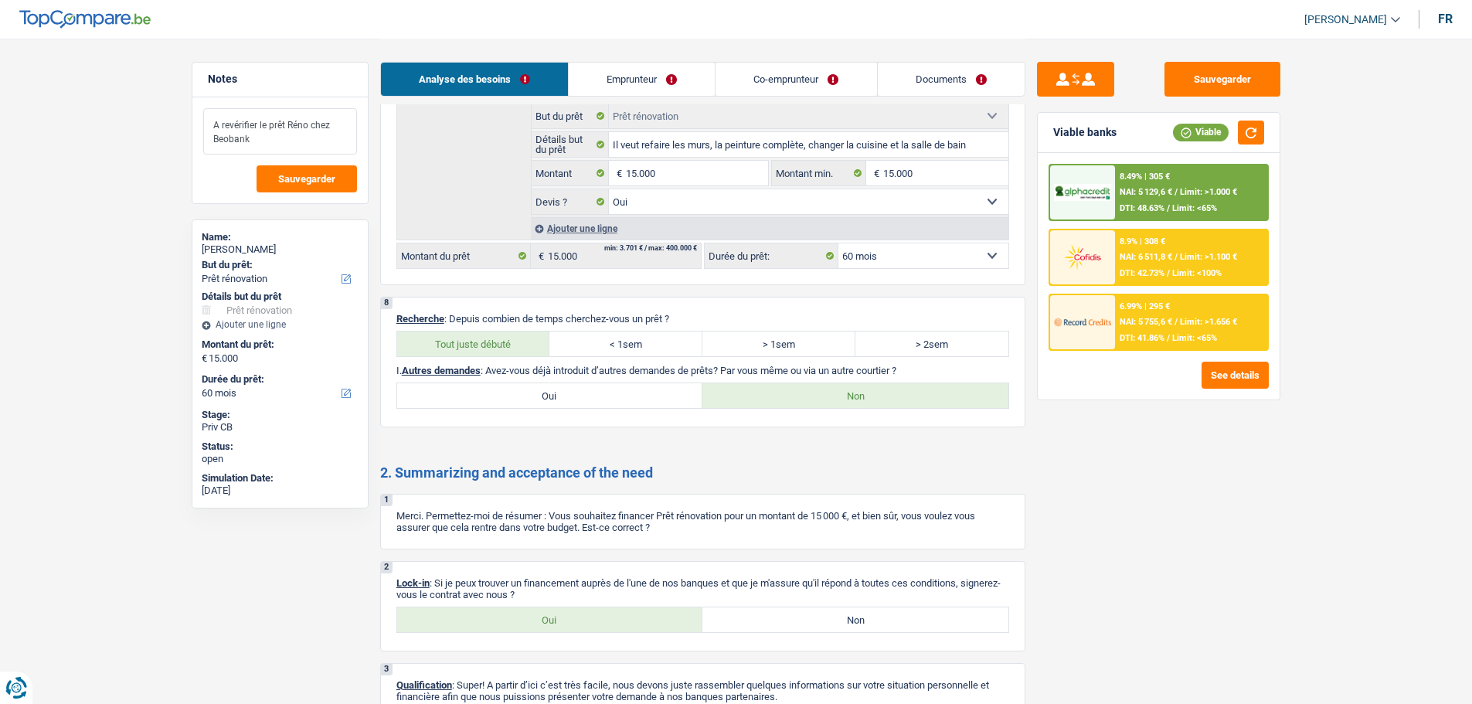
click at [299, 142] on textarea "A revérifier le prêt Réno chez Beobank" at bounding box center [280, 131] width 154 height 46
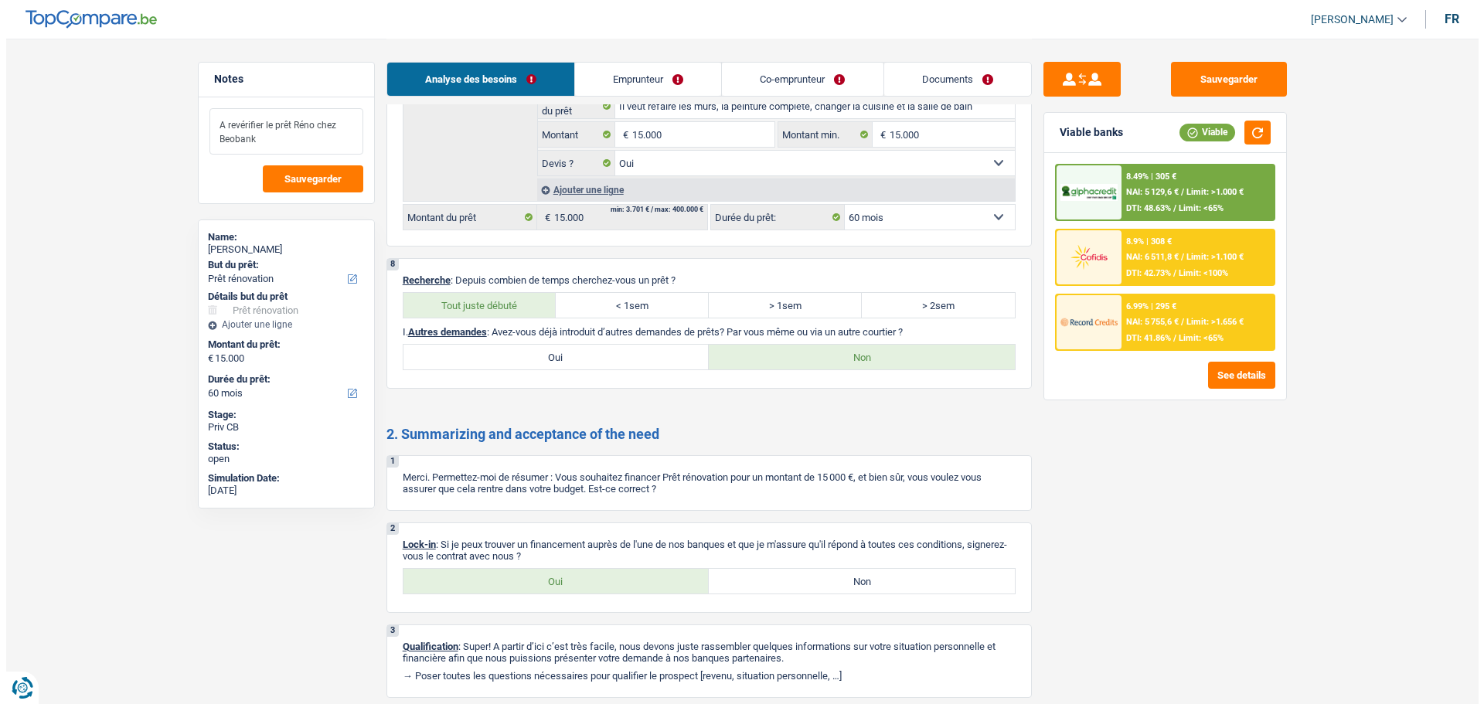
scroll to position [2226, 0]
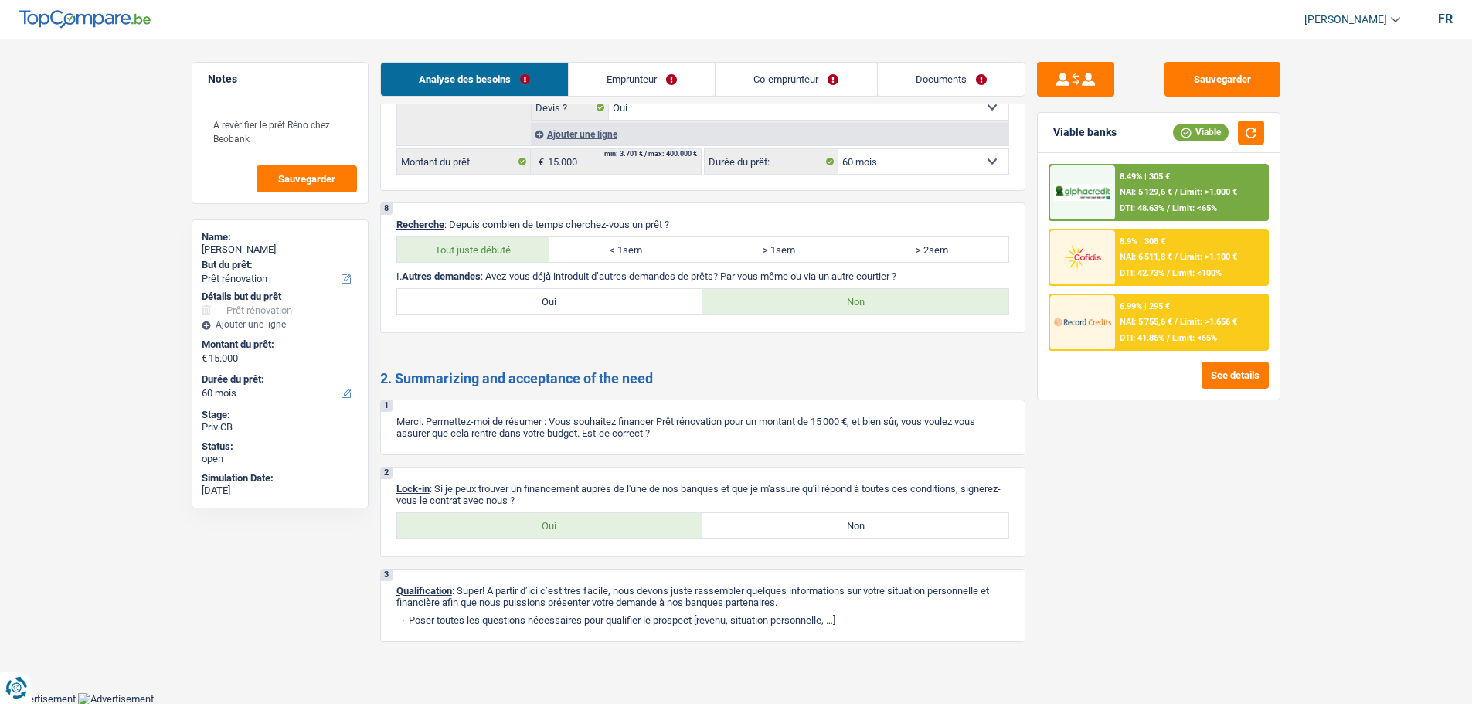
click at [599, 517] on label "Oui" at bounding box center [550, 525] width 306 height 25
click at [599, 517] on input "Oui" at bounding box center [550, 525] width 306 height 25
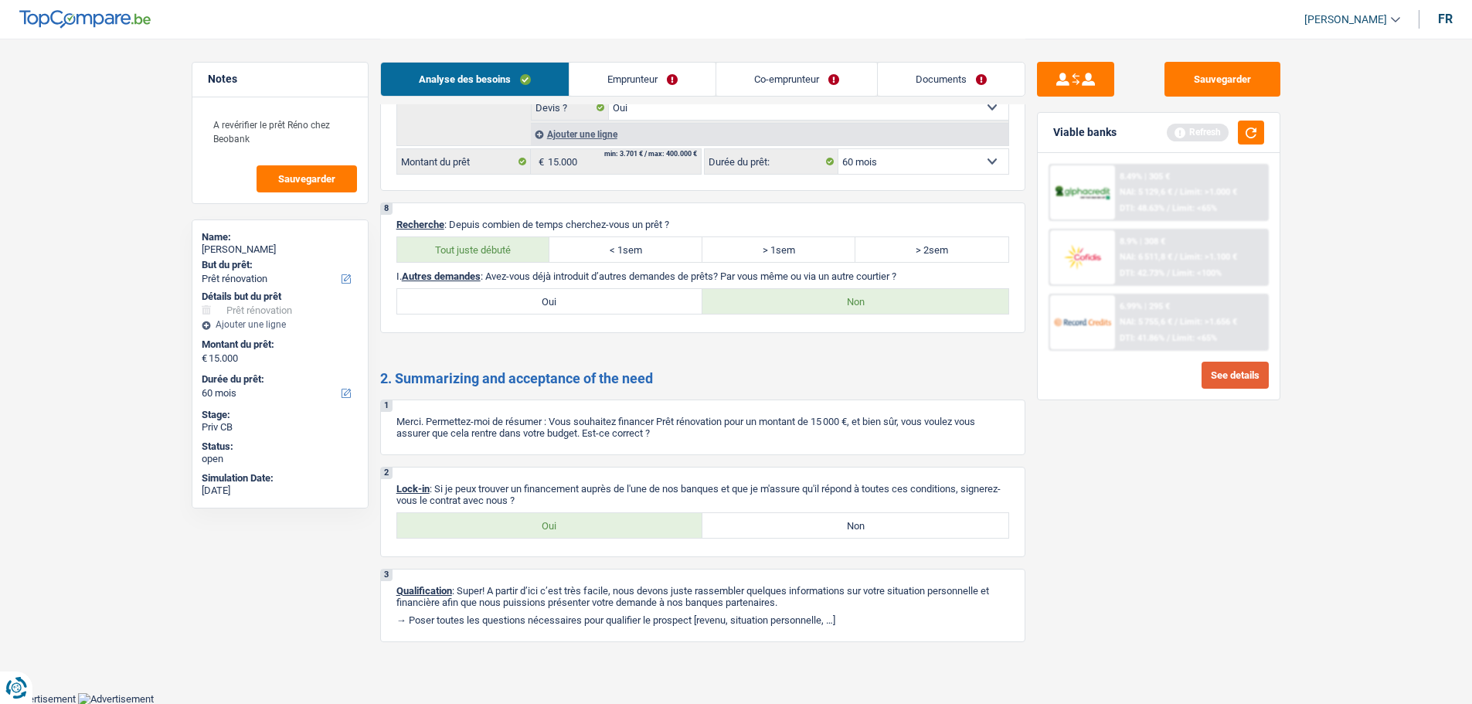
click at [1245, 376] on button "See details" at bounding box center [1235, 375] width 67 height 27
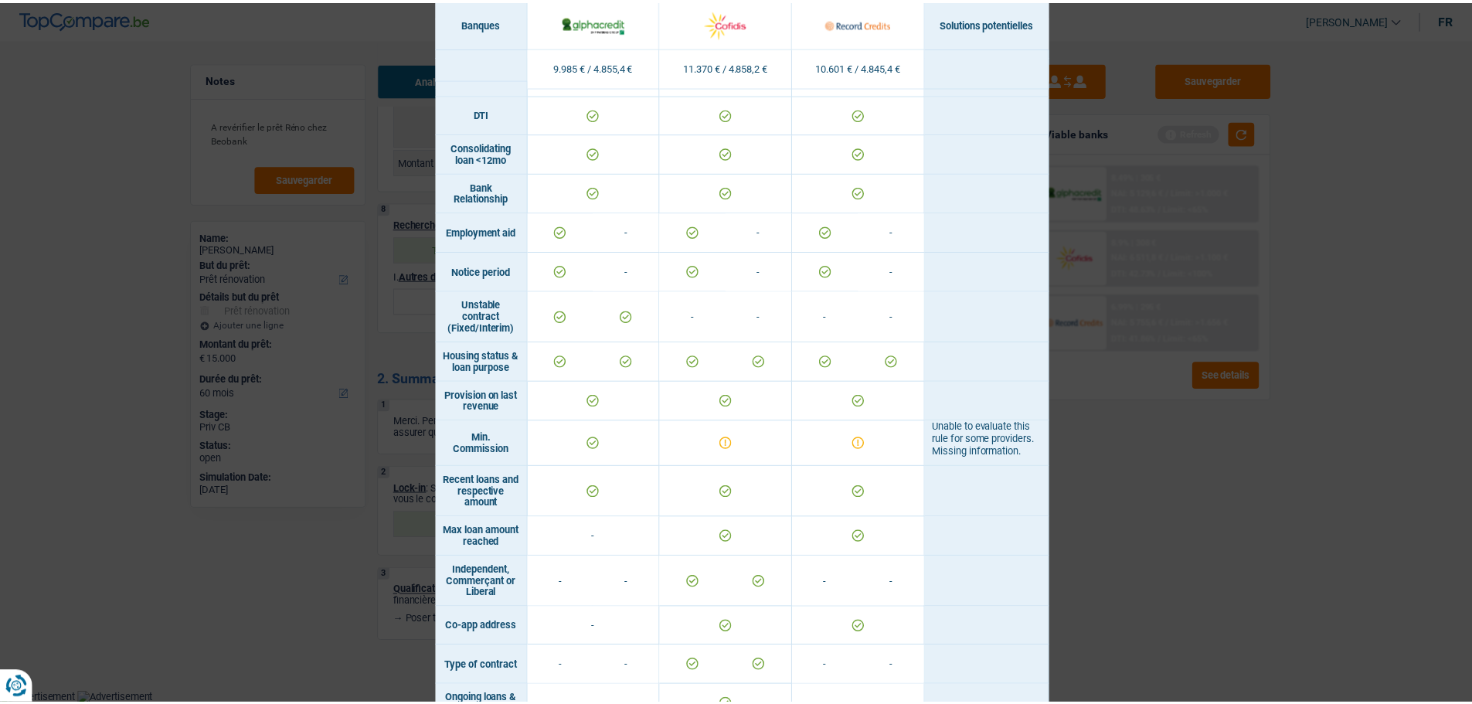
scroll to position [388, 0]
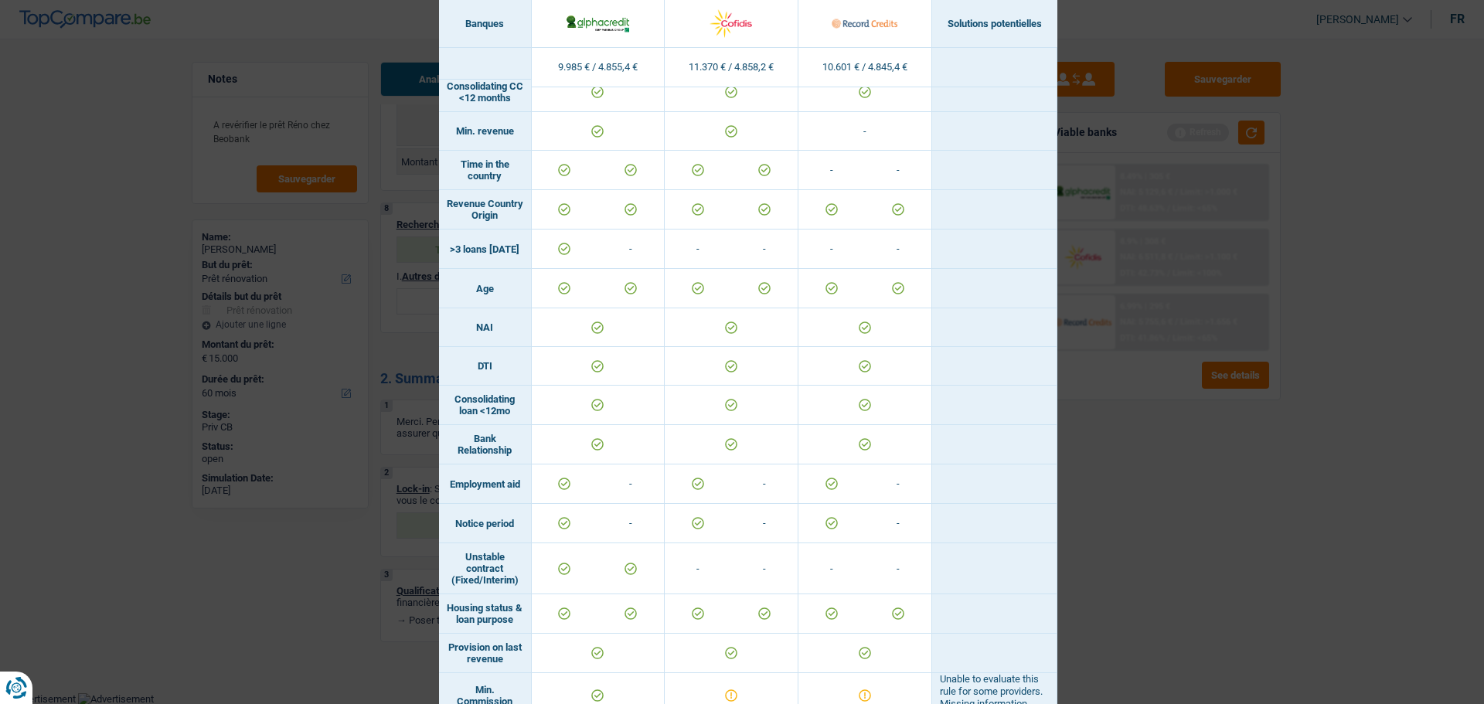
click at [1347, 540] on div "Banks conditions × Banques Solutions potentielles Revenus / Charges 9.985 € / 4…" at bounding box center [742, 352] width 1484 height 704
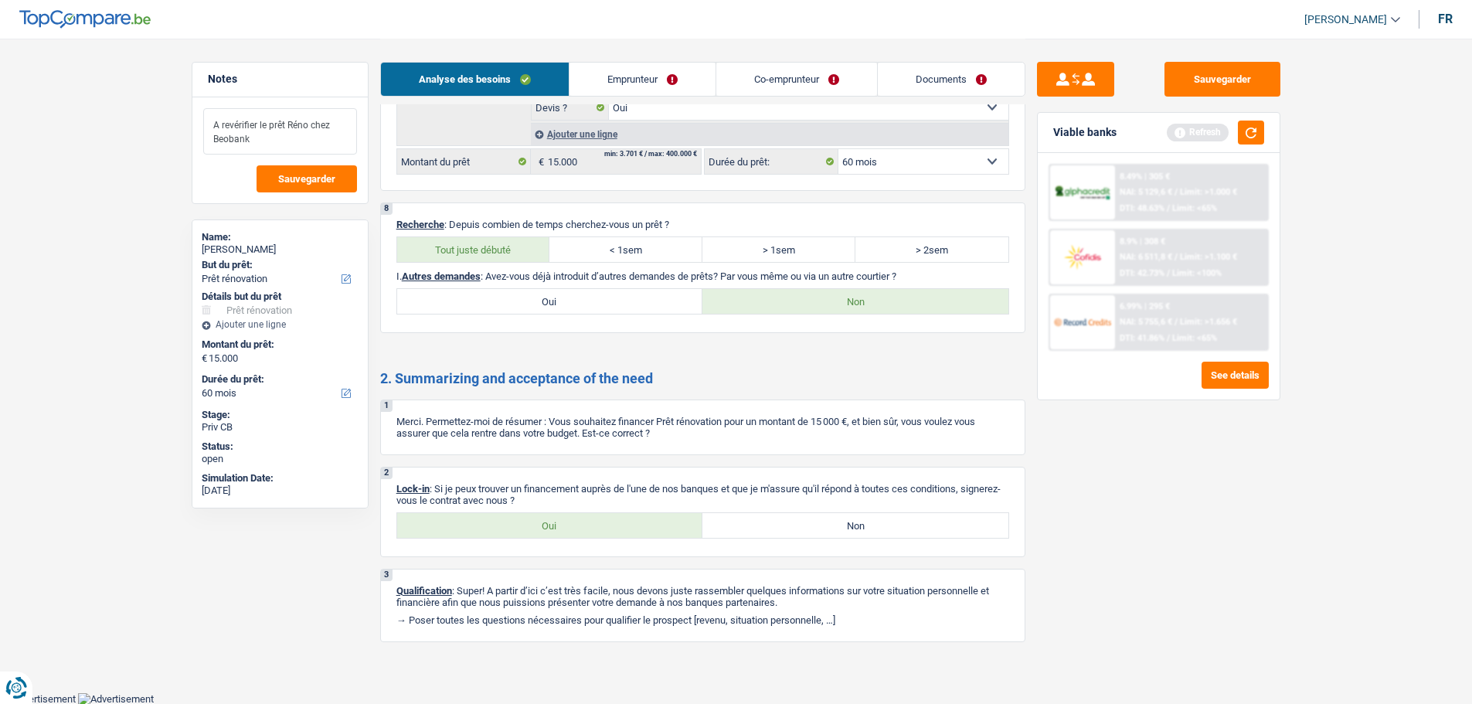
click at [285, 146] on textarea "A revérifier le prêt Réno chez Beobank" at bounding box center [280, 131] width 154 height 46
drag, startPoint x: 919, startPoint y: 80, endPoint x: 896, endPoint y: 82, distance: 23.3
click at [919, 80] on link "Documents" at bounding box center [951, 79] width 147 height 33
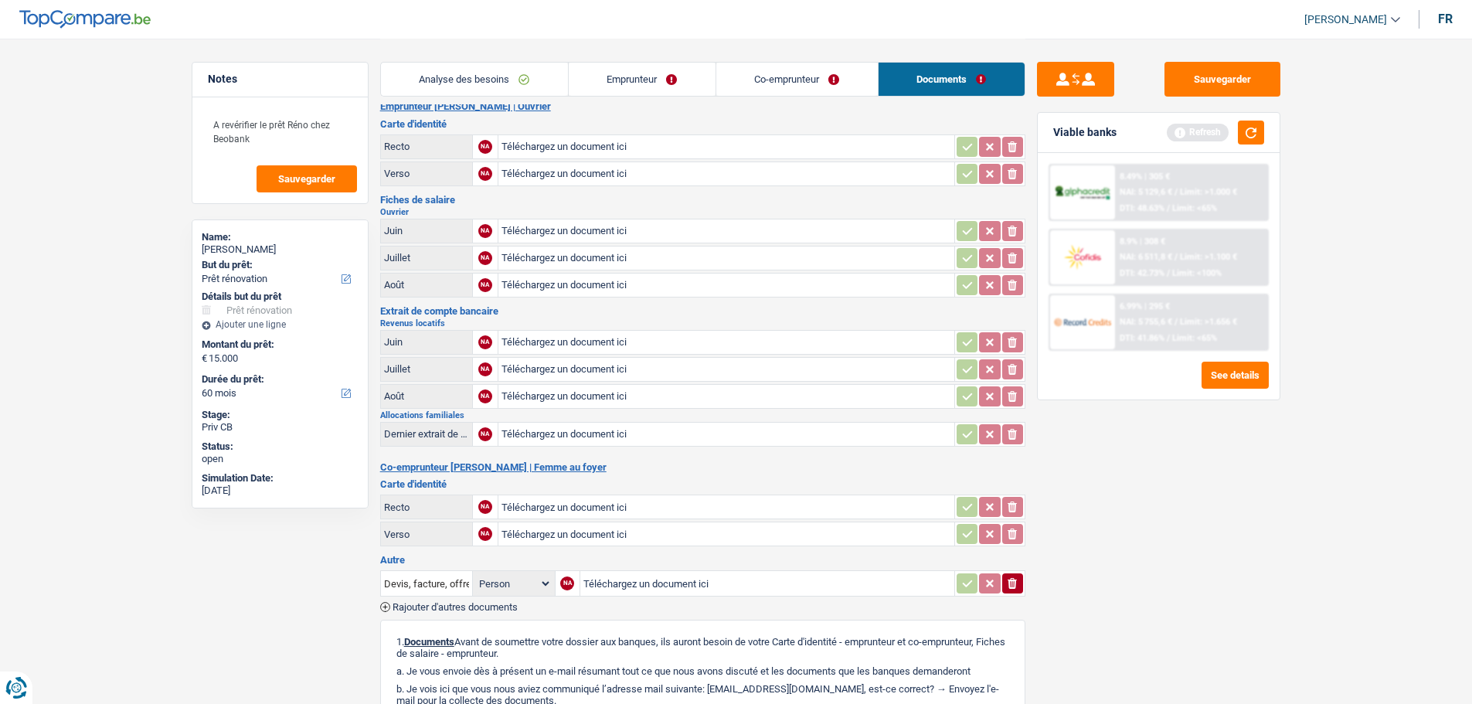
scroll to position [0, 0]
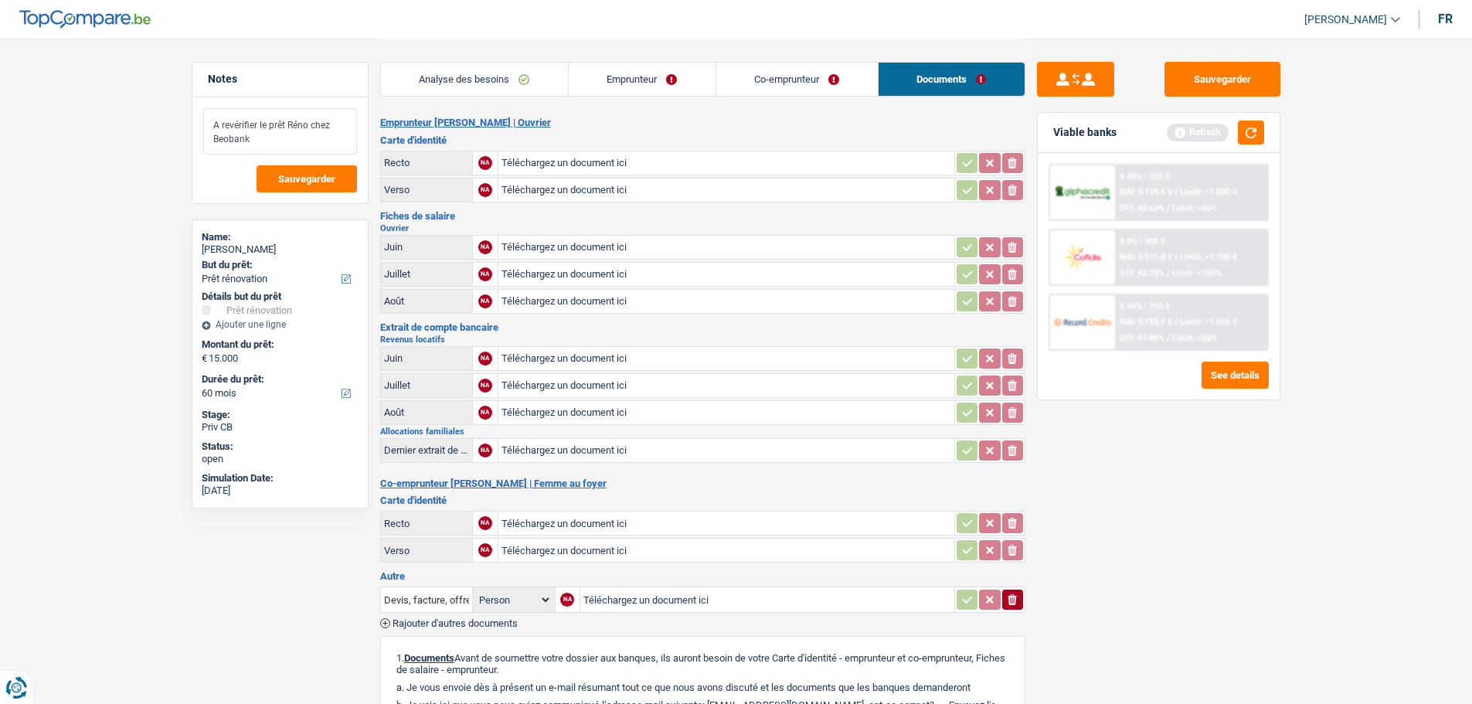
click at [285, 135] on textarea "A revérifier le prêt Réno chez Beobank" at bounding box center [280, 131] width 154 height 46
click at [286, 130] on textarea "A revérifier le prêt Réno chez Beobank" at bounding box center [280, 131] width 154 height 46
click at [289, 141] on textarea "A revérifier le prêt Réno chez Beobank" at bounding box center [280, 131] width 154 height 46
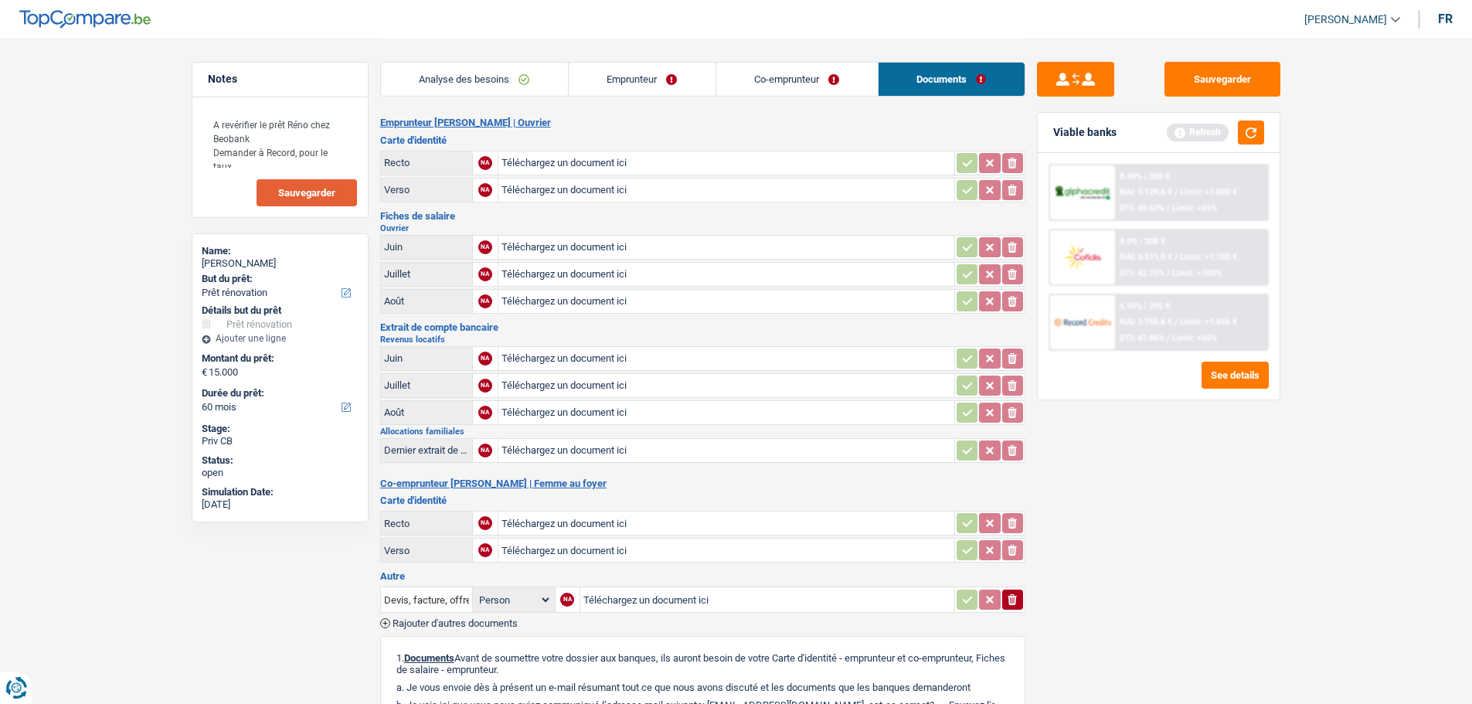
click at [309, 183] on button "Sauvegarder" at bounding box center [307, 192] width 100 height 27
click at [1223, 84] on button "Sauvegarder" at bounding box center [1223, 79] width 116 height 35
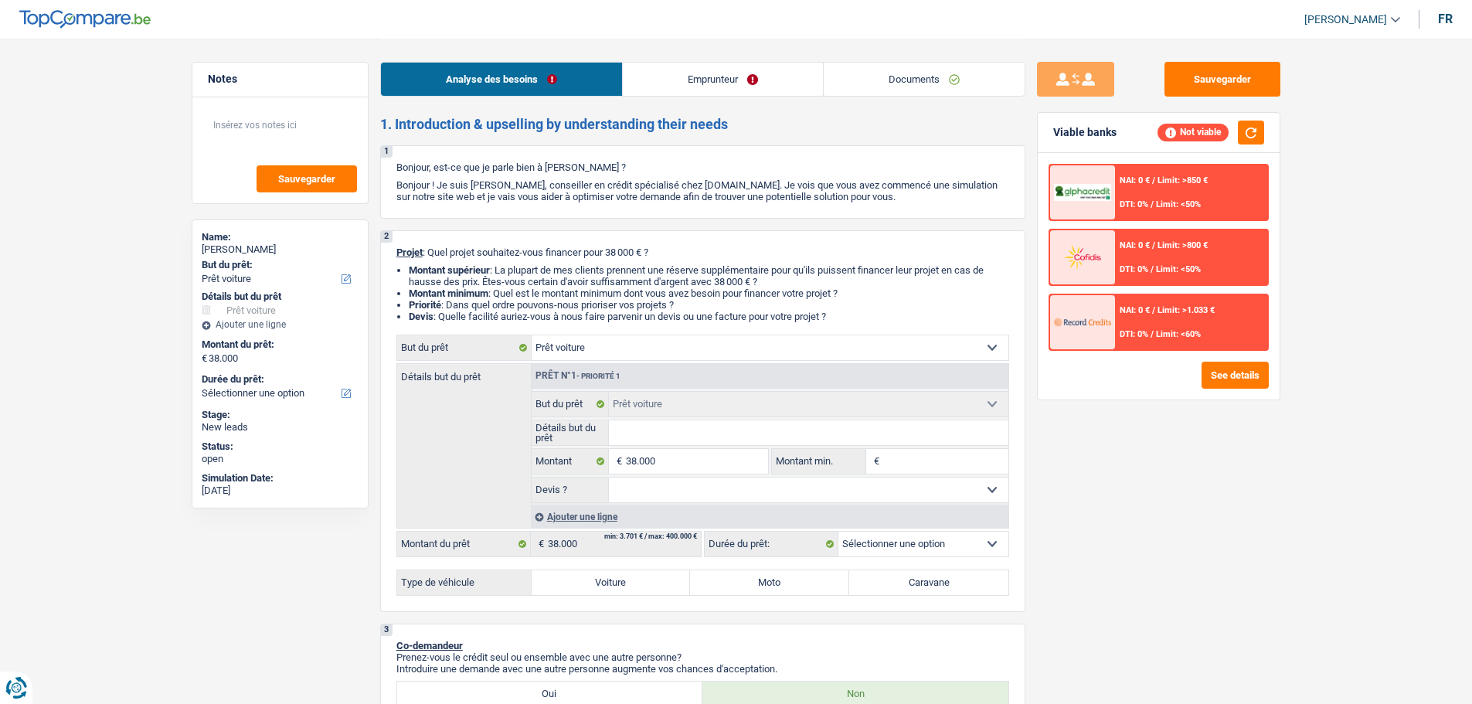
select select "car"
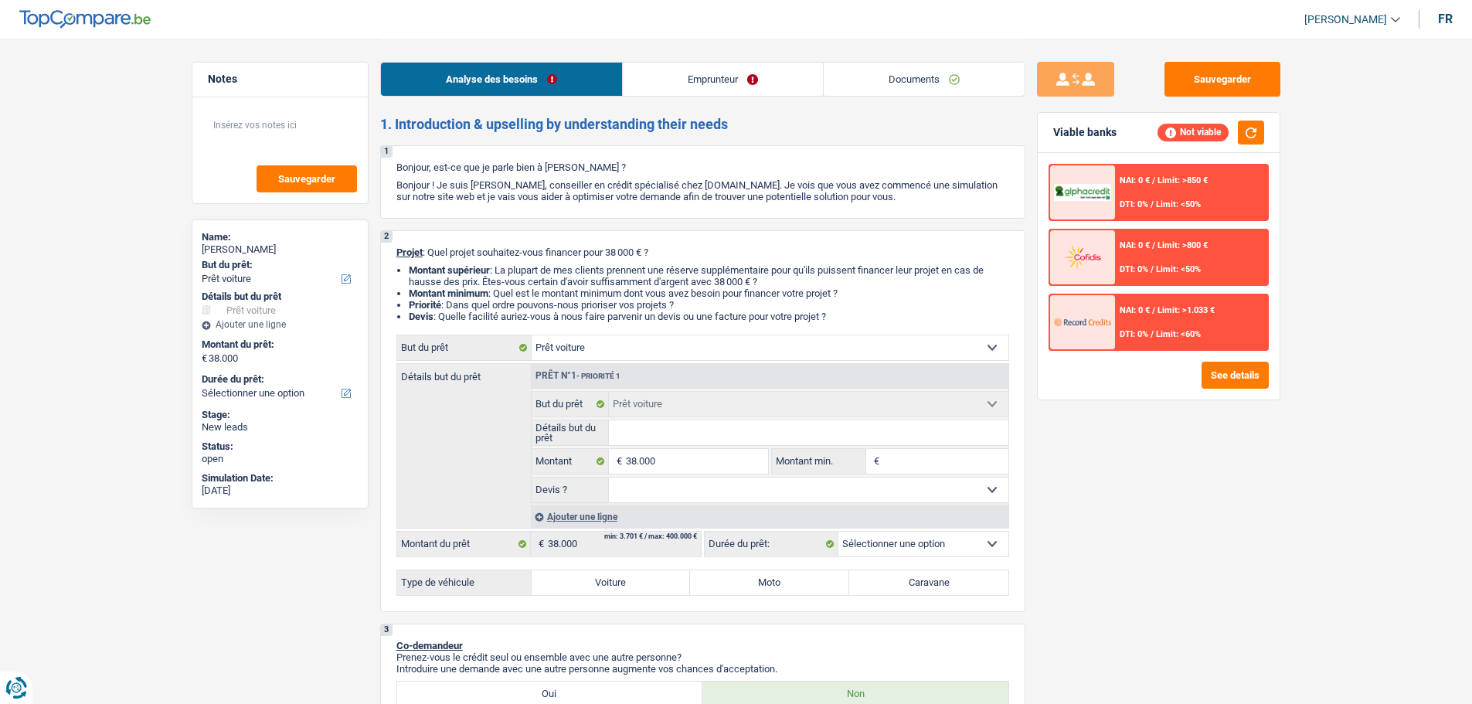
select select "car"
click at [1257, 142] on button "button" at bounding box center [1251, 133] width 26 height 24
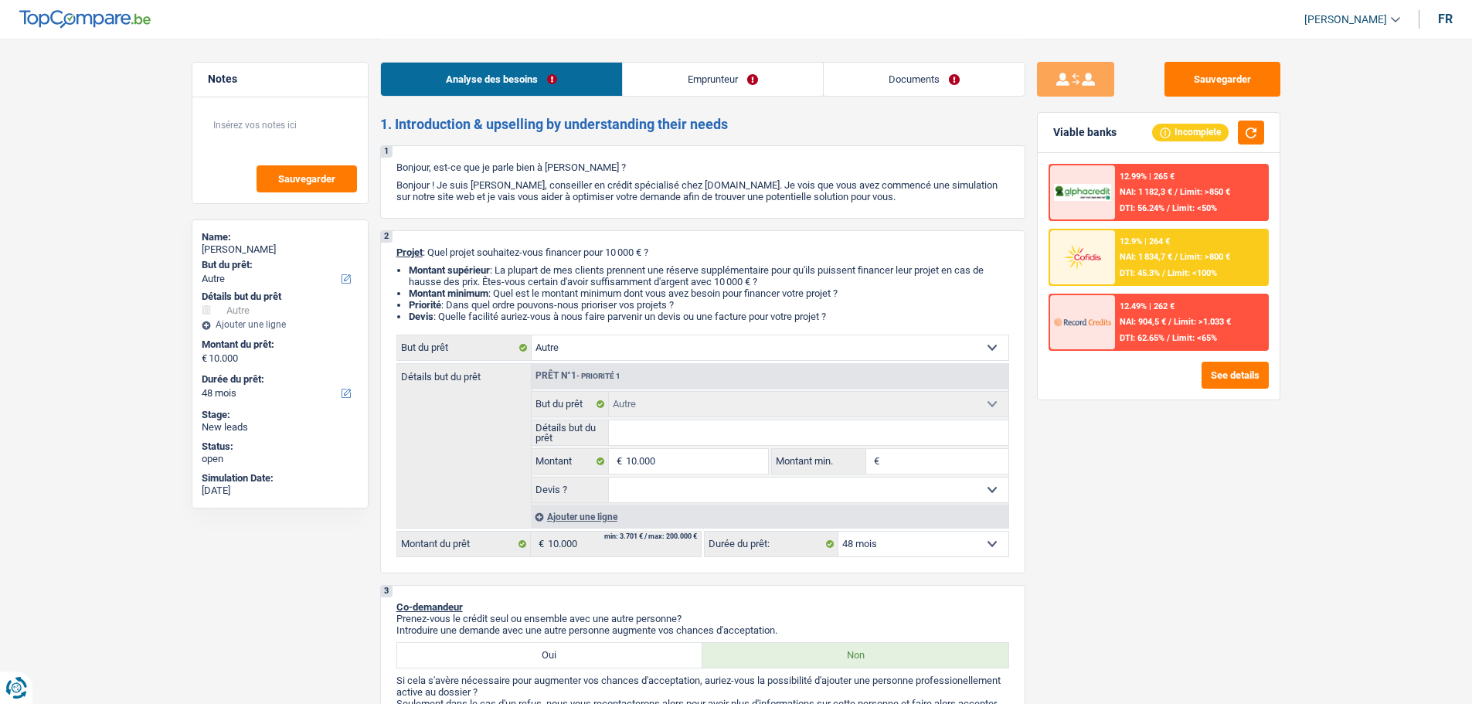
select select "other"
select select "48"
select select "other"
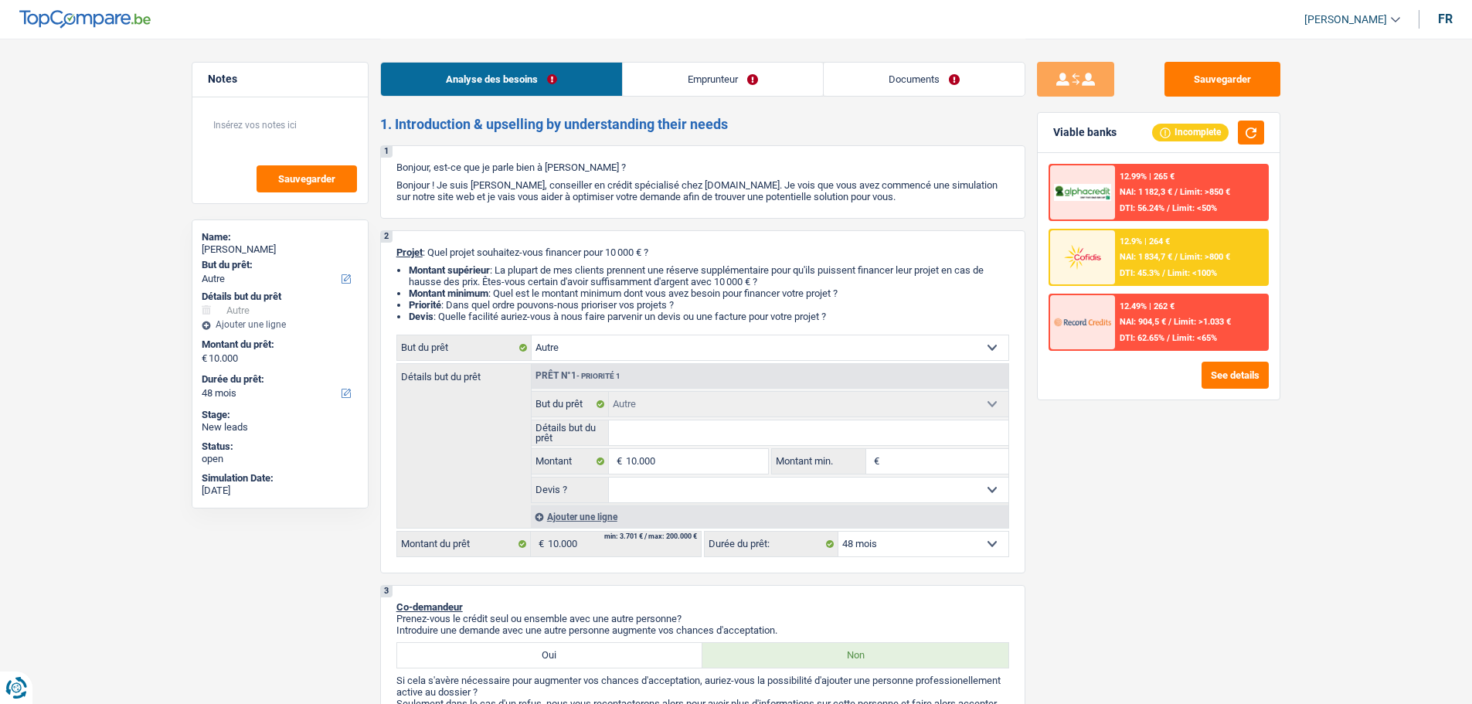
select select "48"
select select "worker"
select select "netSalary"
select select "familyAllowances"
select select "mealVouchers"
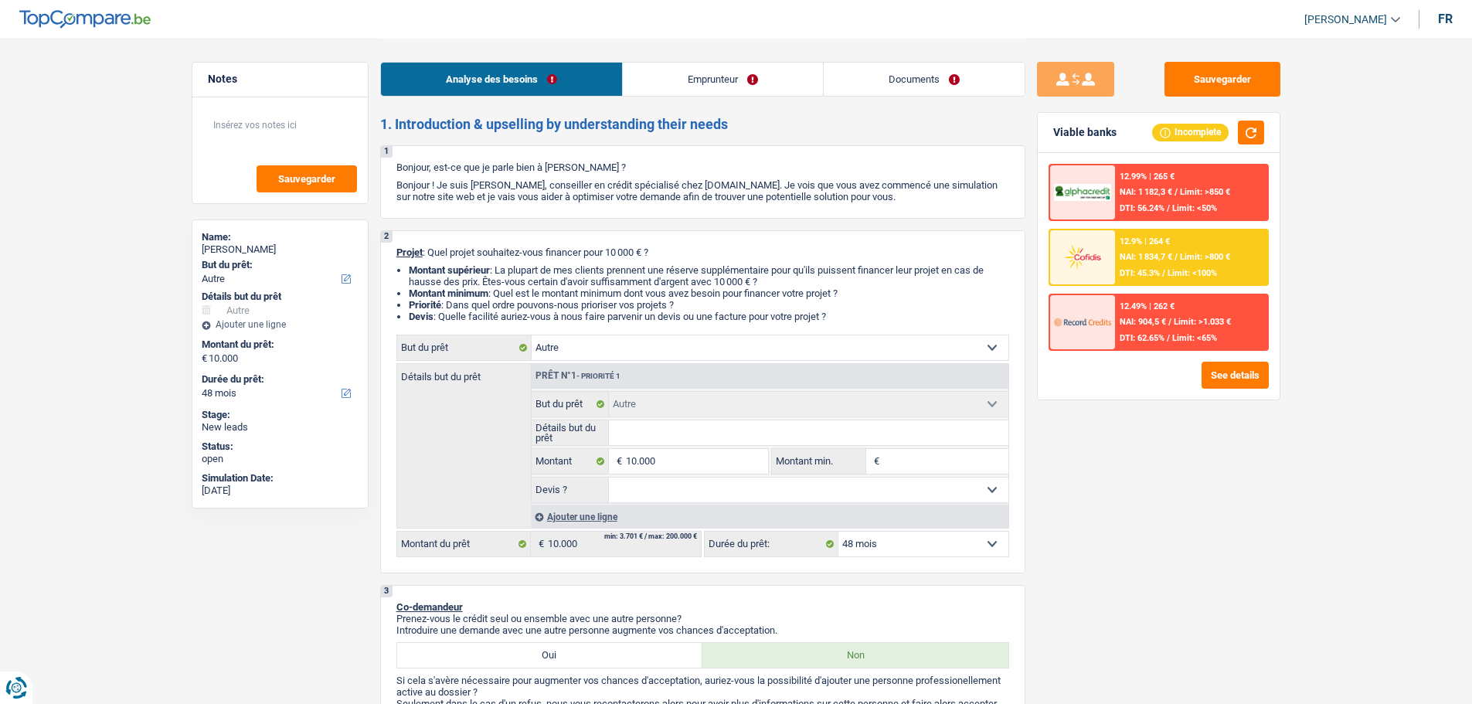
select select "rents"
select select "carLoan"
select select "84"
select select "other"
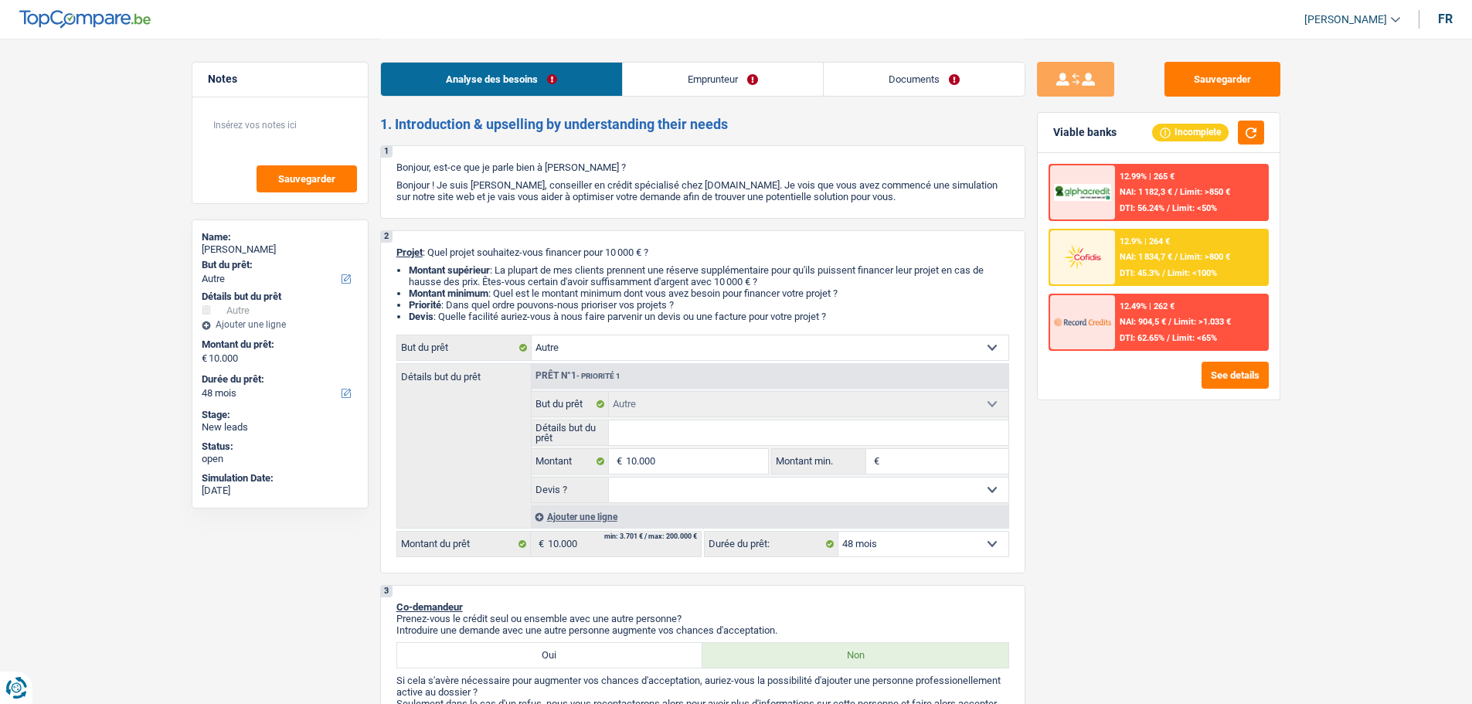
select select "48"
click at [739, 359] on select "Confort maison: meubles, textile, peinture, électroménager, outillage non-profe…" at bounding box center [770, 347] width 477 height 25
select select "hobbies"
click at [532, 335] on select "Confort maison: meubles, textile, peinture, électroménager, outillage non-profe…" at bounding box center [770, 347] width 477 height 25
select select "hobbies"
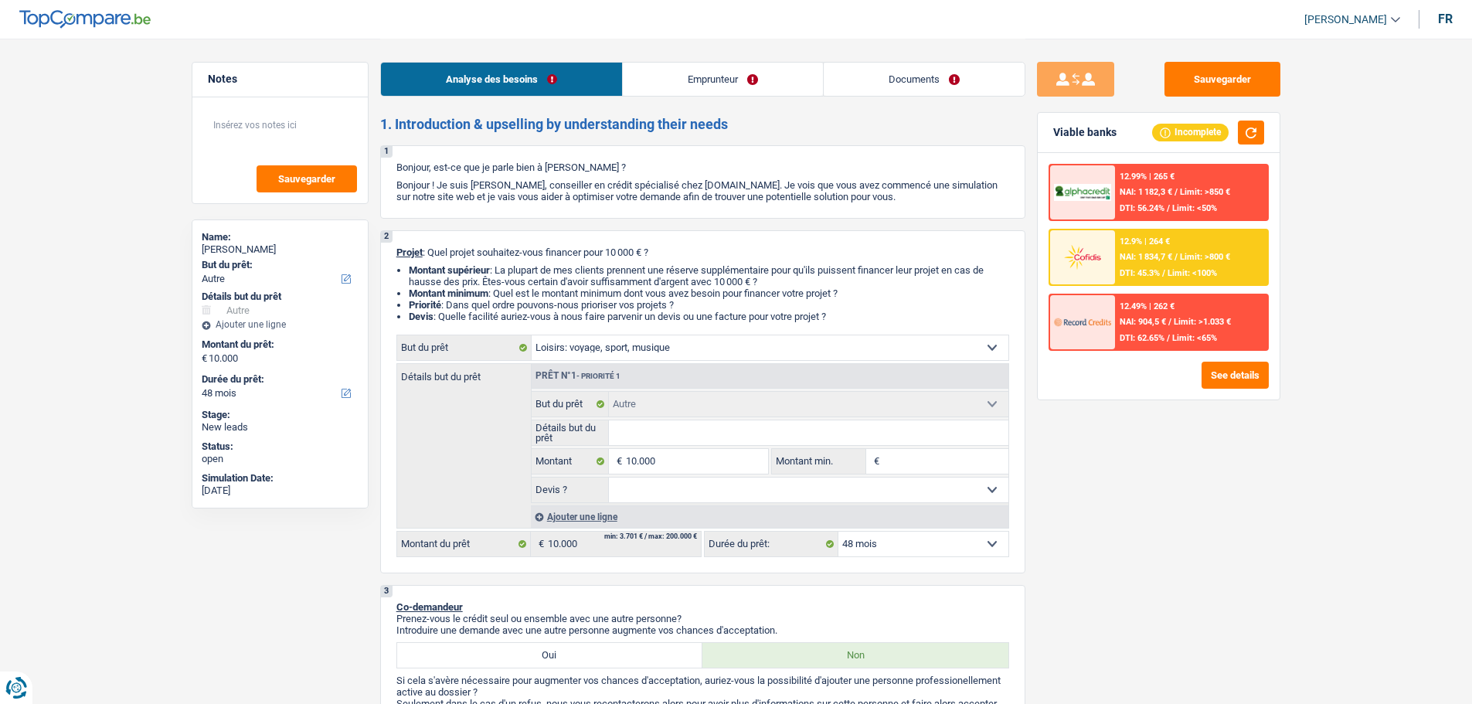
select select "hobbies"
select select "other"
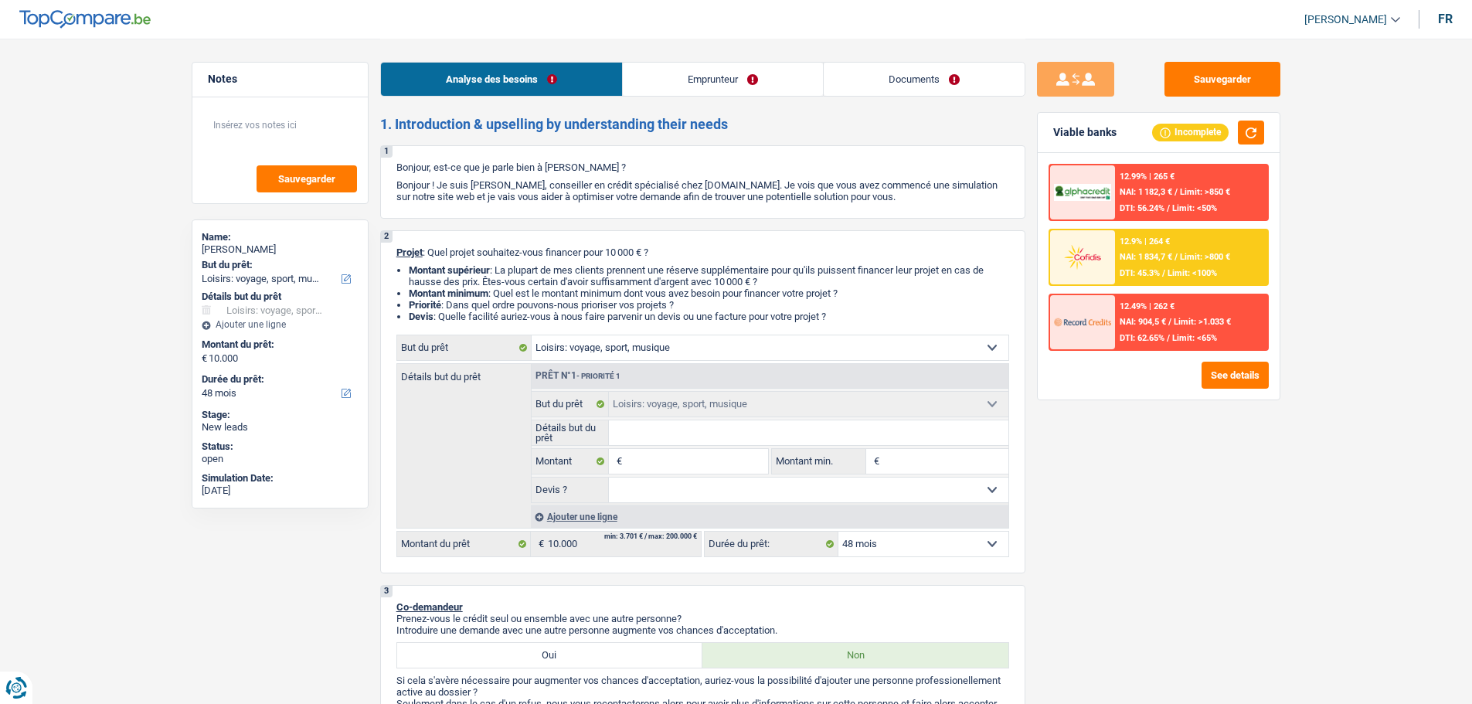
select select "other"
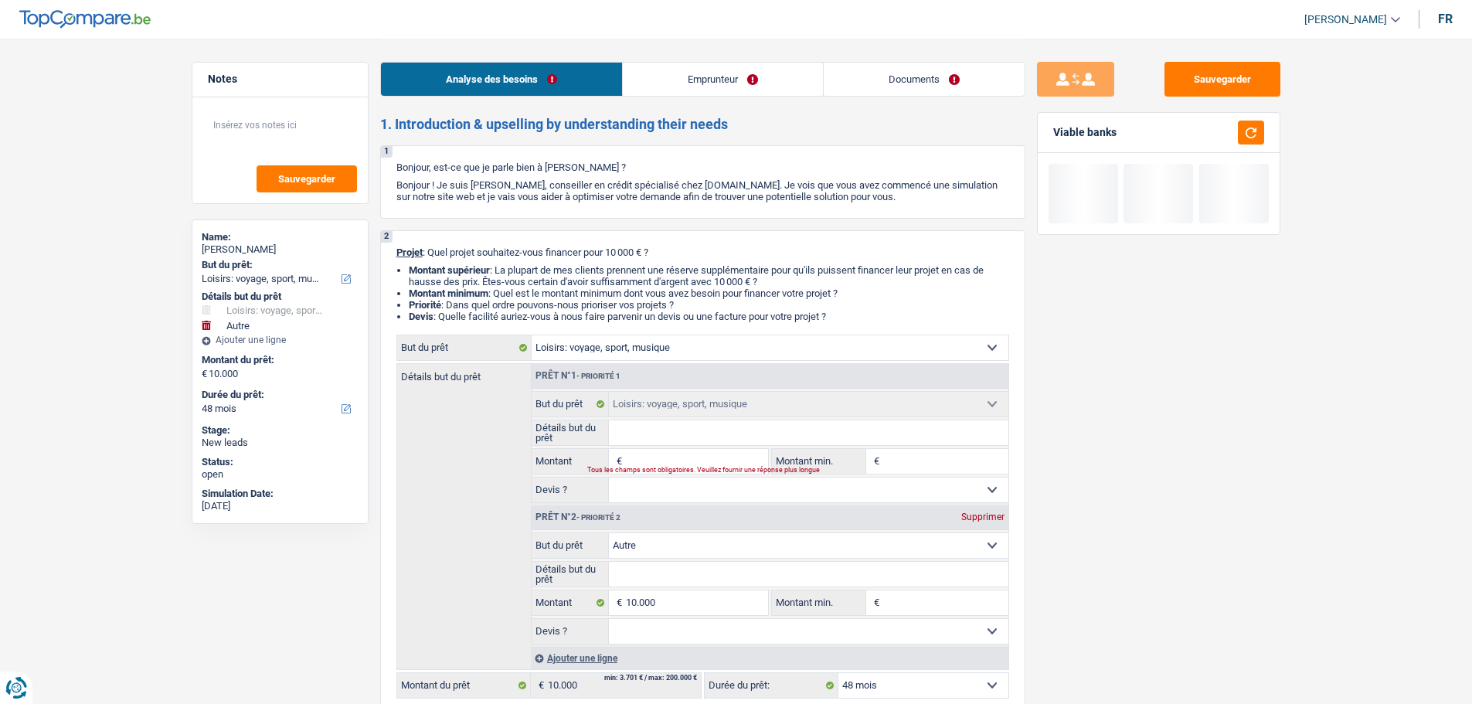
click at [976, 516] on div "Supprimer" at bounding box center [983, 516] width 51 height 9
type input "0"
select select
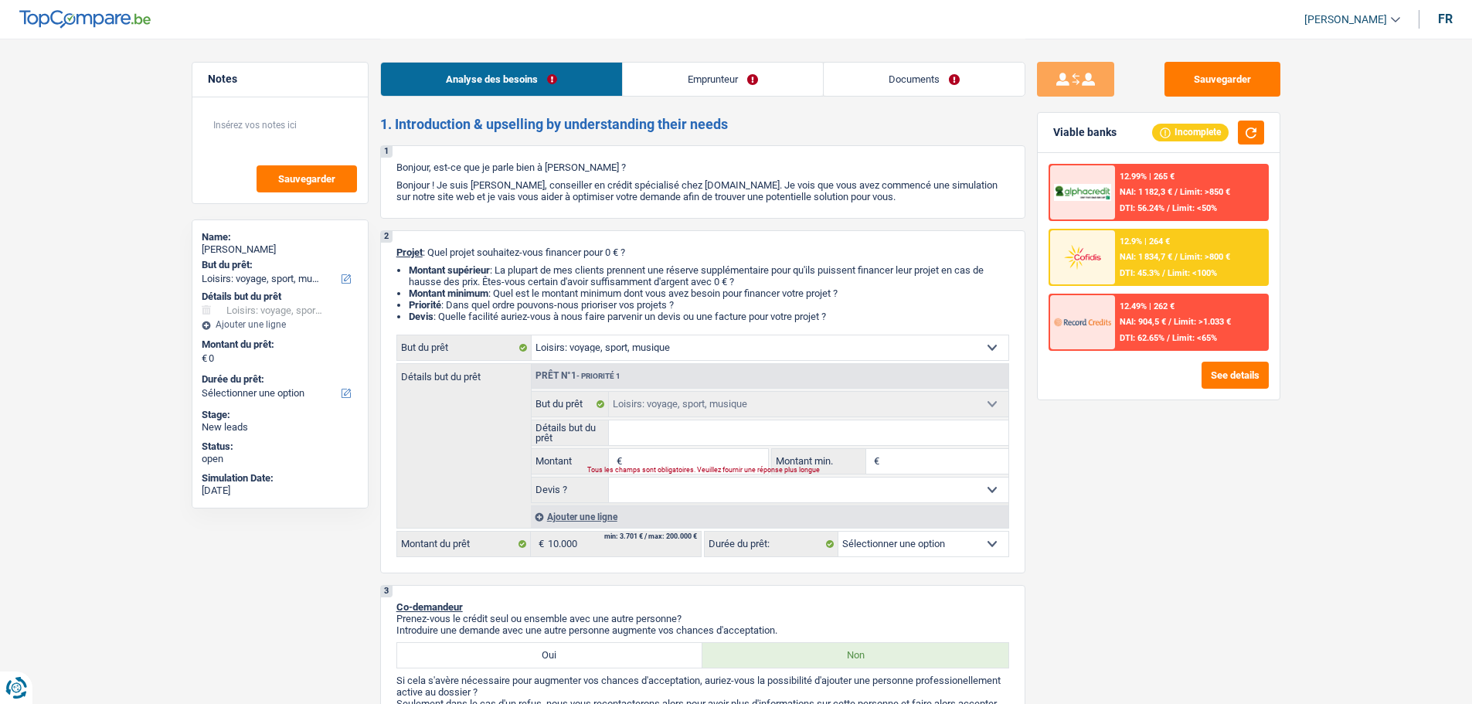
click at [675, 454] on input "Montant" at bounding box center [696, 461] width 141 height 25
type input "1"
type input "10"
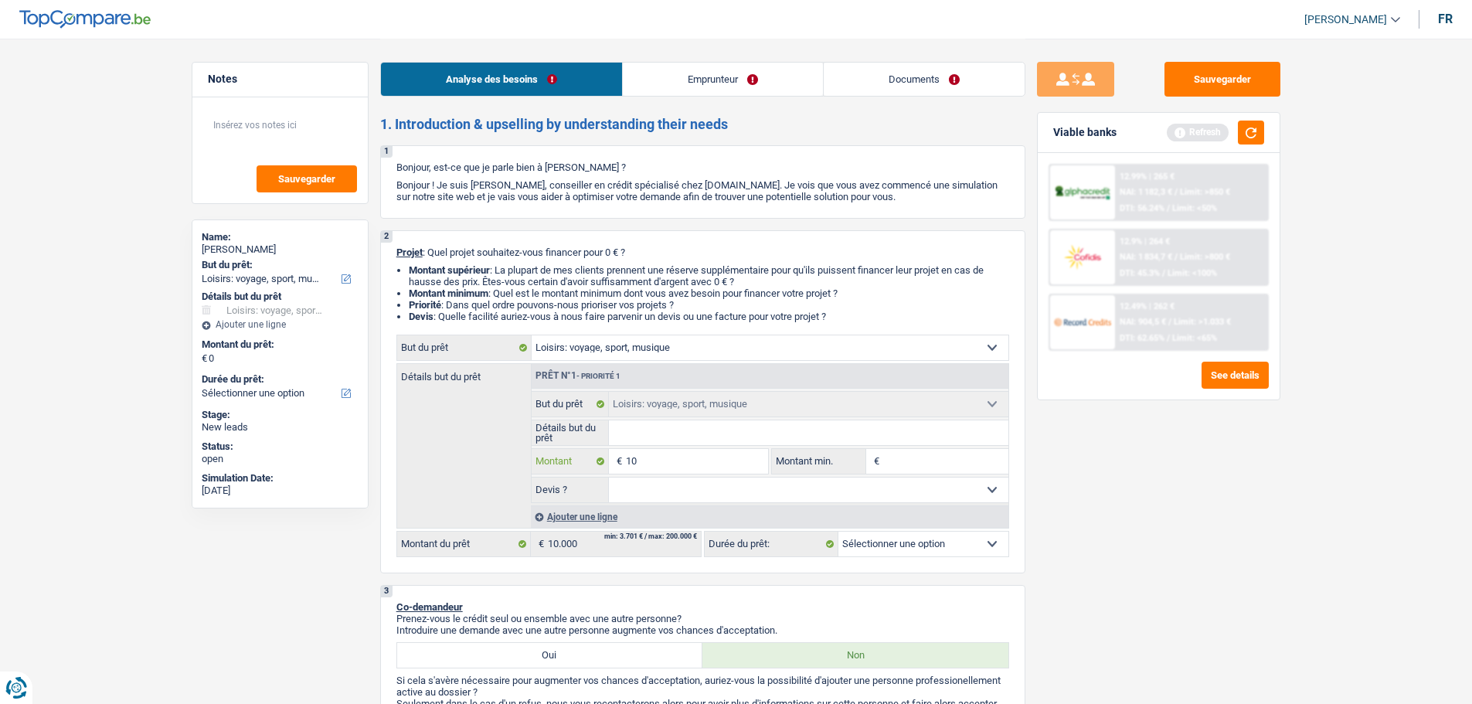
type input "100"
type input "1.000"
type input "10.000"
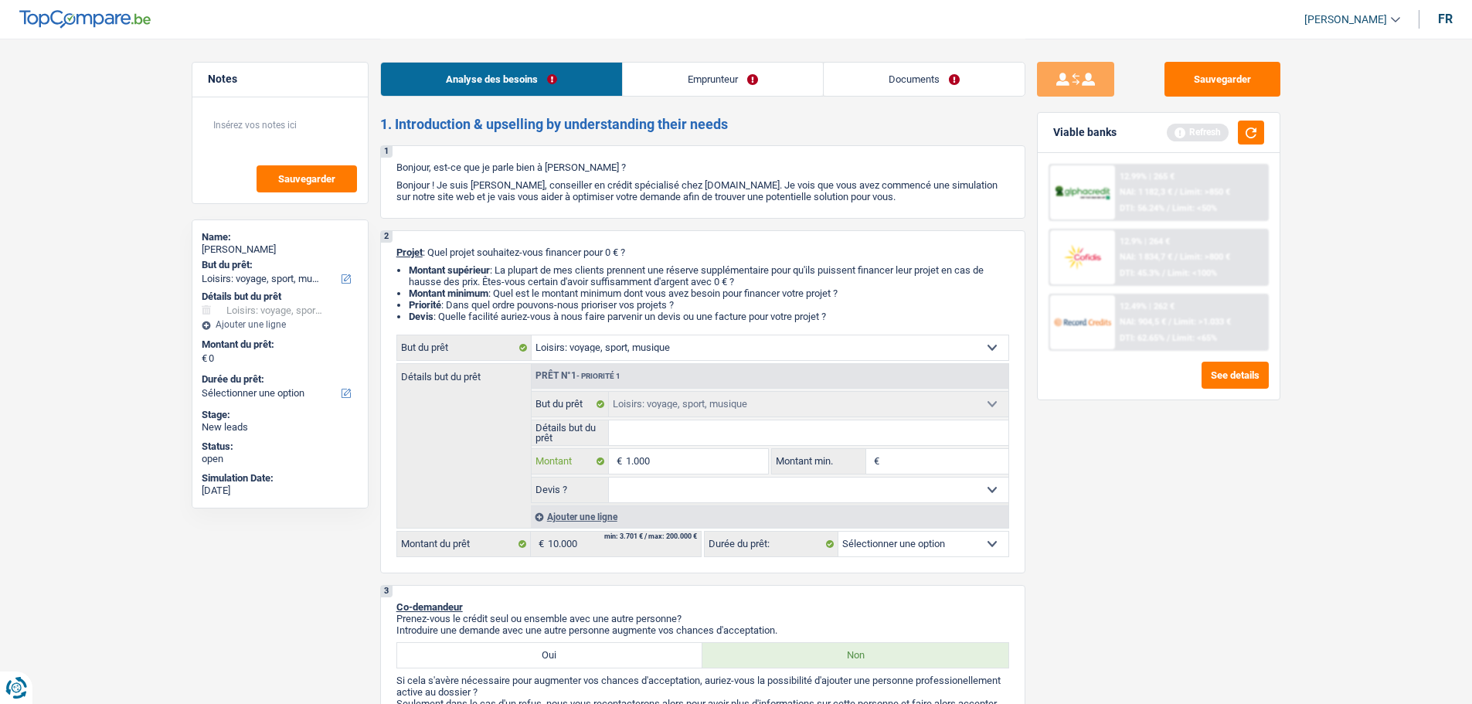
type input "10.000"
select select "48"
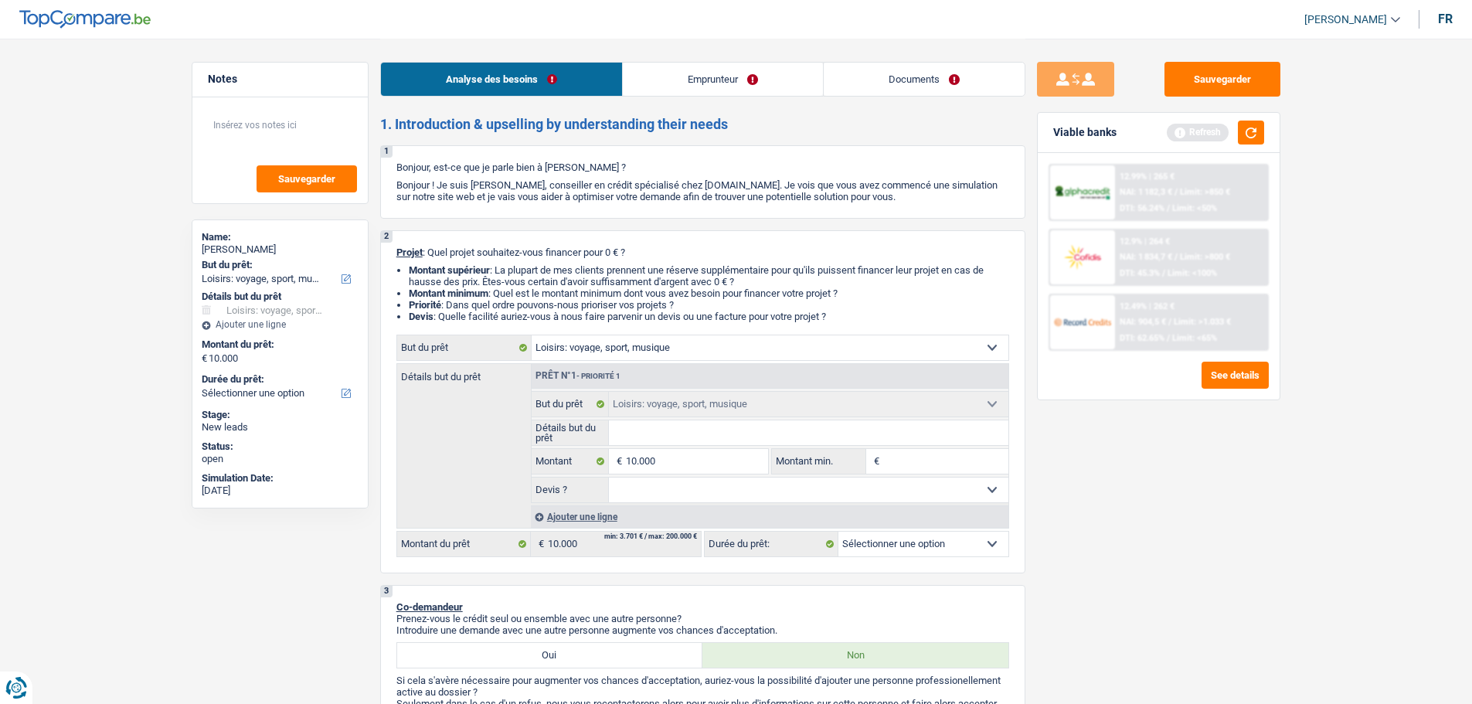
select select "48"
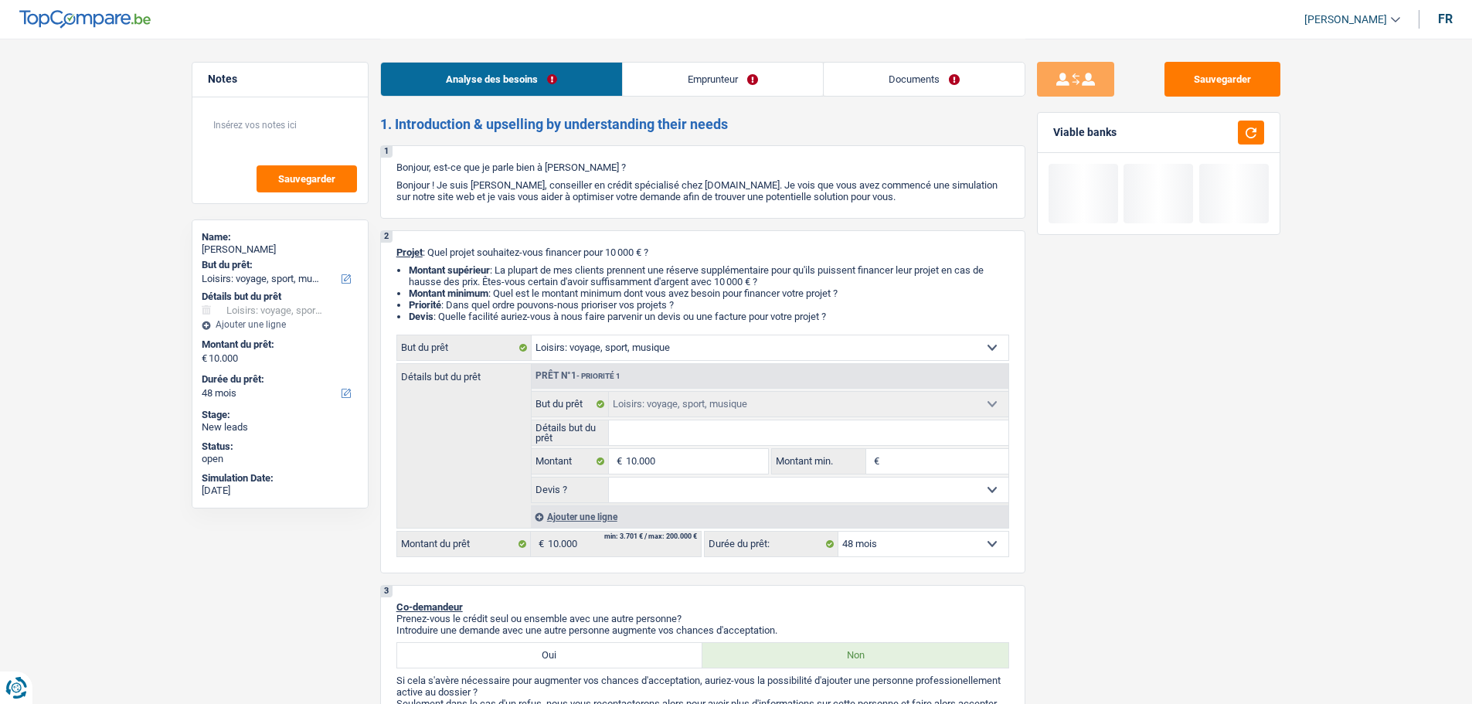
click at [657, 434] on input "Détails but du prêt" at bounding box center [809, 432] width 400 height 25
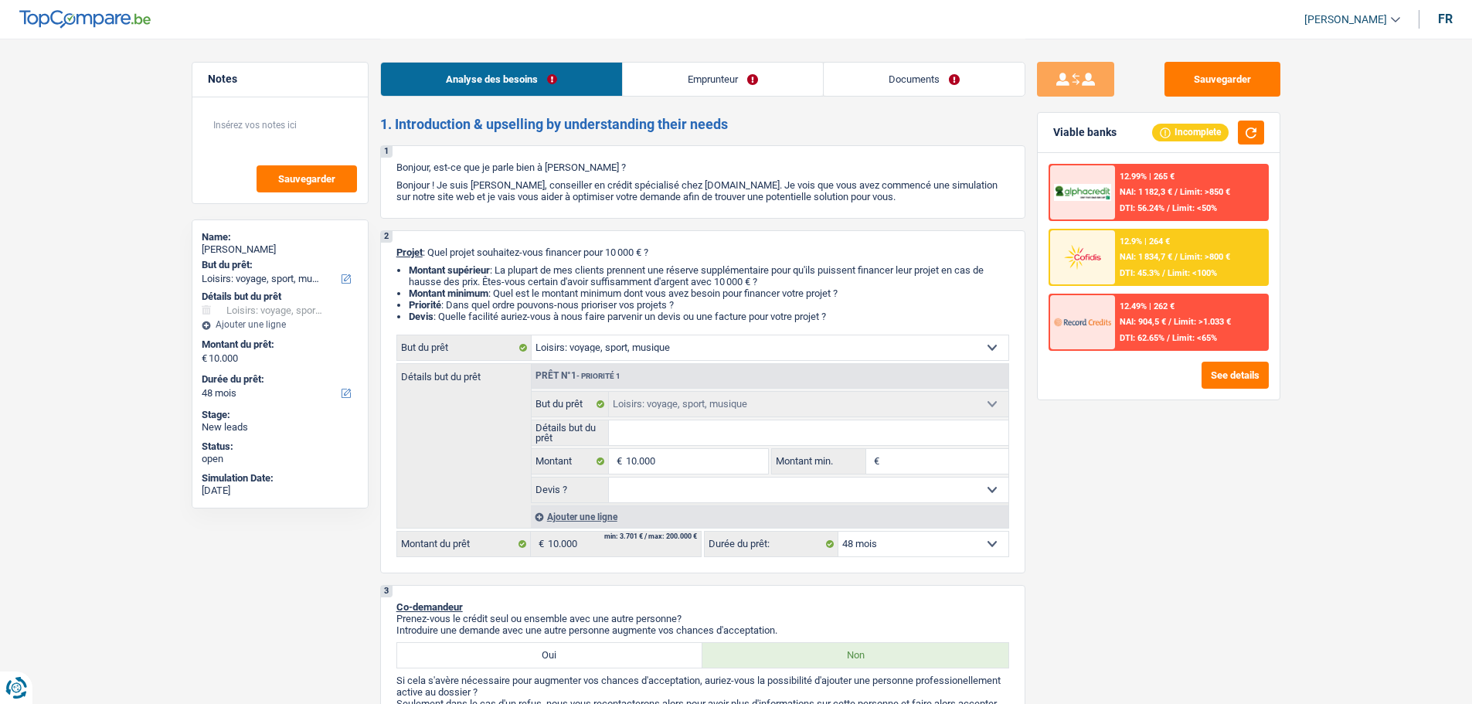
type input "P"
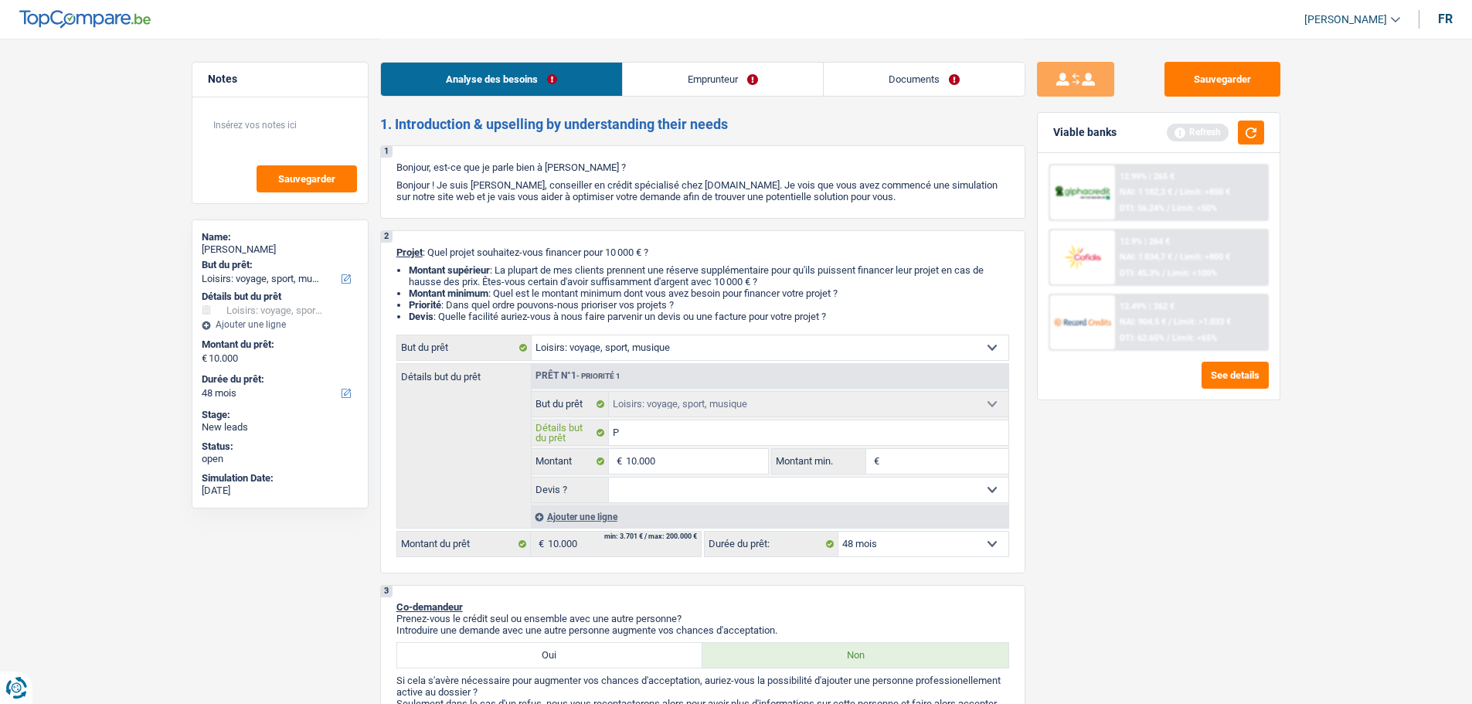
type input "Pa"
type input "Par"
type input "Part"
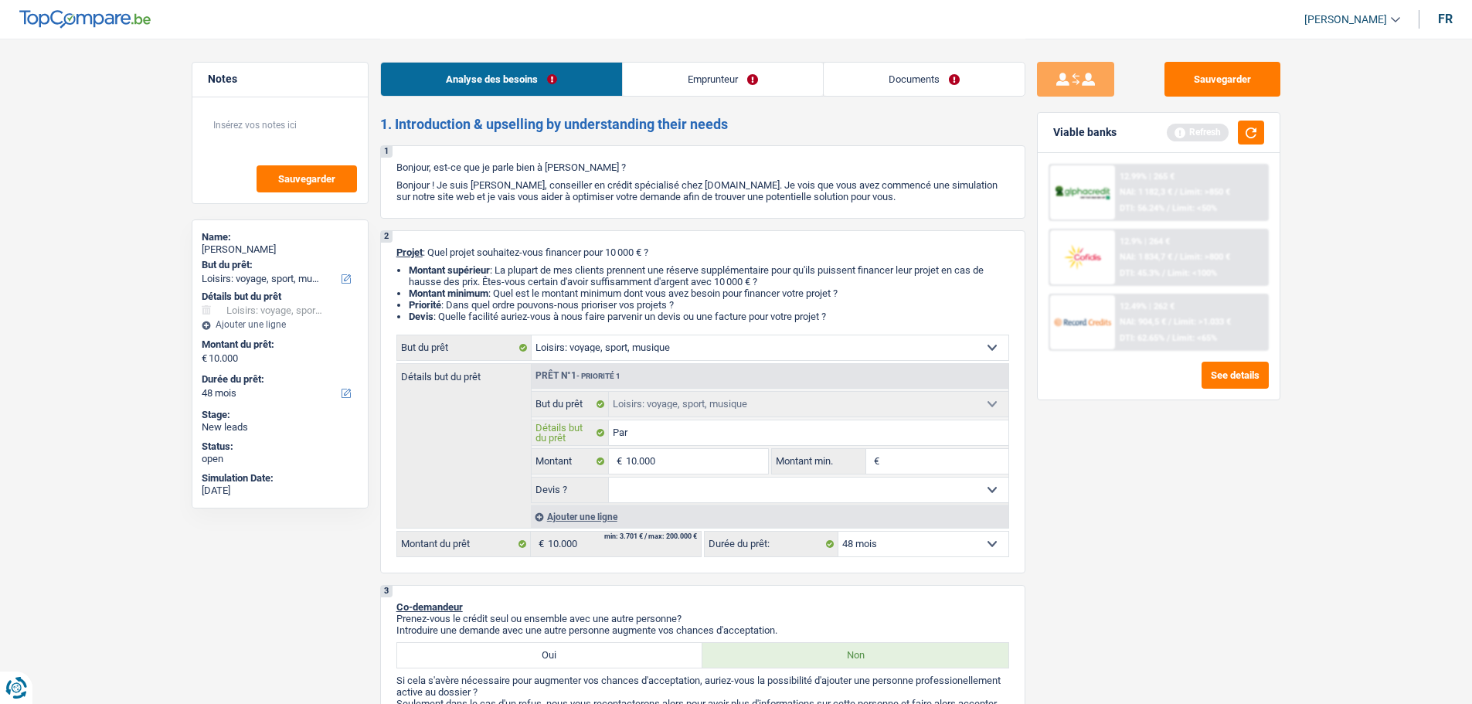
type input "Part"
type input "Parti"
type input "Partir"
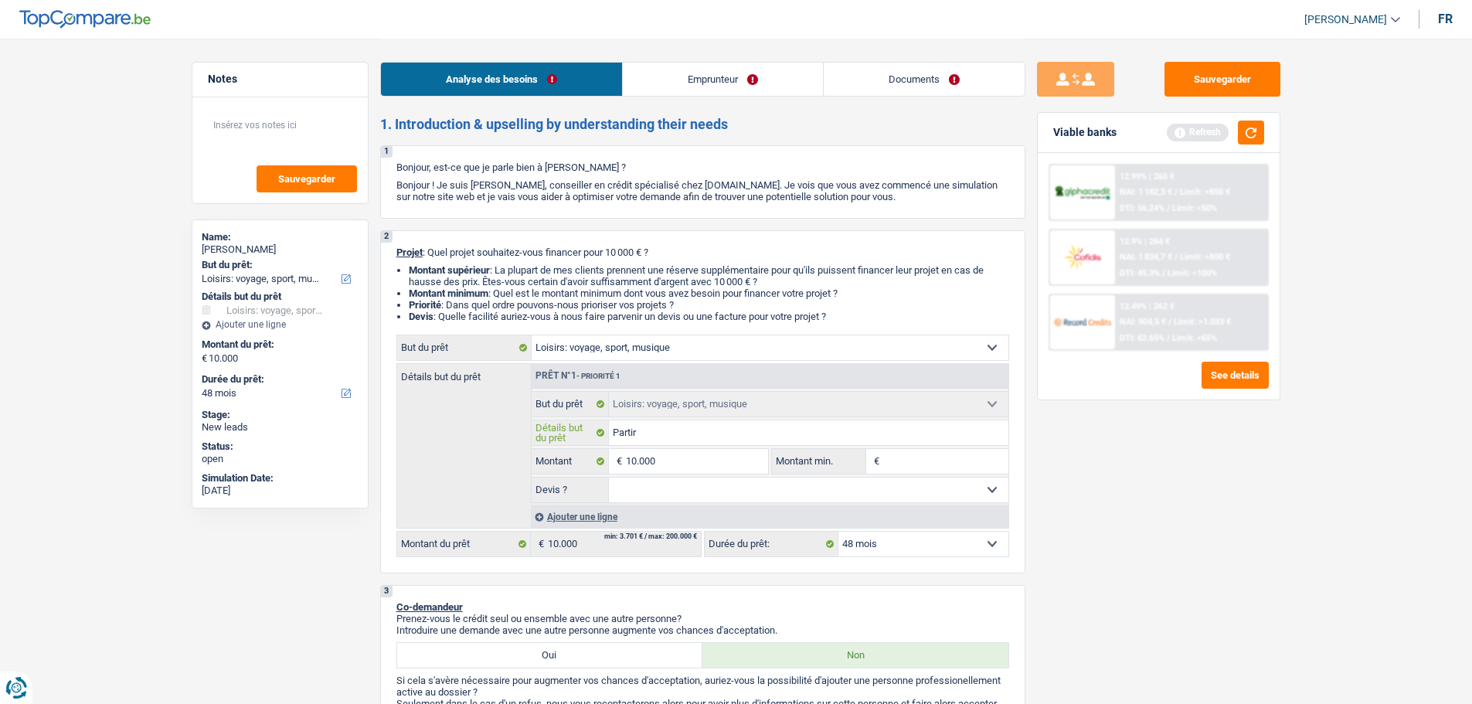
type input "Partir"
type input "Partir a"
type input "Partir au"
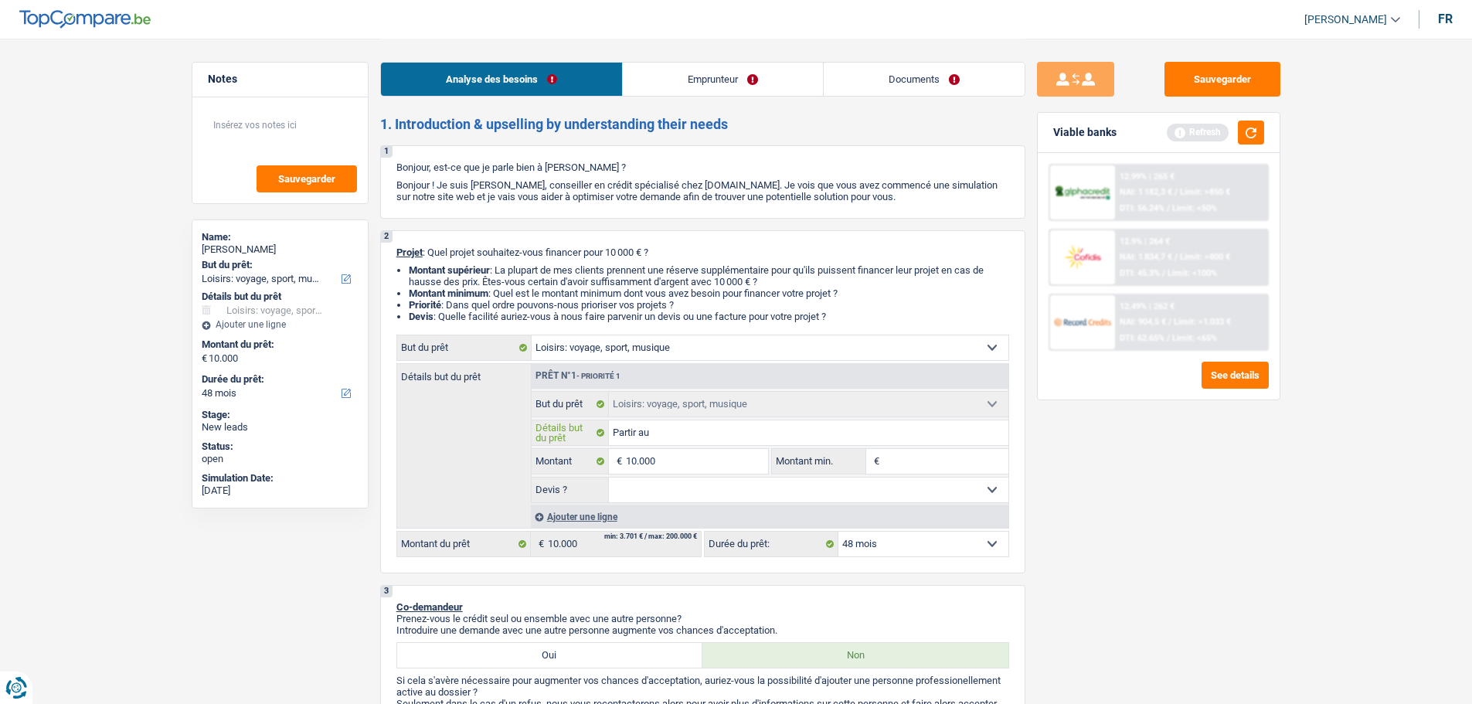
type input "Partir au"
type input "Partir aun"
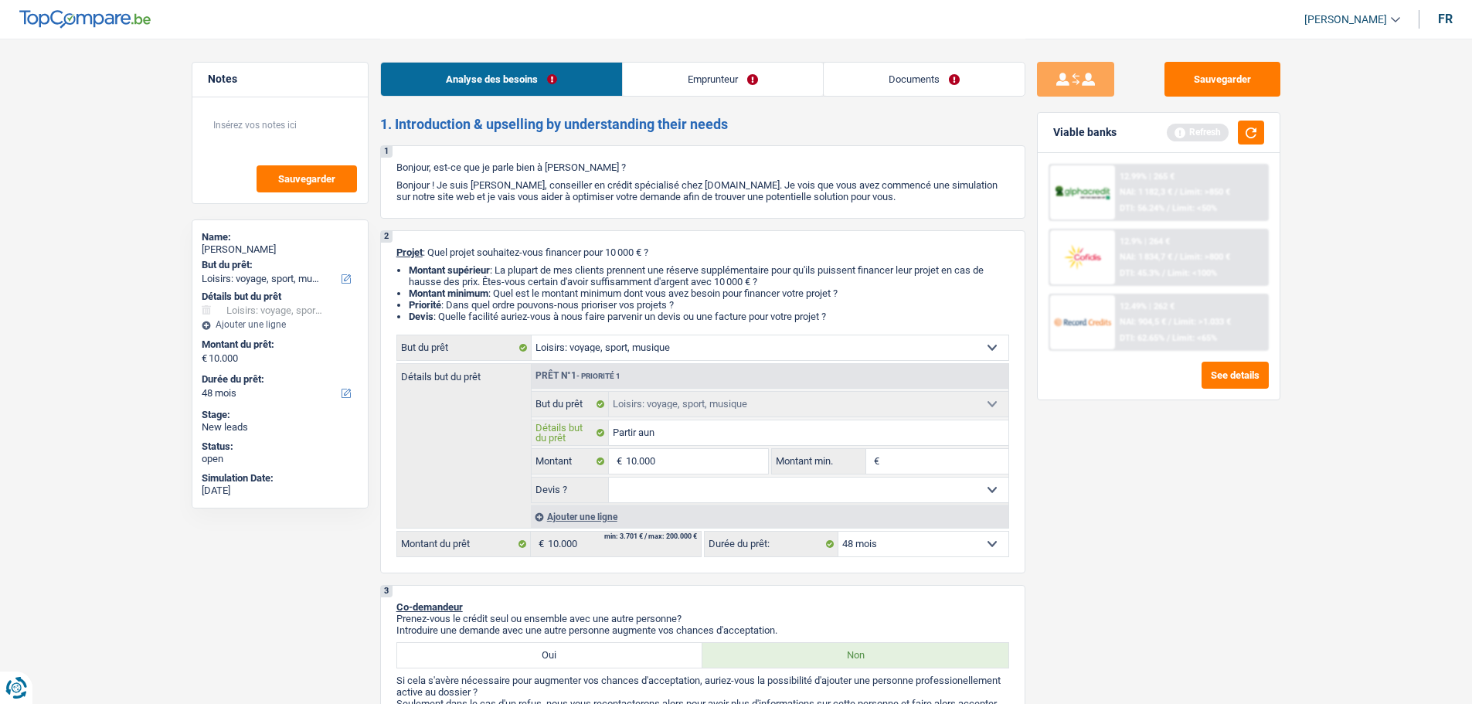
type input "Partir au"
type input "Partir au B"
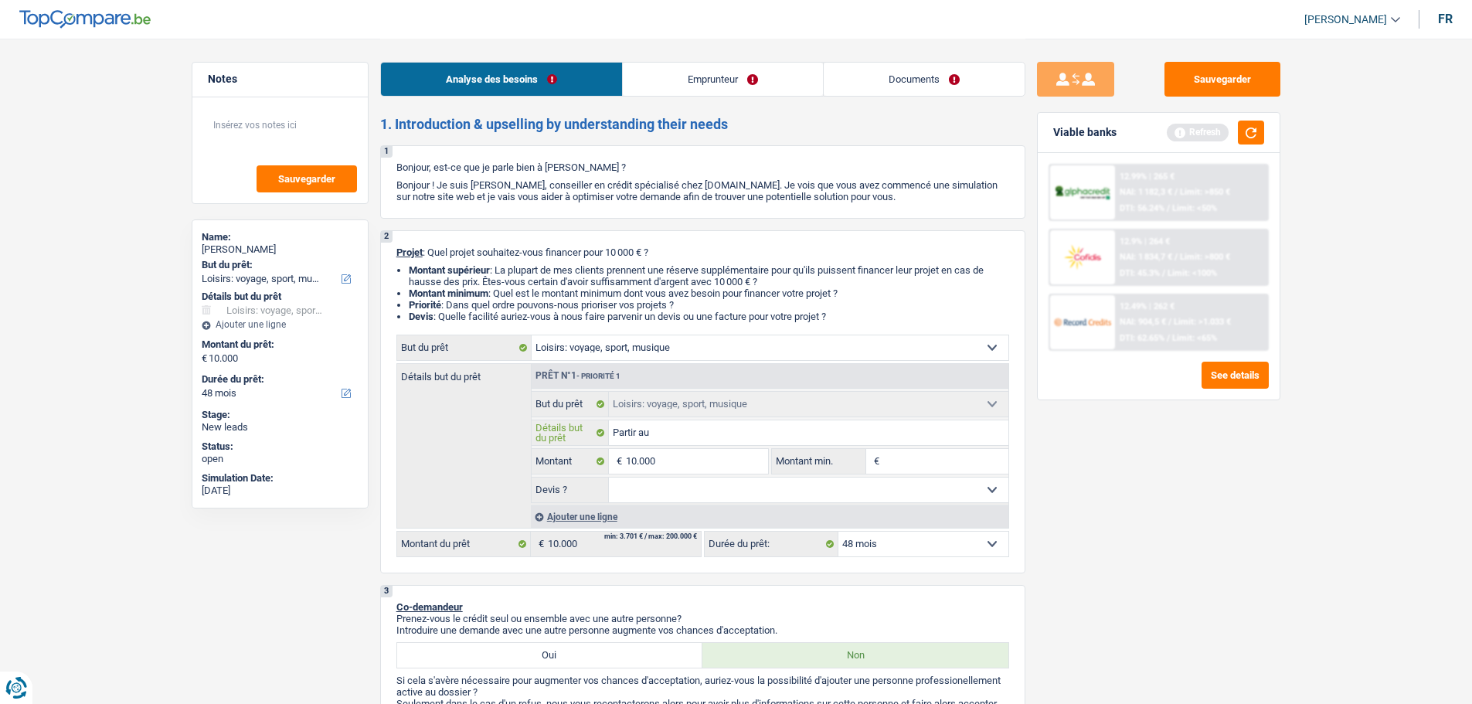
type input "Partir au B"
type input "Partir au Br"
type input "Partir au Bré"
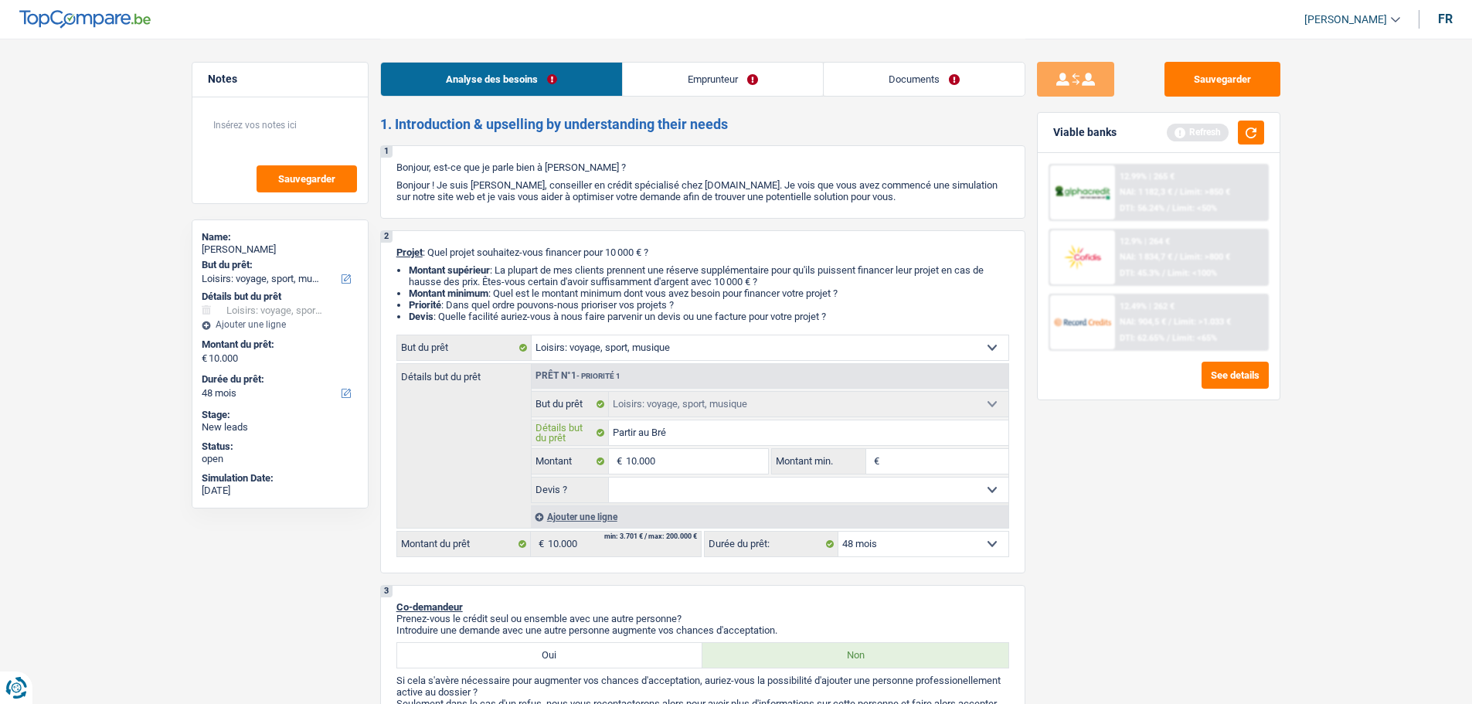
type input "Partir au Brés"
type input "Partir au Brési"
type input "Partir au Brésil"
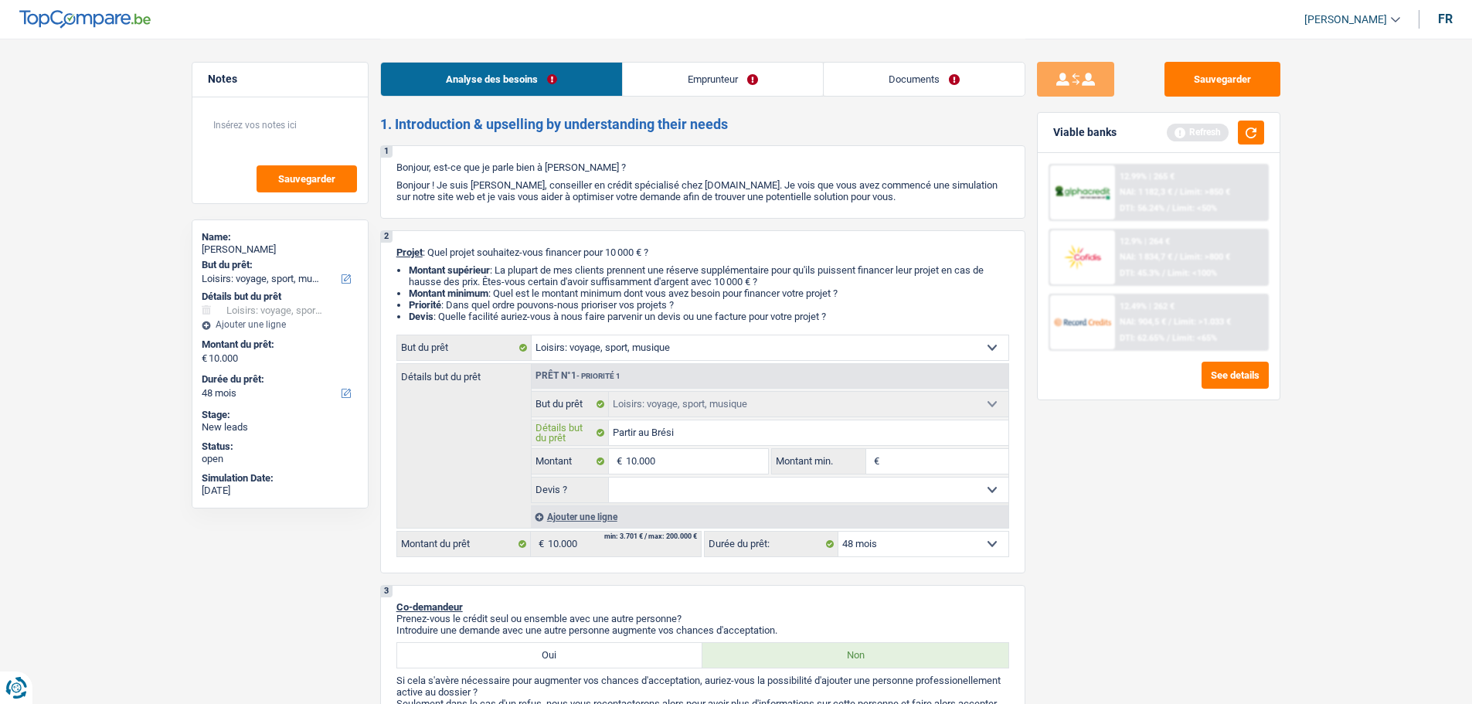
type input "Partir au Brésil"
type input "Partir au Brésil e"
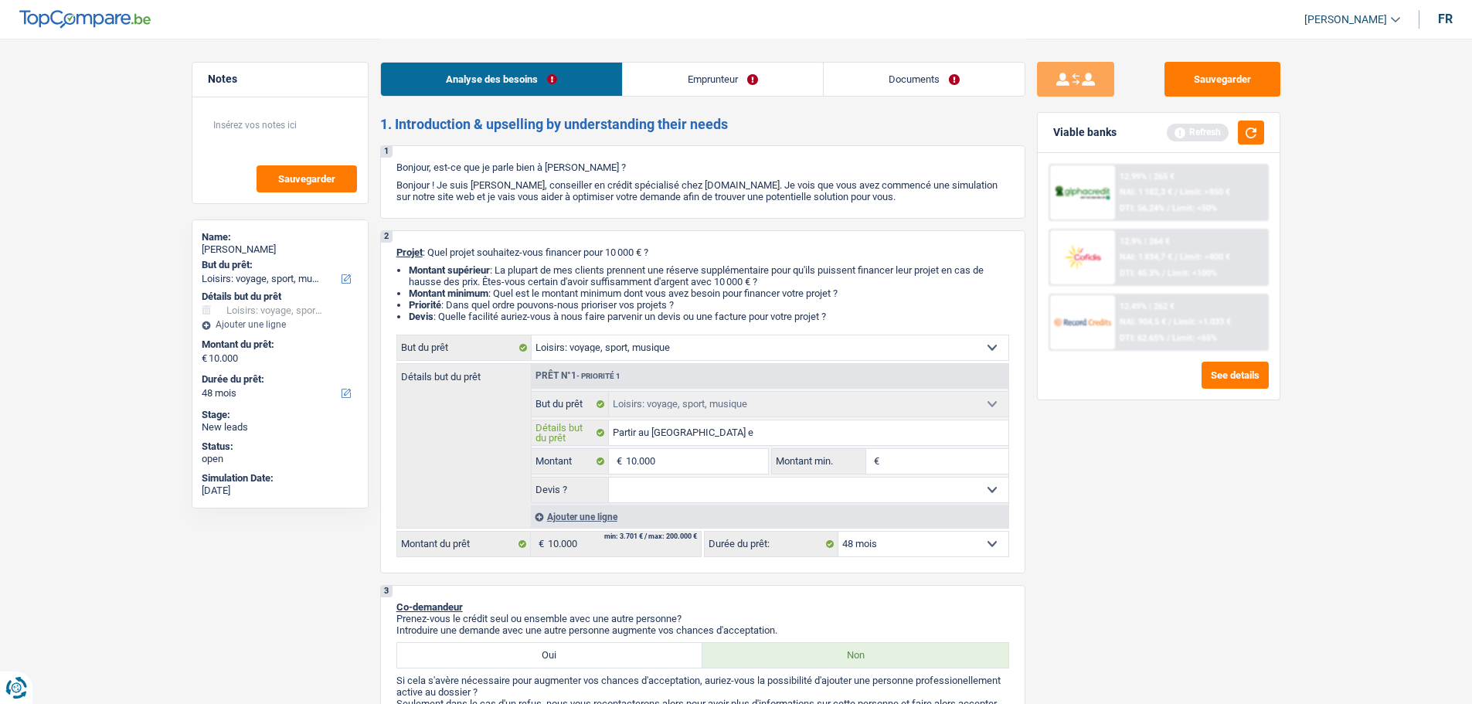
type input "Partir au Brésil en"
type input "Partir au Brésil en f"
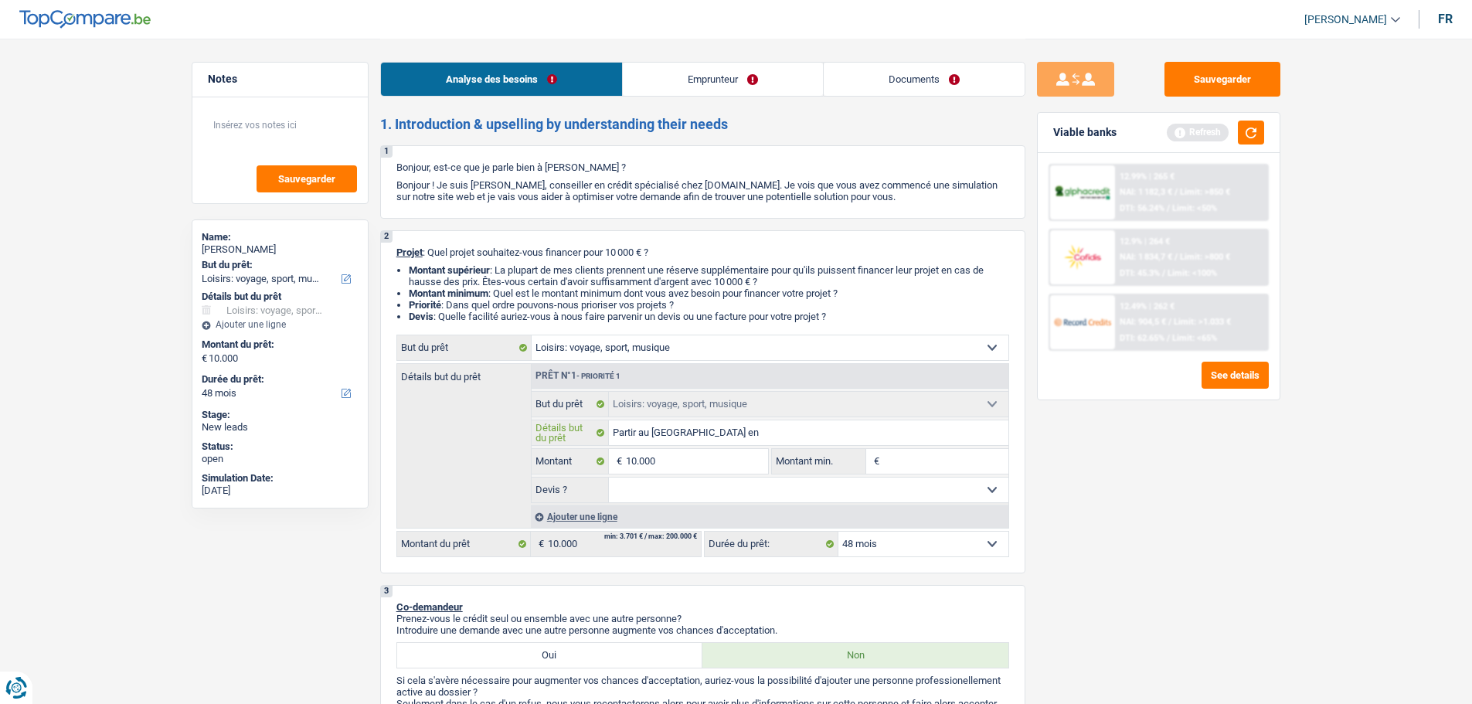
type input "Partir au Brésil en f"
type input "Partir au Brésil en fa"
type input "Partir au Brésil en fam"
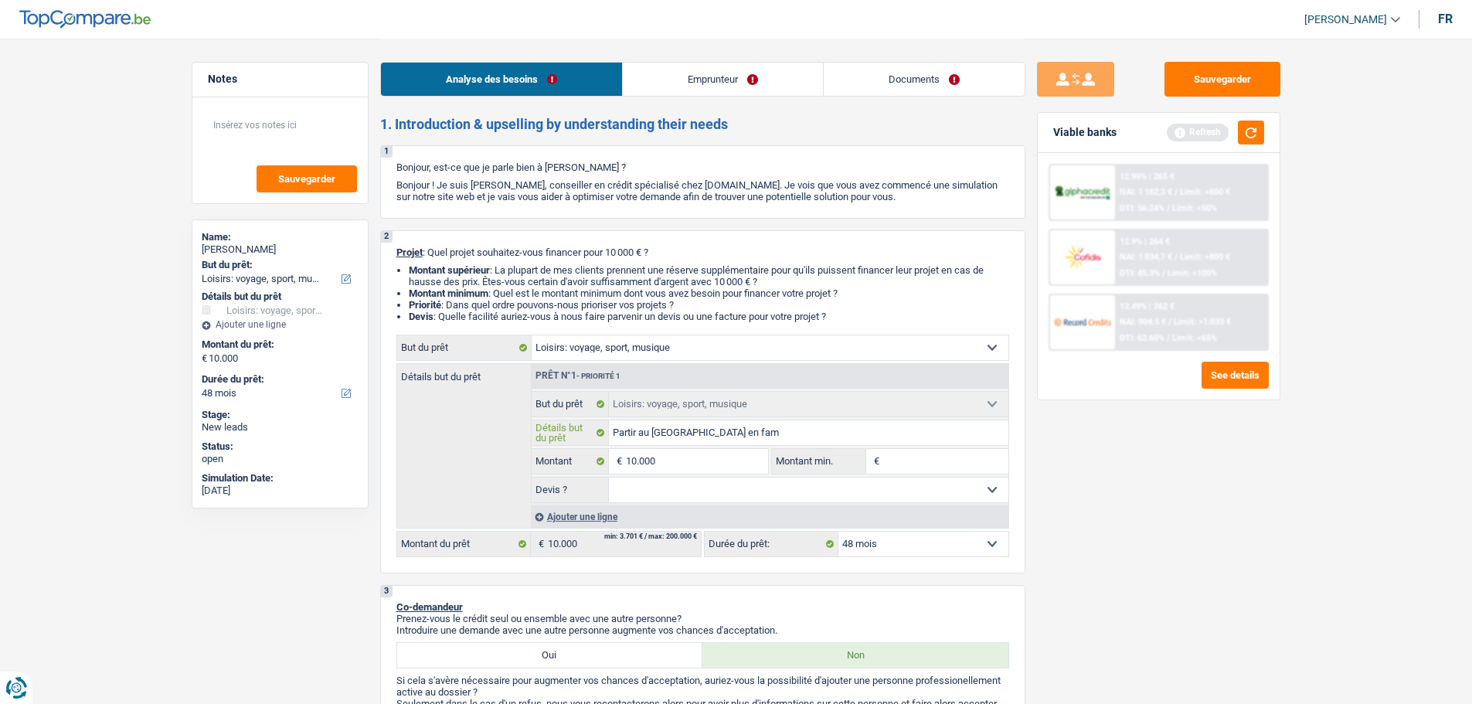
type input "Partir au Brésil en fami"
type input "Partir au Brésil en famil"
type input "Partir au Brésil en famill"
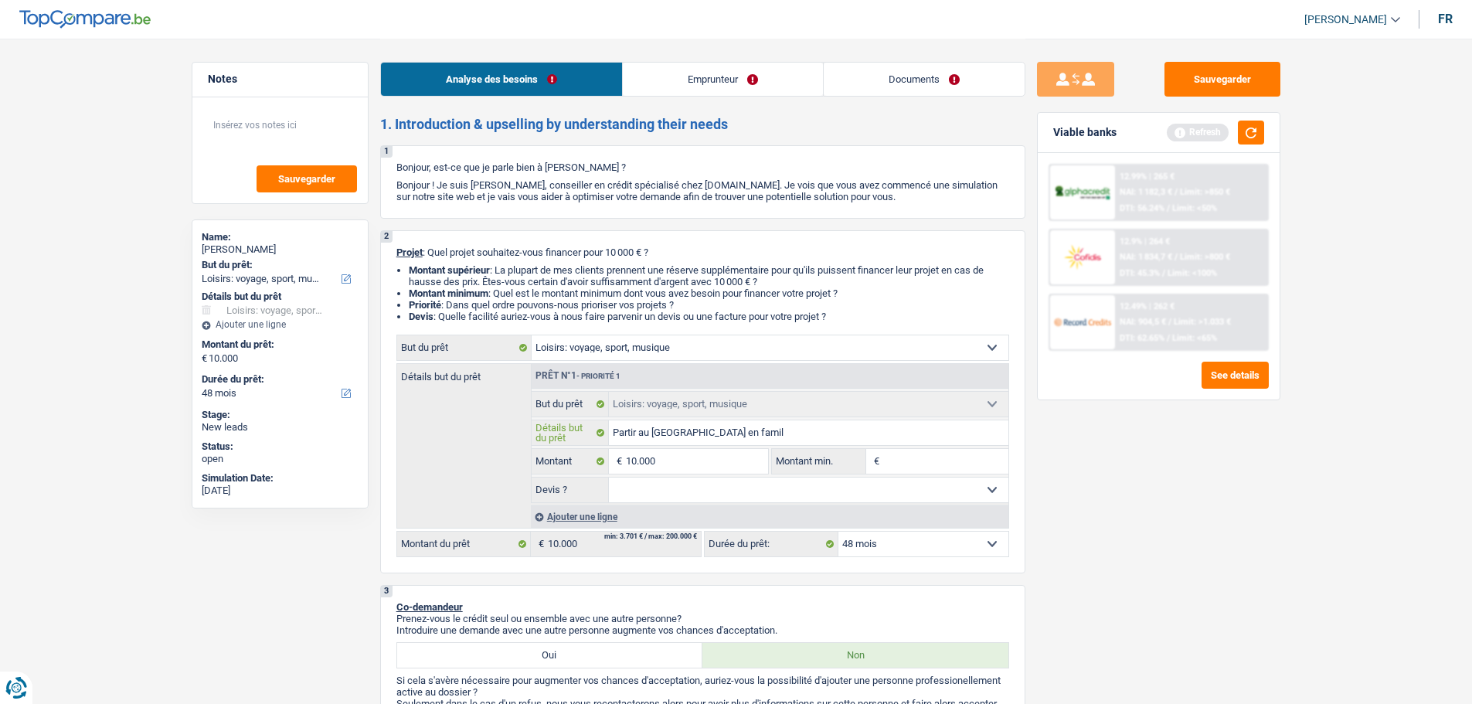
type input "Partir au Brésil en famill"
type input "Partir au Brésil en famille"
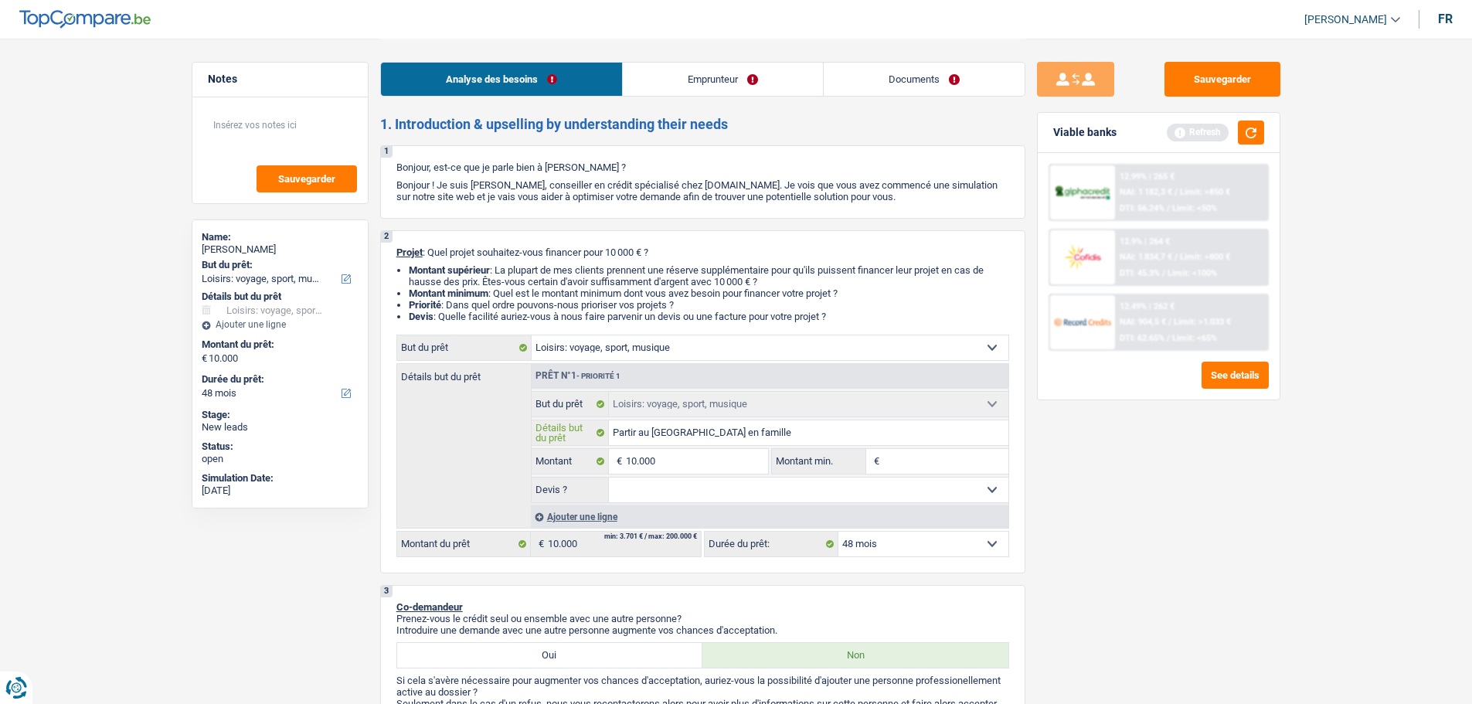
type input "Partir au Brésil en famille"
click at [931, 488] on select "Oui Non Non répondu Sélectionner une option" at bounding box center [809, 490] width 400 height 25
click at [903, 456] on input "Montant min." at bounding box center [945, 461] width 125 height 25
type input "5"
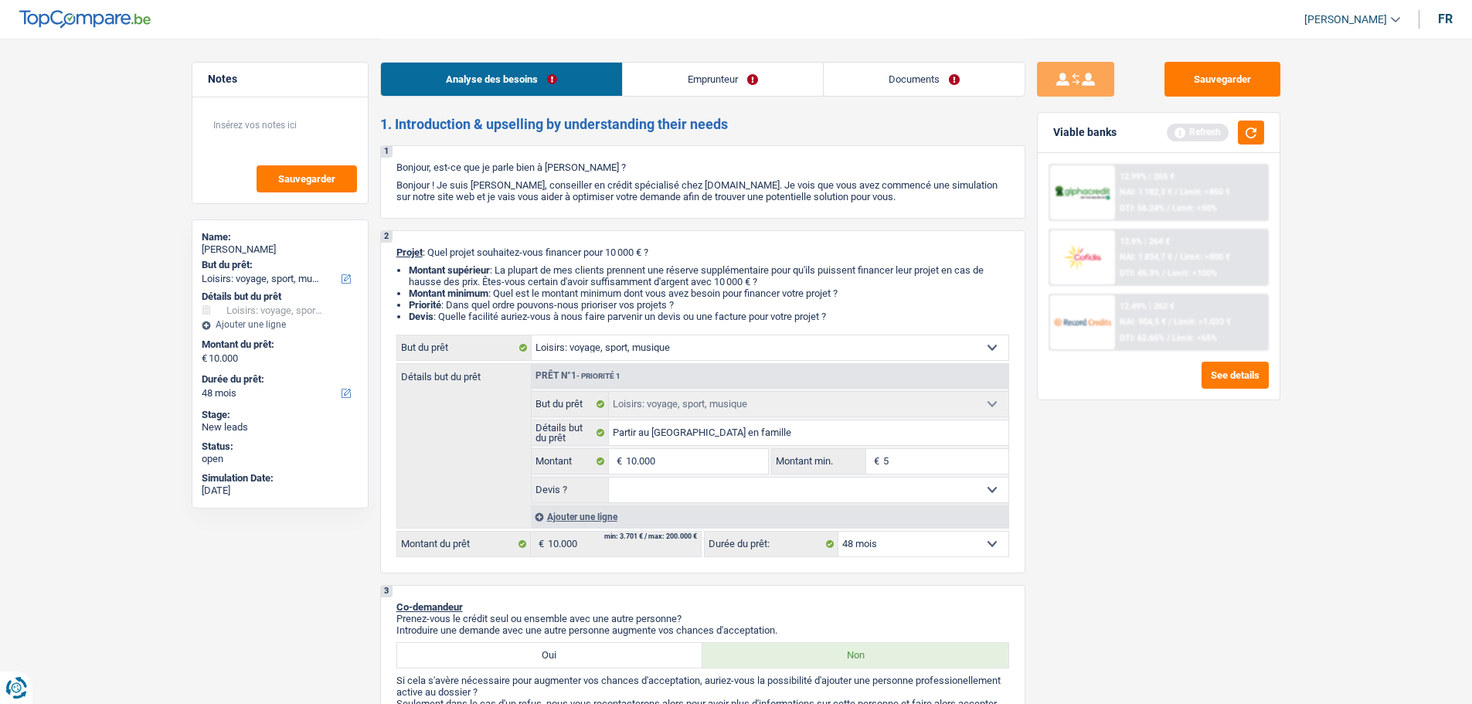
type input "50"
type input "500"
type input "5.000"
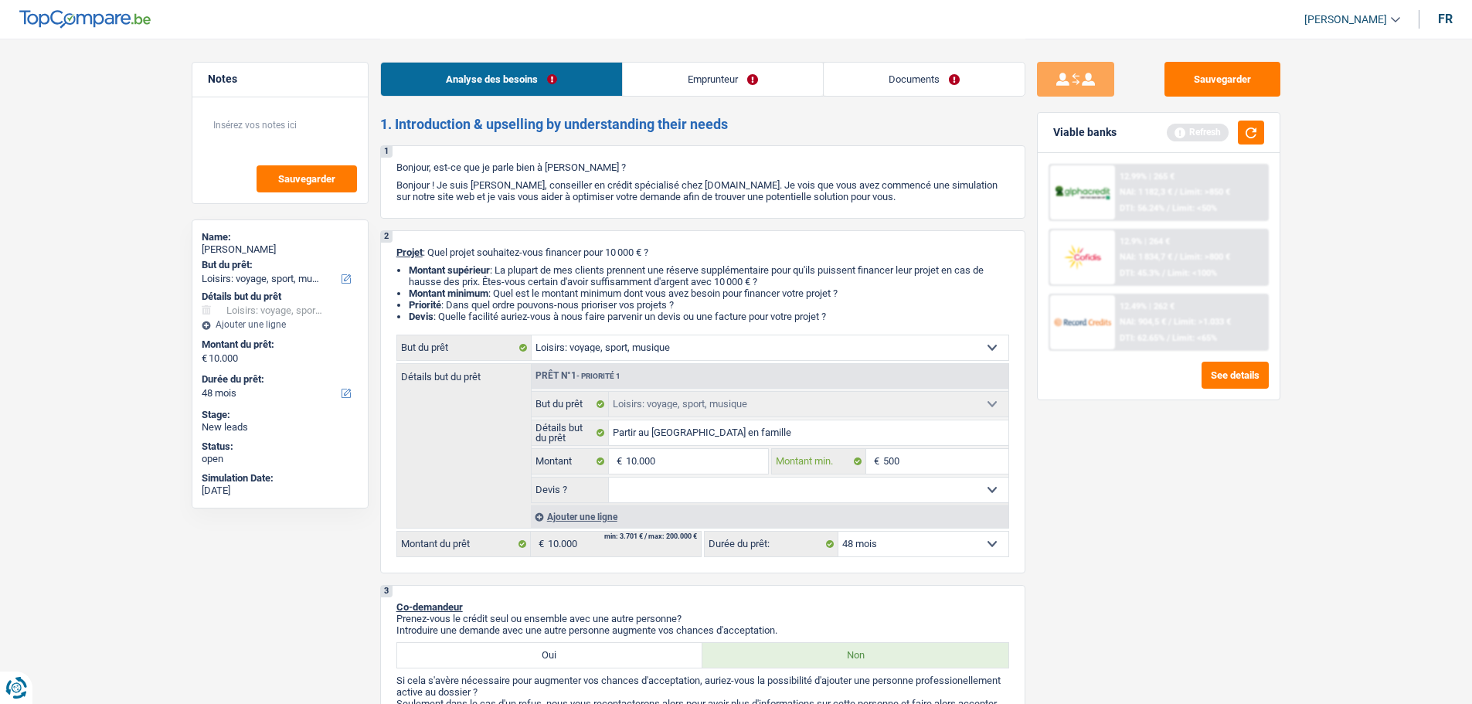
type input "5.000"
click at [921, 482] on select "Oui Non Non répondu Sélectionner une option" at bounding box center [809, 490] width 400 height 25
select select "false"
click at [609, 478] on select "Oui Non Non répondu Sélectionner une option" at bounding box center [809, 490] width 400 height 25
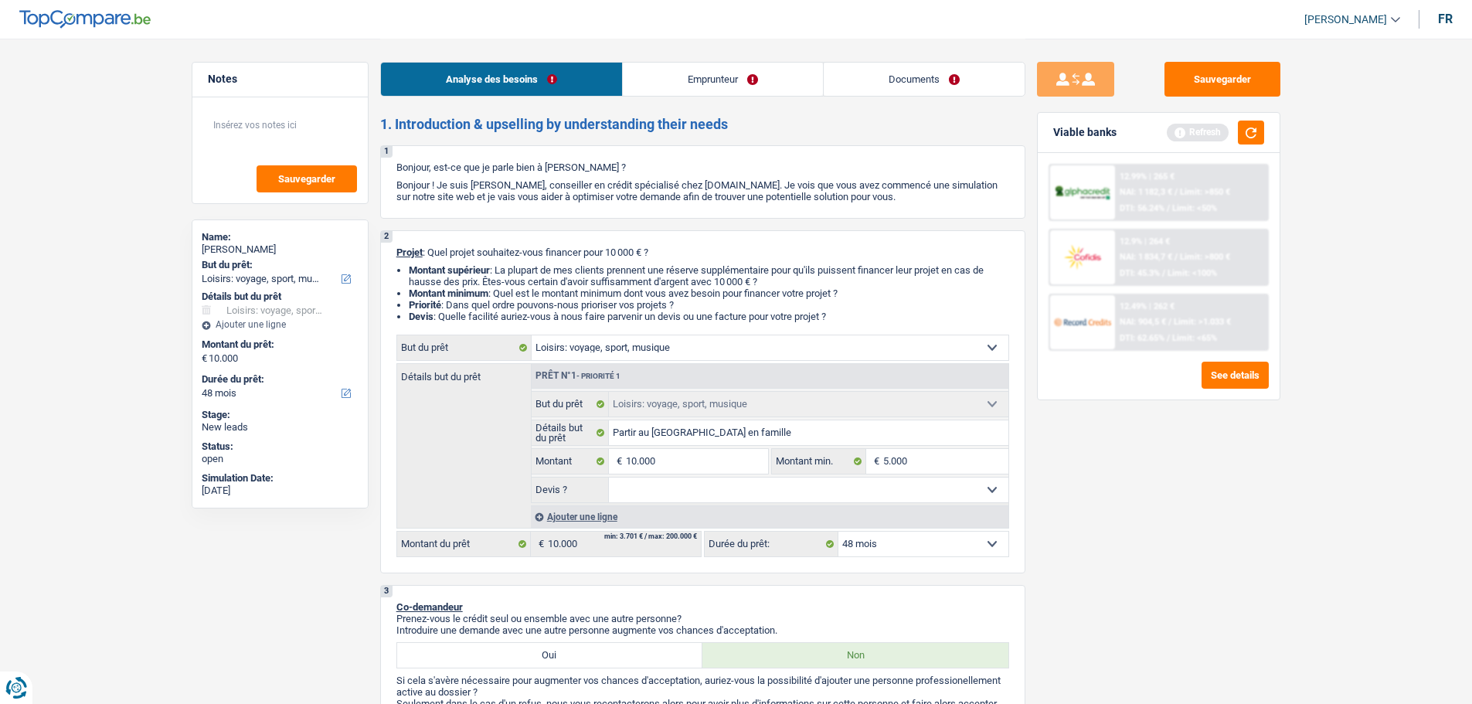
select select "false"
click at [731, 465] on input "10.000" at bounding box center [696, 461] width 141 height 25
type input "1.000"
type input "100"
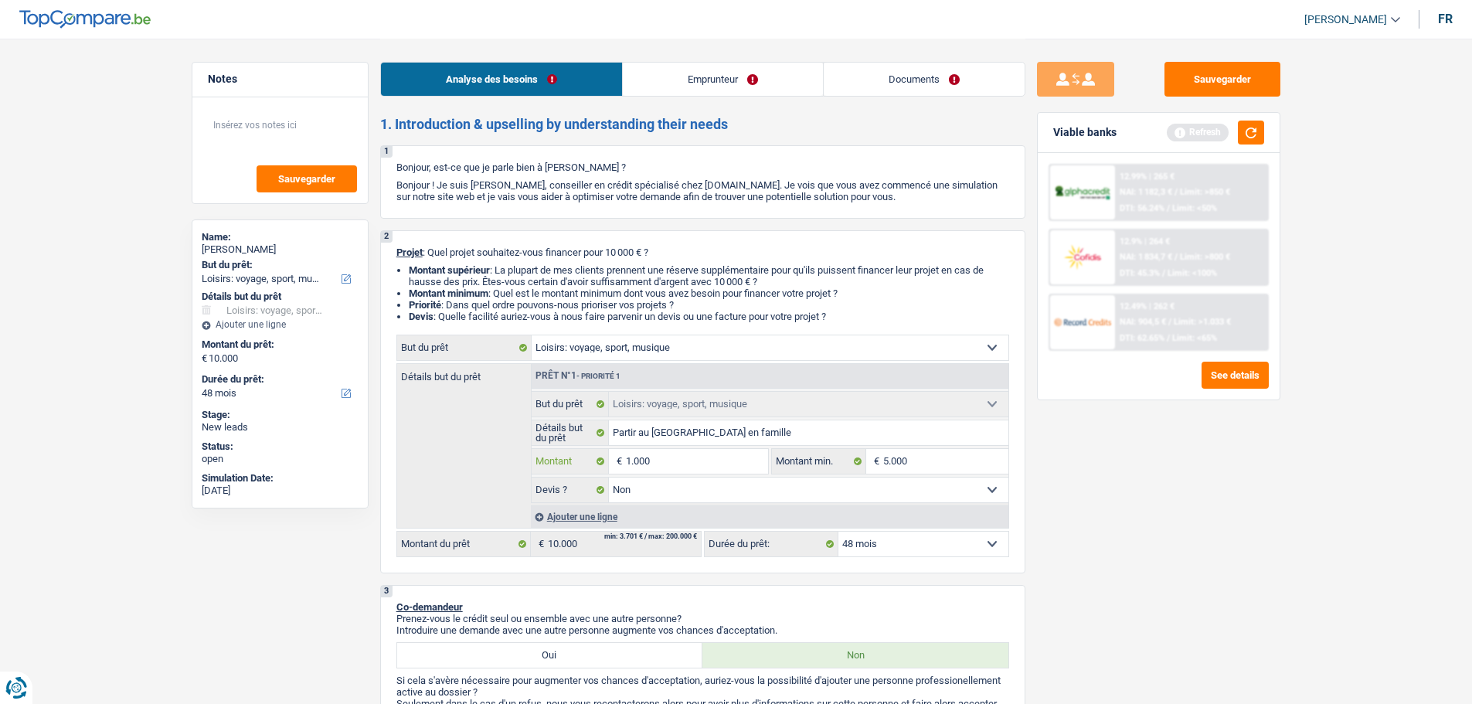
type input "100"
type input "10"
type input "1"
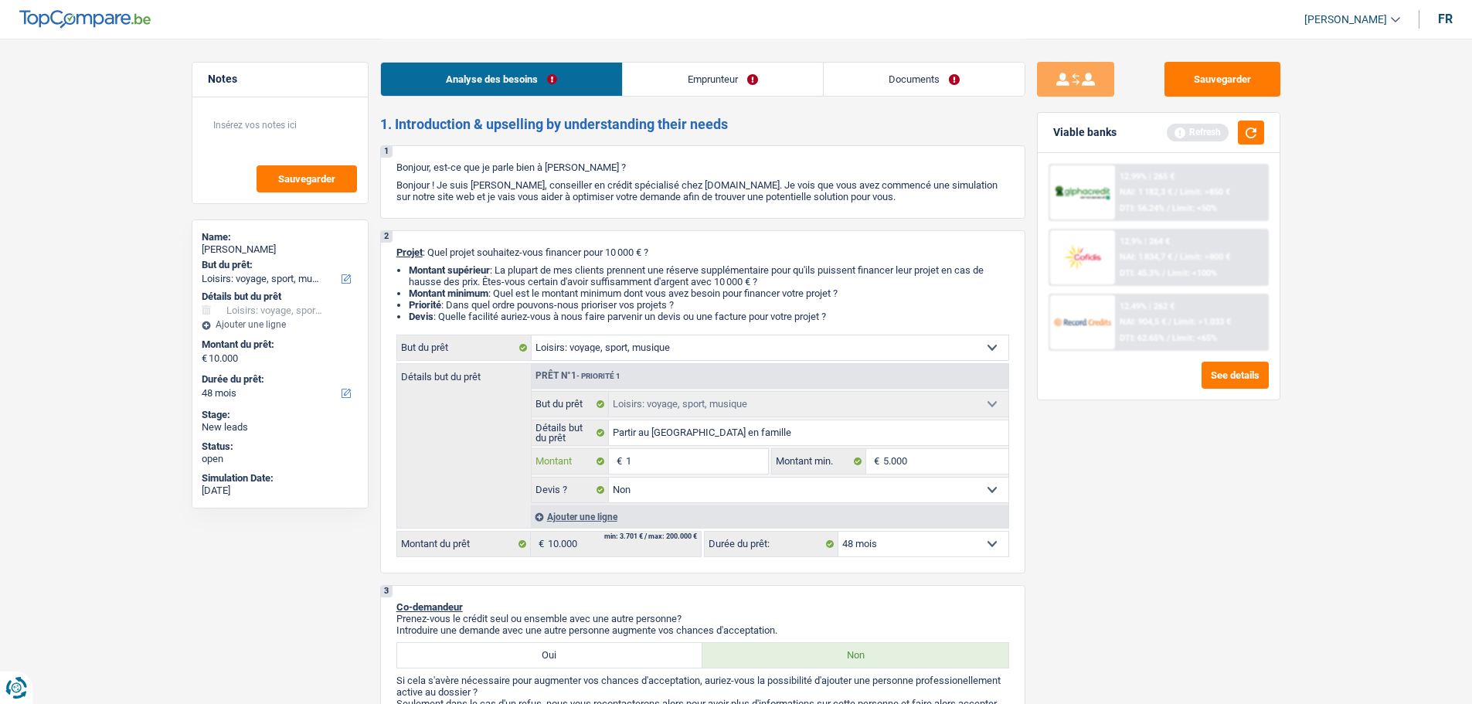
type input "12"
type input "120"
type input "1.200"
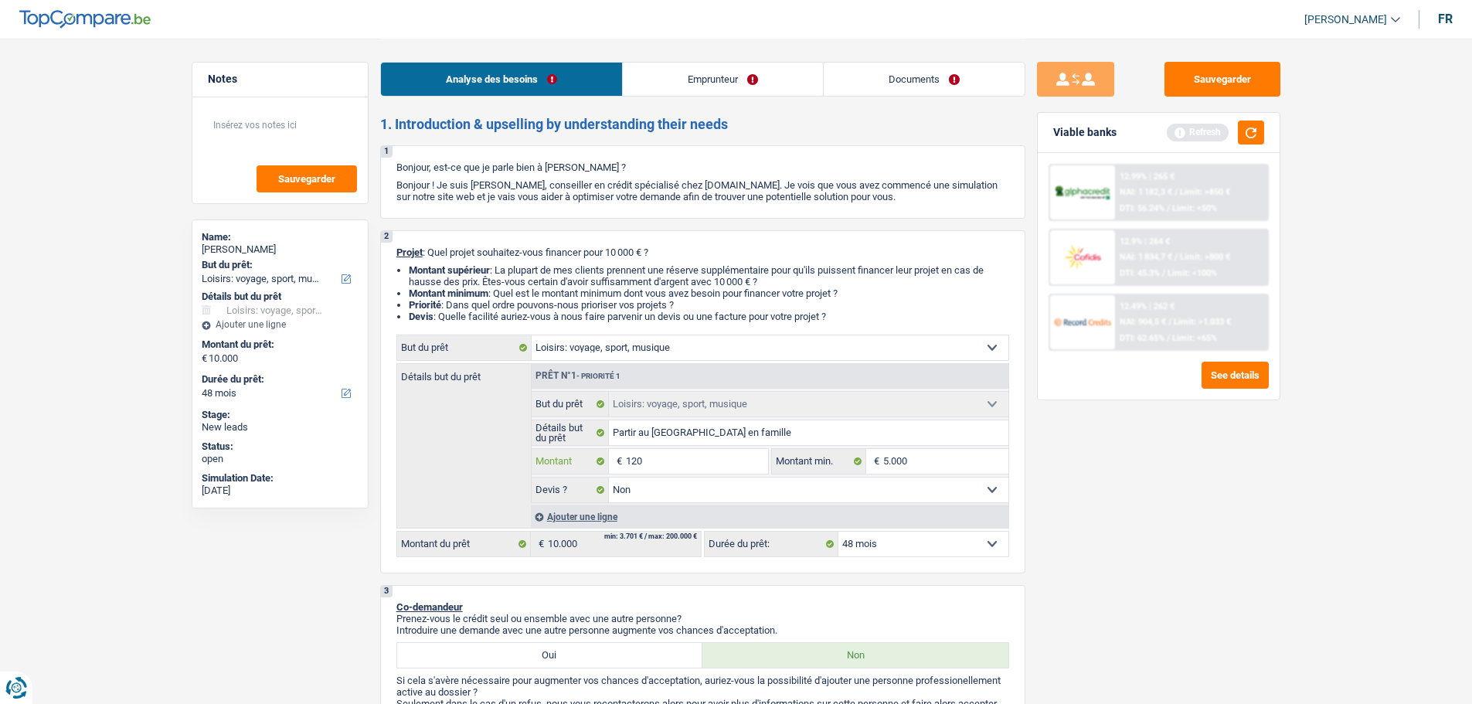
type input "1.200"
type input "12.000"
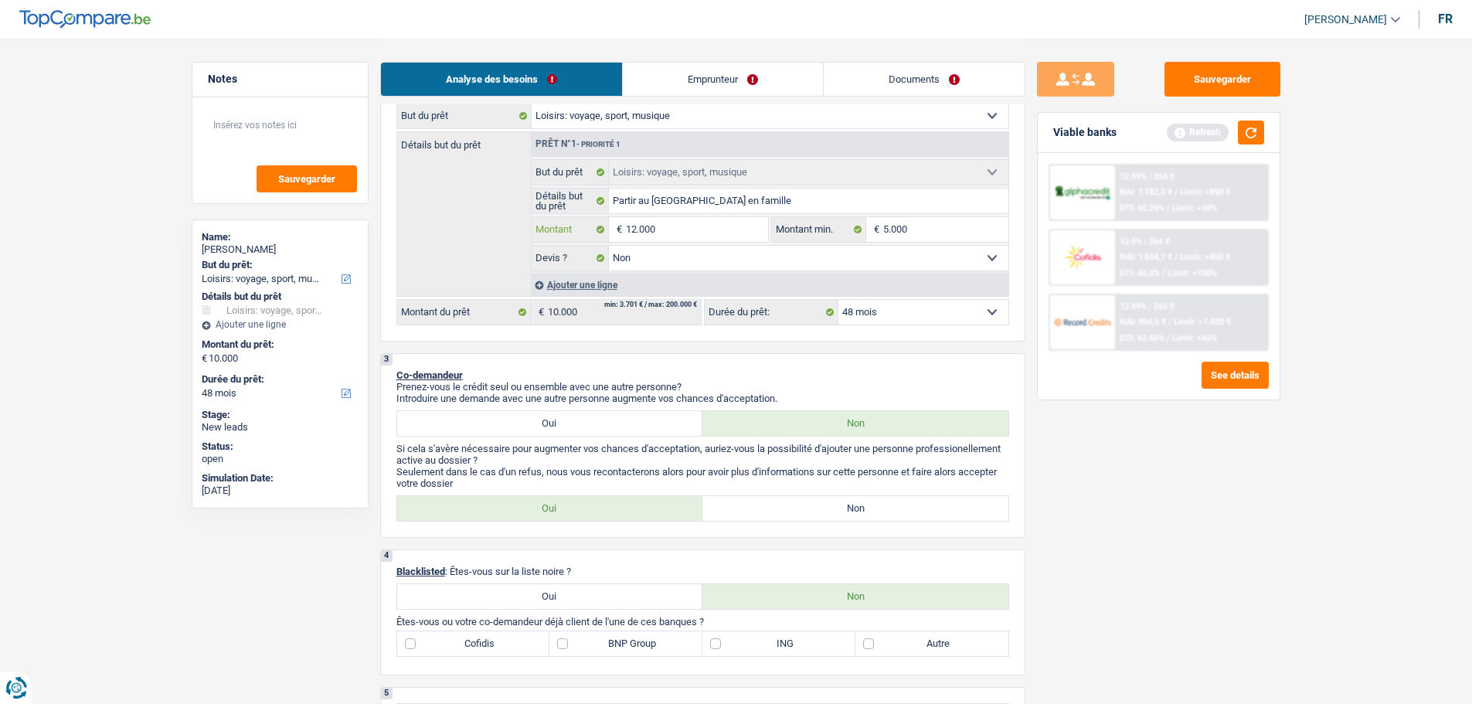
type input "12.000"
click at [941, 364] on div "3 Co-demandeur Prenez-vous le crédit seul ou ensemble avec une autre personne? …" at bounding box center [702, 445] width 645 height 185
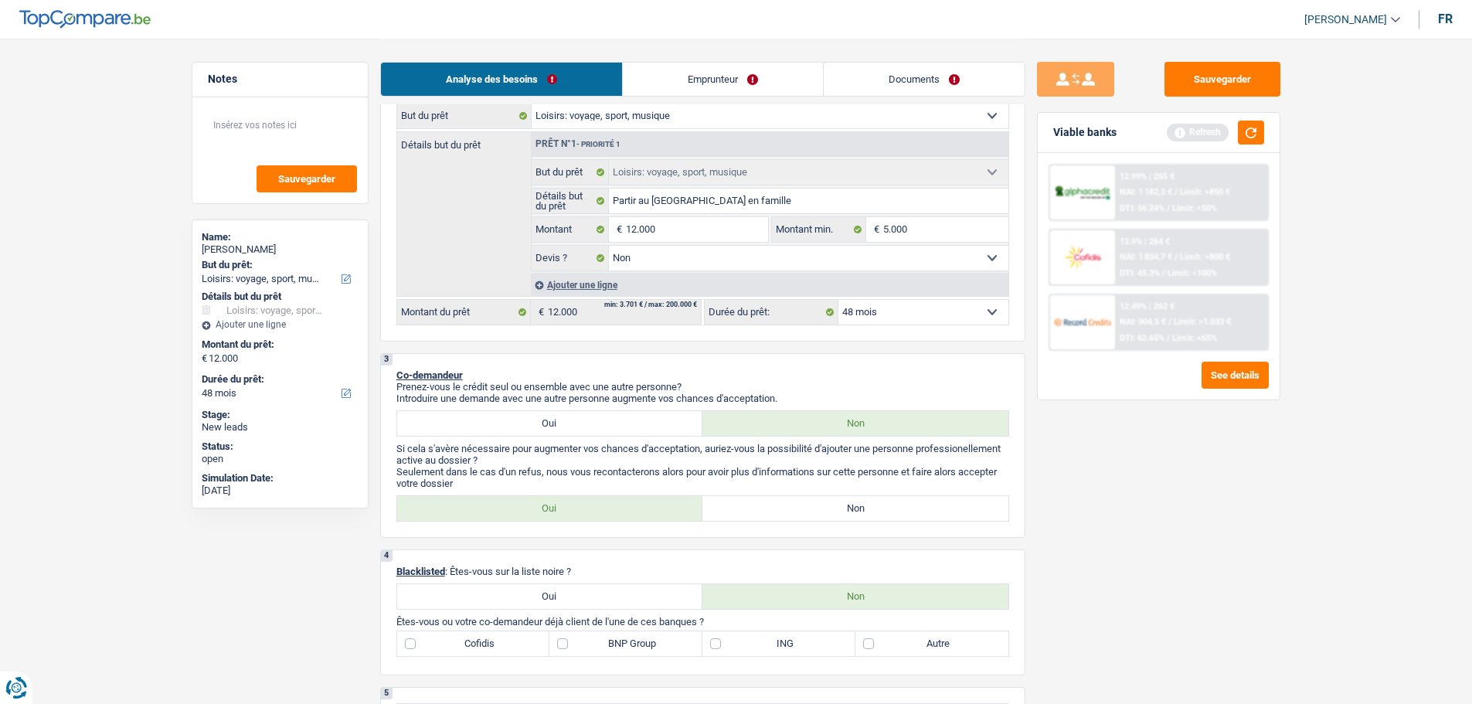
select select "60"
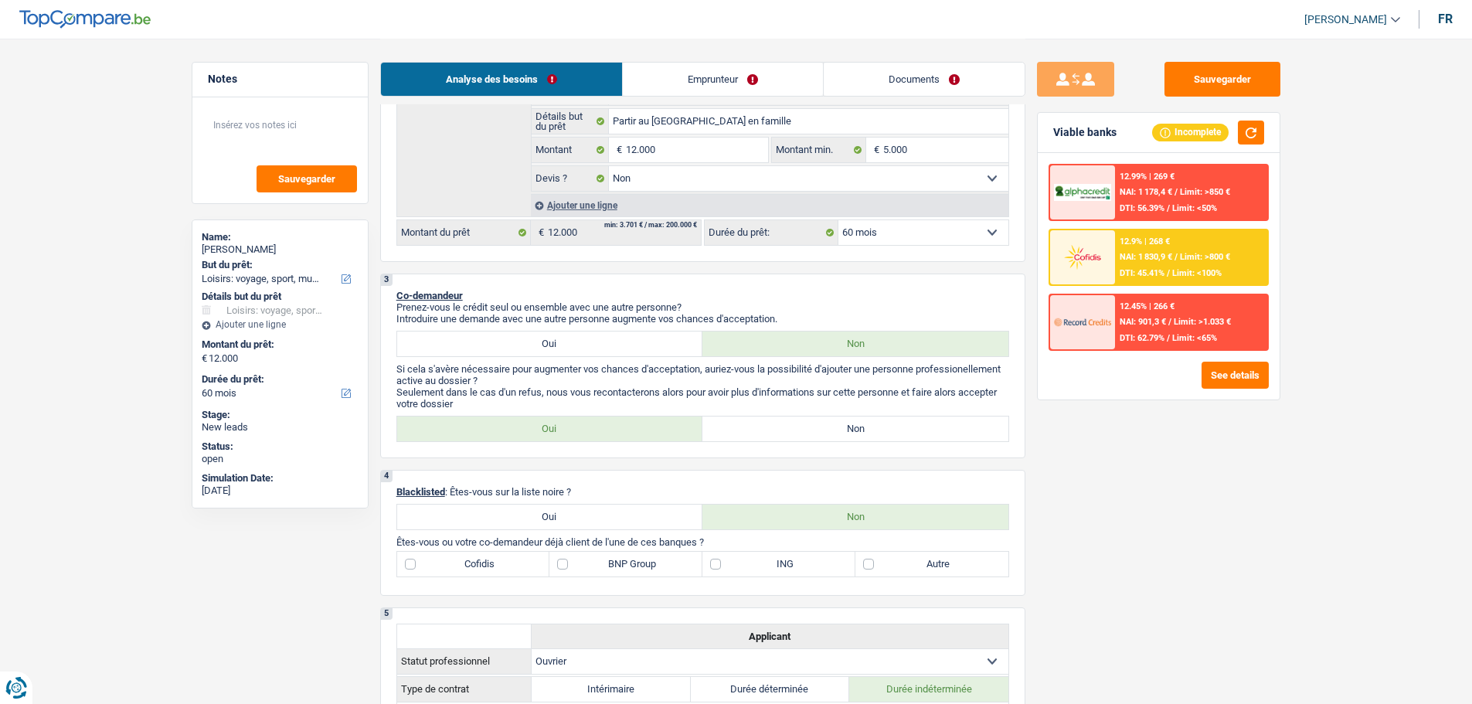
scroll to position [464, 0]
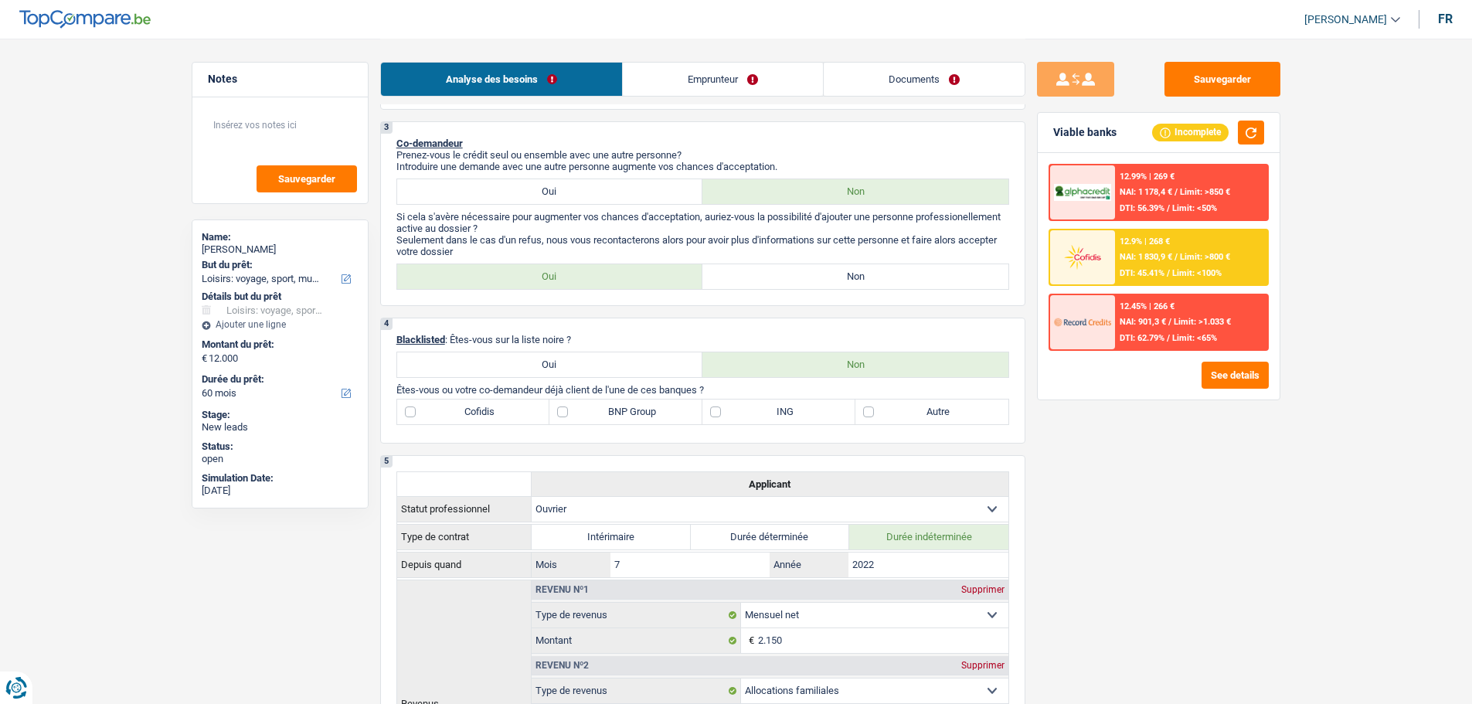
drag, startPoint x: 730, startPoint y: 270, endPoint x: 723, endPoint y: 271, distance: 7.9
click at [724, 271] on label "Non" at bounding box center [856, 276] width 306 height 25
click at [724, 271] on input "Non" at bounding box center [856, 276] width 306 height 25
radio input "true"
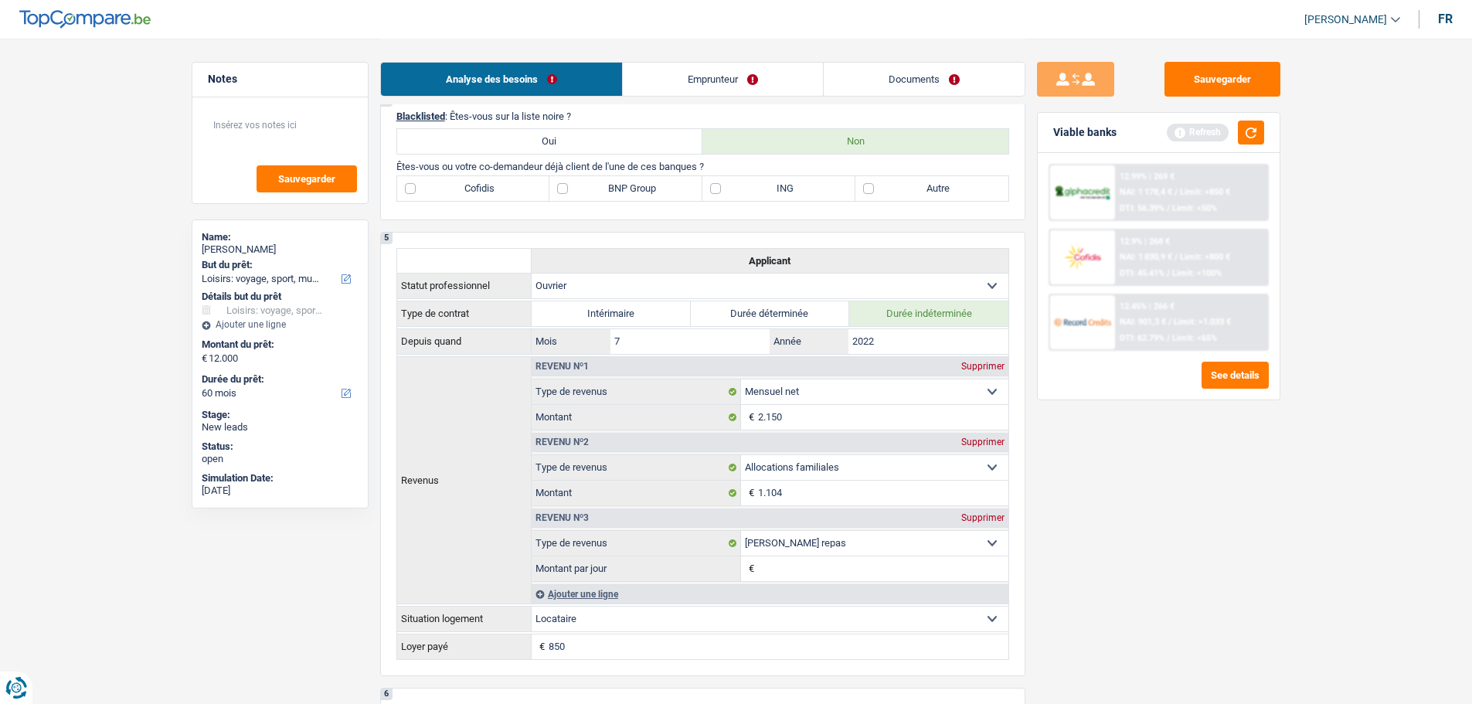
scroll to position [541, 0]
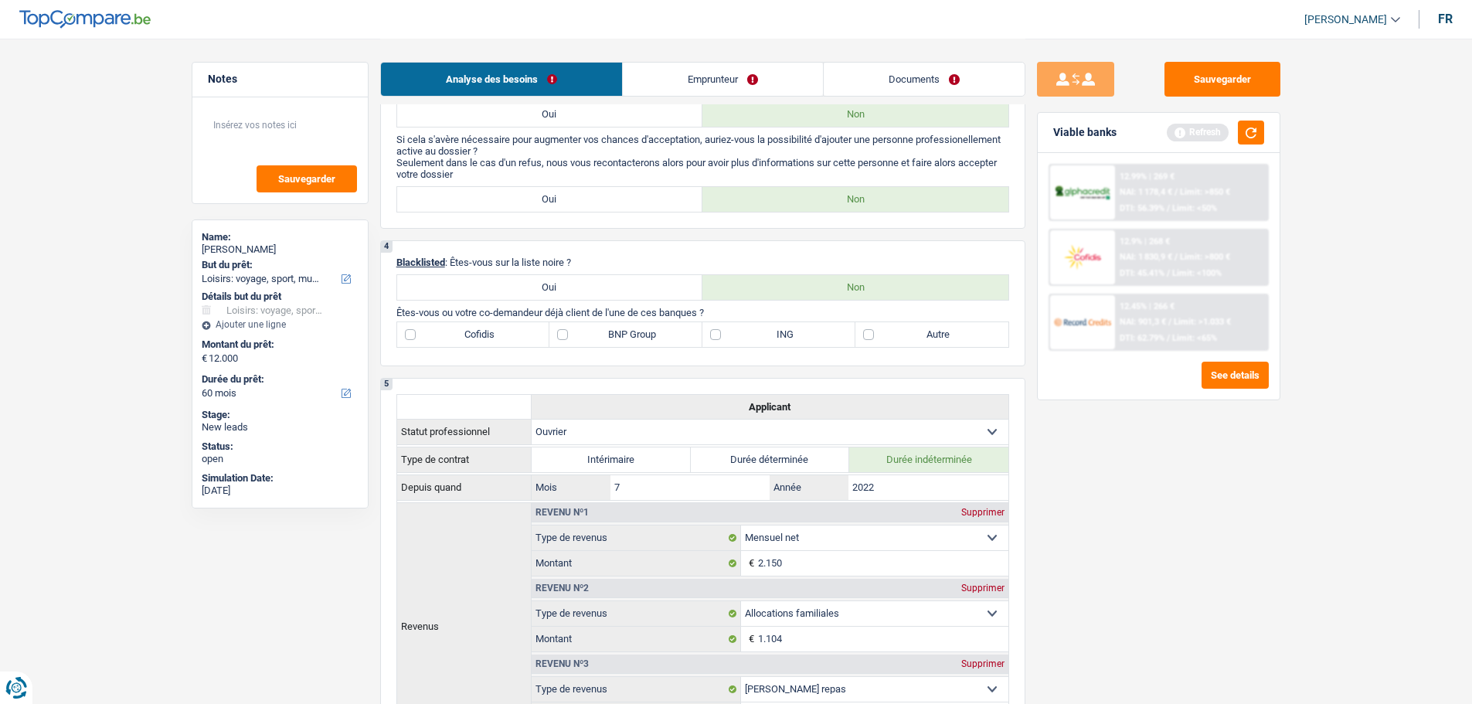
click at [604, 328] on label "BNP Group" at bounding box center [626, 334] width 153 height 25
click at [604, 328] on input "BNP Group" at bounding box center [626, 334] width 153 height 25
checkbox input "true"
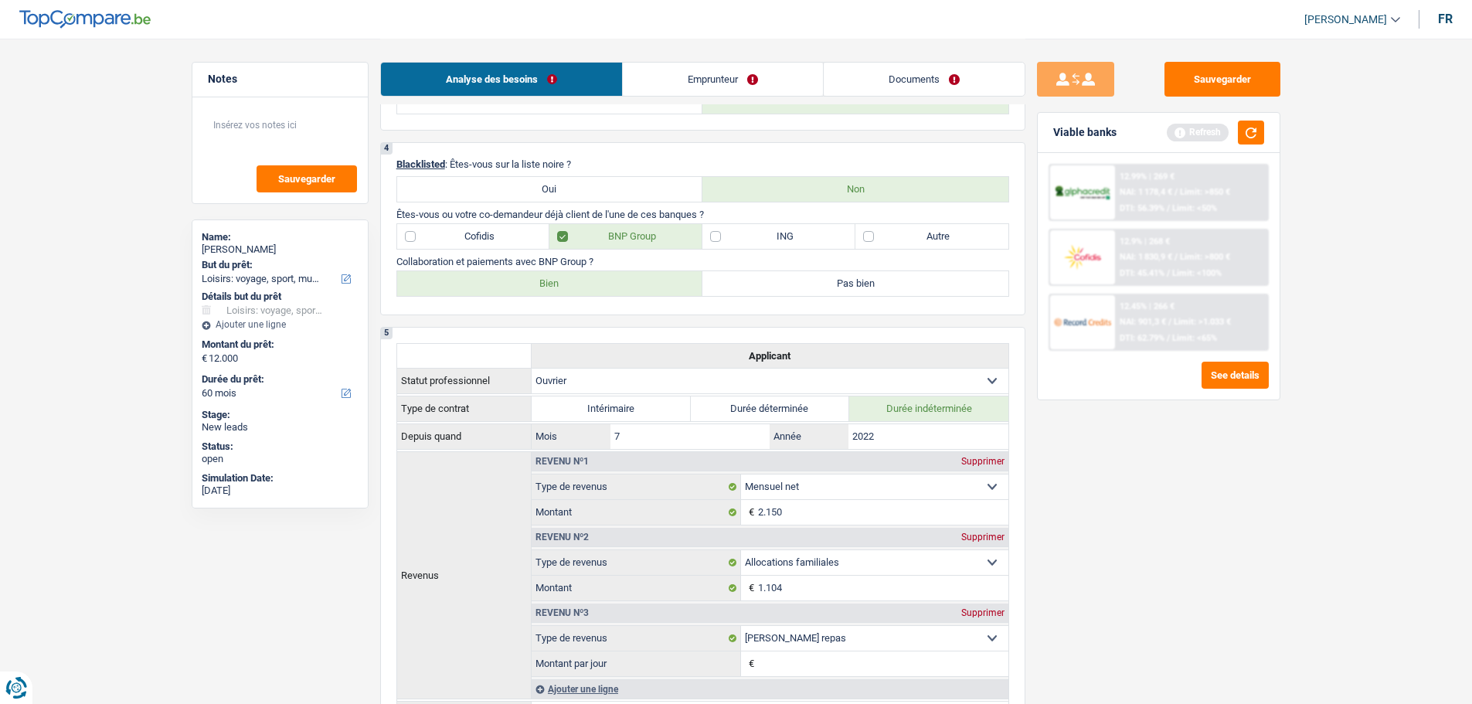
scroll to position [386, 0]
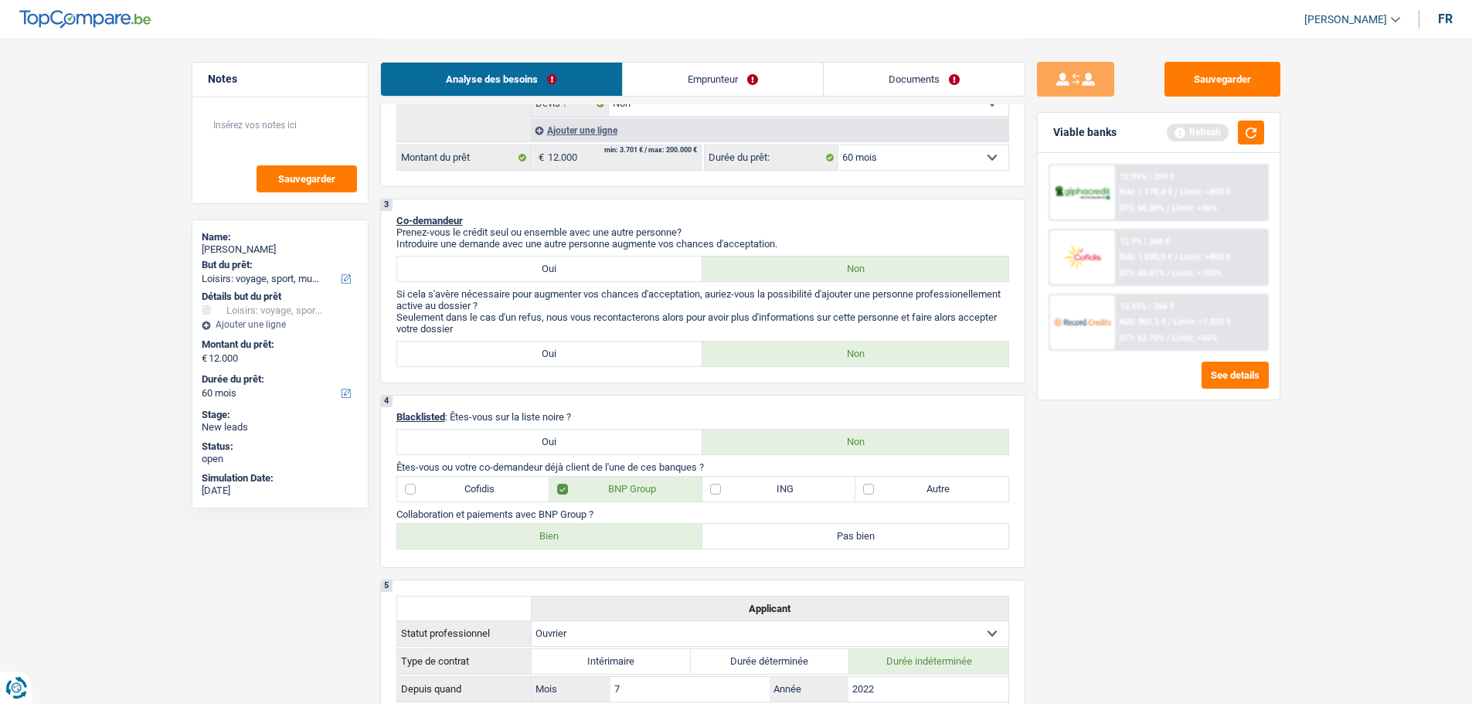
click at [724, 80] on link "Emprunteur" at bounding box center [723, 79] width 200 height 33
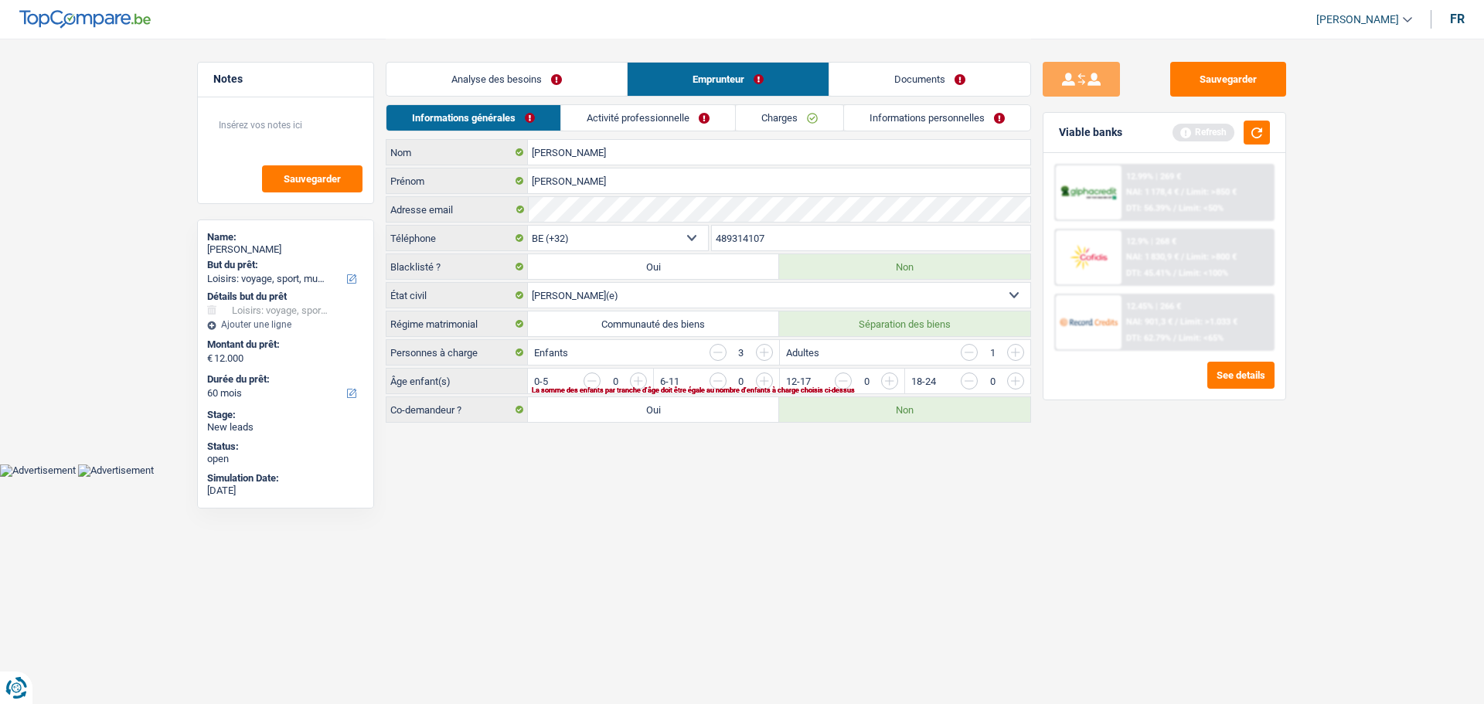
click at [522, 74] on link "Analyse des besoins" at bounding box center [506, 79] width 240 height 33
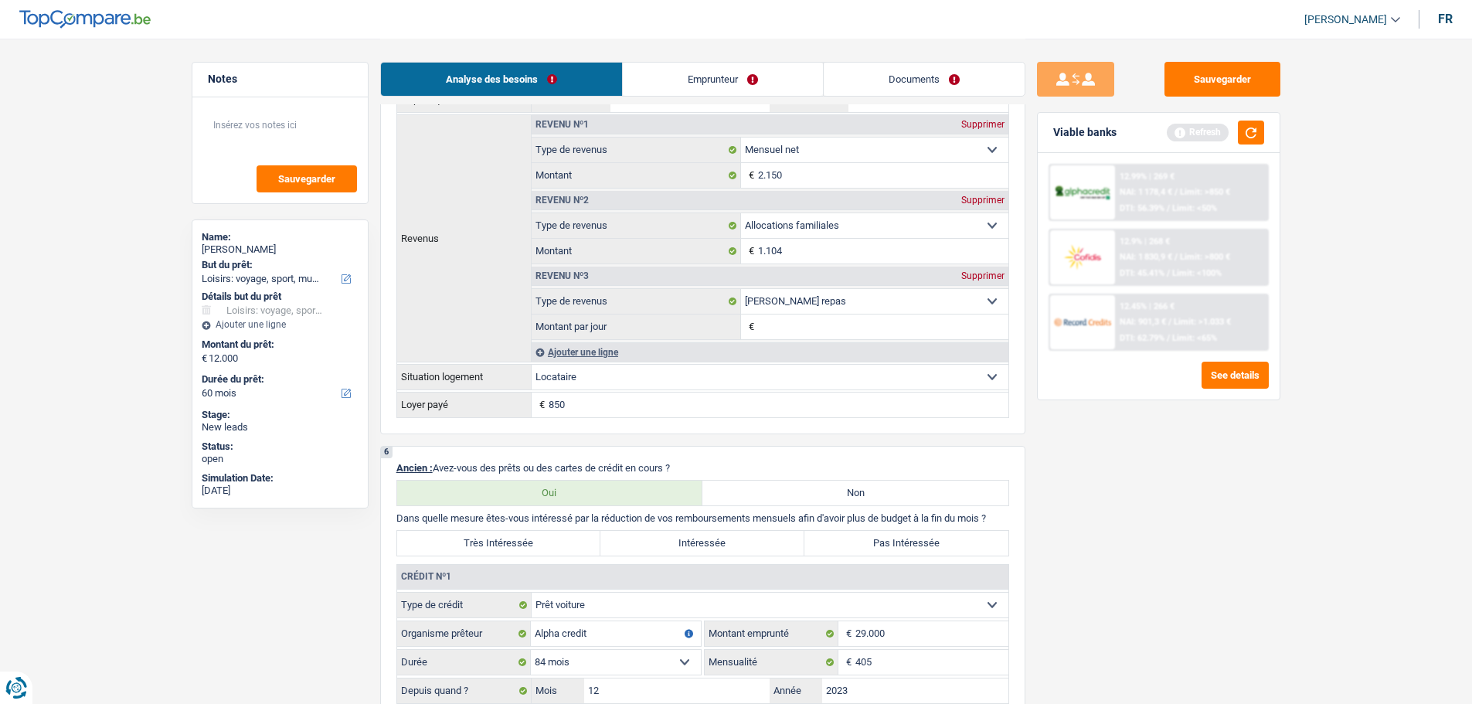
scroll to position [1237, 0]
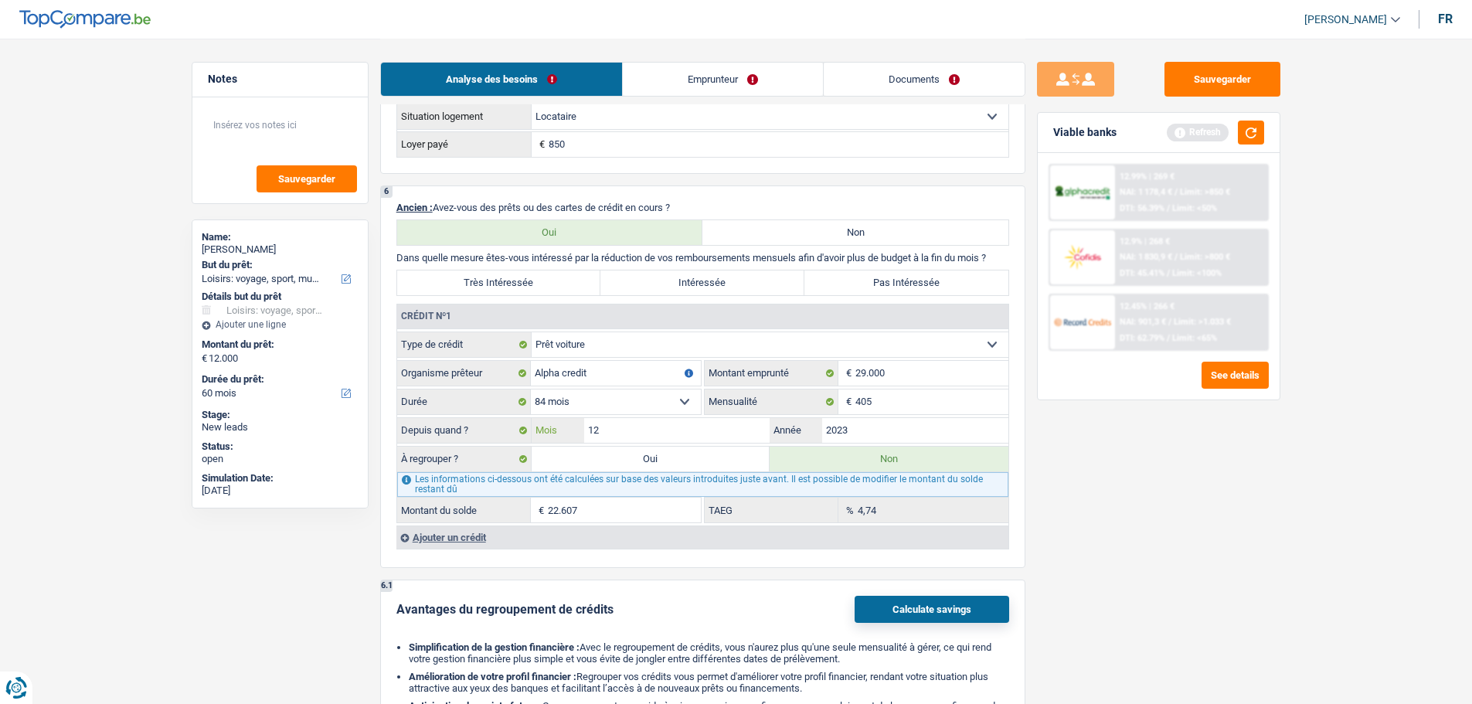
click at [679, 418] on input "12" at bounding box center [677, 430] width 186 height 25
type input "11"
type input "22.289"
click at [1167, 402] on div "Sauvegarder Viable banks Refresh 12.99% | 269 € NAI: 1 178,4 € / Limit: >850 € …" at bounding box center [1159, 371] width 267 height 618
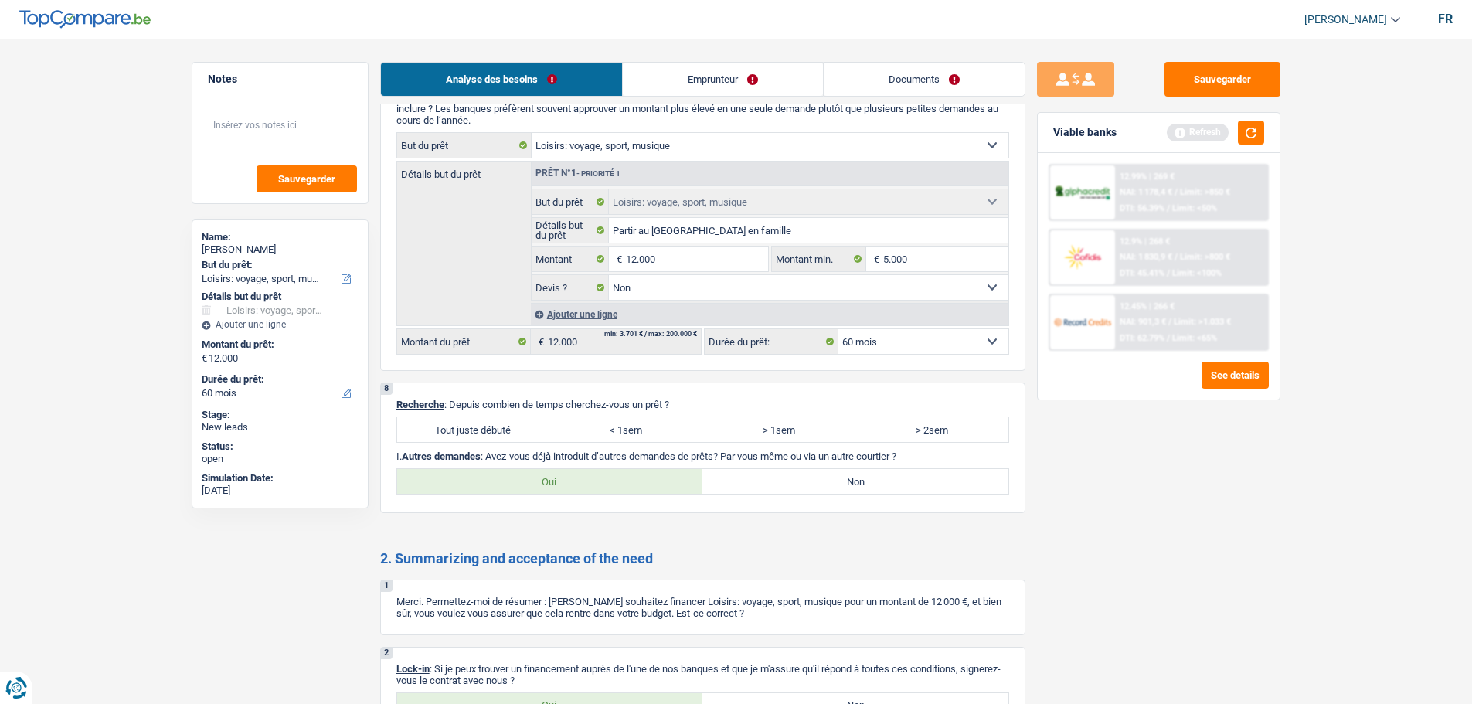
scroll to position [2087, 0]
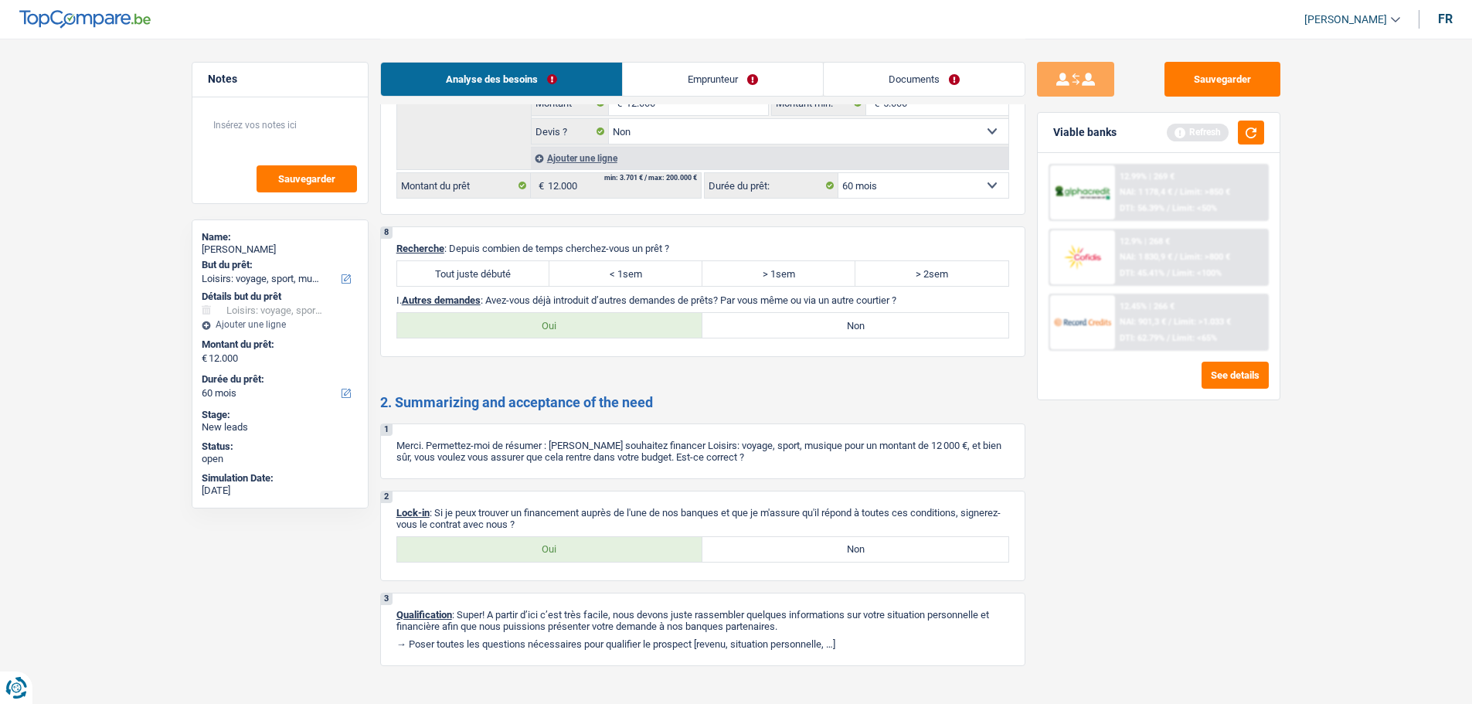
click at [467, 271] on label "Tout juste débuté" at bounding box center [473, 273] width 153 height 25
click at [467, 271] on input "Tout juste débuté" at bounding box center [473, 273] width 153 height 25
radio input "true"
click at [825, 336] on label "Non" at bounding box center [856, 325] width 306 height 25
click at [825, 336] on input "Non" at bounding box center [856, 325] width 306 height 25
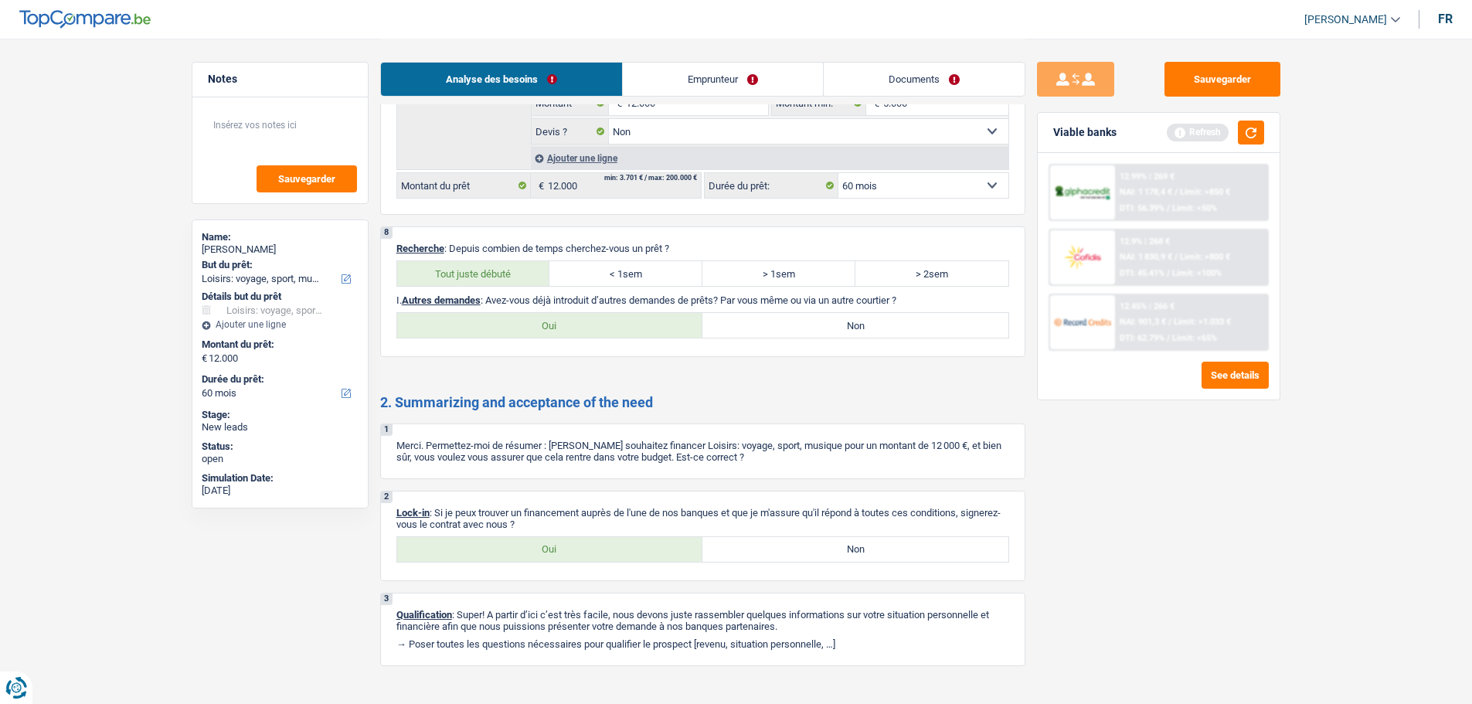
radio input "true"
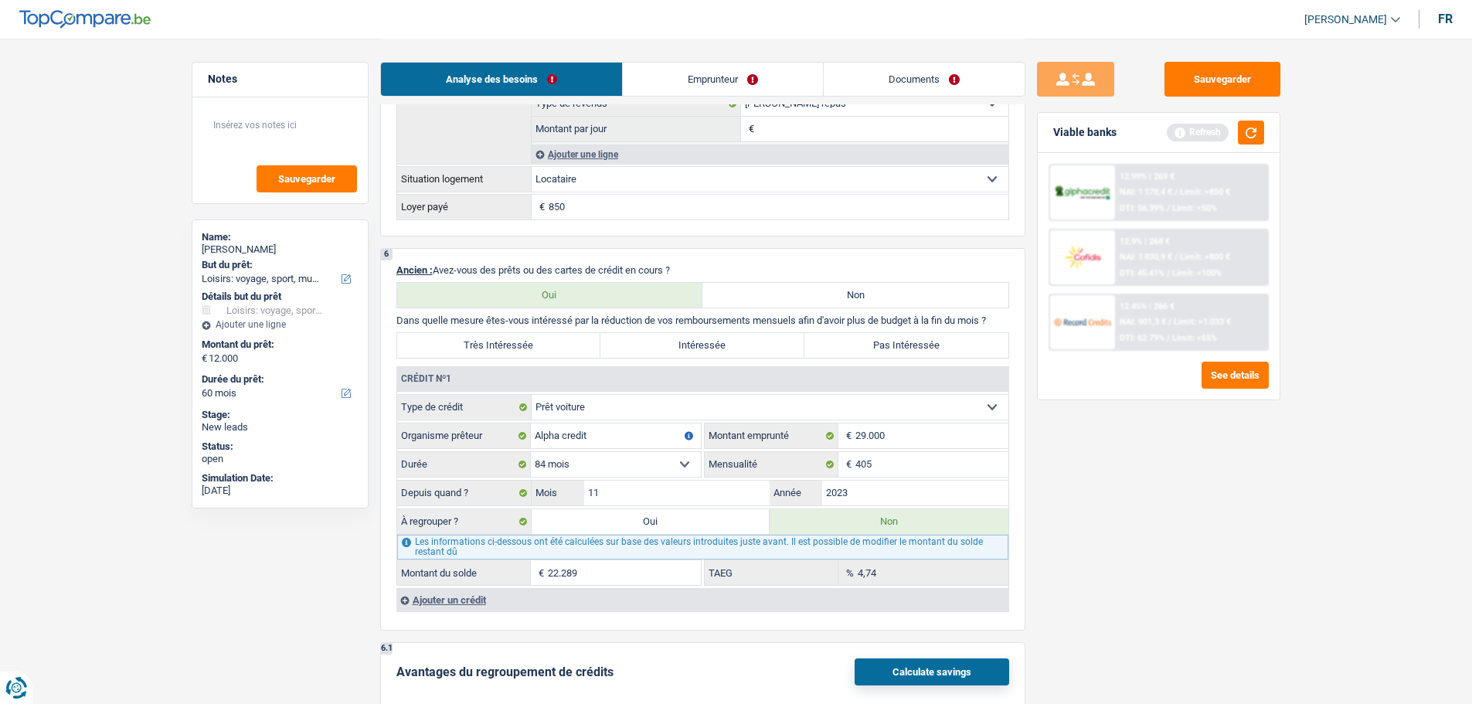
scroll to position [1005, 0]
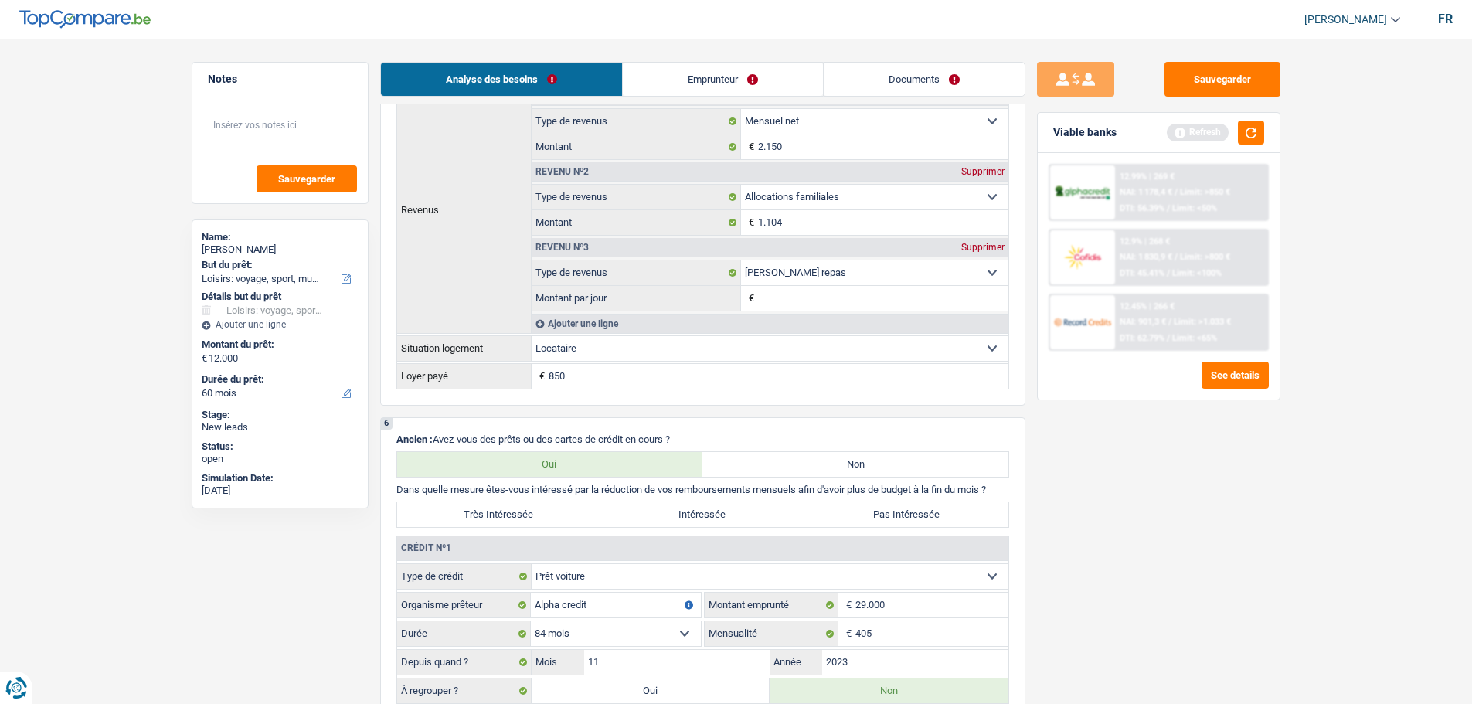
click at [838, 522] on label "Pas Intéressée" at bounding box center [907, 514] width 204 height 25
click at [838, 522] on input "Pas Intéressée" at bounding box center [907, 514] width 204 height 25
radio input "true"
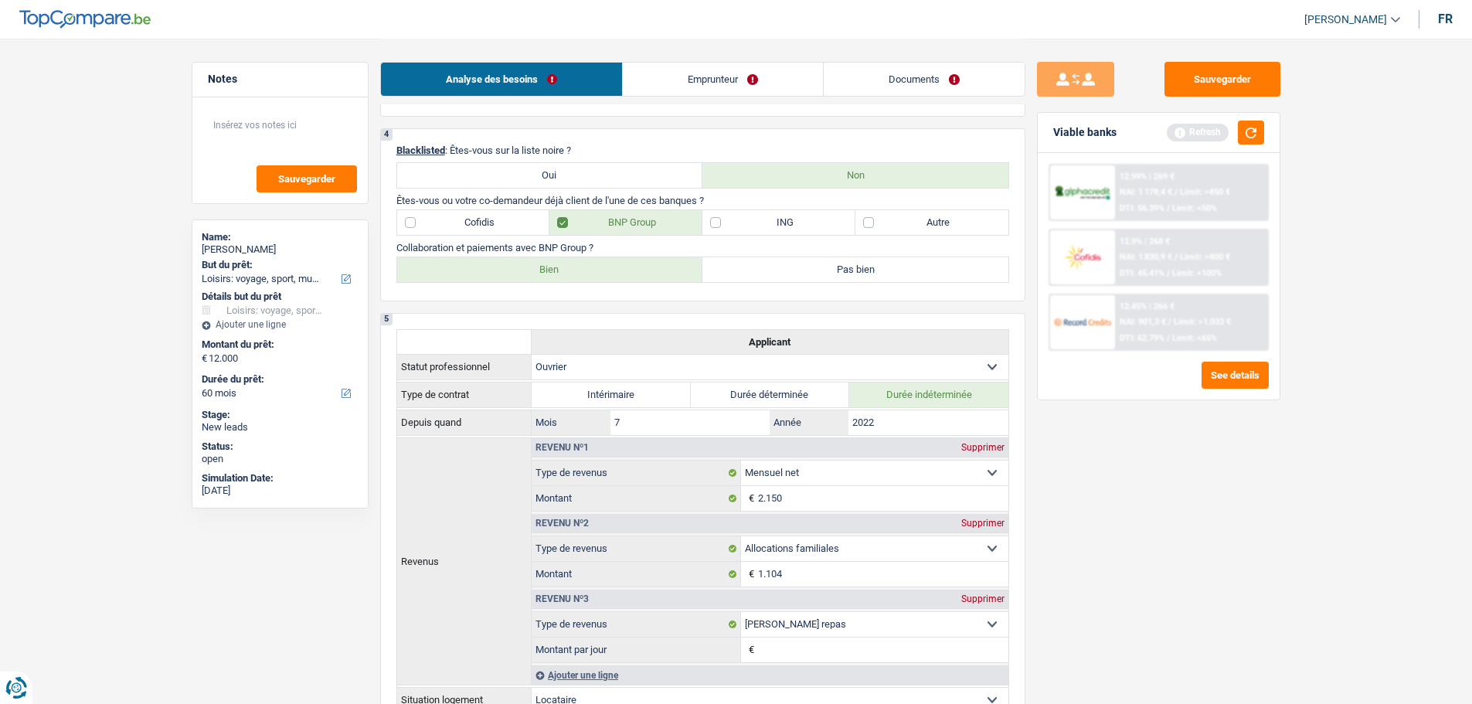
scroll to position [541, 0]
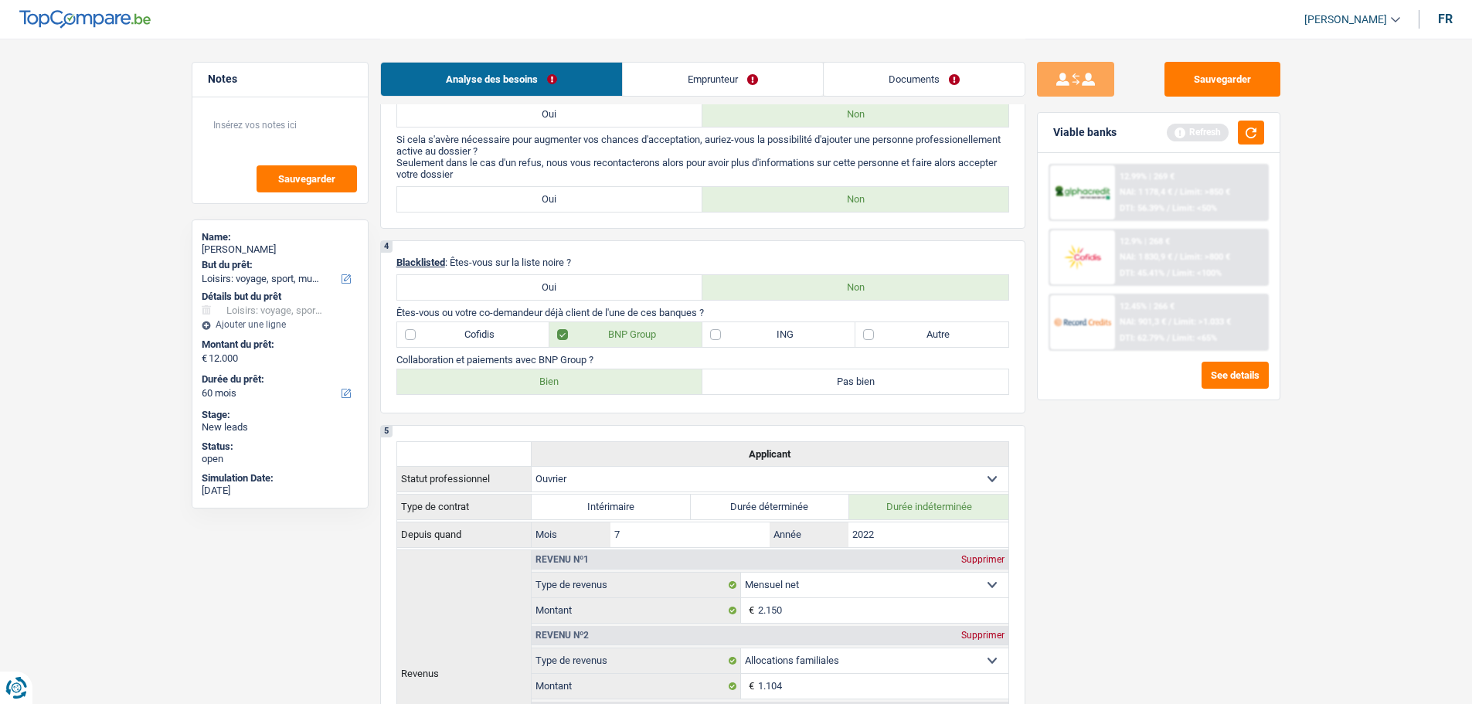
click at [627, 374] on label "Bien" at bounding box center [550, 381] width 306 height 25
click at [627, 374] on input "Bien" at bounding box center [550, 381] width 306 height 25
radio input "true"
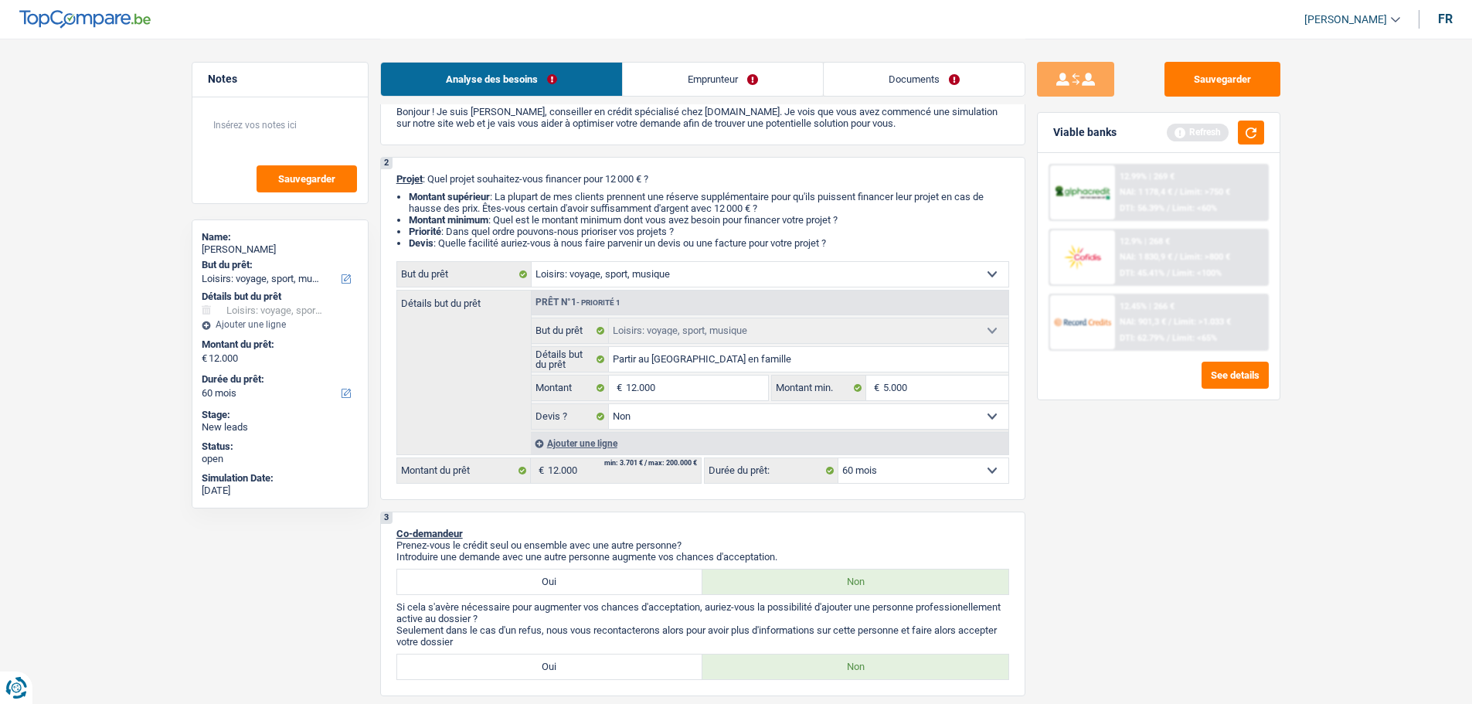
scroll to position [0, 0]
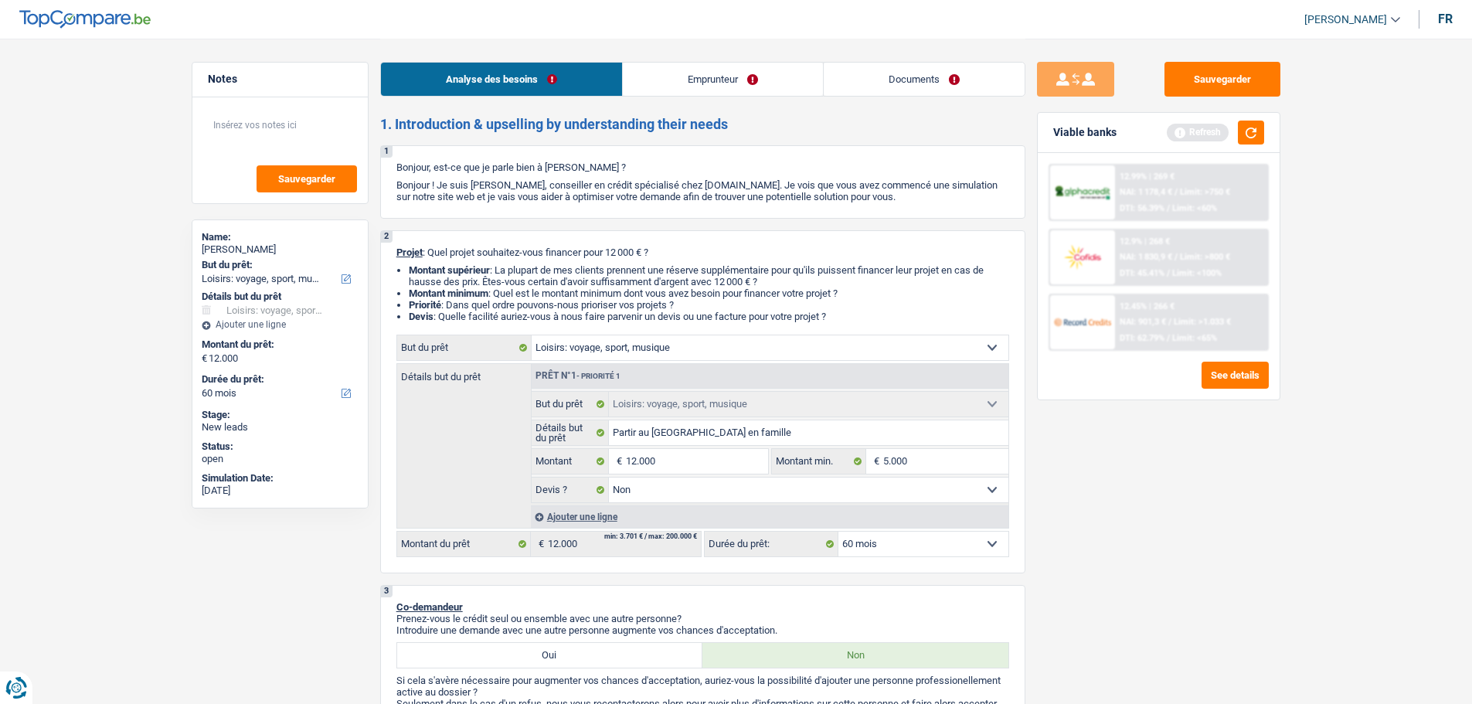
click at [695, 70] on link "Emprunteur" at bounding box center [723, 79] width 200 height 33
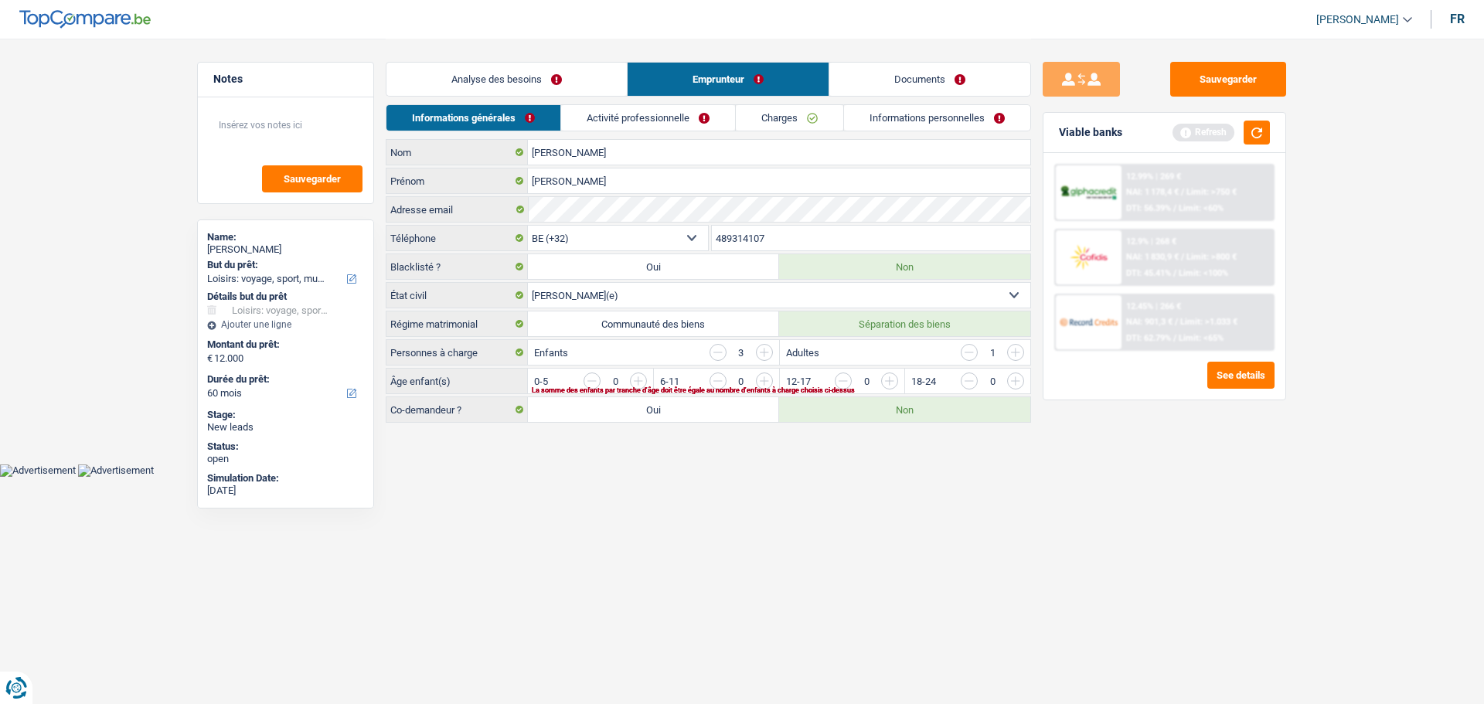
click at [970, 352] on input "button" at bounding box center [969, 352] width 17 height 17
click at [762, 352] on input "button" at bounding box center [764, 352] width 17 height 17
click at [1023, 384] on input "button" at bounding box center [1329, 385] width 644 height 25
click at [883, 386] on input "button" at bounding box center [1203, 385] width 644 height 25
click at [643, 384] on input "button" at bounding box center [952, 385] width 644 height 25
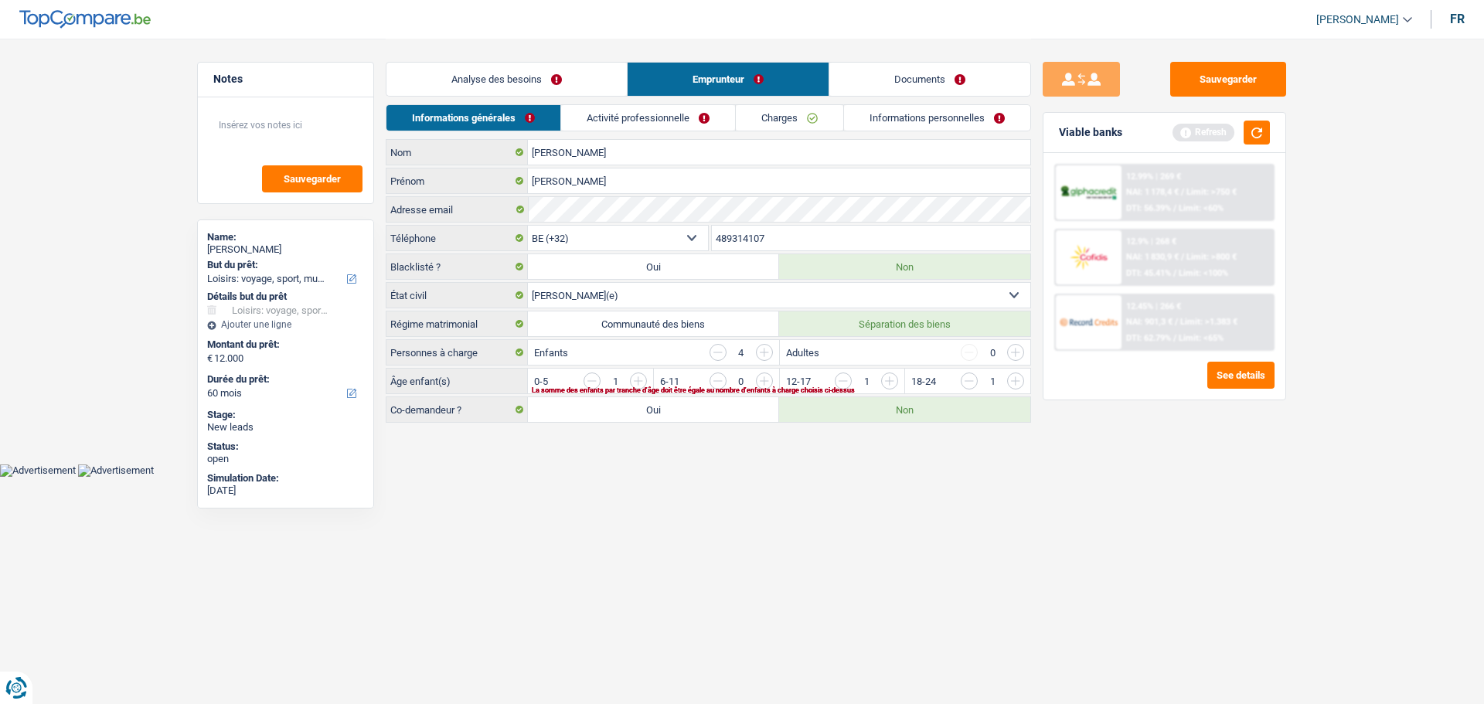
click at [643, 384] on input "button" at bounding box center [952, 385] width 644 height 25
click at [611, 118] on link "Activité professionnelle" at bounding box center [649, 118] width 174 height 26
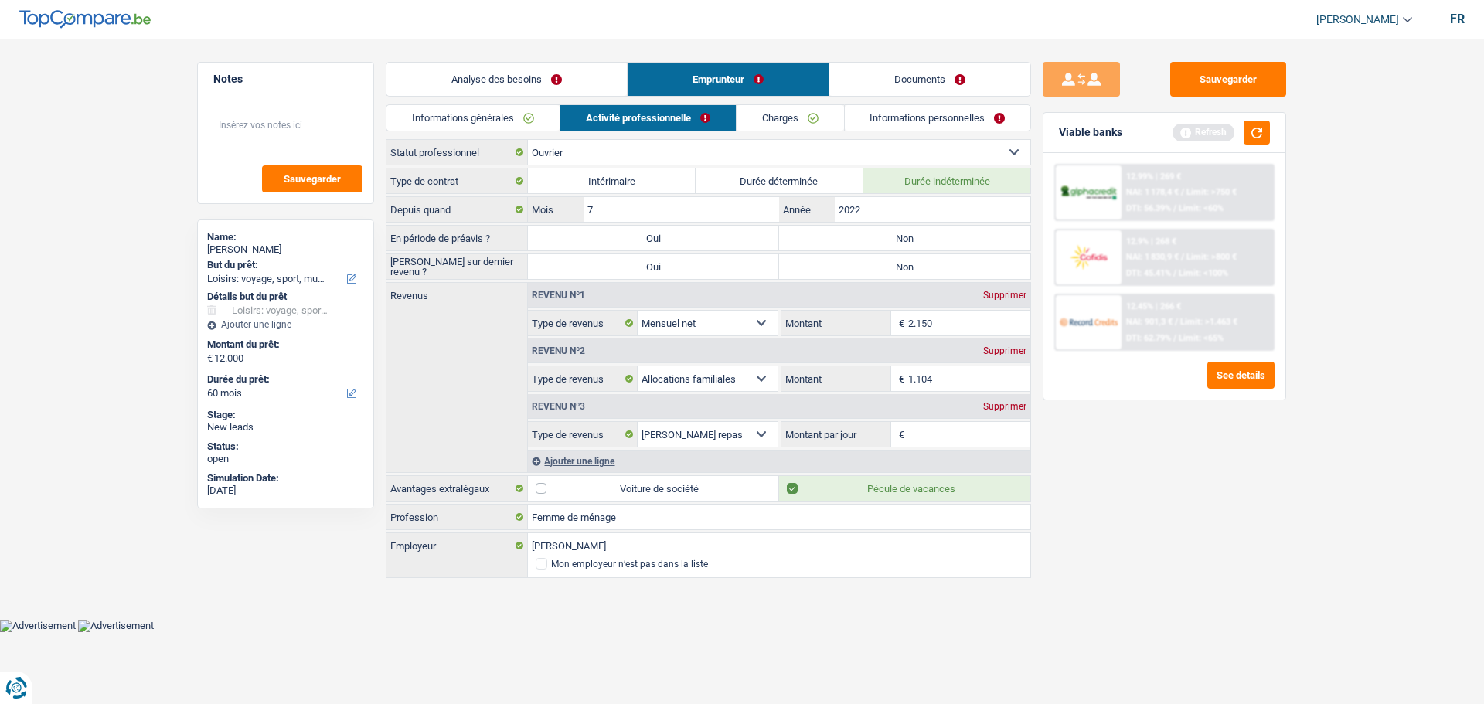
click at [861, 234] on label "Non" at bounding box center [904, 238] width 251 height 25
click at [861, 234] on input "Non" at bounding box center [904, 238] width 251 height 25
radio input "true"
click at [869, 271] on label "Non" at bounding box center [904, 266] width 251 height 25
click at [869, 271] on input "Non" at bounding box center [904, 266] width 251 height 25
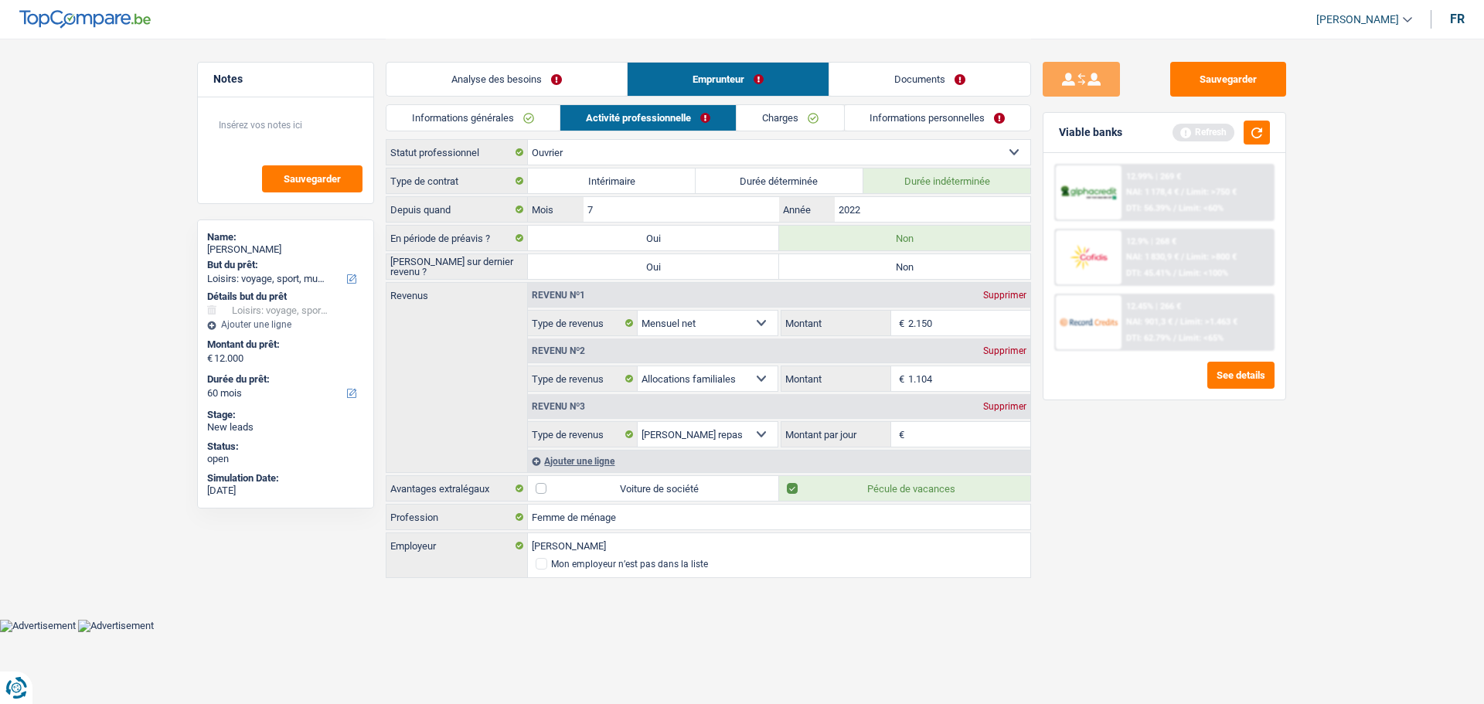
radio input "true"
click at [916, 69] on link "Documents" at bounding box center [929, 79] width 201 height 33
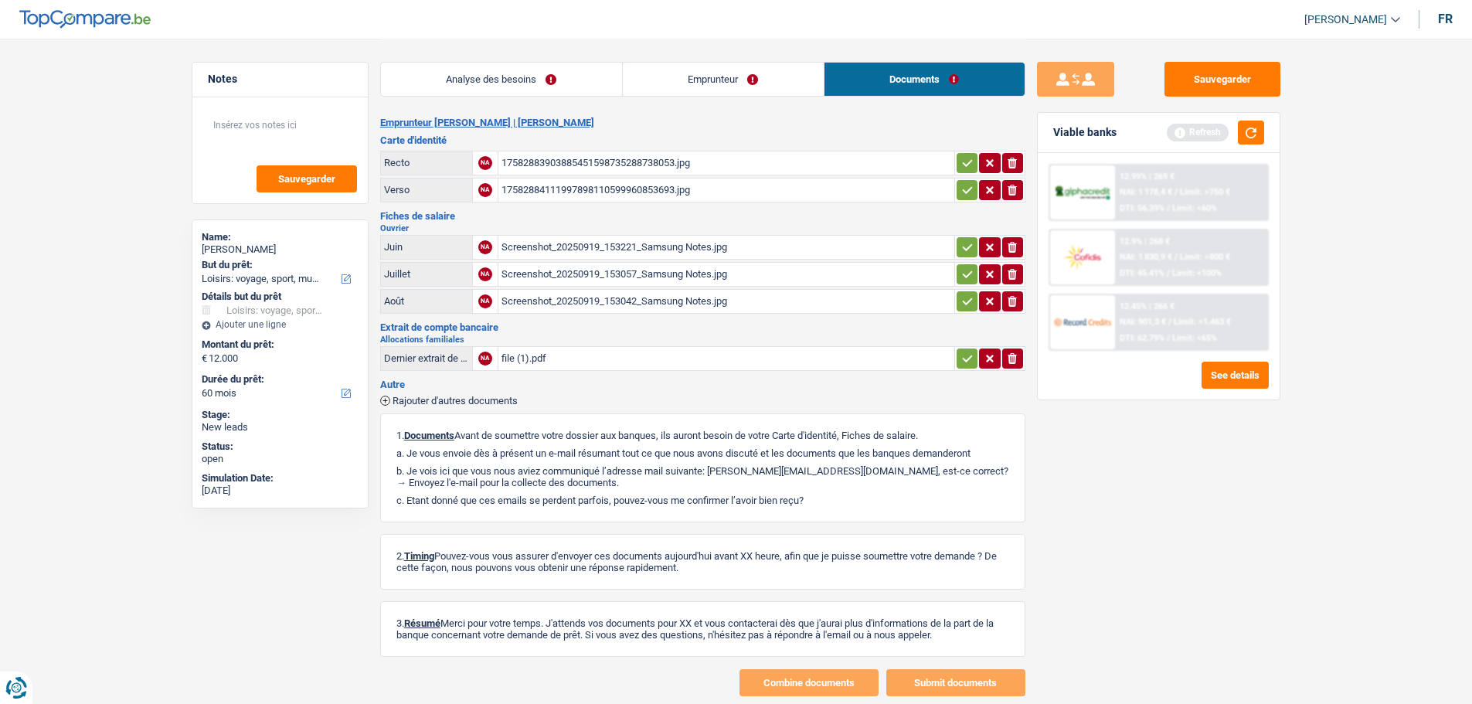
click at [602, 250] on div "Screenshot_20250919_153221_Samsung Notes.jpg" at bounding box center [727, 247] width 450 height 23
click at [703, 60] on div "Analyse des besoins Emprunteur Documents" at bounding box center [702, 72] width 645 height 66
click at [588, 299] on div "Screenshot_20250919_153042_Samsung Notes.jpg" at bounding box center [727, 301] width 450 height 23
click at [570, 274] on div "Screenshot_20250919_153057_Samsung Notes.jpg" at bounding box center [727, 274] width 450 height 23
click at [669, 89] on link "Emprunteur" at bounding box center [723, 79] width 201 height 33
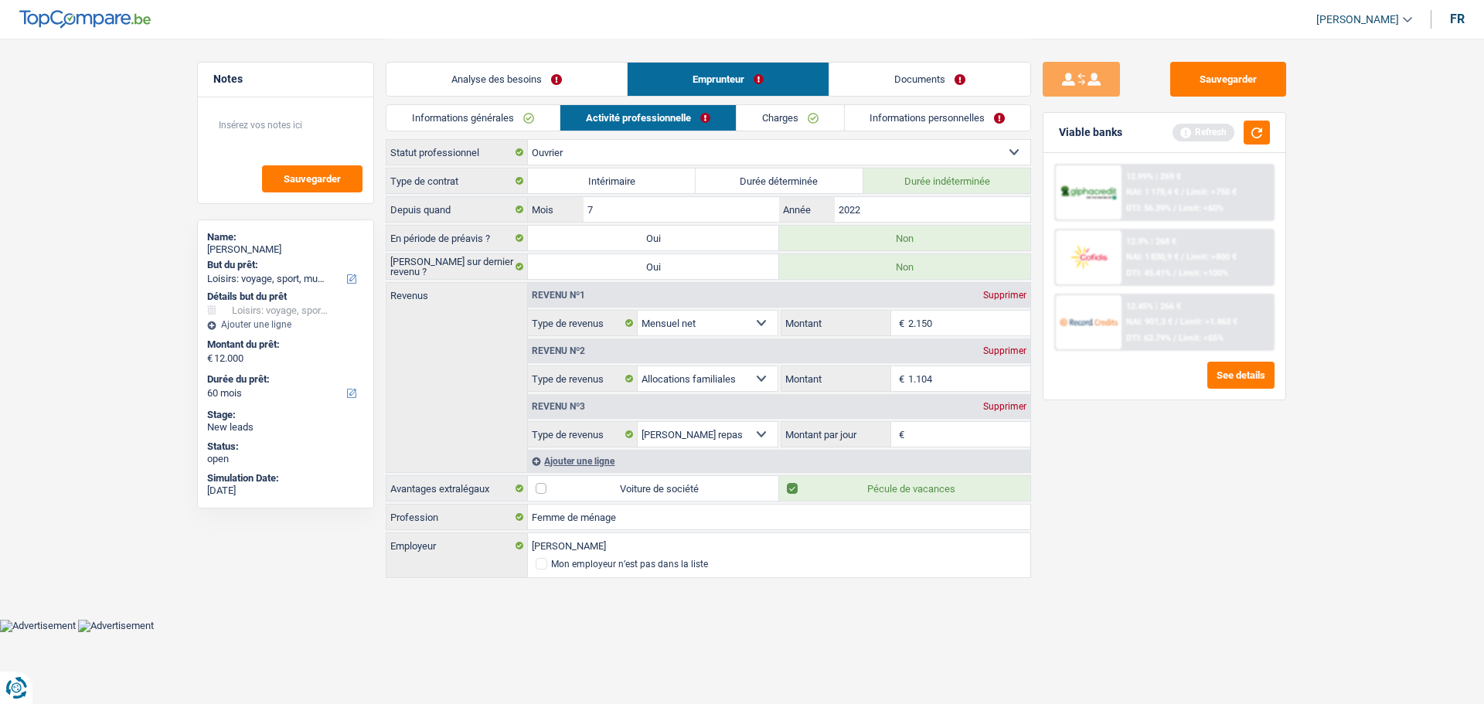
click at [745, 429] on select "Allocation d'handicap Allocations chômage Allocations familiales Chèques repas …" at bounding box center [708, 434] width 140 height 25
select select "mutualityIndemnity"
click at [638, 422] on select "Allocation d'handicap Allocations chômage Allocations familiales Chèques repas …" at bounding box center [708, 434] width 140 height 25
type input "8"
click at [934, 440] on input "8" at bounding box center [969, 434] width 123 height 25
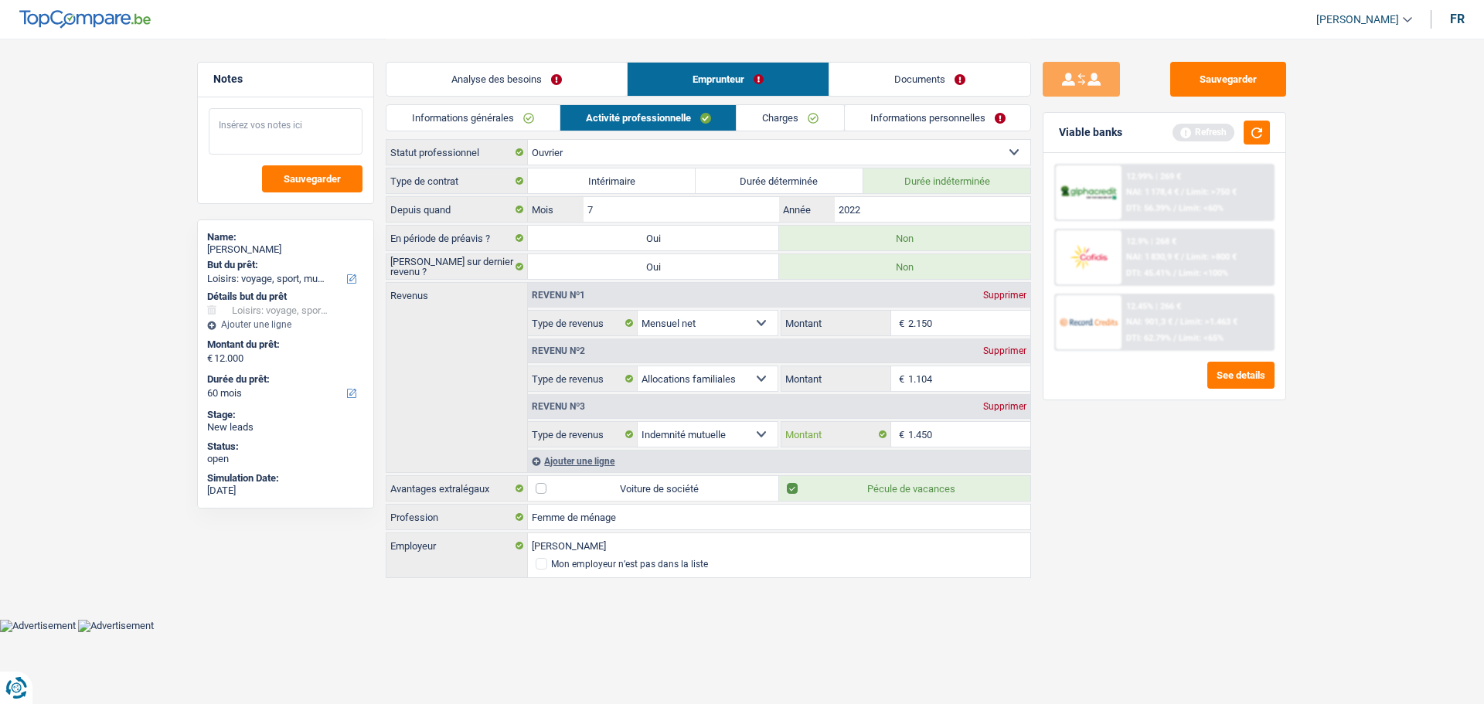
type input "1.450"
click at [301, 121] on textarea at bounding box center [286, 131] width 154 height 46
type textarea "Elle était en congé maternité et a repris le travail en aout"
click at [969, 312] on input "2.150" at bounding box center [969, 323] width 123 height 25
click at [795, 111] on link "Charges" at bounding box center [790, 118] width 107 height 26
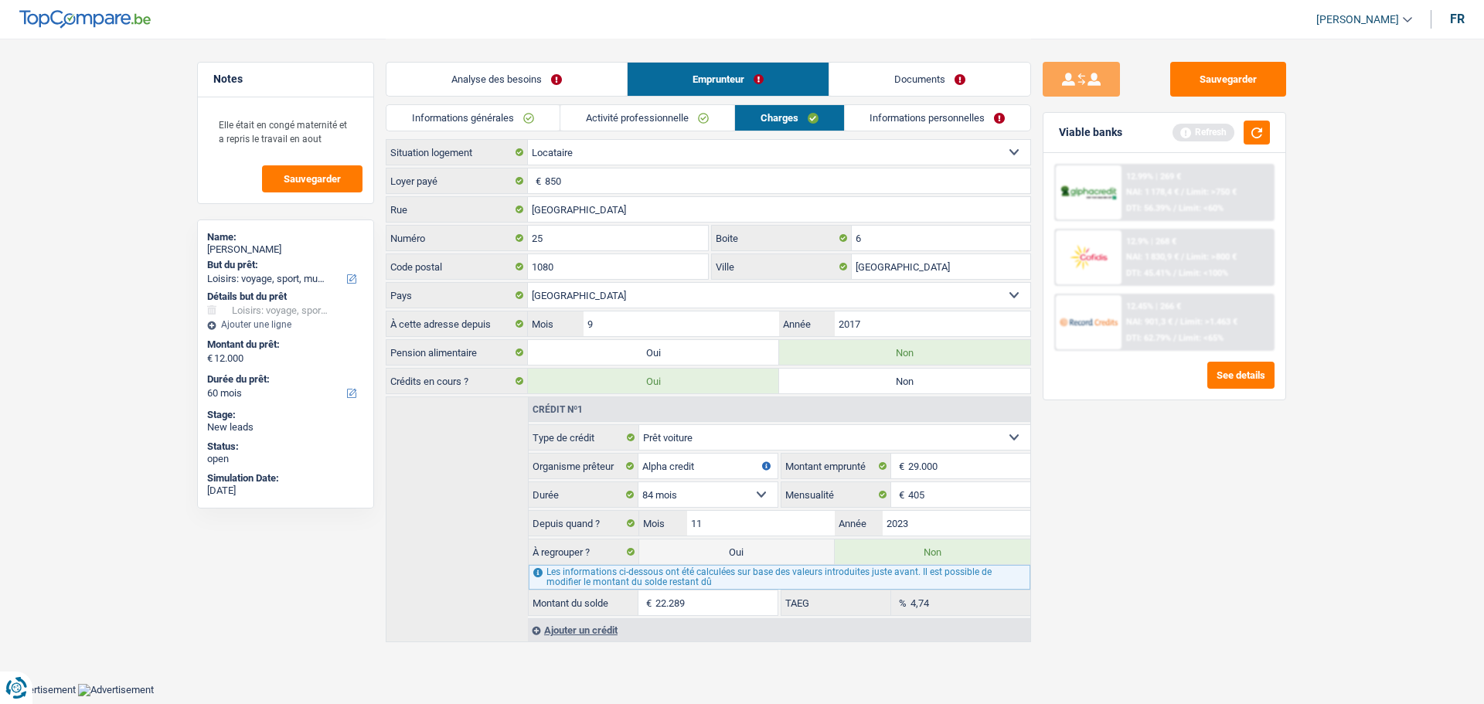
click at [894, 86] on link "Documents" at bounding box center [929, 79] width 201 height 33
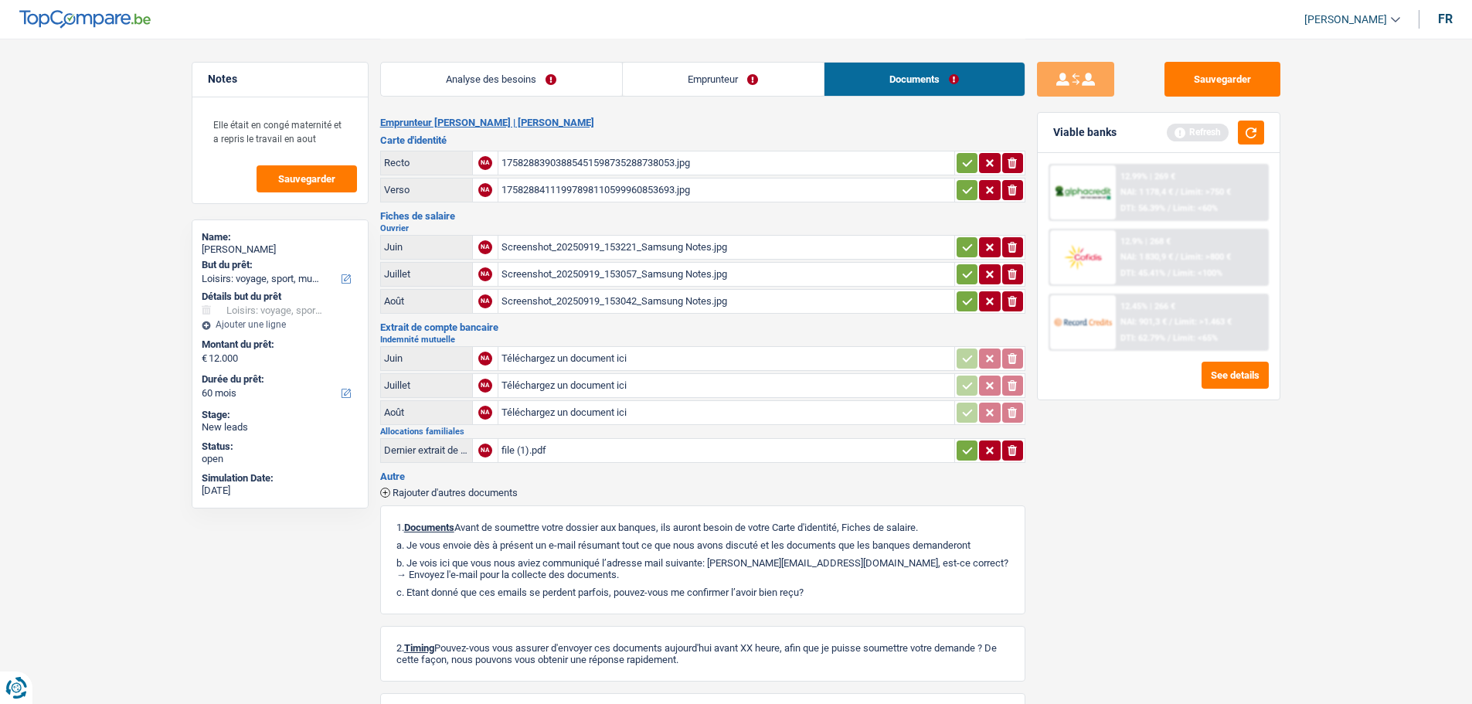
click at [613, 277] on div "Screenshot_20250919_153057_Samsung Notes.jpg" at bounding box center [727, 274] width 450 height 23
click at [659, 251] on div "Screenshot_20250919_153221_Samsung Notes.jpg" at bounding box center [727, 247] width 450 height 23
click at [659, 291] on div "Screenshot_20250919_153042_Samsung Notes.jpg" at bounding box center [727, 301] width 450 height 23
click at [603, 271] on div "Screenshot_20250919_153057_Samsung Notes.jpg" at bounding box center [727, 274] width 450 height 23
click at [758, 76] on link "Emprunteur" at bounding box center [723, 79] width 201 height 33
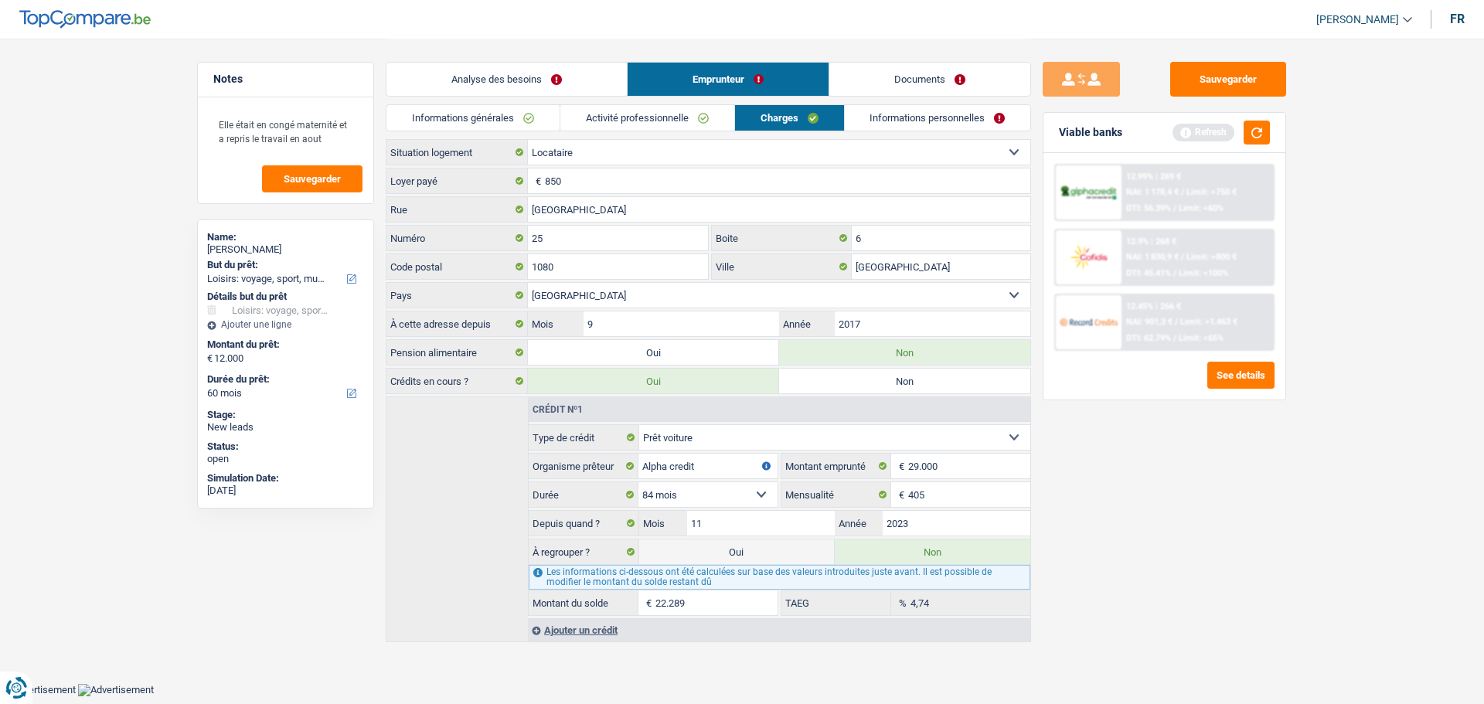
click at [626, 113] on link "Activité professionnelle" at bounding box center [647, 118] width 174 height 26
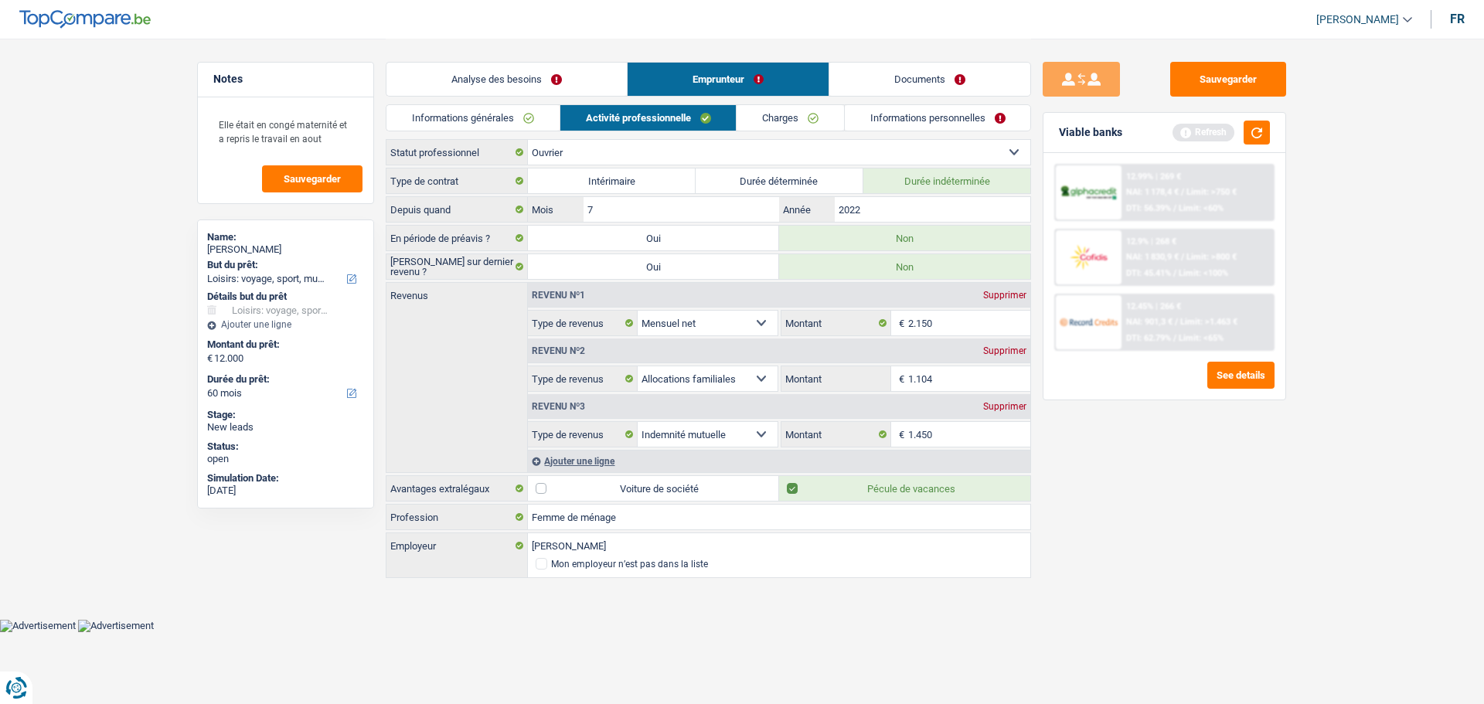
click at [954, 380] on input "1.104" at bounding box center [969, 378] width 123 height 25
click at [949, 322] on input "2.150" at bounding box center [969, 323] width 123 height 25
type input "475"
click at [1206, 578] on div "Sauvegarder Viable banks Refresh 12.99% | 269 € NAI: 1 178,4 € / Limit: >750 € …" at bounding box center [1164, 371] width 267 height 618
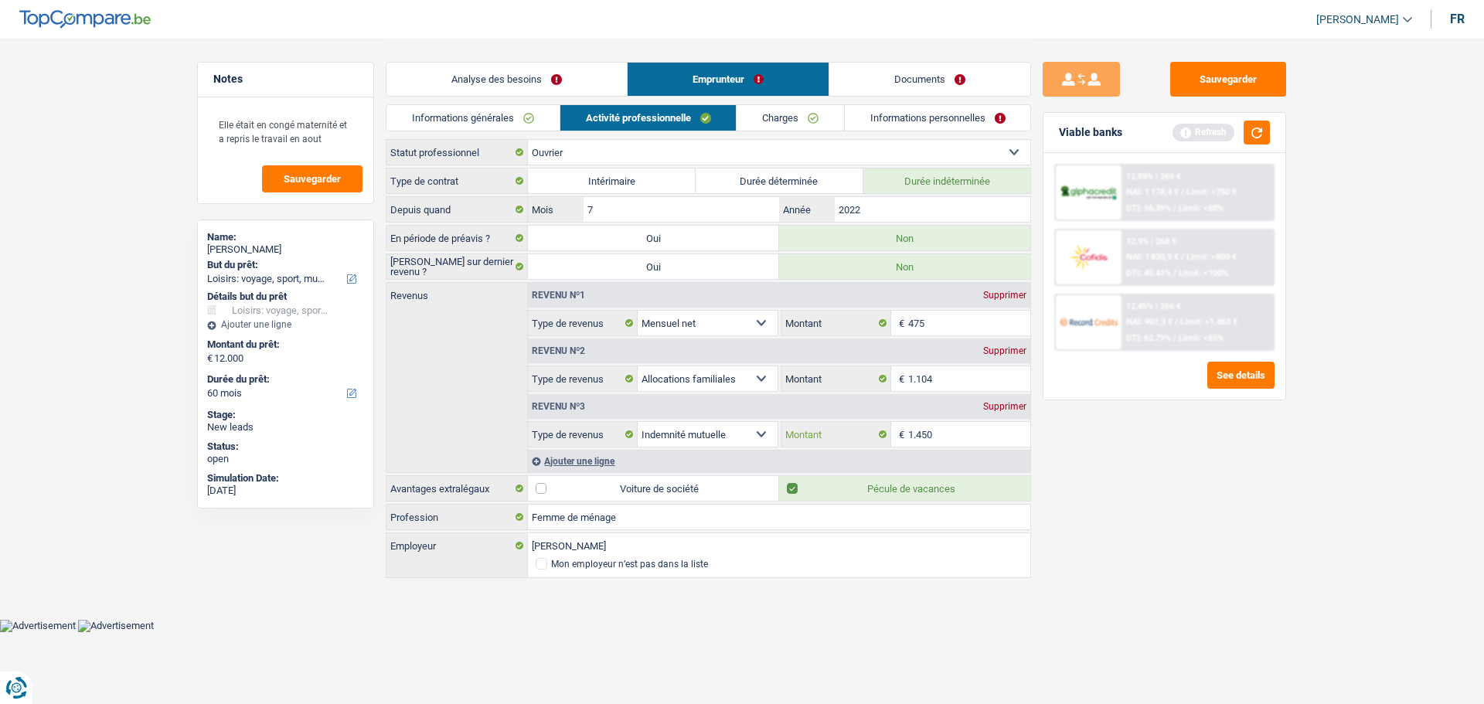
click at [948, 434] on input "1.450" at bounding box center [969, 434] width 123 height 25
click at [1010, 410] on div "Supprimer" at bounding box center [1004, 406] width 51 height 9
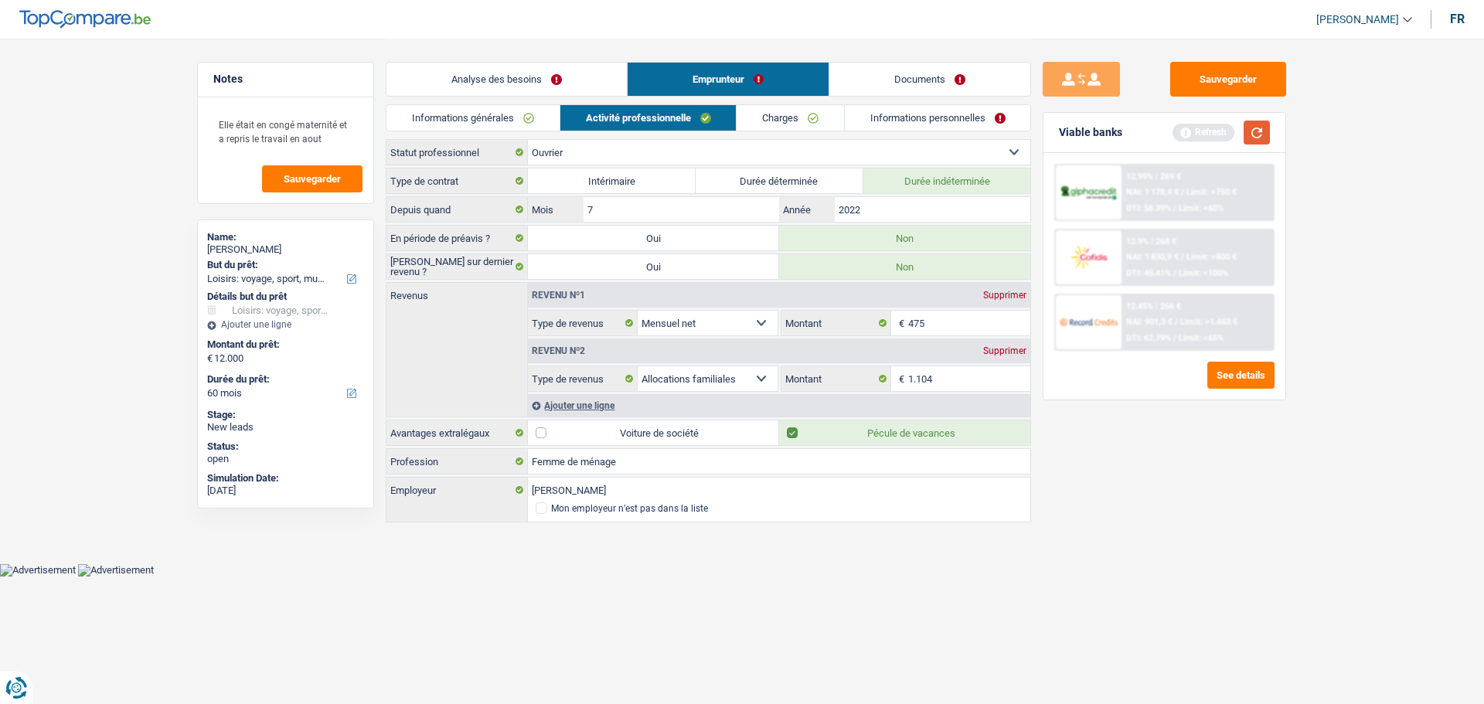
click at [1251, 129] on button "button" at bounding box center [1257, 133] width 26 height 24
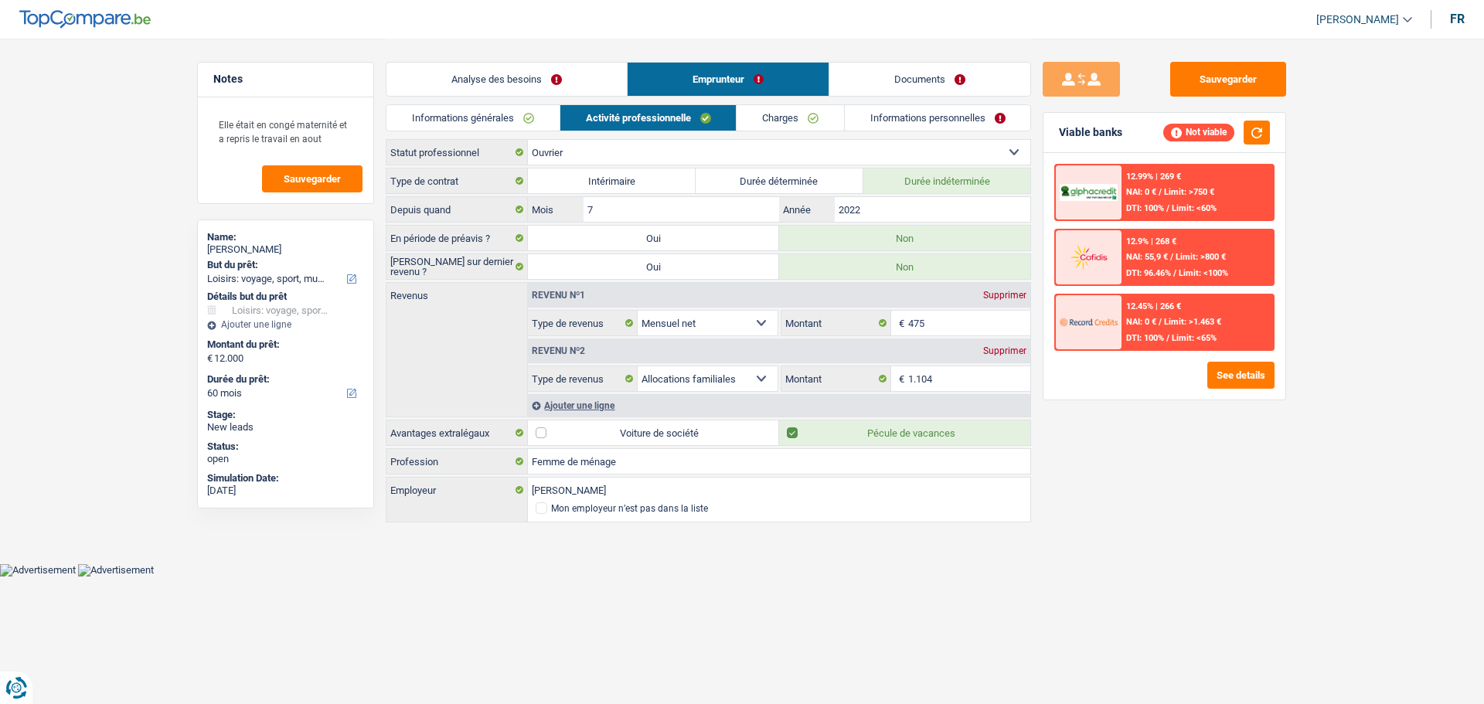
click at [813, 119] on link "Charges" at bounding box center [790, 118] width 107 height 26
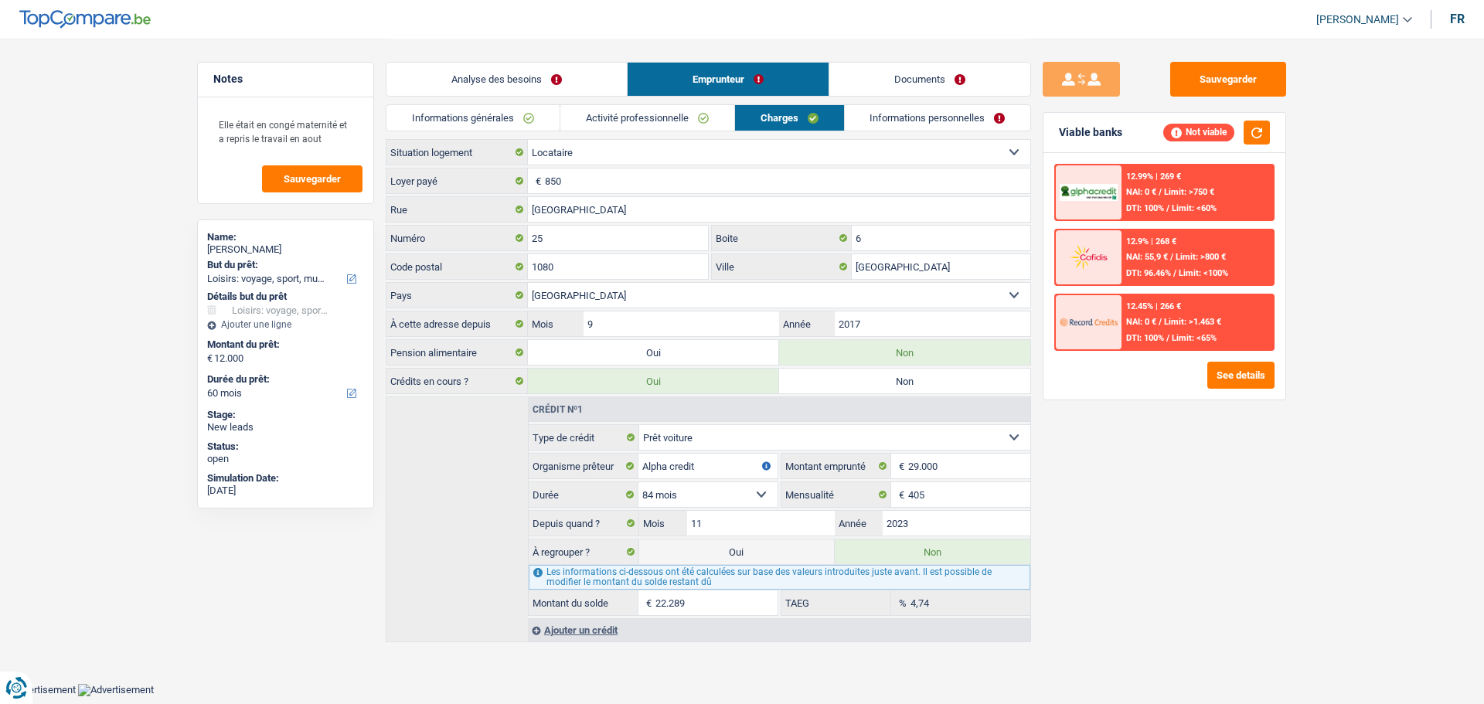
click at [716, 114] on link "Activité professionnelle" at bounding box center [647, 118] width 174 height 26
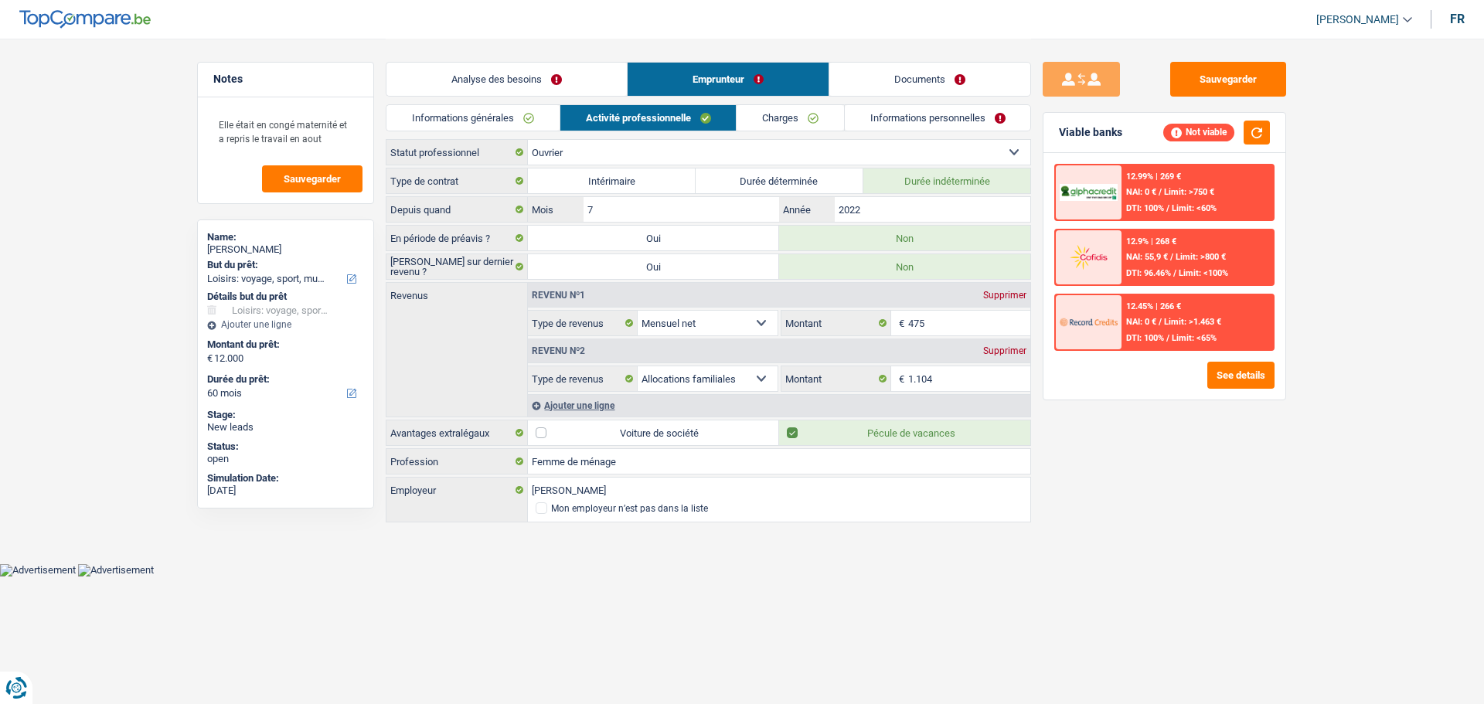
click at [526, 79] on link "Analyse des besoins" at bounding box center [506, 79] width 240 height 33
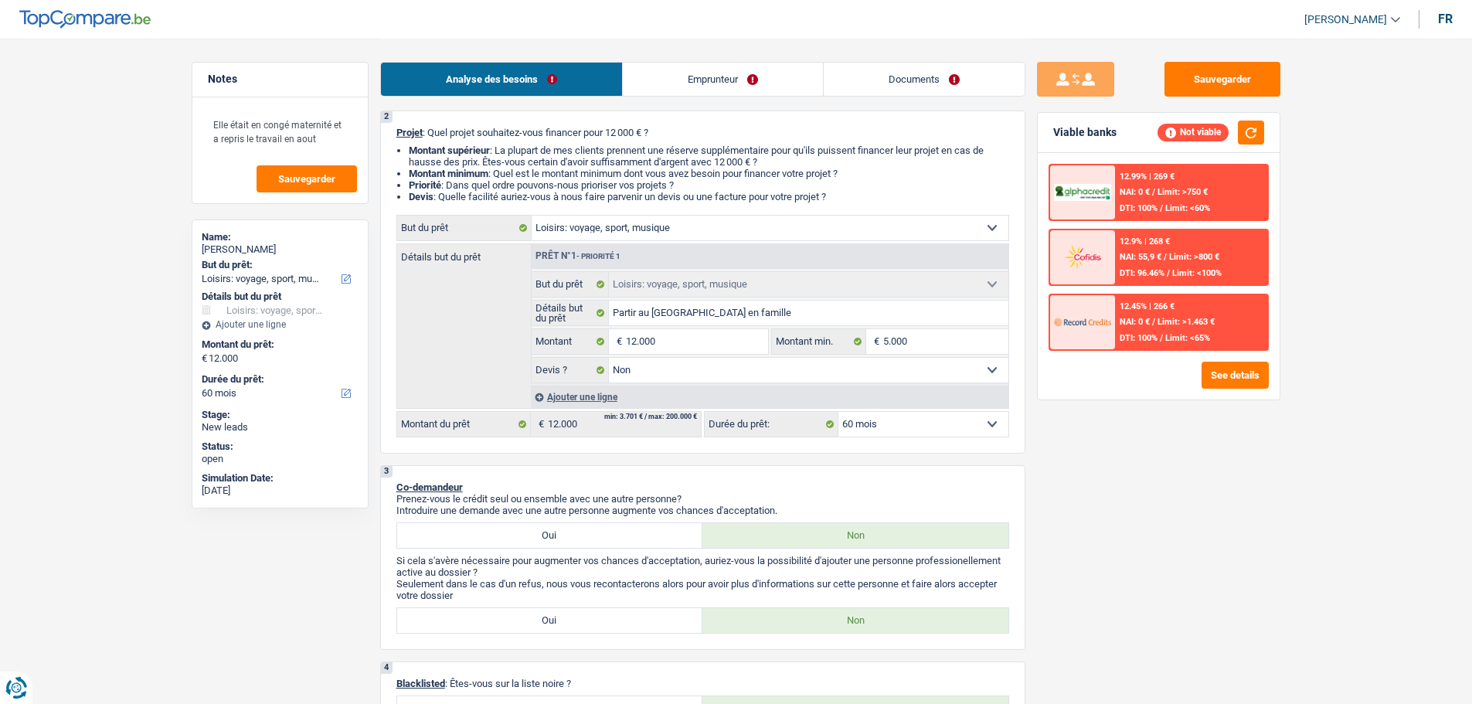
scroll to position [232, 0]
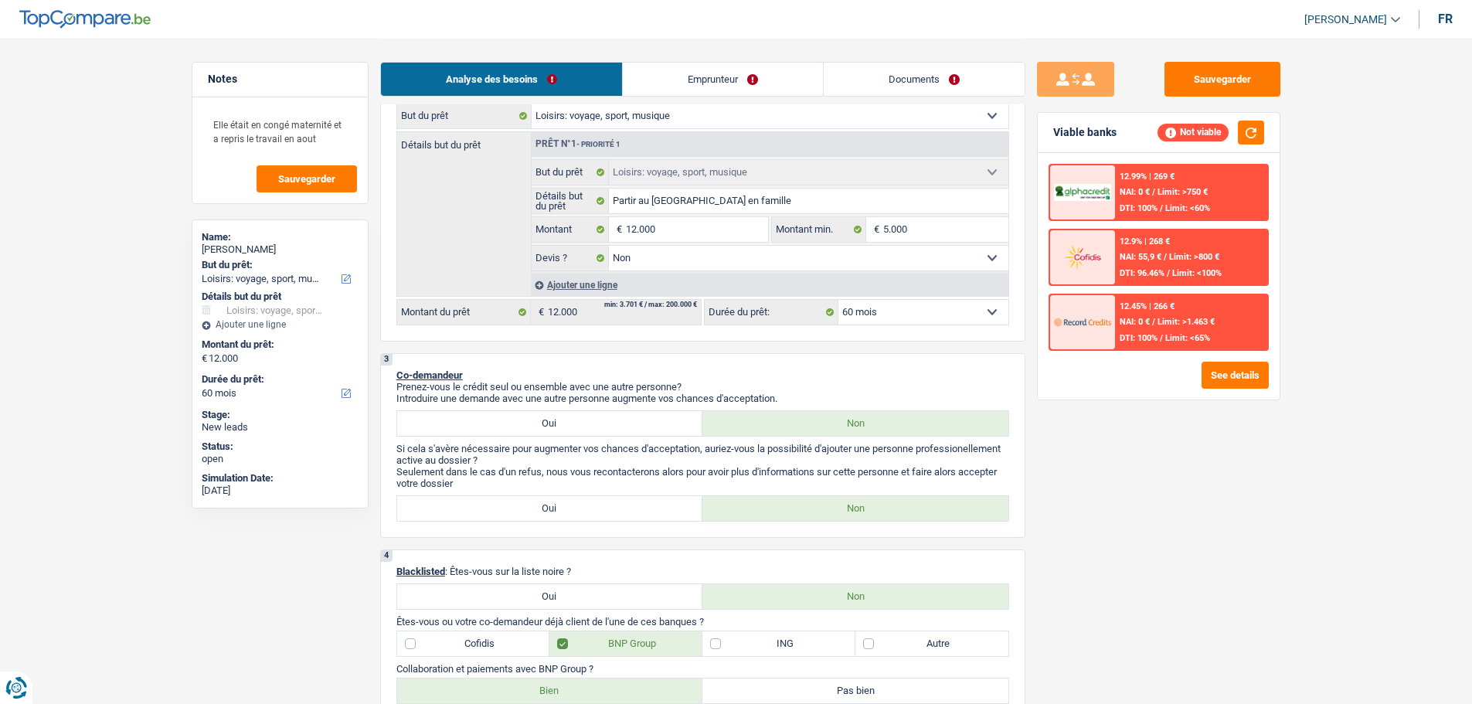
click at [640, 427] on label "Oui" at bounding box center [550, 423] width 306 height 25
click at [640, 427] on input "Oui" at bounding box center [550, 423] width 306 height 25
radio input "true"
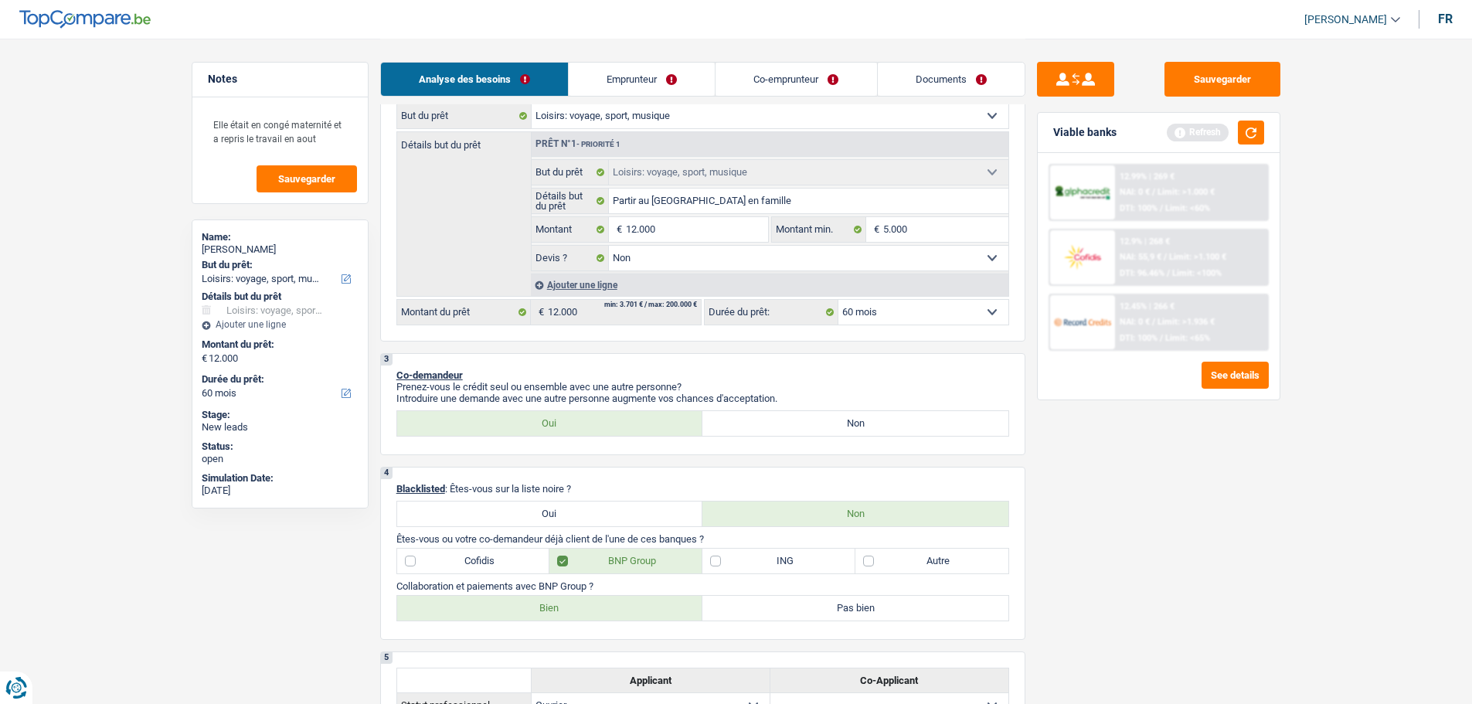
click at [679, 77] on link "Emprunteur" at bounding box center [642, 79] width 146 height 33
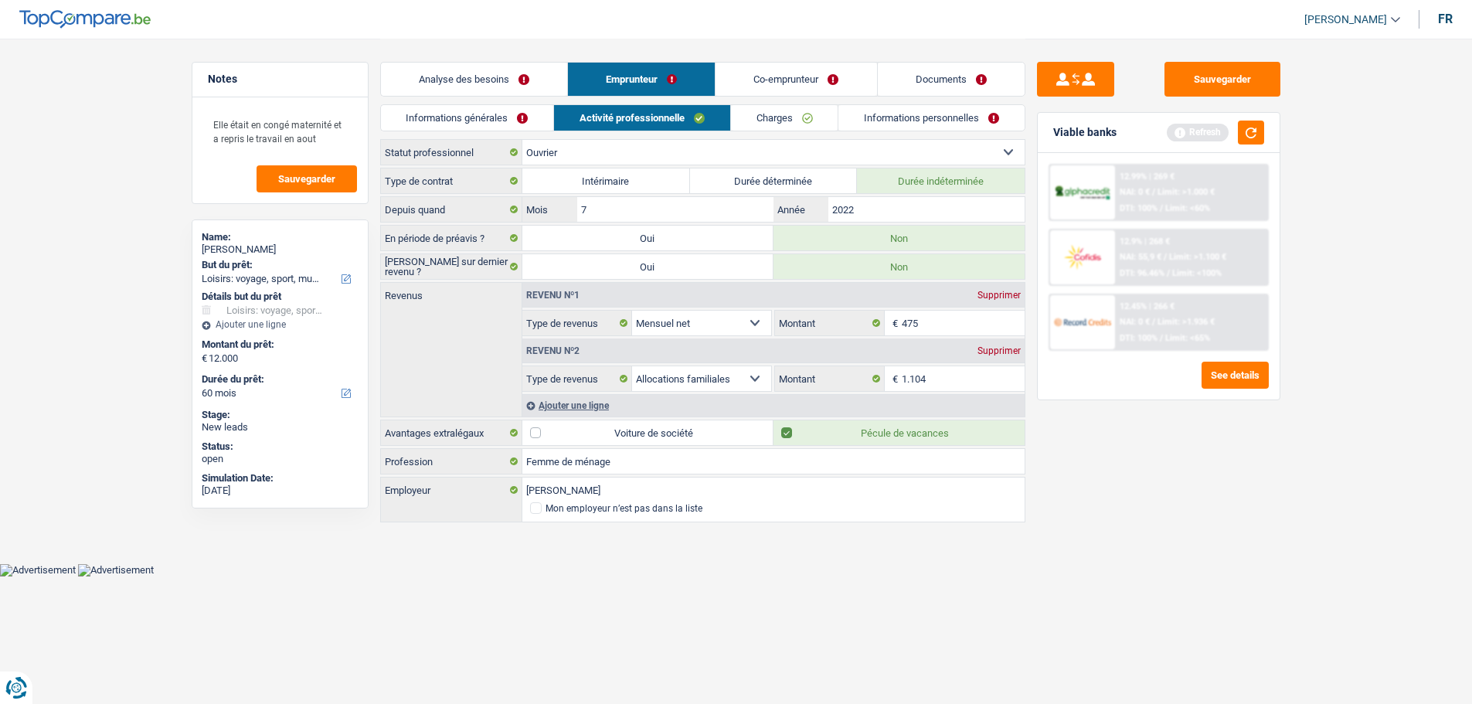
scroll to position [0, 0]
click at [517, 119] on link "Informations générales" at bounding box center [472, 118] width 173 height 26
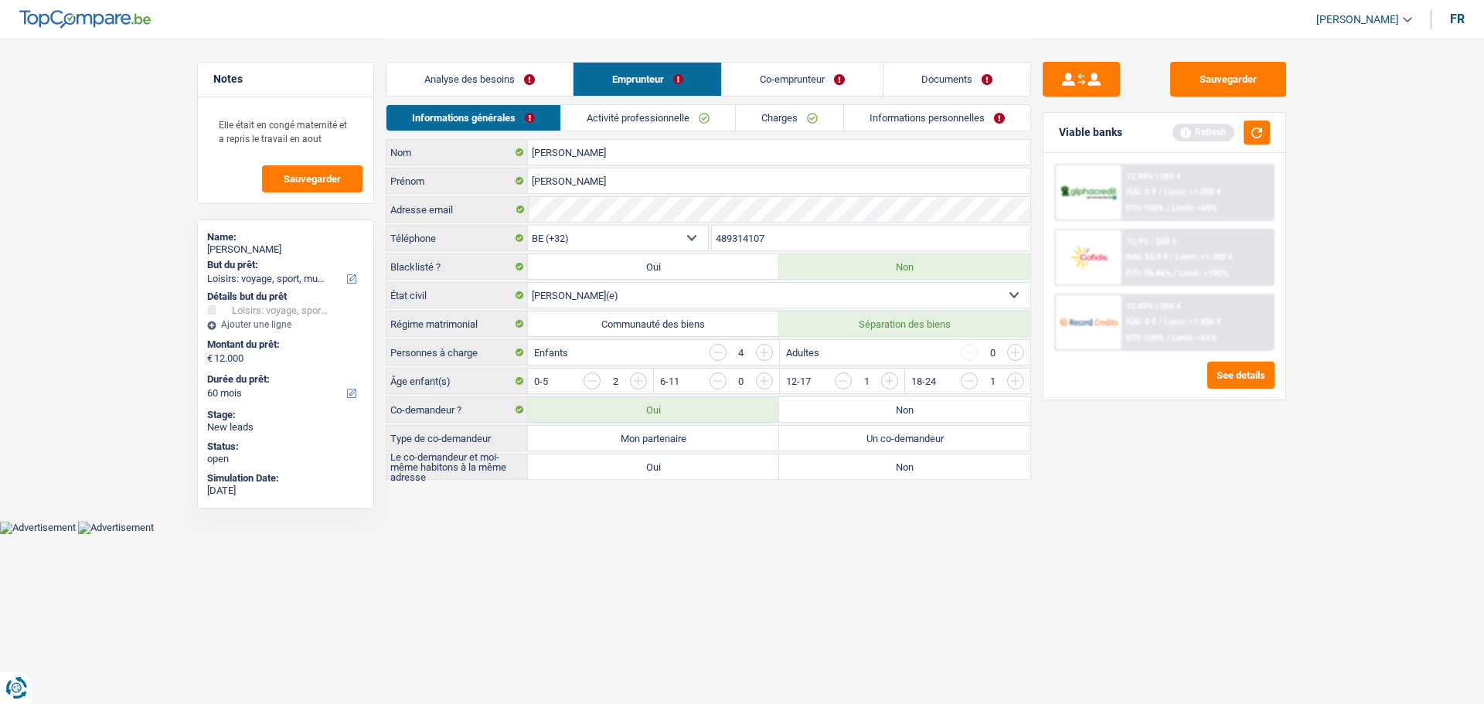
click at [687, 434] on label "Mon partenaire" at bounding box center [653, 438] width 251 height 25
click at [687, 434] on input "Mon partenaire" at bounding box center [653, 438] width 251 height 25
radio input "true"
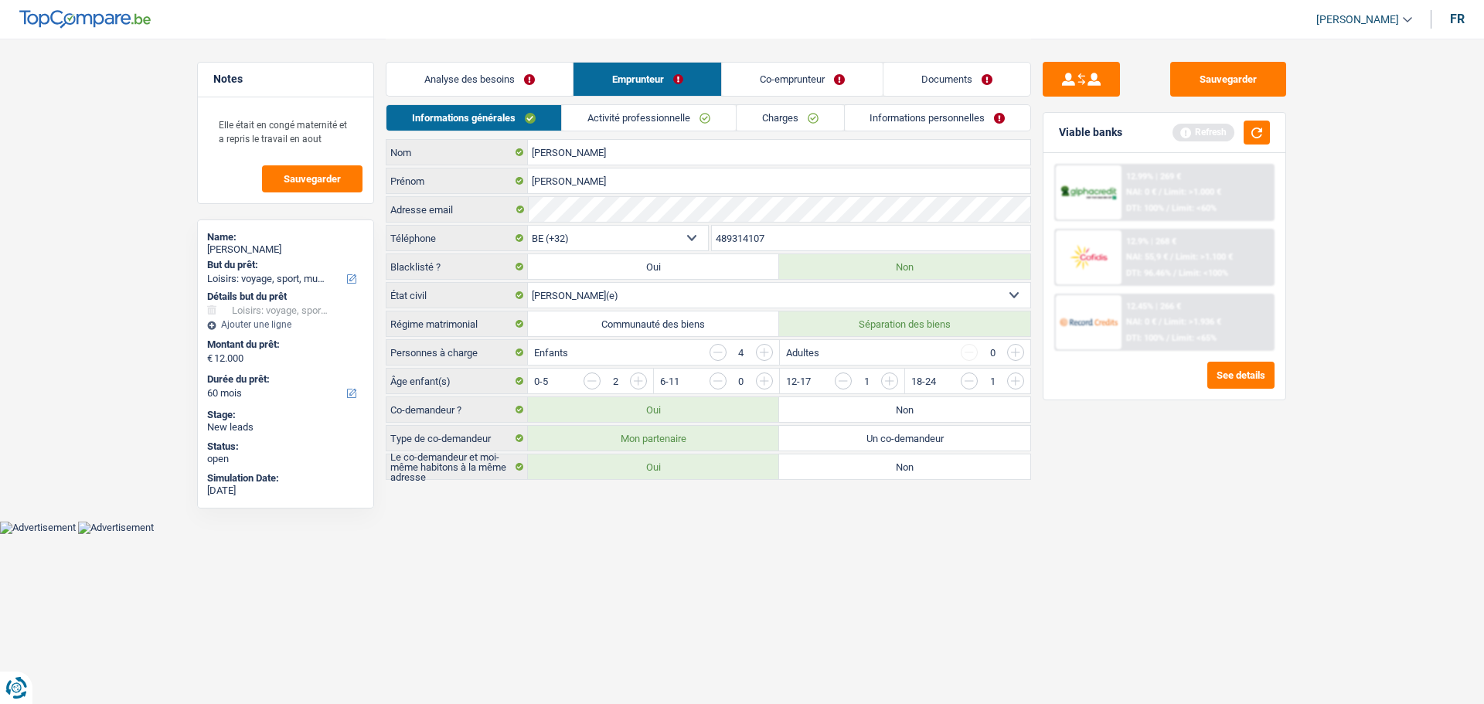
click at [793, 66] on link "Co-emprunteur" at bounding box center [802, 79] width 161 height 33
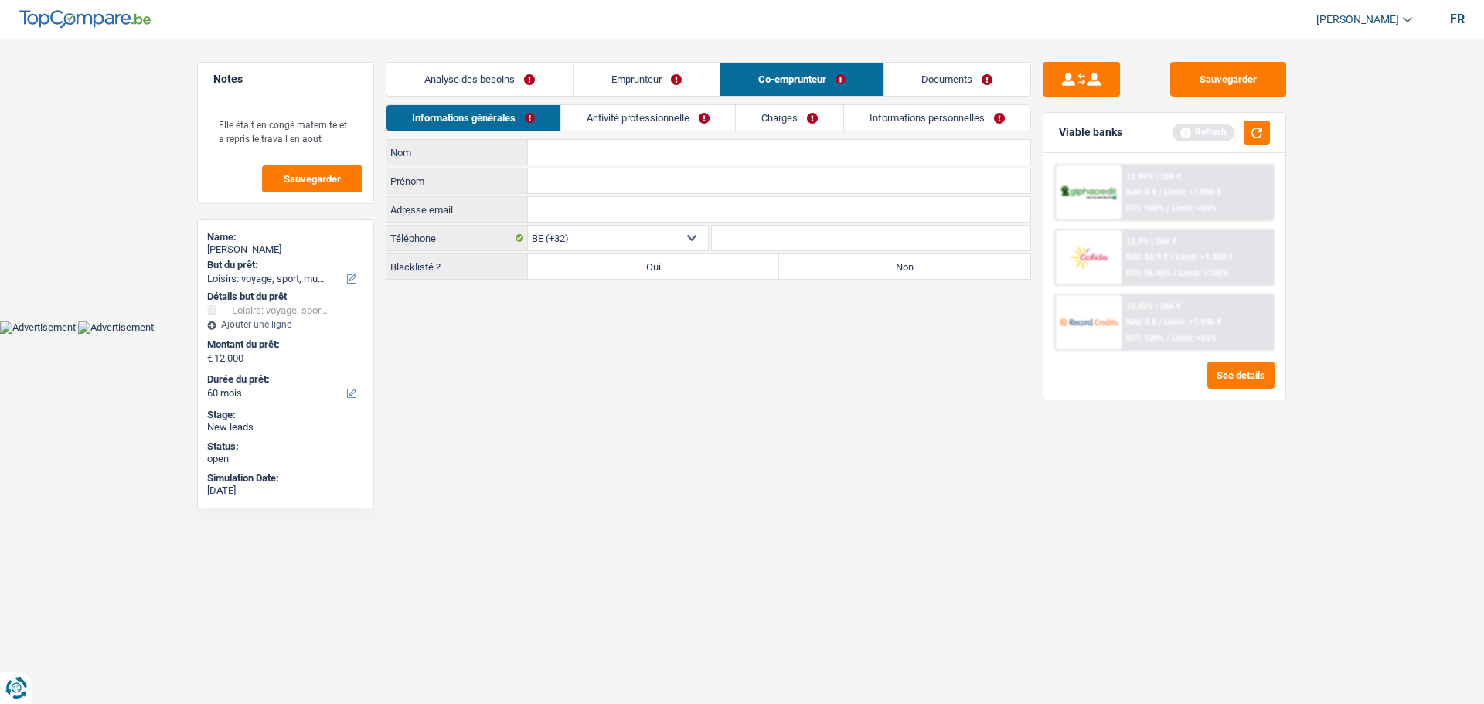
click at [682, 76] on link "Emprunteur" at bounding box center [646, 79] width 146 height 33
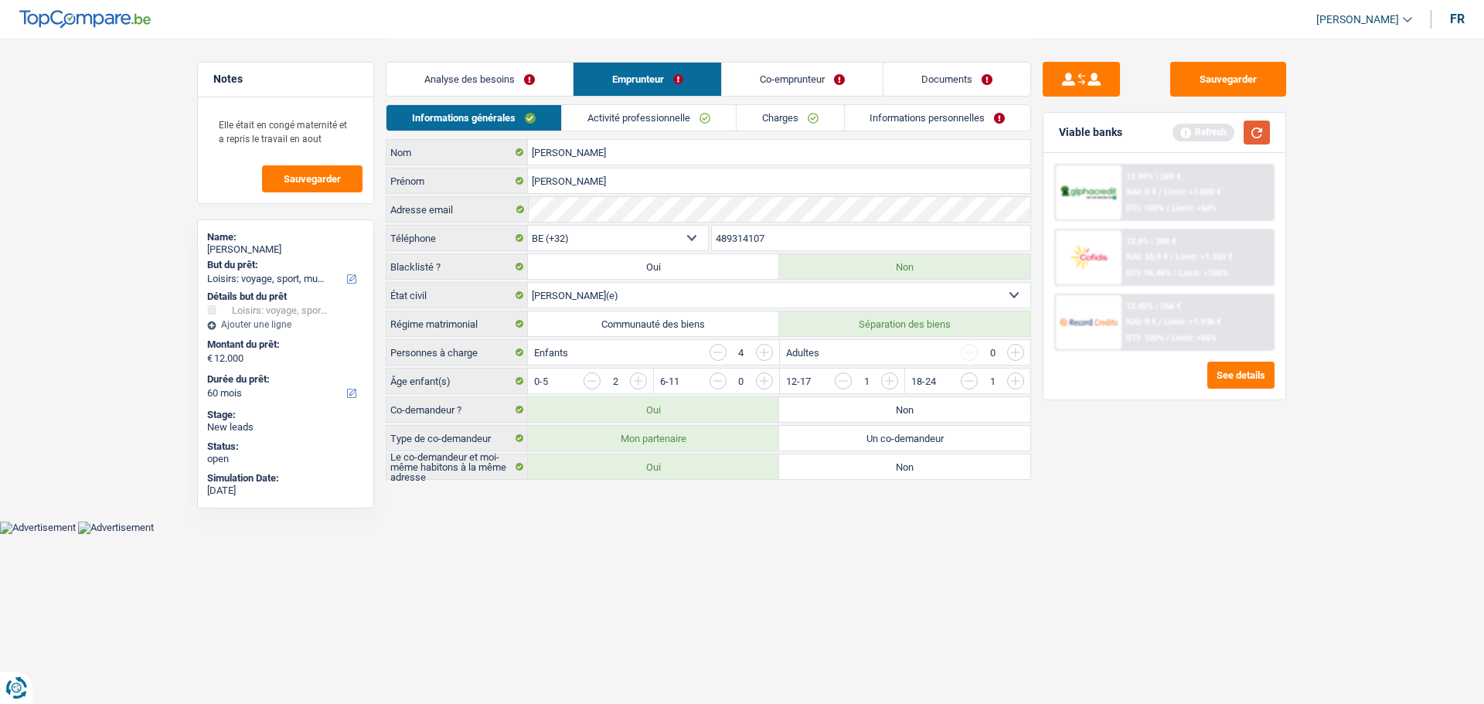
click at [1257, 133] on button "button" at bounding box center [1257, 133] width 26 height 24
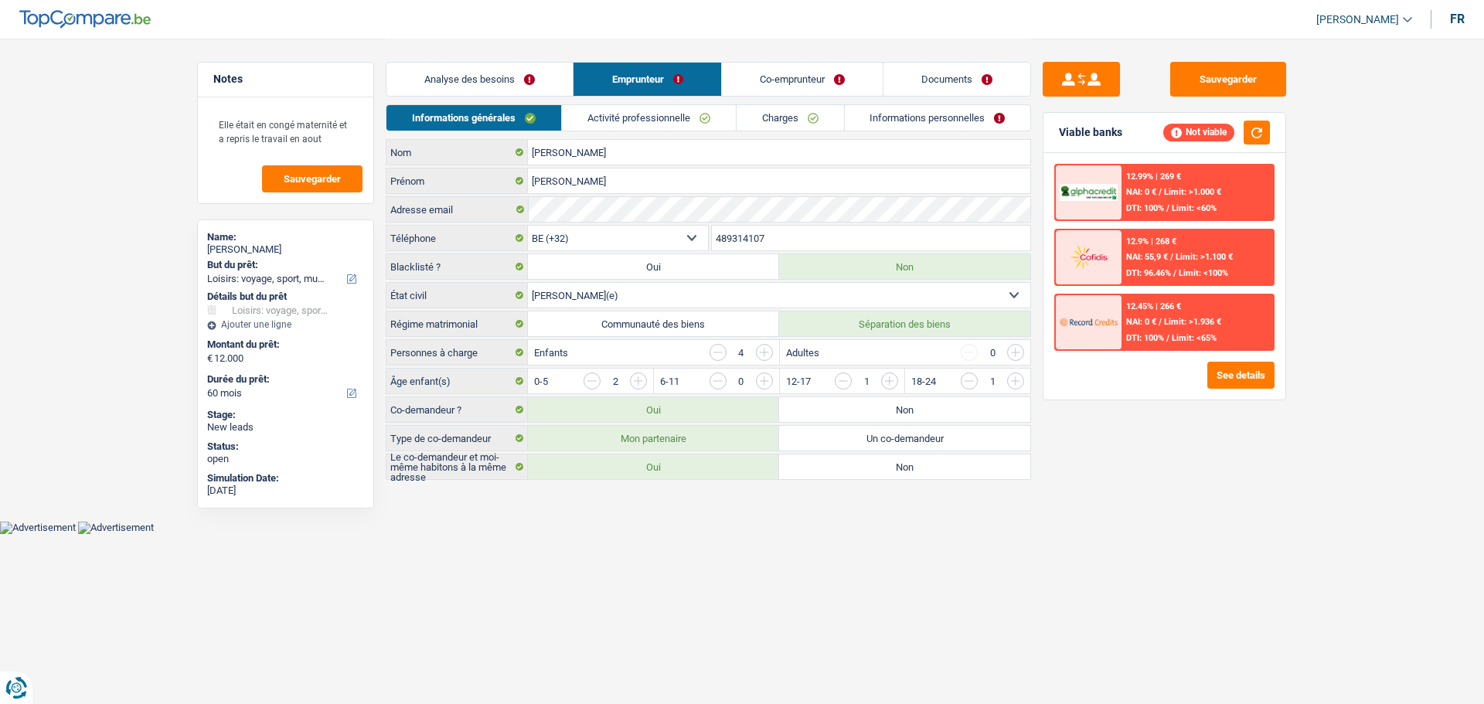
click at [682, 118] on link "Activité professionnelle" at bounding box center [649, 118] width 174 height 26
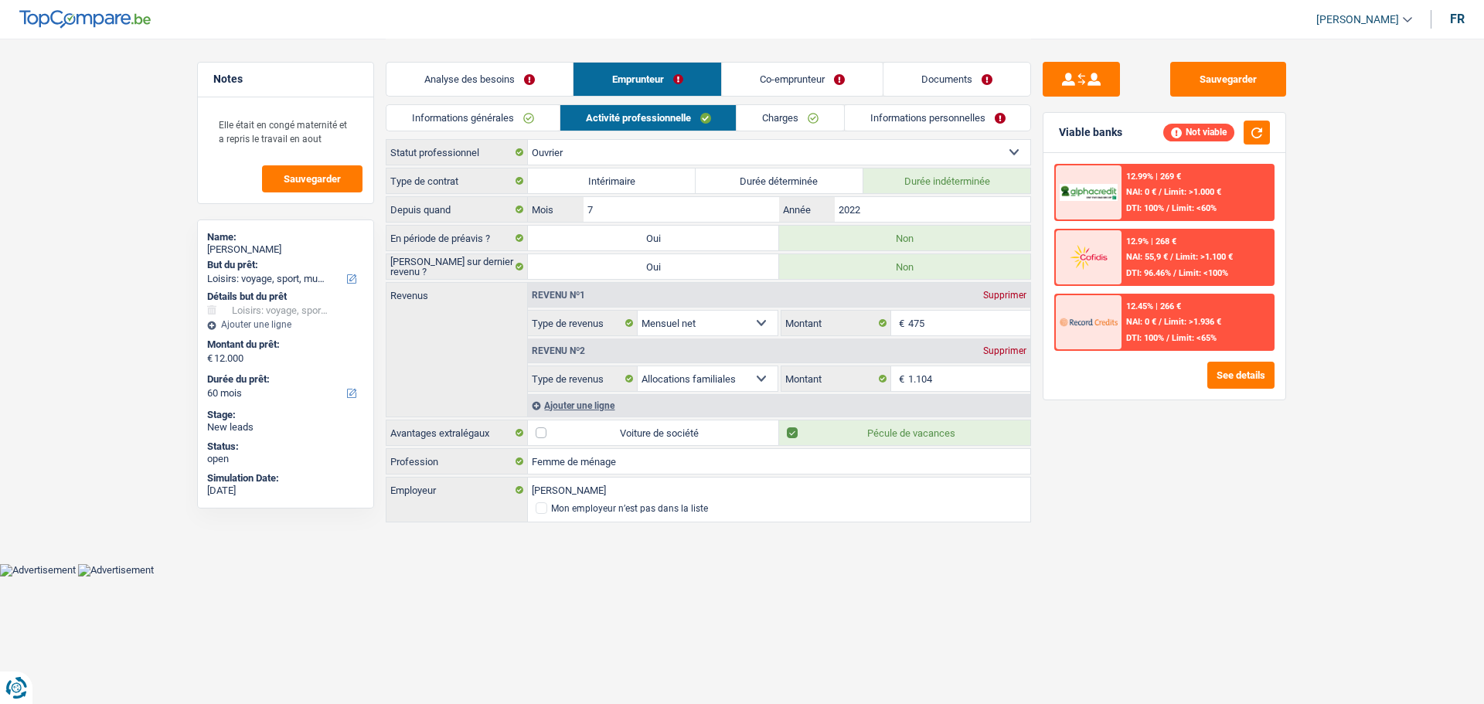
click at [859, 77] on link "Co-emprunteur" at bounding box center [802, 79] width 161 height 33
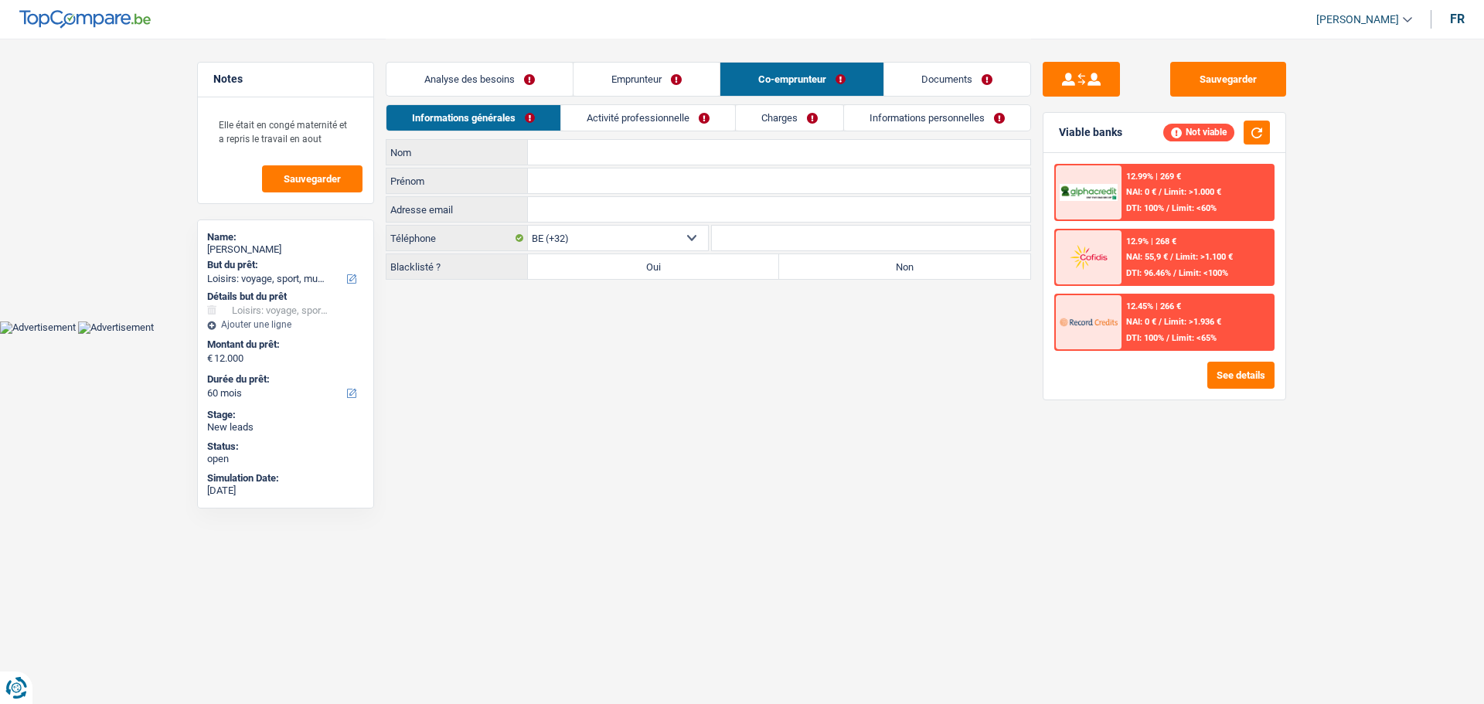
click at [599, 145] on input "Nom" at bounding box center [779, 152] width 502 height 25
click at [594, 185] on input "Prénom" at bounding box center [779, 180] width 502 height 25
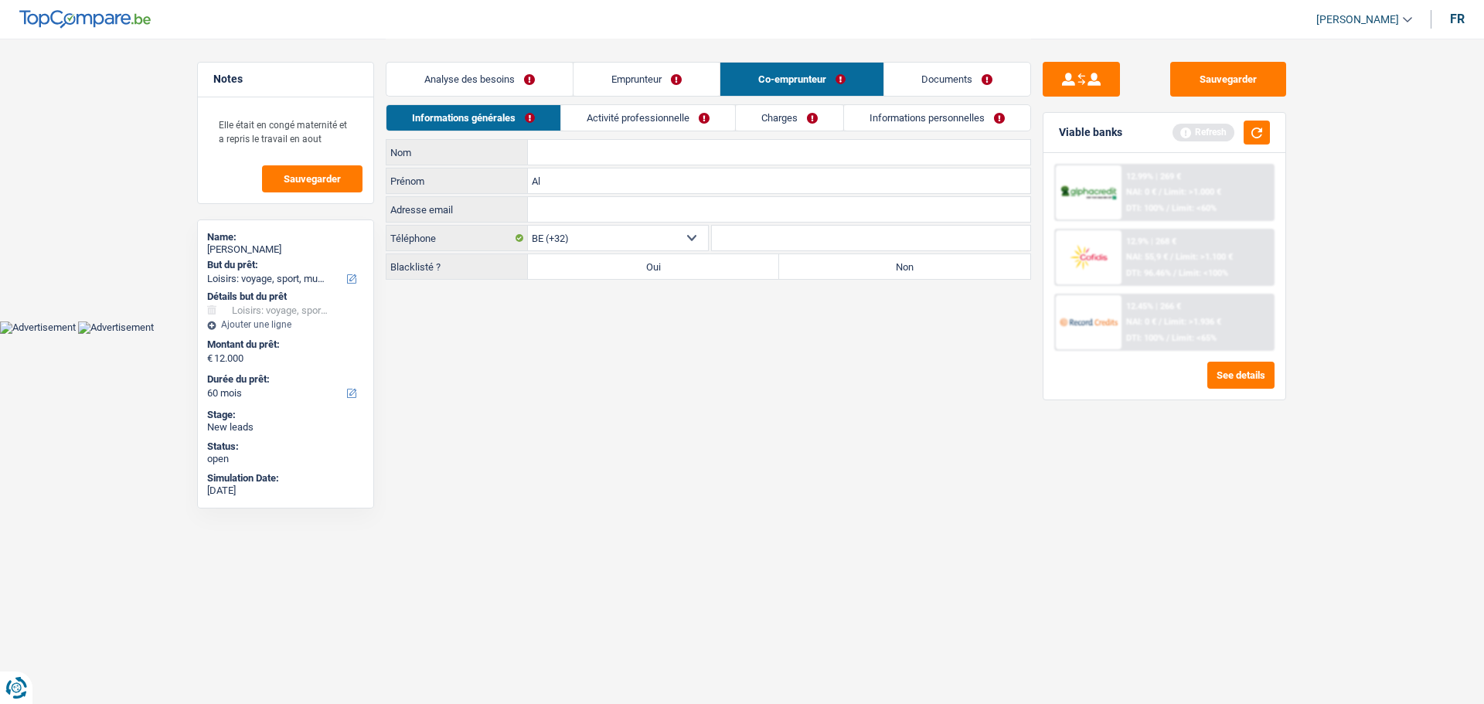
type input "A"
type input "Gonçalves"
click at [587, 151] on input "Nom" at bounding box center [779, 152] width 502 height 25
drag, startPoint x: 601, startPoint y: 191, endPoint x: 526, endPoint y: 191, distance: 75.0
click at [526, 191] on div "Gonçalves Prénom" at bounding box center [708, 180] width 644 height 25
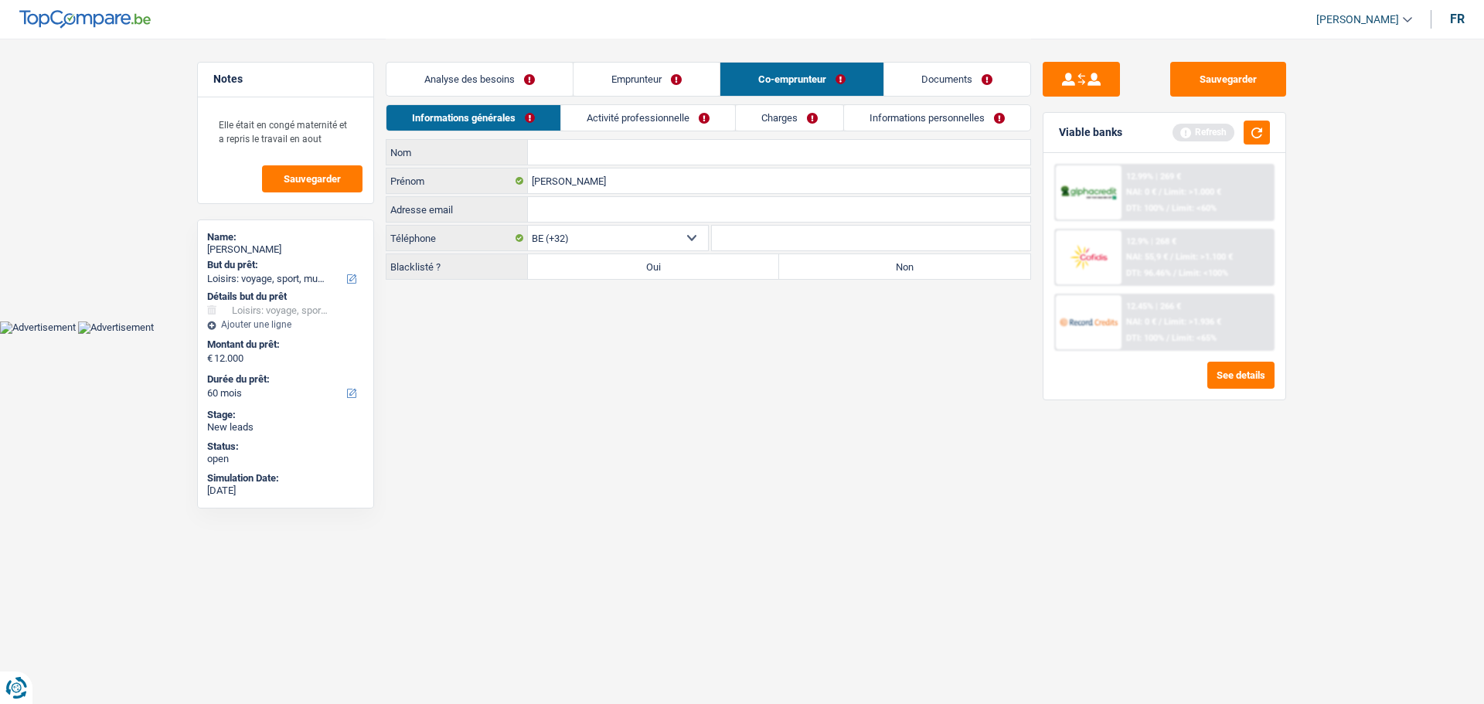
click at [565, 151] on input "Nom" at bounding box center [779, 152] width 502 height 25
paste input "Gonçalves"
type input "Gonçalves"
drag, startPoint x: 590, startPoint y: 178, endPoint x: 525, endPoint y: 182, distance: 65.9
click at [525, 182] on div "Gonçalves Prénom" at bounding box center [708, 180] width 644 height 25
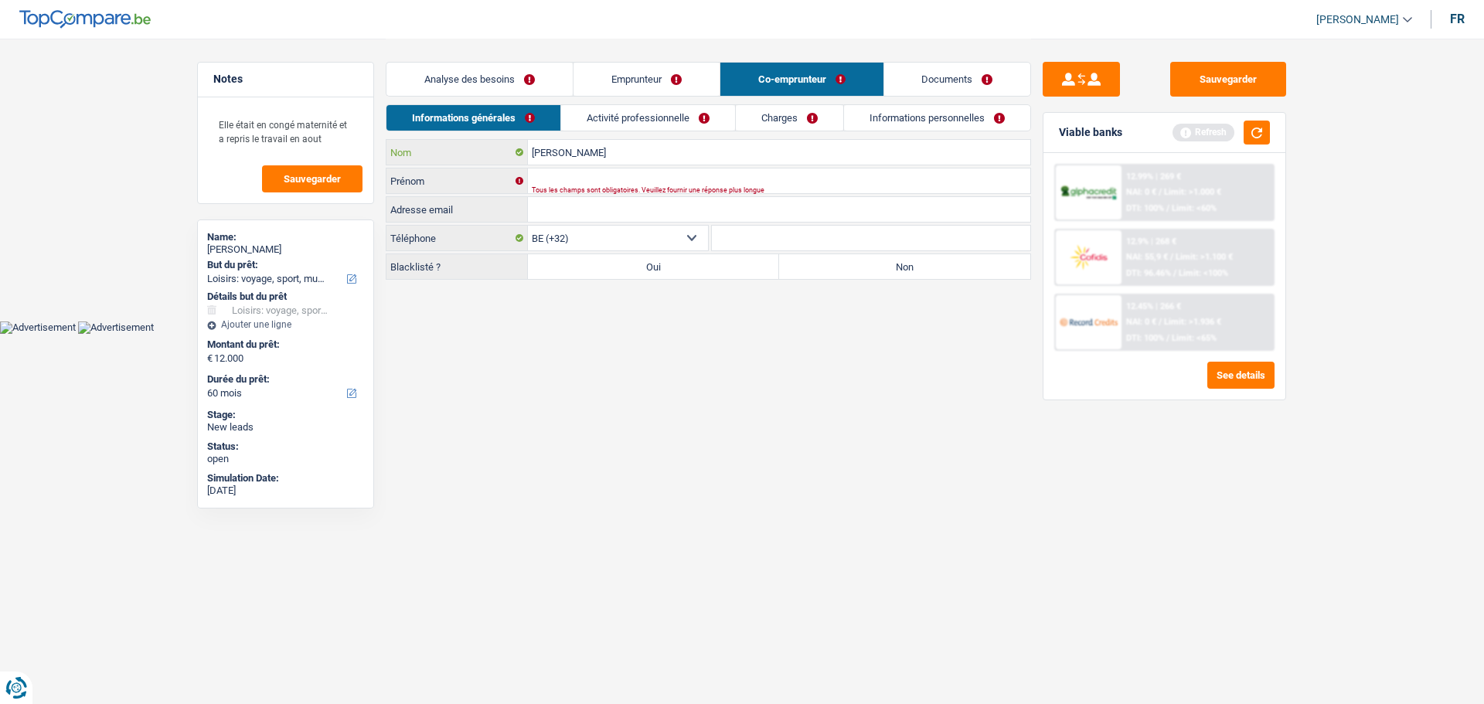
click at [621, 153] on input "Gonçalves" at bounding box center [779, 152] width 502 height 25
type input "Gonçalves Ribeiro"
click at [606, 188] on div "Tous les champs sont obligatoires. Veuillez fournir une réponse plus longue" at bounding box center [755, 190] width 447 height 6
click at [600, 182] on input "Prénom" at bounding box center [779, 180] width 502 height 25
type input "Renato"
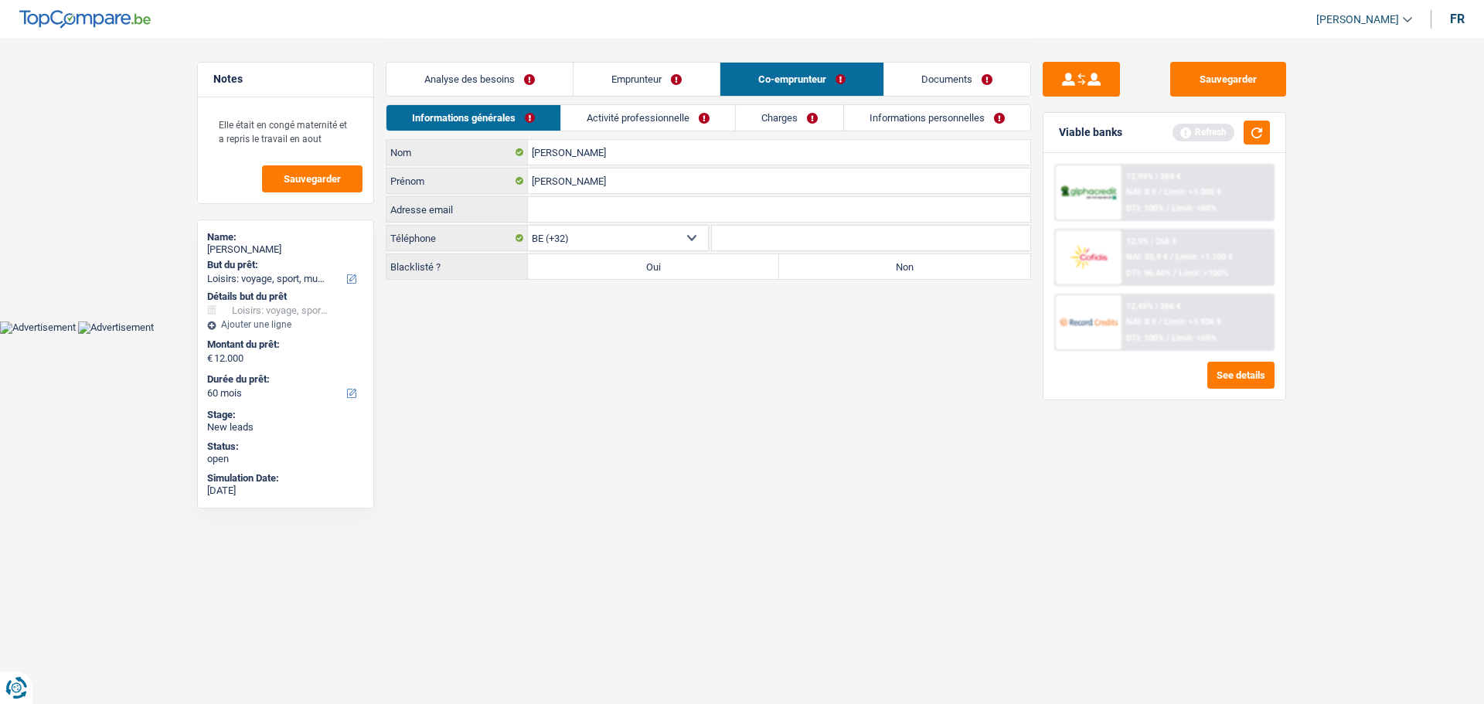
click at [627, 114] on link "Activité professionnelle" at bounding box center [648, 118] width 174 height 26
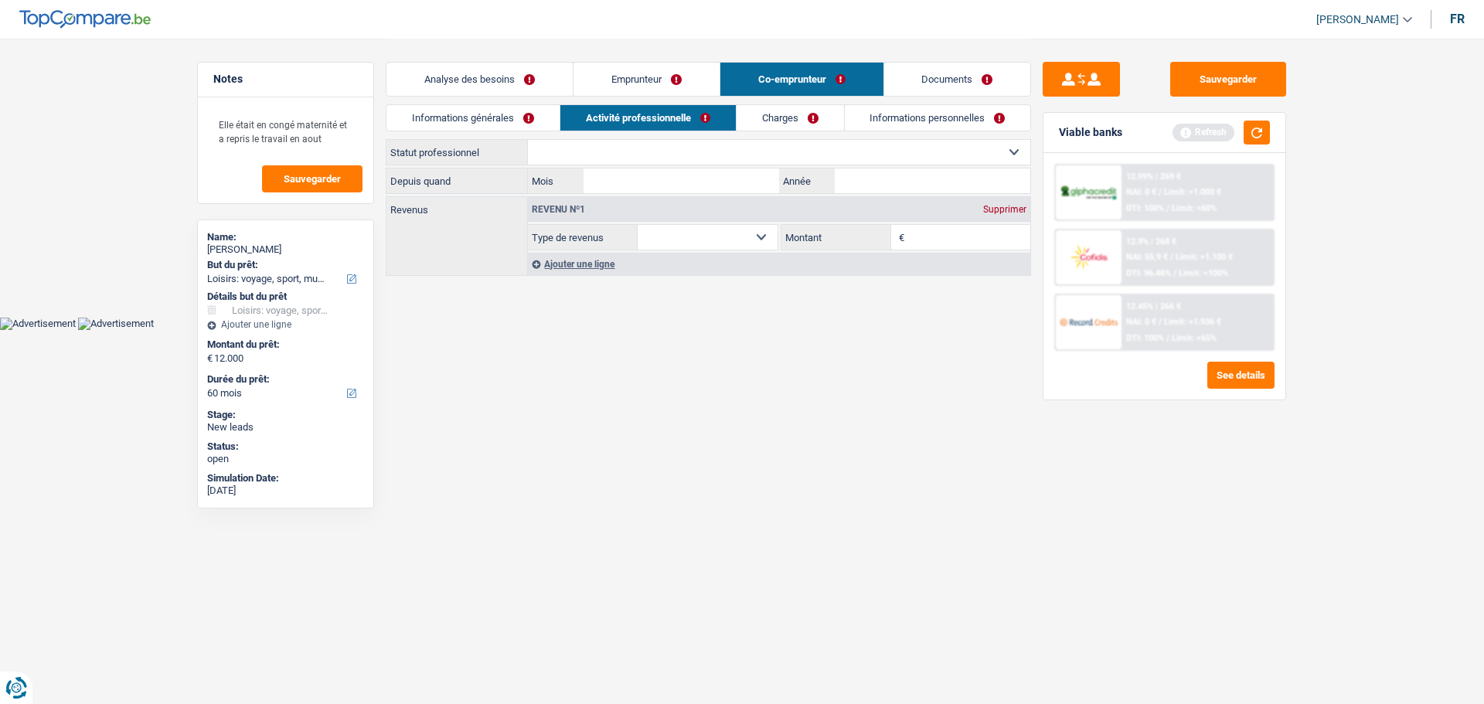
click at [611, 152] on select "Ouvrier Employé privé Employé public Invalide Indépendant Pensionné Chômeur Mut…" at bounding box center [779, 152] width 502 height 25
select select "worker"
click at [528, 140] on select "Ouvrier Employé privé Employé public Invalide Indépendant Pensionné Chômeur Mut…" at bounding box center [779, 152] width 502 height 25
select select "netSalary"
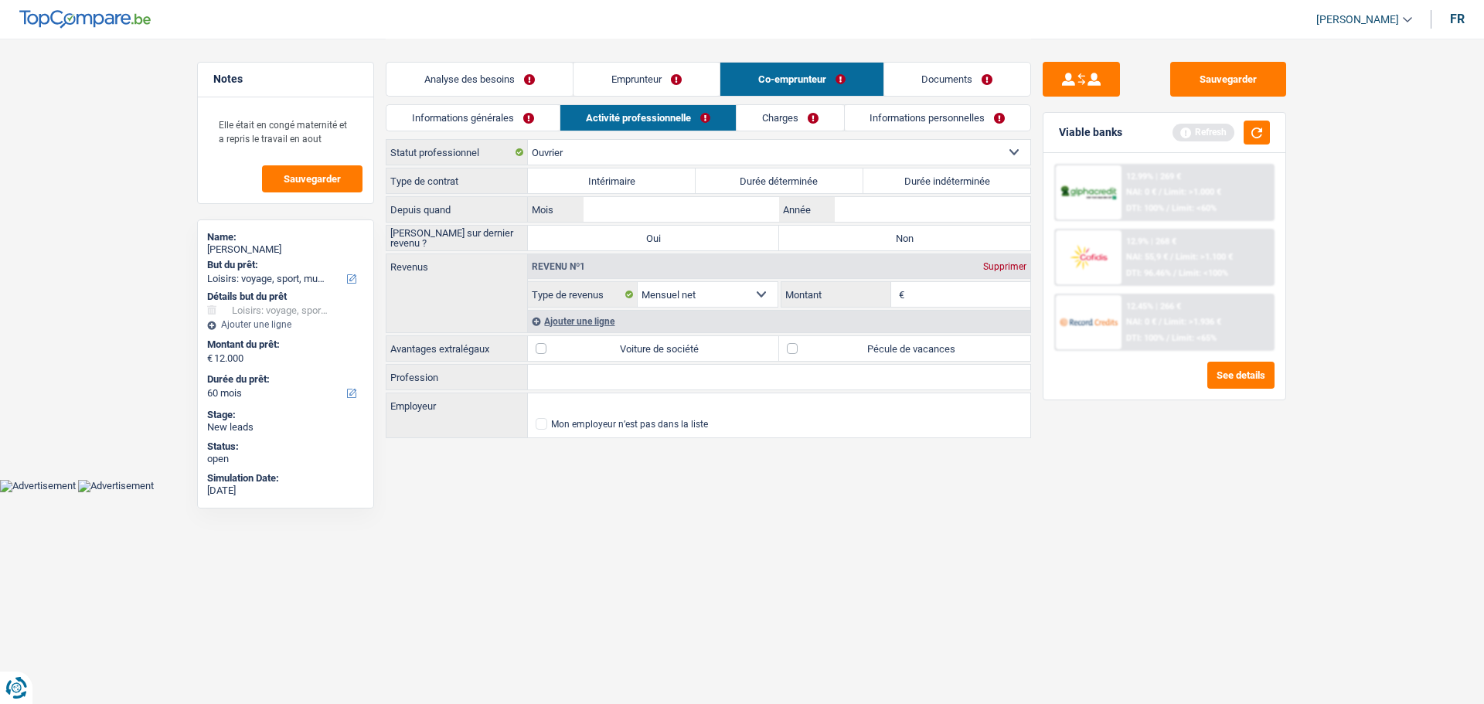
click at [890, 179] on label "Durée indéterminée" at bounding box center [947, 180] width 168 height 25
click at [890, 179] on input "Durée indéterminée" at bounding box center [947, 180] width 168 height 25
radio input "true"
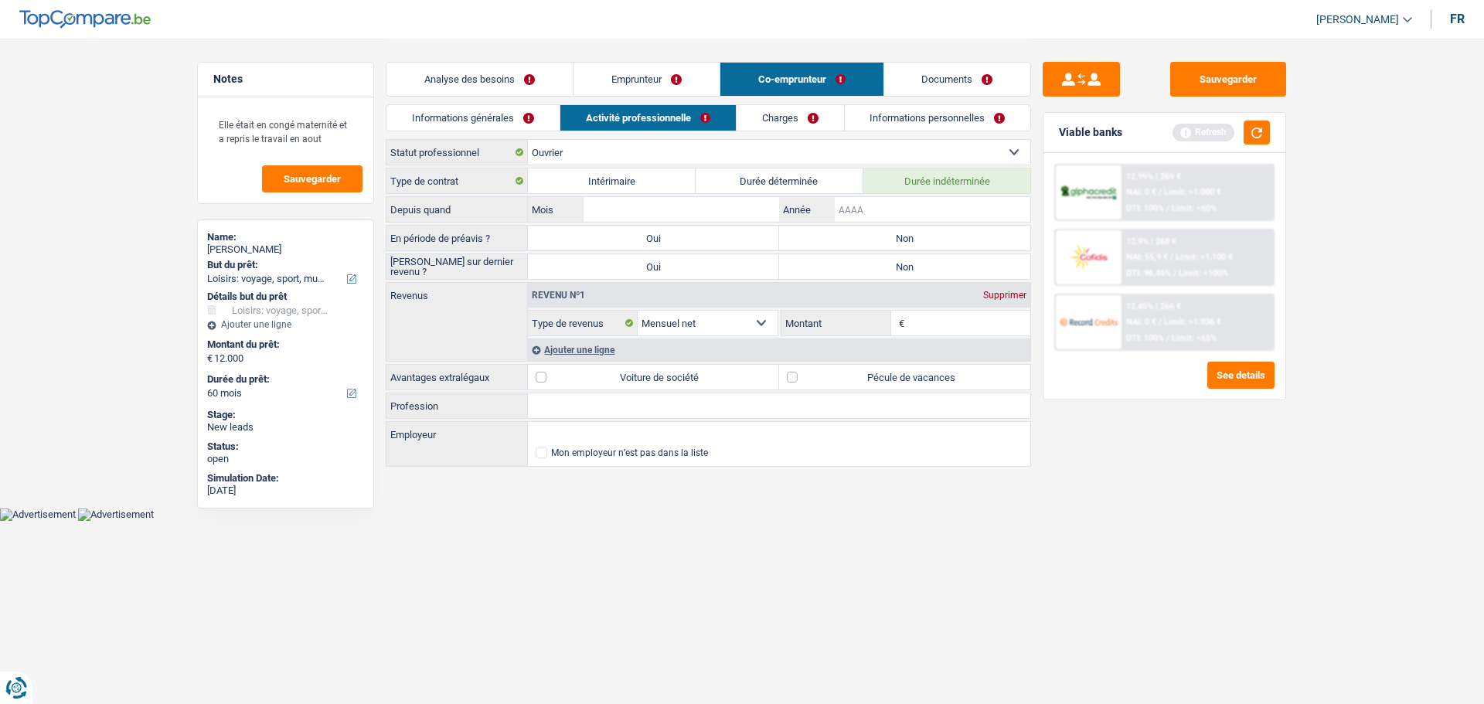
click at [888, 209] on input "Année" at bounding box center [933, 209] width 196 height 25
click at [1270, 135] on button "button" at bounding box center [1257, 133] width 26 height 24
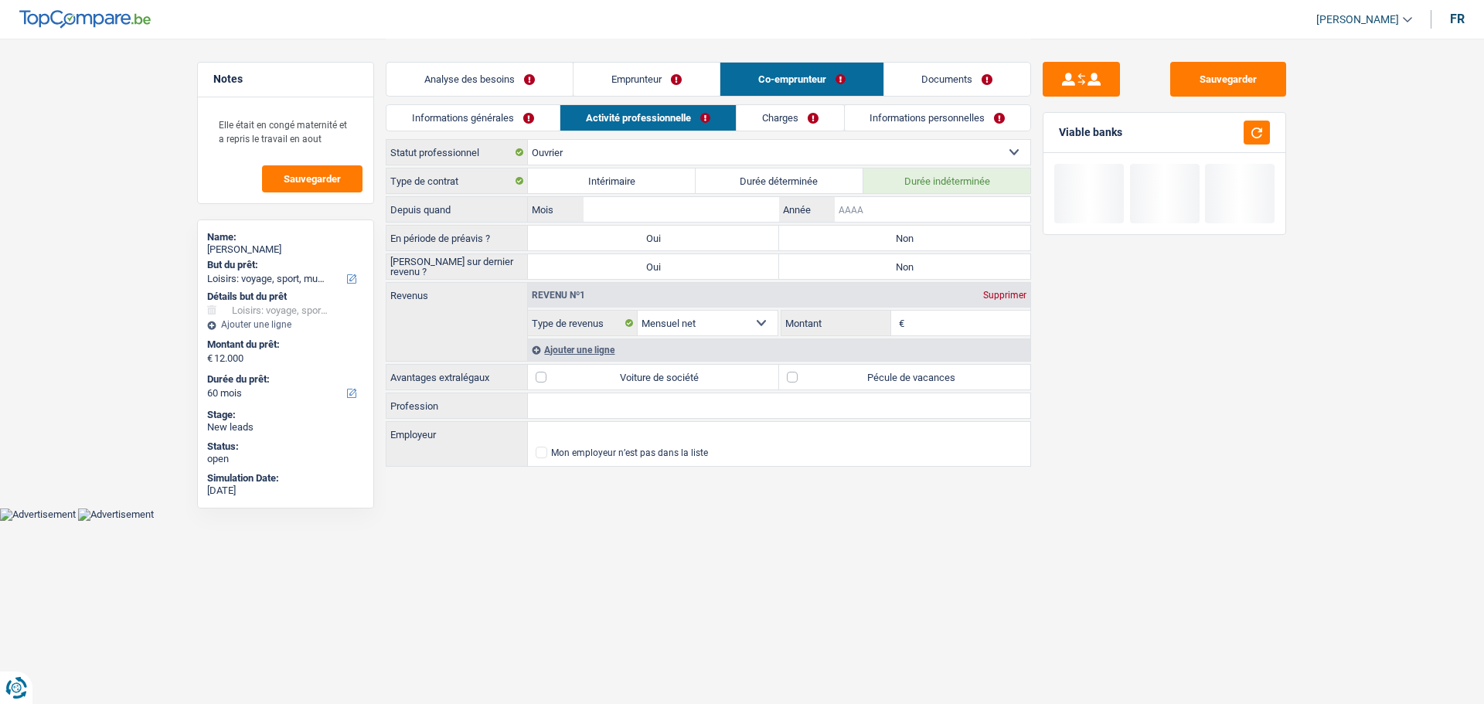
click at [946, 216] on input "Année" at bounding box center [933, 209] width 196 height 25
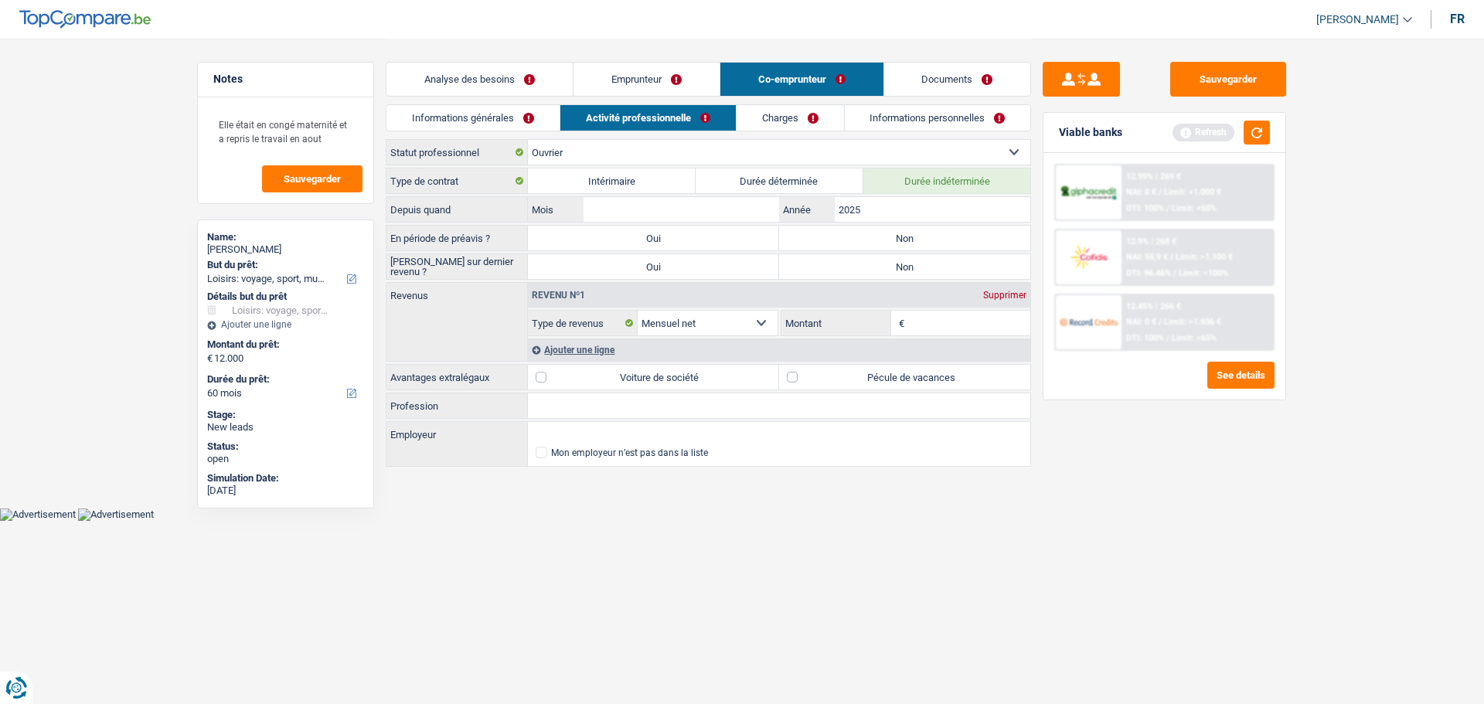
type input "2025"
click at [633, 213] on input "Mois" at bounding box center [682, 209] width 196 height 25
type input "4"
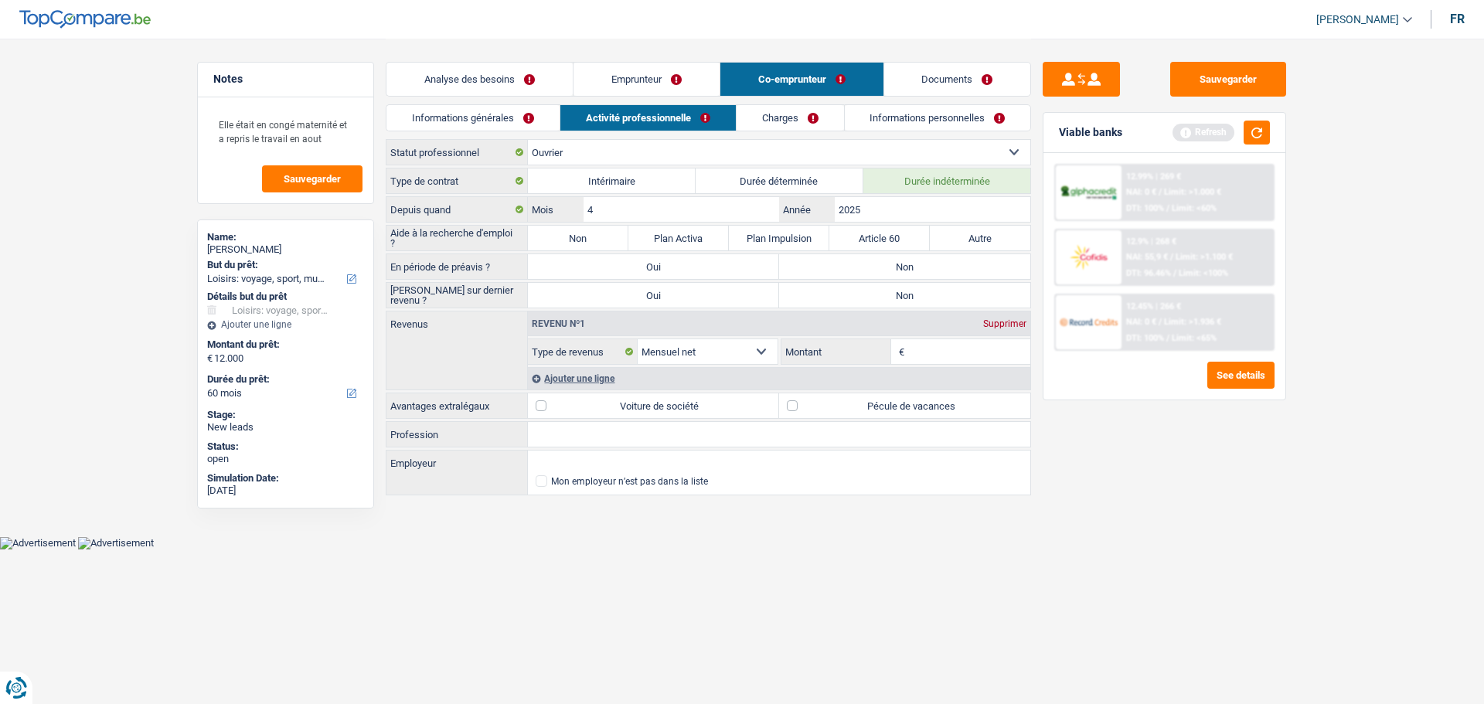
click at [1169, 475] on div "Sauvegarder Viable banks Refresh 12.99% | 269 € NAI: 0 € / Limit: >1.000 € DTI:…" at bounding box center [1164, 371] width 267 height 618
click at [813, 182] on label "Durée déterminée" at bounding box center [780, 180] width 168 height 25
click at [813, 182] on input "Durée déterminée" at bounding box center [780, 180] width 168 height 25
radio input "true"
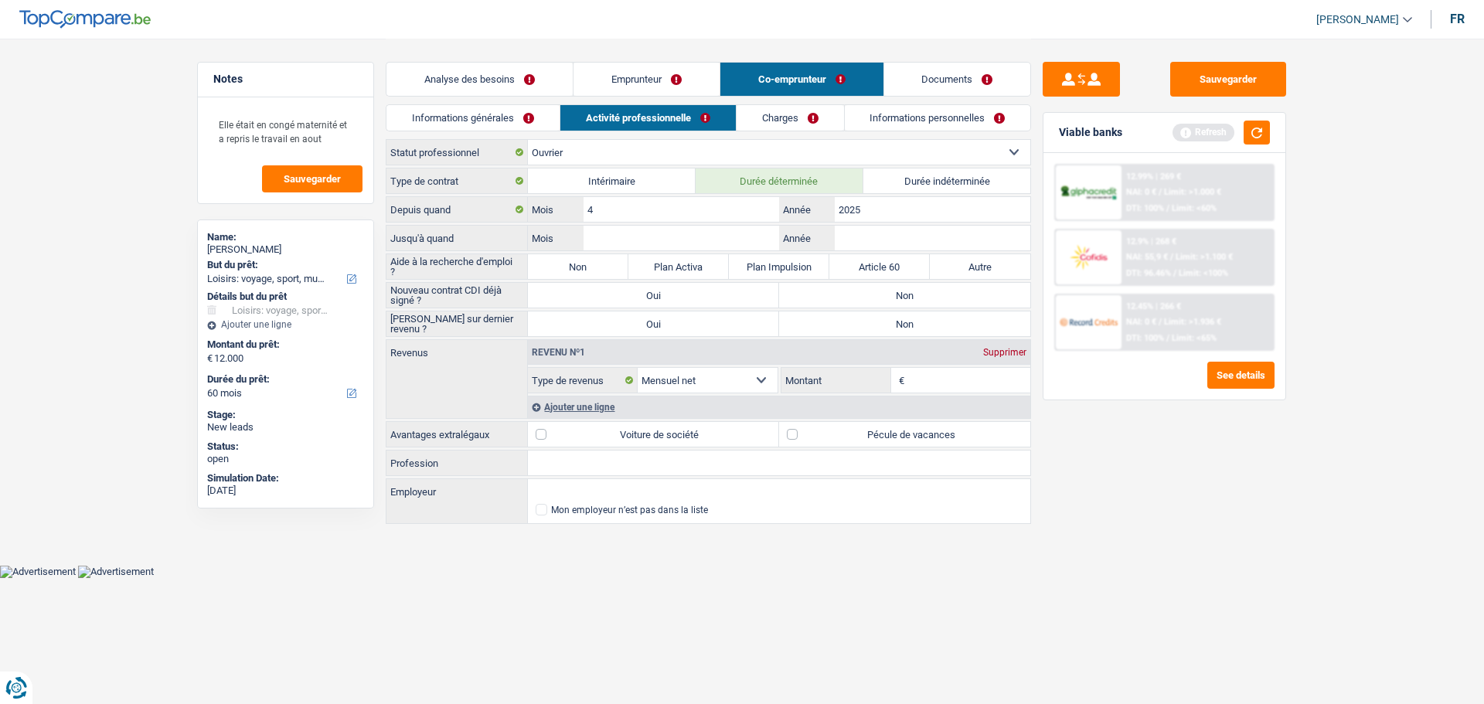
click at [669, 149] on select "Ouvrier Employé privé Employé public Invalide Indépendant Pensionné Chômeur Mut…" at bounding box center [779, 152] width 502 height 25
select select "independent"
click at [528, 140] on select "Ouvrier Employé privé Employé public Invalide Indépendant Pensionné Chômeur Mut…" at bounding box center [779, 152] width 502 height 25
select select "netSalary"
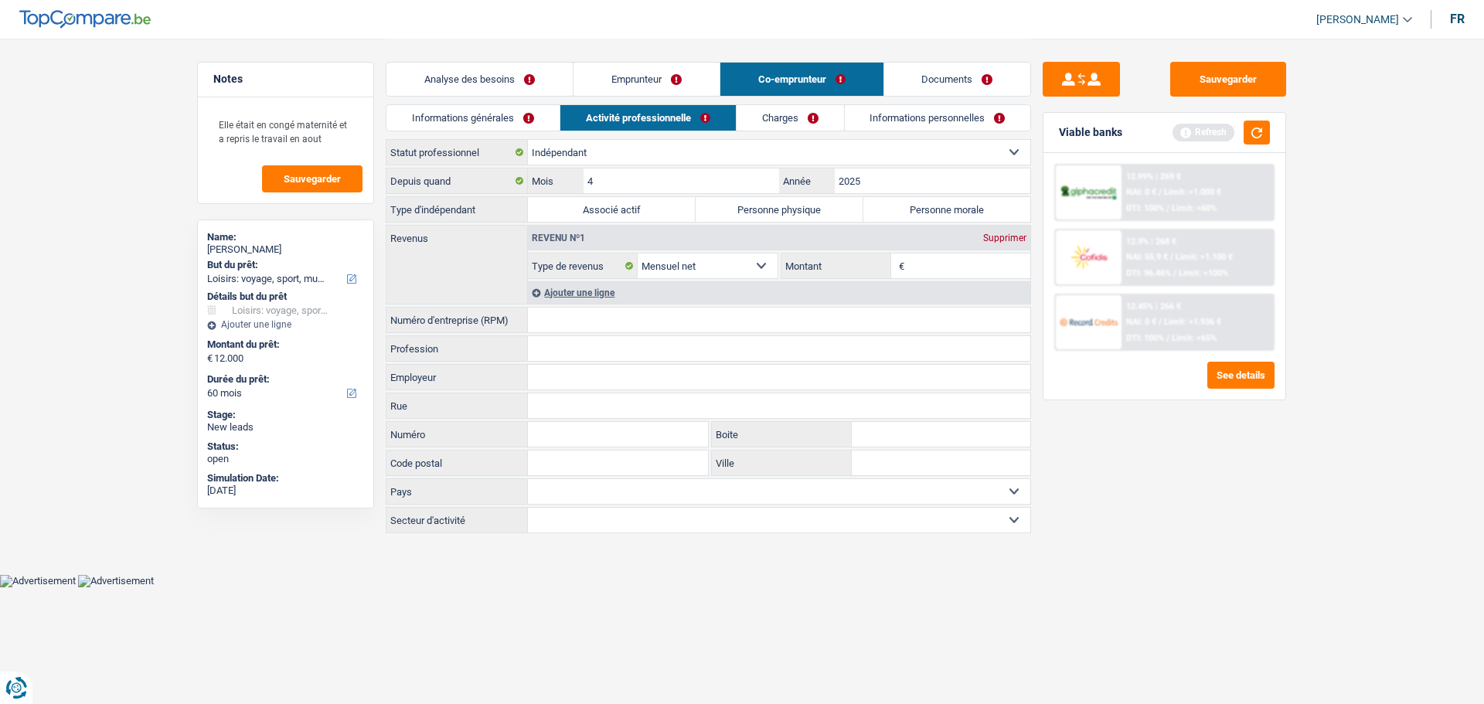
click at [932, 216] on label "Personne morale" at bounding box center [947, 209] width 168 height 25
click at [932, 216] on input "Personne morale" at bounding box center [947, 209] width 168 height 25
radio input "true"
click at [756, 172] on input "4" at bounding box center [682, 180] width 196 height 25
click at [937, 175] on input "2025" at bounding box center [933, 180] width 196 height 25
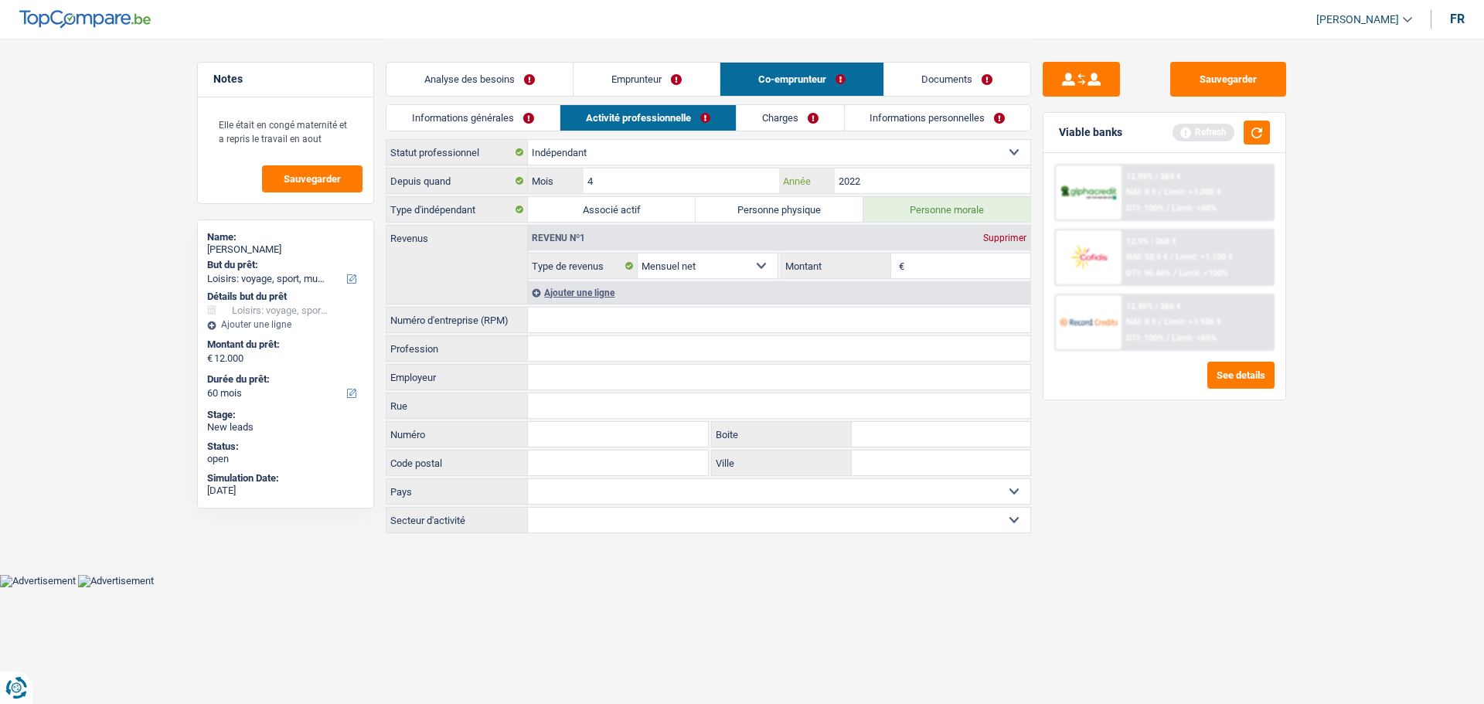
type input "2022"
click at [753, 176] on input "4" at bounding box center [682, 180] width 196 height 25
drag, startPoint x: 495, startPoint y: 69, endPoint x: 519, endPoint y: 82, distance: 27.3
click at [495, 69] on link "Analyse des besoins" at bounding box center [479, 79] width 186 height 33
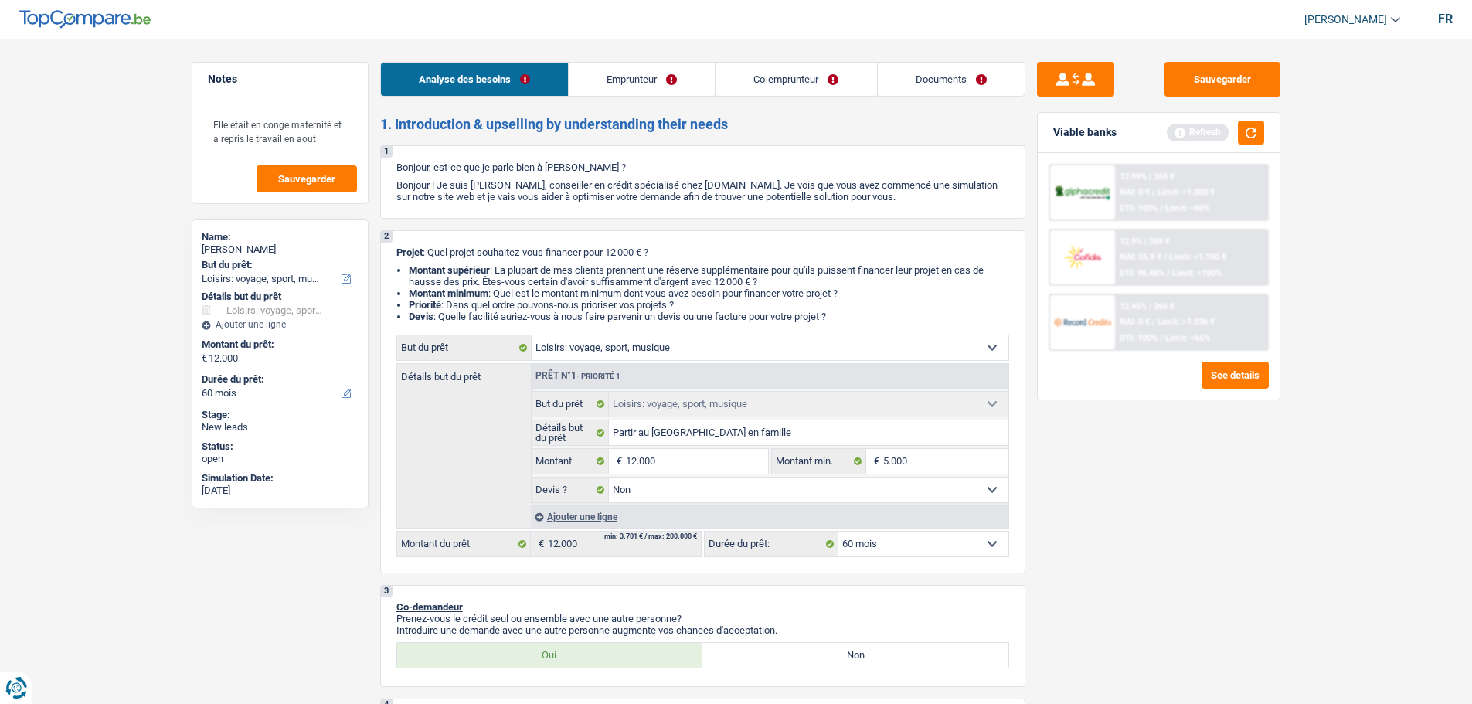
click at [856, 645] on label "Non" at bounding box center [856, 655] width 306 height 25
click at [856, 645] on input "Non" at bounding box center [856, 655] width 306 height 25
radio input "true"
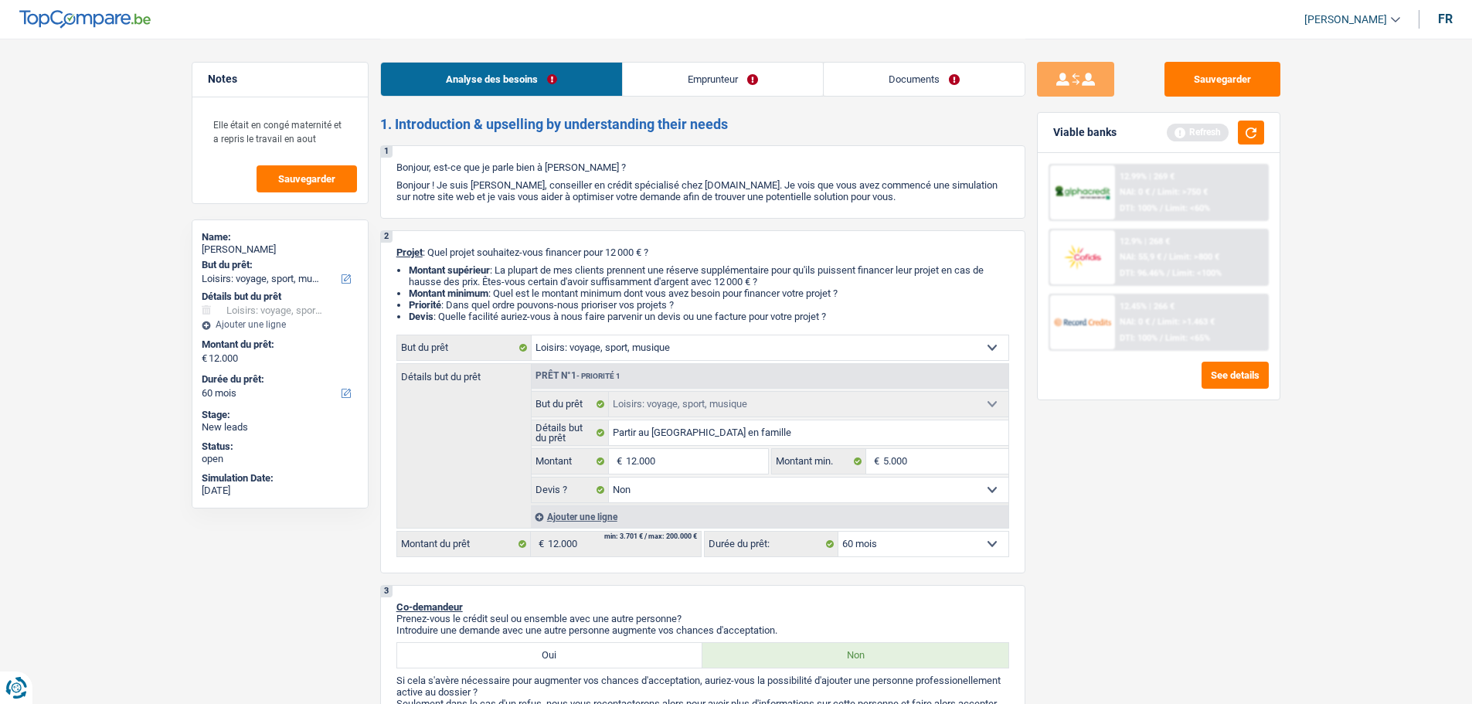
click at [732, 87] on link "Emprunteur" at bounding box center [723, 79] width 200 height 33
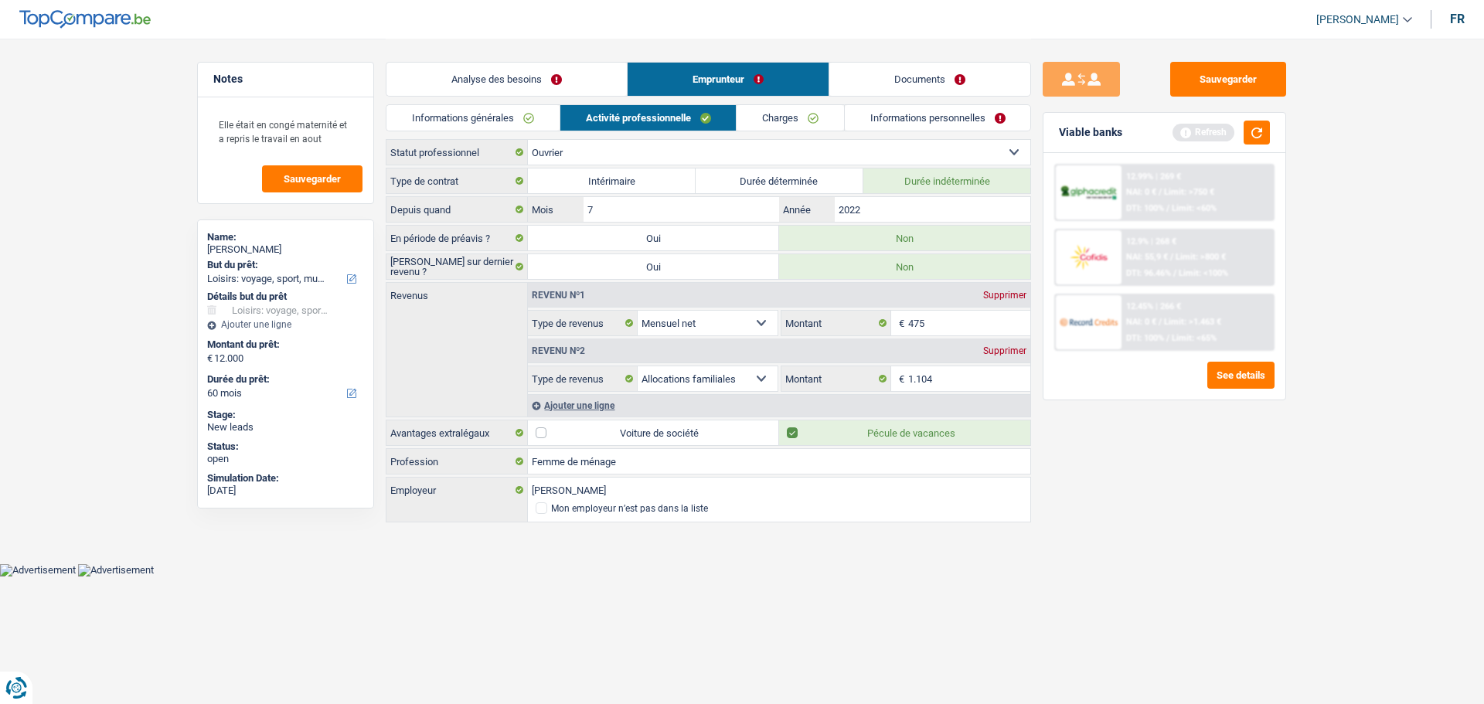
click at [934, 94] on link "Documents" at bounding box center [929, 79] width 201 height 33
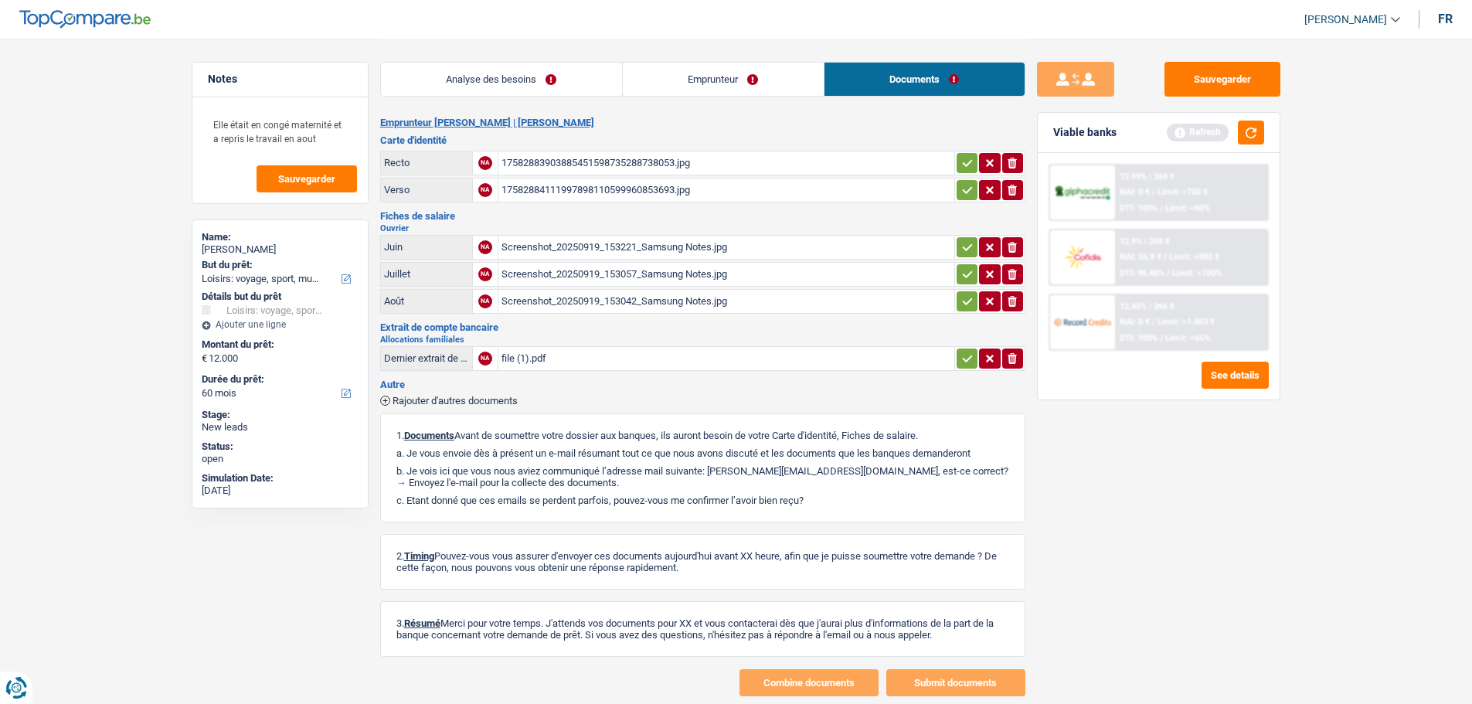
click at [606, 294] on div "Screenshot_20250919_153042_Samsung Notes.jpg" at bounding box center [727, 301] width 450 height 23
click at [761, 63] on link "Emprunteur" at bounding box center [723, 79] width 201 height 33
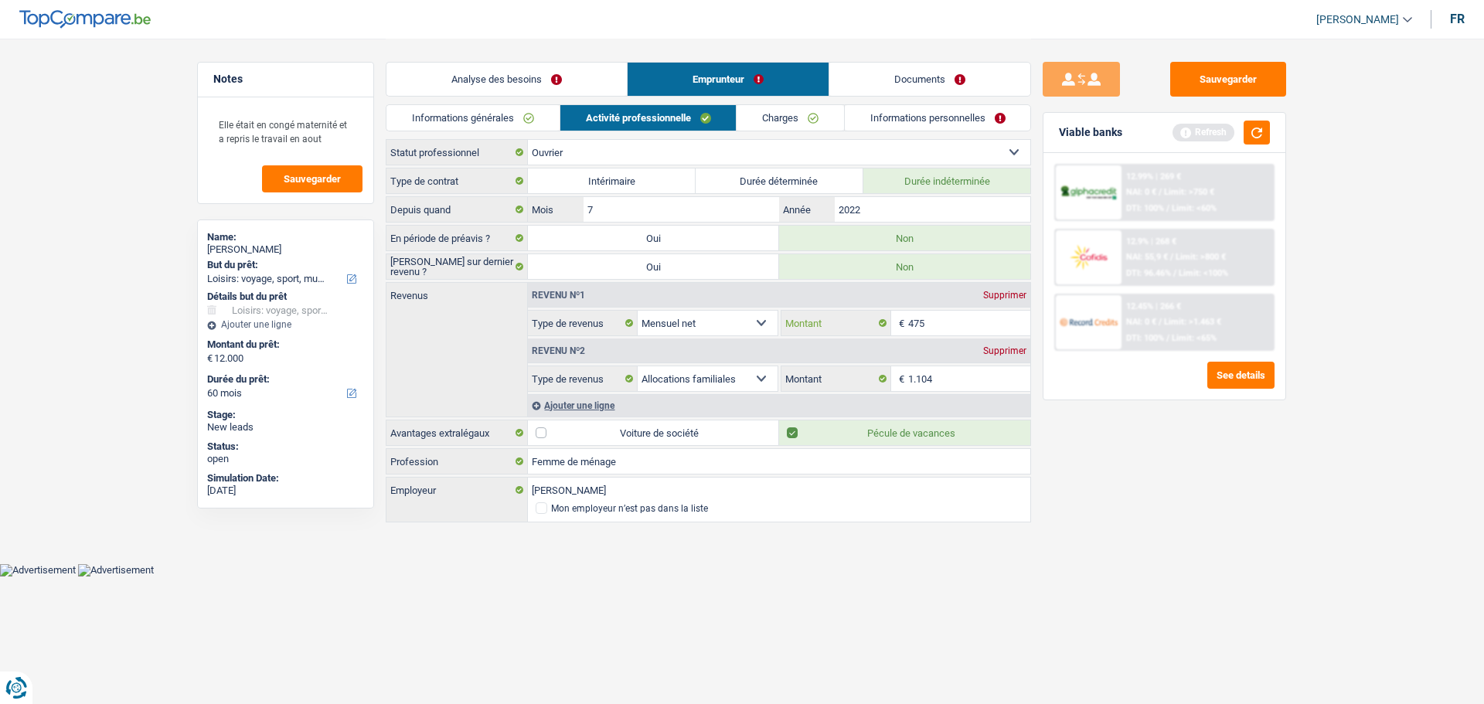
drag, startPoint x: 953, startPoint y: 322, endPoint x: 883, endPoint y: 322, distance: 69.6
click at [883, 322] on div "475 € Montant" at bounding box center [905, 323] width 249 height 25
type input "1.517"
click at [1264, 124] on button "button" at bounding box center [1257, 133] width 26 height 24
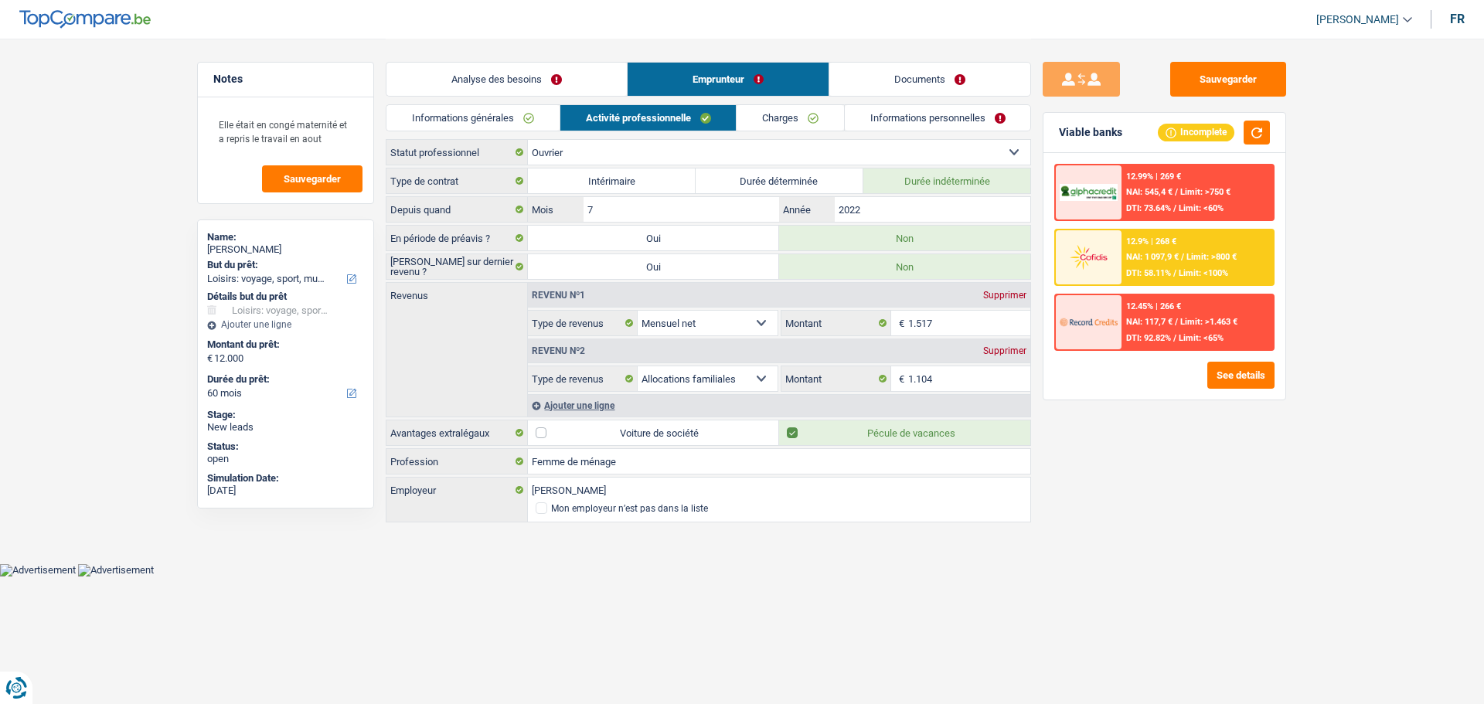
click at [567, 77] on link "Analyse des besoins" at bounding box center [506, 79] width 240 height 33
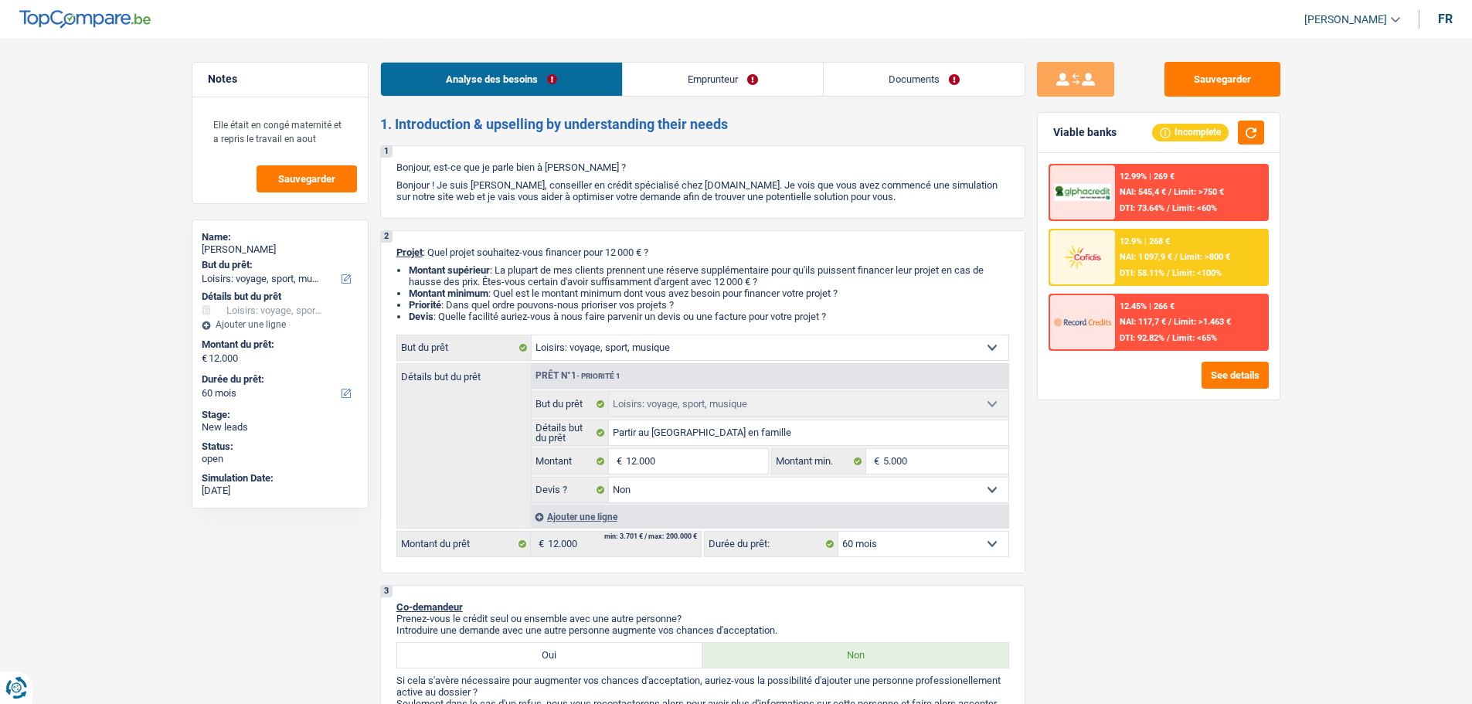
click at [925, 544] on select "12 mois 18 mois 24 mois 30 mois 36 mois 42 mois 48 mois 60 mois Sélectionner un…" at bounding box center [924, 544] width 170 height 25
click at [722, 467] on input "12.000" at bounding box center [696, 461] width 141 height 25
type input "1.200"
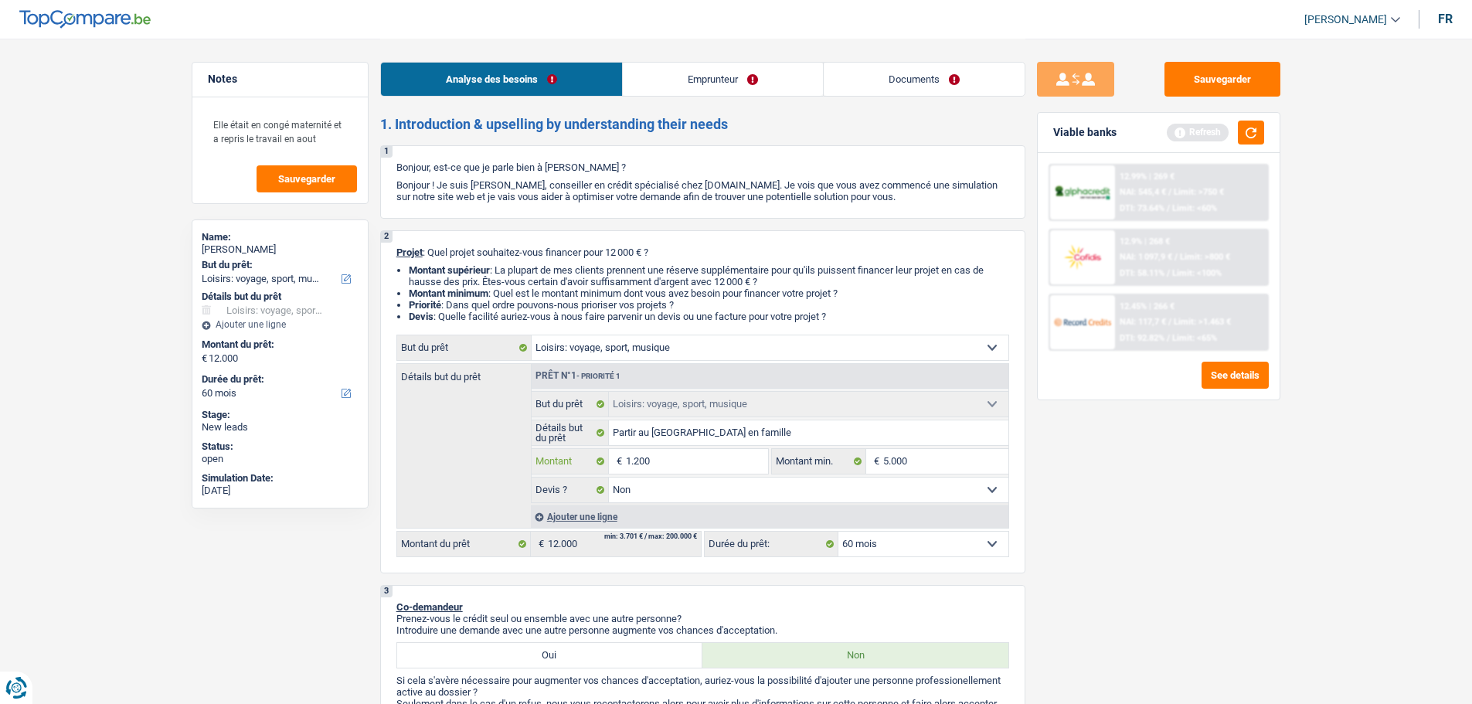
type input "120"
type input "12"
type input "1"
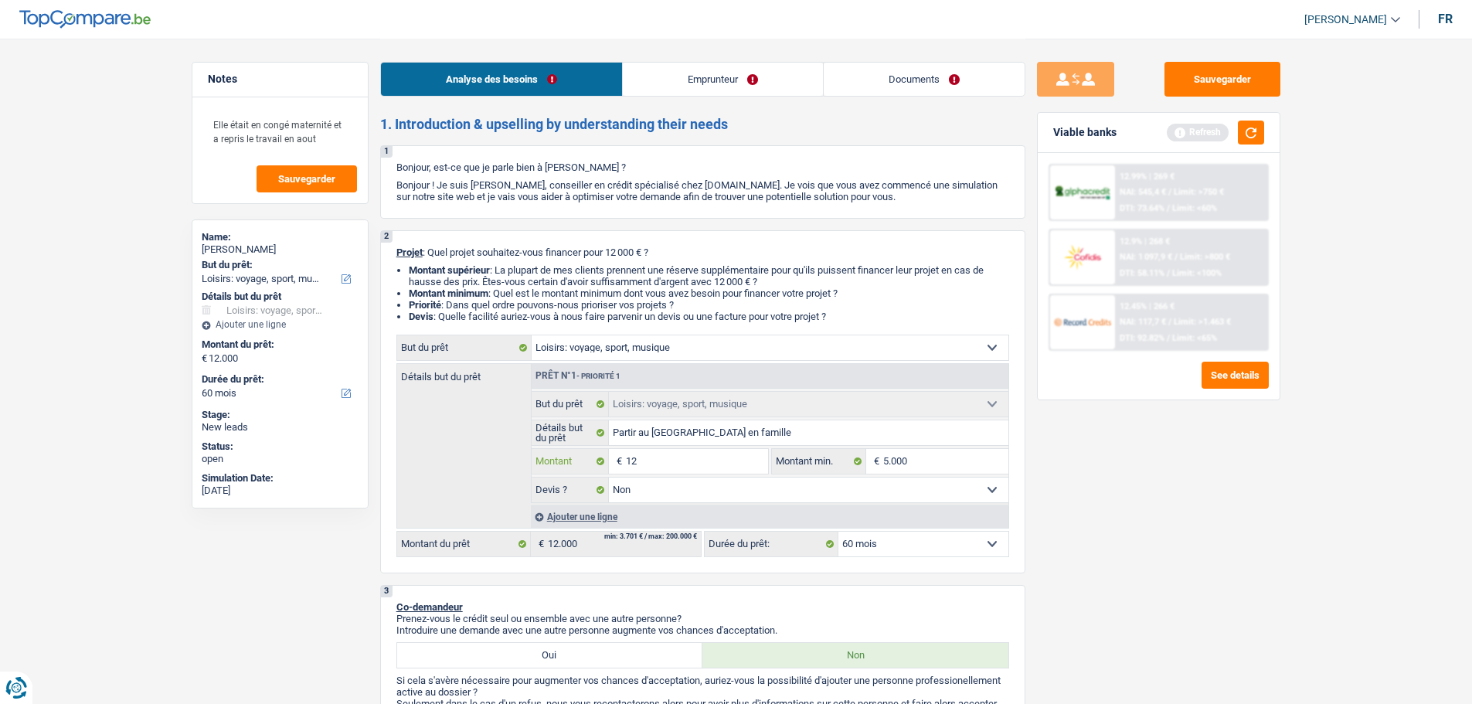
type input "1"
type input "5"
type input "50"
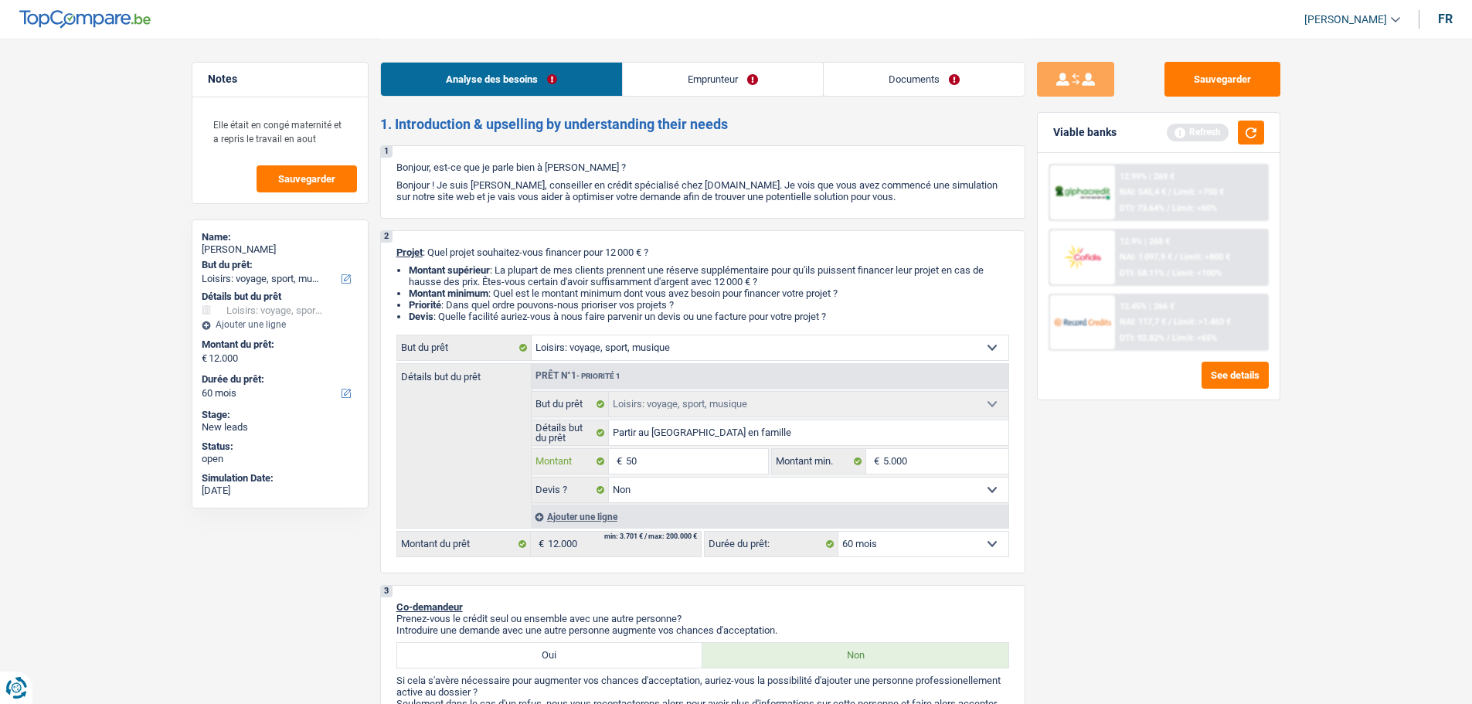
type input "500"
type input "5.000"
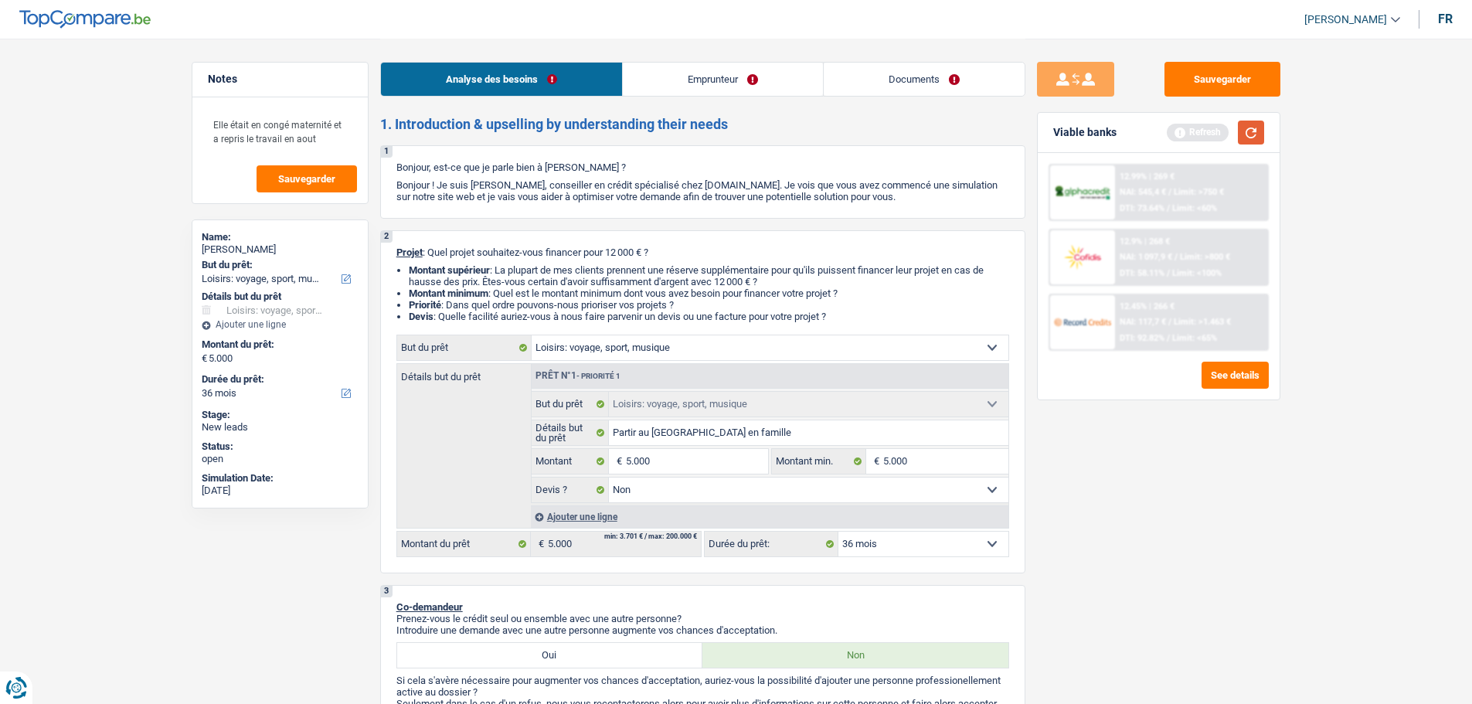
click at [1238, 131] on button "button" at bounding box center [1251, 133] width 26 height 24
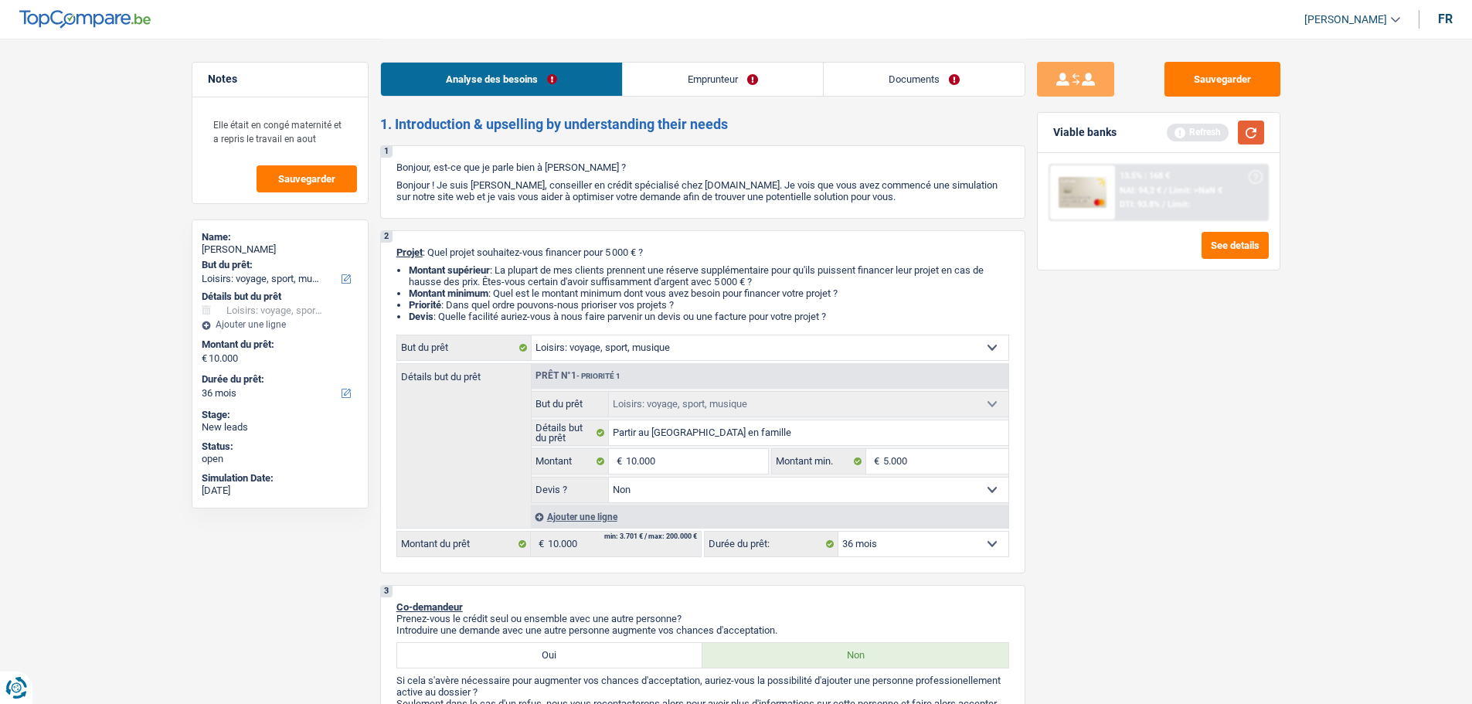
click at [1253, 129] on button "button" at bounding box center [1251, 133] width 26 height 24
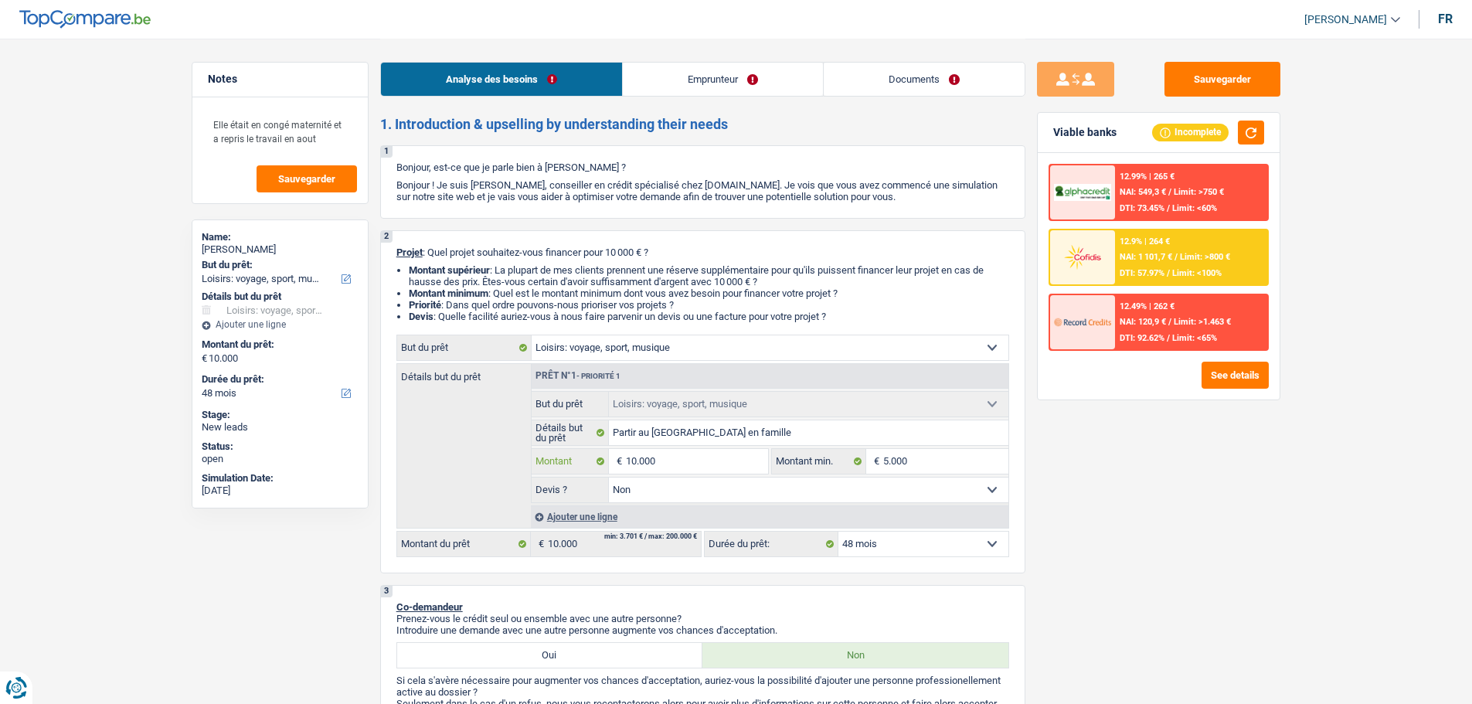
click at [729, 461] on input "10.000" at bounding box center [696, 461] width 141 height 25
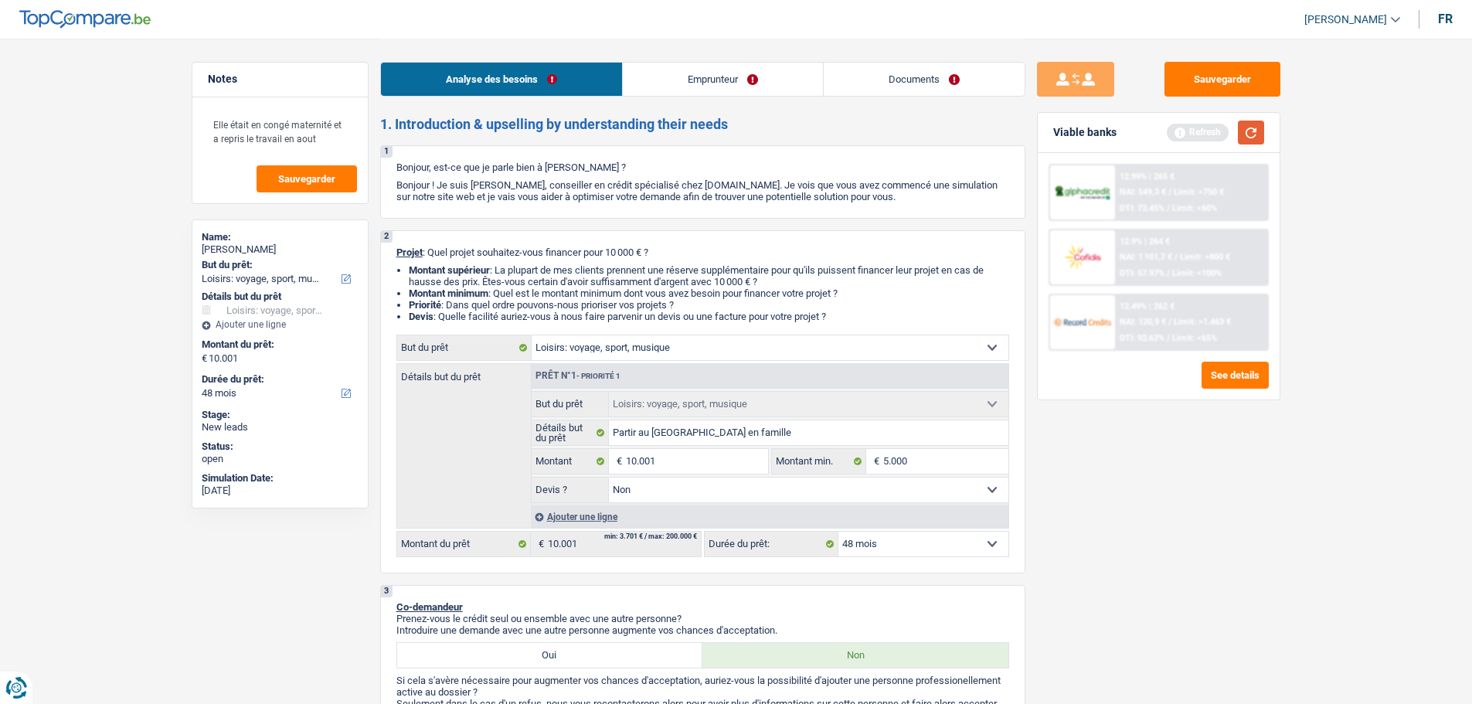
click at [1247, 138] on button "button" at bounding box center [1251, 133] width 26 height 24
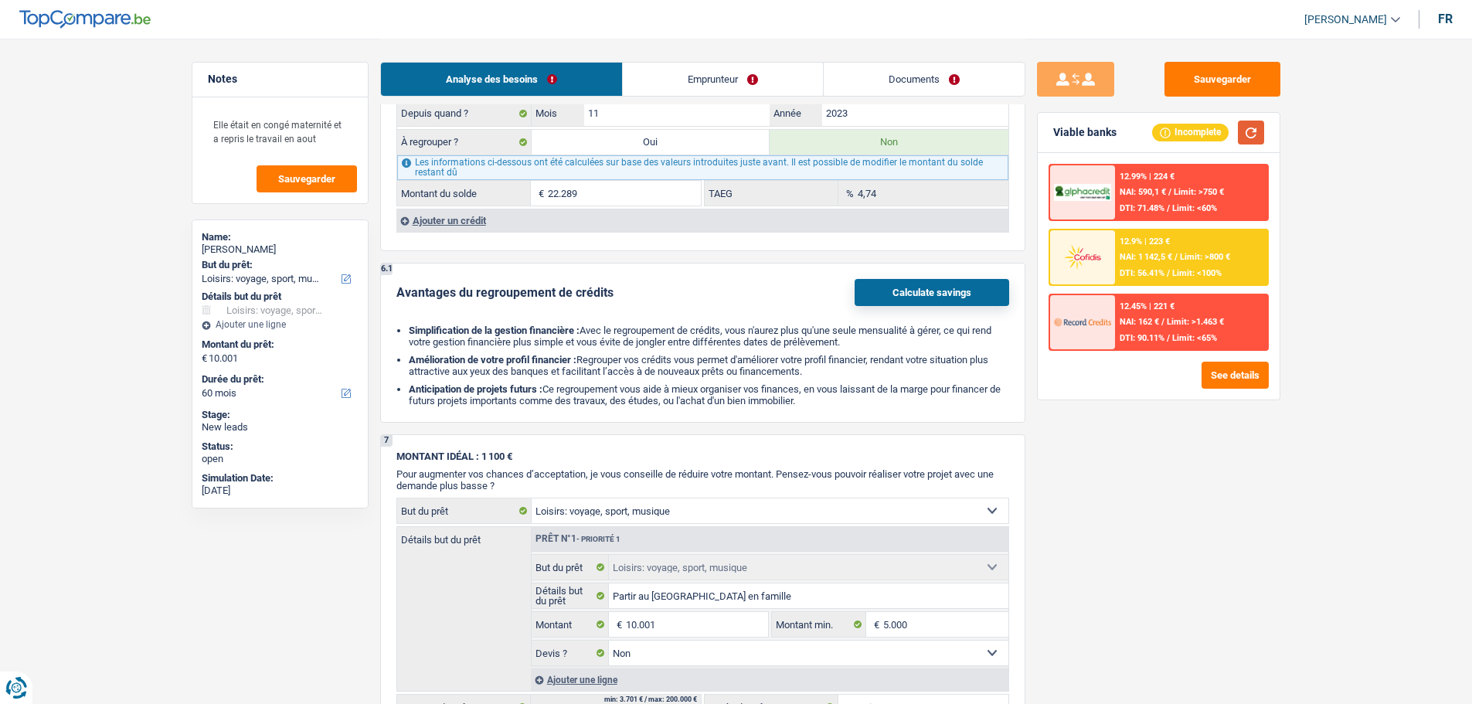
scroll to position [1096, 0]
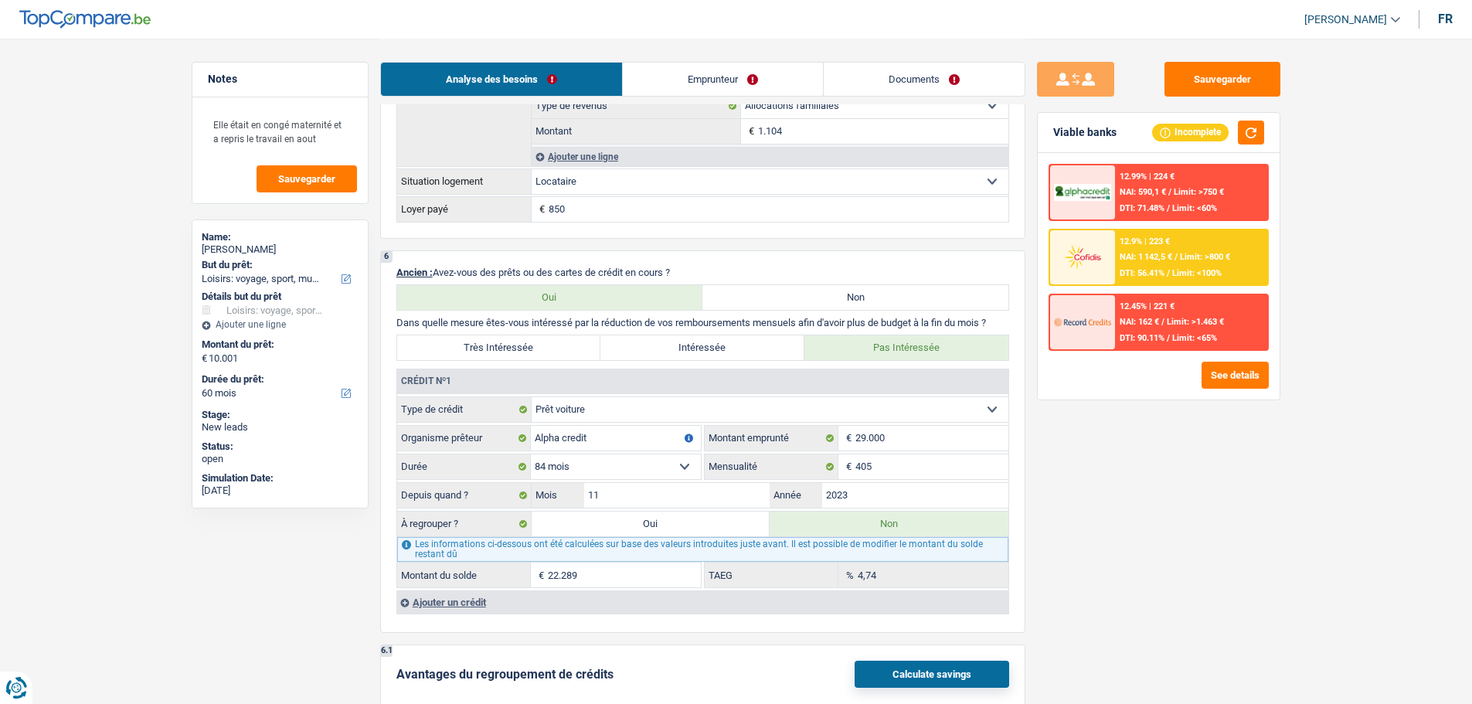
click at [735, 525] on label "Oui" at bounding box center [651, 524] width 239 height 25
click at [735, 525] on input "Oui" at bounding box center [651, 524] width 239 height 25
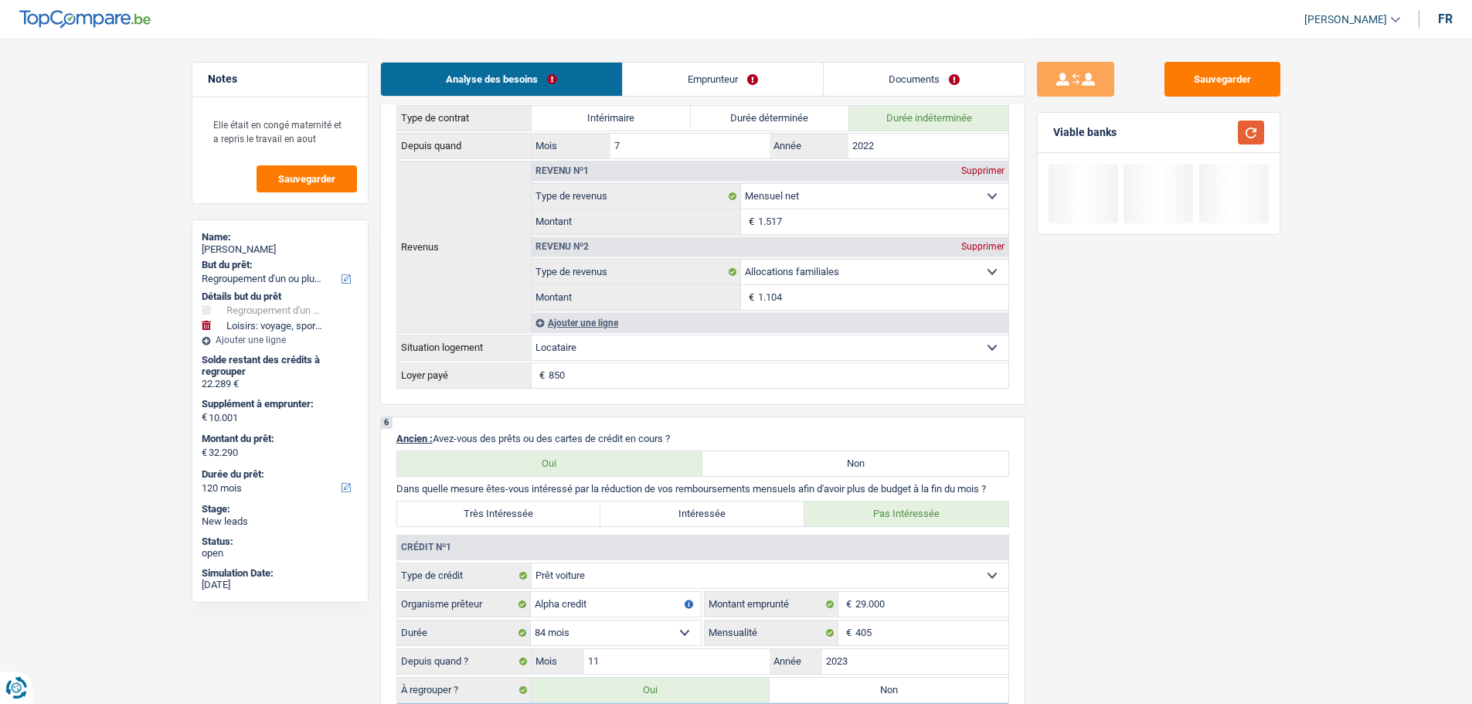
click at [1250, 136] on button "button" at bounding box center [1251, 133] width 26 height 24
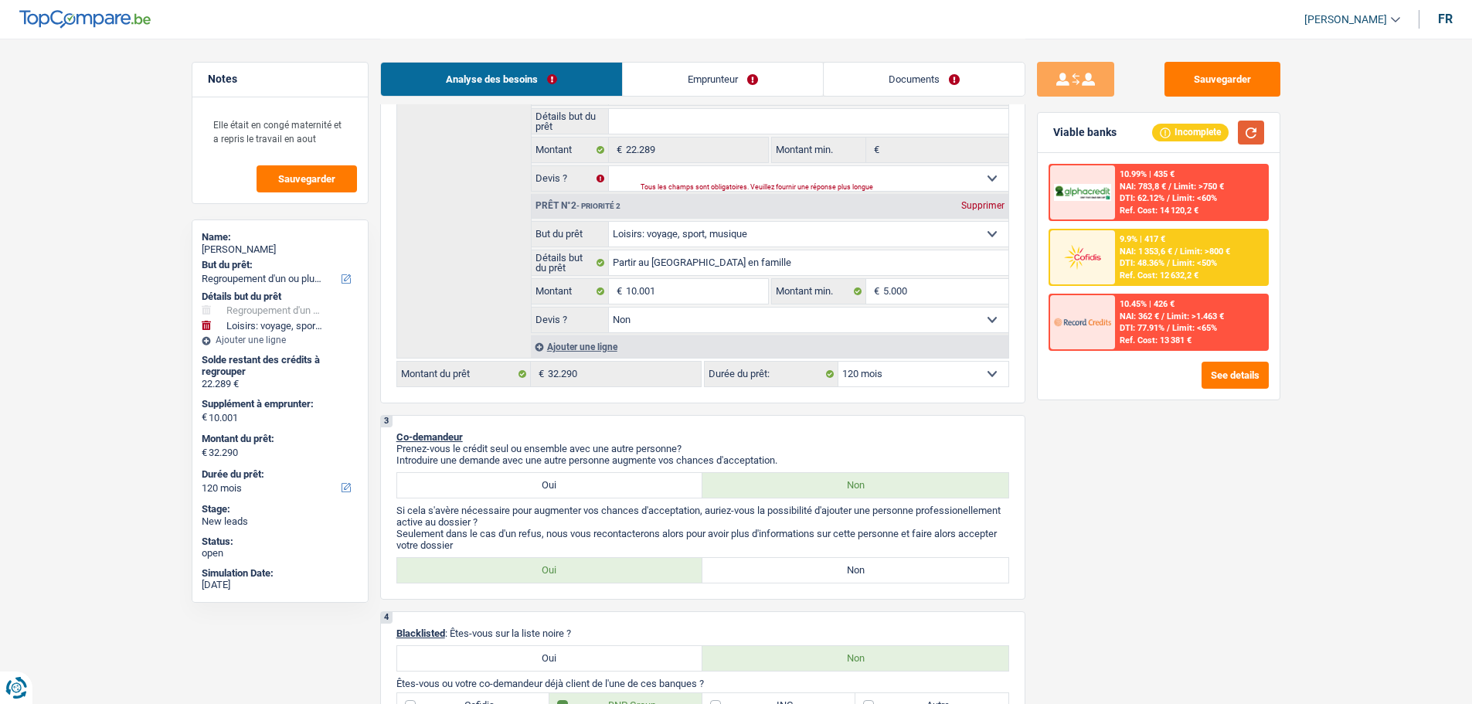
scroll to position [168, 0]
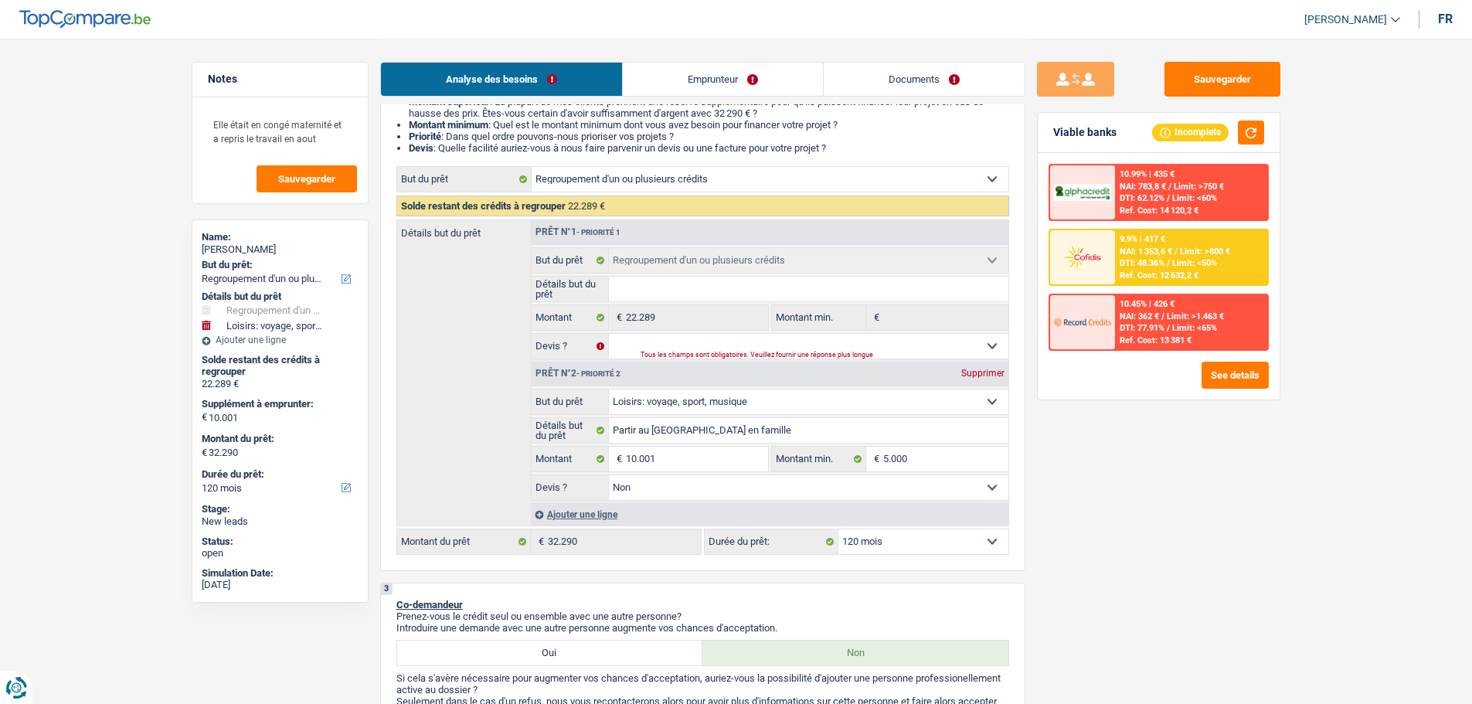
click at [925, 533] on select "12 mois 18 mois 24 mois 30 mois 36 mois 42 mois 48 mois 60 mois 72 mois 84 mois…" at bounding box center [924, 541] width 170 height 25
click at [839, 529] on select "12 mois 18 mois 24 mois 30 mois 36 mois 42 mois 48 mois 60 mois 72 mois 84 mois…" at bounding box center [924, 541] width 170 height 25
click at [699, 90] on link "Emprunteur" at bounding box center [723, 79] width 200 height 33
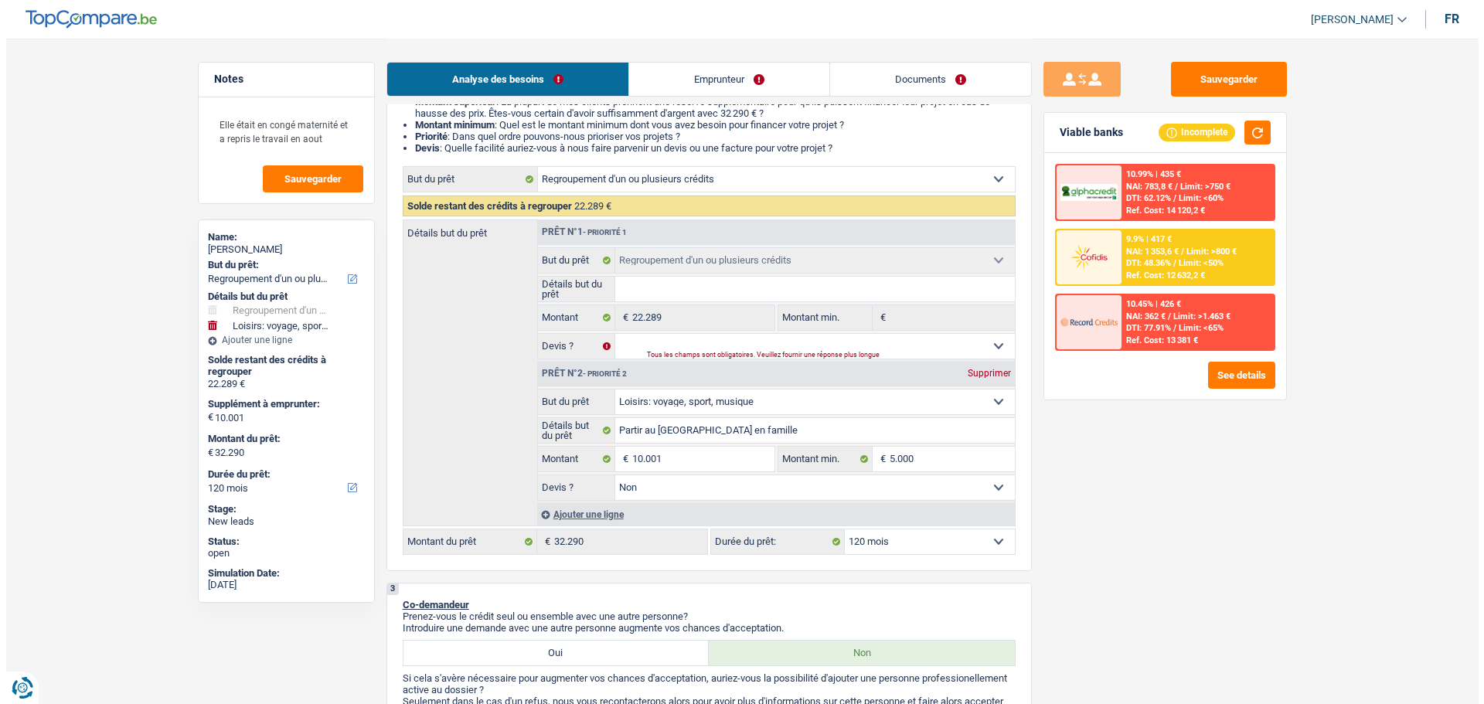
scroll to position [0, 0]
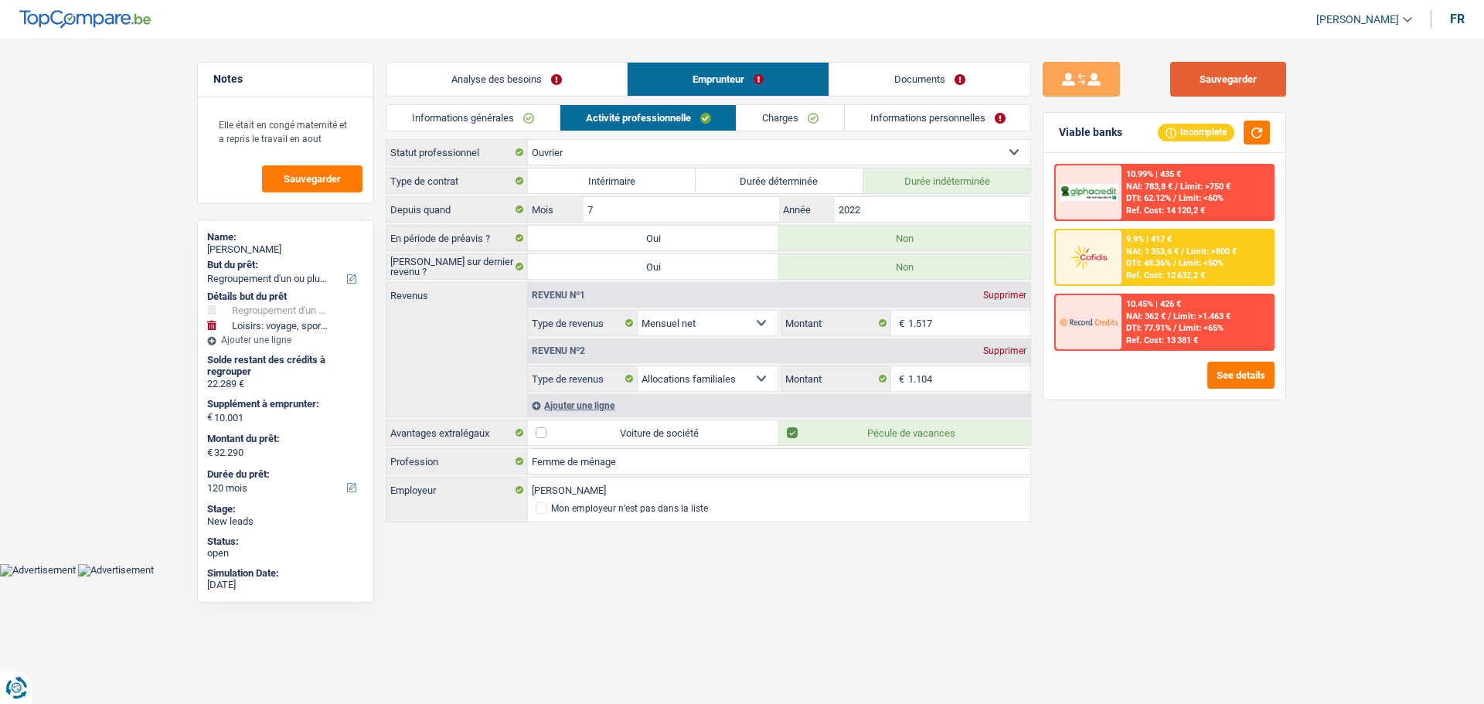
click at [1197, 77] on button "Sauvegarder" at bounding box center [1228, 79] width 116 height 35
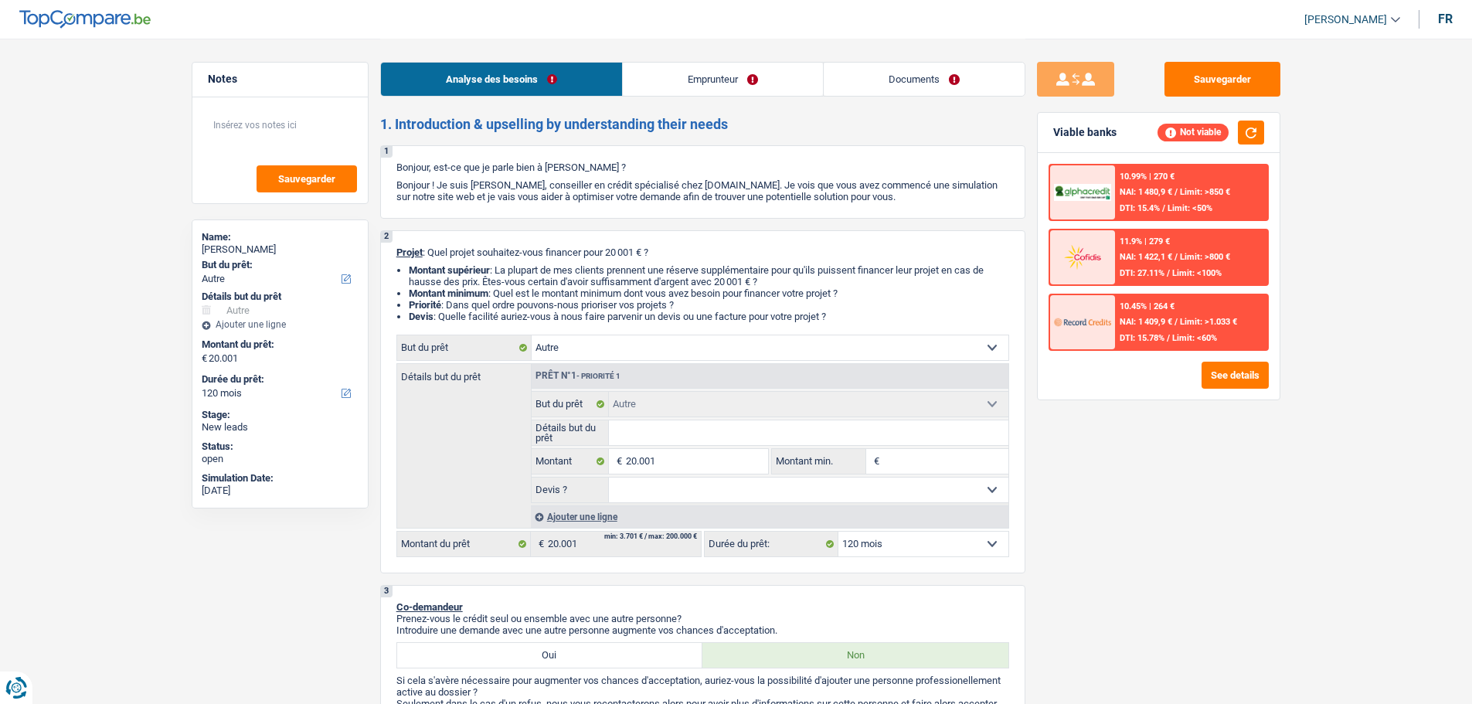
select select "other"
select select "120"
select select "other"
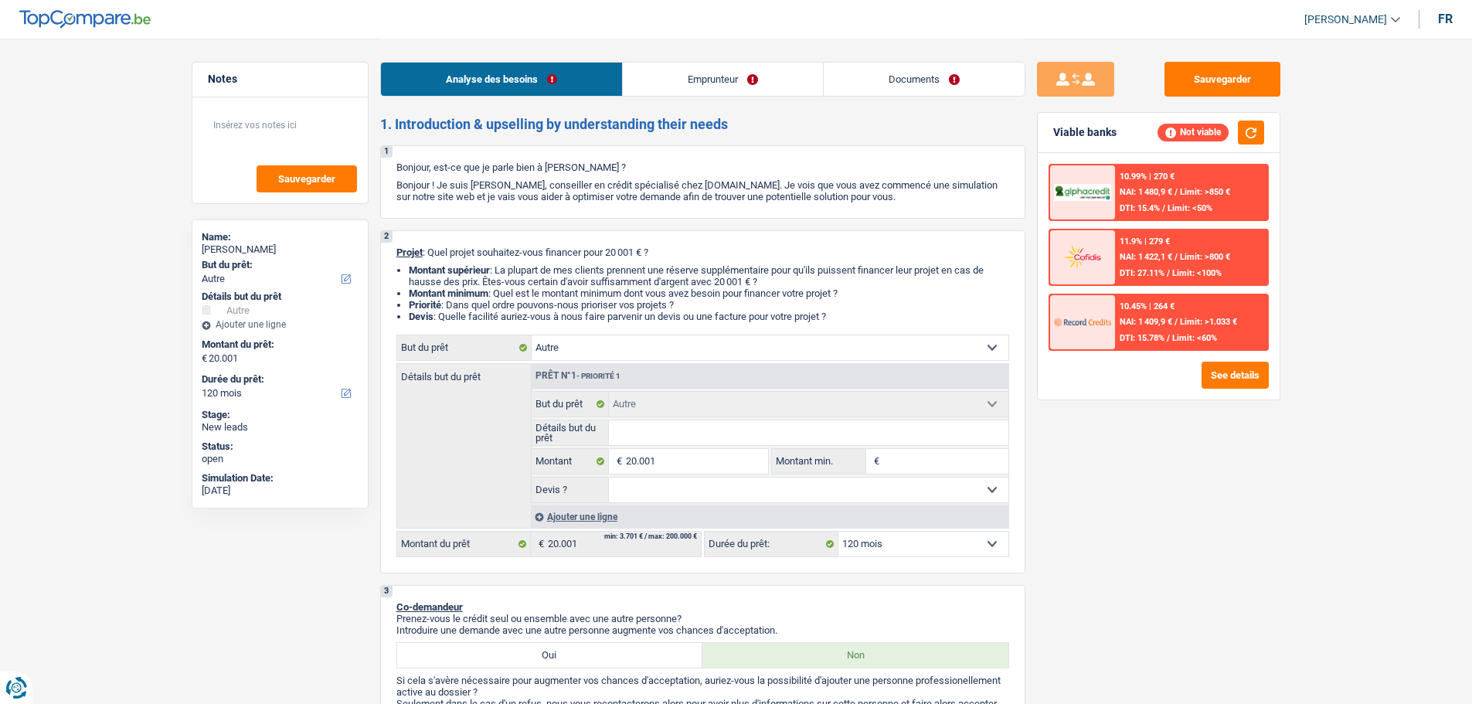
select select "120"
select select "publicEmployee"
select select "familyAllowances"
select select "netSalary"
select select "mealVouchers"
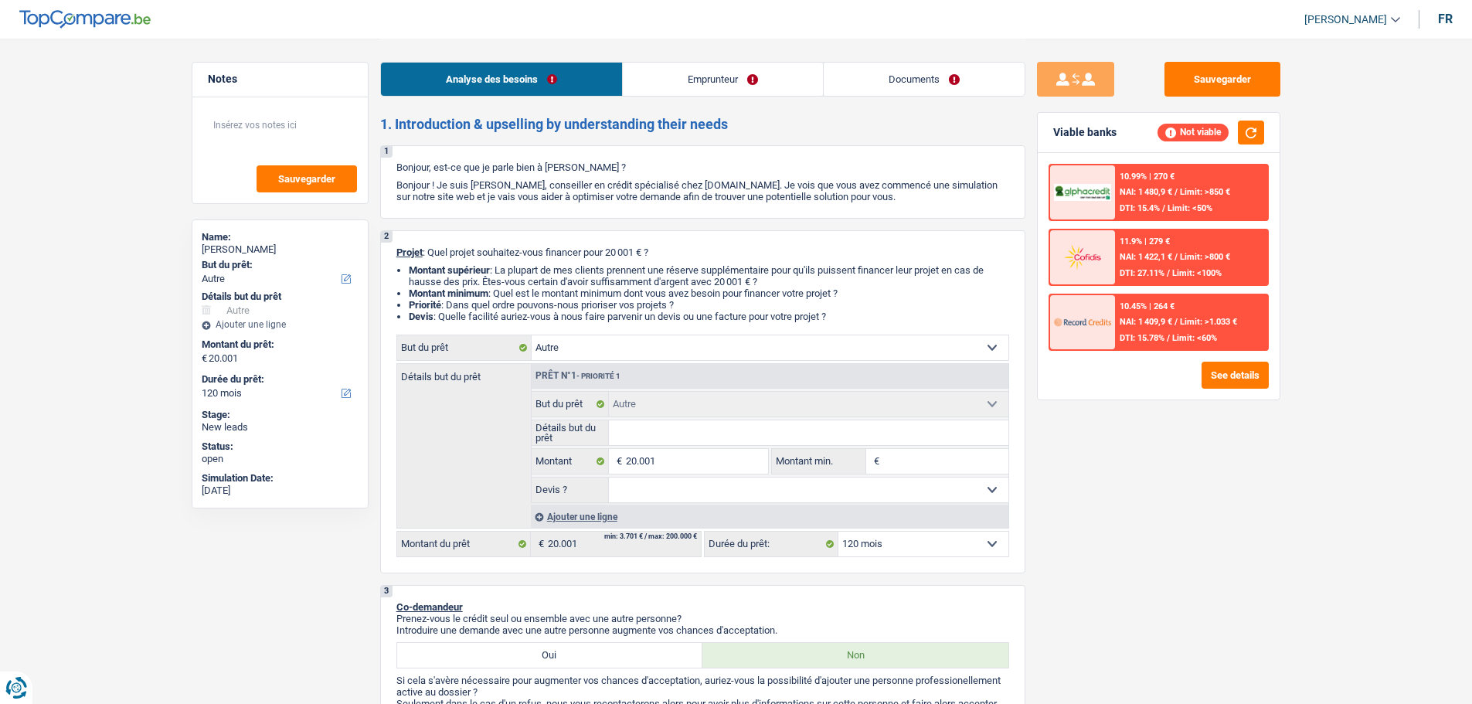
select select "liveWithParents"
select select "other"
select select "120"
click at [856, 349] on select "Confort maison: meubles, textile, peinture, électroménager, outillage non-profe…" at bounding box center [770, 347] width 477 height 25
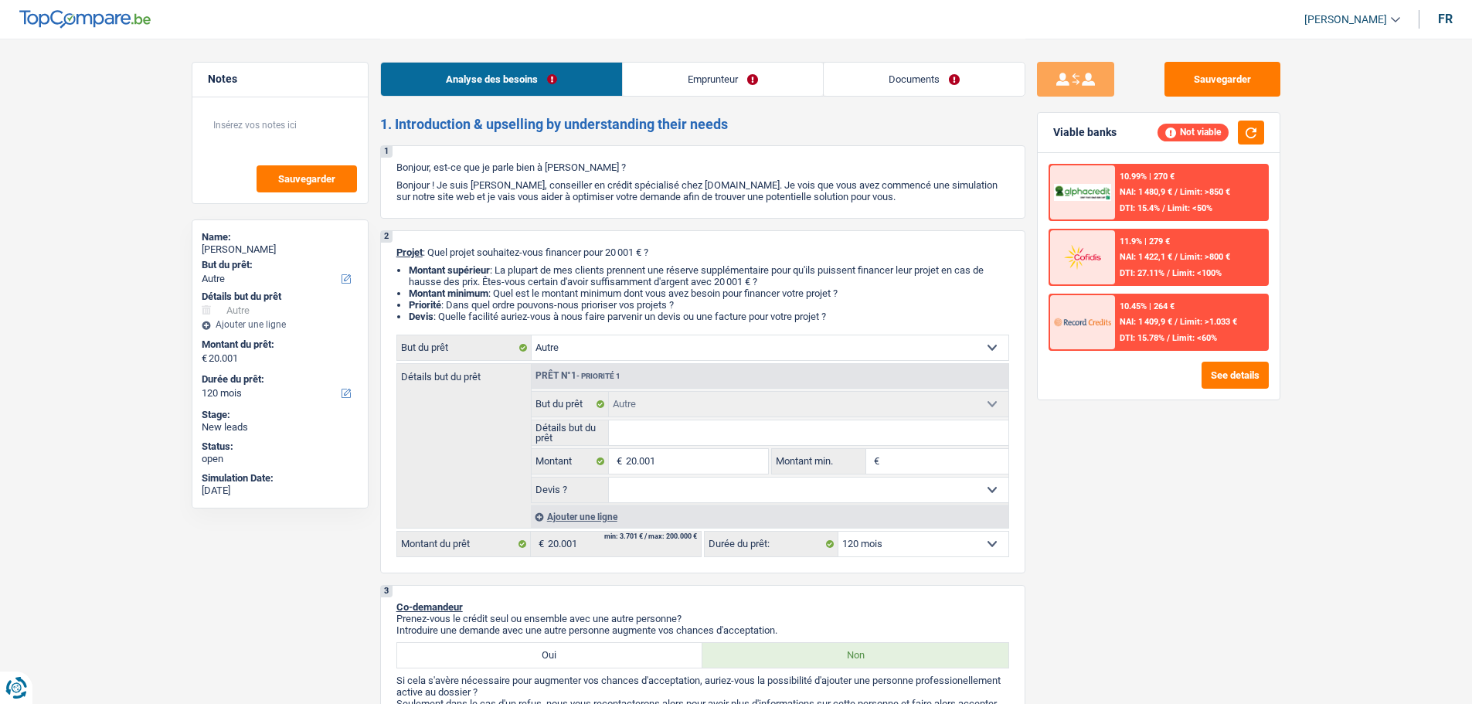
click at [1206, 550] on div "Sauvegarder Viable banks Not viable 10.99% | 270 € NAI: 1 480,9 € / Limit: >850…" at bounding box center [1159, 371] width 267 height 618
click at [766, 332] on div "2 Projet : Quel projet souhaitez-vous financer pour 20 001 € ? Montant supérieu…" at bounding box center [702, 401] width 645 height 343
click at [622, 343] on select "Confort maison: meubles, textile, peinture, électroménager, outillage non-profe…" at bounding box center [770, 347] width 477 height 25
select select "household"
click at [532, 335] on select "Confort maison: meubles, textile, peinture, électroménager, outillage non-profe…" at bounding box center [770, 347] width 477 height 25
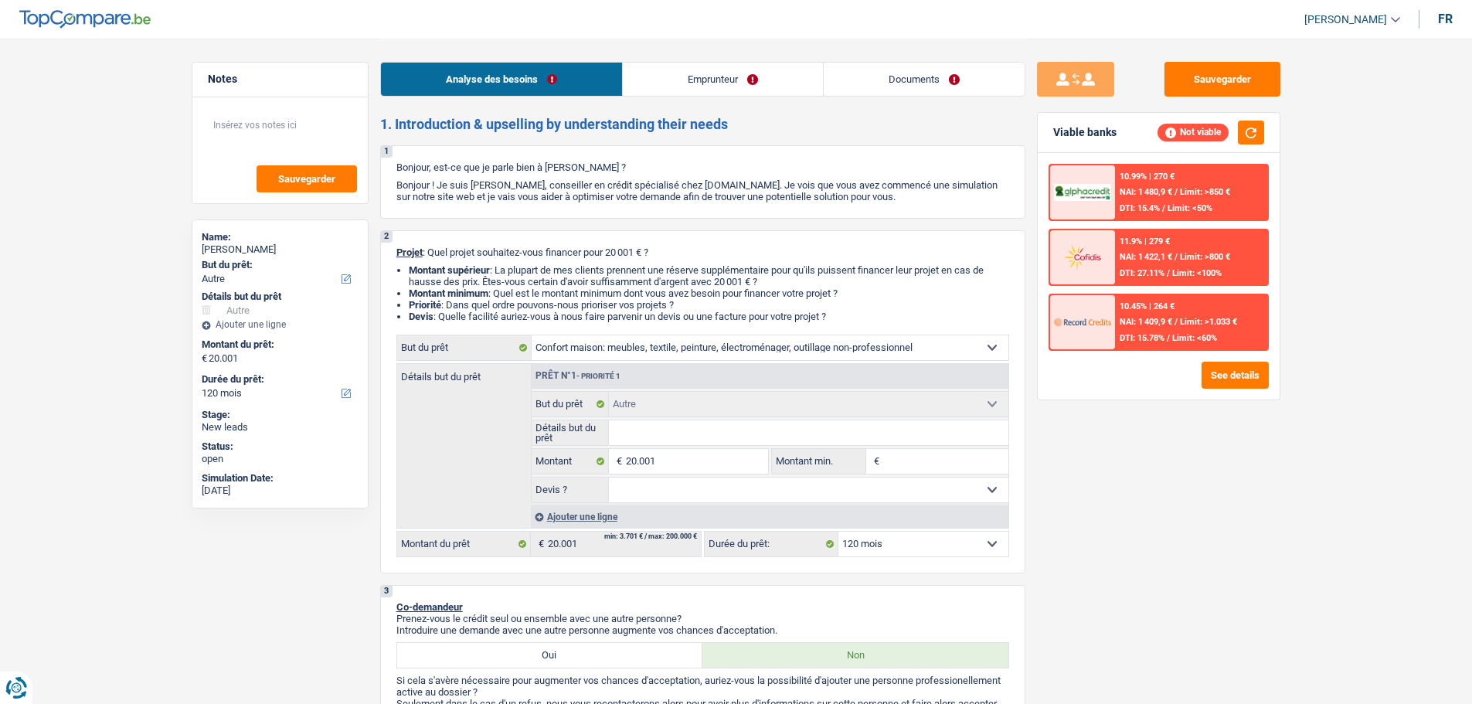
select select "household"
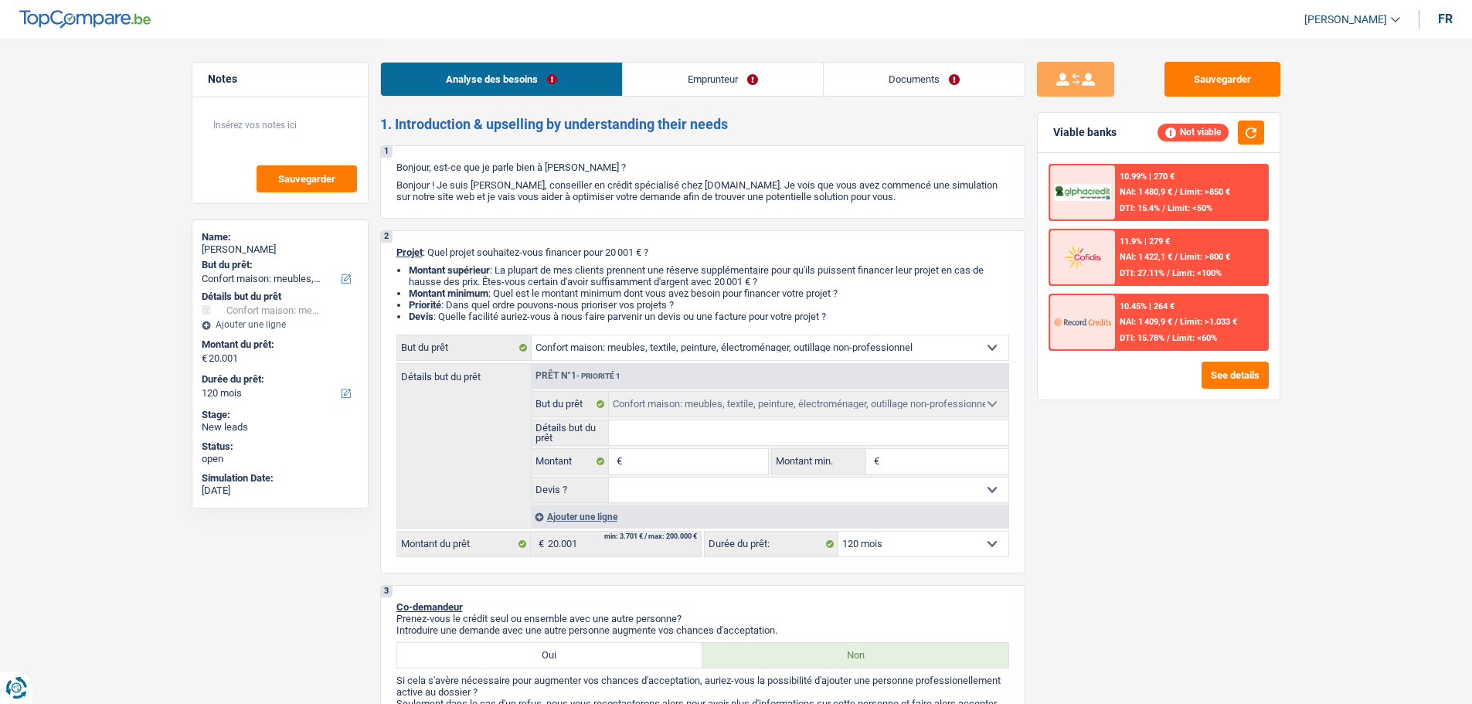
select select "other"
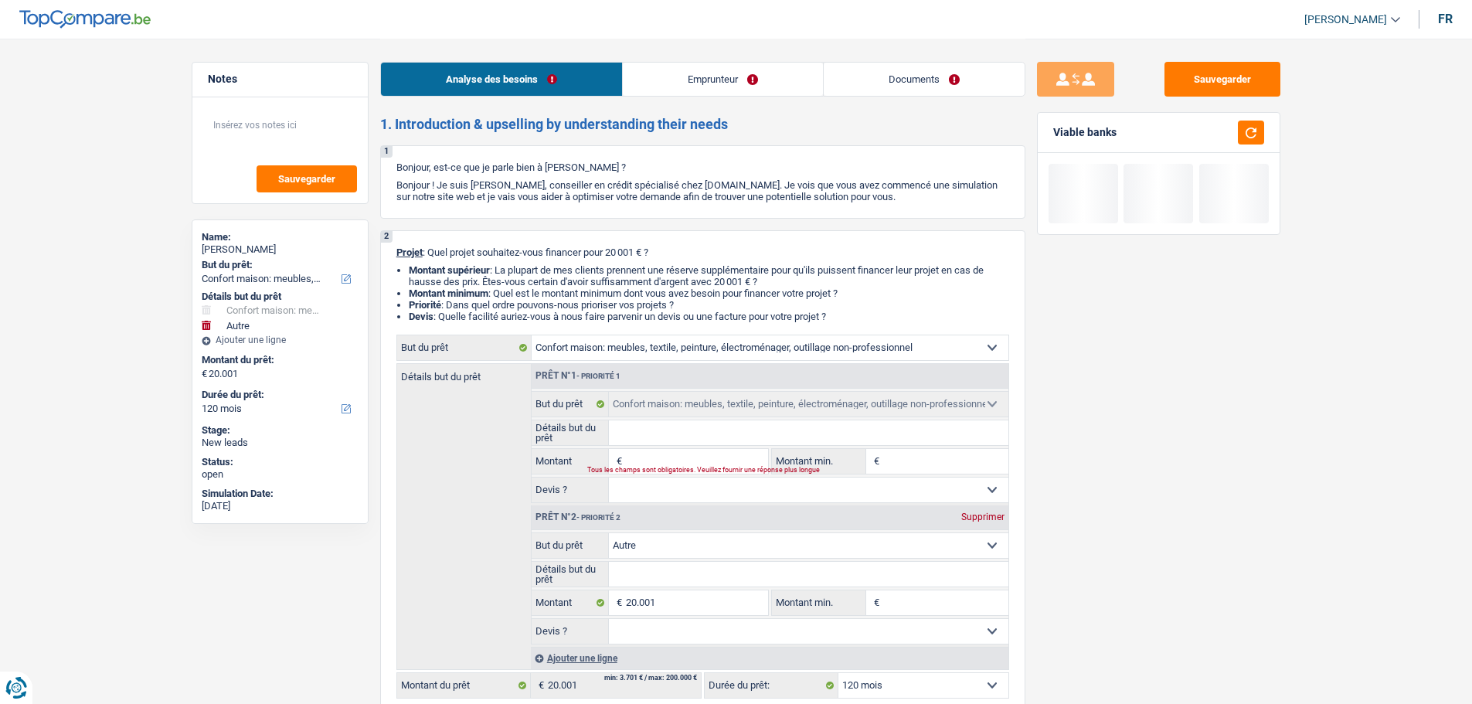
click at [984, 510] on div "Prêt n°2 - Priorité 2 Supprimer" at bounding box center [770, 517] width 477 height 25
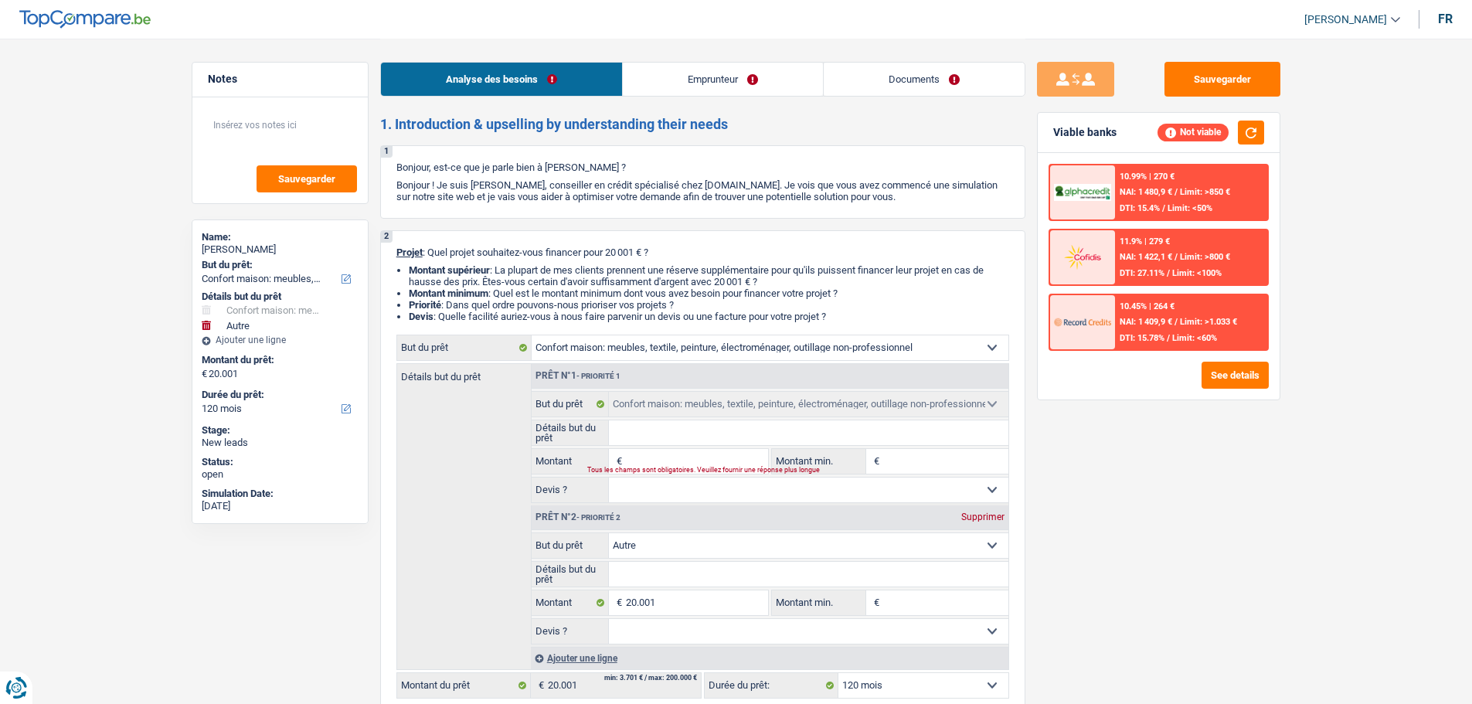
click at [993, 512] on div "Supprimer" at bounding box center [983, 516] width 51 height 9
type input "0"
select select
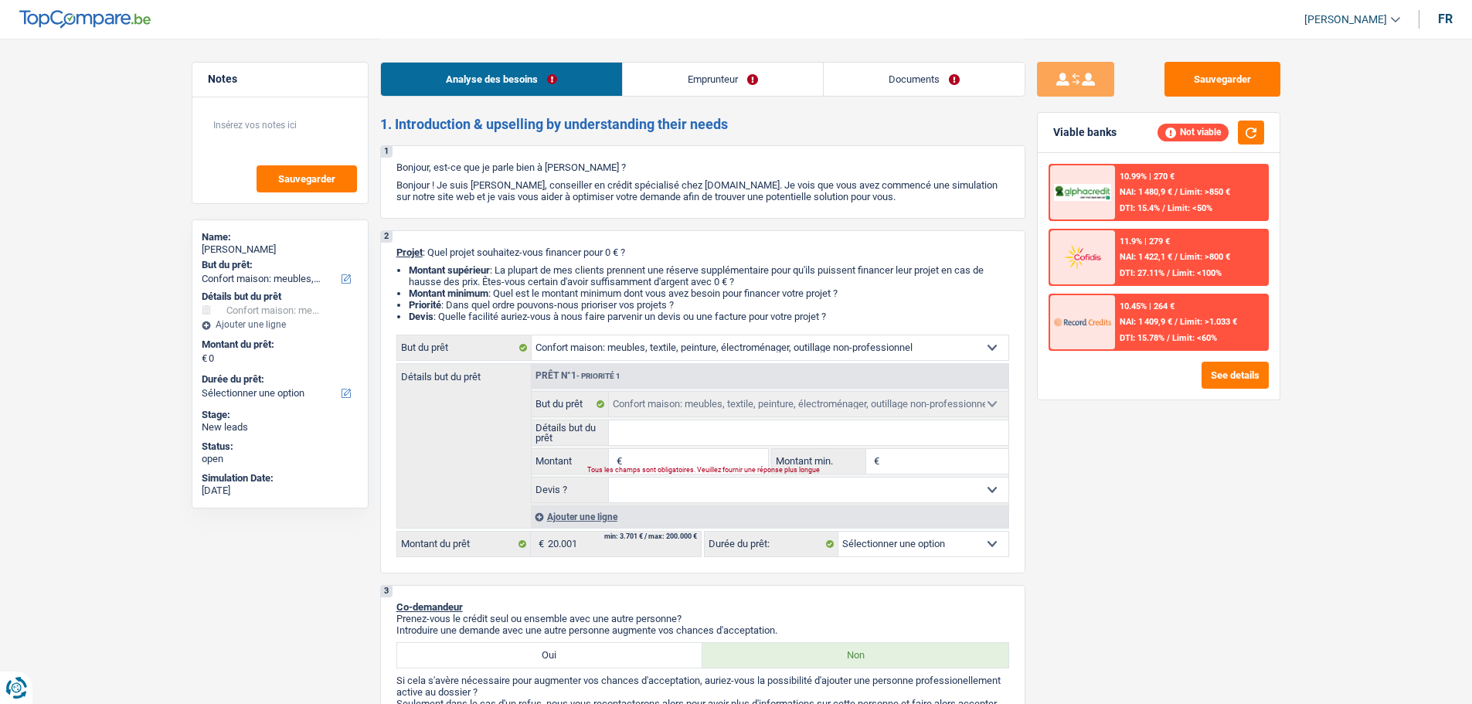
click at [648, 454] on input "Montant" at bounding box center [696, 461] width 141 height 25
type input "2"
type input "20"
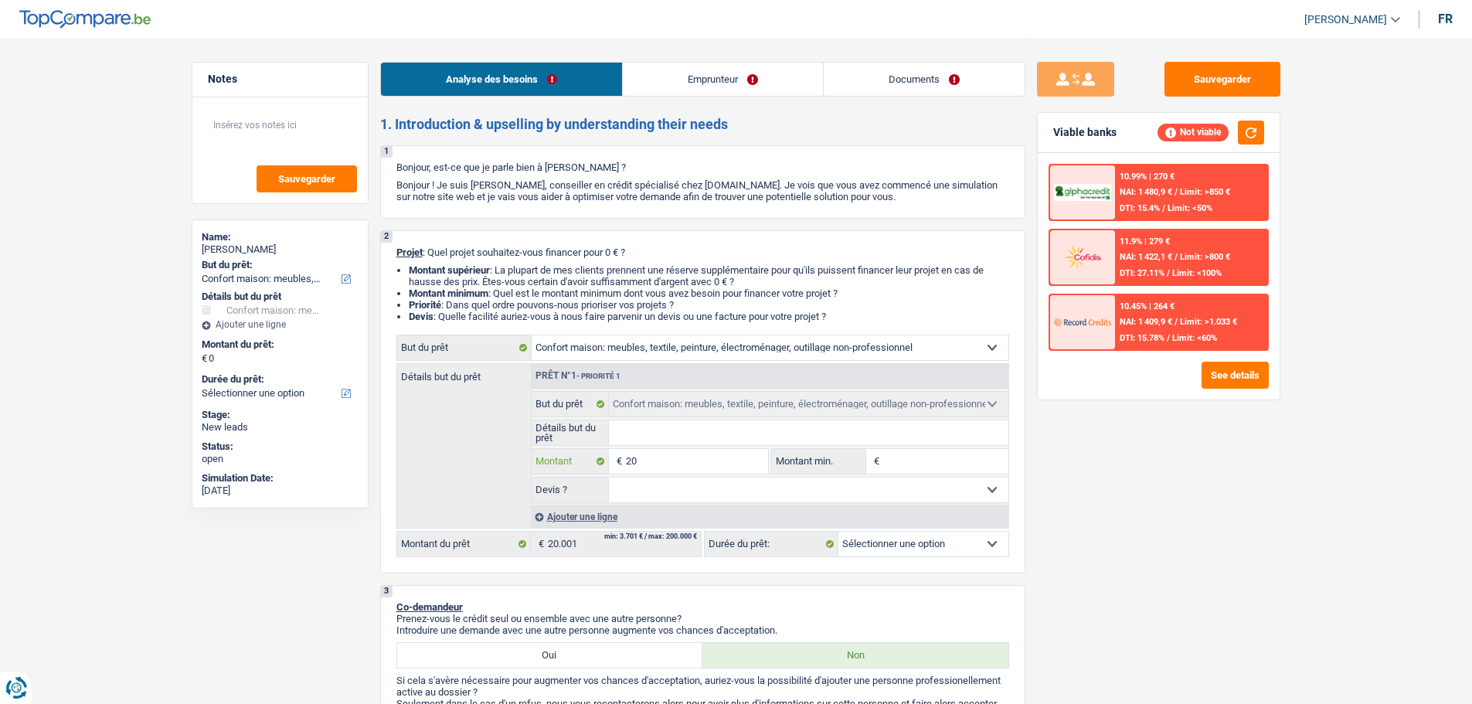
type input "200"
type input "2.000"
type input "20.000"
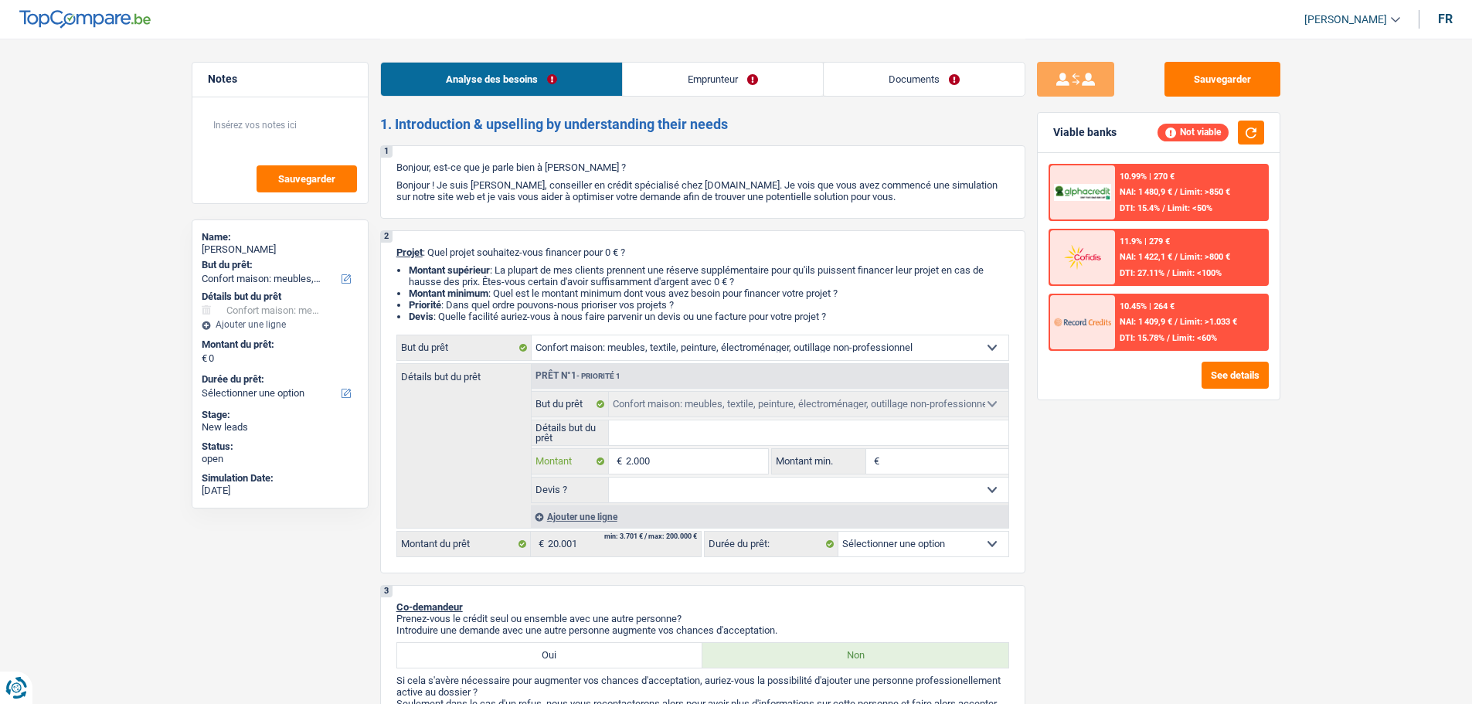
type input "20.000"
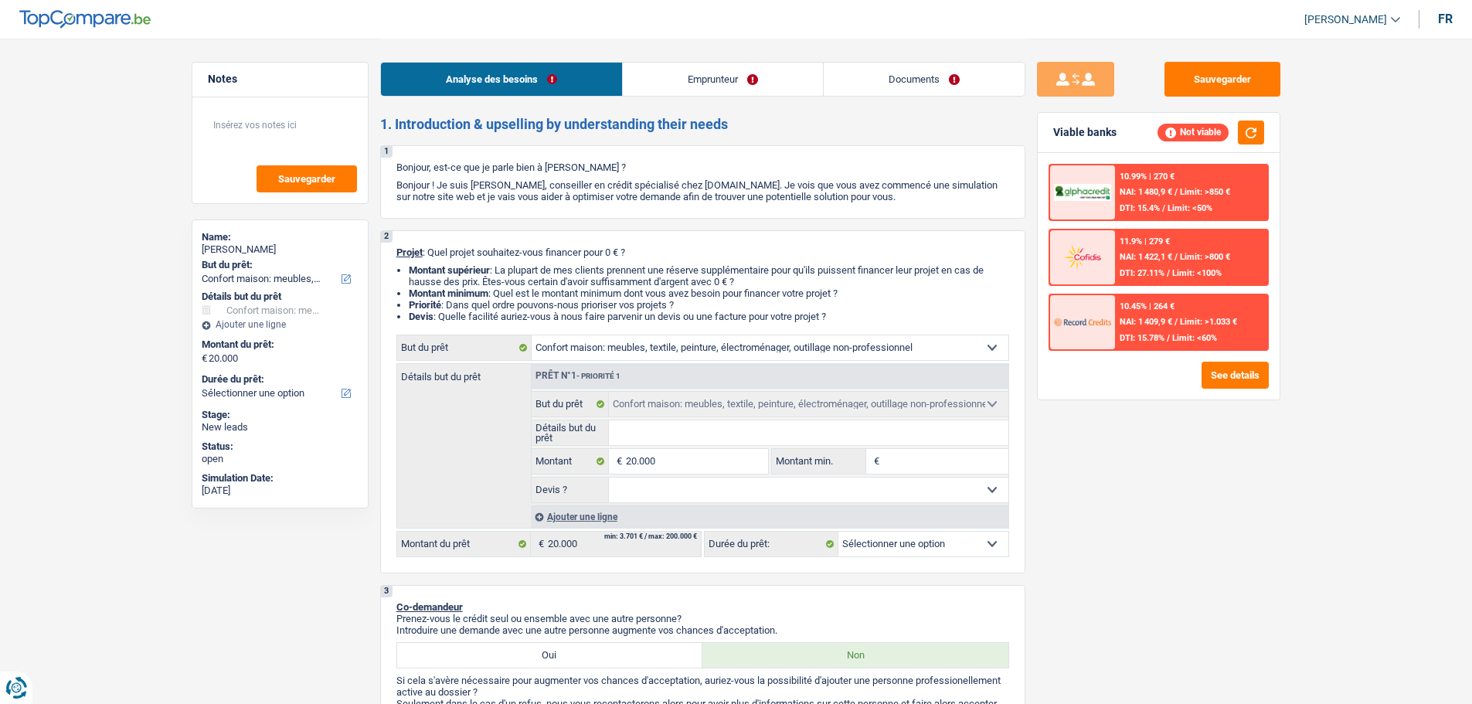
select select "84"
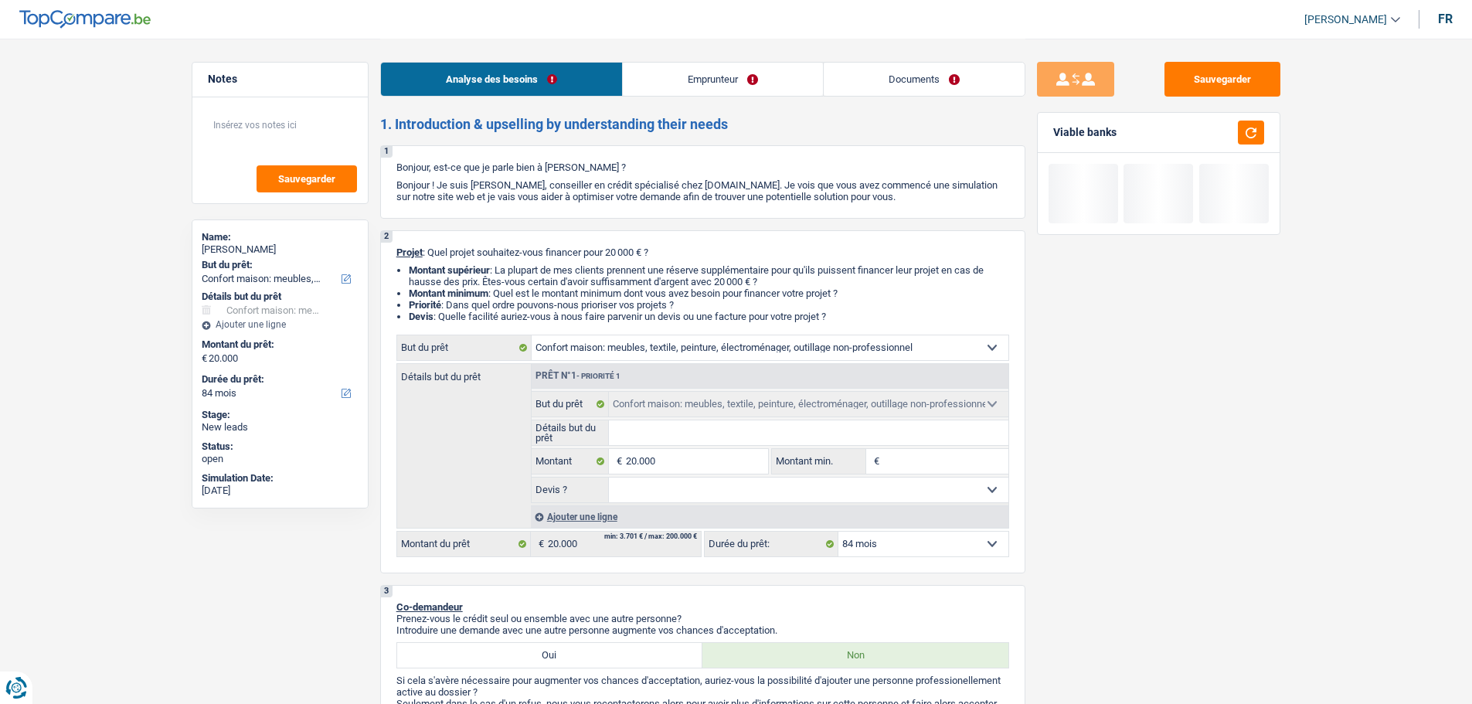
click at [648, 438] on input "Détails but du prêt" at bounding box center [809, 432] width 400 height 25
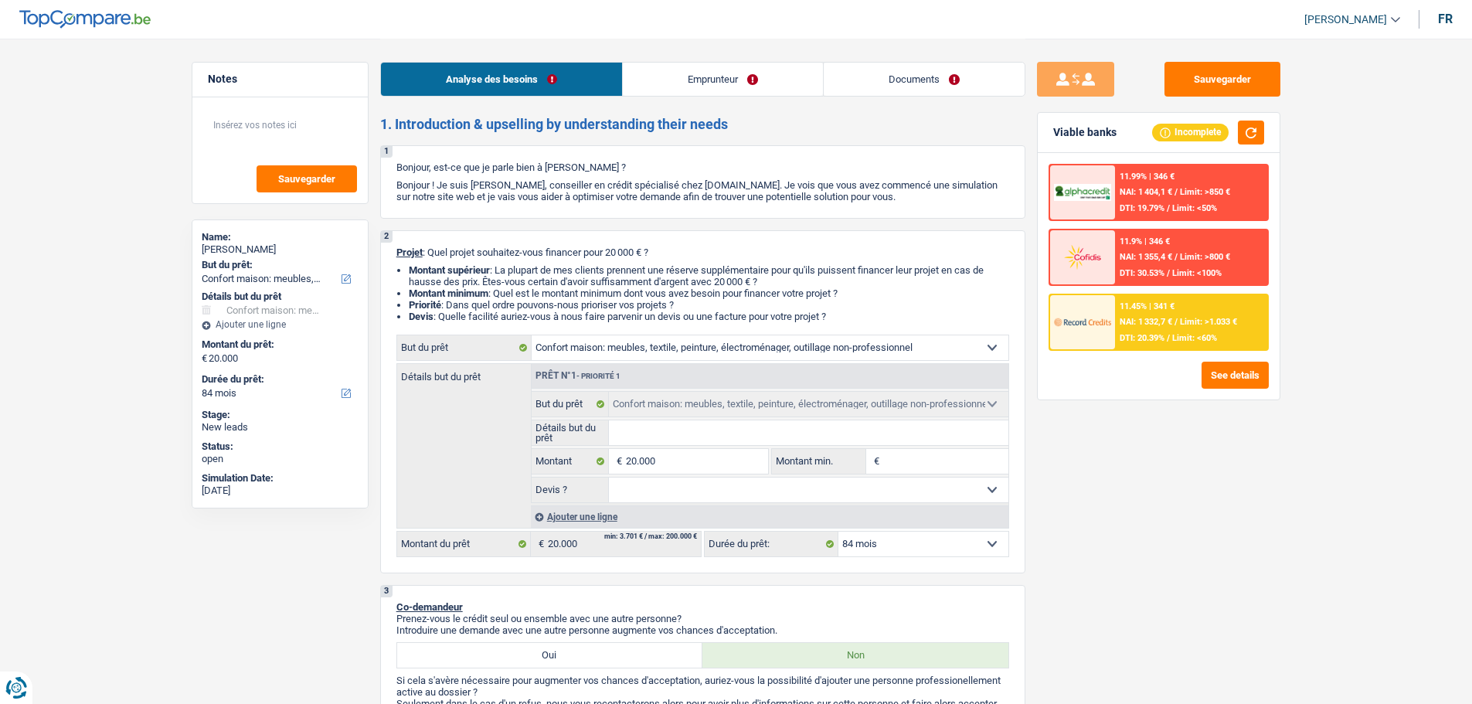
type input "M"
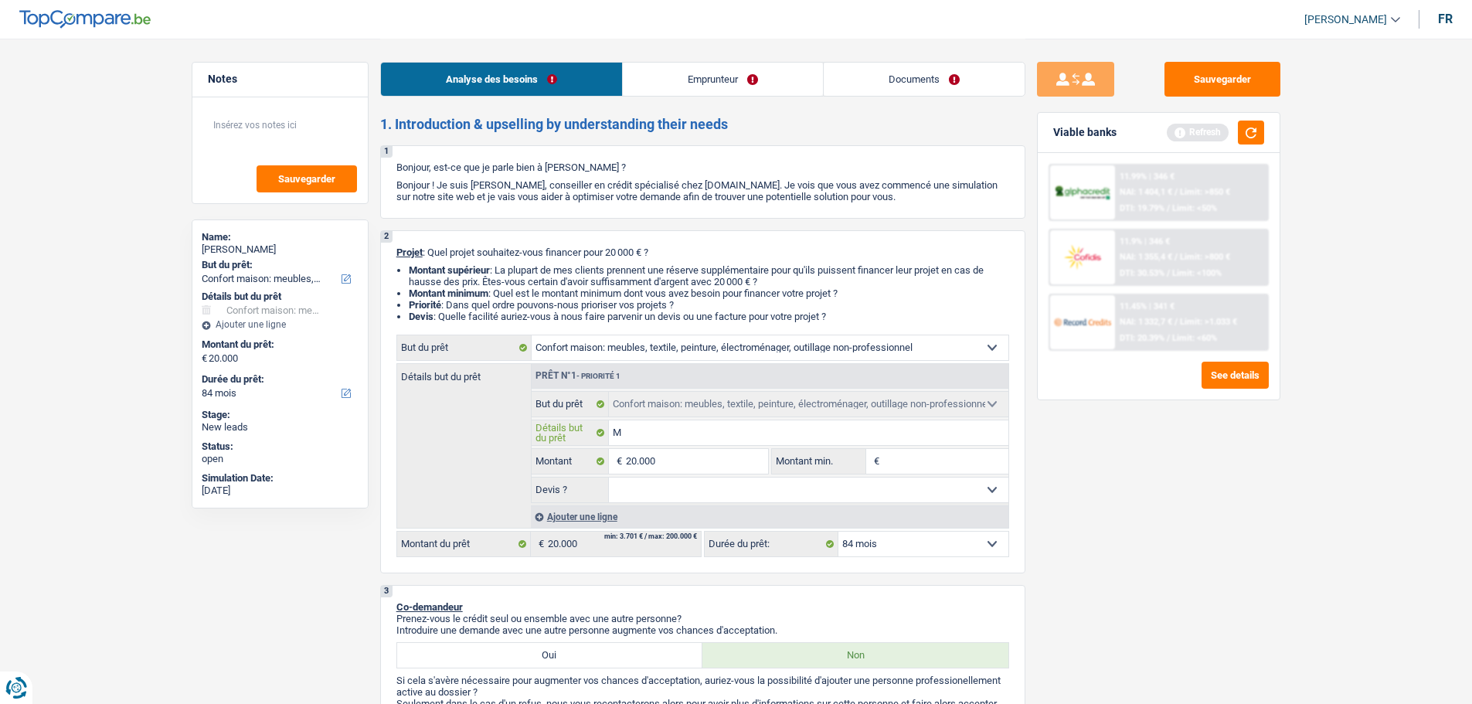
type input "Me"
type input "Meu"
type input "Meub"
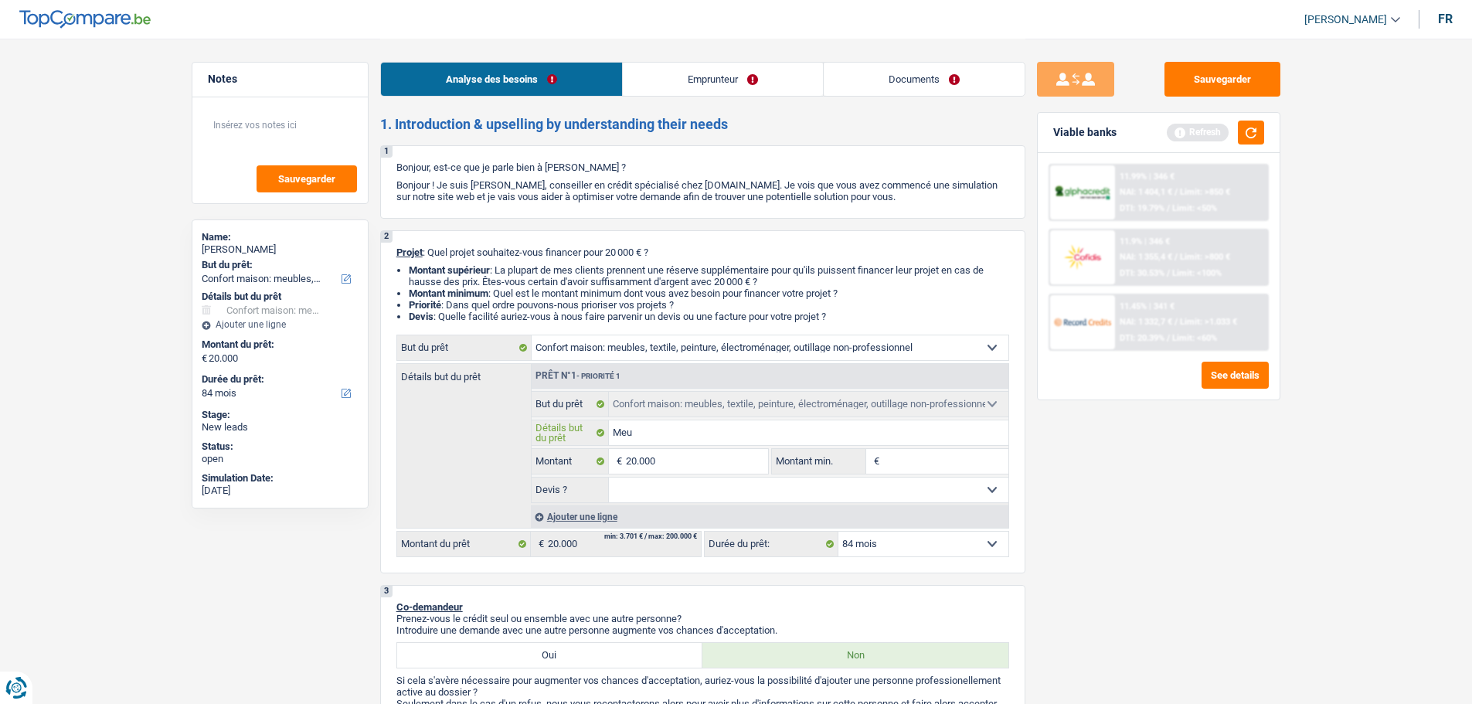
type input "Meub"
type input "Meubl"
type input "Meuble"
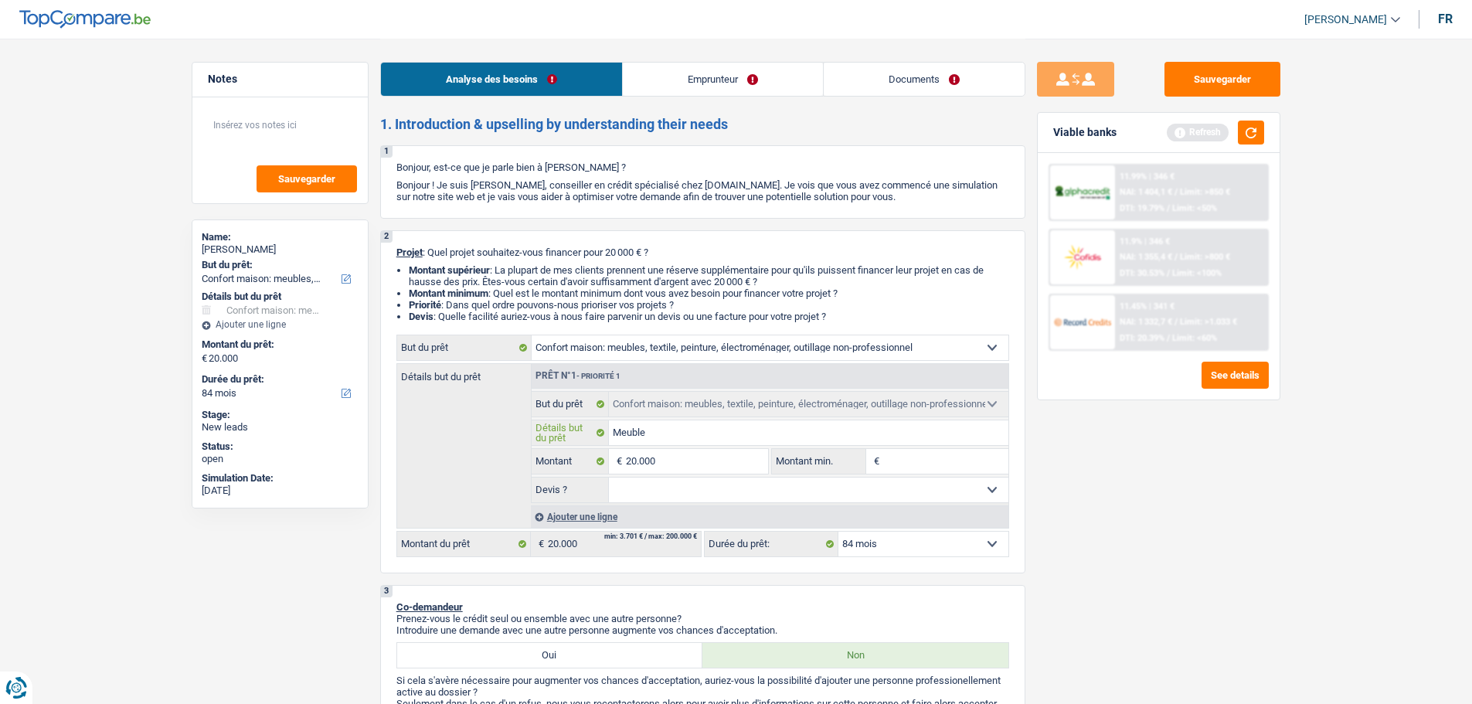
type input "Meubles"
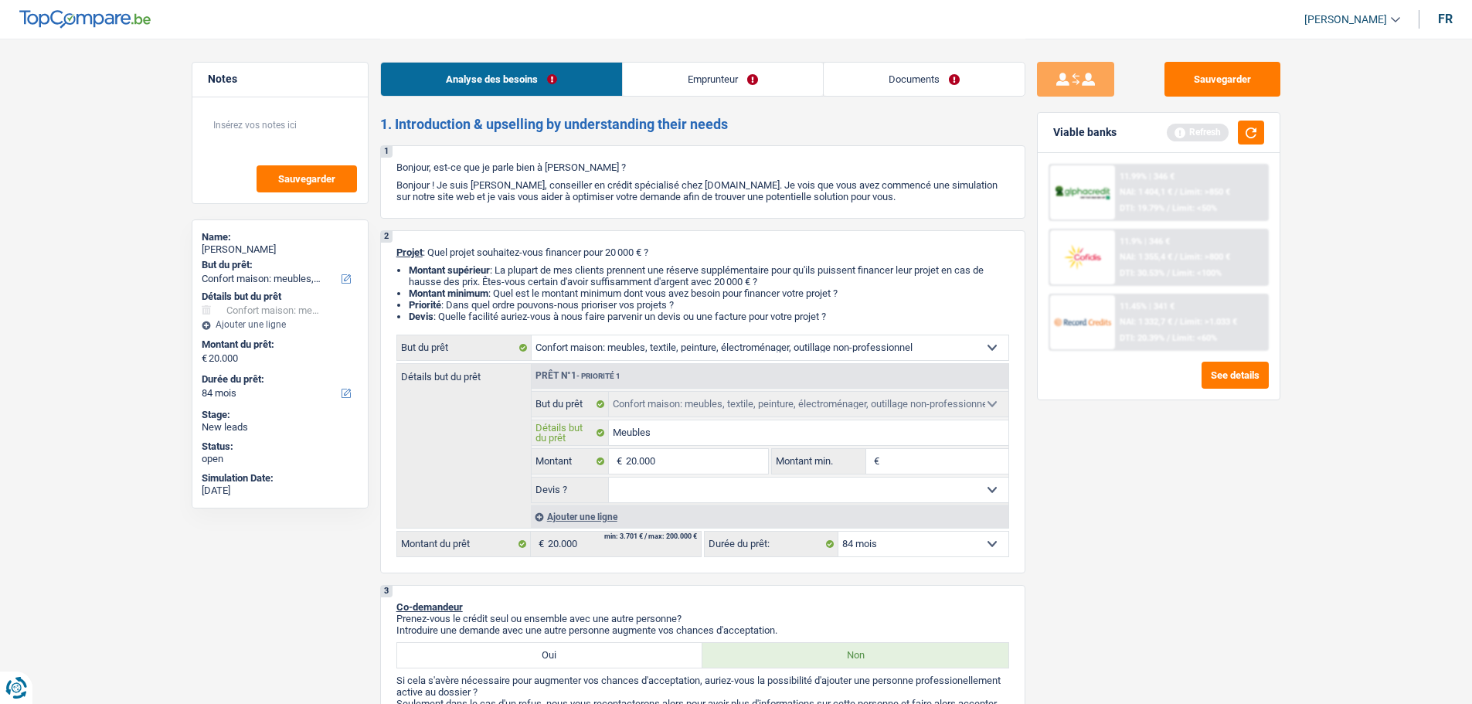
type input "Meubles"
type input "Meubles,"
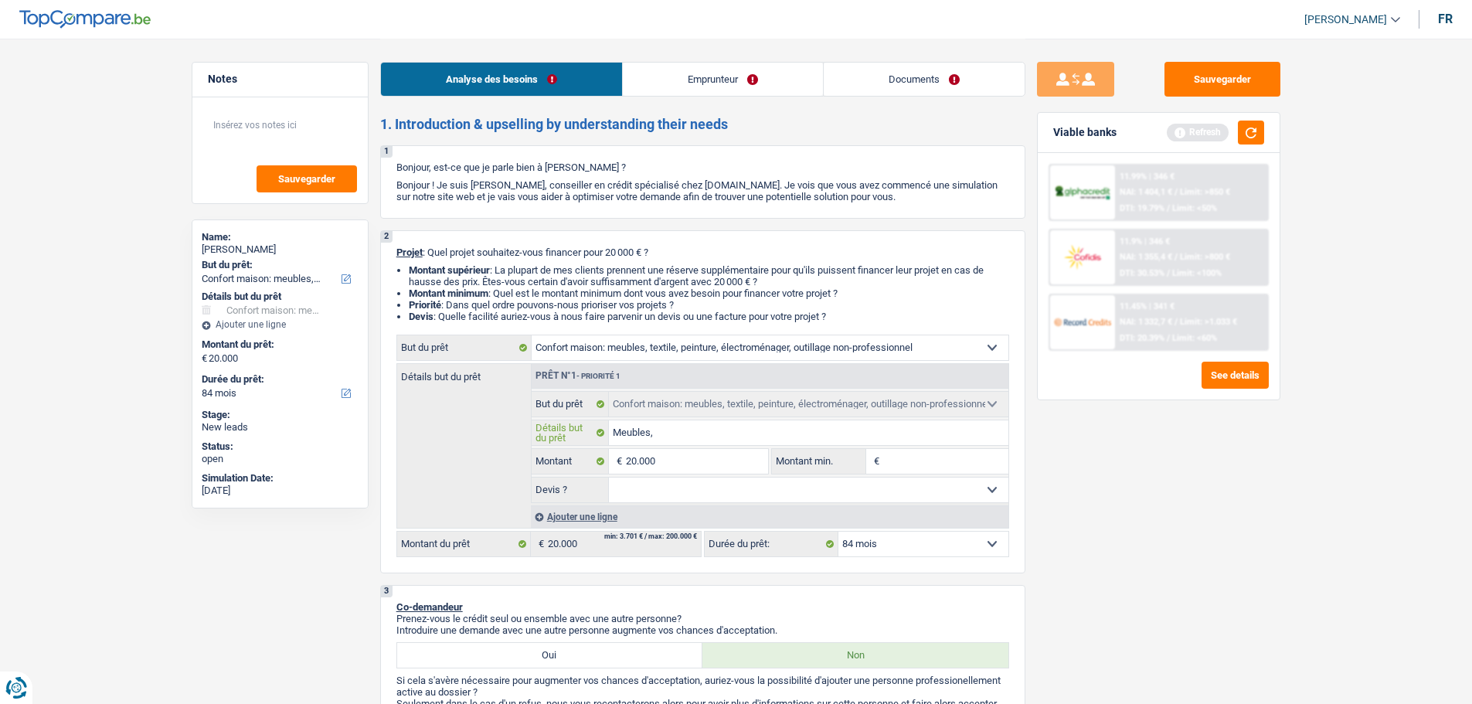
type input "Meubles, é"
type input "Meubles, él"
type input "Meubles, élé"
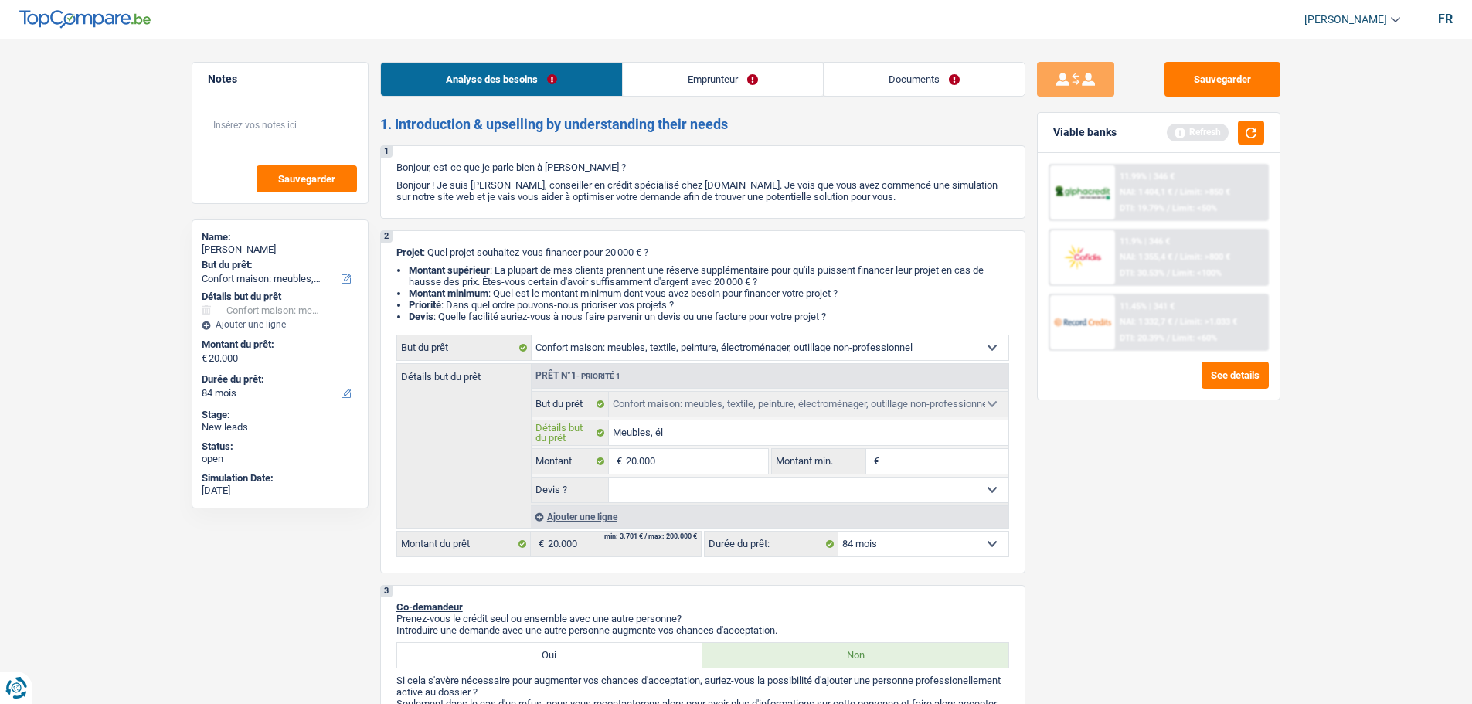
type input "Meubles, élé"
type input "Meubles, éléc"
type input "Meubles, éléct"
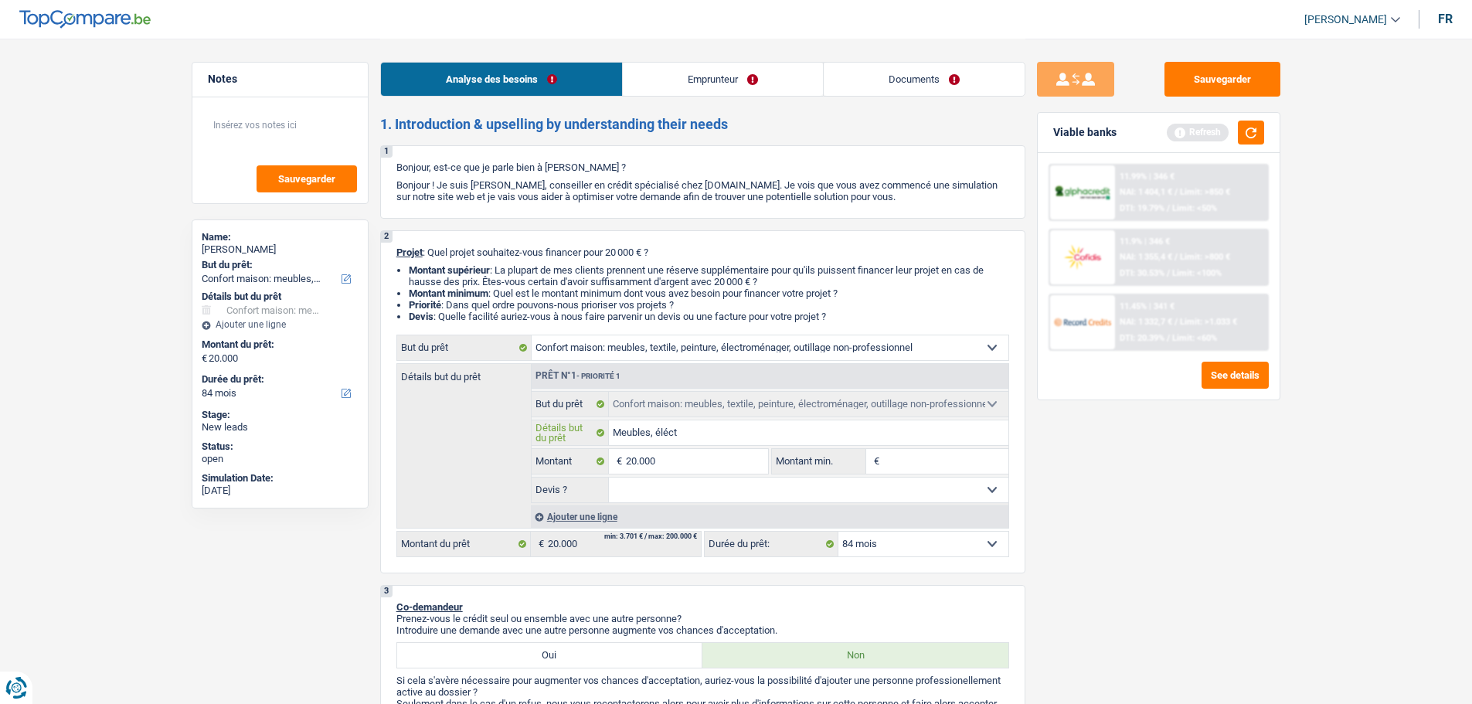
type input "Meubles, éléctr"
type input "Meubles, éléctro"
type input "Meubles, éléctrom"
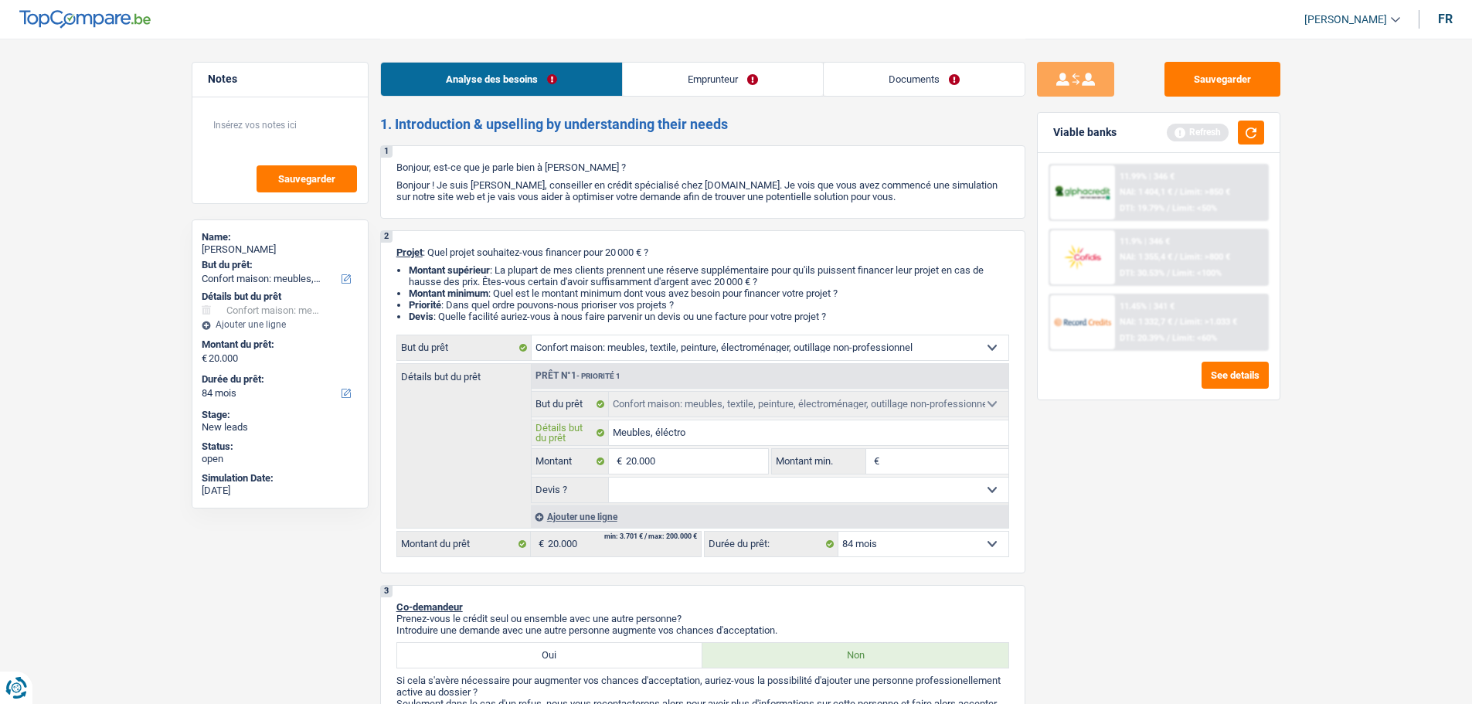
type input "Meubles, éléctrom"
type input "Meubles, éléctromé"
type input "Meubles, éléctromén"
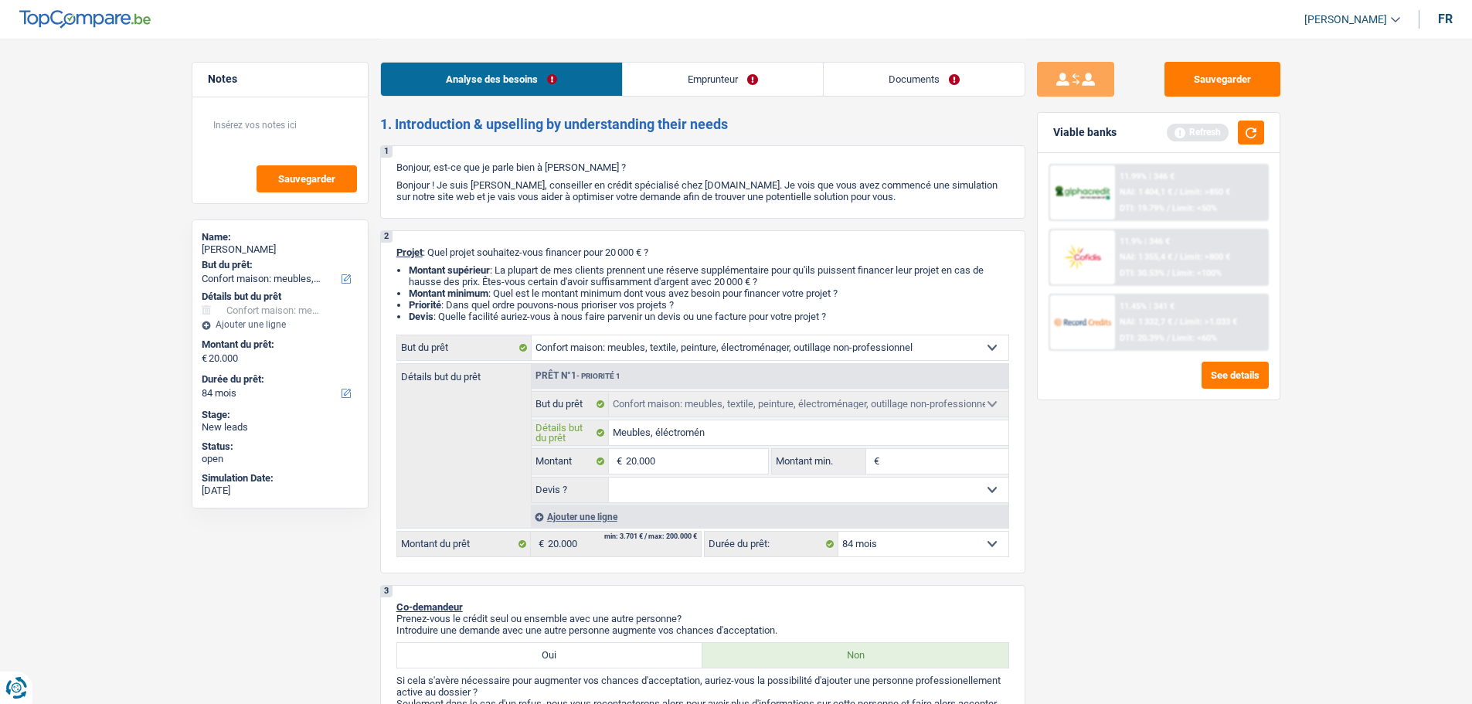
type input "Meubles, éléctroména"
type input "Meubles, éléctroménag"
type input "Meubles, éléctroménage"
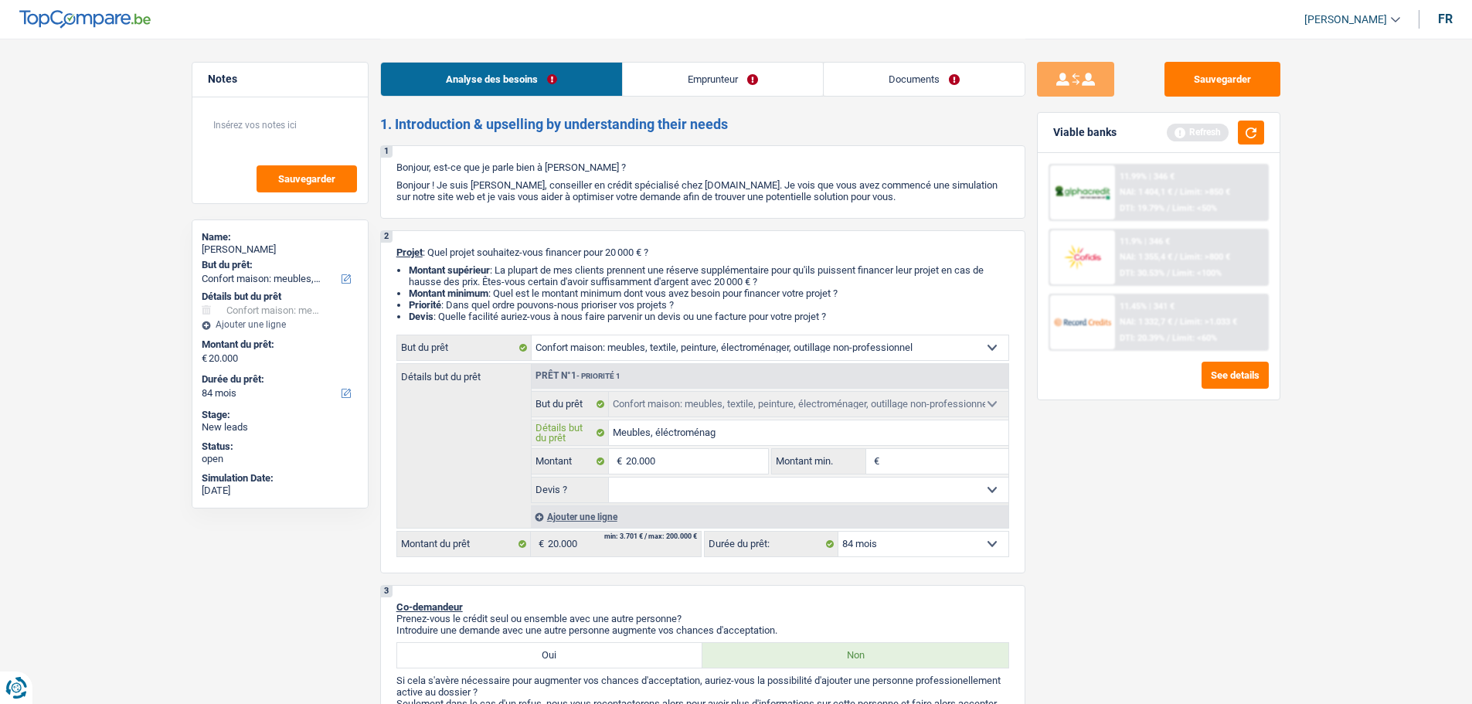
type input "Meubles, éléctroménage"
type input "Meubles, éléctroménager"
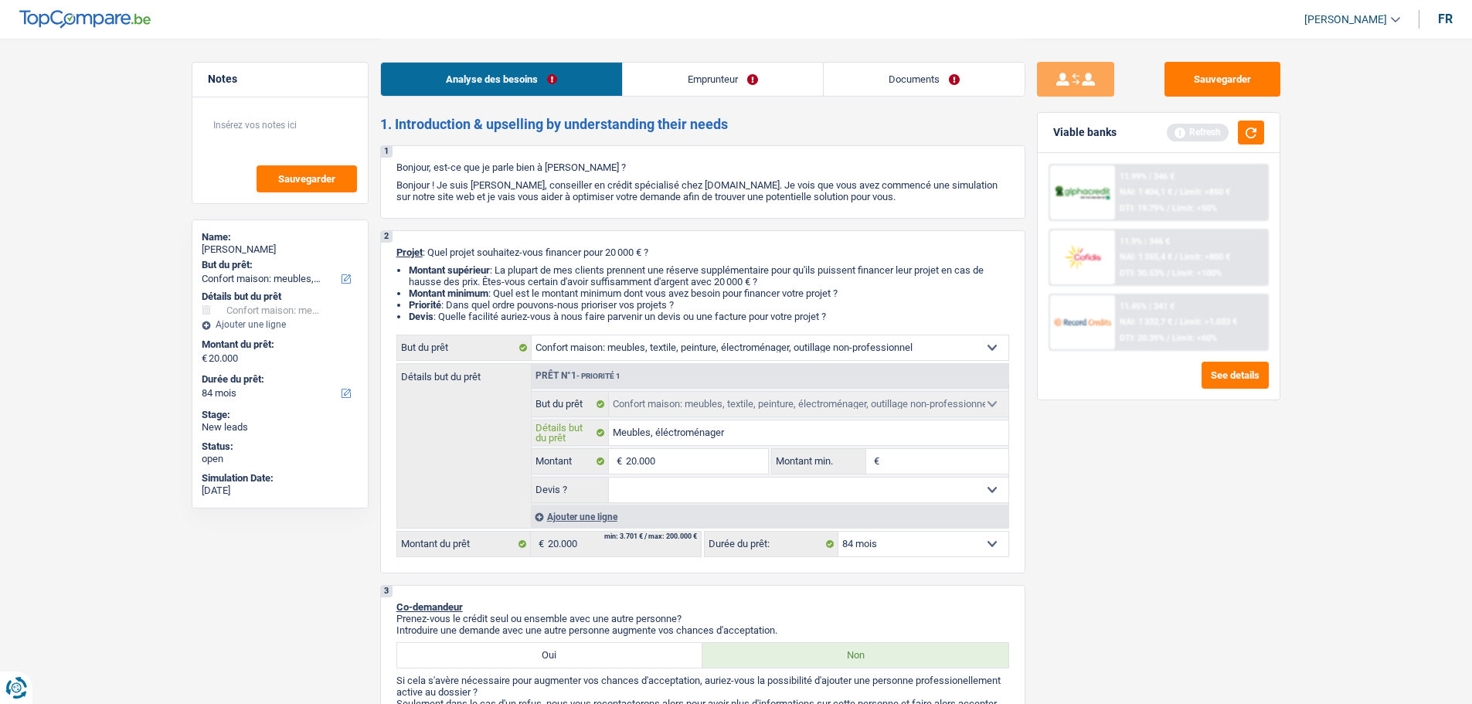
type input "Meubles, électroménager"
click at [610, 434] on input "Meubles, électroménager" at bounding box center [809, 432] width 400 height 25
type input "Meubles, électroménager"
click at [911, 461] on input "Montant min." at bounding box center [945, 461] width 125 height 25
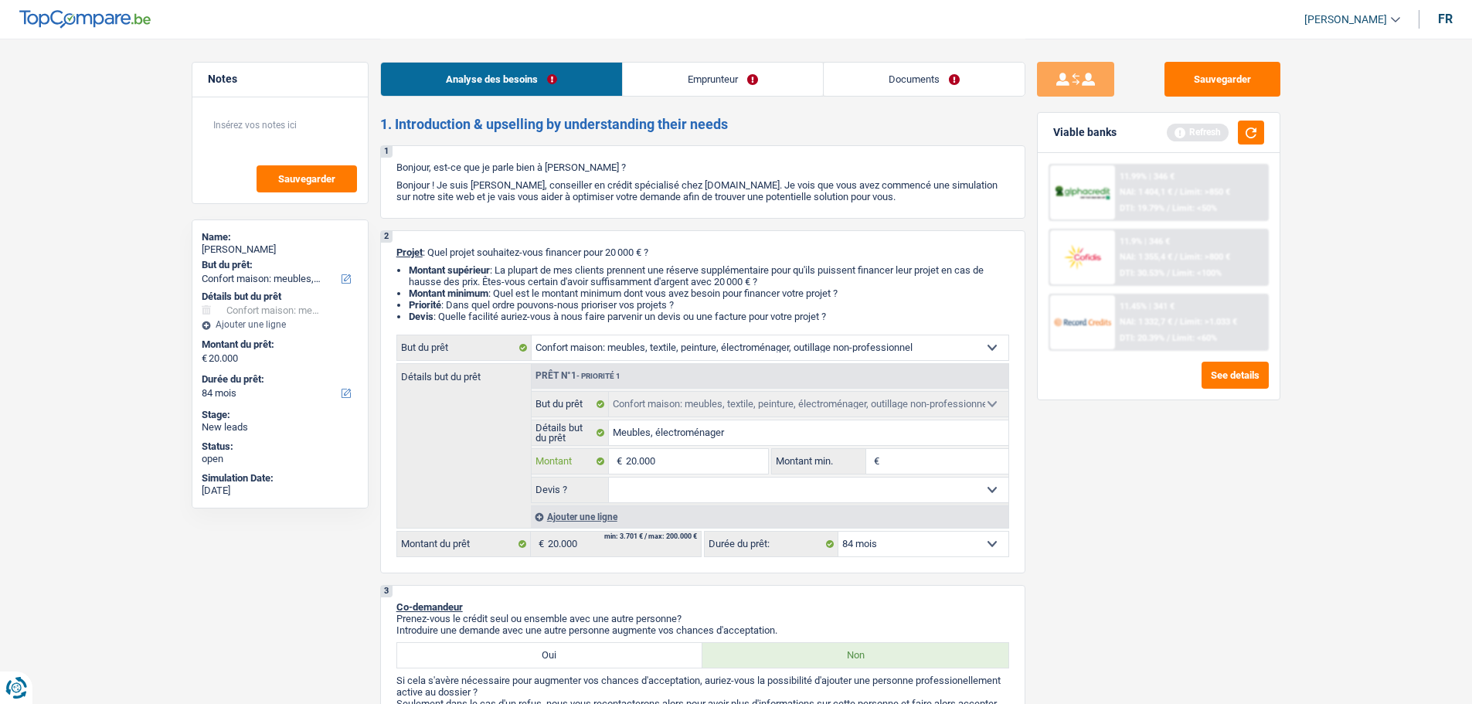
click at [686, 464] on input "20.000" at bounding box center [696, 461] width 141 height 25
type input "2.000"
type input "20.001"
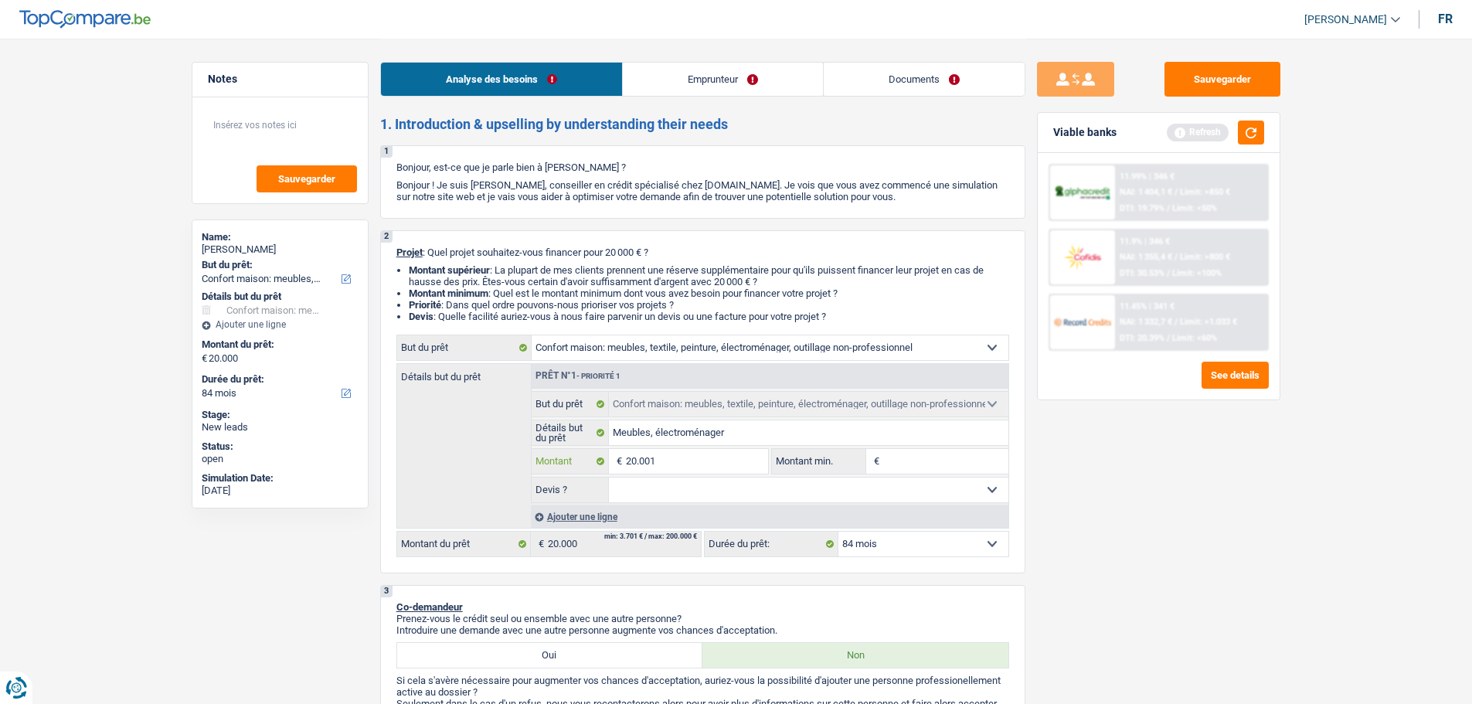
type input "2.000"
type input "20.000"
click at [893, 457] on input "Montant min." at bounding box center [945, 461] width 125 height 25
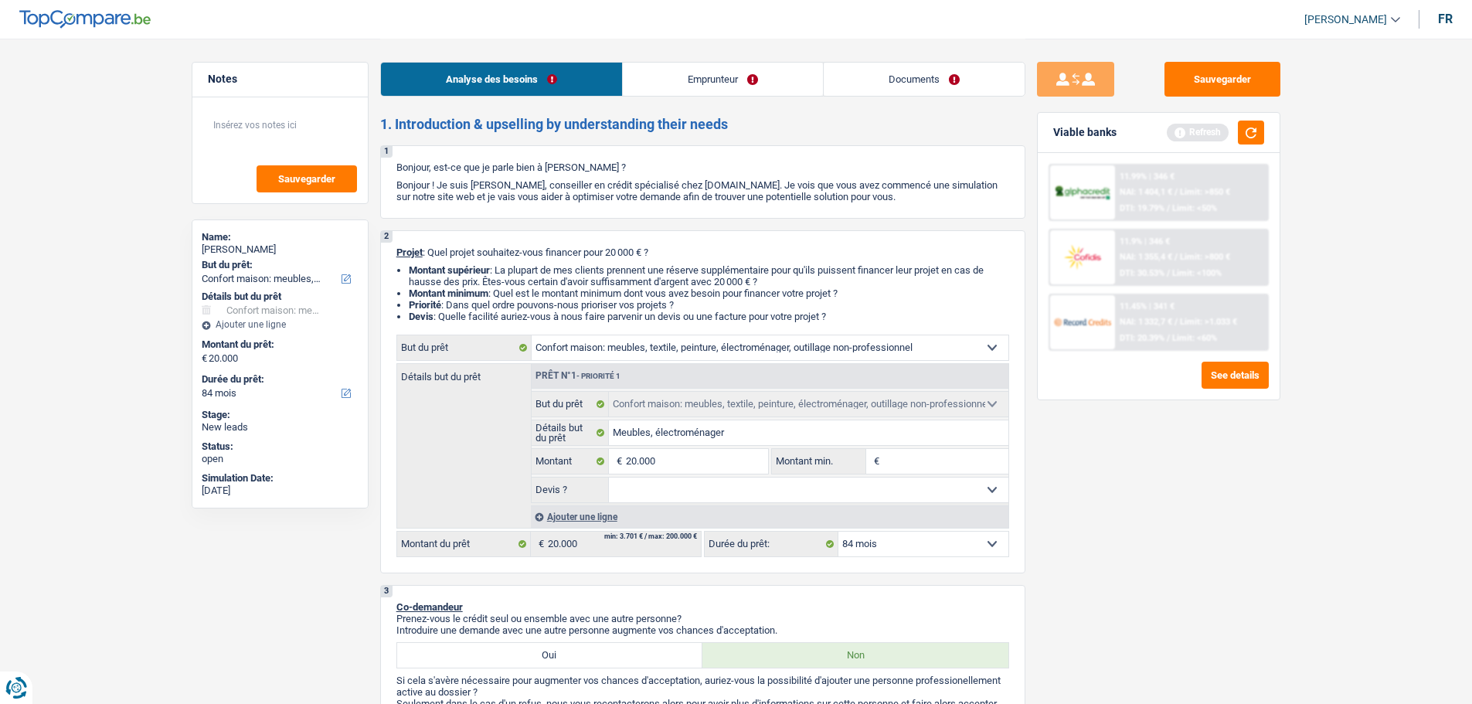
type input "2"
type input "20"
type input "200"
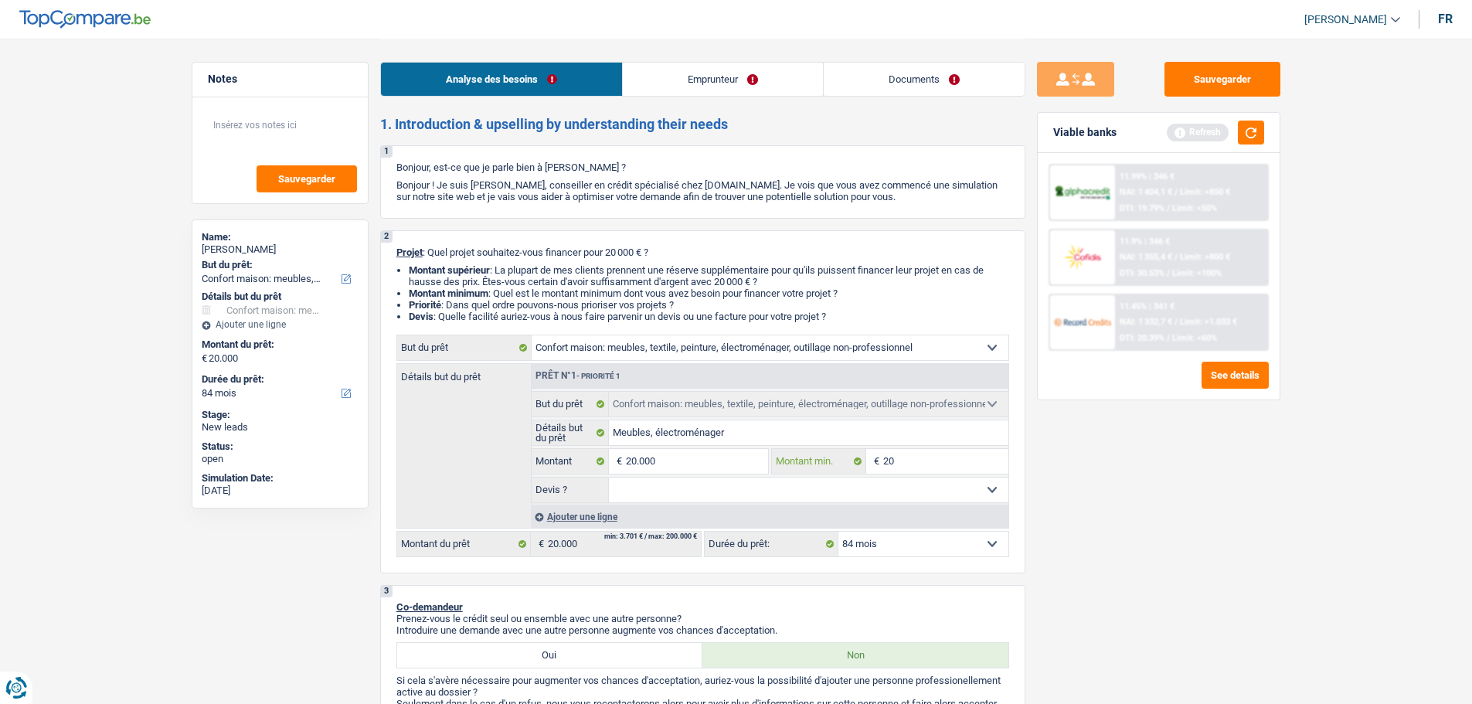
type input "200"
type input "2.000"
type input "20.000"
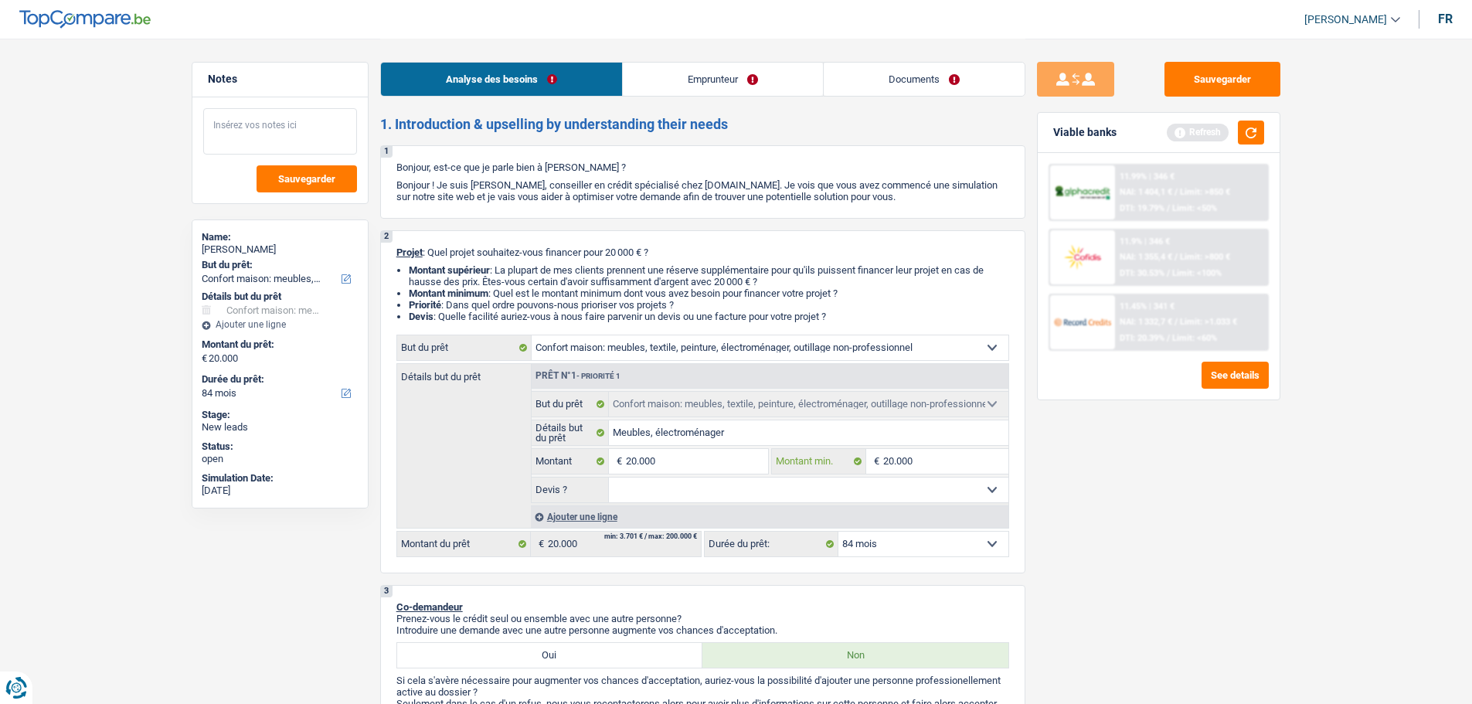
type input "20.000"
click at [315, 138] on textarea at bounding box center [280, 131] width 154 height 46
type textarea "L"
click at [267, 138] on textarea "Elle veut en réalité payer des factures" at bounding box center [280, 131] width 154 height 46
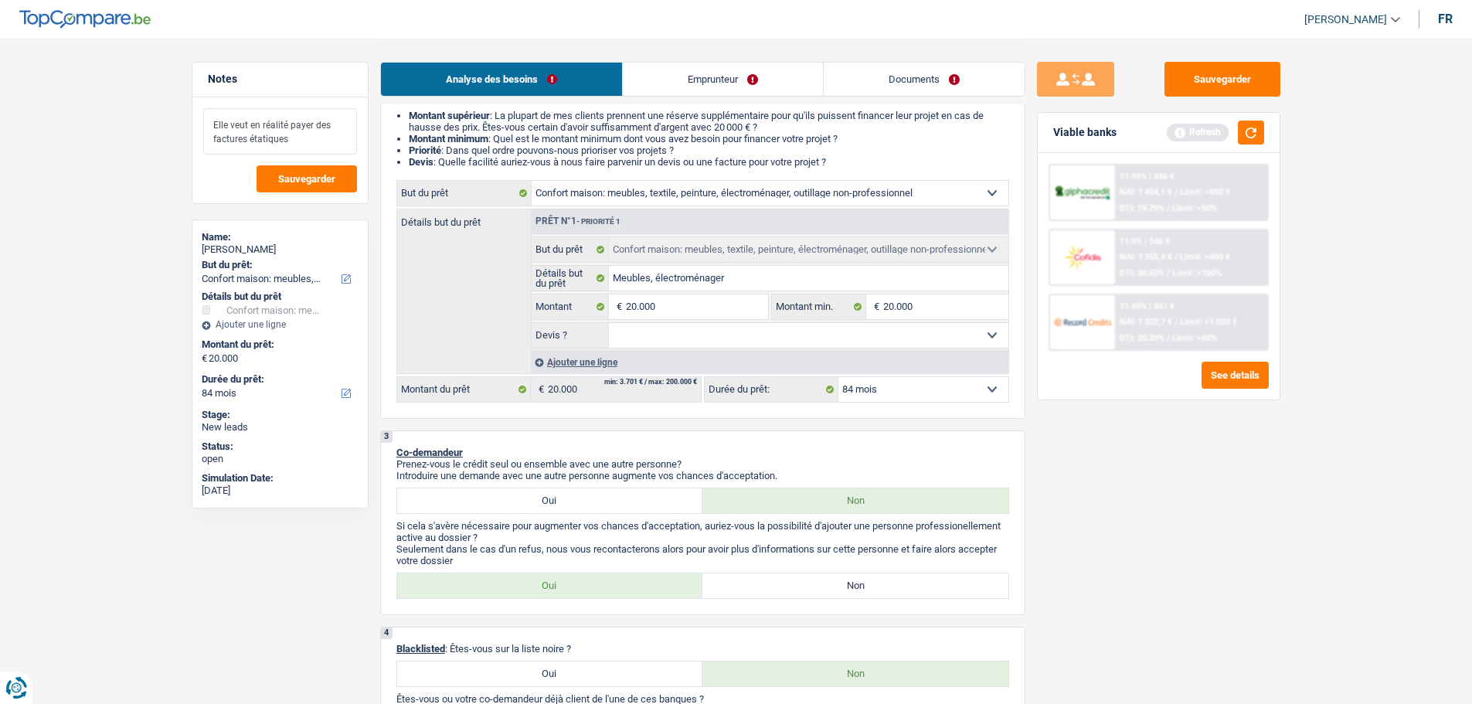
scroll to position [232, 0]
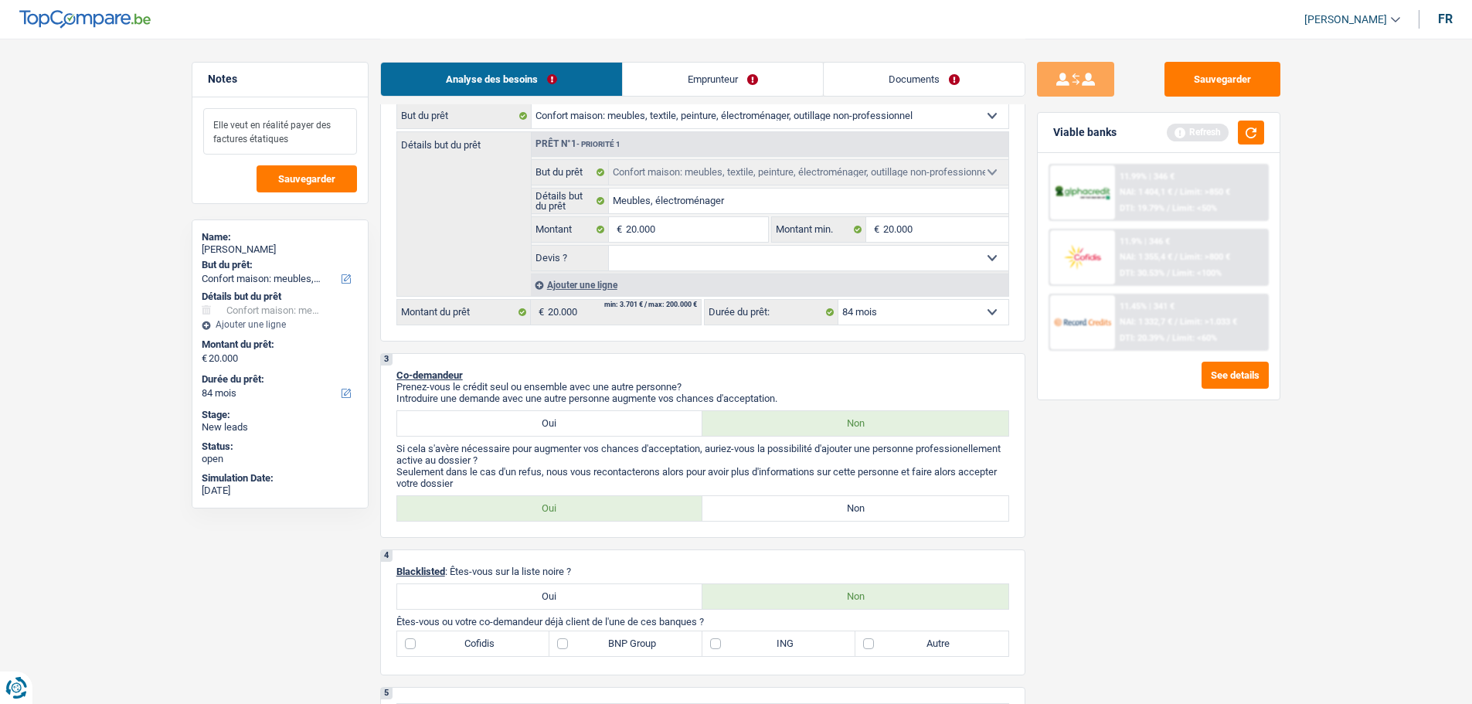
type textarea "Elle veut en réalité payer des factures étatiques"
click at [675, 251] on select "Oui Non Non répondu Sélectionner une option" at bounding box center [809, 258] width 400 height 25
select select "false"
click at [609, 246] on select "Oui Non Non répondu Sélectionner une option" at bounding box center [809, 258] width 400 height 25
select select "false"
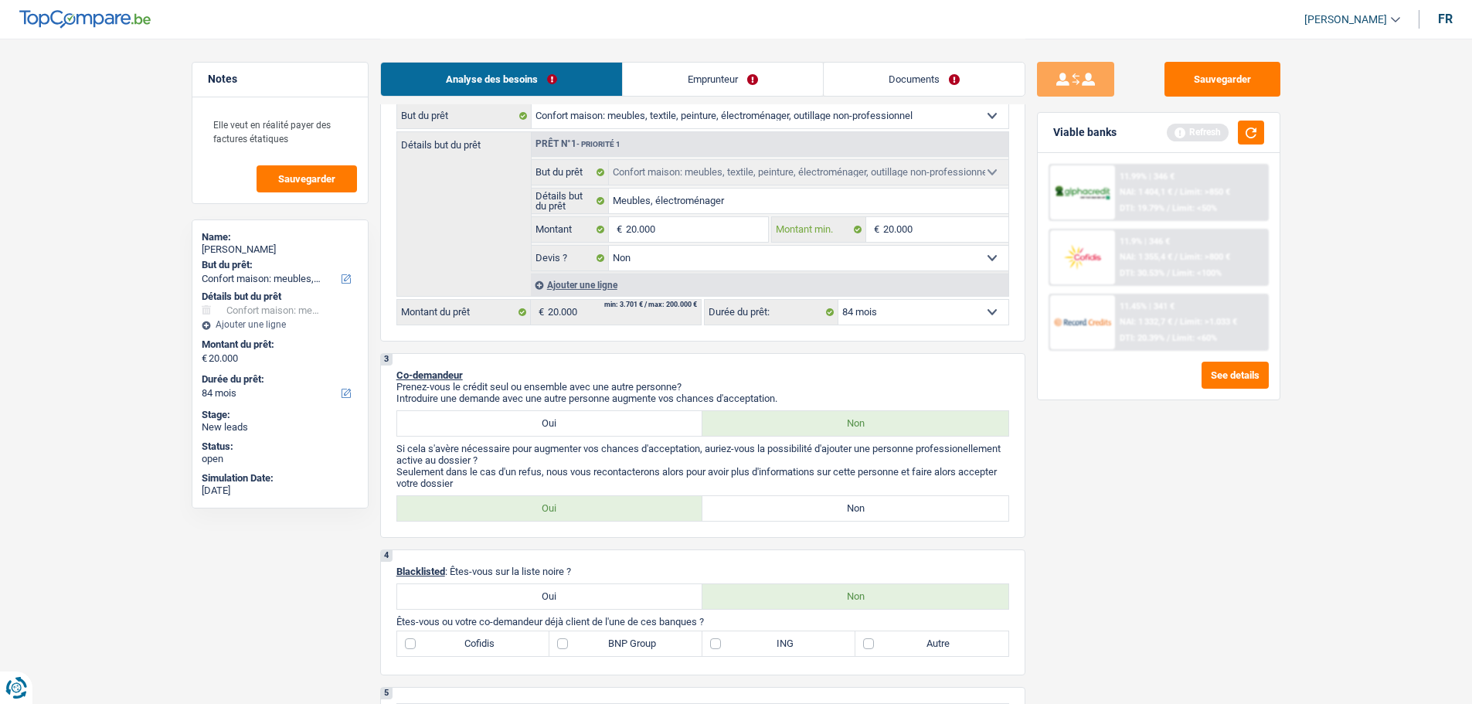
click at [891, 224] on input "20.000" at bounding box center [945, 229] width 125 height 25
click at [955, 220] on input "20.000" at bounding box center [945, 229] width 125 height 25
type input "2.000"
type input "200"
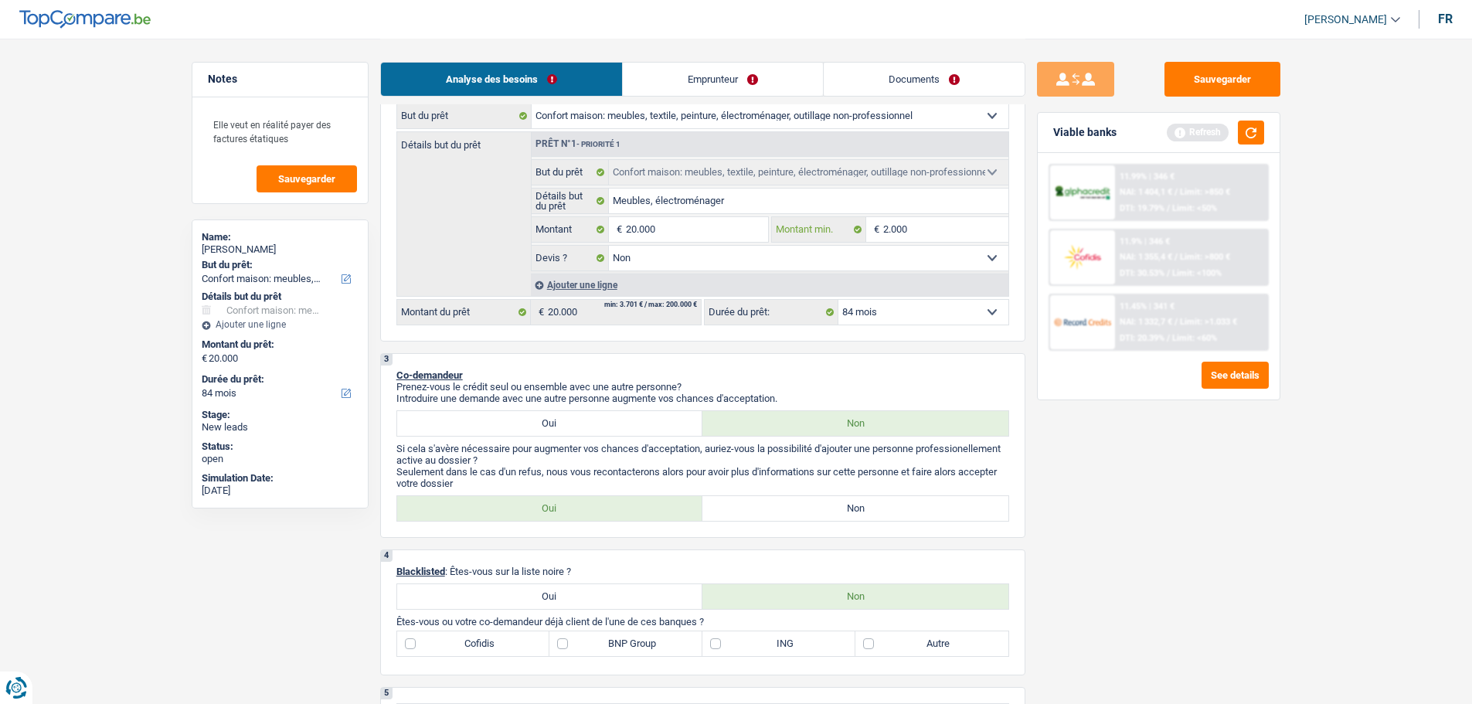
type input "200"
type input "20"
type input "2"
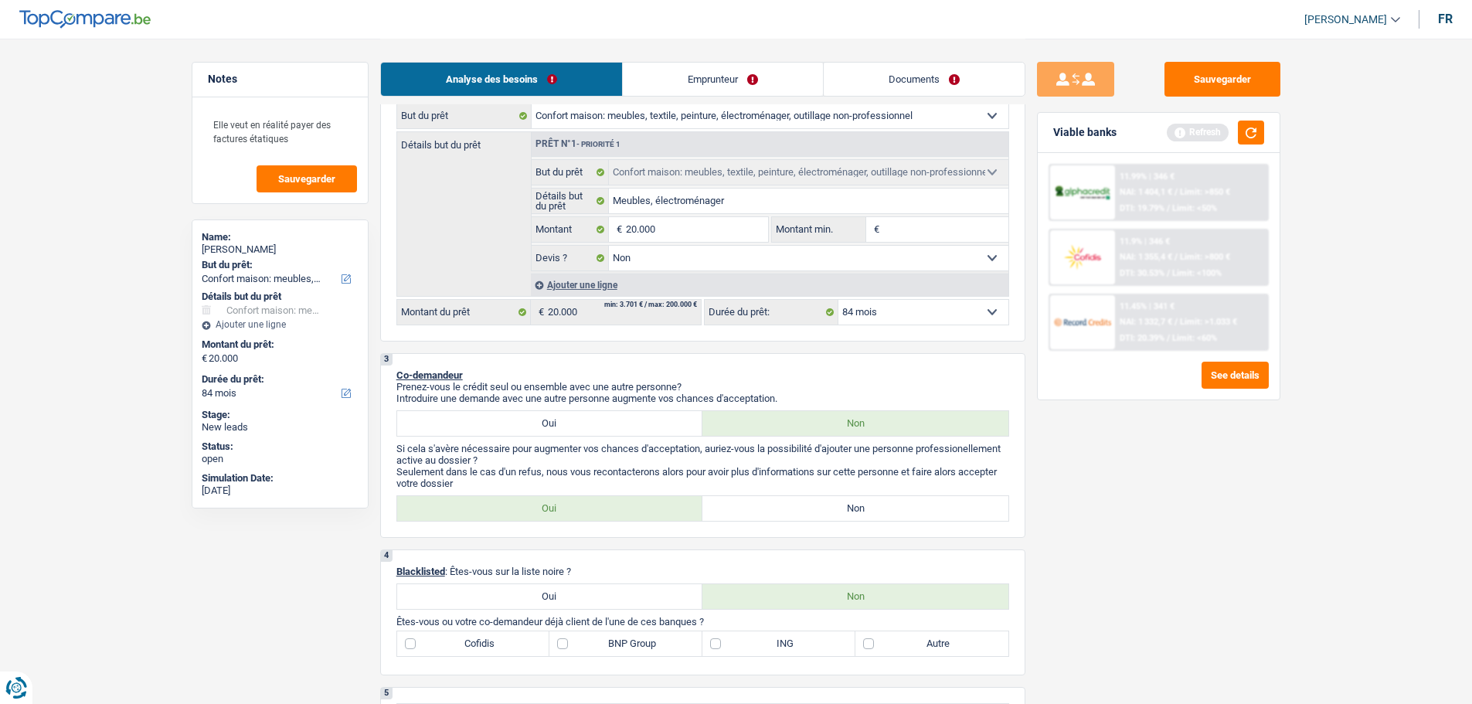
type input "1"
type input "15"
type input "150"
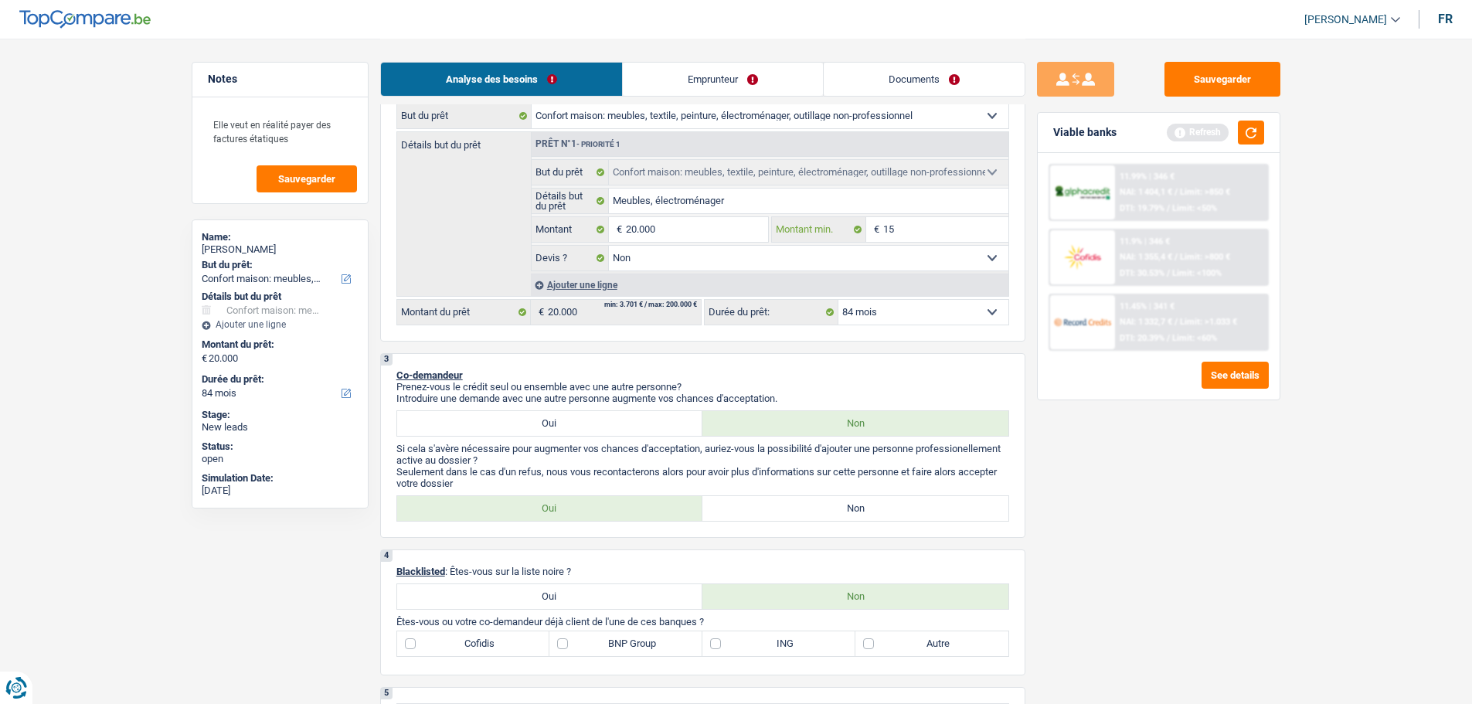
type input "150"
type input "1.500"
type input "15.000"
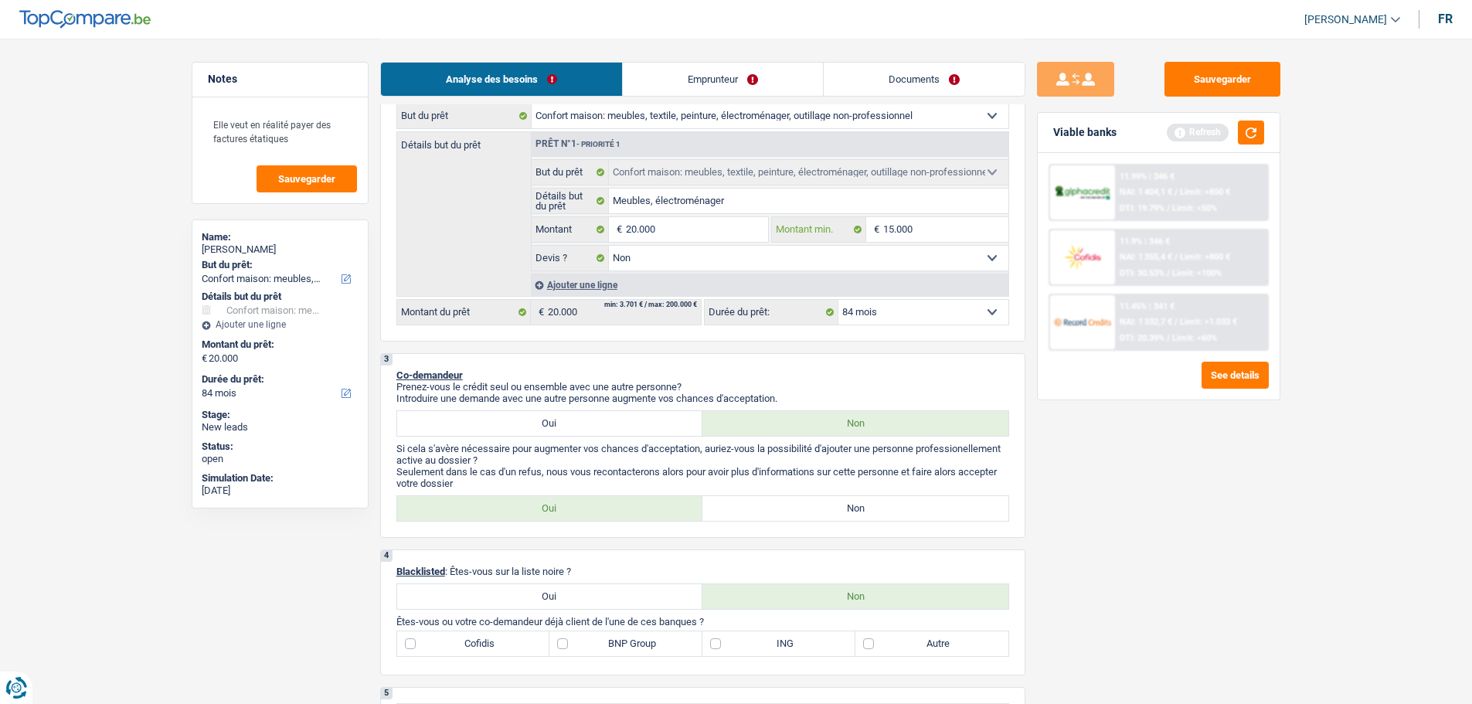
type input "15.000"
click at [686, 234] on input "20.000" at bounding box center [696, 229] width 141 height 25
type input "2.000"
type input "200"
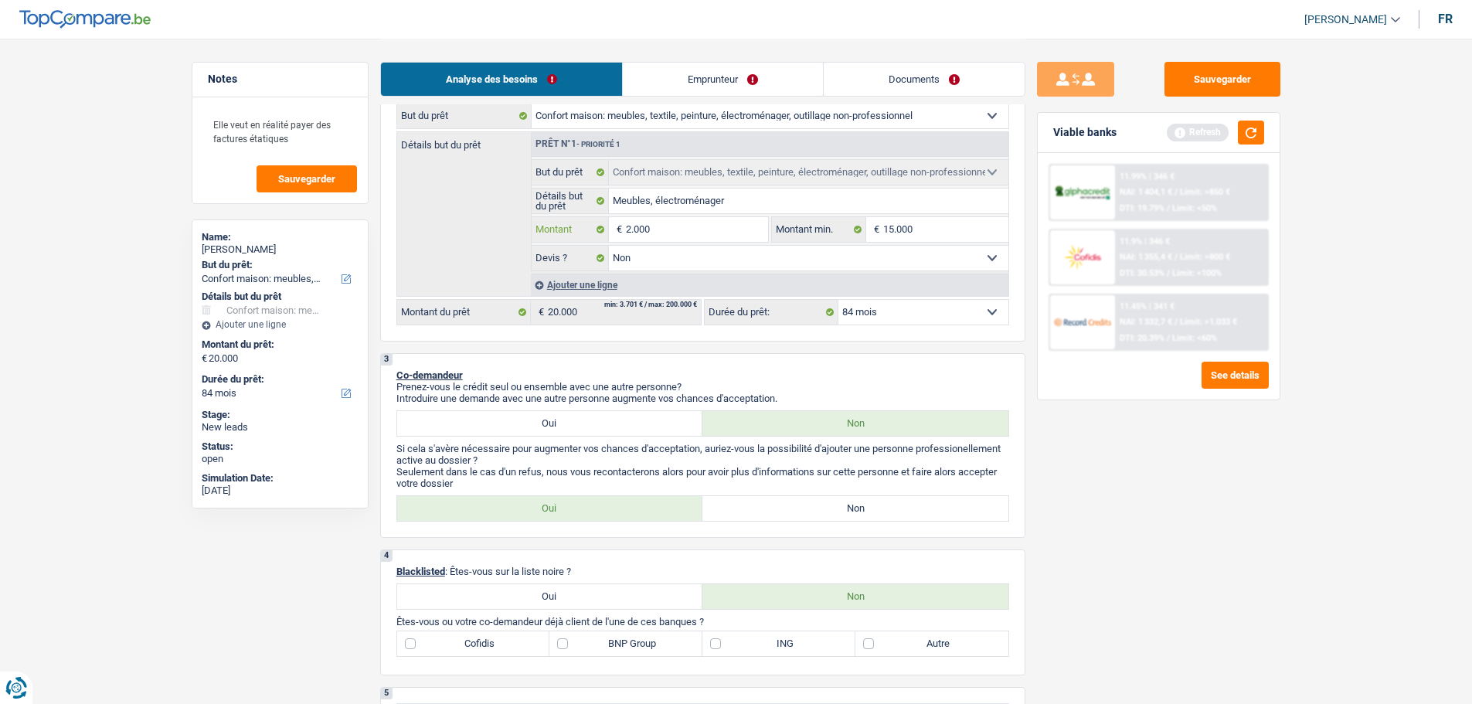
type input "200"
type input "20"
type input "2"
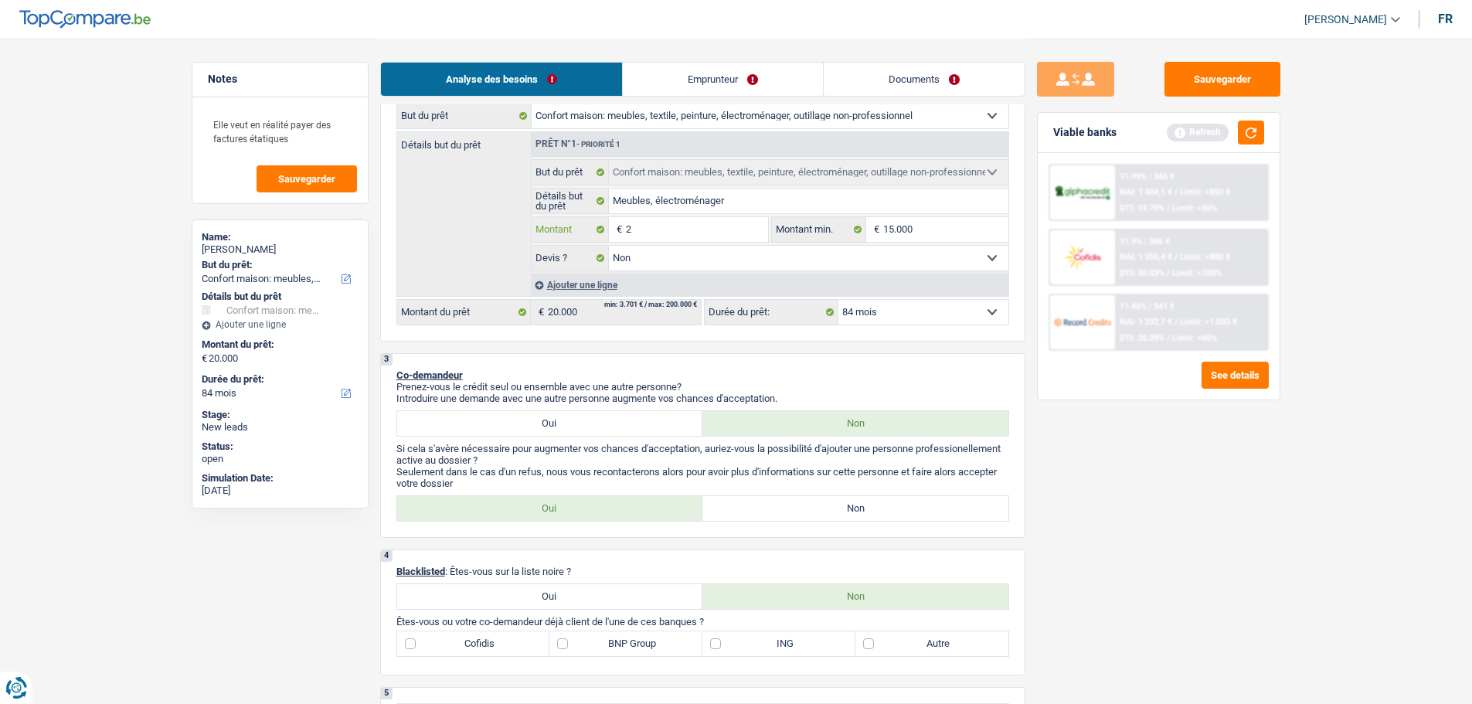
type input "24"
type input "240"
type input "2.400"
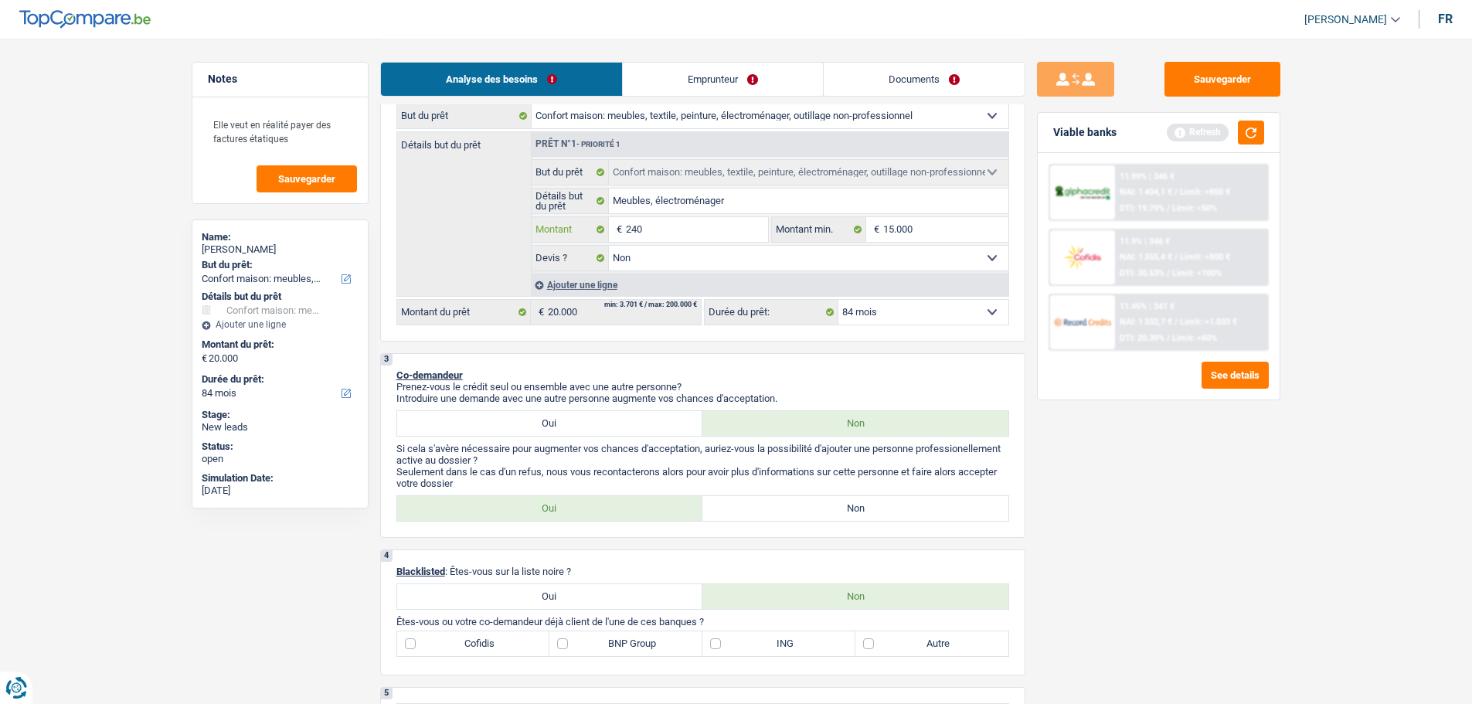
type input "2.400"
type input "24.000"
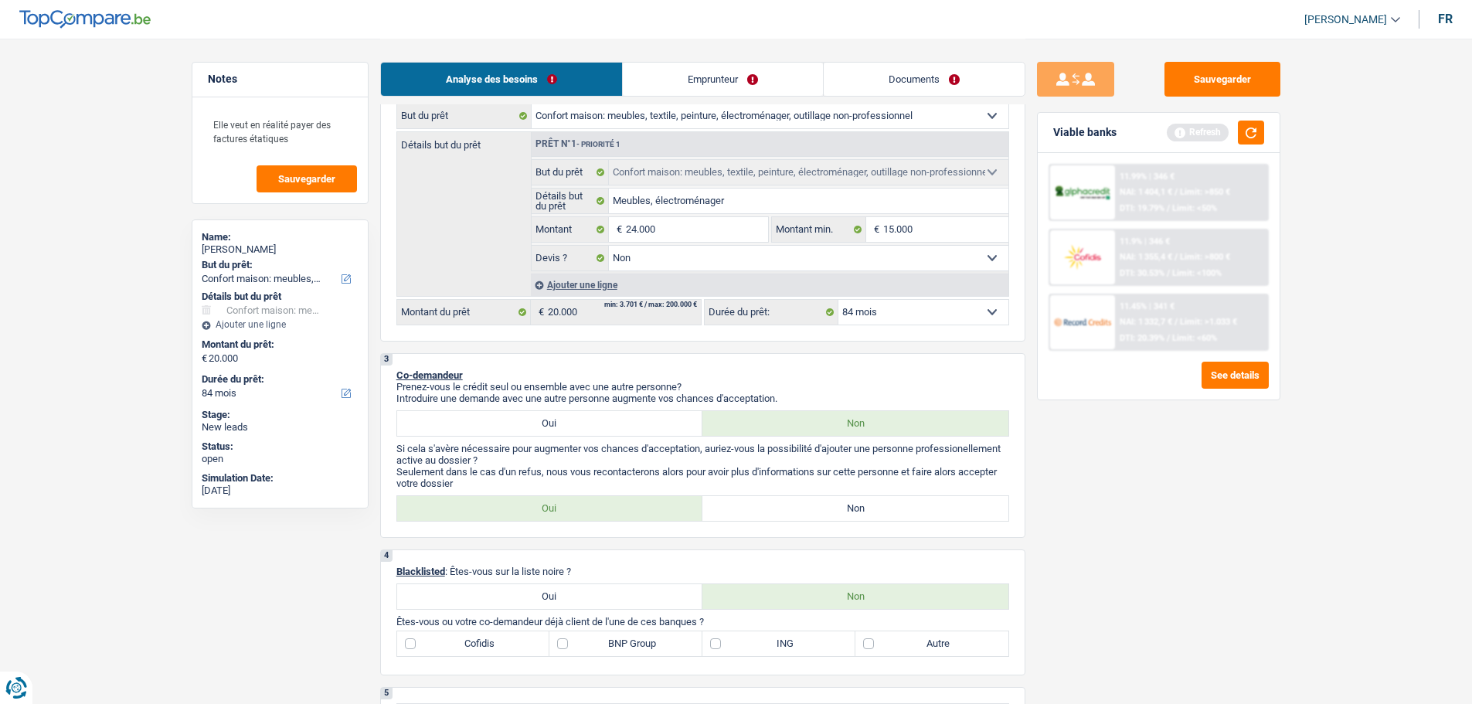
type input "24.000"
select select "120"
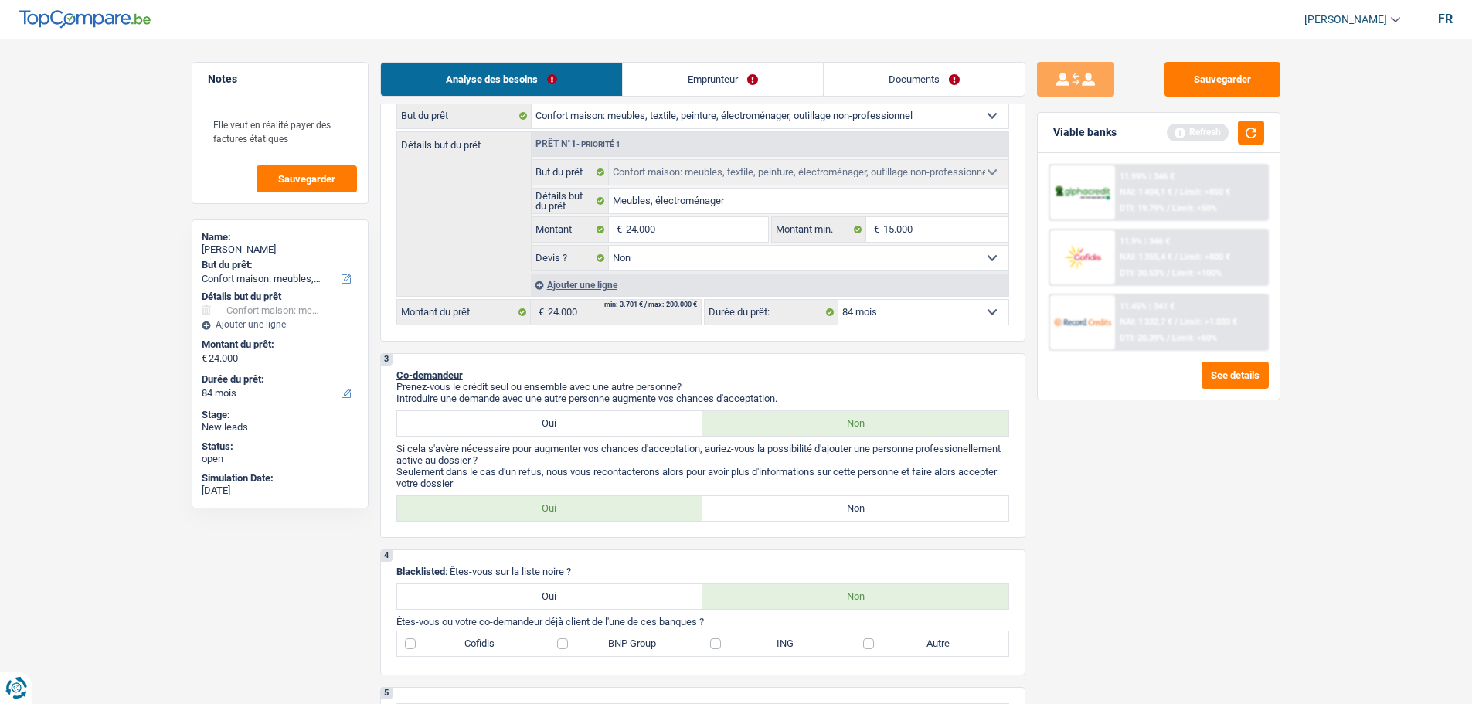
select select "120"
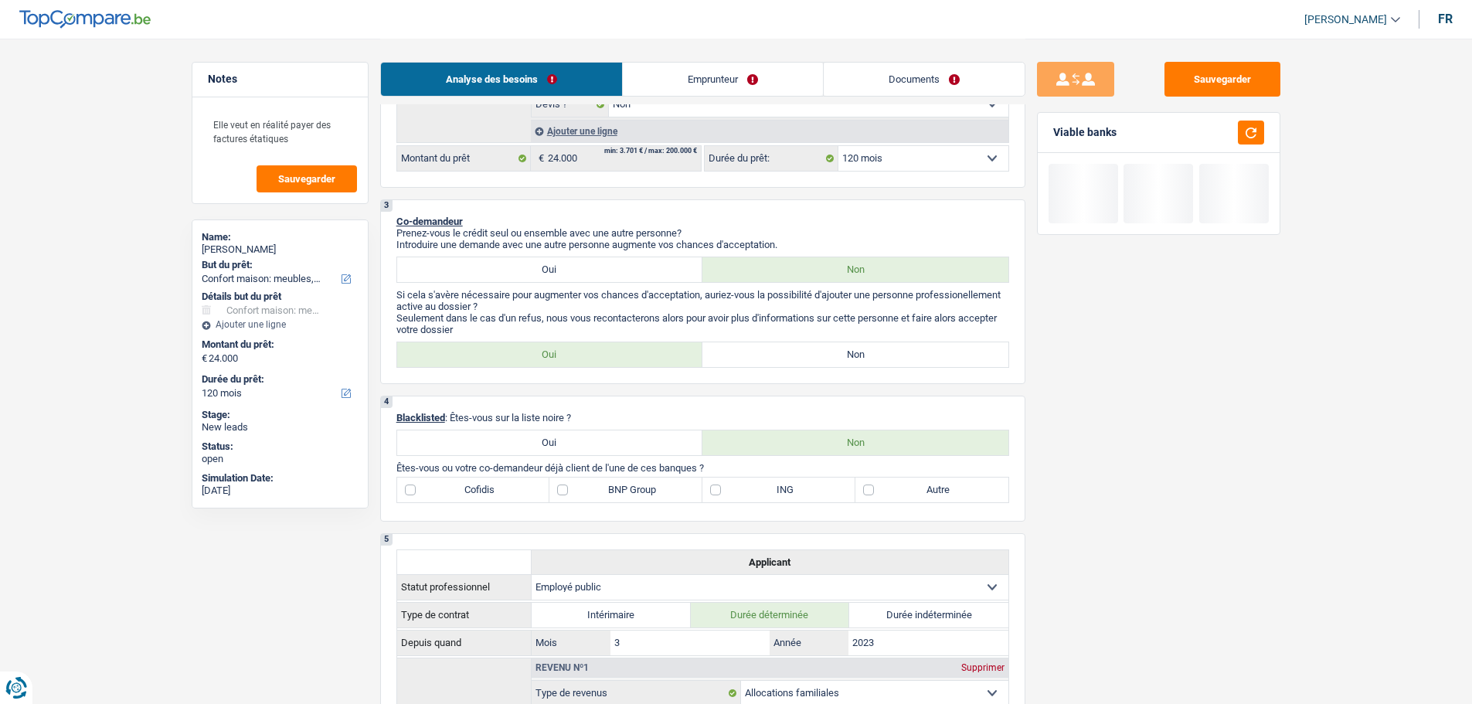
scroll to position [386, 0]
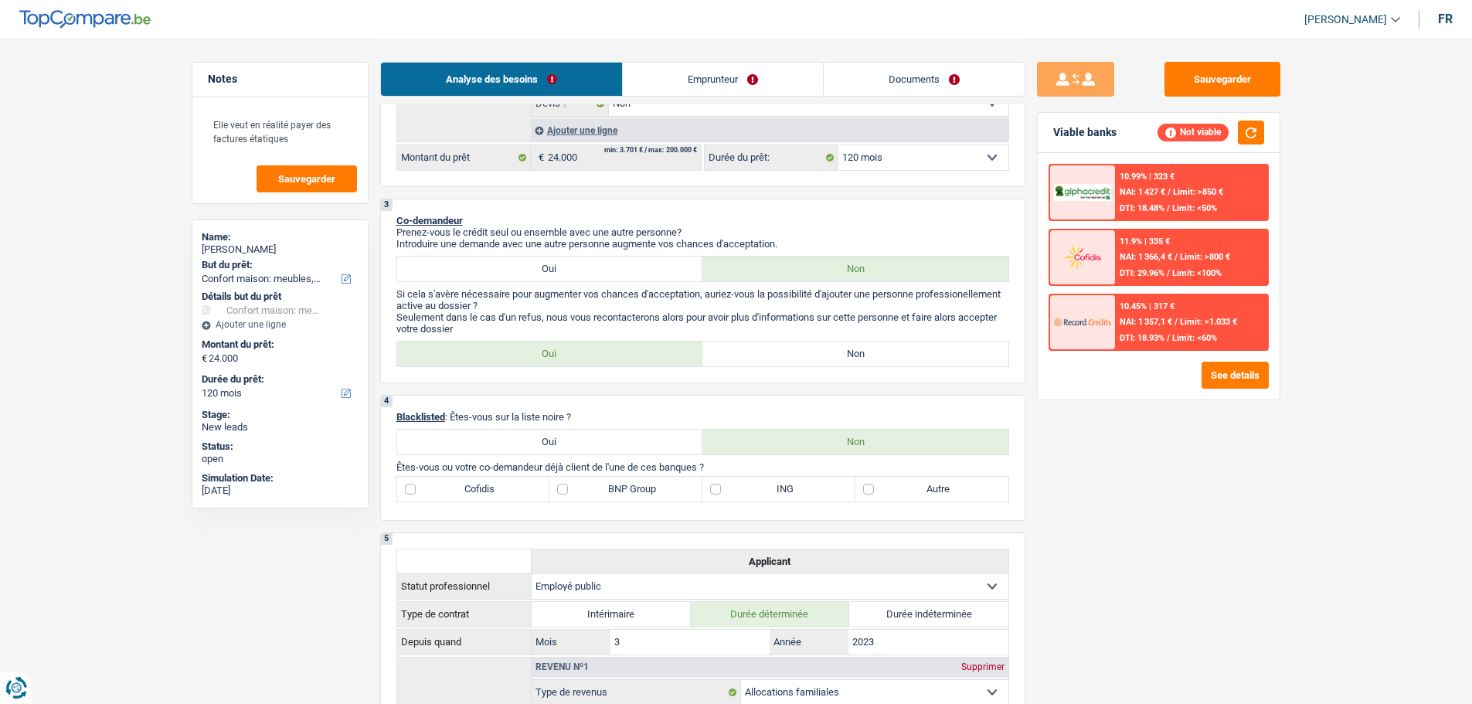
click at [744, 364] on label "Non" at bounding box center [856, 354] width 306 height 25
click at [744, 364] on input "Non" at bounding box center [856, 354] width 306 height 25
radio input "true"
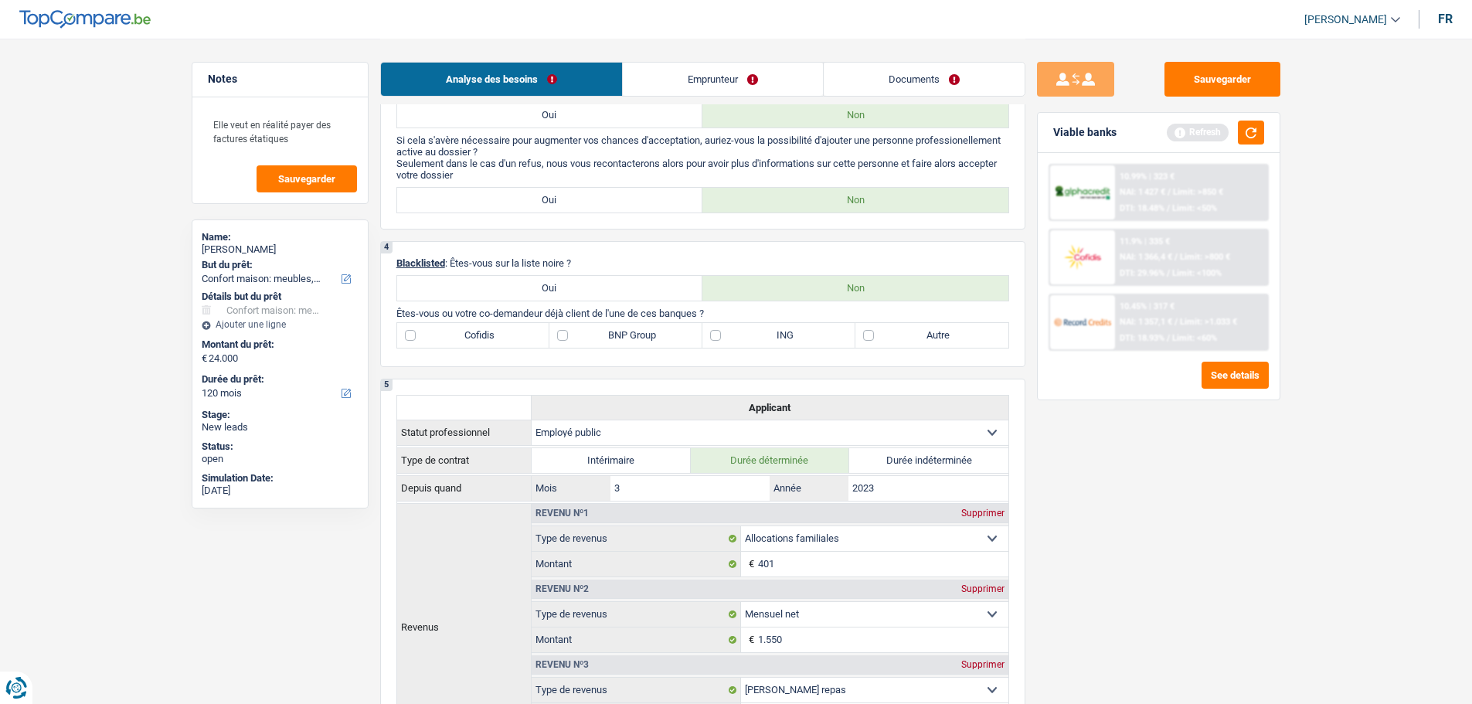
scroll to position [541, 0]
click at [605, 344] on label "BNP Group" at bounding box center [626, 334] width 153 height 25
click at [605, 344] on input "BNP Group" at bounding box center [626, 334] width 153 height 25
checkbox input "true"
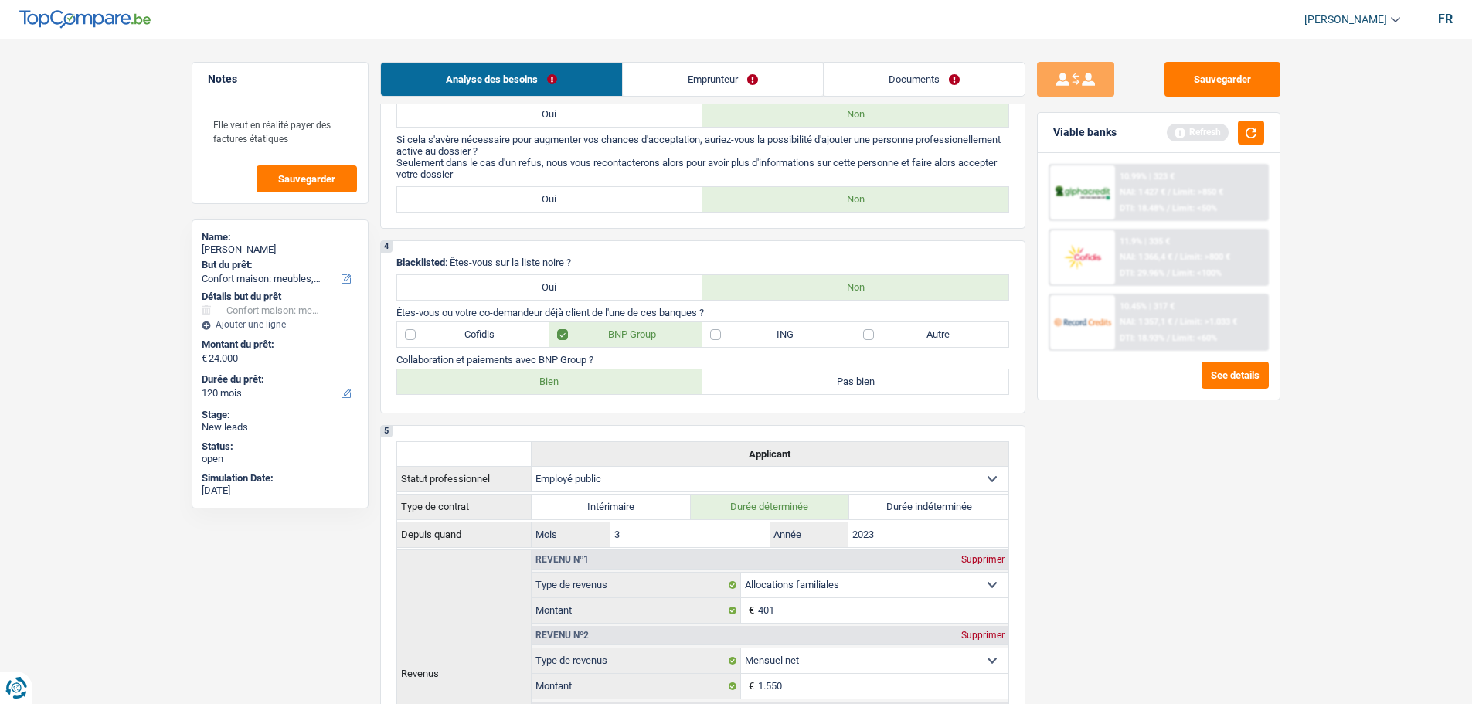
click at [894, 338] on label "Autre" at bounding box center [932, 334] width 153 height 25
click at [894, 338] on input "Autre" at bounding box center [932, 334] width 153 height 25
checkbox input "true"
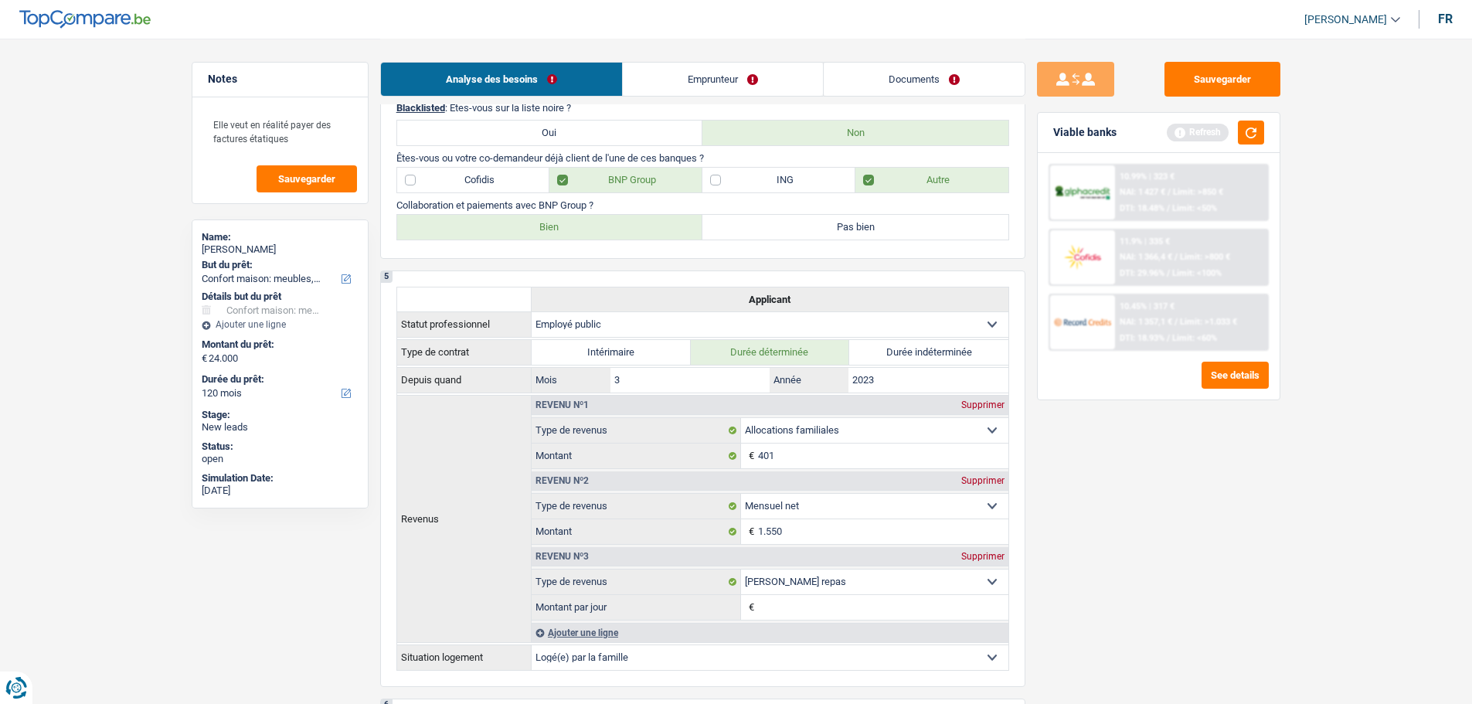
click at [630, 168] on label "BNP Group" at bounding box center [626, 180] width 153 height 25
click at [630, 168] on input "BNP Group" at bounding box center [626, 180] width 153 height 25
checkbox input "false"
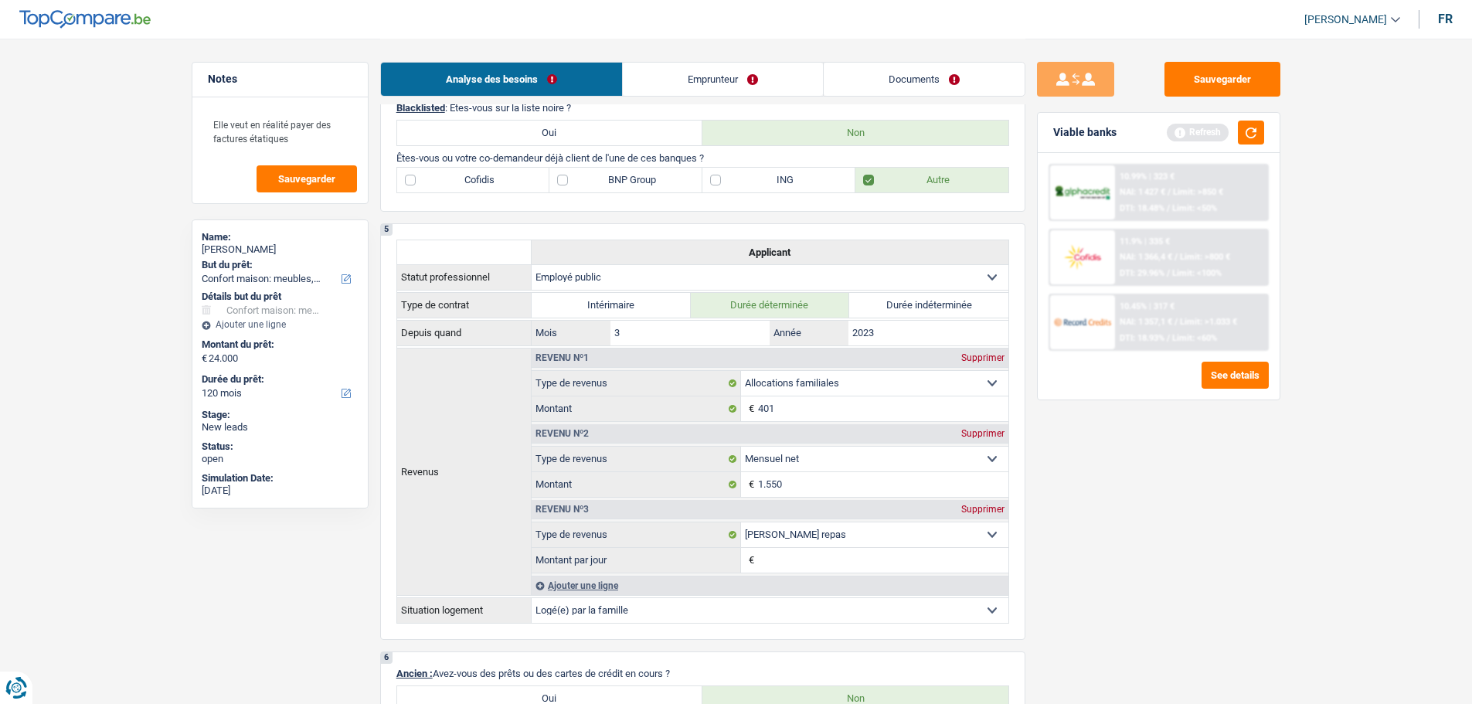
click at [880, 177] on label "Autre" at bounding box center [932, 180] width 153 height 25
click at [880, 177] on input "Autre" at bounding box center [932, 180] width 153 height 25
checkbox input "false"
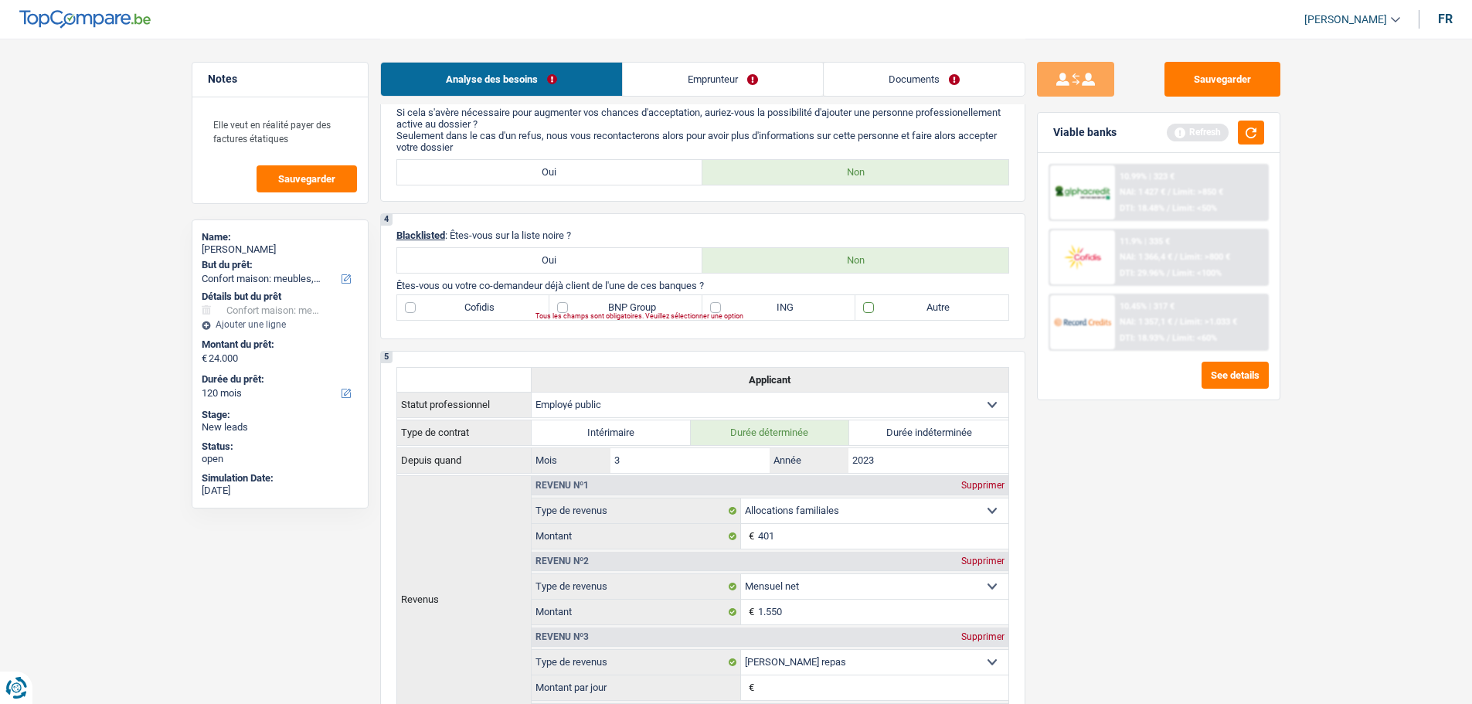
scroll to position [541, 0]
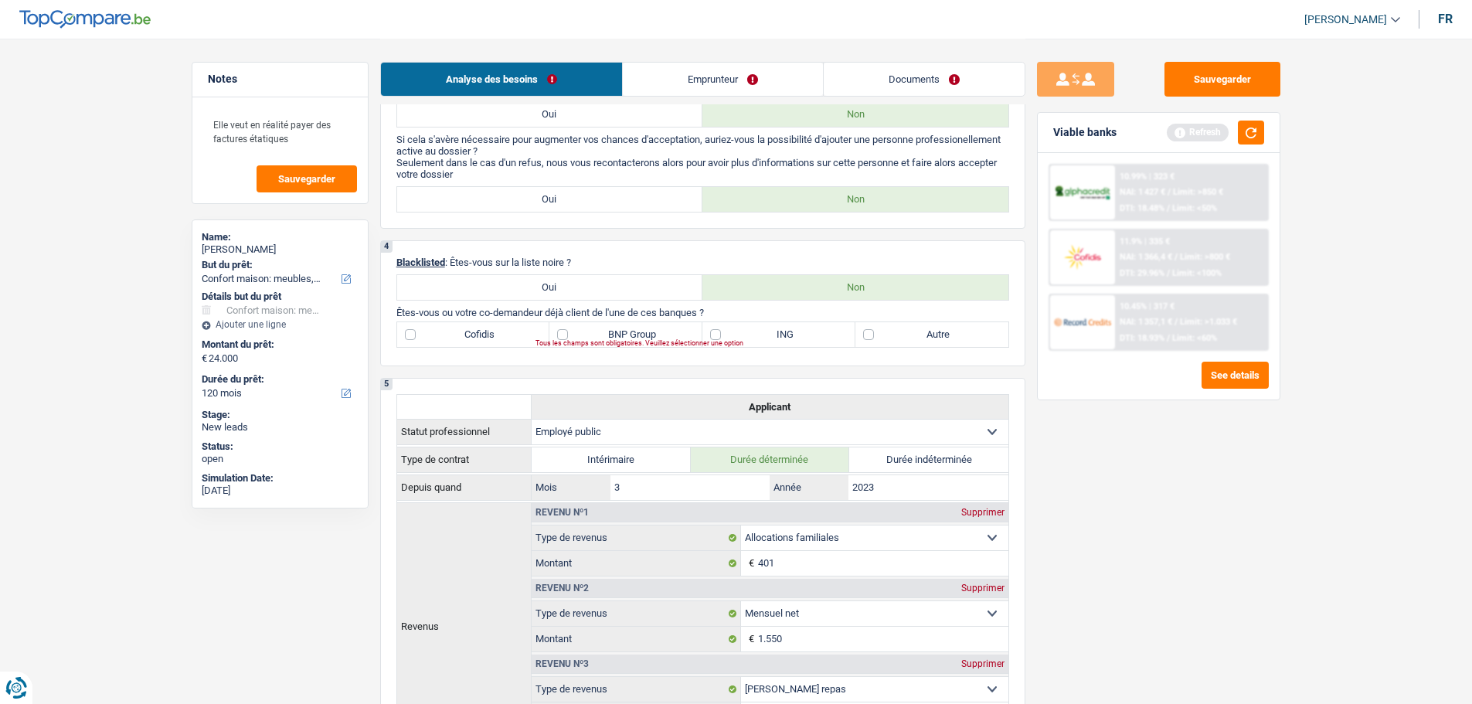
click at [707, 63] on link "Emprunteur" at bounding box center [723, 79] width 200 height 33
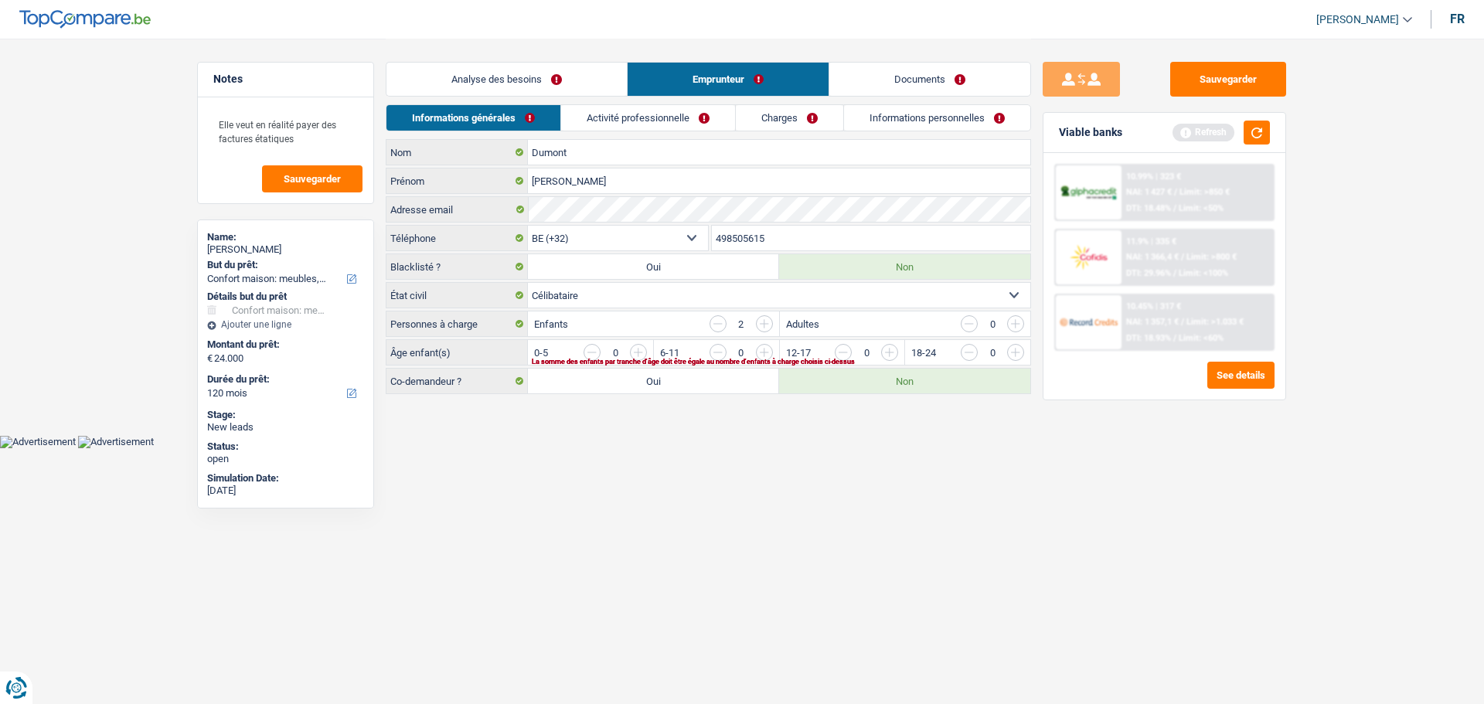
click at [810, 114] on link "Charges" at bounding box center [789, 118] width 107 height 26
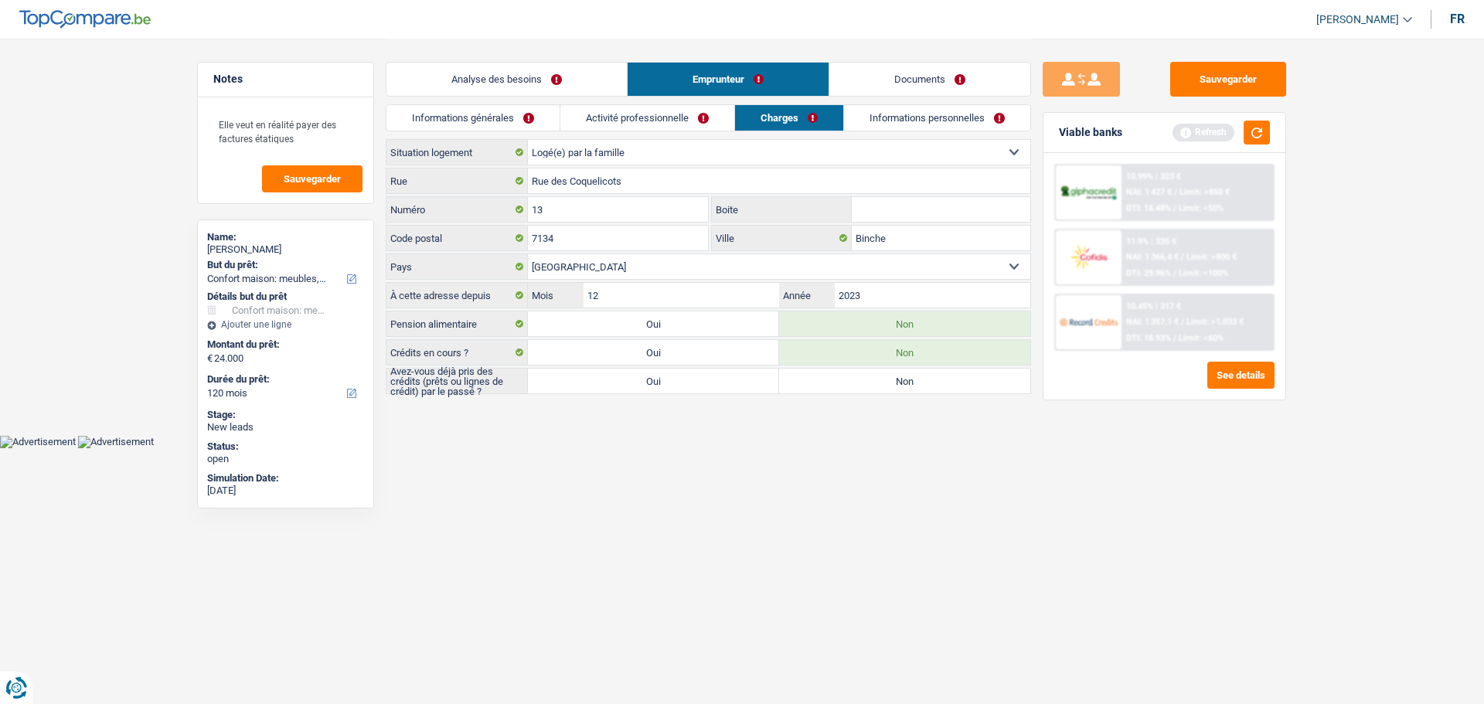
click at [692, 375] on label "Oui" at bounding box center [653, 381] width 251 height 25
click at [692, 375] on input "Oui" at bounding box center [653, 381] width 251 height 25
radio input "true"
click at [517, 84] on link "Analyse des besoins" at bounding box center [506, 79] width 240 height 33
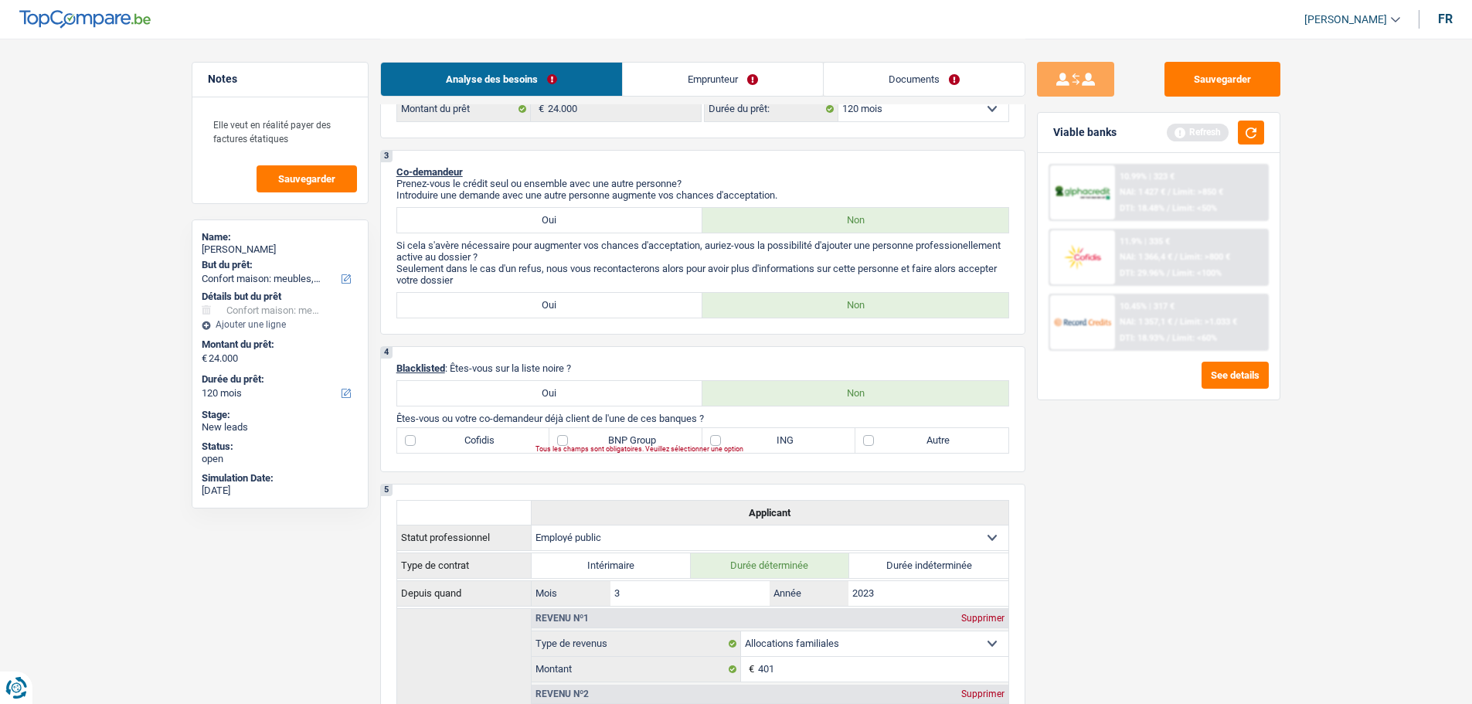
scroll to position [696, 0]
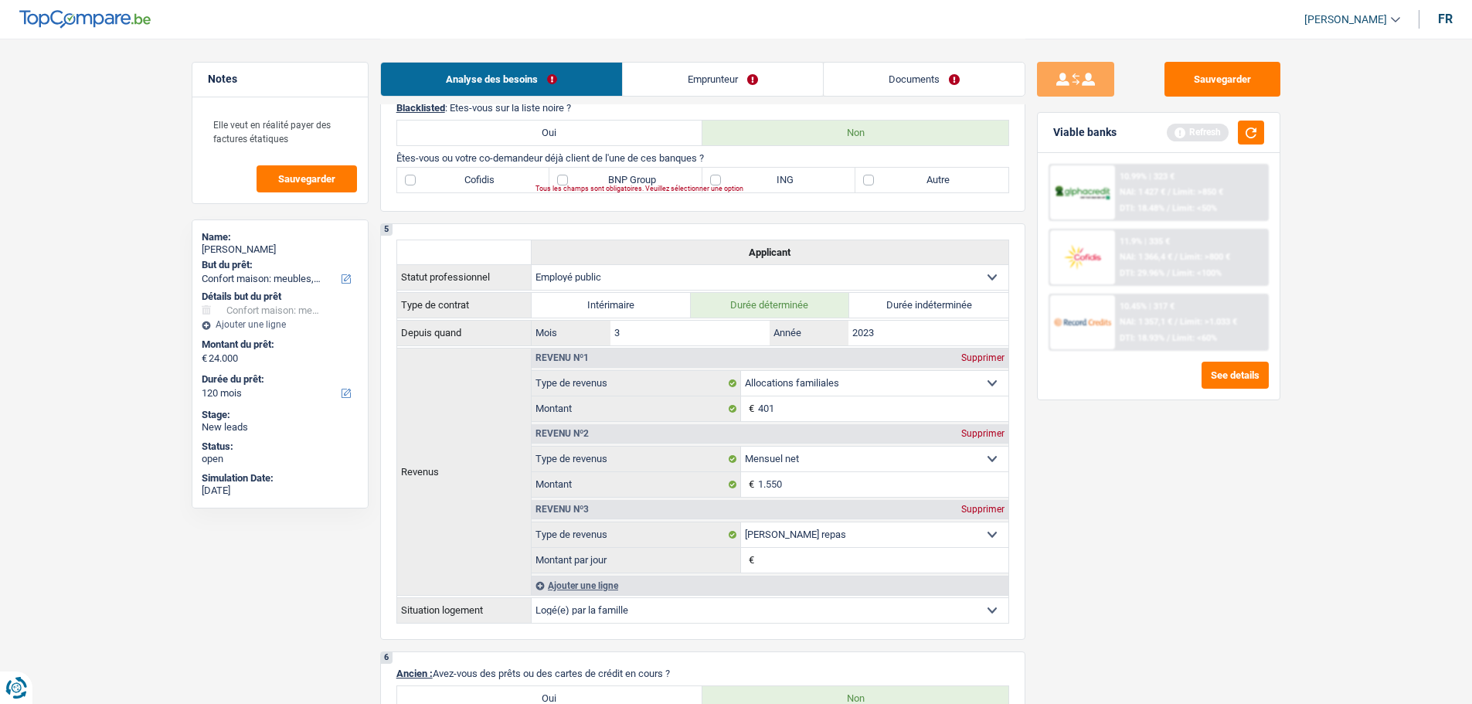
click at [893, 182] on label "Autre" at bounding box center [932, 180] width 153 height 25
click at [893, 182] on input "Autre" at bounding box center [932, 180] width 153 height 25
checkbox input "true"
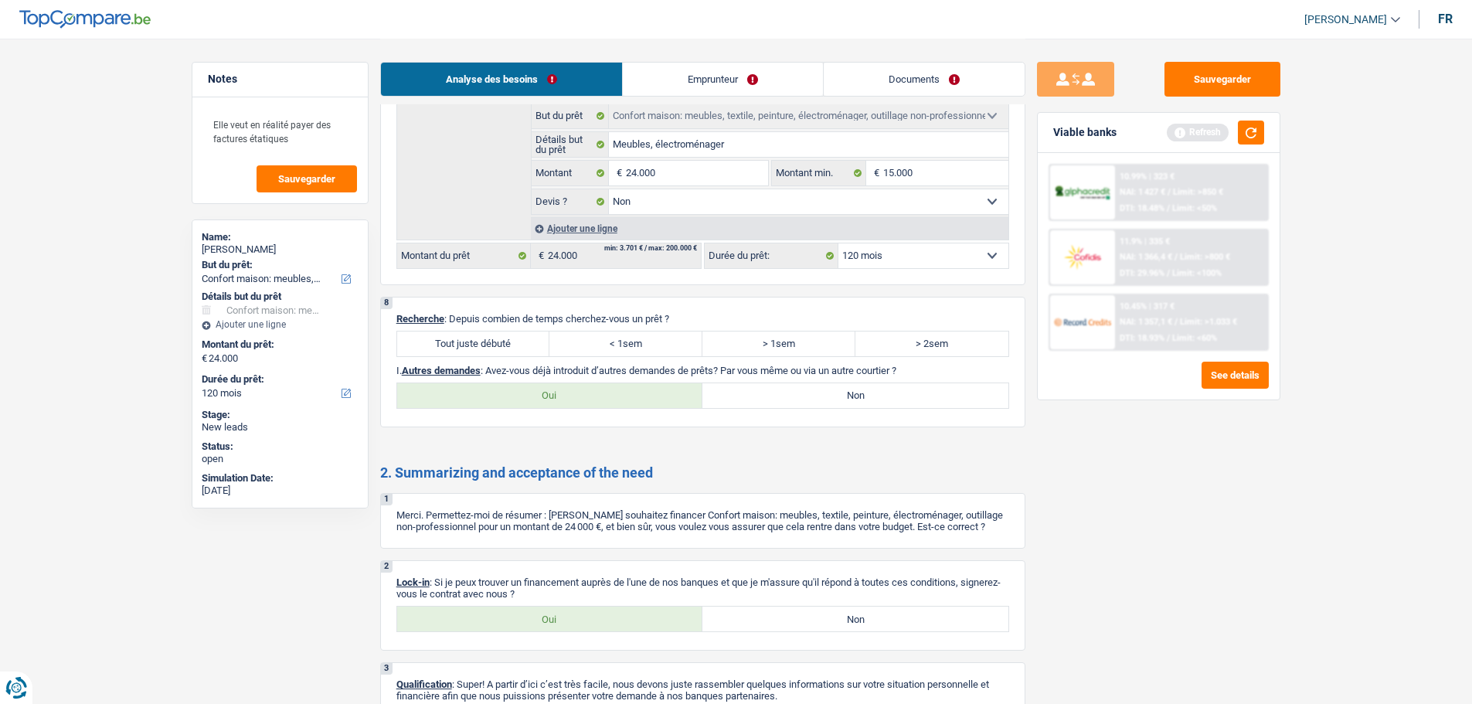
scroll to position [1405, 0]
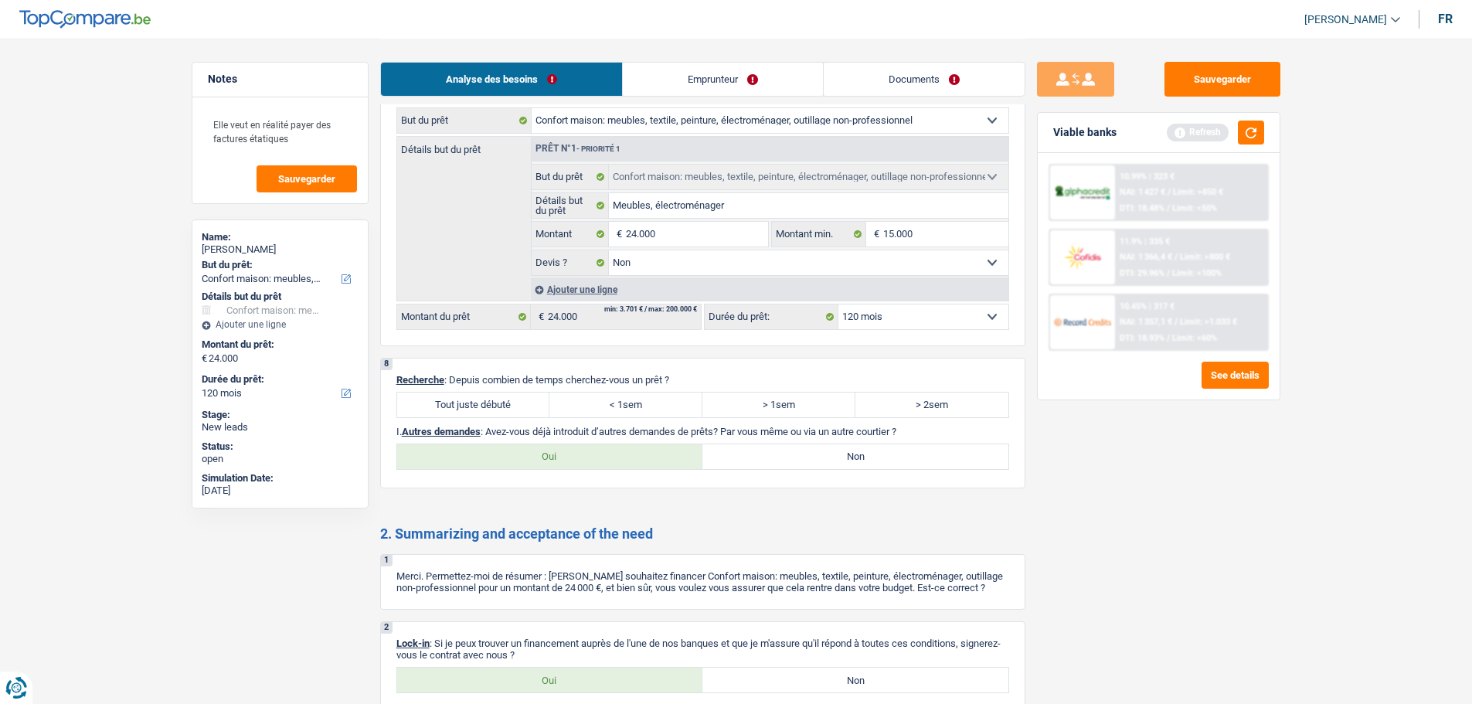
click at [465, 400] on label "Tout juste débuté" at bounding box center [473, 405] width 153 height 25
click at [465, 400] on input "Tout juste débuté" at bounding box center [473, 405] width 153 height 25
radio input "true"
click at [800, 444] on div "Oui Non Tous les champs sont obligatoires. Veuillez sélectionner une option" at bounding box center [702, 457] width 613 height 26
click at [921, 459] on label "Non" at bounding box center [856, 456] width 306 height 25
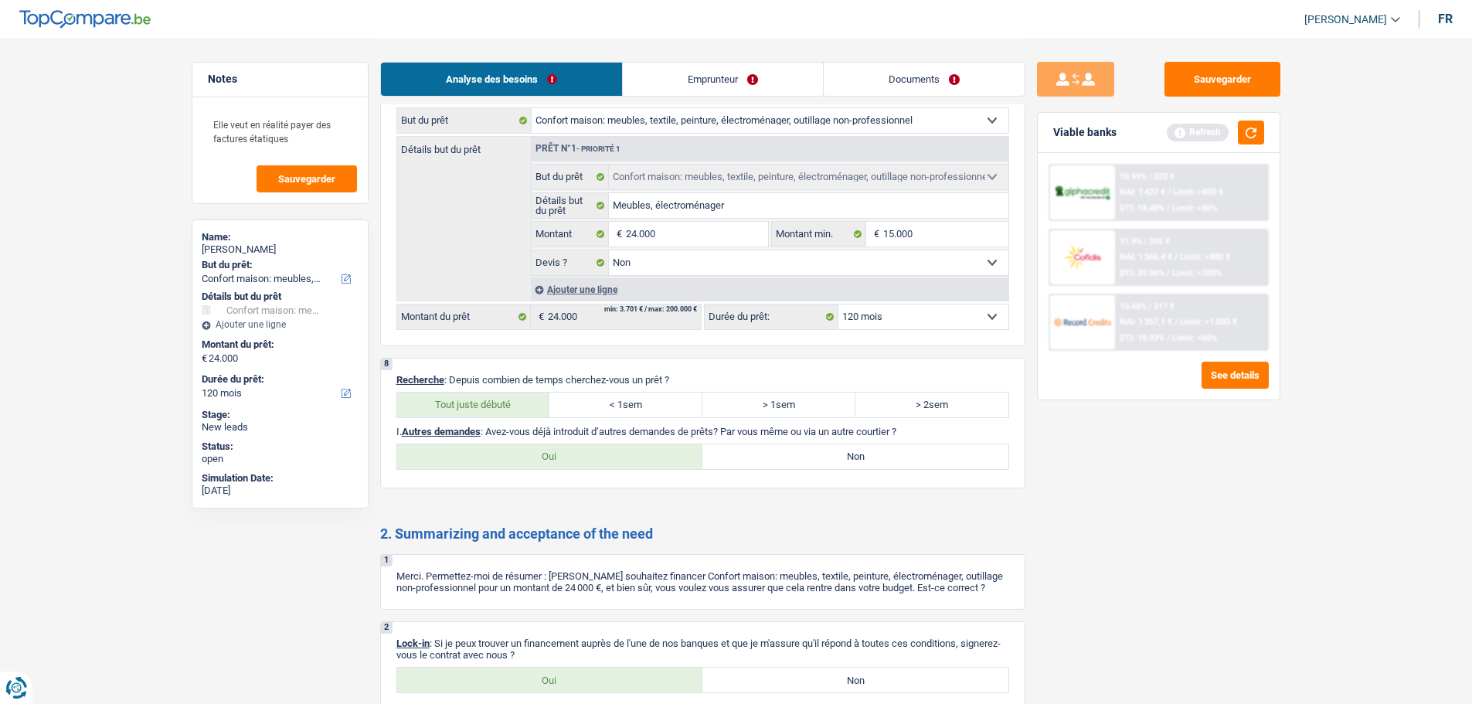
click at [921, 459] on input "Non" at bounding box center [856, 456] width 306 height 25
radio input "true"
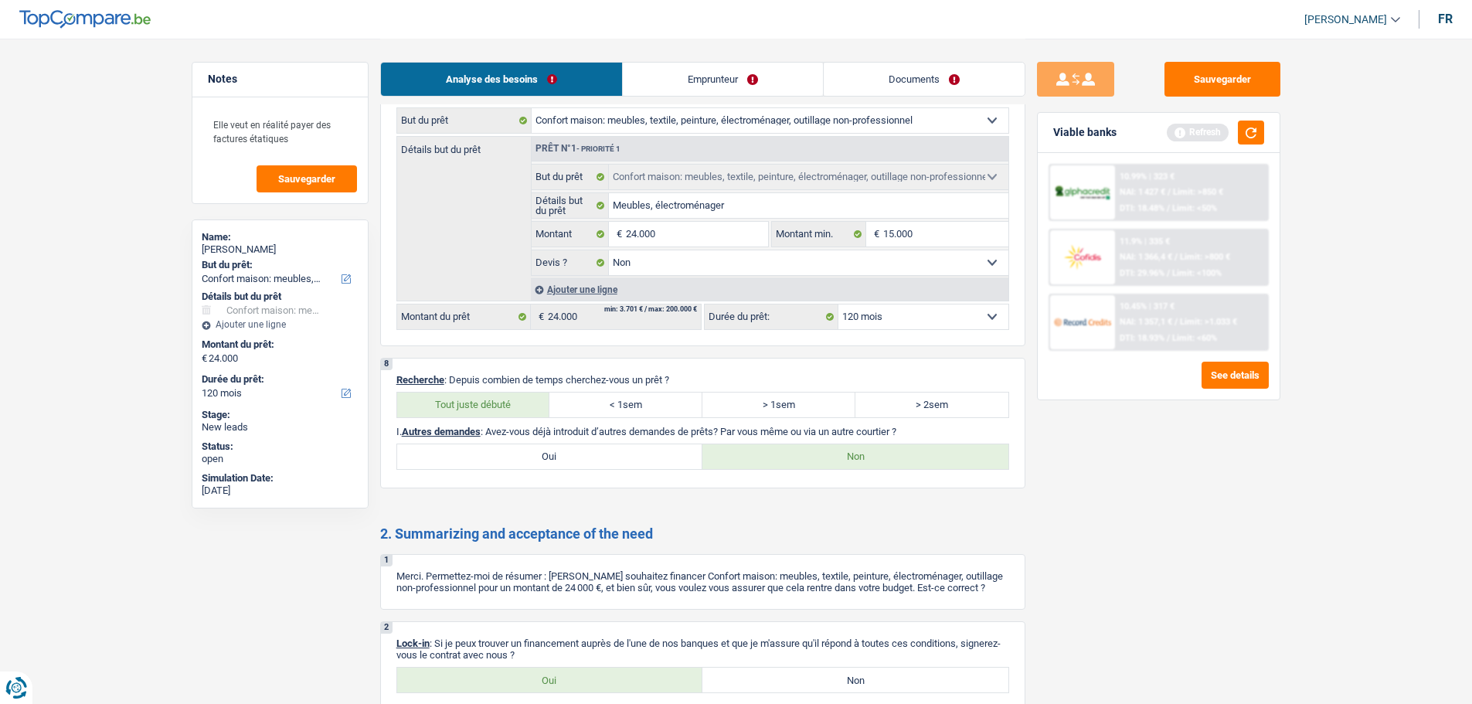
click at [699, 83] on link "Emprunteur" at bounding box center [723, 79] width 200 height 33
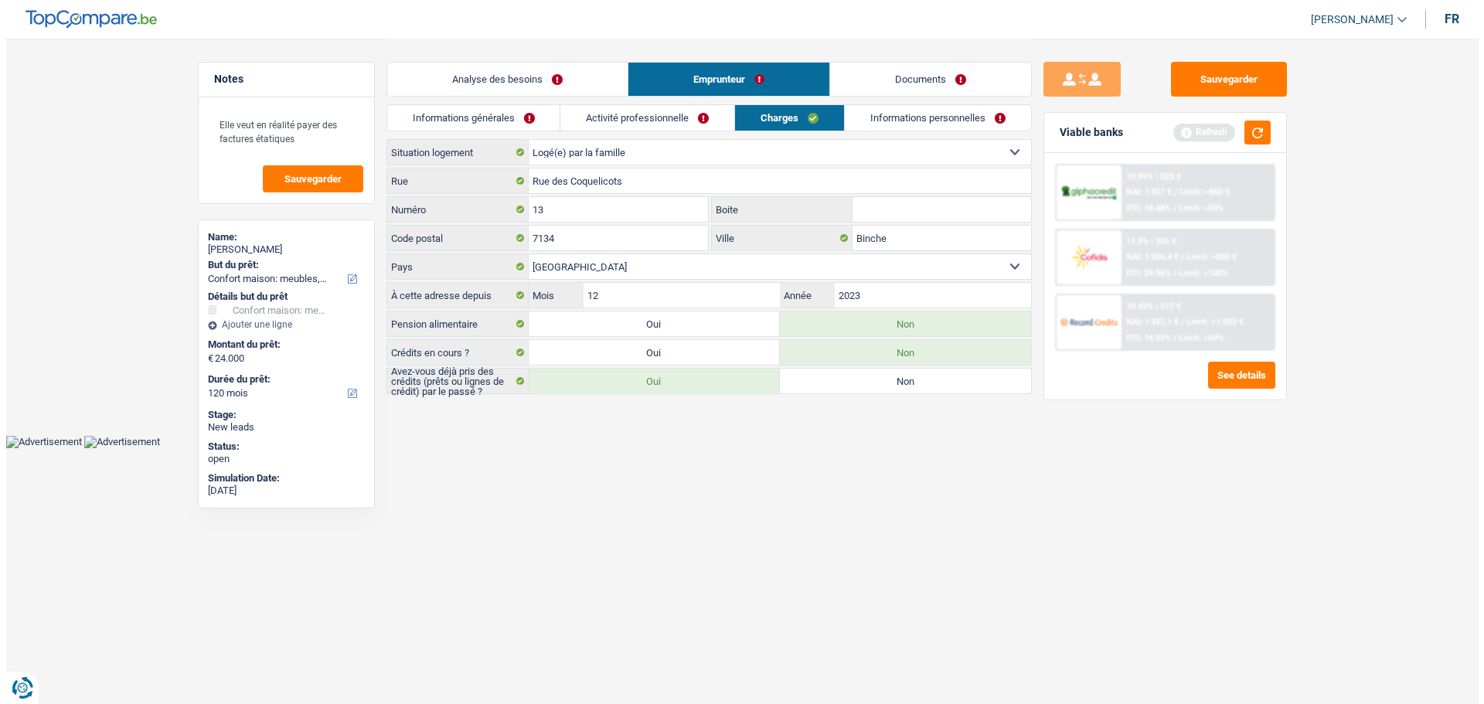
scroll to position [0, 0]
click at [510, 116] on link "Informations générales" at bounding box center [472, 118] width 173 height 26
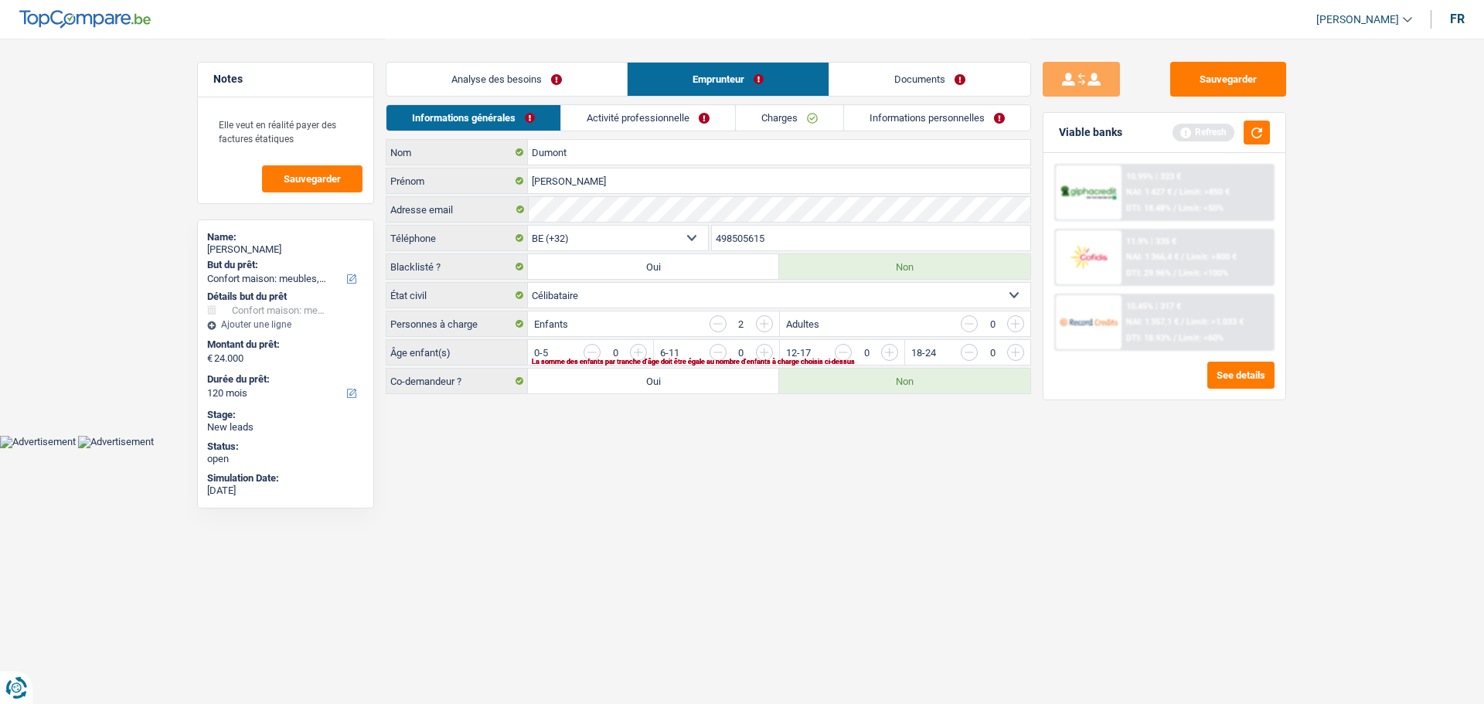
click at [763, 345] on input "button" at bounding box center [1078, 356] width 644 height 25
click at [702, 129] on link "Activité professionnelle" at bounding box center [649, 118] width 174 height 26
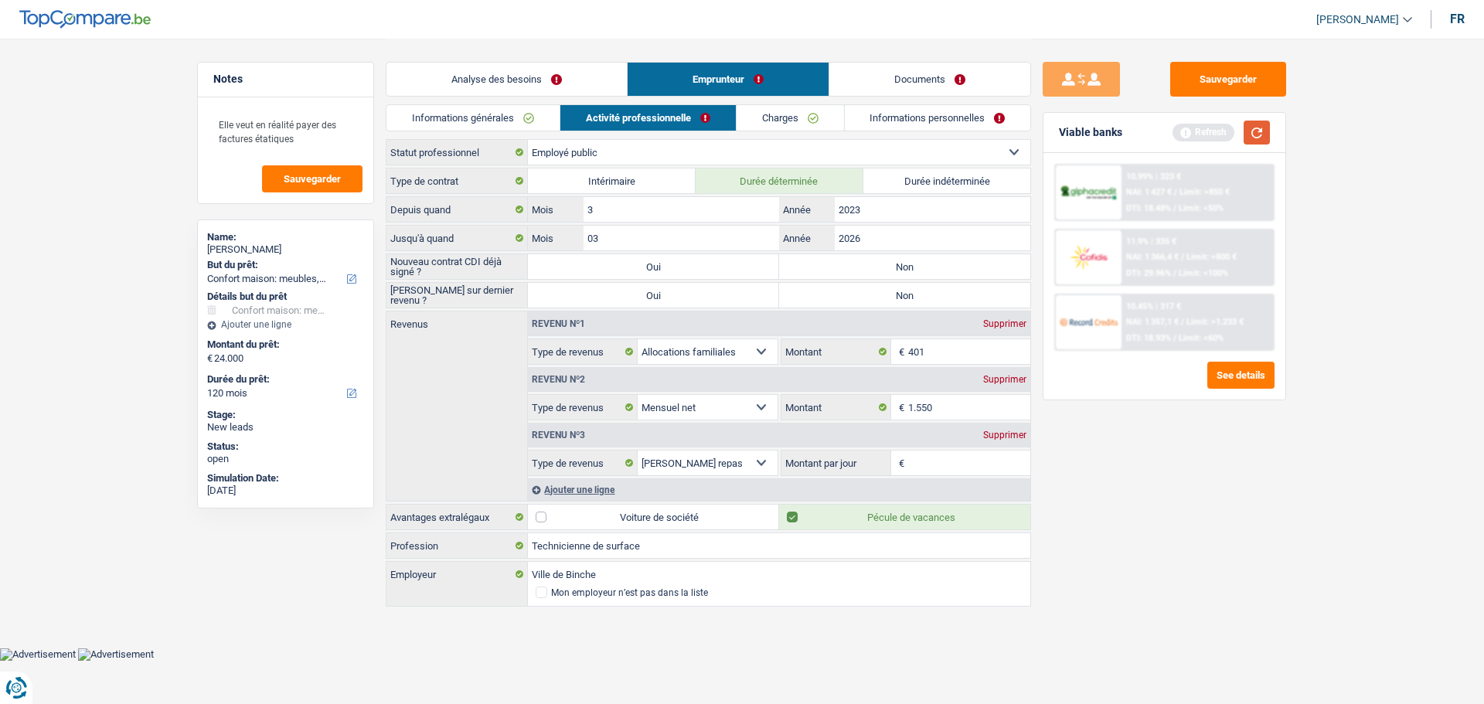
click at [1256, 136] on button "button" at bounding box center [1257, 133] width 26 height 24
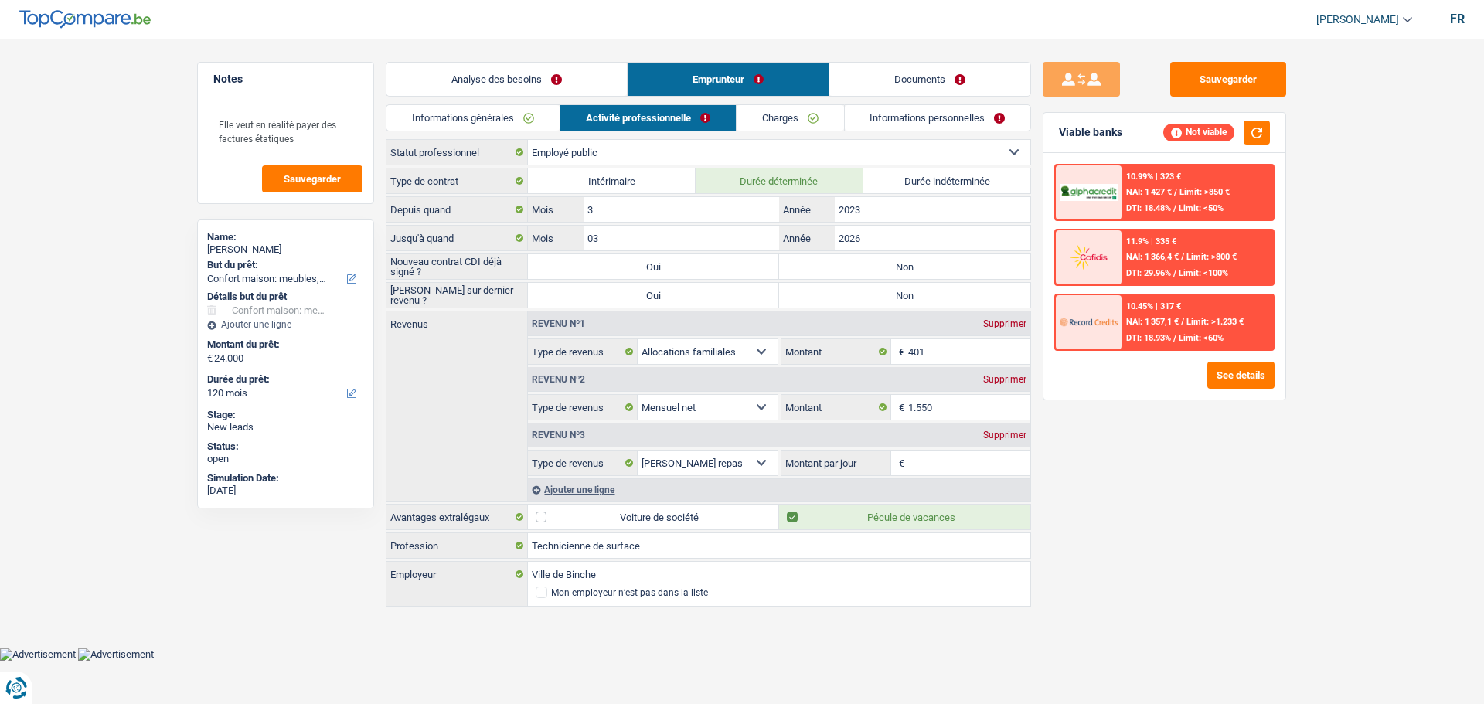
click at [992, 437] on div "Supprimer" at bounding box center [1004, 434] width 51 height 9
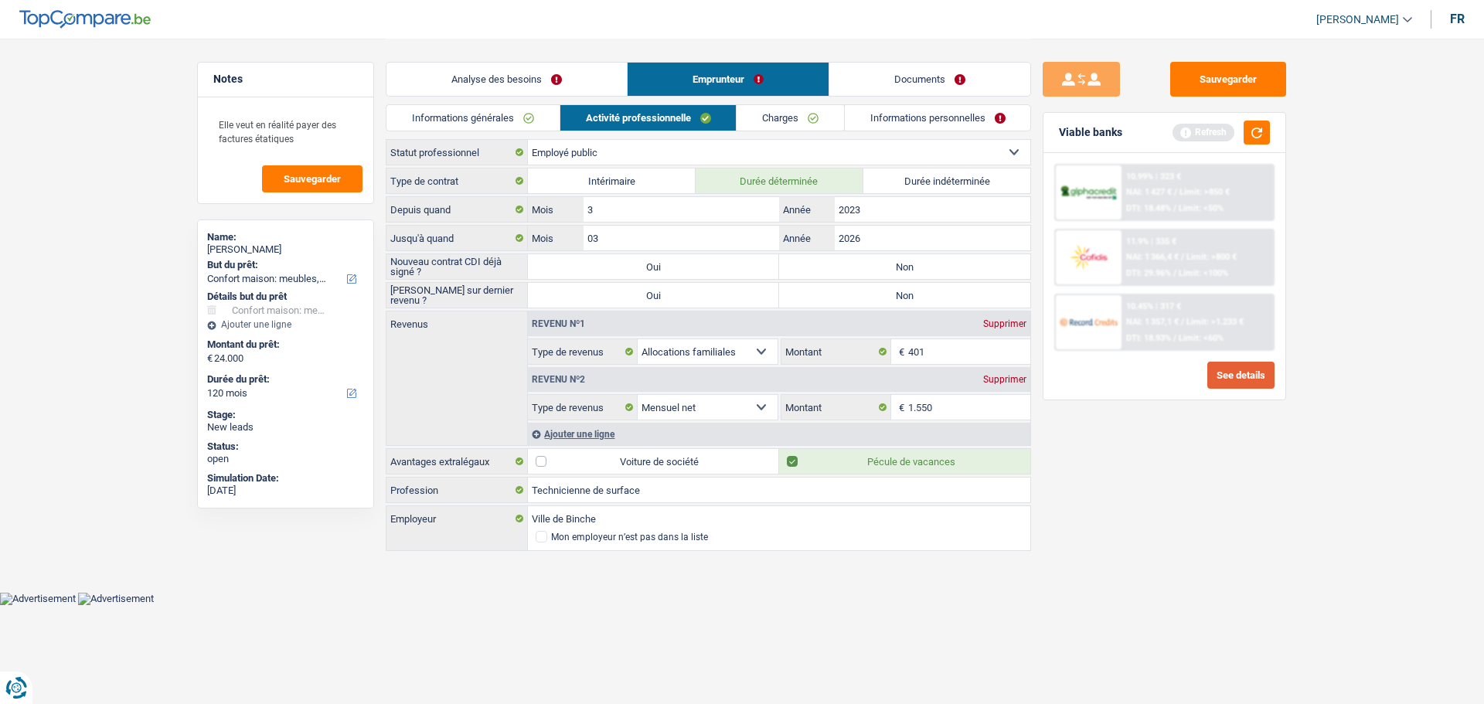
click at [1239, 369] on button "See details" at bounding box center [1240, 375] width 67 height 27
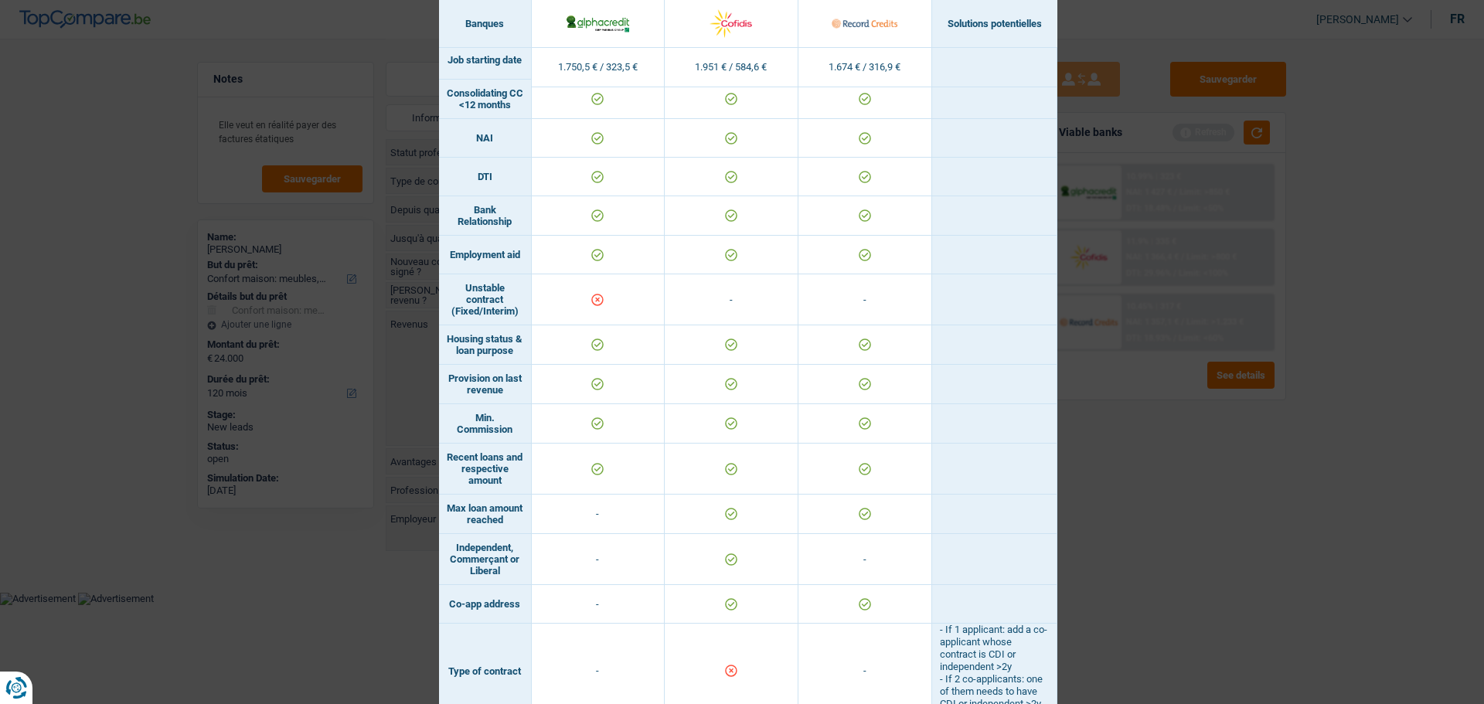
scroll to position [459, 0]
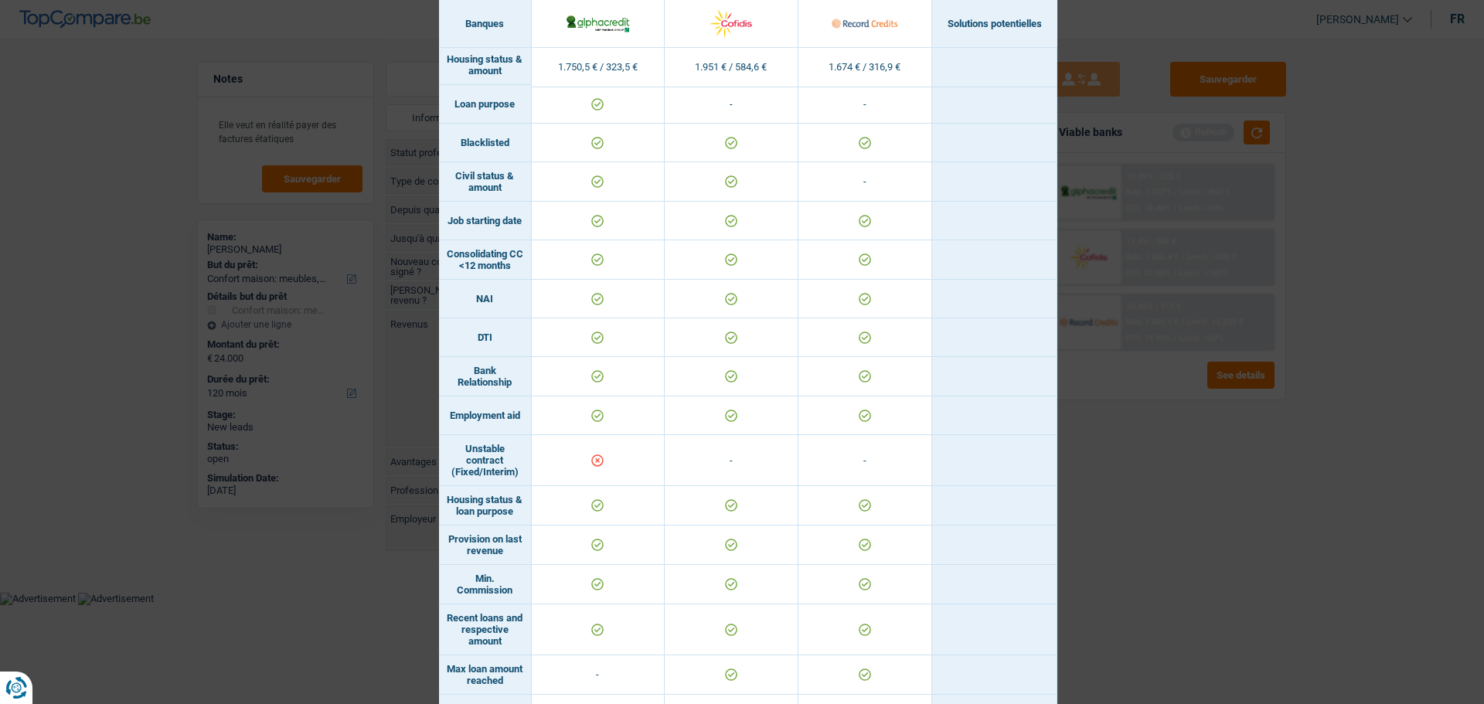
click at [1196, 488] on div "Banks conditions × Banques Solutions potentielles Revenus / Charges 1.750,5 € /…" at bounding box center [742, 352] width 1484 height 704
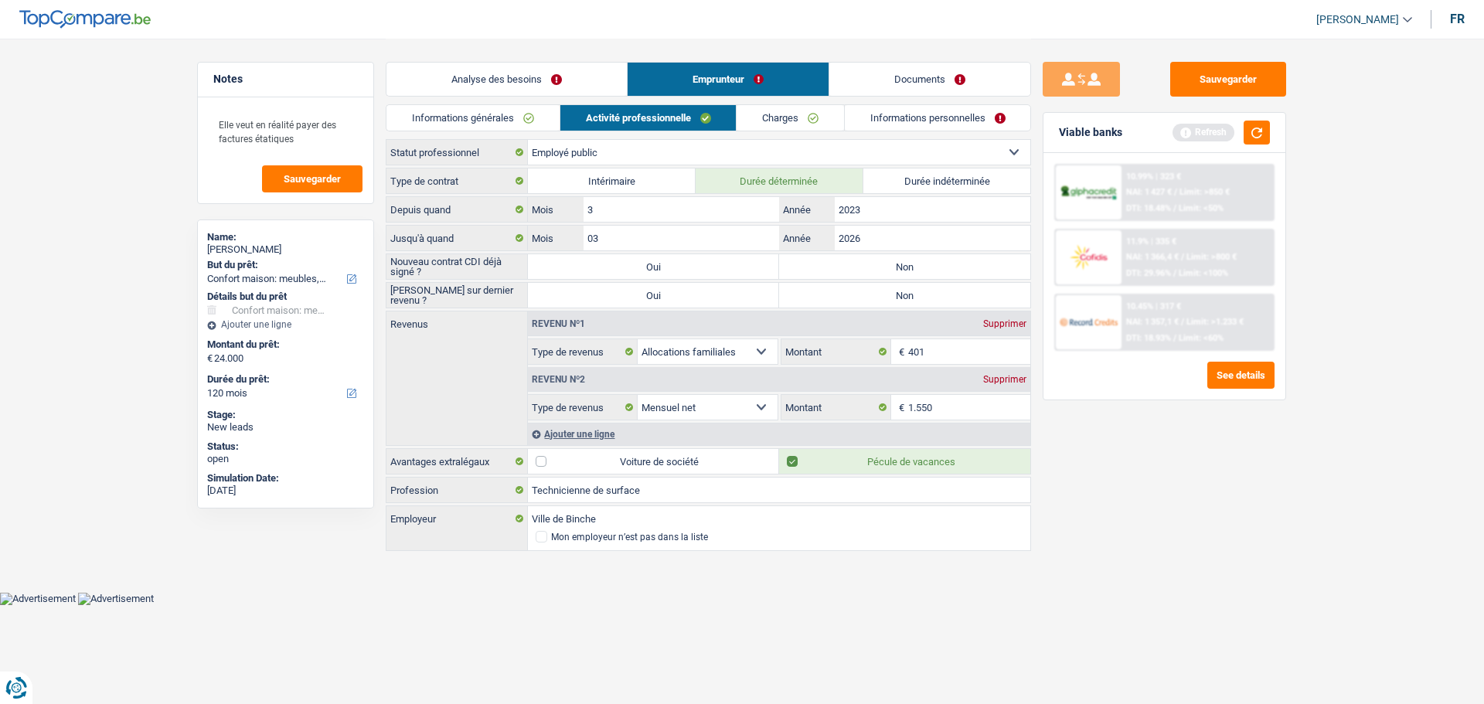
click at [820, 121] on link "Charges" at bounding box center [790, 118] width 107 height 26
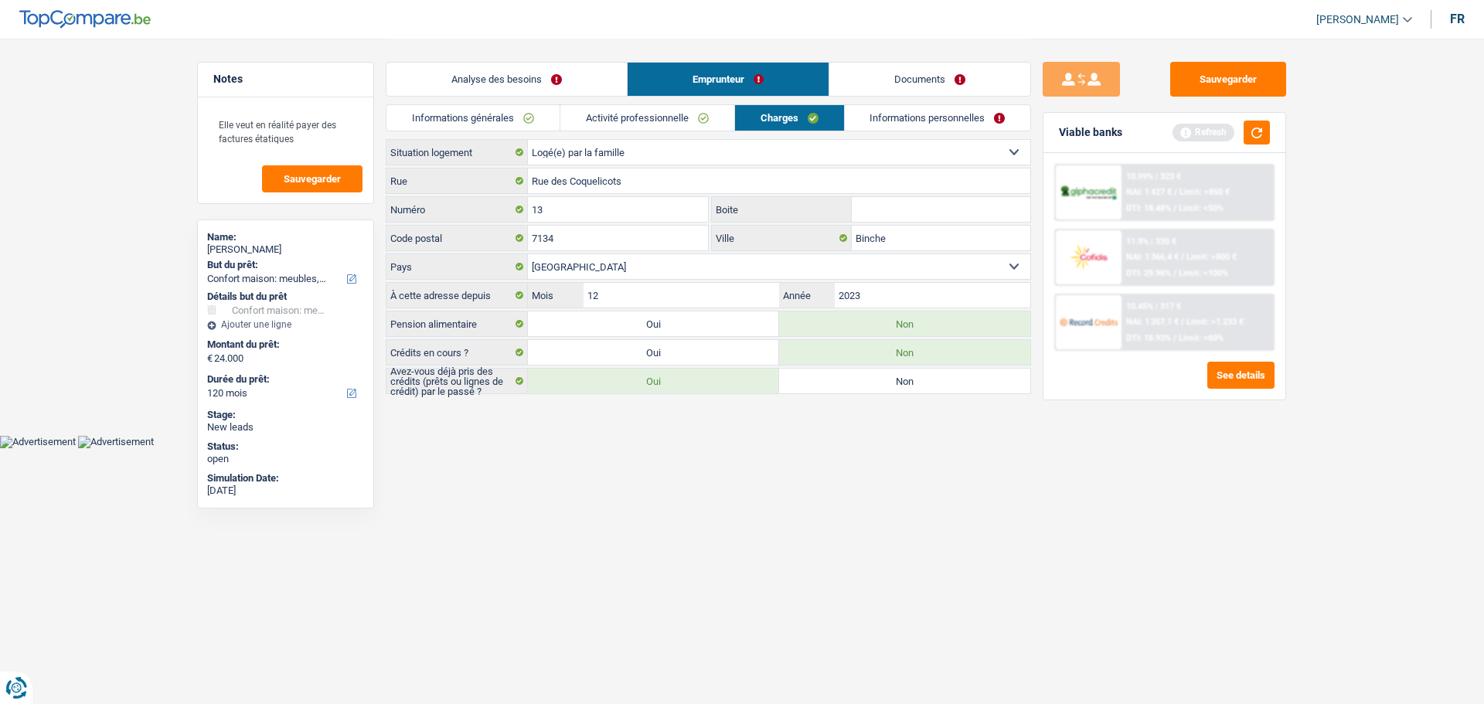
click at [638, 118] on link "Activité professionnelle" at bounding box center [647, 118] width 174 height 26
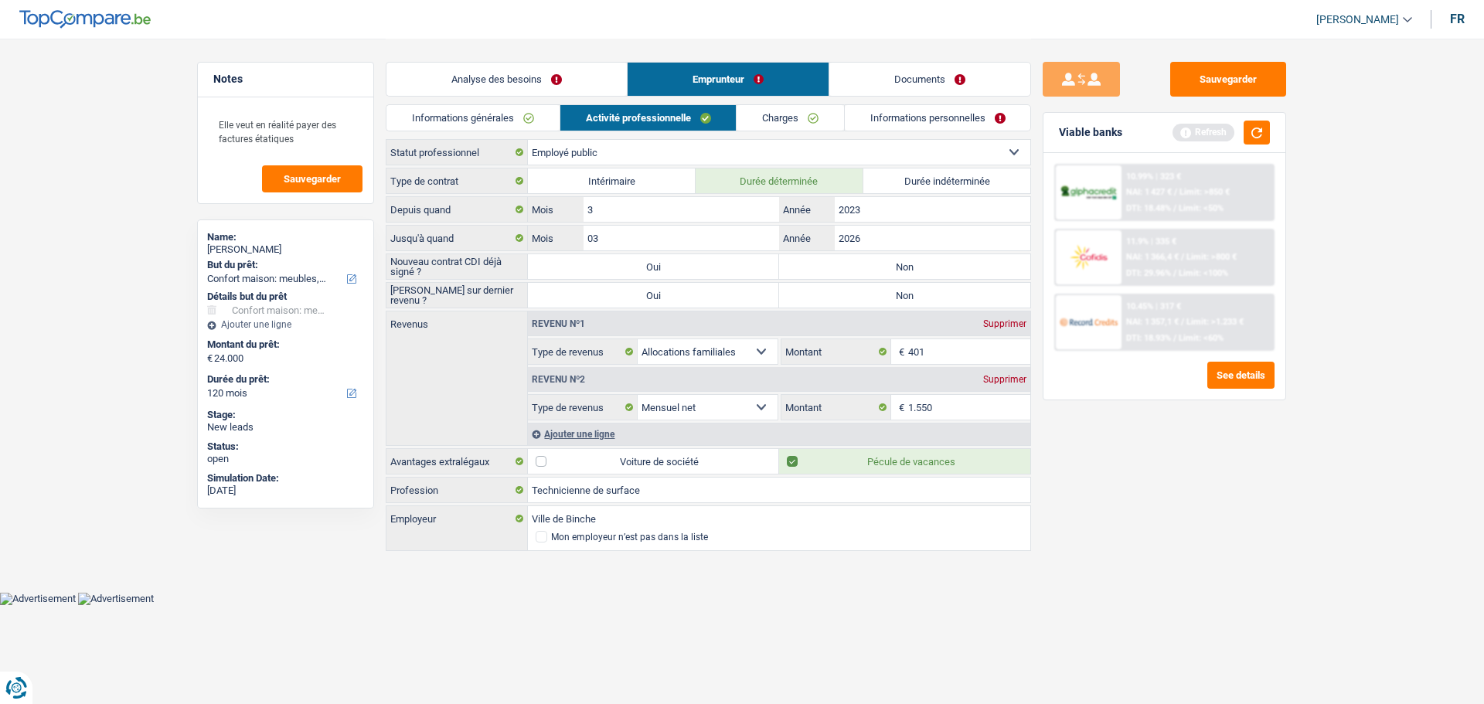
click at [805, 118] on link "Charges" at bounding box center [790, 118] width 107 height 26
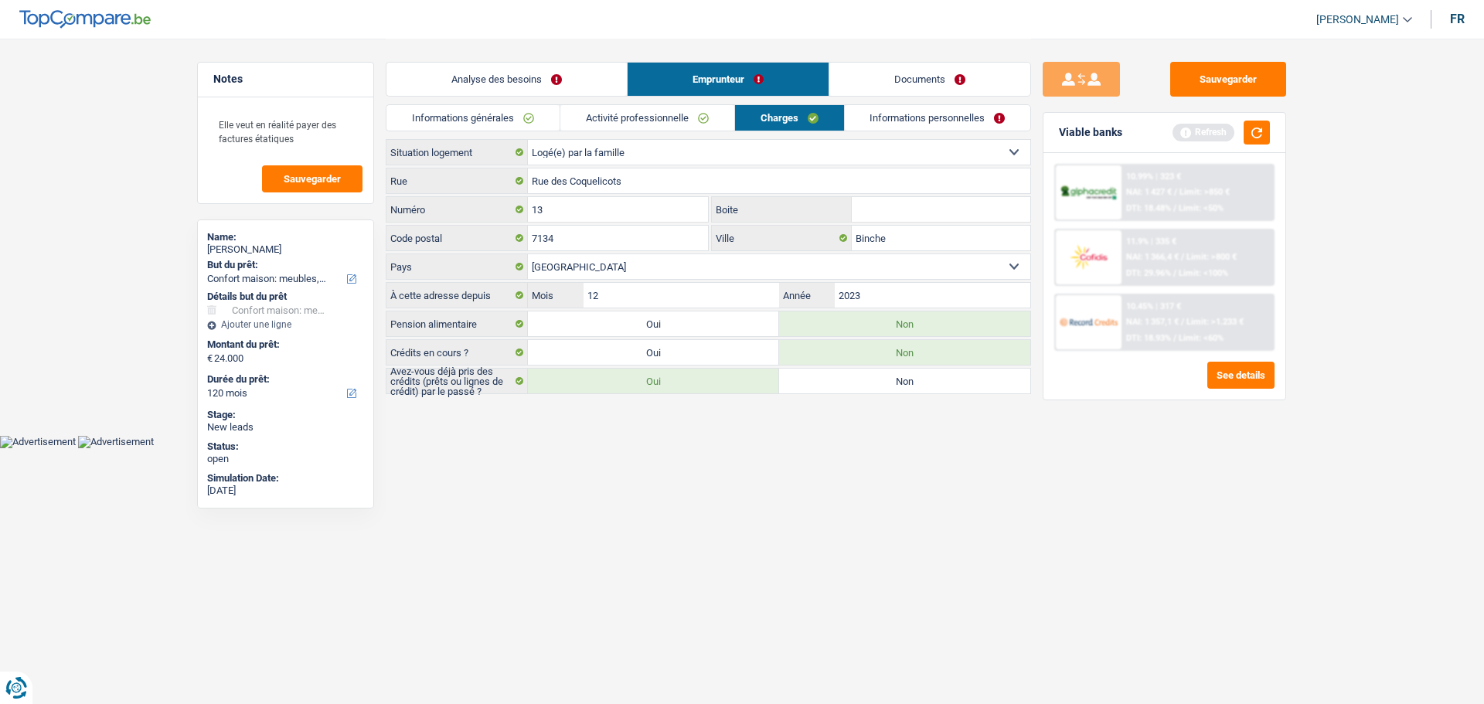
click at [648, 116] on link "Activité professionnelle" at bounding box center [647, 118] width 174 height 26
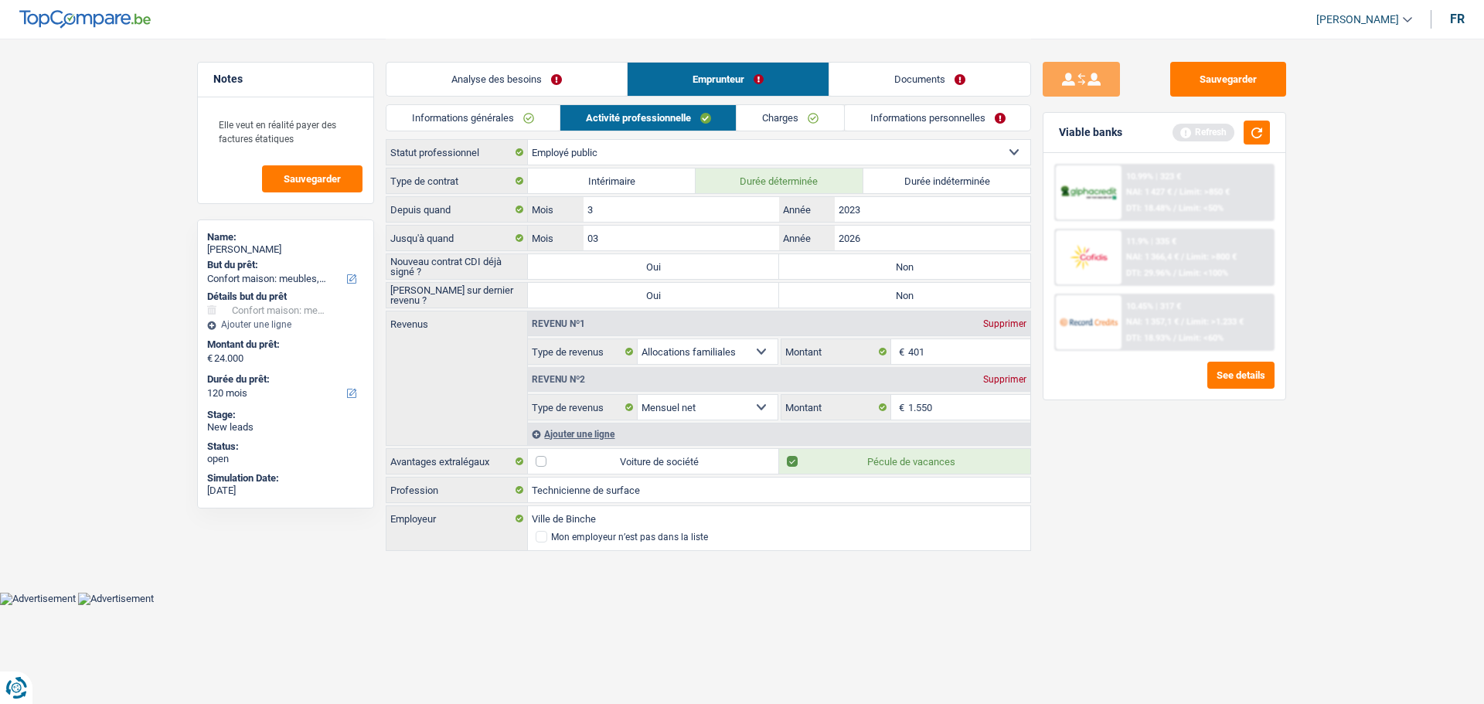
click at [764, 118] on link "Charges" at bounding box center [790, 118] width 107 height 26
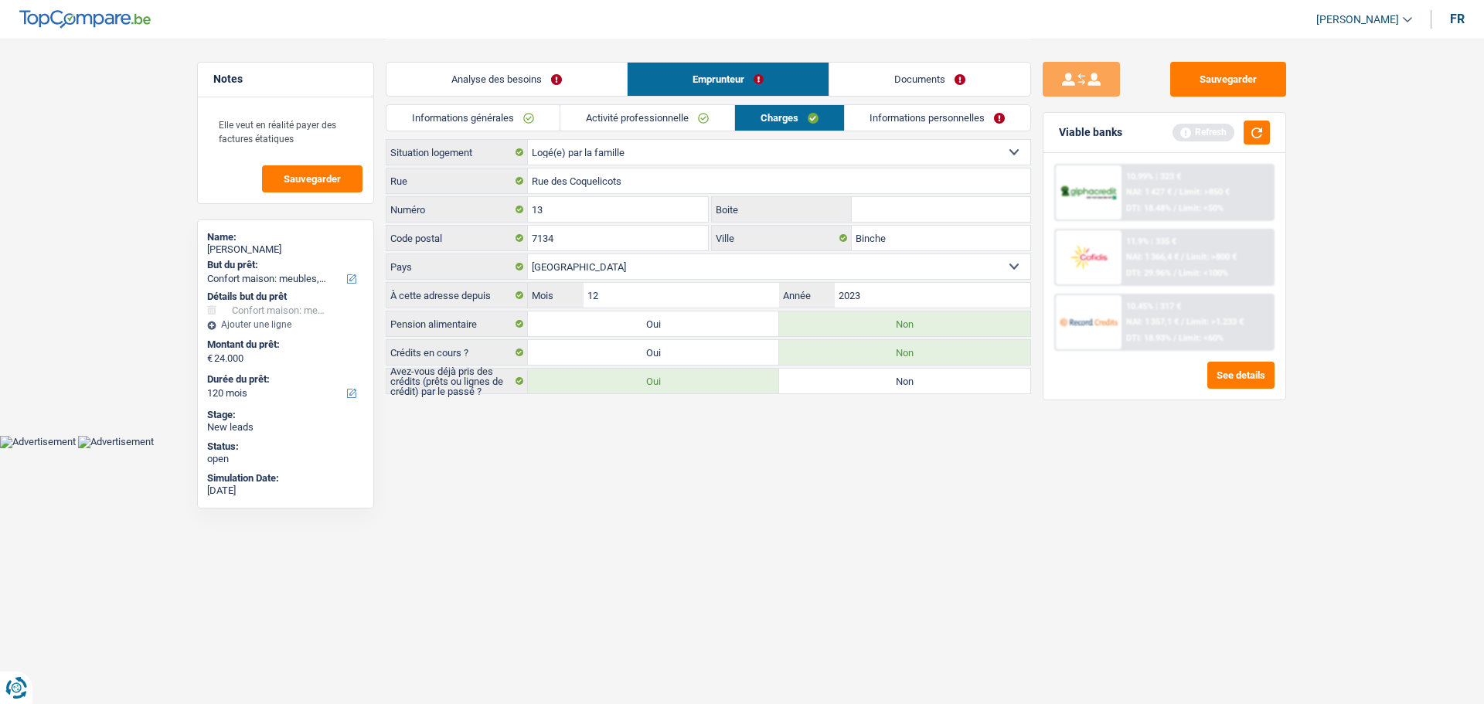
click at [492, 120] on link "Informations générales" at bounding box center [472, 118] width 173 height 26
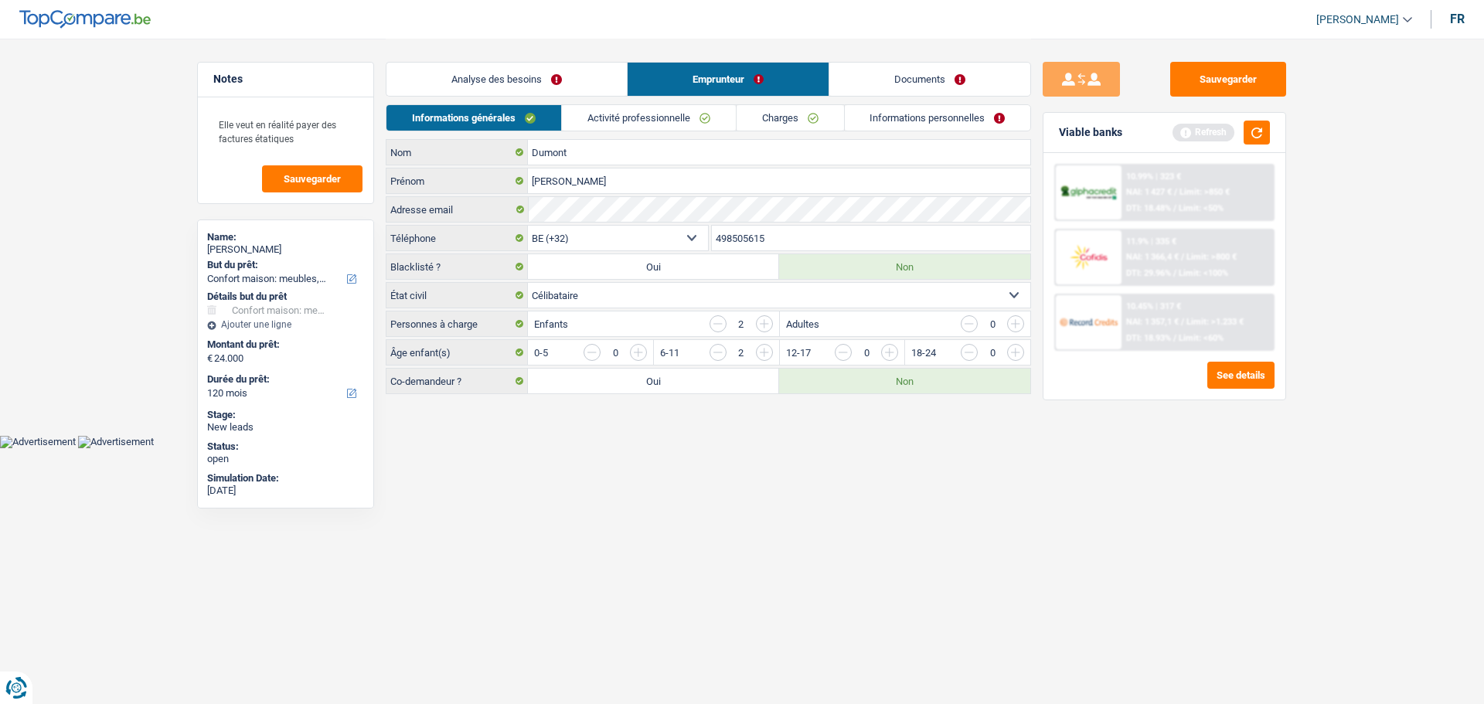
click at [518, 81] on link "Analyse des besoins" at bounding box center [506, 79] width 240 height 33
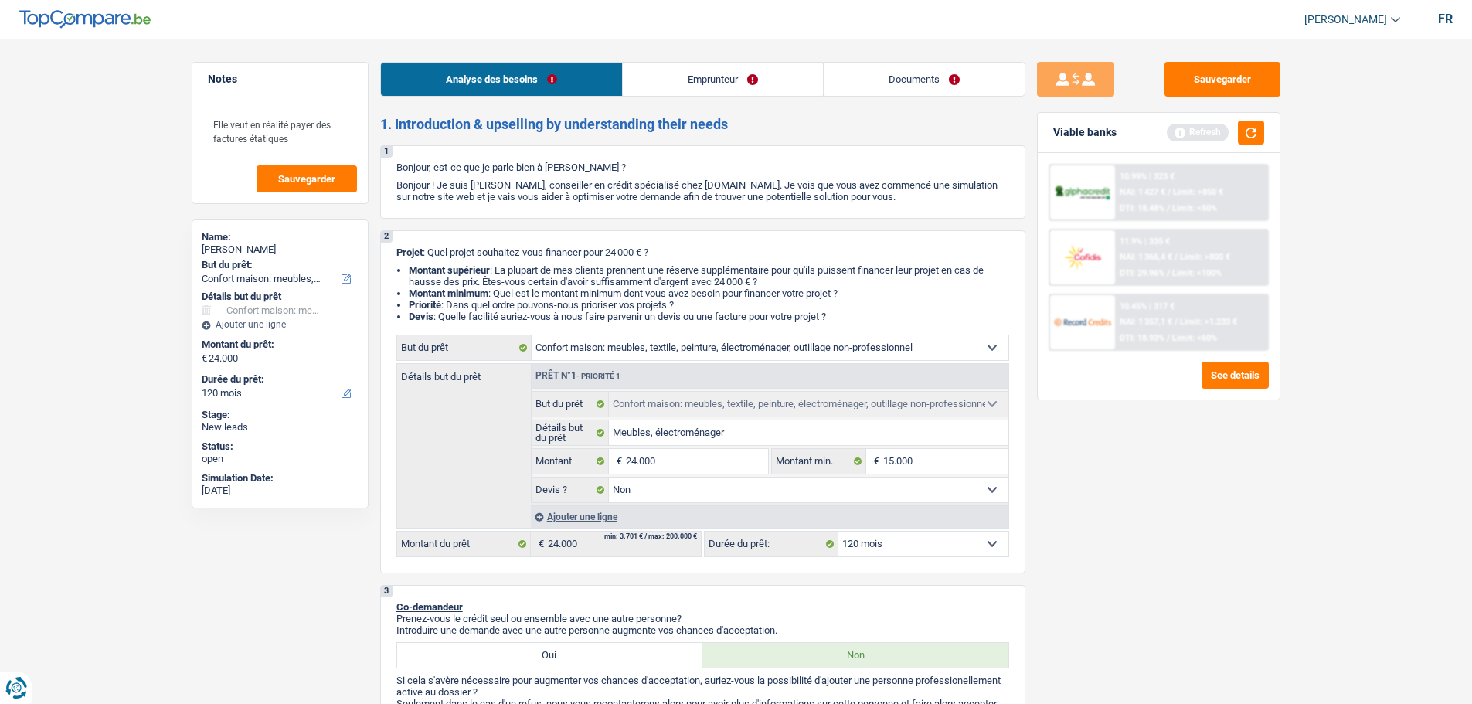
click at [693, 81] on link "Emprunteur" at bounding box center [723, 79] width 200 height 33
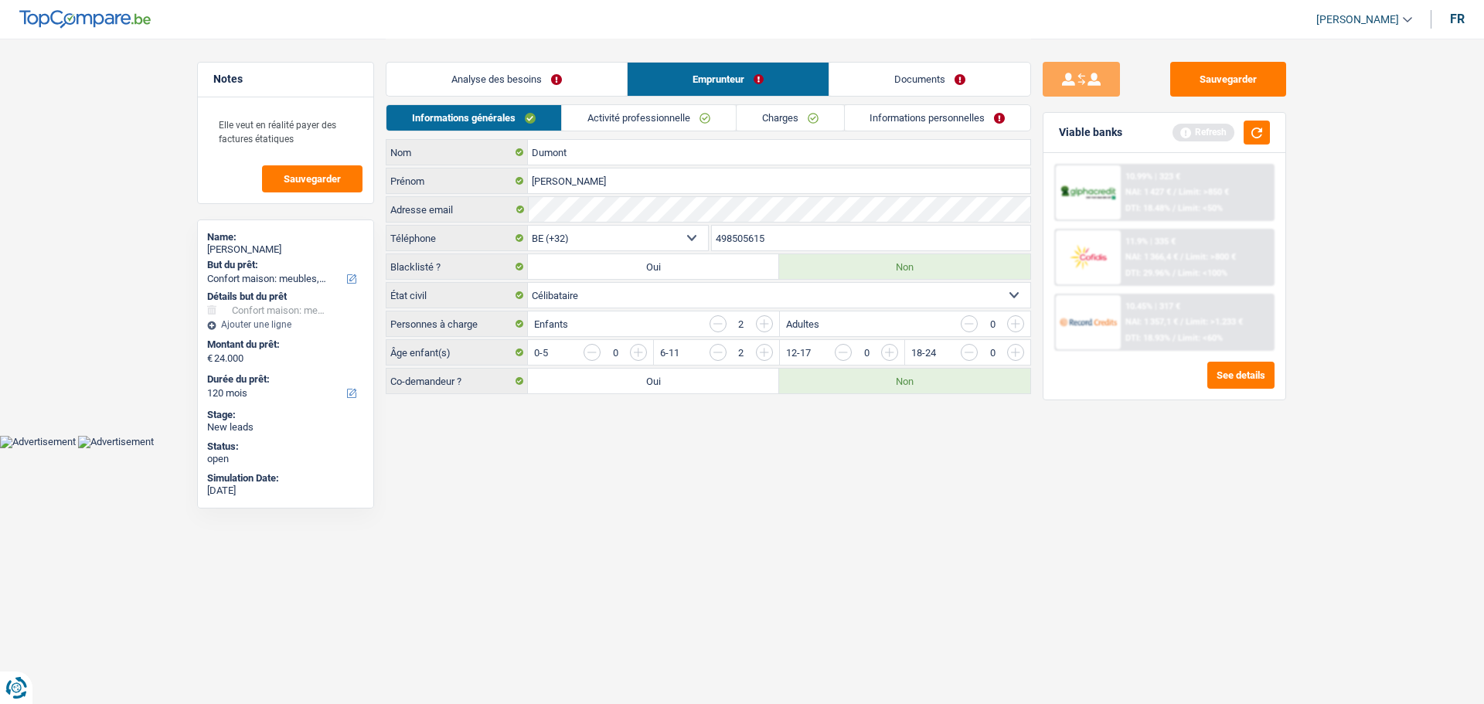
click at [444, 81] on link "Analyse des besoins" at bounding box center [506, 79] width 240 height 33
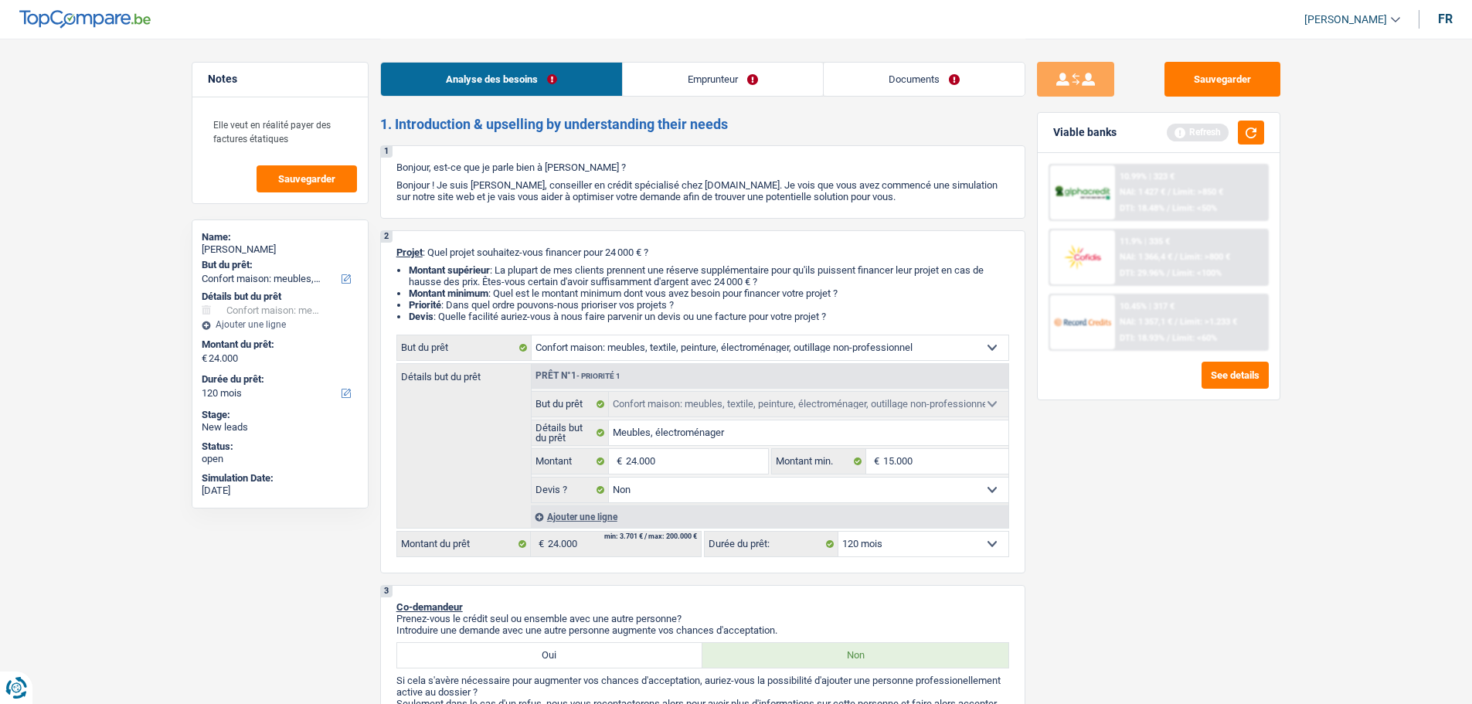
click at [757, 70] on link "Emprunteur" at bounding box center [723, 79] width 200 height 33
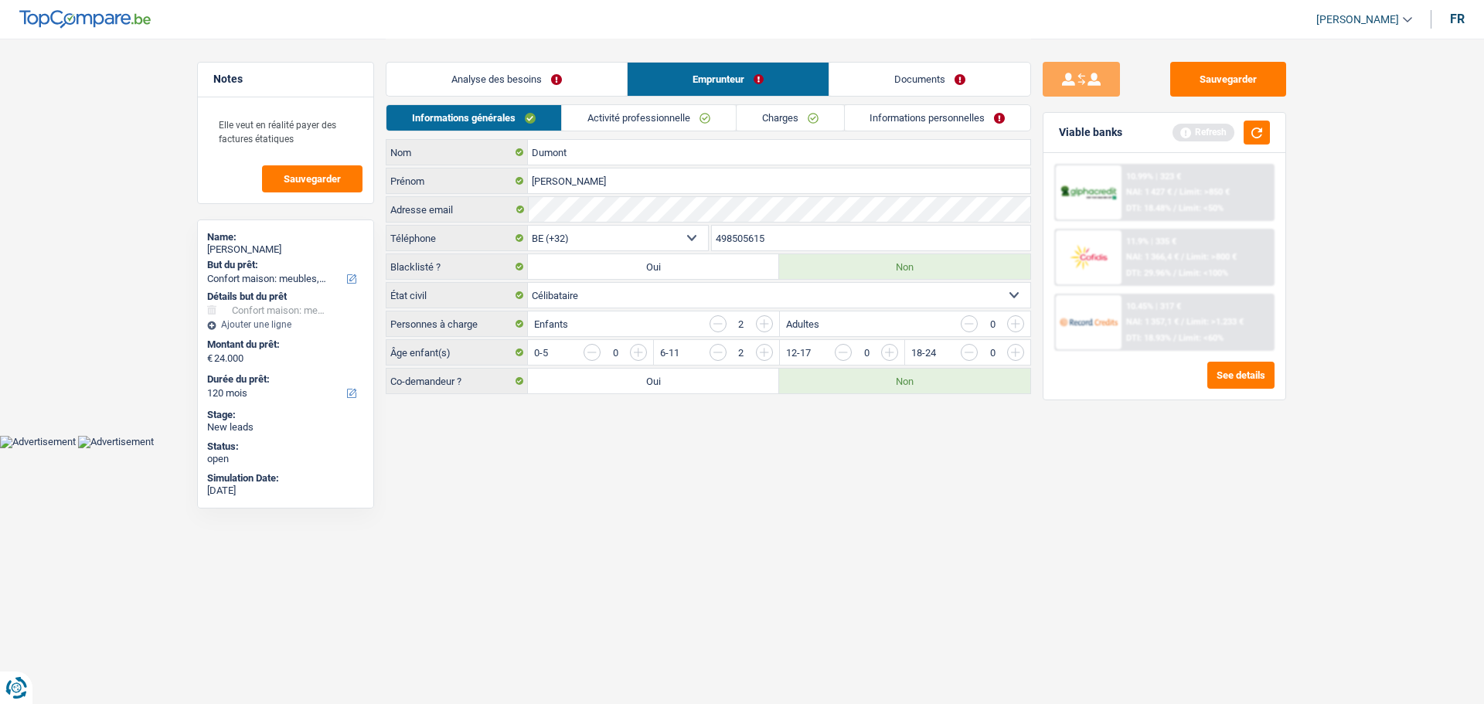
click at [654, 111] on link "Activité professionnelle" at bounding box center [649, 118] width 174 height 26
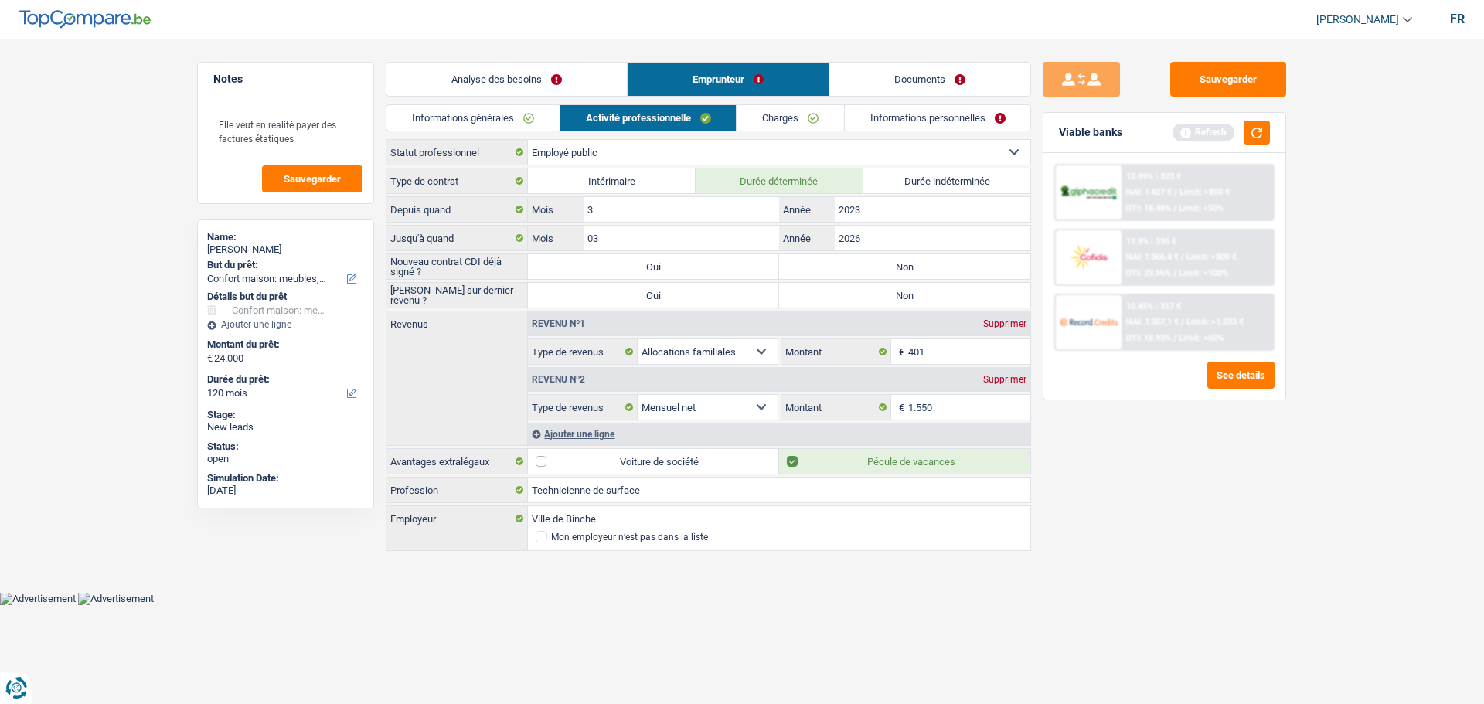
click at [637, 268] on label "Oui" at bounding box center [653, 266] width 251 height 25
click at [637, 268] on input "Oui" at bounding box center [653, 266] width 251 height 25
radio input "true"
click at [1270, 137] on button "button" at bounding box center [1257, 133] width 26 height 24
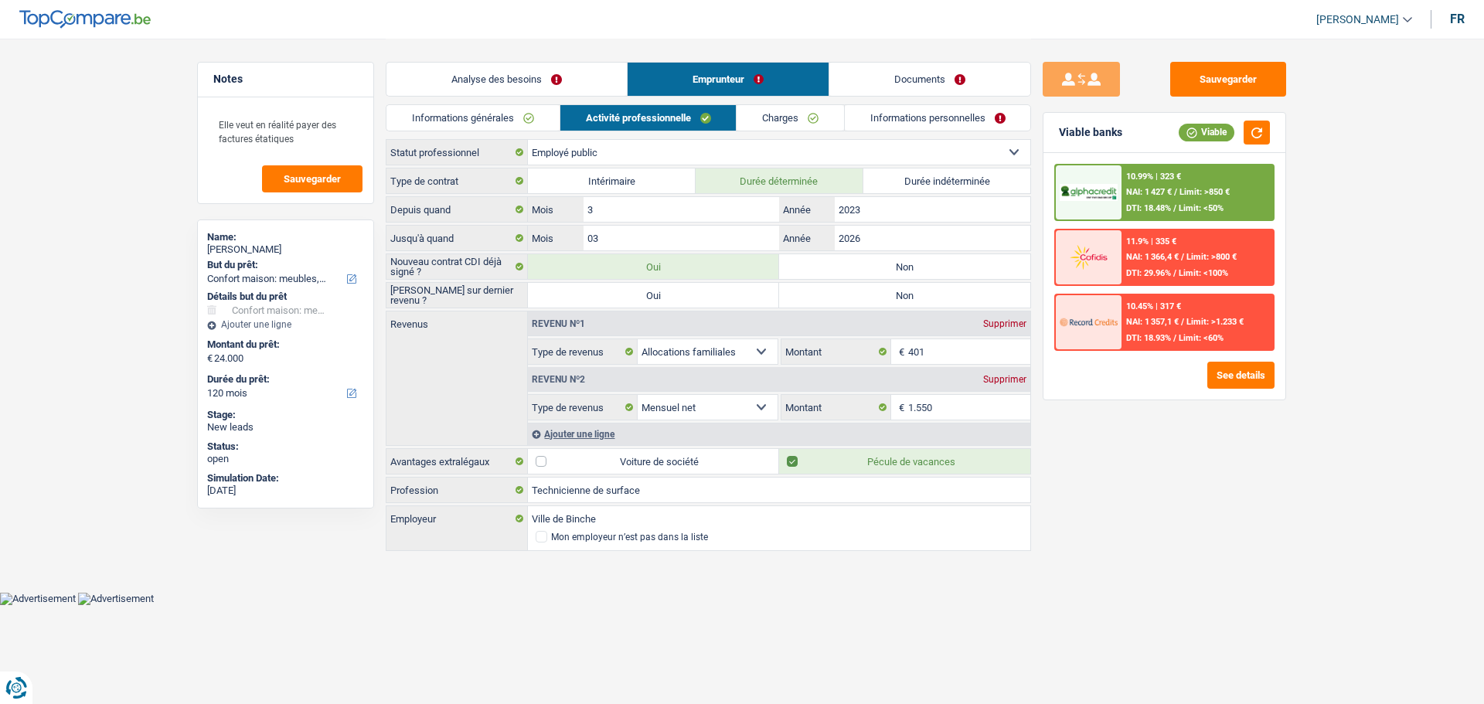
click at [869, 265] on label "Non" at bounding box center [904, 266] width 251 height 25
click at [869, 265] on input "Non" at bounding box center [904, 266] width 251 height 25
radio input "true"
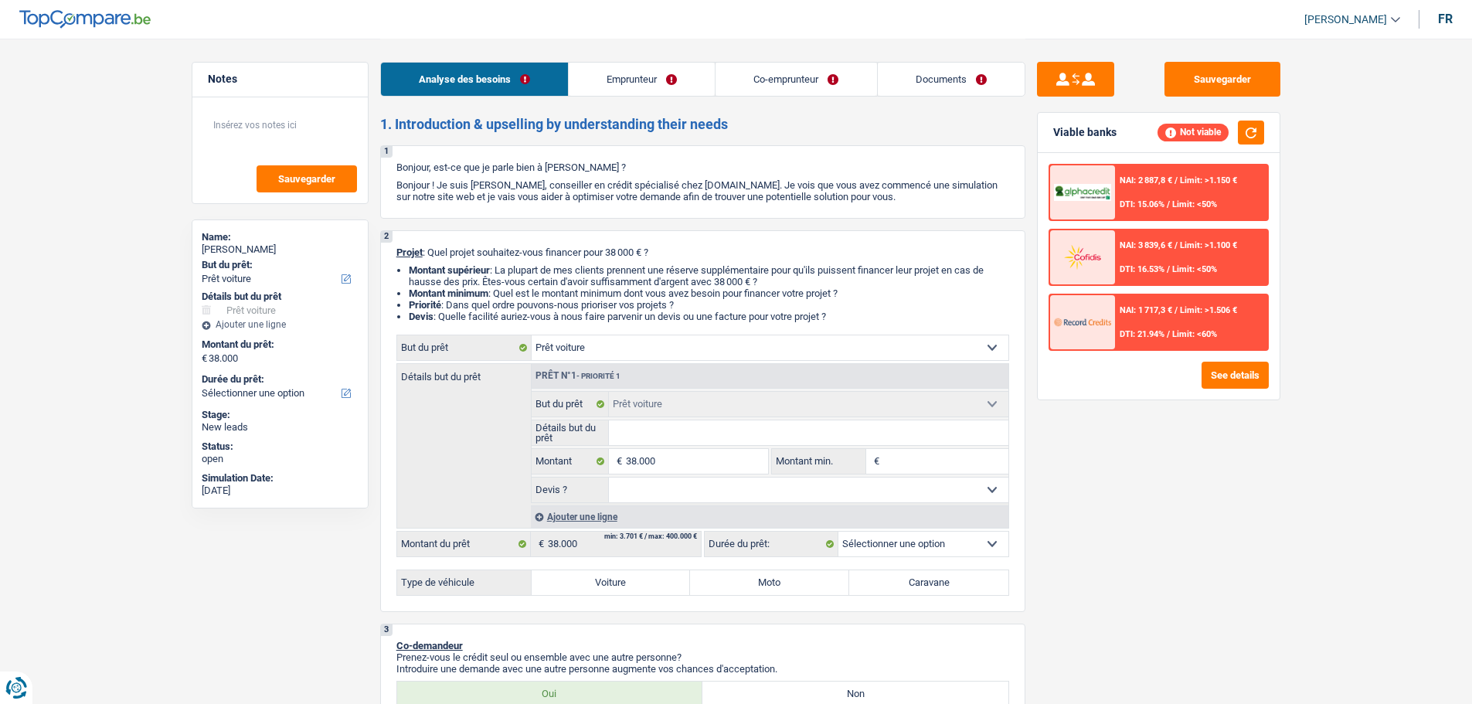
select select "car"
select select "invalid"
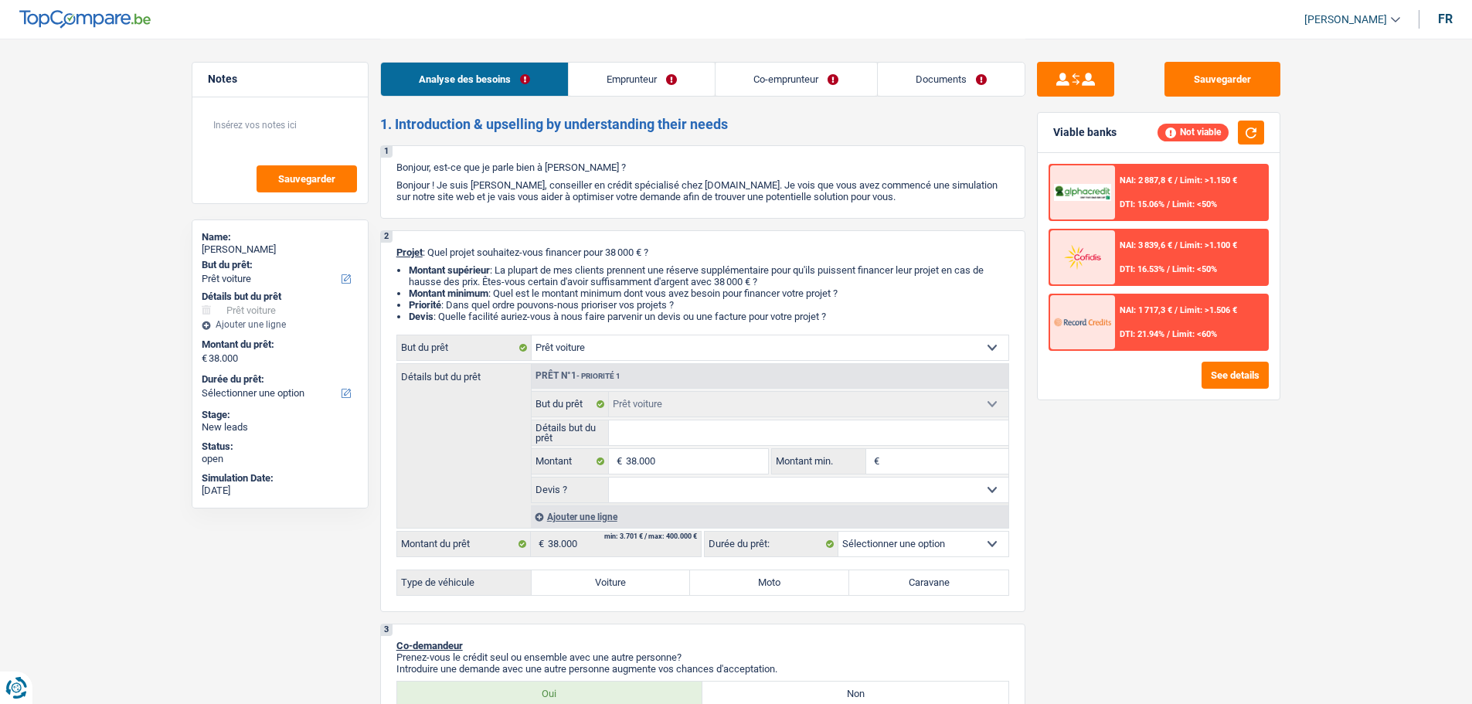
select select "housewife"
select select "familyAllowances"
select select "disabilityPension"
select select "familyAllowances"
select select "liveWithParents"
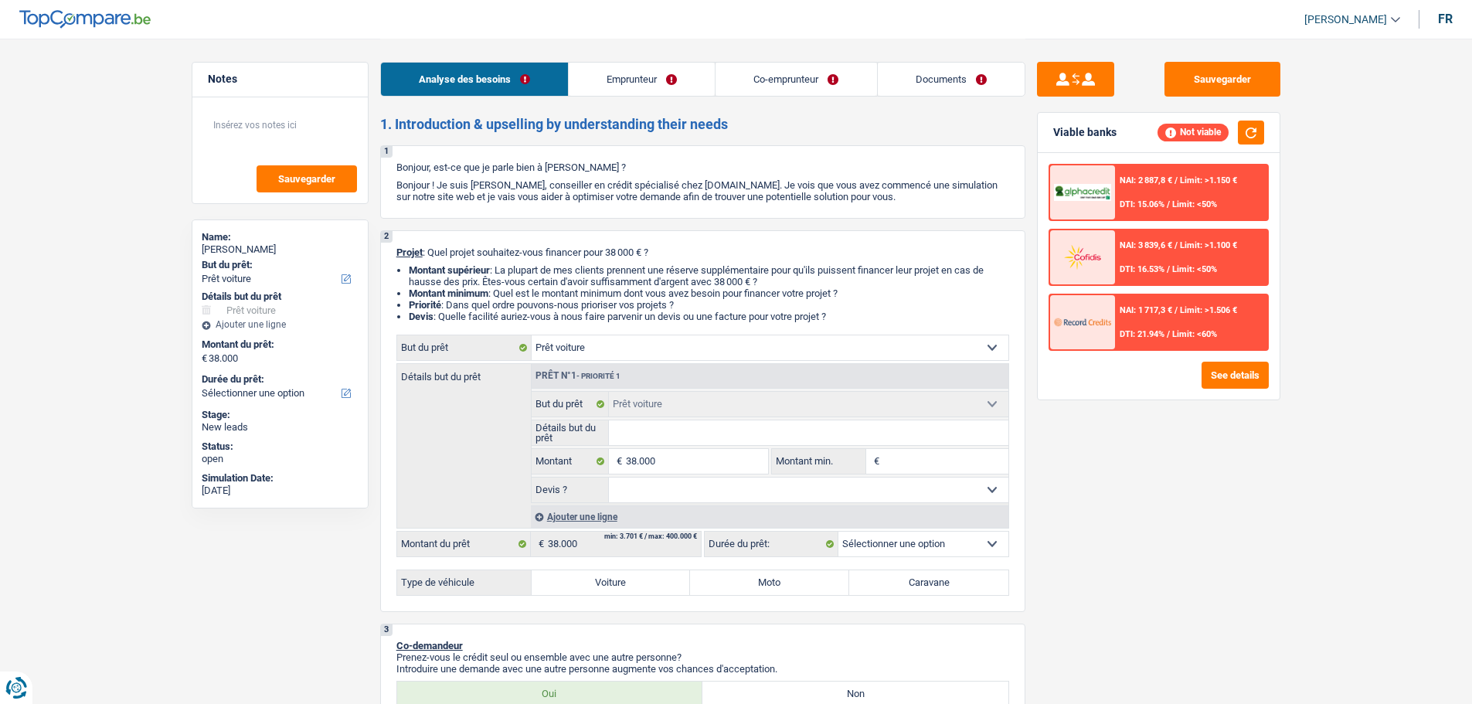
select select "car"
click at [665, 80] on link "Emprunteur" at bounding box center [642, 79] width 146 height 33
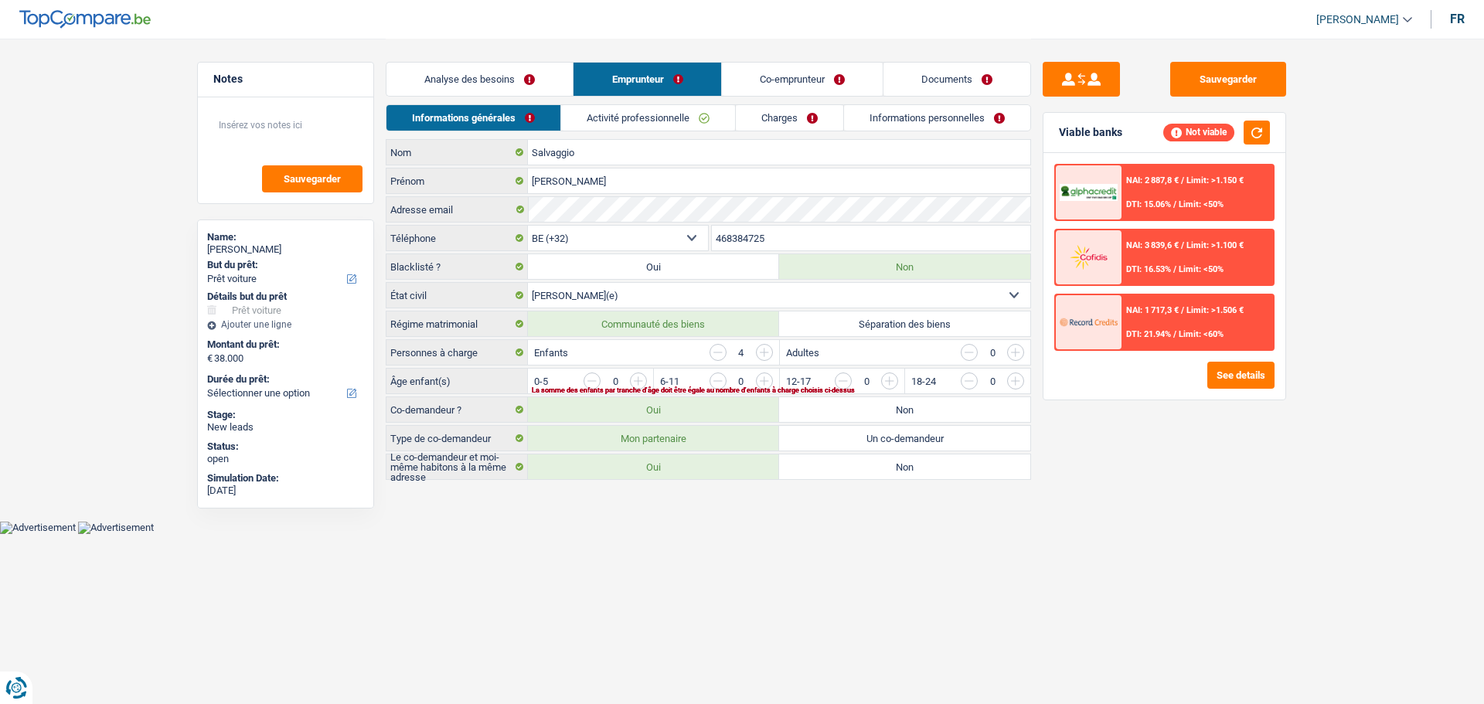
click at [710, 108] on link "Activité professionnelle" at bounding box center [648, 118] width 174 height 26
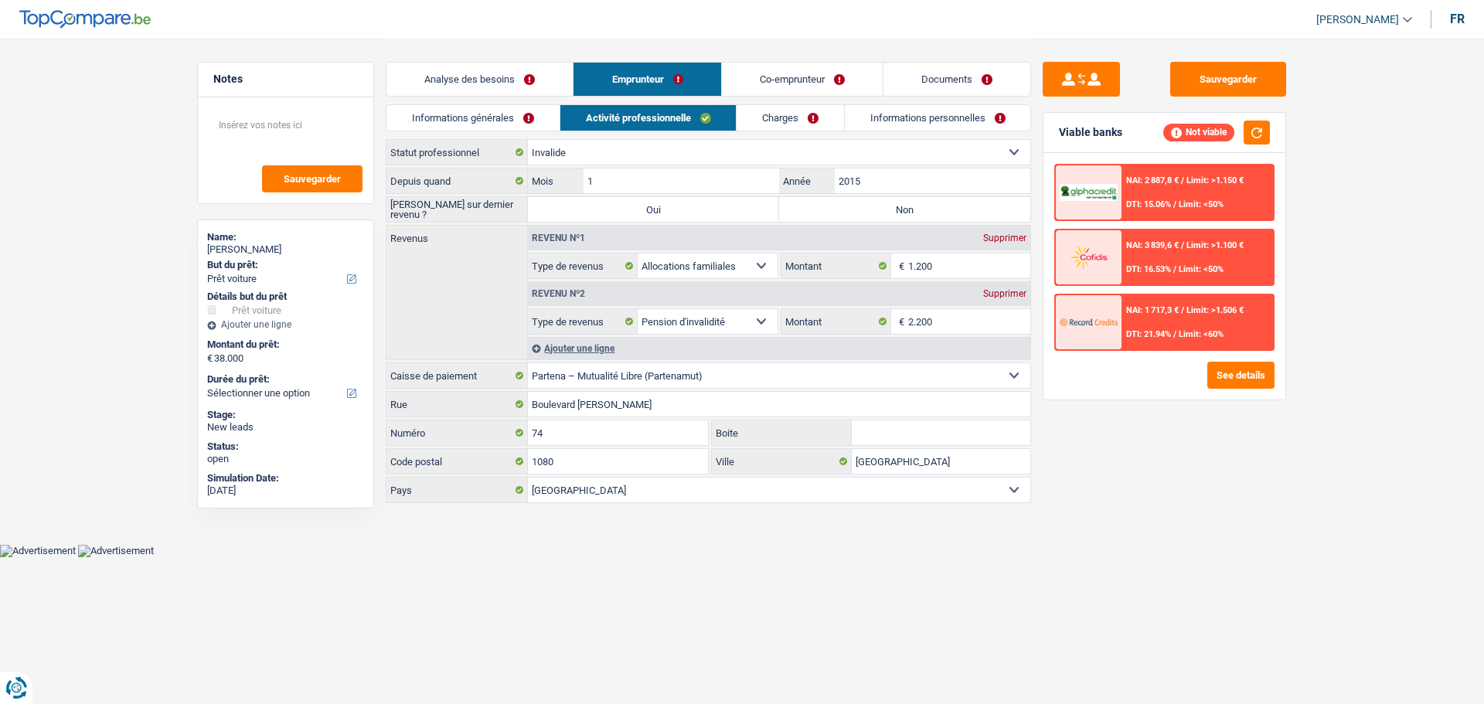
click at [787, 77] on link "Co-emprunteur" at bounding box center [802, 79] width 161 height 33
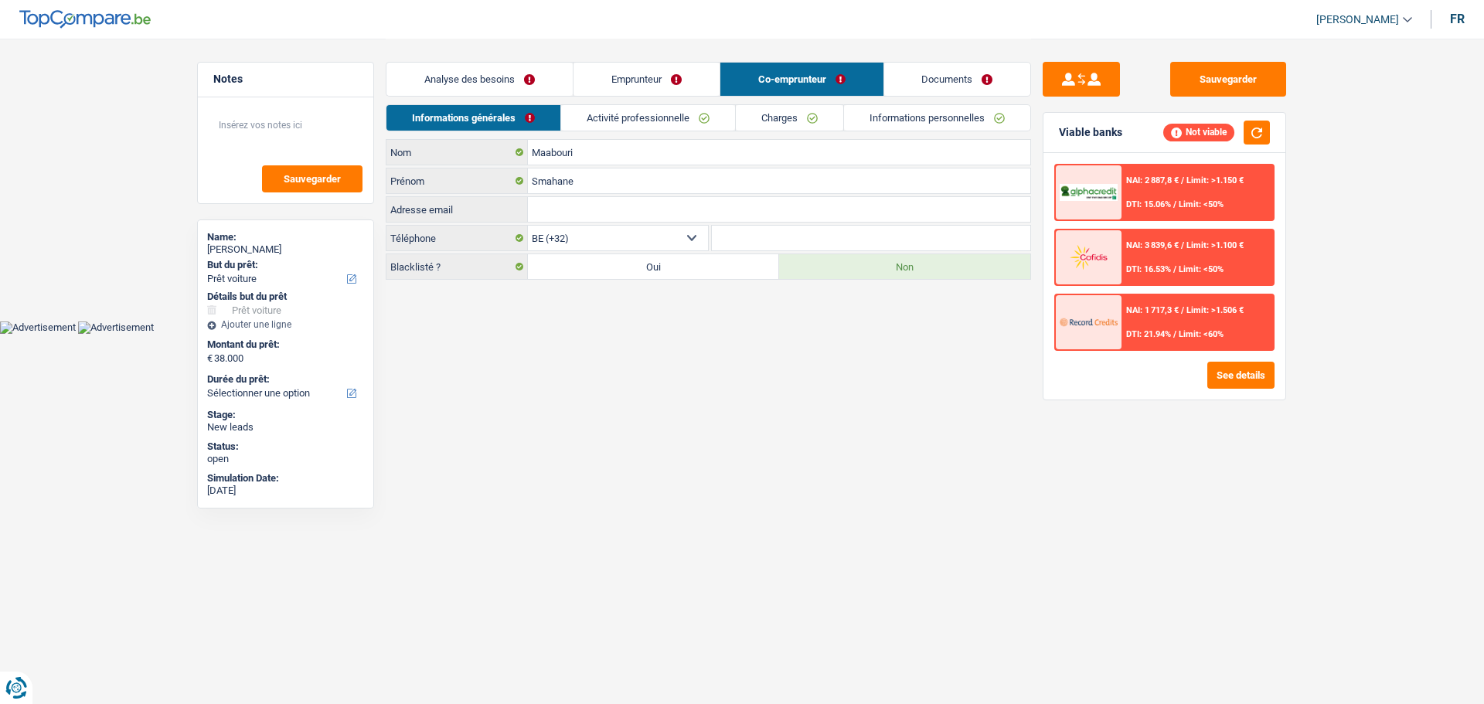
click at [699, 117] on link "Activité professionnelle" at bounding box center [648, 118] width 174 height 26
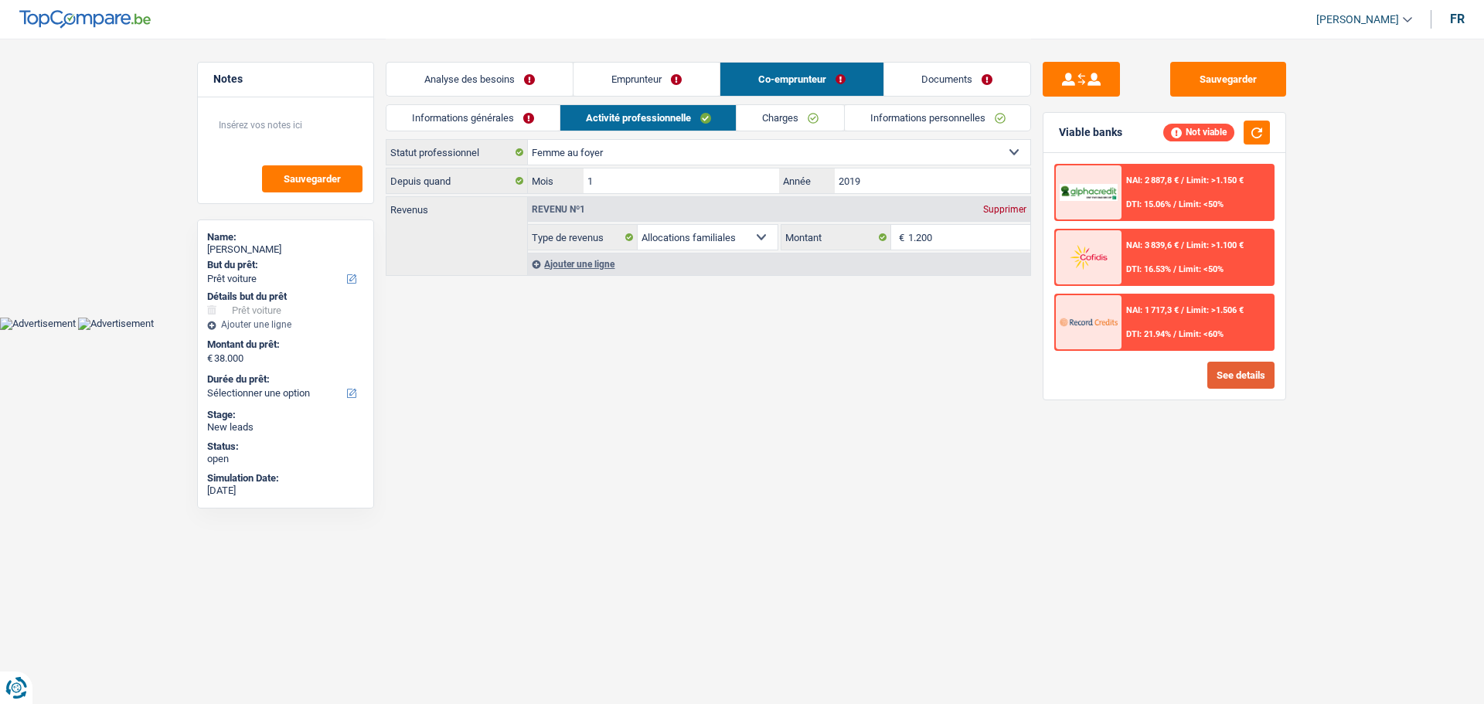
click at [1223, 377] on button "See details" at bounding box center [1240, 375] width 67 height 27
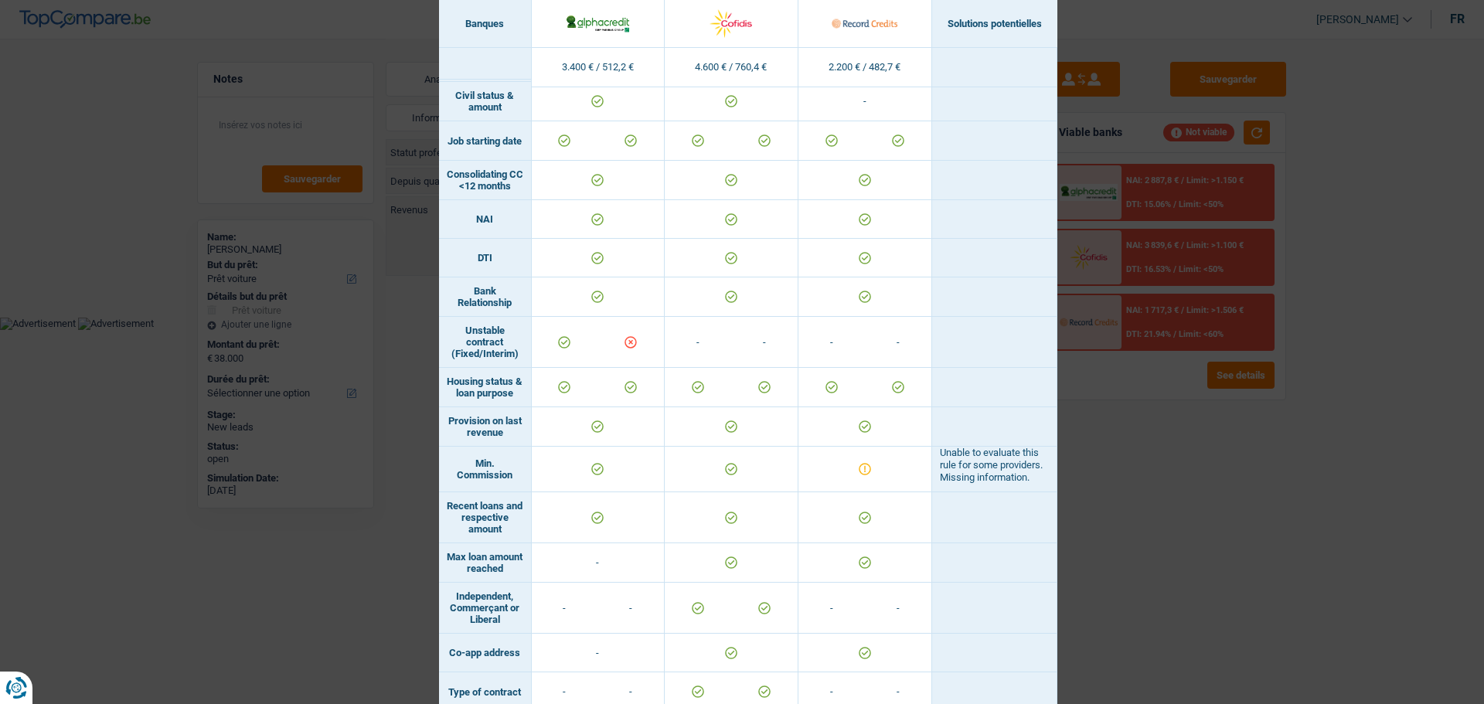
scroll to position [850, 0]
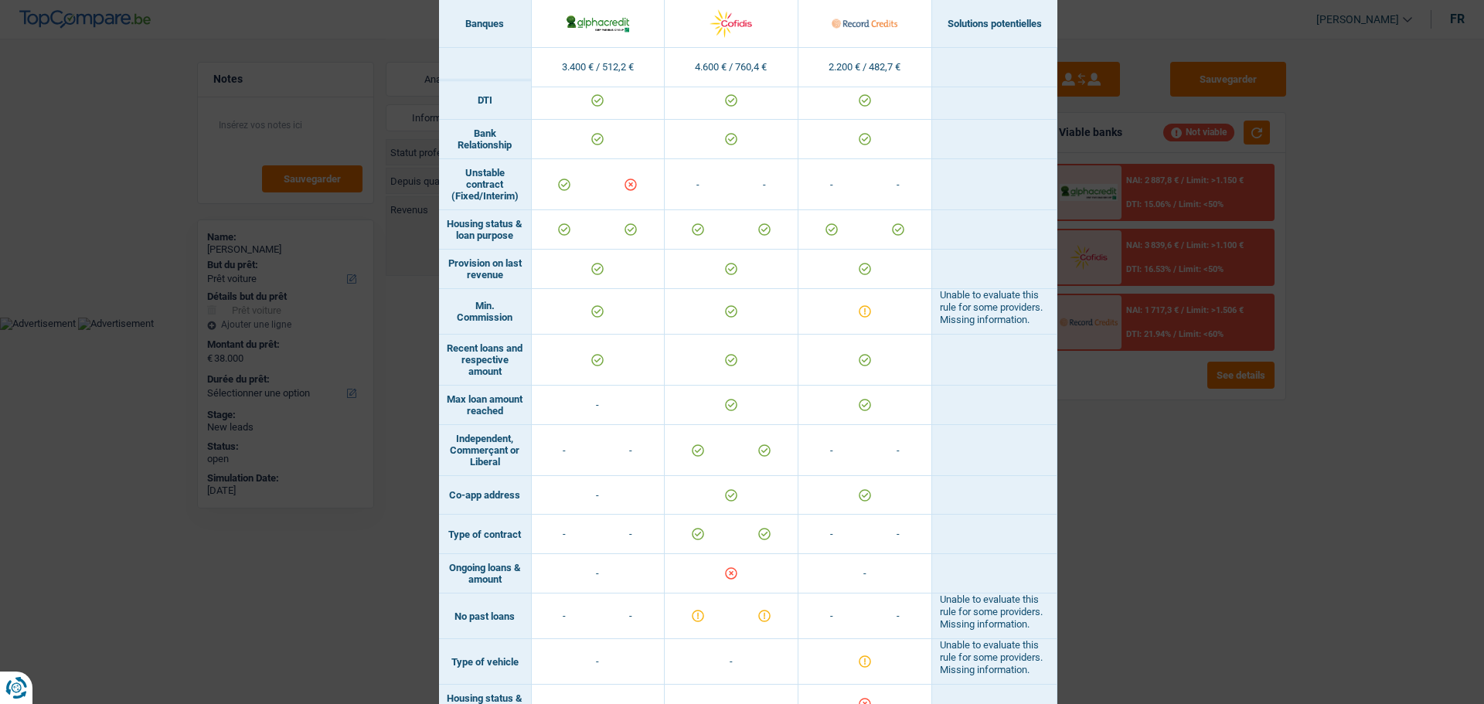
click at [1132, 485] on div "Banks conditions × Banques Solutions potentielles Revenus / Charges 3.400 € / 5…" at bounding box center [742, 352] width 1484 height 704
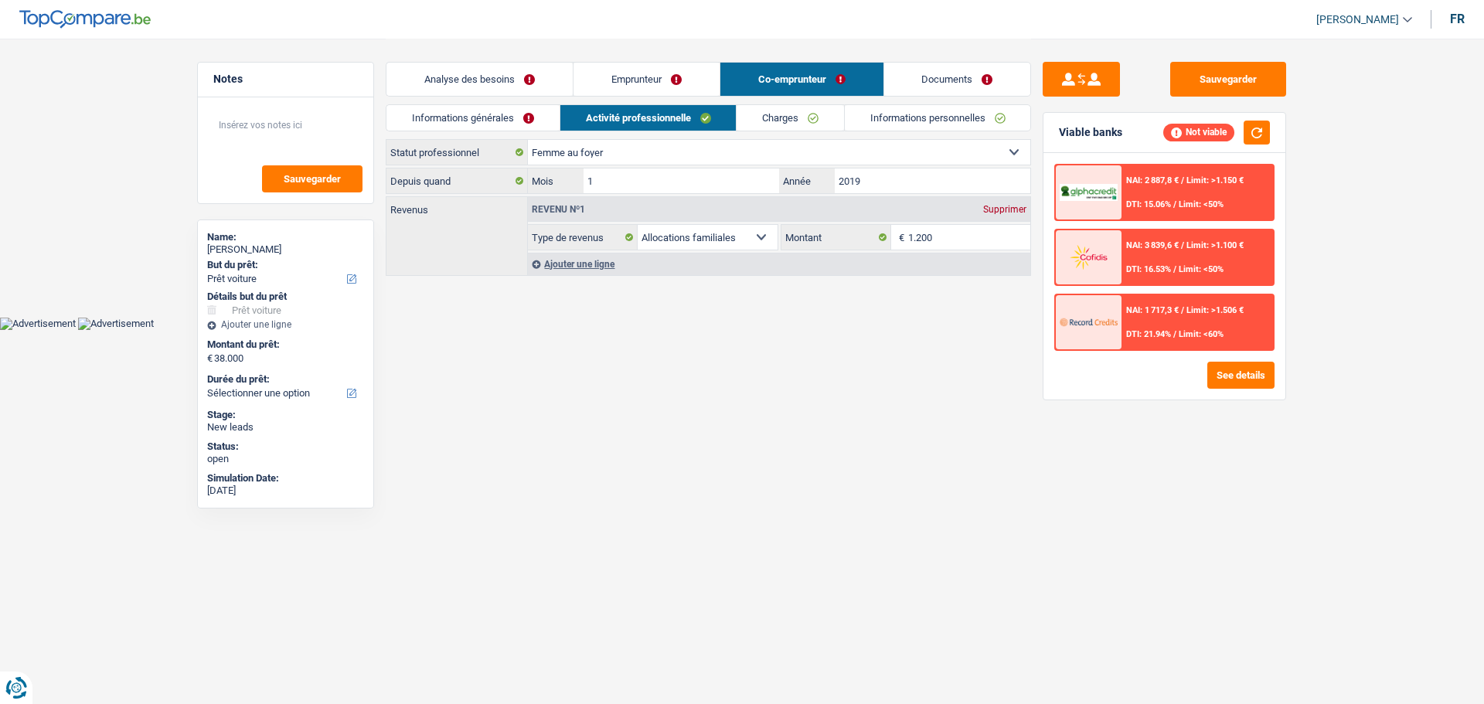
click at [641, 83] on link "Emprunteur" at bounding box center [646, 79] width 146 height 33
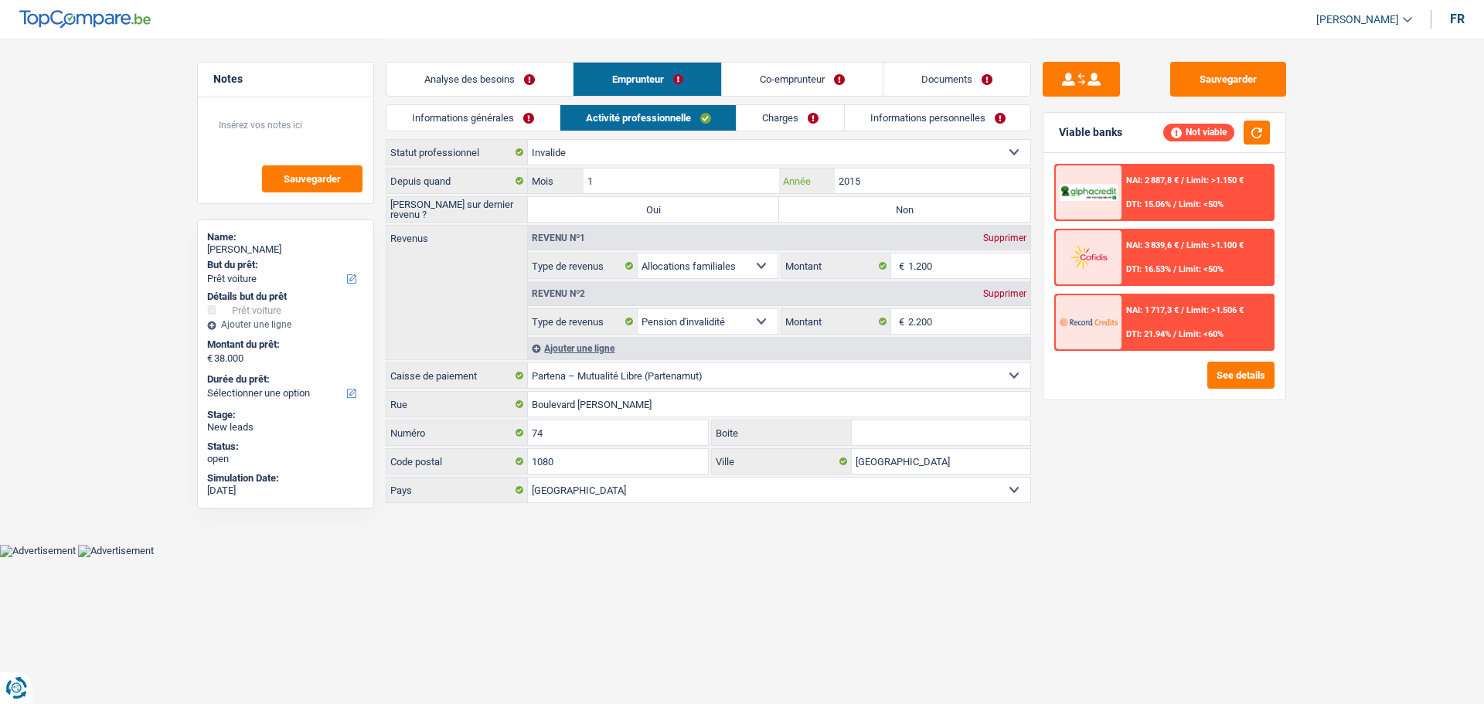
click at [852, 191] on input "2015" at bounding box center [933, 180] width 196 height 25
click at [855, 219] on label "Non" at bounding box center [904, 209] width 251 height 25
click at [855, 219] on input "Non" at bounding box center [904, 209] width 251 height 25
radio input "true"
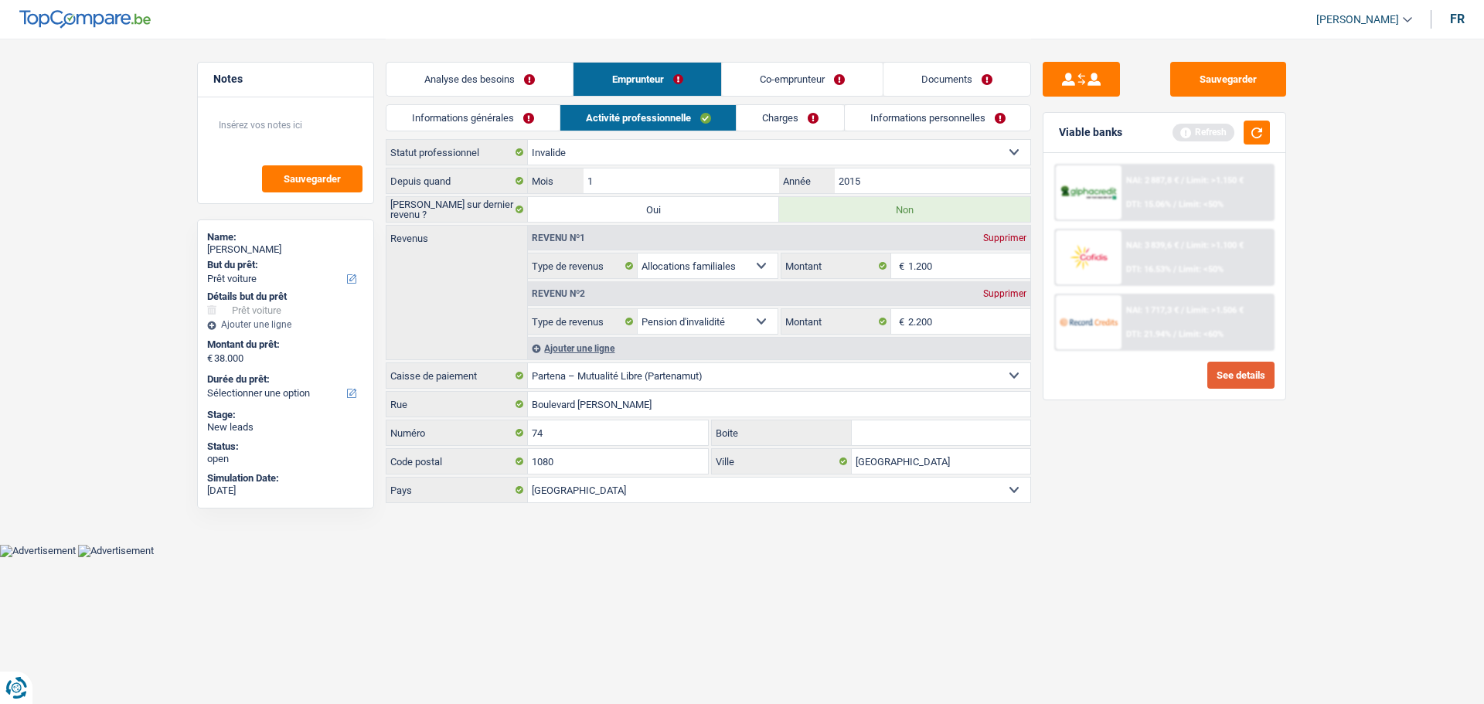
click at [1231, 379] on button "See details" at bounding box center [1240, 375] width 67 height 27
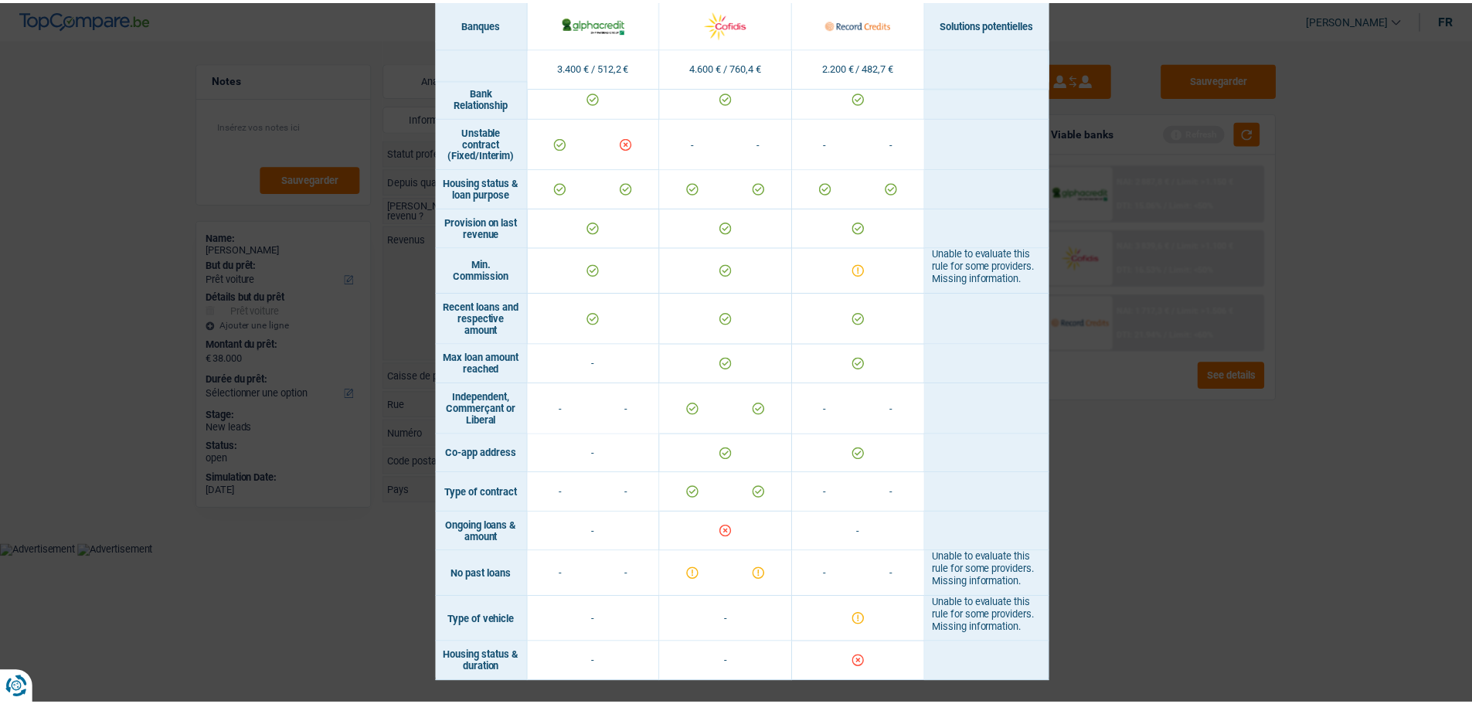
scroll to position [941, 0]
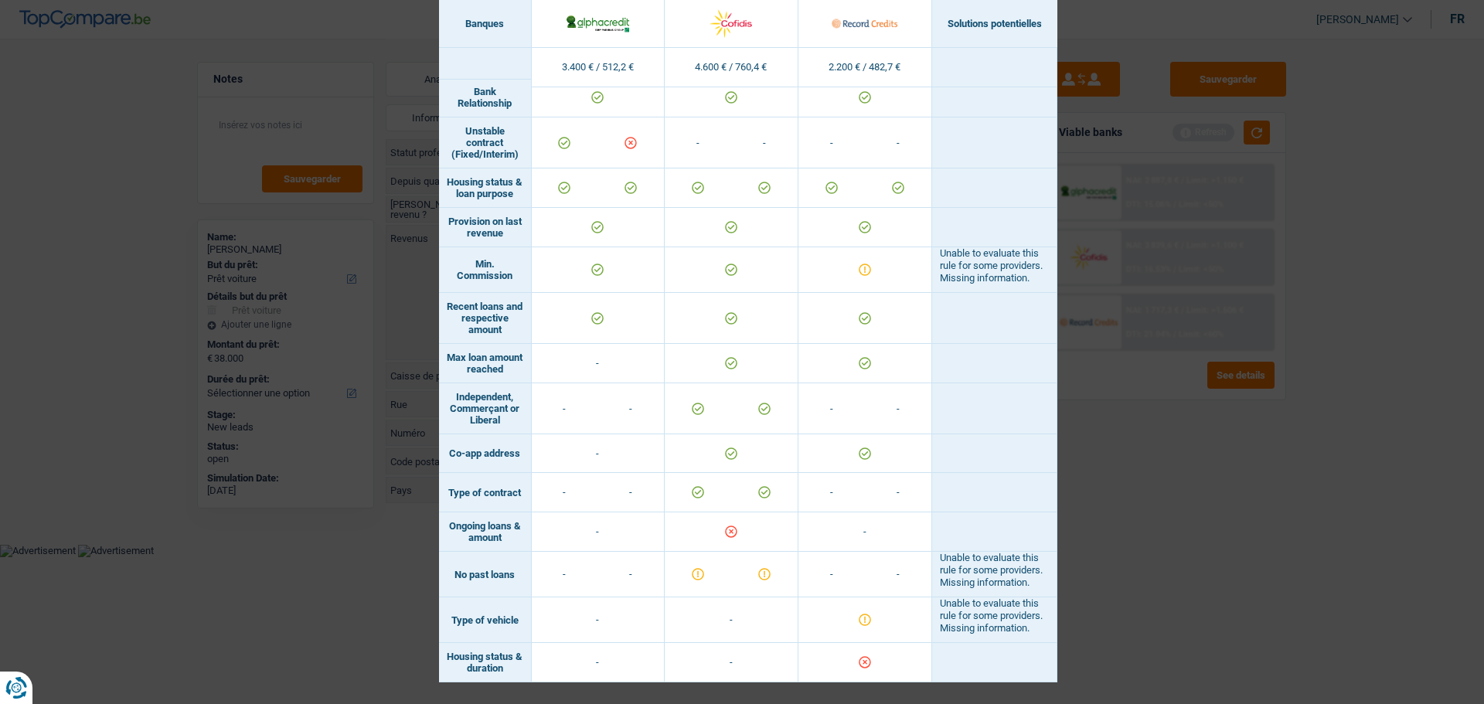
click at [1233, 502] on div "Banks conditions × Banques Solutions potentielles Revenus / Charges 3.400 € / 5…" at bounding box center [742, 352] width 1484 height 704
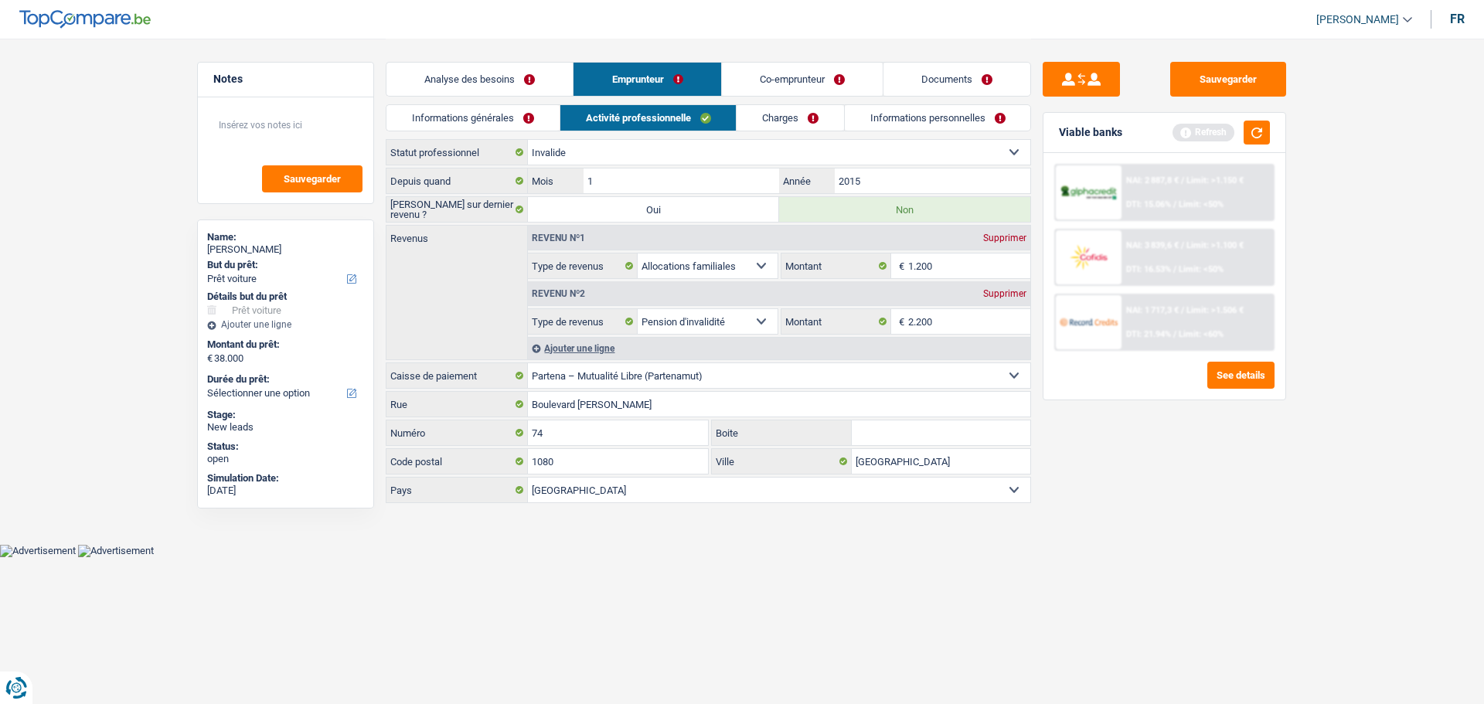
click at [467, 70] on link "Analyse des besoins" at bounding box center [479, 79] width 186 height 33
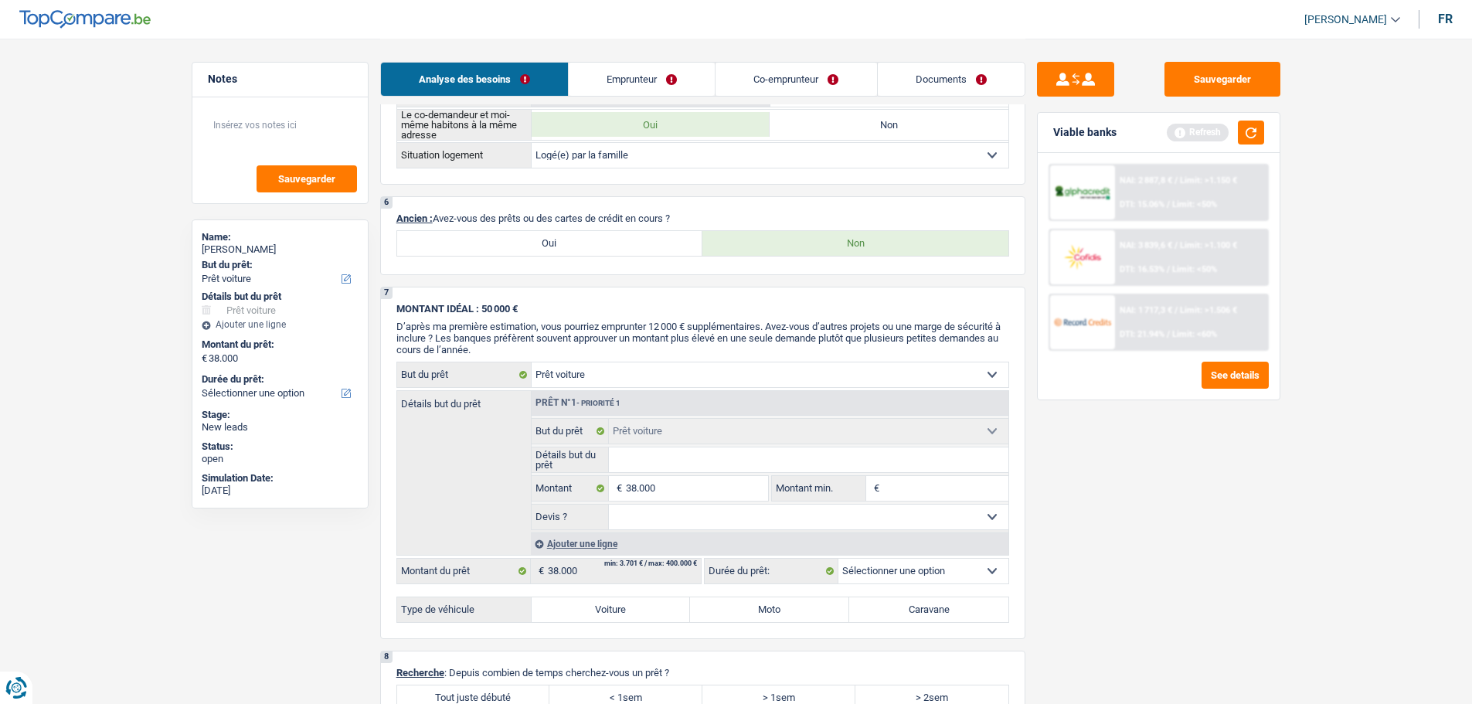
scroll to position [773, 0]
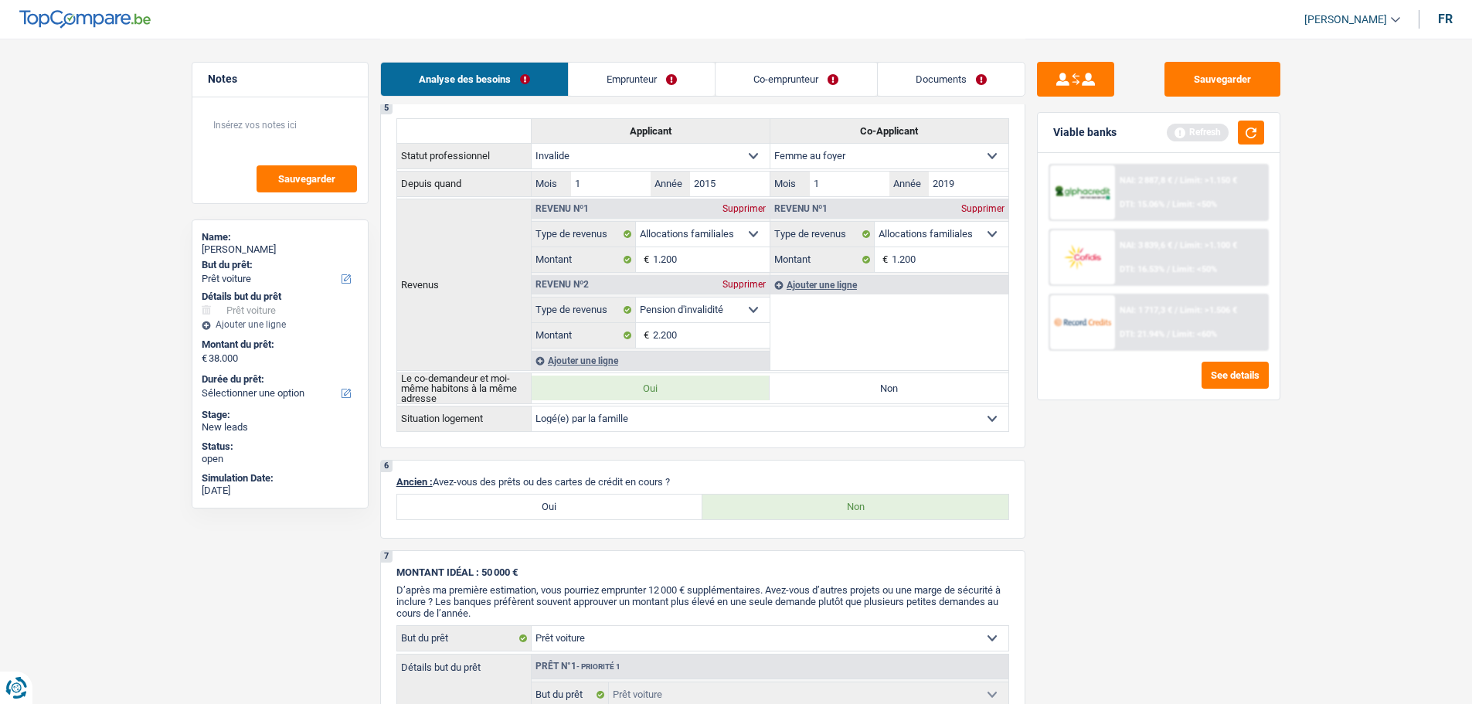
click at [796, 75] on link "Co-emprunteur" at bounding box center [796, 79] width 161 height 33
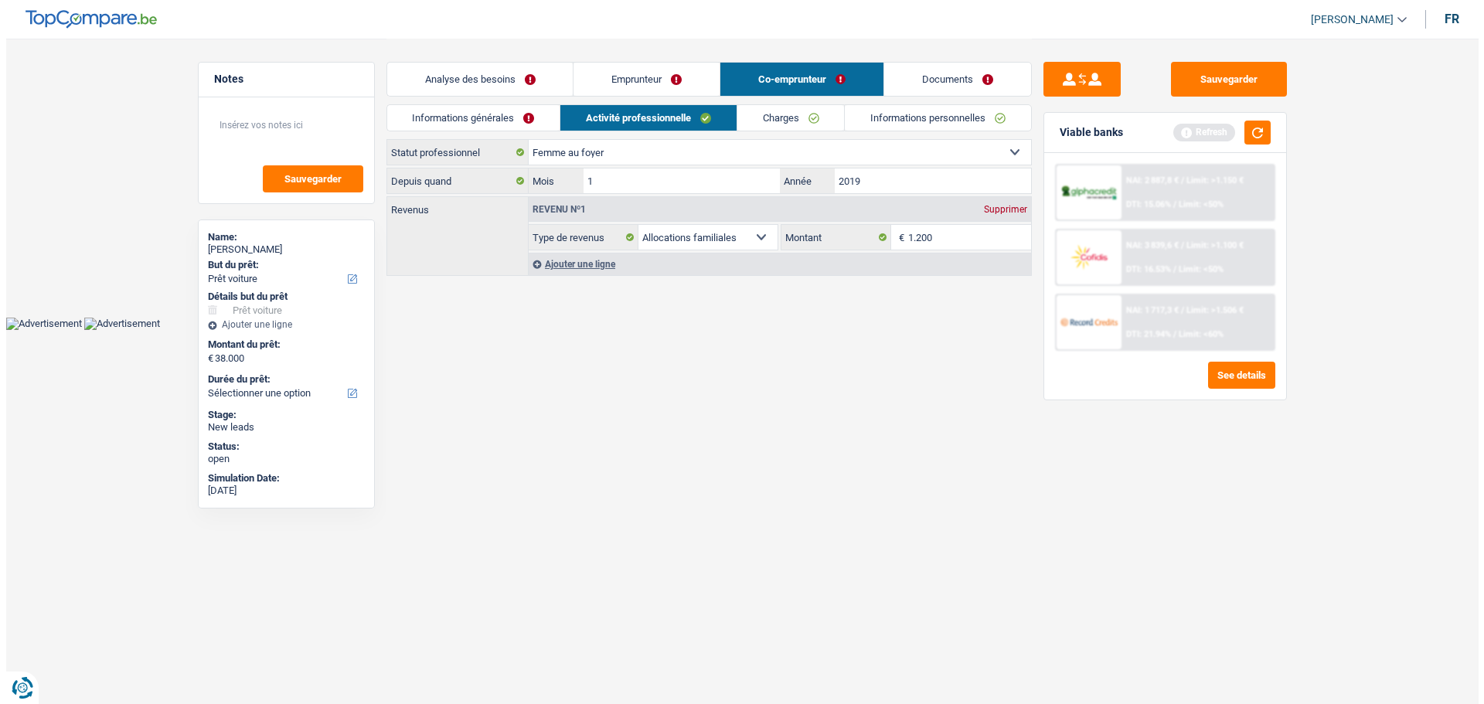
scroll to position [0, 0]
click at [821, 102] on div "Analyse des besoins Emprunteur Co-emprunteur Documents" at bounding box center [708, 72] width 645 height 66
click at [821, 116] on link "Charges" at bounding box center [790, 118] width 107 height 26
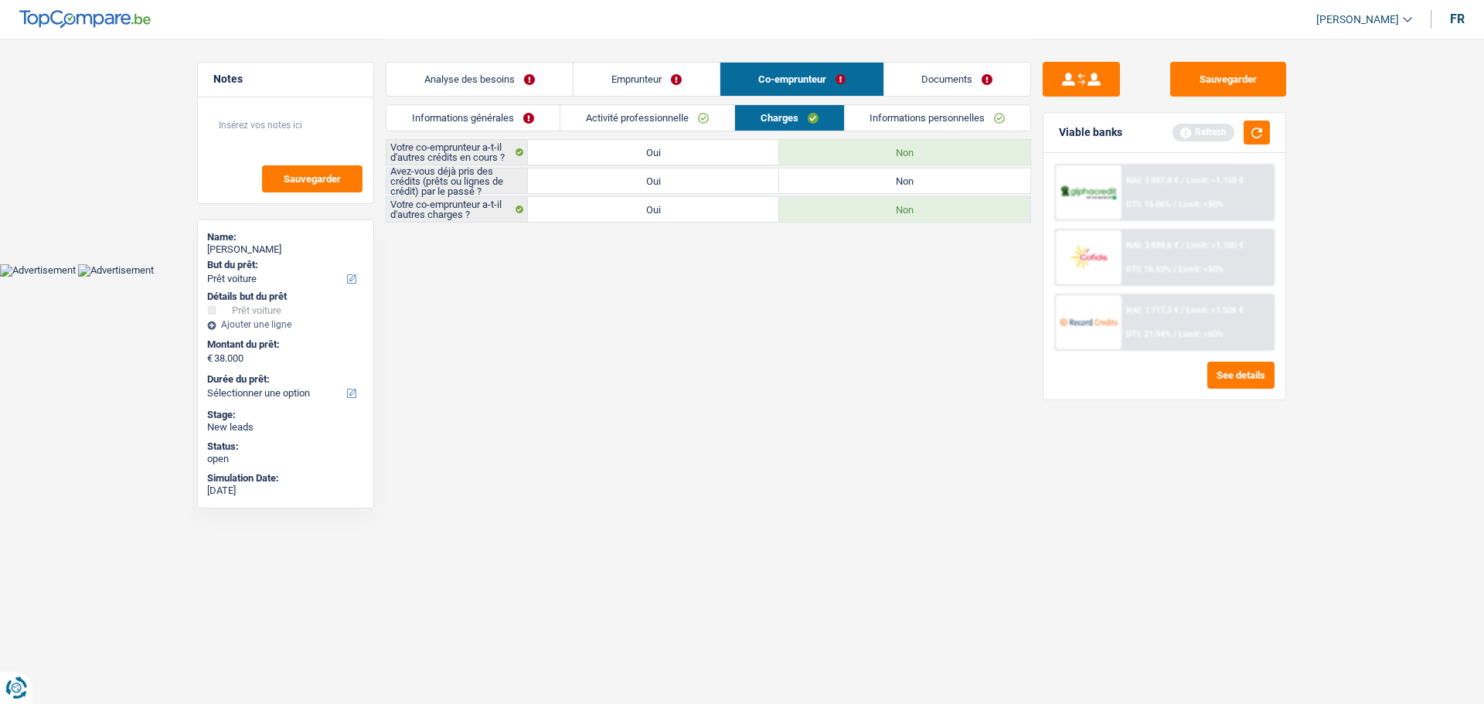
click at [699, 175] on label "Oui" at bounding box center [653, 180] width 251 height 25
click at [699, 175] on input "Oui" at bounding box center [653, 180] width 251 height 25
radio input "true"
click at [679, 64] on link "Emprunteur" at bounding box center [646, 79] width 146 height 33
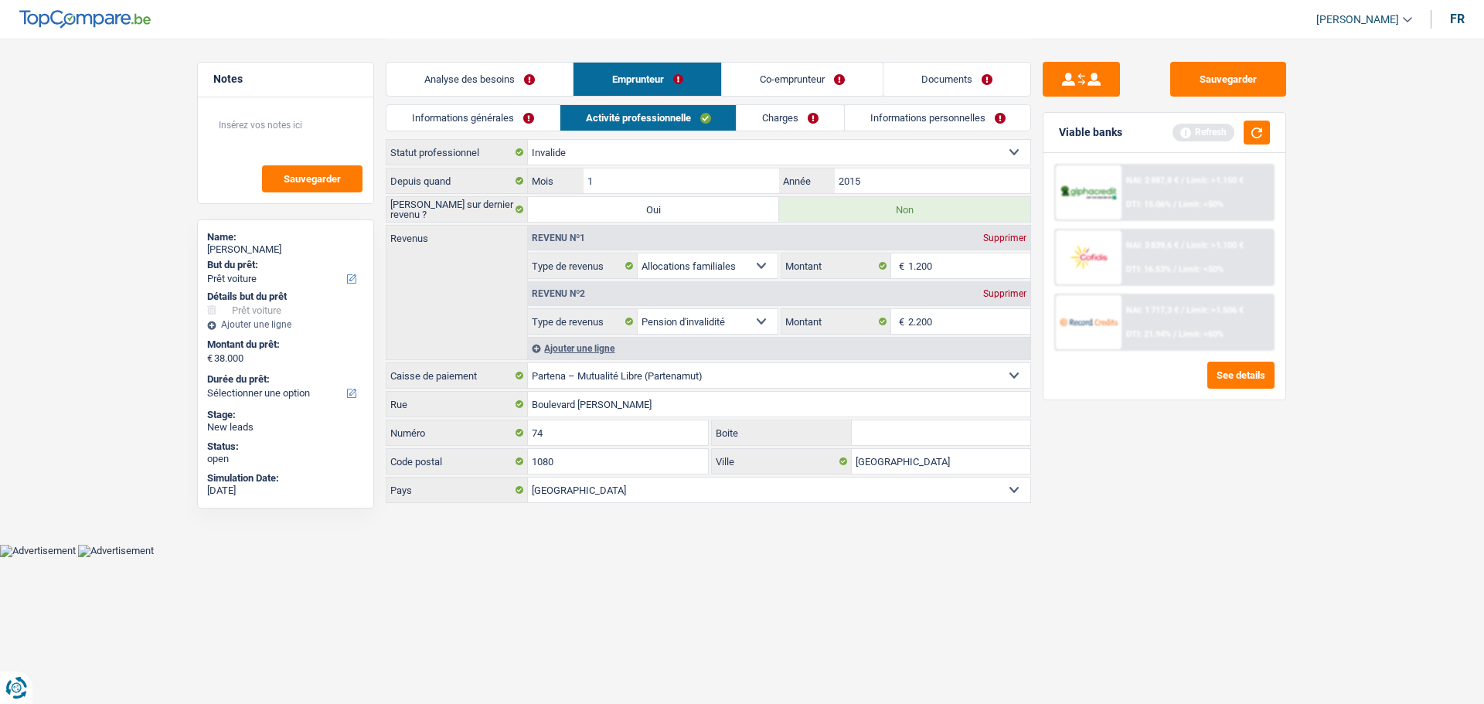
click at [783, 123] on link "Charges" at bounding box center [790, 118] width 107 height 26
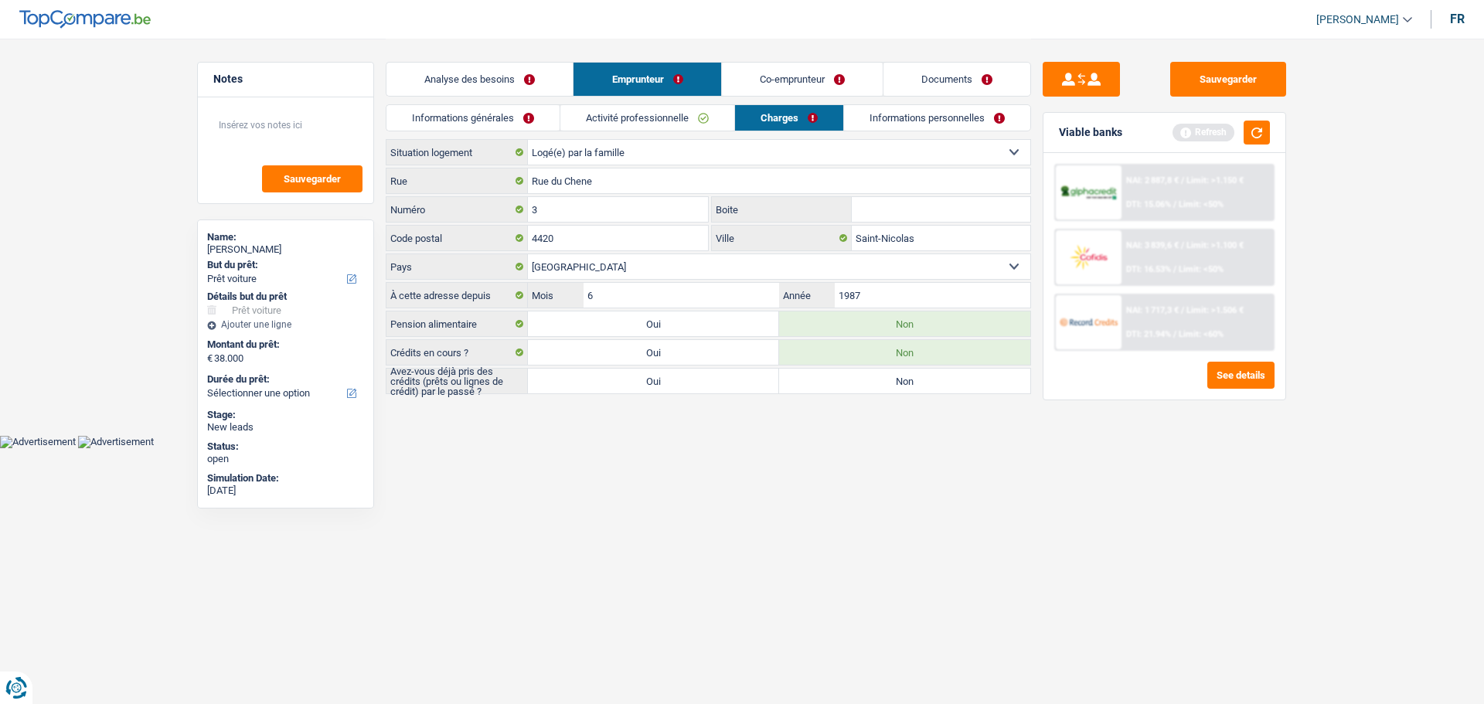
click at [711, 381] on label "Oui" at bounding box center [653, 381] width 251 height 25
click at [711, 381] on input "Oui" at bounding box center [653, 381] width 251 height 25
radio input "true"
click at [1251, 132] on button "button" at bounding box center [1257, 133] width 26 height 24
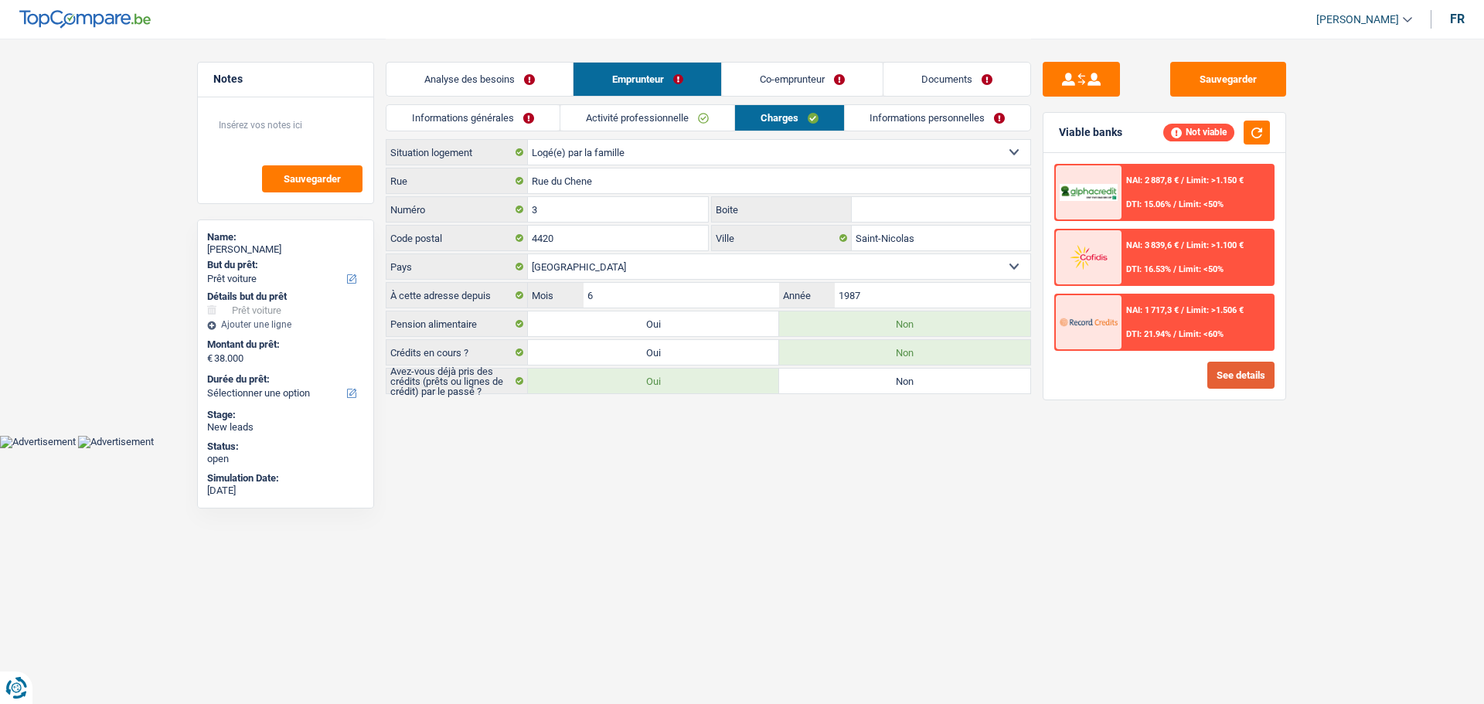
click at [1237, 370] on button "See details" at bounding box center [1240, 375] width 67 height 27
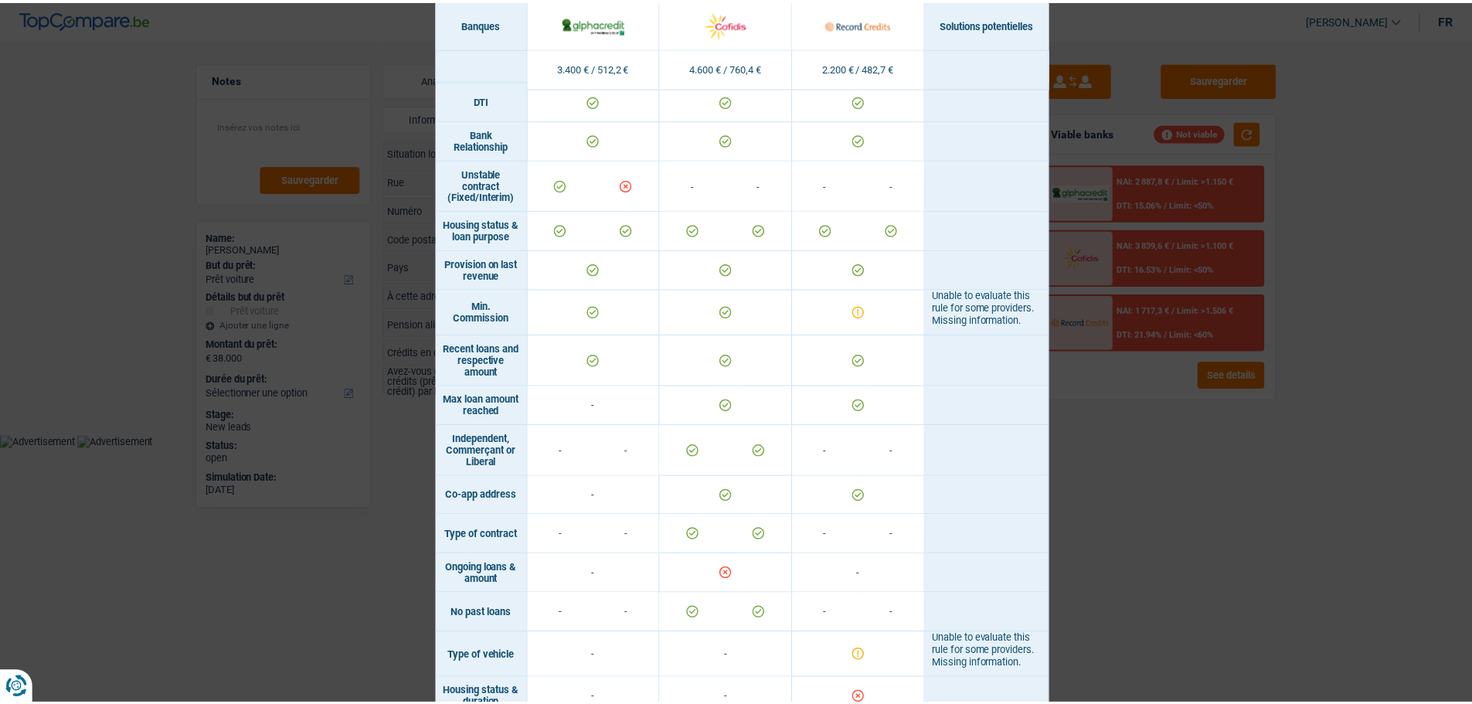
scroll to position [923, 0]
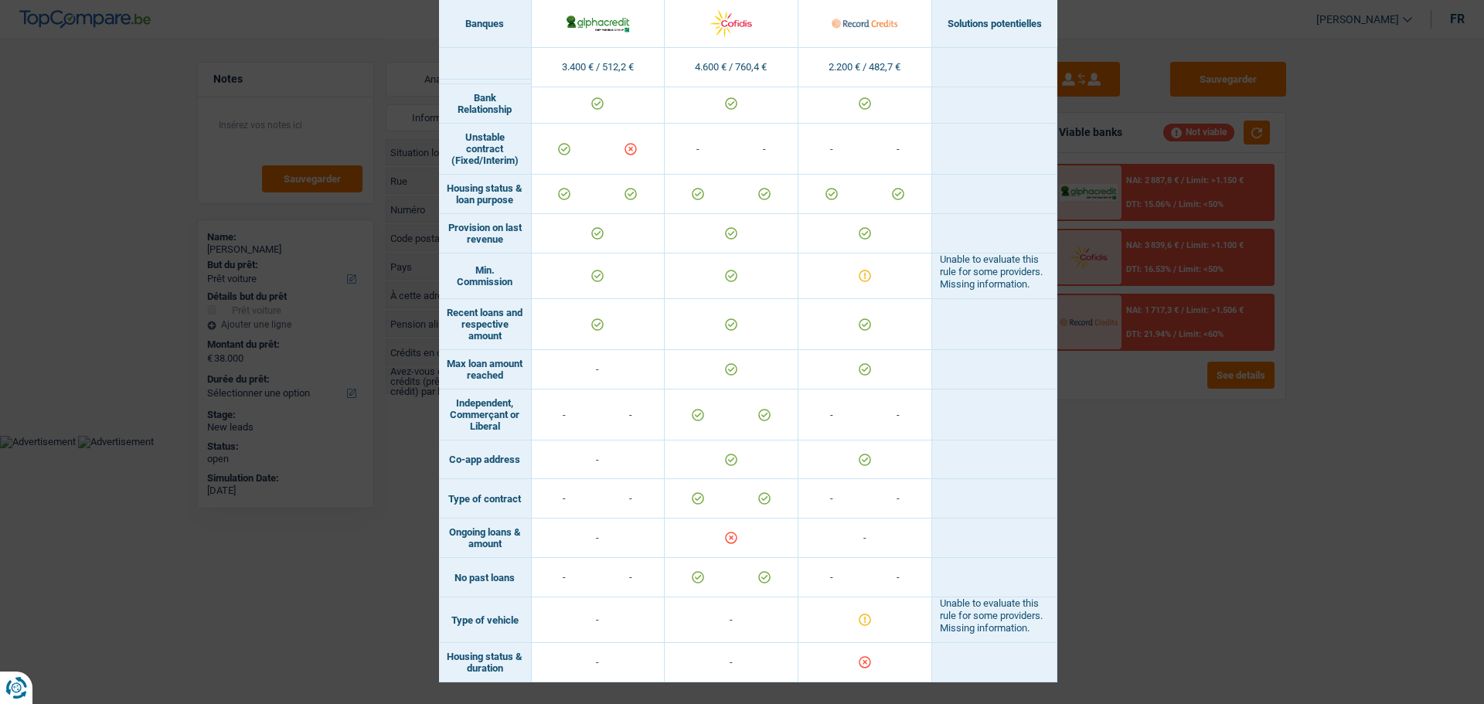
click at [1189, 536] on div "Banks conditions × Banques Solutions potentielles Revenus / Charges 3.400 € / 5…" at bounding box center [742, 352] width 1484 height 704
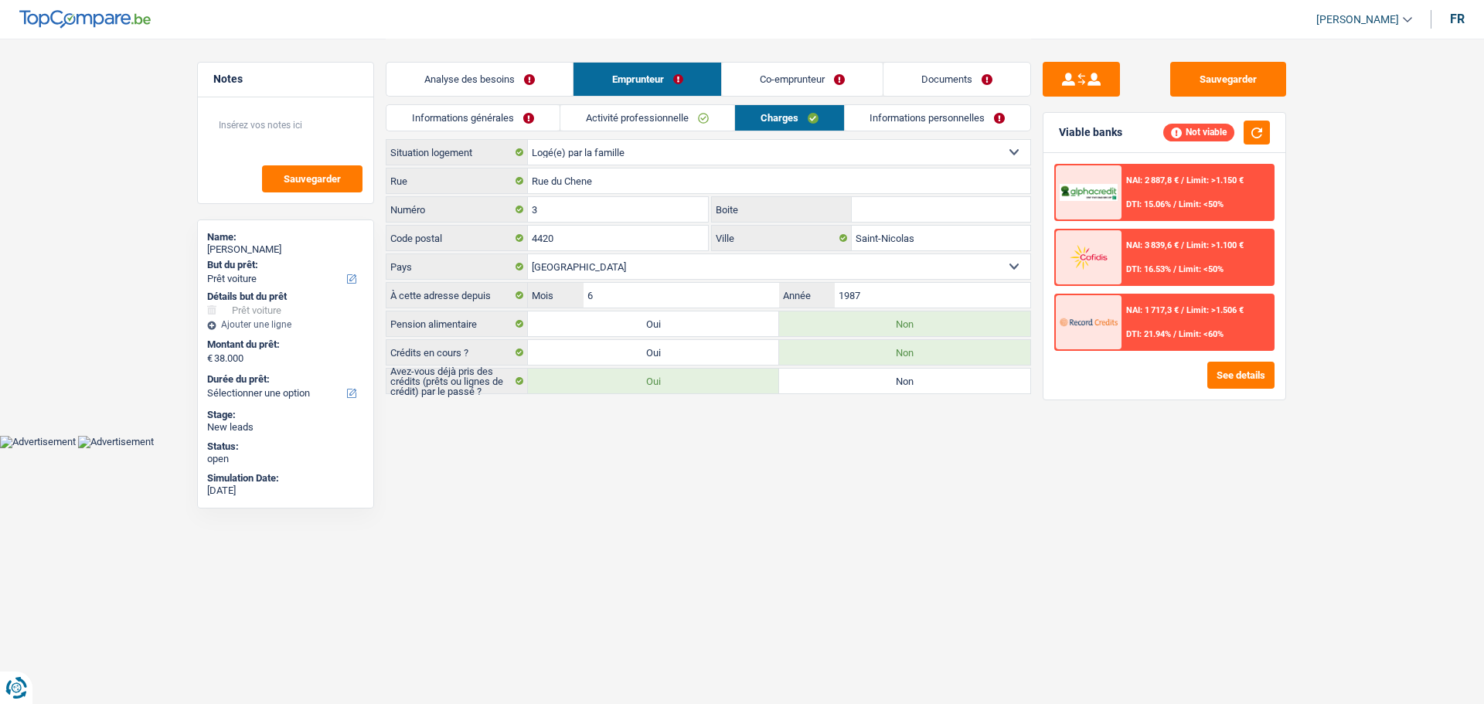
click at [526, 83] on link "Analyse des besoins" at bounding box center [479, 79] width 186 height 33
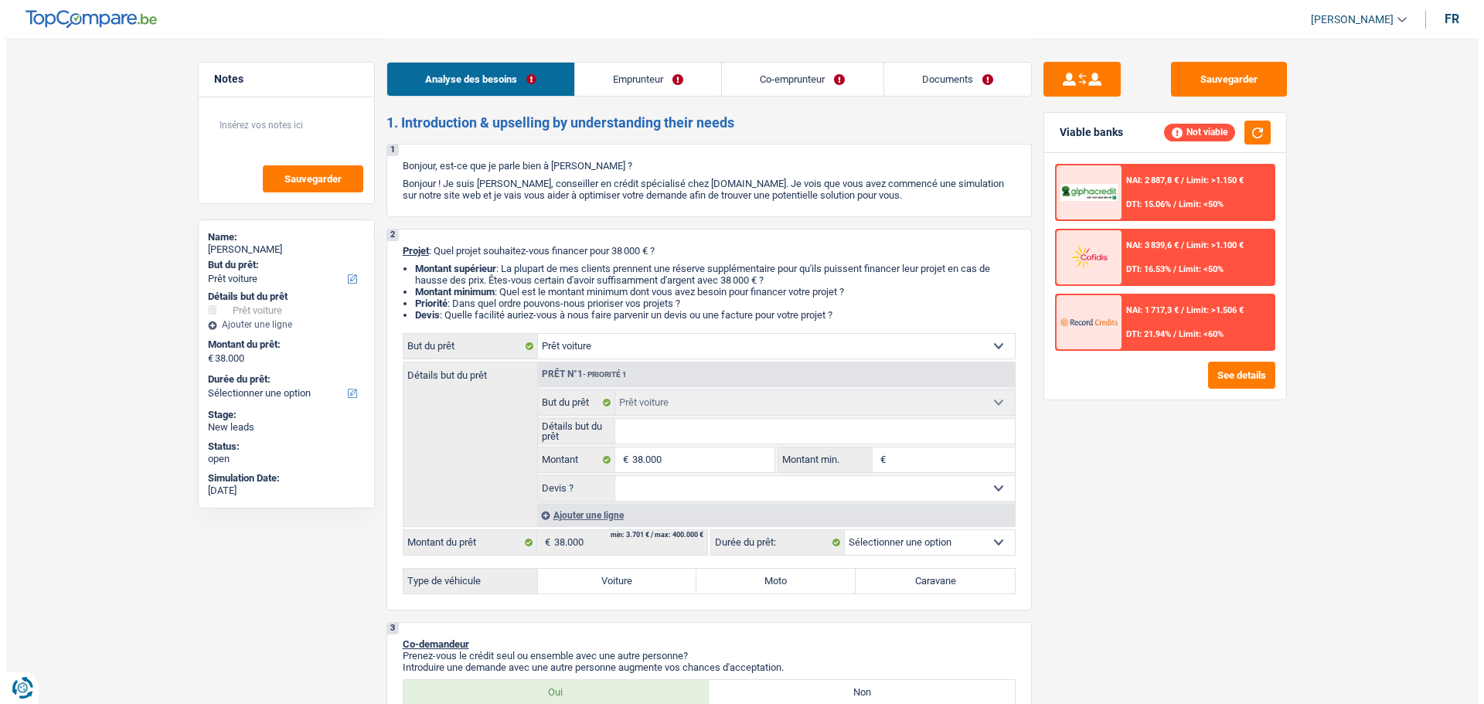
scroll to position [0, 0]
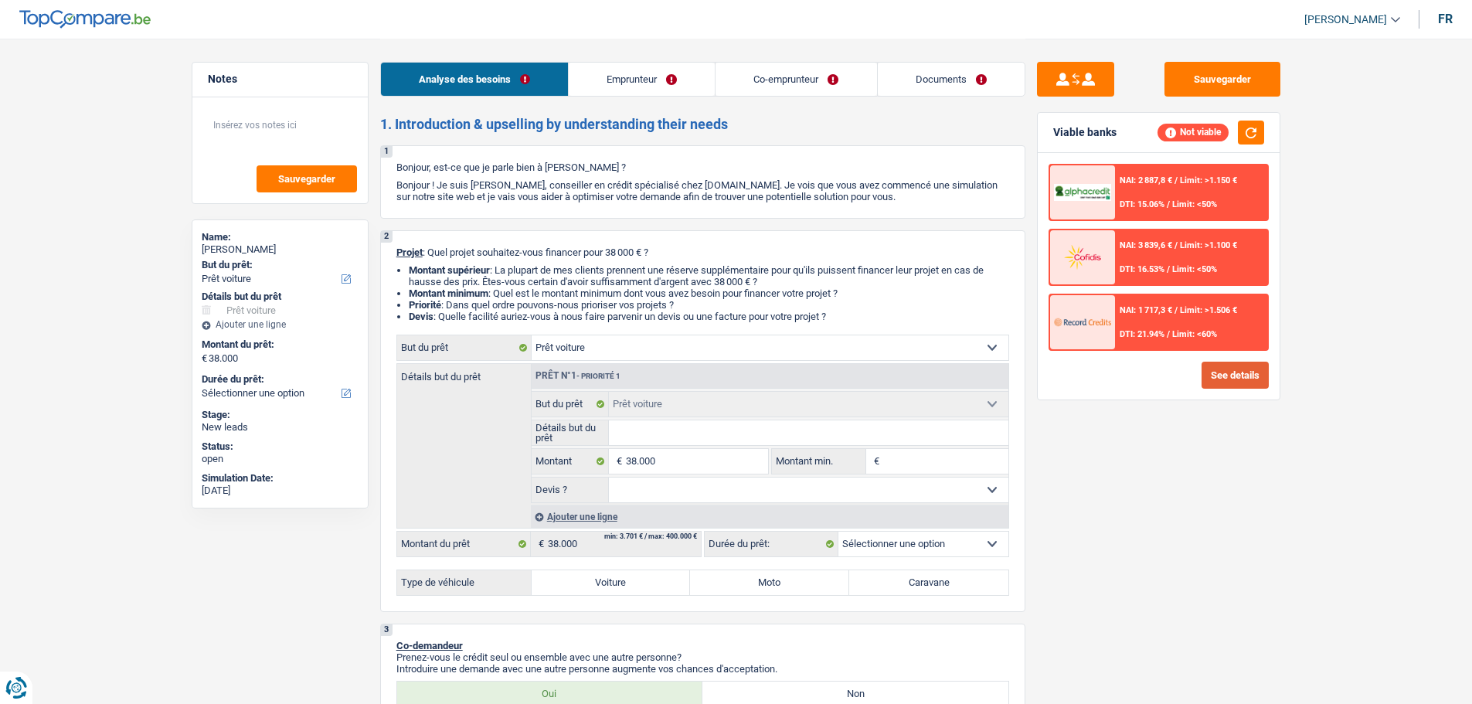
click at [1220, 367] on button "See details" at bounding box center [1235, 375] width 67 height 27
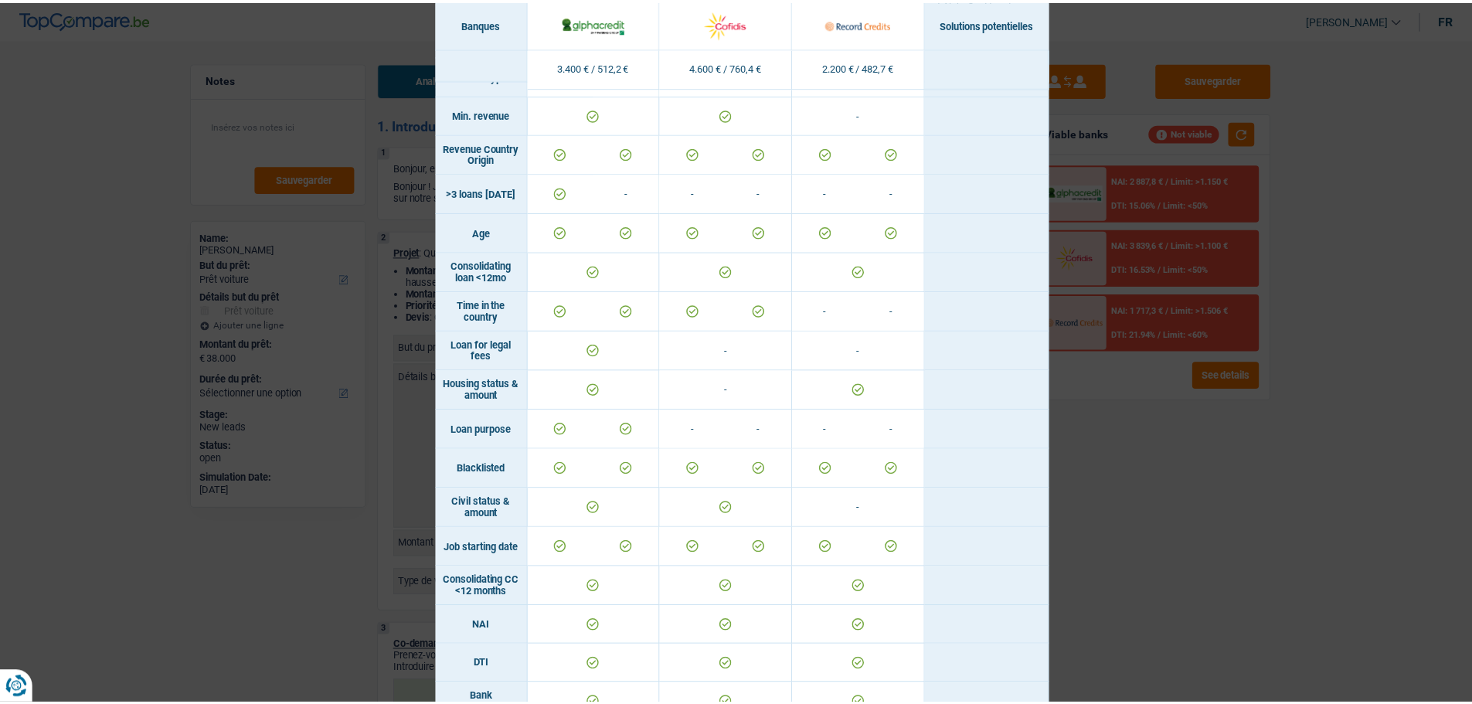
scroll to position [386, 0]
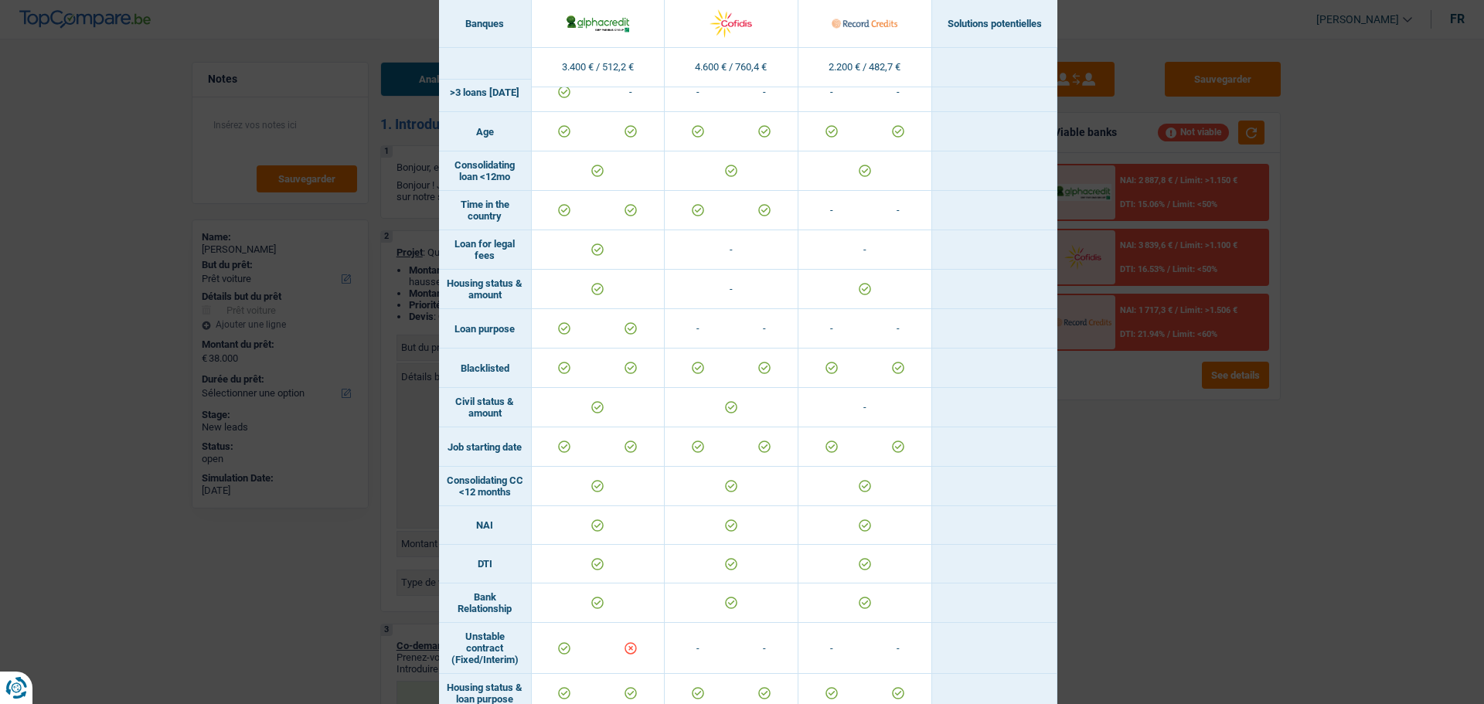
click at [1251, 482] on div "Banks conditions × Banques Solutions potentielles Revenus / Charges 3.400 € / 5…" at bounding box center [742, 352] width 1484 height 704
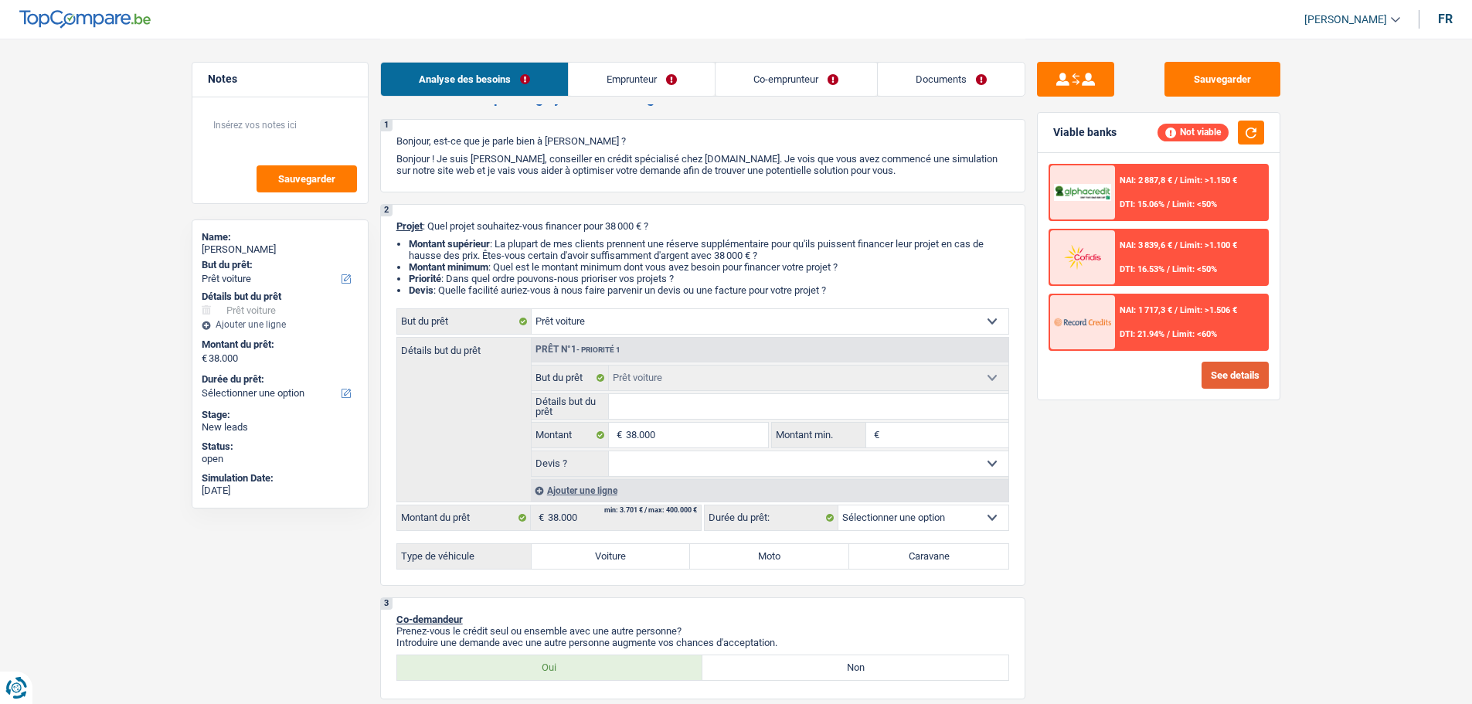
scroll to position [0, 0]
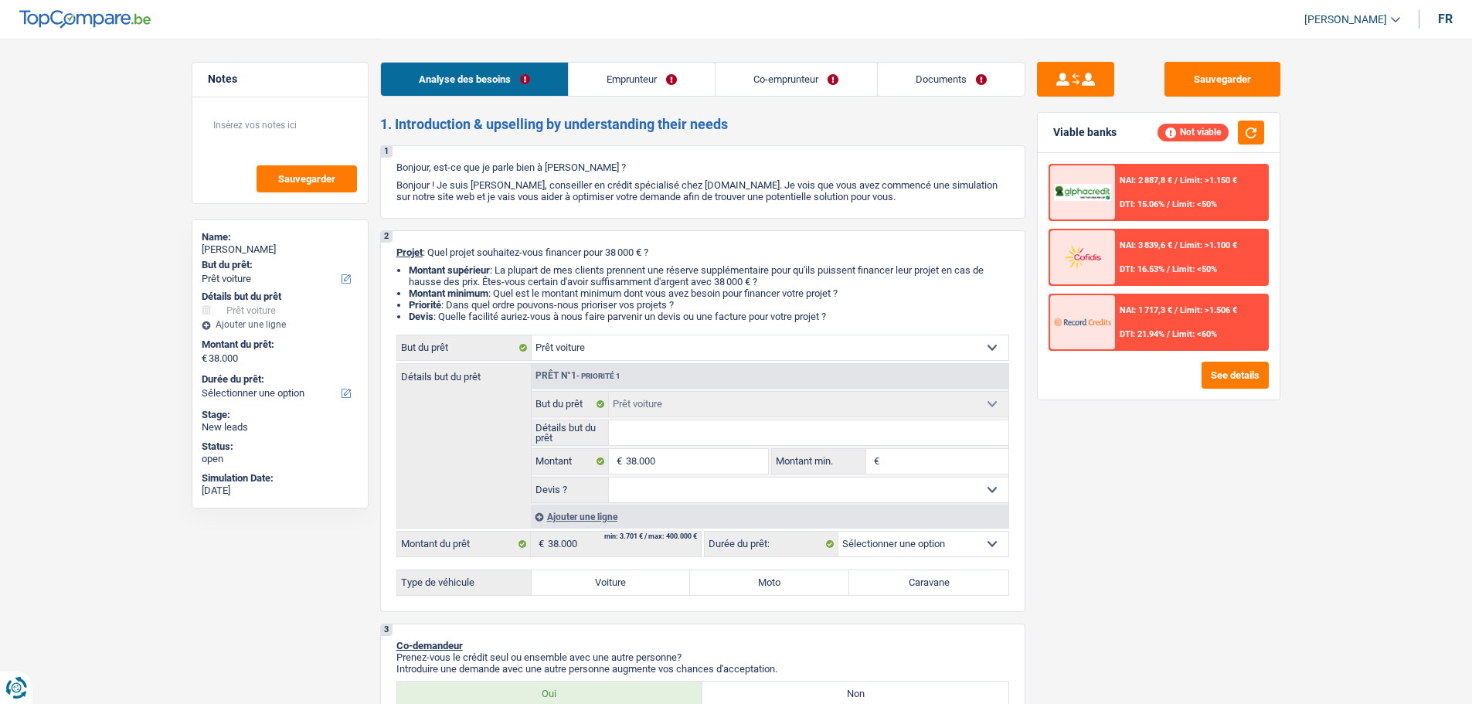
click at [613, 594] on label "Voiture" at bounding box center [611, 582] width 159 height 25
click at [613, 594] on input "Voiture" at bounding box center [611, 582] width 159 height 25
radio input "true"
select select "60"
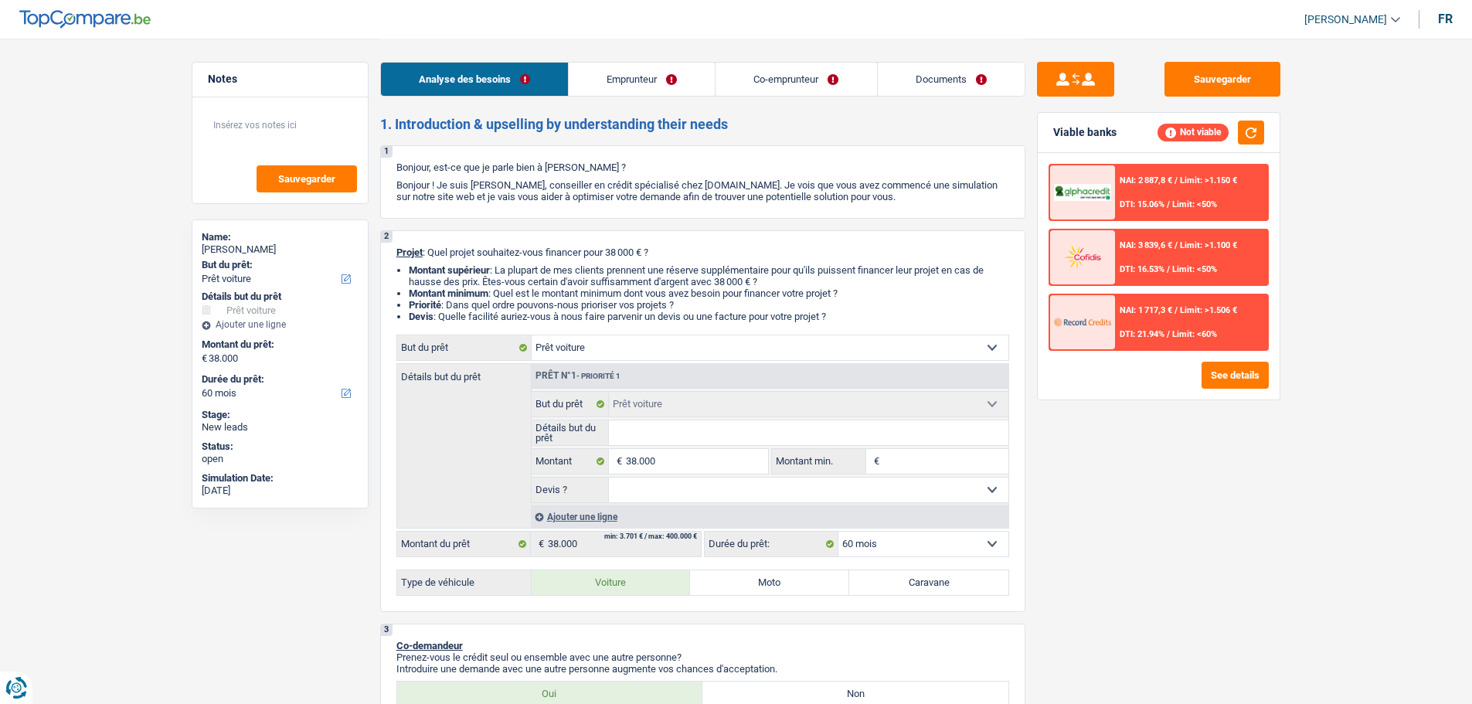
select select "60"
radio input "true"
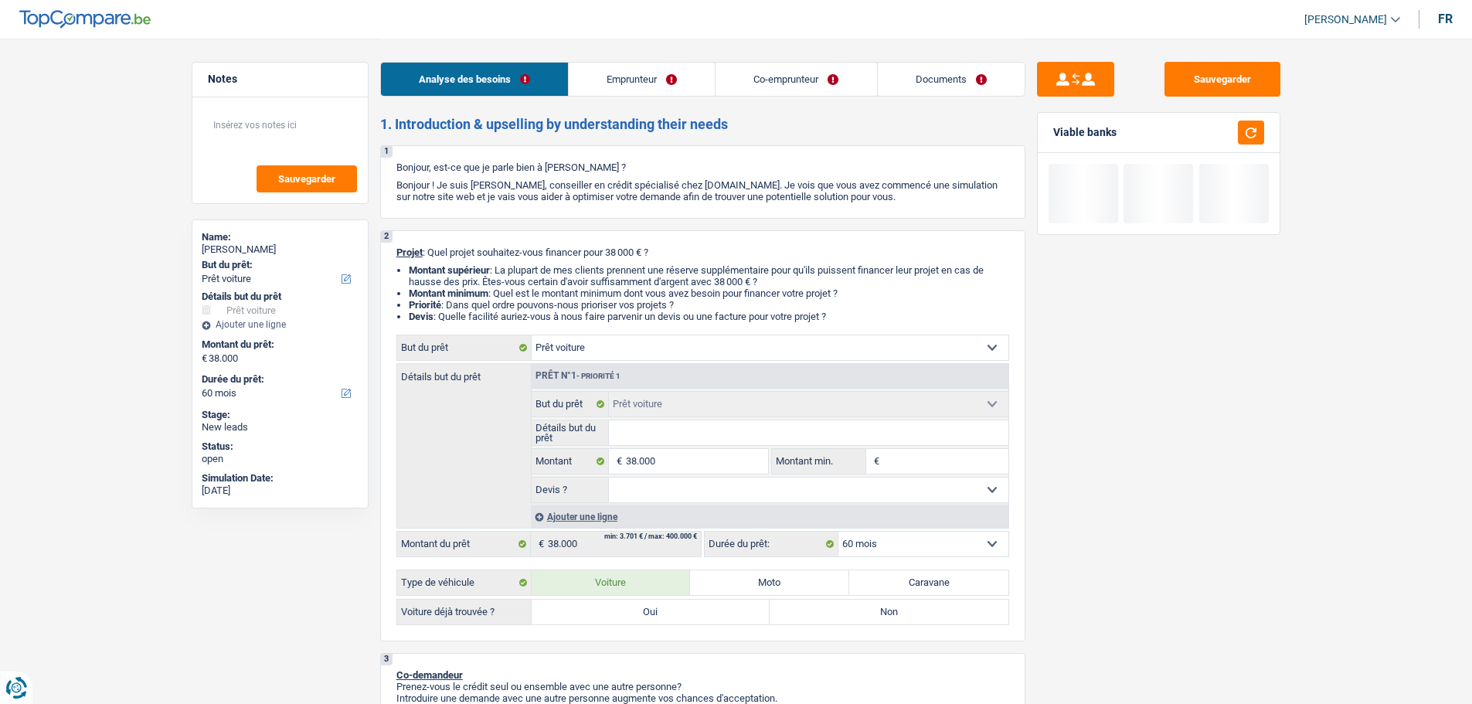
click at [679, 611] on label "Oui" at bounding box center [651, 612] width 239 height 25
click at [679, 611] on input "Oui" at bounding box center [651, 612] width 239 height 25
radio input "true"
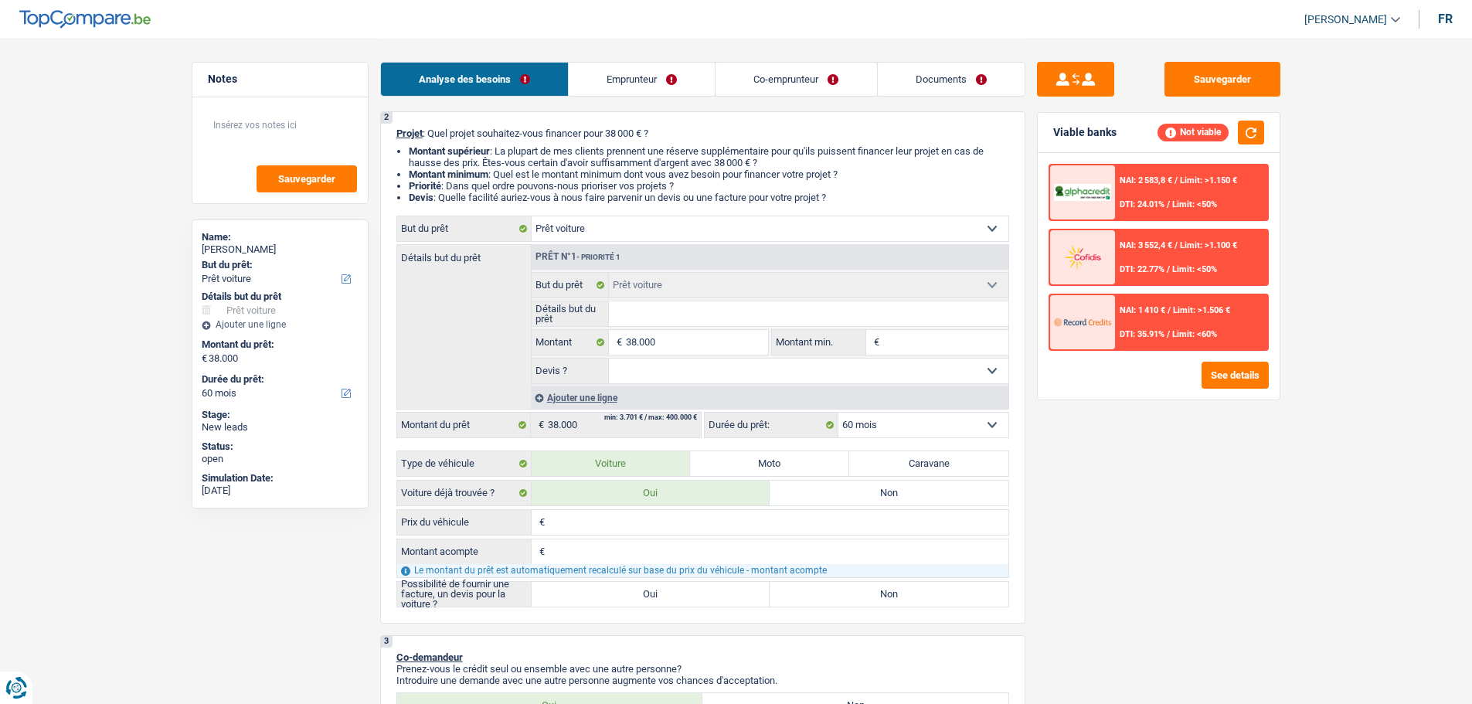
scroll to position [232, 0]
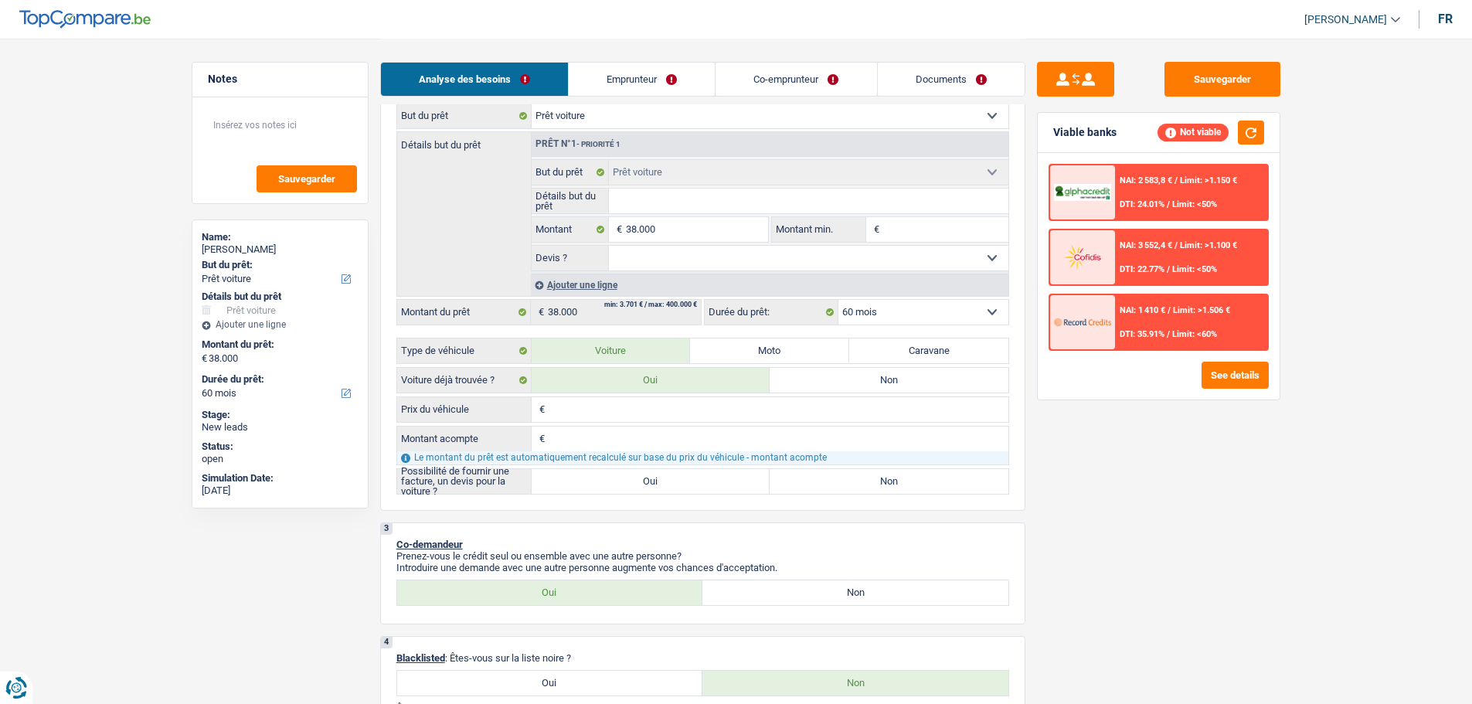
click at [612, 410] on input "Prix du véhicule" at bounding box center [779, 409] width 460 height 25
click at [623, 470] on label "Oui" at bounding box center [651, 481] width 239 height 25
click at [623, 470] on input "Oui" at bounding box center [651, 481] width 239 height 25
radio input "true"
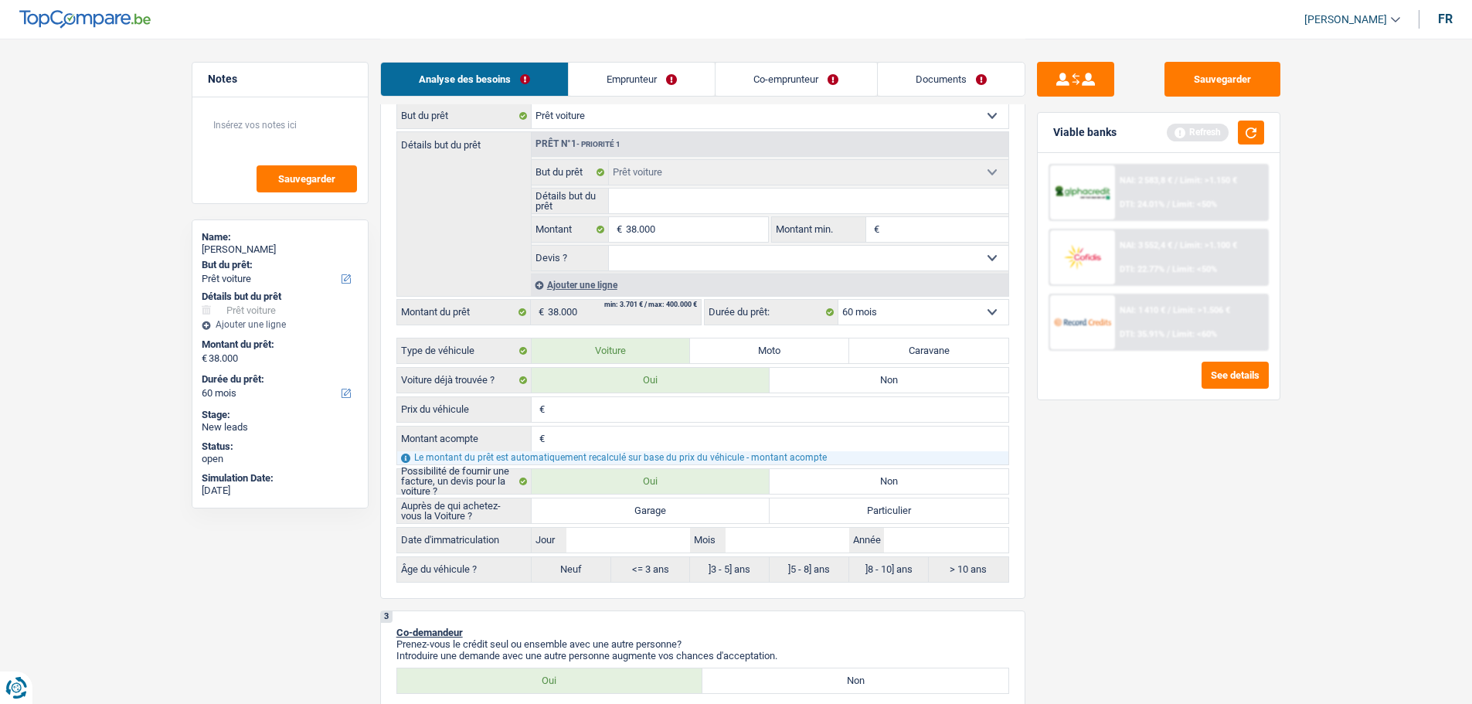
click at [767, 261] on select "Oui Non Non répondu Sélectionner une option" at bounding box center [809, 258] width 400 height 25
select select "yes"
click at [609, 246] on select "Oui Non Non répondu Sélectionner une option" at bounding box center [809, 258] width 400 height 25
select select "yes"
click at [589, 409] on input "Prix du véhicule" at bounding box center [779, 409] width 460 height 25
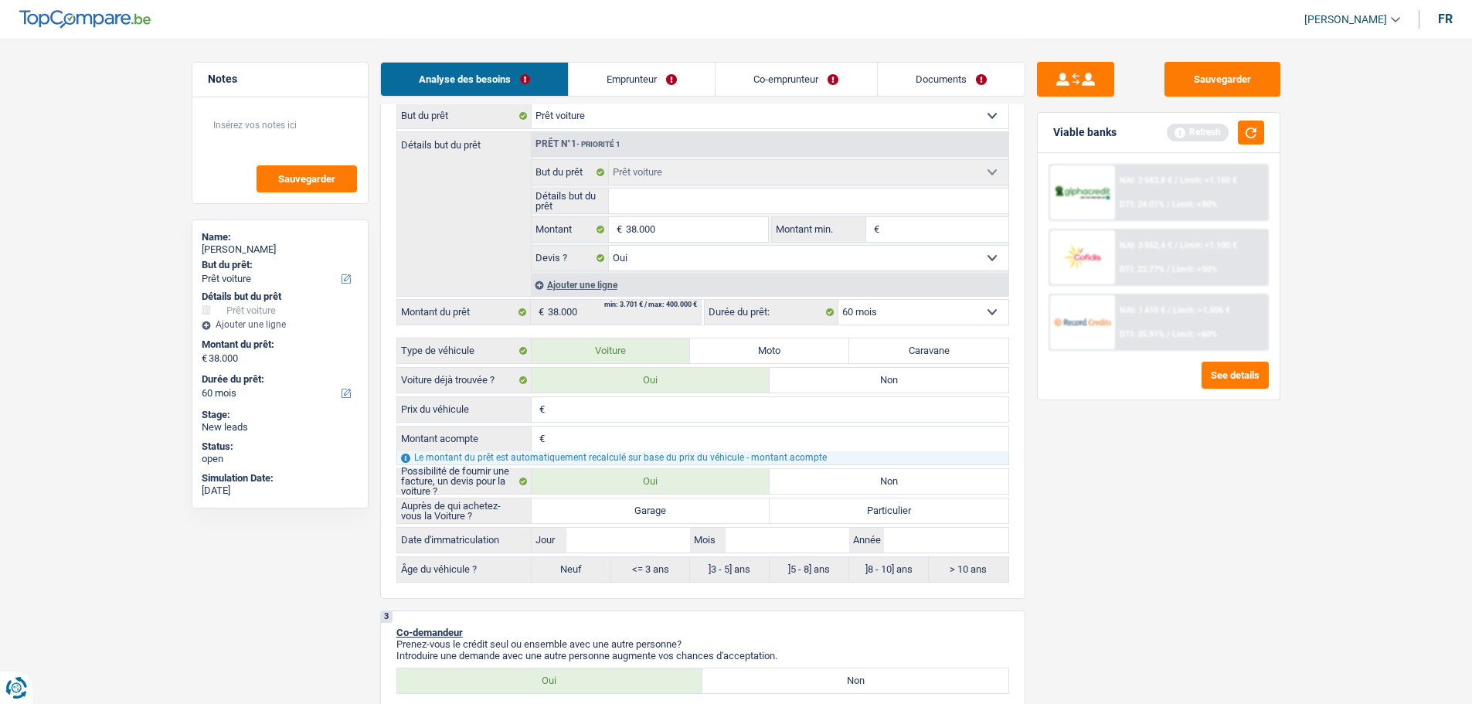
type input "3"
type input "37"
type input "375"
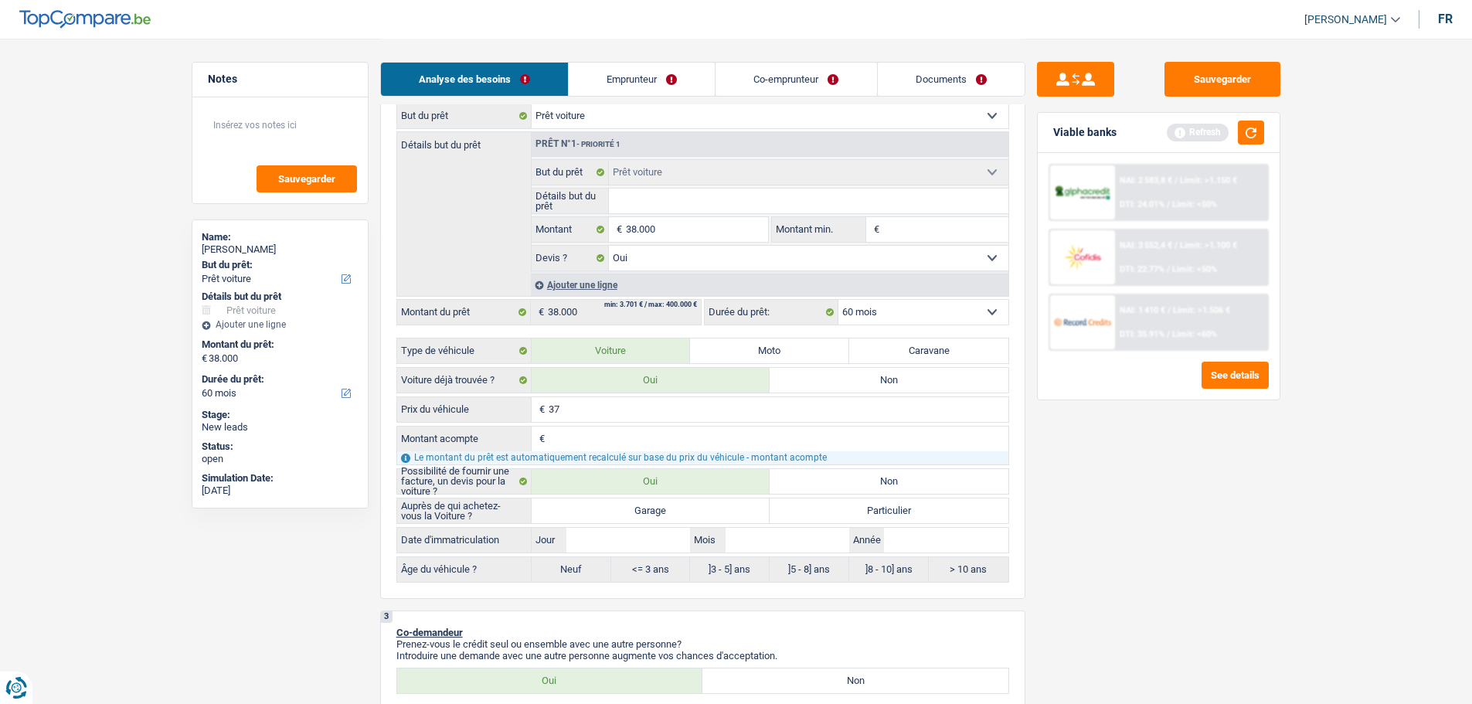
type input "375"
type input "3.750"
type input "37.500"
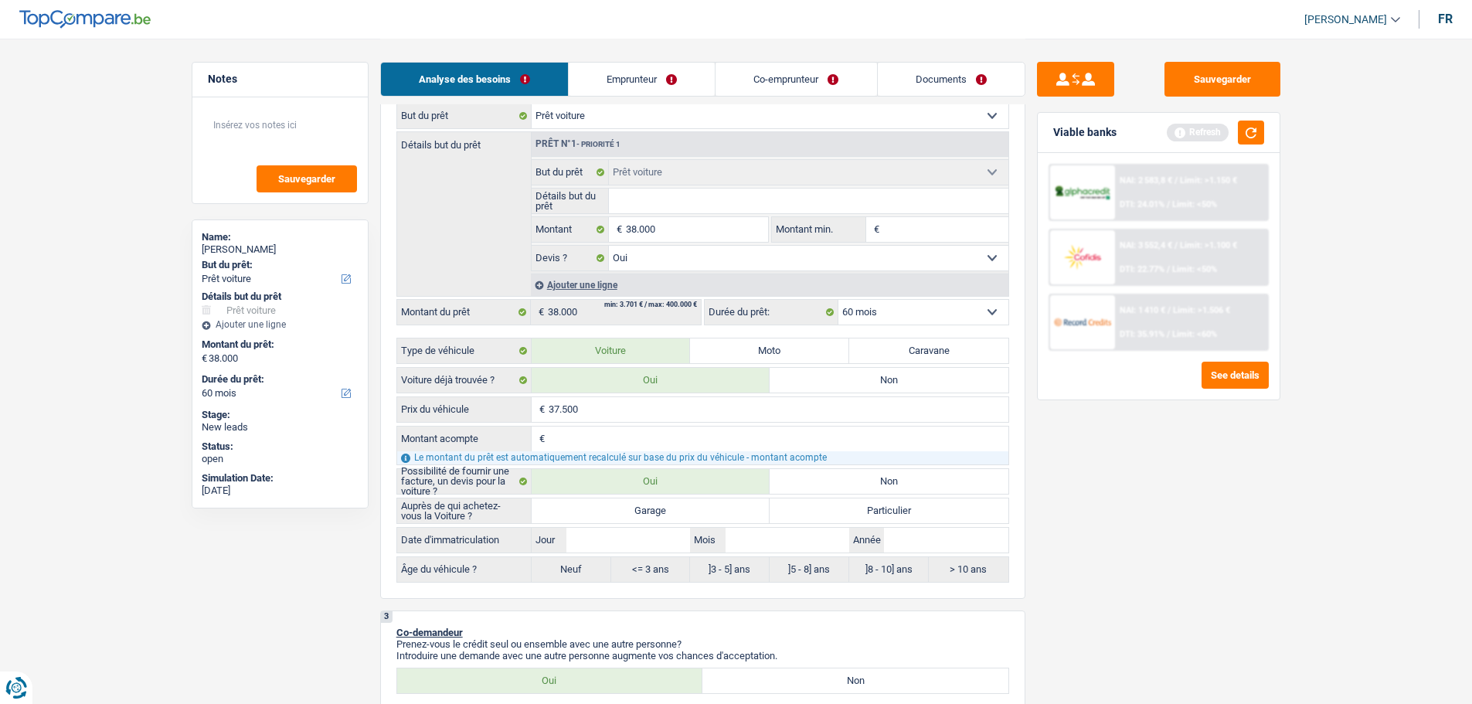
type input "37.500"
click at [591, 426] on div "€ Montant acompte Tous les champs sont obligatoires. Veuillez fournir une répon…" at bounding box center [702, 445] width 613 height 39
click at [590, 460] on div "Le montant du prêt est automatiquement recalculé sur base du prix du véhicule -…" at bounding box center [702, 457] width 611 height 13
click at [587, 449] on input "Montant acompte" at bounding box center [779, 439] width 460 height 25
type input "0"
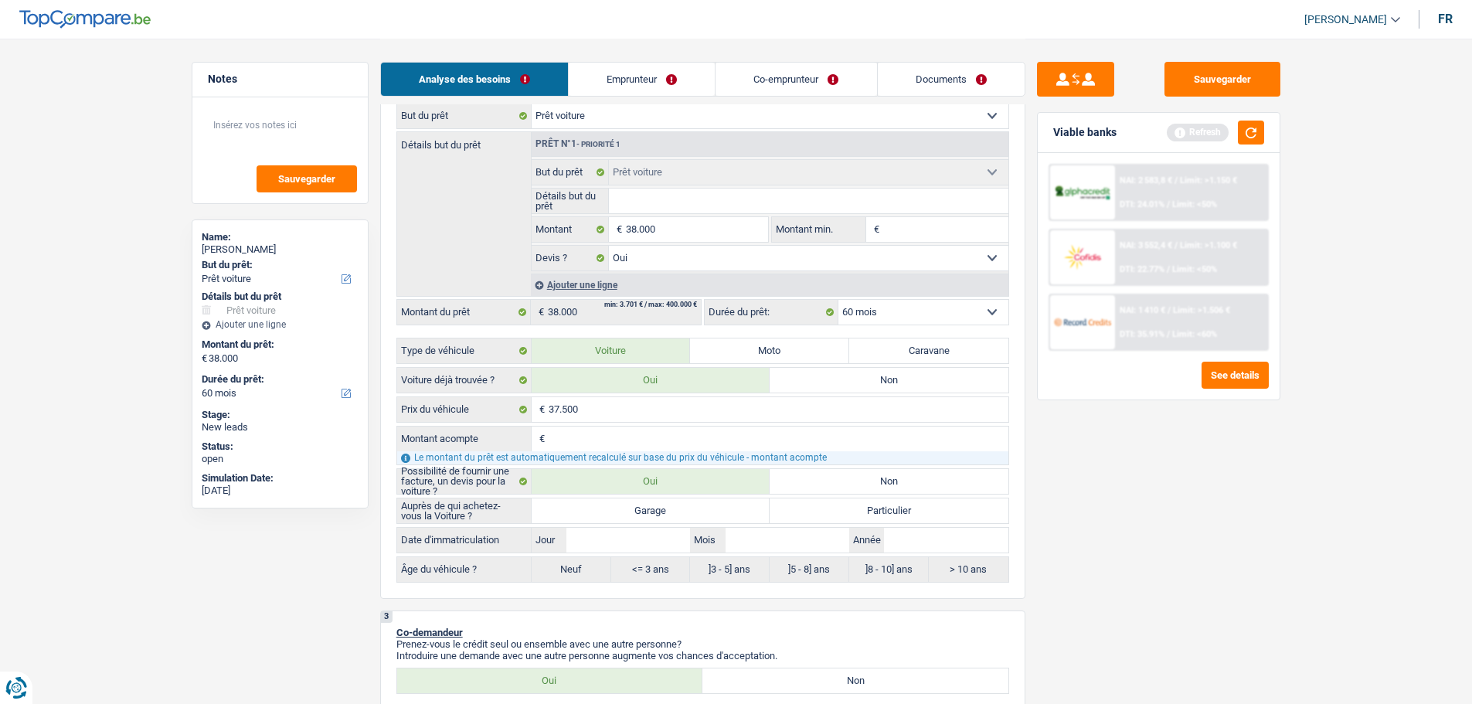
type input "0"
type input "37.500"
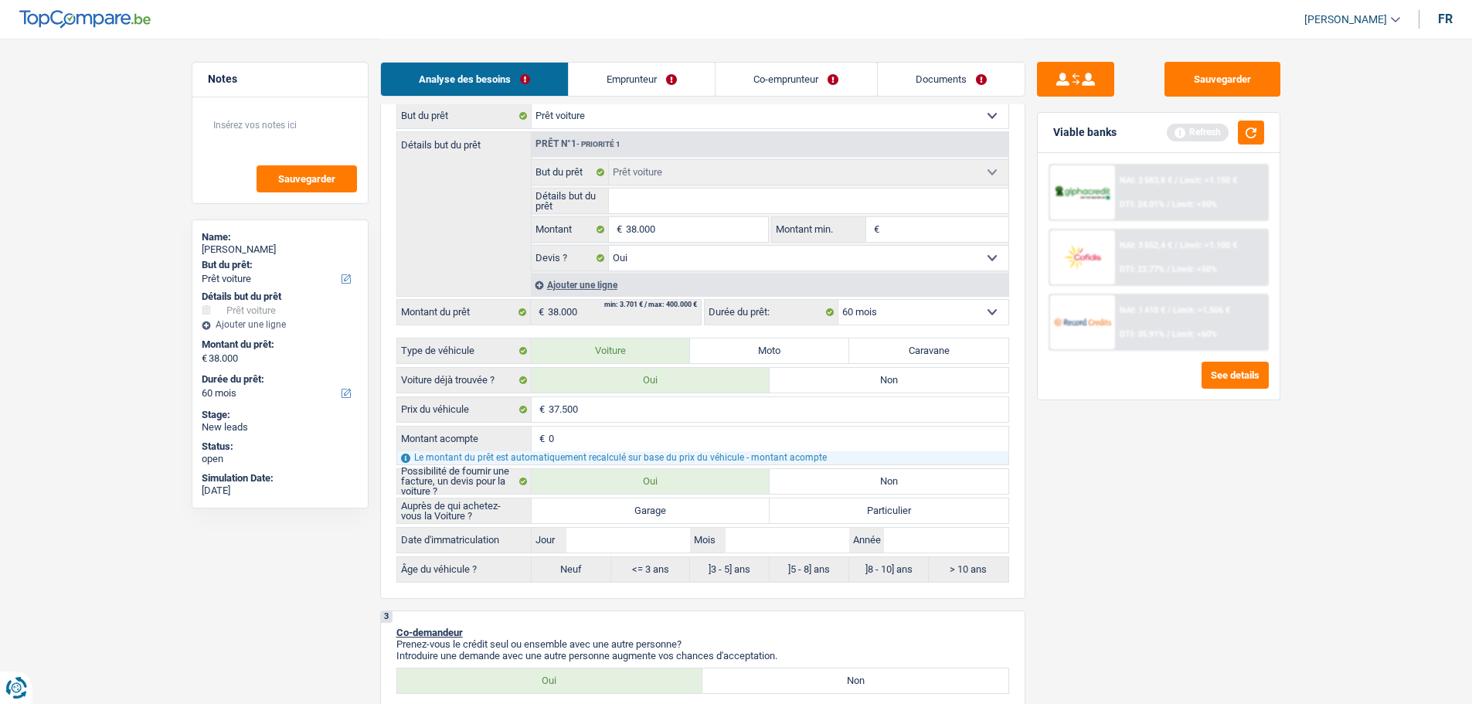
type input "37.500"
click at [1084, 499] on div "Sauvegarder Viable banks Refresh NAI: 2 583,8 € / Limit: >1.150 € DTI: 24.01% /…" at bounding box center [1159, 371] width 267 height 618
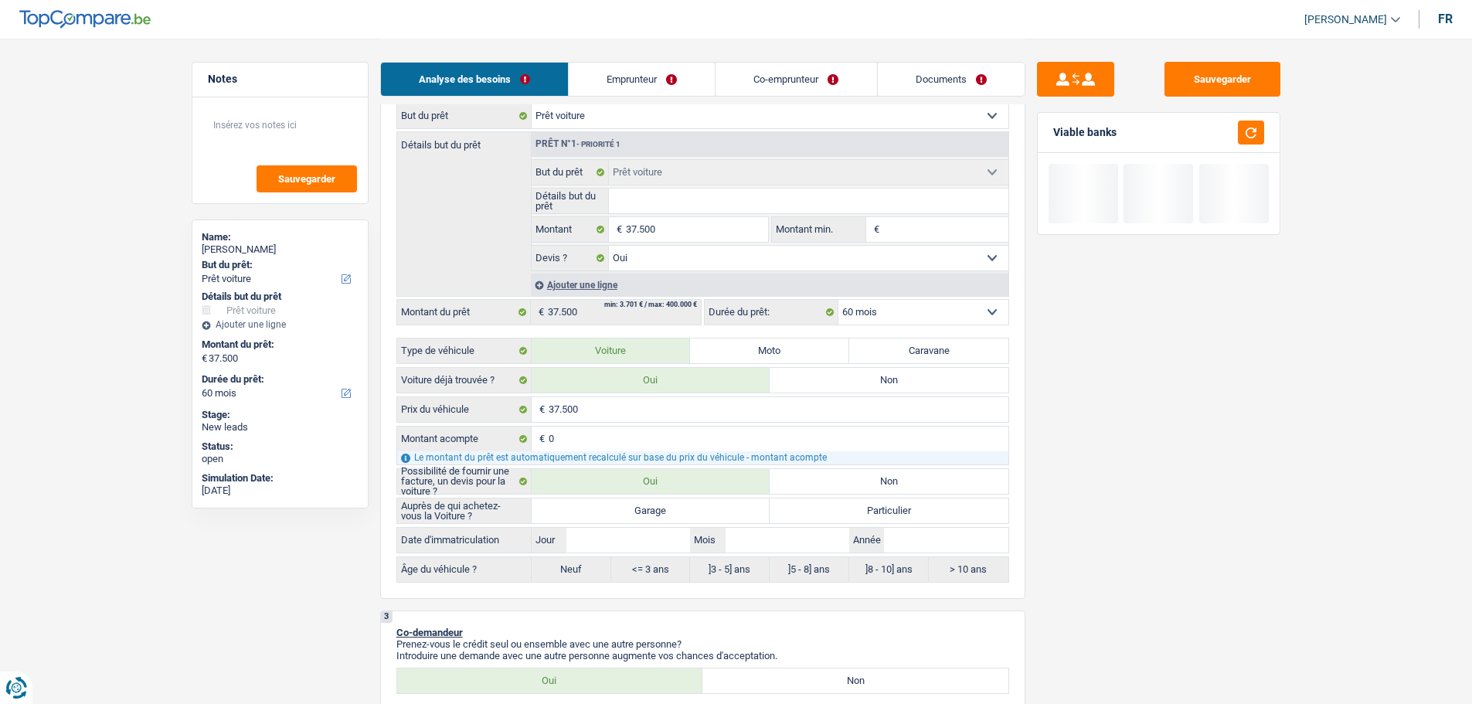
click at [744, 513] on label "Garage" at bounding box center [651, 511] width 239 height 25
click at [744, 513] on input "Garage" at bounding box center [651, 511] width 239 height 25
radio input "true"
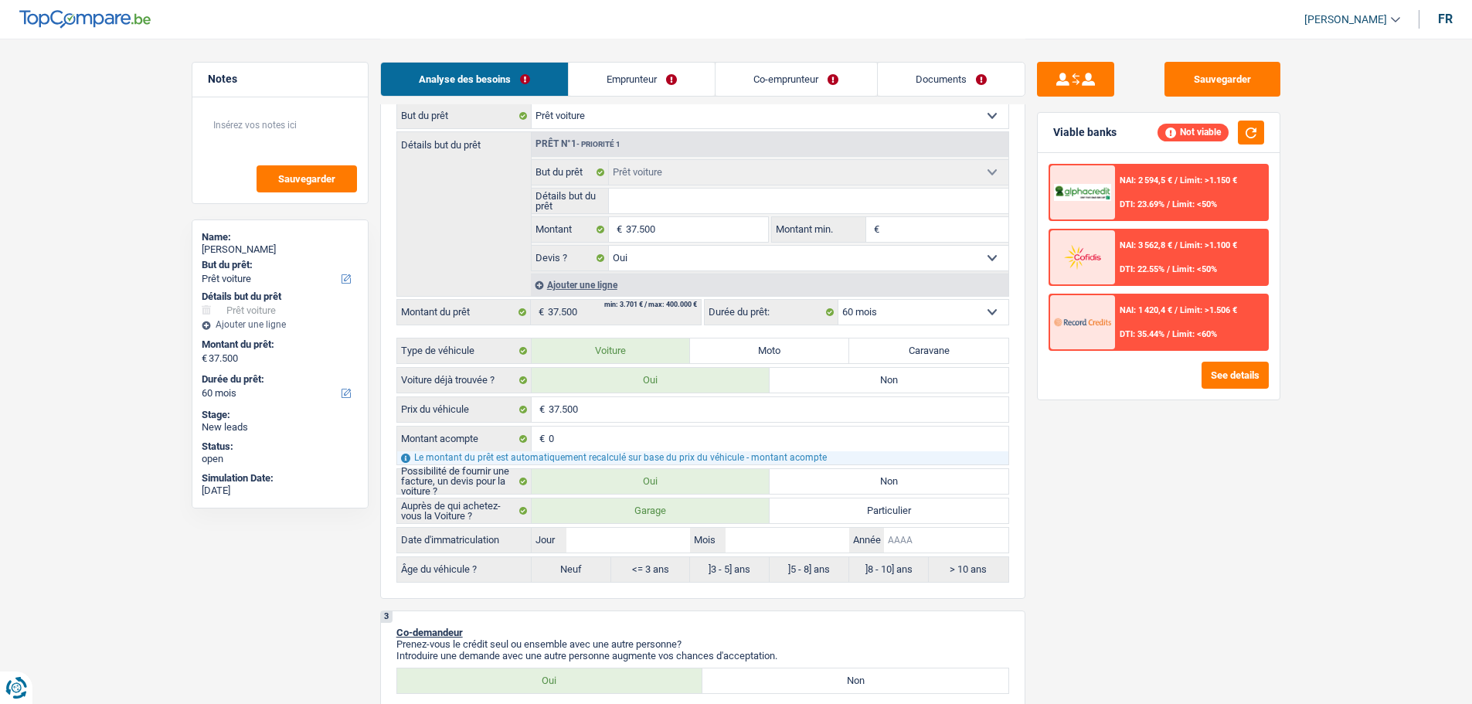
click at [920, 530] on input "Année" at bounding box center [946, 540] width 124 height 25
type input "2"
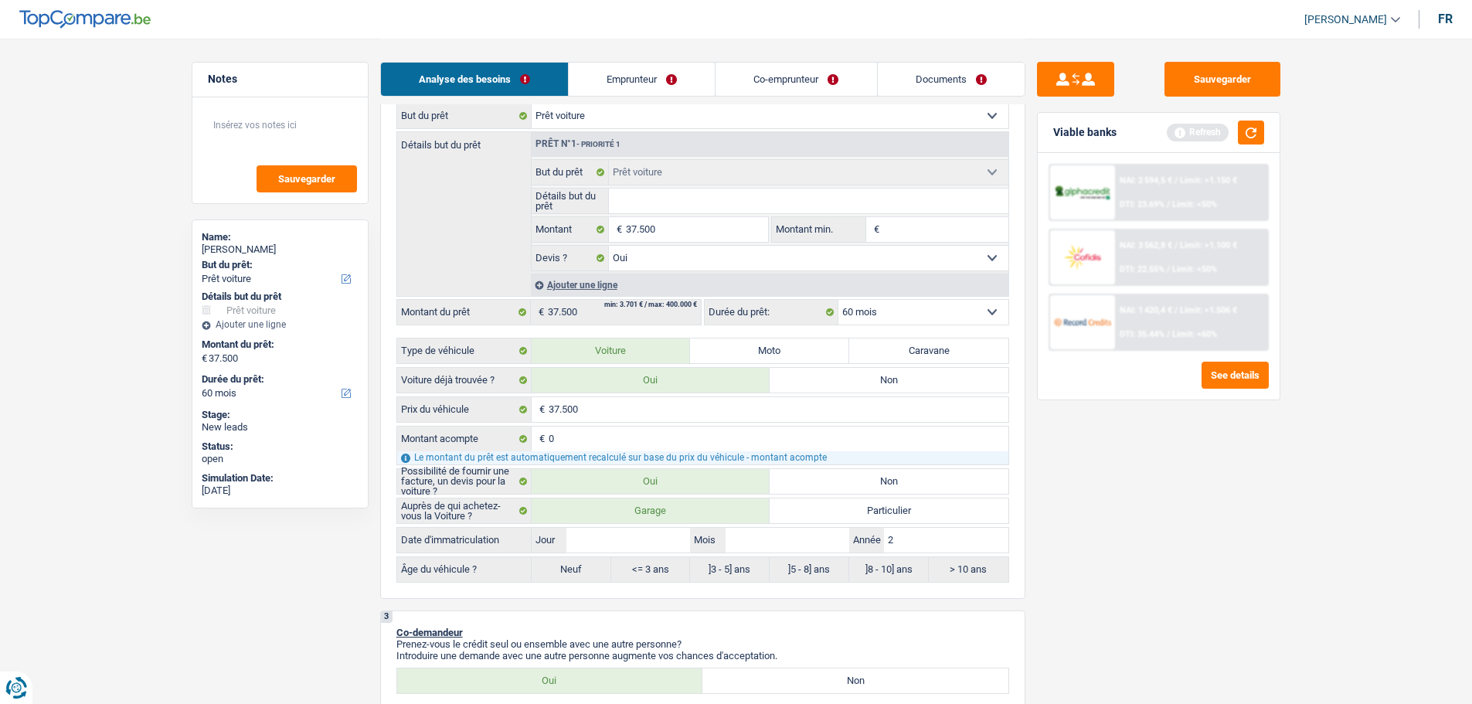
type input "20"
type input "202"
type input "2022"
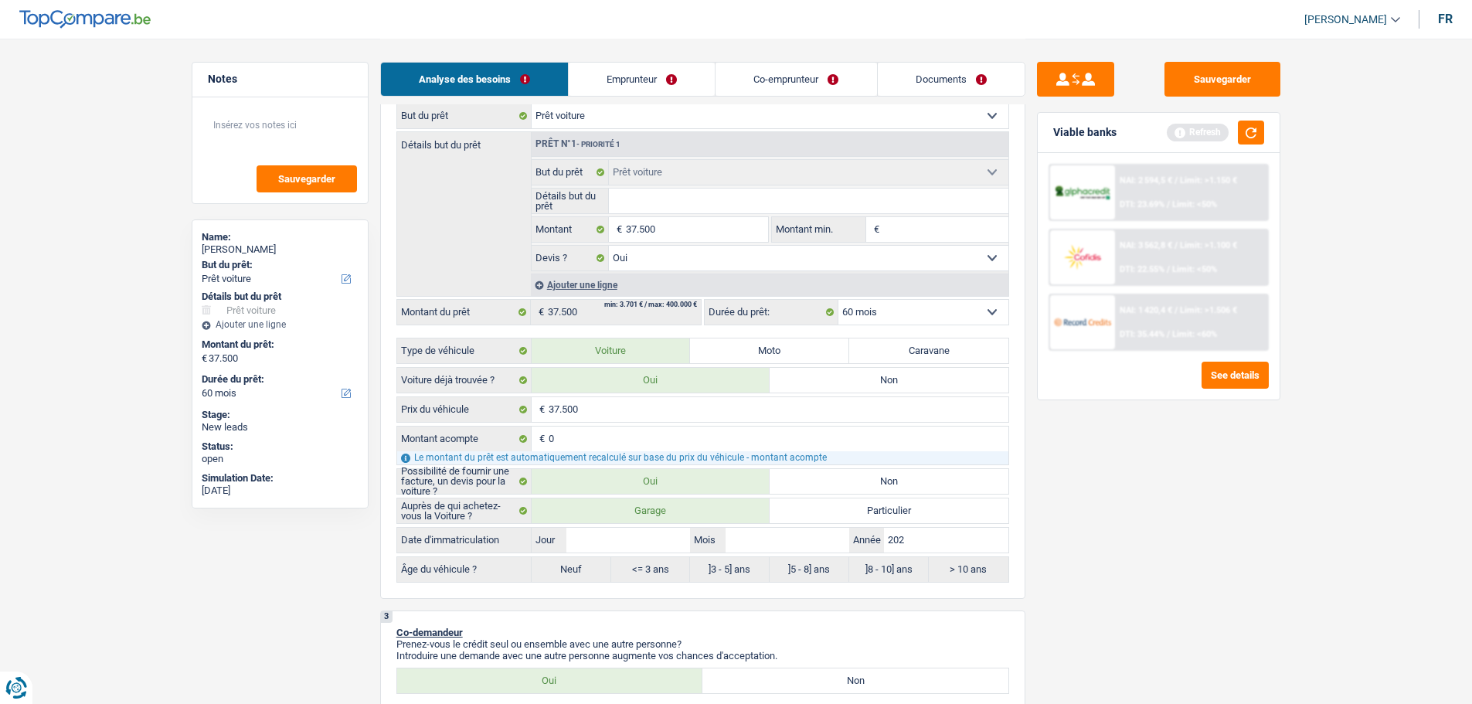
type input "2022"
click at [764, 553] on div "Date d'immatriculation Jour / Mois / 2022 Année" at bounding box center [702, 540] width 613 height 26
click at [771, 539] on input "Mois" at bounding box center [788, 540] width 124 height 25
type input "1"
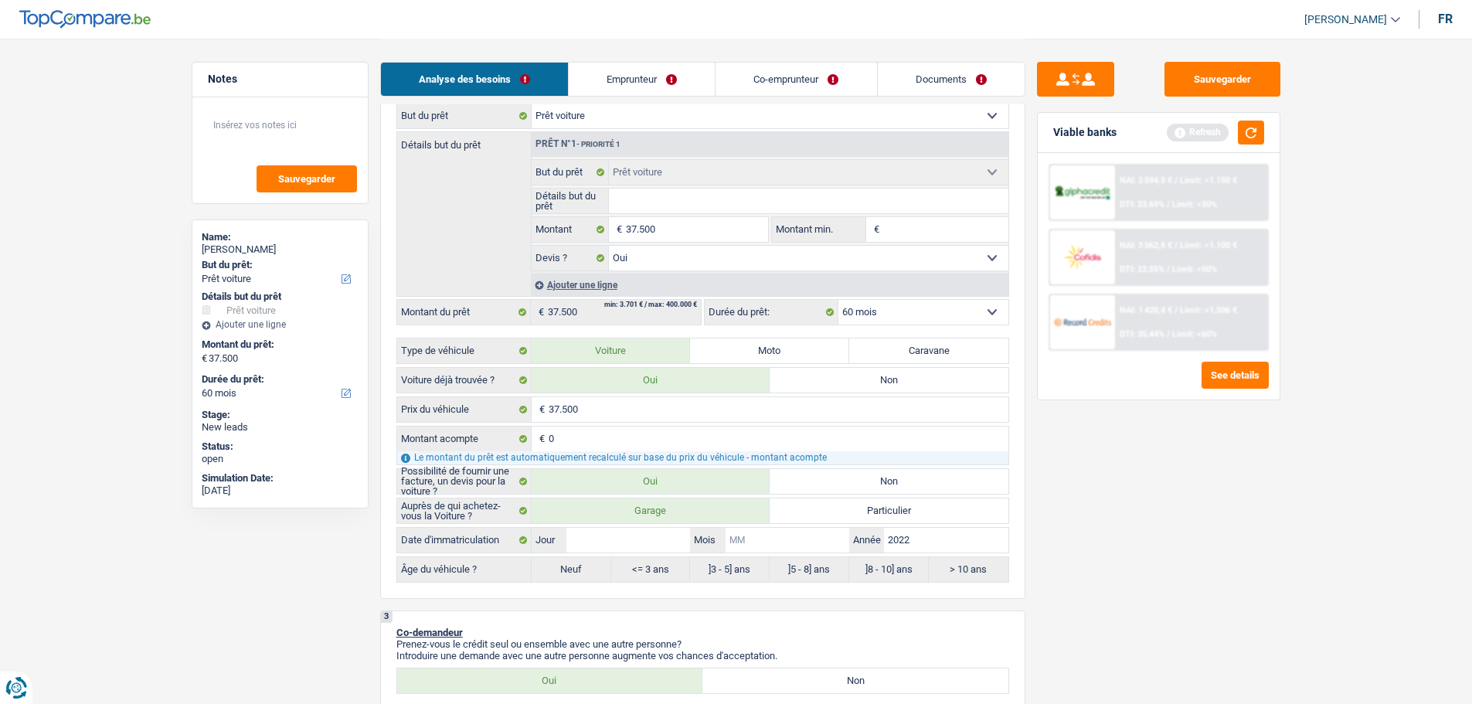
type input "1"
type input "11"
click at [599, 553] on div "Date d'immatriculation Jour / 11 Mois / 2022 Année" at bounding box center [702, 540] width 613 height 26
click at [606, 542] on input "Jour" at bounding box center [629, 540] width 124 height 25
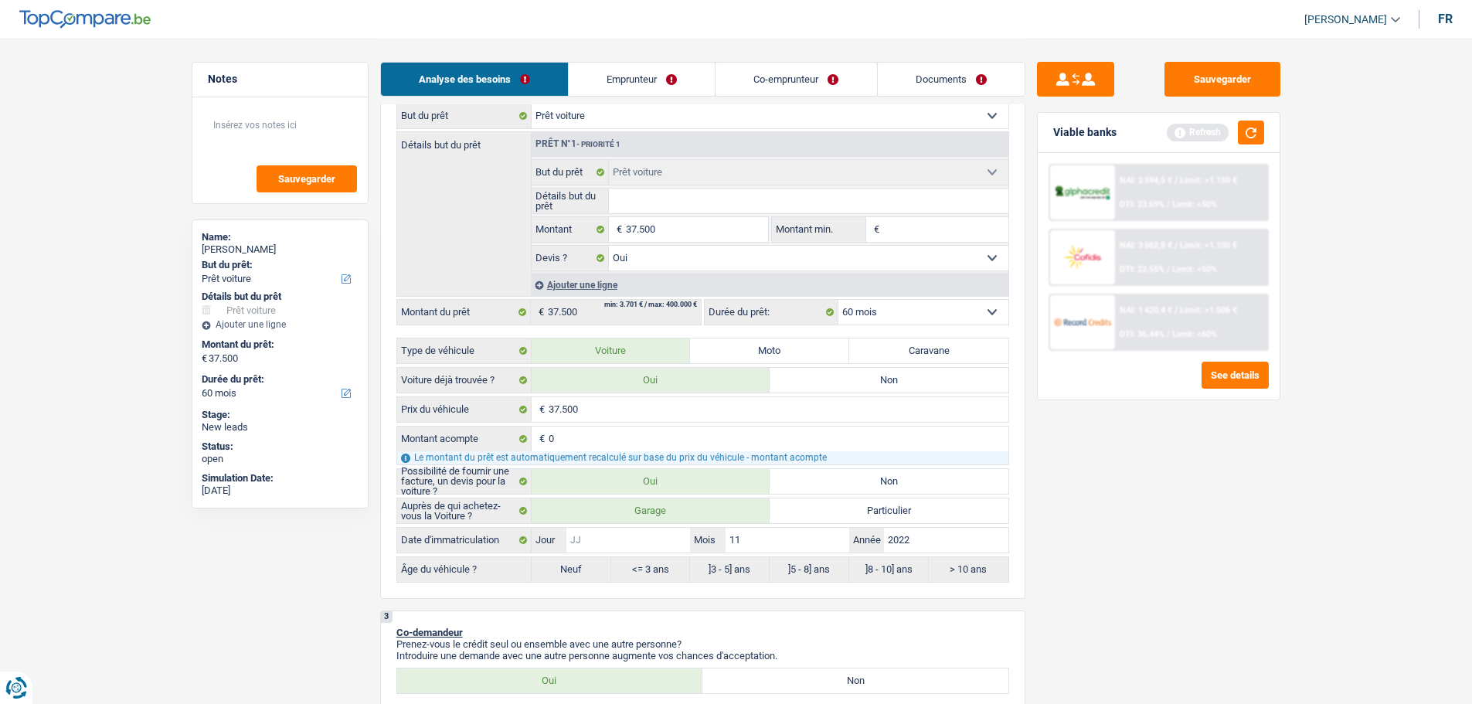
type input "3"
radio input "false"
radio input "true"
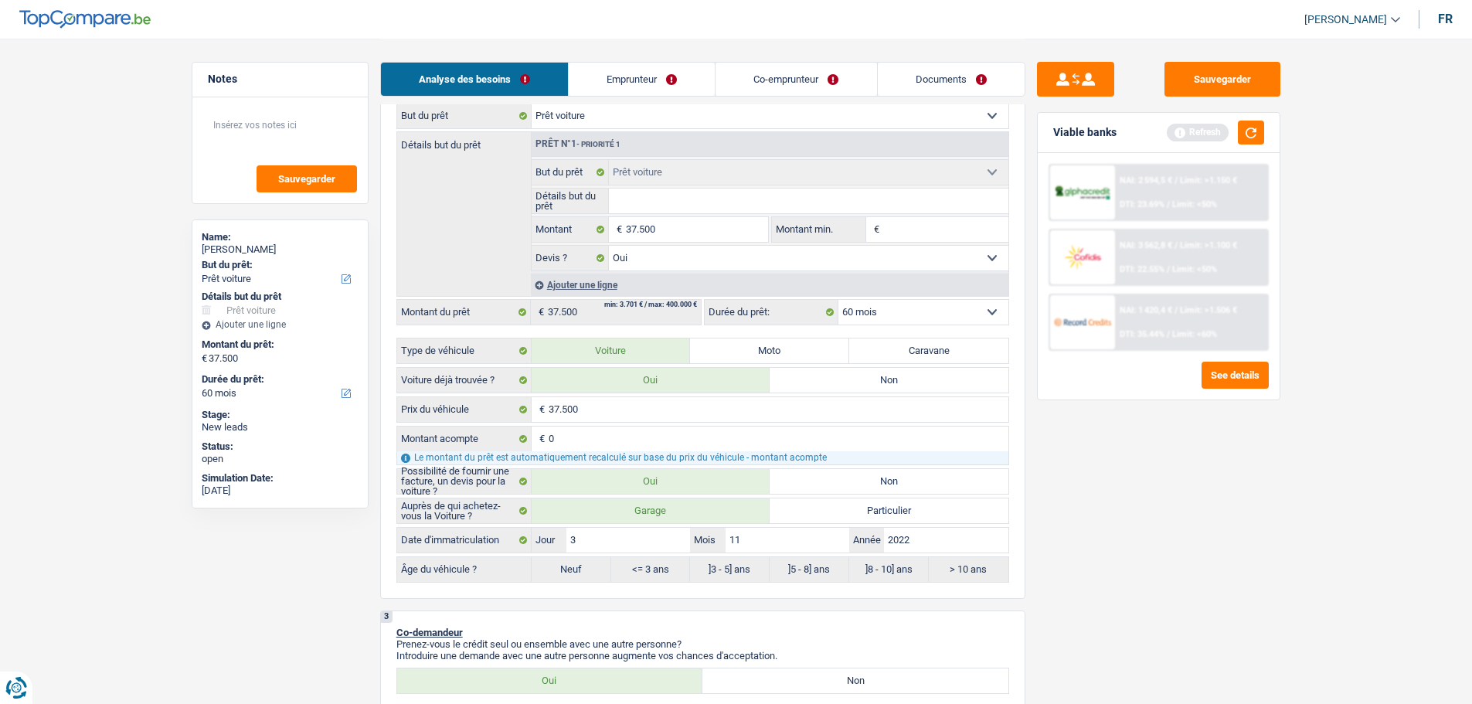
click at [1117, 550] on div "Sauvegarder Viable banks Refresh NAI: 2 594,5 € / Limit: >1.150 € DTI: 23.69% /…" at bounding box center [1159, 371] width 267 height 618
select select "84"
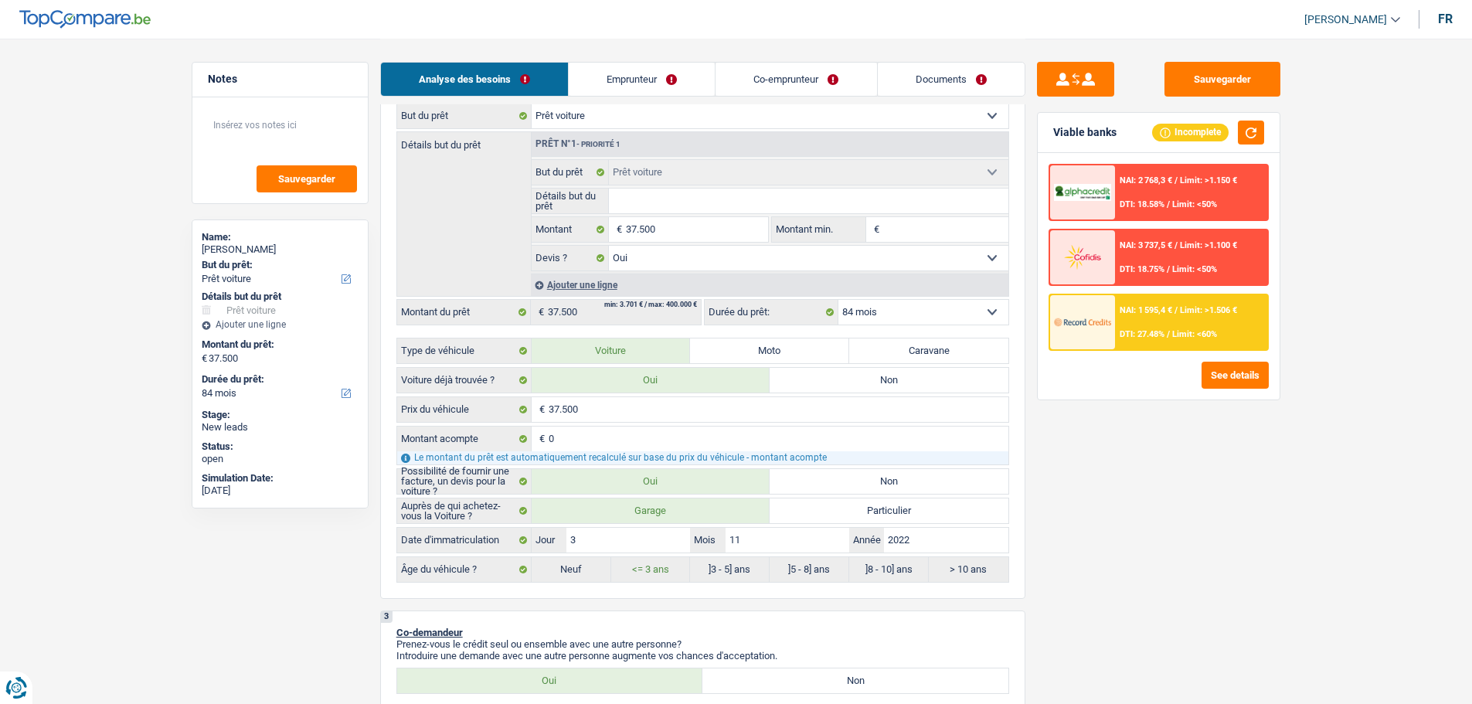
click at [711, 196] on input "Détails but du prêt" at bounding box center [809, 201] width 400 height 25
type input "G"
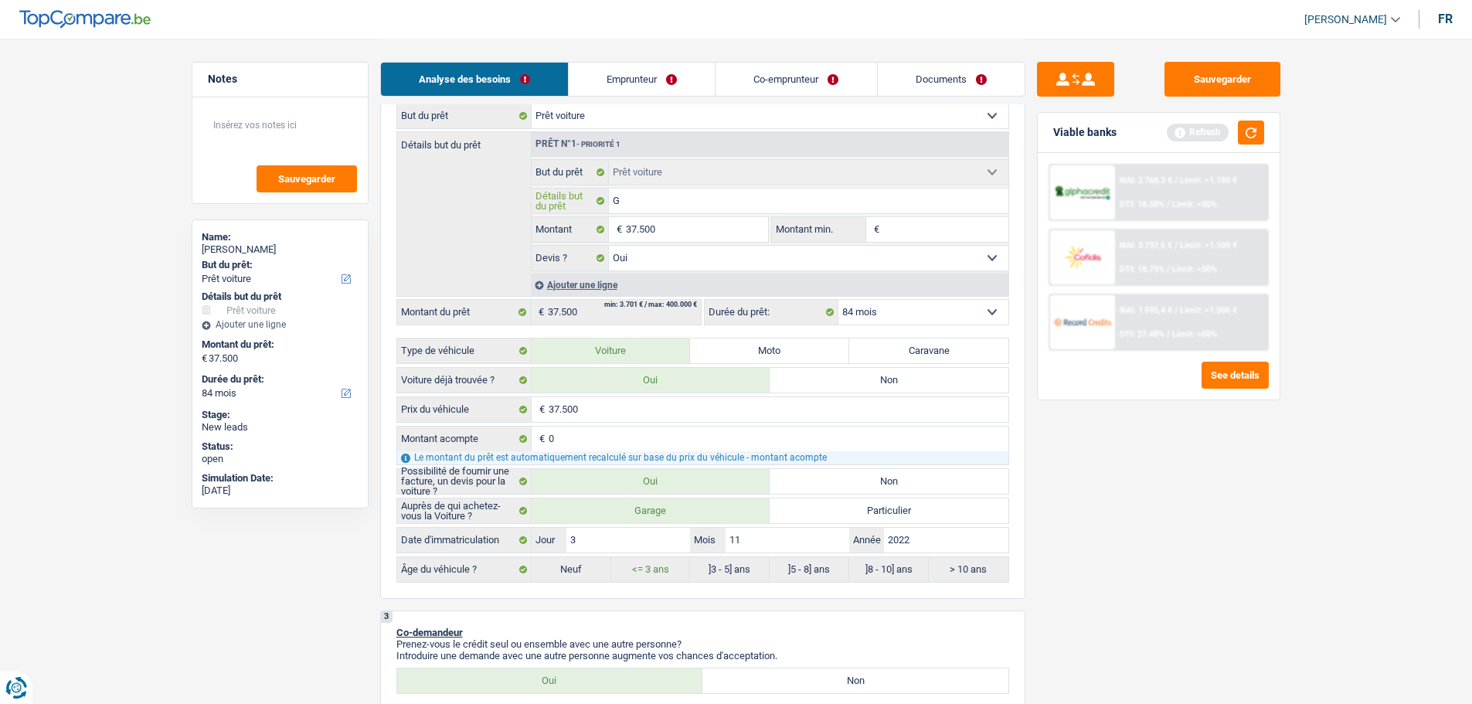
type input "GL"
type input "GLB"
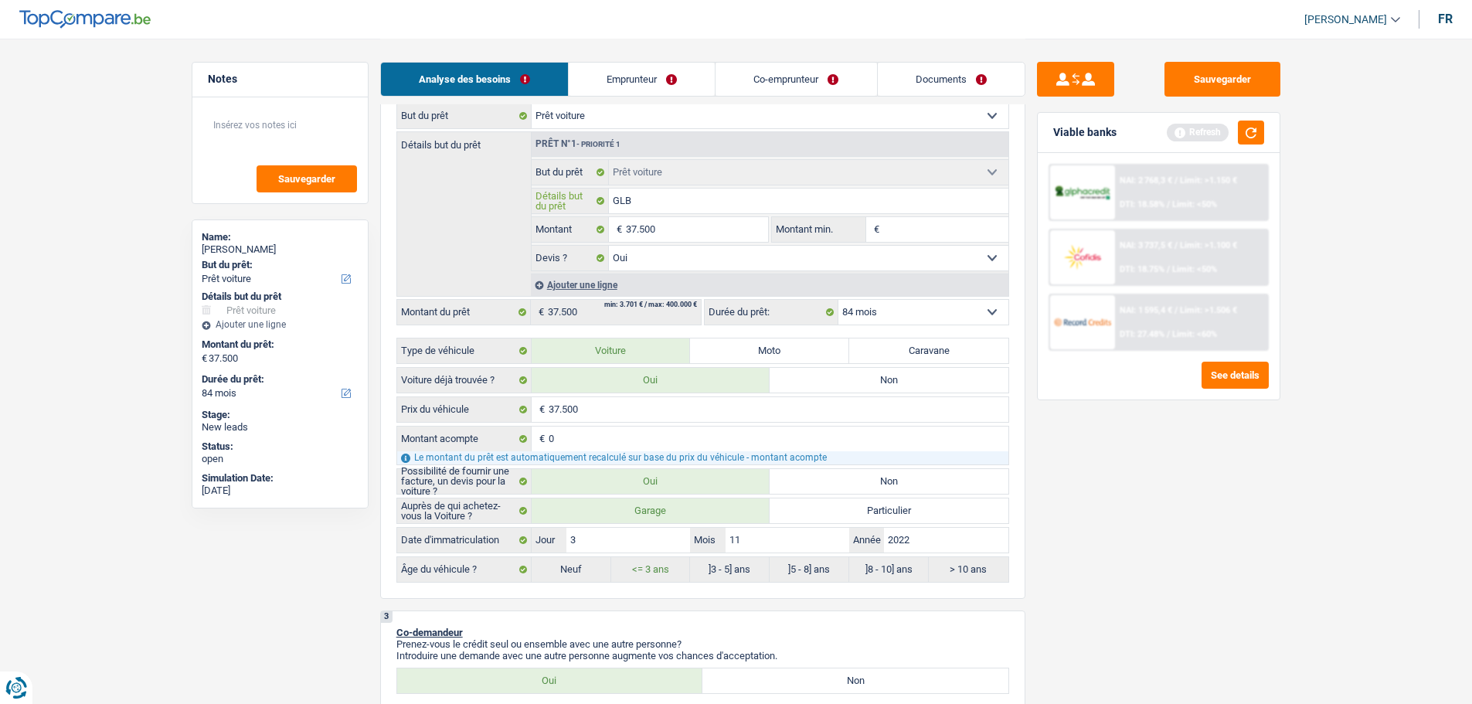
type input "GLB"
type input "GLB P"
type input "GLB PA"
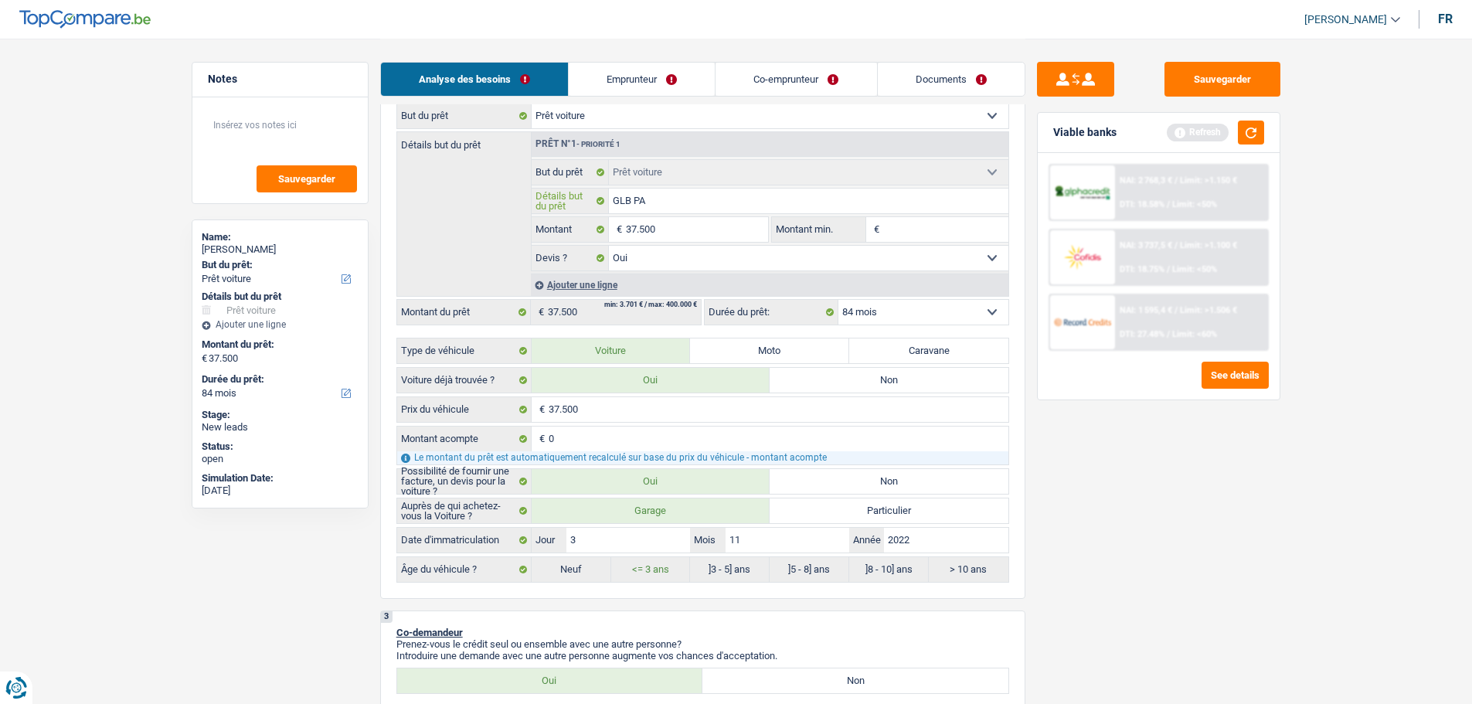
type input "GLB PAC"
type input "GLB PACK"
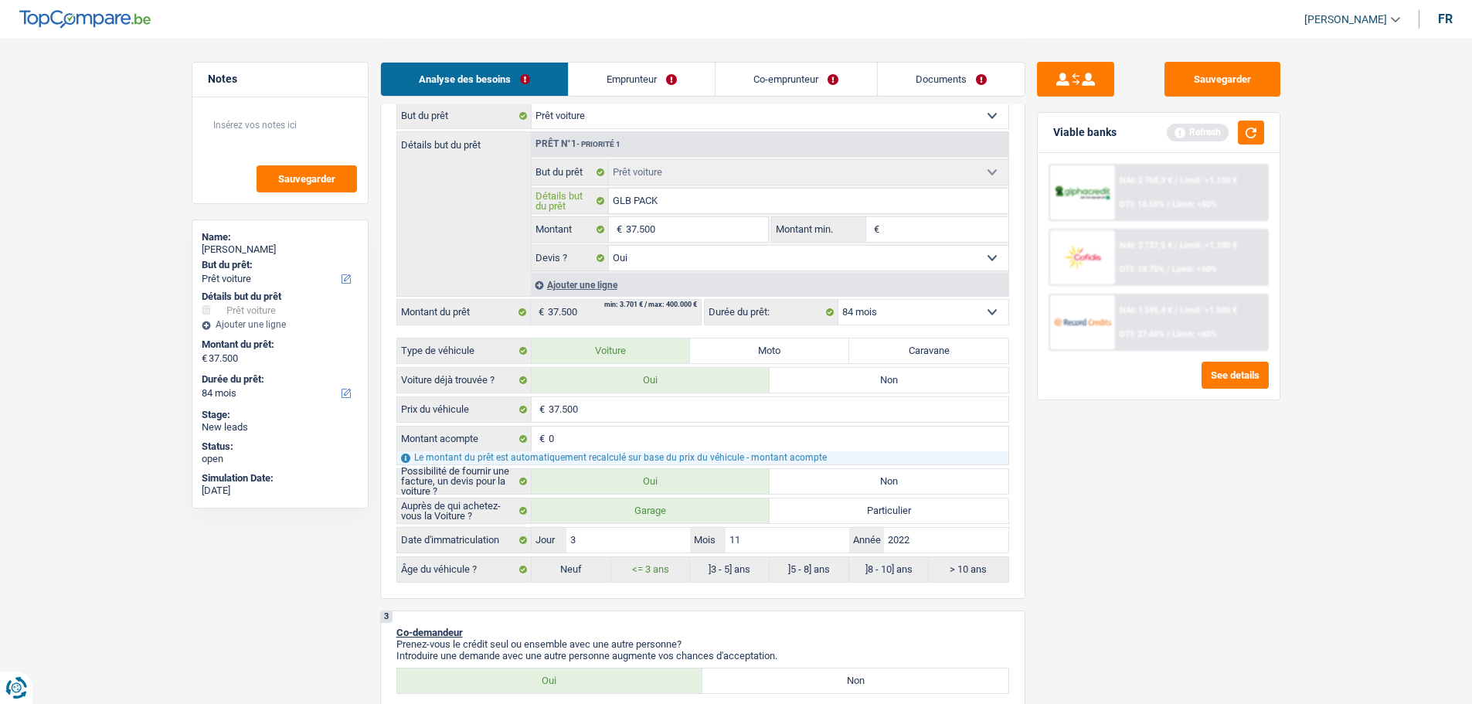
type input "GLB PACK"
type input "GLB PACK A"
type input "GLB PACK AM"
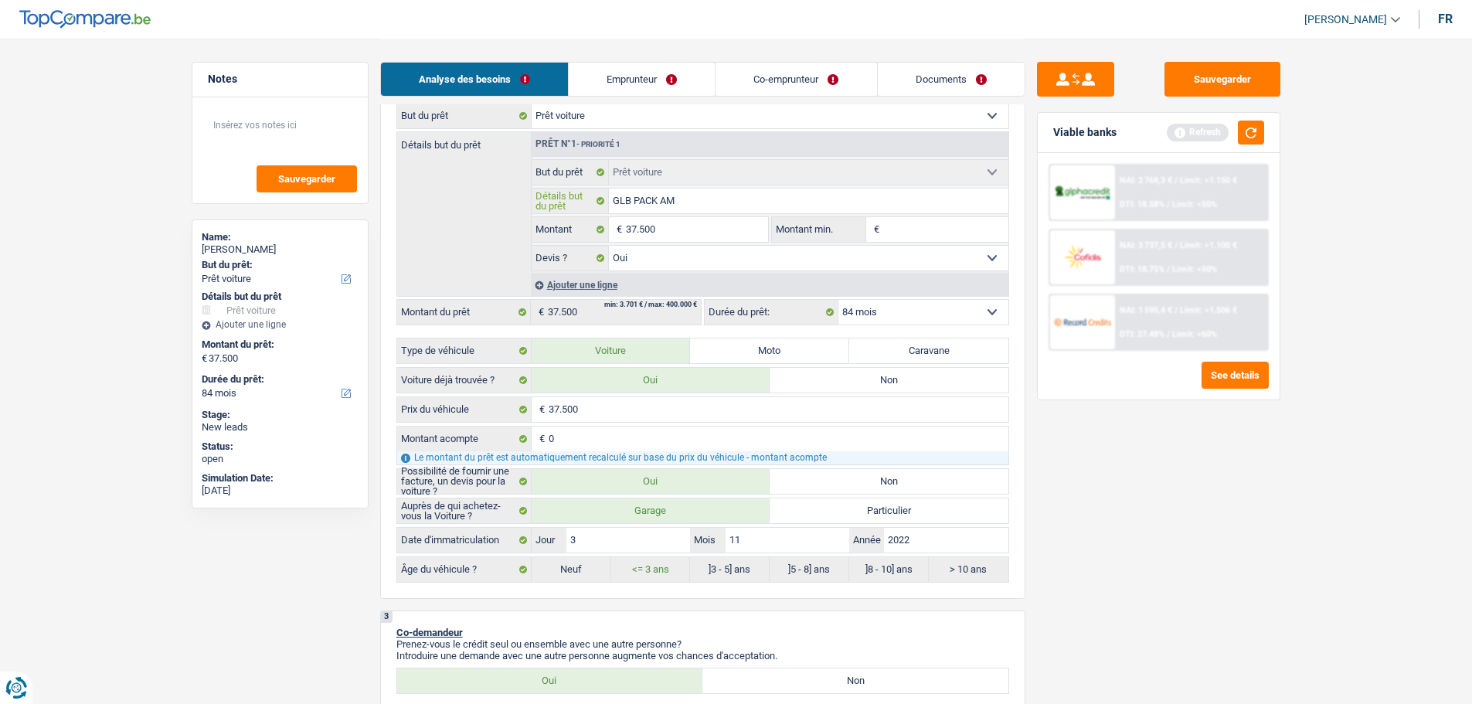
type input "GLB PACK AMG"
type input "GLB PACK AMG 2"
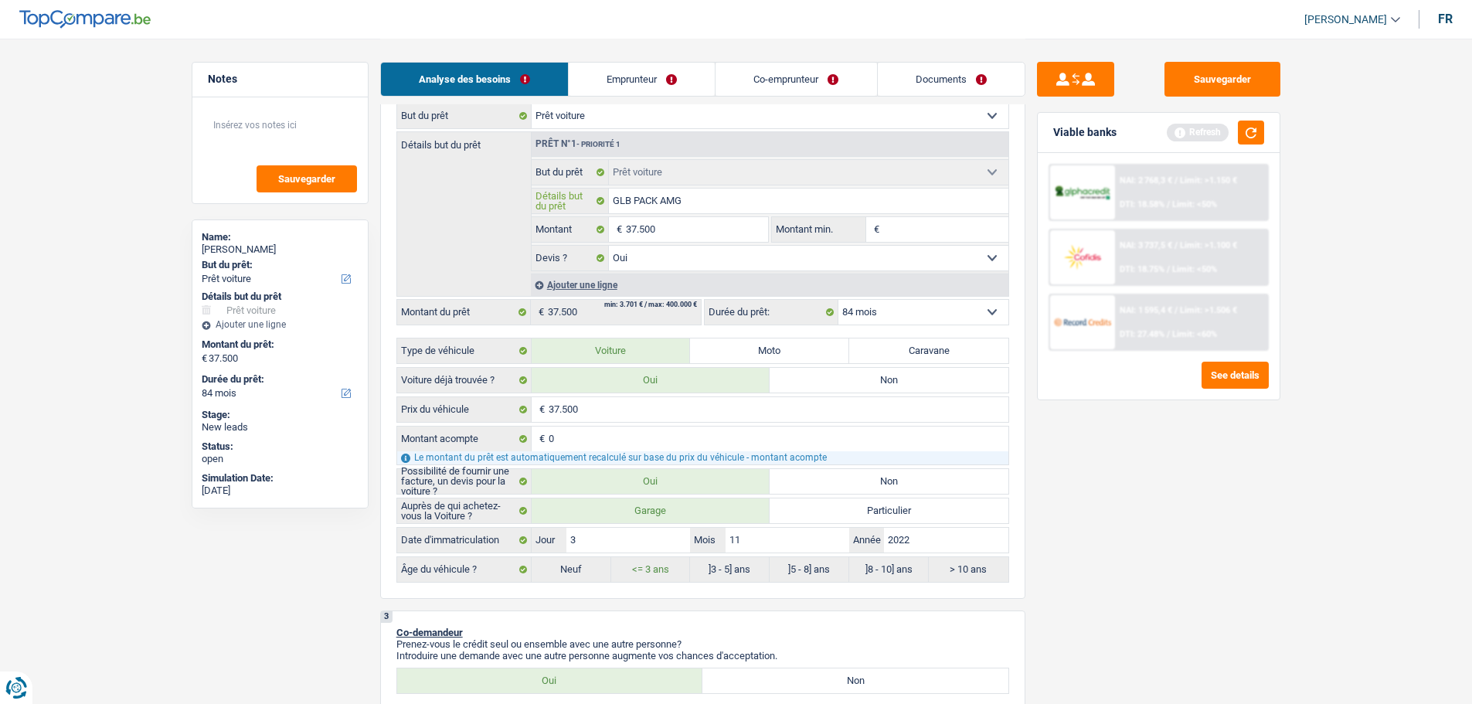
type input "GLB PACK AMG 2"
type input "GLB PACK AMG 21"
type input "GLB PACK AMG 210"
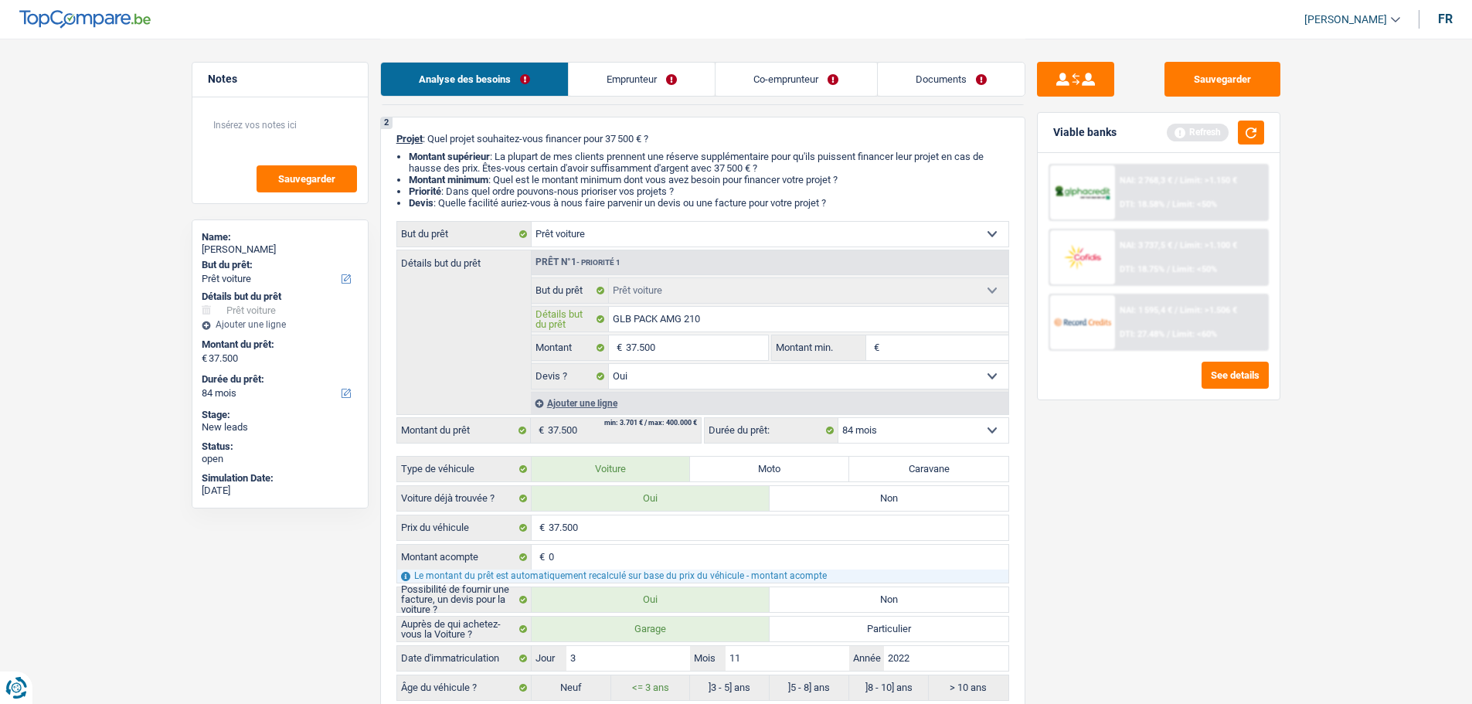
scroll to position [77, 0]
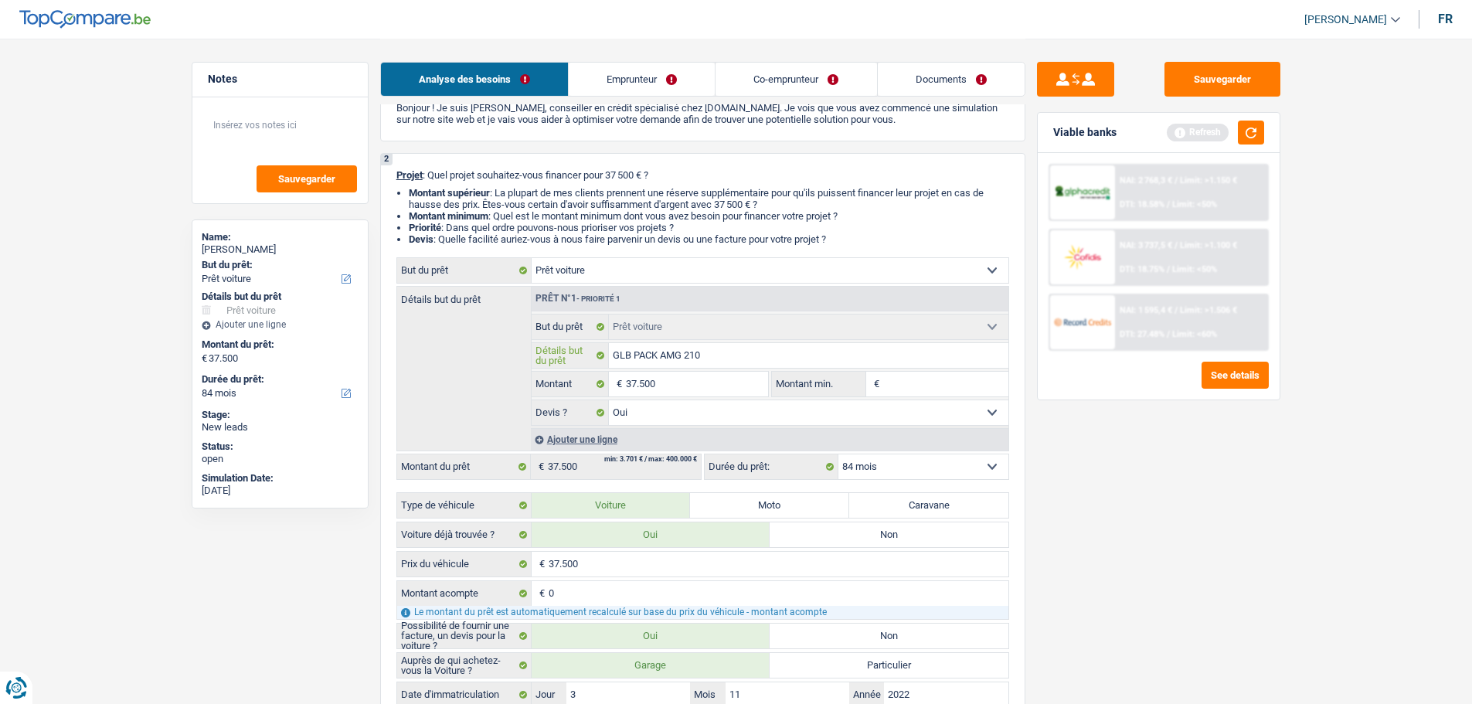
click at [747, 357] on input "GLB PACK AMG 210" at bounding box center [809, 355] width 400 height 25
type input "GLB PACK AMG 210"
type input "GLB PACK AMG 210 ("
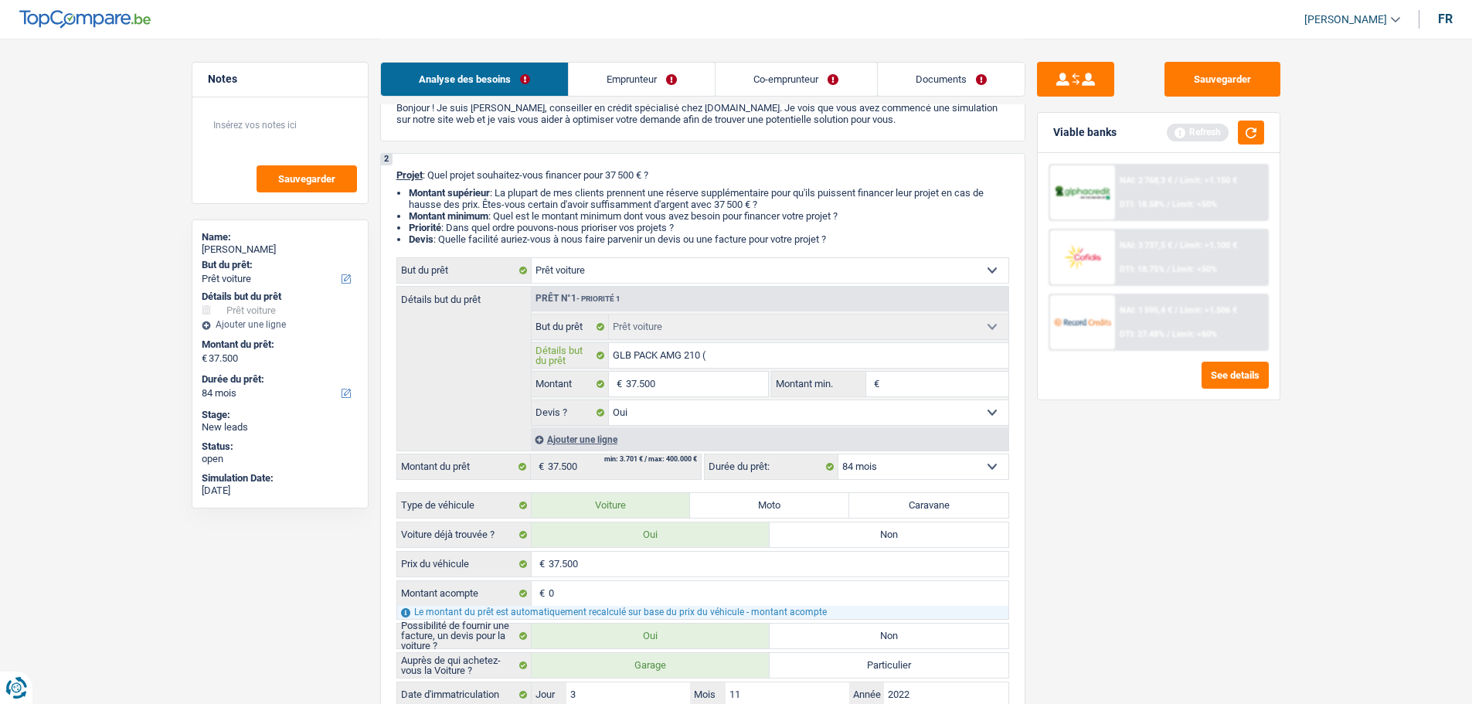
type input "GLB PACK AMG 210 (7"
type input "GLB PACK AMG 210 (7 p"
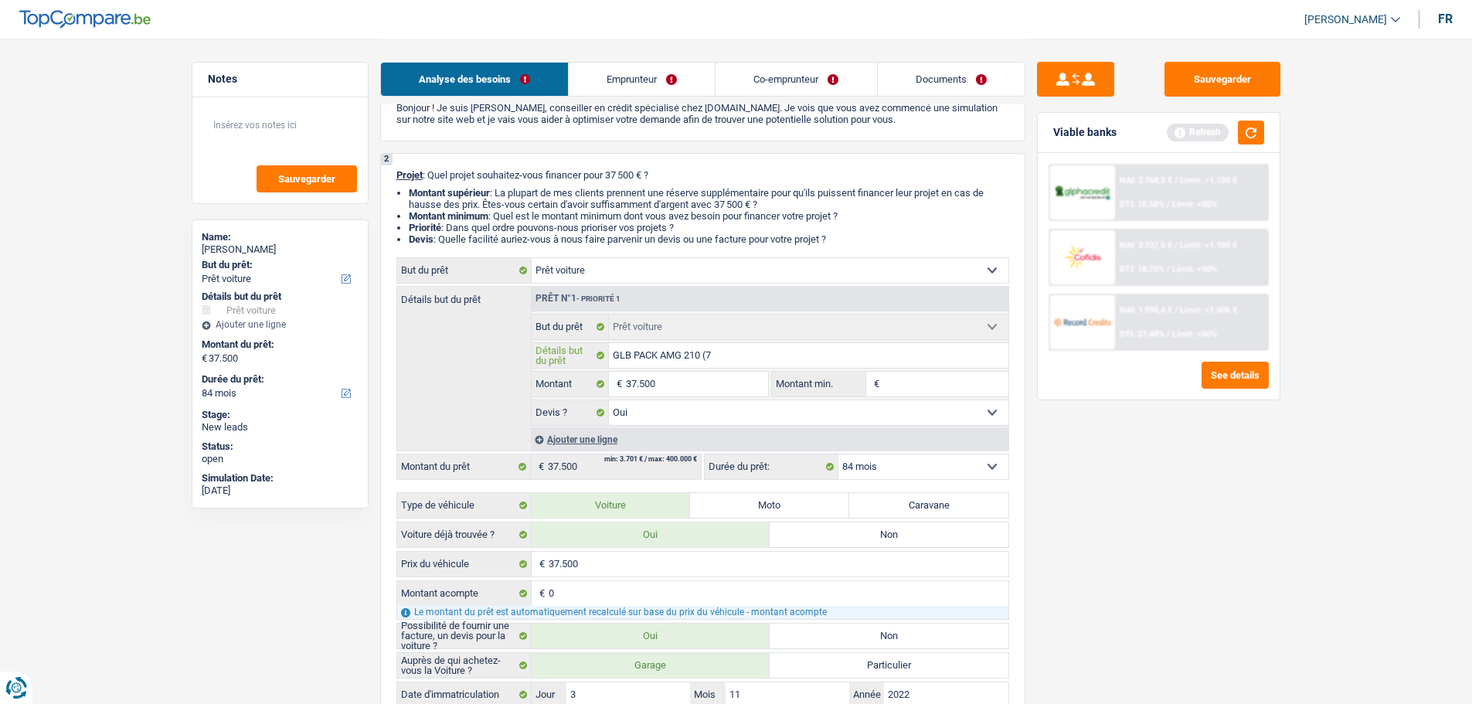
type input "GLB PACK AMG 210 (7 p"
type input "GLB PACK AMG 210 (7 pl"
type input "GLB PACK AMG 210 (7 pla"
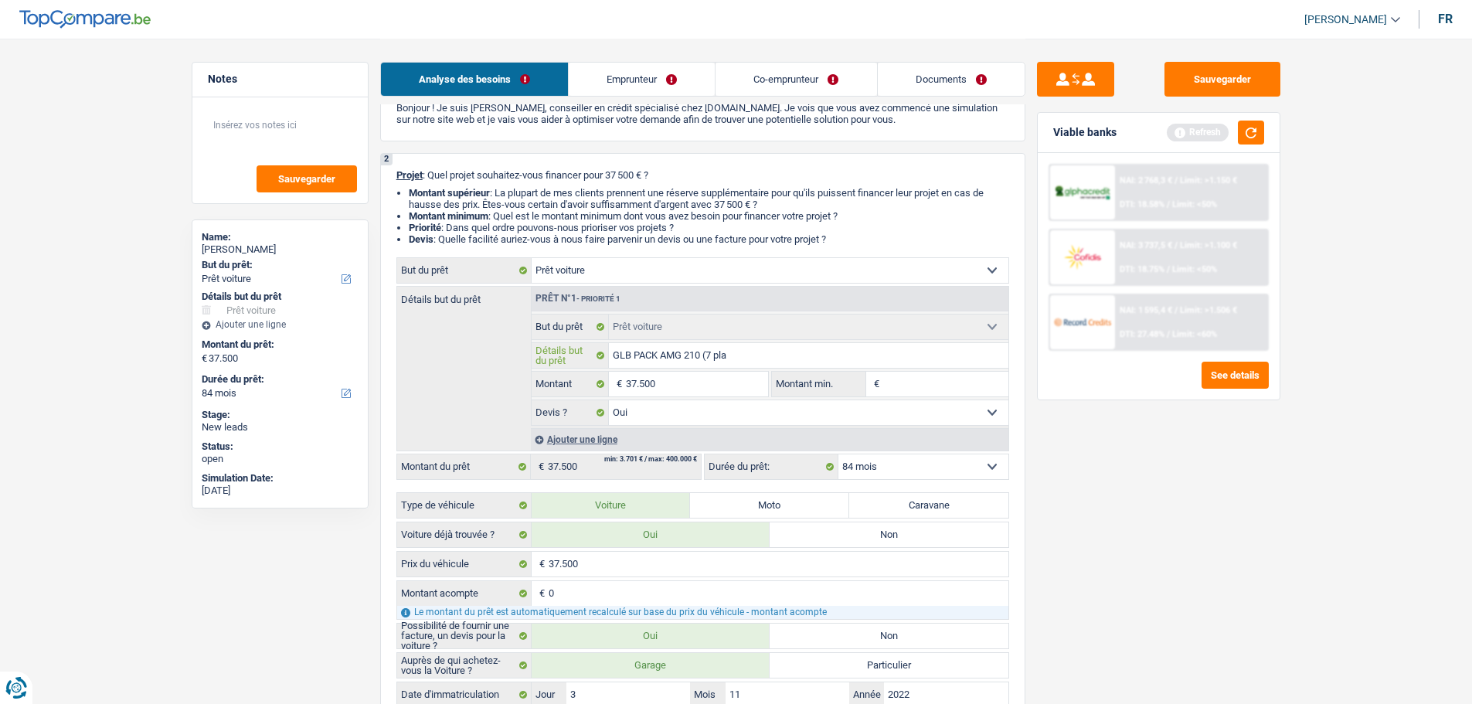
type input "GLB PACK AMG 210 (7 plac"
type input "GLB PACK AMG 210 (7 place"
type input "GLB PACK AMG 210 (7 places"
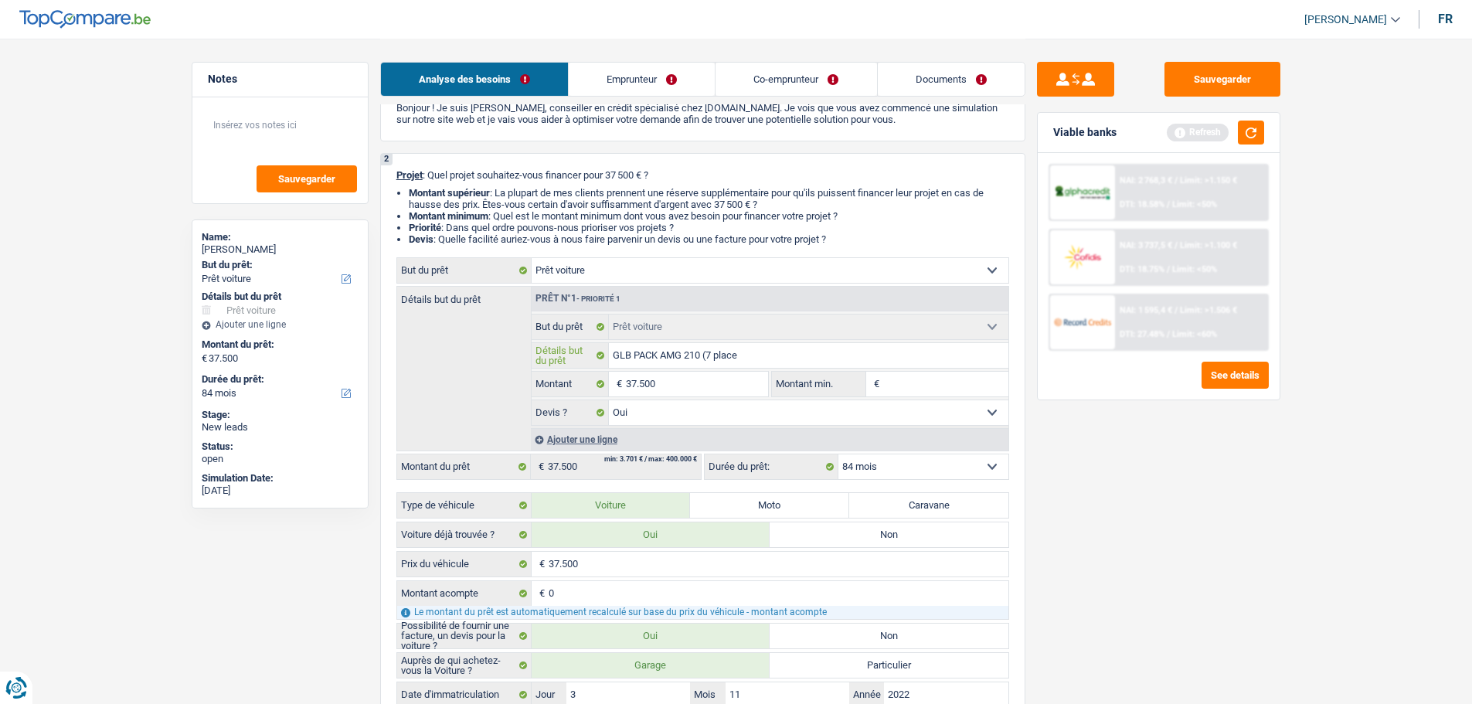
type input "GLB PACK AMG 210 (7 places"
type input "GLB PACK AMG 210 (7 places)"
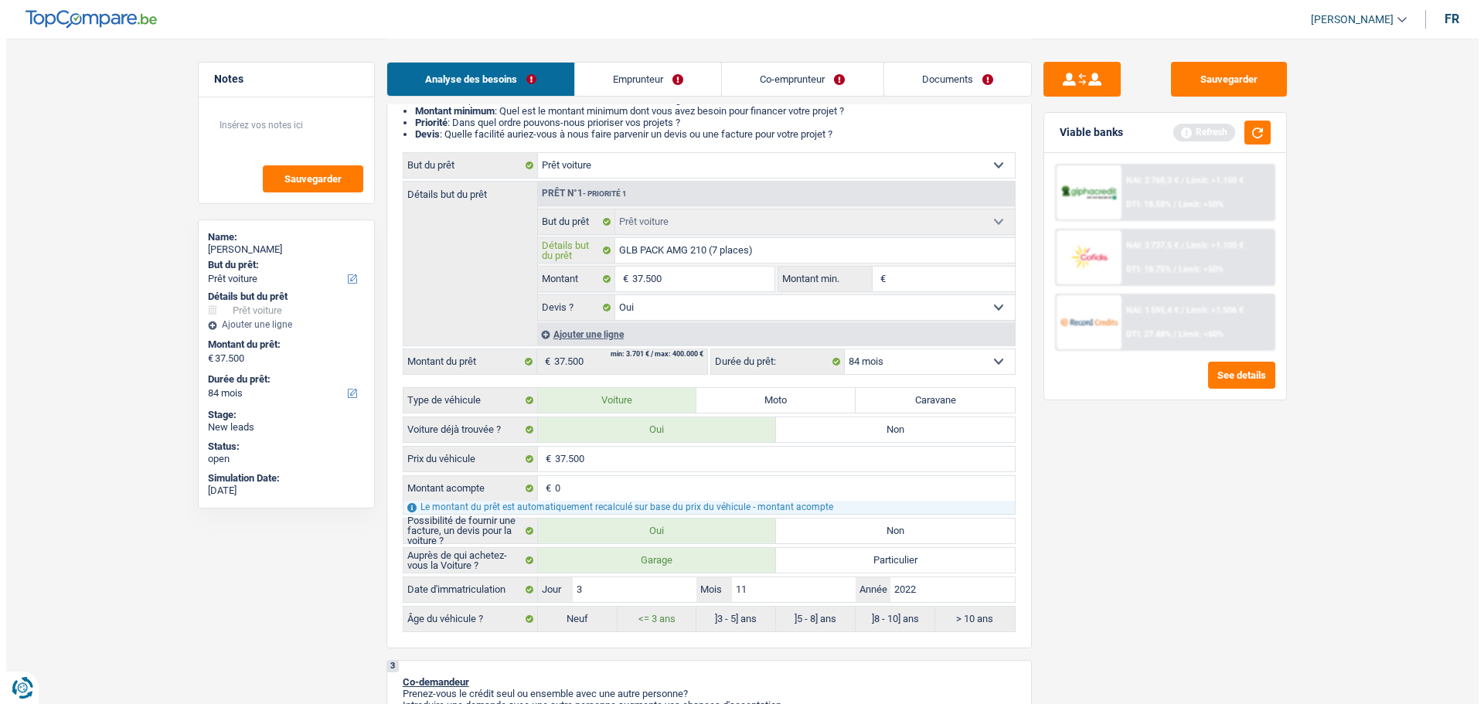
scroll to position [309, 0]
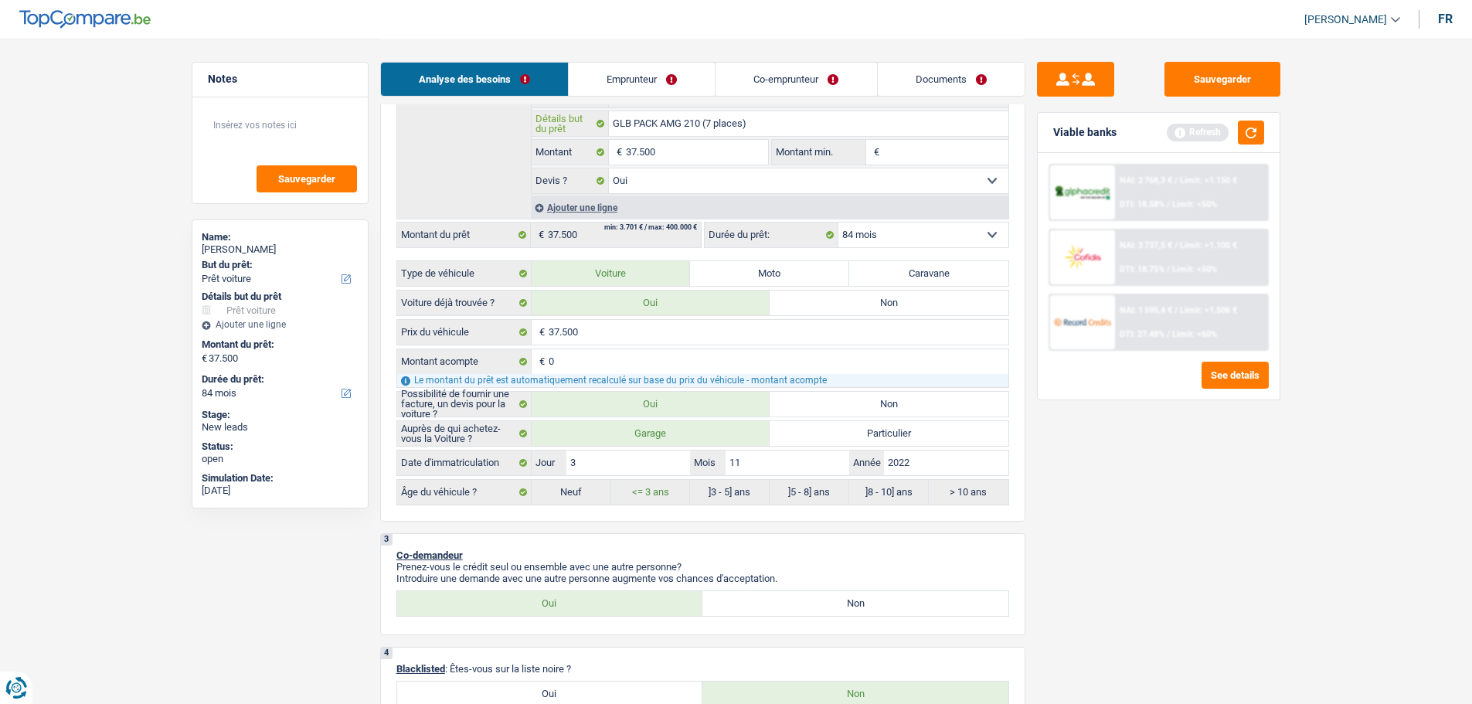
type input "GLB PACK AMG 210 (7 places)"
click at [1264, 135] on div "Viable banks Refresh" at bounding box center [1159, 133] width 242 height 40
click at [1257, 134] on button "button" at bounding box center [1251, 133] width 26 height 24
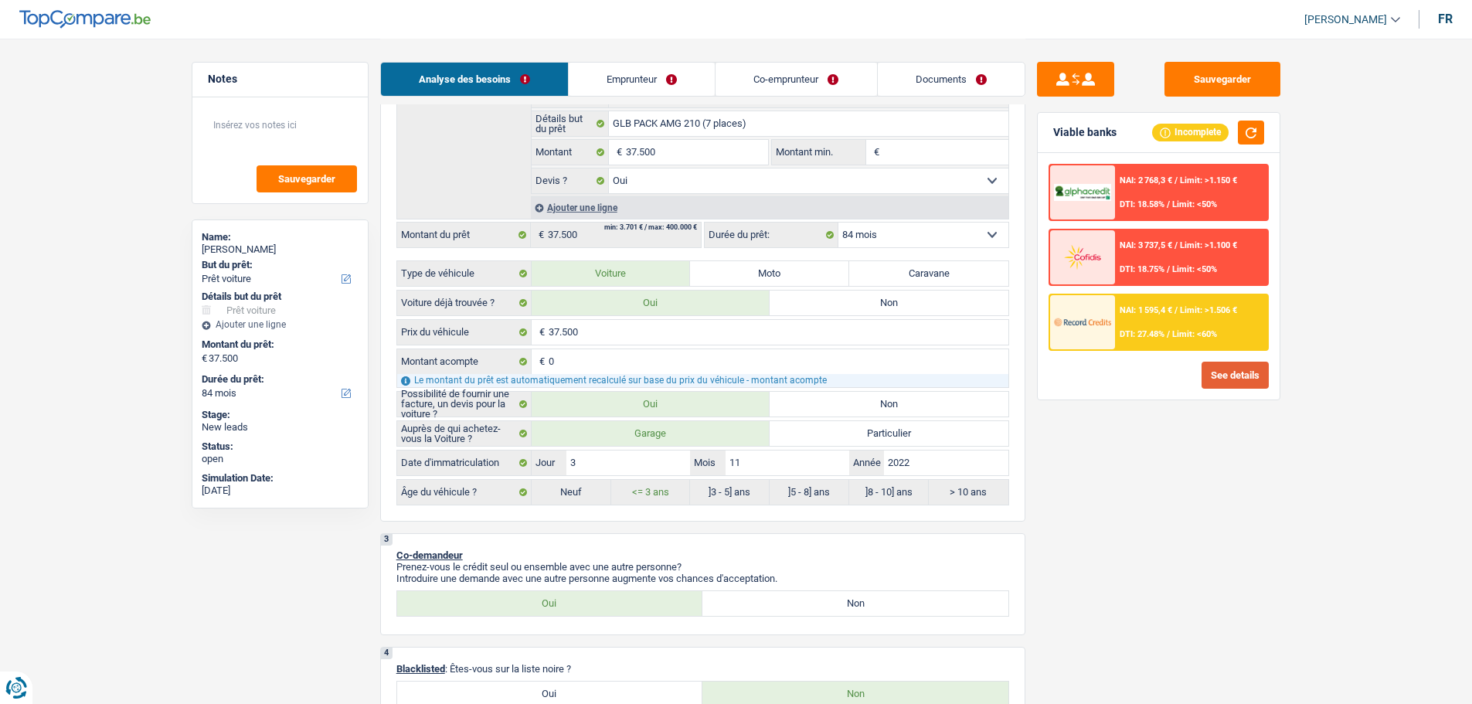
click at [1229, 373] on button "See details" at bounding box center [1235, 375] width 67 height 27
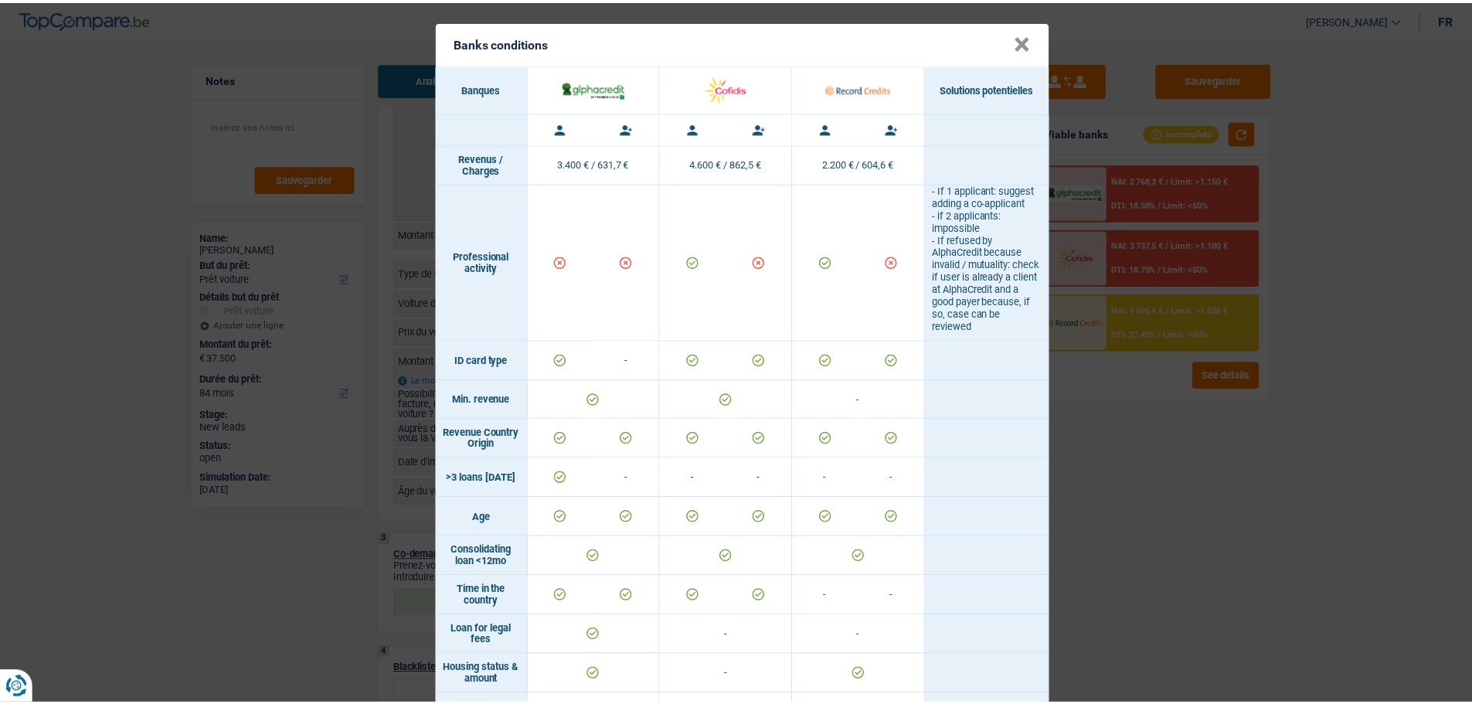
scroll to position [0, 0]
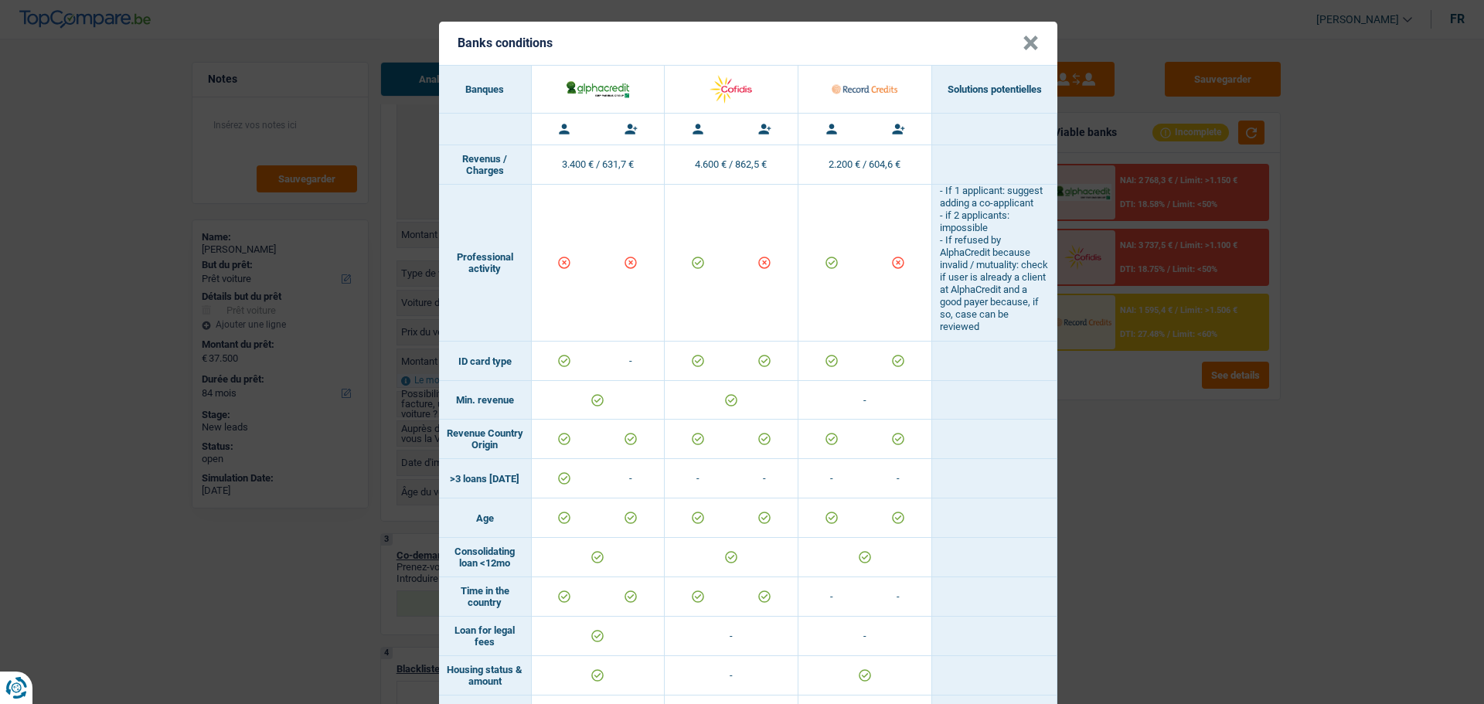
click at [1091, 437] on div "Banks conditions × Banques Solutions potentielles Revenus / Charges 3.400 € / 6…" at bounding box center [742, 352] width 1484 height 704
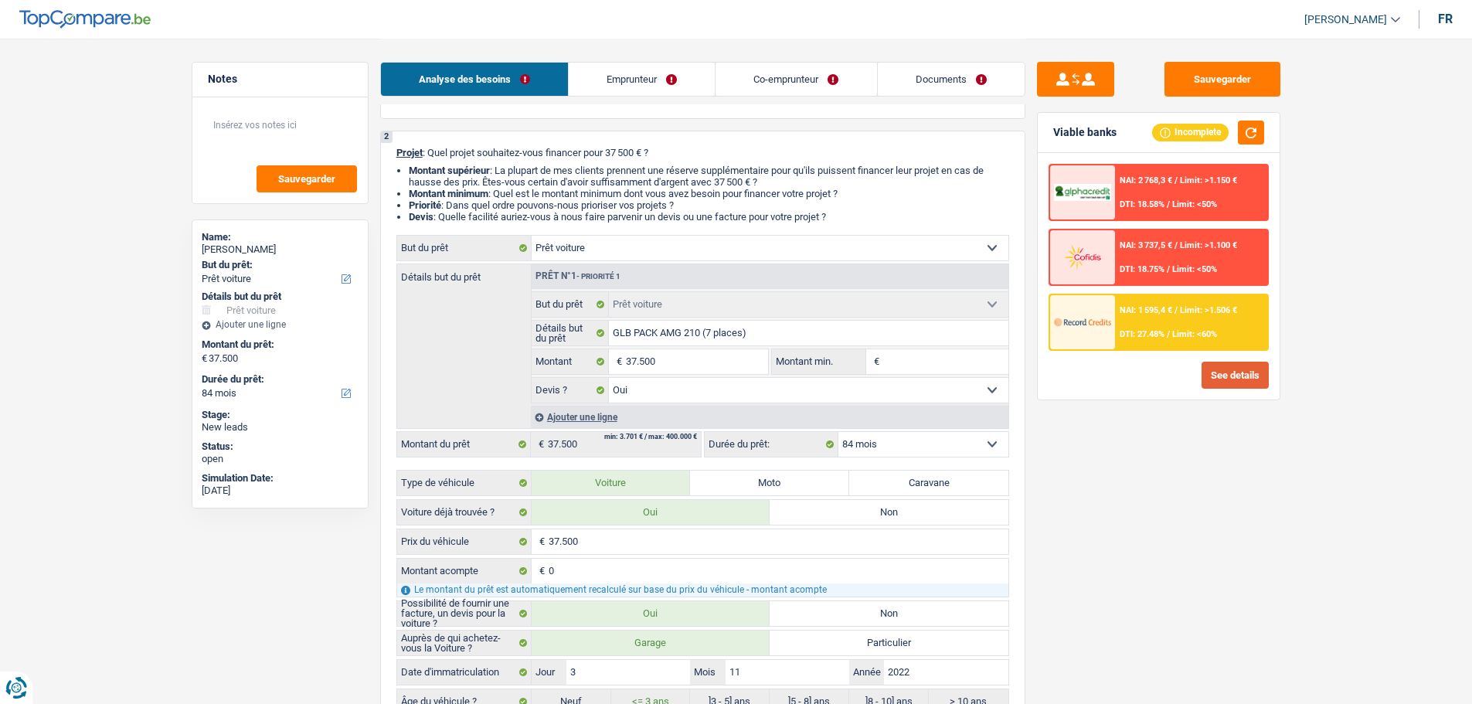
scroll to position [77, 0]
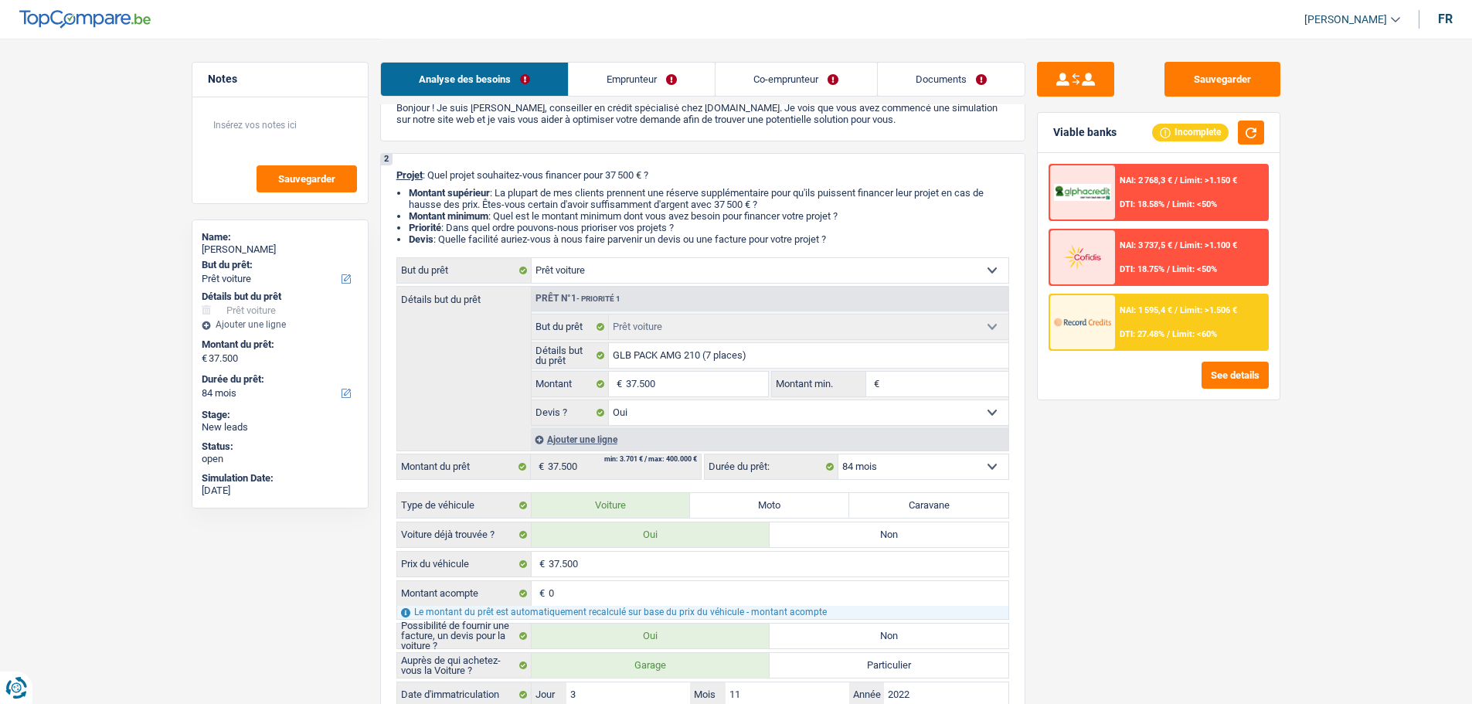
click at [961, 388] on input "Montant min." at bounding box center [945, 384] width 125 height 25
type input "3"
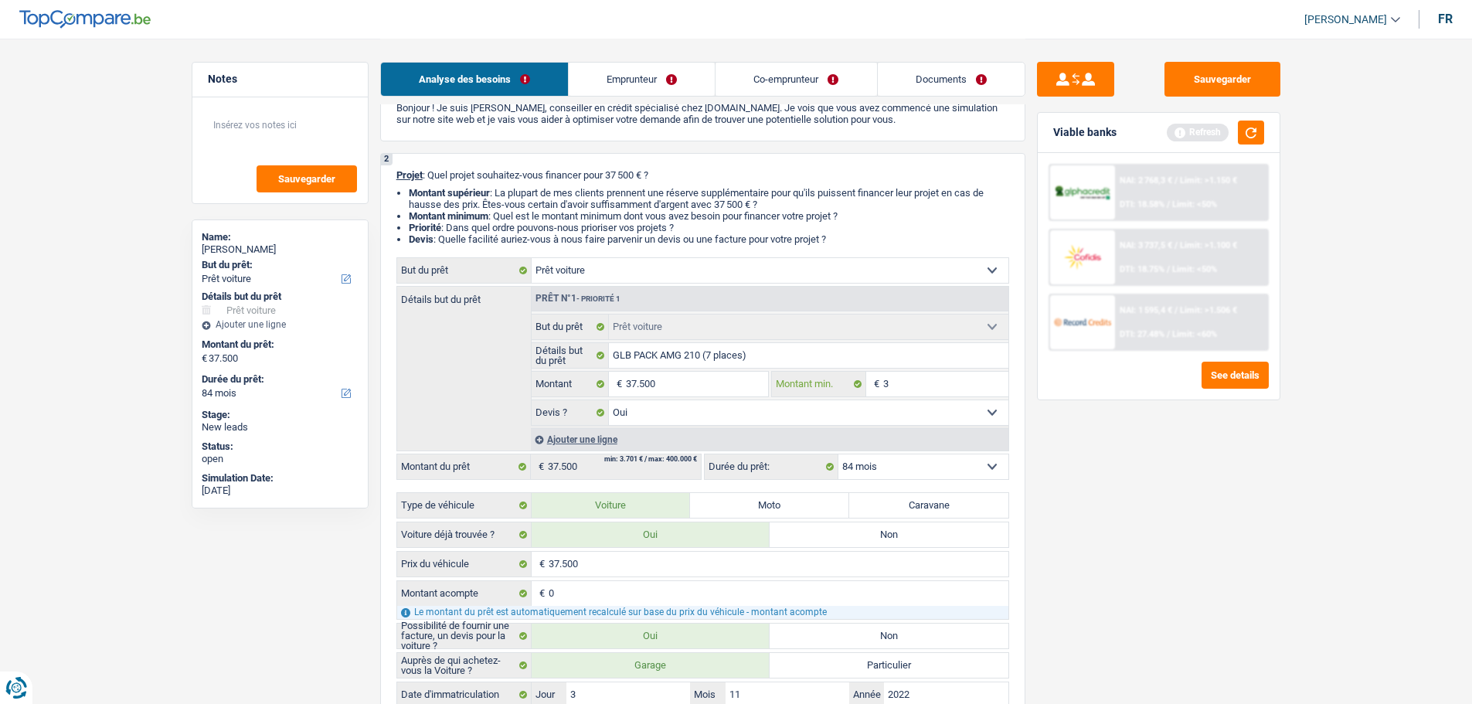
type input "37"
type input "375"
type input "3.750"
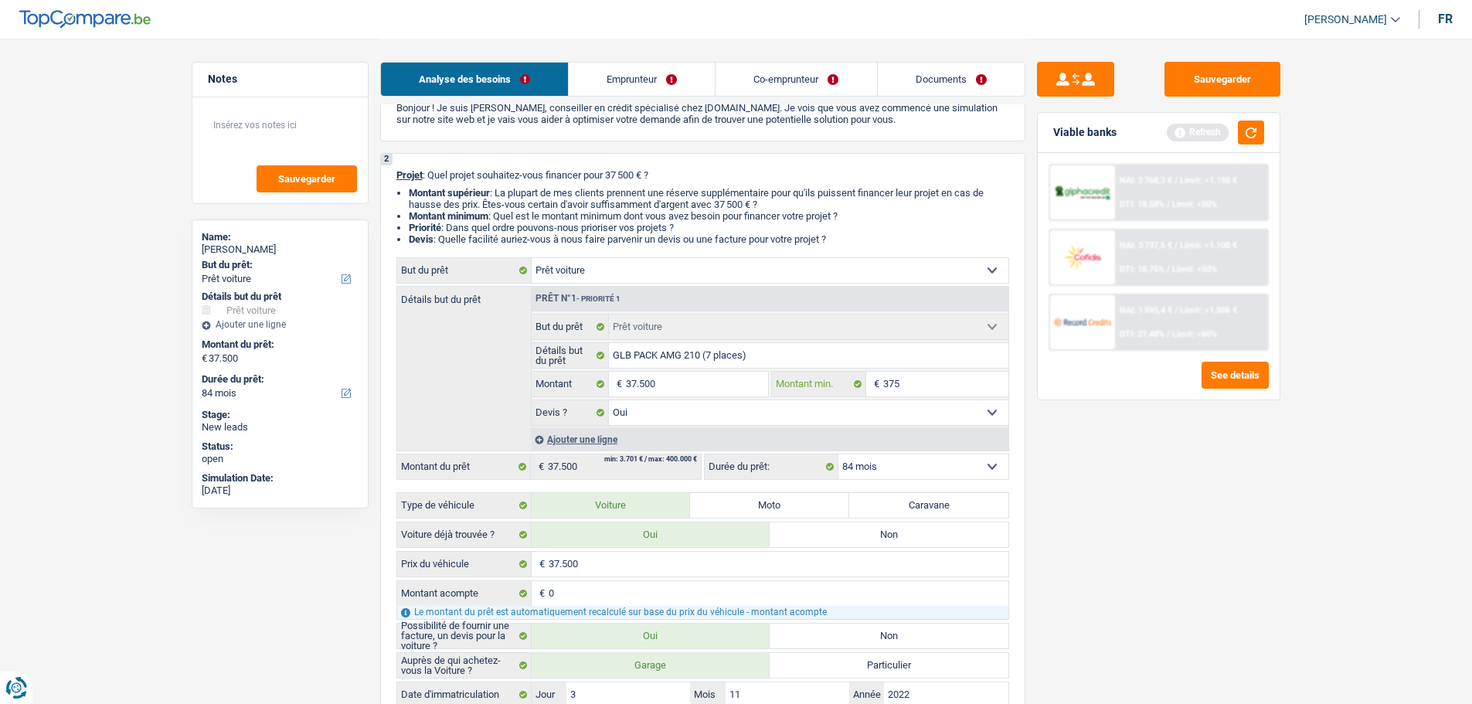
type input "3.750"
type input "37.500"
click at [1193, 546] on div "Sauvegarder Viable banks Refresh NAI: 2 768,3 € / Limit: >1.150 € DTI: 18.58% /…" at bounding box center [1159, 371] width 267 height 618
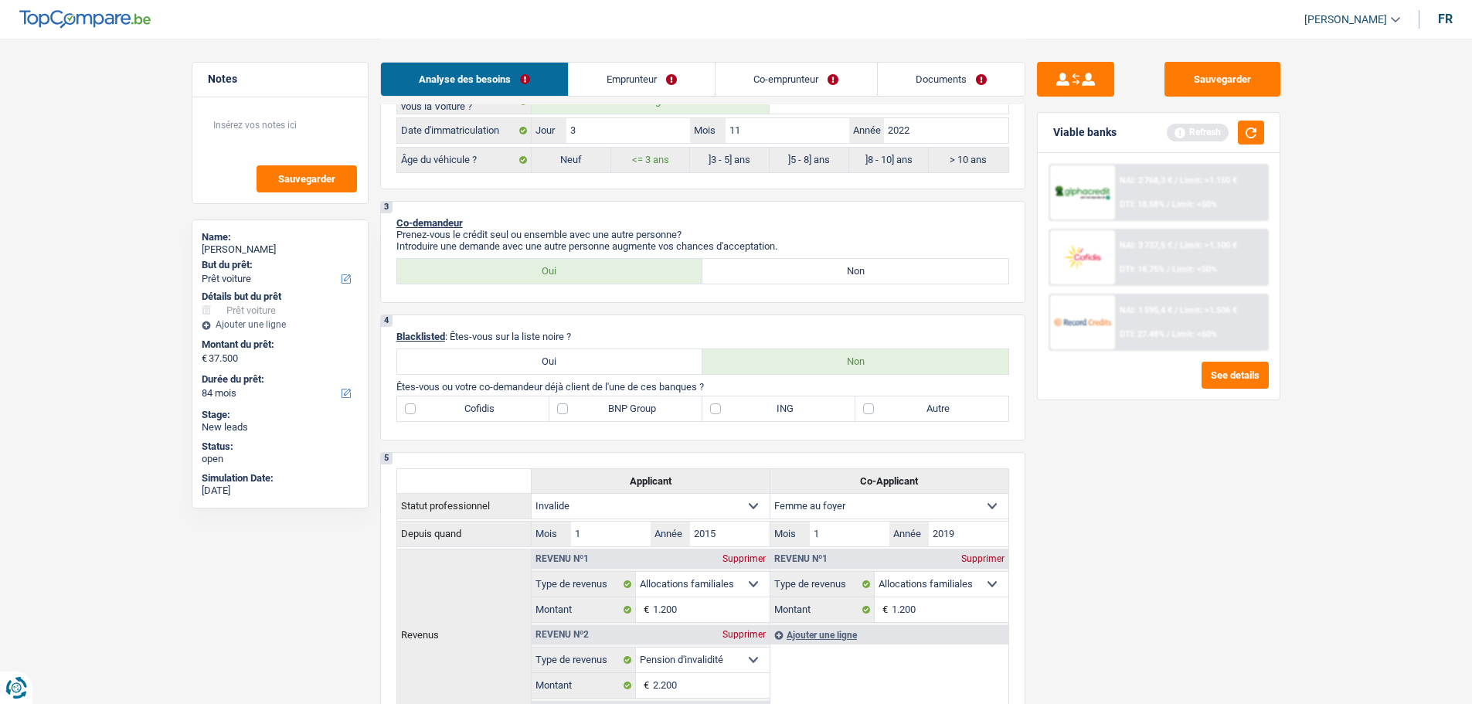
scroll to position [773, 0]
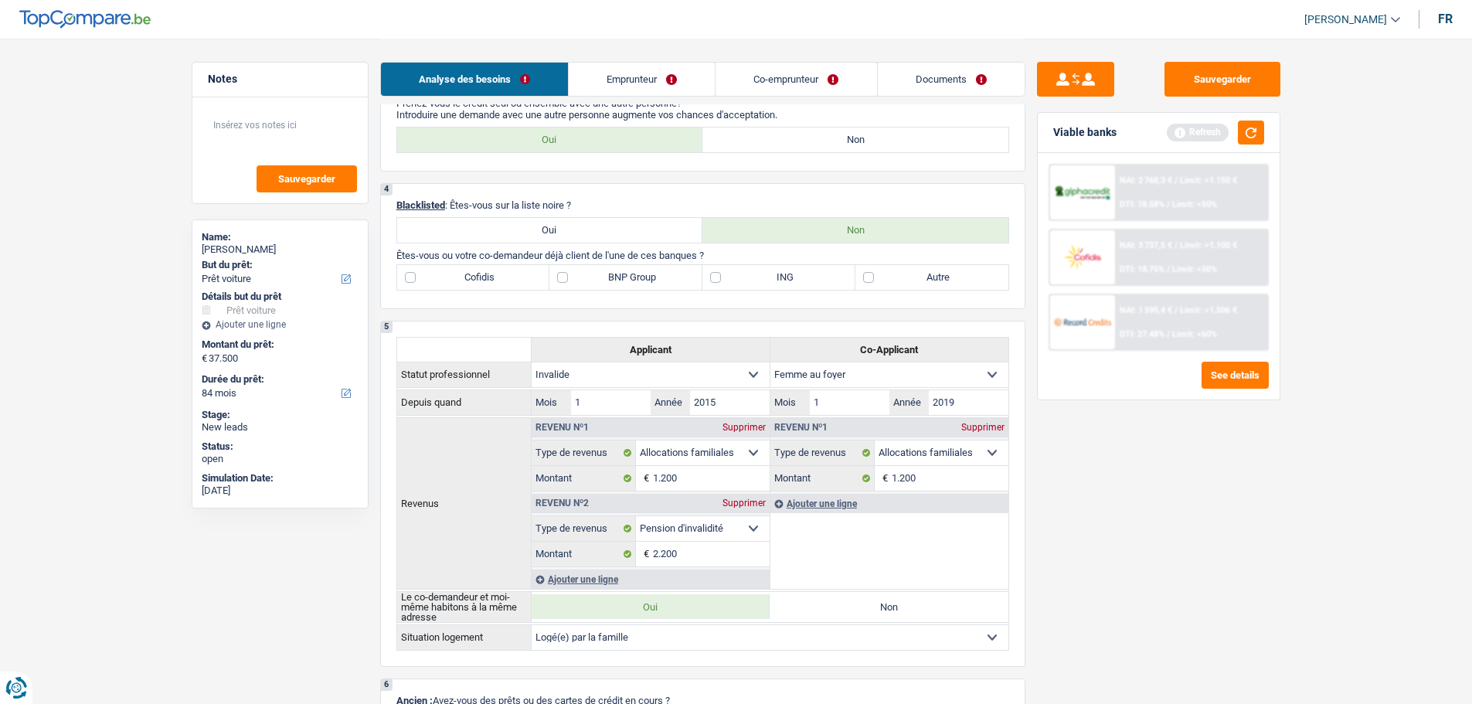
click at [580, 273] on label "BNP Group" at bounding box center [626, 277] width 153 height 25
click at [580, 273] on input "BNP Group" at bounding box center [626, 277] width 153 height 25
checkbox input "true"
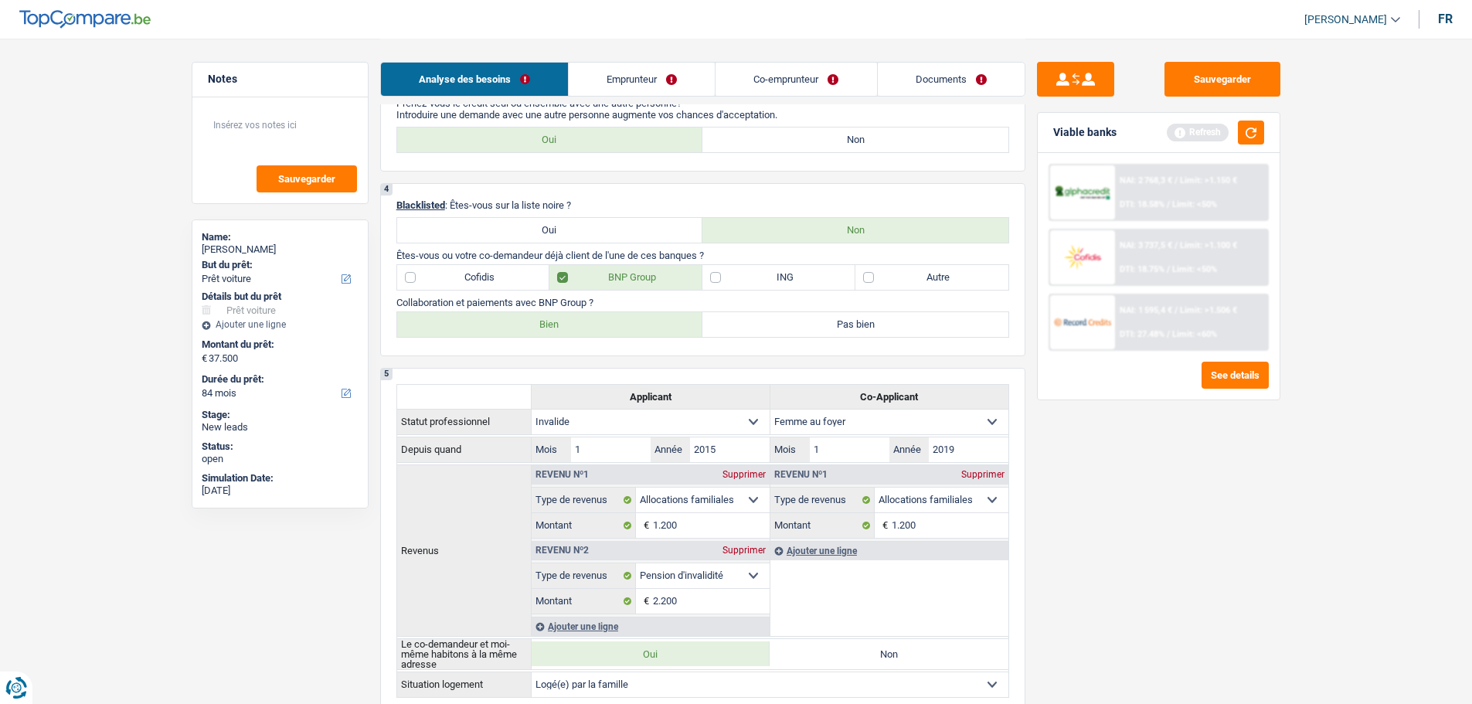
click at [577, 323] on label "Bien" at bounding box center [550, 324] width 306 height 25
click at [577, 323] on input "Bien" at bounding box center [550, 324] width 306 height 25
radio input "true"
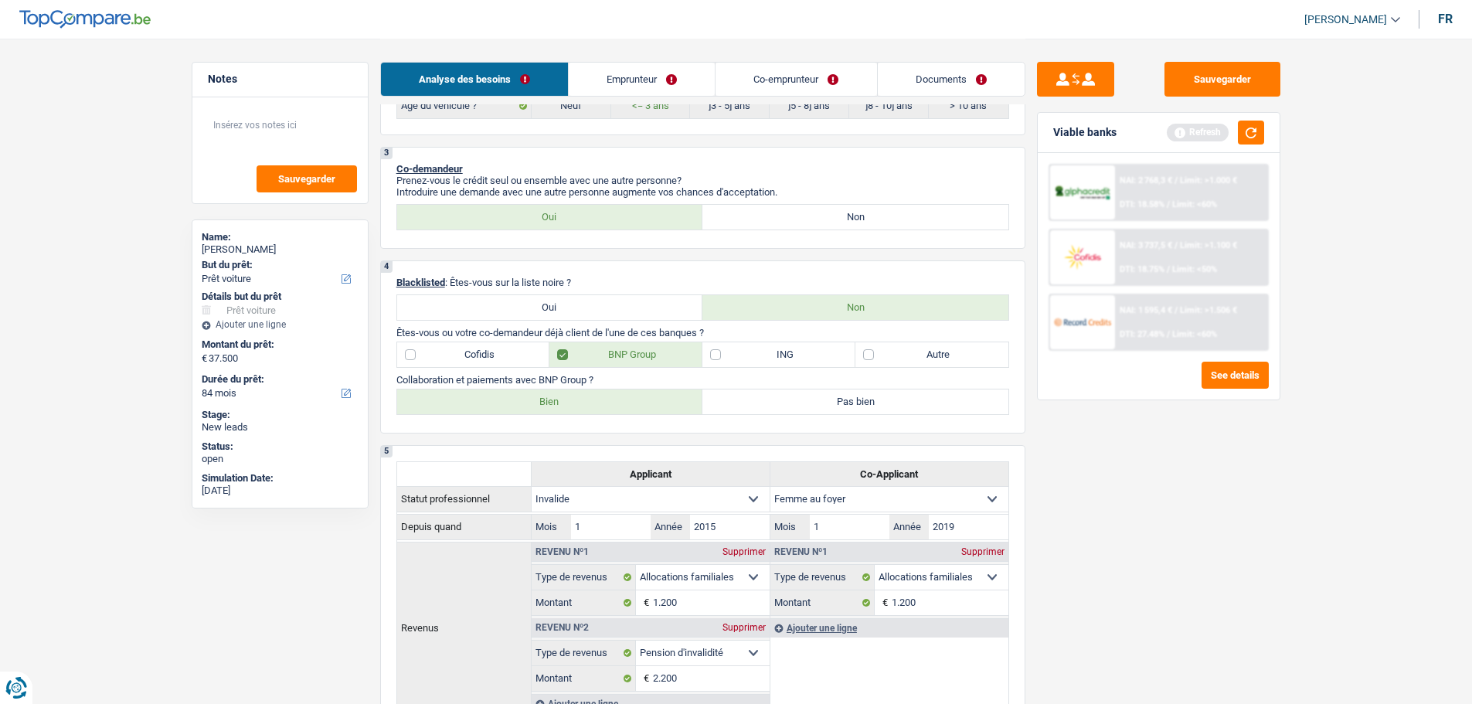
scroll to position [1005, 0]
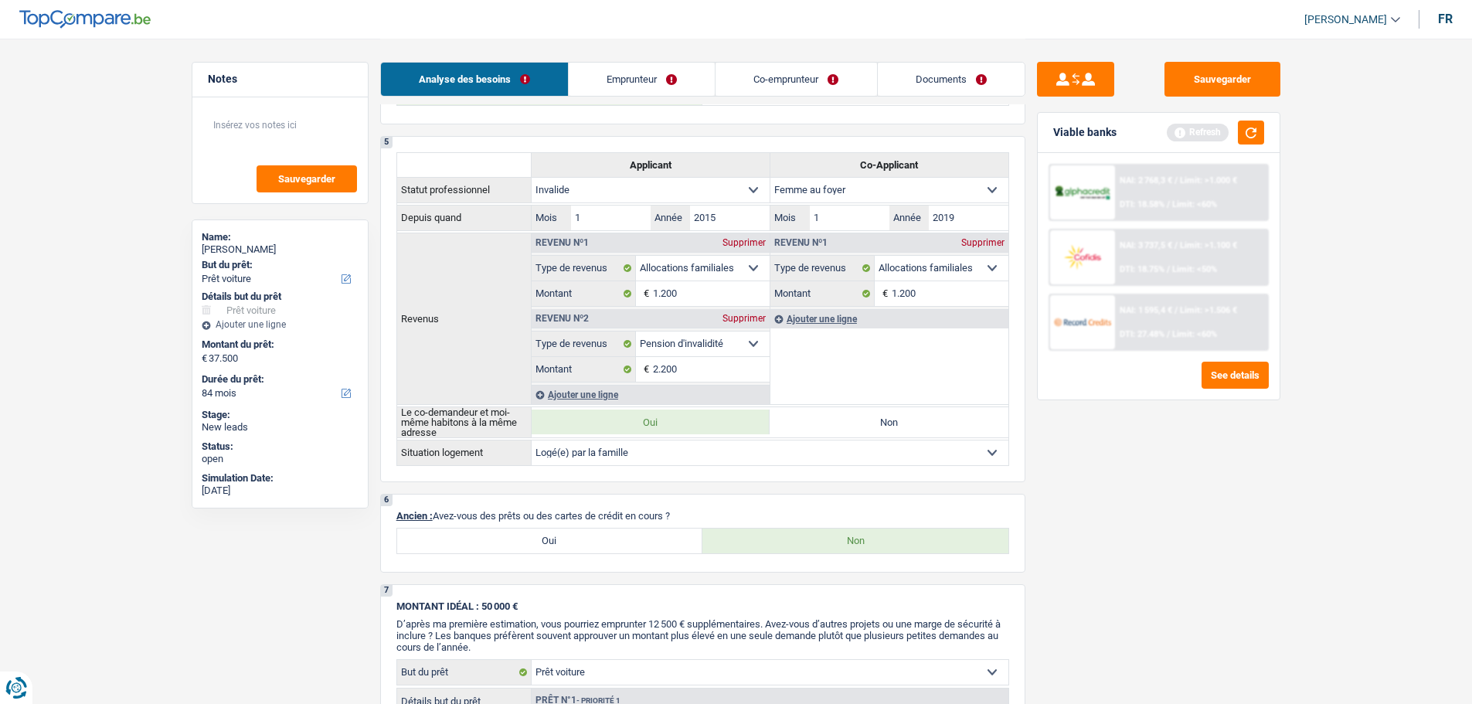
click at [629, 542] on label "Oui" at bounding box center [550, 541] width 306 height 25
click at [629, 542] on input "Oui" at bounding box center [550, 541] width 306 height 25
radio input "true"
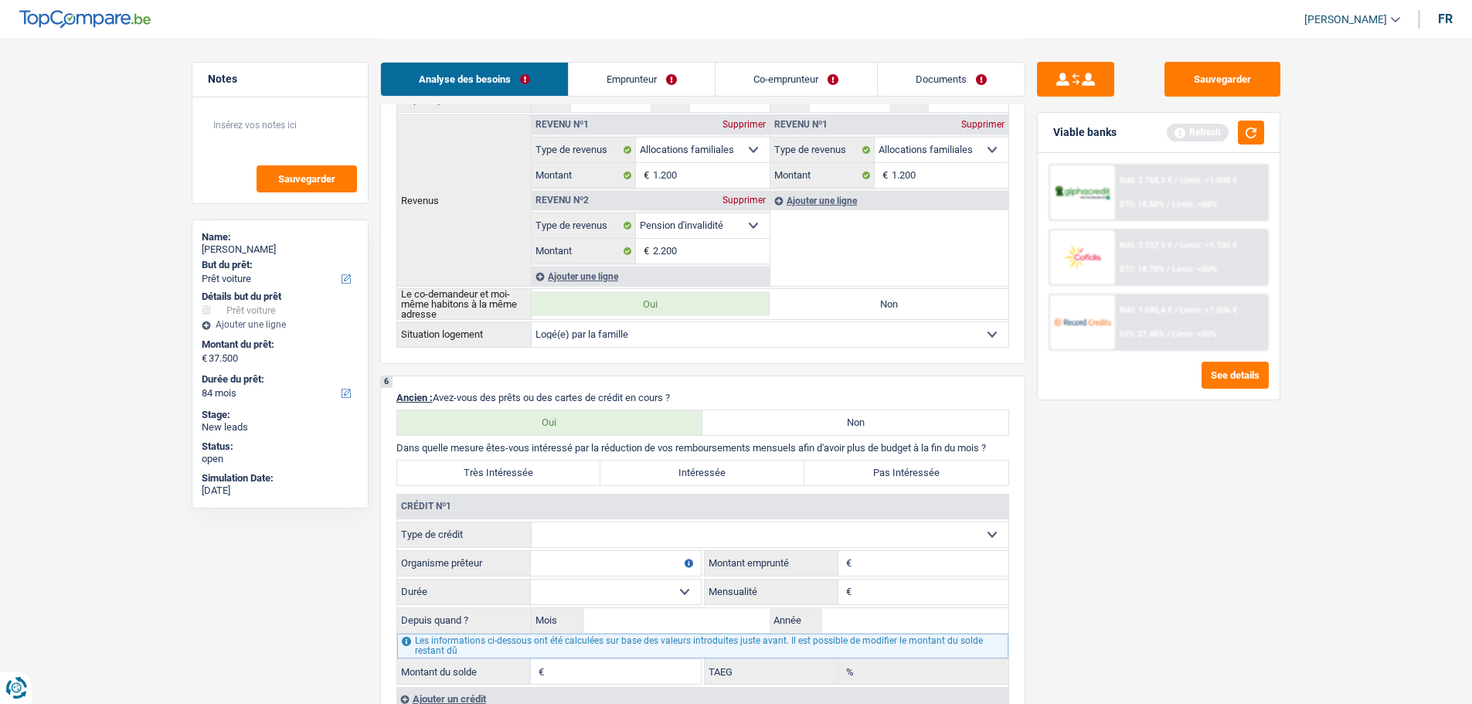
scroll to position [1237, 0]
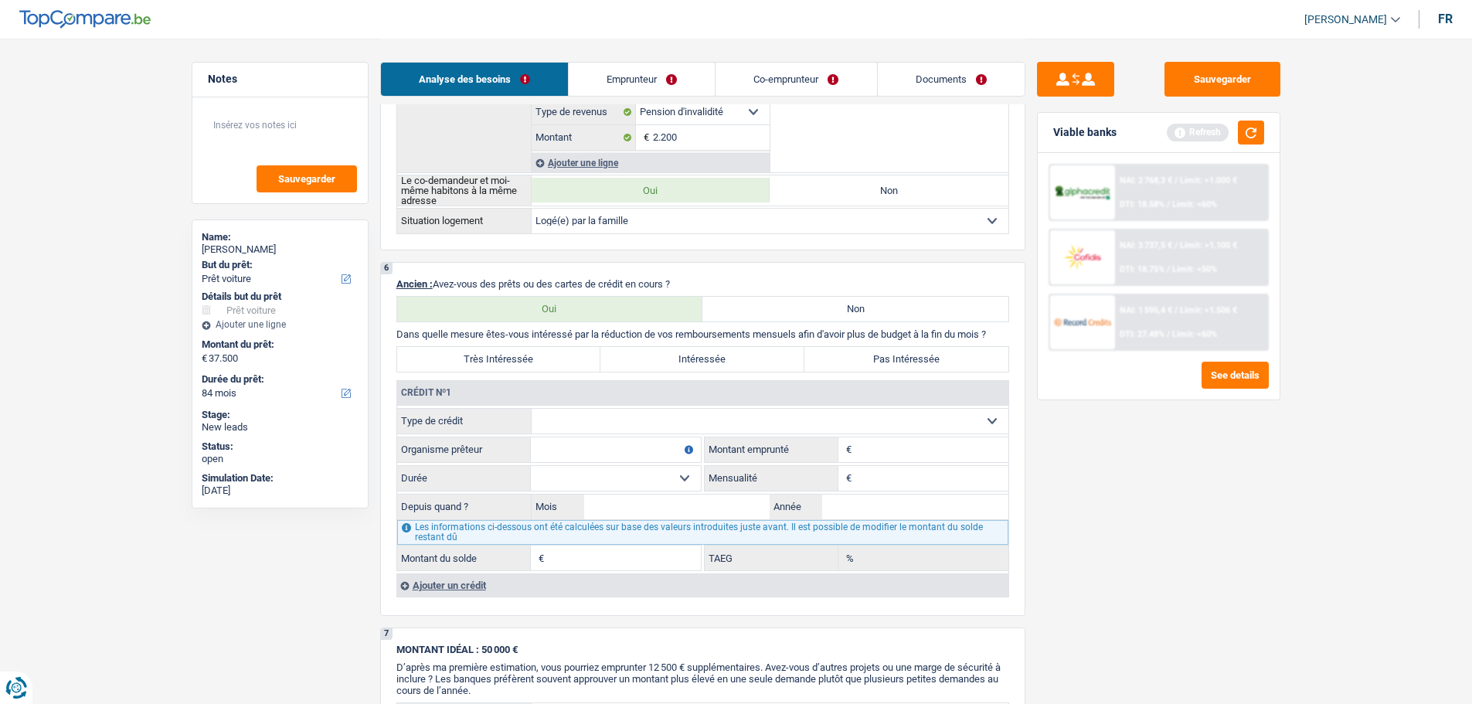
click at [691, 424] on select "Carte ou ouverture de crédit Prêt hypothécaire Vente à tempérament Prêt à tempé…" at bounding box center [770, 421] width 477 height 25
select select "carLoan"
type input "0"
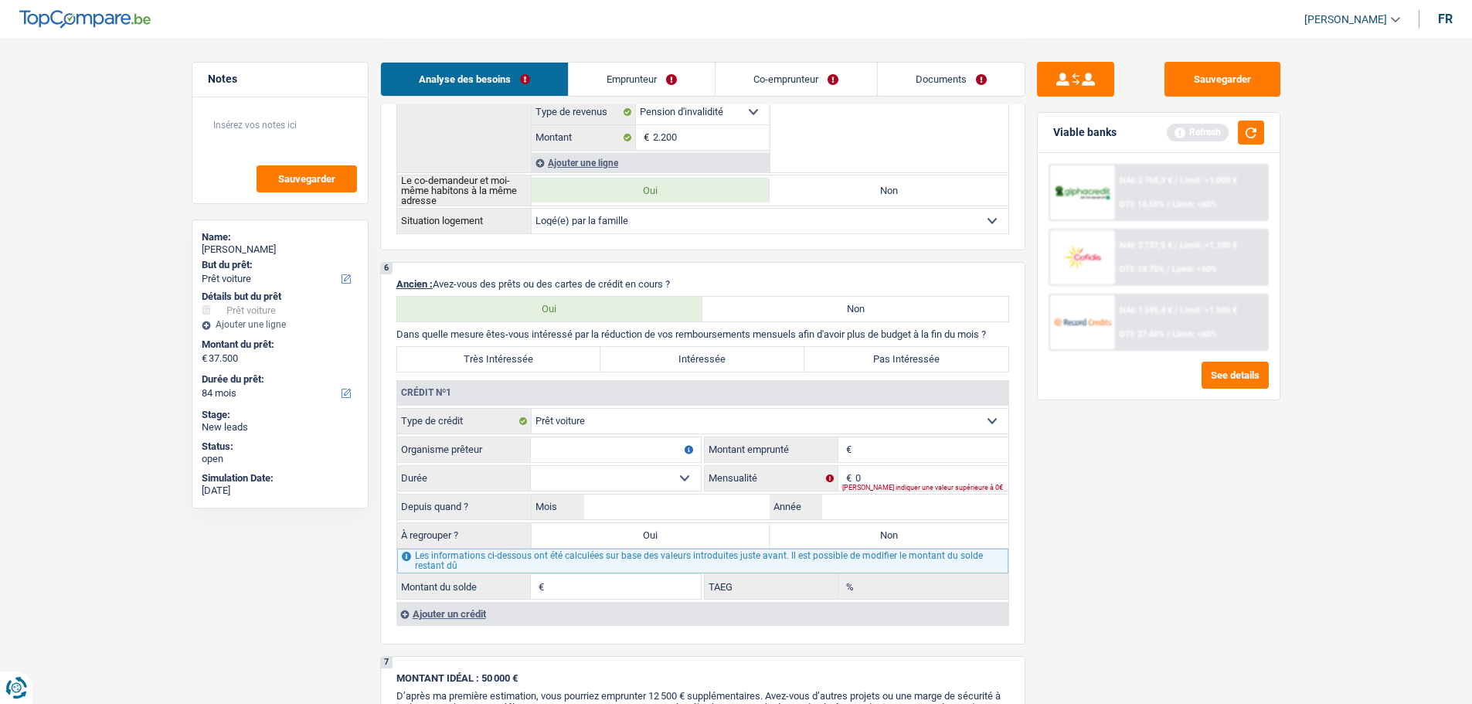
click at [594, 447] on input "Organisme prêteur" at bounding box center [616, 449] width 170 height 25
type input "Alpha Credit"
click at [880, 438] on input "Montant" at bounding box center [932, 449] width 153 height 25
type input "3"
click at [931, 474] on input "0" at bounding box center [932, 478] width 153 height 25
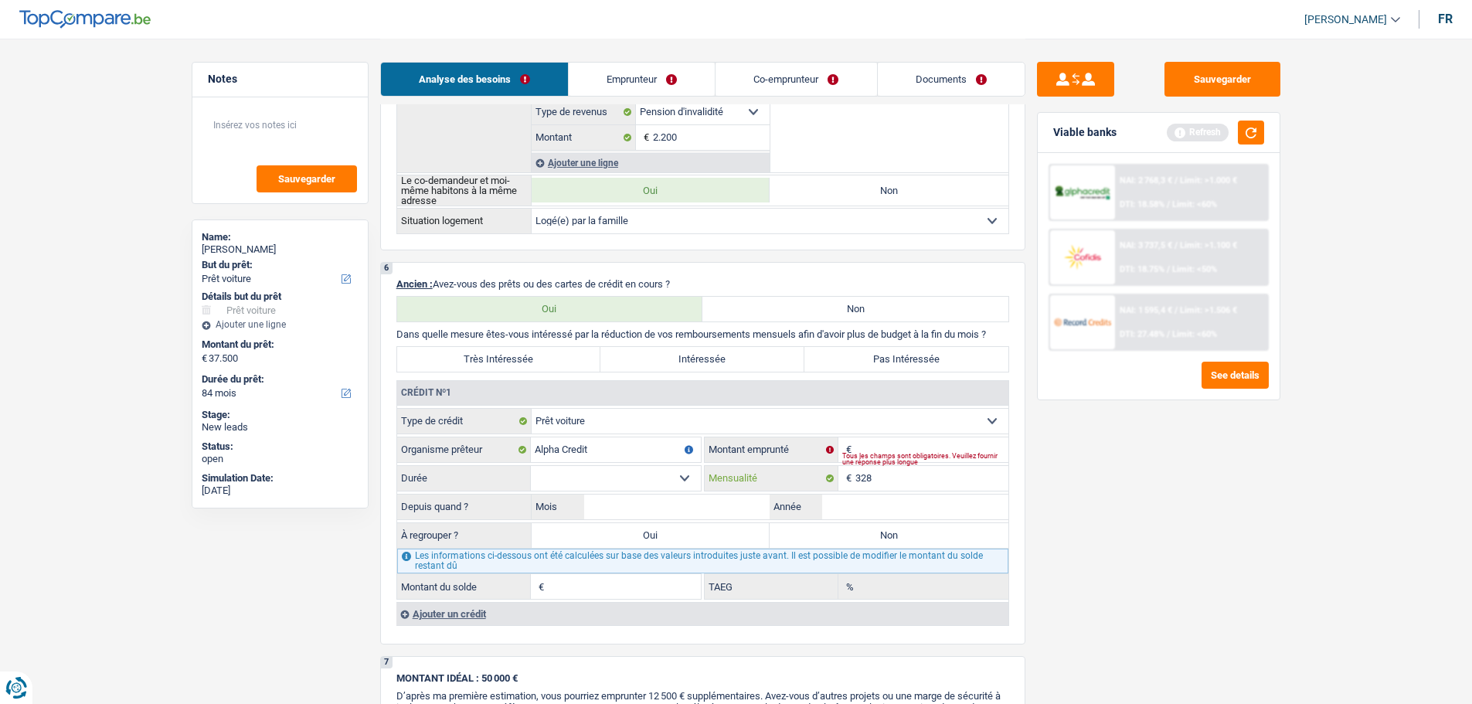
type input "328"
click at [879, 456] on div "Tous les champs sont obligatoires. Veuillez fournir une réponse plus longue" at bounding box center [925, 459] width 166 height 6
click at [865, 444] on input "Montant" at bounding box center [932, 449] width 153 height 25
type input "33.000"
click at [678, 478] on select "12 mois 18 mois 24 mois 30 mois 36 mois 42 mois 48 mois 60 mois 72 mois 84 mois…" at bounding box center [616, 478] width 170 height 25
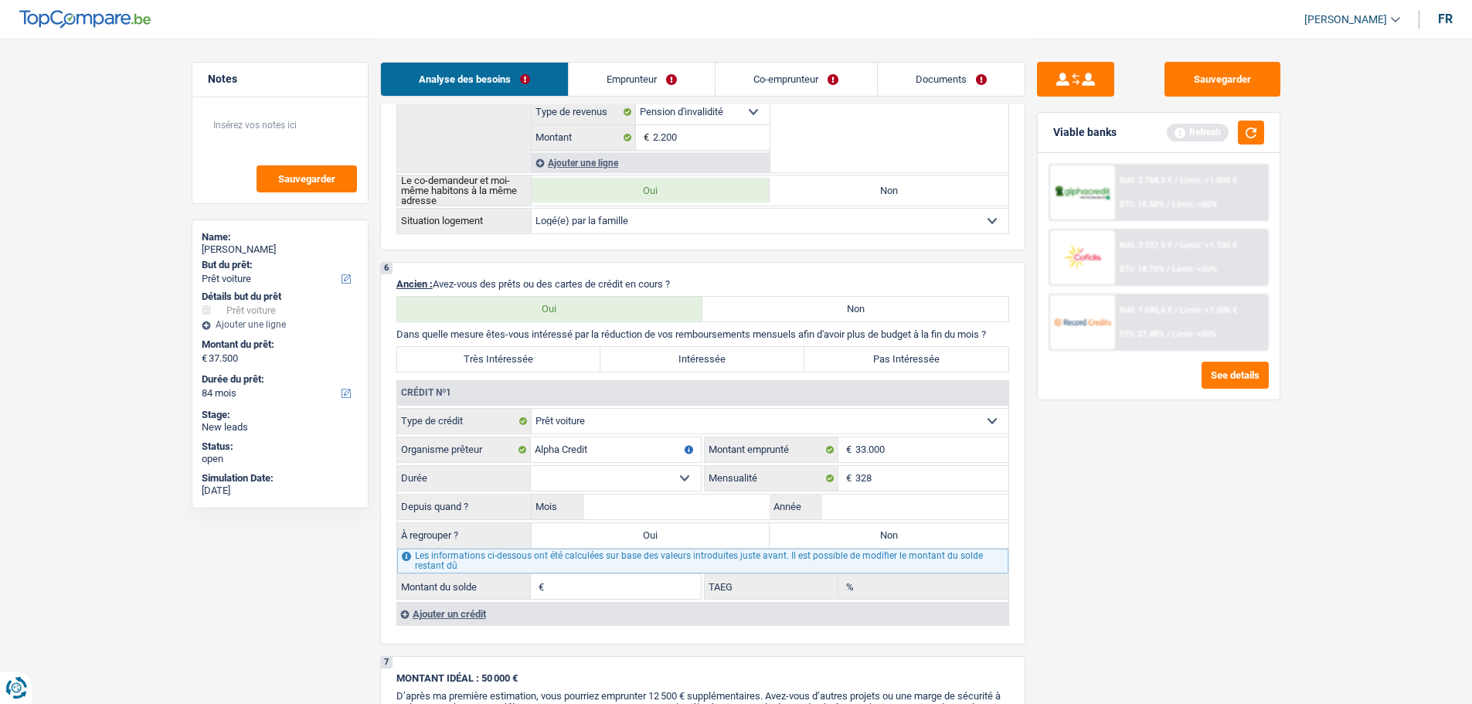
select select "120"
click at [531, 466] on select "12 mois 18 mois 24 mois 30 mois 36 mois 42 mois 48 mois 60 mois 72 mois 84 mois…" at bounding box center [616, 478] width 170 height 25
click at [662, 482] on select "12 mois 18 mois 24 mois 30 mois 36 mois 42 mois 48 mois 60 mois 72 mois 84 mois…" at bounding box center [616, 478] width 170 height 25
click at [531, 466] on select "12 mois 18 mois 24 mois 30 mois 36 mois 42 mois 48 mois 60 mois 72 mois 84 mois…" at bounding box center [616, 478] width 170 height 25
click at [634, 515] on input "Mois" at bounding box center [677, 507] width 186 height 25
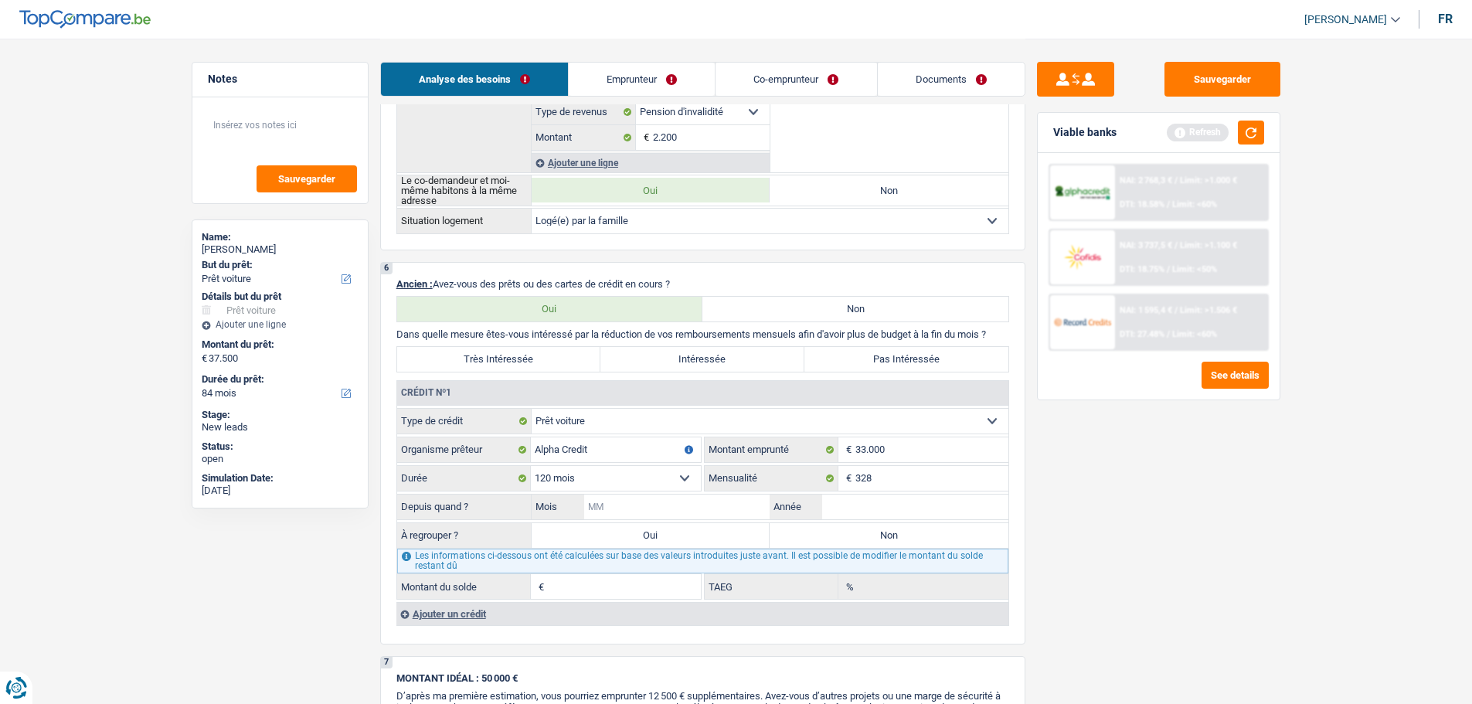
click at [703, 510] on input "Mois" at bounding box center [677, 507] width 186 height 25
type input "5"
click at [849, 501] on input "Année" at bounding box center [915, 507] width 186 height 25
click at [910, 519] on input "2022" at bounding box center [915, 507] width 186 height 25
type input "2022"
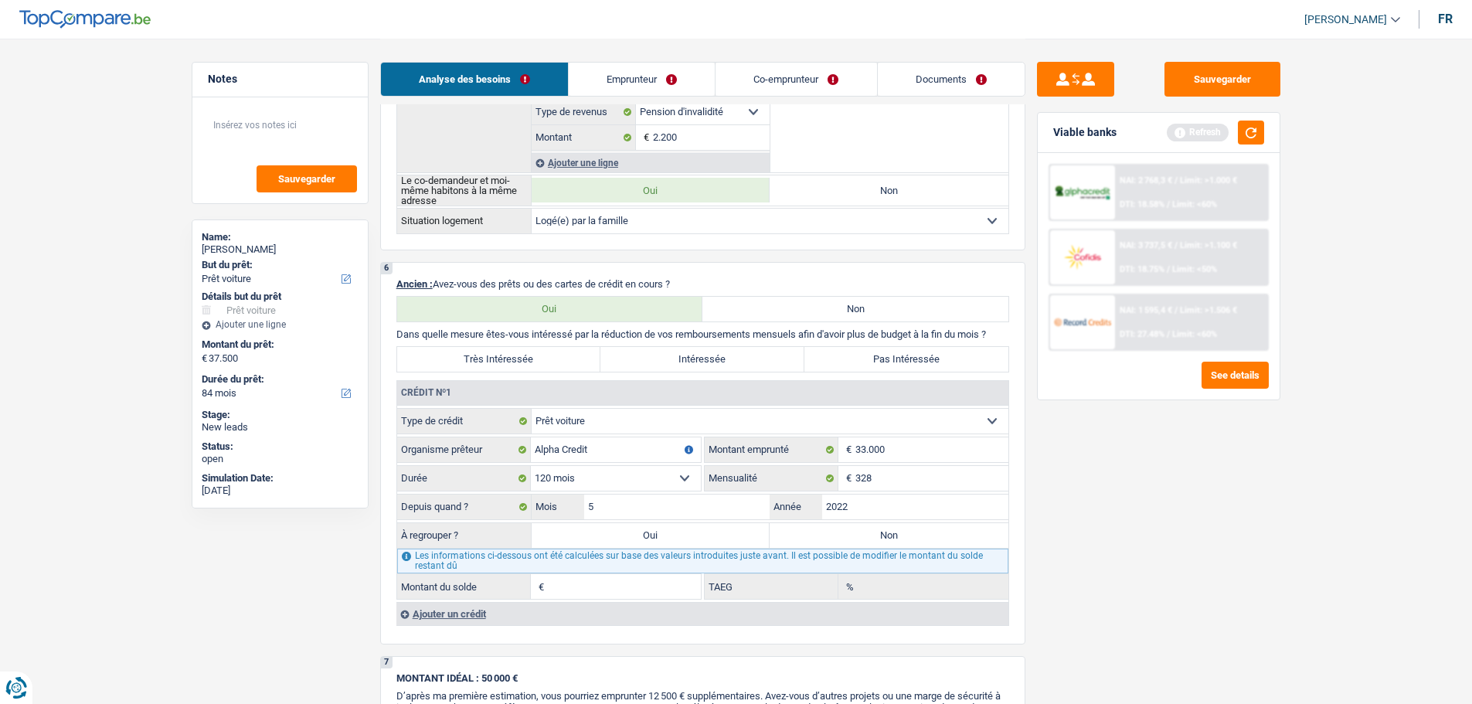
type input "23.292"
type input "3,67"
click at [909, 539] on label "Non" at bounding box center [889, 535] width 239 height 25
click at [909, 539] on input "Non" at bounding box center [889, 535] width 239 height 25
radio input "true"
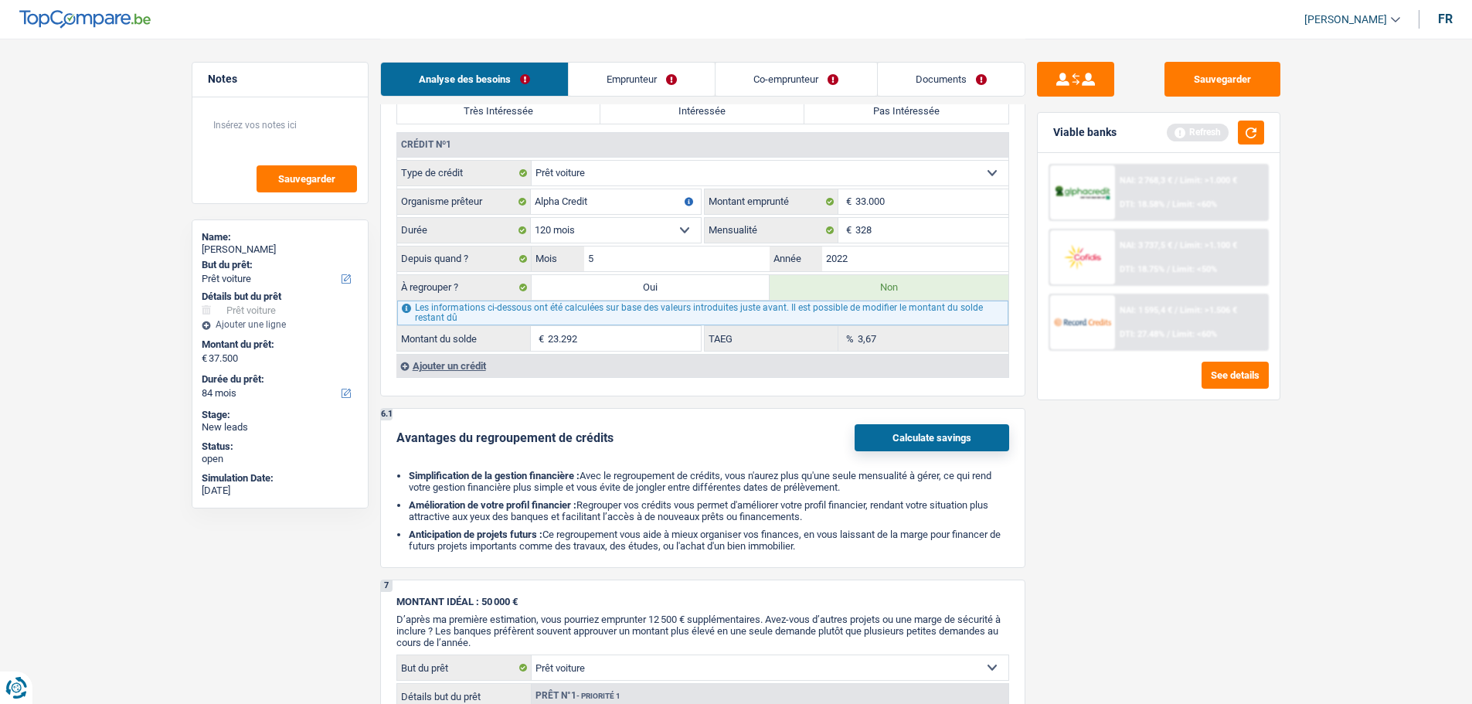
scroll to position [1468, 0]
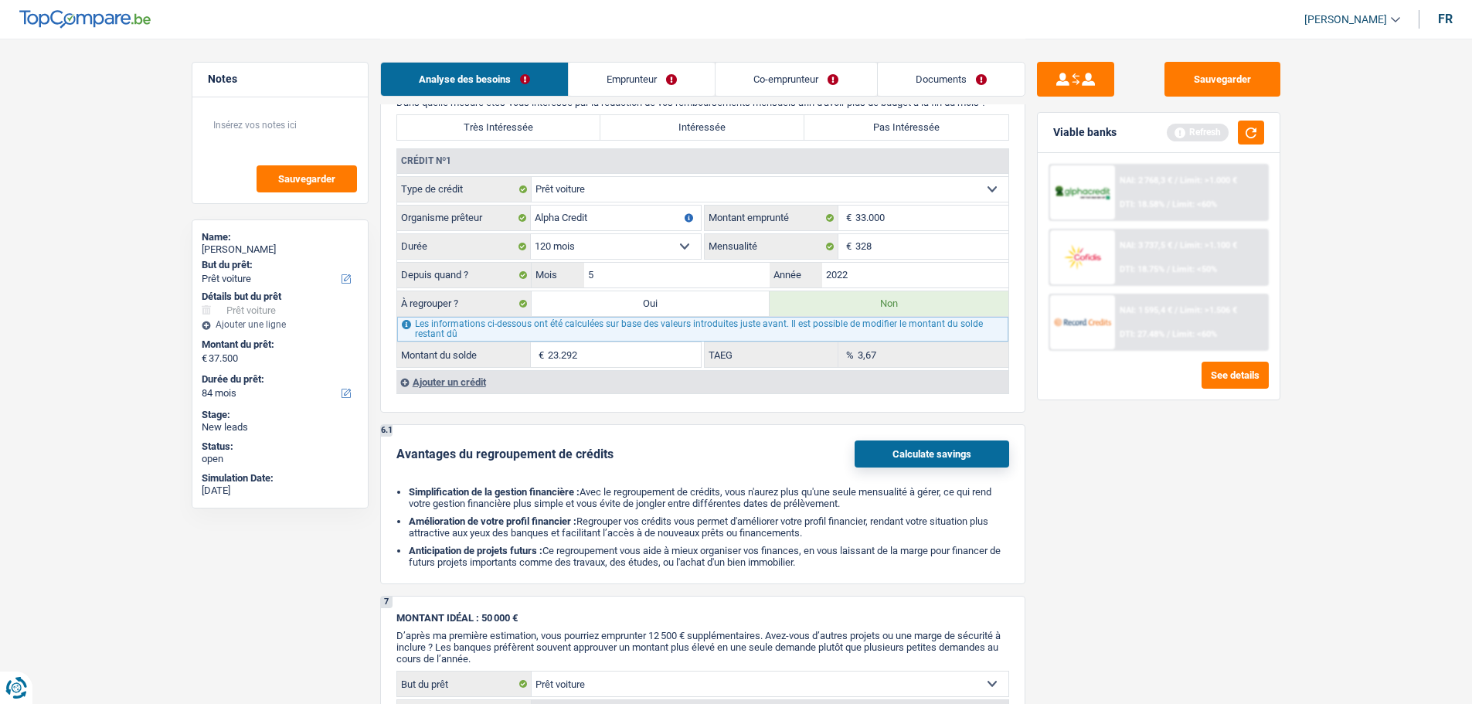
click at [955, 112] on div "6 Ancien : Avez-vous des prêts ou des cartes de crédit en cours ? Oui Non Dans …" at bounding box center [702, 221] width 645 height 383
click at [947, 128] on label "Pas Intéressée" at bounding box center [907, 127] width 204 height 25
click at [947, 128] on input "Pas Intéressée" at bounding box center [907, 127] width 204 height 25
radio input "true"
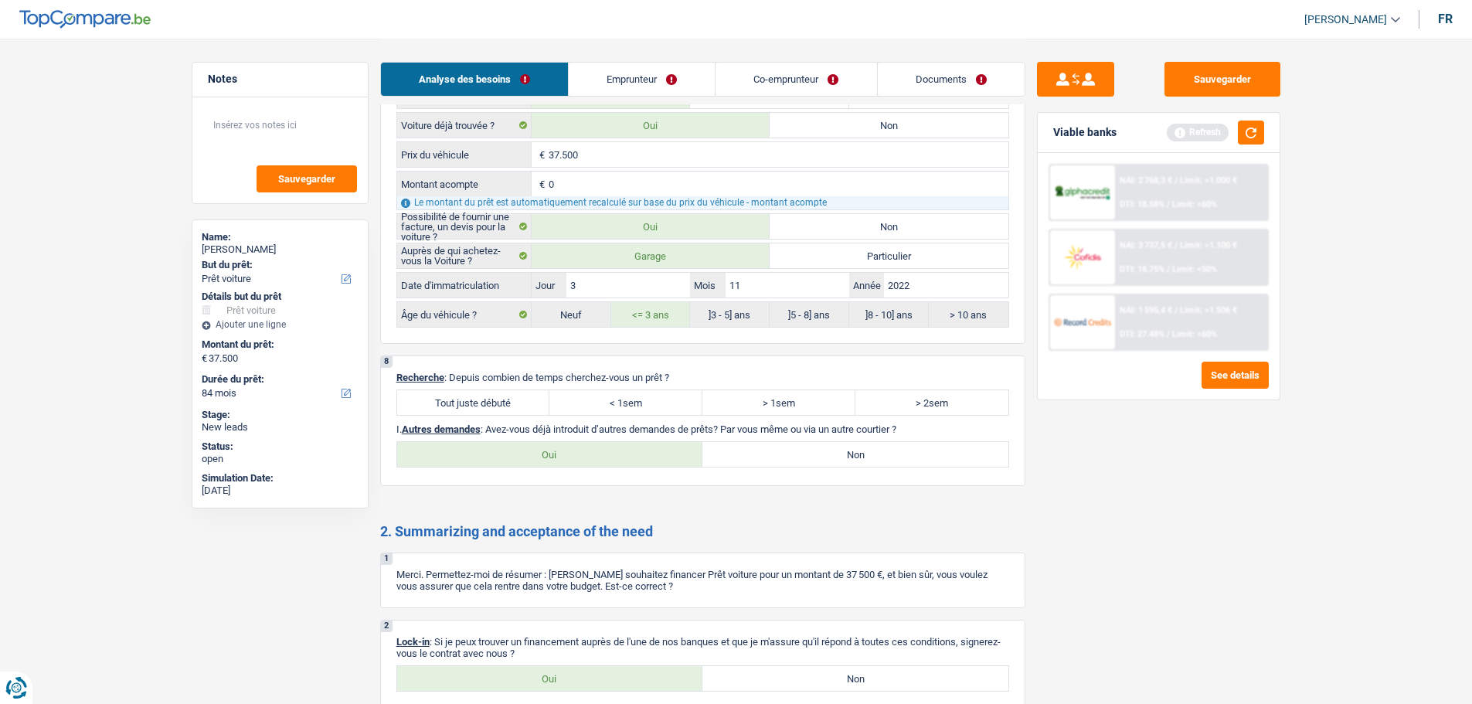
scroll to position [2396, 0]
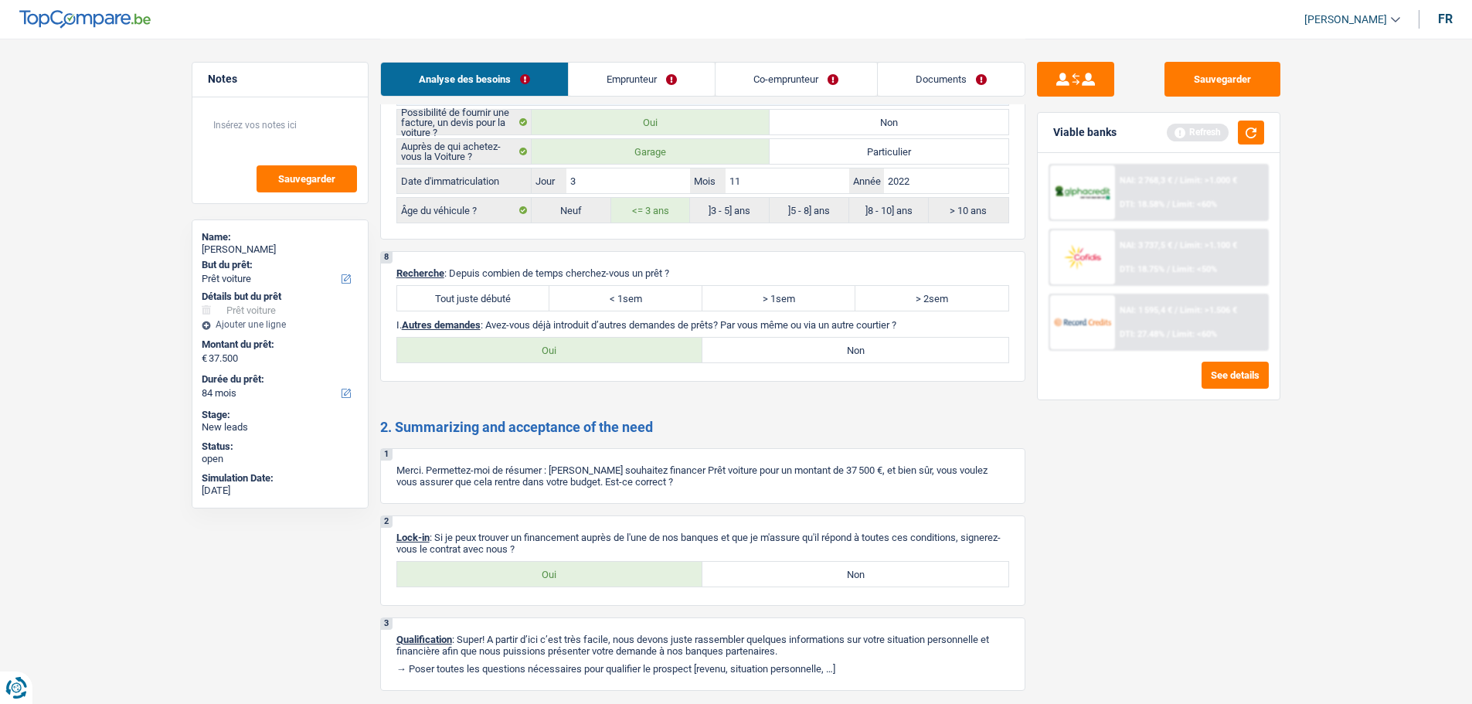
click at [511, 303] on label "Tout juste débuté" at bounding box center [473, 298] width 153 height 25
click at [511, 303] on input "Tout juste débuté" at bounding box center [473, 298] width 153 height 25
radio input "true"
click at [762, 349] on label "Non" at bounding box center [856, 350] width 306 height 25
click at [762, 349] on input "Non" at bounding box center [856, 350] width 306 height 25
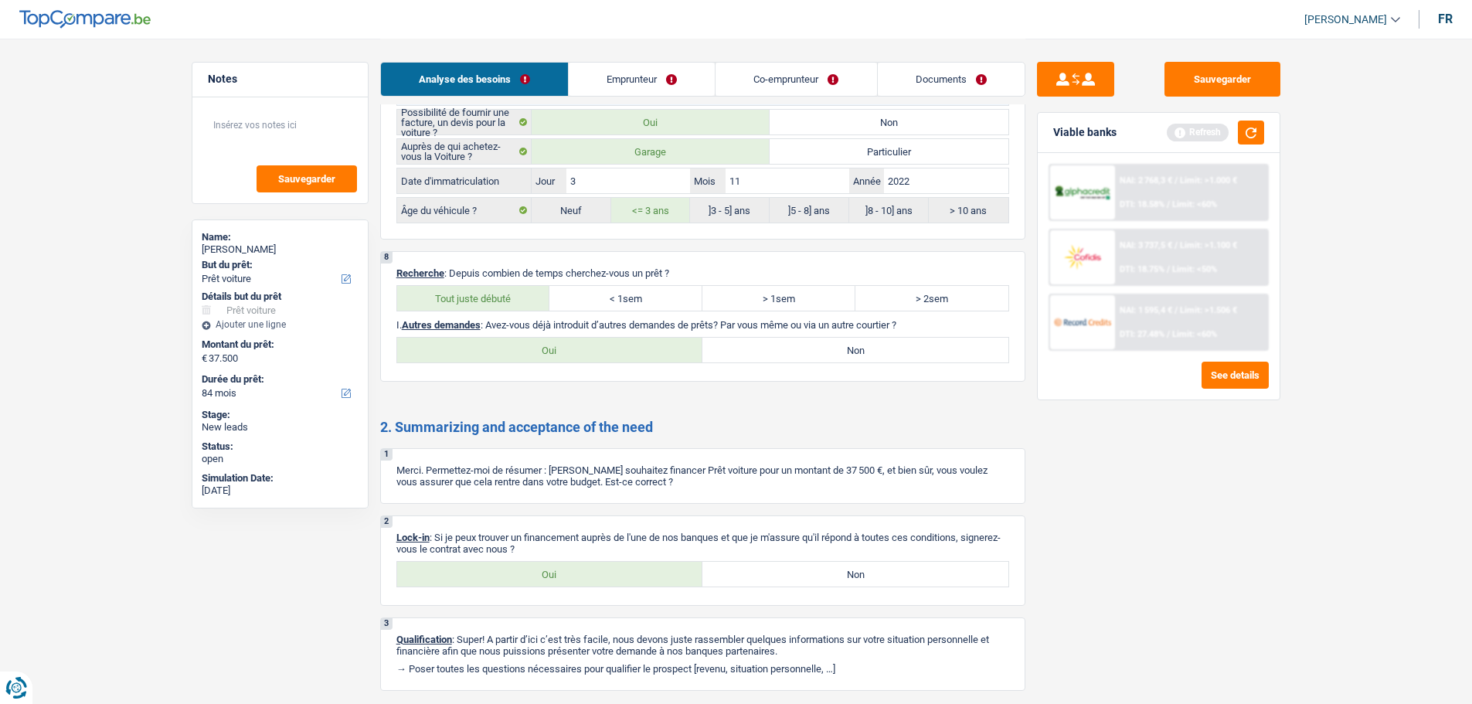
radio input "true"
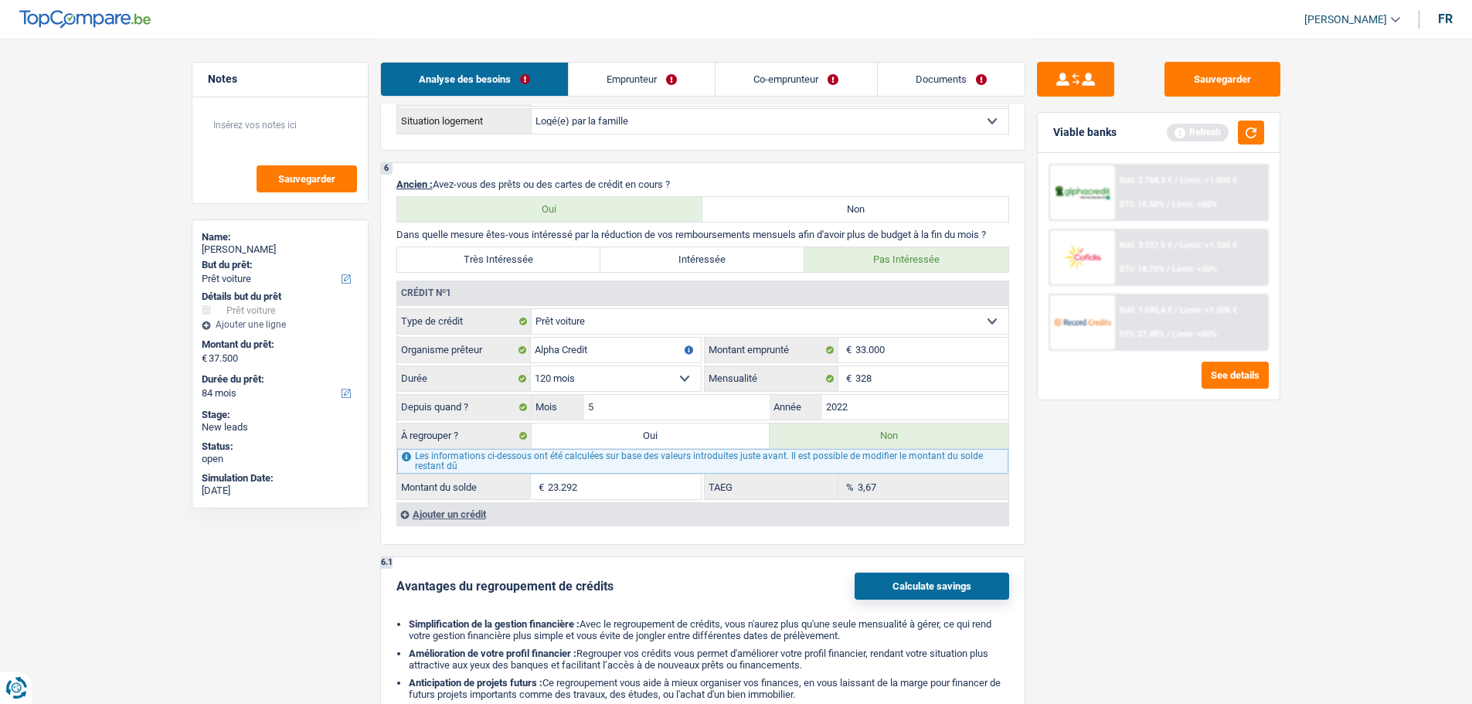
scroll to position [1468, 0]
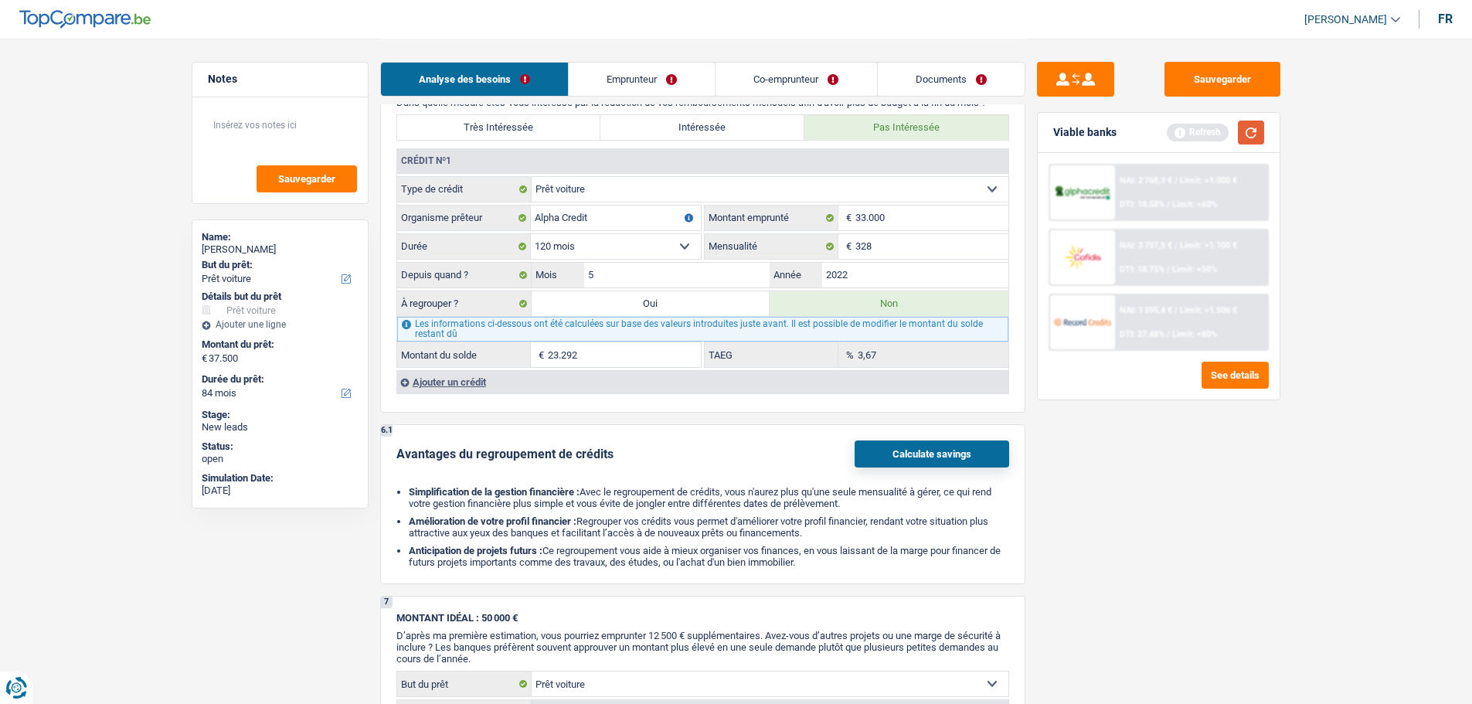
click at [1249, 131] on button "button" at bounding box center [1251, 133] width 26 height 24
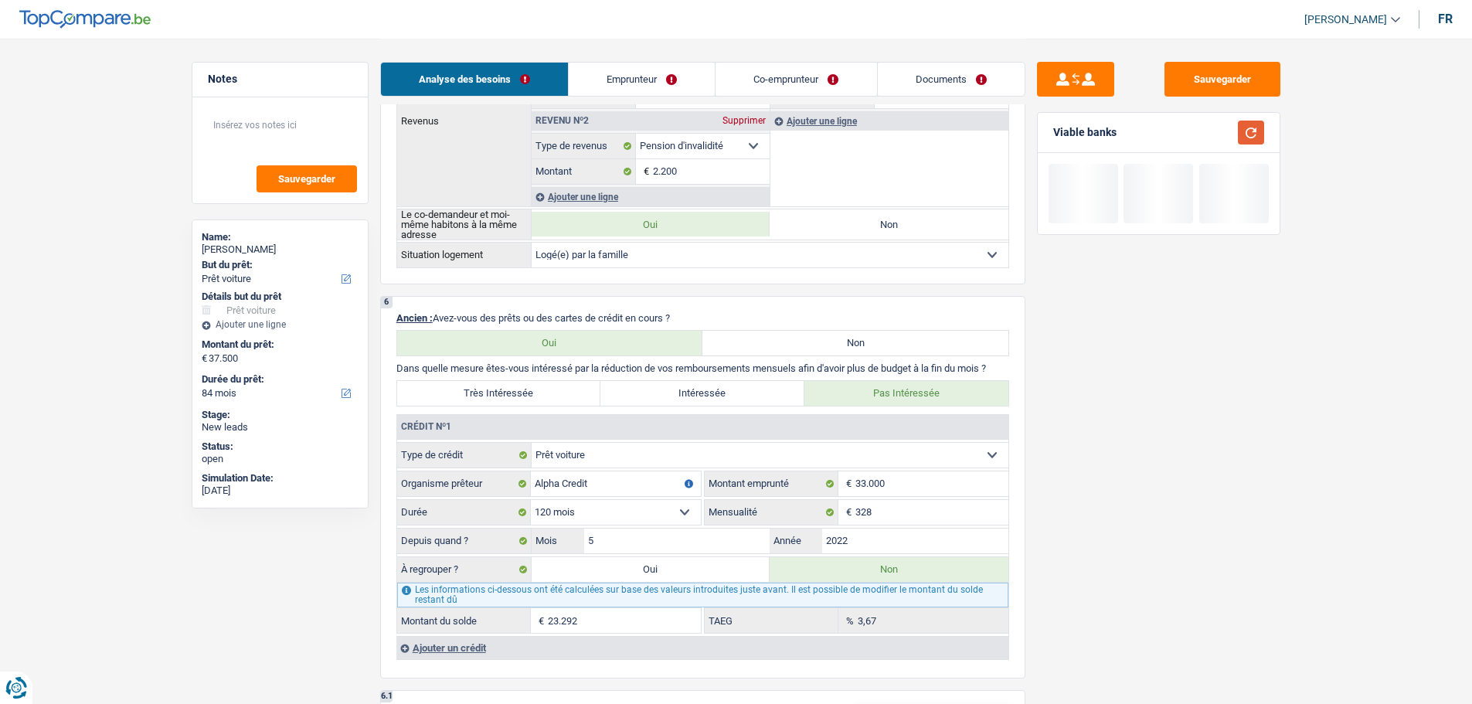
scroll to position [1159, 0]
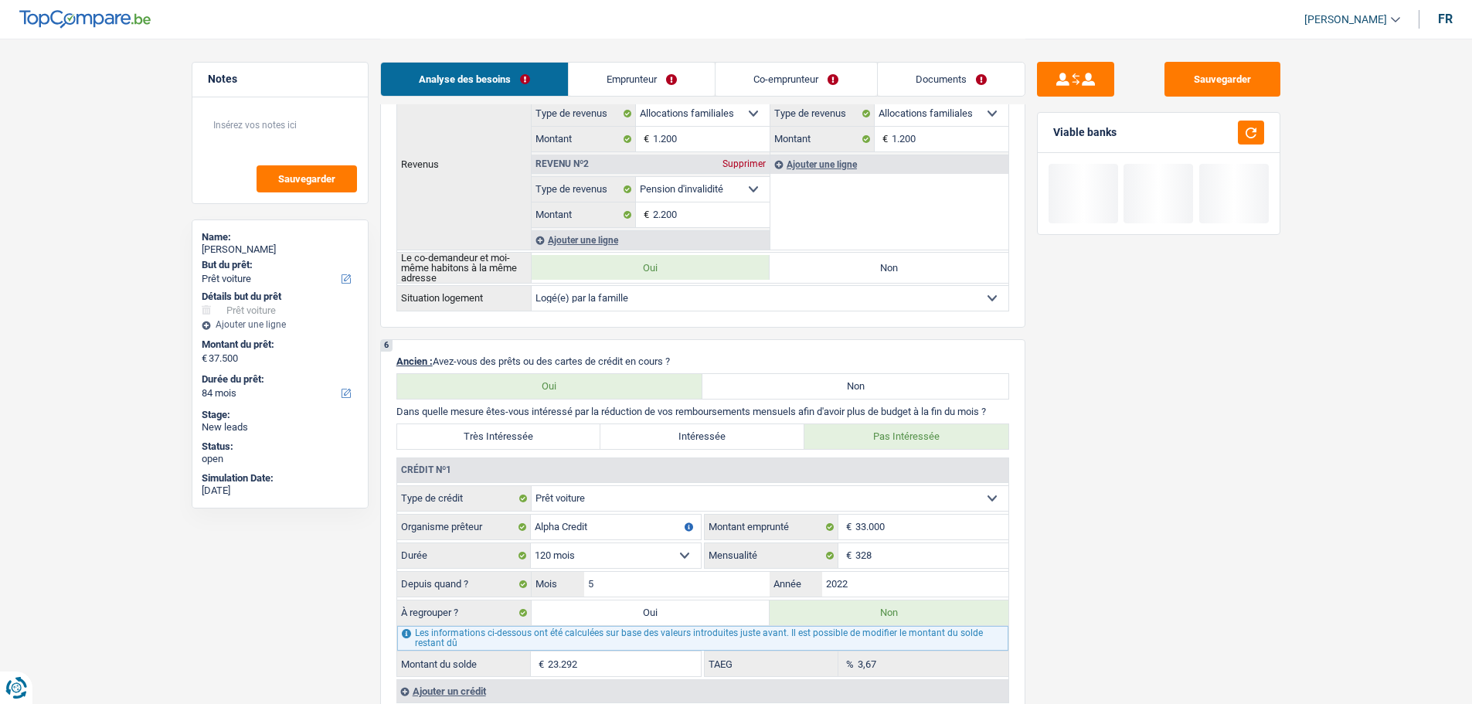
click at [659, 73] on link "Emprunteur" at bounding box center [642, 79] width 146 height 33
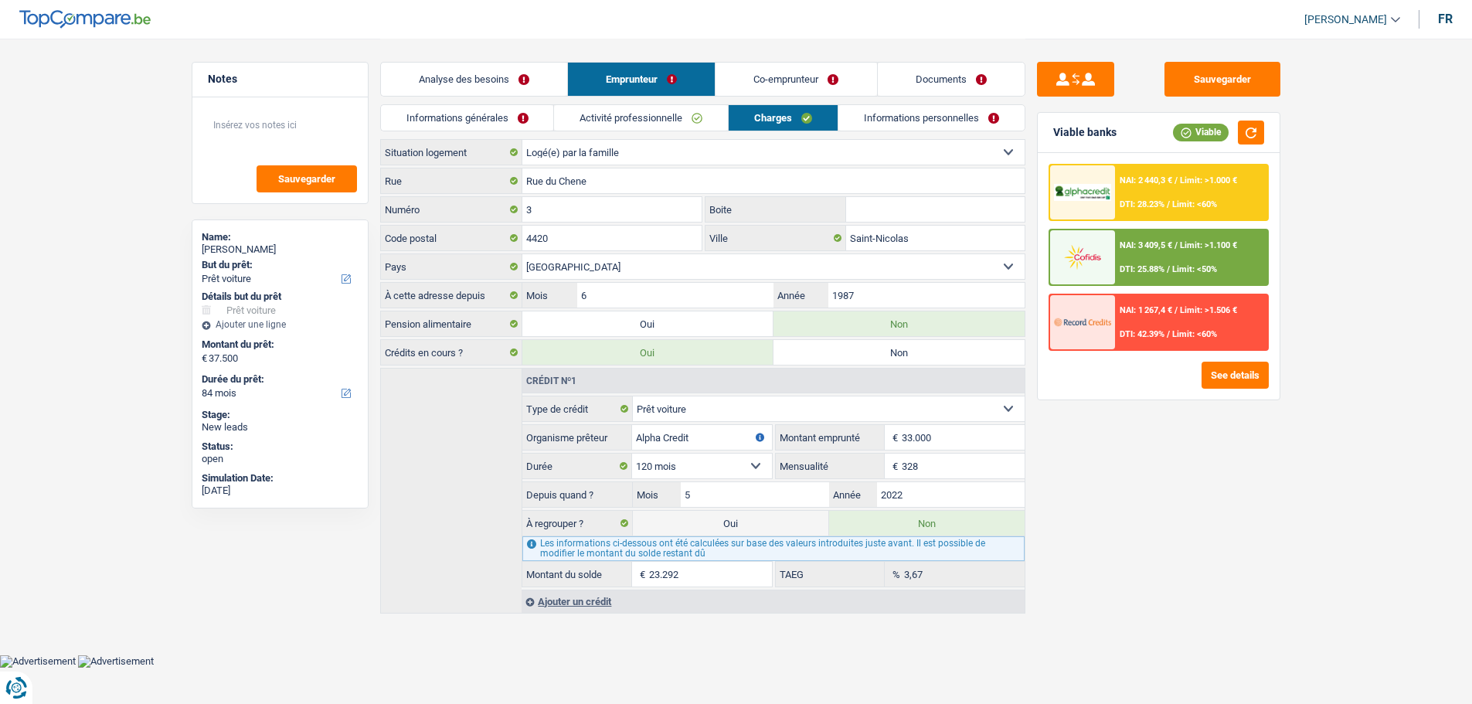
scroll to position [0, 0]
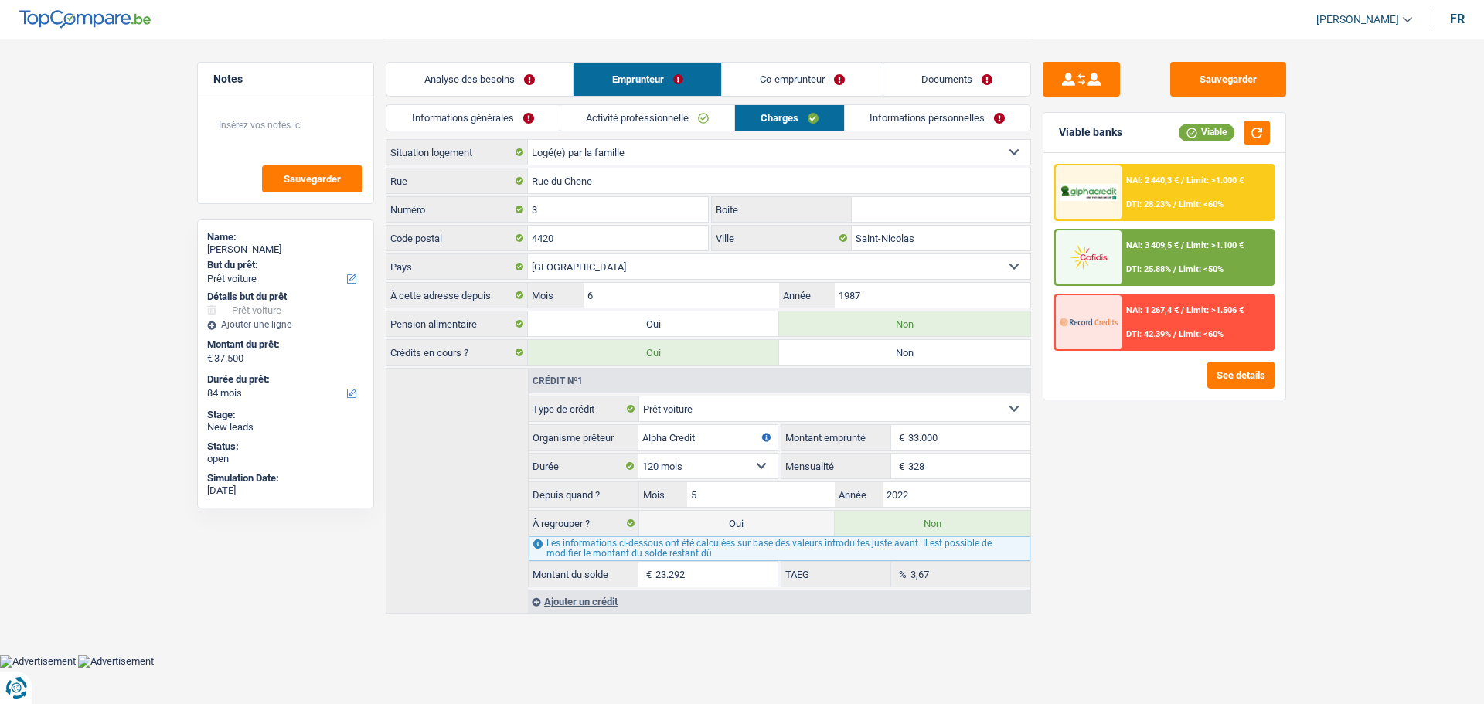
click at [446, 114] on link "Informations générales" at bounding box center [472, 118] width 173 height 26
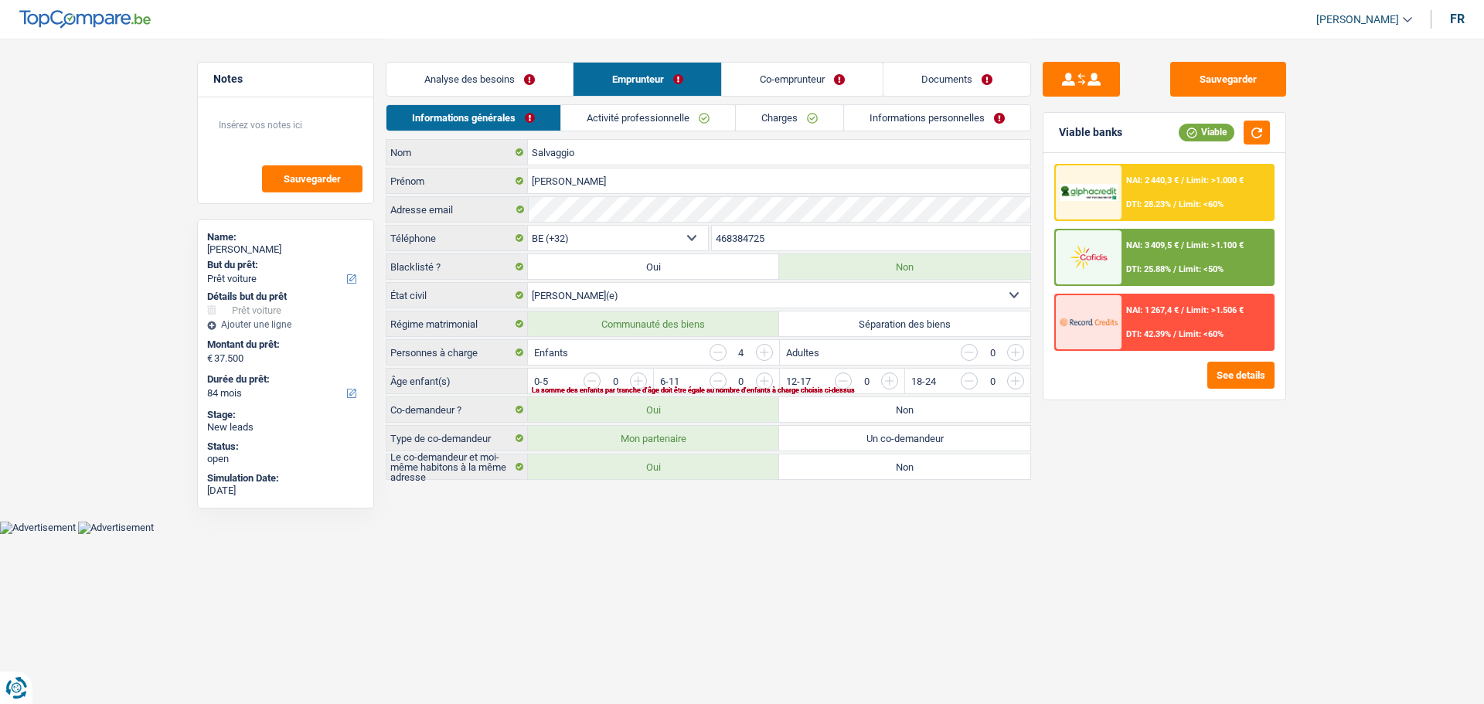
click at [758, 381] on input "button" at bounding box center [1078, 385] width 644 height 25
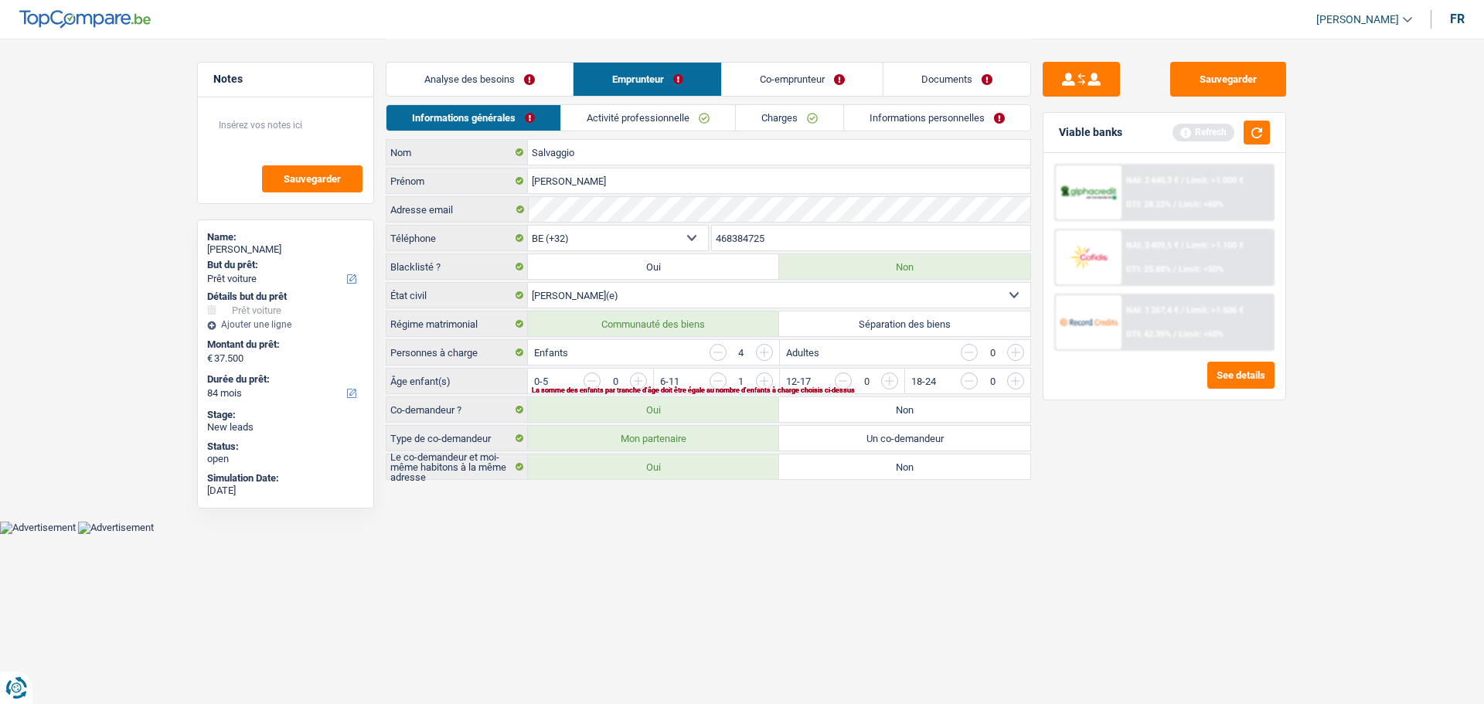
click at [767, 384] on input "button" at bounding box center [1078, 385] width 644 height 25
click at [646, 385] on input "button" at bounding box center [952, 385] width 644 height 25
click at [513, 83] on link "Analyse des besoins" at bounding box center [479, 79] width 186 height 33
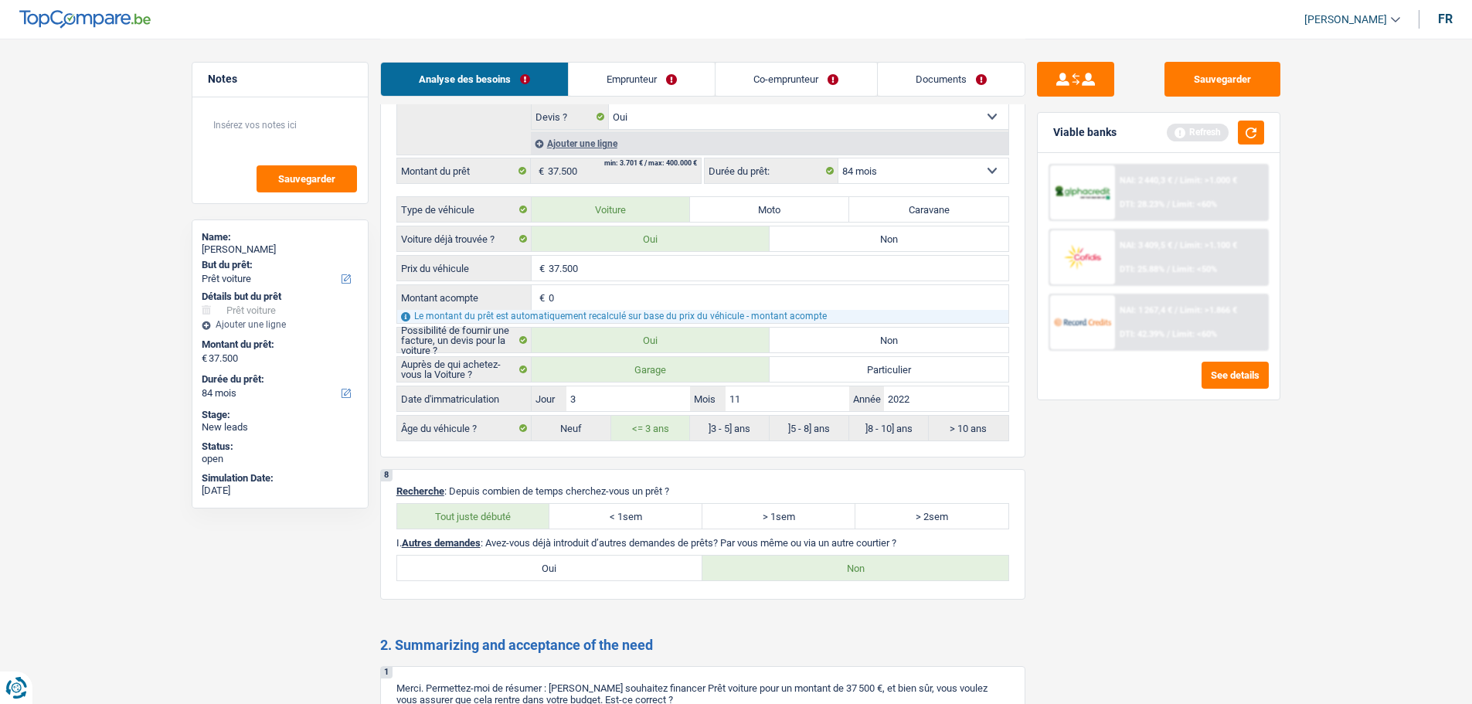
scroll to position [2009, 0]
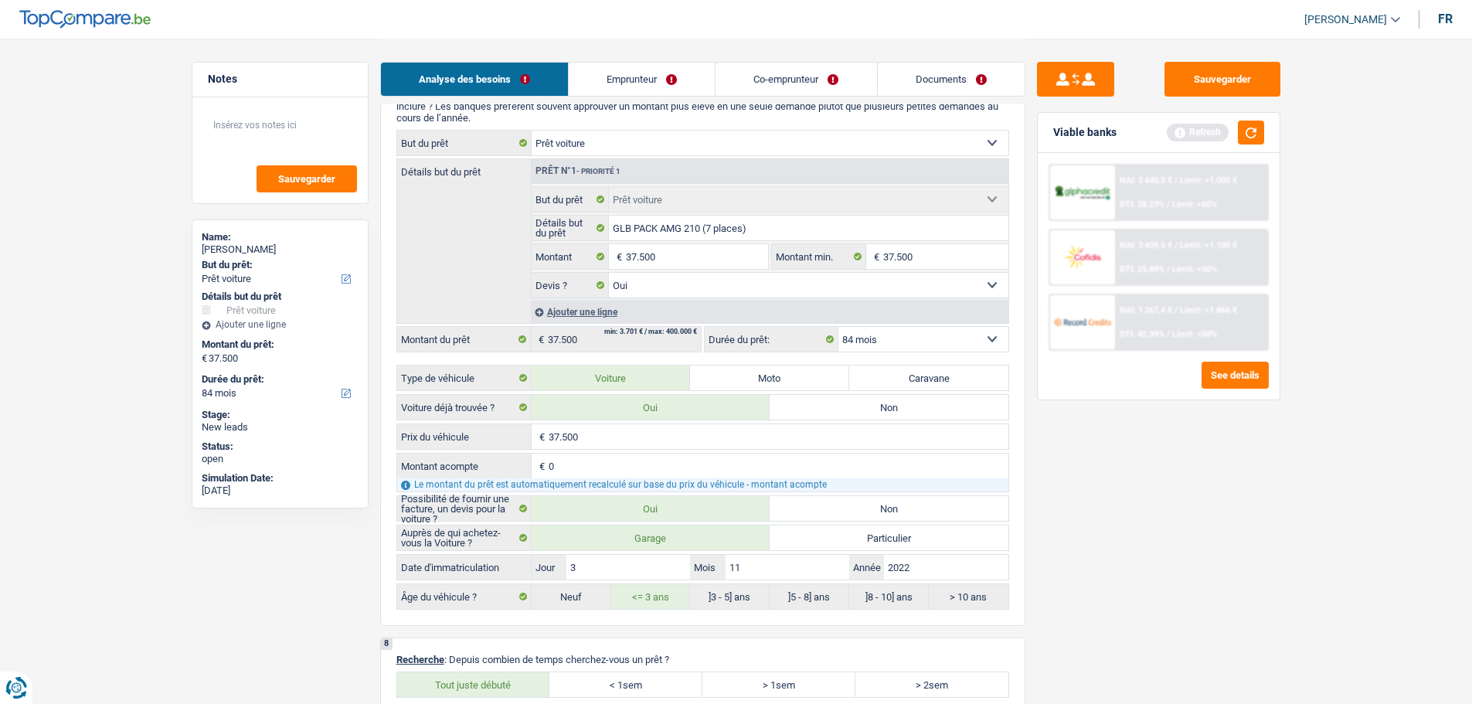
click at [621, 90] on link "Emprunteur" at bounding box center [642, 79] width 146 height 33
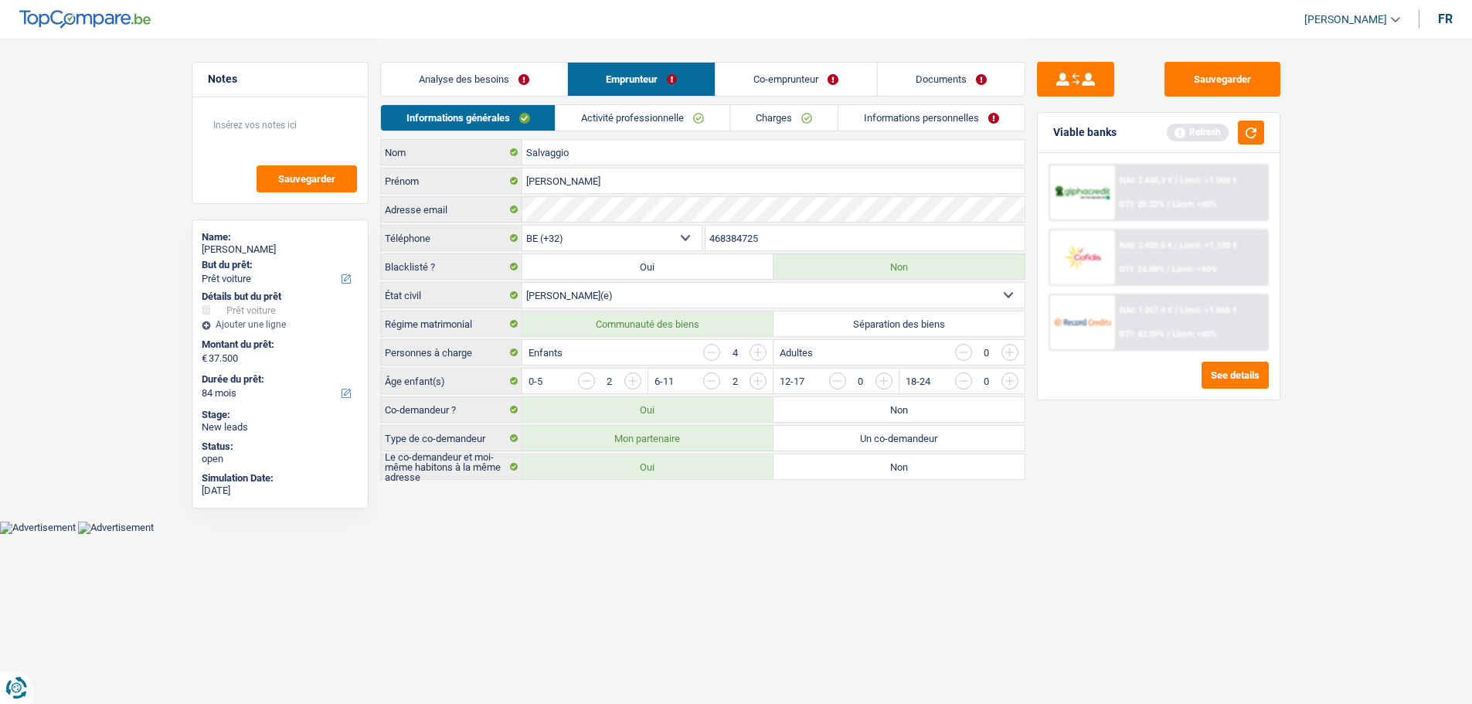
scroll to position [0, 0]
click at [645, 107] on link "Activité professionnelle" at bounding box center [649, 118] width 174 height 26
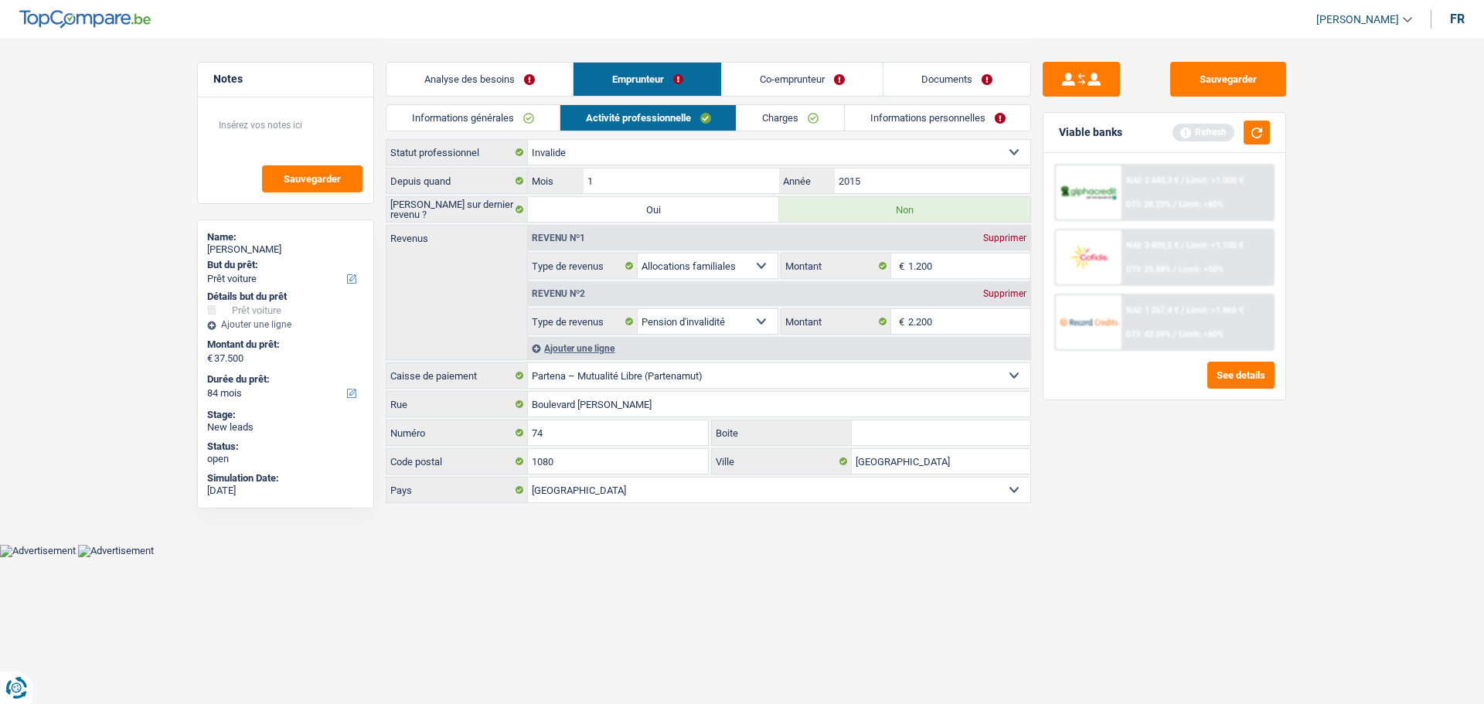
click at [577, 344] on div "Ajouter une ligne" at bounding box center [779, 348] width 502 height 22
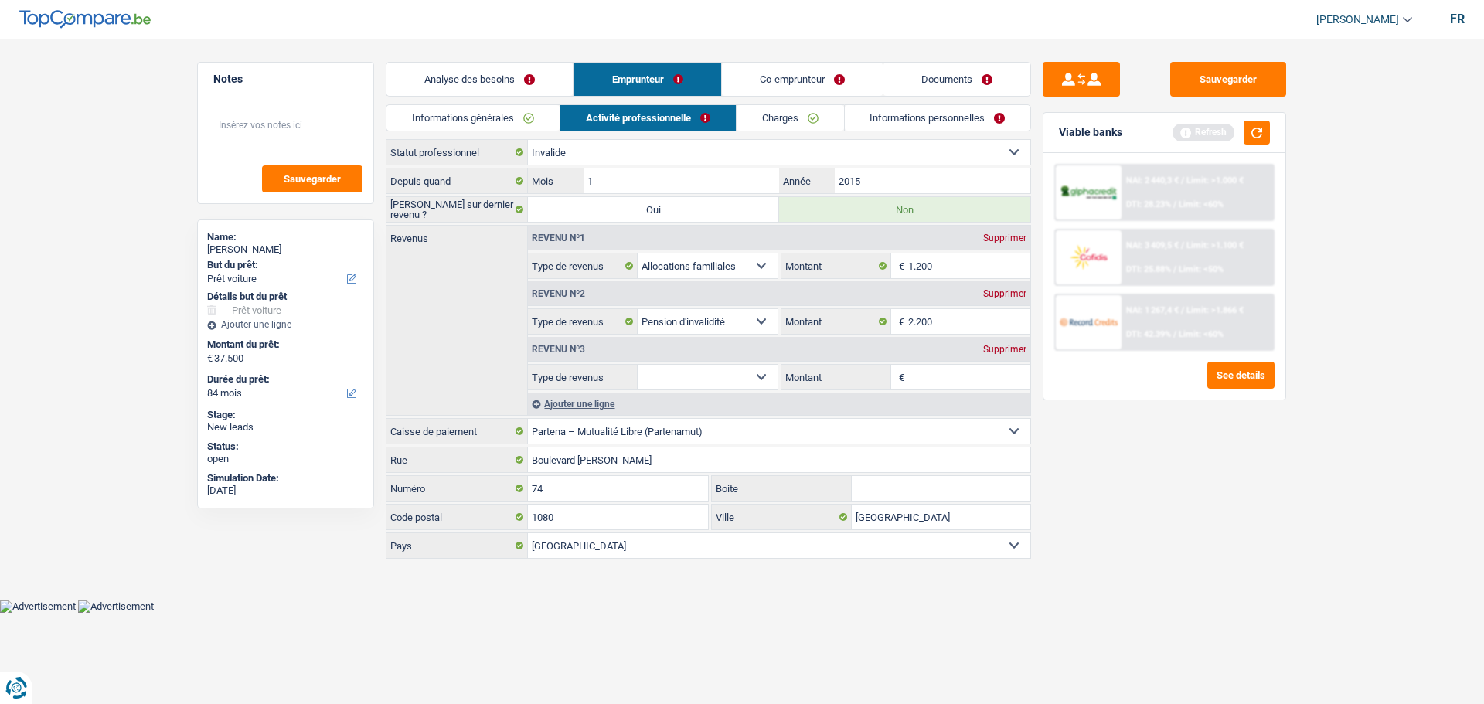
click at [770, 374] on select "Allocation d'handicap Allocations chômage Allocations familiales Chèques repas …" at bounding box center [708, 377] width 140 height 25
select select "mutualityIndemnity"
click at [638, 365] on select "Allocation d'handicap Allocations chômage Allocations familiales Chèques repas …" at bounding box center [708, 377] width 140 height 25
click at [987, 290] on div "Supprimer" at bounding box center [1004, 293] width 51 height 9
select select "mutualityIndemnity"
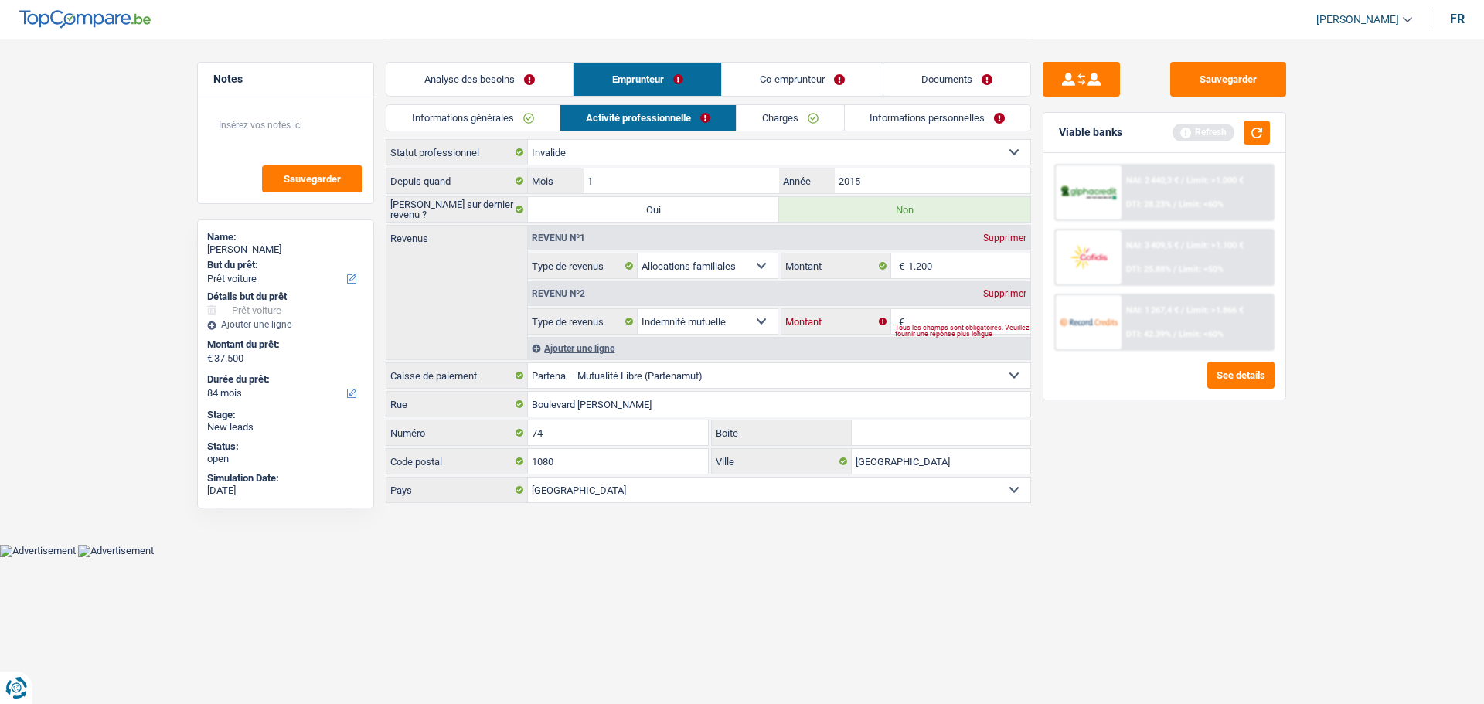
click at [936, 314] on input "Montant" at bounding box center [969, 321] width 123 height 25
click at [633, 155] on select "Ouvrier Employé privé Employé public Invalide Indépendant Pensionné Chômeur Mut…" at bounding box center [779, 152] width 502 height 25
select select "mutuality"
click at [528, 140] on select "Ouvrier Employé privé Employé public Invalide Indépendant Pensionné Chômeur Mut…" at bounding box center [779, 152] width 502 height 25
radio input "false"
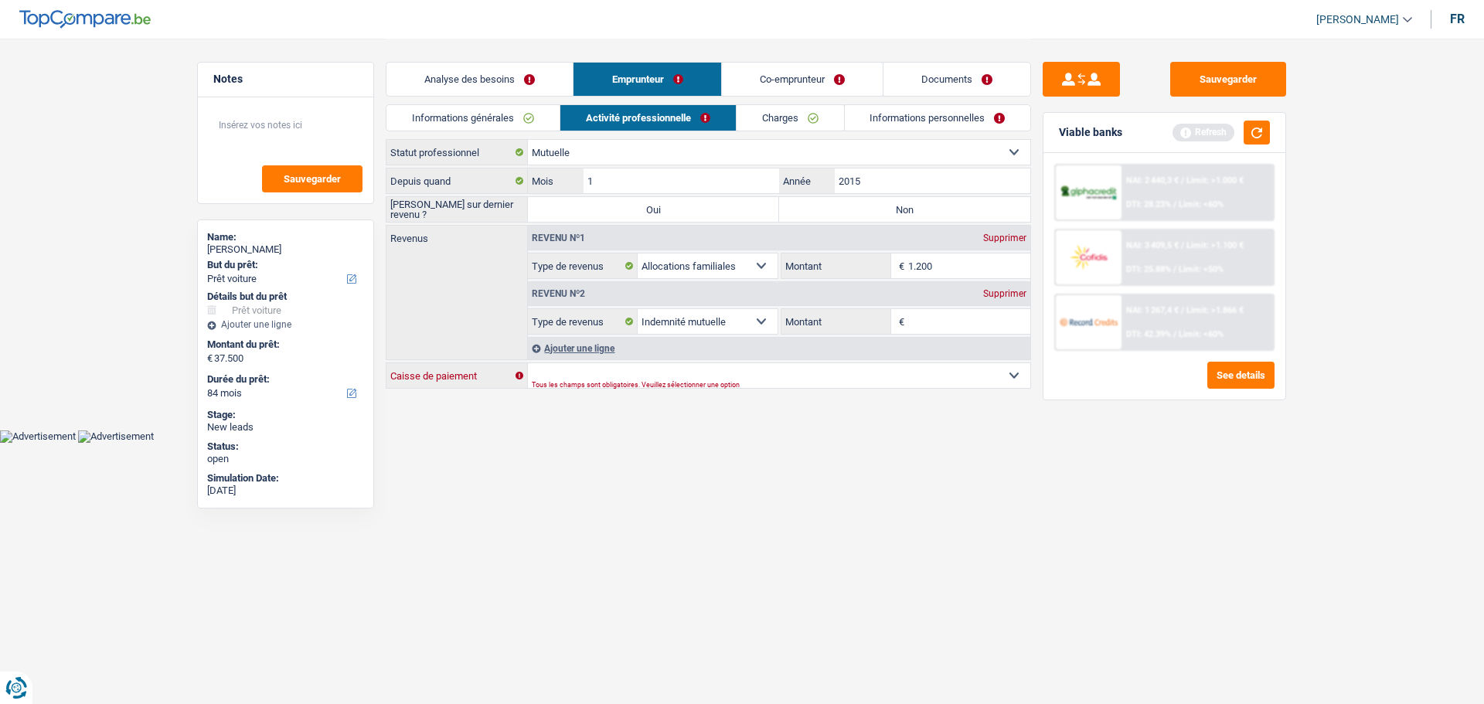
click at [681, 371] on select "Mutualité Chrétienne Mutualité Socialiste (Solidaris) SPF Sécurité Sociale Unio…" at bounding box center [779, 375] width 502 height 25
select select "partenamut"
click at [528, 363] on select "Mutualité Chrétienne Mutualité Socialiste (Solidaris) SPF Sécurité Sociale Unio…" at bounding box center [779, 375] width 502 height 25
select select "BE"
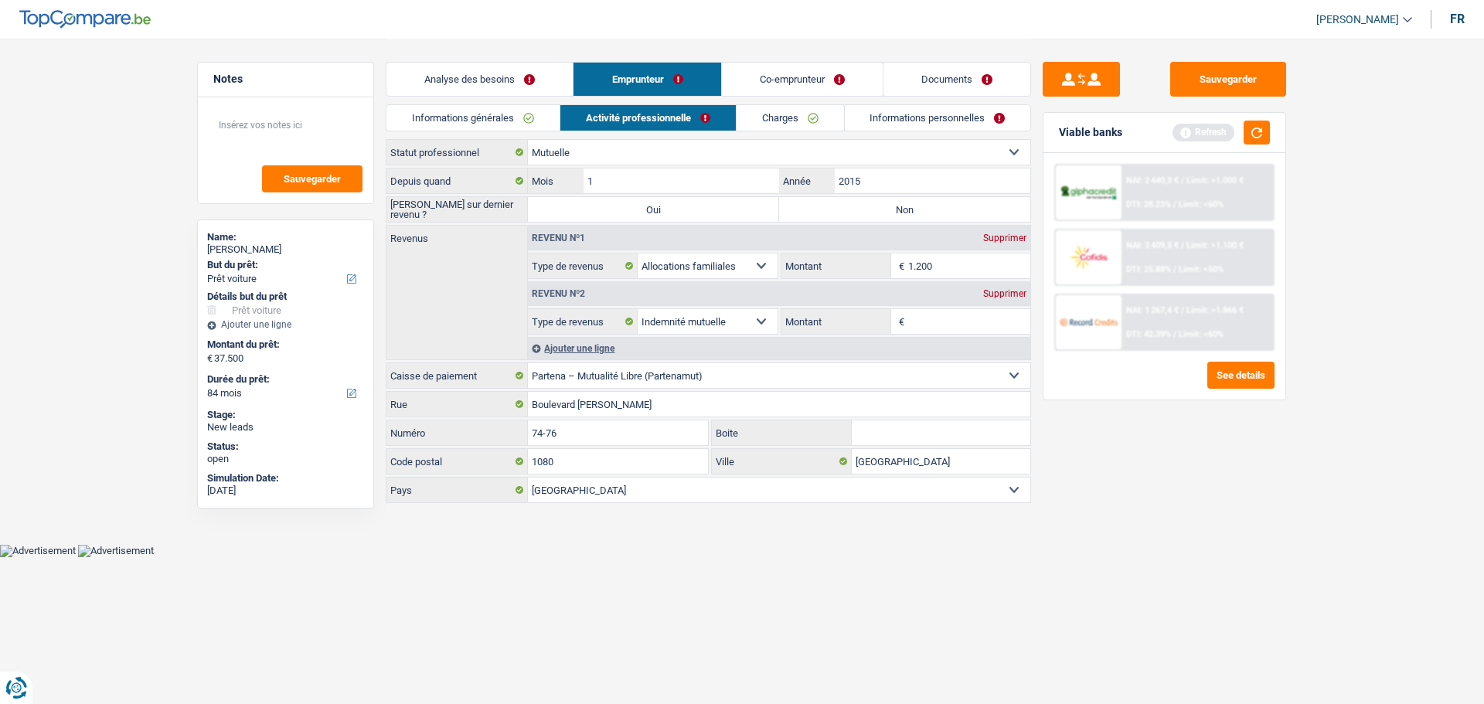
click at [870, 208] on label "Non" at bounding box center [904, 209] width 251 height 25
click at [870, 208] on input "Non" at bounding box center [904, 209] width 251 height 25
radio input "true"
click at [924, 322] on input "Montant" at bounding box center [969, 321] width 123 height 25
click at [1264, 431] on div "Sauvegarder Viable banks Refresh NAI: 2 440,3 € / Limit: >1.000 € DTI: 28.23% /…" at bounding box center [1164, 371] width 267 height 618
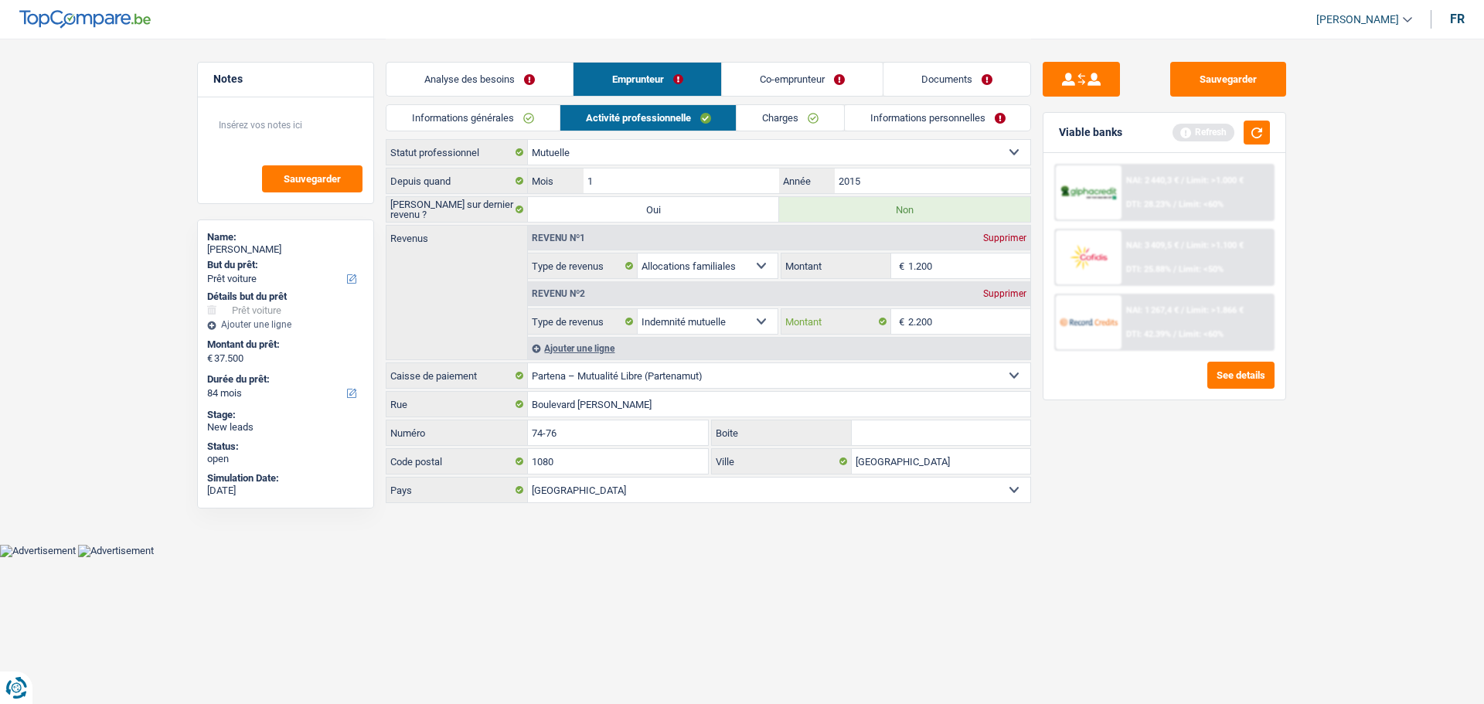
click at [987, 332] on input "2.200" at bounding box center [969, 321] width 123 height 25
type input "2.185"
click at [1267, 117] on div "Viable banks Refresh" at bounding box center [1164, 133] width 242 height 40
click at [1255, 129] on button "button" at bounding box center [1257, 133] width 26 height 24
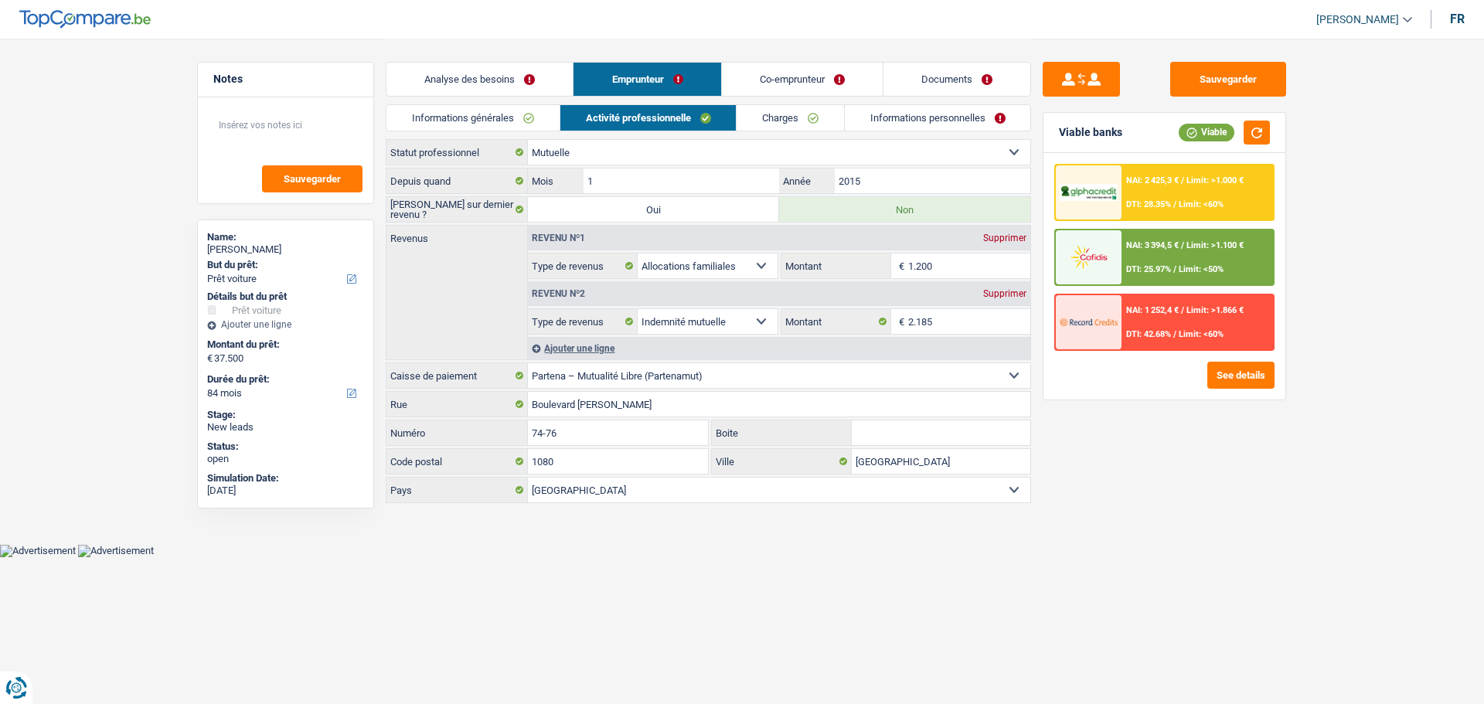
click at [950, 255] on input "1.200" at bounding box center [969, 266] width 123 height 25
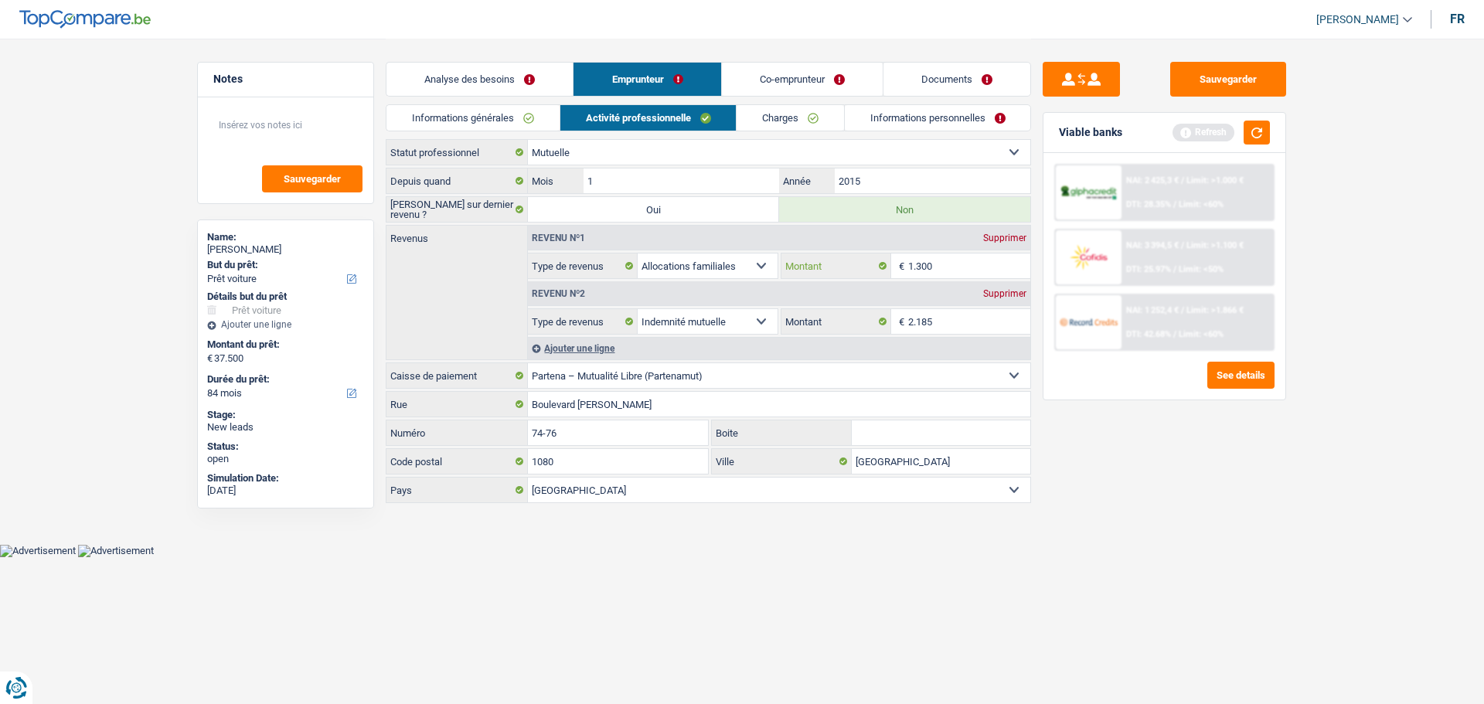
type input "1.300"
click at [824, 111] on link "Charges" at bounding box center [790, 118] width 107 height 26
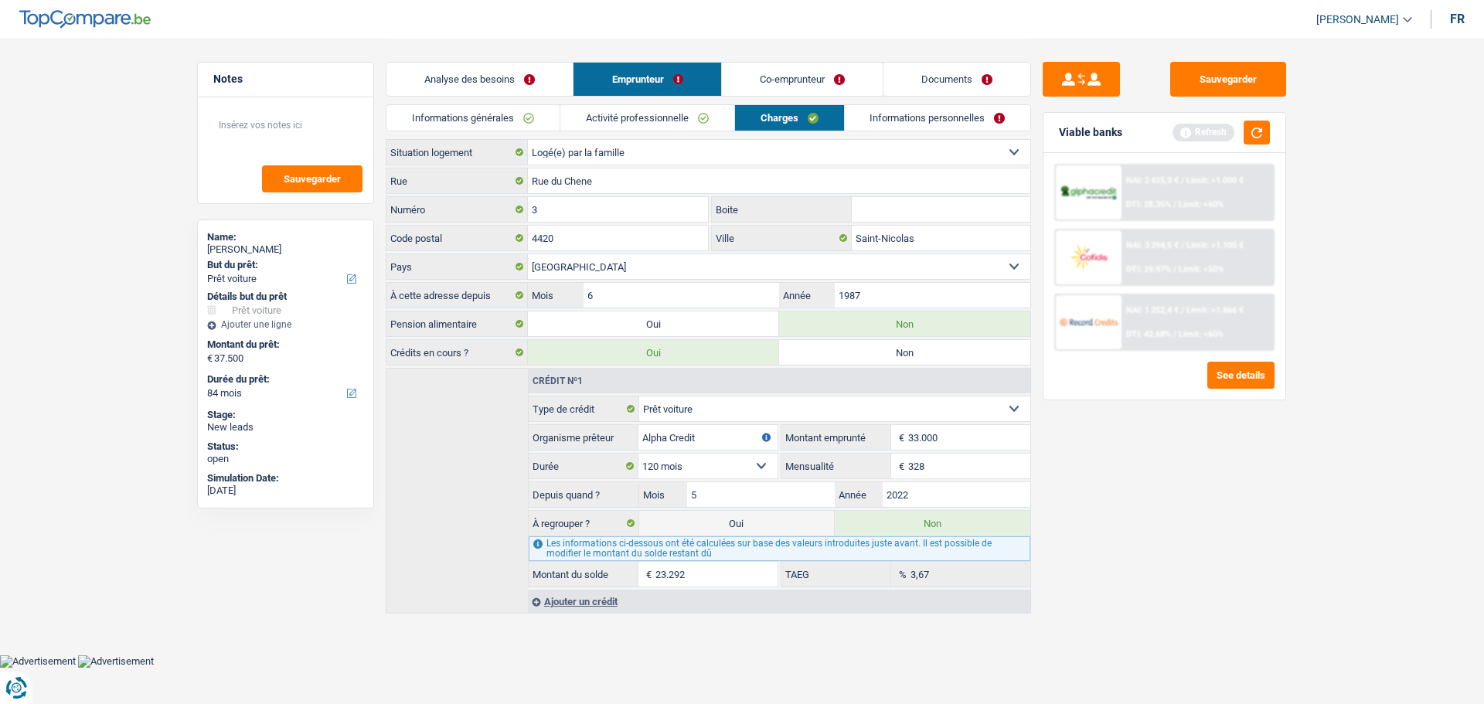
click at [809, 74] on link "Co-emprunteur" at bounding box center [802, 79] width 161 height 33
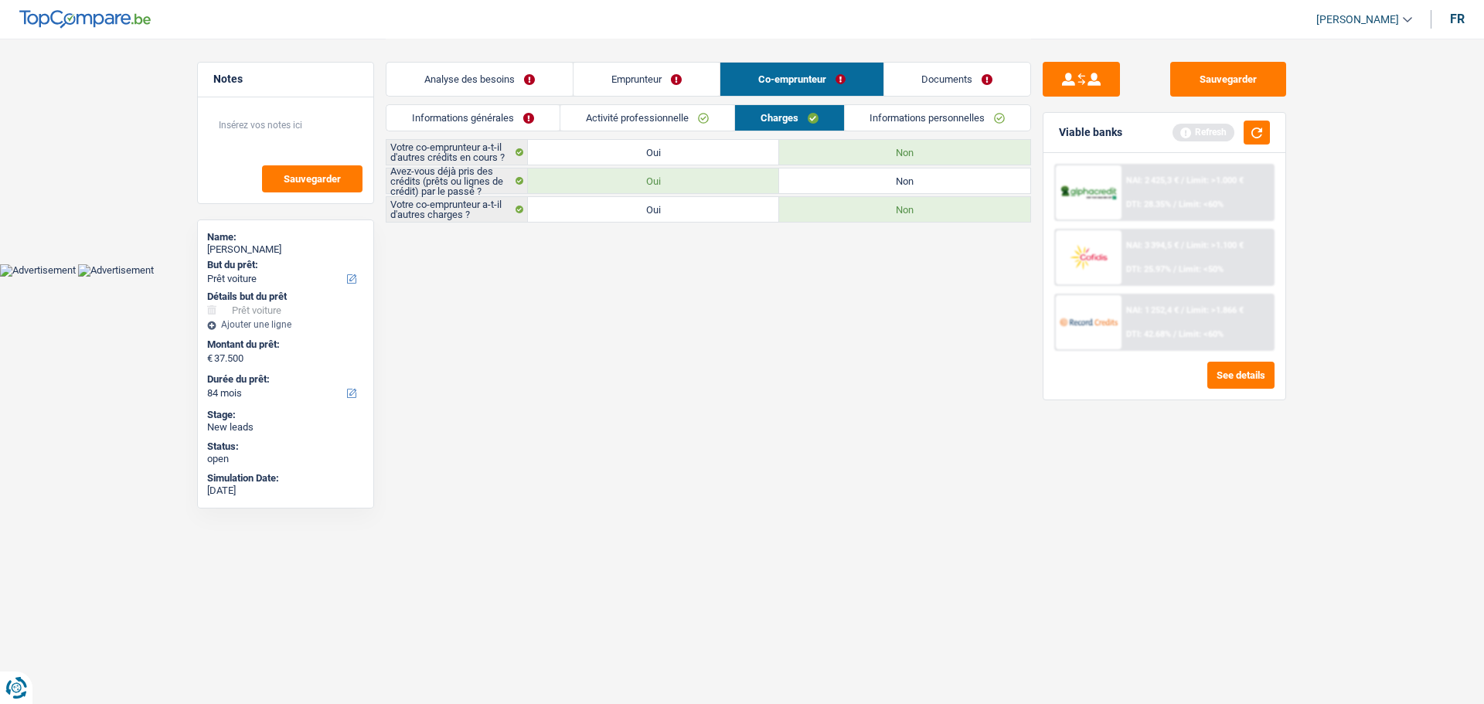
click at [693, 68] on link "Emprunteur" at bounding box center [646, 79] width 146 height 33
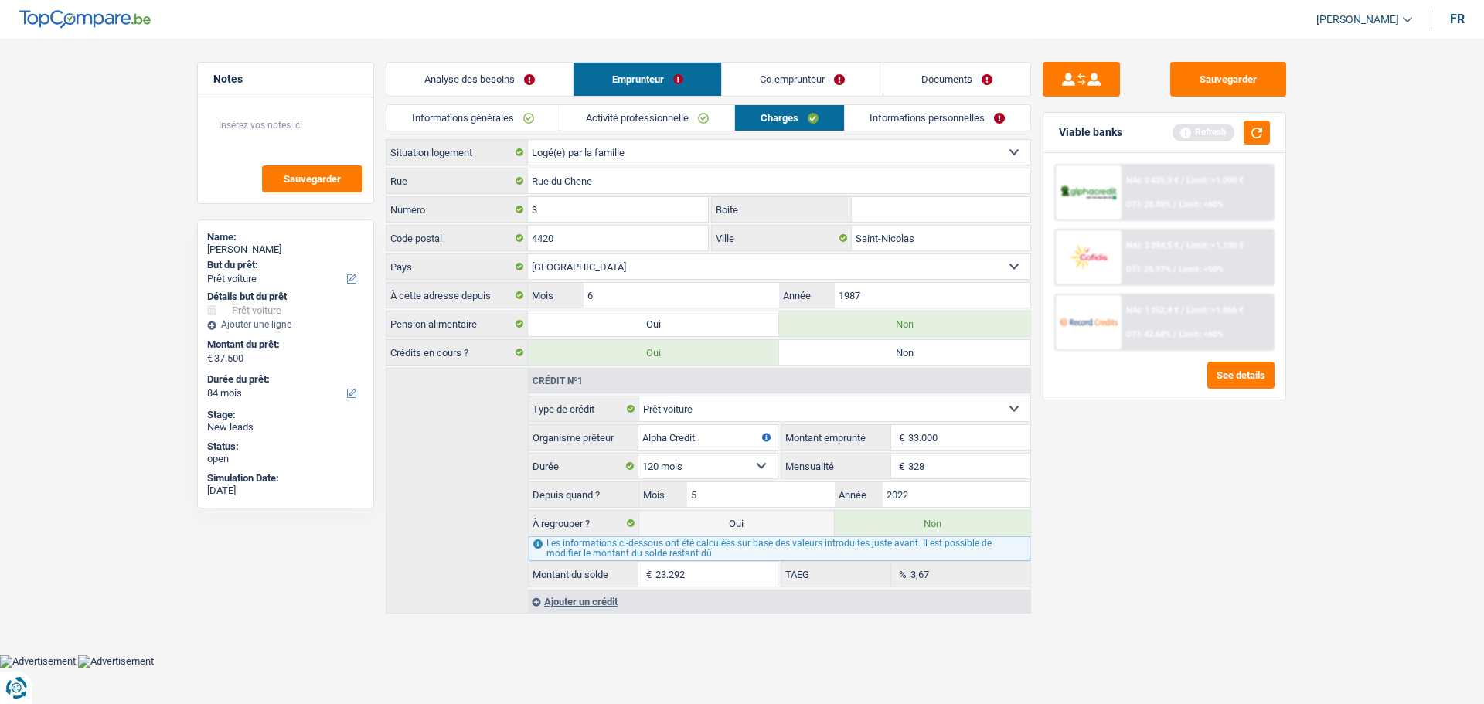
click at [670, 150] on select "Locataire Propriétaire avec prêt hypothécaire Propriétaire sans prêt hypothécai…" at bounding box center [779, 152] width 502 height 25
click at [528, 140] on select "Locataire Propriétaire avec prêt hypothécaire Propriétaire sans prêt hypothécai…" at bounding box center [779, 152] width 502 height 25
click at [692, 158] on select "Locataire Propriétaire avec prêt hypothécaire Propriétaire sans prêt hypothécai…" at bounding box center [779, 152] width 502 height 25
select select "liveWithParents"
click at [528, 140] on select "Locataire Propriétaire avec prêt hypothécaire Propriétaire sans prêt hypothécai…" at bounding box center [779, 152] width 502 height 25
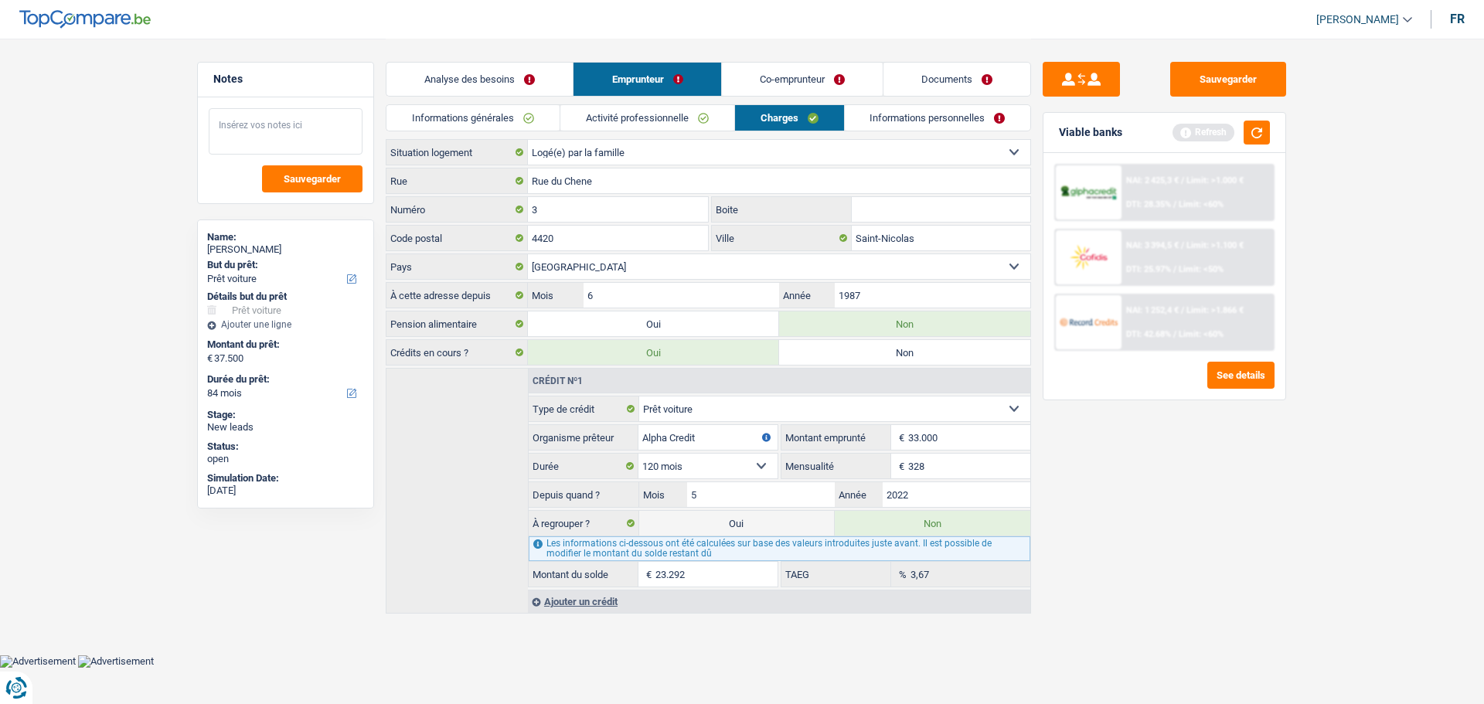
click at [235, 141] on textarea at bounding box center [286, 131] width 154 height 46
type textarea "Logé par sa mère"
click at [304, 183] on span "Sauvegarder" at bounding box center [312, 179] width 57 height 10
click at [871, 122] on link "Informations personnelles" at bounding box center [938, 118] width 186 height 26
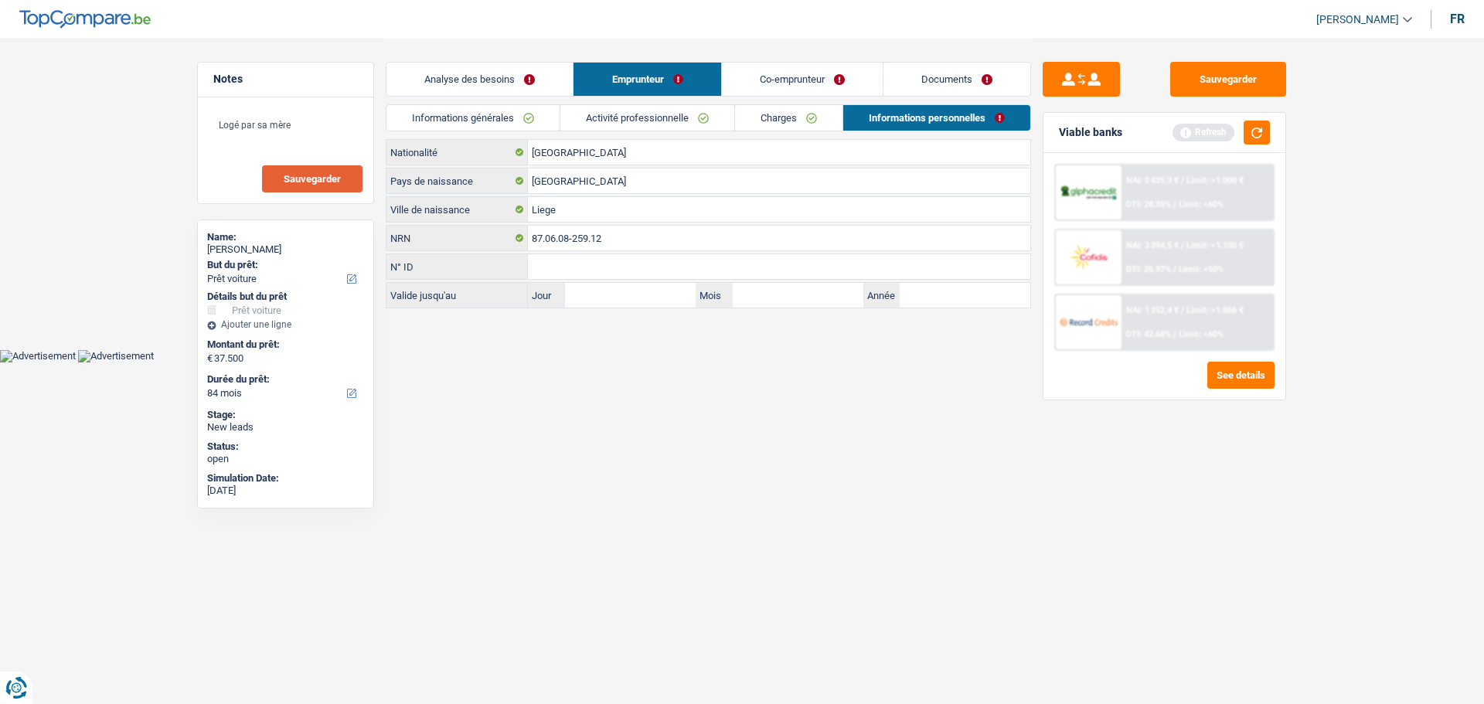
click at [747, 75] on div "Analyse des besoins Emprunteur Co-emprunteur Documents" at bounding box center [708, 72] width 645 height 66
click at [747, 77] on link "Co-emprunteur" at bounding box center [802, 79] width 161 height 33
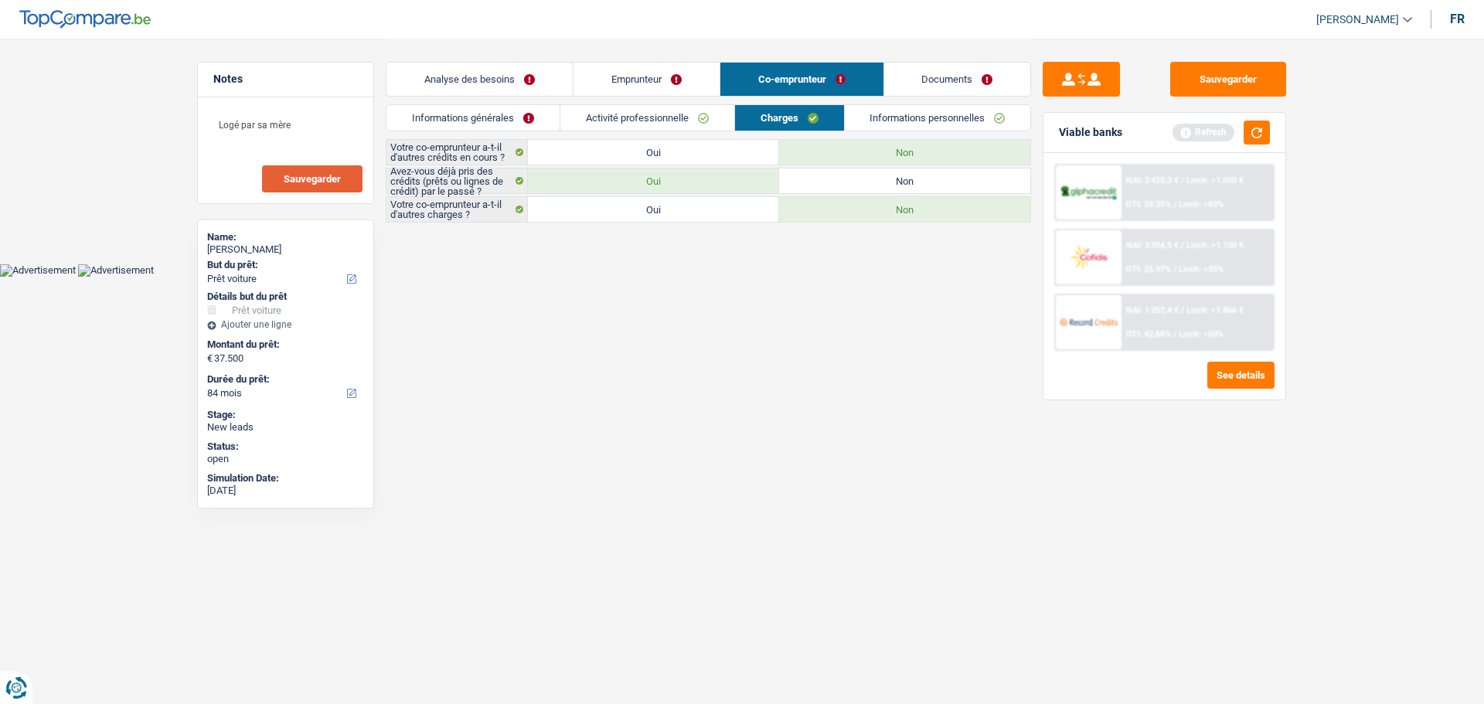
click at [464, 121] on link "Informations générales" at bounding box center [472, 118] width 173 height 26
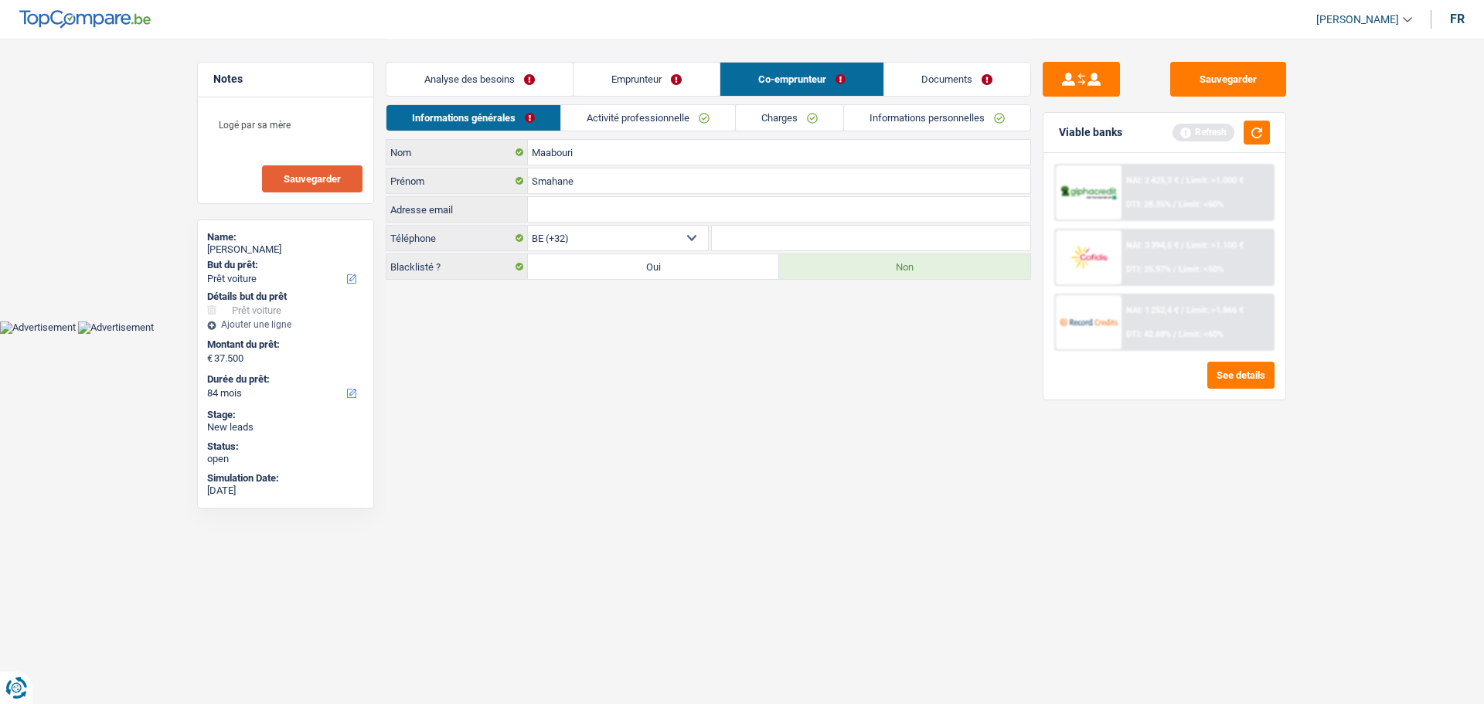
click at [814, 115] on link "Charges" at bounding box center [789, 118] width 107 height 26
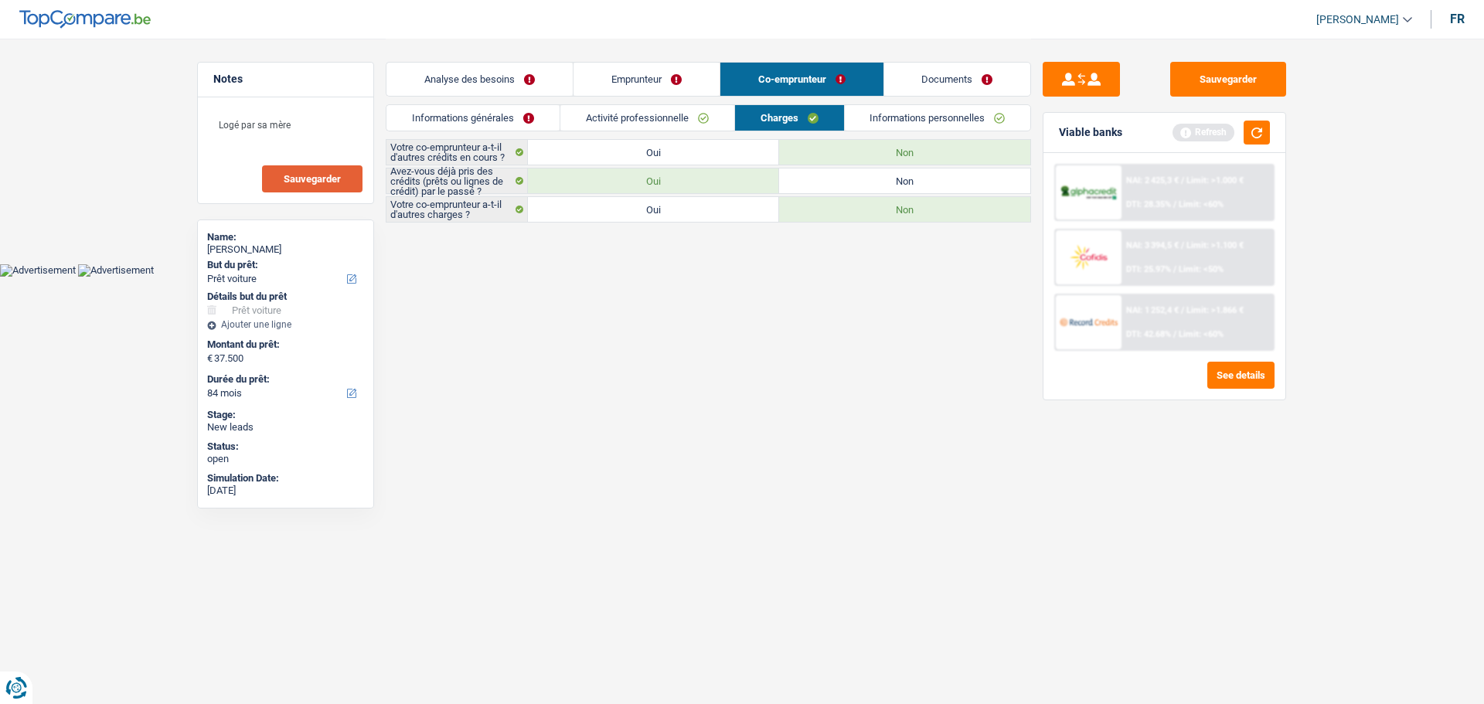
click at [692, 114] on link "Activité professionnelle" at bounding box center [647, 118] width 174 height 26
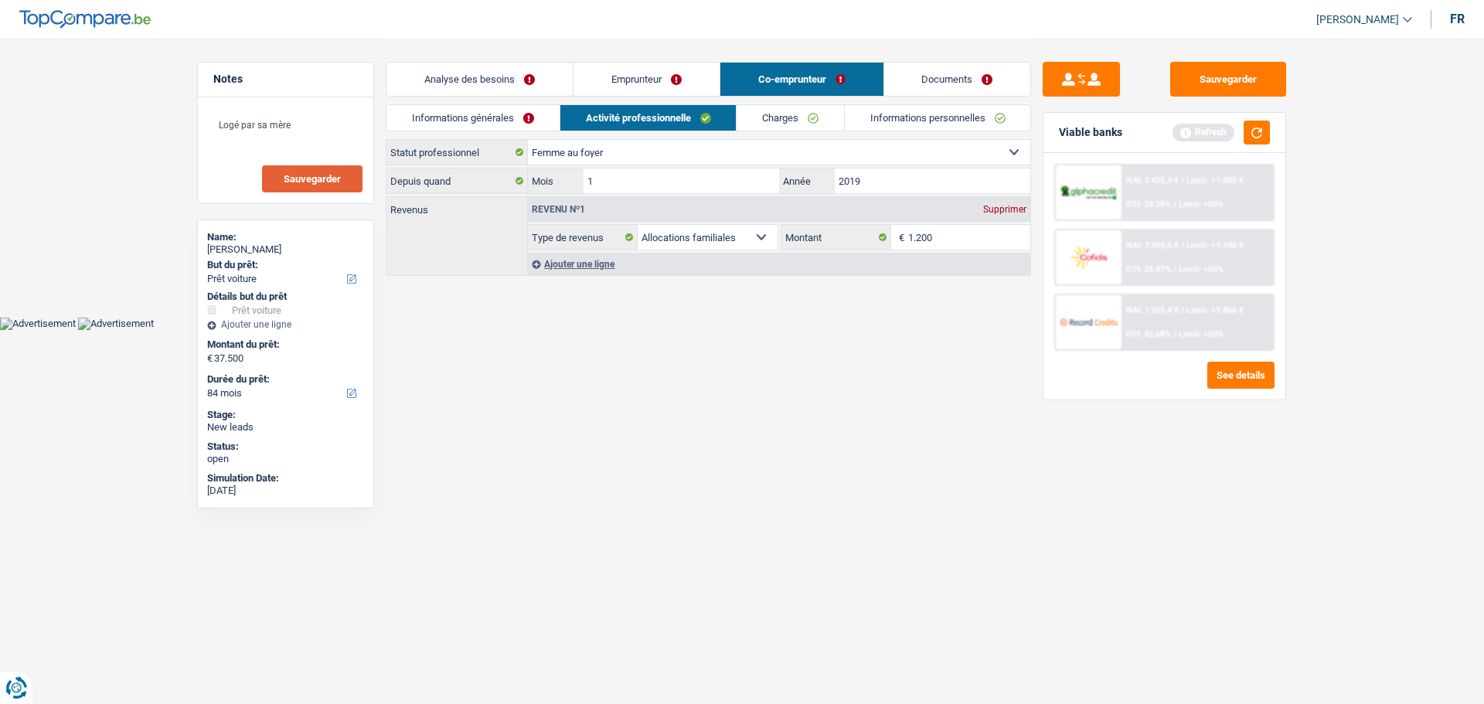
click at [652, 73] on link "Emprunteur" at bounding box center [646, 79] width 146 height 33
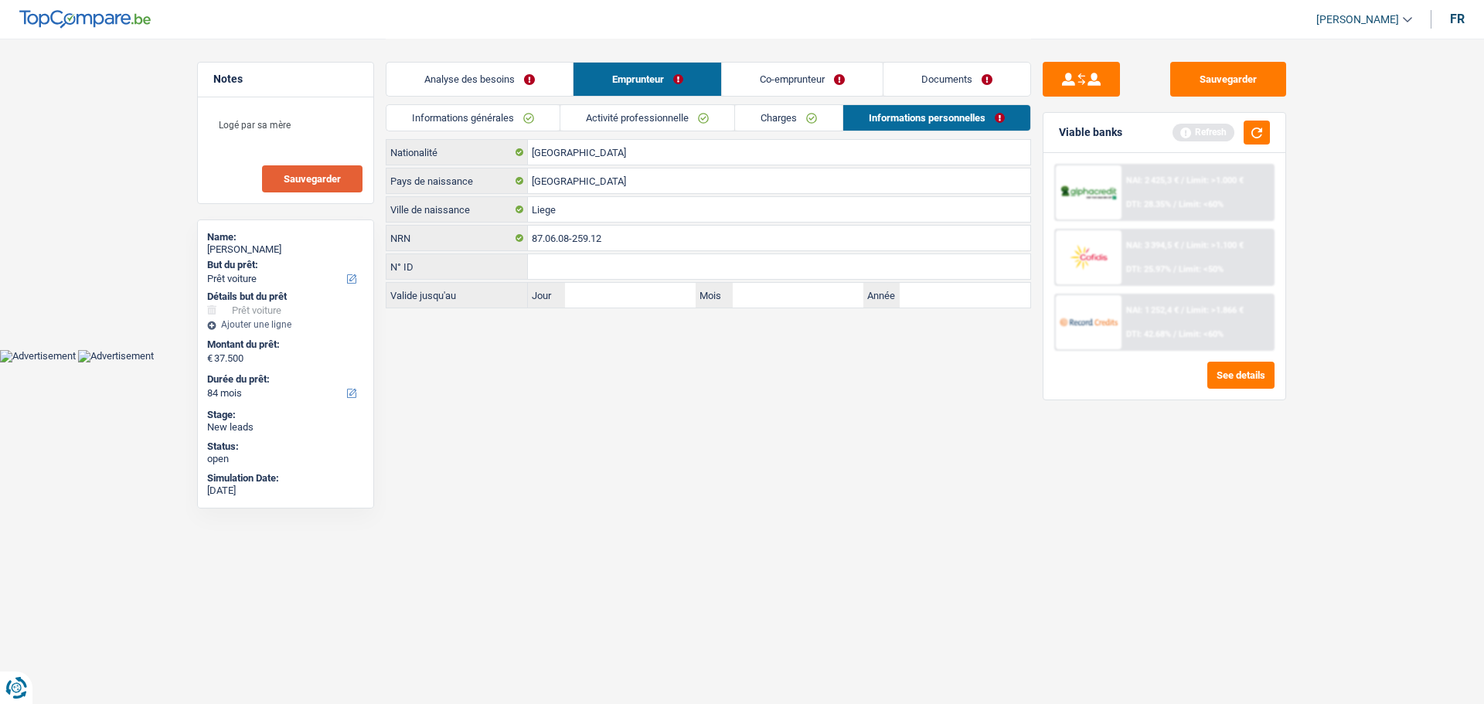
click at [798, 105] on link "Charges" at bounding box center [788, 118] width 107 height 26
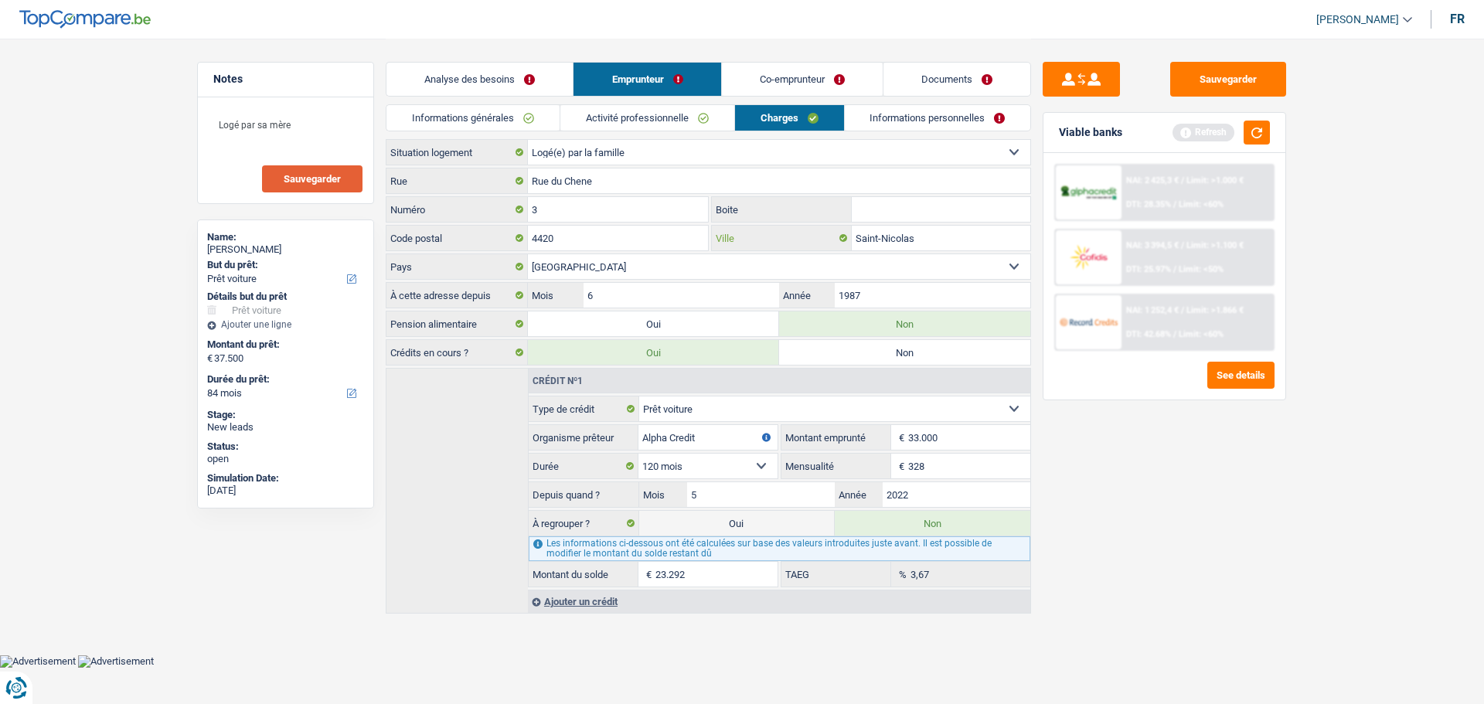
click at [951, 236] on input "Saint-Nicolas" at bounding box center [941, 238] width 179 height 25
click at [947, 236] on input "Saint-Nicolas" at bounding box center [941, 238] width 179 height 25
drag, startPoint x: 902, startPoint y: 114, endPoint x: 785, endPoint y: 210, distance: 151.0
click at [903, 115] on link "Informations personnelles" at bounding box center [938, 118] width 186 height 26
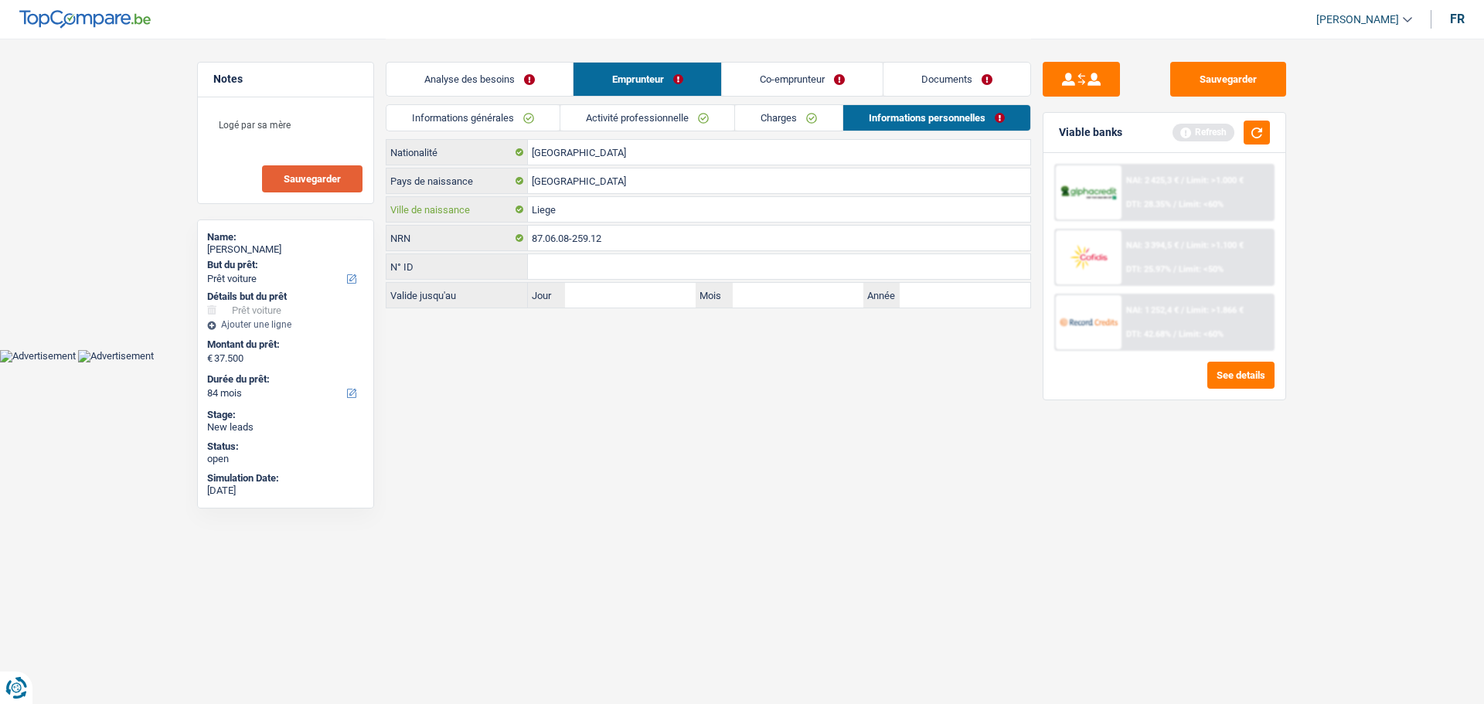
drag, startPoint x: 647, startPoint y: 208, endPoint x: 462, endPoint y: 198, distance: 185.0
click at [462, 198] on div "Liege Ville de naissance" at bounding box center [708, 209] width 644 height 25
paste input "Saint-Nicolas"
type input "Saint-Nicolas"
click at [784, 75] on link "Co-emprunteur" at bounding box center [802, 79] width 161 height 33
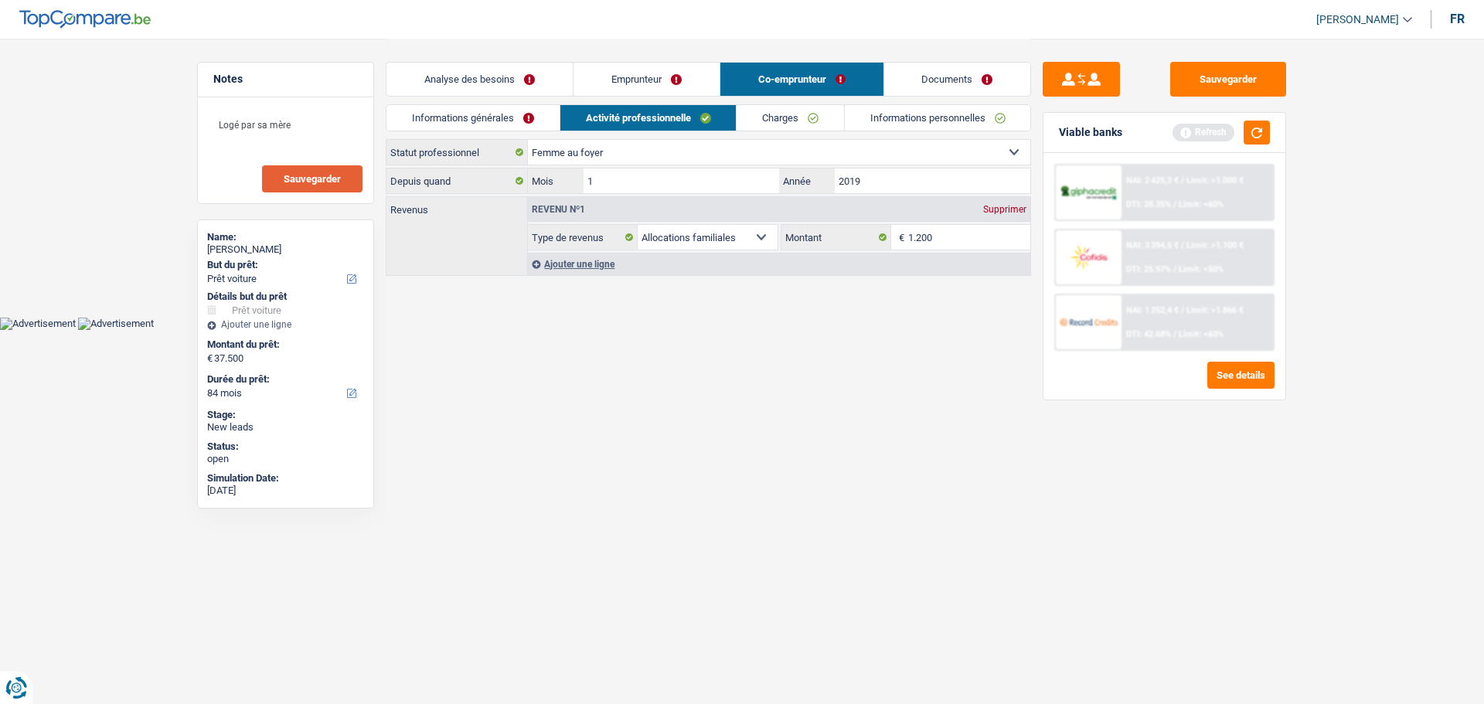
click at [451, 119] on link "Informations générales" at bounding box center [472, 118] width 173 height 26
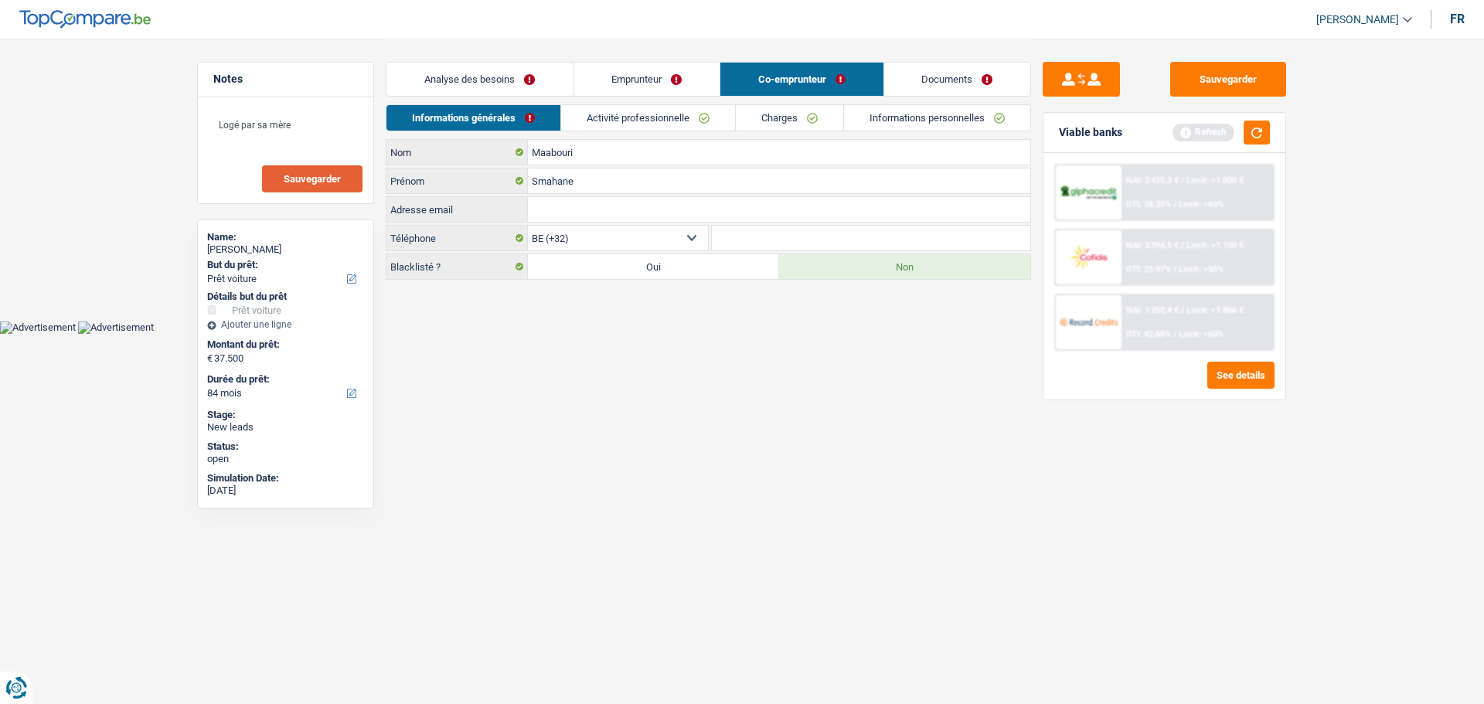
click at [652, 116] on link "Activité professionnelle" at bounding box center [648, 118] width 174 height 26
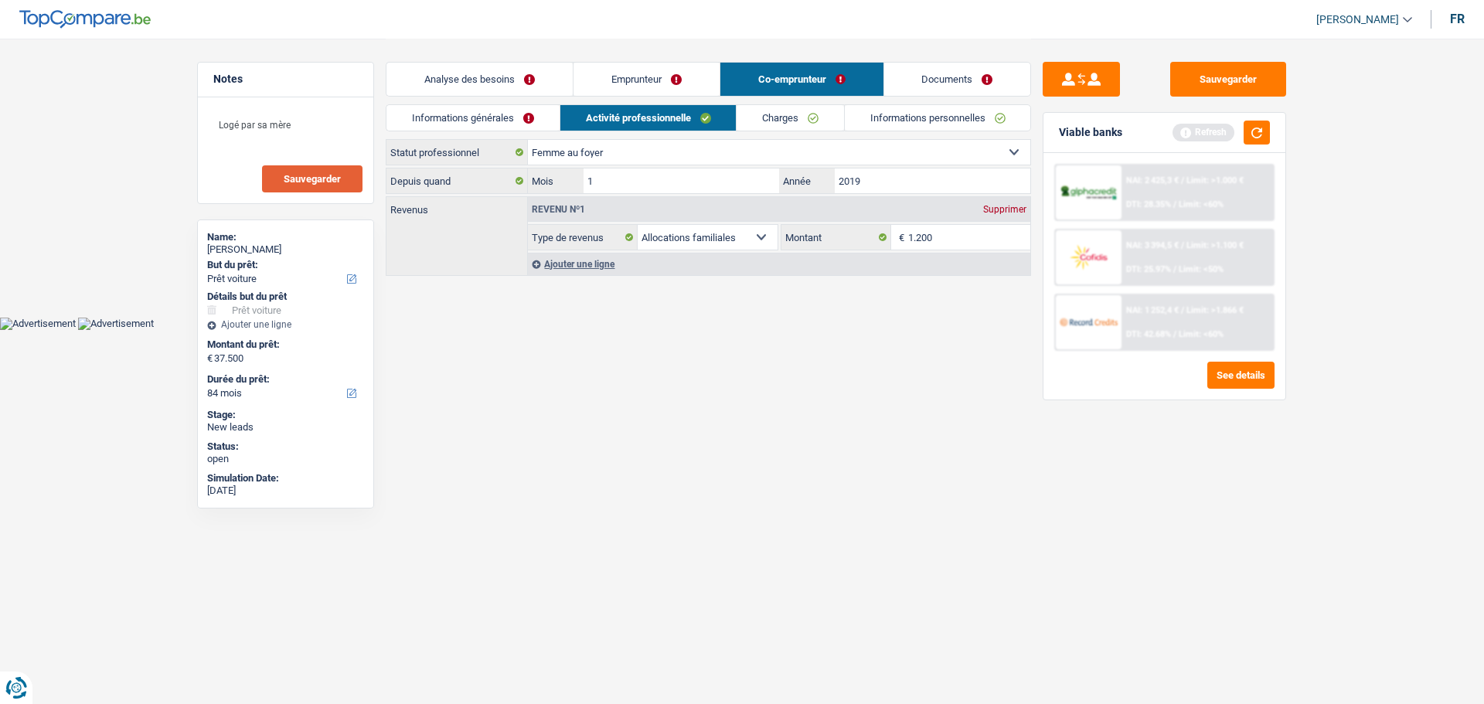
click at [1005, 205] on div "Supprimer" at bounding box center [1004, 209] width 51 height 9
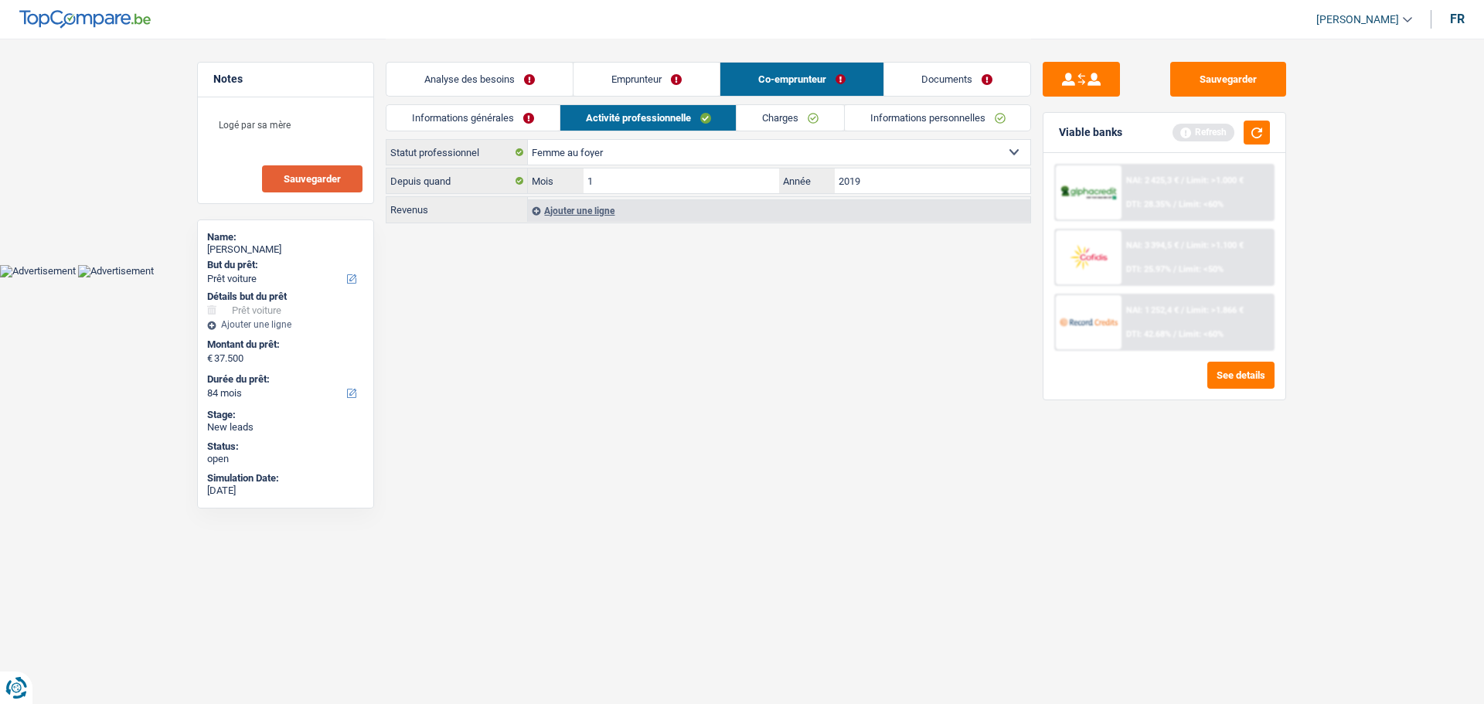
click at [707, 167] on div "Ouvrier Employé privé Employé public Invalide Indépendant Pensionné Chômeur Mut…" at bounding box center [708, 182] width 645 height 87
click at [704, 155] on select "Ouvrier Employé privé Employé public Invalide Indépendant Pensionné Chômeur Mut…" at bounding box center [779, 152] width 502 height 25
select select "noProfession"
click at [528, 140] on select "Ouvrier Employé privé Employé public Invalide Indépendant Pensionné Chômeur Mut…" at bounding box center [779, 152] width 502 height 25
click at [780, 120] on link "Charges" at bounding box center [790, 118] width 107 height 26
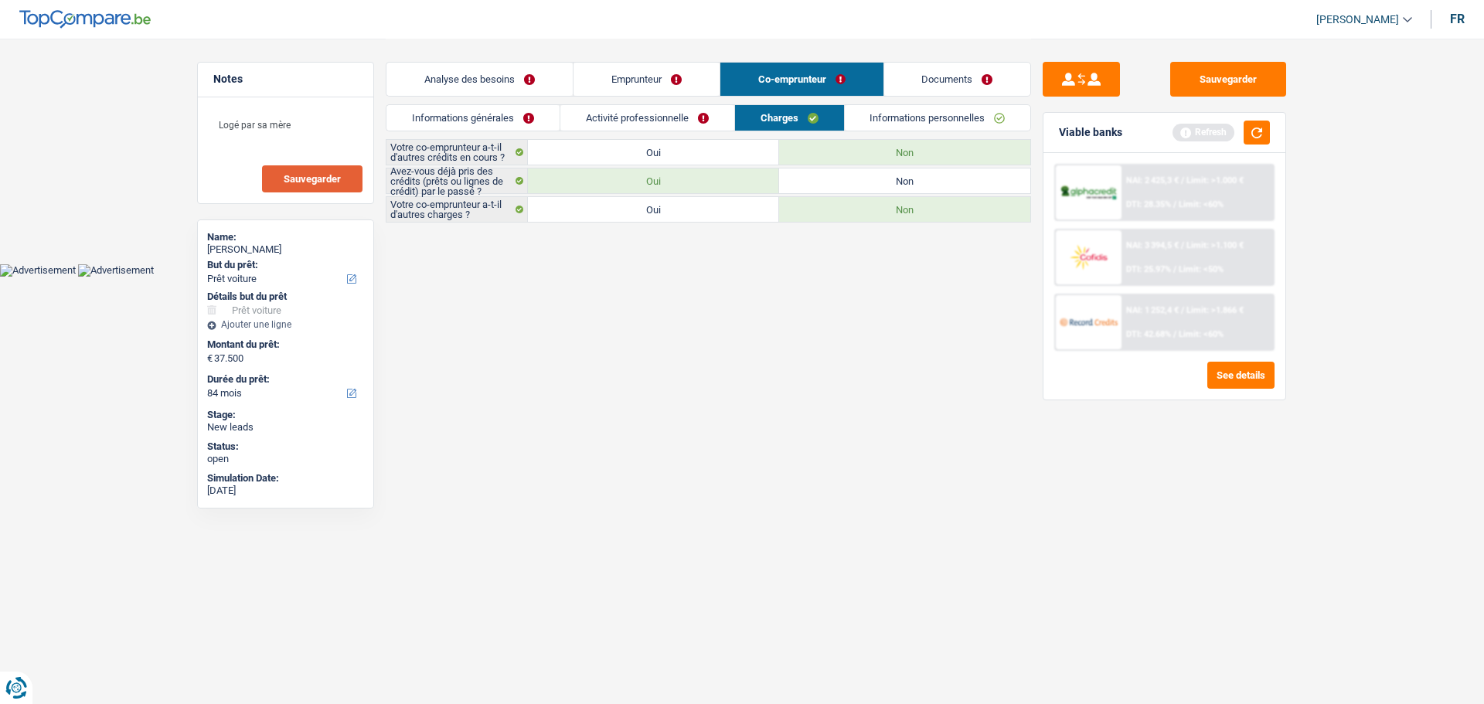
click at [678, 111] on link "Activité professionnelle" at bounding box center [647, 118] width 174 height 26
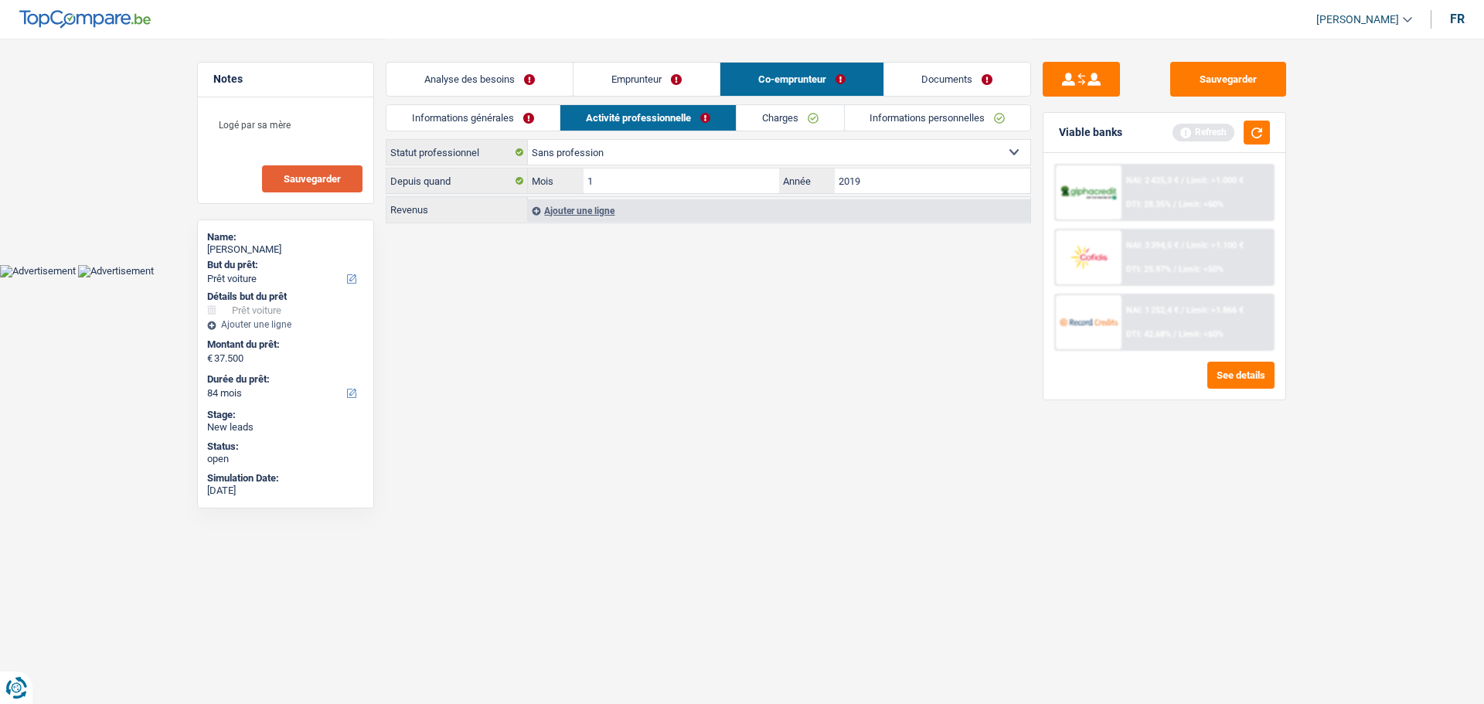
click at [761, 117] on link "Charges" at bounding box center [790, 118] width 107 height 26
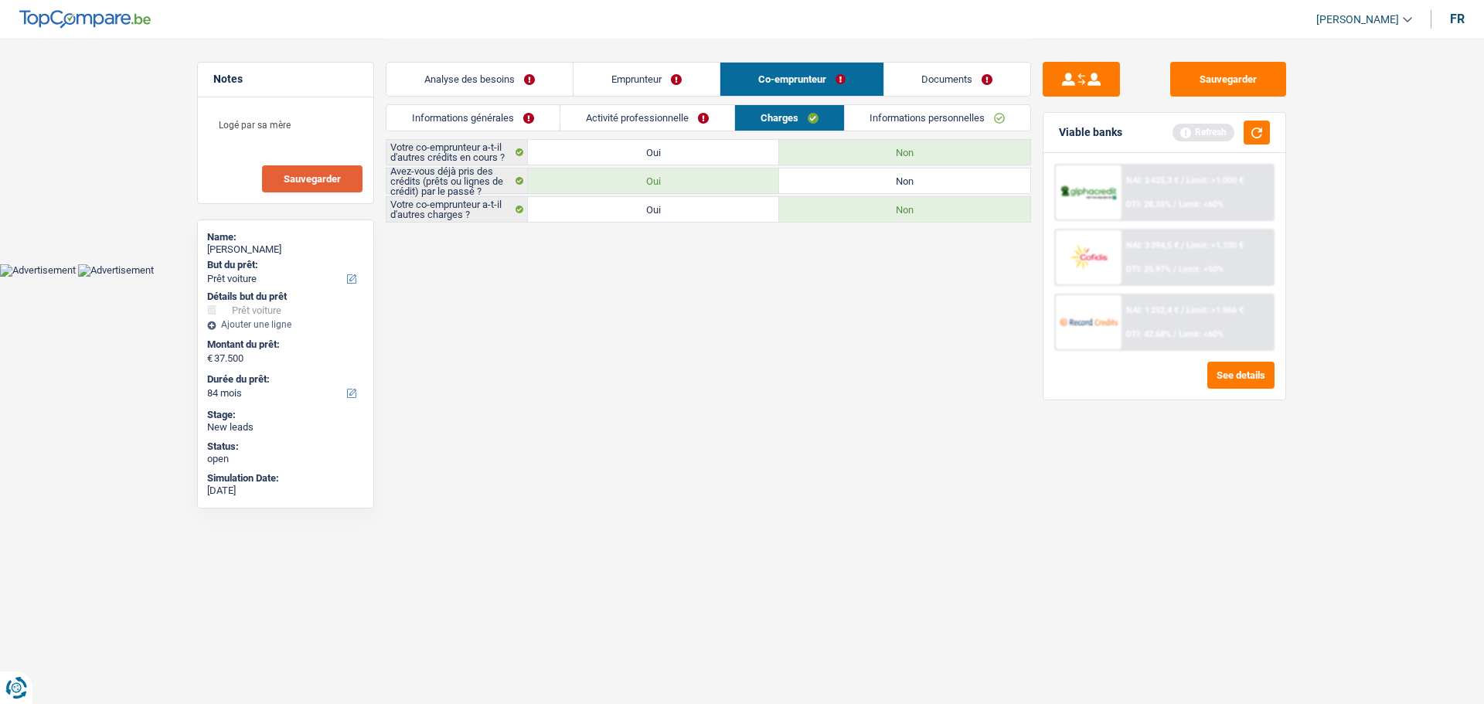
click at [682, 127] on link "Activité professionnelle" at bounding box center [647, 118] width 174 height 26
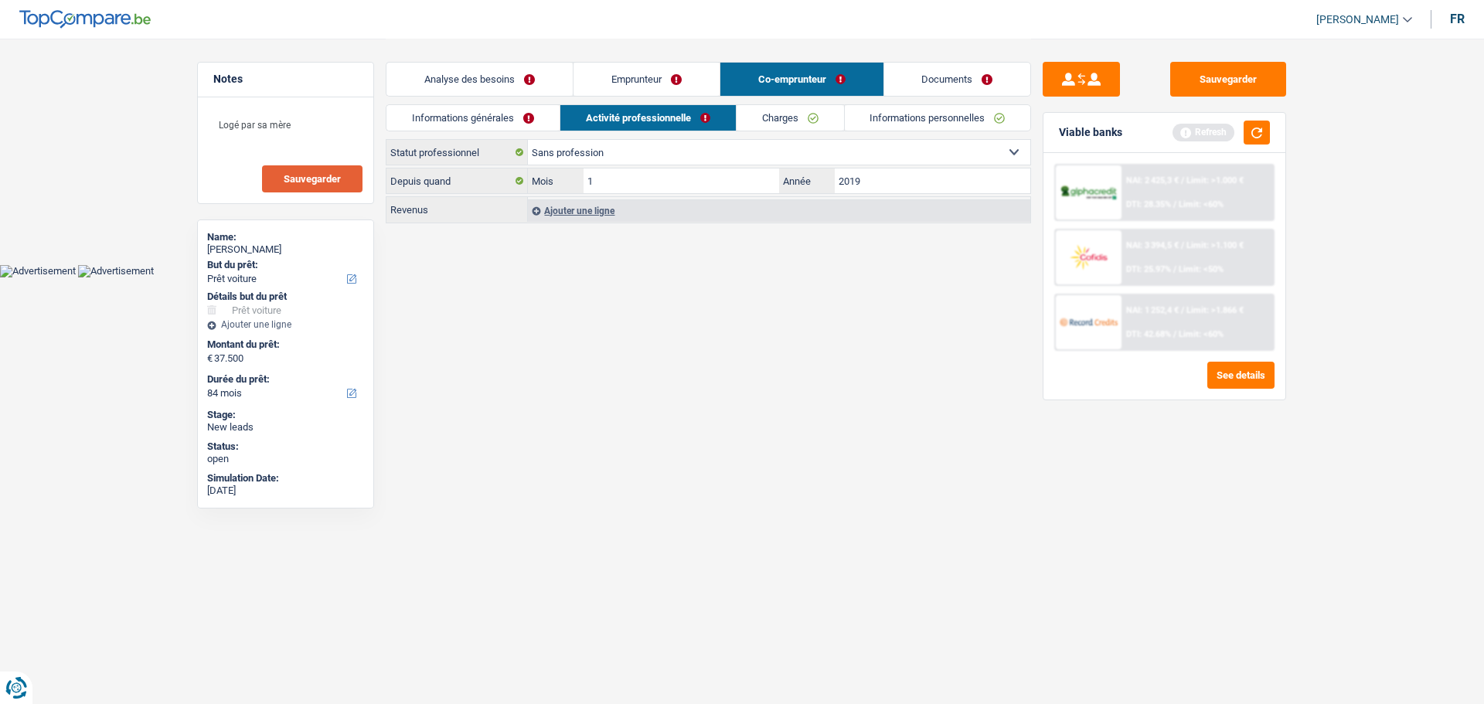
click at [791, 121] on link "Charges" at bounding box center [790, 118] width 107 height 26
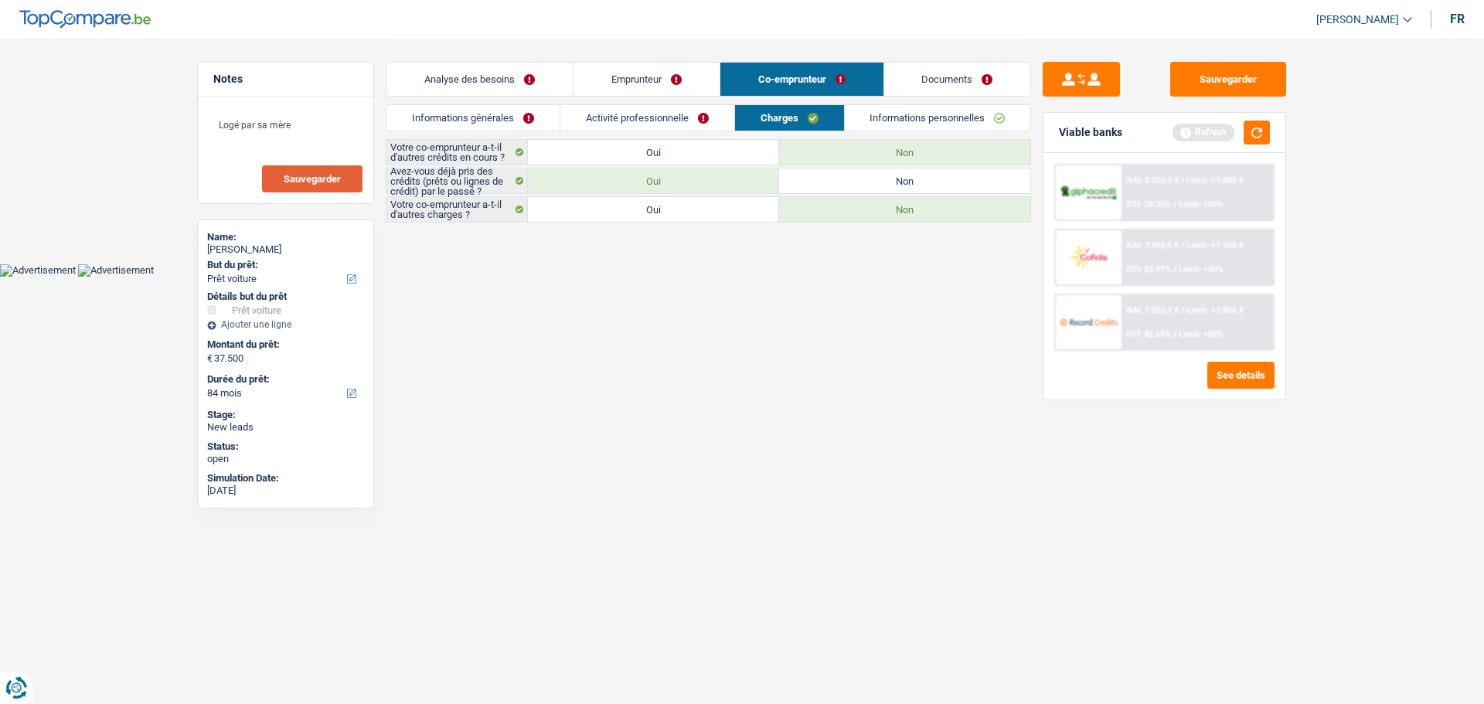
click at [704, 110] on link "Activité professionnelle" at bounding box center [647, 118] width 174 height 26
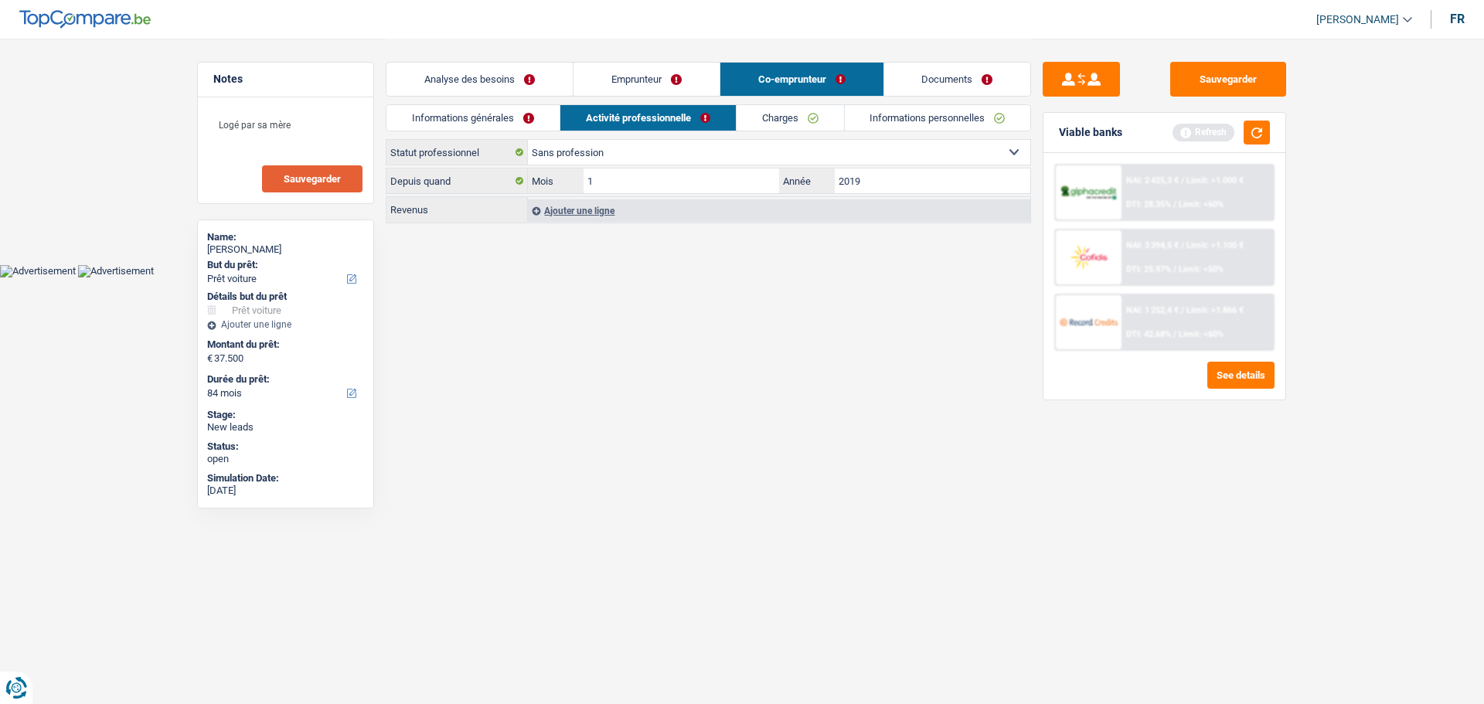
click at [784, 113] on link "Charges" at bounding box center [790, 118] width 107 height 26
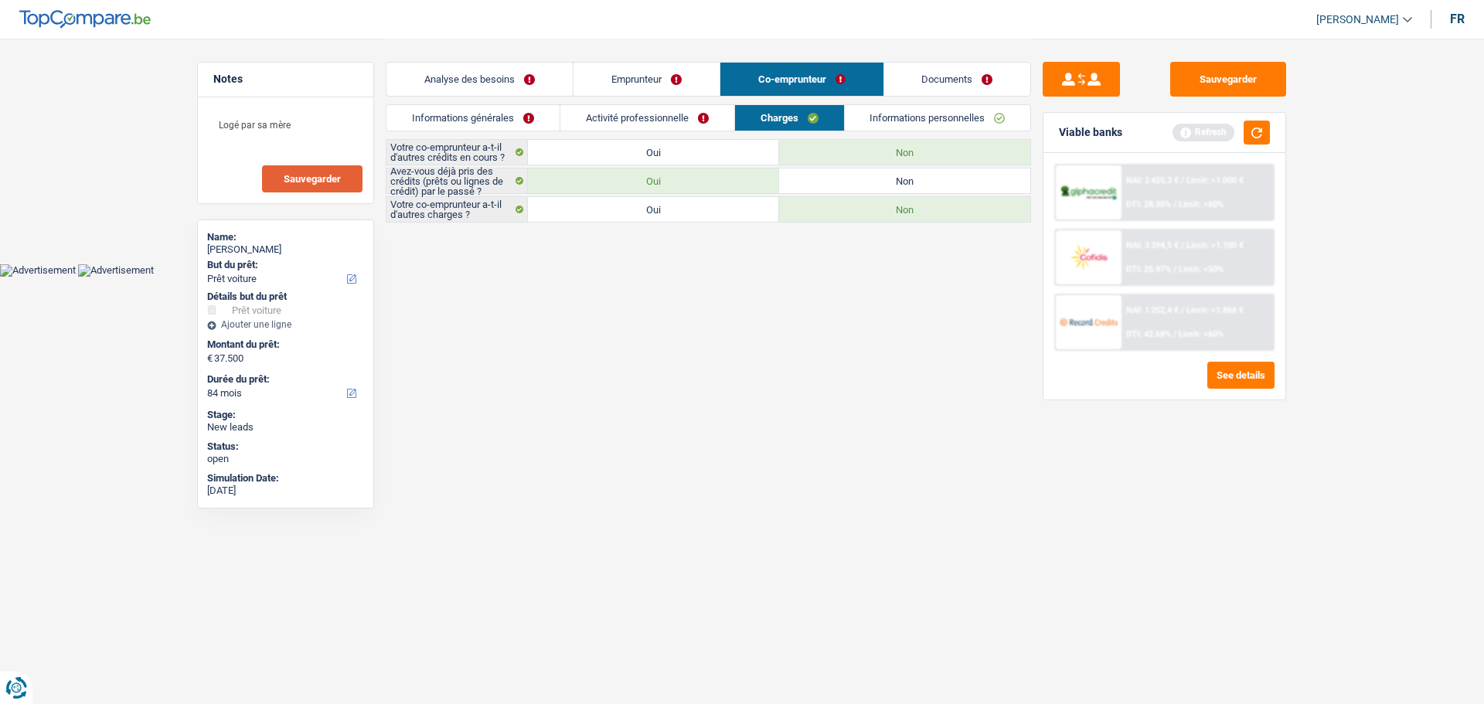
click at [701, 111] on link "Activité professionnelle" at bounding box center [647, 118] width 174 height 26
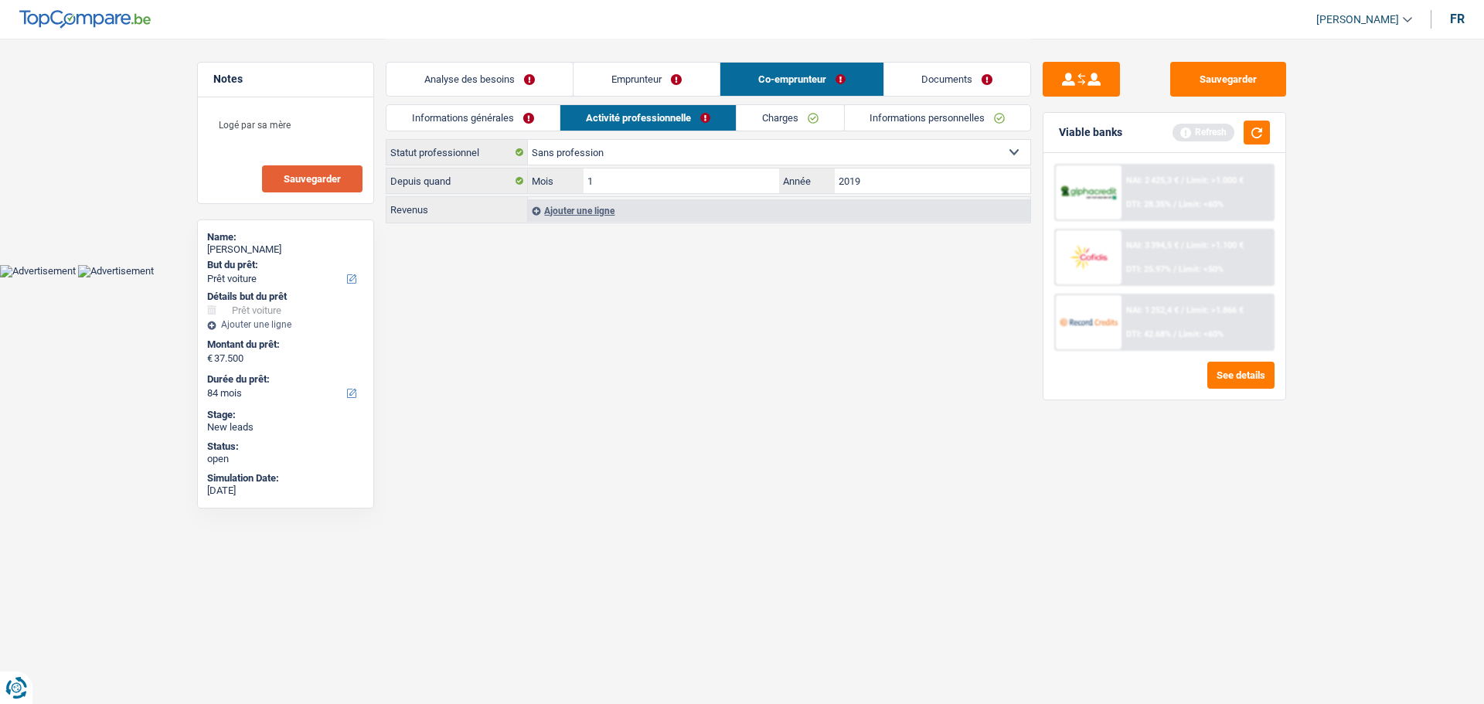
click at [638, 71] on link "Emprunteur" at bounding box center [646, 79] width 146 height 33
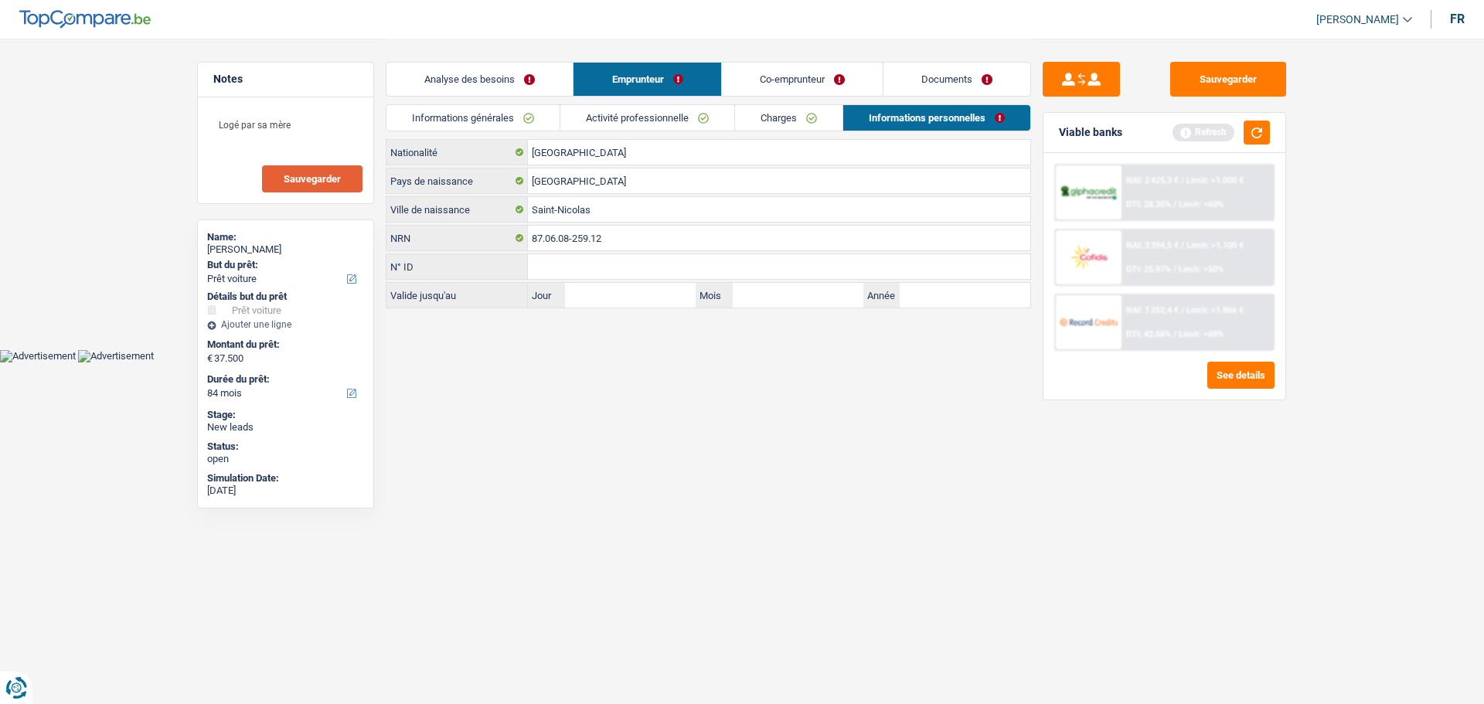
click at [757, 122] on link "Charges" at bounding box center [788, 118] width 107 height 26
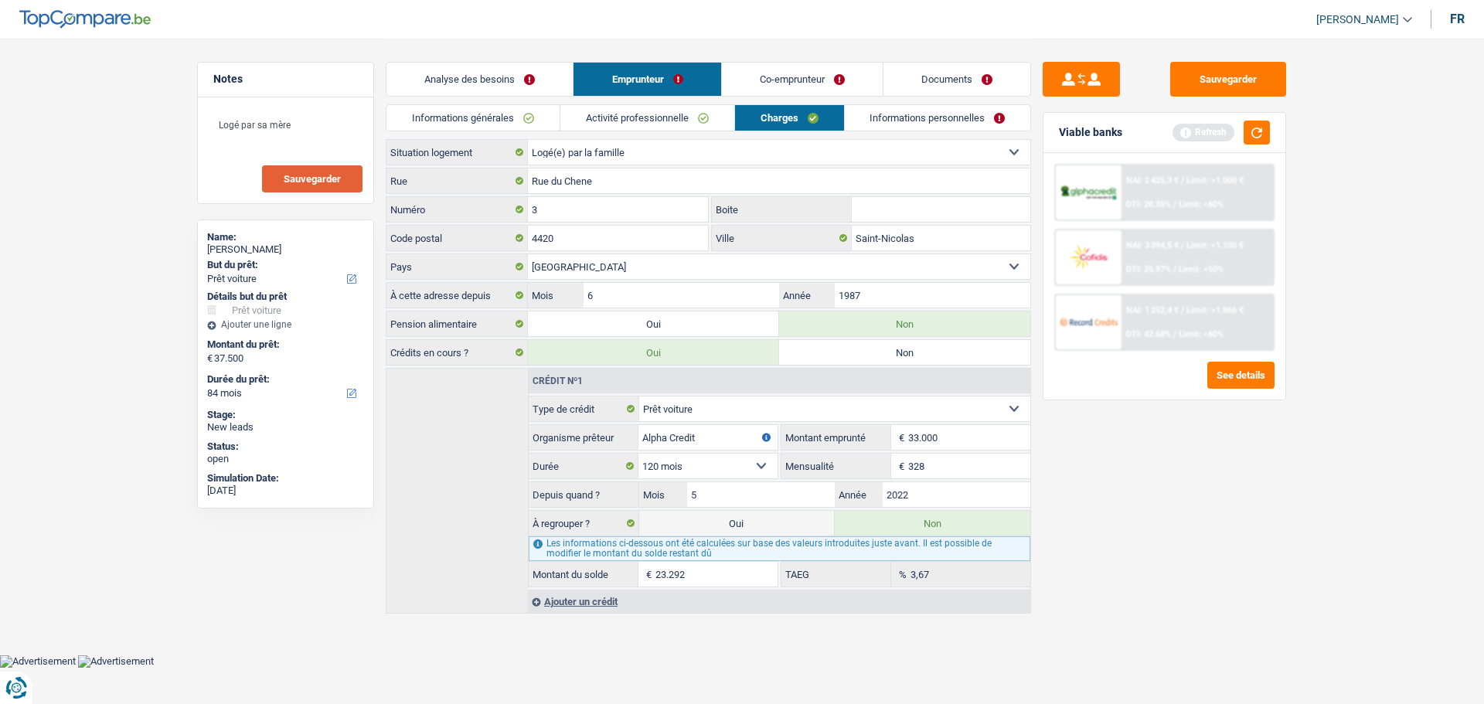
click at [667, 76] on link "Emprunteur" at bounding box center [646, 79] width 147 height 33
click at [675, 101] on div "Analyse des besoins Emprunteur Co-emprunteur Documents" at bounding box center [708, 72] width 645 height 66
click at [671, 105] on link "Activité professionnelle" at bounding box center [647, 118] width 174 height 26
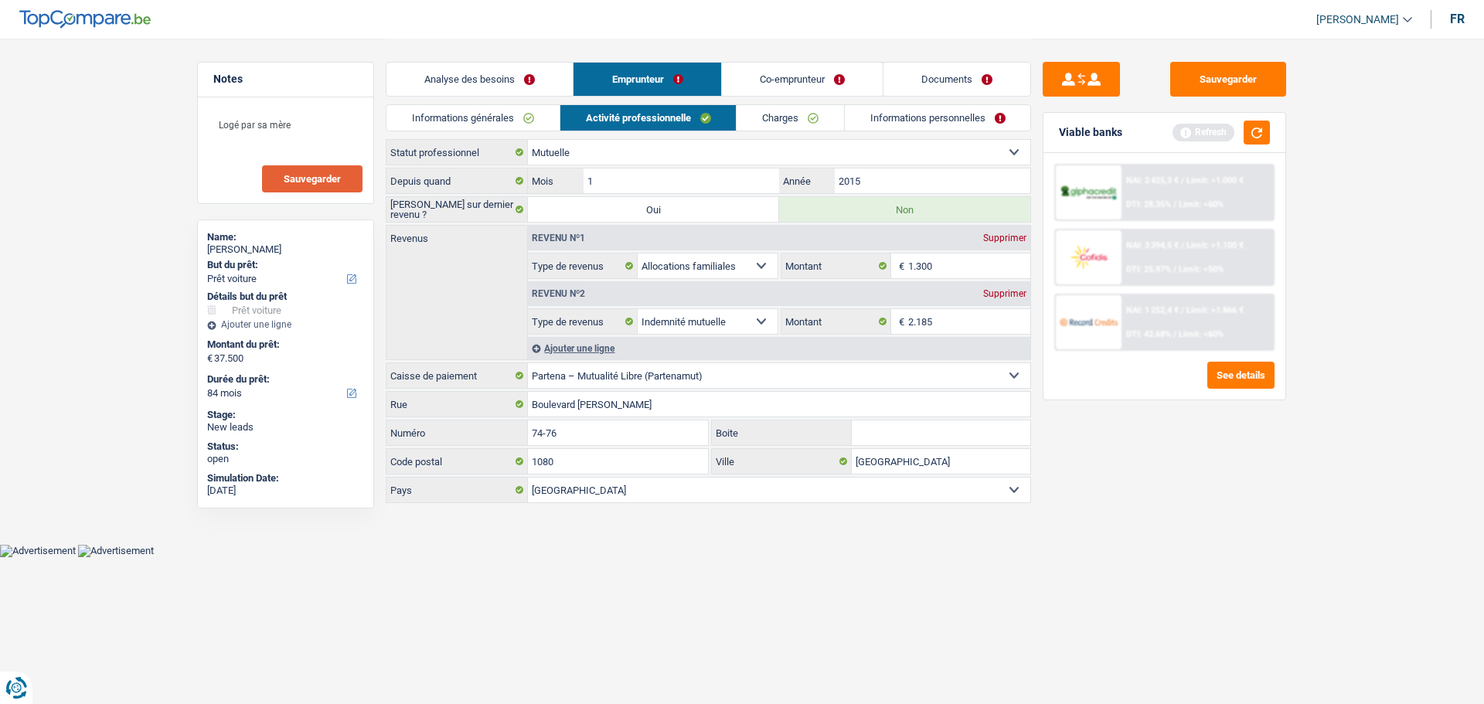
click at [669, 113] on link "Activité professionnelle" at bounding box center [648, 118] width 176 height 26
click at [1009, 230] on div "Revenu nº1 Supprimer" at bounding box center [779, 238] width 502 height 25
click at [1006, 234] on div "Supprimer" at bounding box center [1004, 237] width 51 height 9
select select "mutualityIndemnity"
type input "2.185"
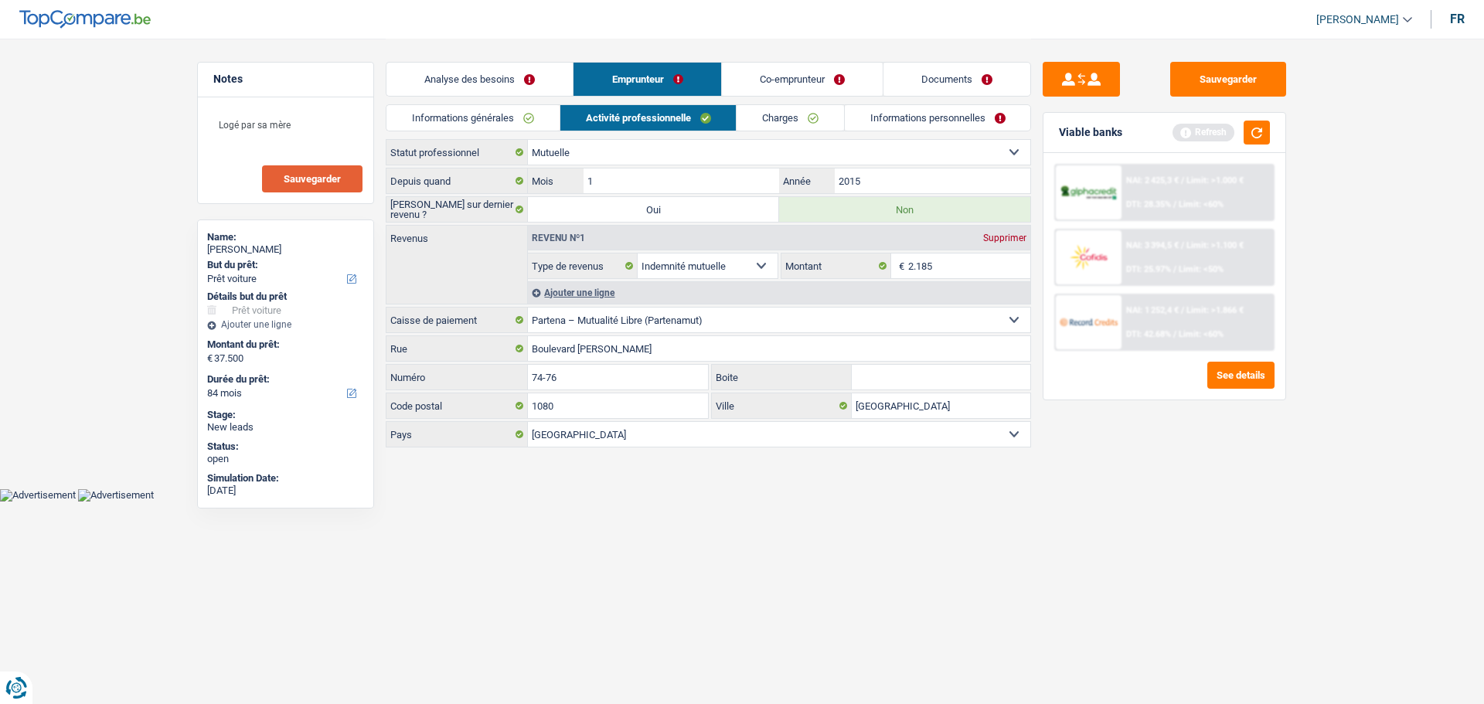
click at [793, 87] on link "Co-emprunteur" at bounding box center [802, 79] width 161 height 33
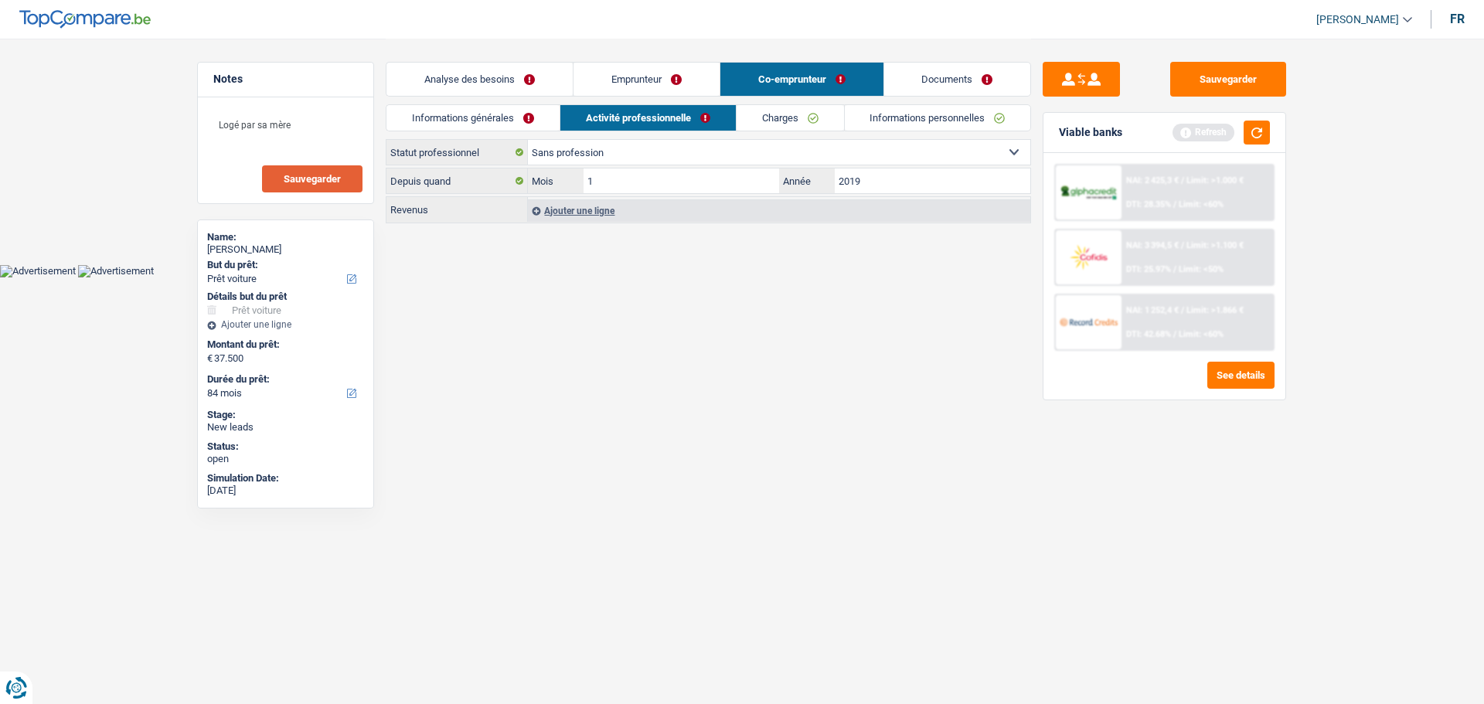
click at [594, 207] on div "Ajouter une ligne" at bounding box center [779, 210] width 502 height 22
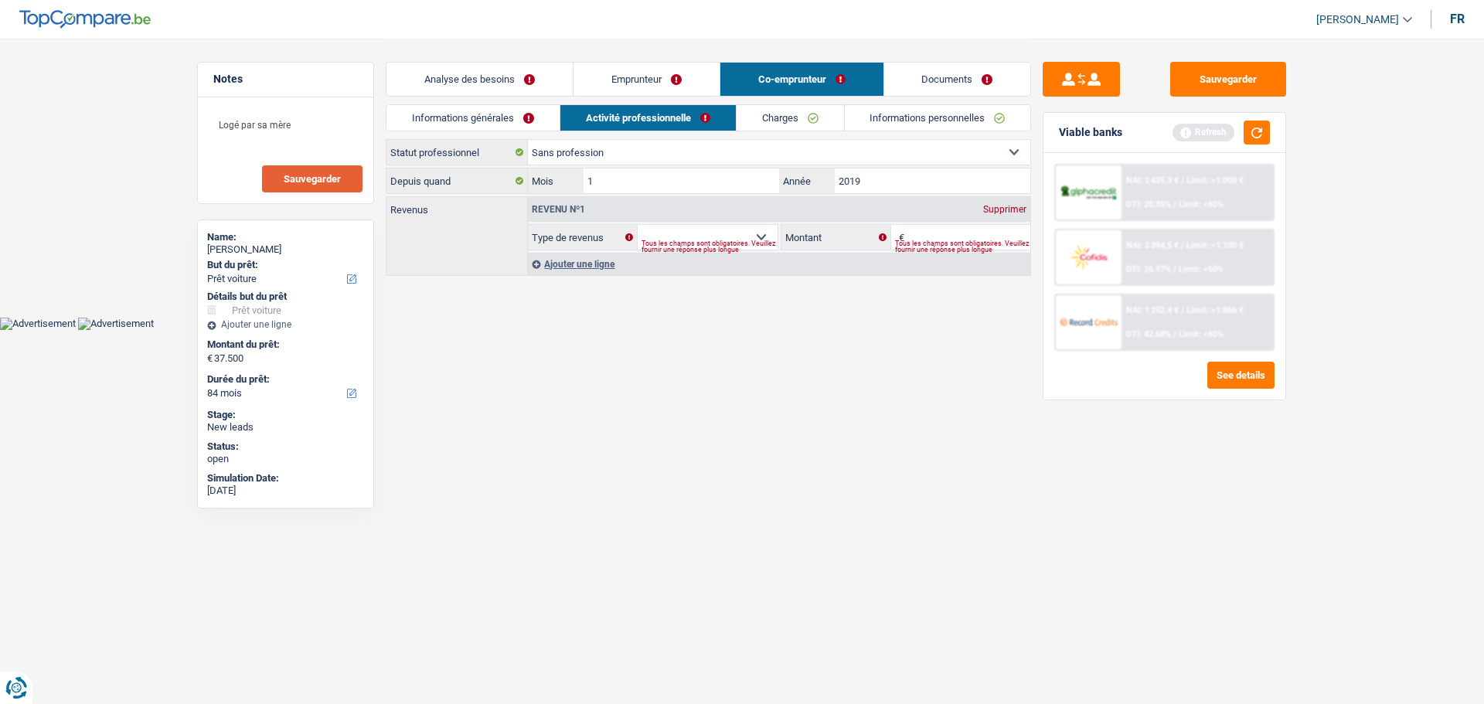
click at [682, 243] on div "Tous les champs sont obligatoires. Veuillez fournir une réponse plus longue" at bounding box center [709, 246] width 136 height 6
click at [757, 243] on div "Tous les champs sont obligatoires. Veuillez fournir une réponse plus longue" at bounding box center [709, 246] width 136 height 6
click at [758, 237] on select "Allocation d'handicap Allocations chômage Allocations familiales Chèques repas …" at bounding box center [708, 237] width 140 height 25
select select "familyAllowances"
click at [638, 225] on select "Allocation d'handicap Allocations chômage Allocations familiales Chèques repas …" at bounding box center [708, 237] width 140 height 25
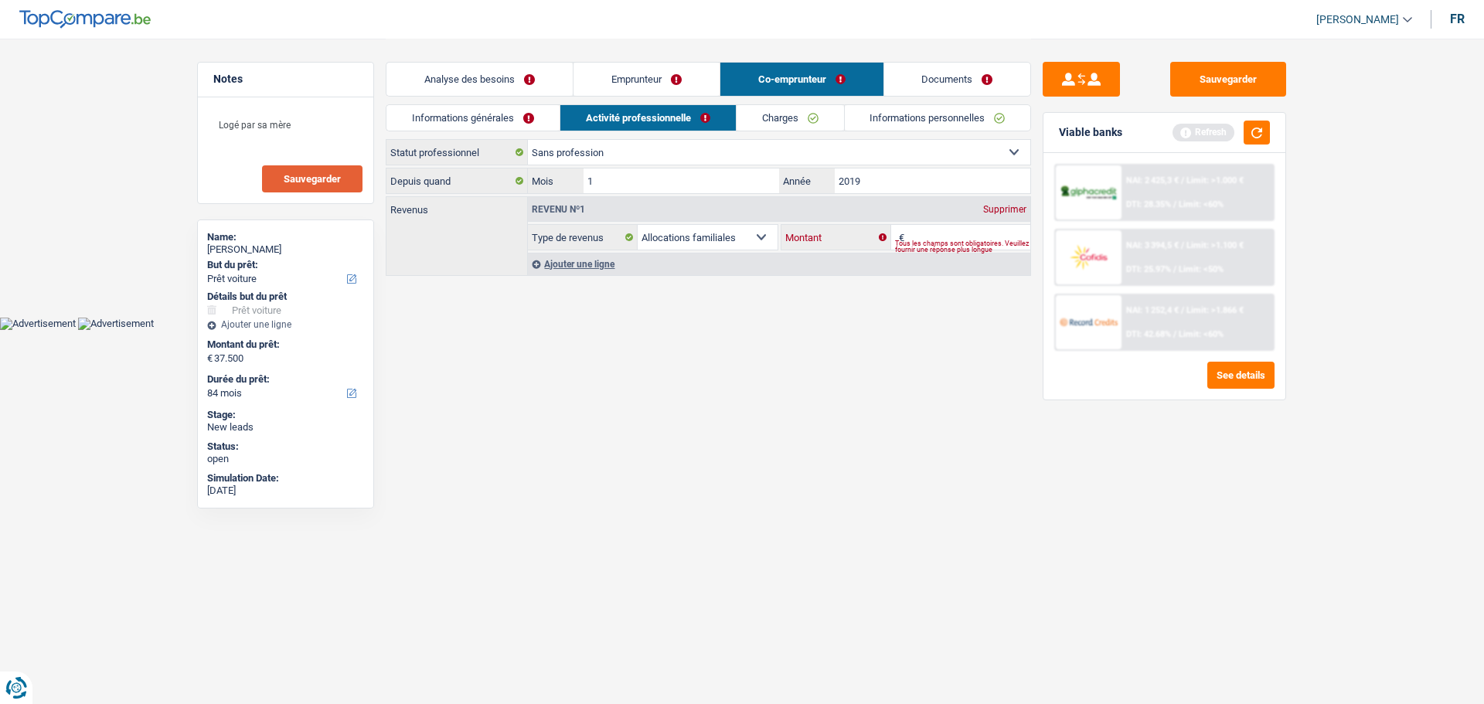
click at [938, 226] on input "Montant" at bounding box center [969, 237] width 123 height 25
type input "1.300"
click at [893, 330] on html "Vous avez le contrôle de vos données Nous utilisons des cookies, tout comme nos…" at bounding box center [742, 165] width 1484 height 330
click at [514, 73] on link "Analyse des besoins" at bounding box center [479, 79] width 186 height 33
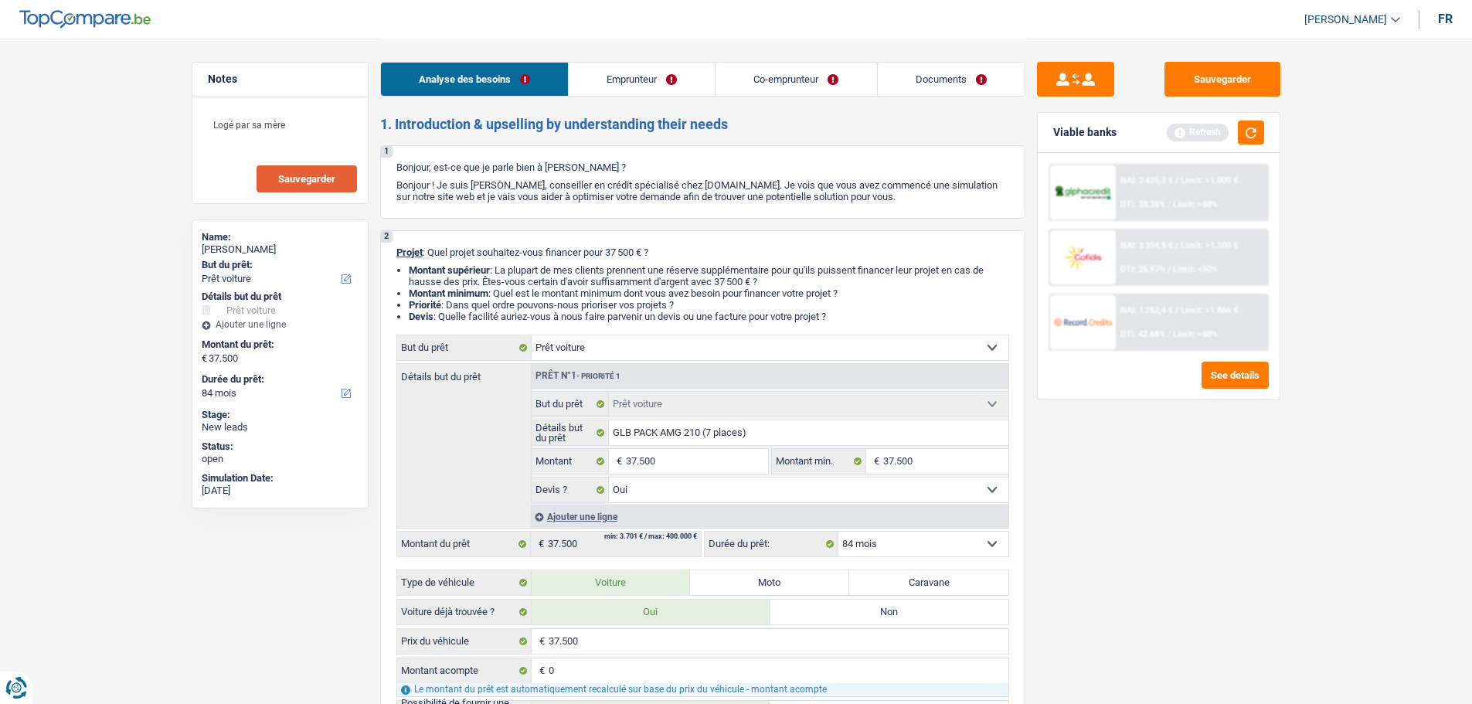
click at [570, 74] on link "Emprunteur" at bounding box center [642, 79] width 146 height 33
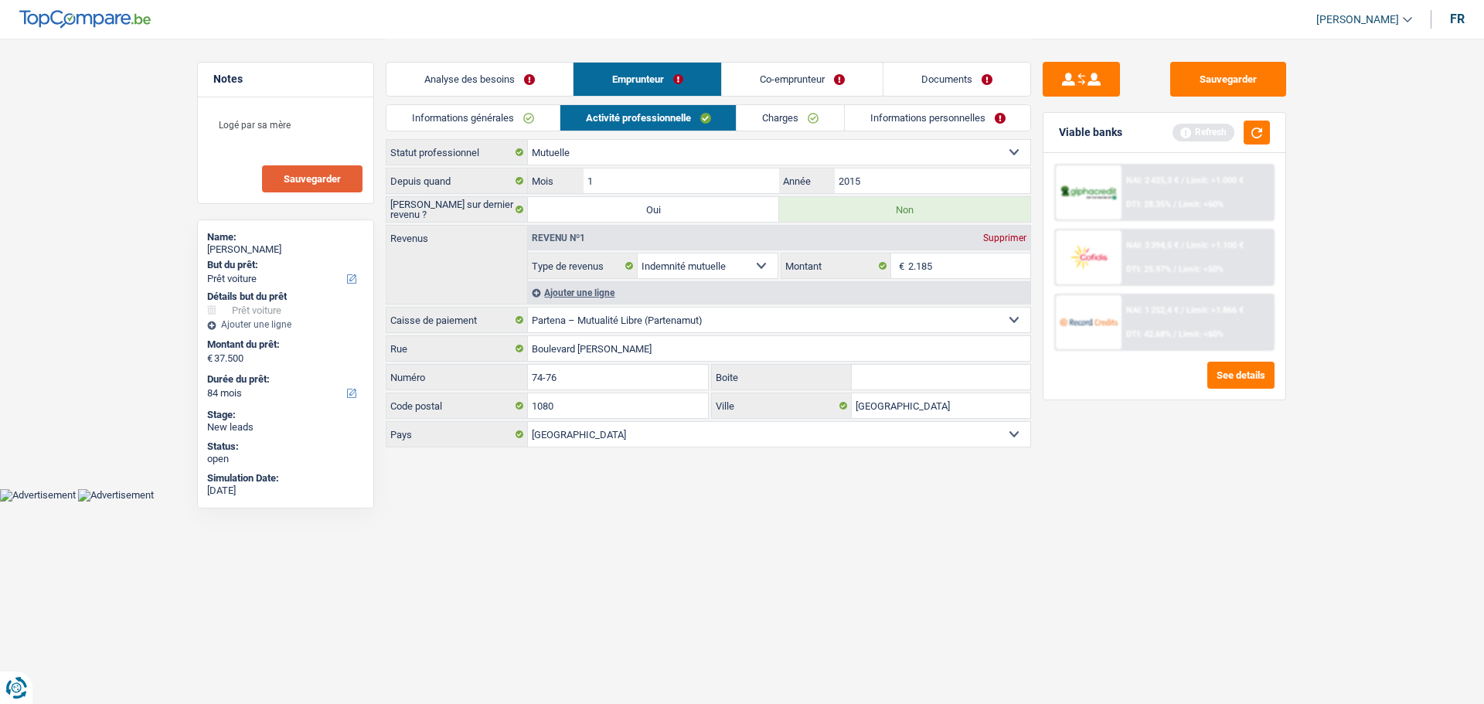
drag, startPoint x: 501, startPoint y: 124, endPoint x: 515, endPoint y: 121, distance: 14.3
click at [502, 124] on link "Informations générales" at bounding box center [472, 118] width 173 height 26
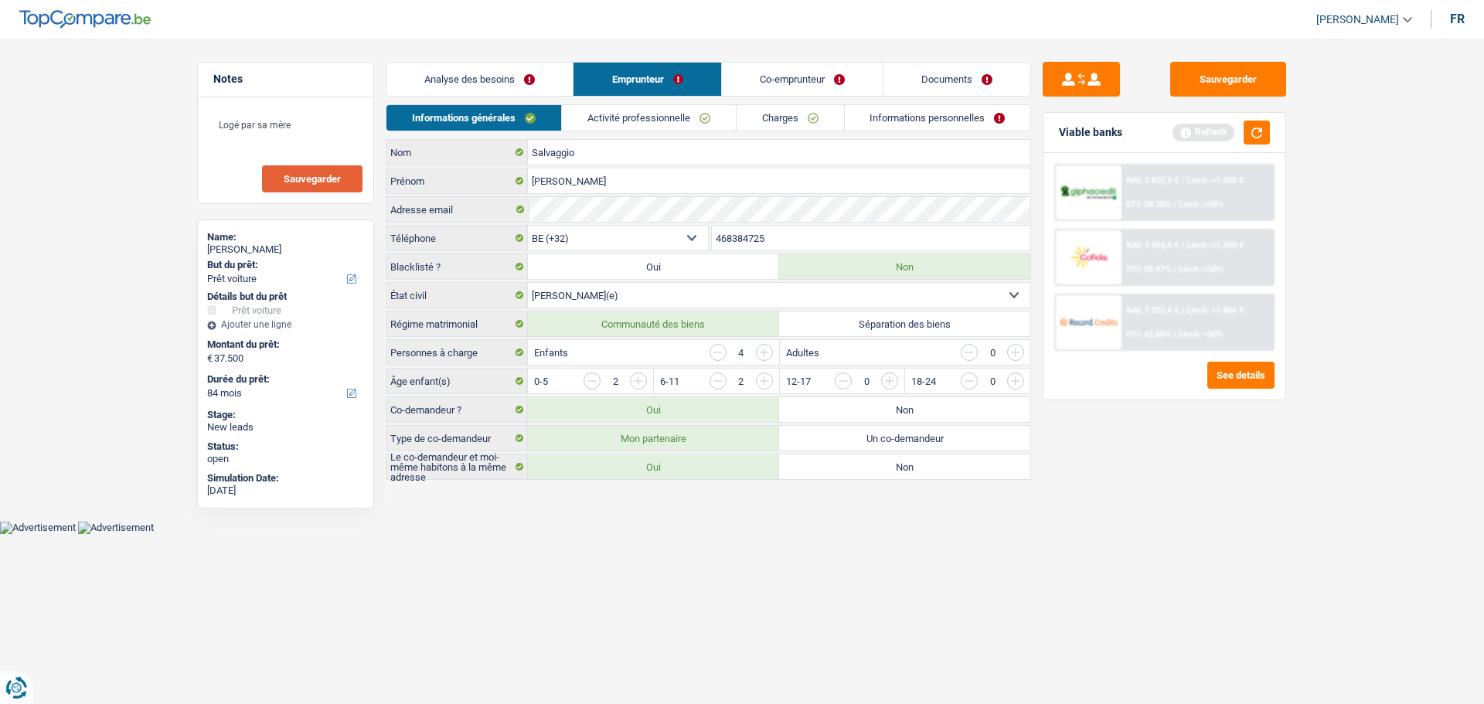
click at [810, 78] on link "Co-emprunteur" at bounding box center [802, 79] width 161 height 33
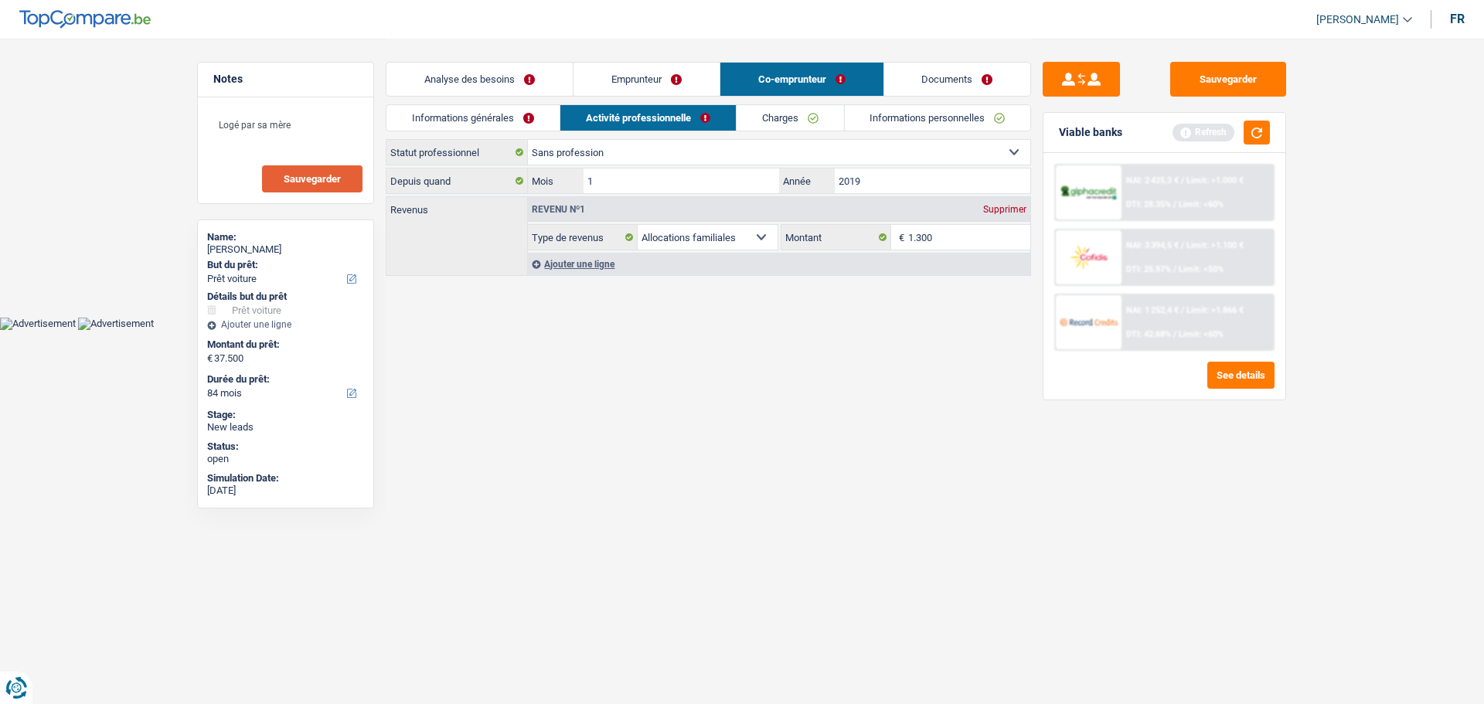
click at [783, 124] on link "Charges" at bounding box center [790, 118] width 107 height 26
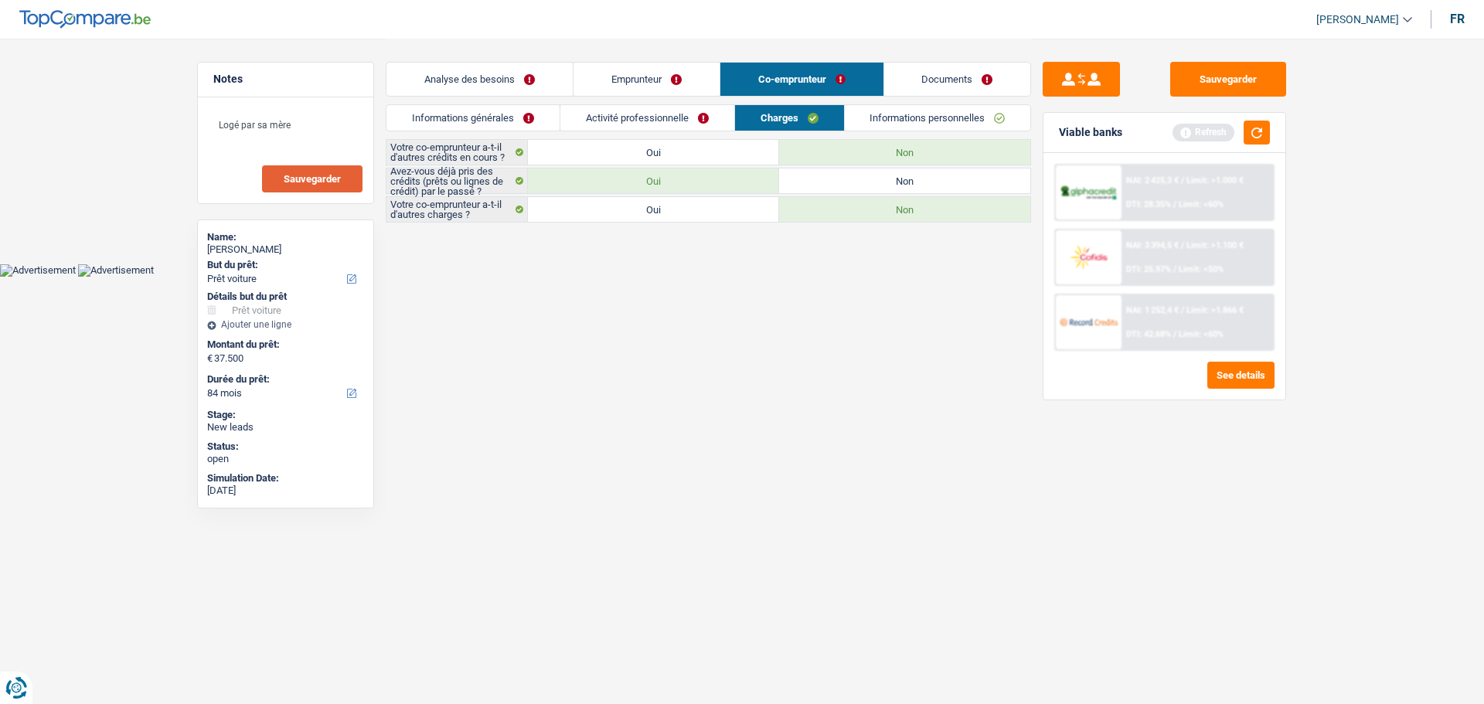
click at [972, 118] on link "Informations personnelles" at bounding box center [938, 118] width 186 height 26
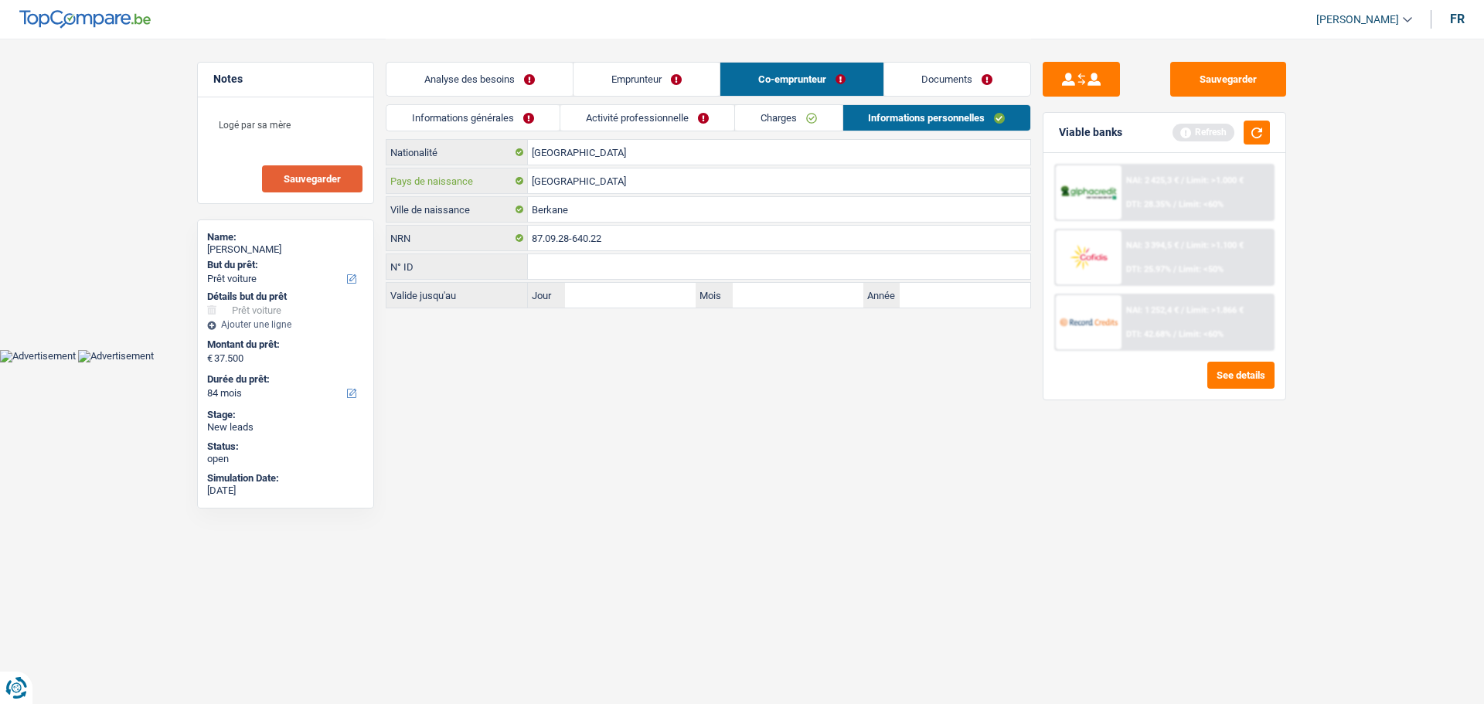
click at [606, 186] on input "[GEOGRAPHIC_DATA]" at bounding box center [779, 180] width 502 height 25
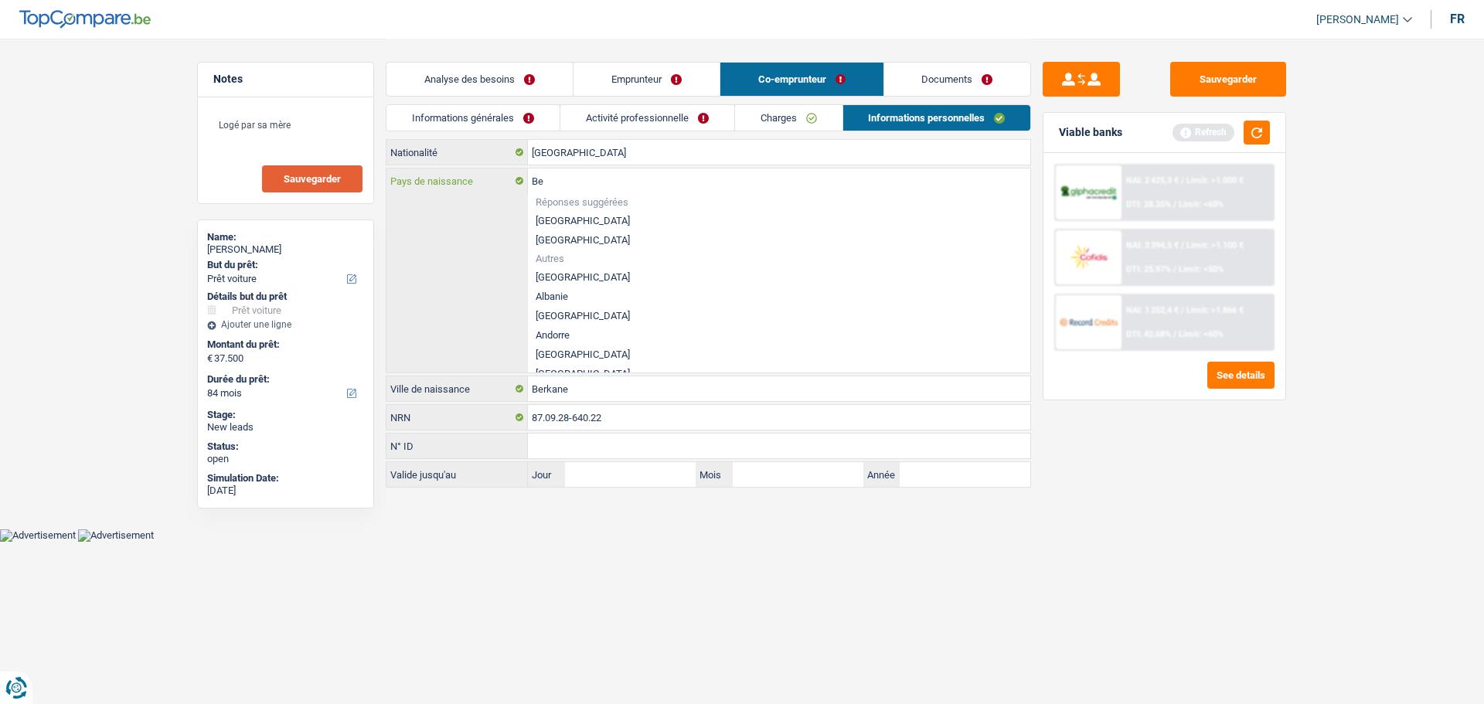
type input "B"
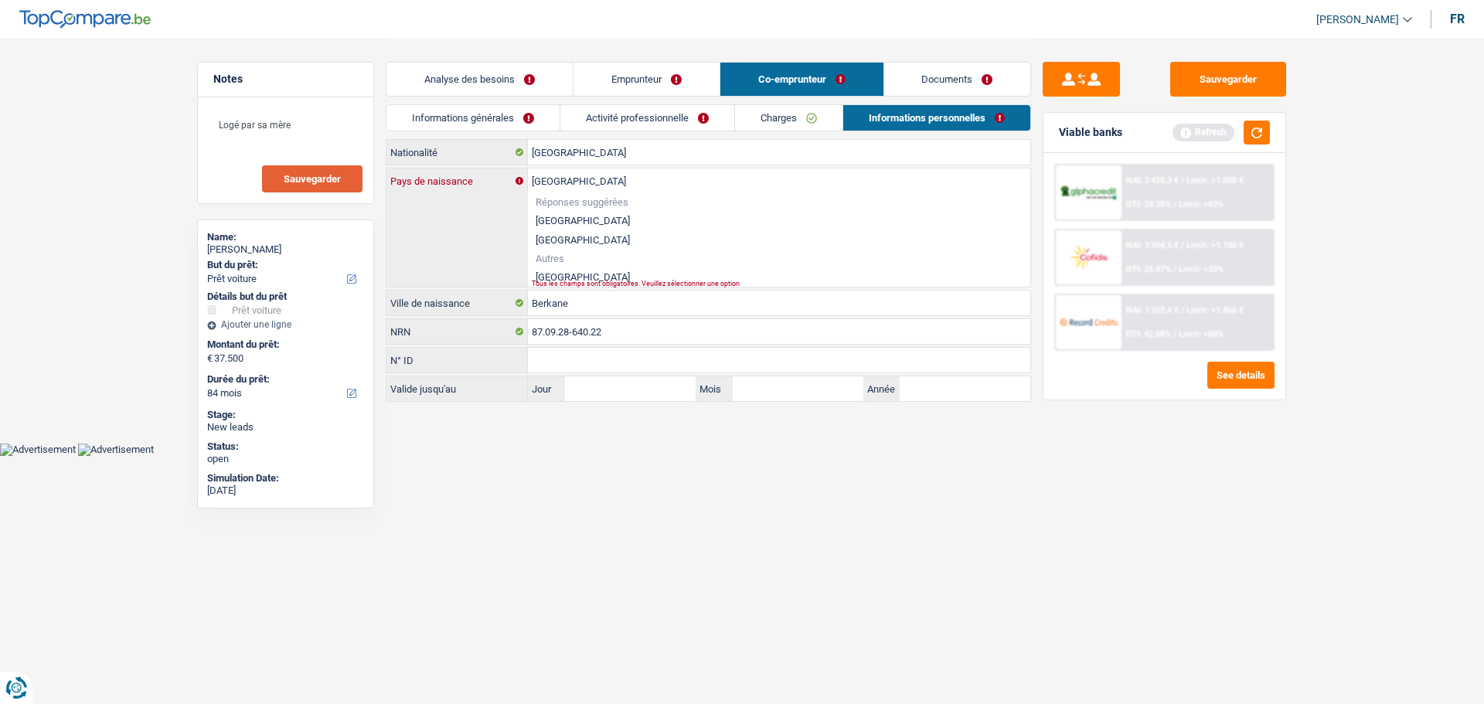
type input "Maroc"
click at [580, 271] on li "Maroc" at bounding box center [779, 276] width 502 height 19
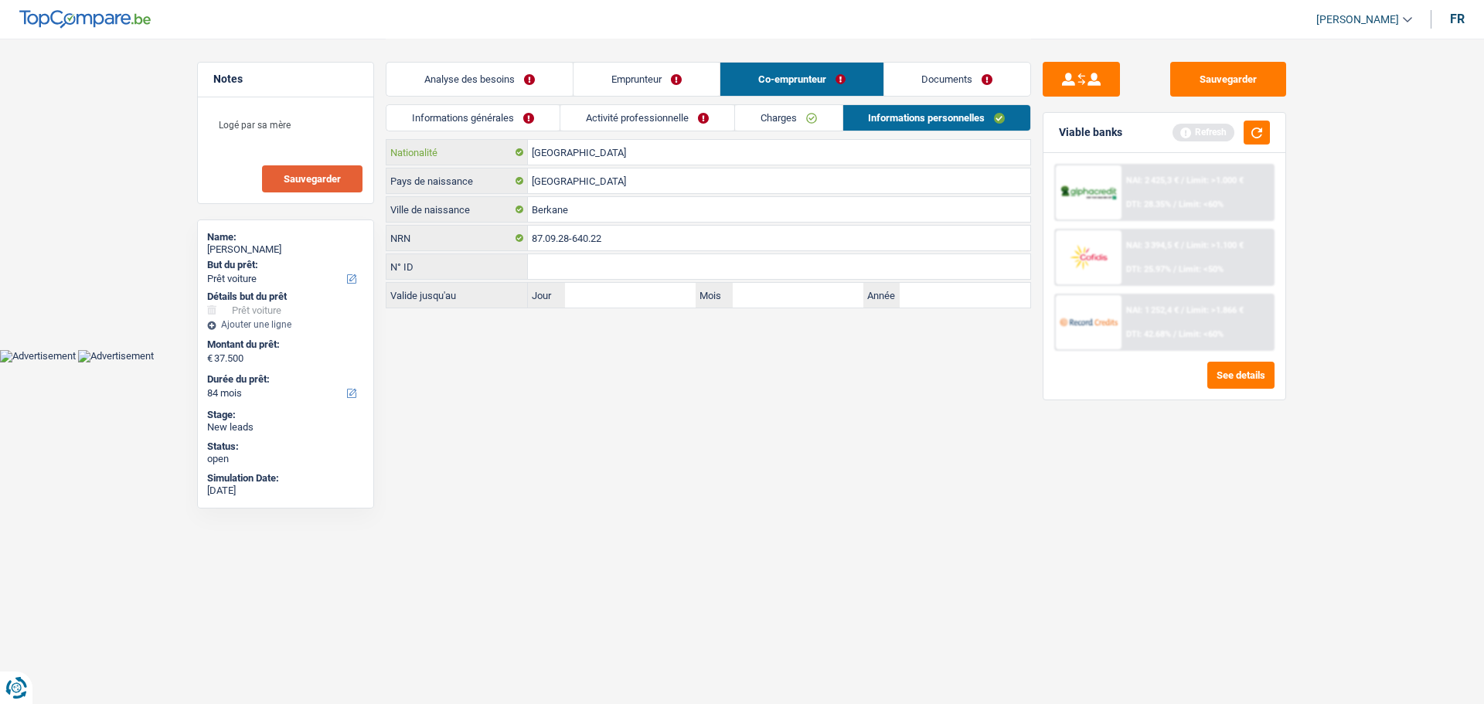
click at [611, 157] on input "[GEOGRAPHIC_DATA]" at bounding box center [779, 152] width 502 height 25
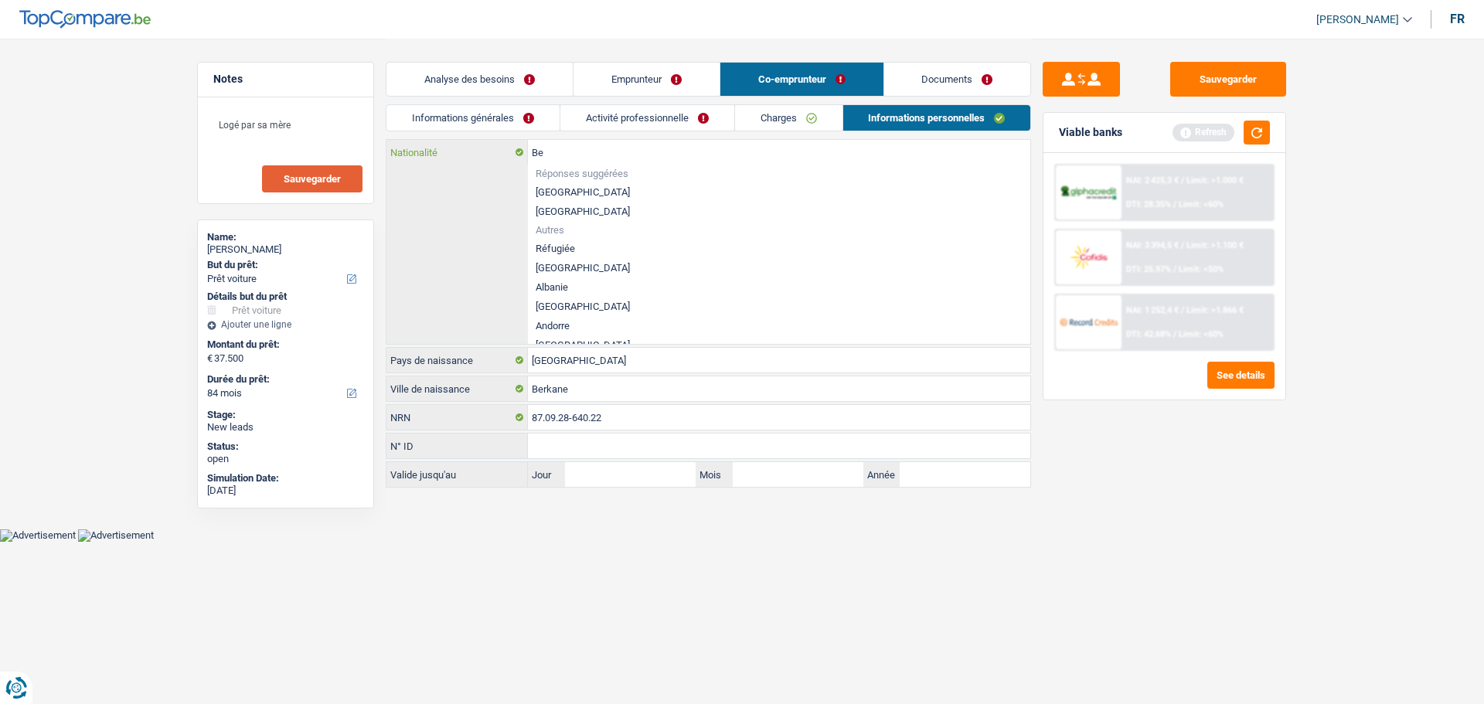
type input "B"
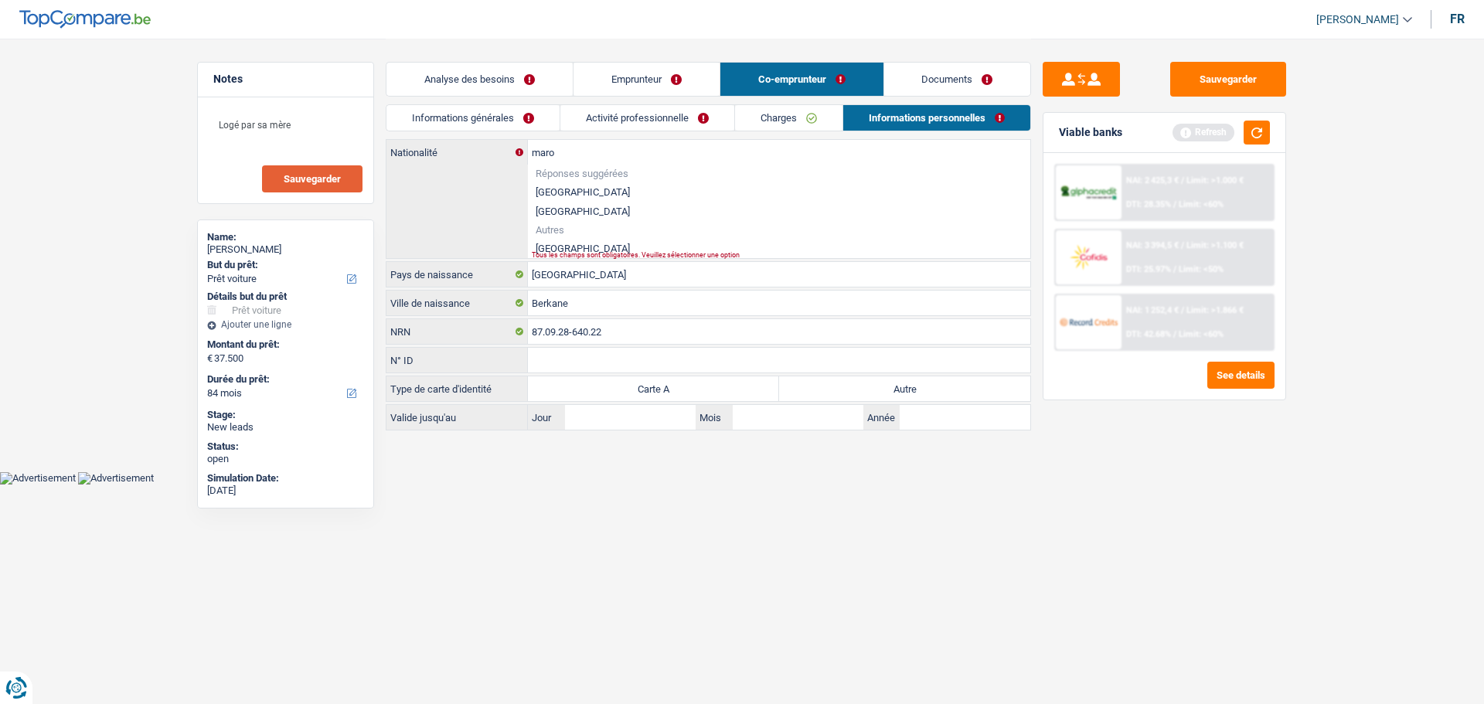
click at [553, 247] on li "Maroc" at bounding box center [779, 248] width 502 height 19
type input "Maroc"
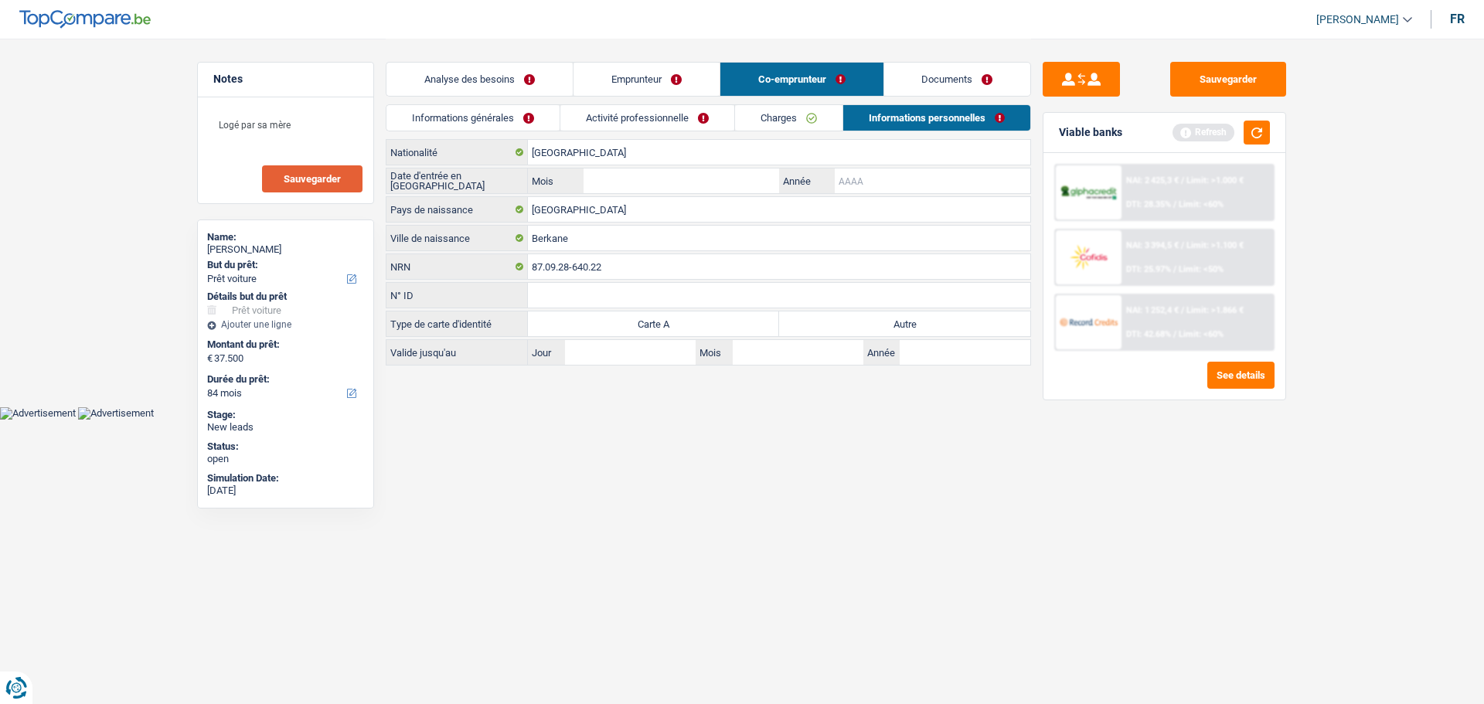
click at [869, 185] on input "Année" at bounding box center [933, 180] width 196 height 25
click at [920, 322] on label "Autre" at bounding box center [904, 323] width 251 height 25
click at [920, 322] on input "Autre" at bounding box center [904, 323] width 251 height 25
radio input "true"
click at [878, 179] on input "Année" at bounding box center [933, 180] width 196 height 25
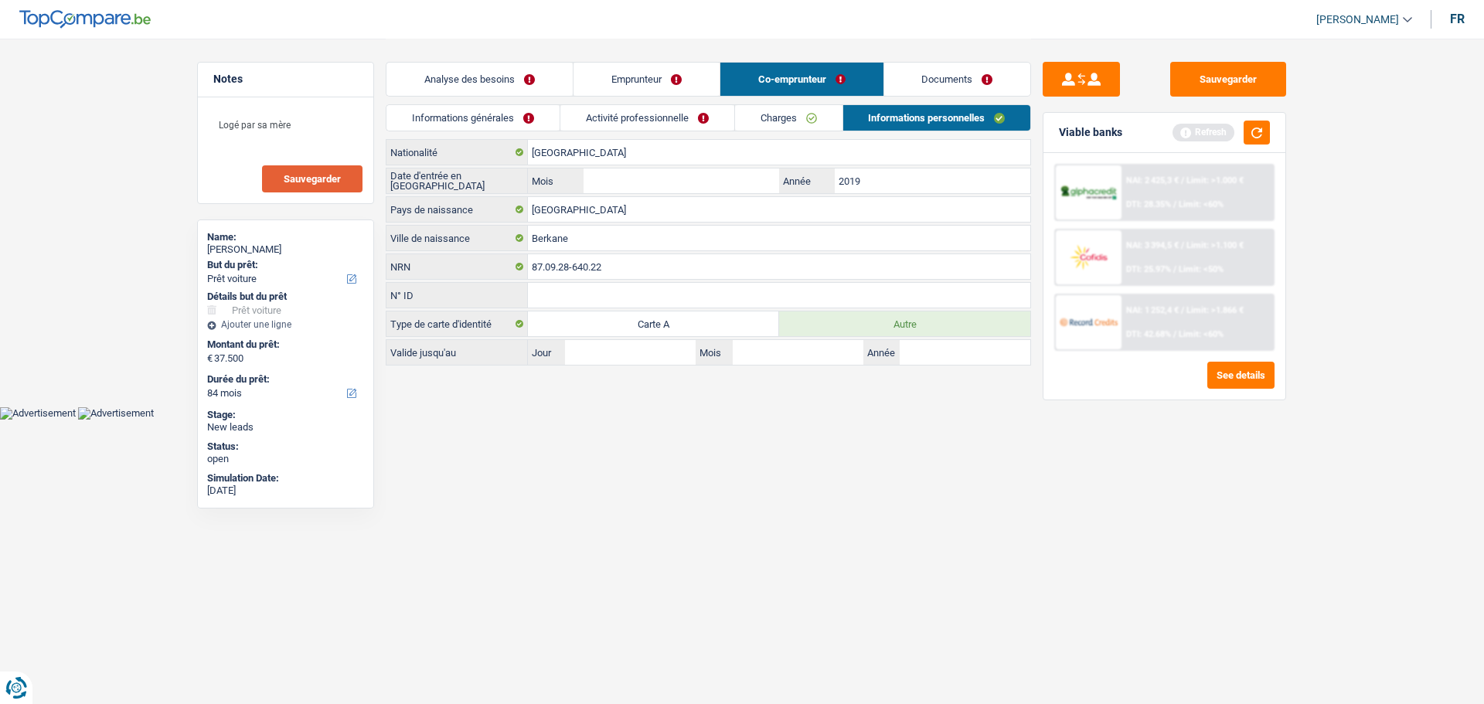
type input "2019"
click at [778, 185] on input "Mois" at bounding box center [682, 180] width 196 height 25
type input "1"
click at [945, 78] on link "Documents" at bounding box center [957, 79] width 147 height 33
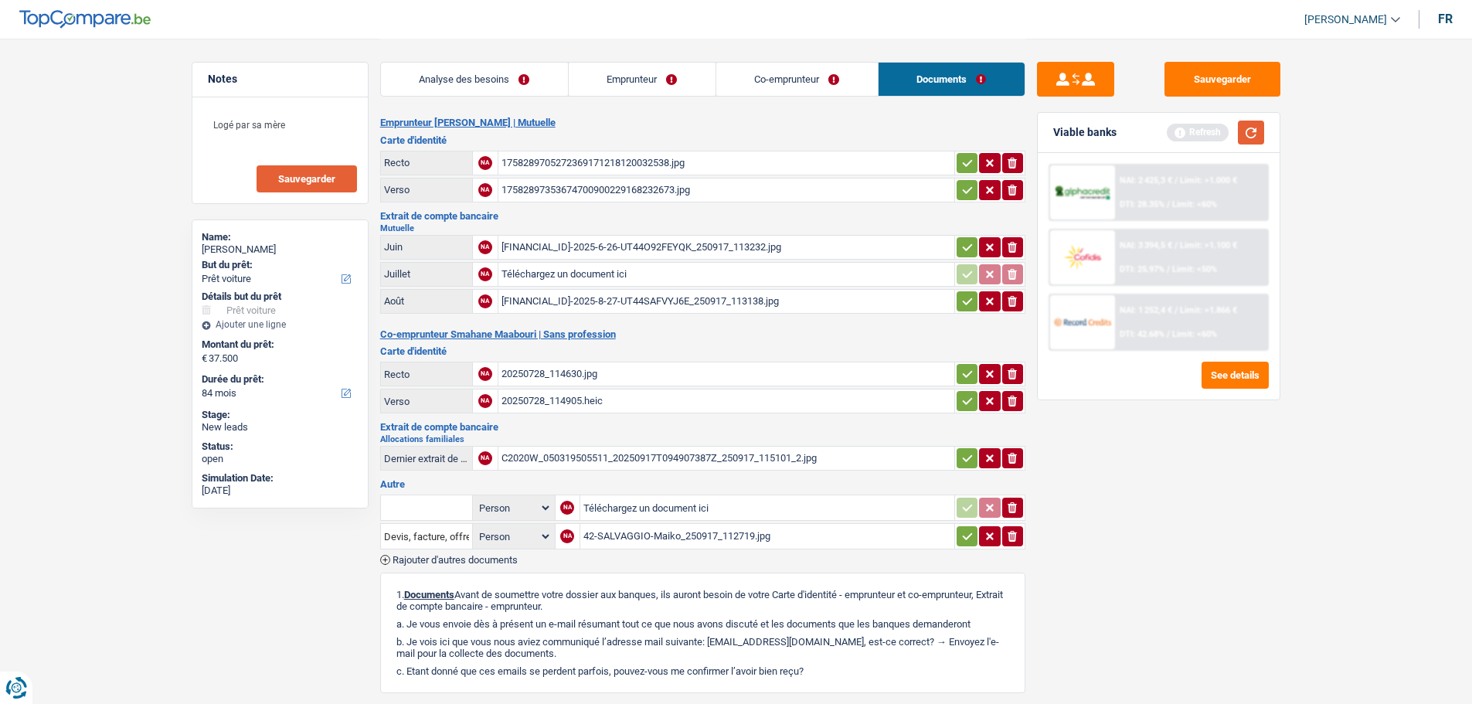
click at [1247, 131] on button "button" at bounding box center [1251, 133] width 26 height 24
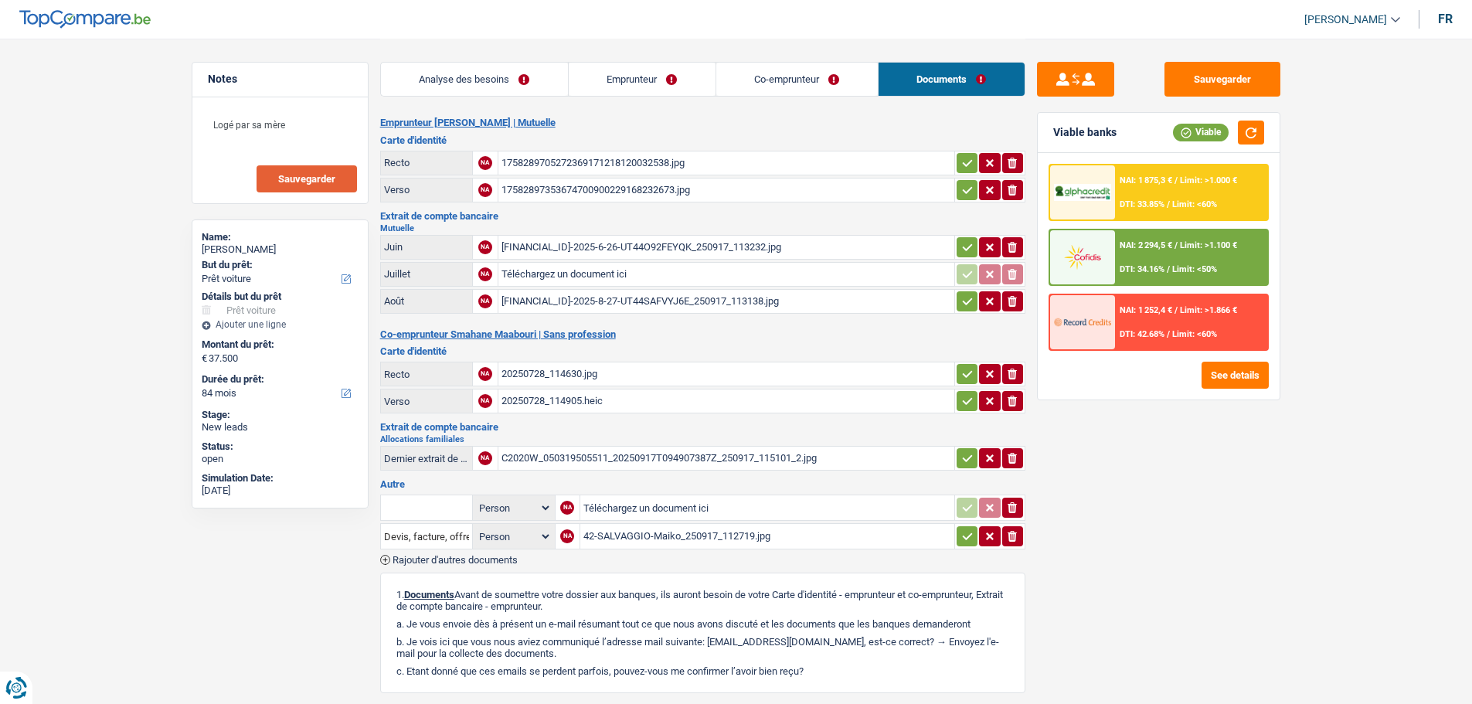
click at [590, 159] on div "1758289705272369171218120032538.jpg" at bounding box center [727, 162] width 450 height 23
click at [547, 184] on div "17582897353674700900229168232673.jpg" at bounding box center [727, 190] width 450 height 23
click at [596, 243] on div "BE28001473335020-2025-6-26-UT44O92FEYQK_250917_113232.jpg" at bounding box center [727, 247] width 450 height 23
click at [657, 293] on div "BE28001473335020-2025-8-27-UT44SAFVYJ6E_250917_113138.jpg" at bounding box center [727, 301] width 450 height 23
click at [638, 239] on div "BE28001473335020-2025-6-26-UT44O92FEYQK_250917_113232.jpg" at bounding box center [727, 247] width 450 height 23
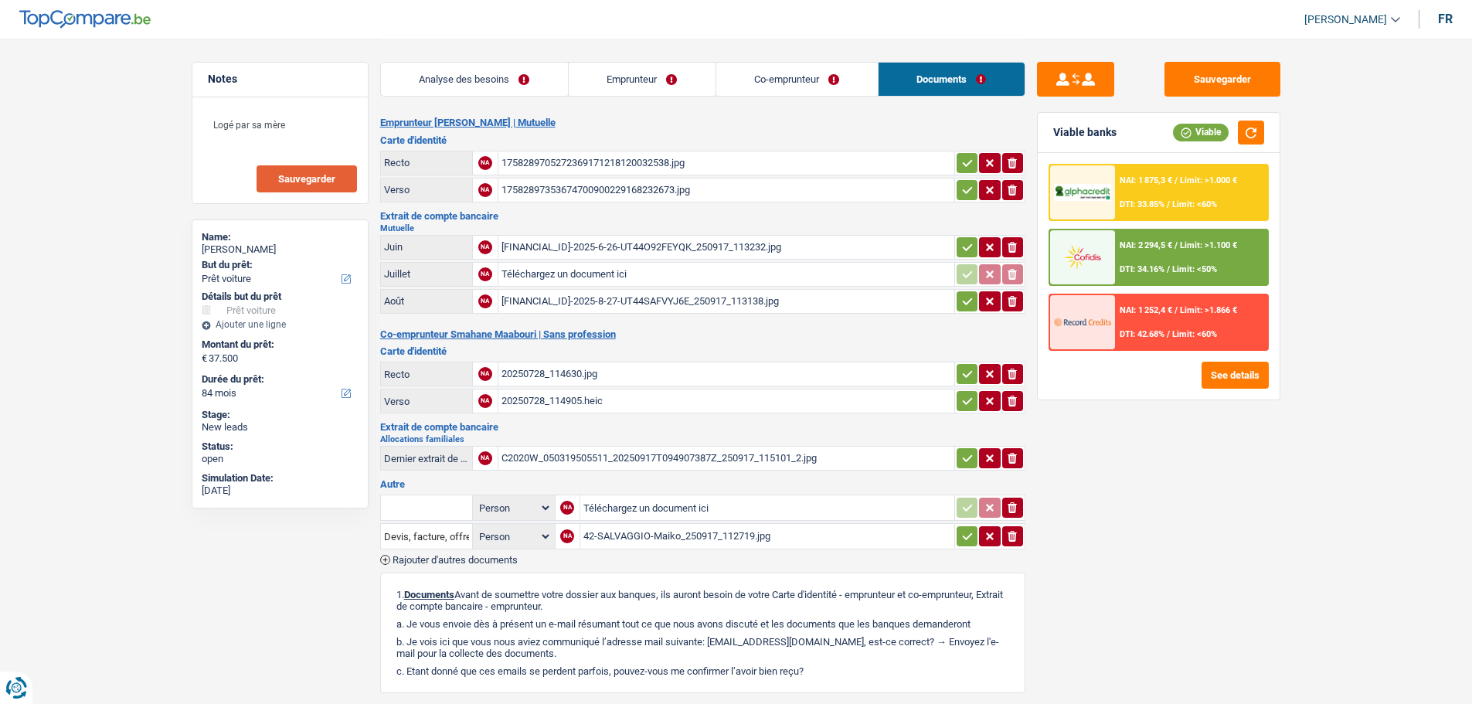
click at [604, 240] on div "BE28001473335020-2025-6-26-UT44O92FEYQK_250917_113232.jpg" at bounding box center [727, 247] width 450 height 23
click at [546, 293] on div "BE28001473335020-2025-8-27-UT44SAFVYJ6E_250917_113138.jpg" at bounding box center [727, 301] width 450 height 23
click at [574, 371] on div "20250728_114630.jpg" at bounding box center [727, 373] width 450 height 23
click at [538, 402] on div "20250728_114905.heic" at bounding box center [727, 401] width 450 height 23
click at [1176, 7] on header "Samy Saber Se déconnecter fr" at bounding box center [736, 19] width 1472 height 39
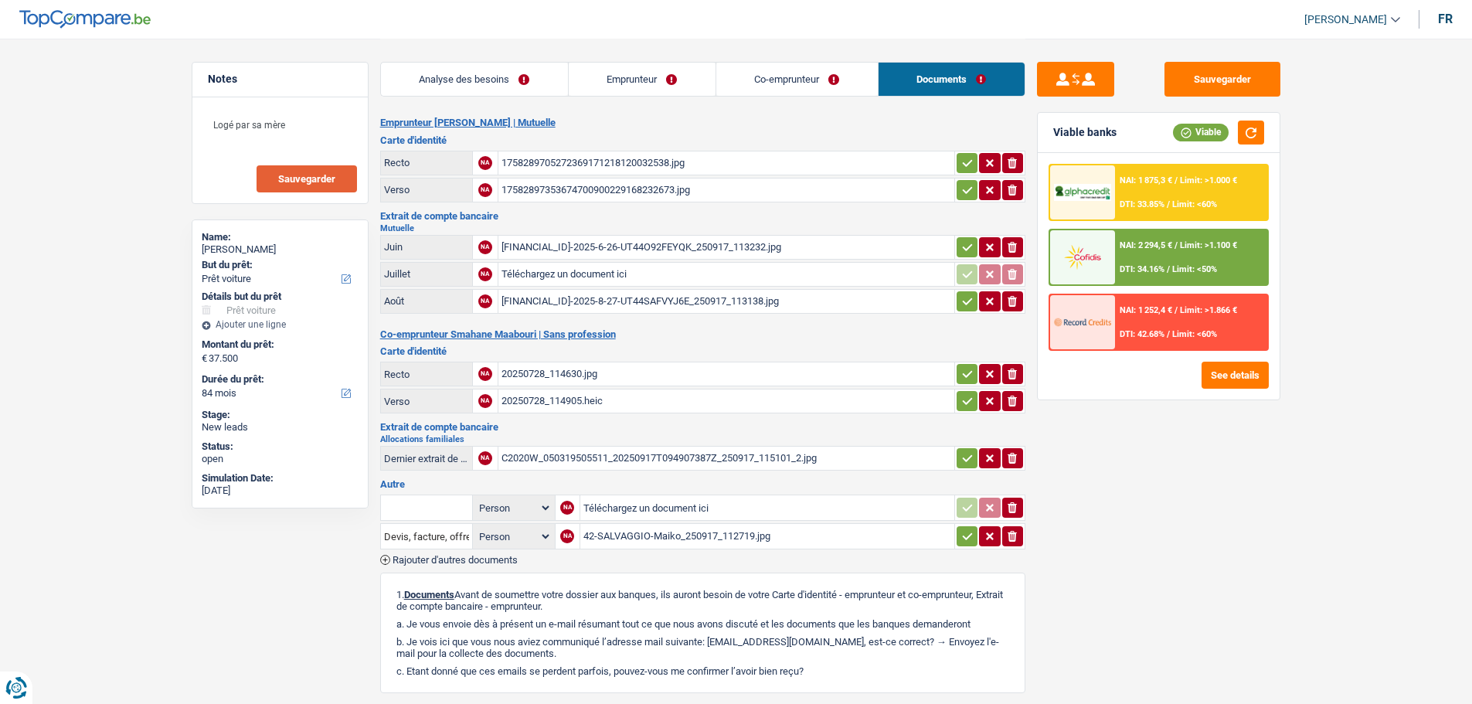
click at [641, 298] on div "BE28001473335020-2025-8-27-UT44SAFVYJ6E_250917_113138.jpg" at bounding box center [727, 301] width 450 height 23
click at [622, 454] on div "C2020W_050319505511_20250917T094907387Z_250917_115101_2.jpg" at bounding box center [727, 458] width 450 height 23
click at [648, 537] on div "42-SALVAGGIO-Maiko_250917_112719.jpg" at bounding box center [768, 536] width 368 height 23
click at [501, 73] on link "Analyse des besoins" at bounding box center [474, 79] width 187 height 33
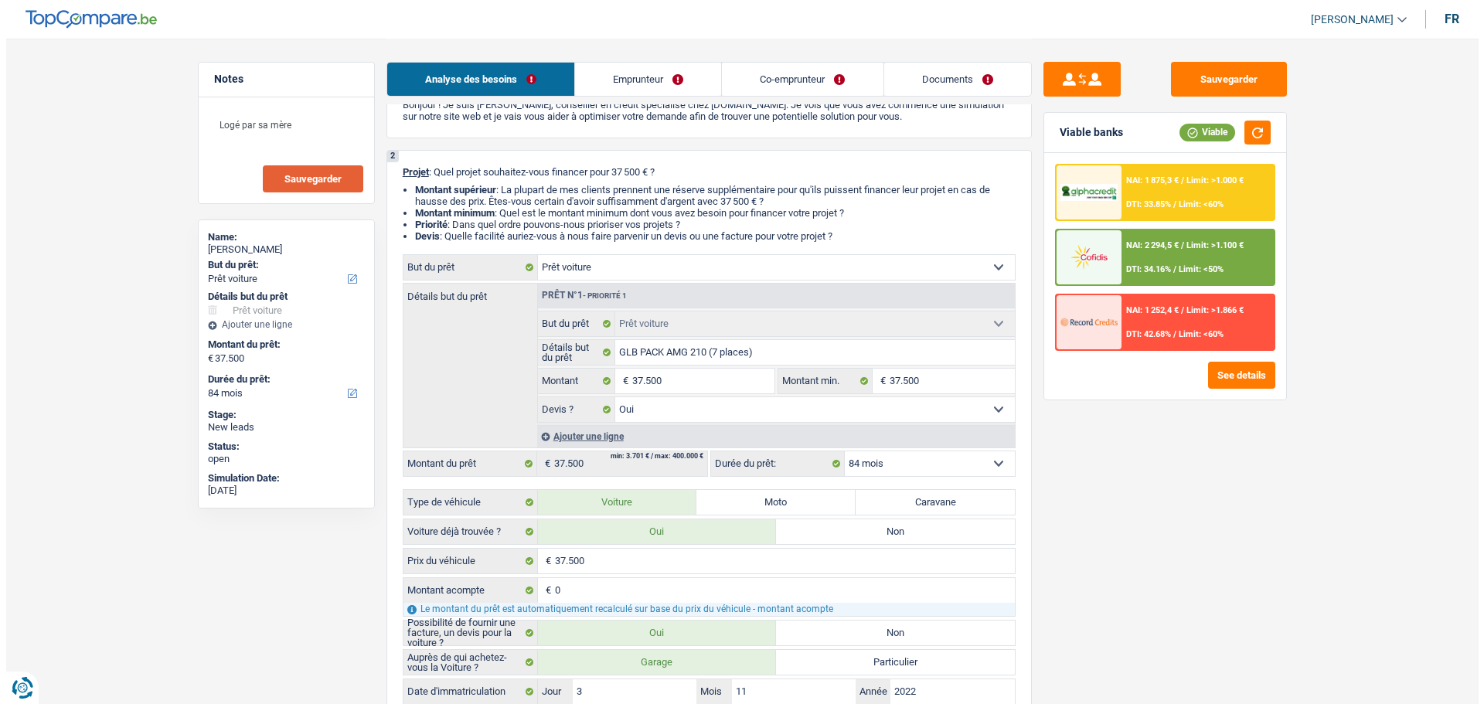
scroll to position [155, 0]
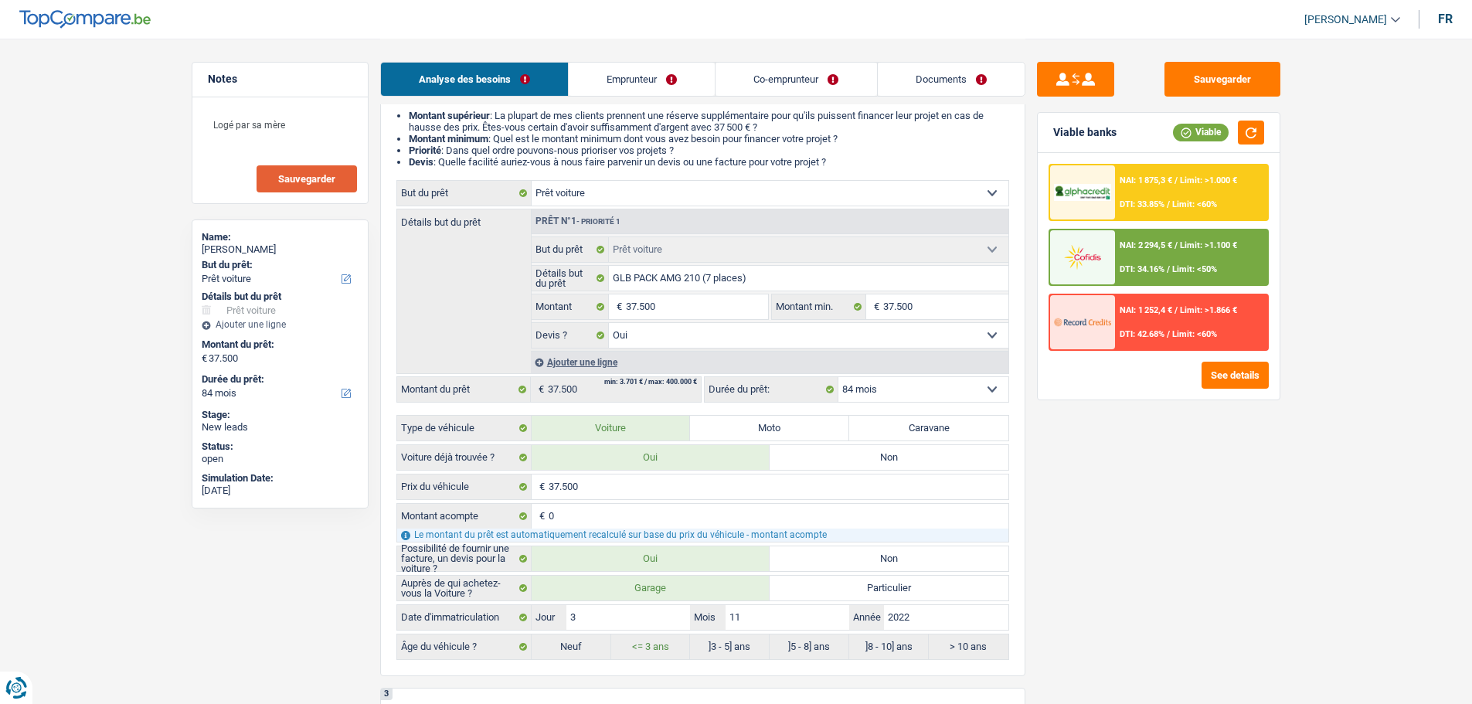
click at [928, 374] on div "Confort maison: meubles, textile, peinture, électroménager, outillage non-profe…" at bounding box center [702, 420] width 613 height 480
drag, startPoint x: 930, startPoint y: 383, endPoint x: 942, endPoint y: 389, distance: 13.5
click at [930, 383] on select "12 mois 18 mois 24 mois 30 mois 36 mois 42 mois 48 mois 60 mois 72 mois 84 mois…" at bounding box center [924, 389] width 170 height 25
click at [1218, 371] on button "See details" at bounding box center [1235, 375] width 67 height 27
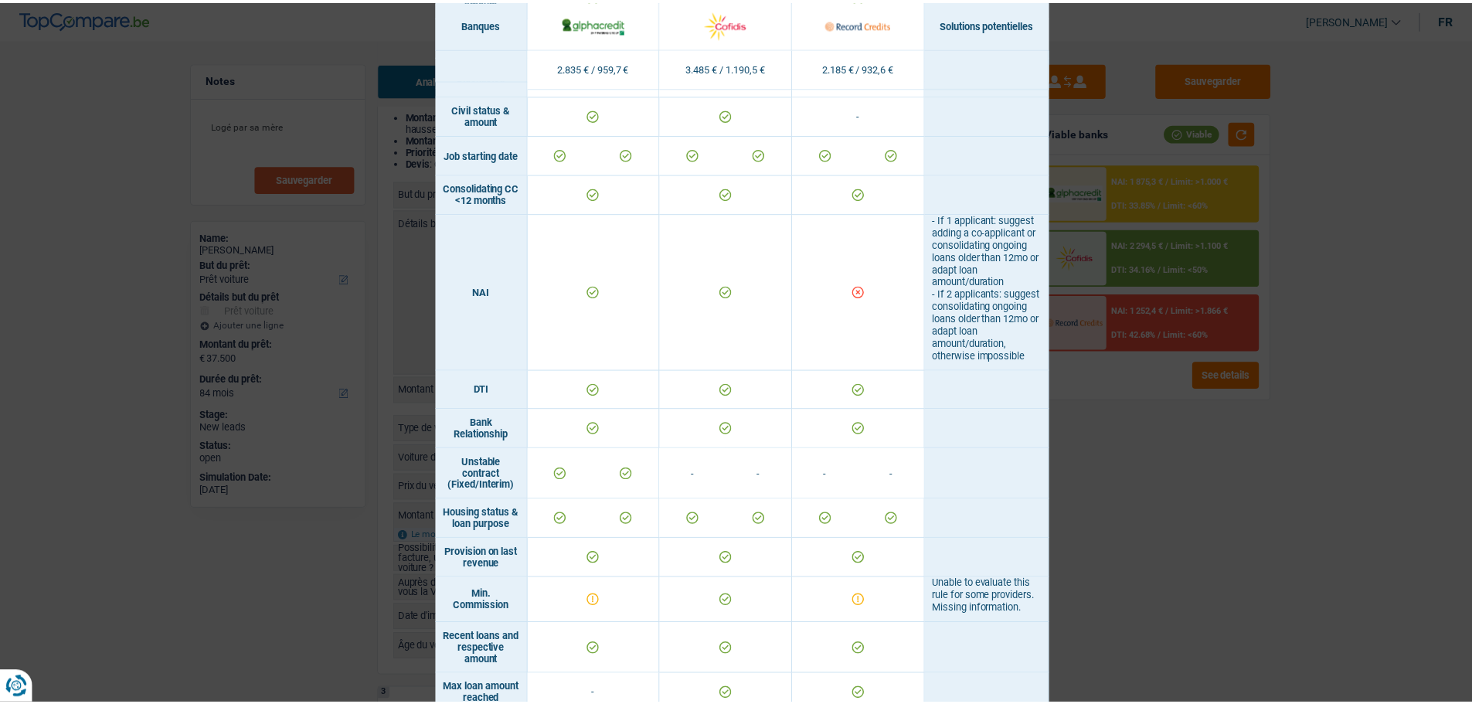
scroll to position [696, 0]
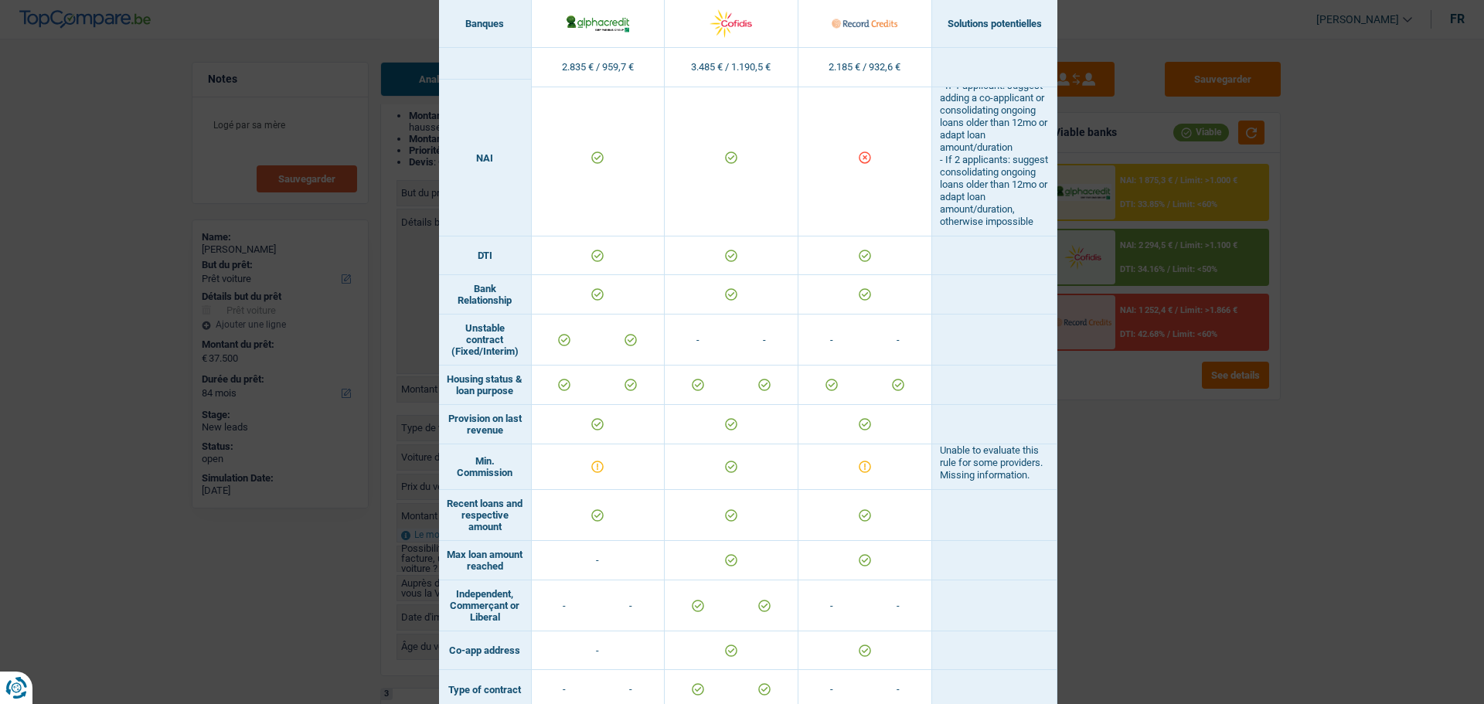
click at [1300, 502] on div "Banks conditions × Banques Solutions potentielles Revenus / Charges 2.835 € / 9…" at bounding box center [742, 352] width 1484 height 704
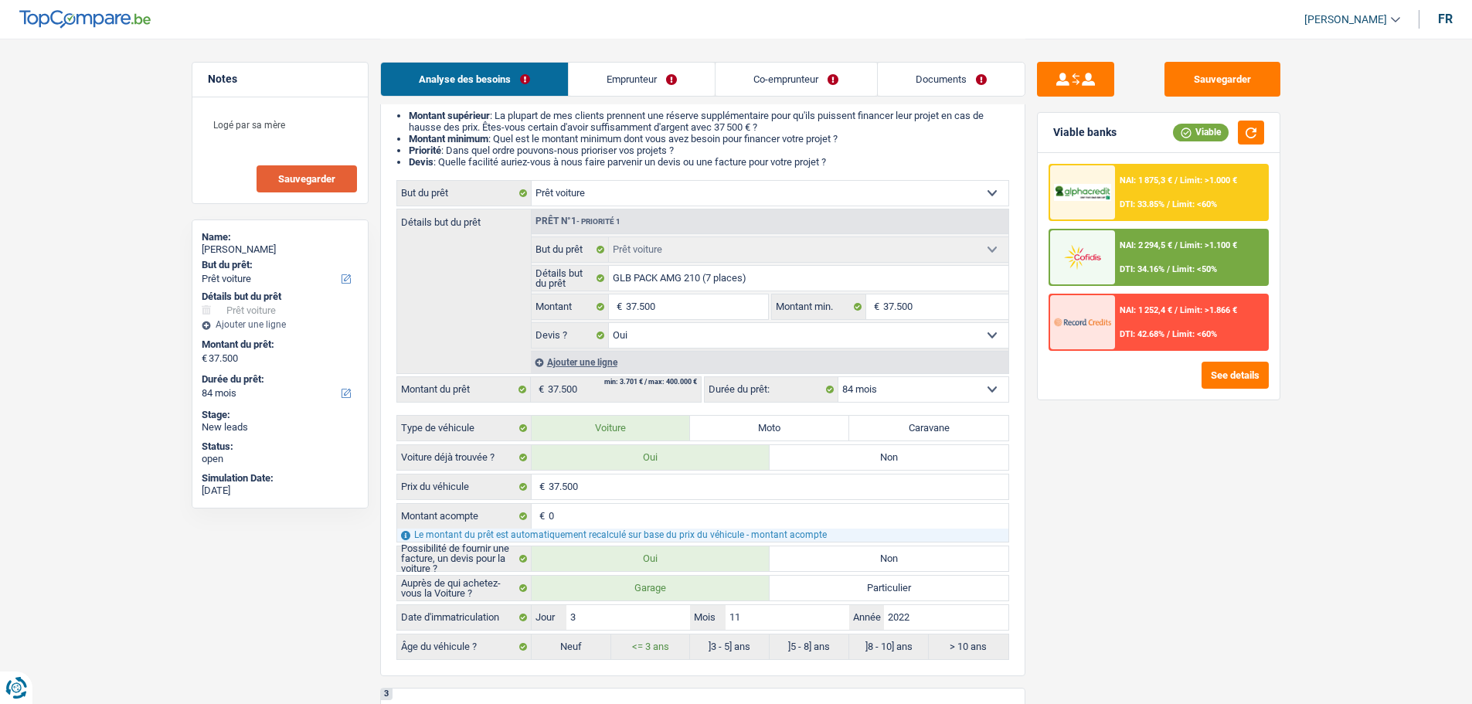
click at [918, 390] on select "12 mois 18 mois 24 mois 30 mois 36 mois 42 mois 48 mois 60 mois 72 mois 84 mois…" at bounding box center [924, 389] width 170 height 25
select select "72"
click at [839, 377] on select "12 mois 18 mois 24 mois 30 mois 36 mois 42 mois 48 mois 60 mois 72 mois 84 mois…" at bounding box center [924, 389] width 170 height 25
select select "72"
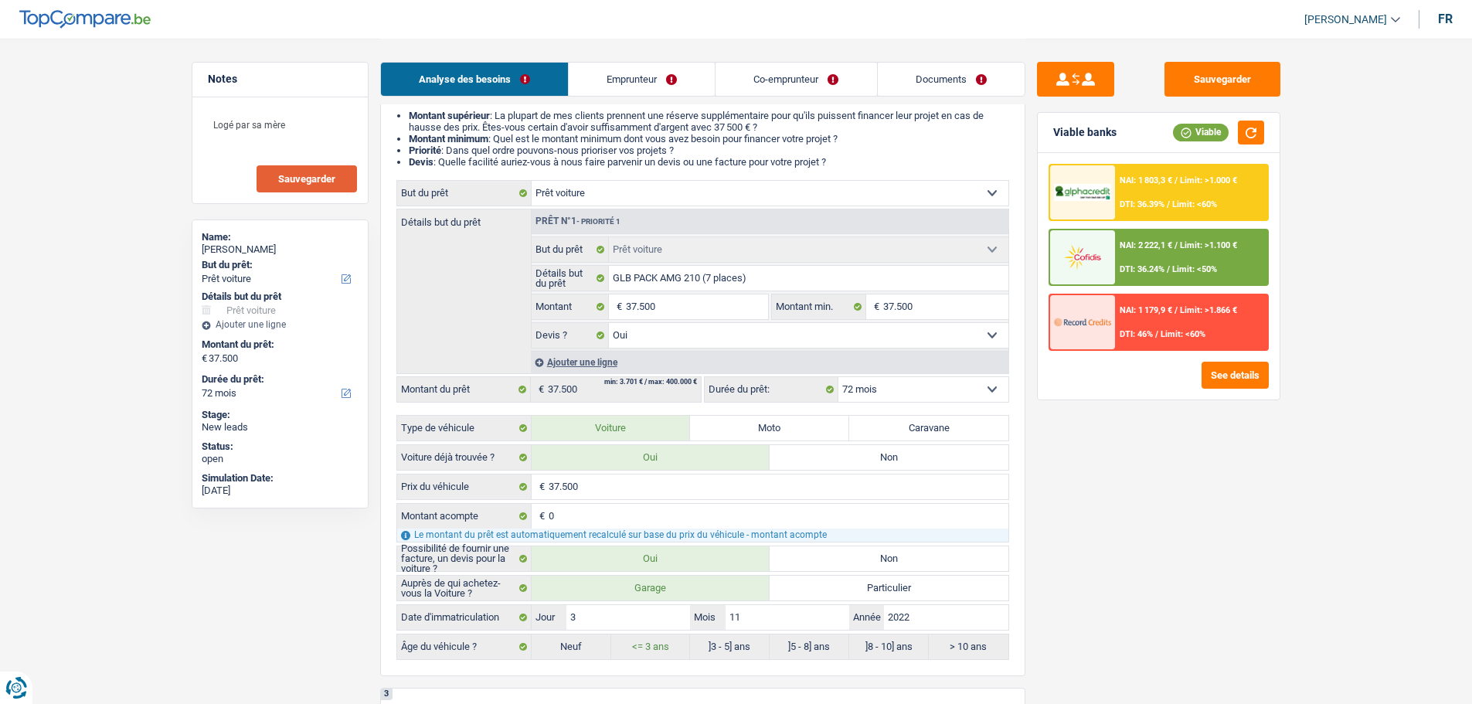
click at [978, 382] on select "12 mois 18 mois 24 mois 30 mois 36 mois 42 mois 48 mois 60 mois 72 mois 84 mois…" at bounding box center [924, 389] width 170 height 25
select select "84"
click at [839, 377] on select "12 mois 18 mois 24 mois 30 mois 36 mois 42 mois 48 mois 60 mois 72 mois 84 mois…" at bounding box center [924, 389] width 170 height 25
select select "84"
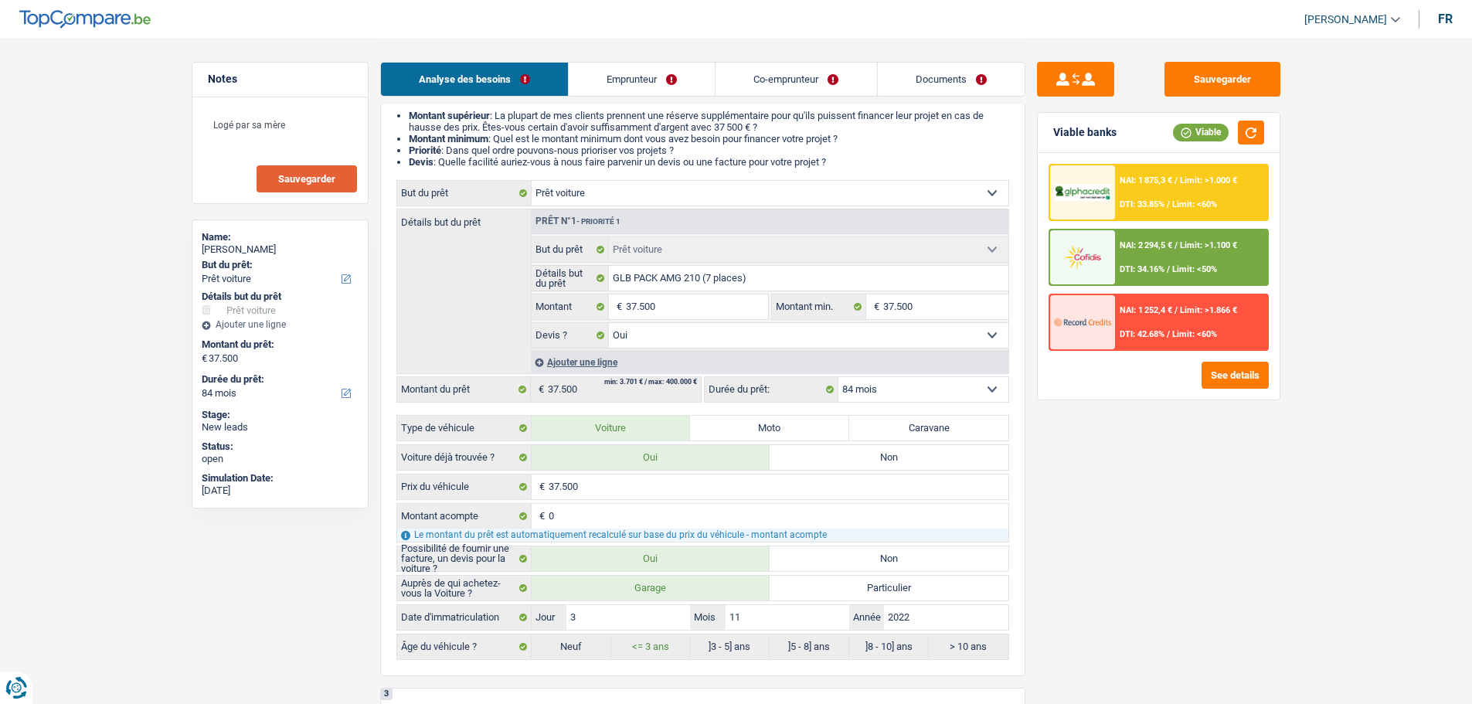
click at [759, 90] on link "Co-emprunteur" at bounding box center [796, 79] width 161 height 33
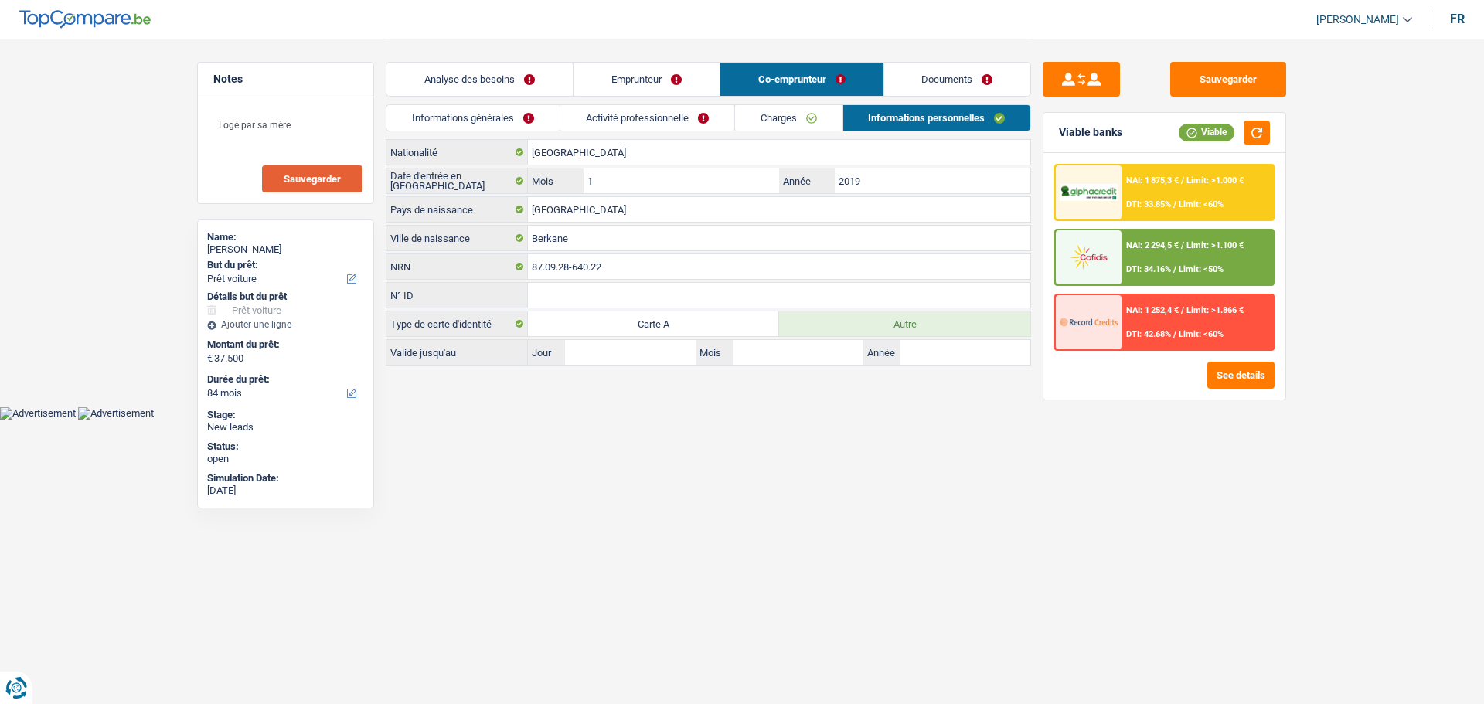
click at [673, 80] on link "Emprunteur" at bounding box center [646, 79] width 146 height 33
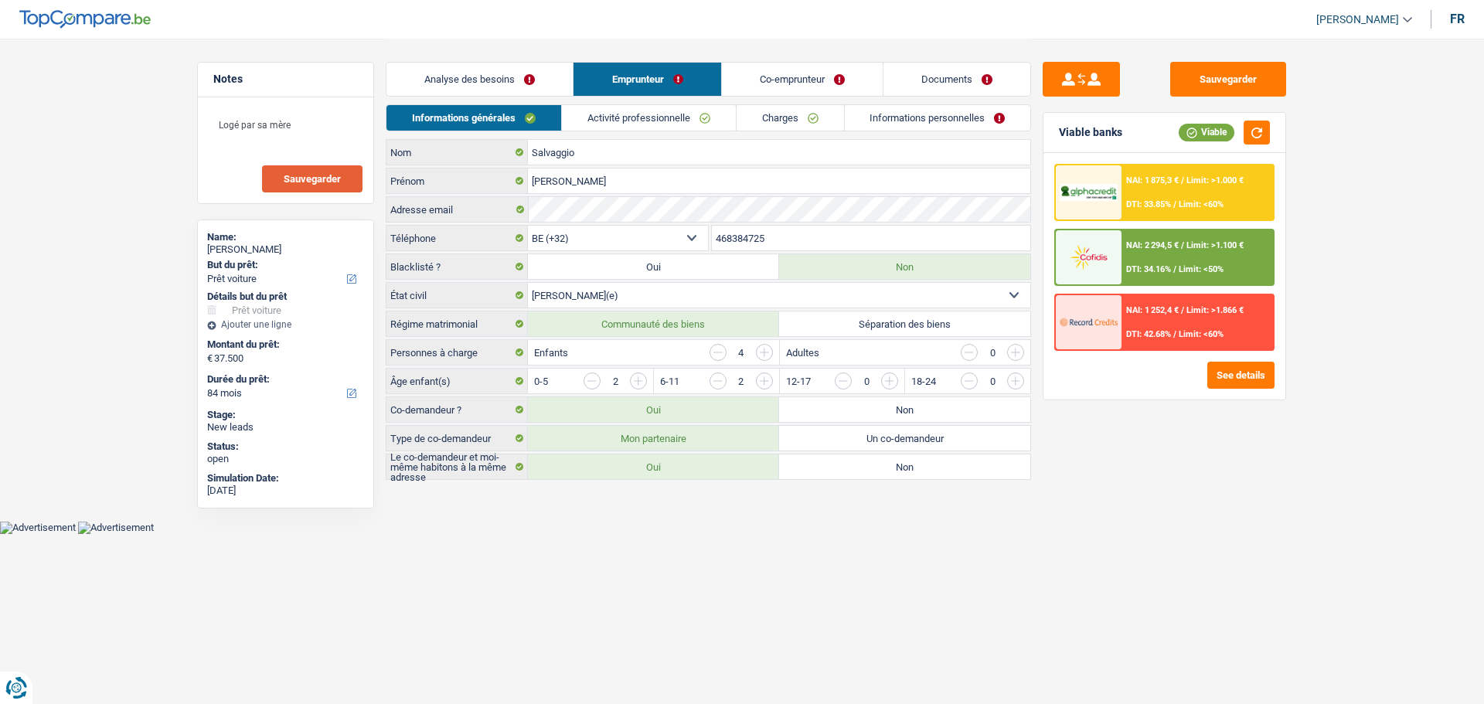
click at [771, 114] on link "Charges" at bounding box center [790, 118] width 107 height 26
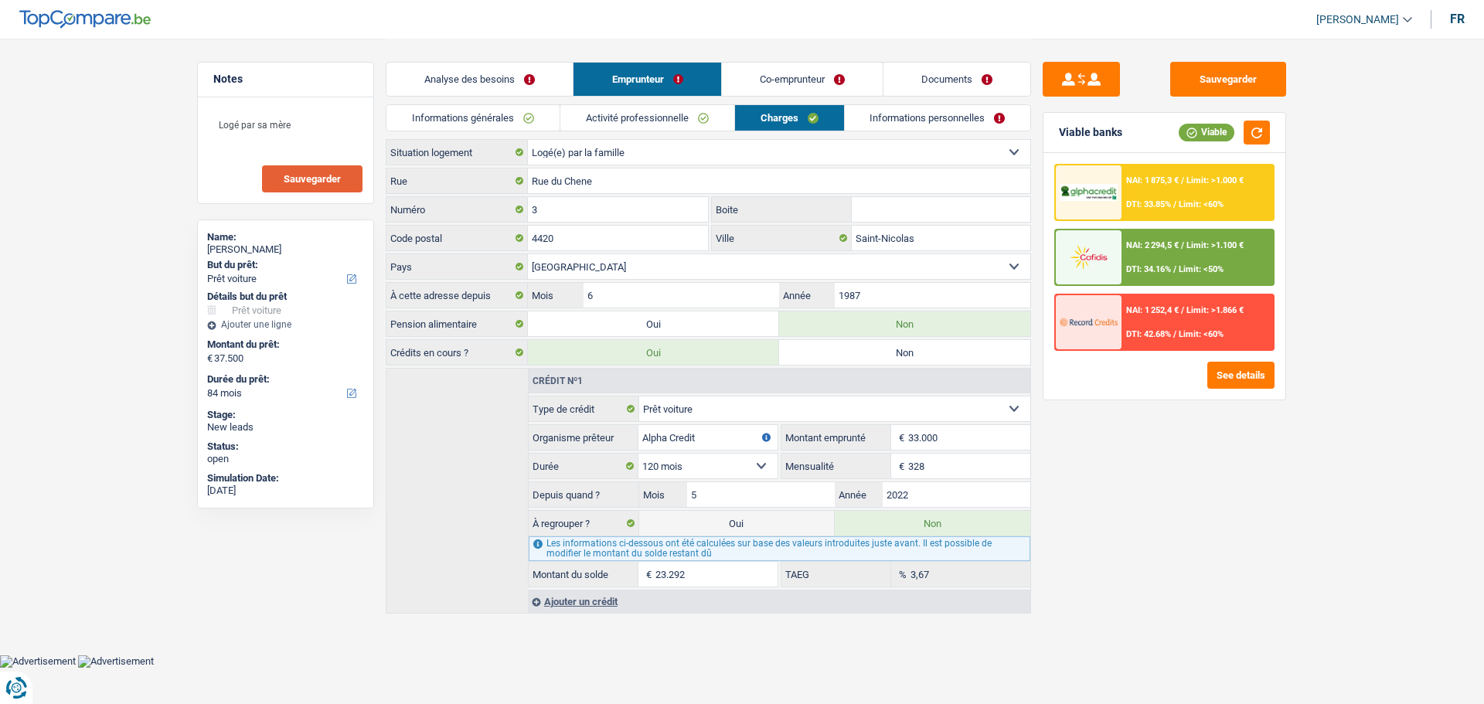
click at [825, 71] on link "Co-emprunteur" at bounding box center [802, 79] width 161 height 33
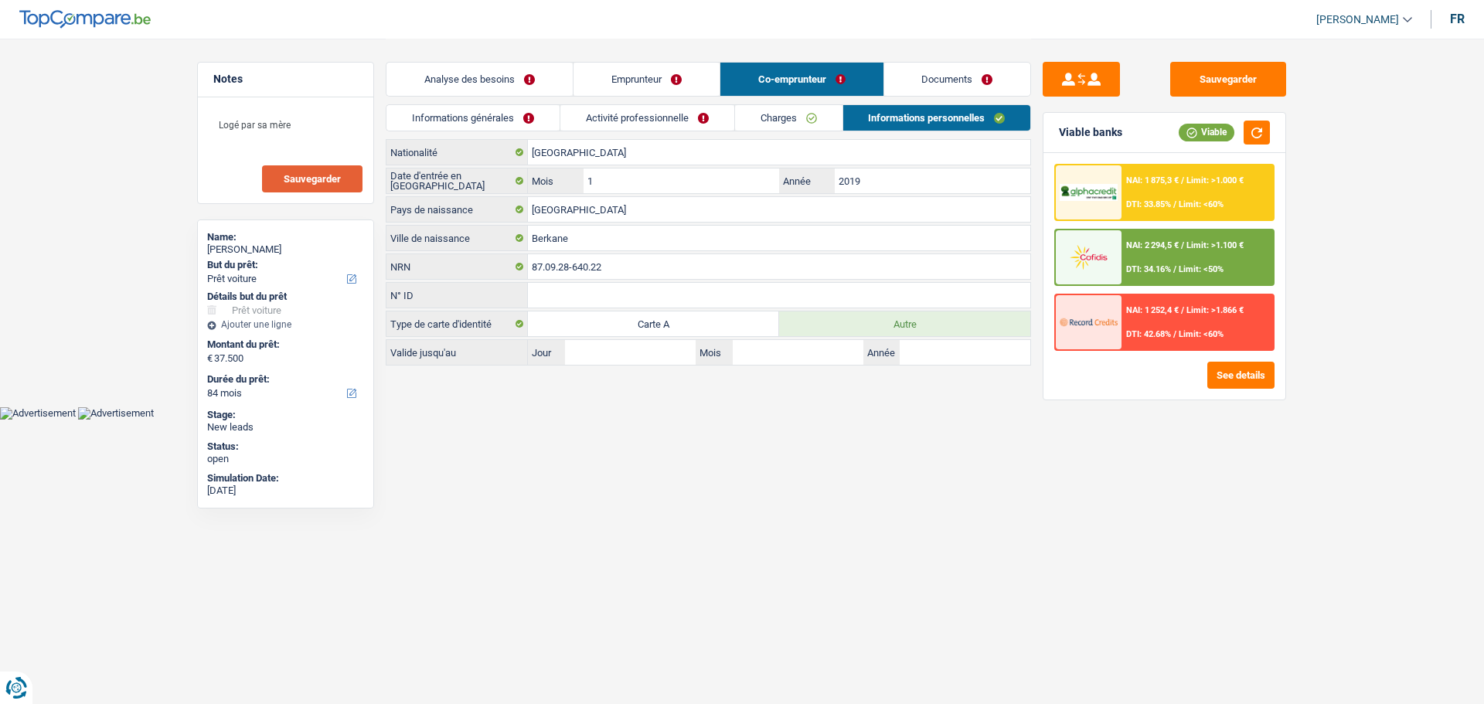
click at [683, 112] on link "Activité professionnelle" at bounding box center [647, 118] width 174 height 26
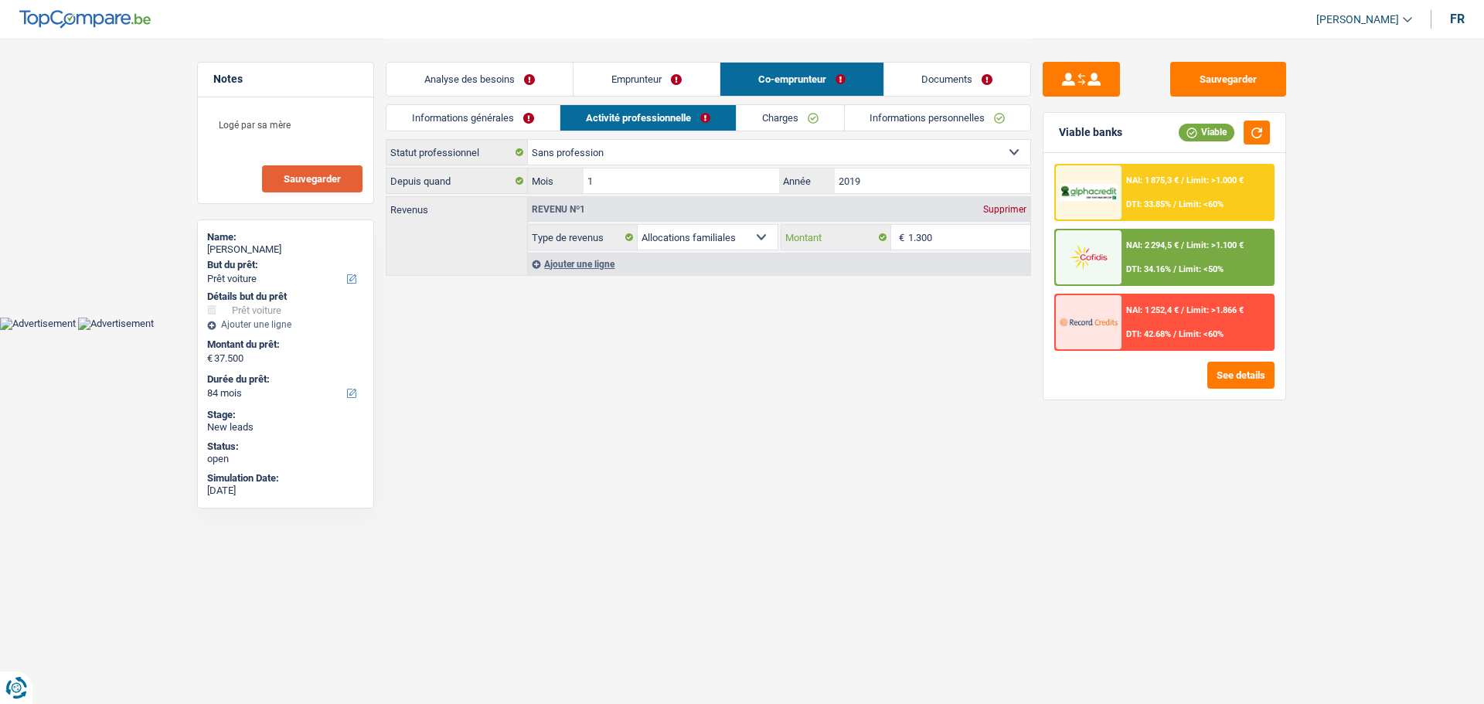
click at [953, 240] on input "1.300" at bounding box center [969, 237] width 123 height 25
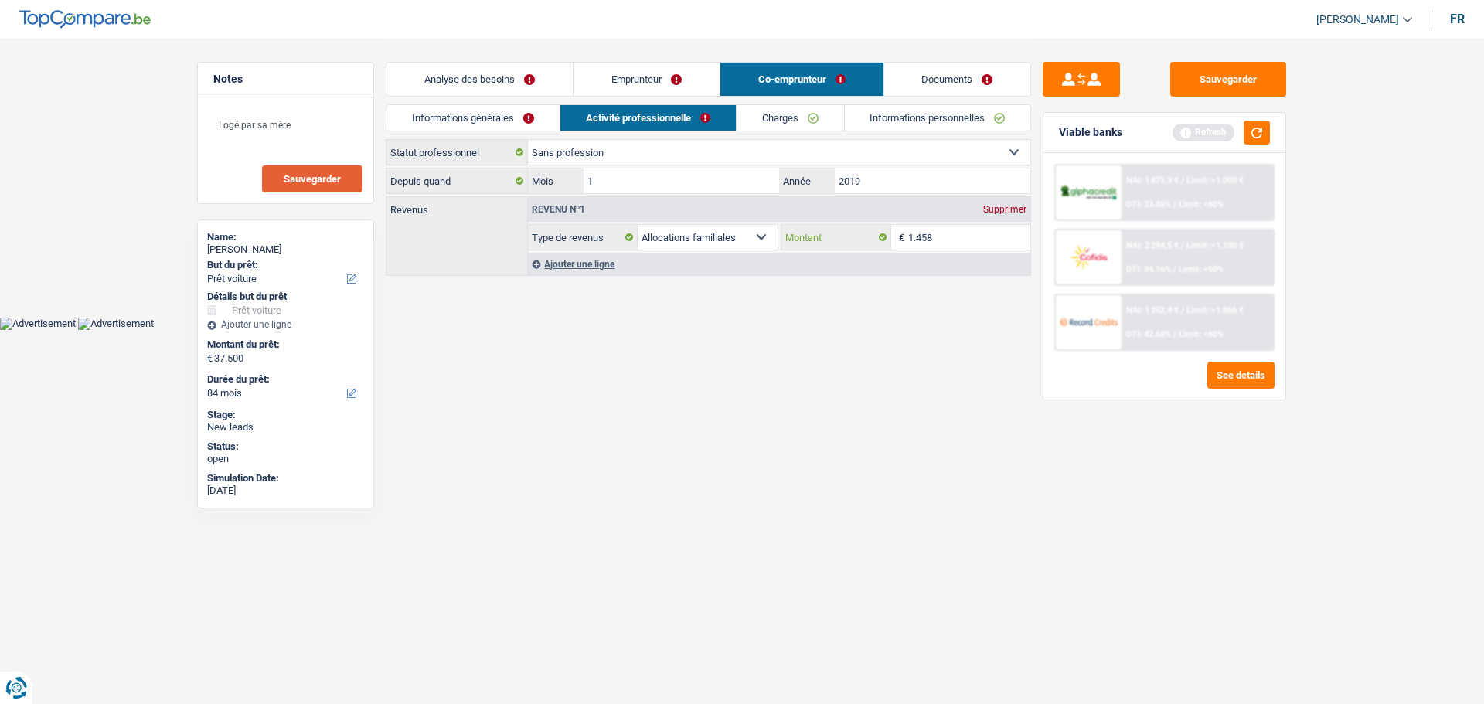
type input "1.458"
click at [906, 294] on main "Notes Logé par sa mère Sauvegarder Name: Maiko Salvaggio But du prêt: Confort m…" at bounding box center [742, 158] width 1484 height 317
click at [1253, 133] on button "button" at bounding box center [1257, 133] width 26 height 24
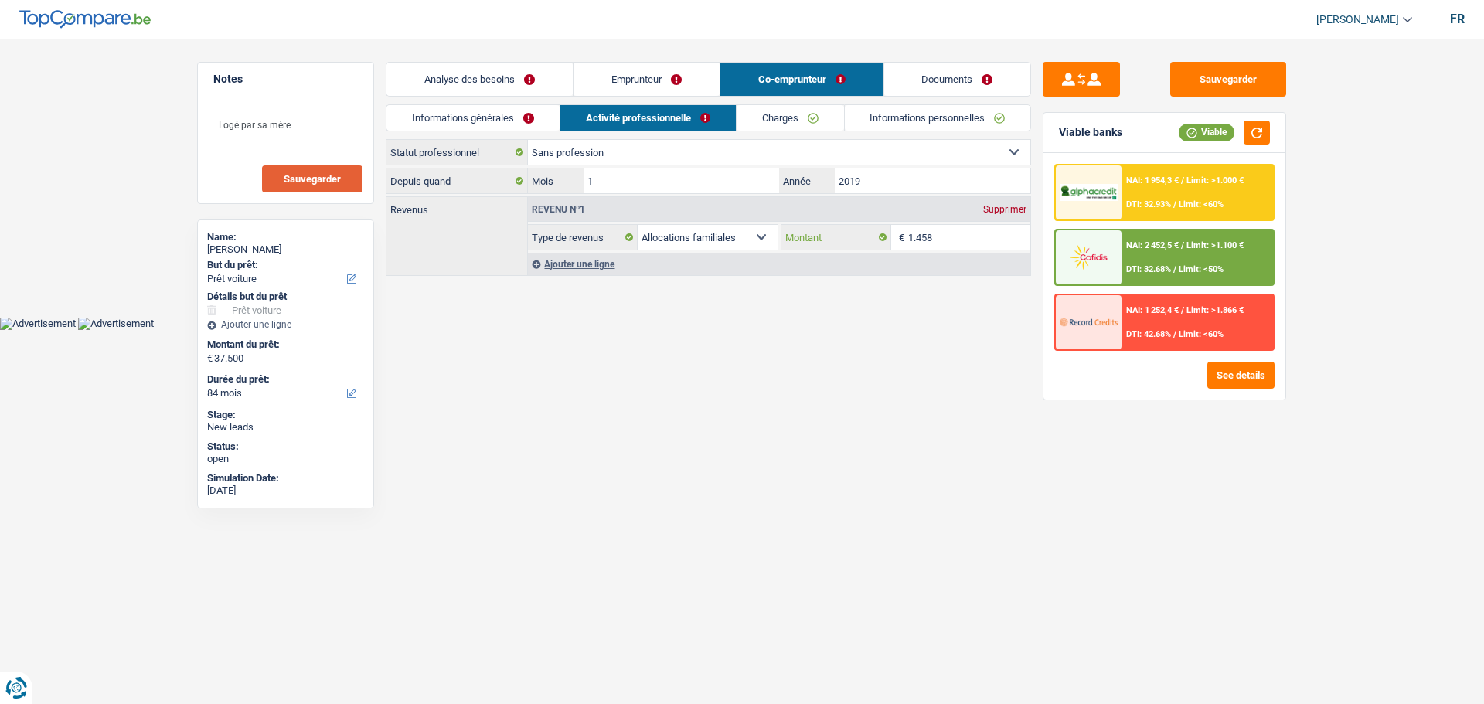
click at [972, 246] on input "1.458" at bounding box center [969, 237] width 123 height 25
click at [651, 70] on link "Emprunteur" at bounding box center [646, 79] width 146 height 33
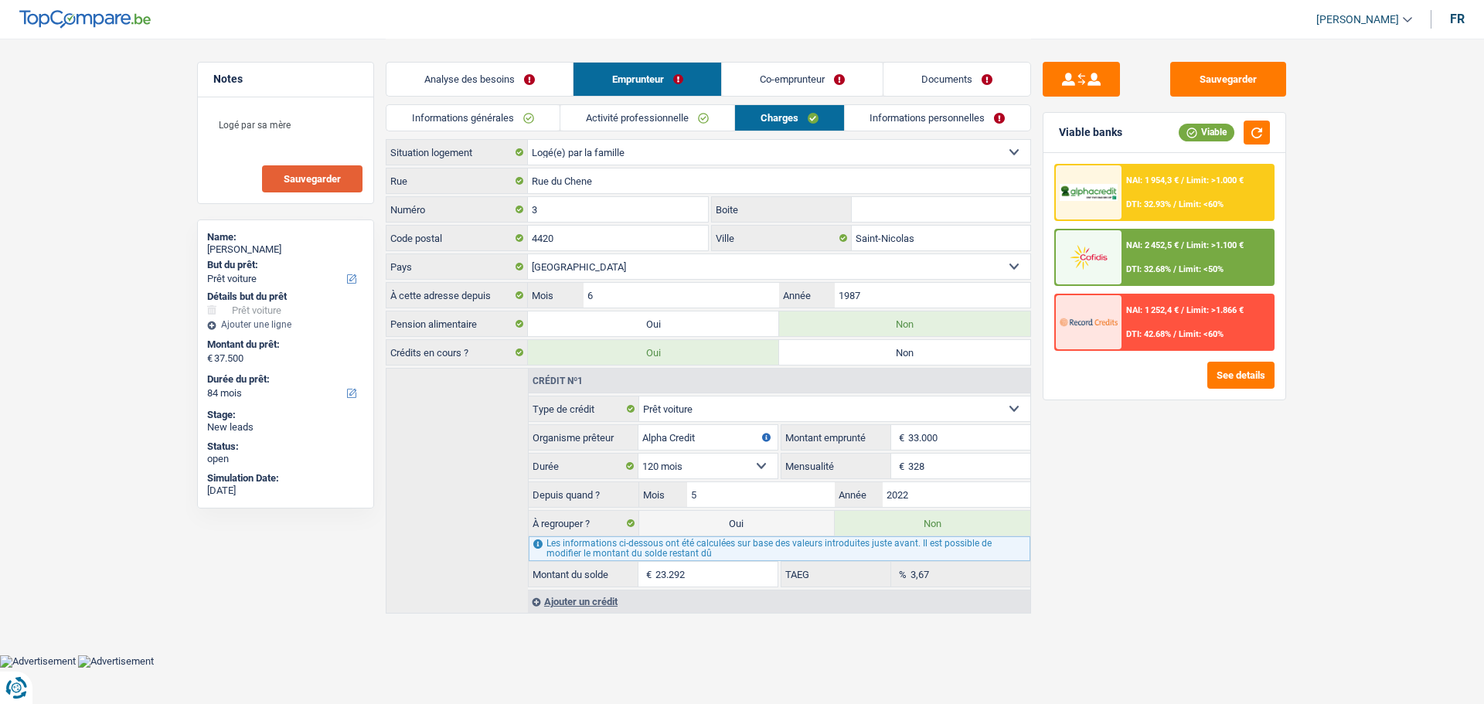
click at [704, 121] on link "Activité professionnelle" at bounding box center [647, 118] width 174 height 26
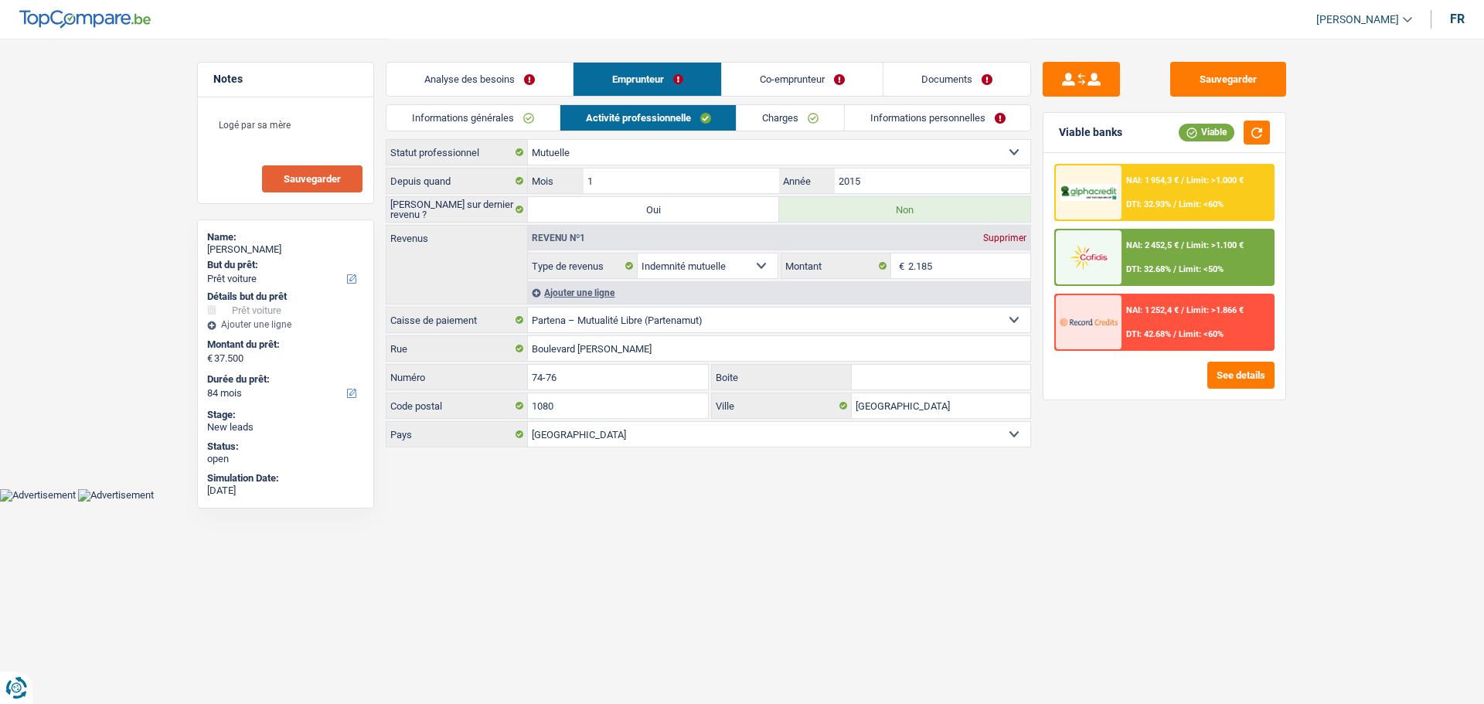
click at [815, 73] on link "Co-emprunteur" at bounding box center [802, 79] width 161 height 33
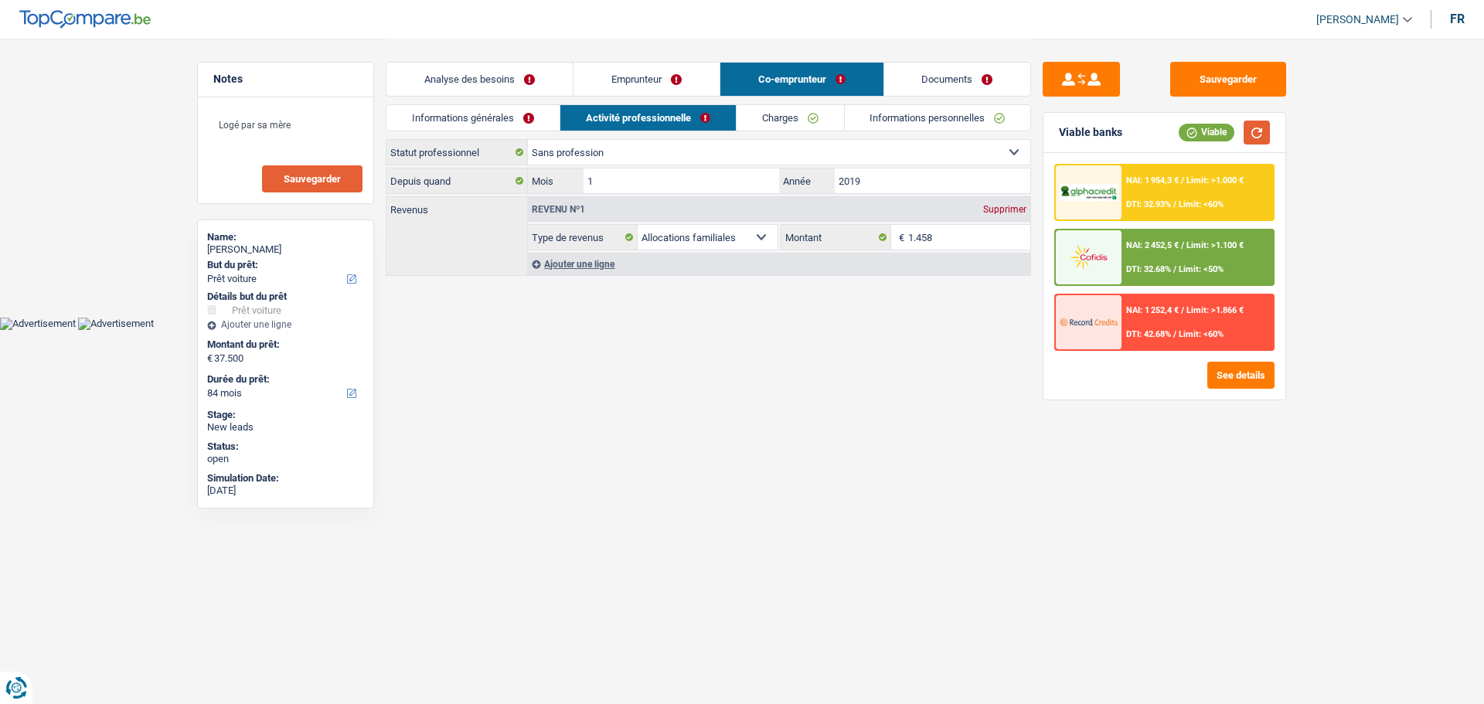
click at [1264, 135] on button "button" at bounding box center [1257, 133] width 26 height 24
click at [508, 86] on link "Analyse des besoins" at bounding box center [479, 79] width 186 height 33
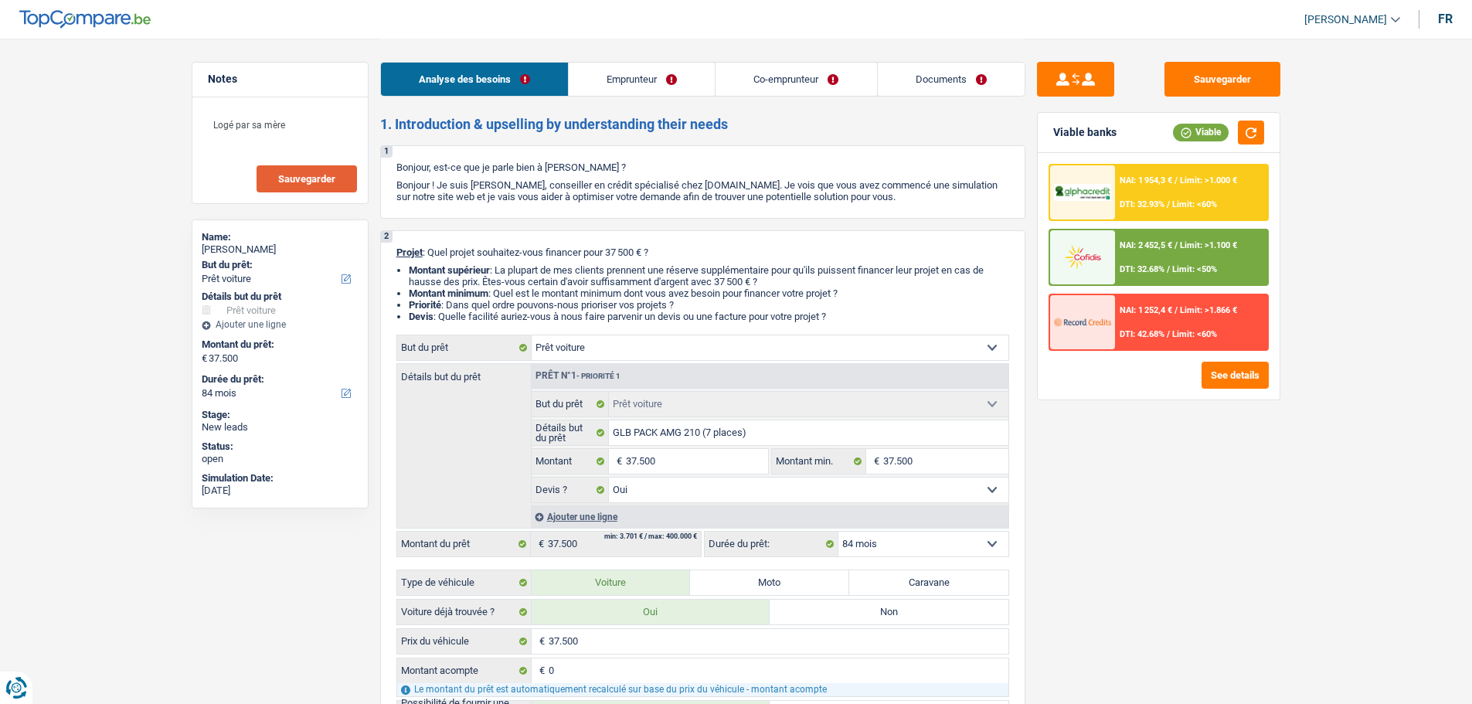
click at [1161, 191] on div "NAI: 1 954,3 € / Limit: >1.000 € DTI: 32.93% / Limit: <60%" at bounding box center [1191, 192] width 152 height 54
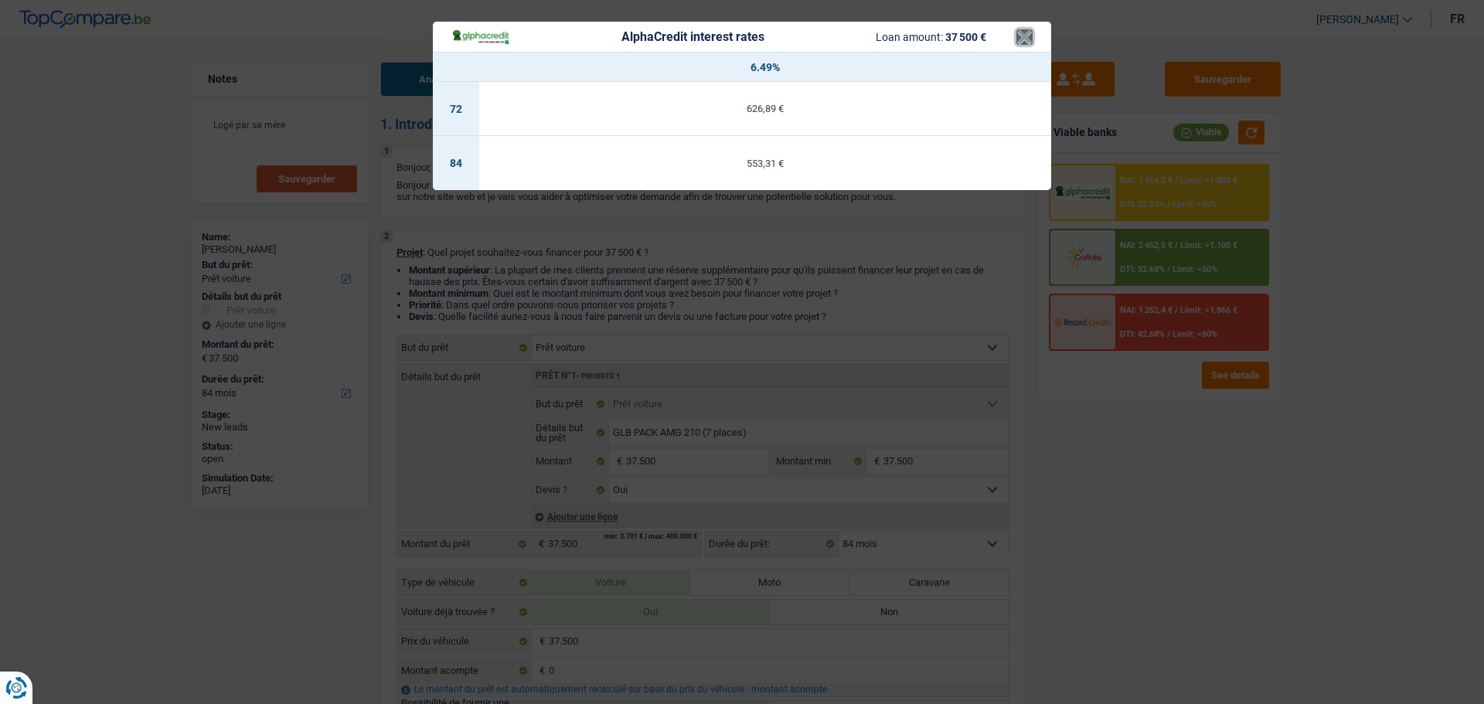
click at [1029, 39] on button "×" at bounding box center [1024, 36] width 16 height 15
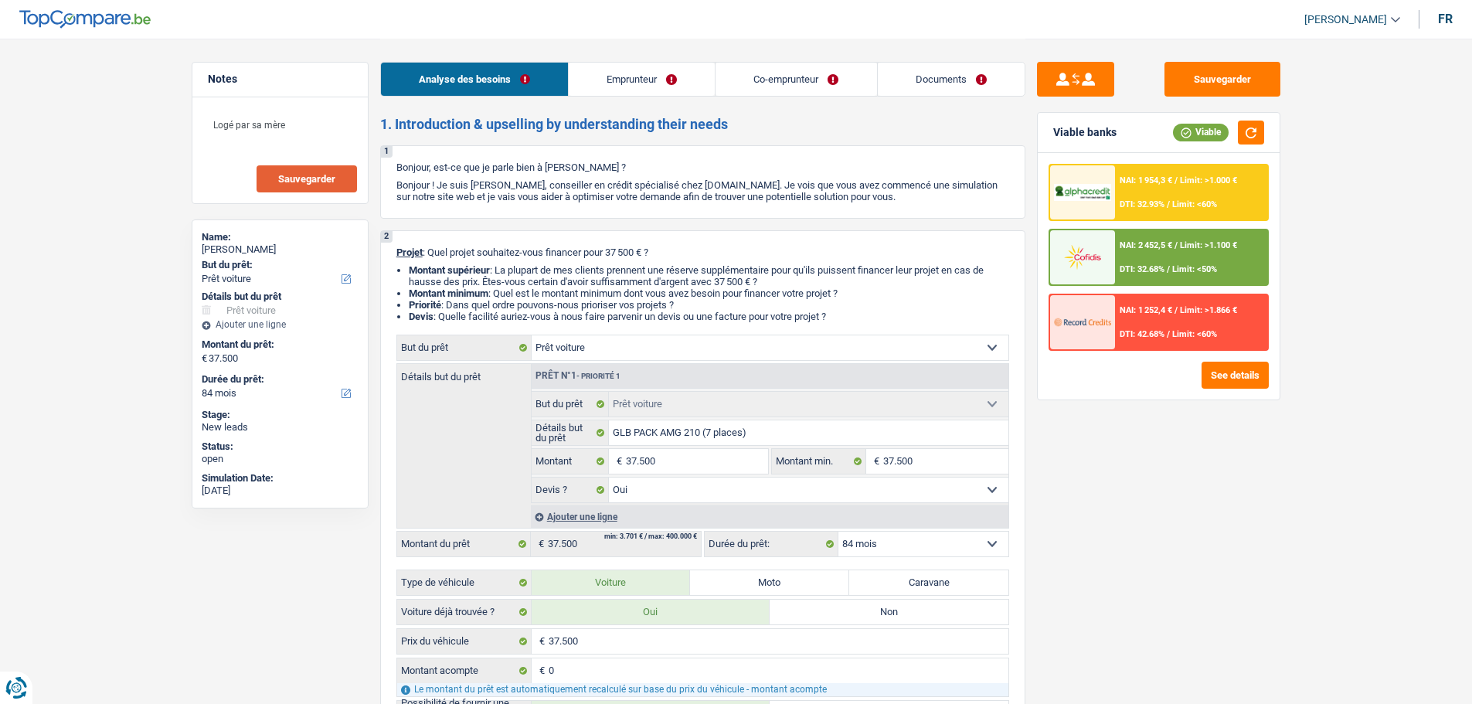
click at [1151, 261] on div "NAI: 2 452,5 € / Limit: >1.100 € DTI: 32.68% / Limit: <50%" at bounding box center [1191, 257] width 152 height 54
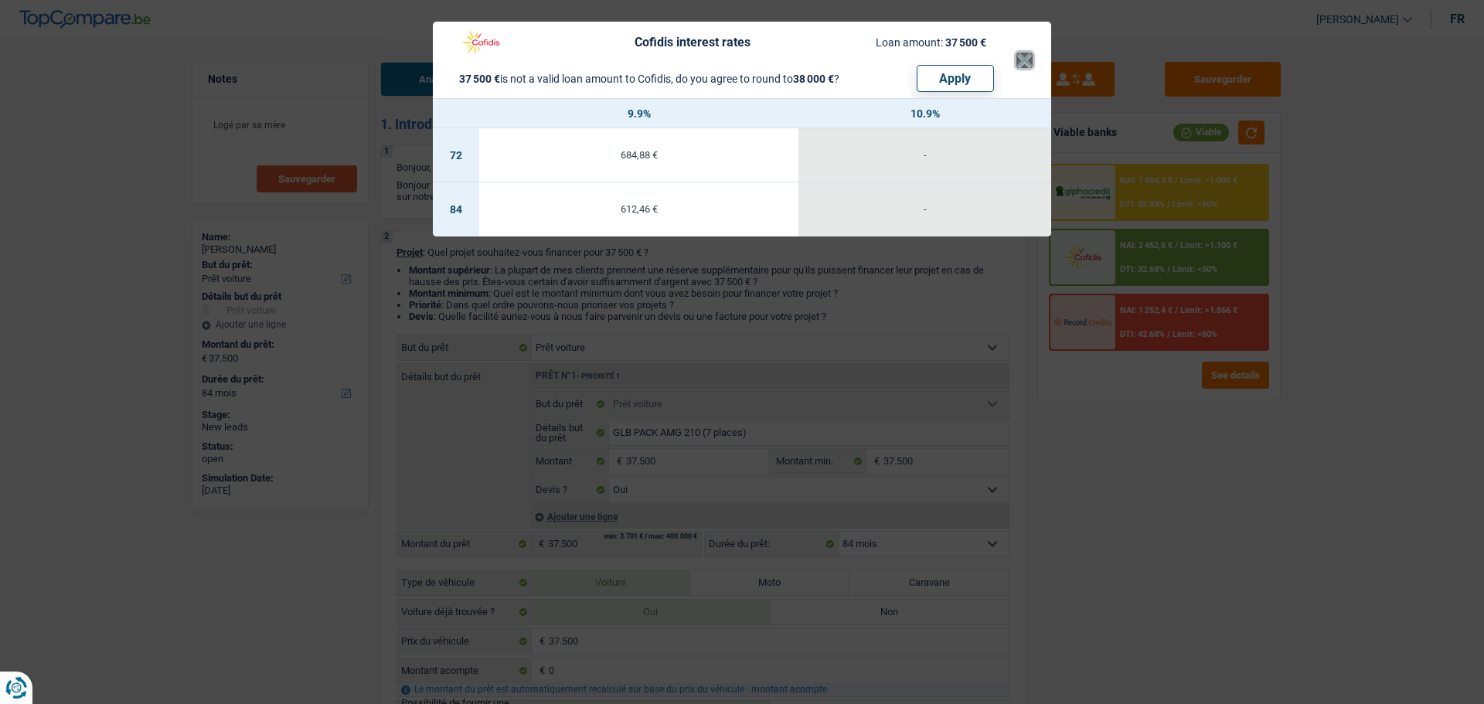
click at [1022, 59] on button "×" at bounding box center [1024, 60] width 16 height 15
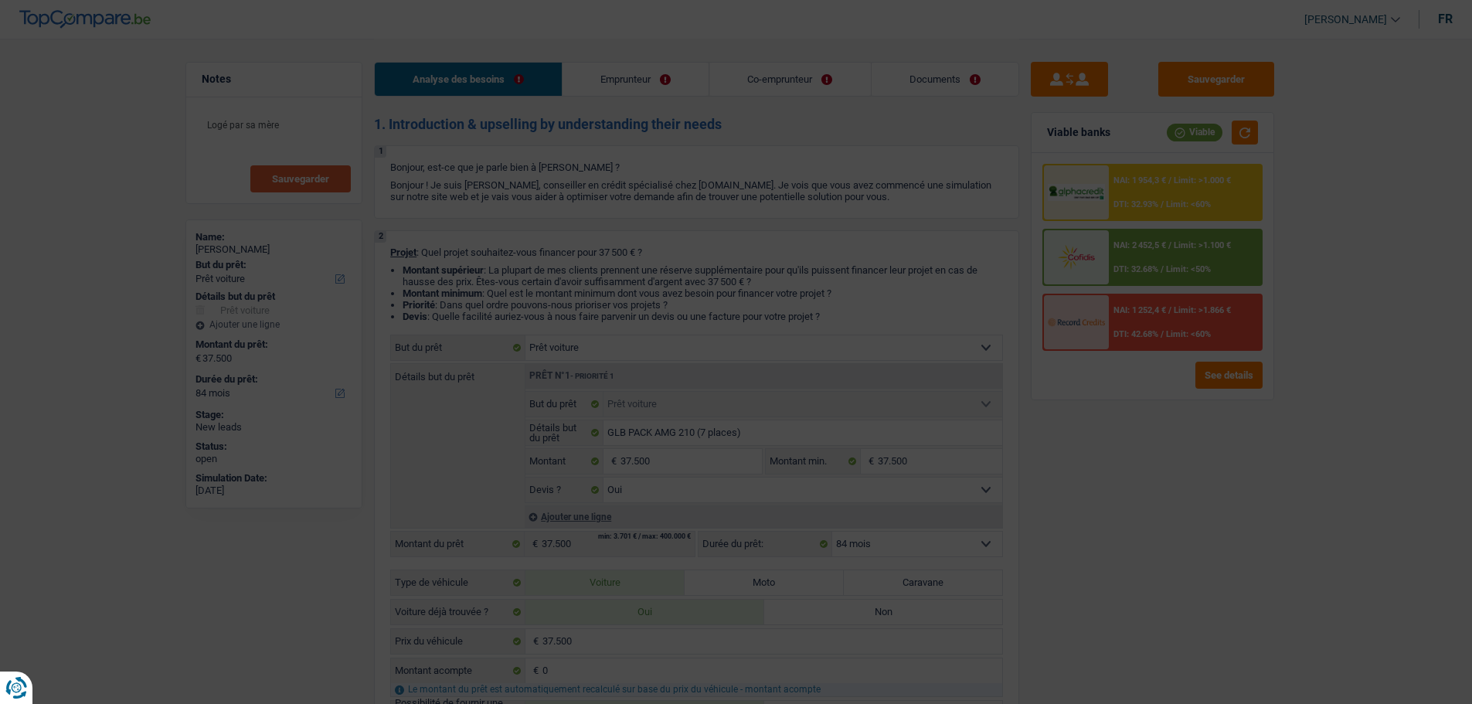
click at [1159, 199] on span "DTI: 32.93%" at bounding box center [1136, 204] width 45 height 10
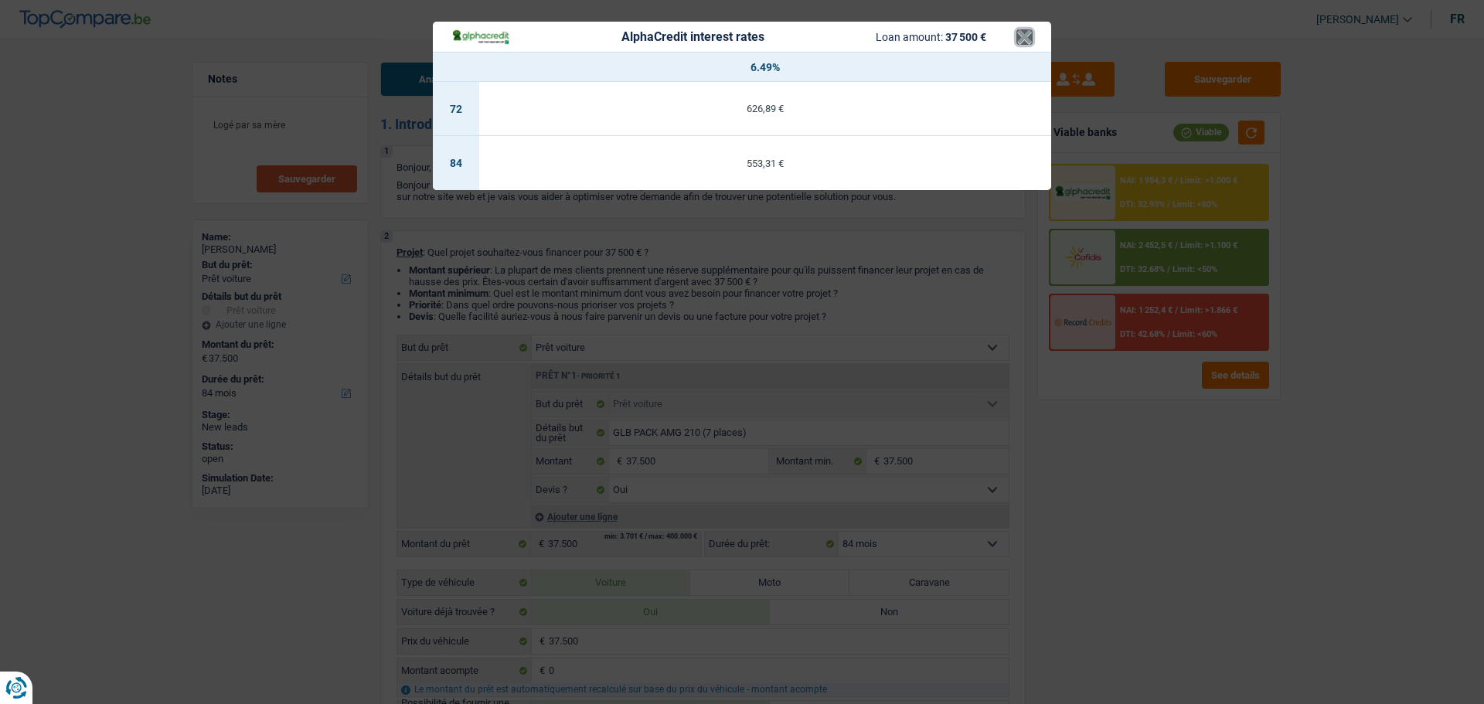
click at [1021, 40] on button "×" at bounding box center [1024, 36] width 16 height 15
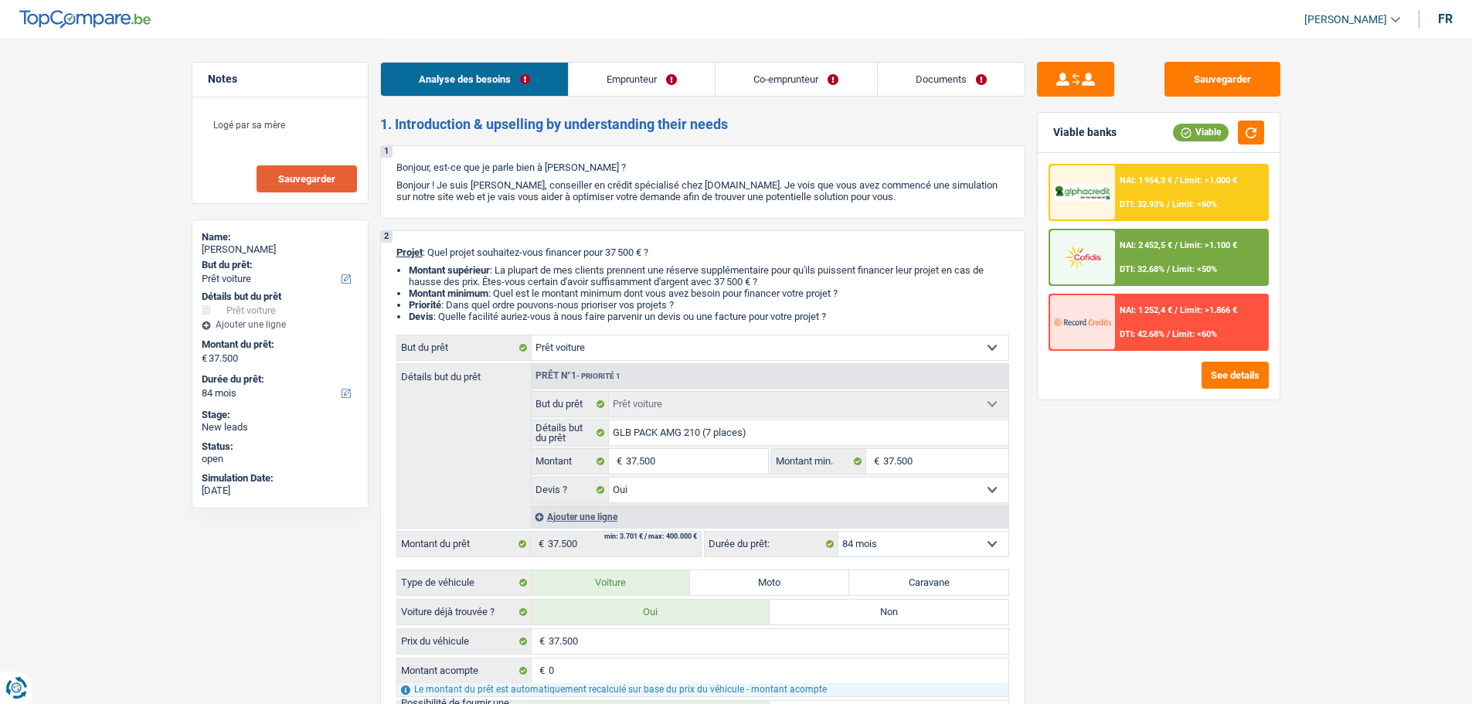
click at [1138, 259] on div "NAI: 2 452,5 € / Limit: >1.100 € DTI: 32.68% / Limit: <50%" at bounding box center [1191, 257] width 152 height 54
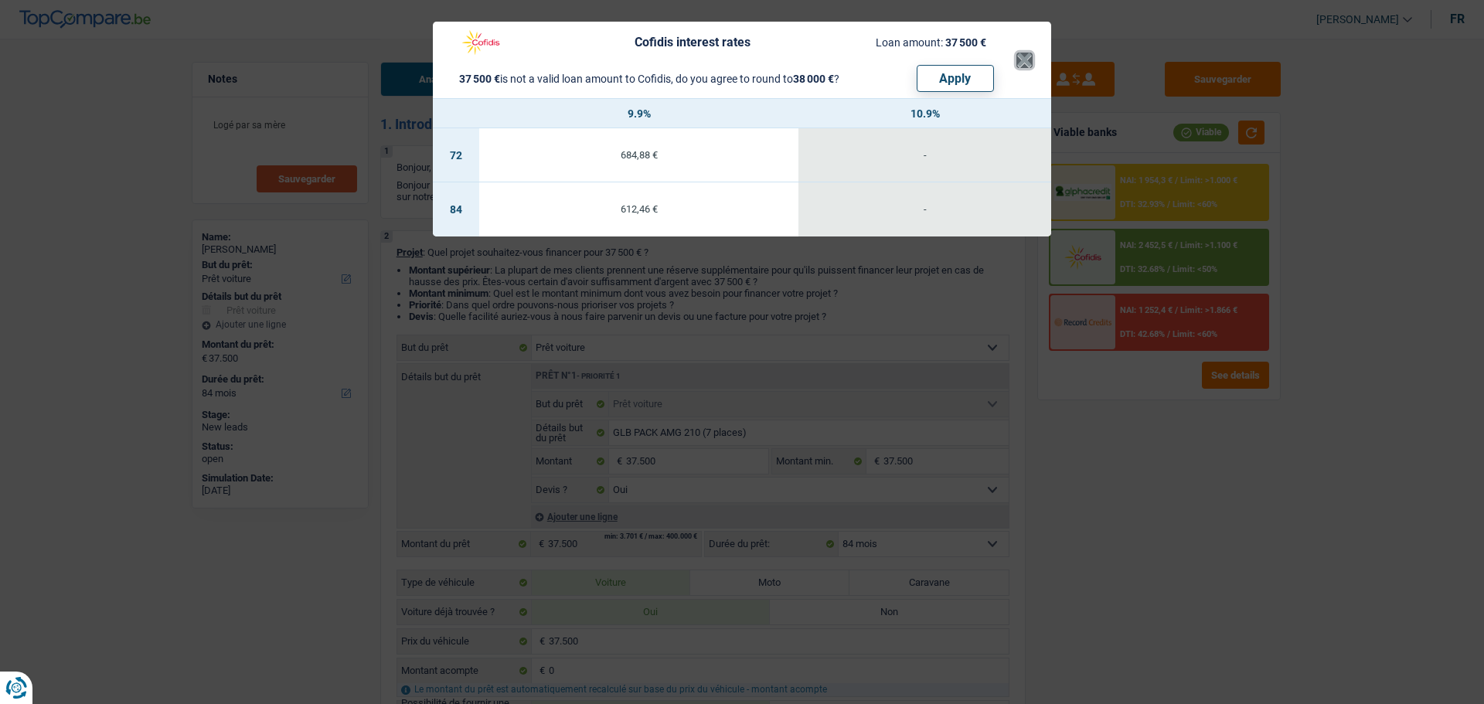
click at [1022, 65] on button "×" at bounding box center [1024, 60] width 16 height 15
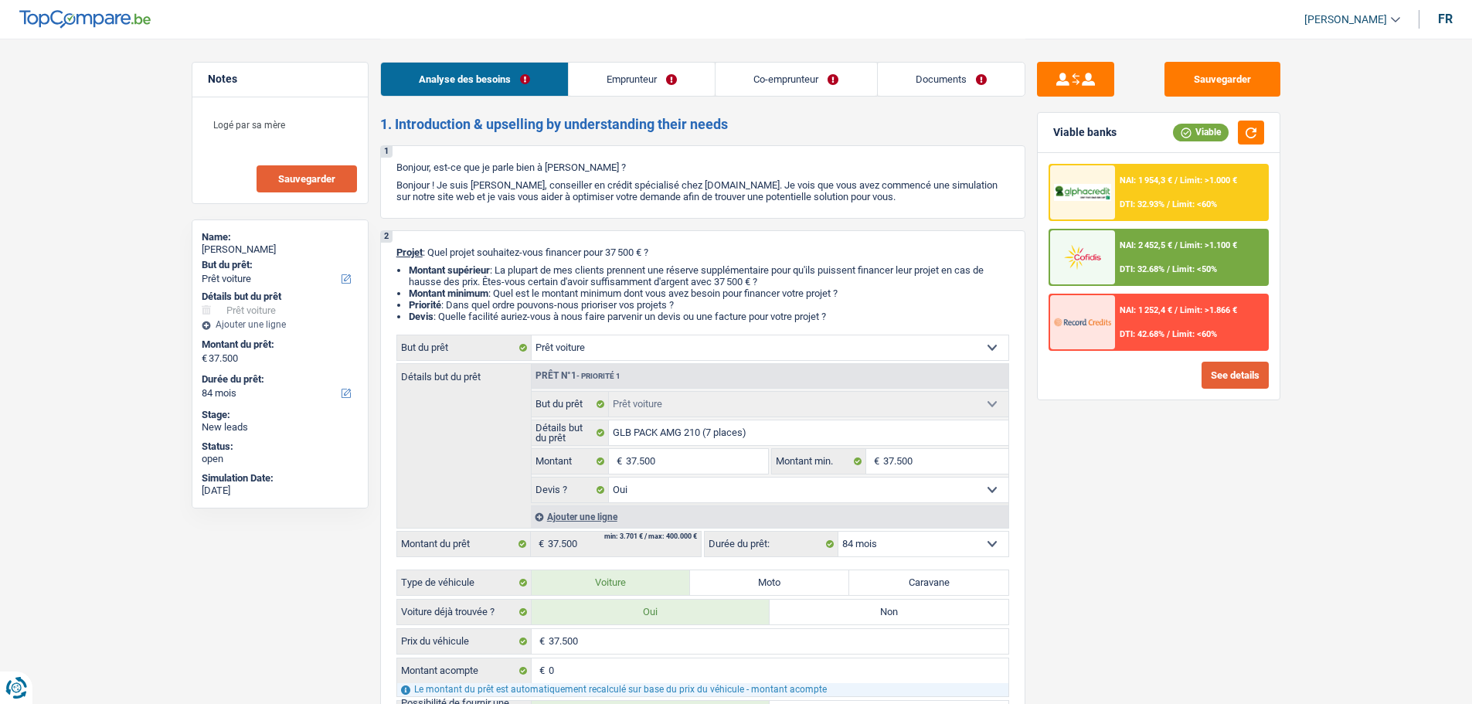
click at [1238, 383] on button "See details" at bounding box center [1235, 375] width 67 height 27
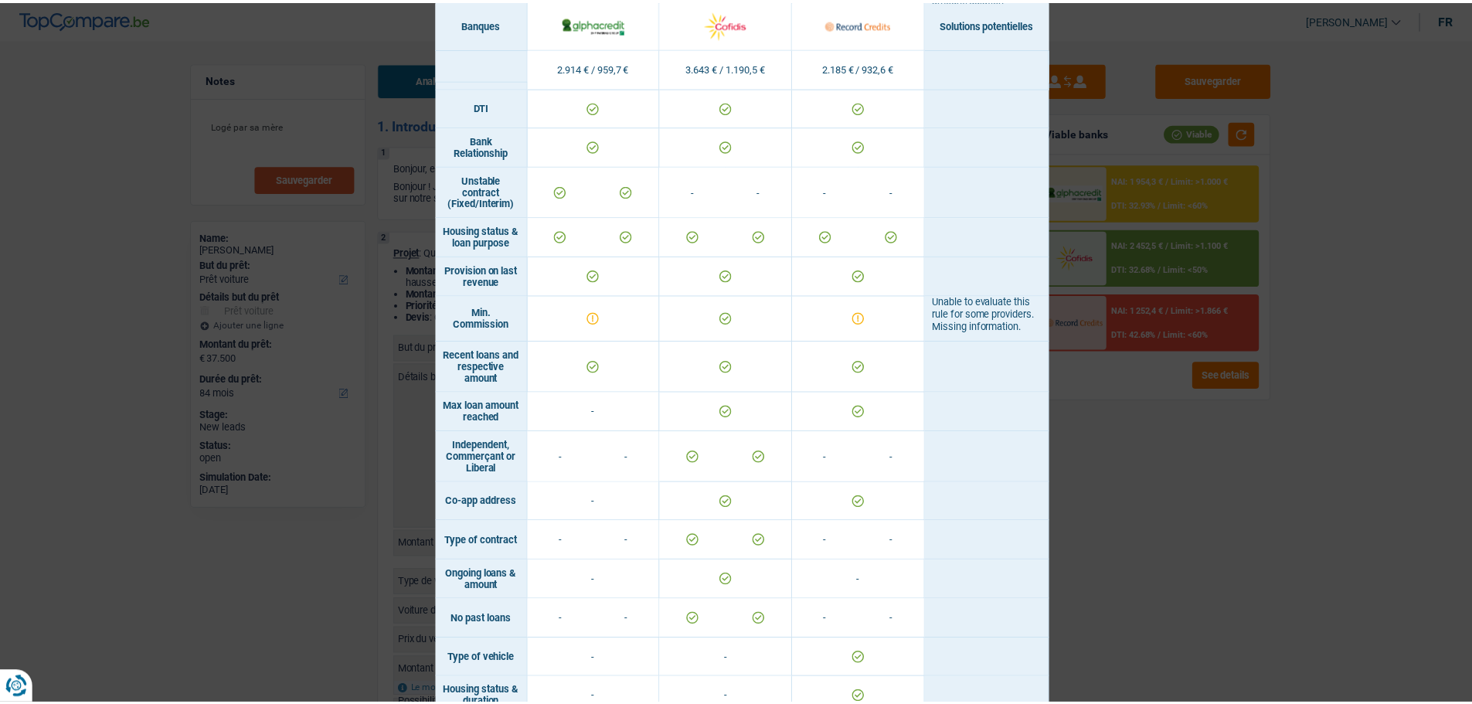
scroll to position [904, 0]
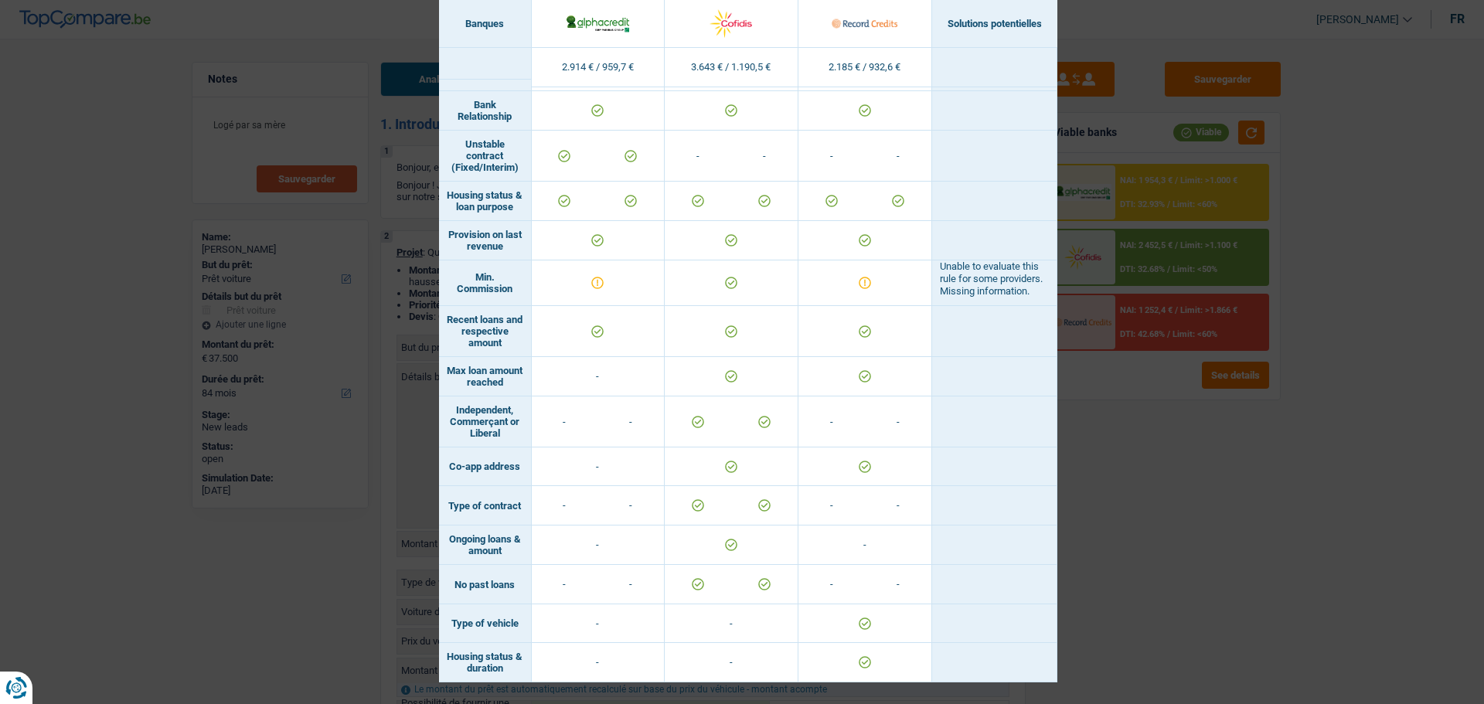
click at [1266, 451] on div "Banks conditions × Banques Solutions potentielles Revenus / Charges 2.914 € / 9…" at bounding box center [742, 352] width 1484 height 704
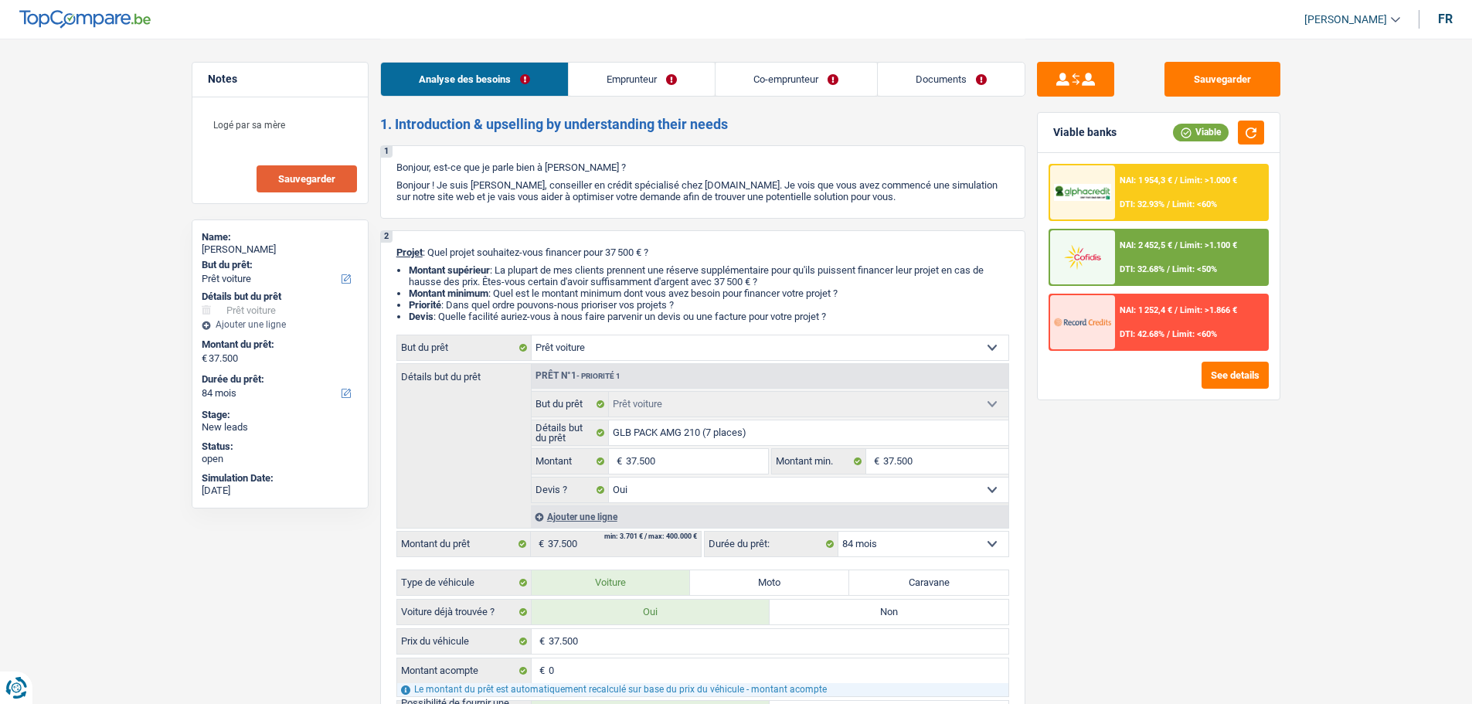
click at [1155, 274] on div "NAI: 2 452,5 € / Limit: >1.100 € DTI: 32.68% / Limit: <50%" at bounding box center [1191, 257] width 152 height 54
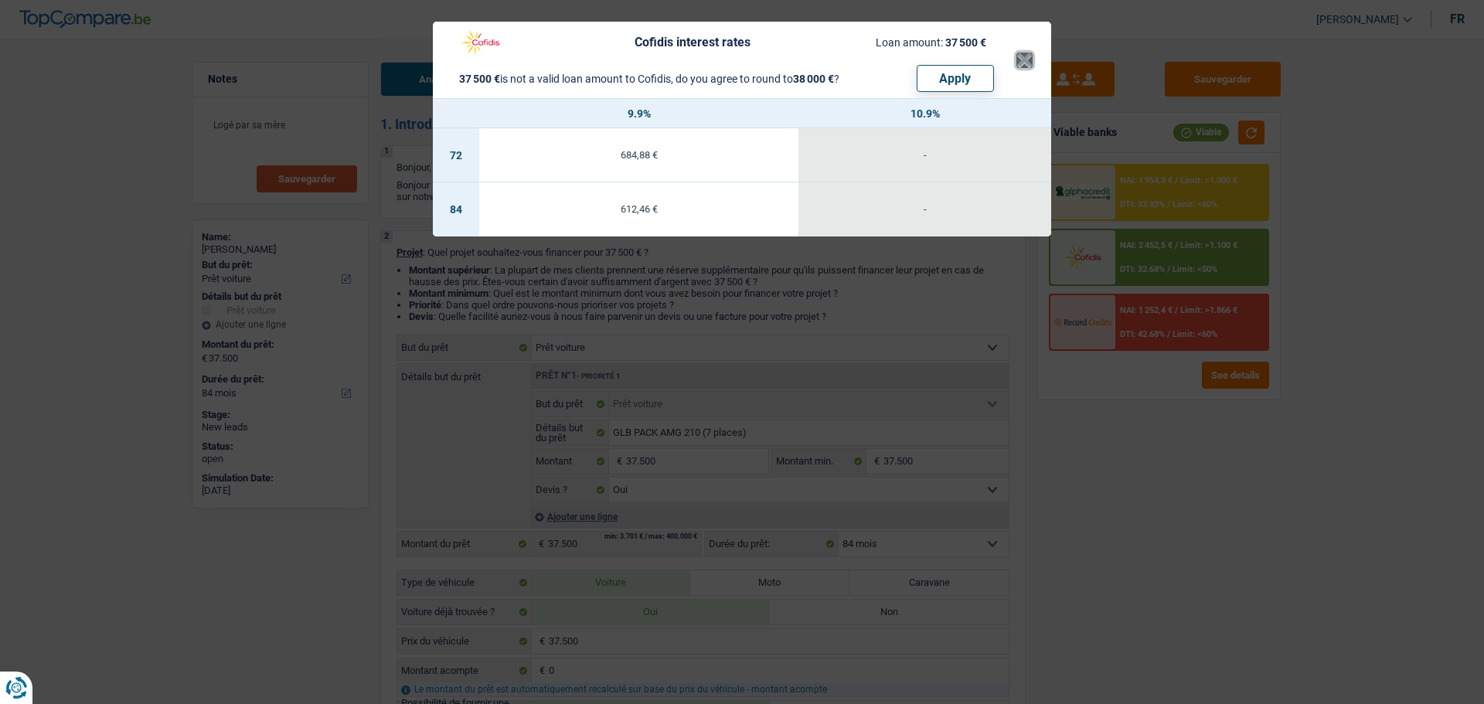
click at [1022, 58] on button "×" at bounding box center [1024, 60] width 16 height 15
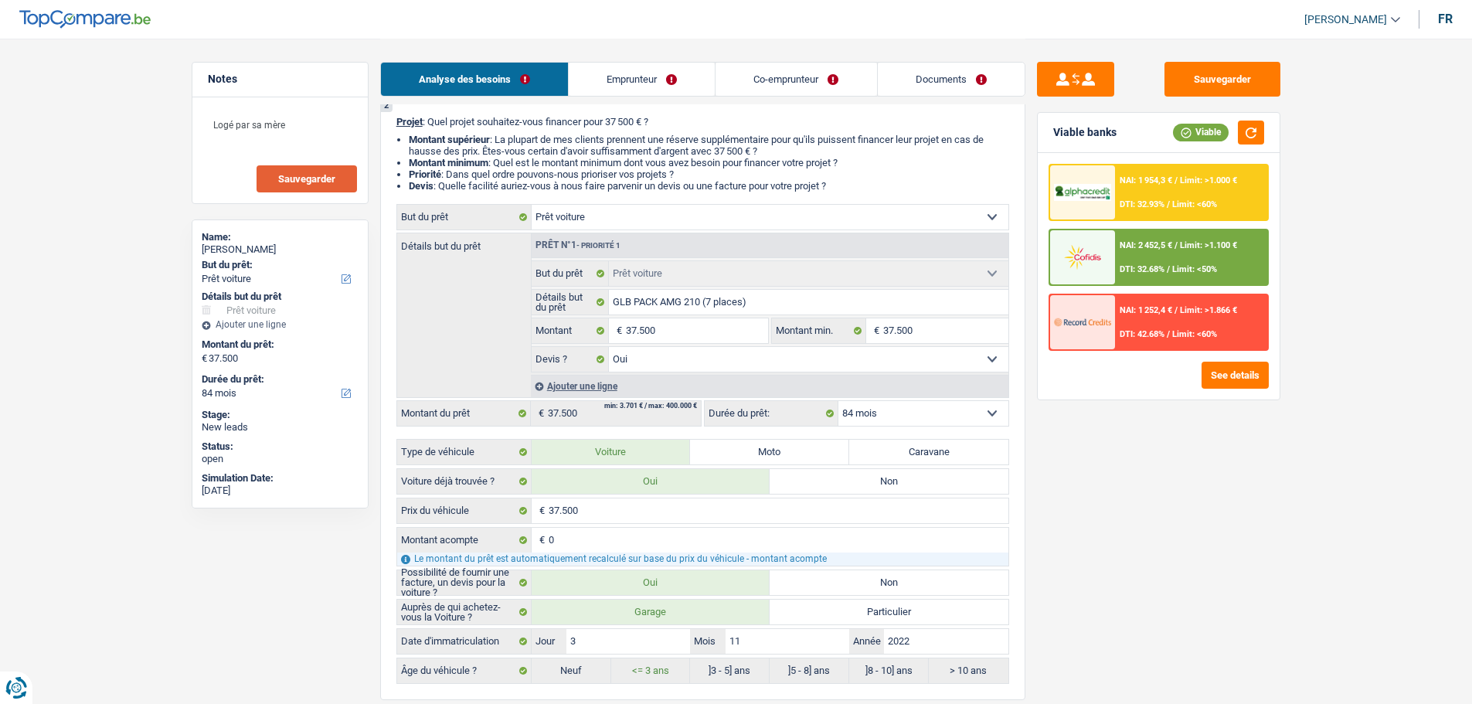
scroll to position [0, 0]
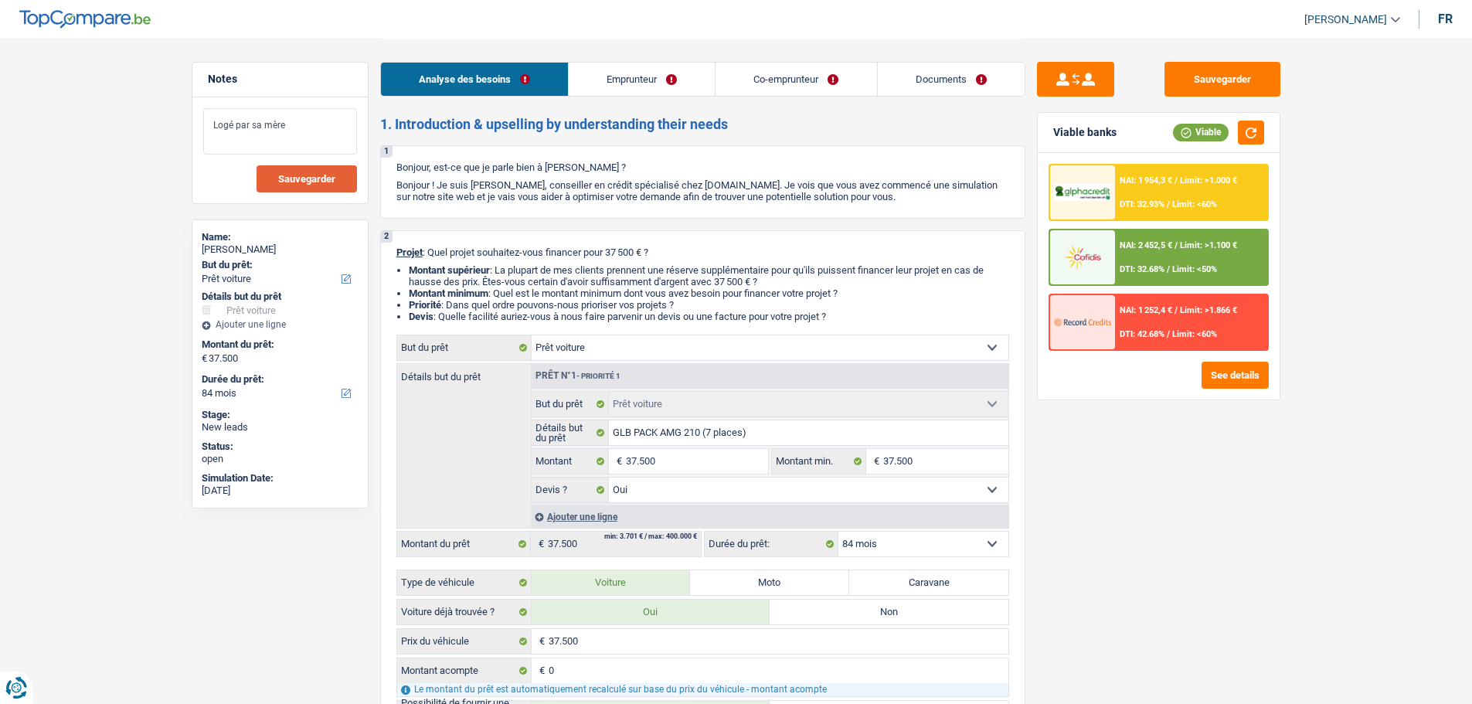
click at [291, 135] on textarea "Logé par sa mère" at bounding box center [280, 131] width 154 height 46
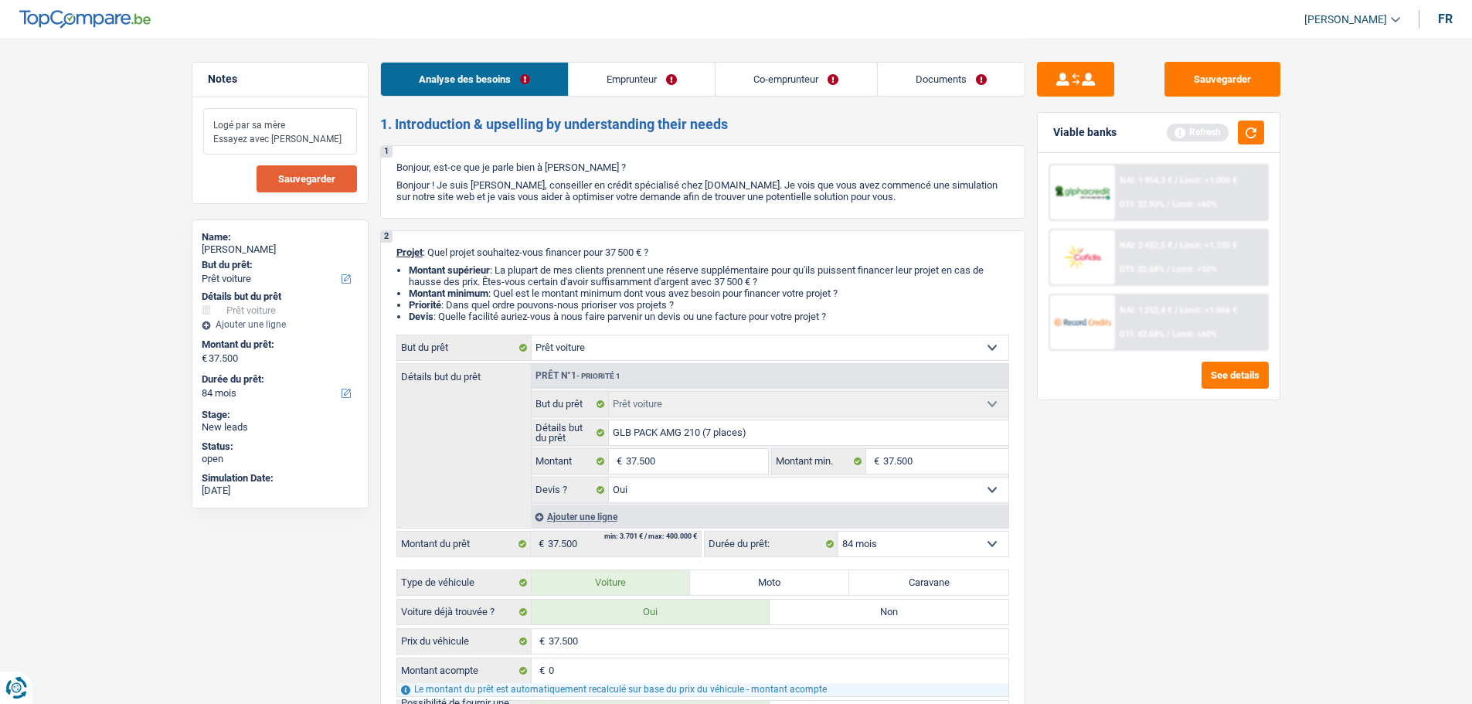
type textarea "Logé par sa mère Essayez avec Alpha"
click at [276, 173] on button "Sauvegarder" at bounding box center [307, 178] width 100 height 27
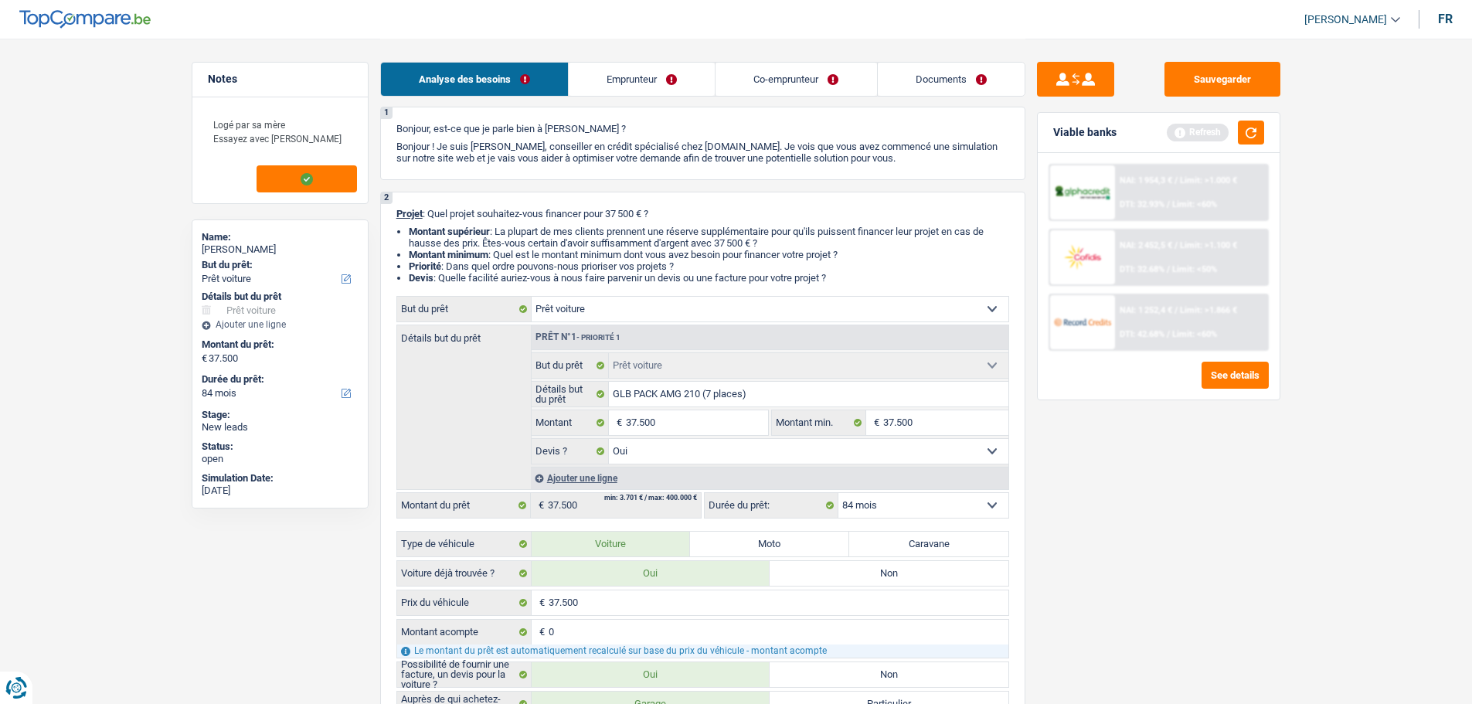
scroll to position [77, 0]
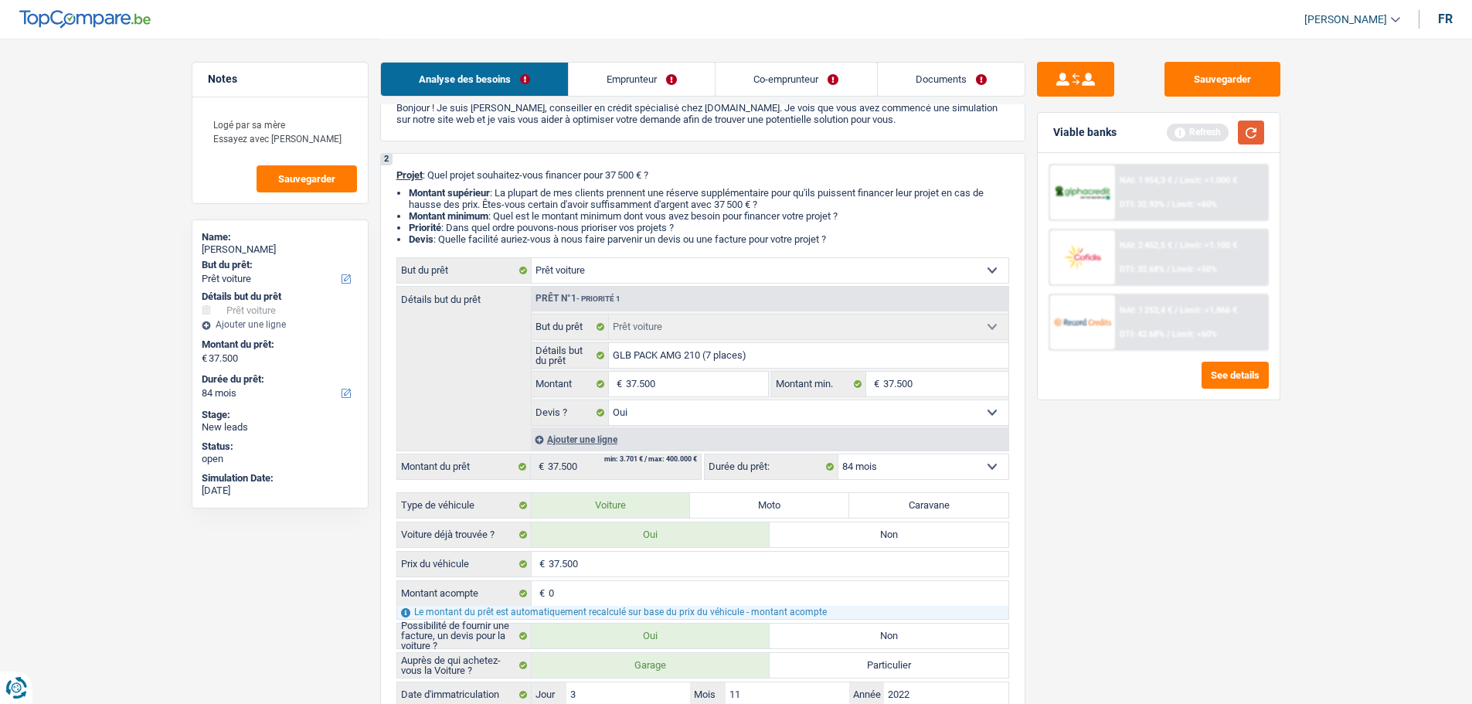
click at [1258, 129] on button "button" at bounding box center [1251, 133] width 26 height 24
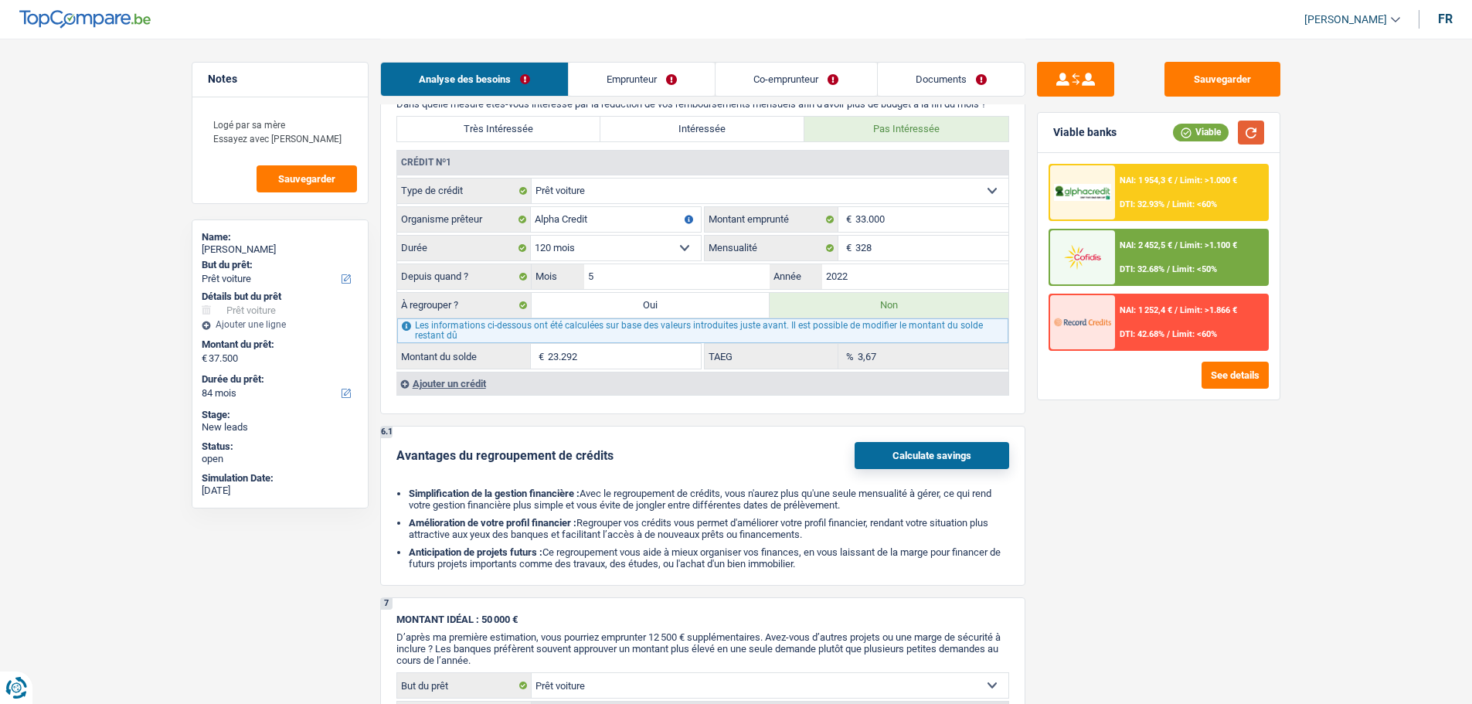
scroll to position [1855, 0]
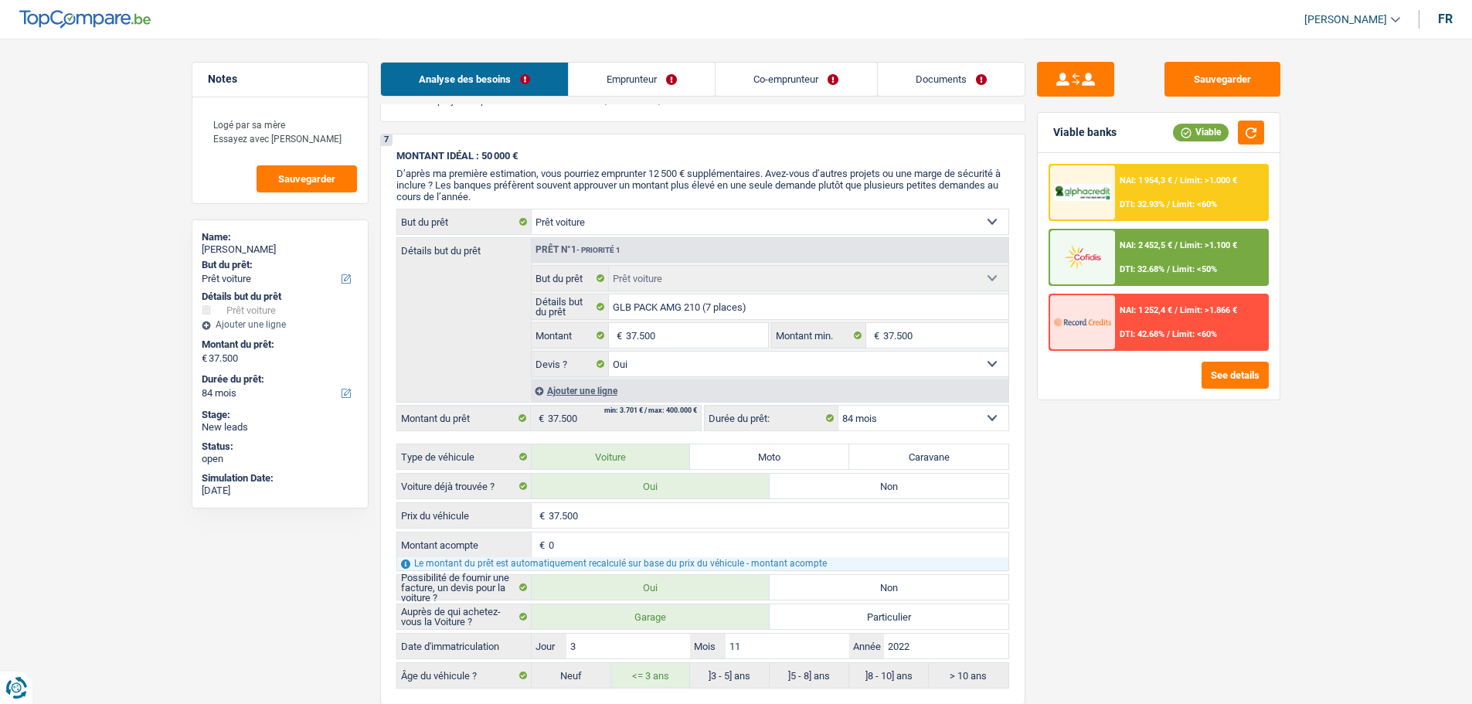
click at [1148, 234] on div "NAI: 2 452,5 € / Limit: >1.100 € DTI: 32.68% / Limit: <50%" at bounding box center [1191, 257] width 152 height 54
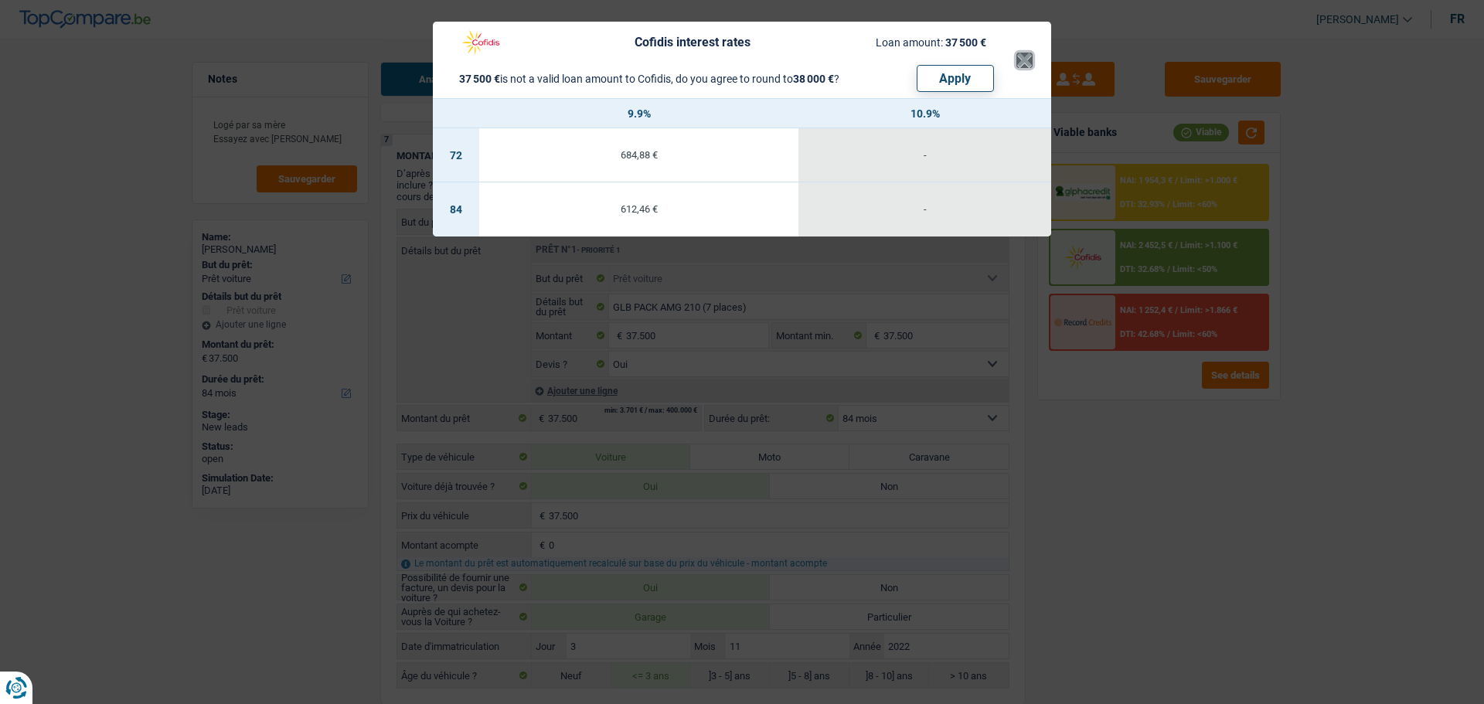
click at [1021, 53] on button "×" at bounding box center [1024, 60] width 16 height 15
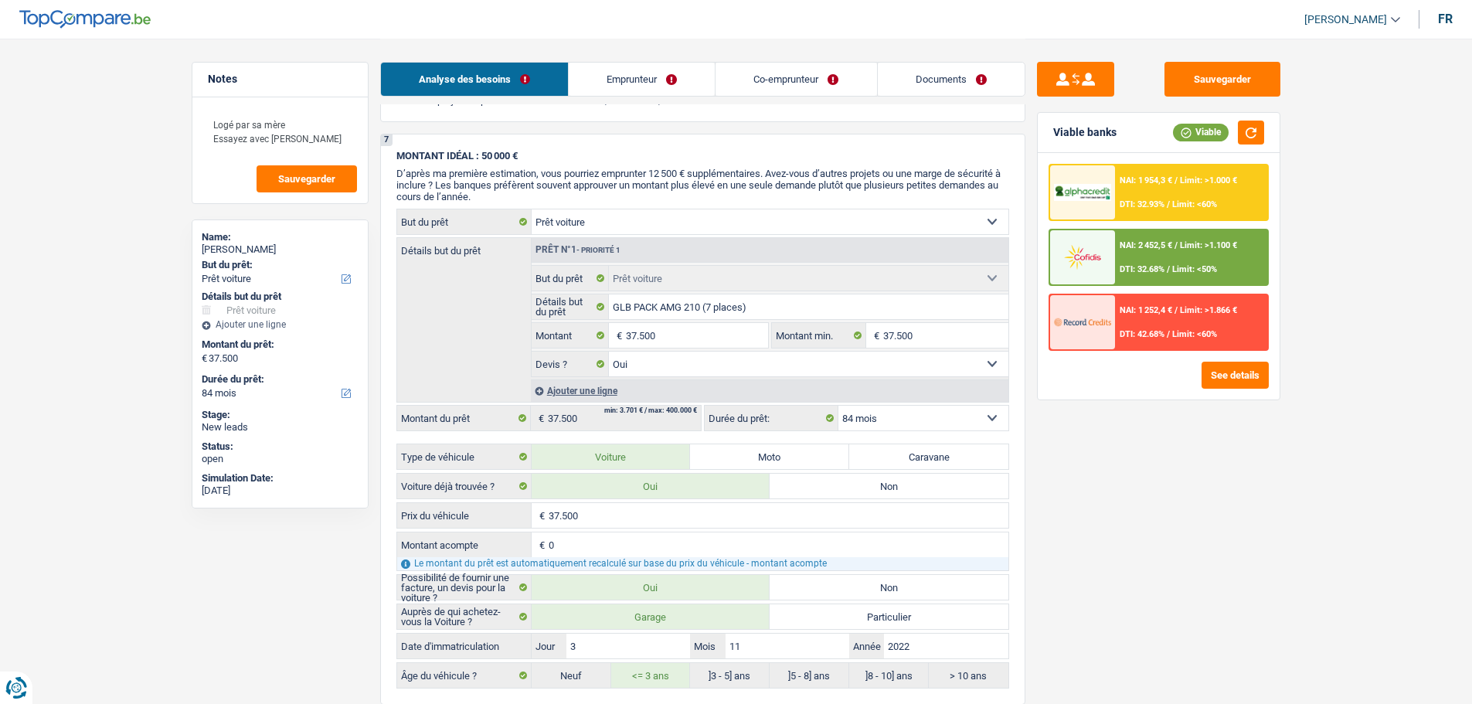
click at [1118, 179] on div "NAI: 1 954,3 € / Limit: >1.000 € DTI: 32.93% / Limit: <60%" at bounding box center [1191, 192] width 152 height 54
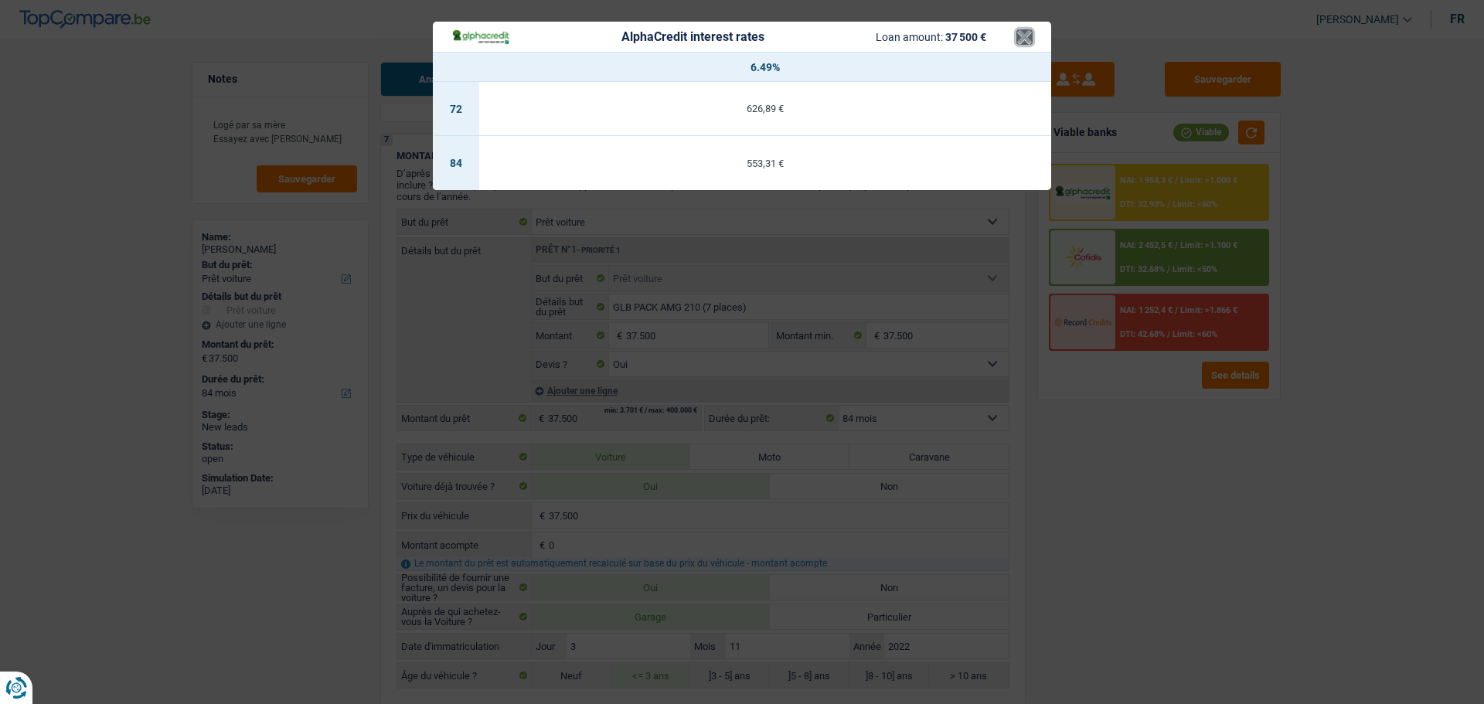
click at [1022, 32] on button "×" at bounding box center [1024, 36] width 16 height 15
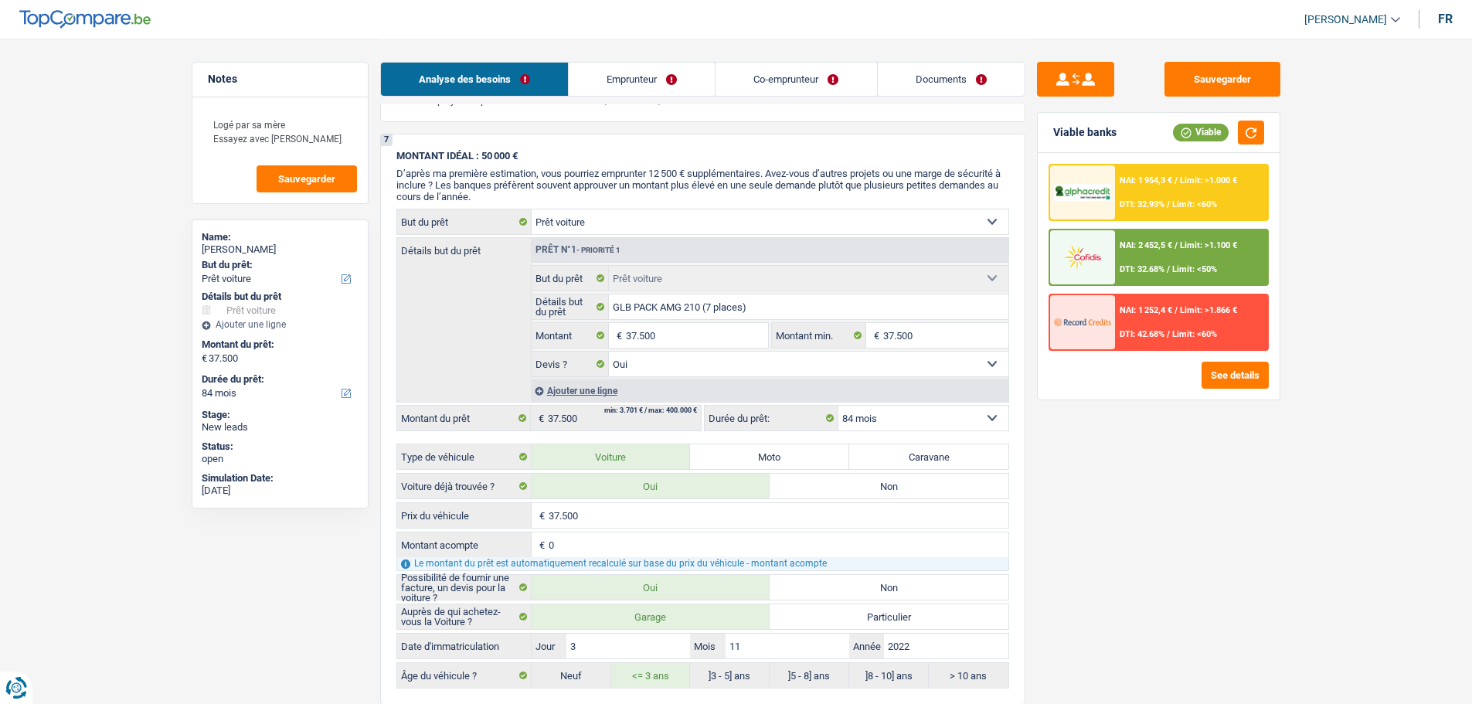
click at [1165, 240] on span "NAI: 2 452,5 €" at bounding box center [1146, 245] width 53 height 10
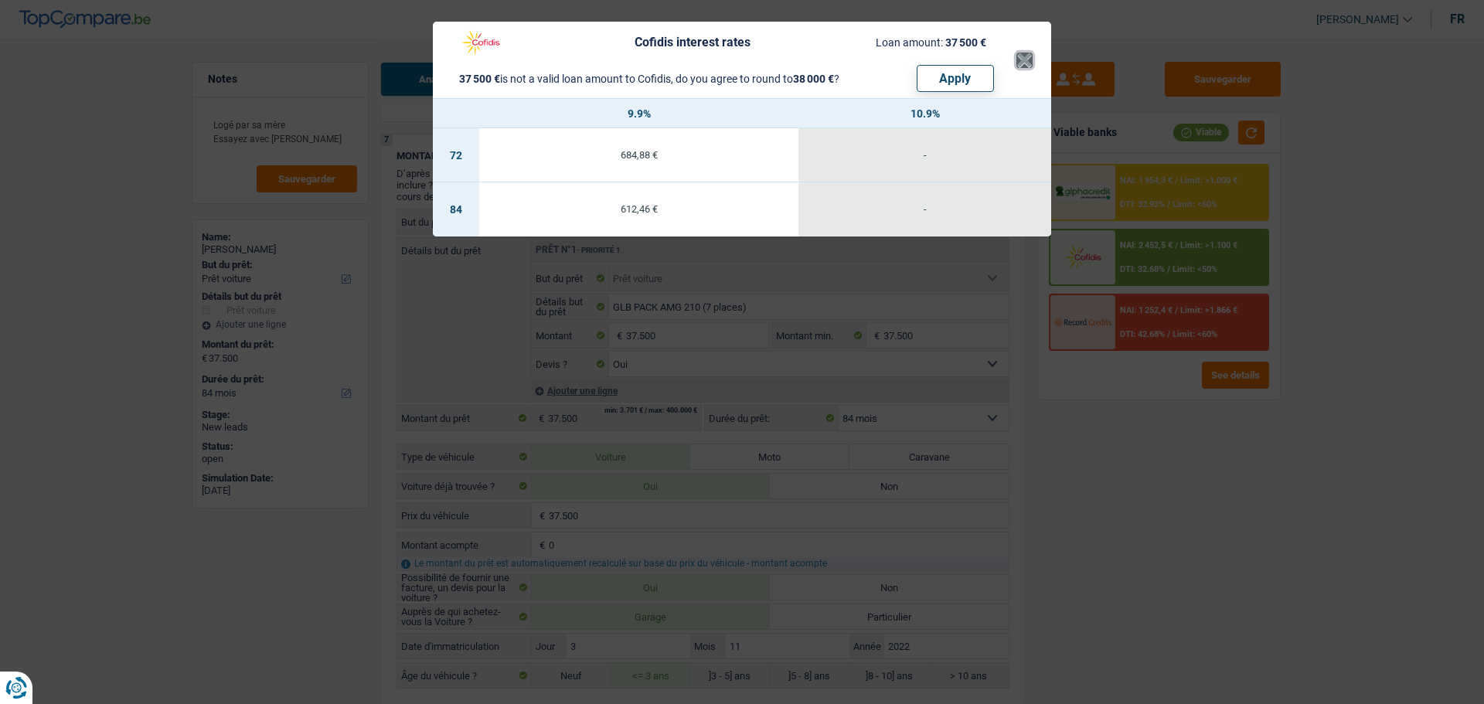
click at [1017, 59] on button "×" at bounding box center [1024, 60] width 16 height 15
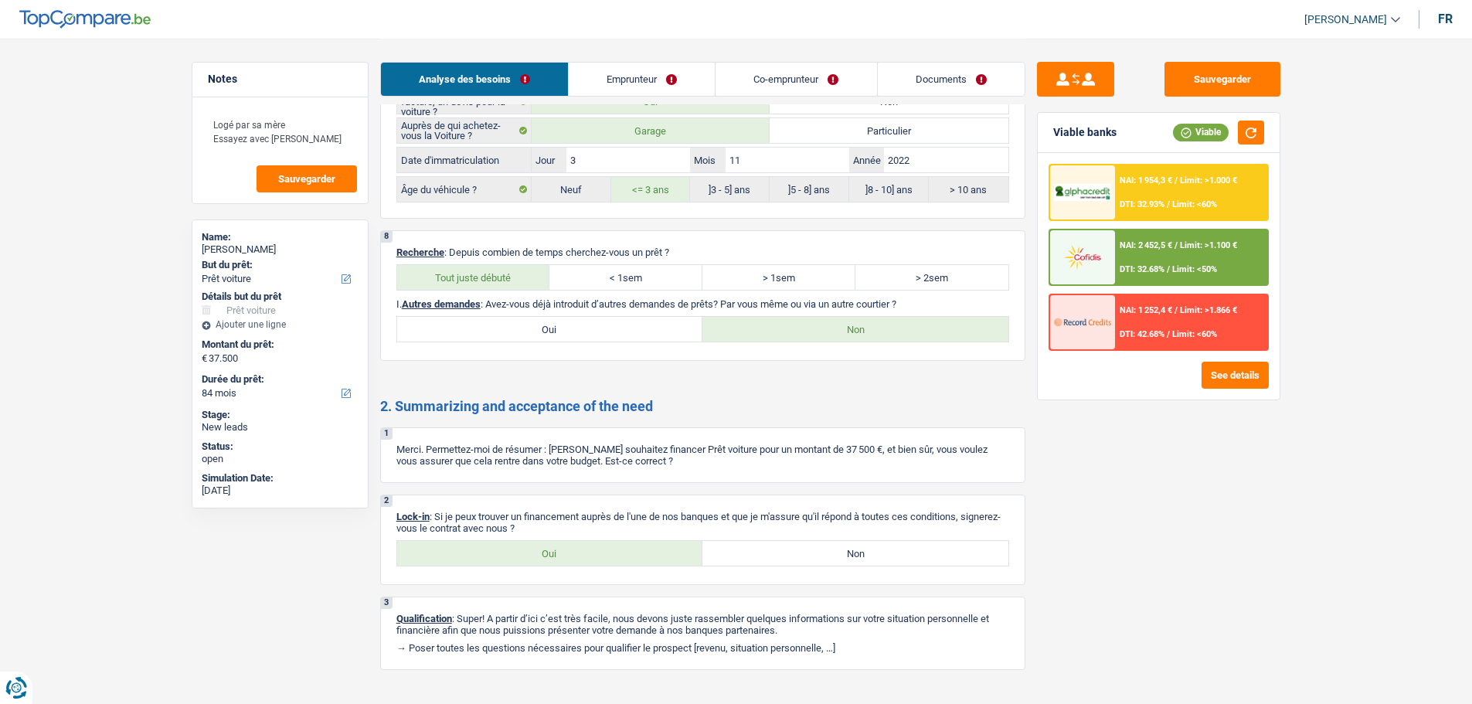
scroll to position [2369, 0]
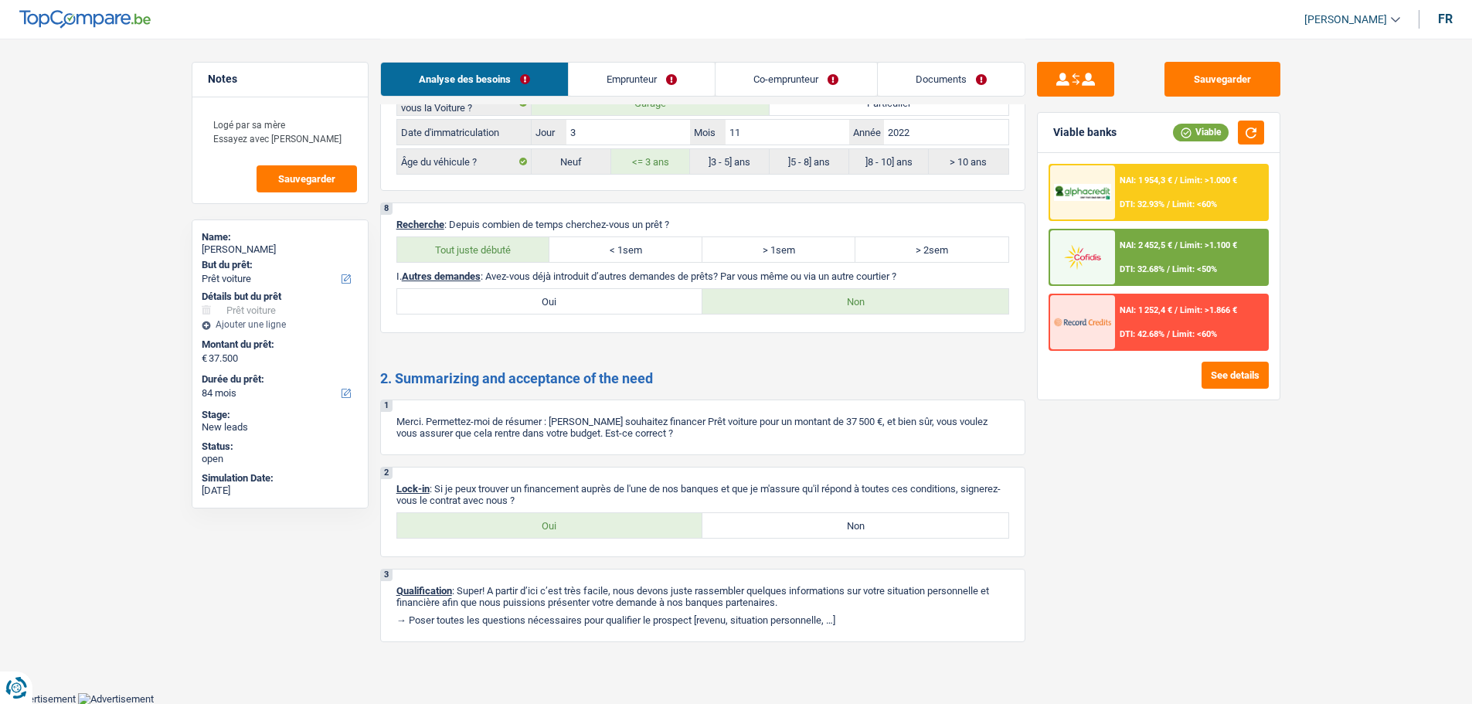
click at [456, 525] on label "Oui" at bounding box center [550, 525] width 306 height 25
click at [456, 525] on input "Oui" at bounding box center [550, 525] width 306 height 25
radio input "true"
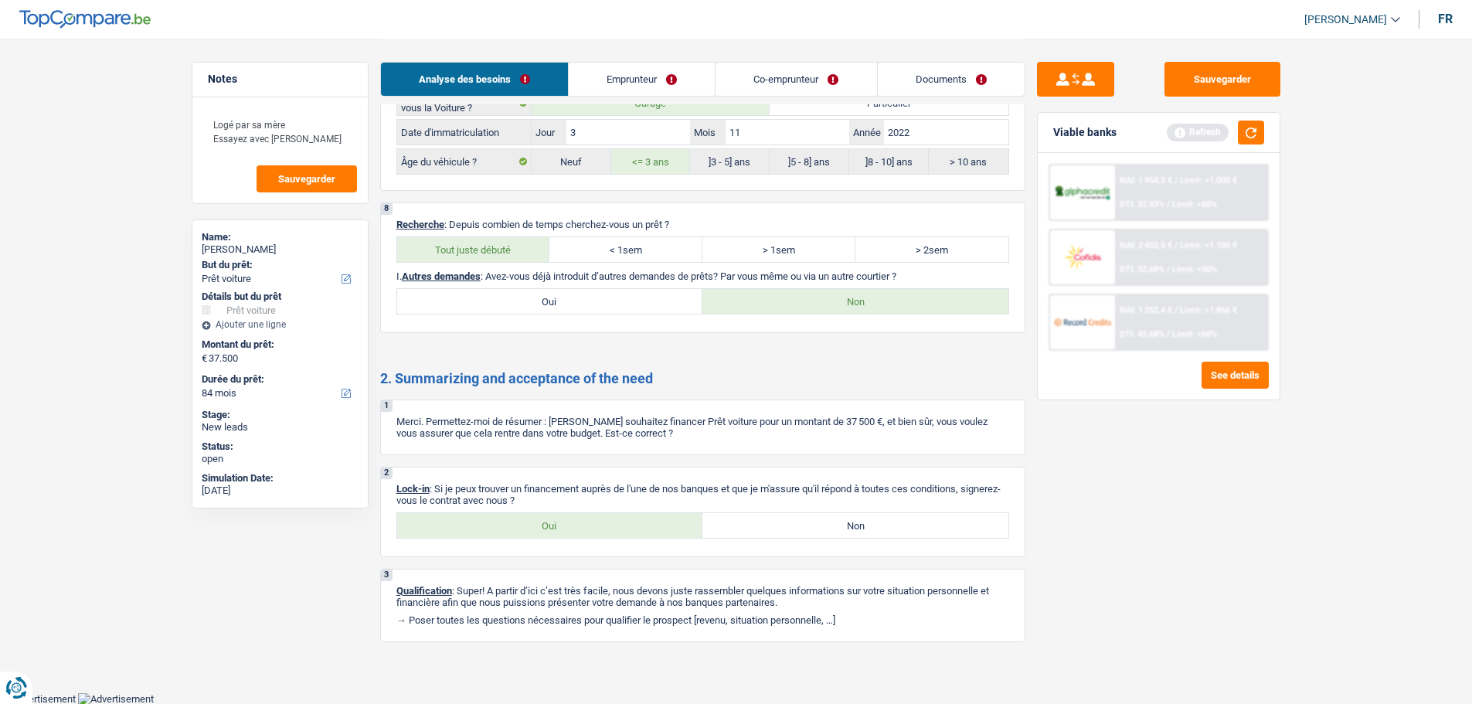
click at [900, 83] on link "Documents" at bounding box center [951, 79] width 147 height 33
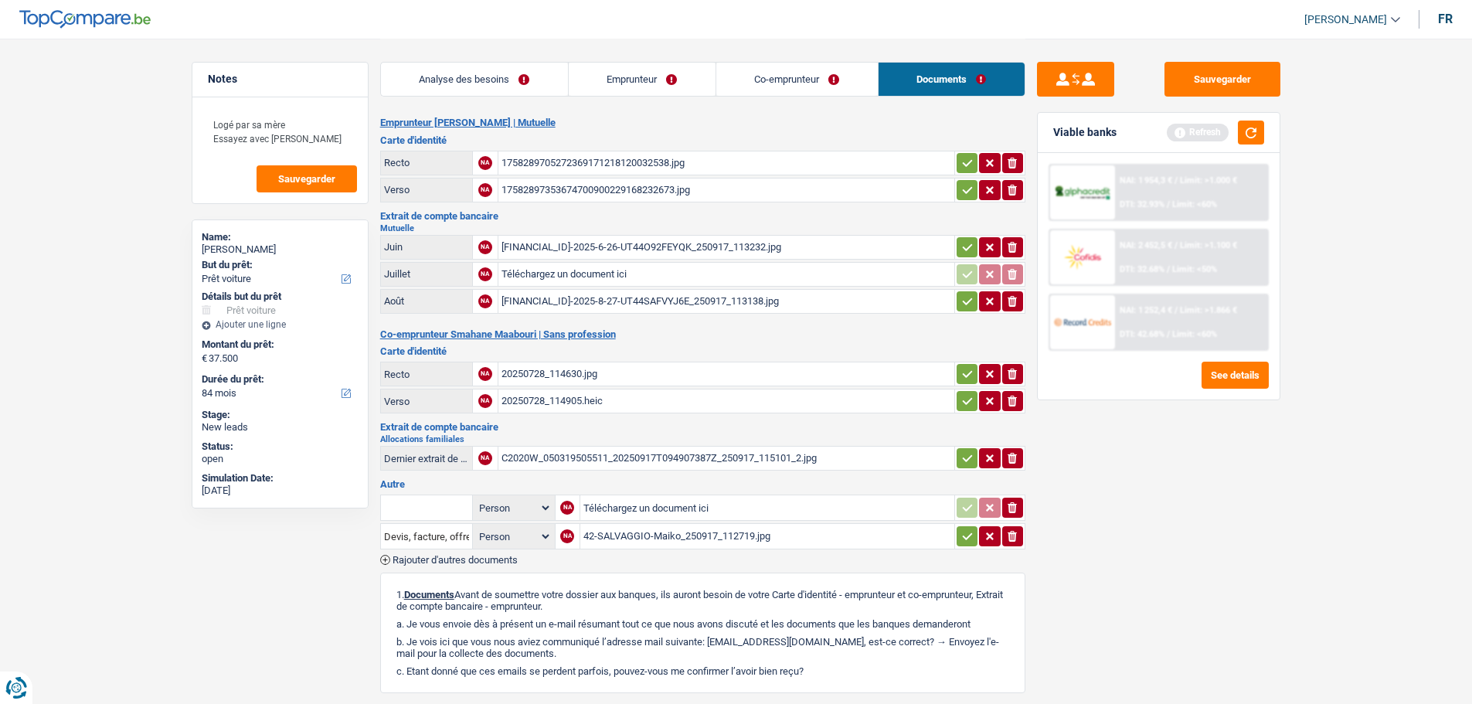
scroll to position [213, 0]
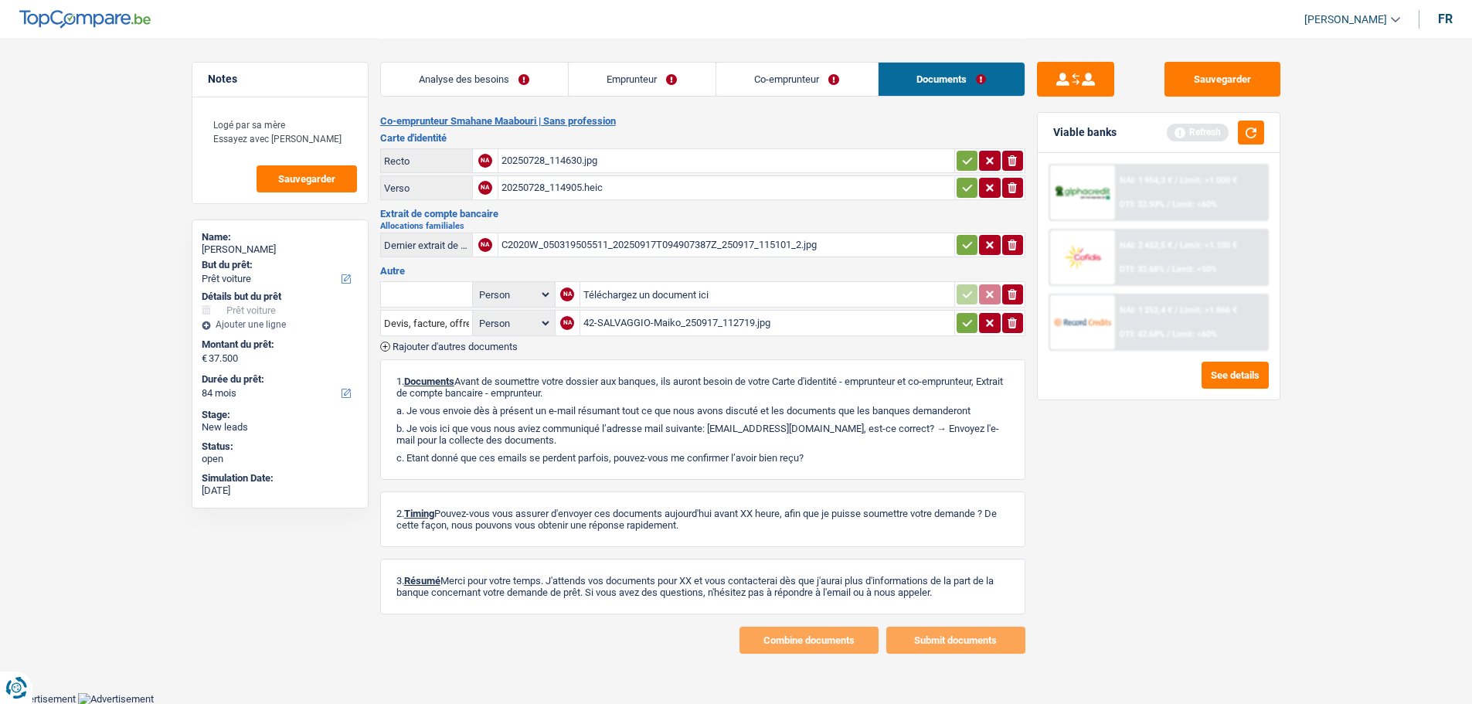
click at [1235, 130] on div "Refresh" at bounding box center [1215, 133] width 97 height 24
click at [1254, 134] on button "button" at bounding box center [1251, 133] width 26 height 24
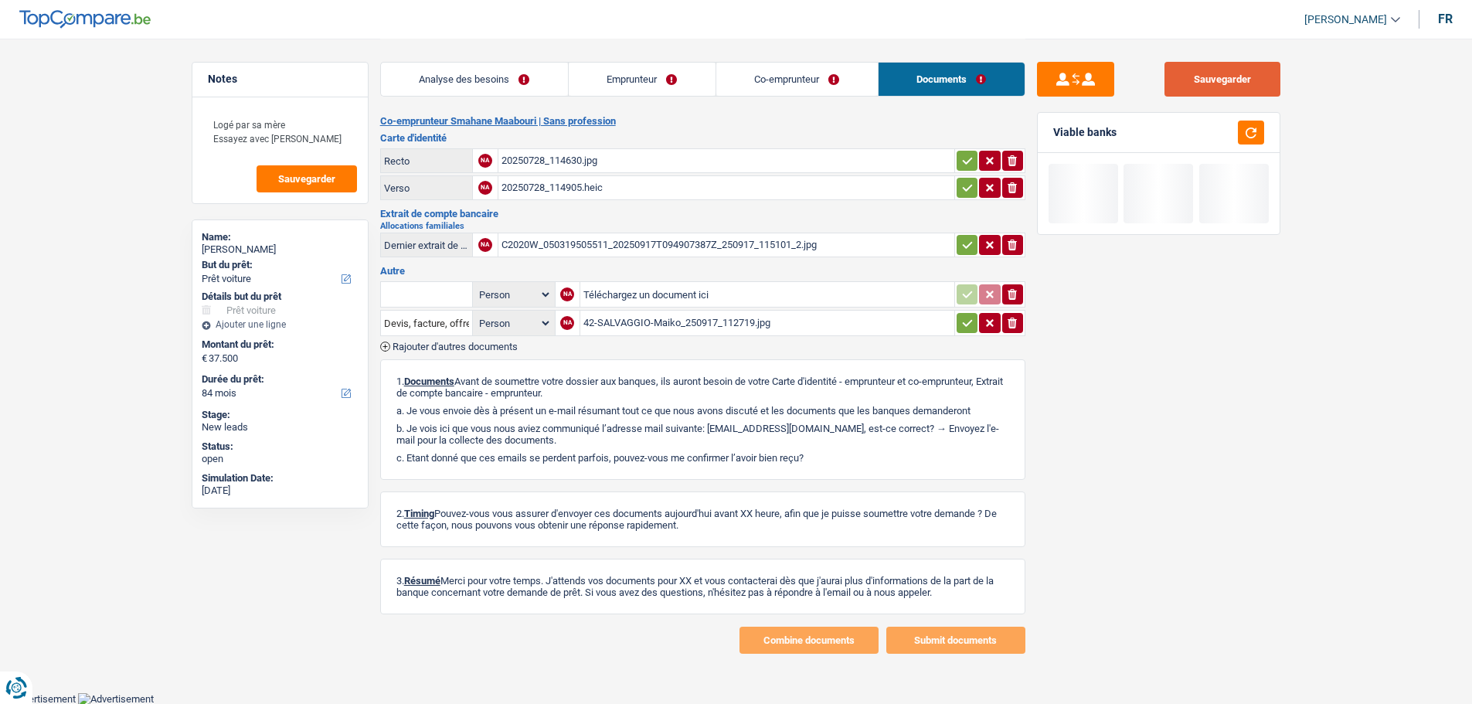
click at [1205, 77] on button "Sauvegarder" at bounding box center [1223, 79] width 116 height 35
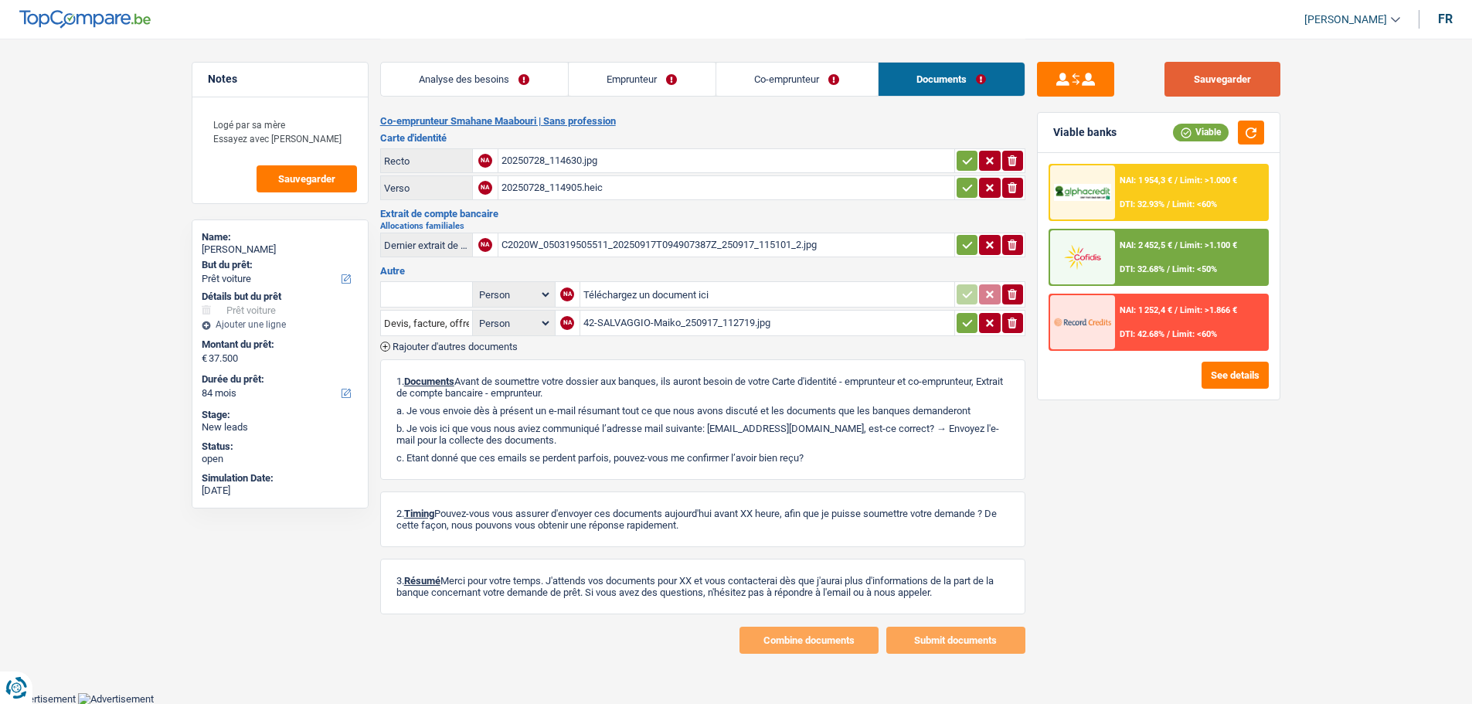
click at [1266, 75] on button "Sauvegarder" at bounding box center [1223, 79] width 116 height 35
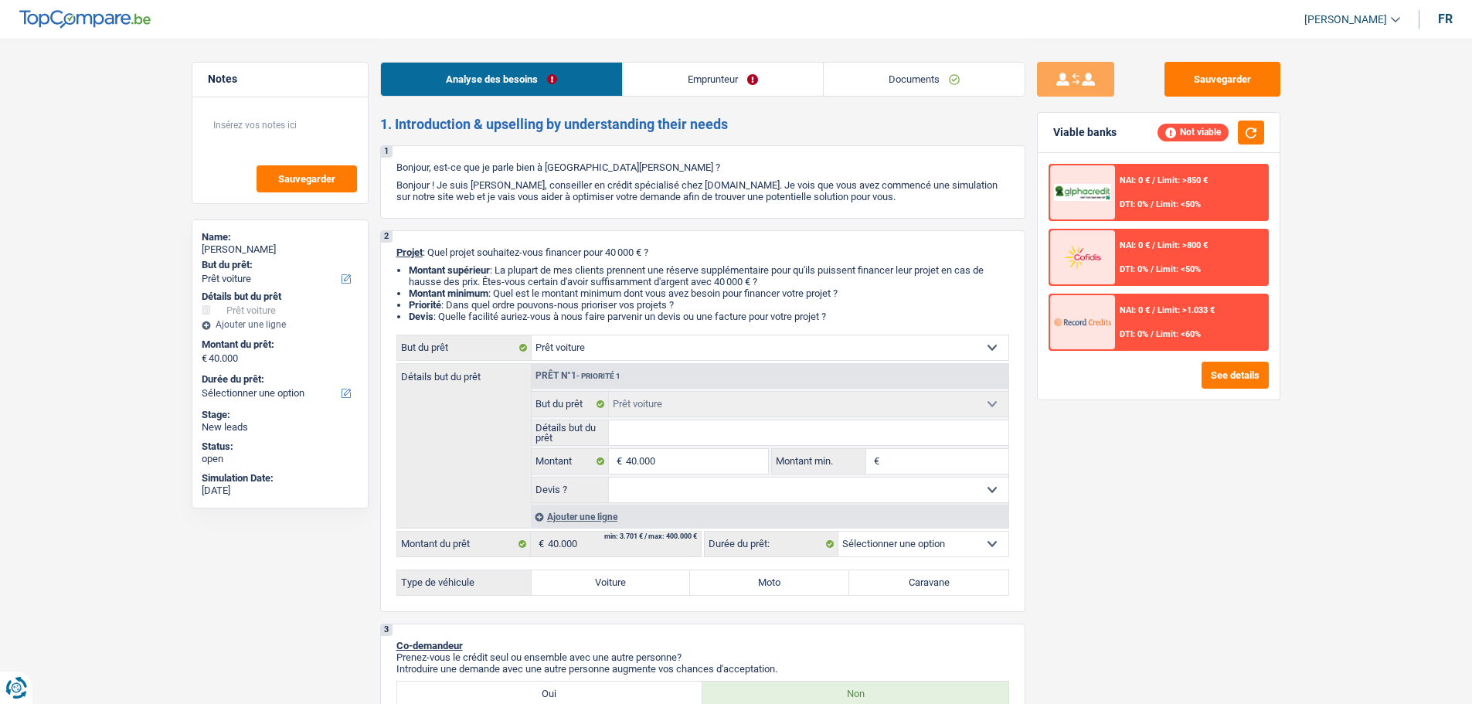
select select "car"
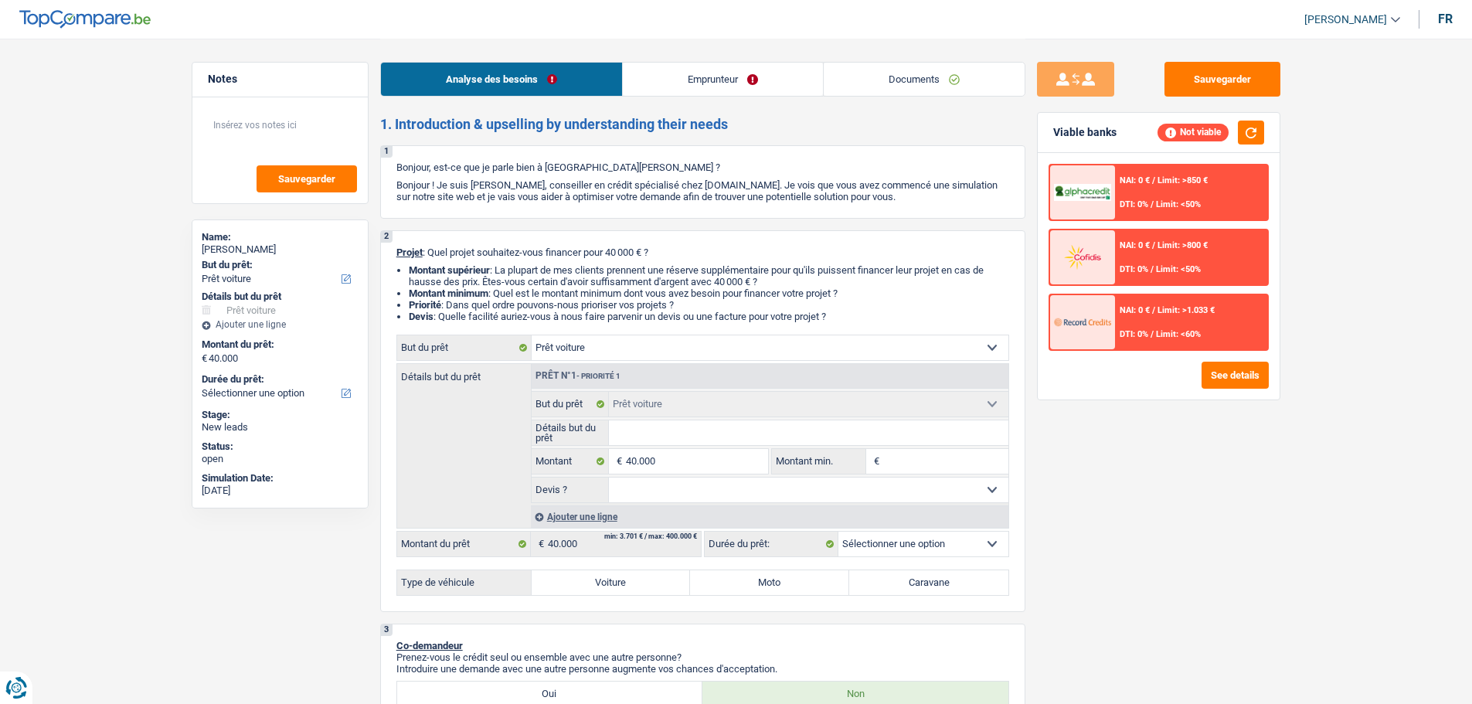
select select "car"
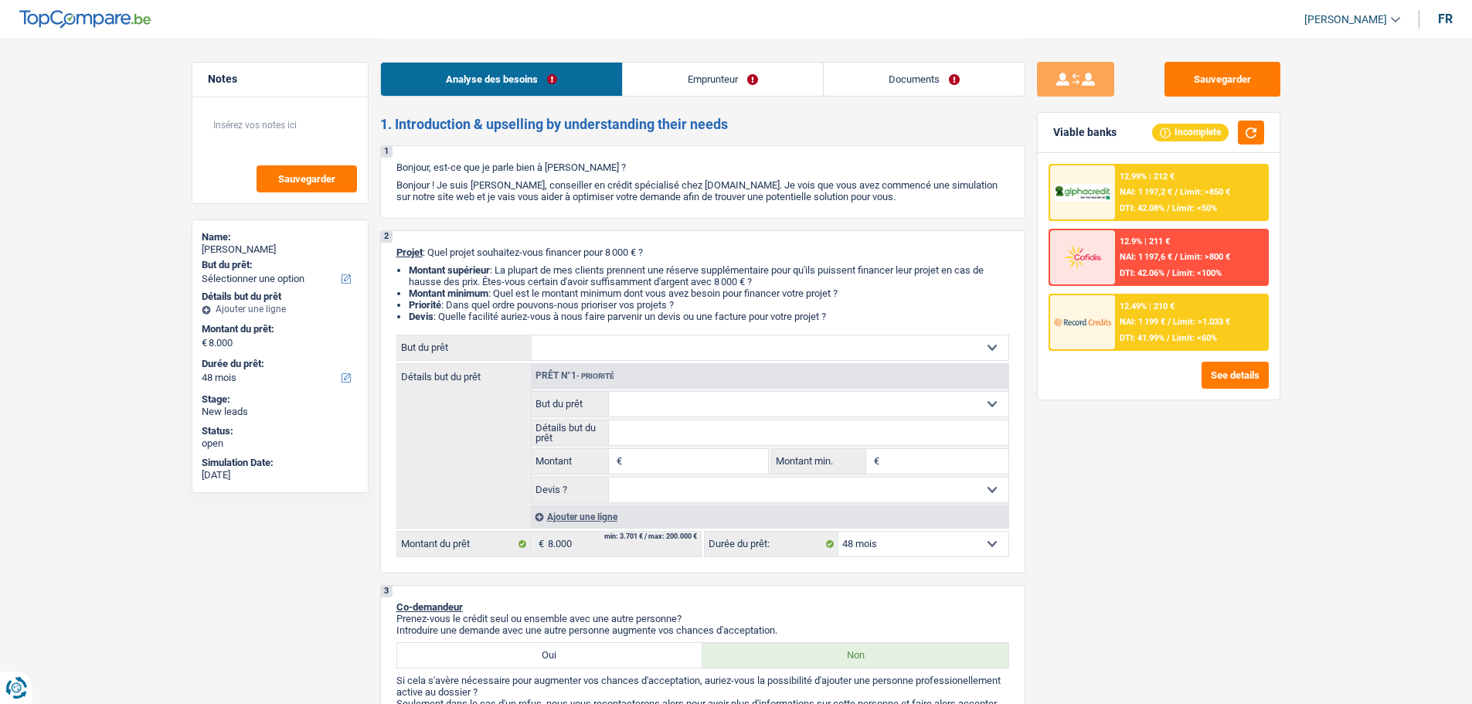
select select "48"
select select "independent"
select select "netSalary"
select select "rents"
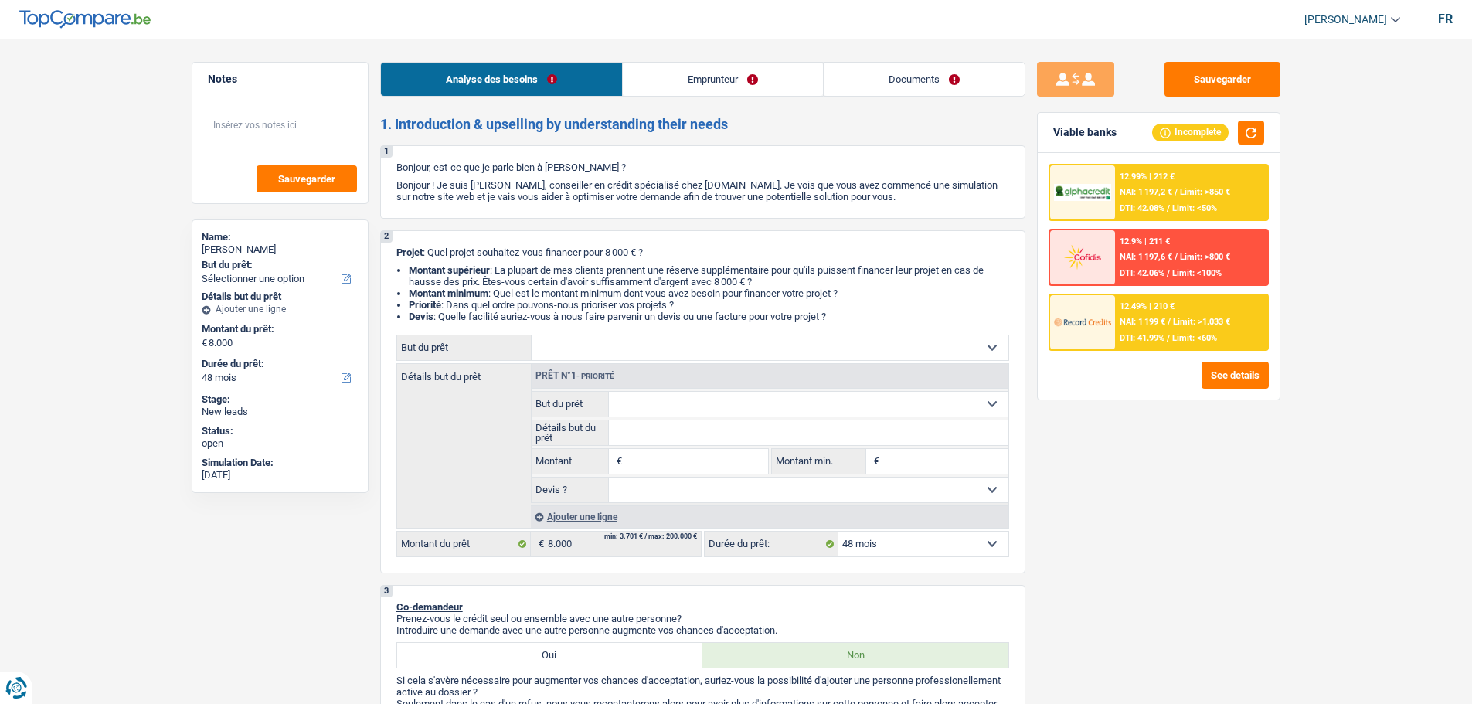
select select "mortgage"
select select "300"
select select "48"
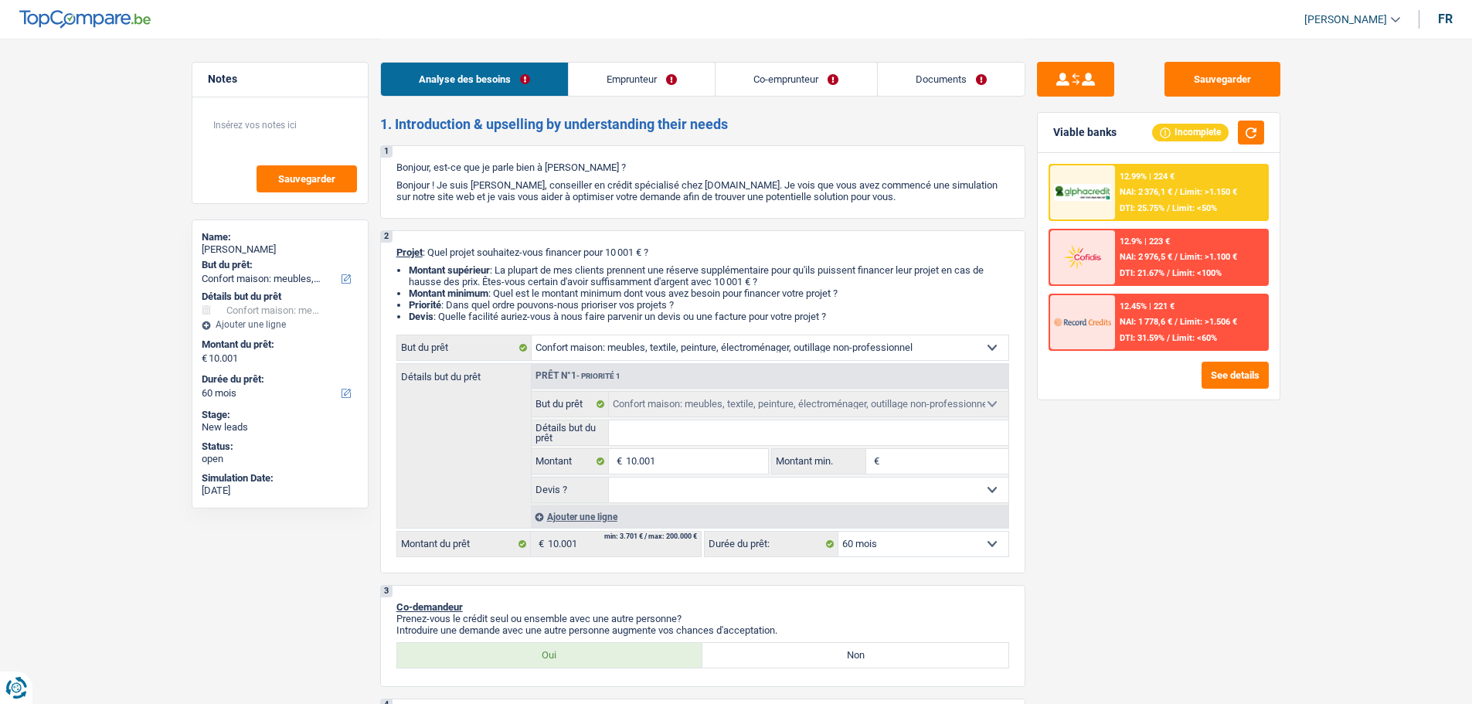
select select "household"
select select "60"
select select "household"
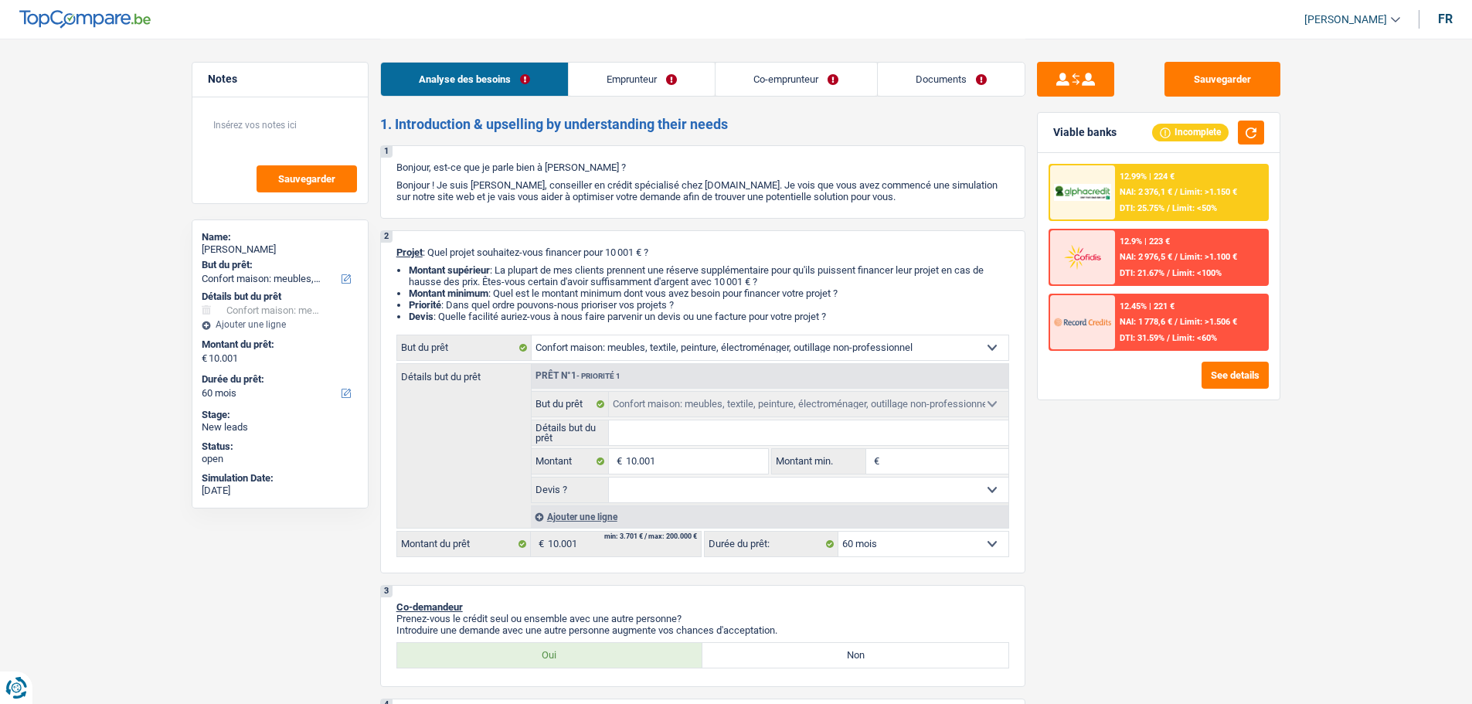
select select "60"
select select "independent"
select select "familyAllowances"
select select "netSalary"
select select "rents"
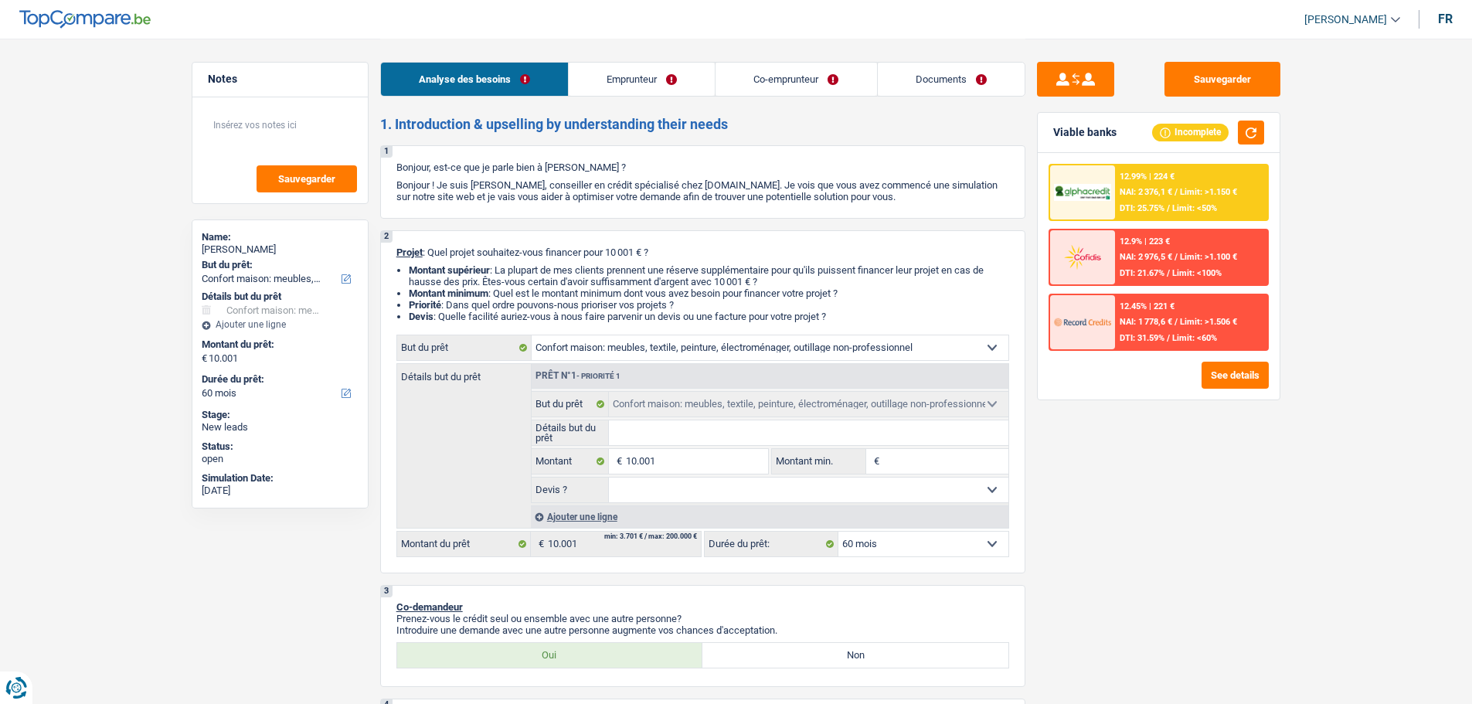
select select "household"
select select "60"
